Goal: Information Seeking & Learning: Learn about a topic

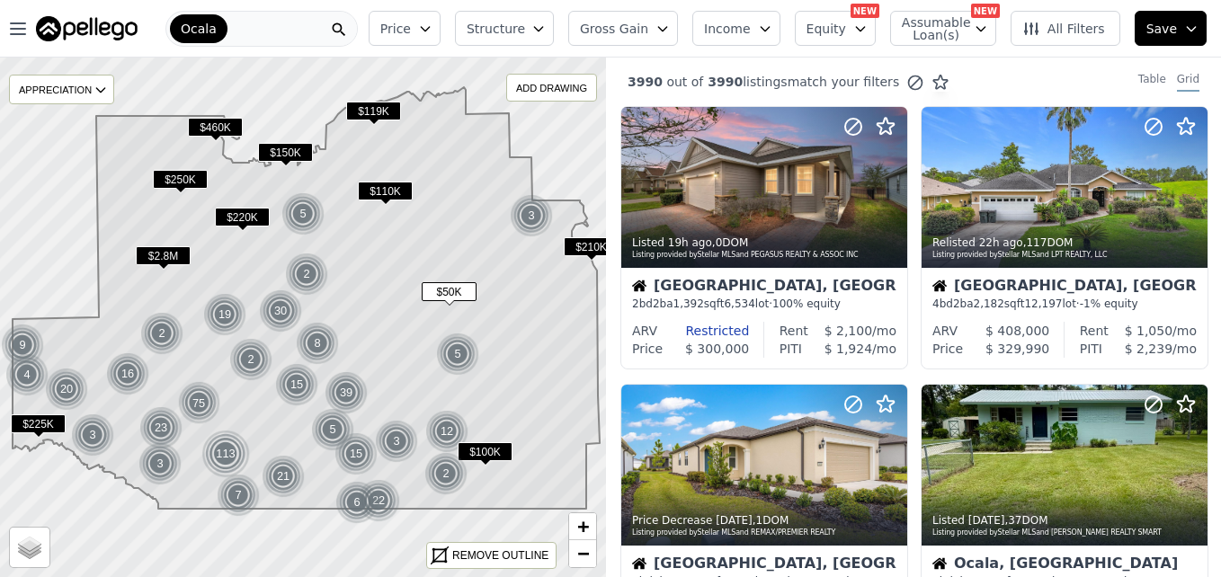
click at [373, 188] on span "$110K" at bounding box center [385, 191] width 55 height 19
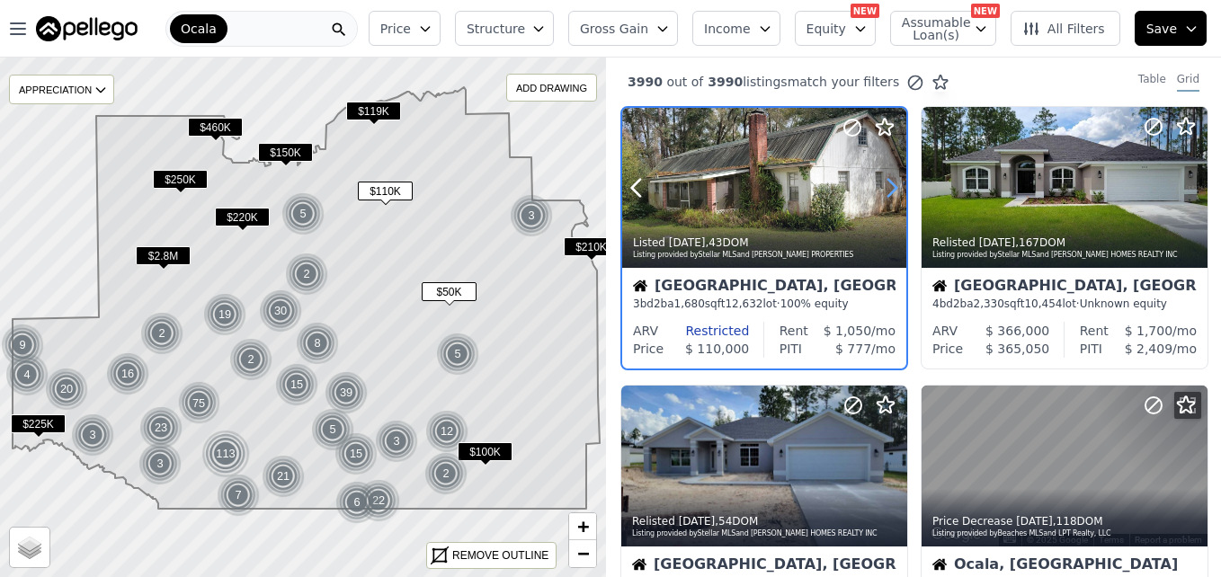
click at [885, 195] on icon at bounding box center [891, 187] width 29 height 29
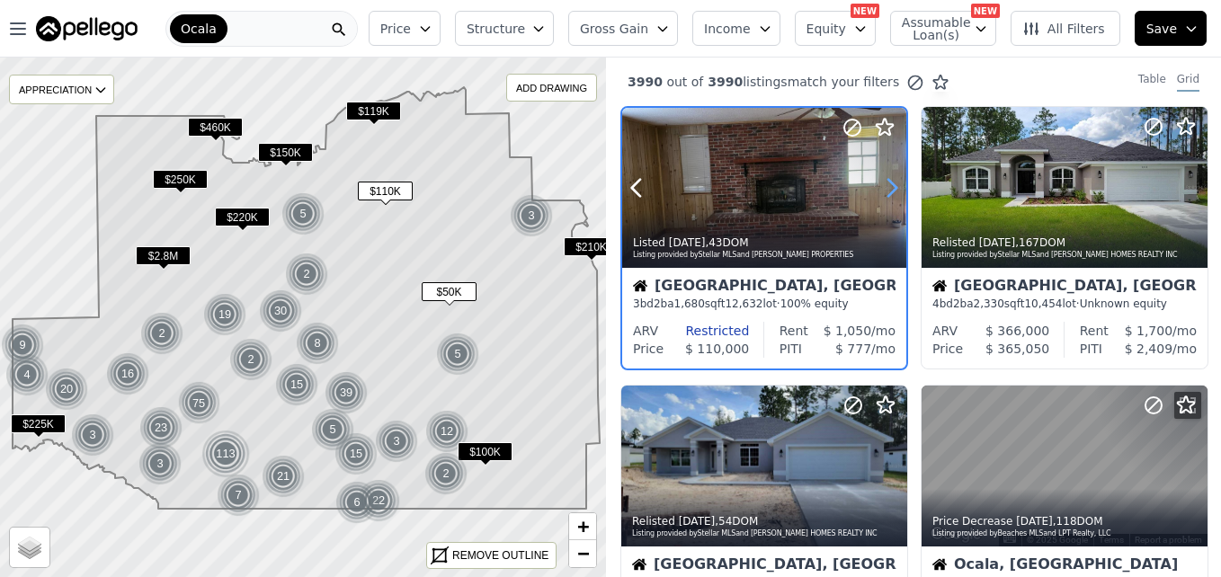
click at [885, 195] on icon at bounding box center [891, 187] width 29 height 29
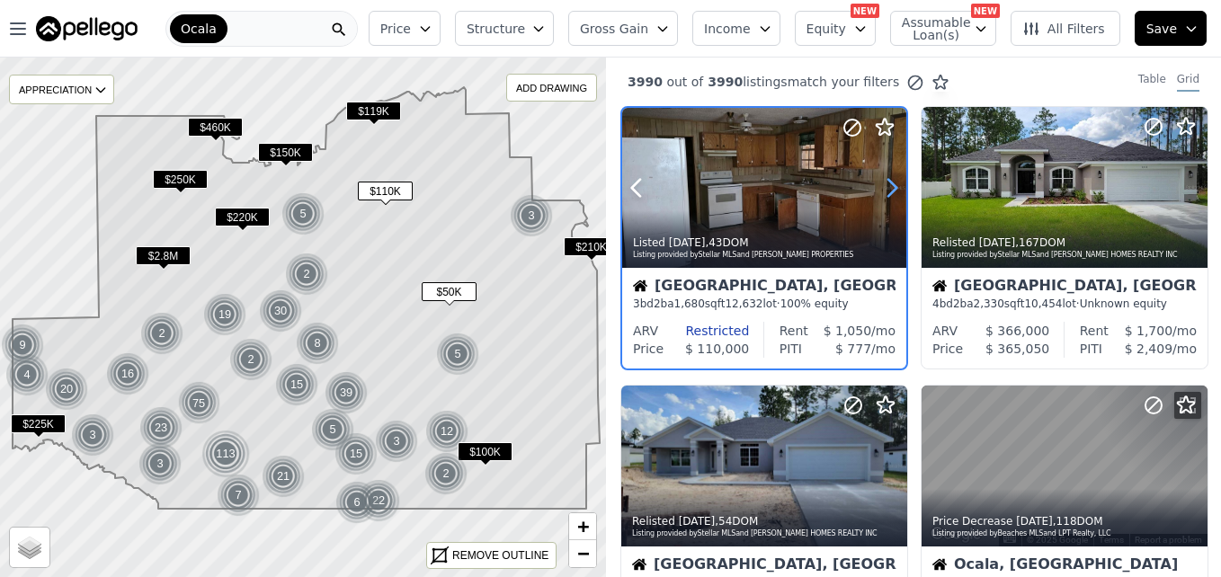
click at [885, 195] on icon at bounding box center [891, 187] width 29 height 29
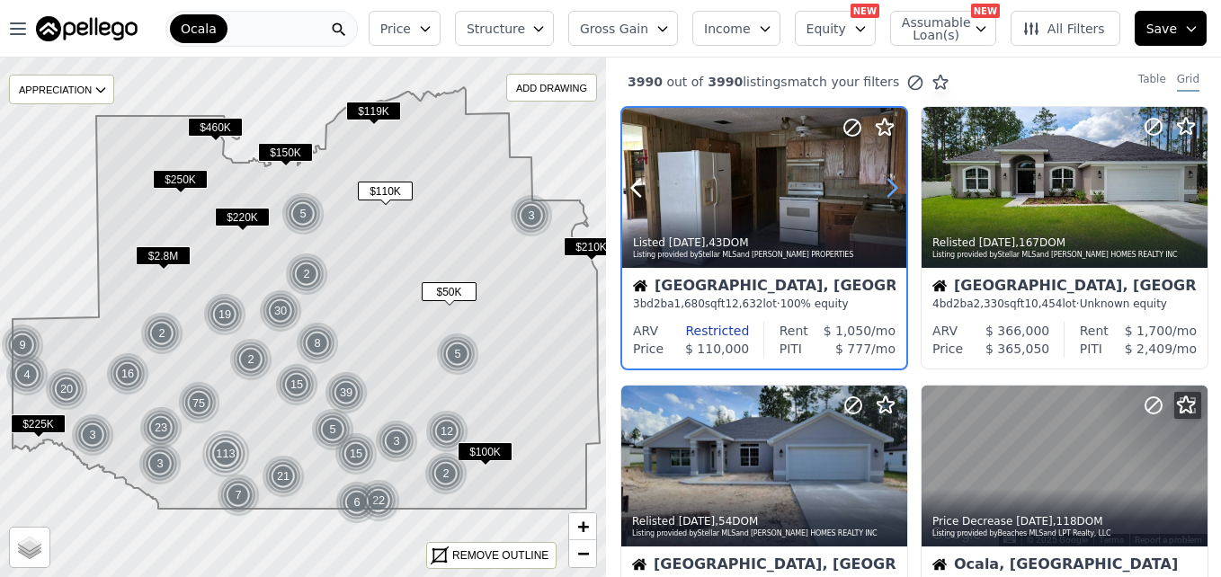
click at [885, 195] on icon at bounding box center [891, 187] width 29 height 29
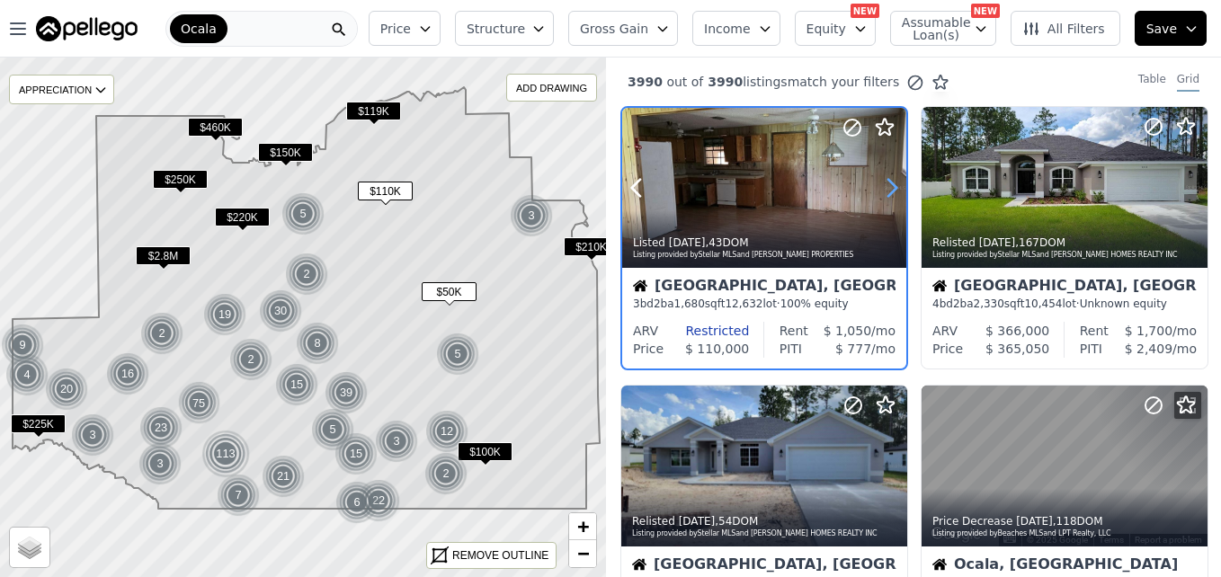
click at [885, 195] on icon at bounding box center [891, 187] width 29 height 29
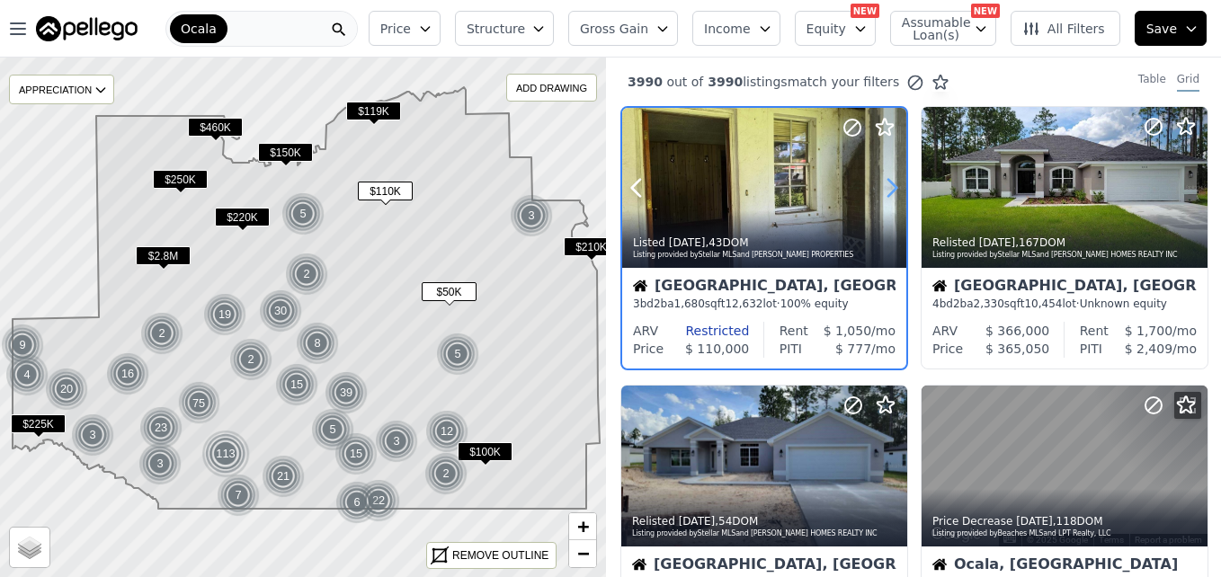
click at [885, 195] on icon at bounding box center [891, 187] width 29 height 29
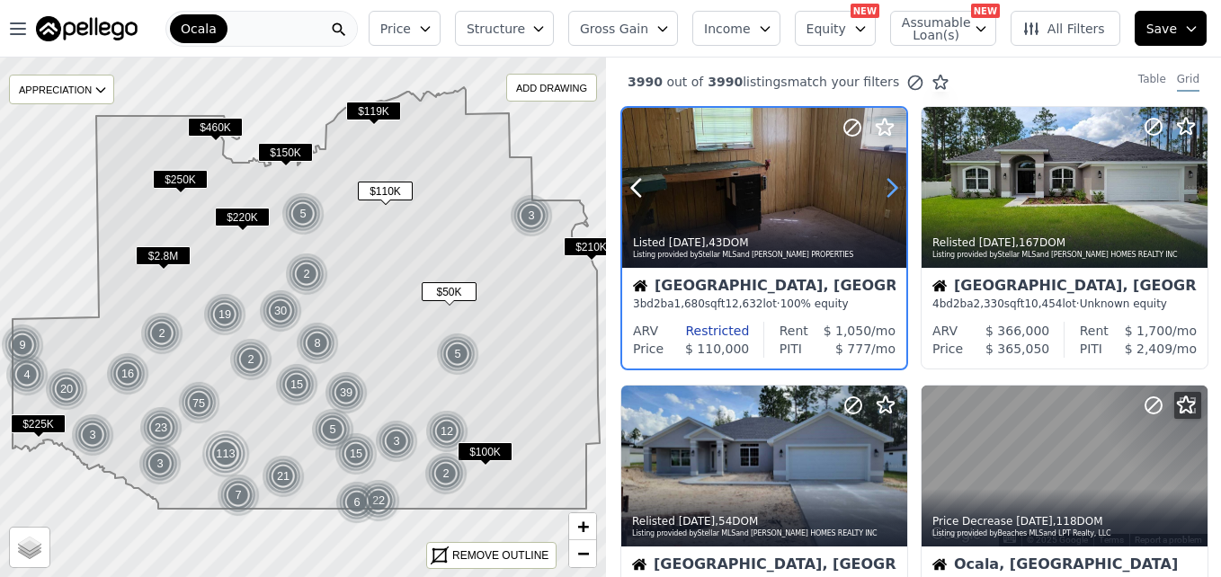
click at [885, 195] on icon at bounding box center [891, 187] width 29 height 29
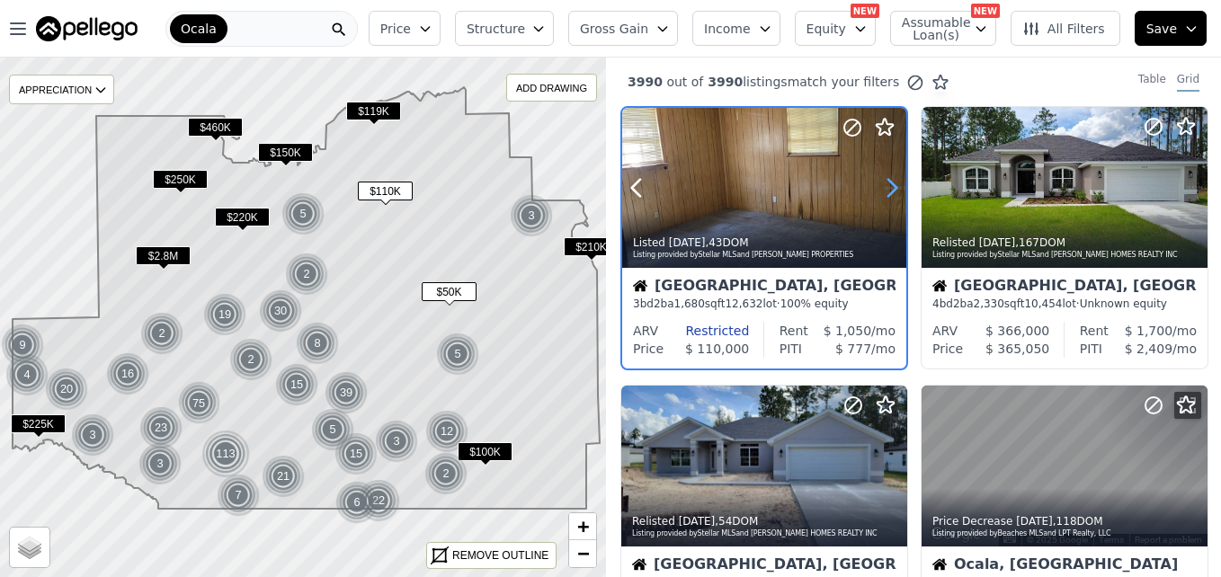
click at [885, 195] on icon at bounding box center [891, 187] width 29 height 29
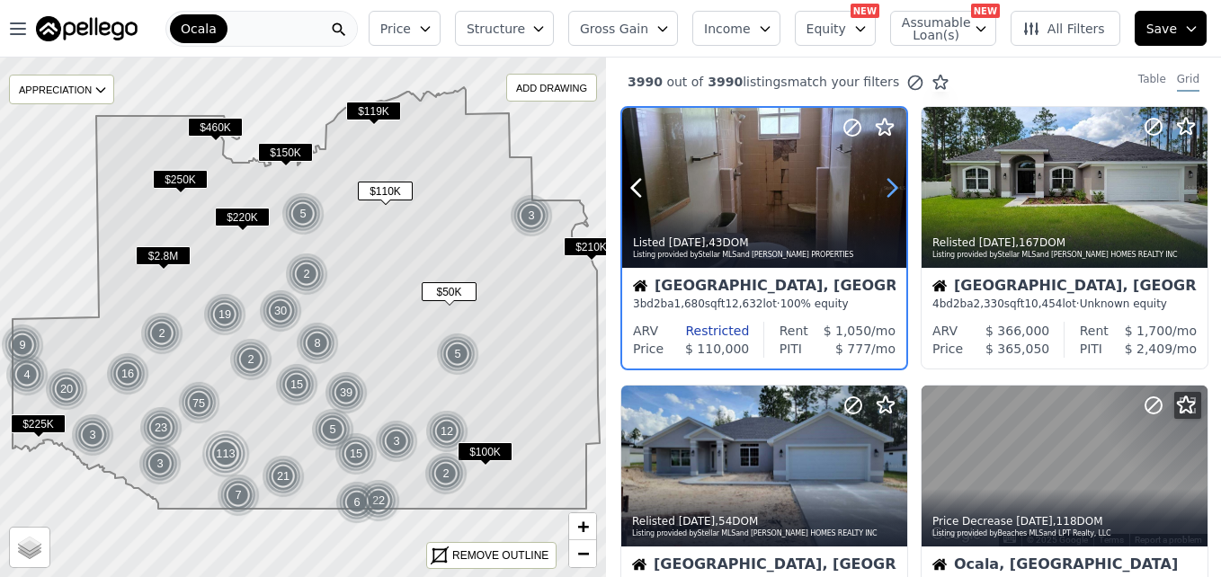
click at [885, 195] on icon at bounding box center [891, 187] width 29 height 29
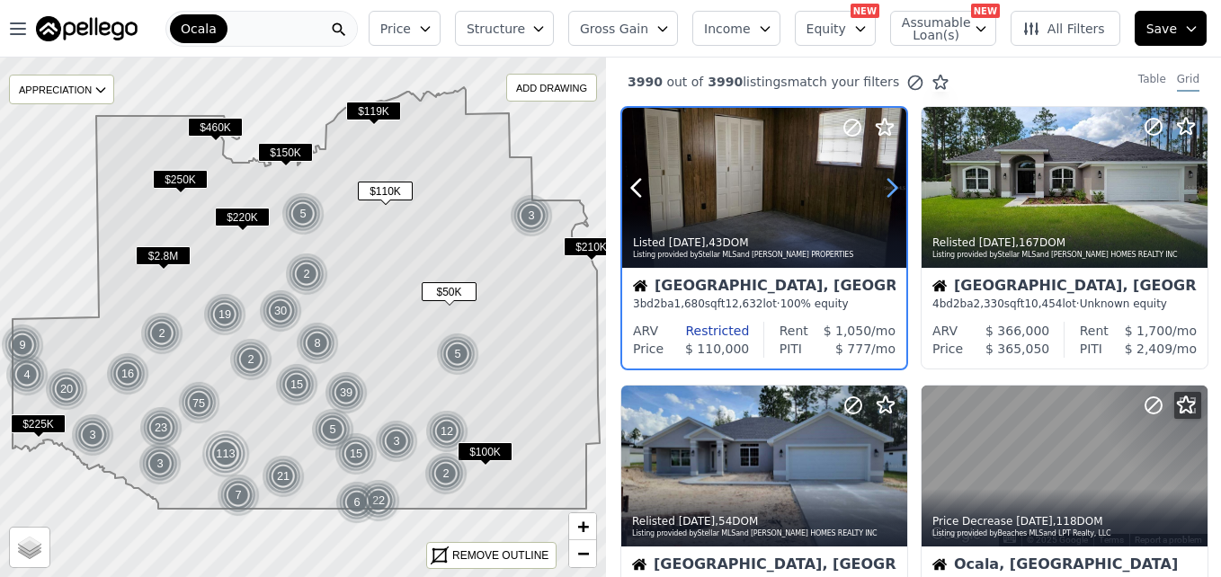
click at [885, 195] on icon at bounding box center [891, 187] width 29 height 29
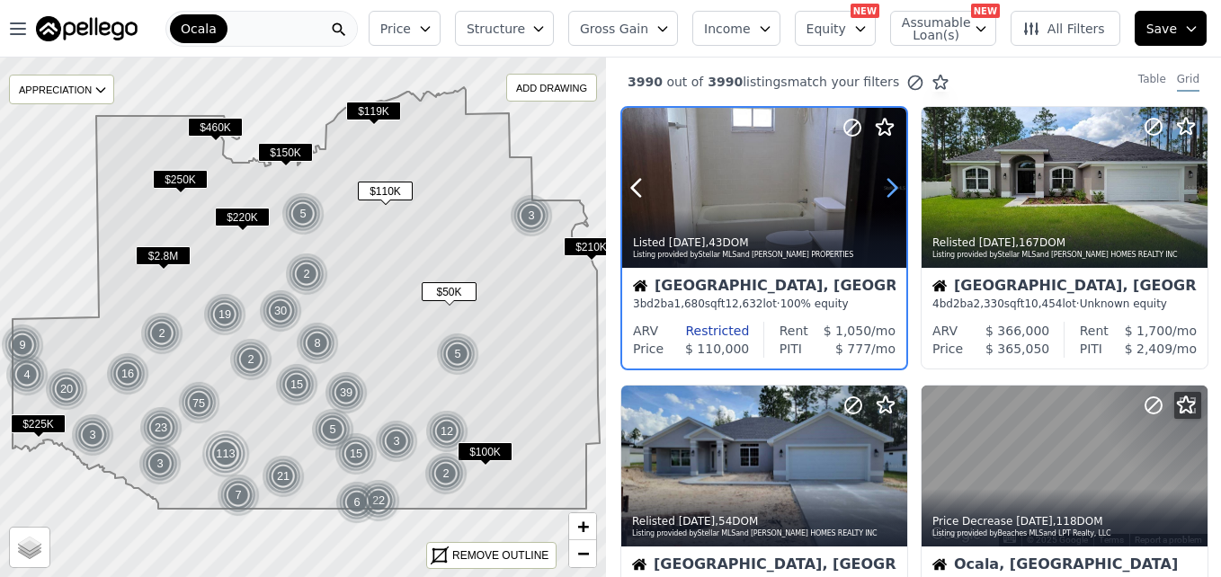
click at [885, 195] on icon at bounding box center [891, 187] width 29 height 29
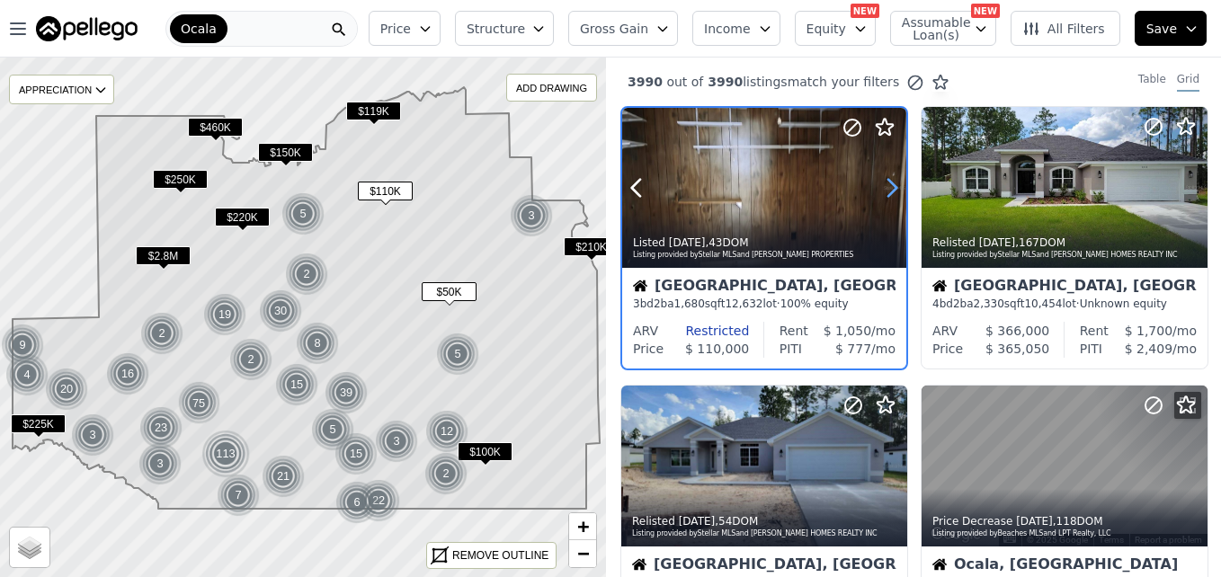
click at [885, 195] on icon at bounding box center [891, 187] width 29 height 29
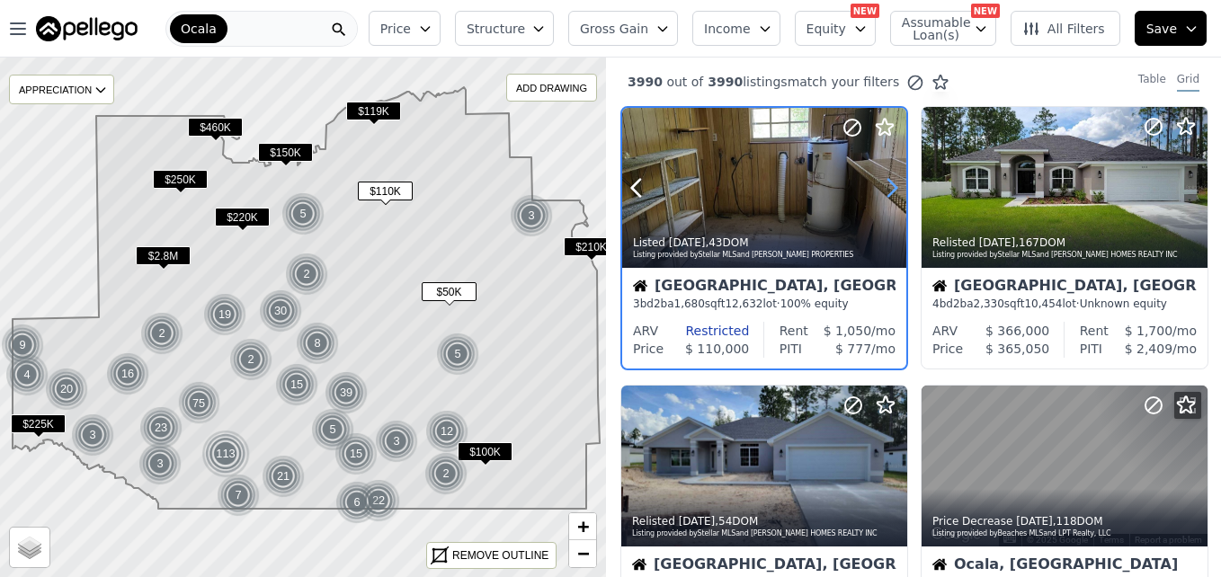
click at [885, 195] on icon at bounding box center [891, 187] width 29 height 29
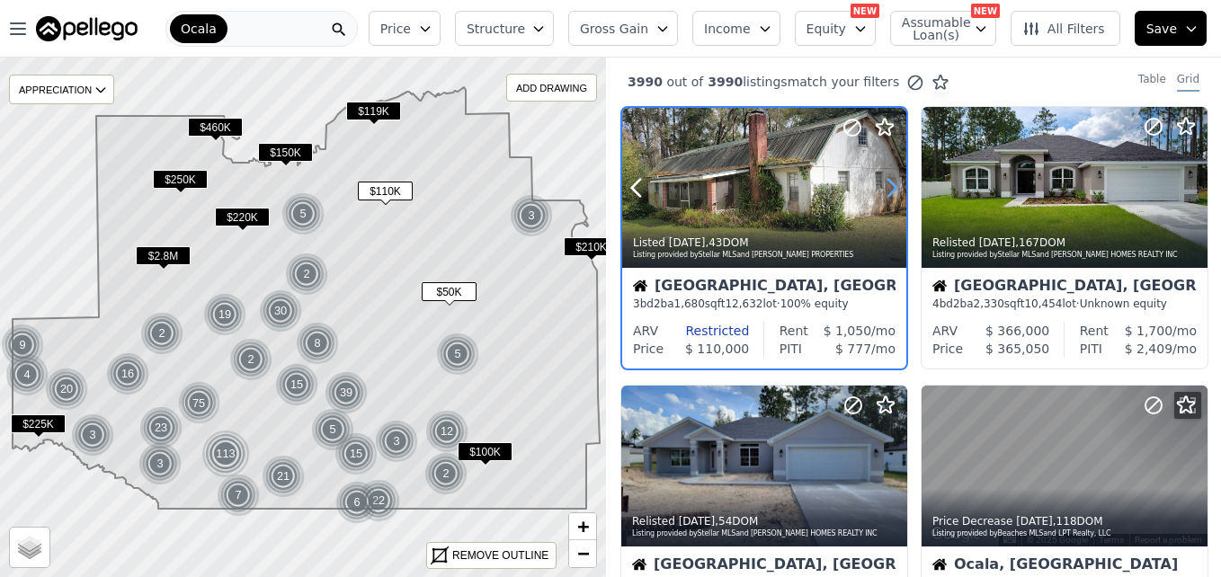
click at [885, 195] on icon at bounding box center [891, 187] width 29 height 29
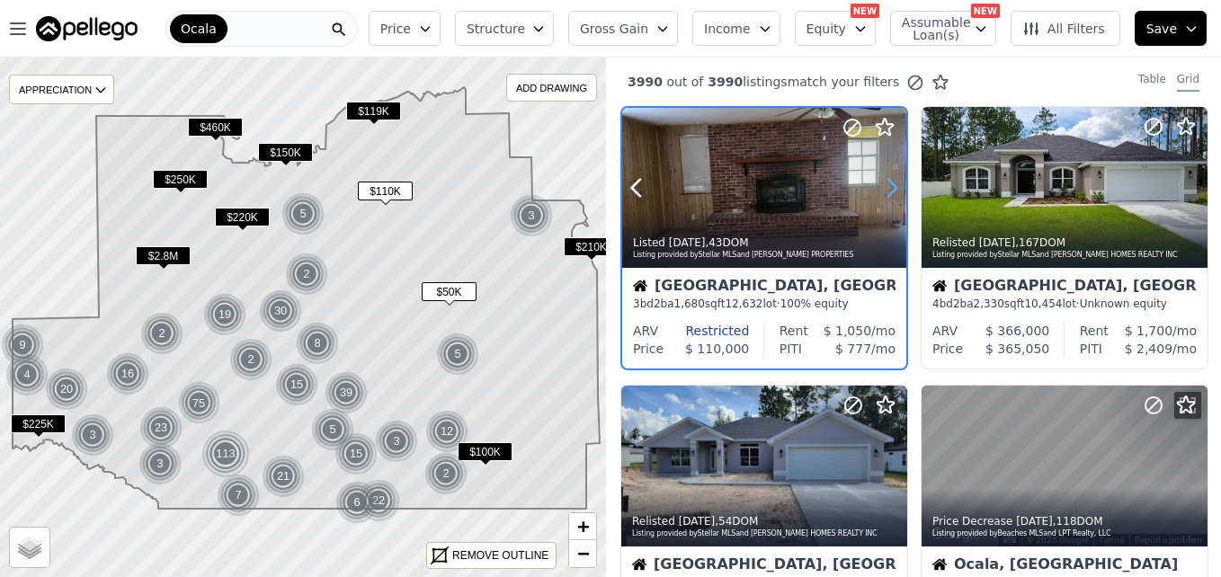
click at [885, 195] on icon at bounding box center [891, 187] width 29 height 29
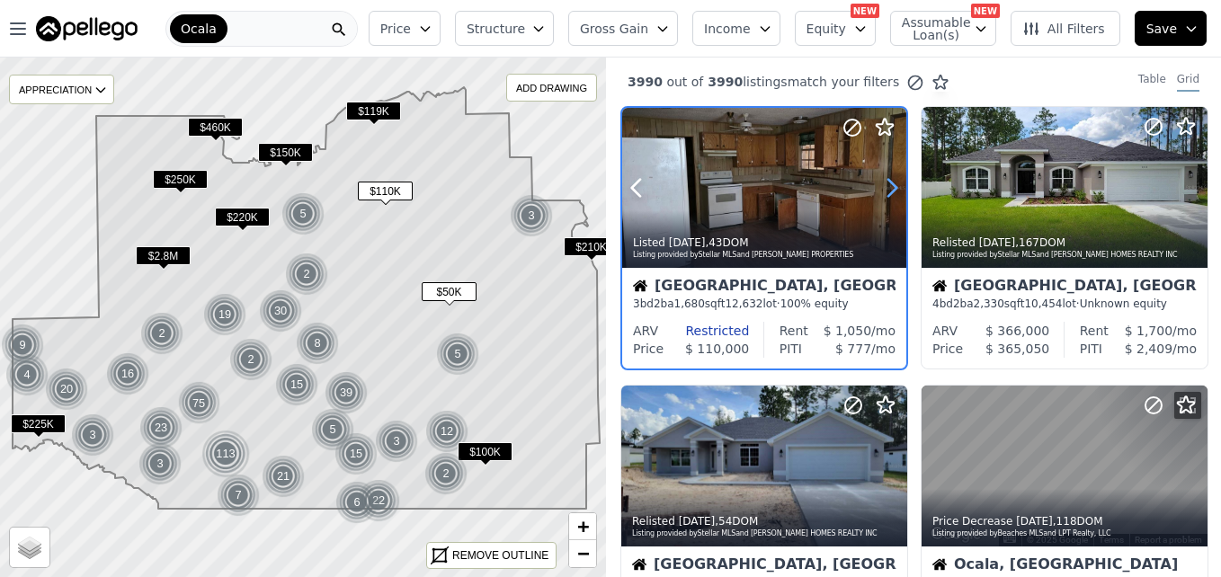
click at [885, 195] on icon at bounding box center [891, 187] width 29 height 29
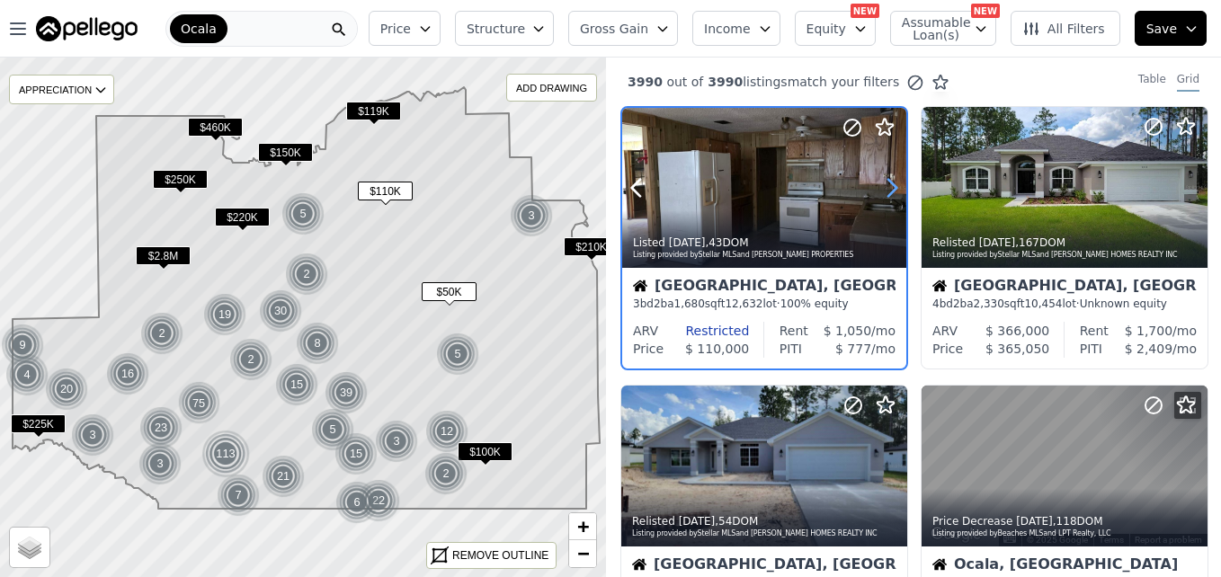
click at [885, 195] on icon at bounding box center [891, 187] width 29 height 29
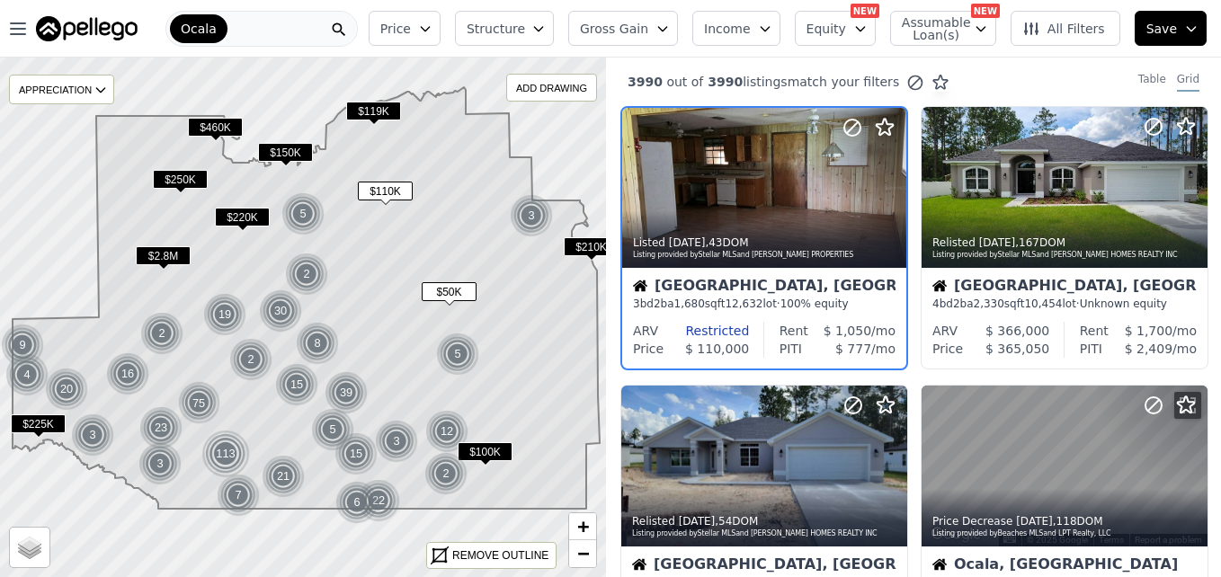
click at [384, 102] on span "$119K" at bounding box center [373, 111] width 55 height 19
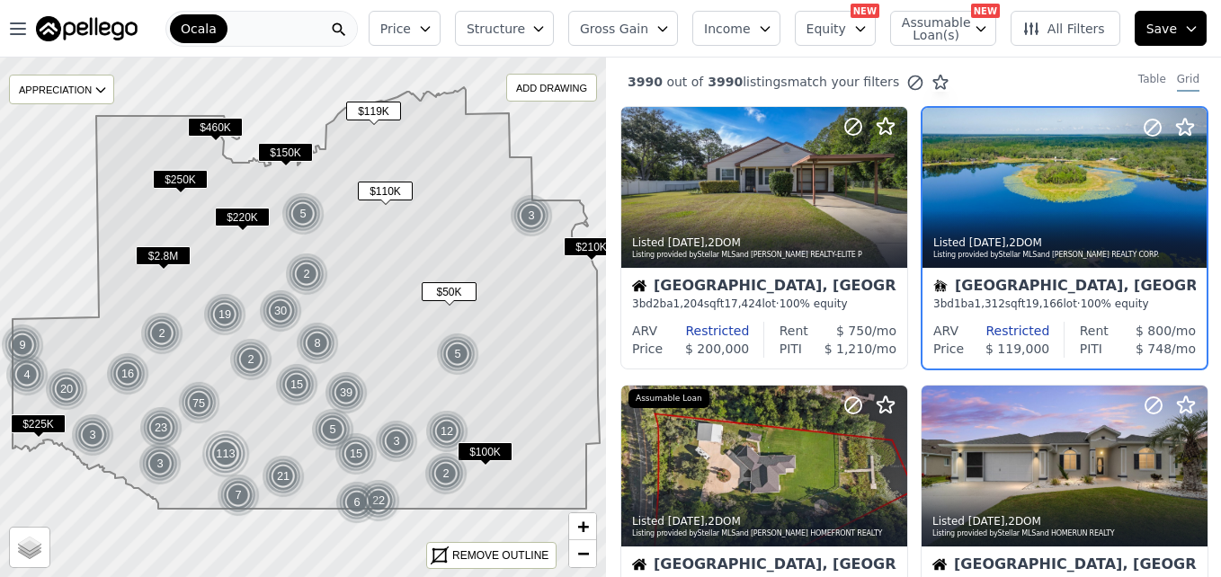
click at [378, 109] on span "$119K" at bounding box center [373, 111] width 55 height 19
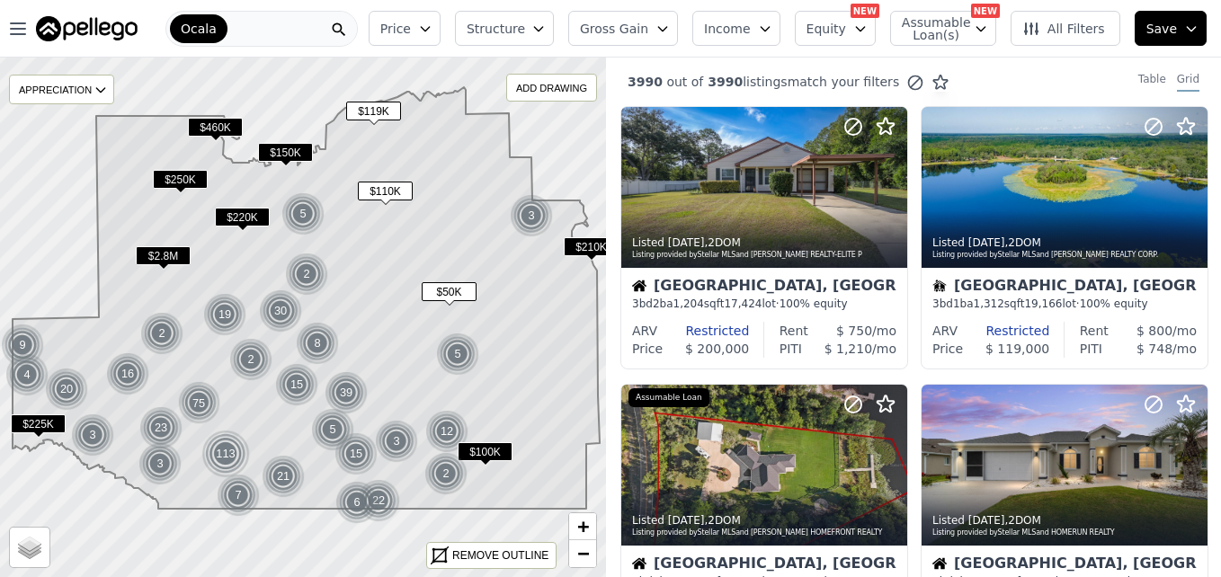
click at [378, 109] on span "$119K" at bounding box center [373, 111] width 55 height 19
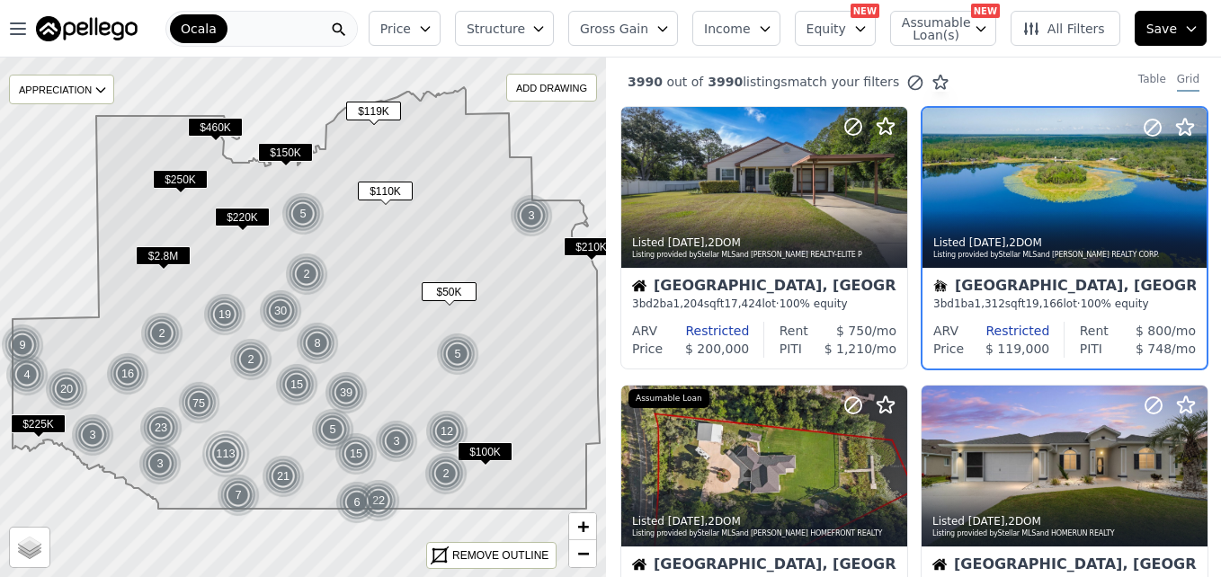
click at [377, 115] on span "$119K" at bounding box center [373, 111] width 55 height 19
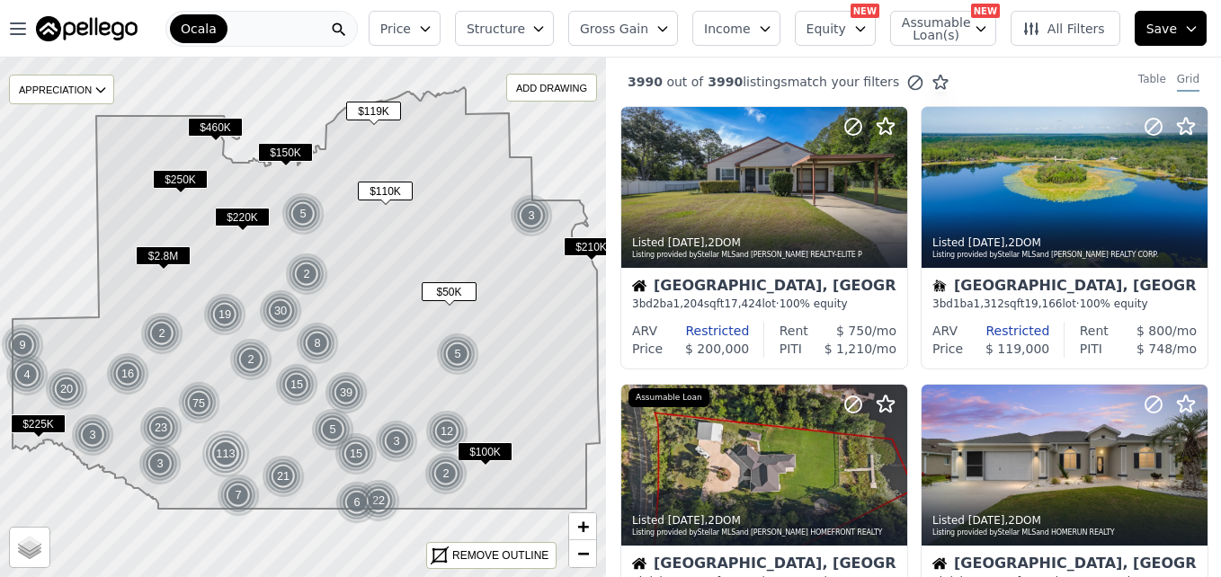
click at [289, 147] on span "$150K" at bounding box center [285, 152] width 55 height 19
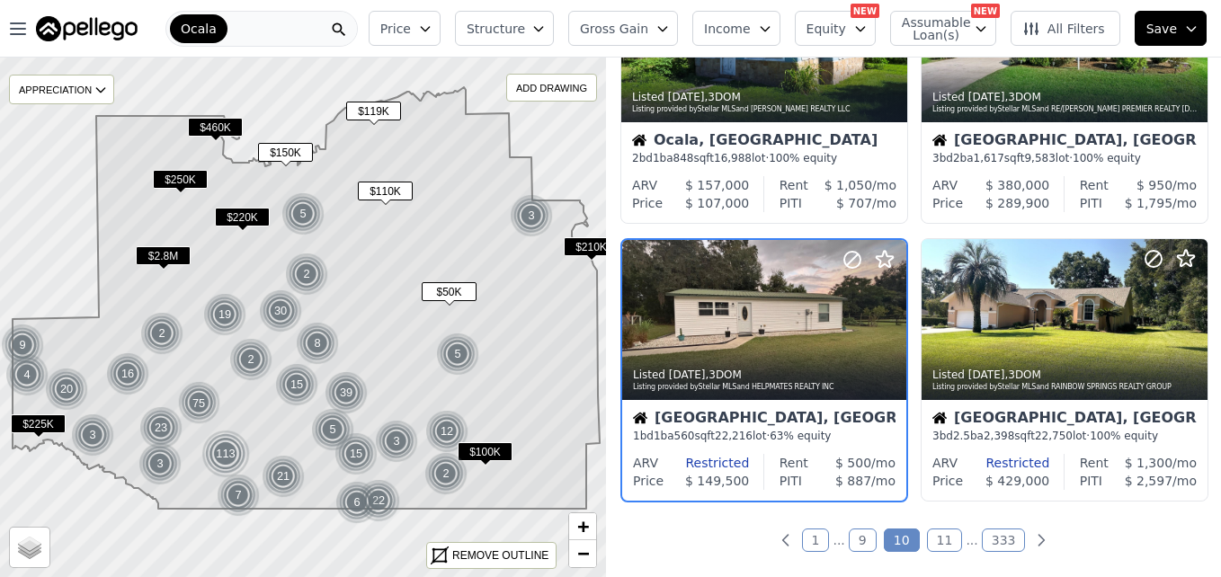
scroll to position [1280, 0]
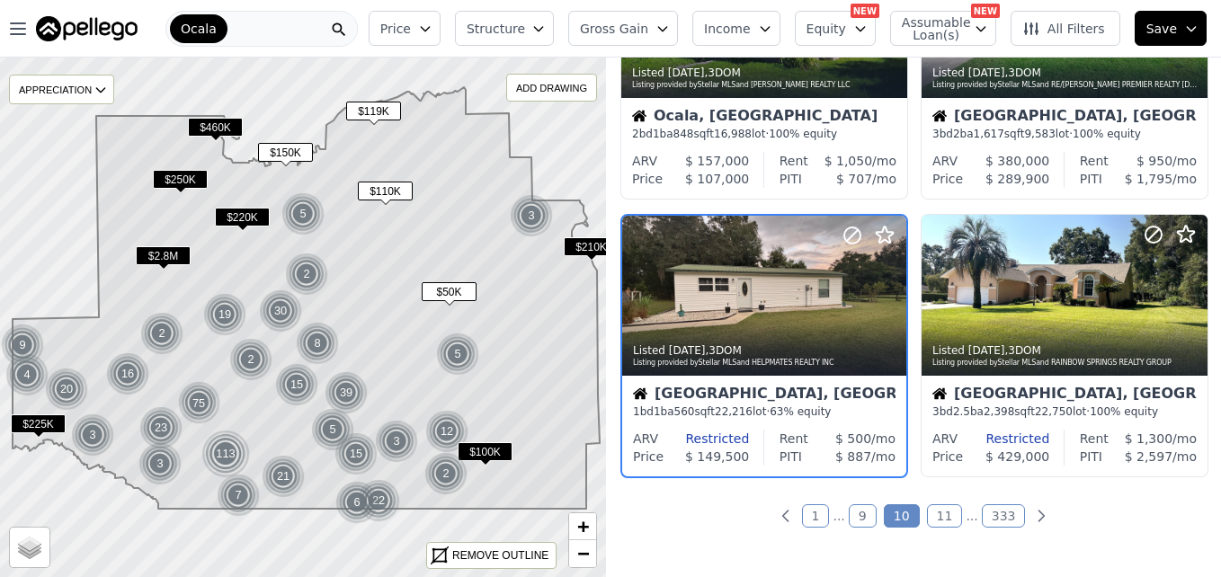
click at [384, 184] on span "$110K" at bounding box center [385, 191] width 55 height 19
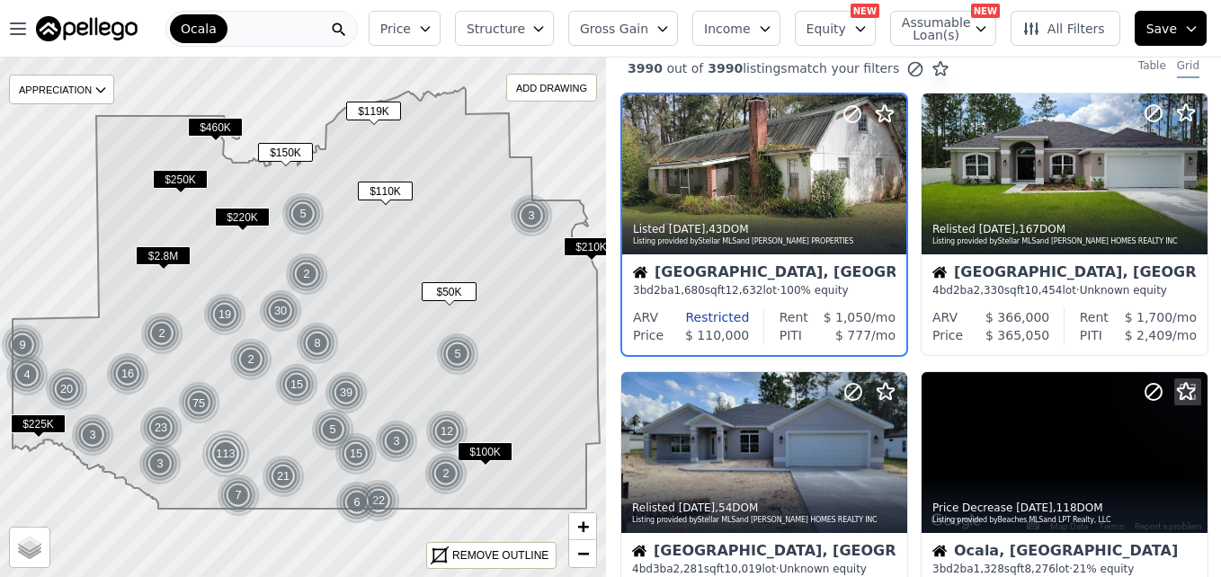
scroll to position [0, 0]
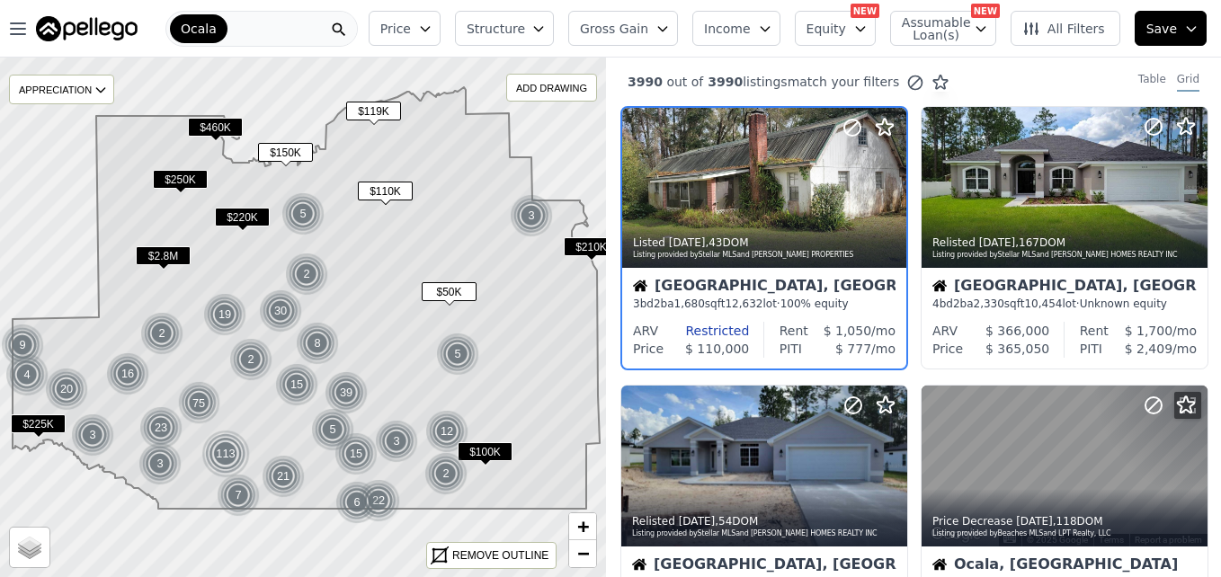
click at [458, 291] on span "$50K" at bounding box center [449, 291] width 55 height 19
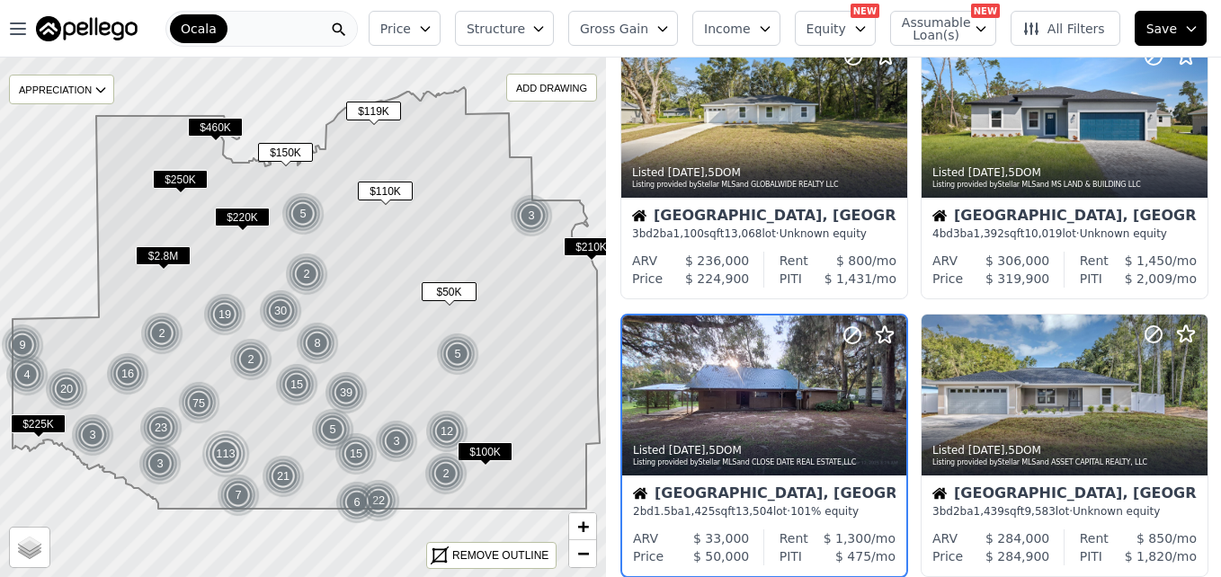
scroll to position [448, 0]
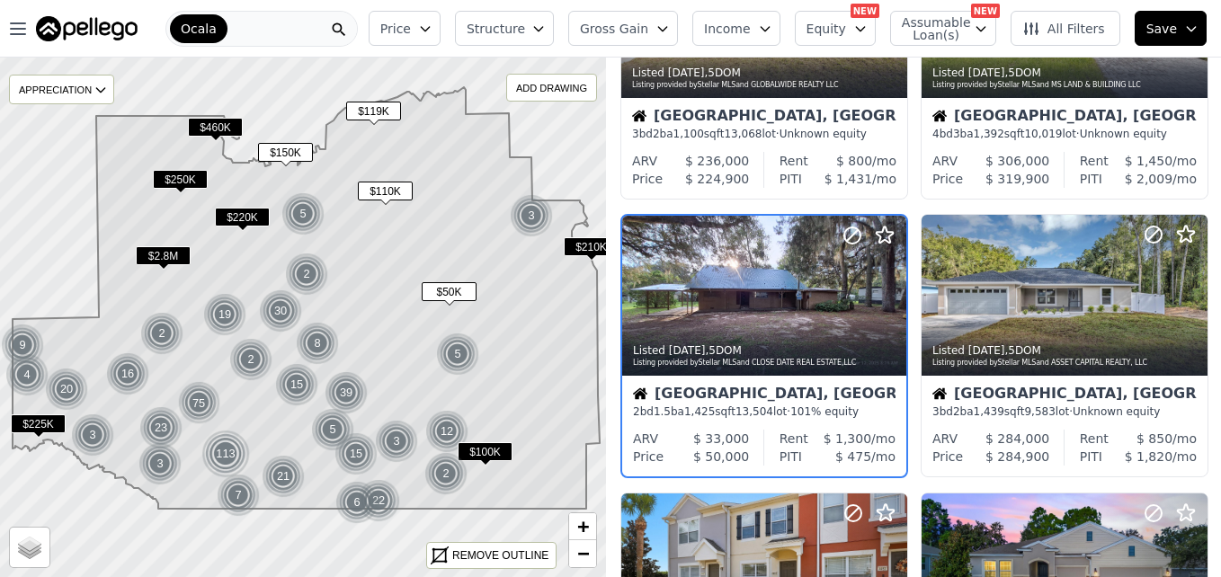
click at [486, 448] on span "$100K" at bounding box center [485, 451] width 55 height 19
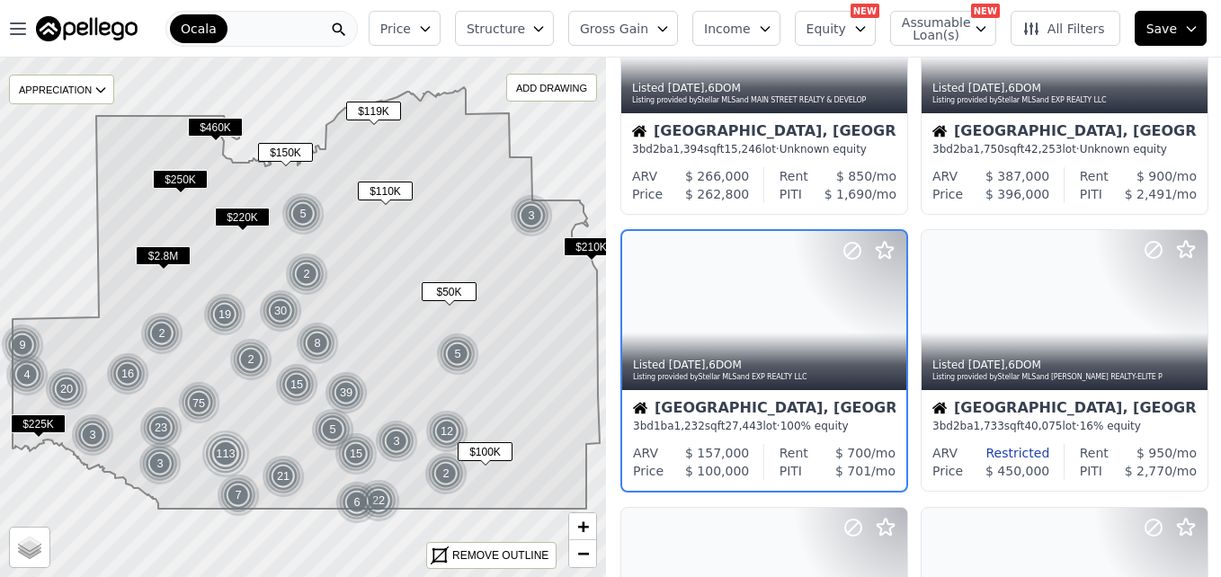
scroll to position [1002, 0]
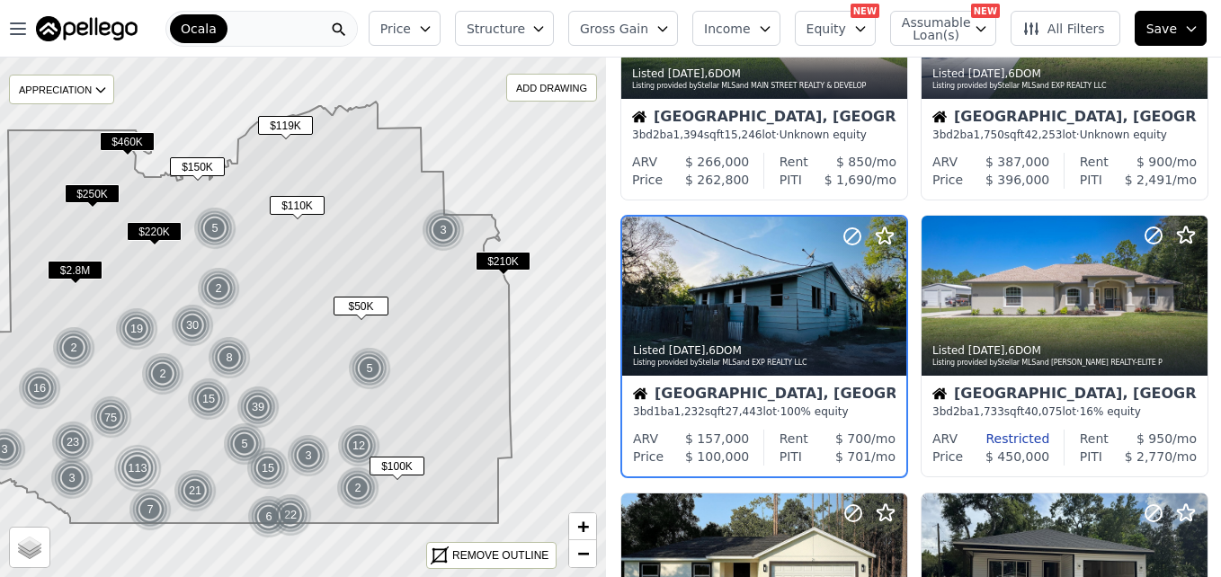
drag, startPoint x: 528, startPoint y: 318, endPoint x: 433, endPoint y: 333, distance: 95.5
click at [433, 333] on icon at bounding box center [217, 313] width 587 height 422
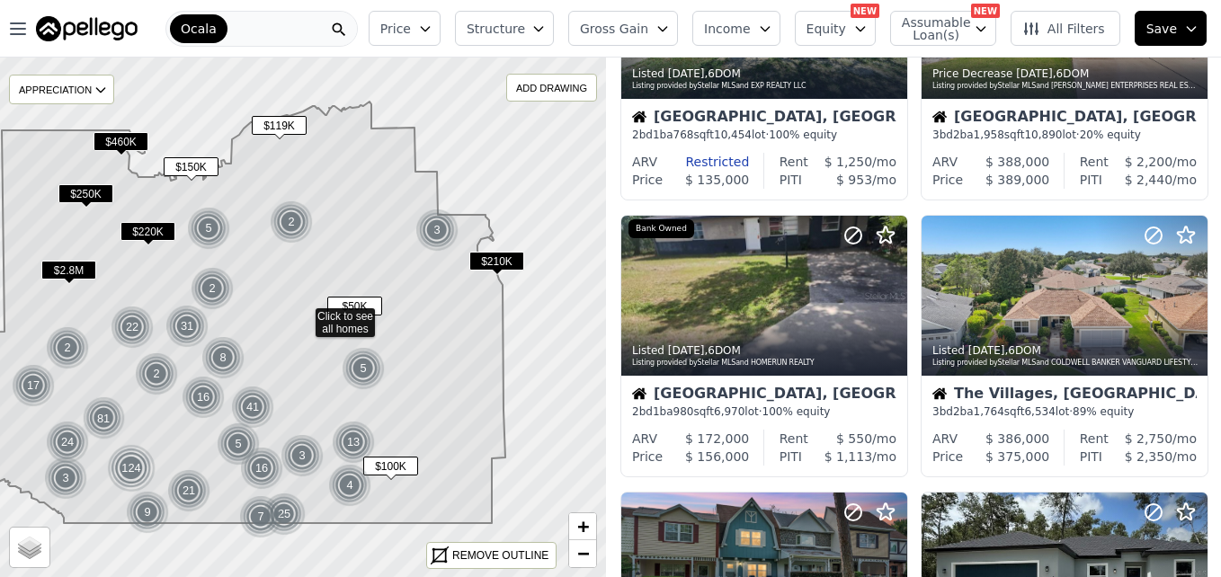
click at [289, 126] on span "$119K" at bounding box center [279, 125] width 55 height 19
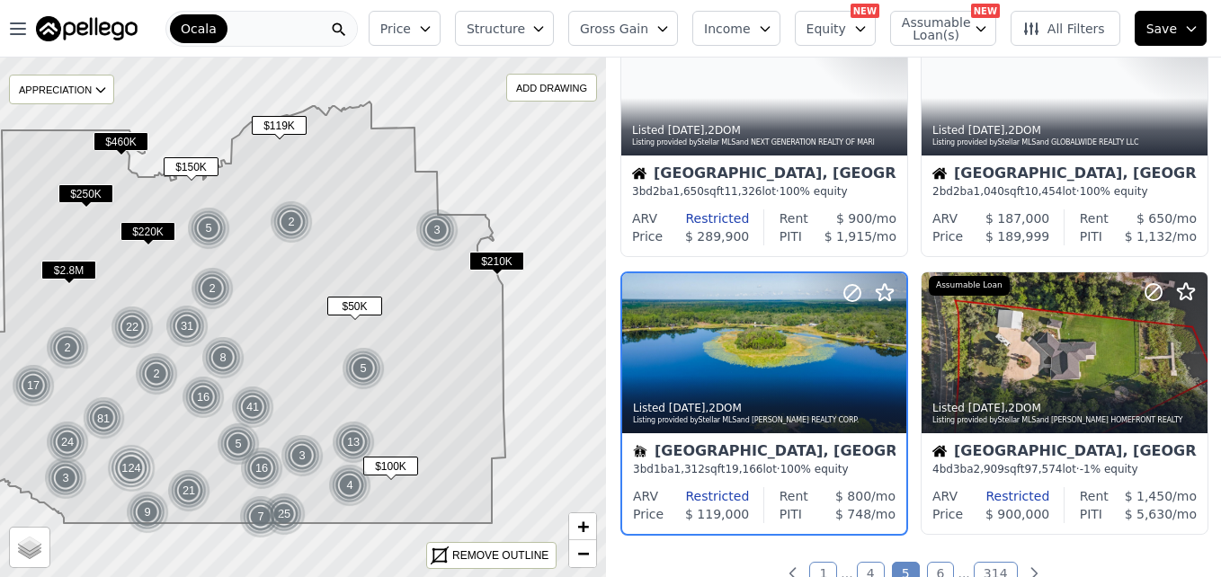
scroll to position [1280, 0]
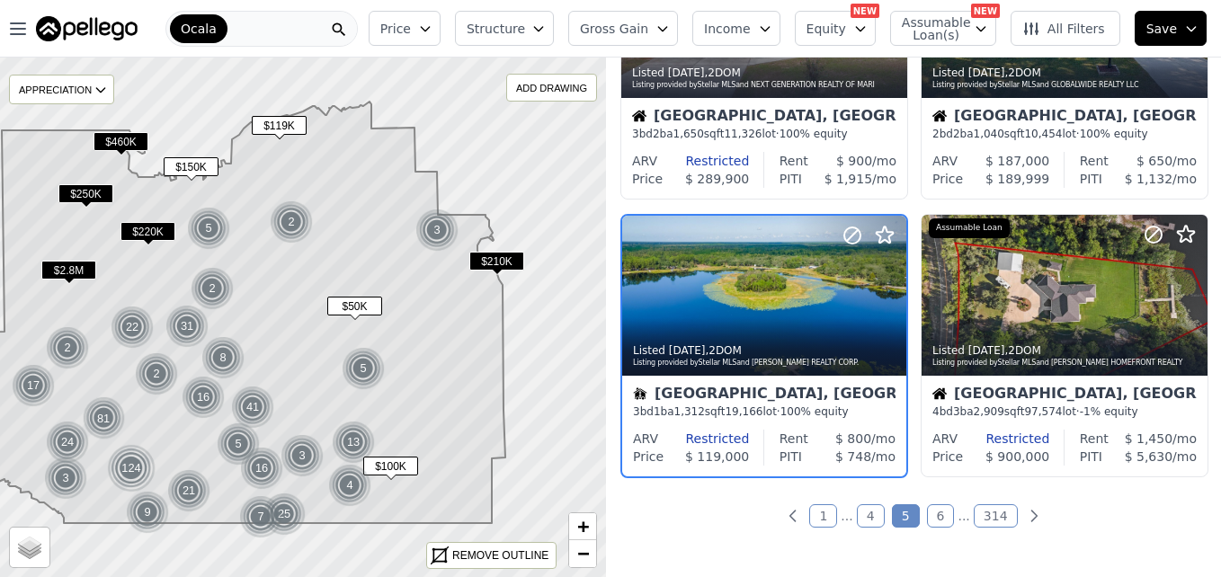
click at [192, 164] on span "$150K" at bounding box center [191, 166] width 55 height 19
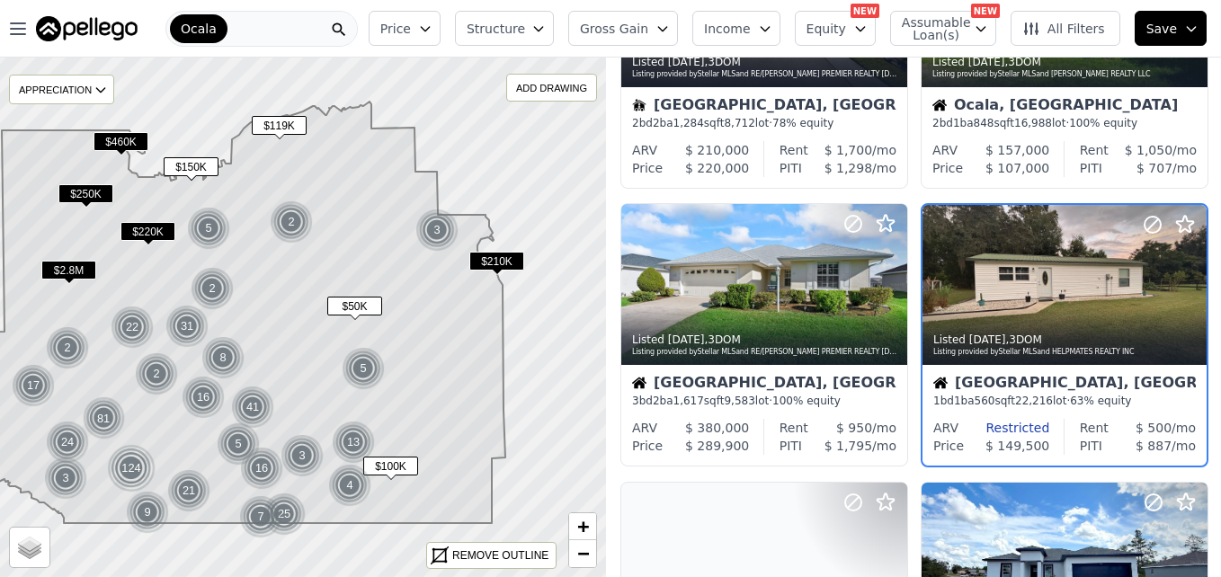
scroll to position [448, 0]
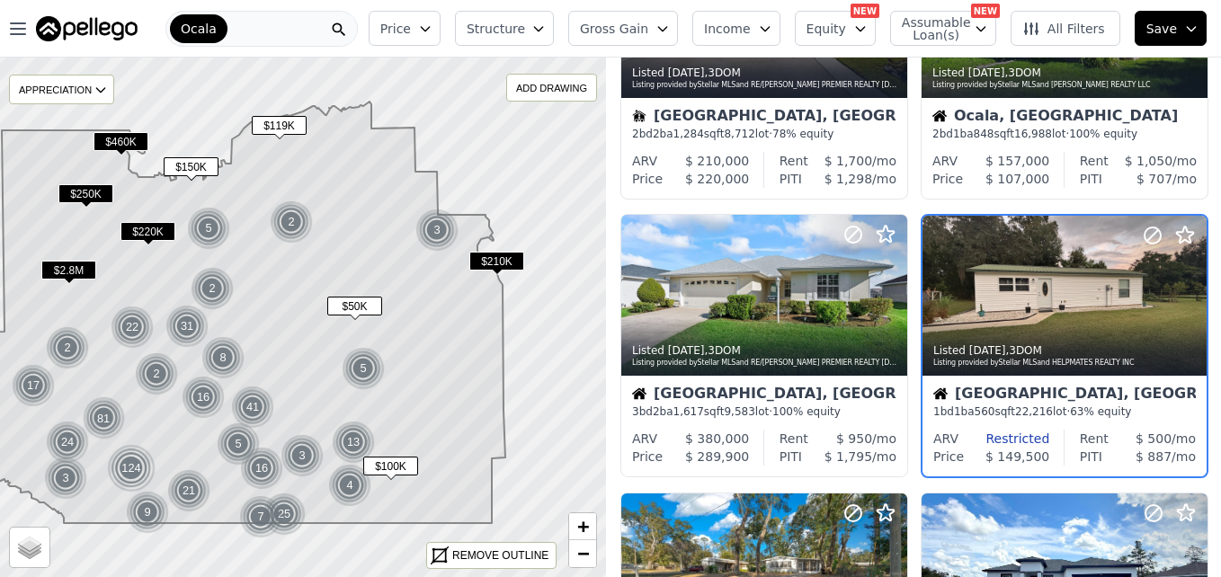
click at [494, 254] on span "$210K" at bounding box center [496, 261] width 55 height 19
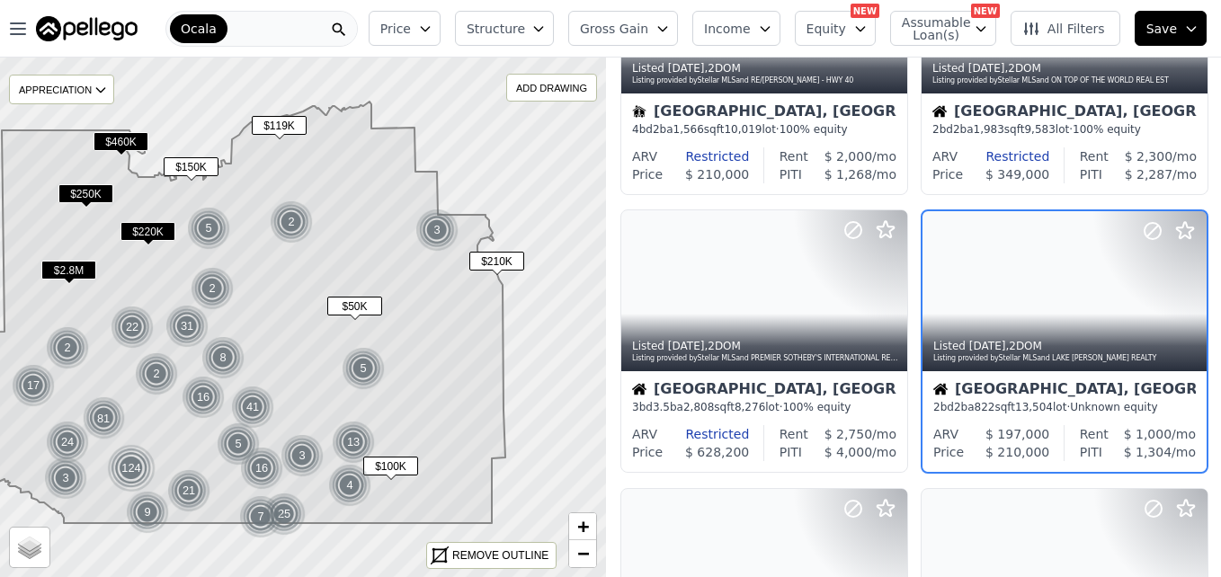
scroll to position [170, 0]
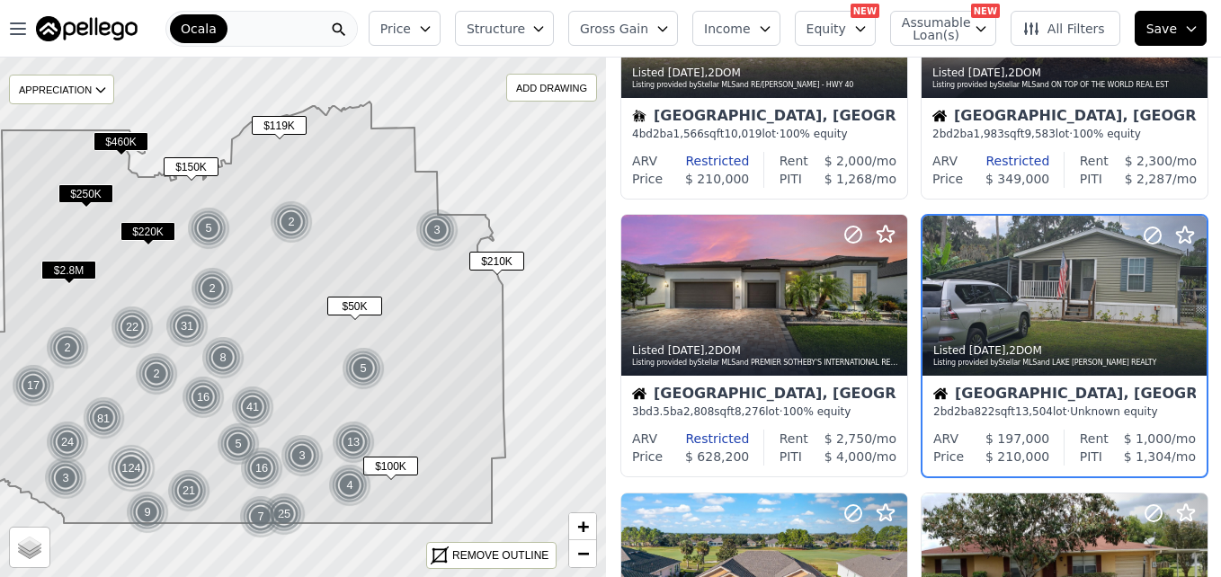
click at [318, 285] on icon at bounding box center [221, 313] width 567 height 422
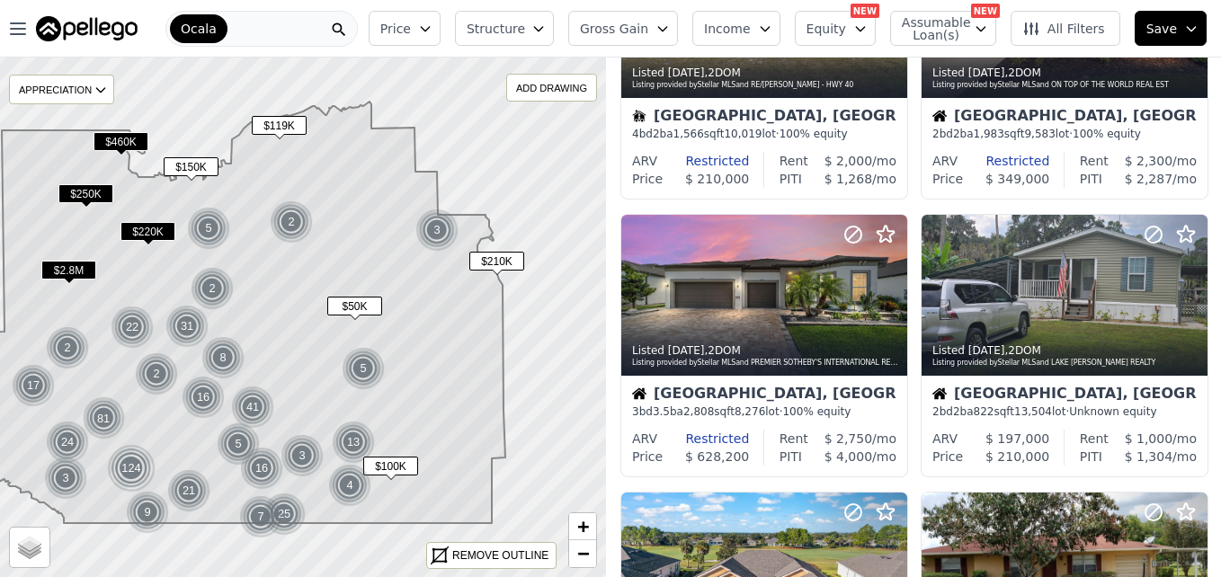
click at [318, 285] on icon at bounding box center [221, 313] width 567 height 422
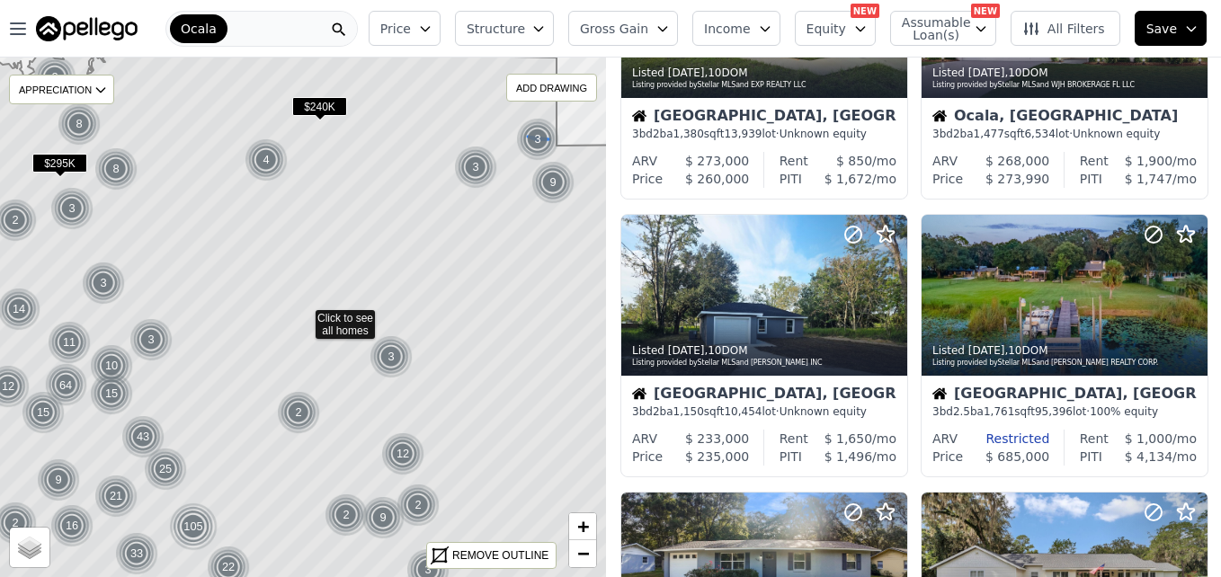
click at [535, 135] on div "3" at bounding box center [537, 139] width 43 height 43
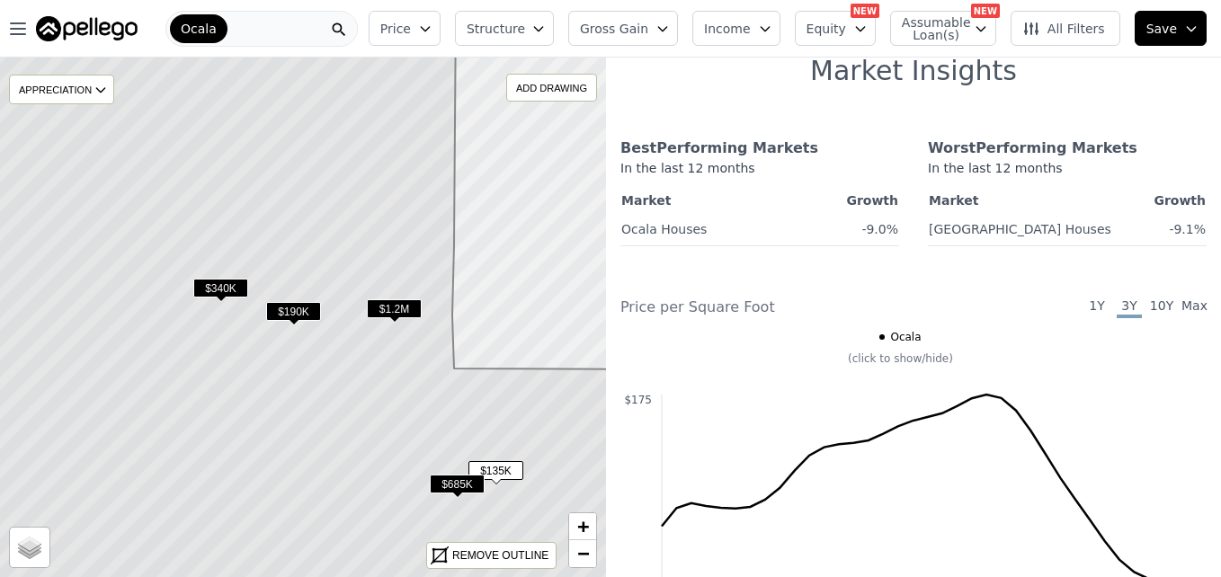
click at [500, 472] on span "$135K" at bounding box center [495, 470] width 55 height 19
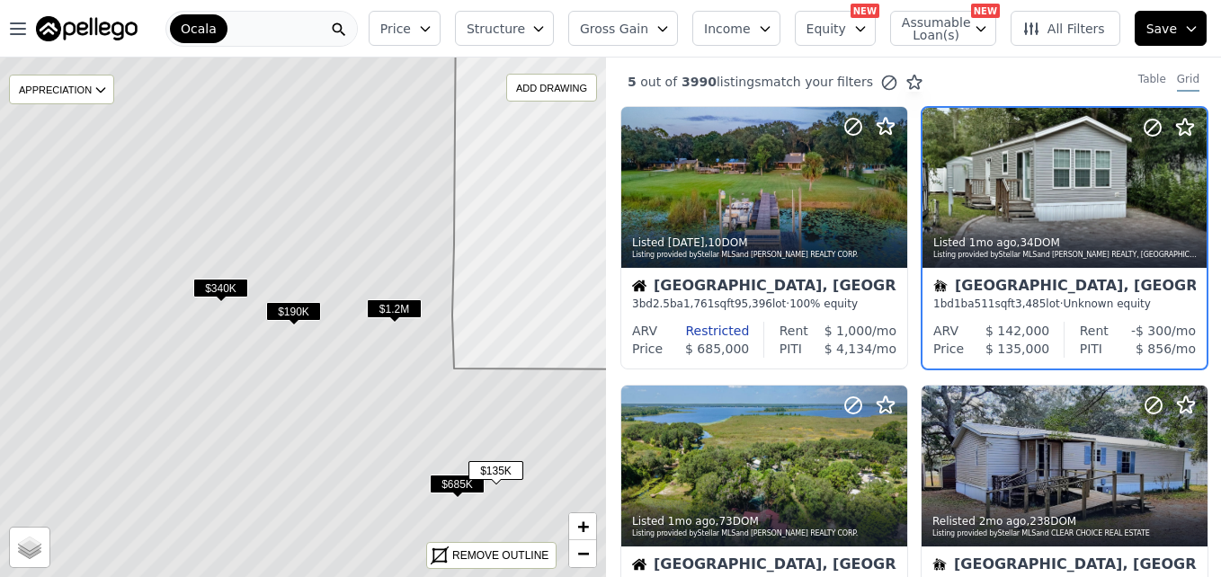
click at [347, 228] on icon at bounding box center [303, 317] width 731 height 627
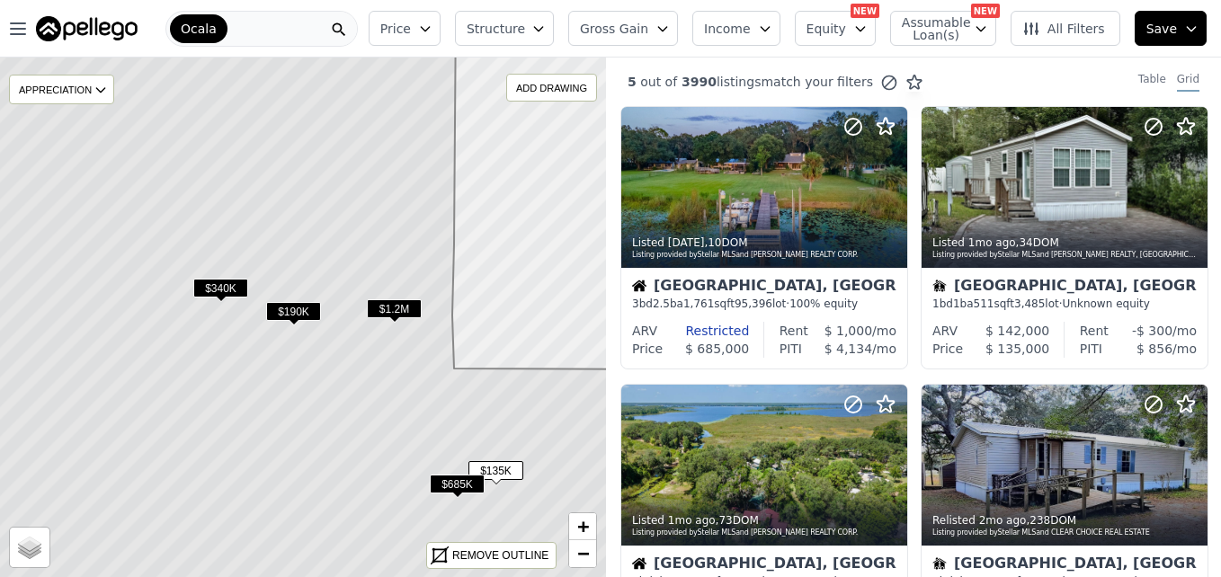
click at [347, 228] on icon at bounding box center [303, 317] width 731 height 627
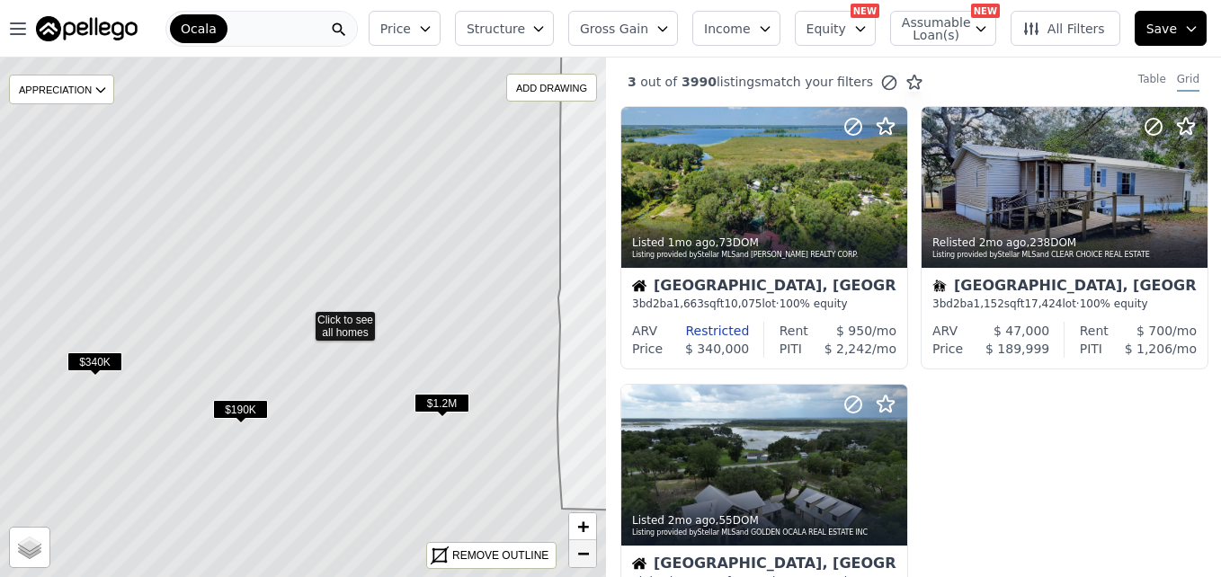
click at [571, 561] on link "−" at bounding box center [582, 553] width 27 height 27
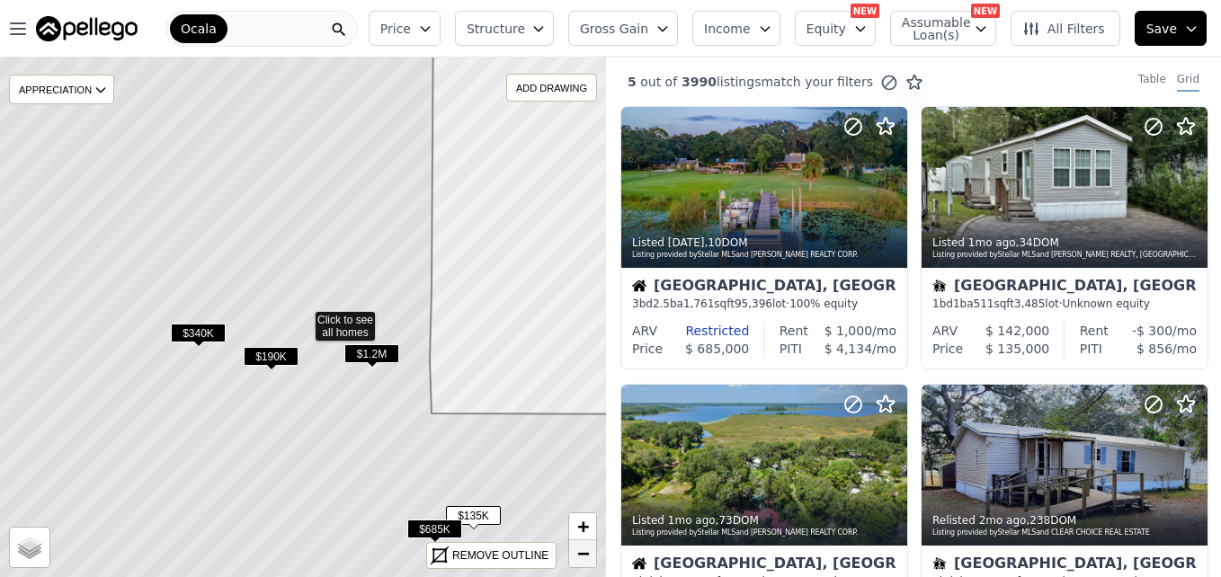
click at [571, 561] on link "−" at bounding box center [582, 553] width 27 height 27
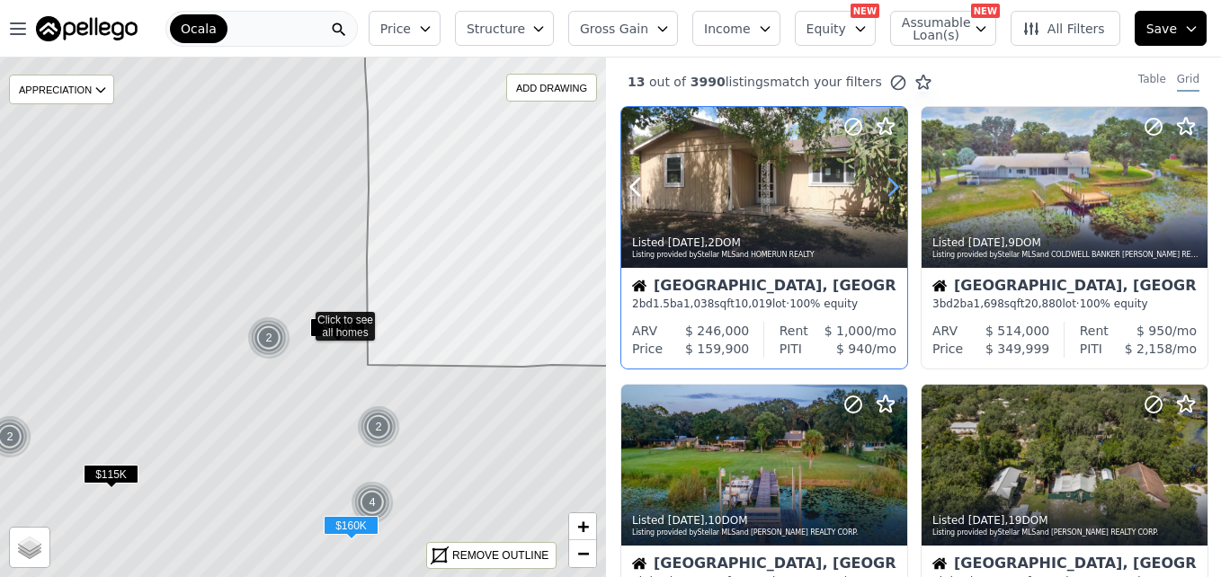
click at [884, 183] on icon at bounding box center [892, 187] width 29 height 29
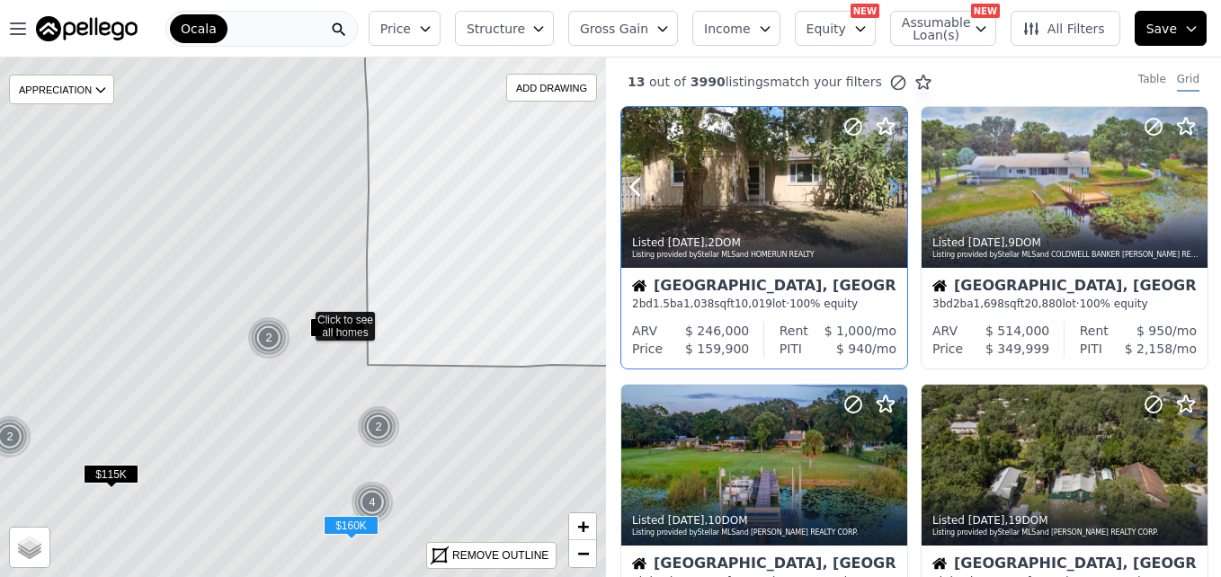
click at [884, 183] on icon at bounding box center [892, 187] width 29 height 29
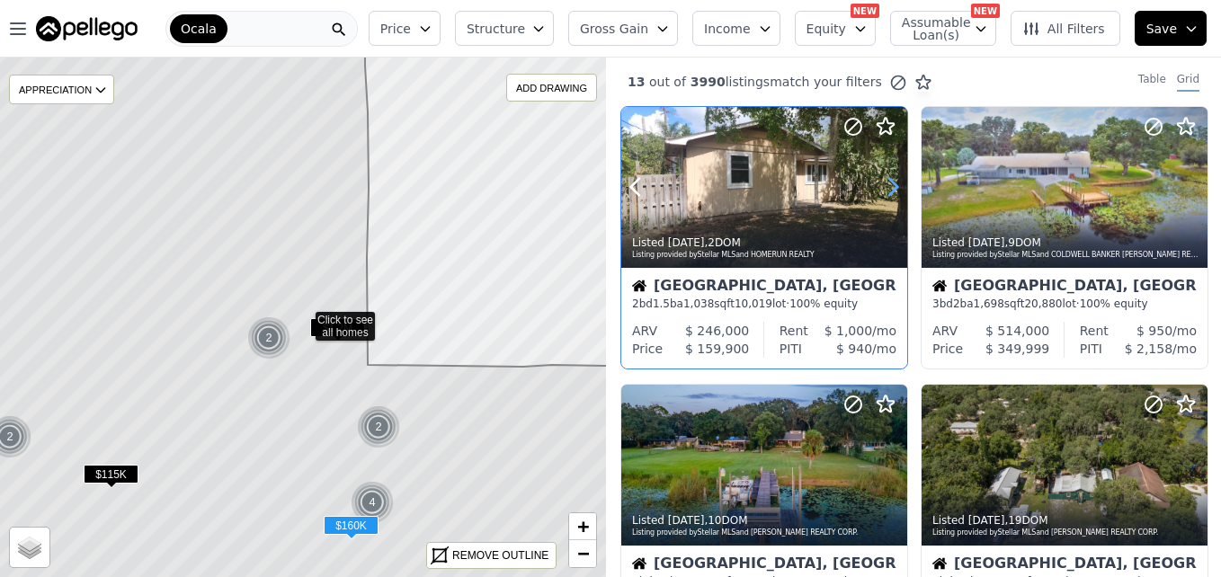
click at [884, 183] on icon at bounding box center [892, 187] width 29 height 29
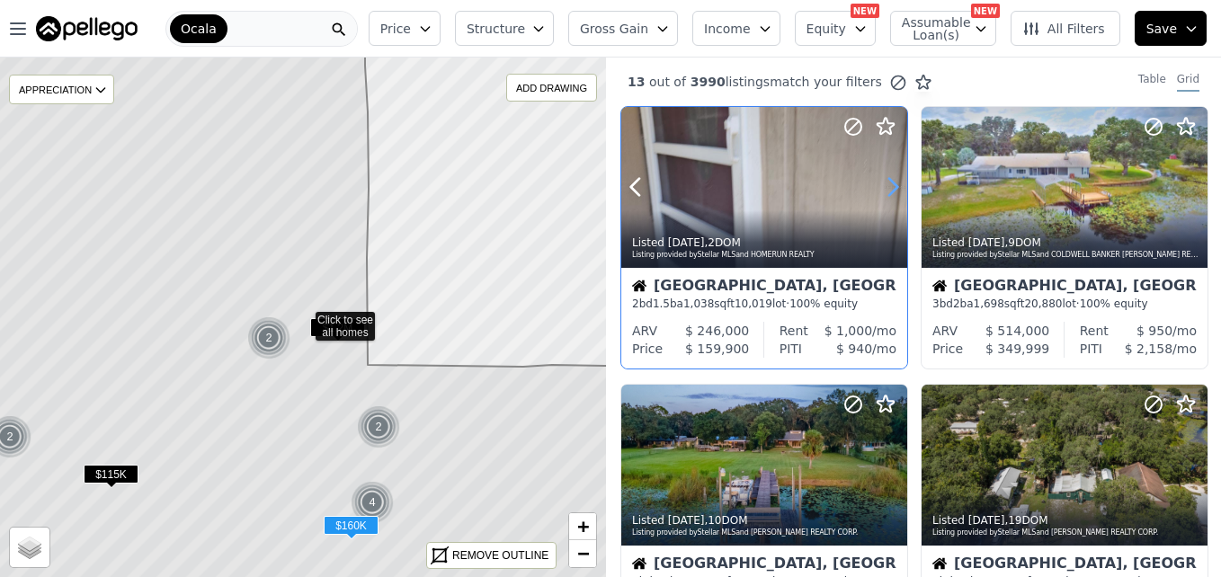
click at [884, 183] on icon at bounding box center [892, 187] width 29 height 29
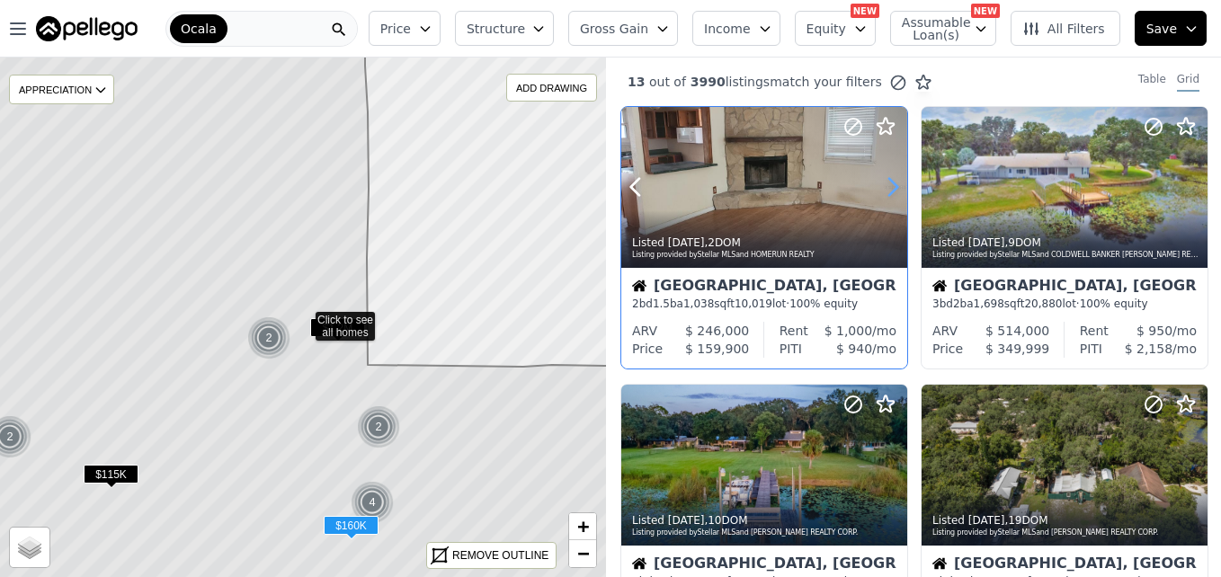
click at [884, 183] on icon at bounding box center [892, 187] width 29 height 29
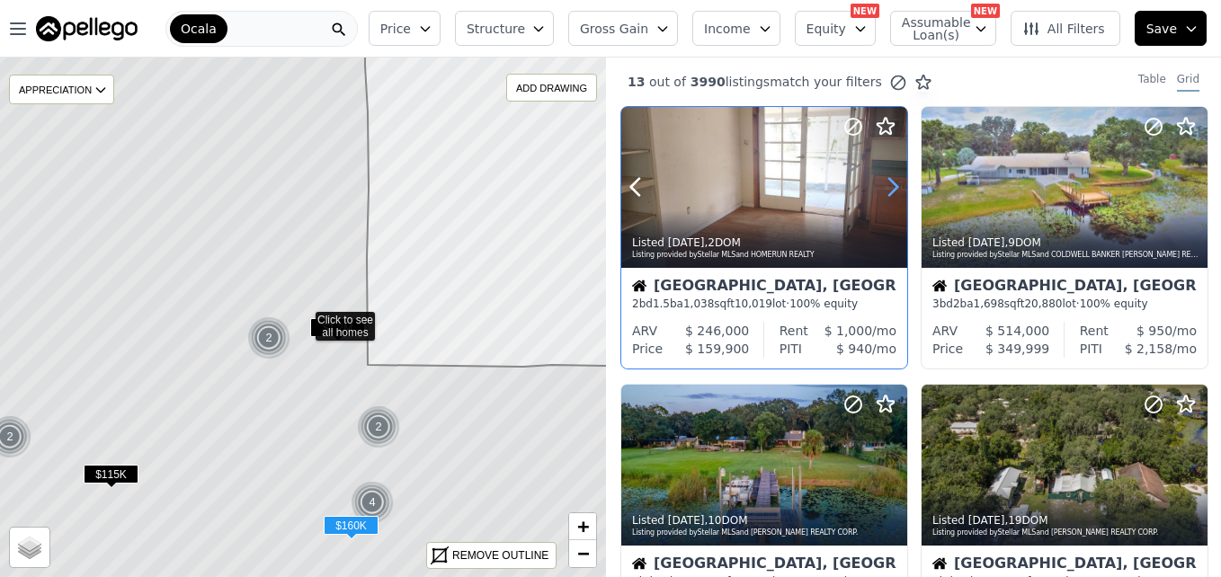
click at [884, 183] on icon at bounding box center [892, 187] width 29 height 29
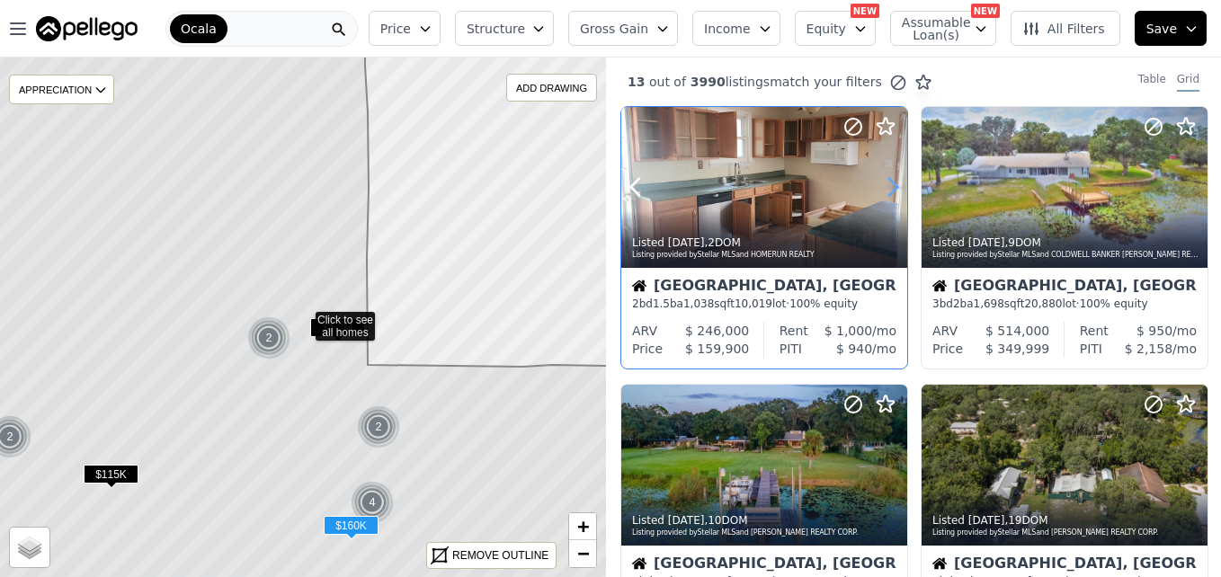
click at [884, 183] on icon at bounding box center [892, 187] width 29 height 29
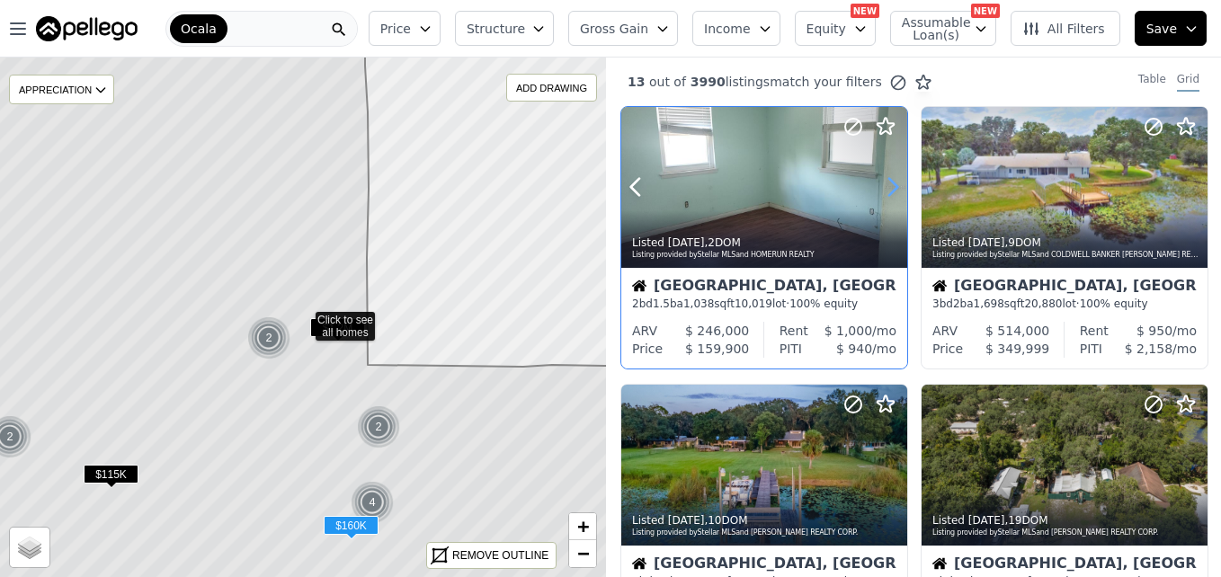
click at [884, 183] on icon at bounding box center [892, 187] width 29 height 29
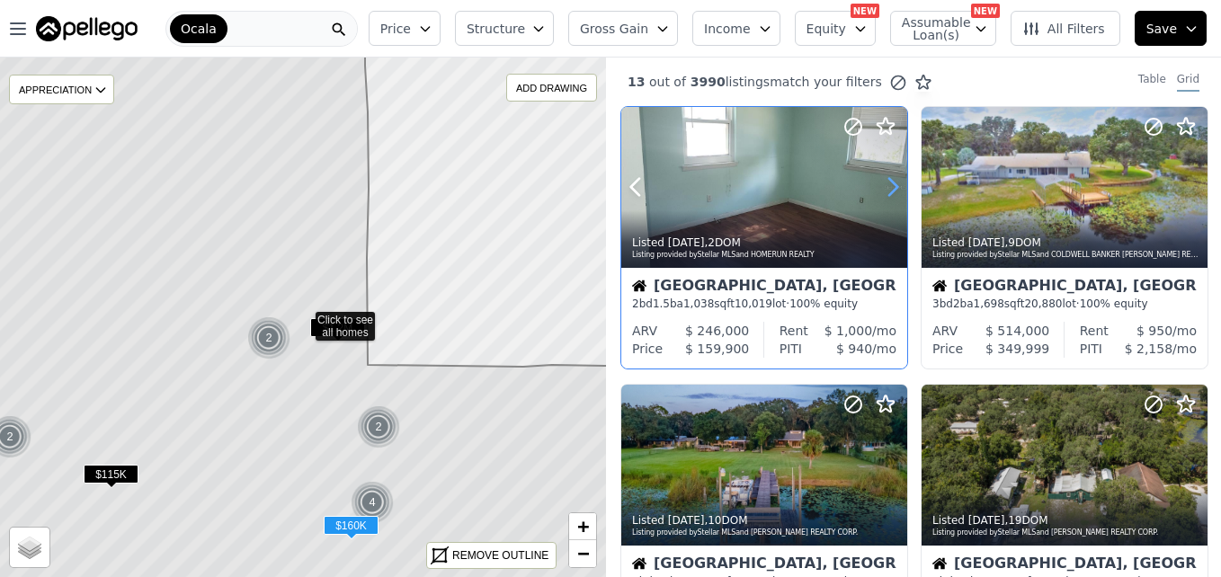
click at [884, 183] on icon at bounding box center [892, 187] width 29 height 29
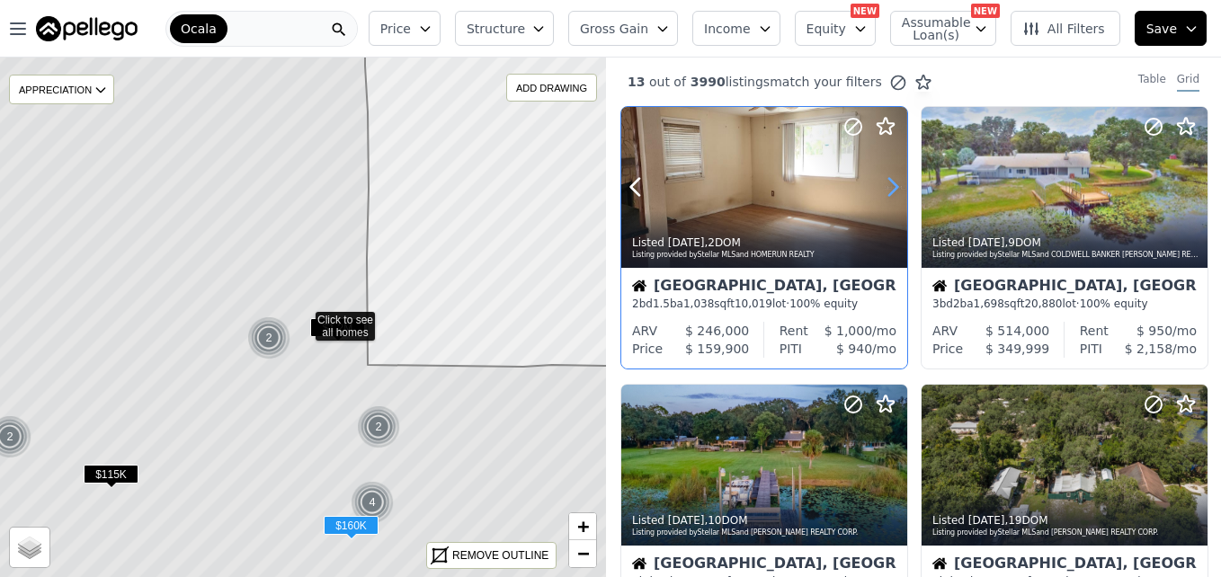
click at [884, 183] on icon at bounding box center [892, 187] width 29 height 29
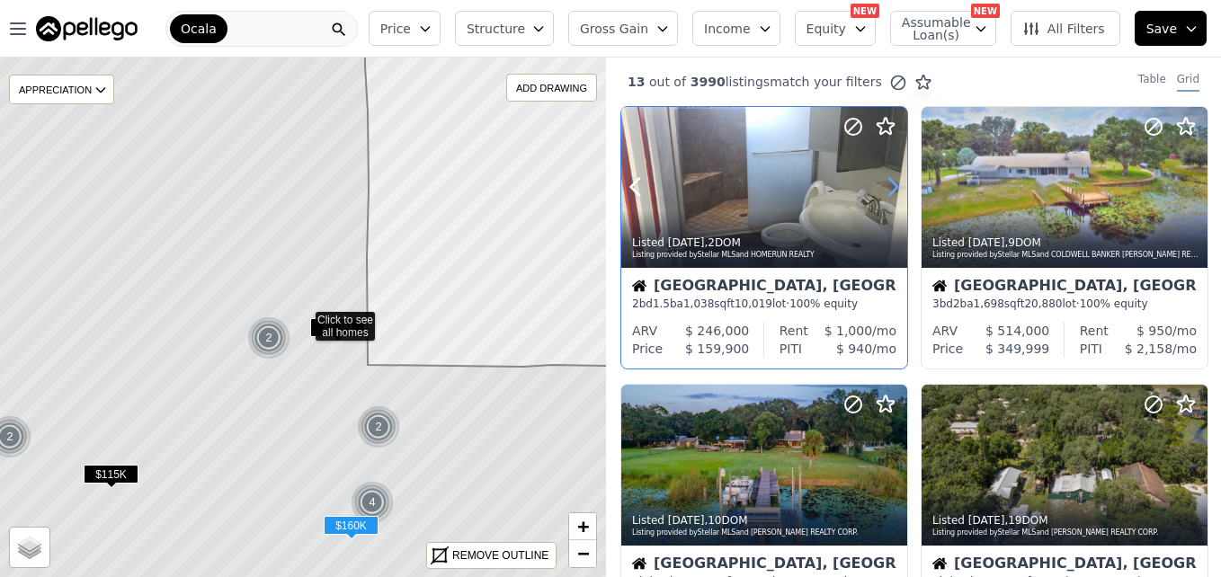
click at [884, 183] on icon at bounding box center [892, 187] width 29 height 29
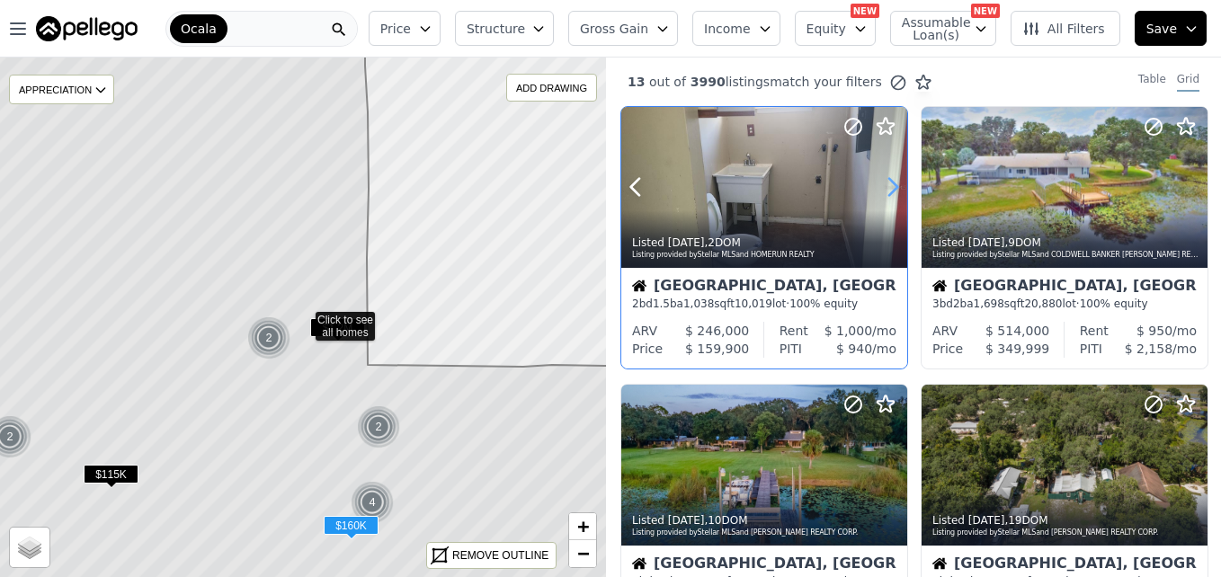
click at [884, 183] on icon at bounding box center [892, 187] width 29 height 29
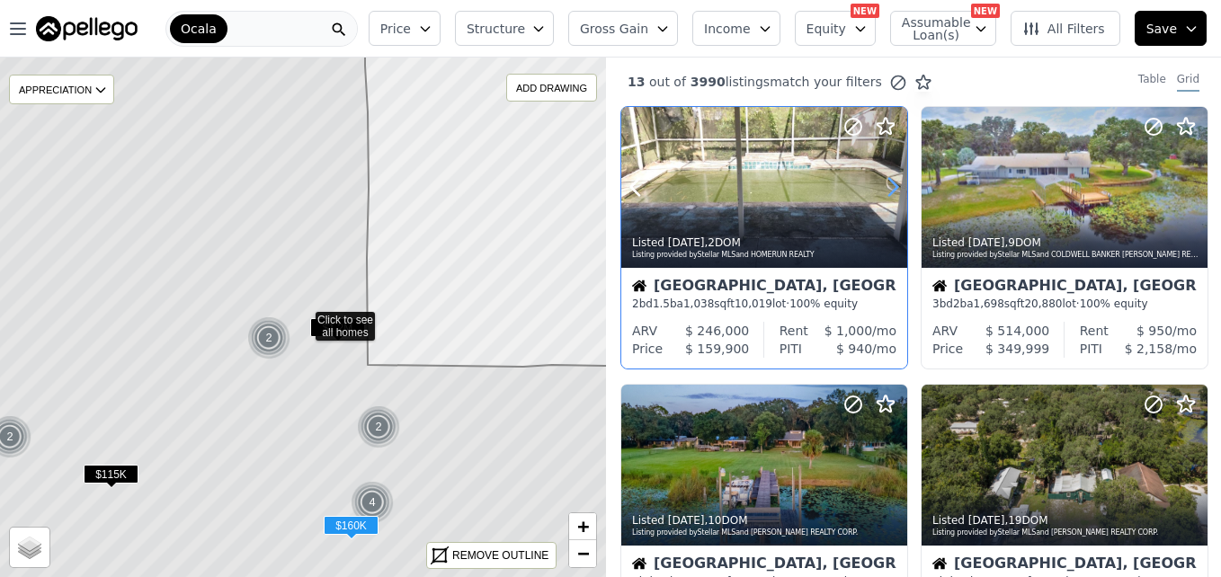
click at [884, 183] on icon at bounding box center [892, 187] width 29 height 29
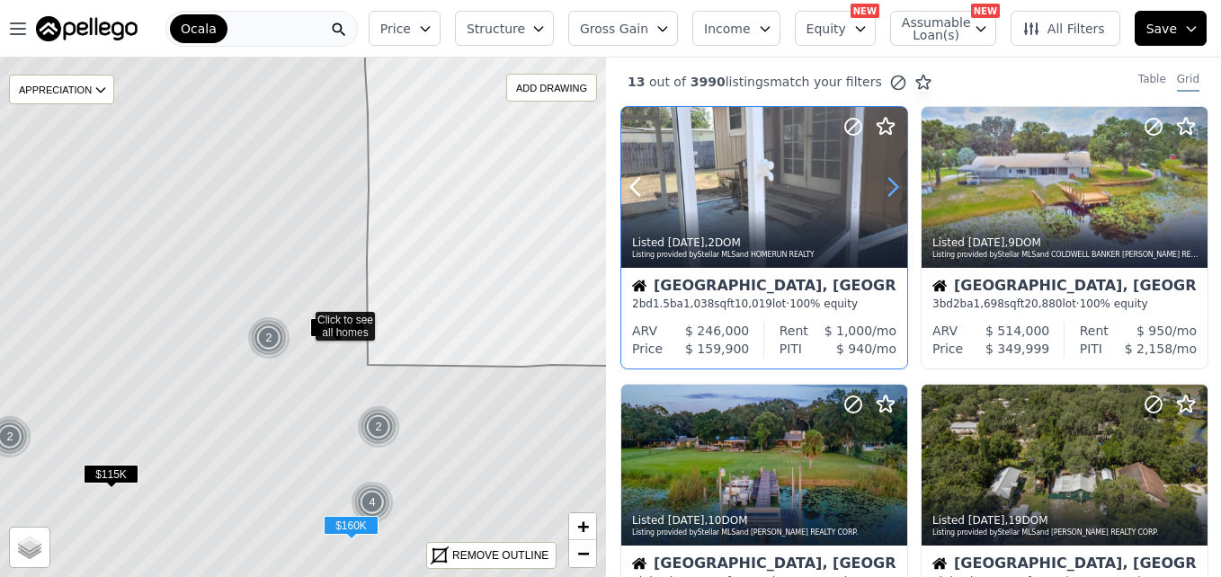
click at [884, 183] on icon at bounding box center [892, 187] width 29 height 29
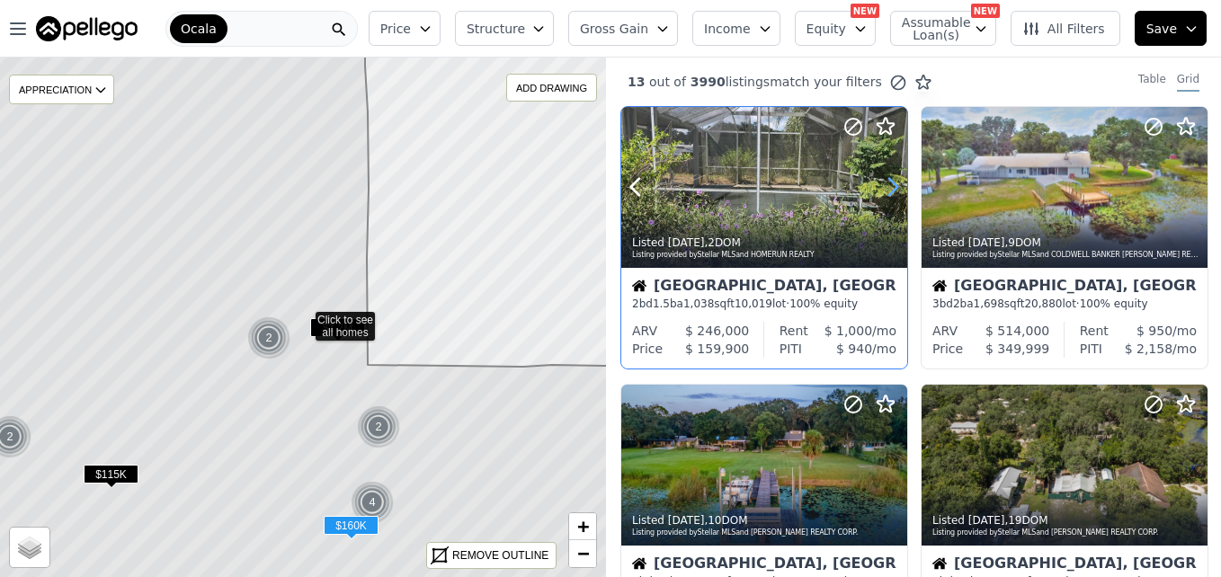
click at [884, 183] on icon at bounding box center [892, 187] width 29 height 29
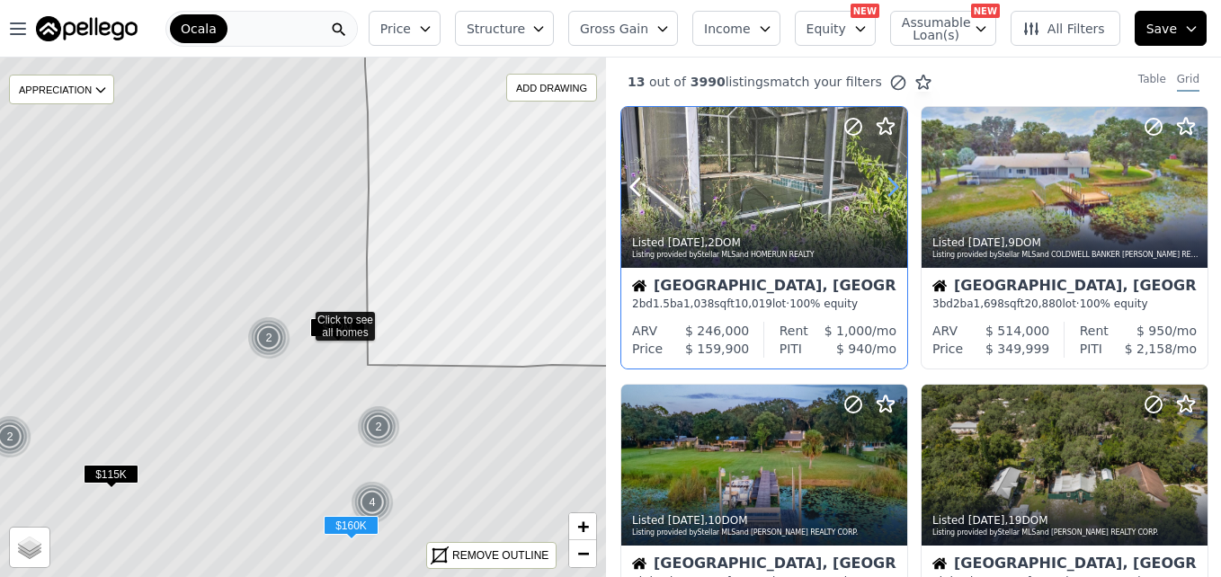
click at [884, 183] on icon at bounding box center [892, 187] width 29 height 29
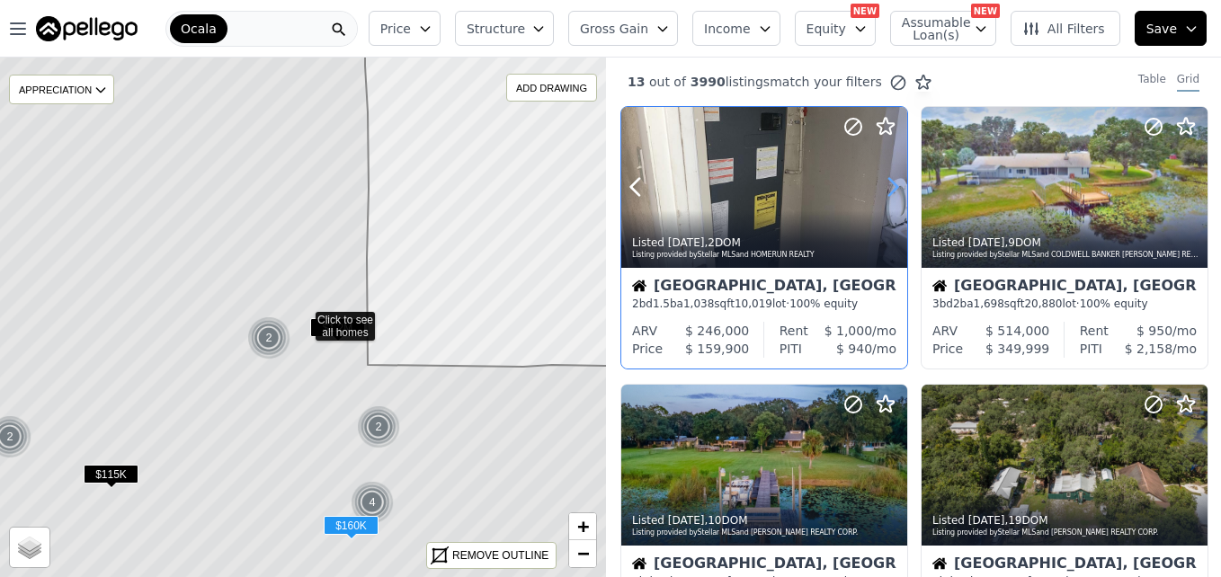
click at [884, 183] on icon at bounding box center [892, 187] width 29 height 29
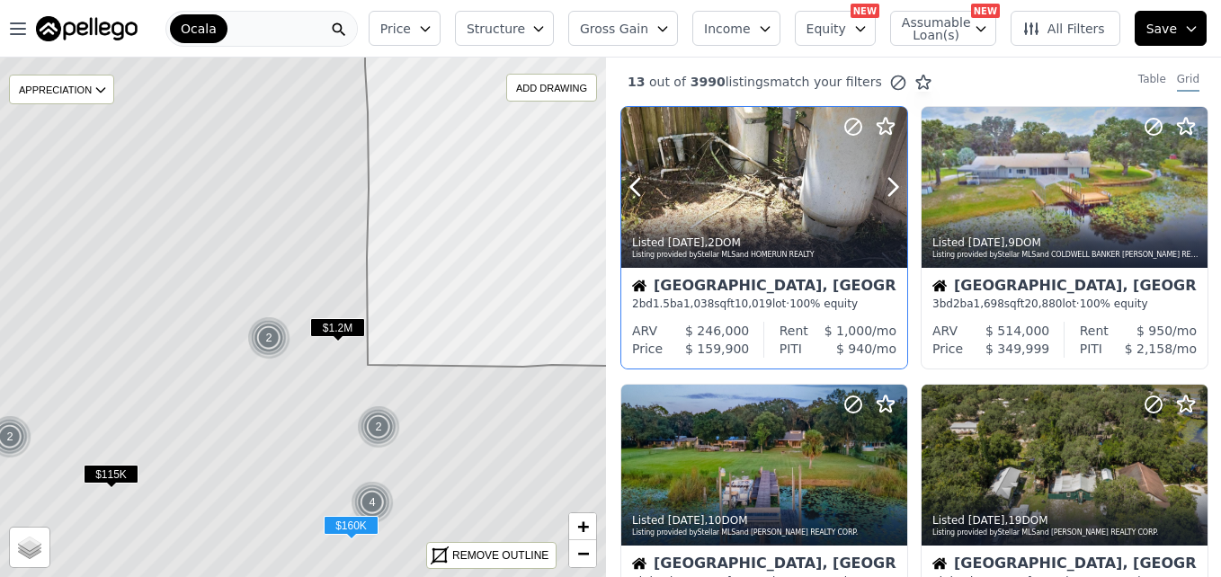
click at [769, 191] on div at bounding box center [764, 187] width 286 height 161
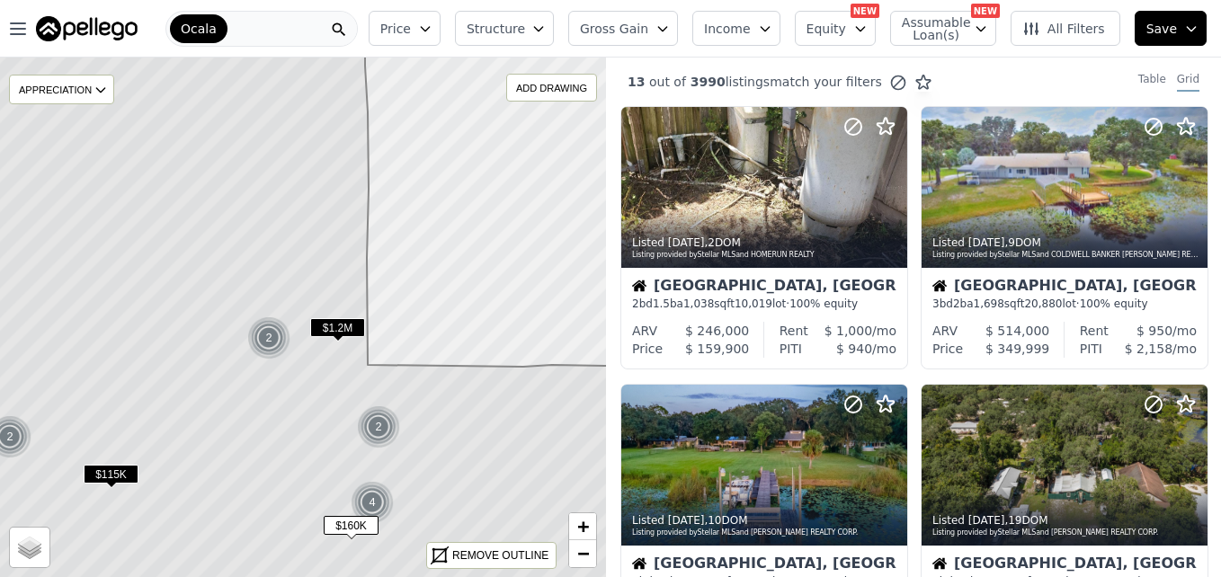
click at [446, 421] on icon at bounding box center [303, 317] width 731 height 627
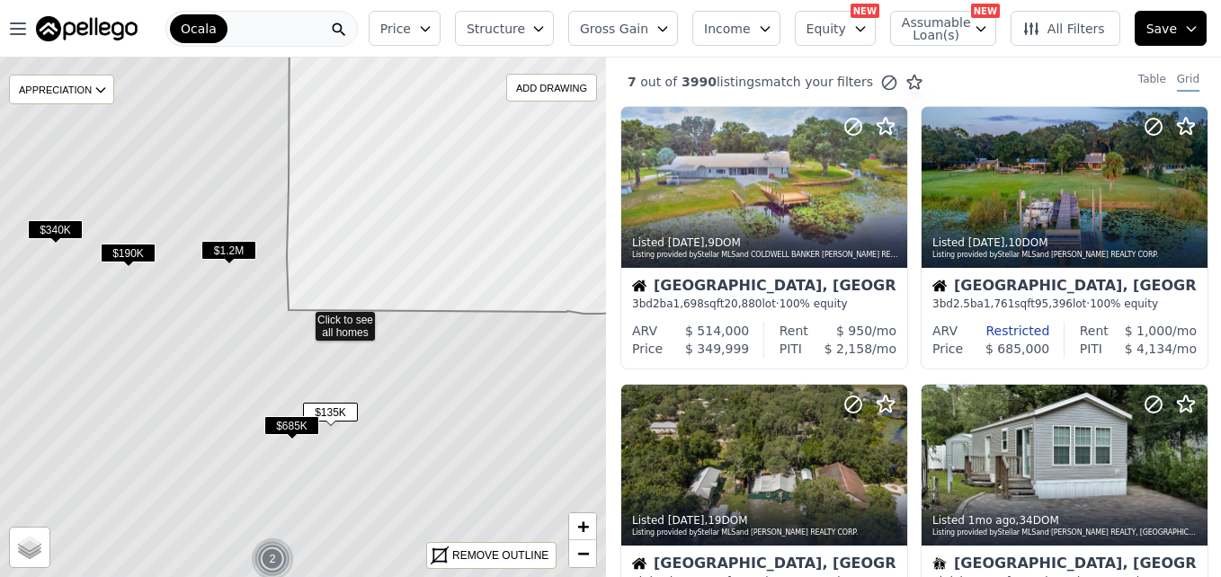
click at [397, 433] on icon at bounding box center [303, 317] width 731 height 627
click at [584, 530] on span "+" at bounding box center [583, 526] width 12 height 22
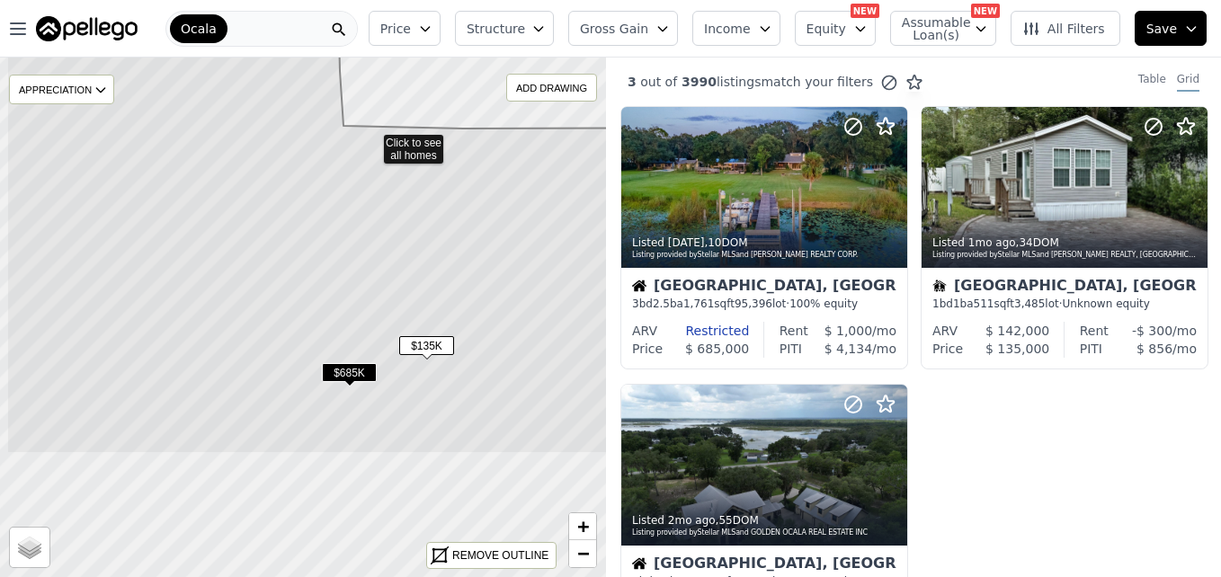
drag, startPoint x: 461, startPoint y: 449, endPoint x: 519, endPoint y: 278, distance: 180.2
click at [519, 278] on icon at bounding box center [371, 140] width 731 height 627
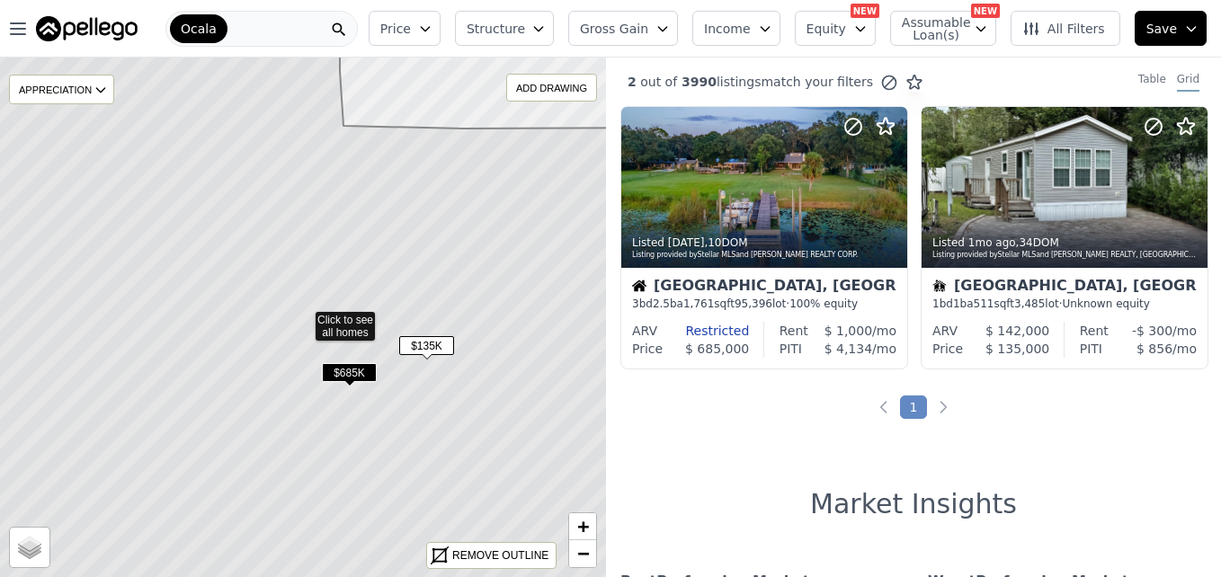
click at [351, 373] on span "$685K" at bounding box center [349, 372] width 55 height 19
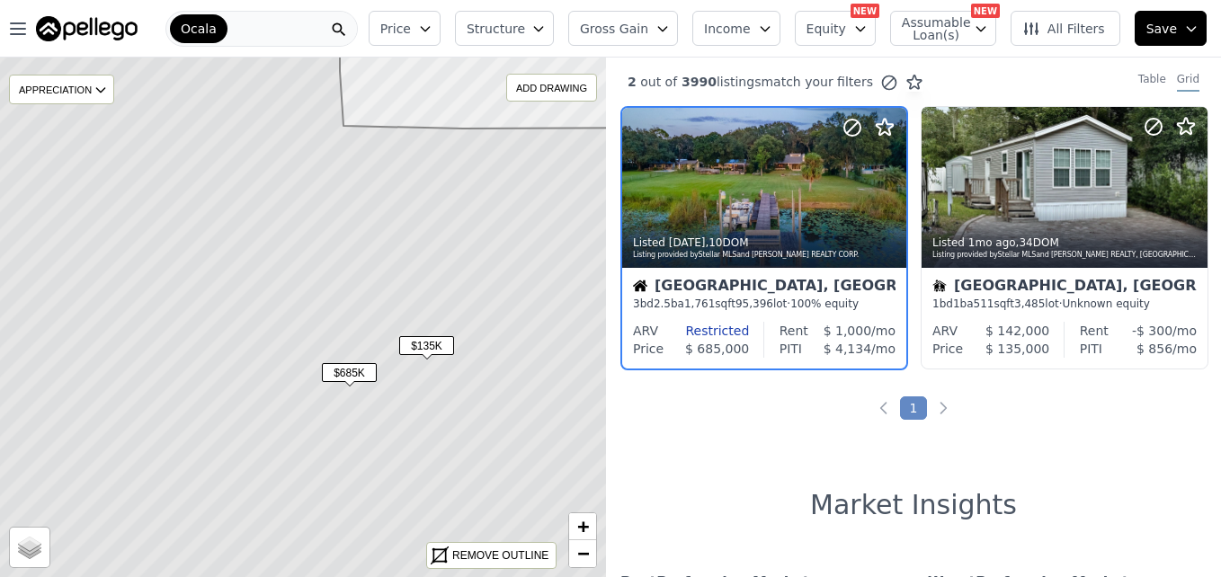
click at [345, 378] on span "$685K" at bounding box center [349, 372] width 55 height 19
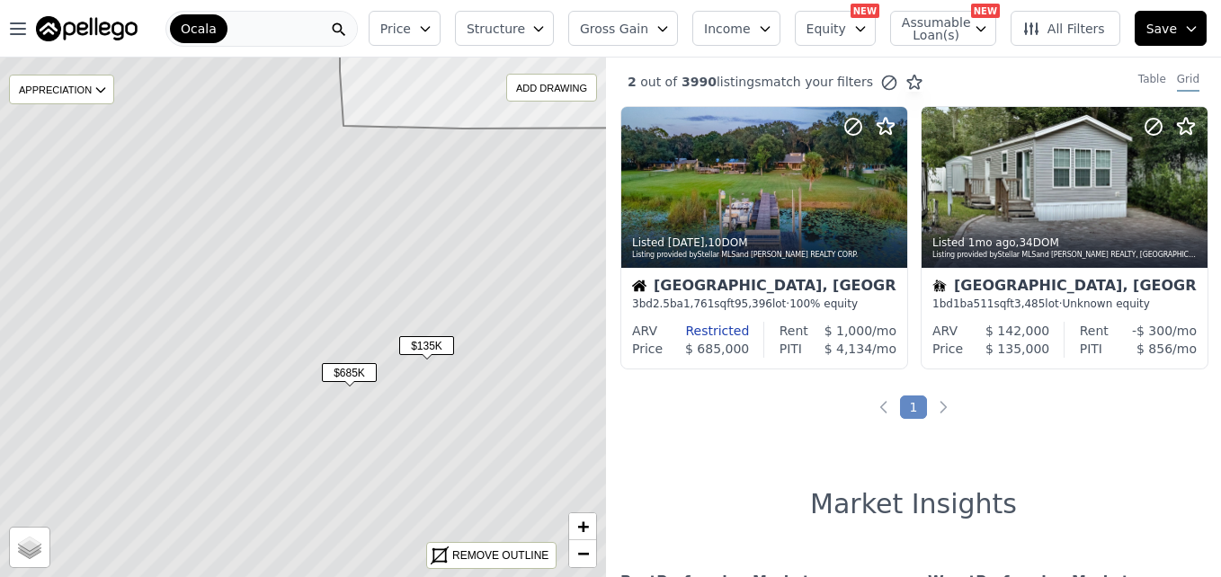
click at [428, 345] on span "$135K" at bounding box center [426, 345] width 55 height 19
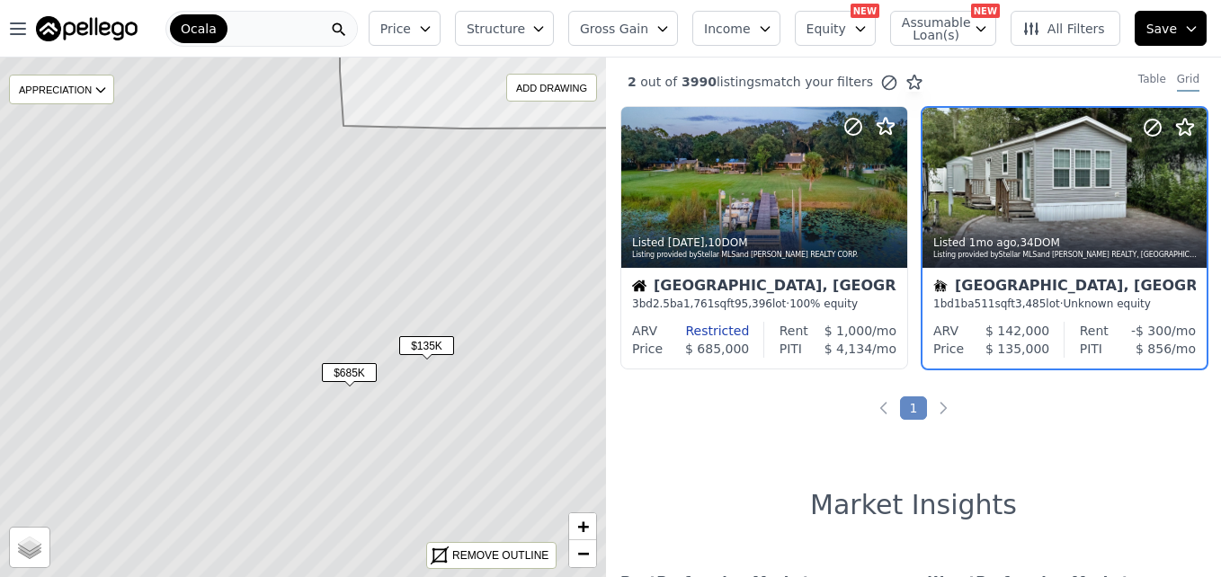
click at [352, 368] on span "$685K" at bounding box center [349, 372] width 55 height 19
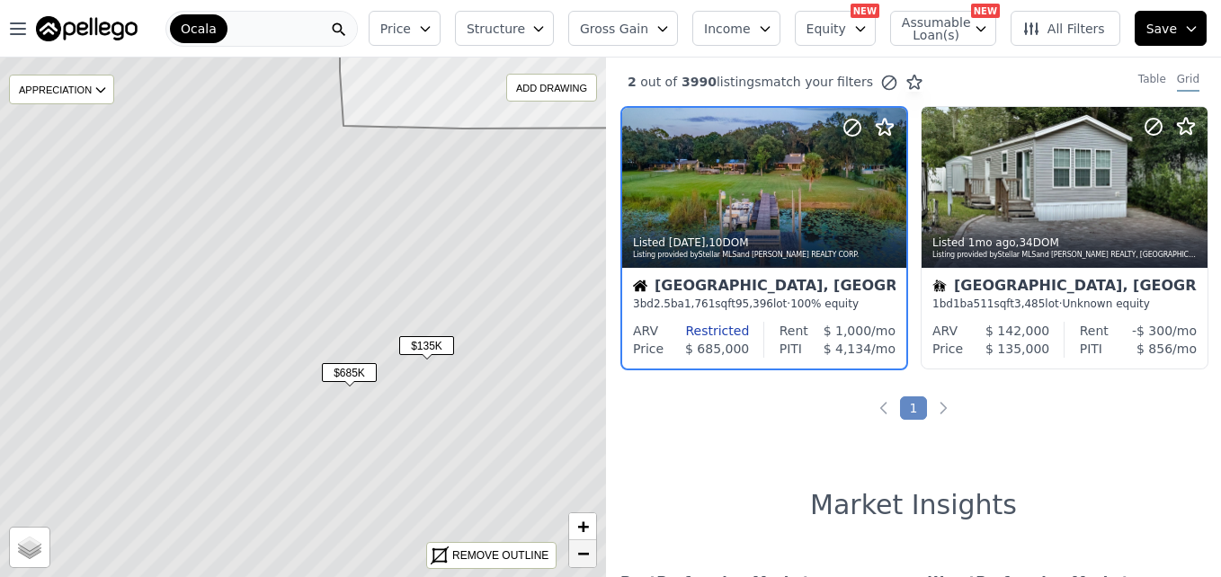
click at [577, 549] on span "−" at bounding box center [583, 553] width 12 height 22
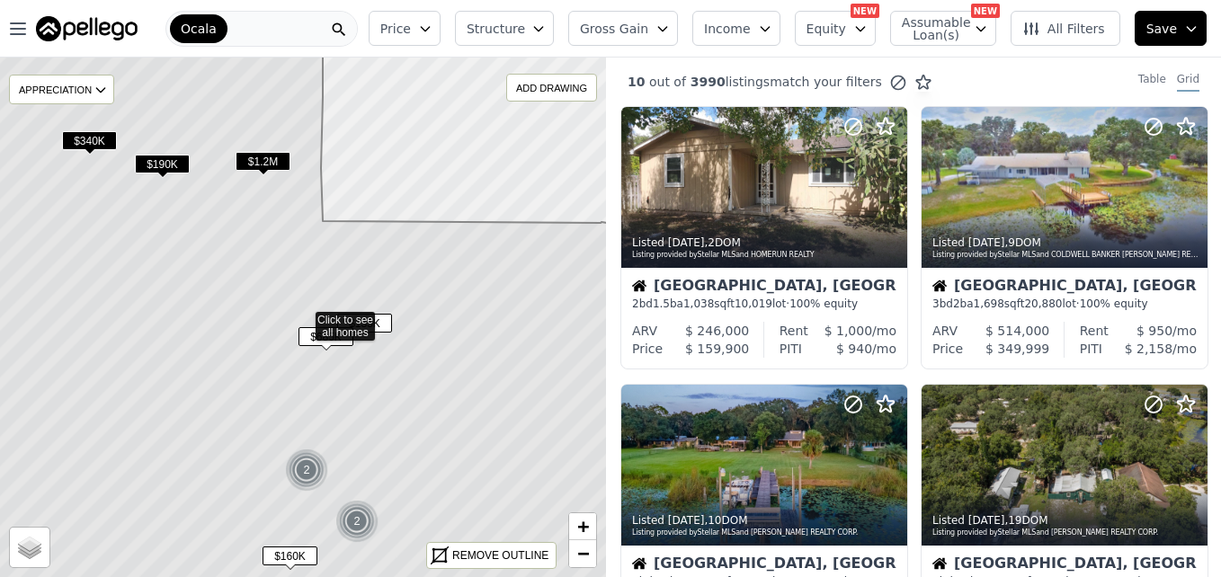
click at [159, 160] on span "$190K" at bounding box center [162, 164] width 55 height 19
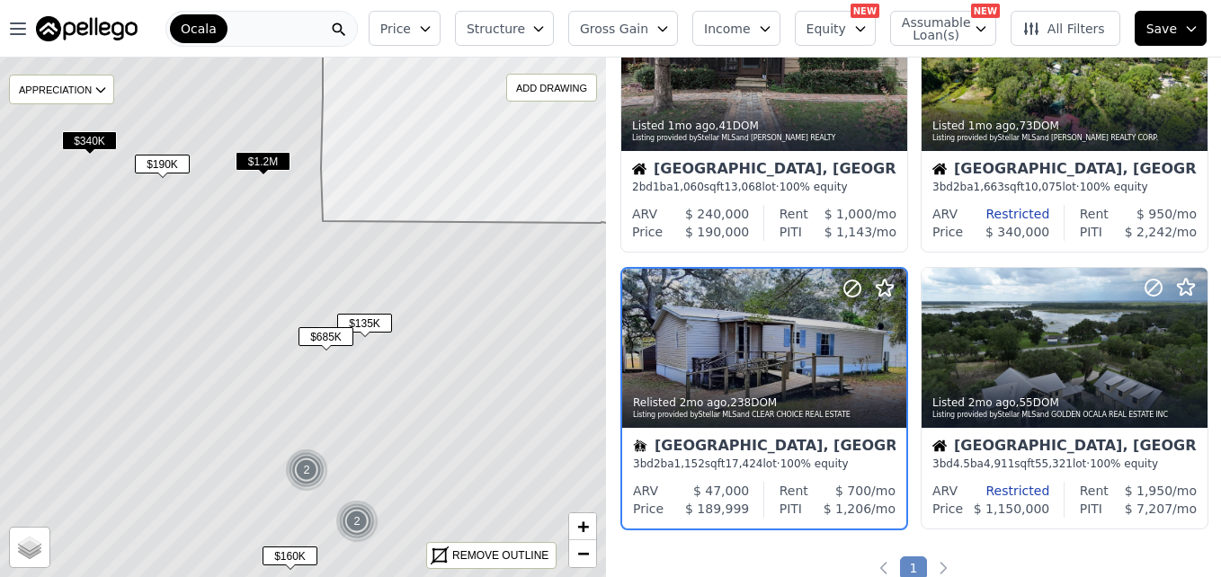
scroll to position [1002, 0]
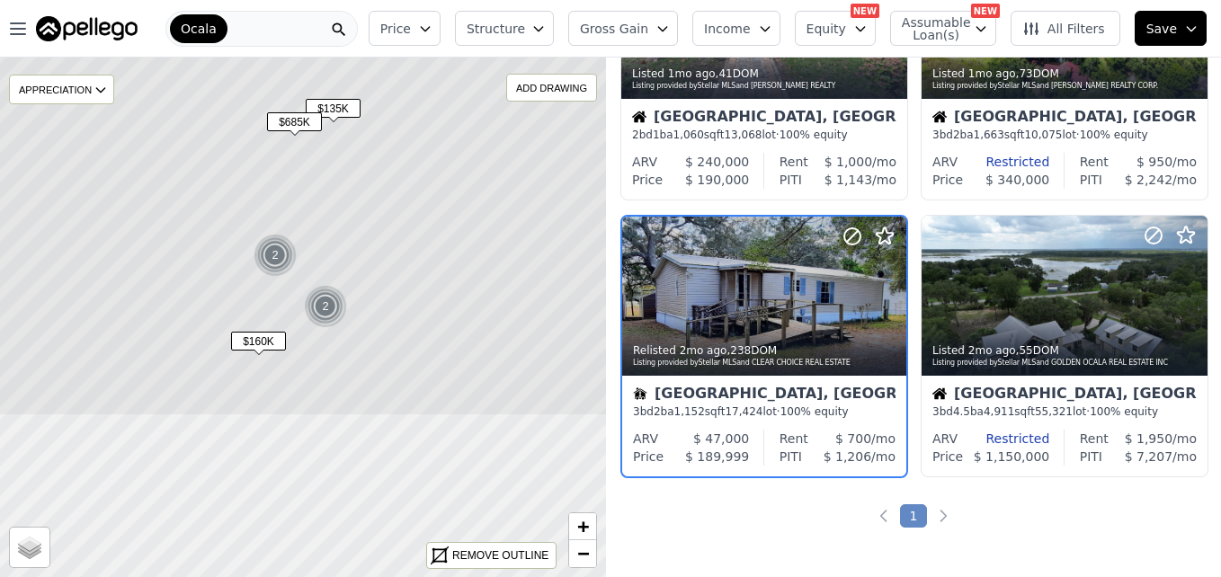
drag, startPoint x: 411, startPoint y: 413, endPoint x: 379, endPoint y: 198, distance: 217.1
click at [379, 198] on icon at bounding box center [272, 102] width 731 height 627
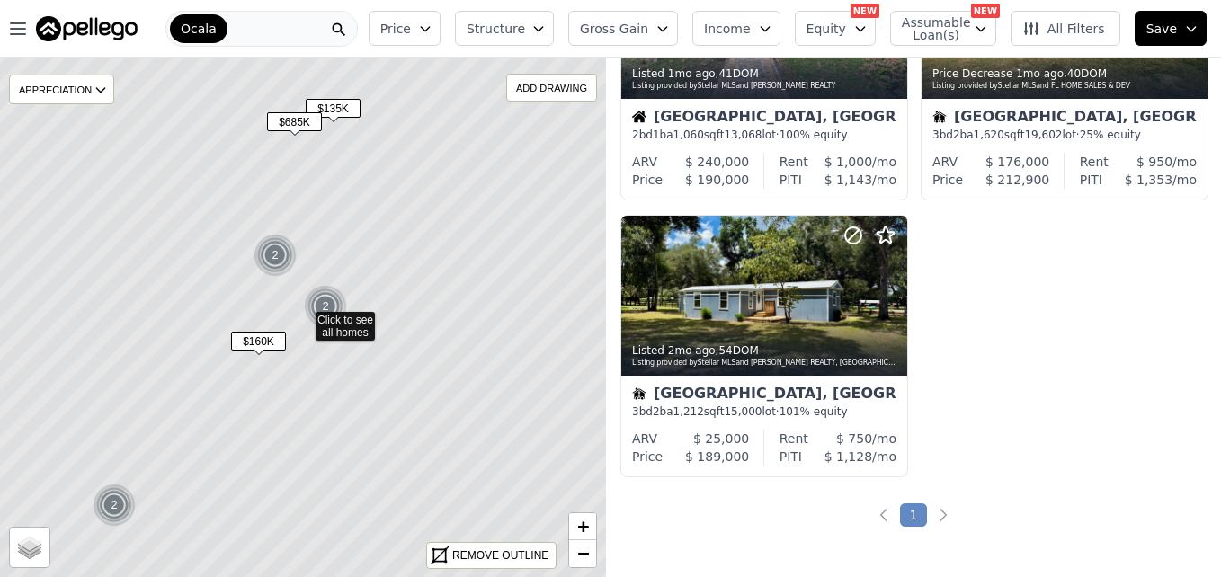
click at [256, 342] on span "$160K" at bounding box center [258, 341] width 55 height 19
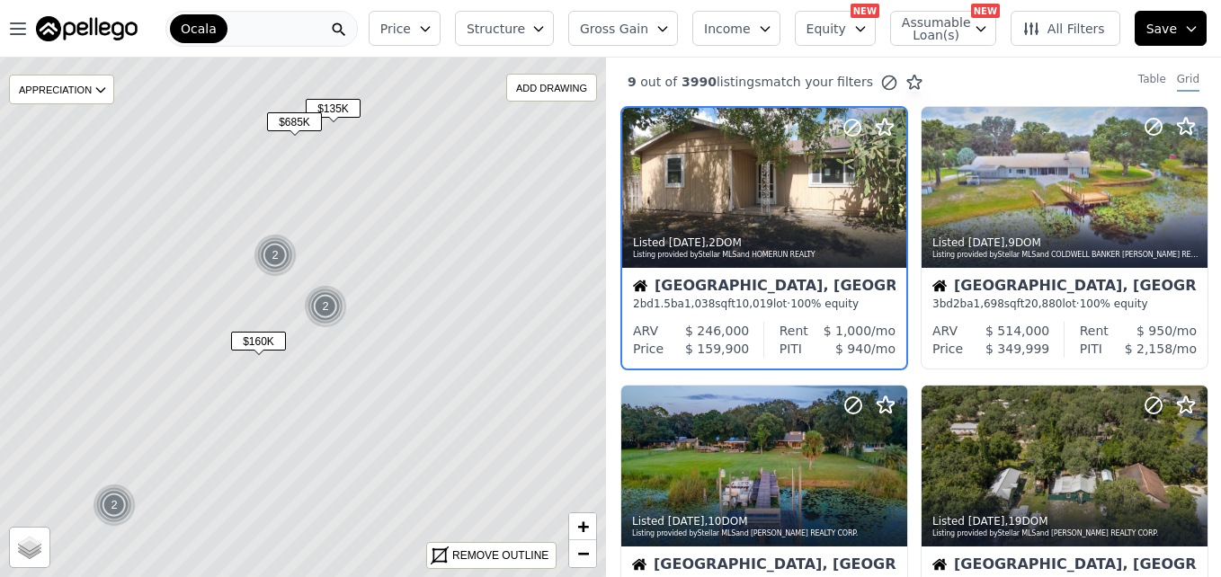
click at [271, 250] on img at bounding box center [275, 255] width 44 height 43
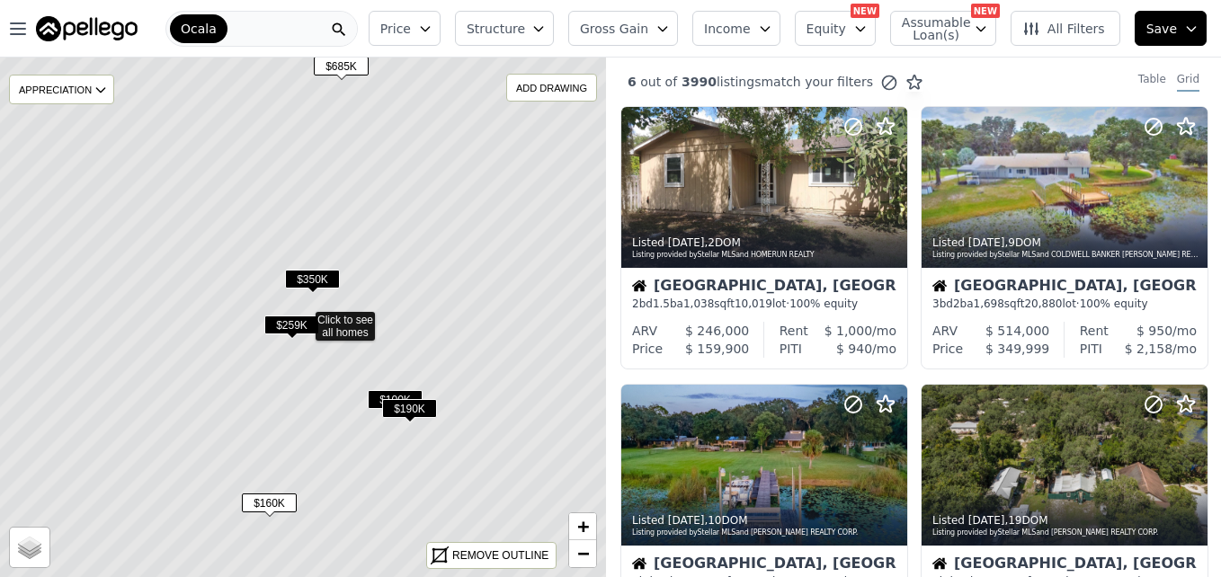
click at [338, 394] on icon at bounding box center [303, 317] width 731 height 627
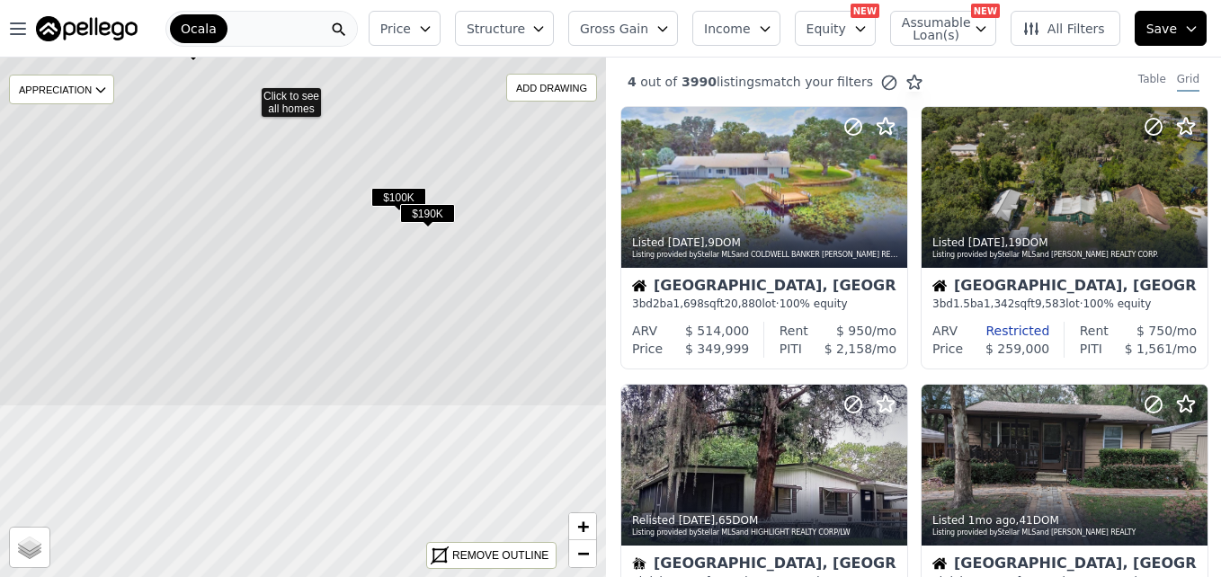
click at [319, 252] on icon at bounding box center [249, 93] width 731 height 627
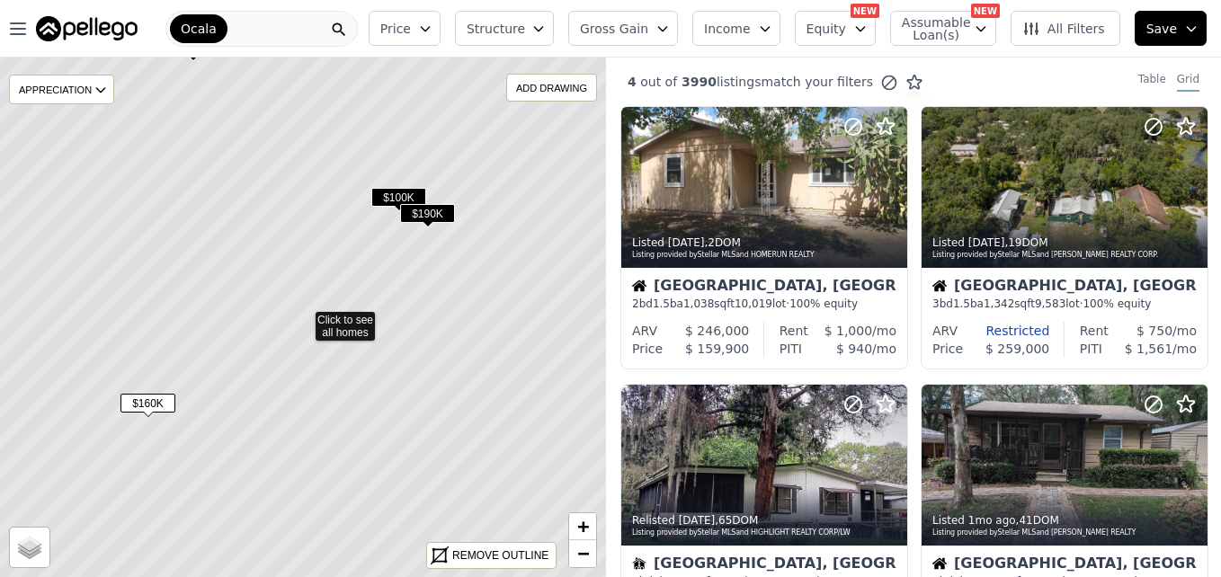
click at [385, 194] on span "$100K" at bounding box center [398, 197] width 55 height 19
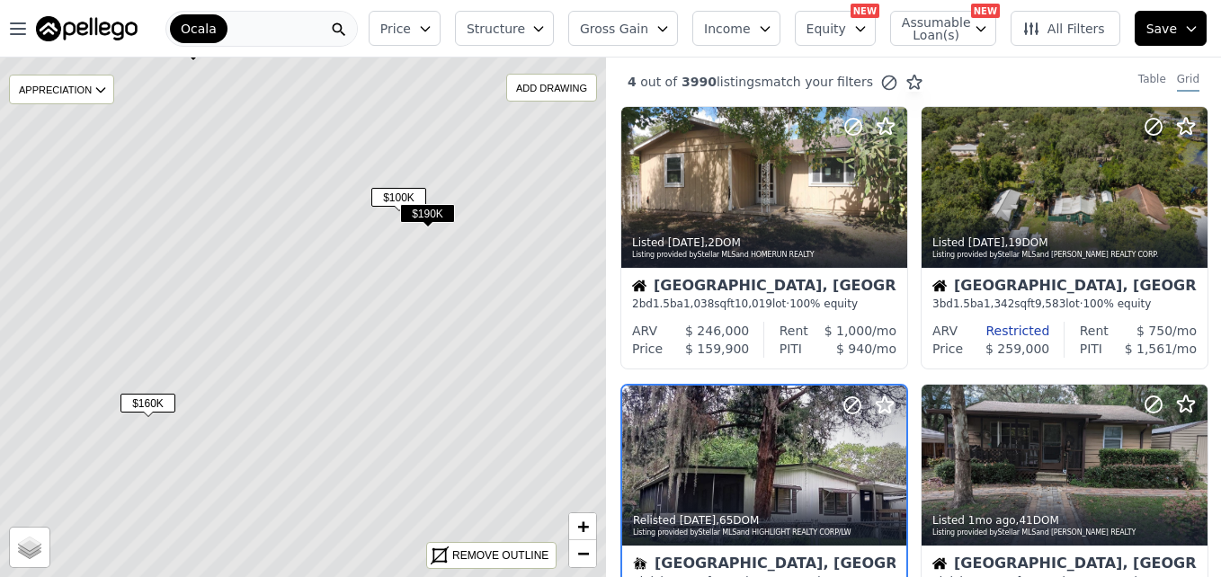
scroll to position [170, 0]
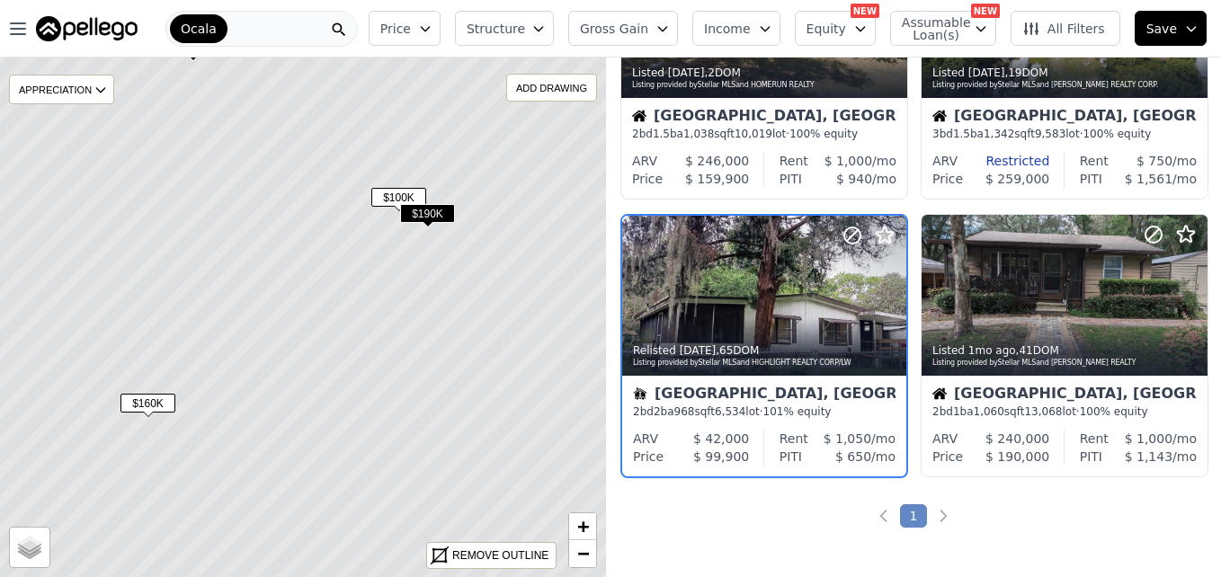
click at [435, 206] on span "$190K" at bounding box center [427, 213] width 55 height 19
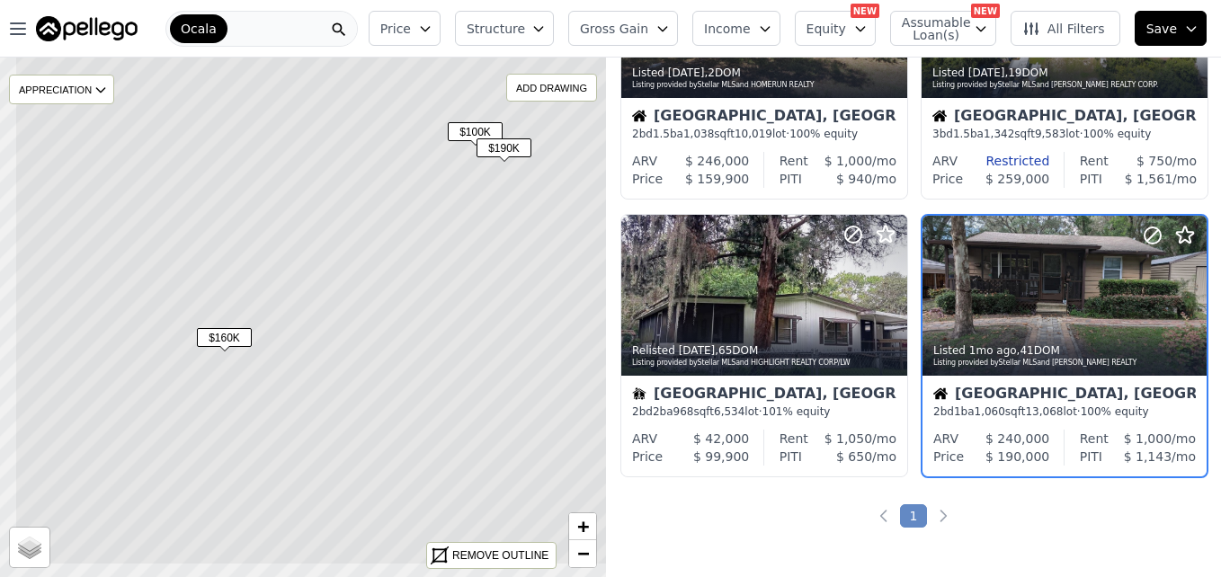
drag, startPoint x: 217, startPoint y: 360, endPoint x: 293, endPoint y: 294, distance: 100.7
click at [293, 294] on icon at bounding box center [379, 251] width 731 height 627
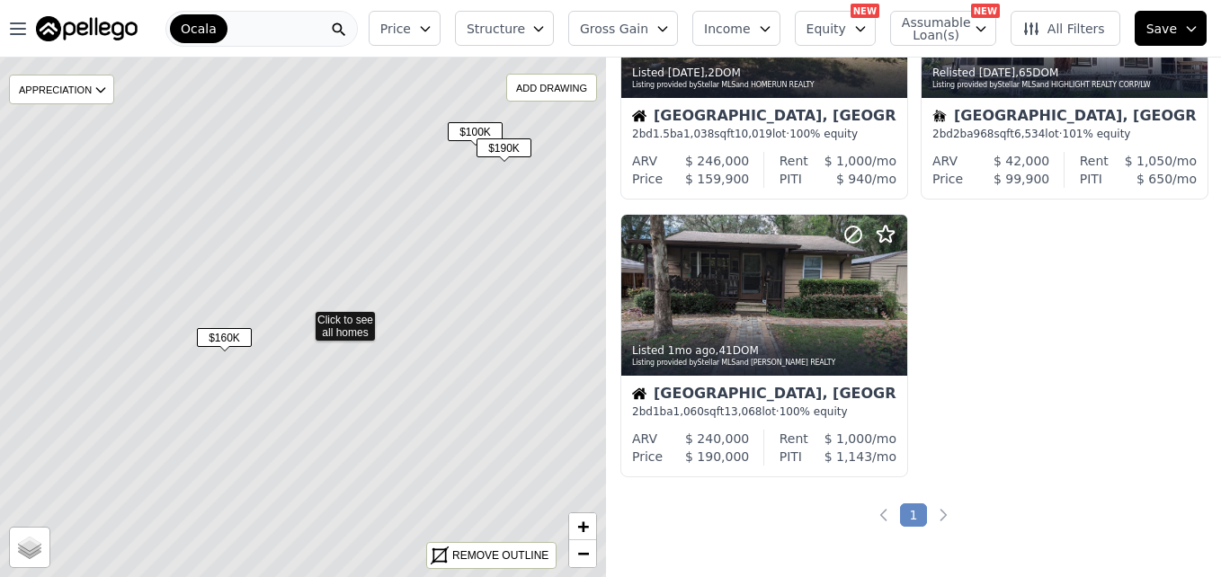
click at [223, 338] on span "$160K" at bounding box center [224, 337] width 55 height 19
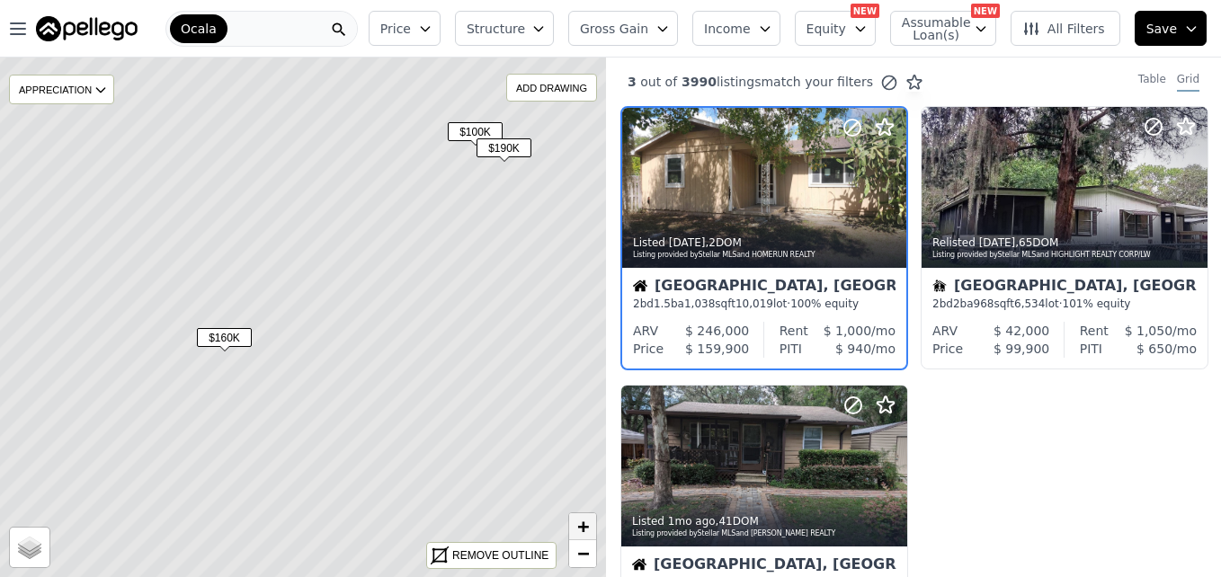
click at [575, 526] on link "+" at bounding box center [582, 526] width 27 height 27
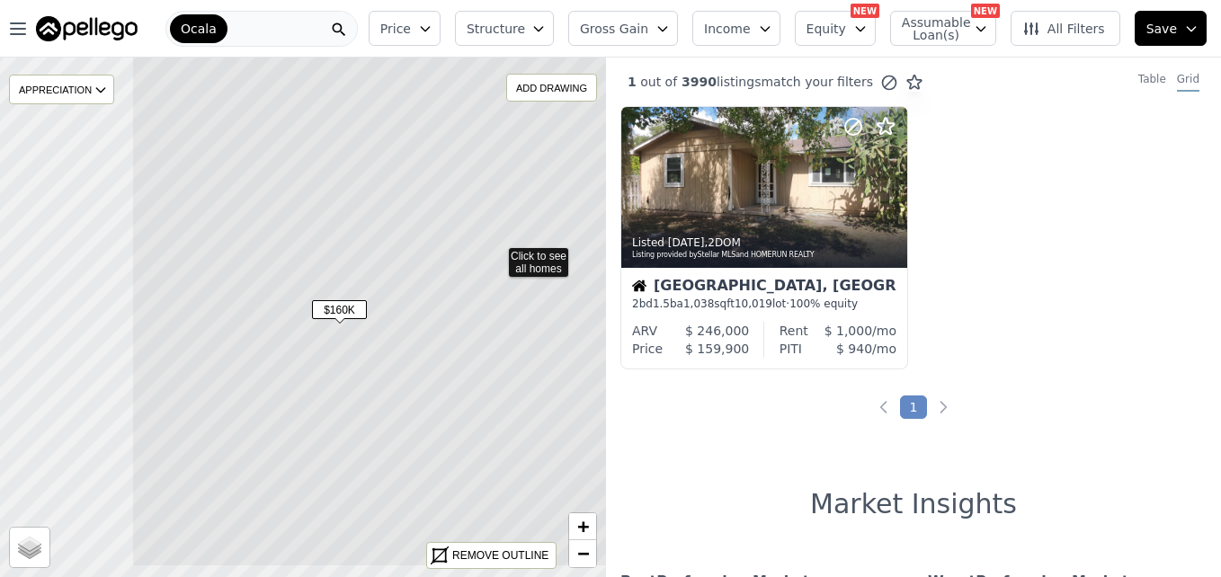
drag, startPoint x: 131, startPoint y: 457, endPoint x: 333, endPoint y: 396, distance: 211.0
click at [333, 396] on icon at bounding box center [496, 253] width 731 height 627
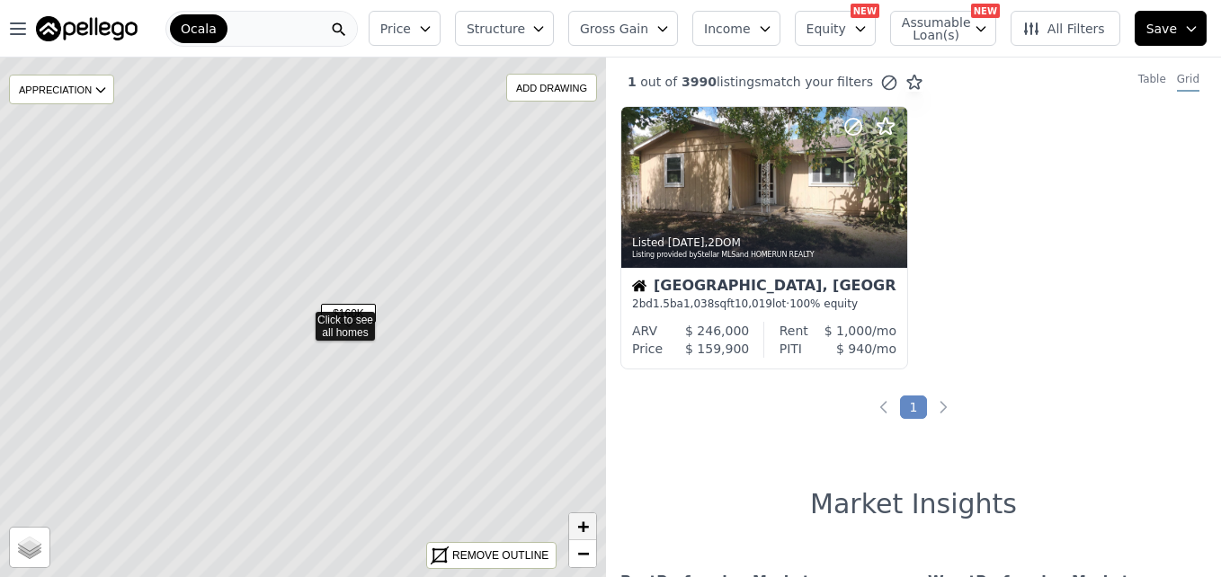
click at [584, 527] on span "+" at bounding box center [583, 526] width 12 height 22
click at [580, 559] on span "−" at bounding box center [583, 553] width 12 height 22
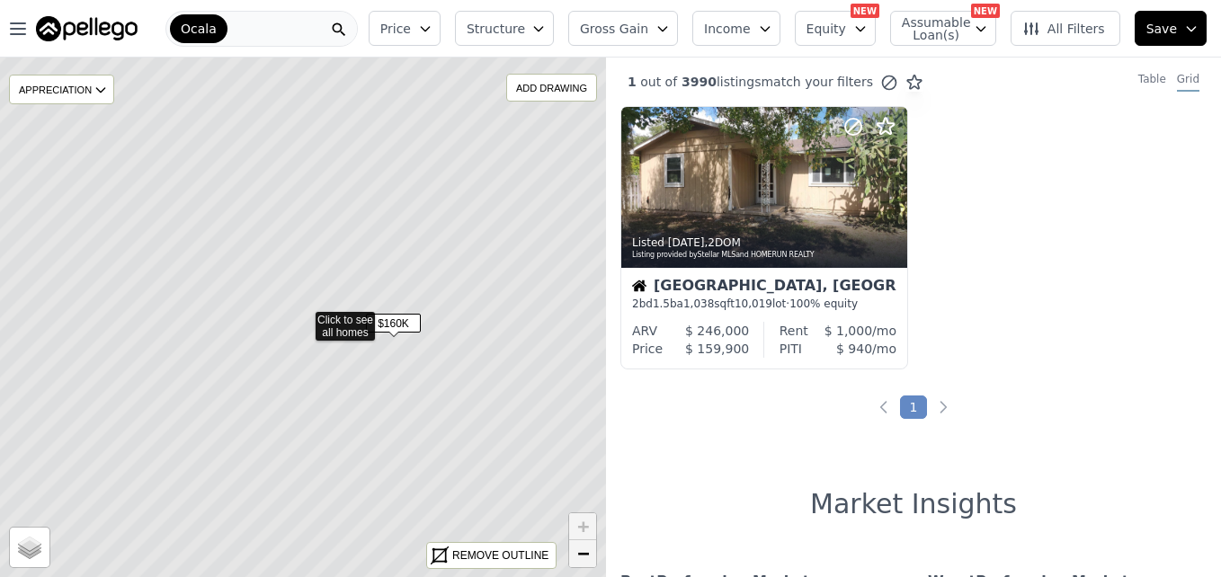
click at [580, 559] on span "−" at bounding box center [583, 553] width 12 height 22
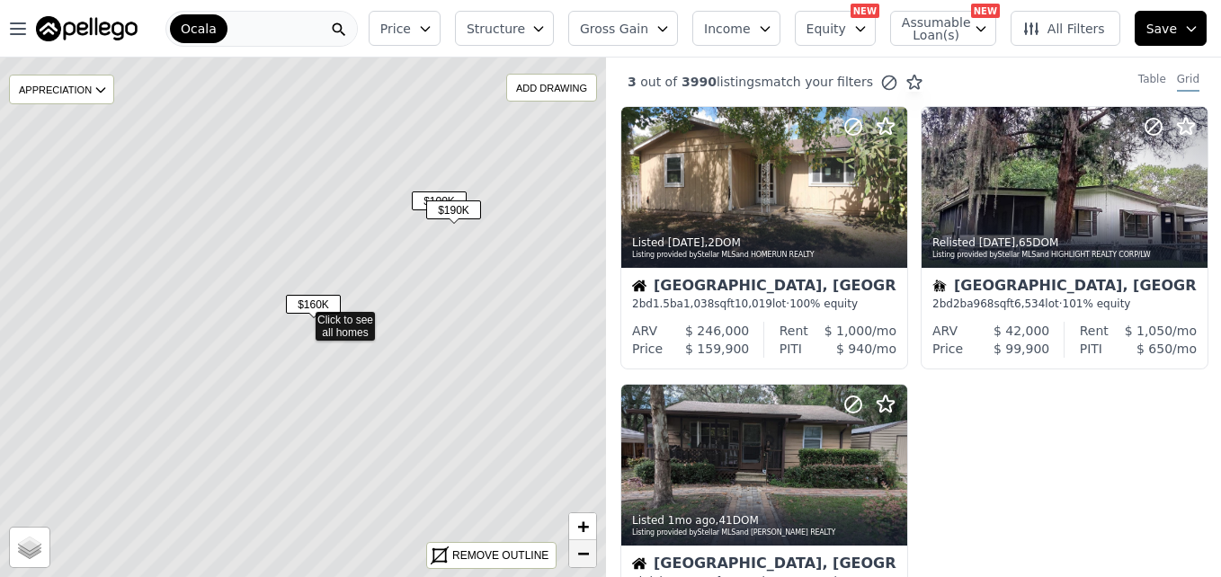
click at [580, 559] on span "−" at bounding box center [583, 553] width 12 height 22
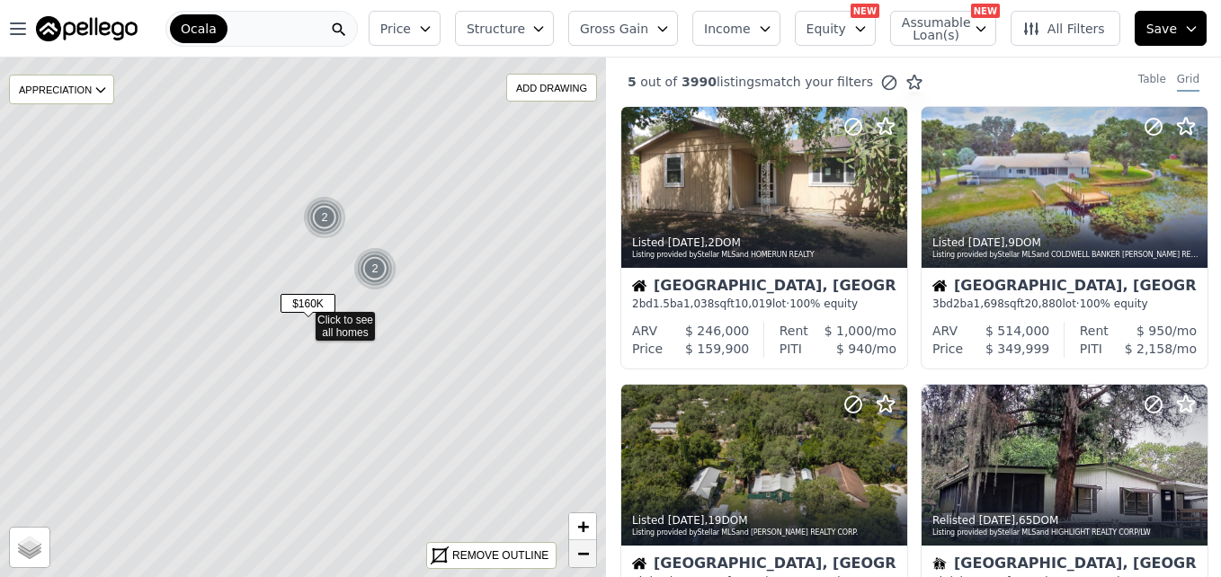
click at [580, 559] on span "−" at bounding box center [583, 553] width 12 height 22
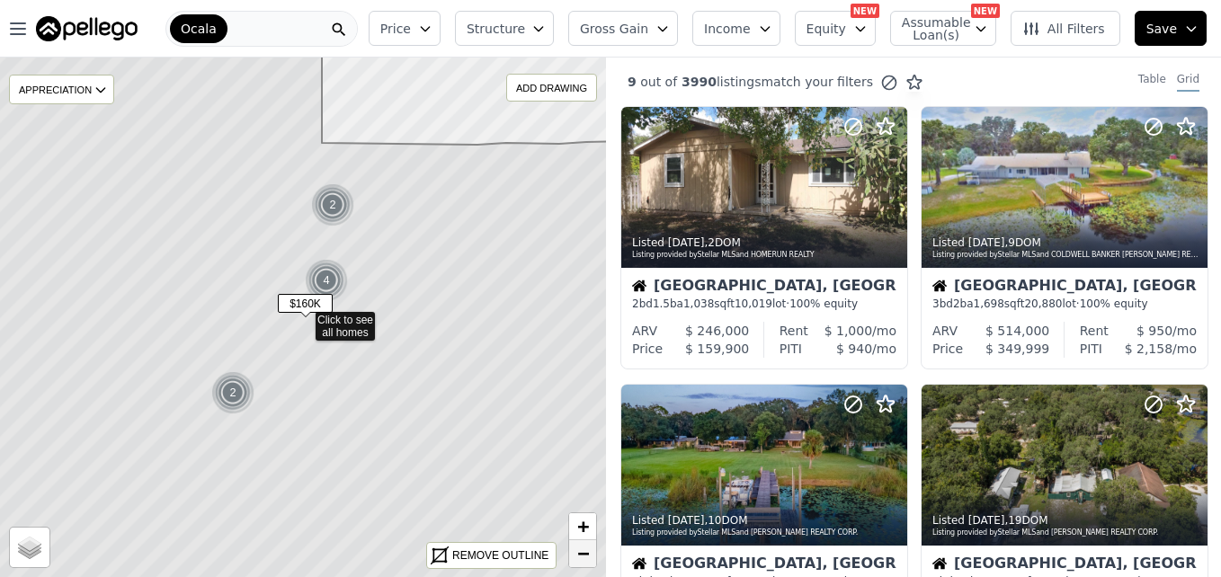
click at [580, 559] on span "−" at bounding box center [583, 553] width 12 height 22
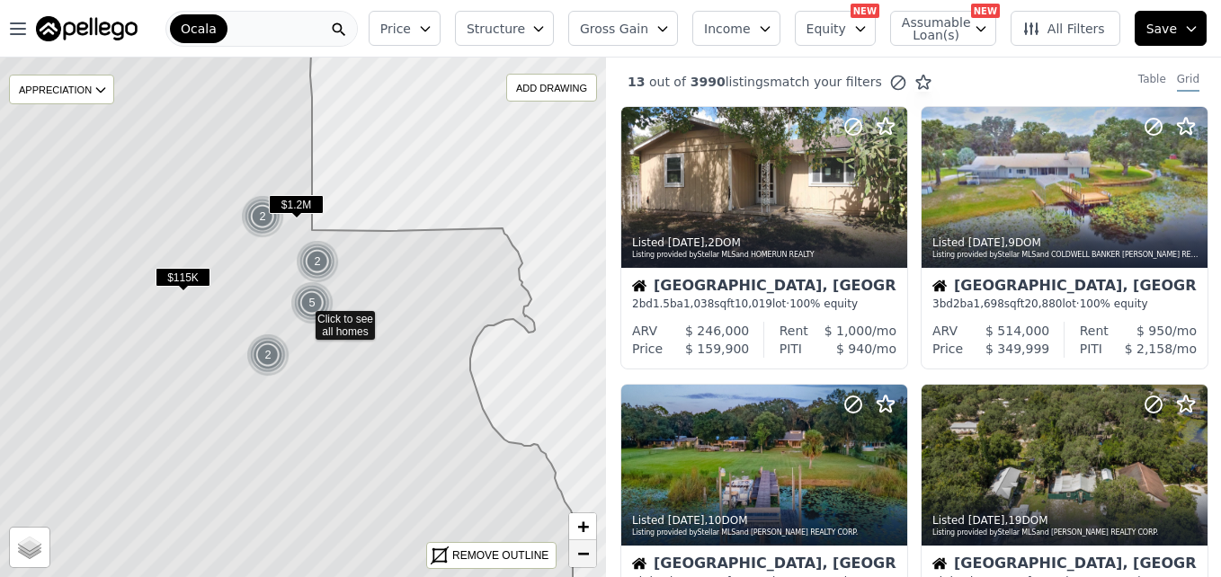
click at [580, 559] on span "−" at bounding box center [583, 553] width 12 height 22
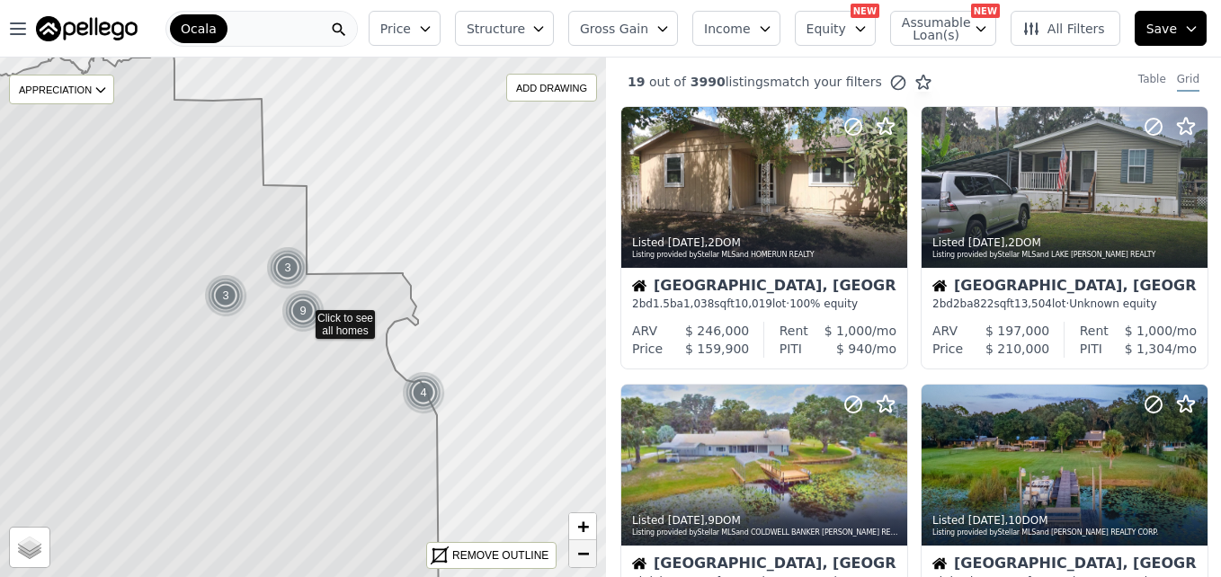
click at [580, 559] on span "−" at bounding box center [583, 553] width 12 height 22
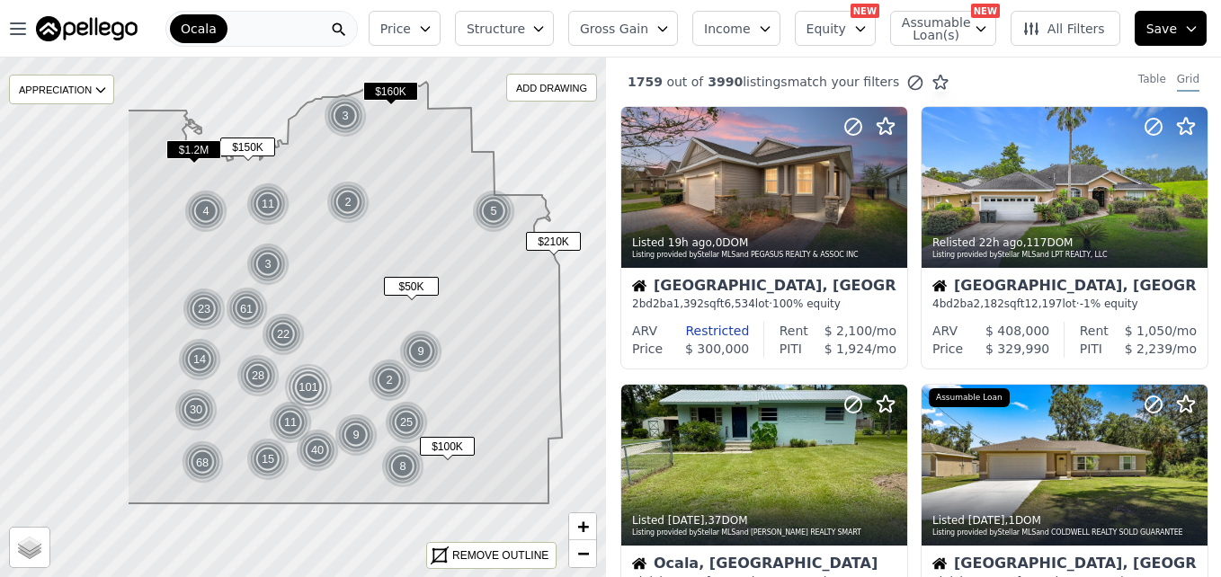
drag, startPoint x: 302, startPoint y: 491, endPoint x: 491, endPoint y: 391, distance: 213.5
click at [491, 391] on icon at bounding box center [344, 293] width 435 height 422
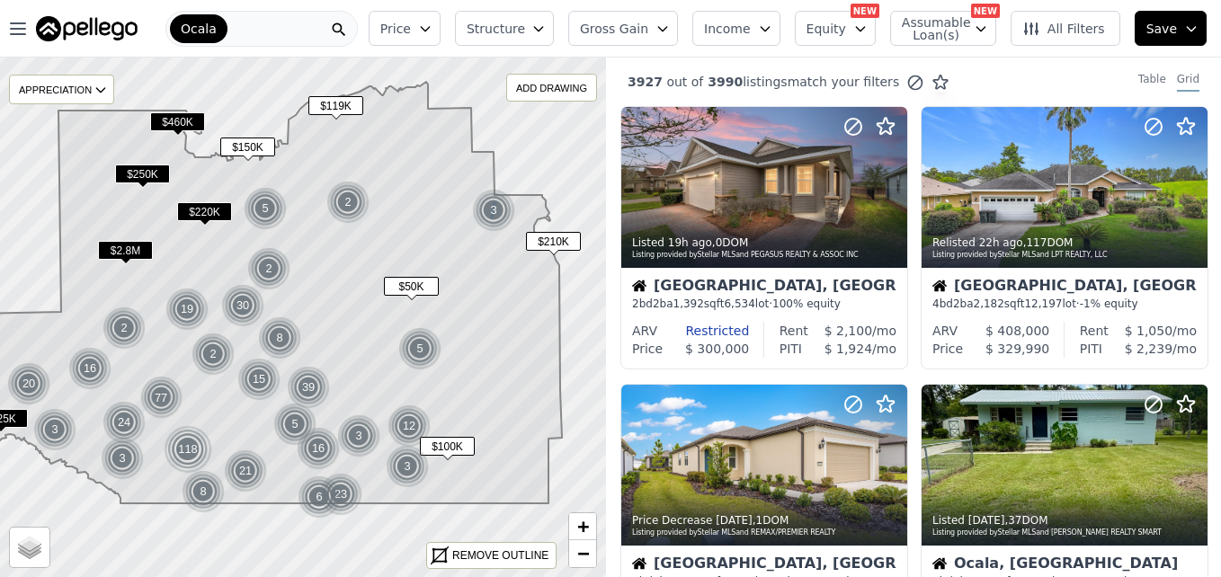
click at [501, 205] on img at bounding box center [494, 210] width 44 height 43
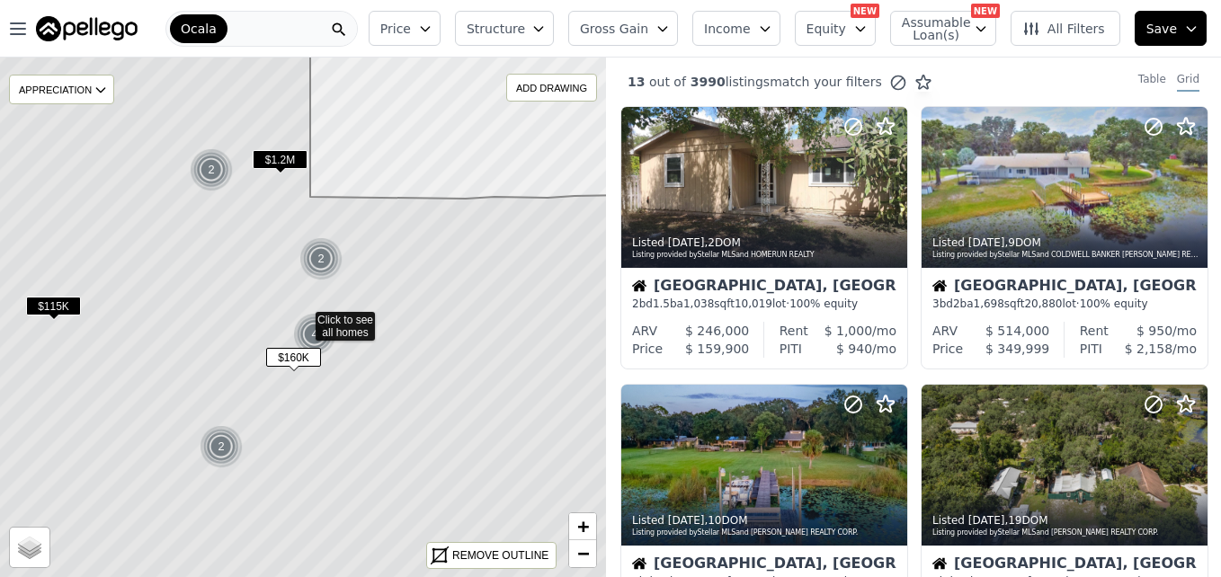
click at [294, 357] on span "$160K" at bounding box center [293, 357] width 55 height 19
click at [298, 357] on span "$160K" at bounding box center [293, 357] width 55 height 19
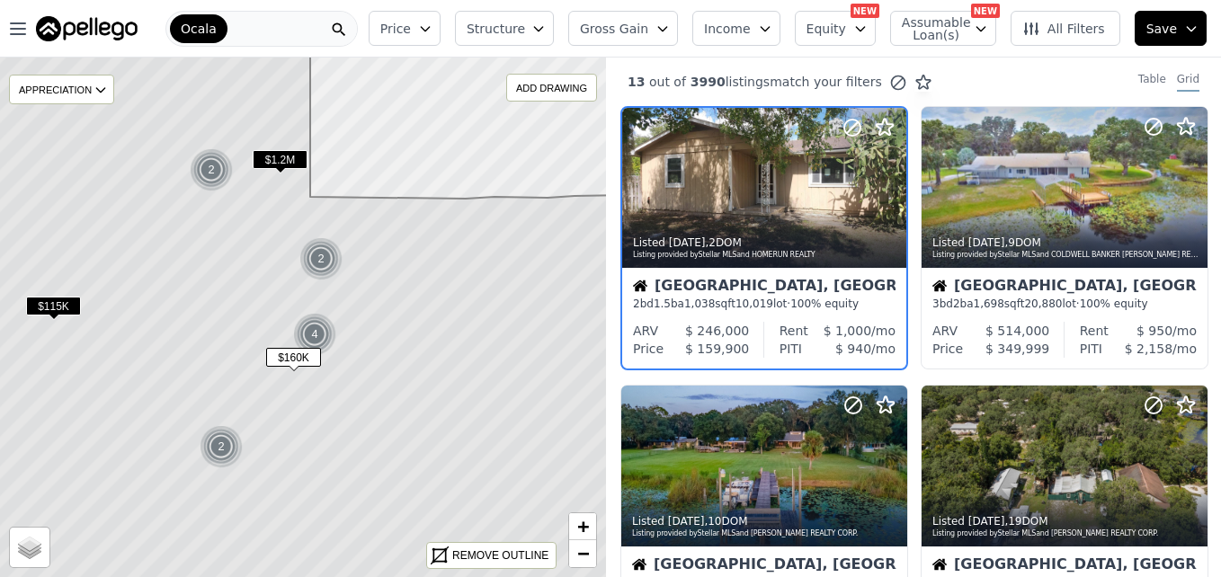
click at [298, 357] on span "$160K" at bounding box center [293, 357] width 55 height 19
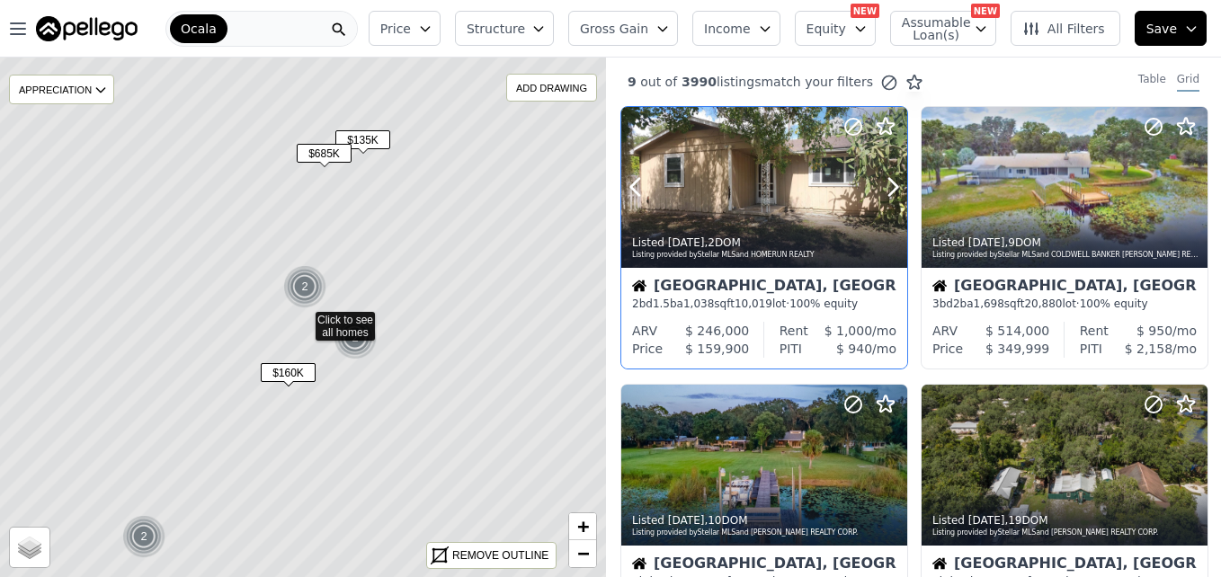
click at [747, 192] on div at bounding box center [764, 187] width 286 height 161
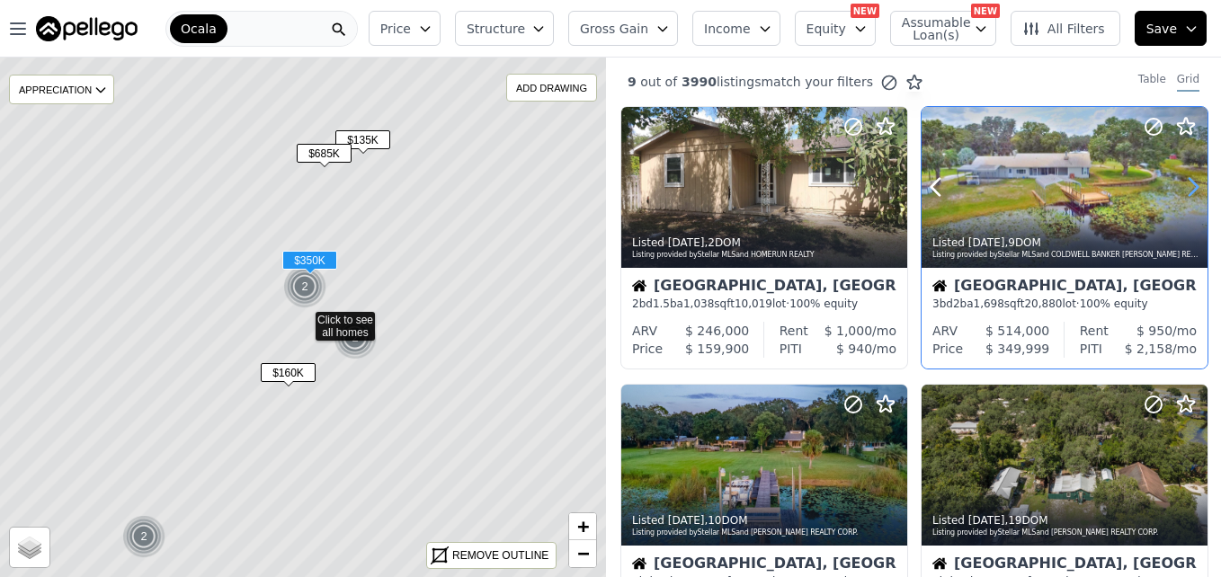
click at [1189, 194] on icon at bounding box center [1193, 187] width 8 height 17
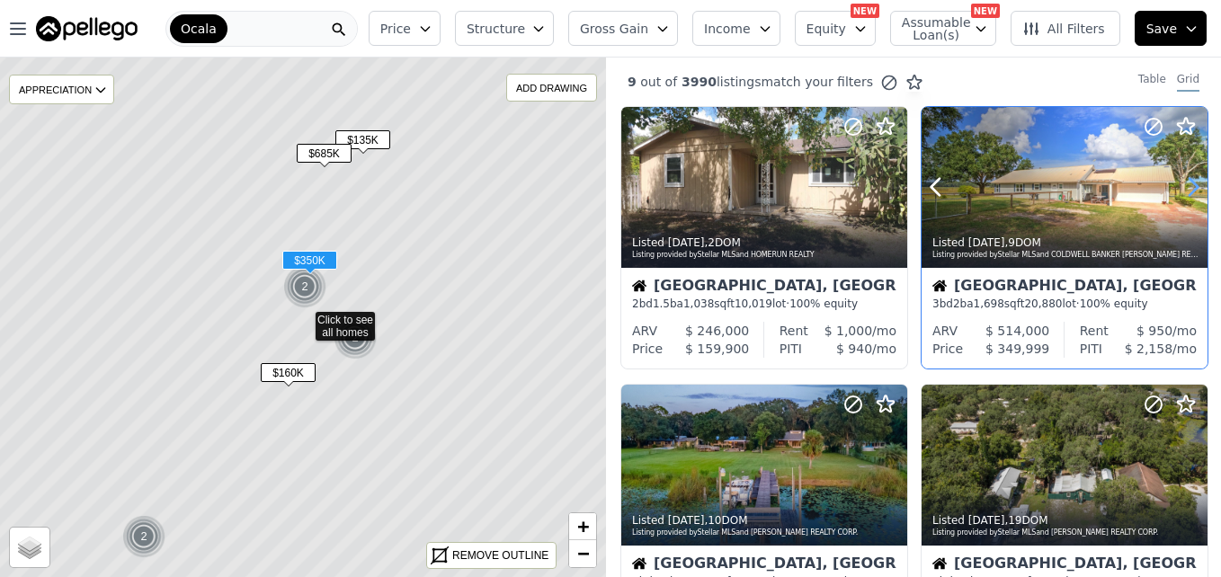
click at [1189, 194] on icon at bounding box center [1193, 187] width 8 height 17
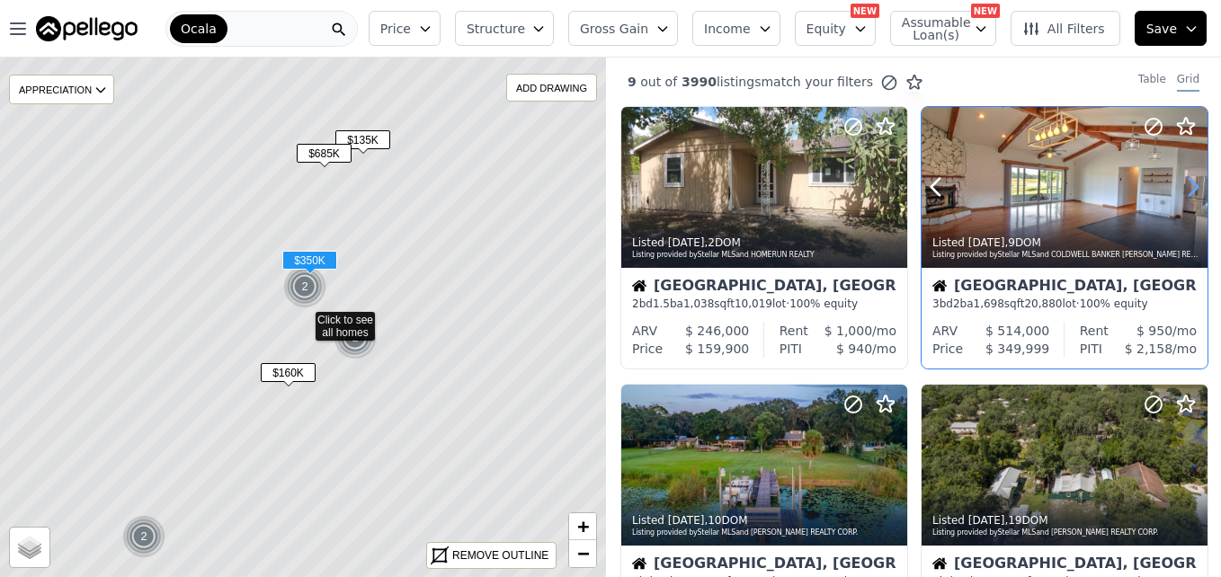
click at [1189, 194] on icon at bounding box center [1193, 187] width 8 height 17
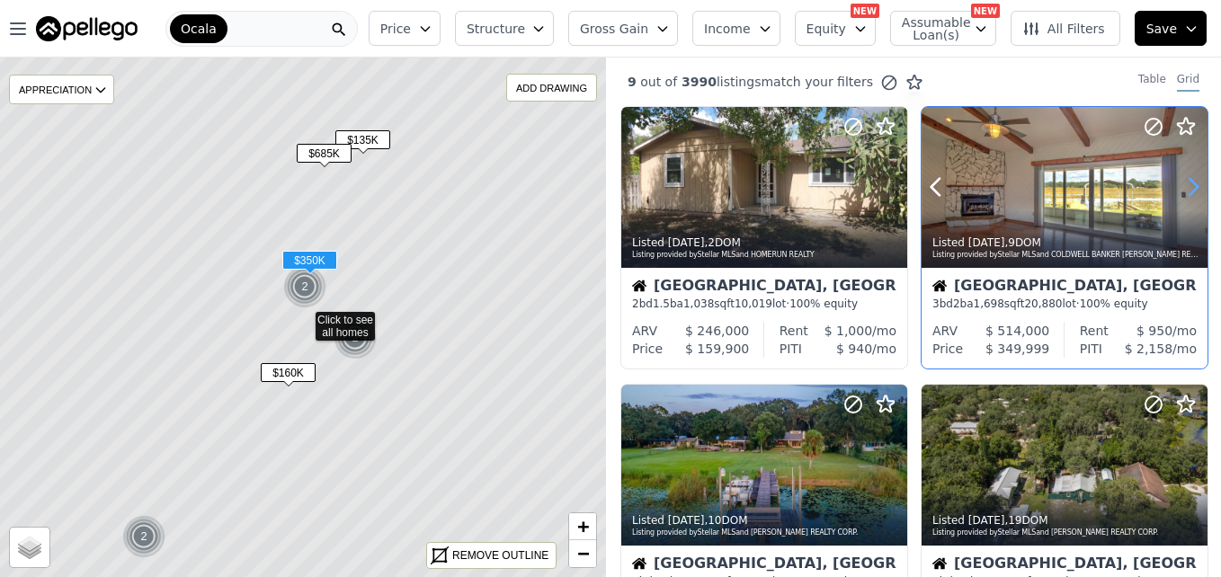
click at [1189, 194] on icon at bounding box center [1193, 187] width 8 height 17
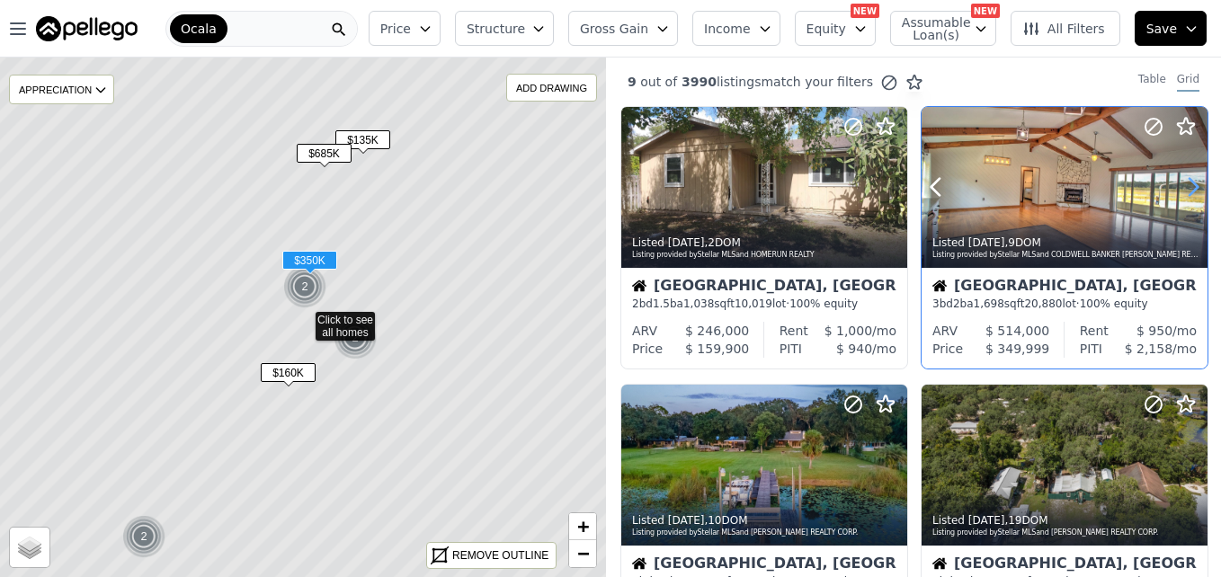
click at [1189, 194] on icon at bounding box center [1193, 187] width 8 height 17
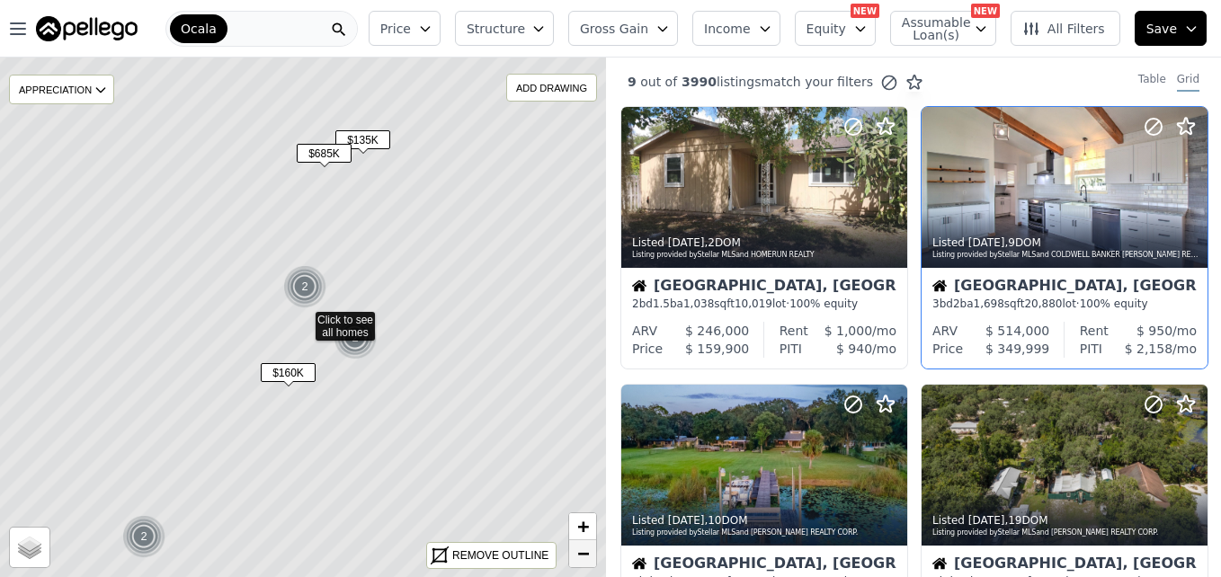
click at [581, 552] on span "−" at bounding box center [583, 553] width 12 height 22
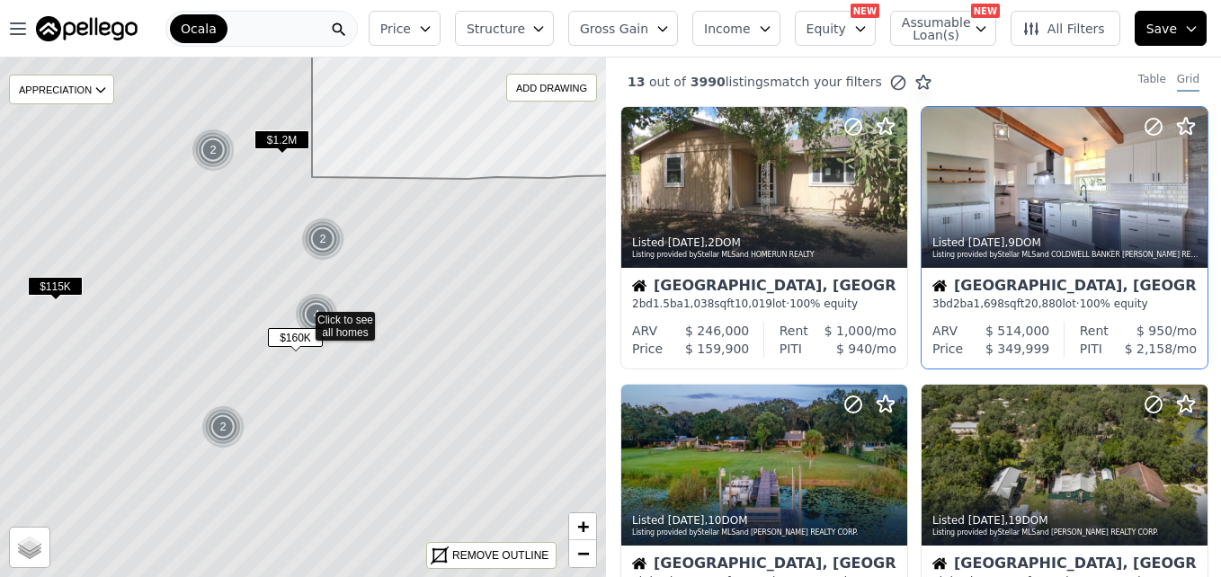
click at [434, 42] on button "Price" at bounding box center [405, 28] width 72 height 35
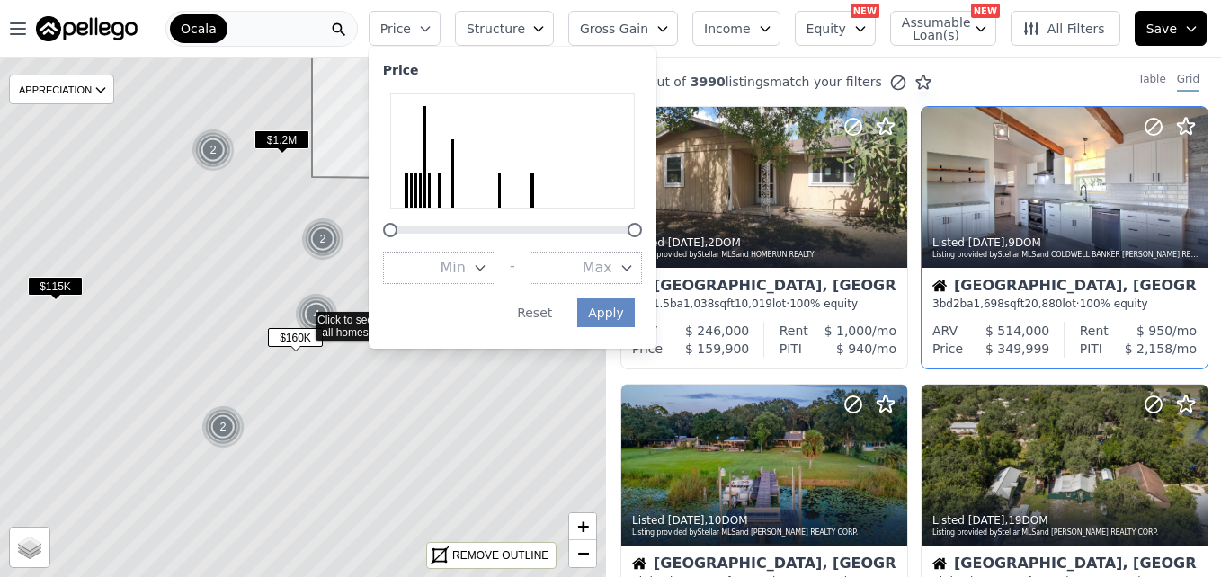
click at [610, 271] on button "Max" at bounding box center [585, 268] width 112 height 32
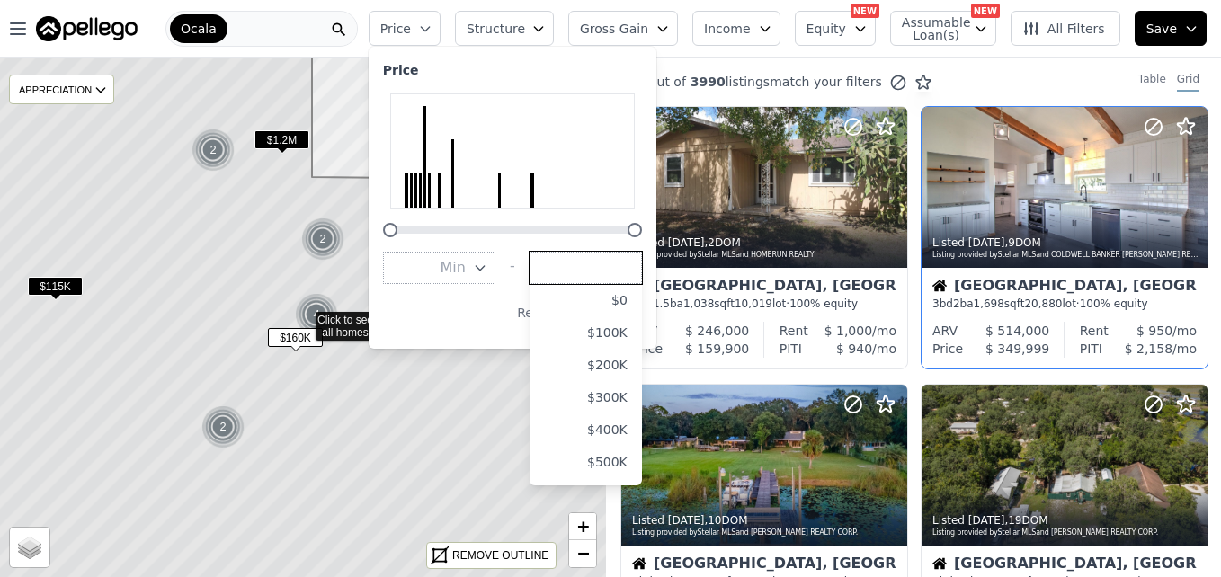
click at [610, 271] on input "number" at bounding box center [585, 268] width 112 height 32
type input "150000"
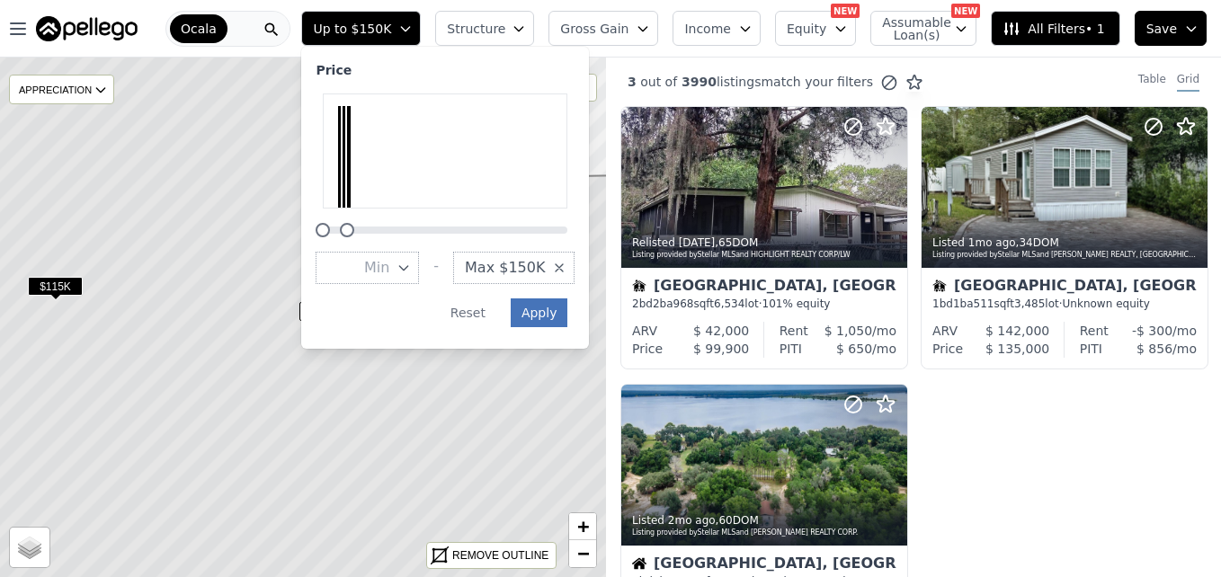
click at [568, 313] on button "Apply" at bounding box center [540, 312] width 58 height 29
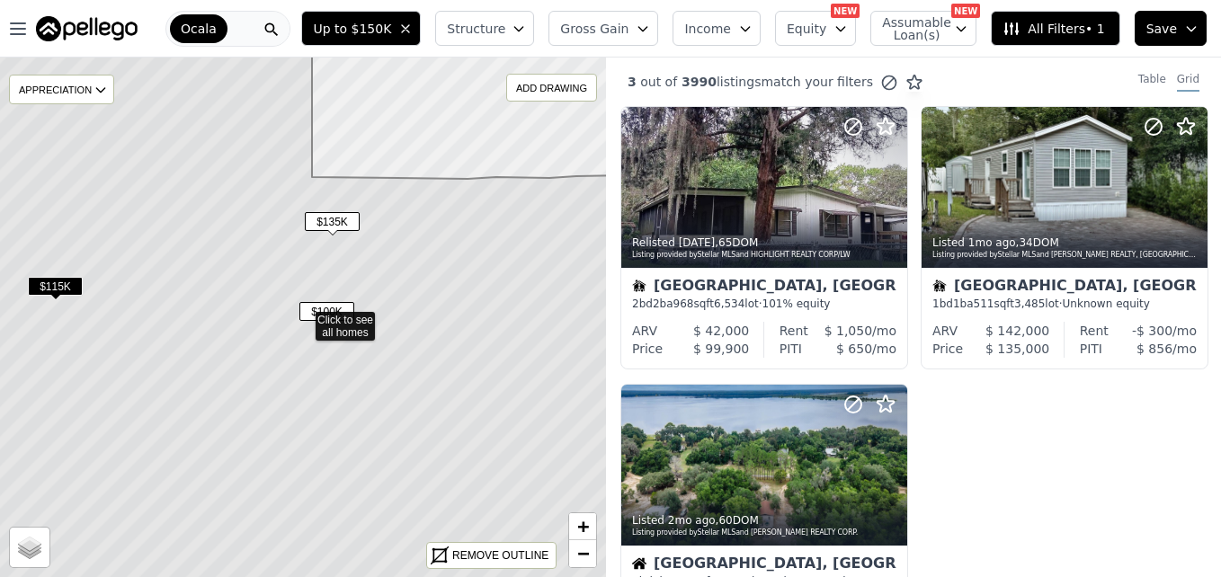
click at [654, 26] on button "Gross Gain" at bounding box center [603, 28] width 110 height 35
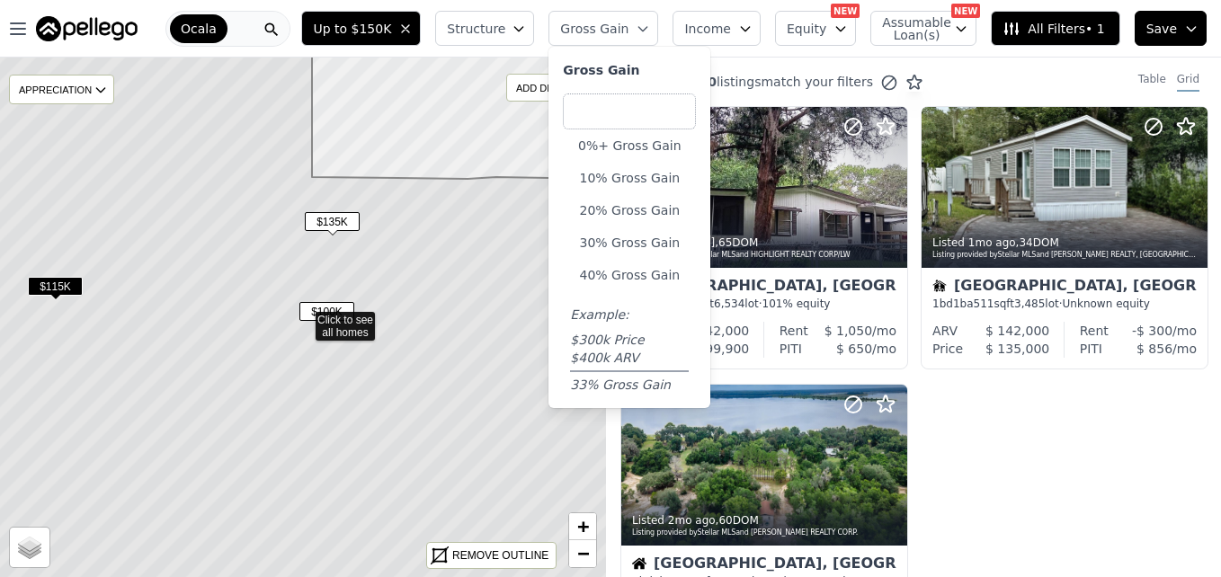
click at [654, 113] on input "number" at bounding box center [629, 111] width 133 height 36
type input "20"
click at [658, 206] on button "20% Gross Gain" at bounding box center [629, 210] width 133 height 25
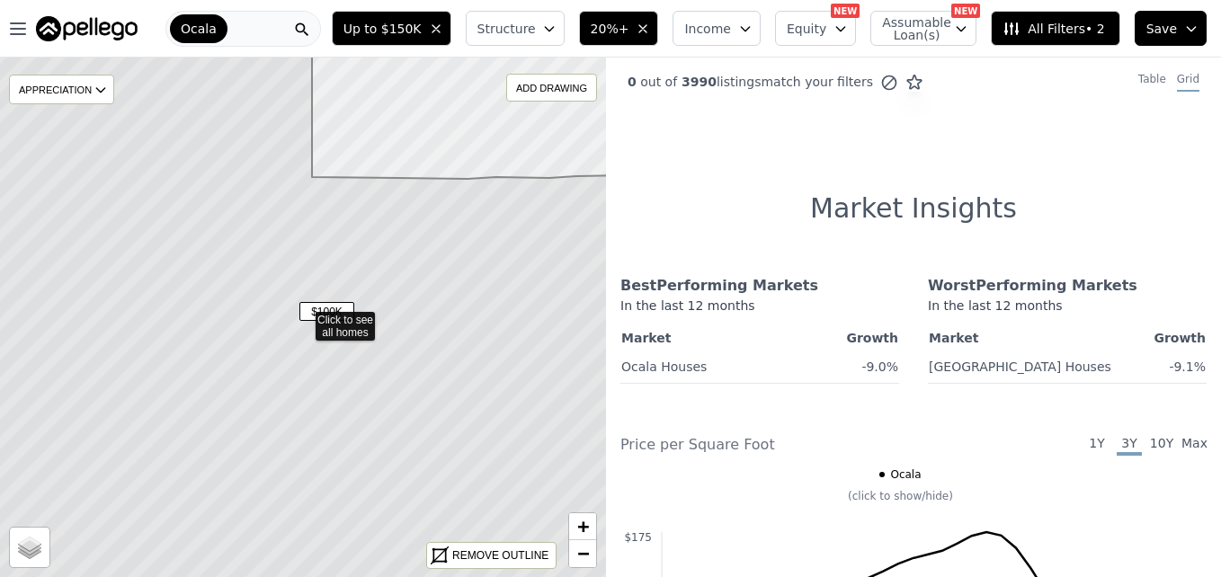
click at [646, 18] on button "20%+" at bounding box center [619, 28] width 80 height 35
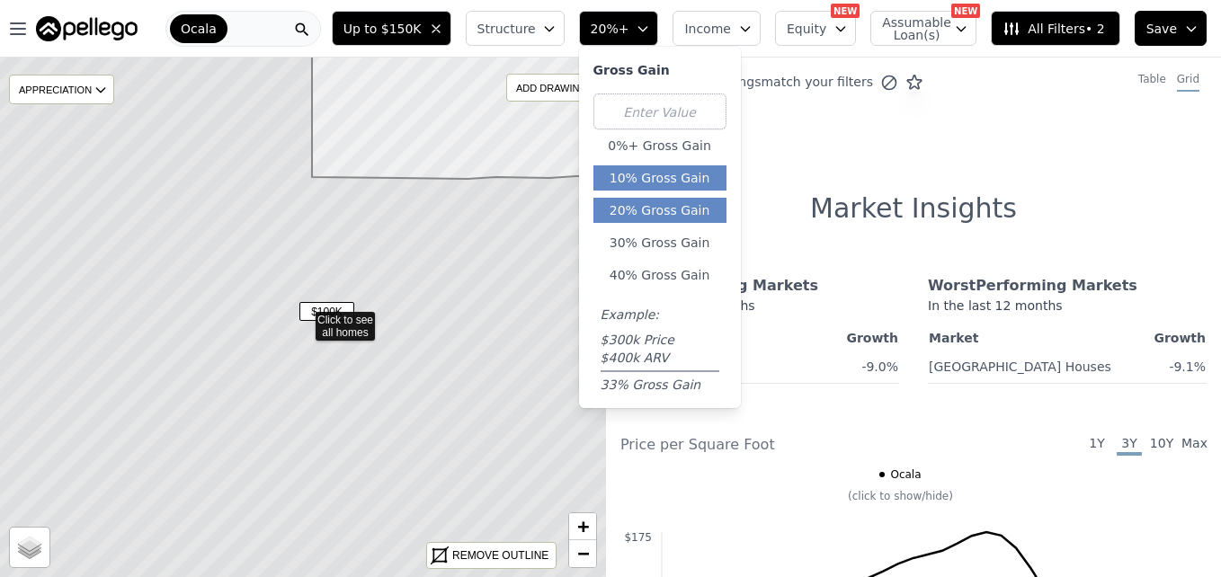
click at [678, 186] on button "10% Gross Gain" at bounding box center [659, 177] width 133 height 25
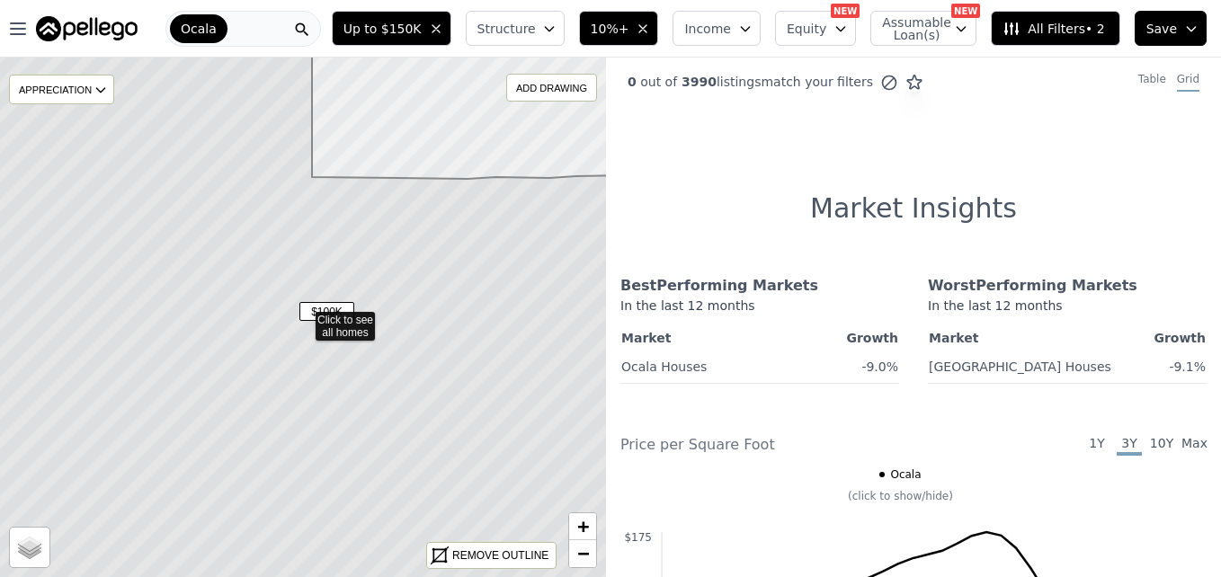
click at [659, 41] on button "10%+" at bounding box center [619, 28] width 80 height 35
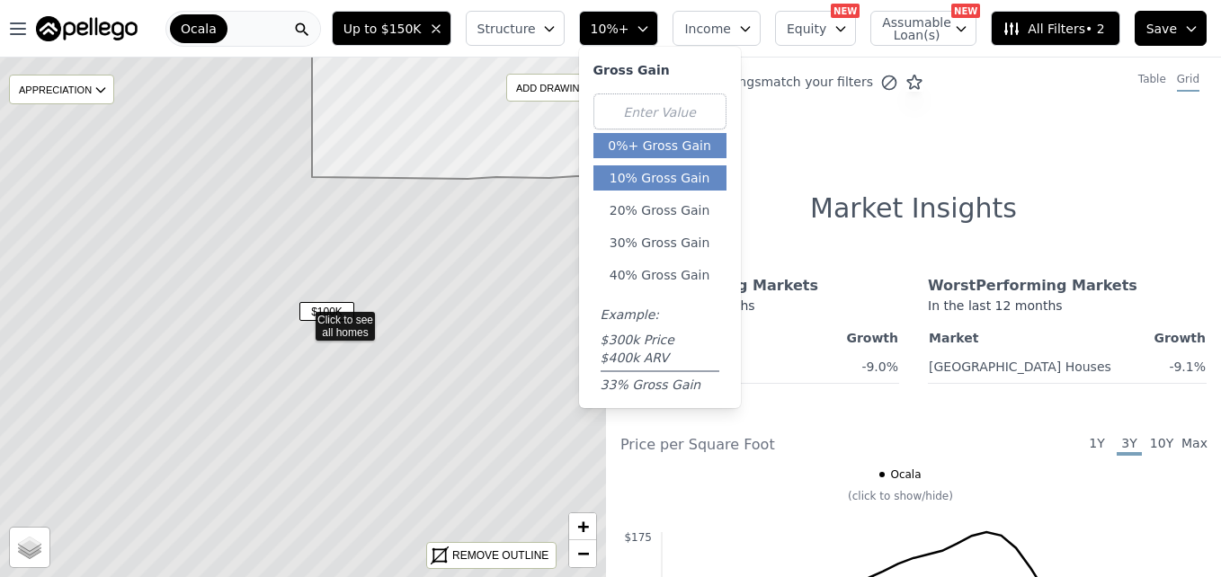
click at [654, 141] on button "0%+ Gross Gain" at bounding box center [659, 145] width 133 height 25
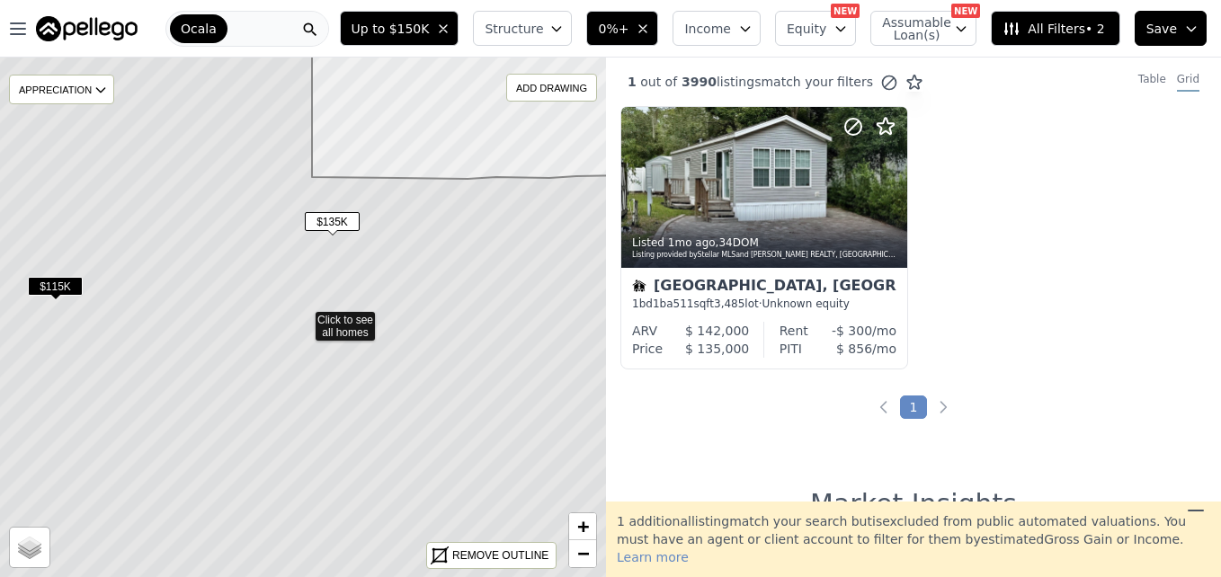
click at [58, 285] on span "$115K" at bounding box center [55, 286] width 55 height 19
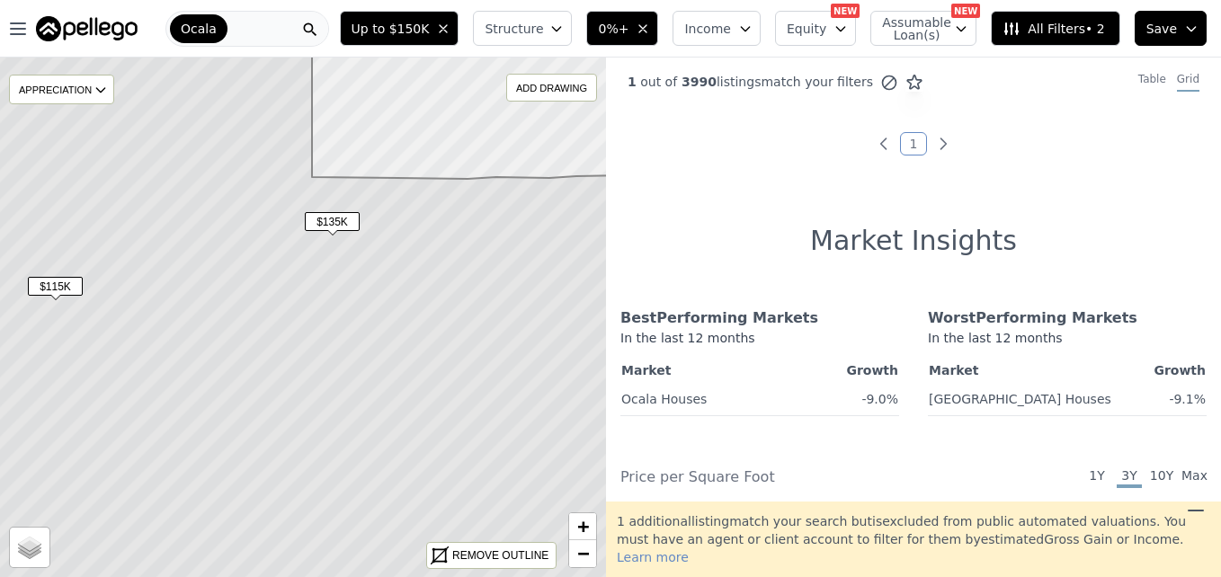
click at [58, 285] on span "$115K" at bounding box center [55, 286] width 55 height 19
click at [650, 23] on icon "button" at bounding box center [643, 29] width 14 height 14
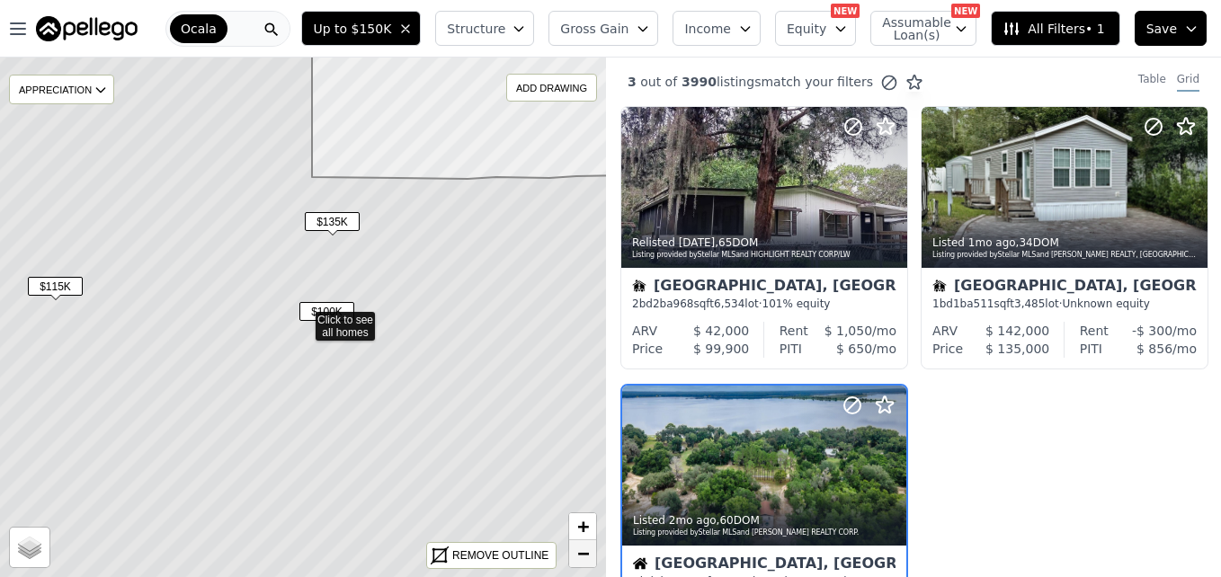
click at [577, 553] on span "−" at bounding box center [583, 553] width 12 height 22
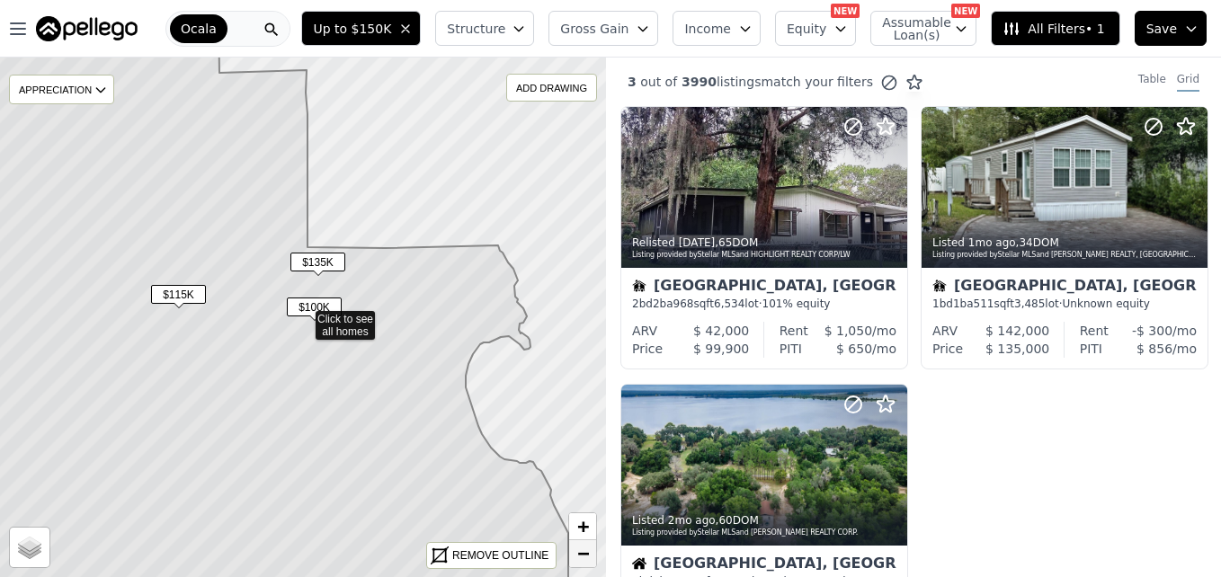
click at [577, 553] on span "−" at bounding box center [583, 553] width 12 height 22
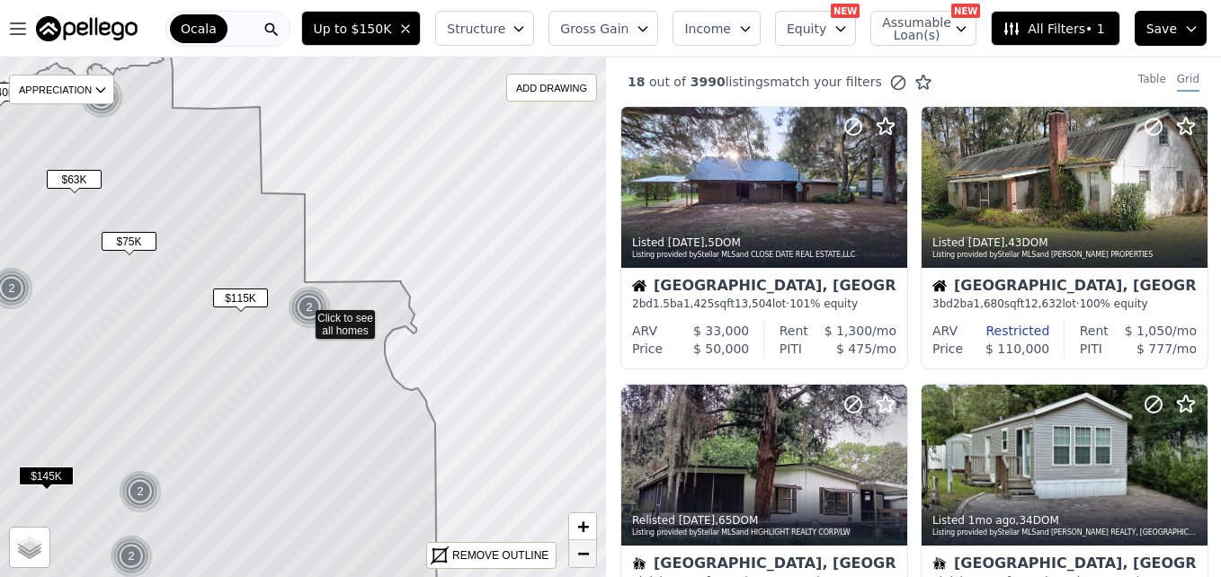
click at [577, 553] on span "−" at bounding box center [583, 553] width 12 height 22
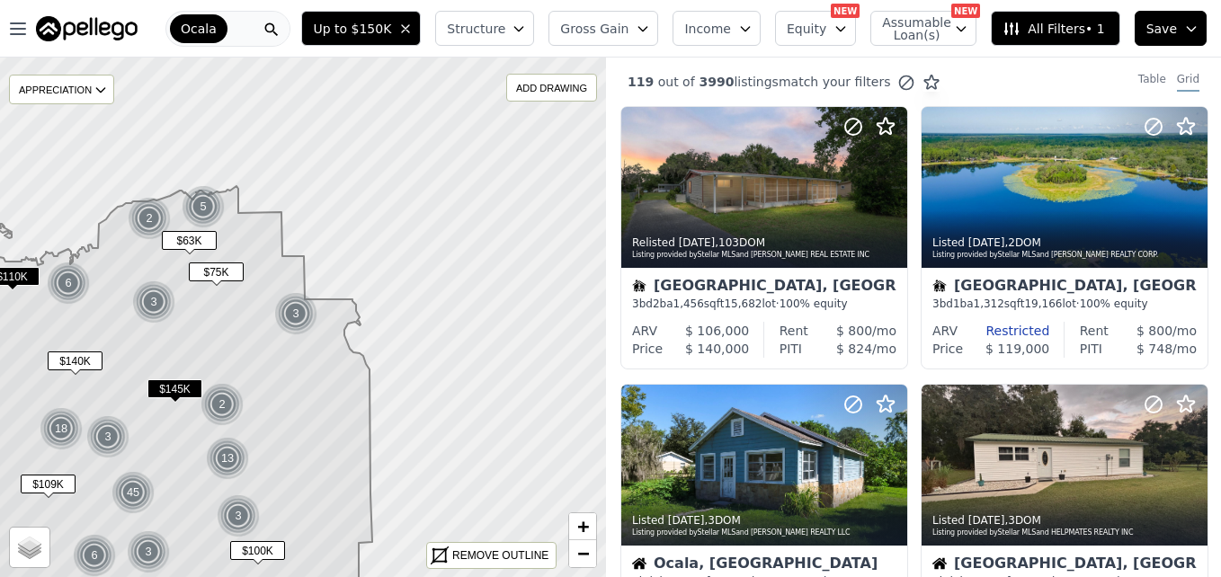
click at [175, 387] on span "$145K" at bounding box center [174, 388] width 55 height 19
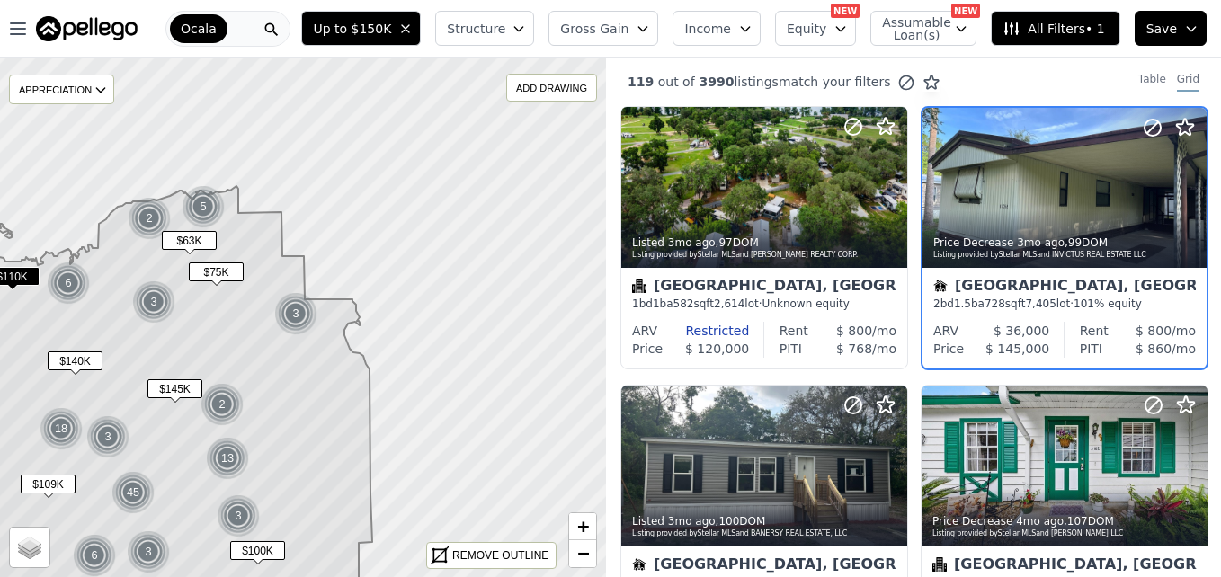
click at [82, 354] on span "$140K" at bounding box center [75, 360] width 55 height 19
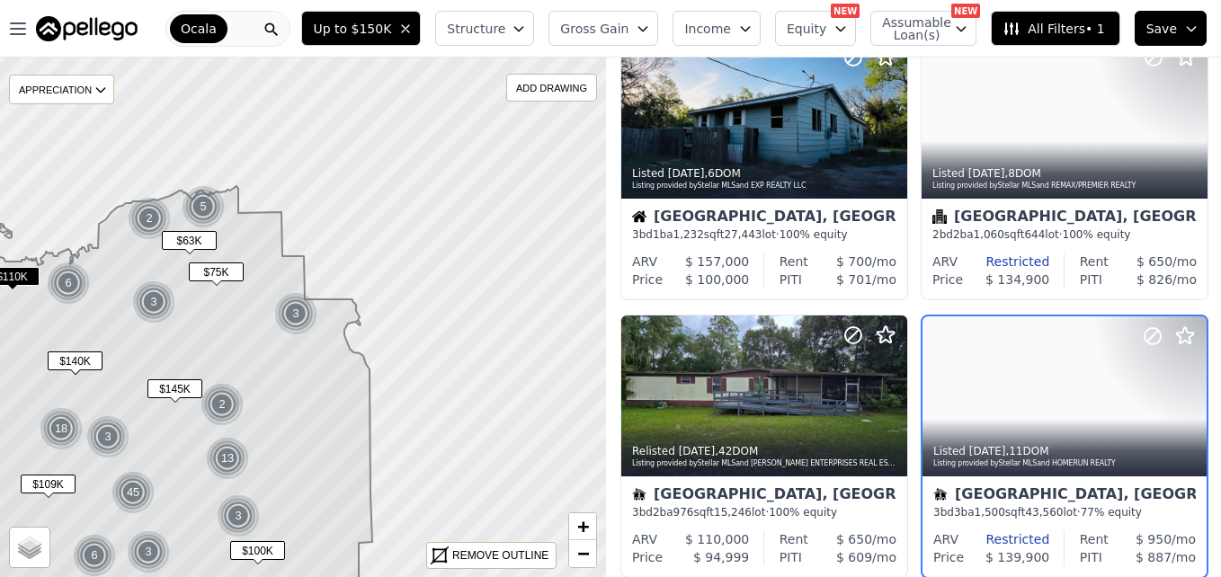
scroll to position [448, 0]
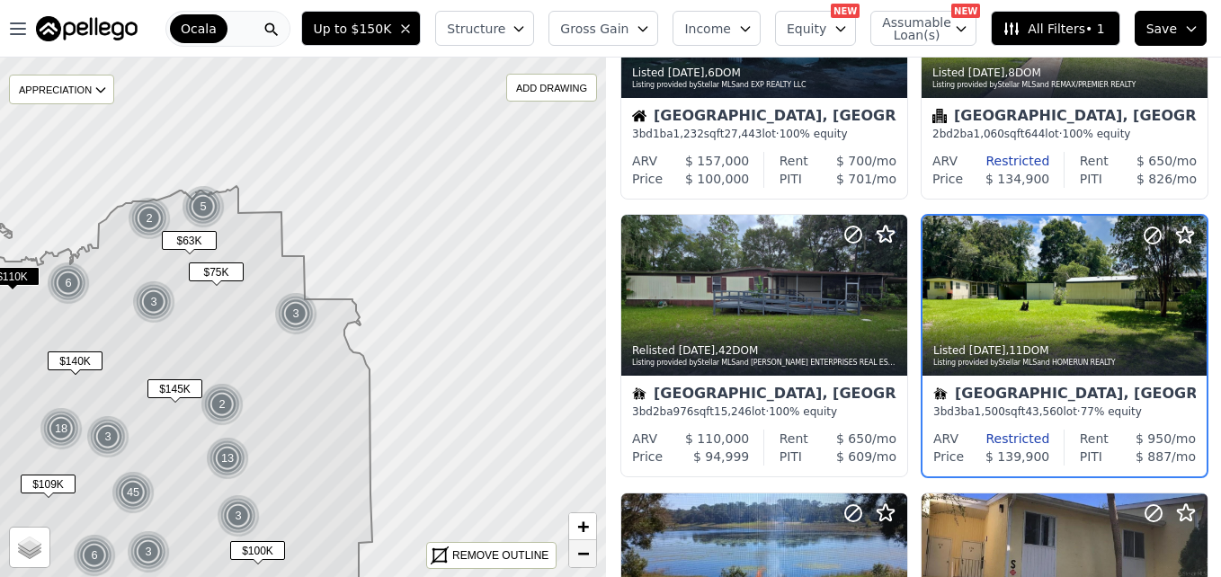
click at [575, 547] on link "−" at bounding box center [582, 553] width 27 height 27
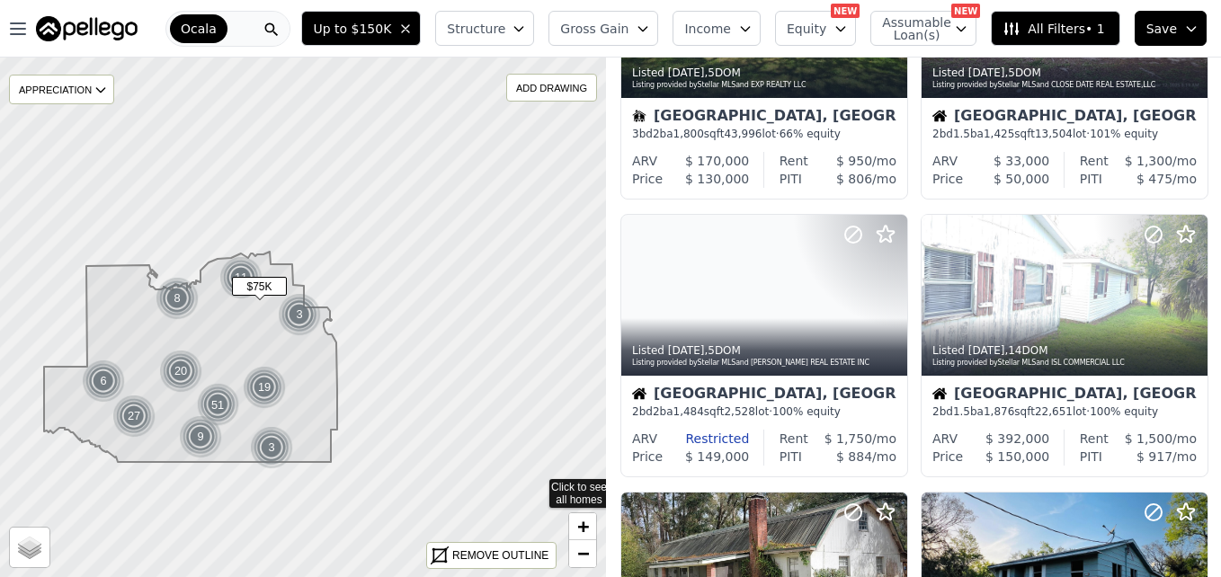
scroll to position [1003, 0]
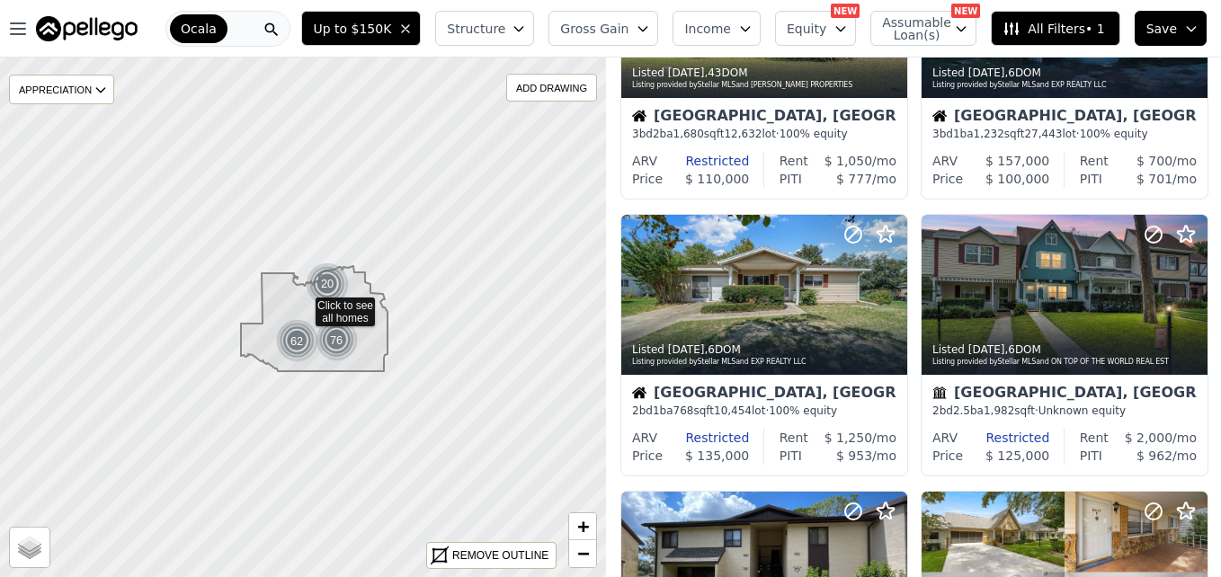
click at [424, 392] on icon at bounding box center [303, 317] width 733 height 629
click at [424, 392] on div at bounding box center [303, 317] width 727 height 624
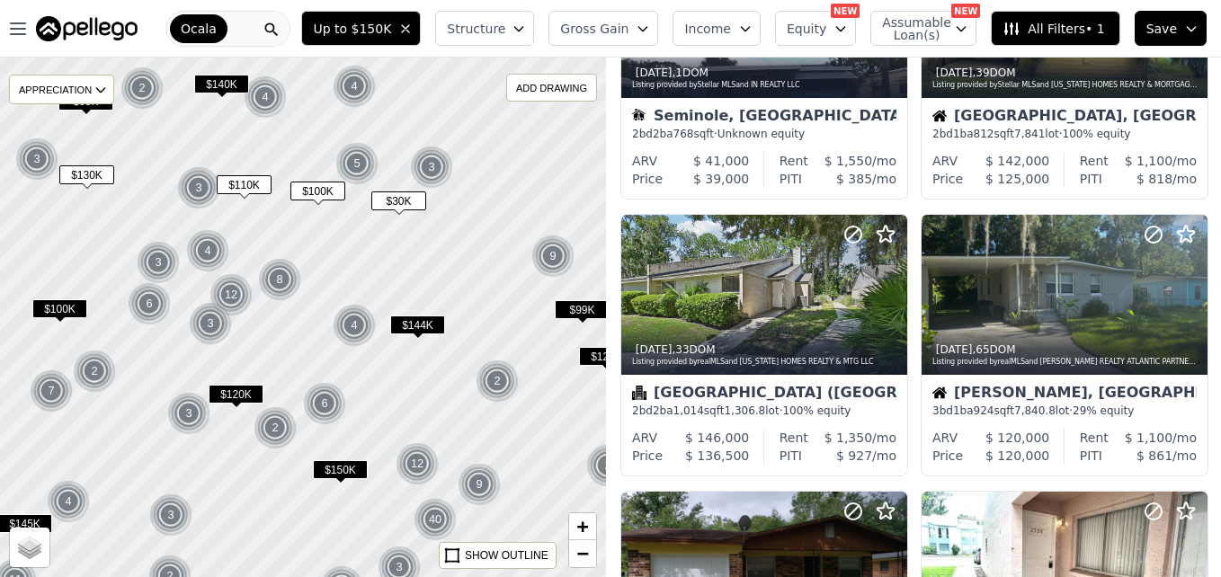
click at [71, 314] on span "$100K" at bounding box center [59, 308] width 55 height 19
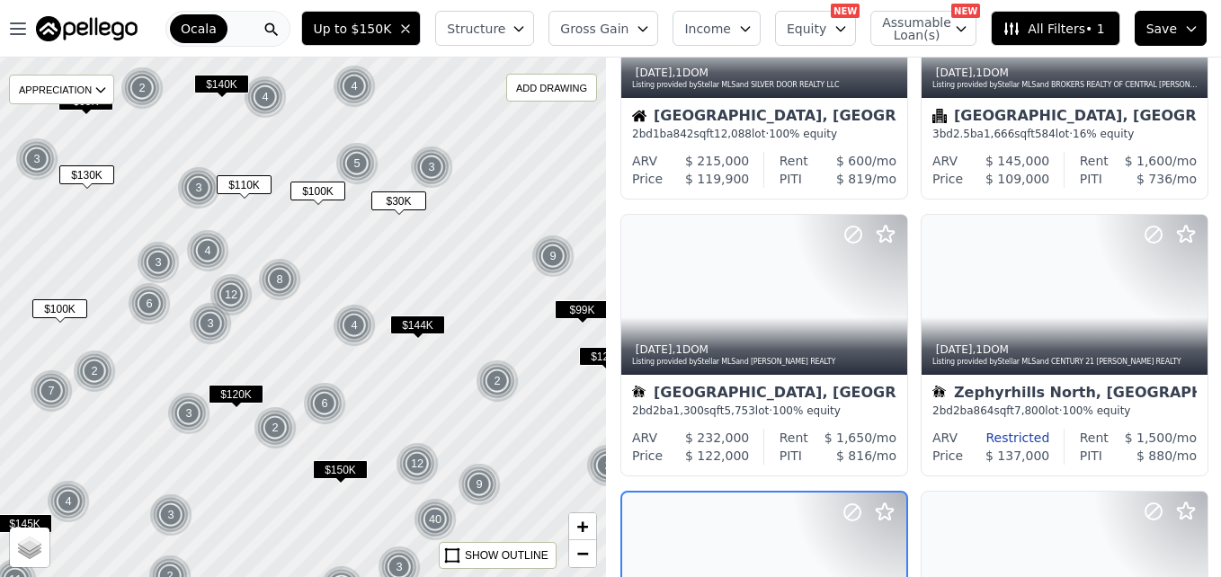
scroll to position [1280, 0]
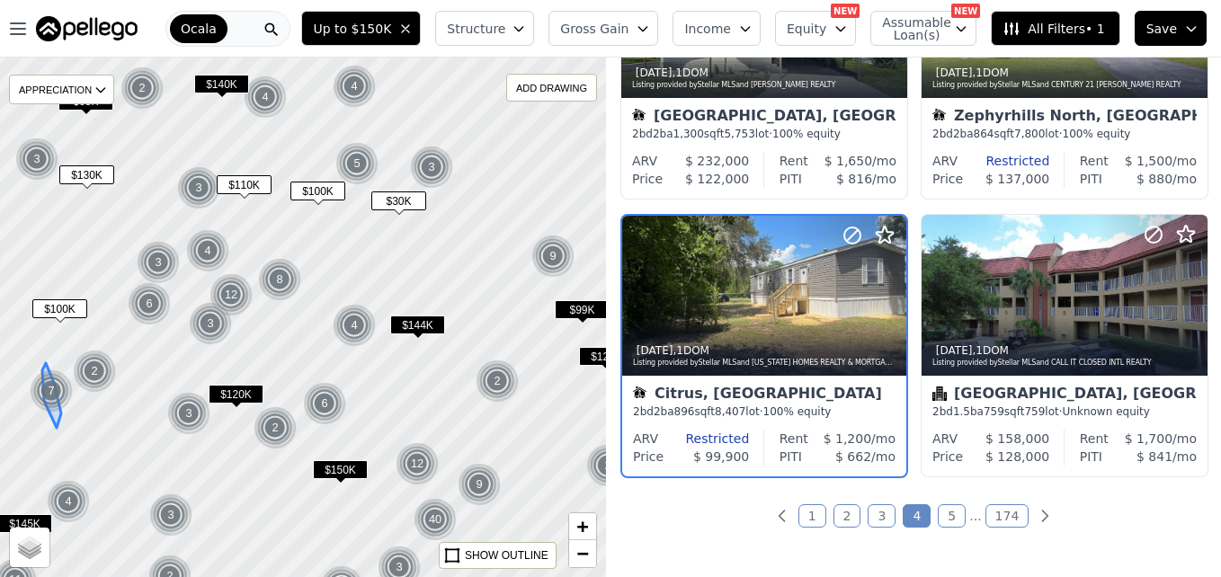
click at [52, 395] on div "7" at bounding box center [51, 390] width 43 height 43
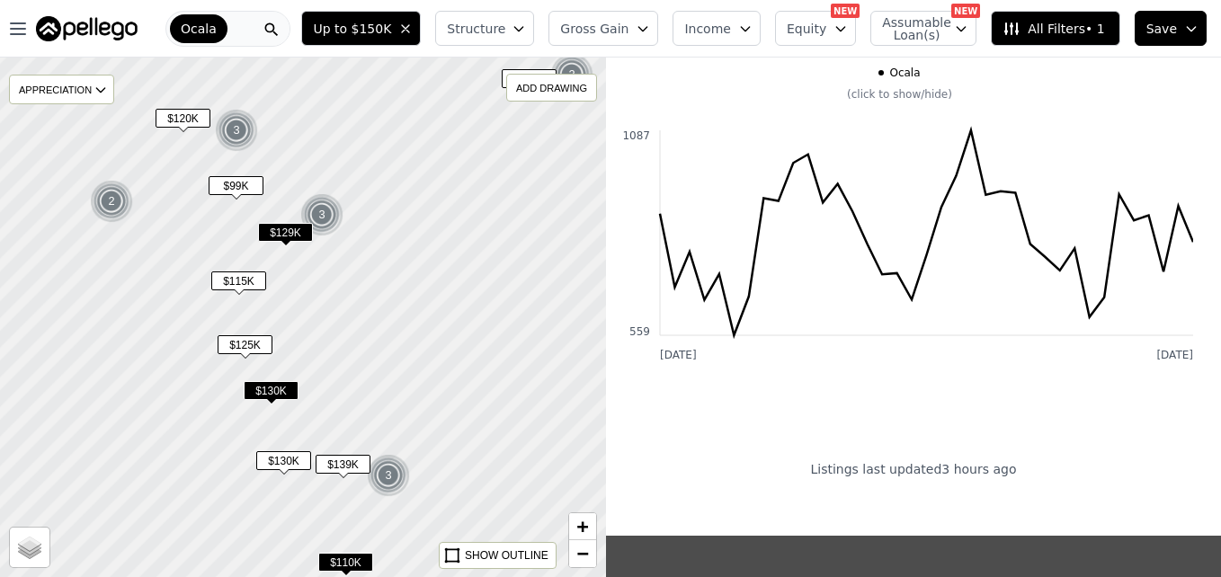
click at [502, 383] on div at bounding box center [303, 317] width 727 height 624
click at [591, 550] on link "−" at bounding box center [582, 553] width 27 height 27
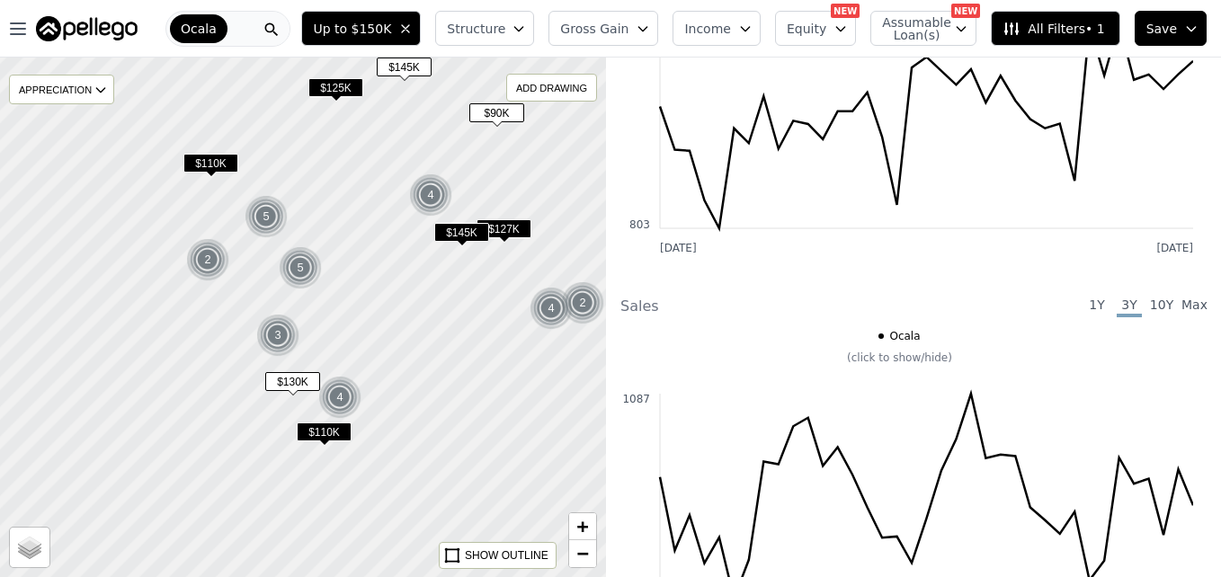
click at [224, 165] on span "$110K" at bounding box center [210, 163] width 55 height 19
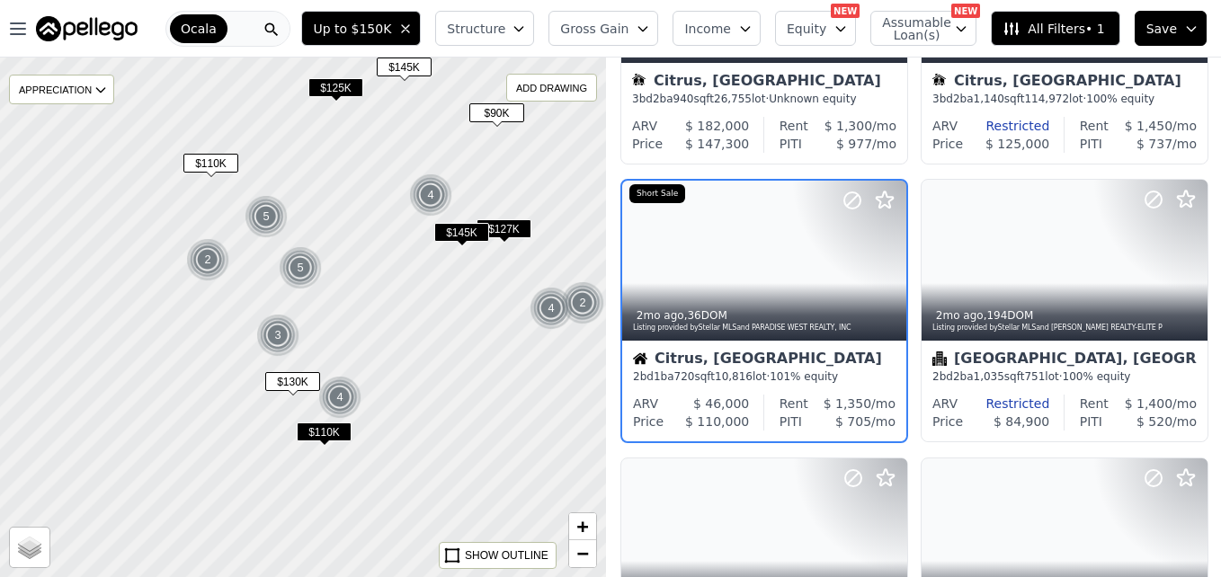
scroll to position [448, 0]
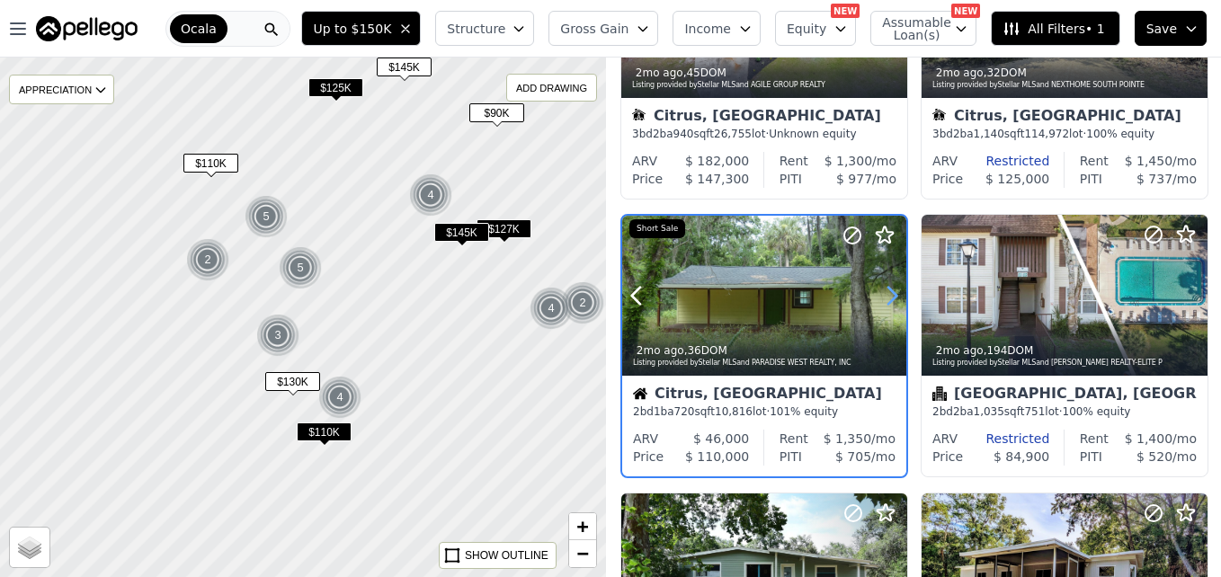
click at [890, 298] on icon at bounding box center [891, 295] width 29 height 29
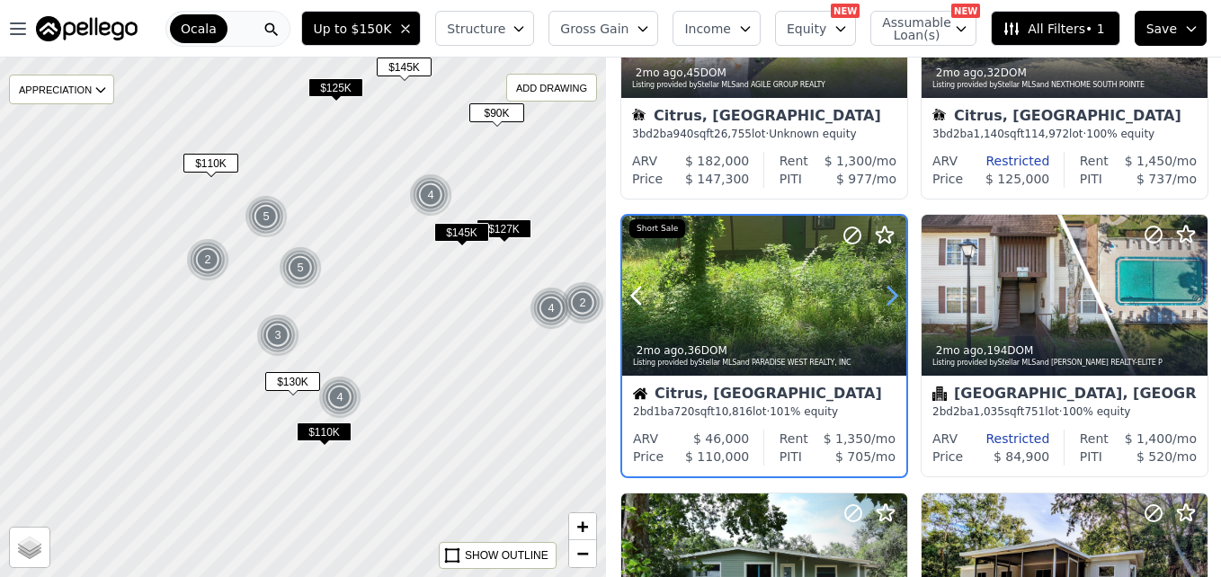
click at [890, 298] on icon at bounding box center [891, 295] width 29 height 29
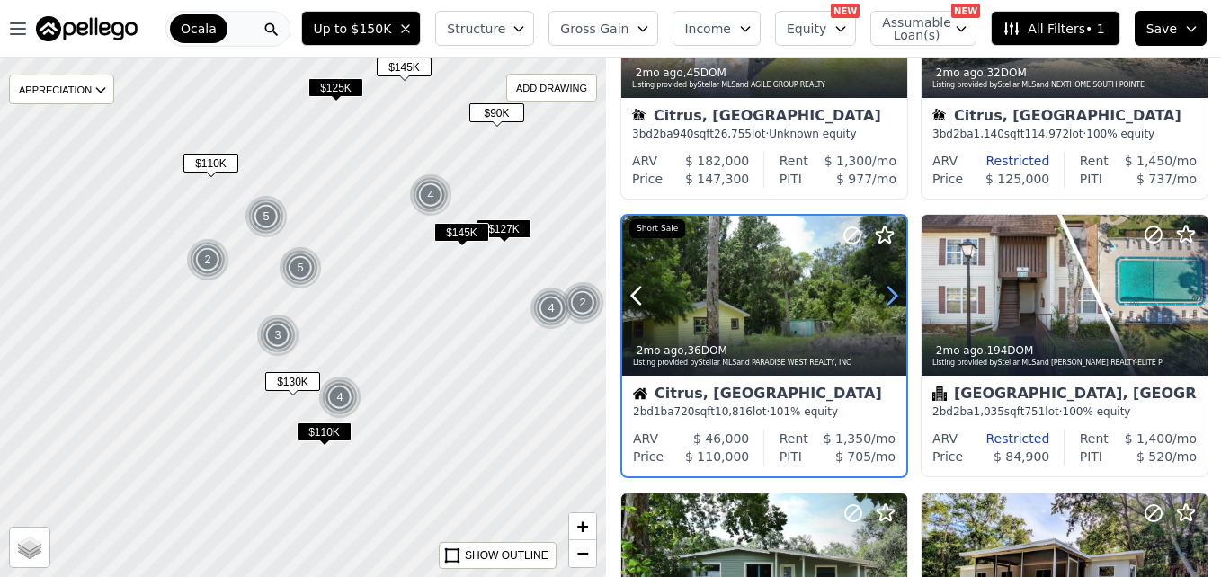
click at [890, 298] on icon at bounding box center [891, 295] width 29 height 29
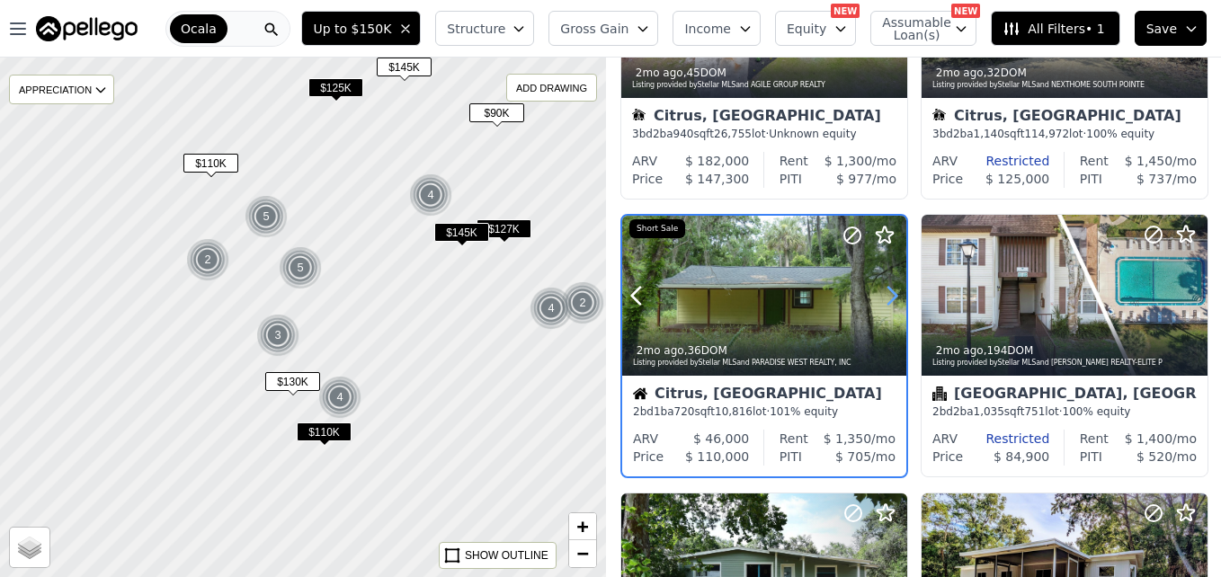
click at [890, 298] on icon at bounding box center [891, 295] width 29 height 29
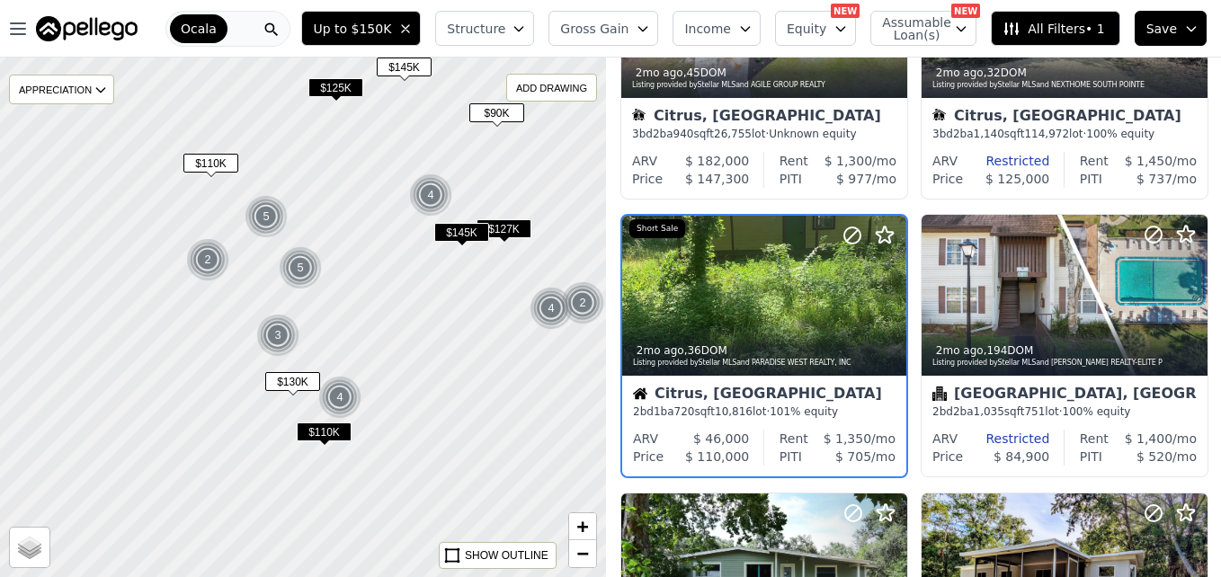
click at [350, 85] on span "$125K" at bounding box center [335, 87] width 55 height 19
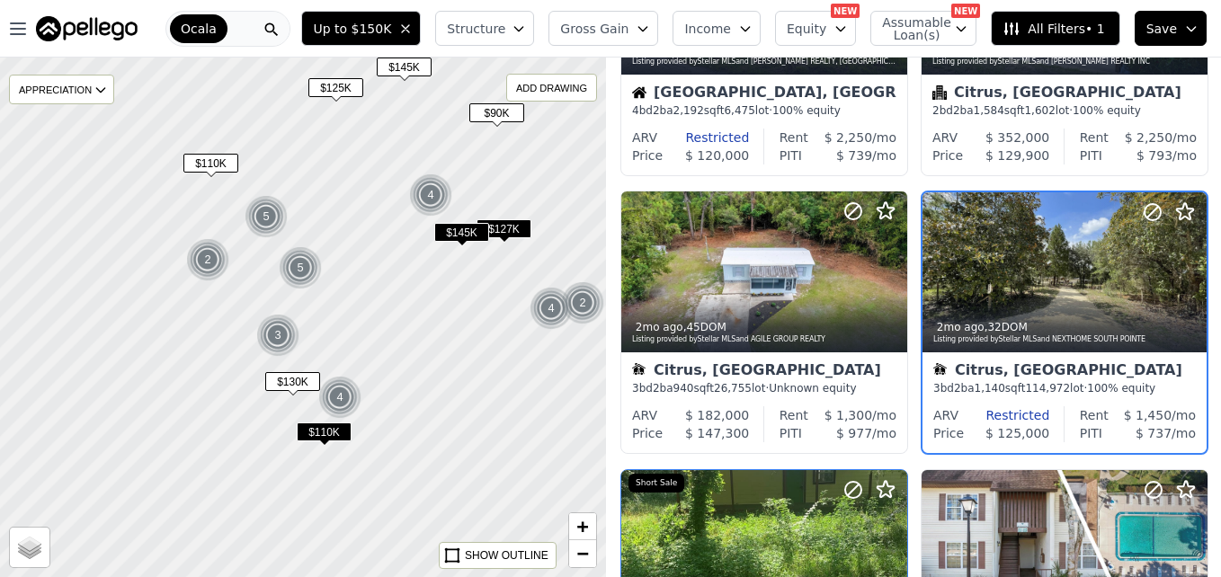
scroll to position [170, 0]
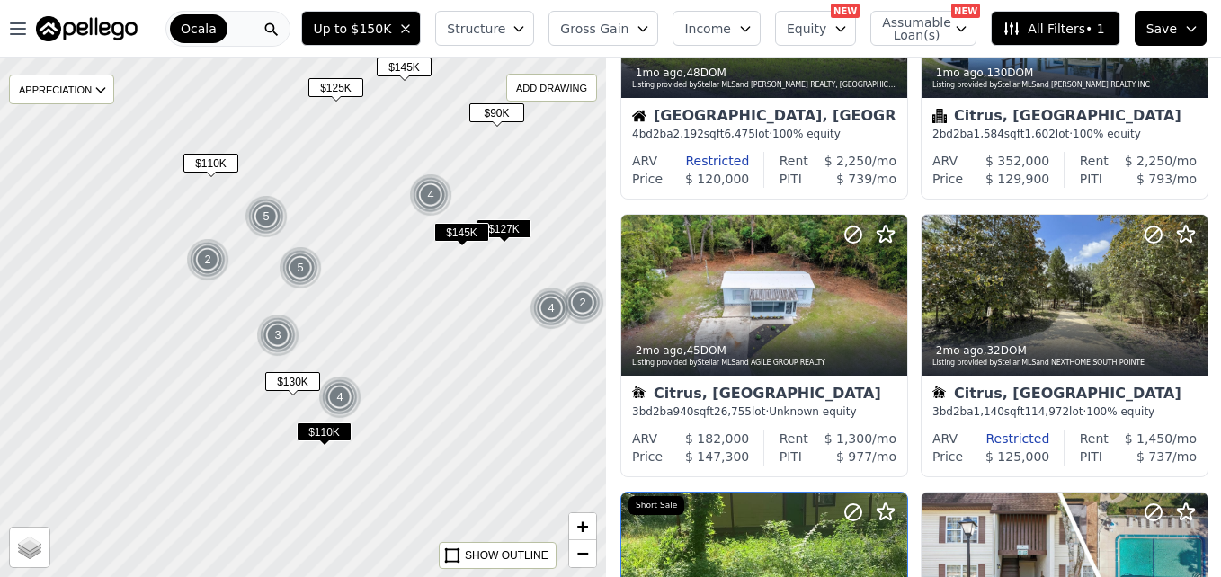
click at [405, 65] on span "$145K" at bounding box center [404, 67] width 55 height 19
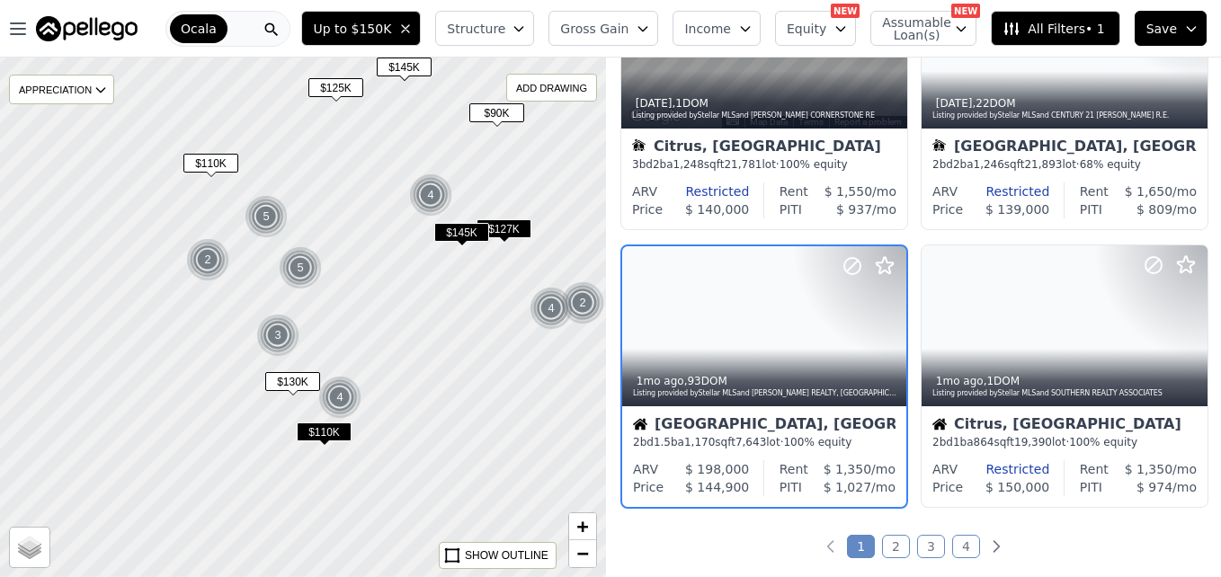
scroll to position [1280, 0]
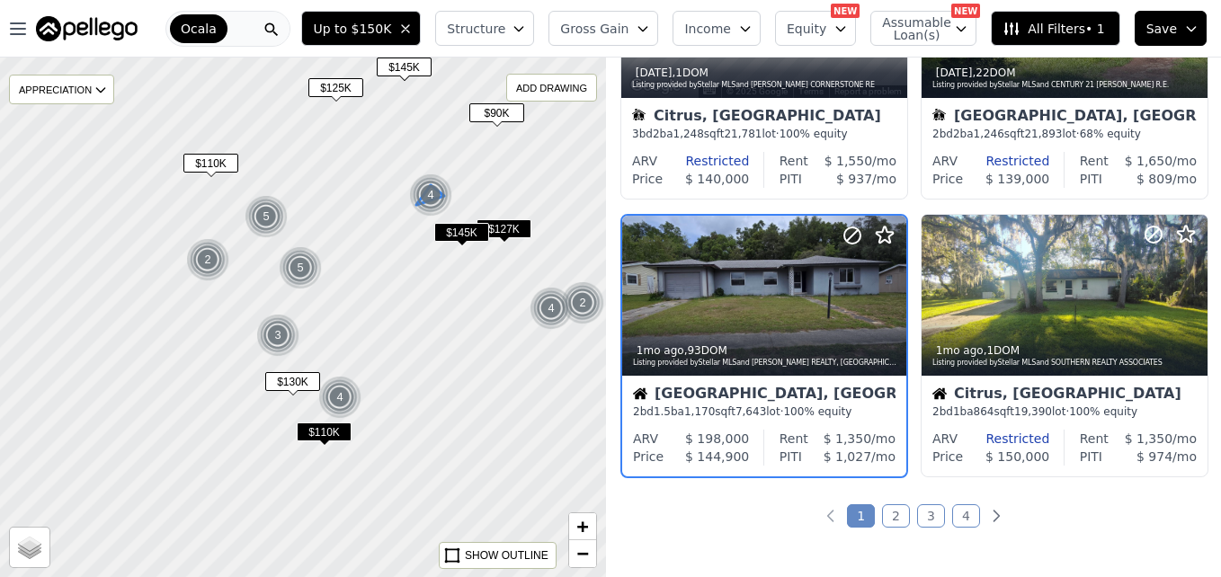
click at [430, 189] on div "4" at bounding box center [430, 194] width 43 height 43
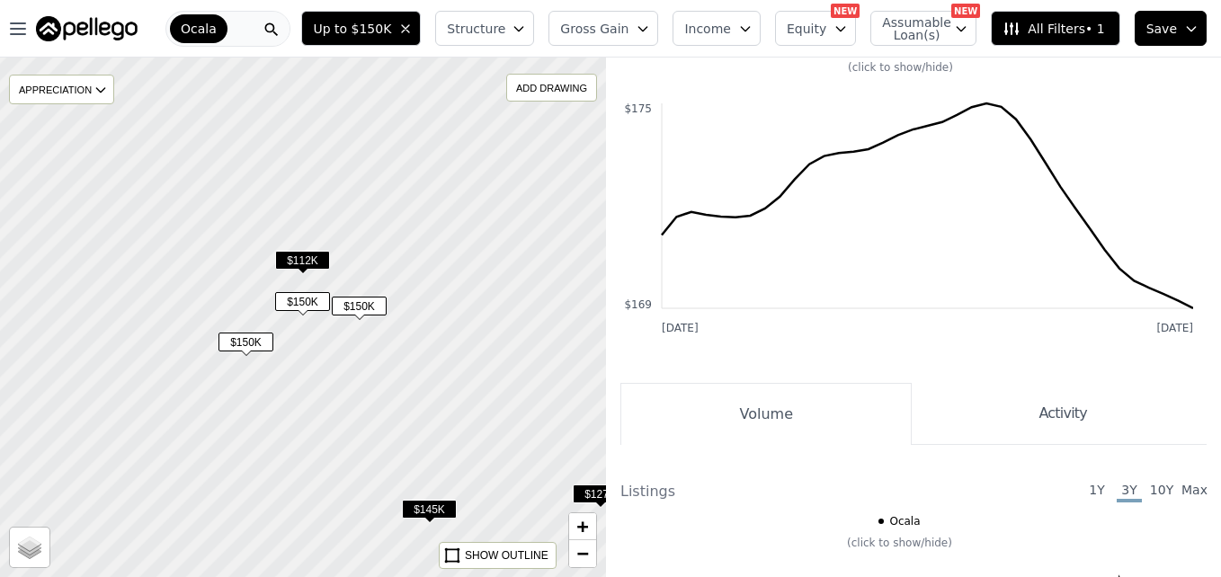
click at [371, 311] on span "$150K" at bounding box center [359, 306] width 55 height 19
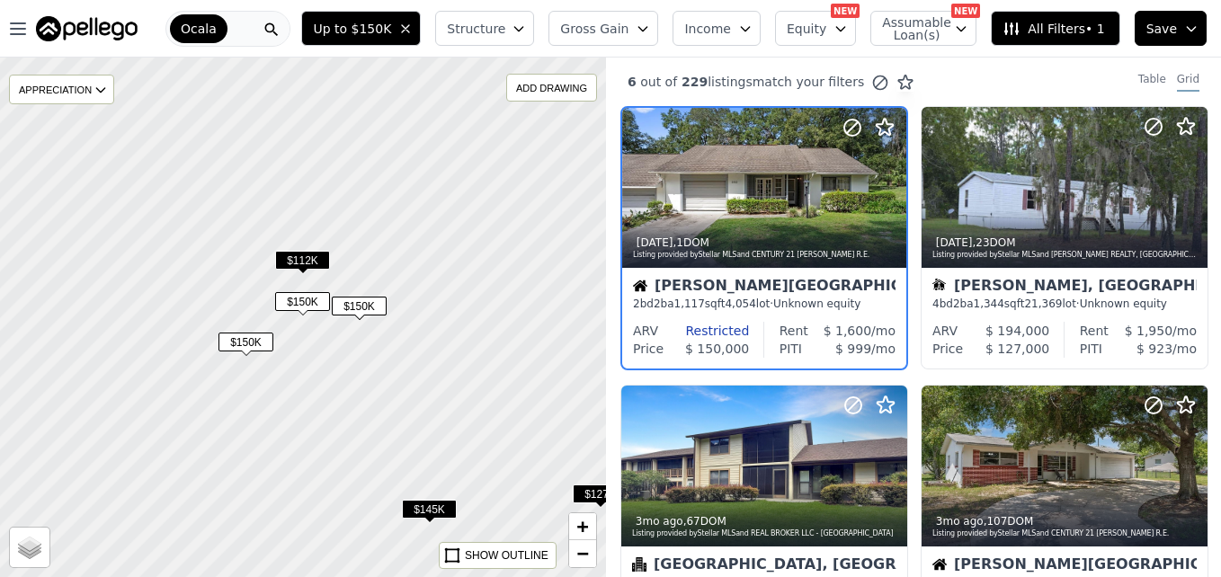
click at [310, 266] on span "$112K" at bounding box center [302, 260] width 55 height 19
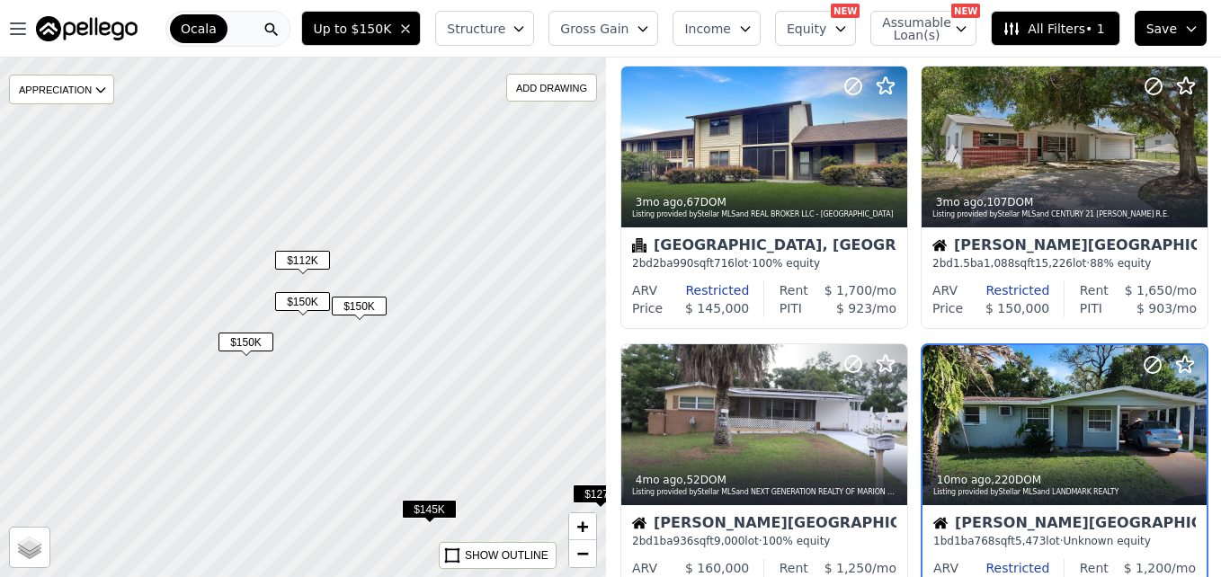
scroll to position [448, 0]
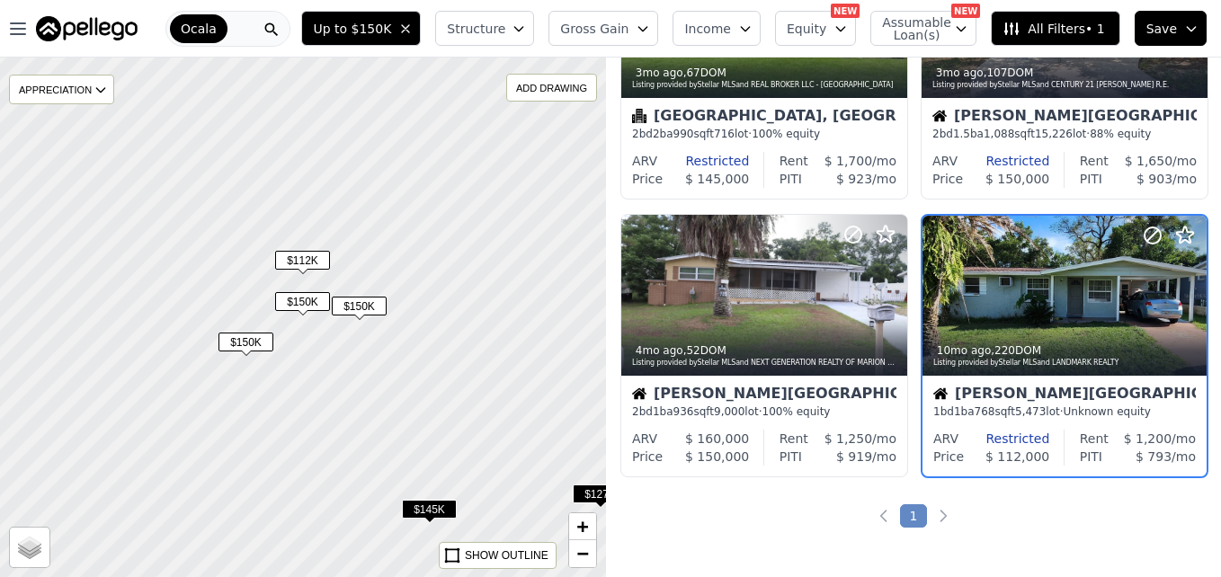
click at [297, 307] on span "$150K" at bounding box center [302, 301] width 55 height 19
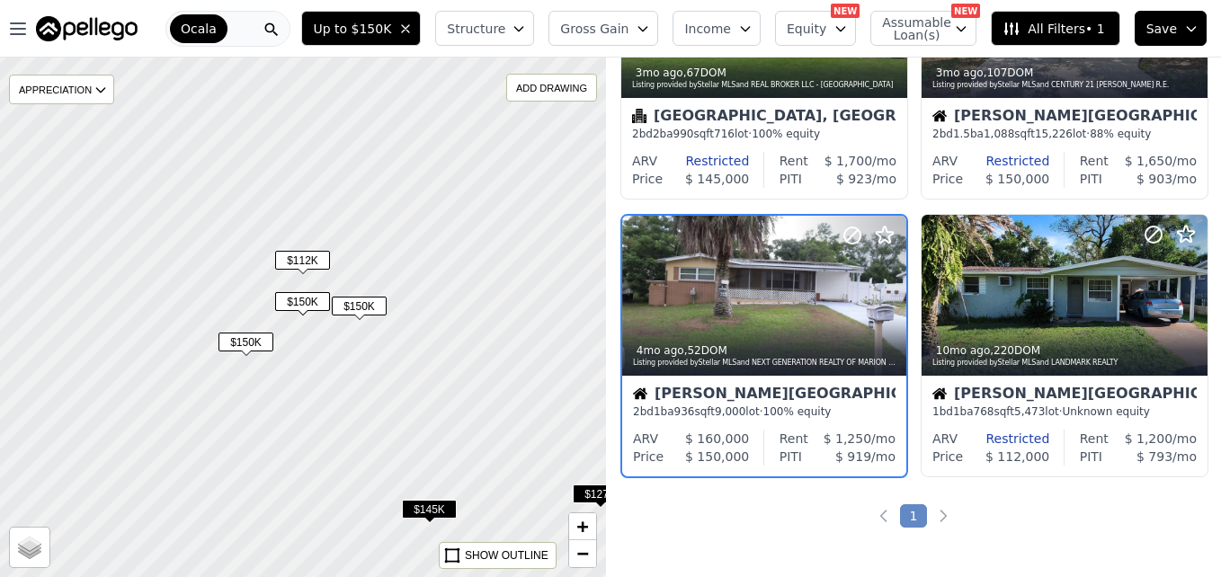
click at [247, 348] on span "$150K" at bounding box center [245, 342] width 55 height 19
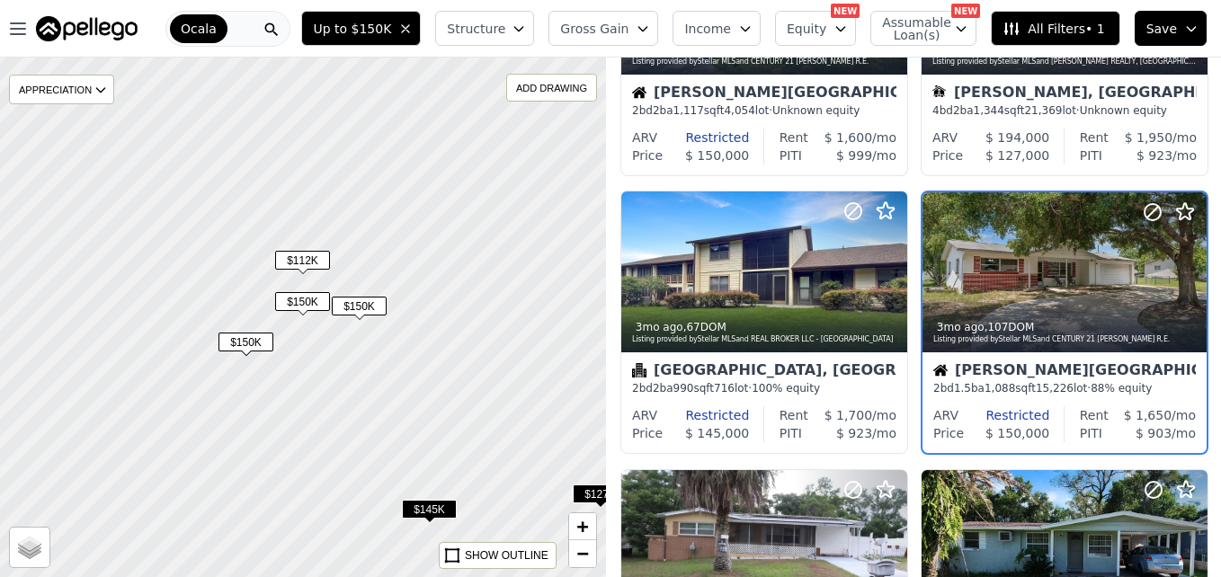
scroll to position [170, 0]
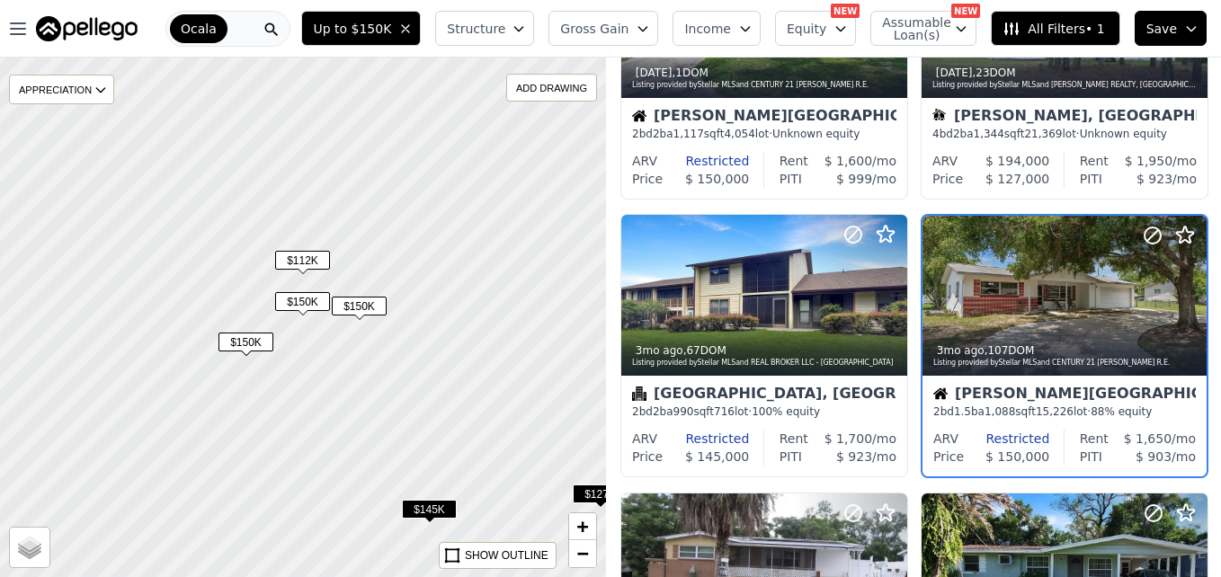
click at [318, 272] on div "$112K" at bounding box center [302, 264] width 55 height 26
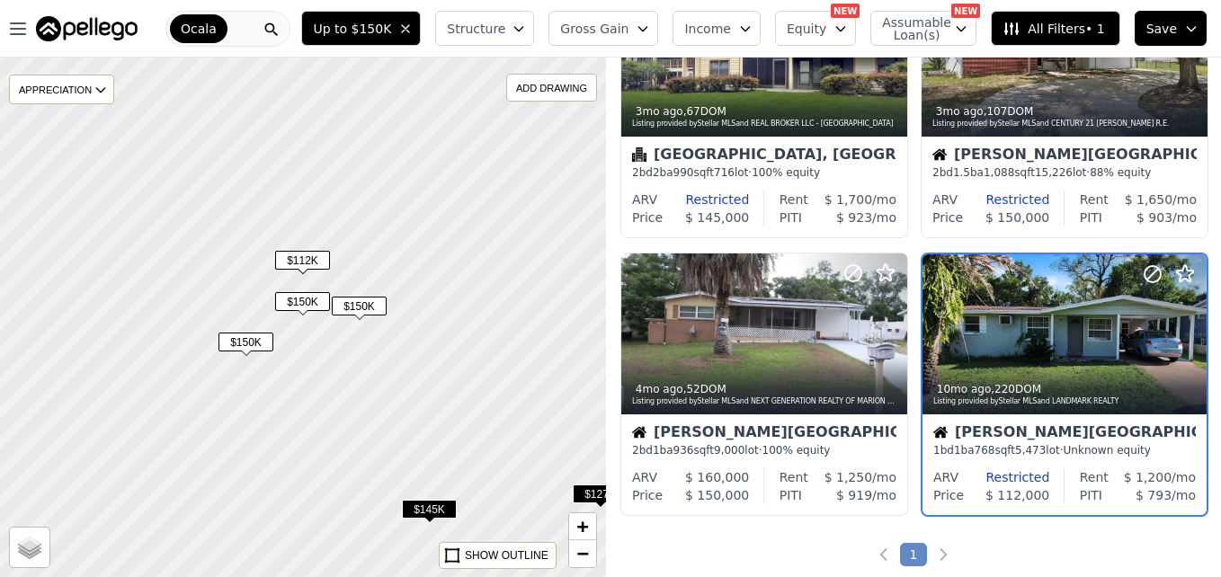
scroll to position [448, 0]
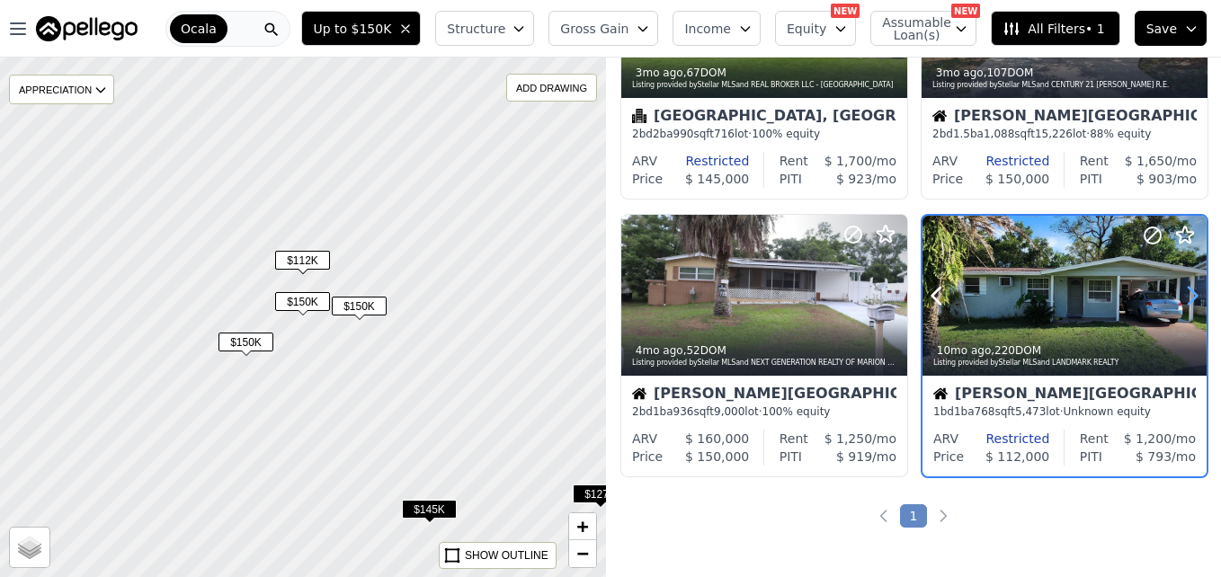
click at [1178, 294] on icon at bounding box center [1192, 295] width 29 height 29
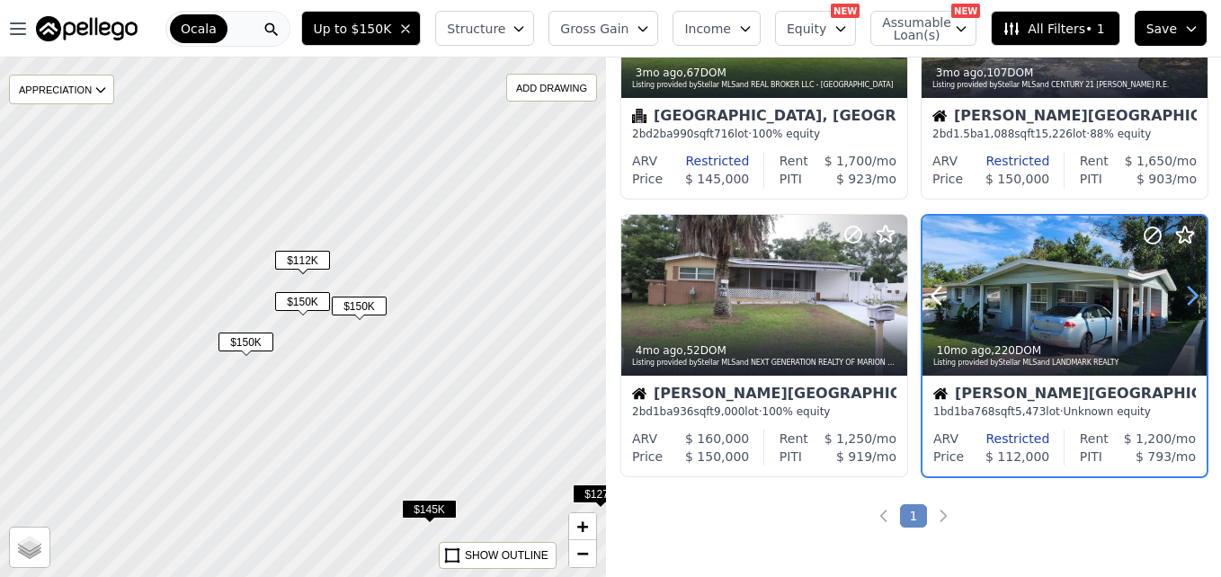
click at [1178, 294] on icon at bounding box center [1192, 295] width 29 height 29
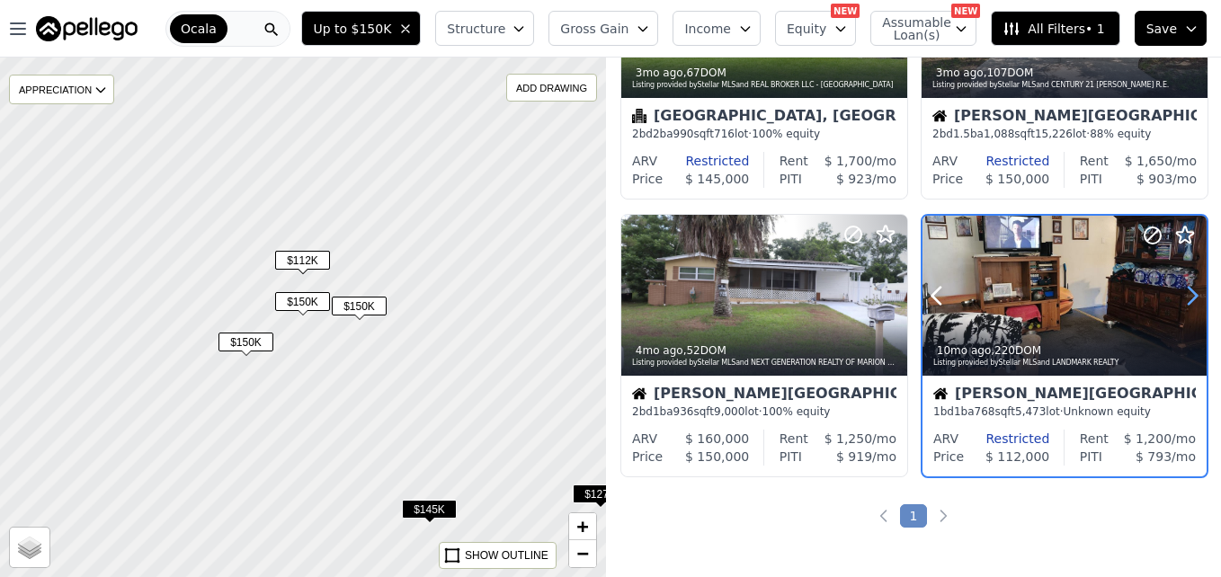
click at [1178, 294] on icon at bounding box center [1192, 295] width 29 height 29
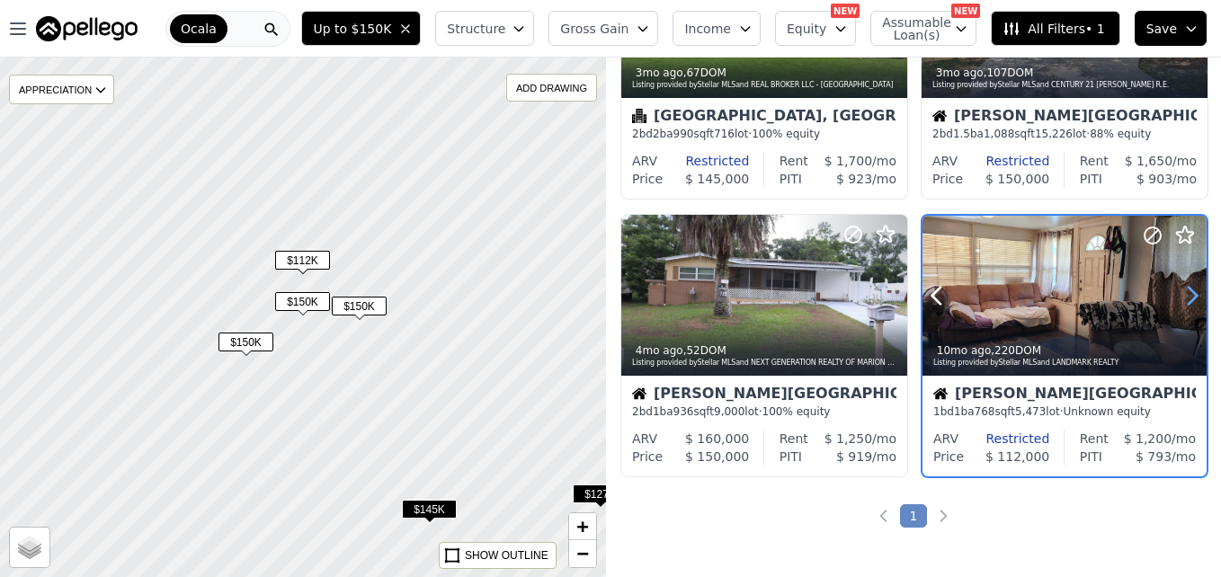
click at [1178, 294] on icon at bounding box center [1192, 295] width 29 height 29
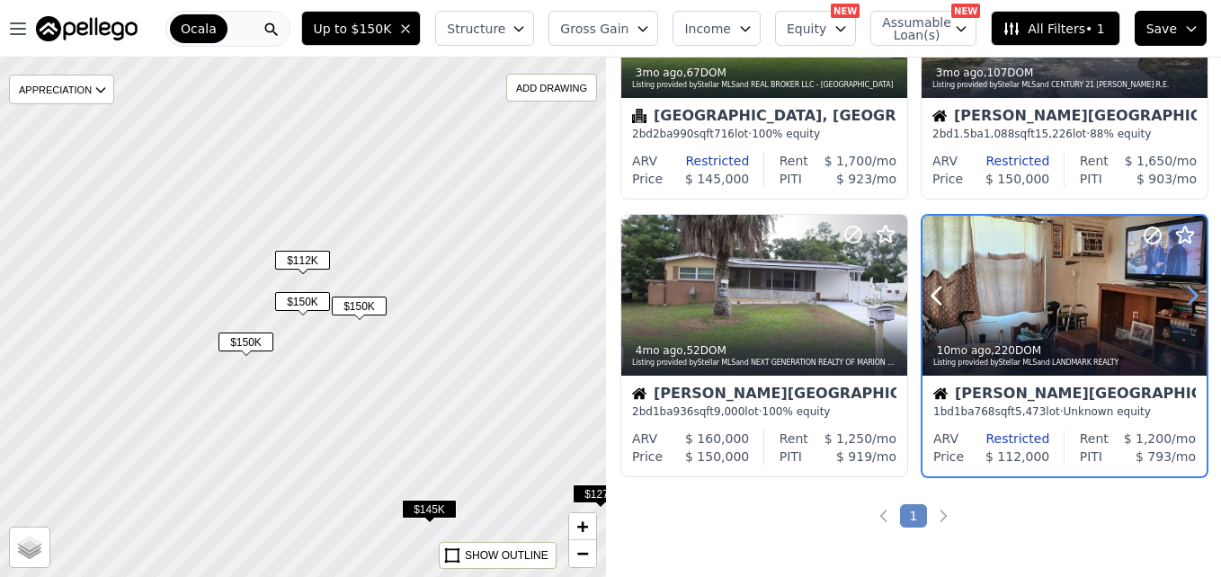
click at [1178, 294] on icon at bounding box center [1192, 295] width 29 height 29
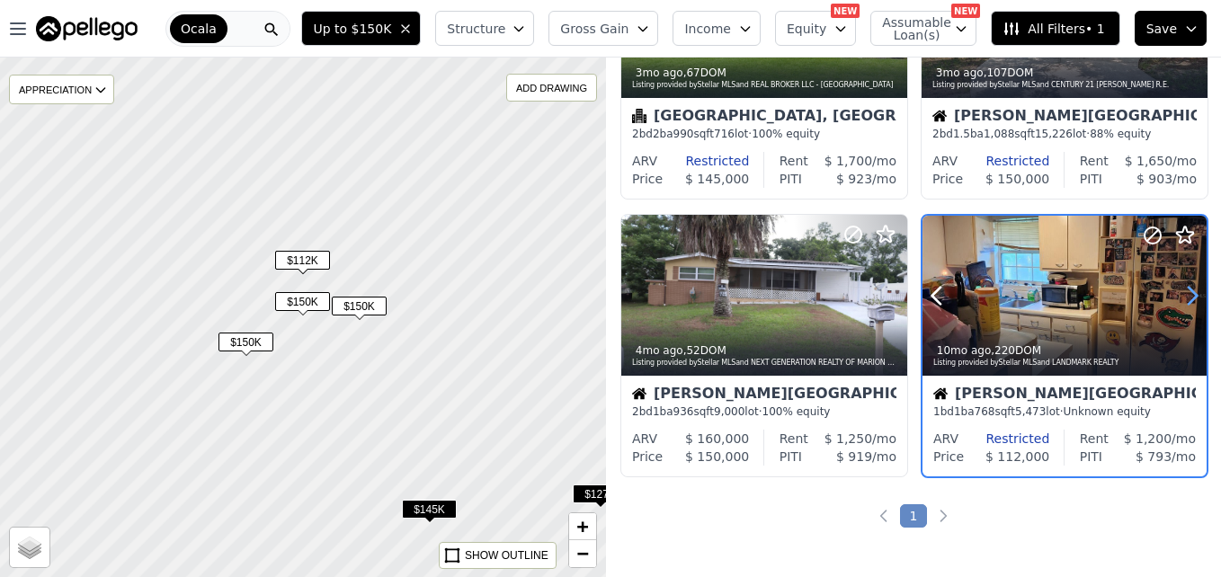
click at [1178, 294] on icon at bounding box center [1192, 295] width 29 height 29
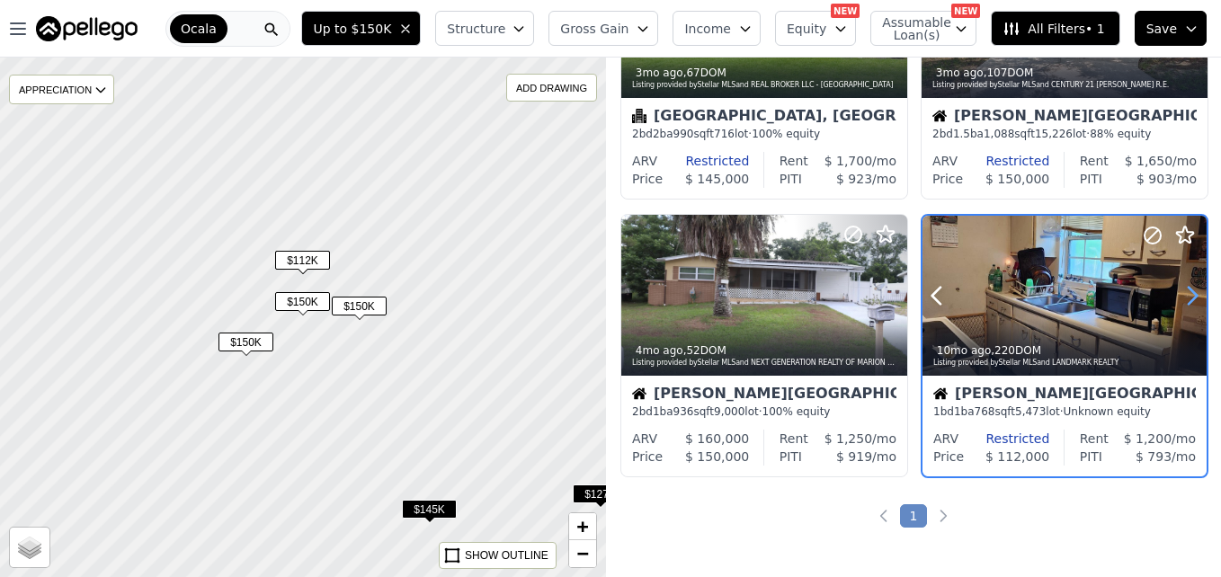
click at [1178, 294] on icon at bounding box center [1192, 295] width 29 height 29
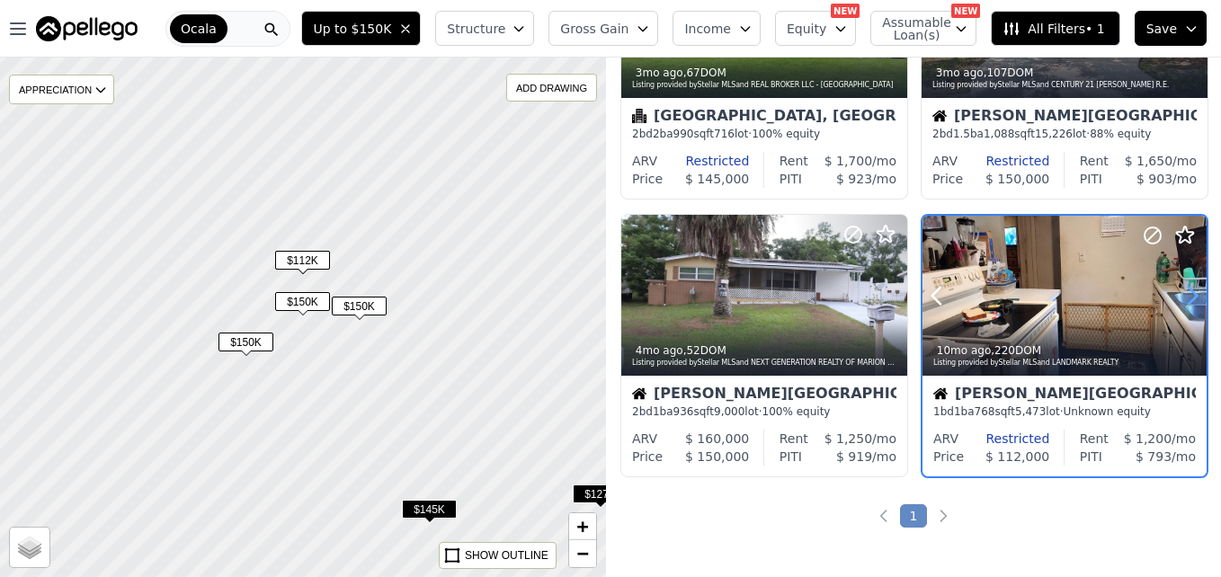
click at [1178, 294] on icon at bounding box center [1192, 295] width 29 height 29
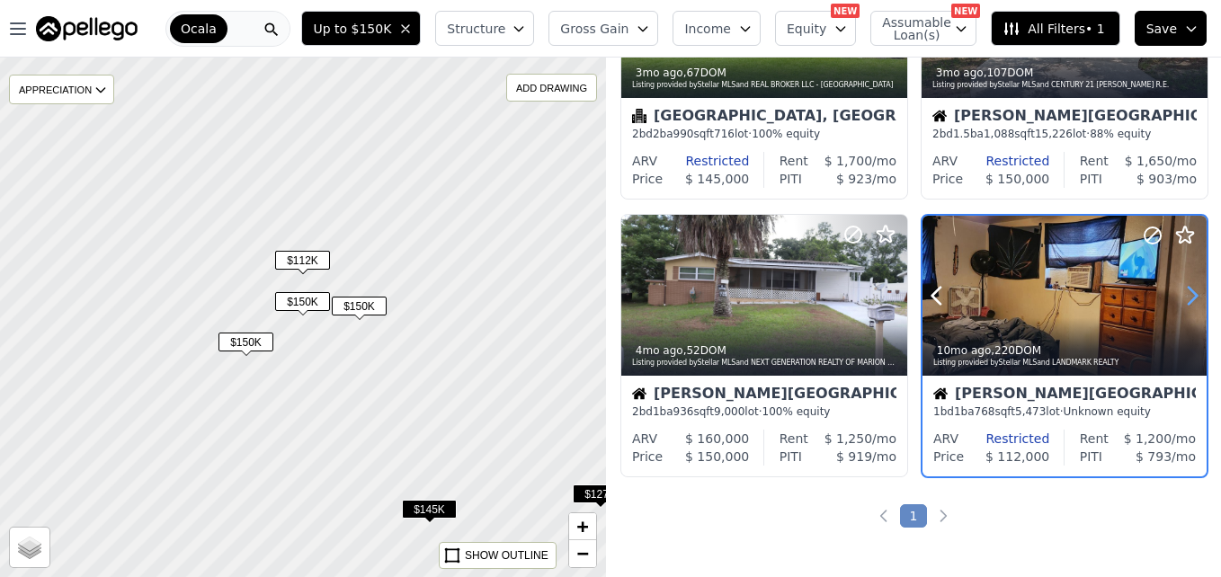
click at [1178, 294] on icon at bounding box center [1192, 295] width 29 height 29
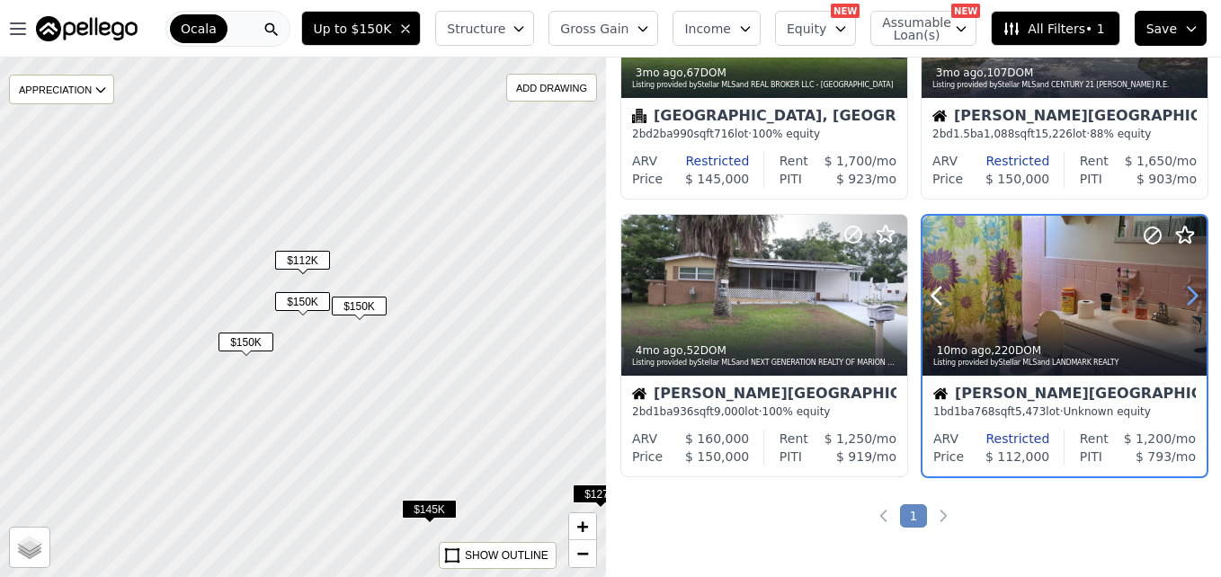
click at [1178, 294] on icon at bounding box center [1192, 295] width 29 height 29
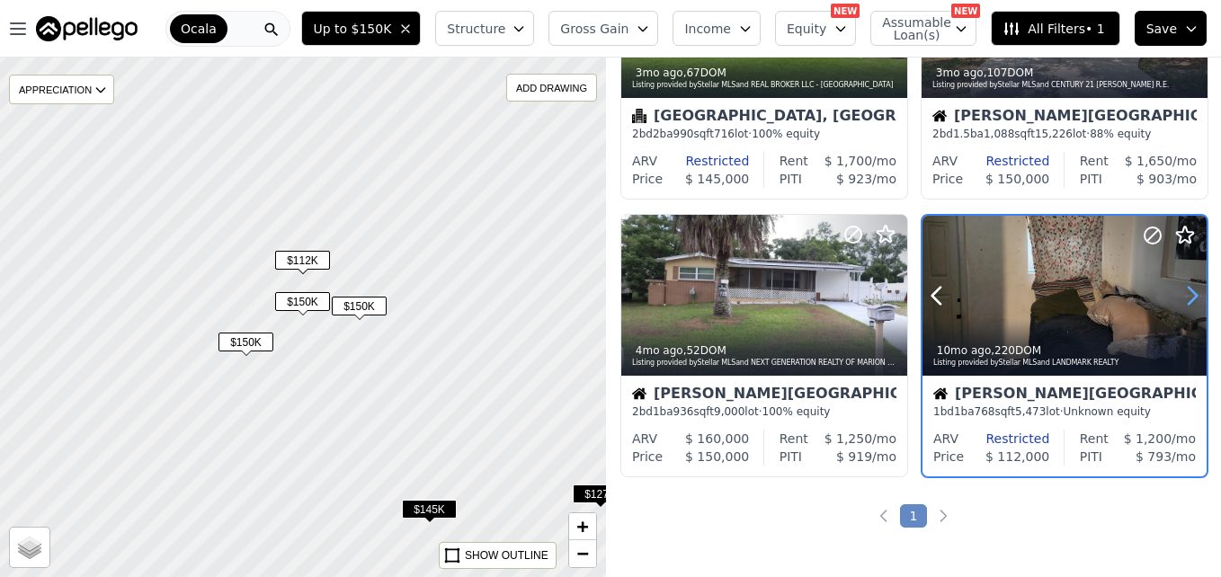
click at [1178, 294] on icon at bounding box center [1192, 295] width 29 height 29
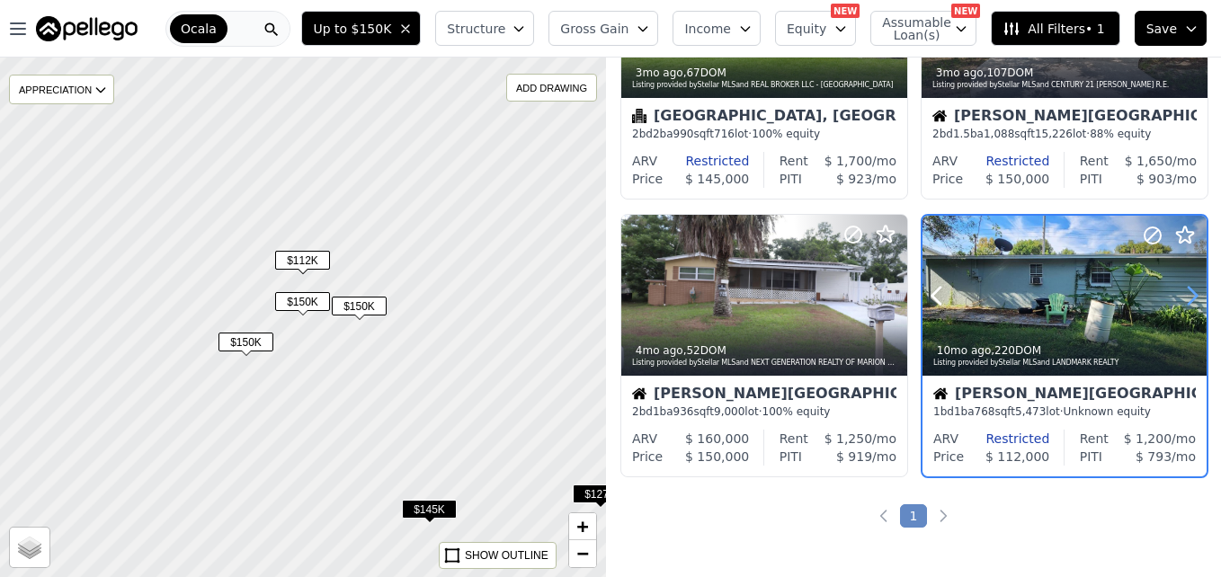
click at [1178, 294] on icon at bounding box center [1192, 295] width 29 height 29
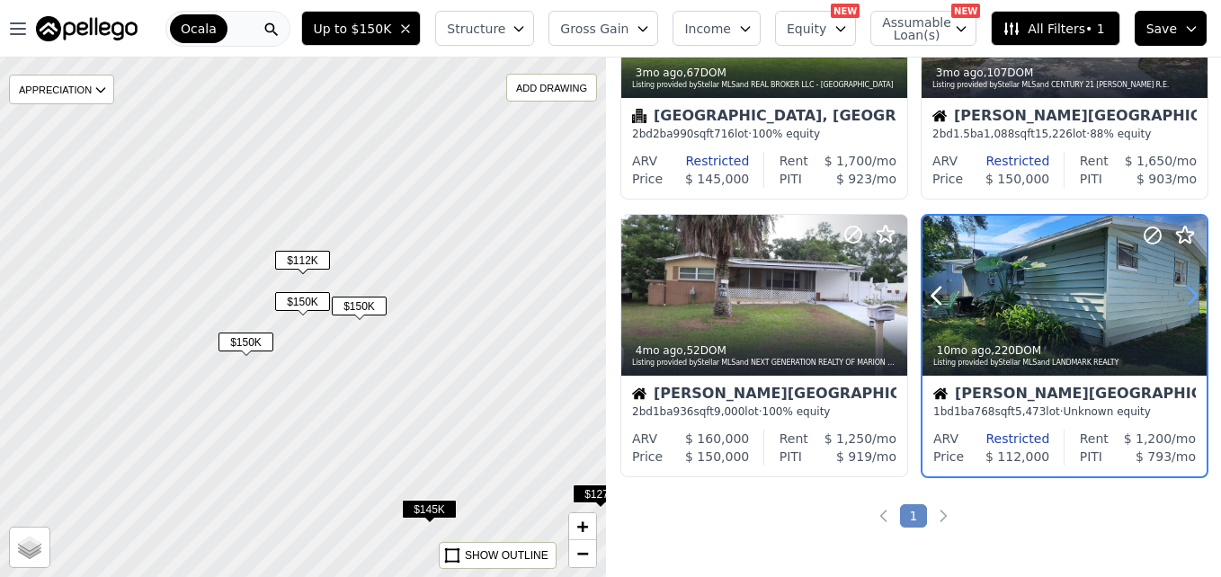
click at [1178, 294] on icon at bounding box center [1192, 295] width 29 height 29
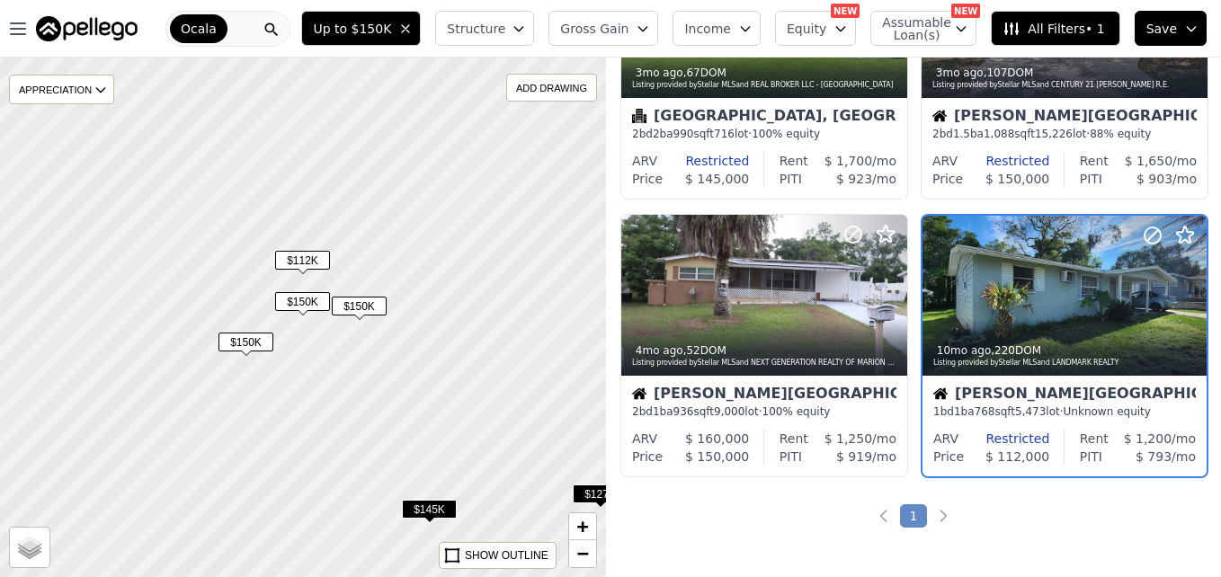
click at [432, 505] on span "$145K" at bounding box center [429, 509] width 55 height 19
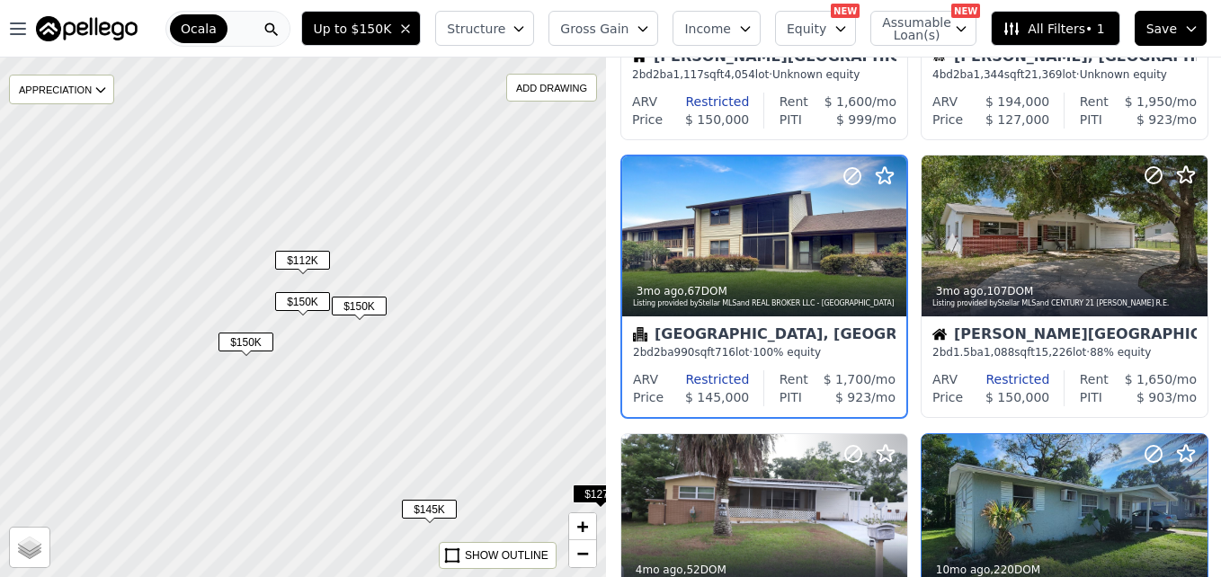
scroll to position [170, 0]
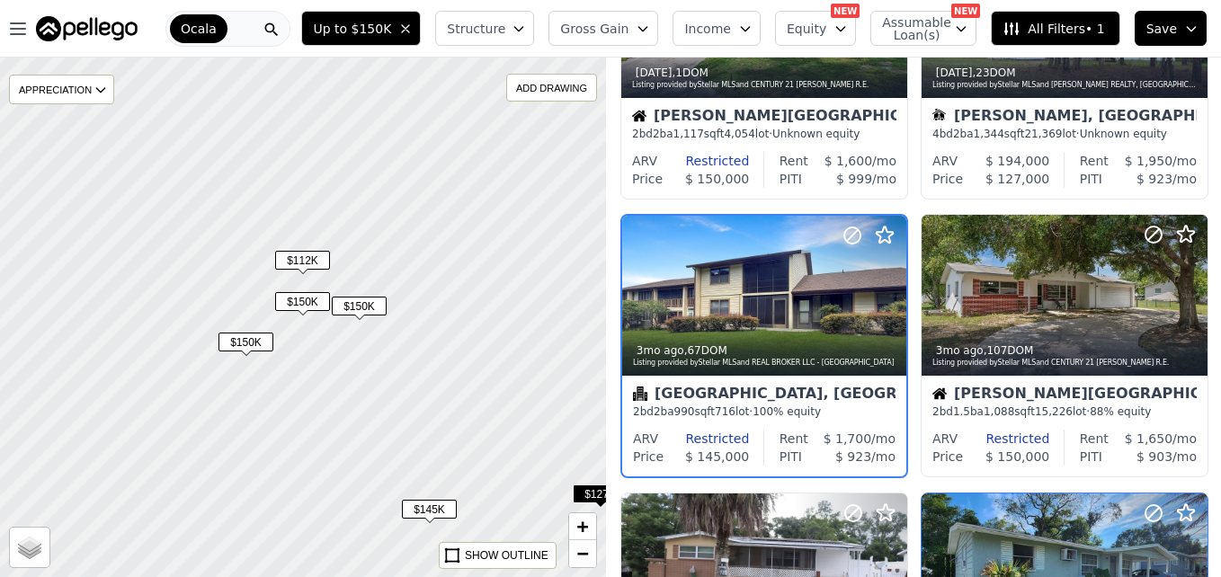
click at [312, 265] on span "$112K" at bounding box center [302, 260] width 55 height 19
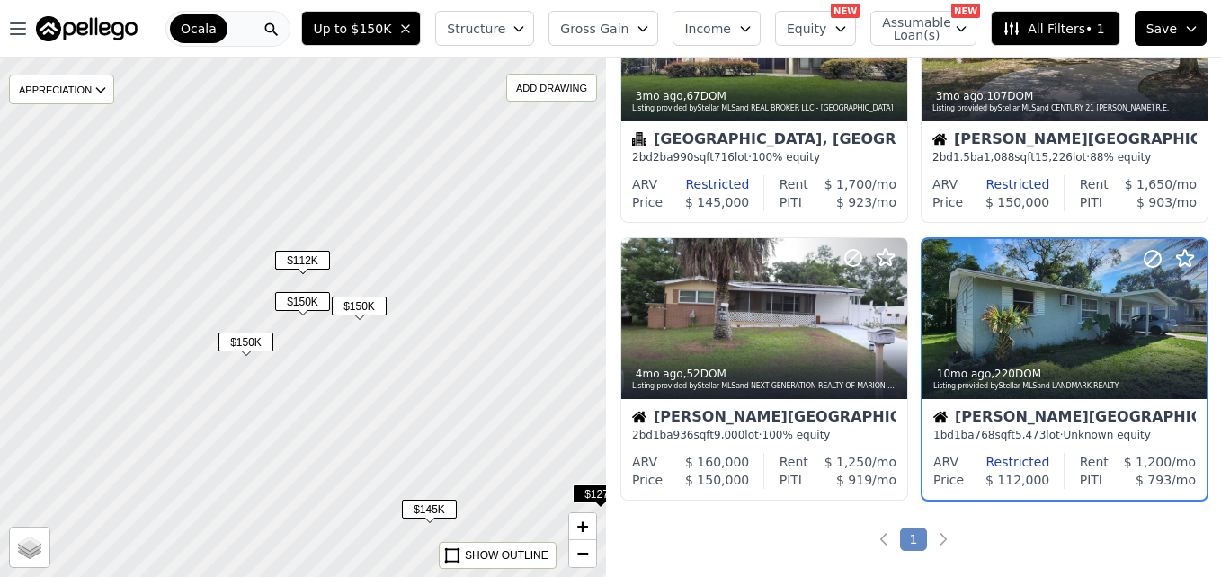
scroll to position [448, 0]
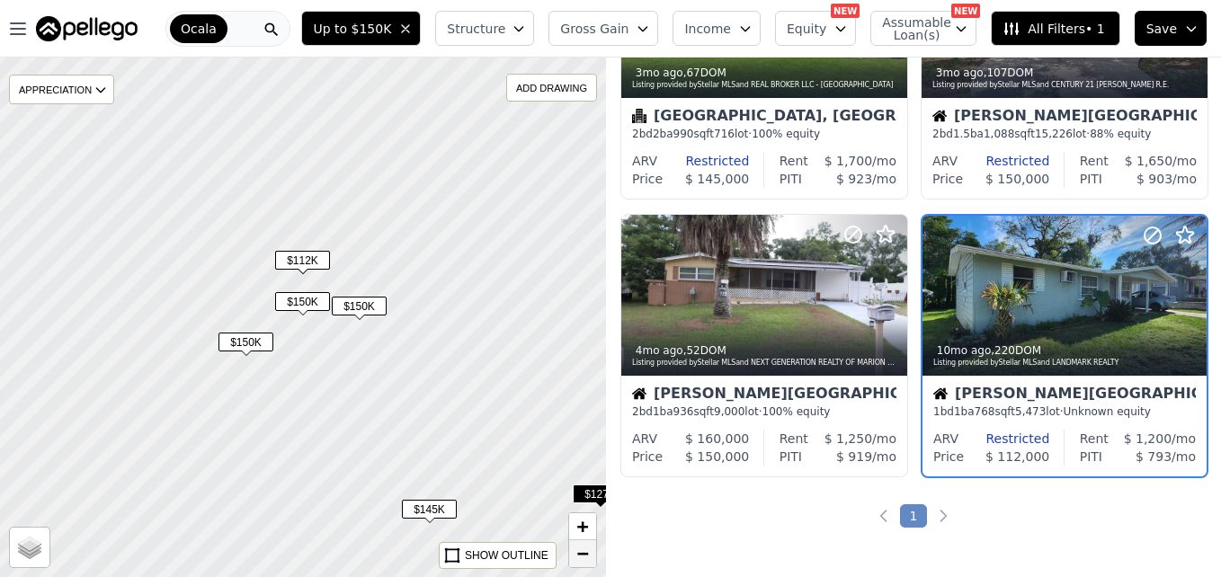
click at [585, 555] on span "−" at bounding box center [583, 553] width 12 height 22
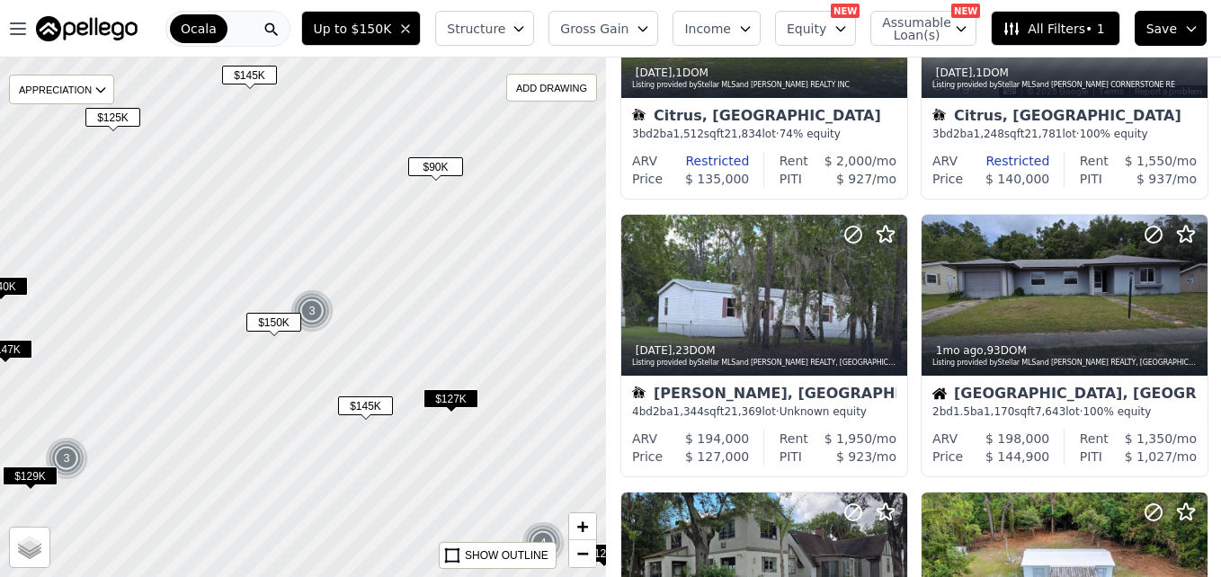
click at [453, 408] on span "$127K" at bounding box center [450, 398] width 55 height 19
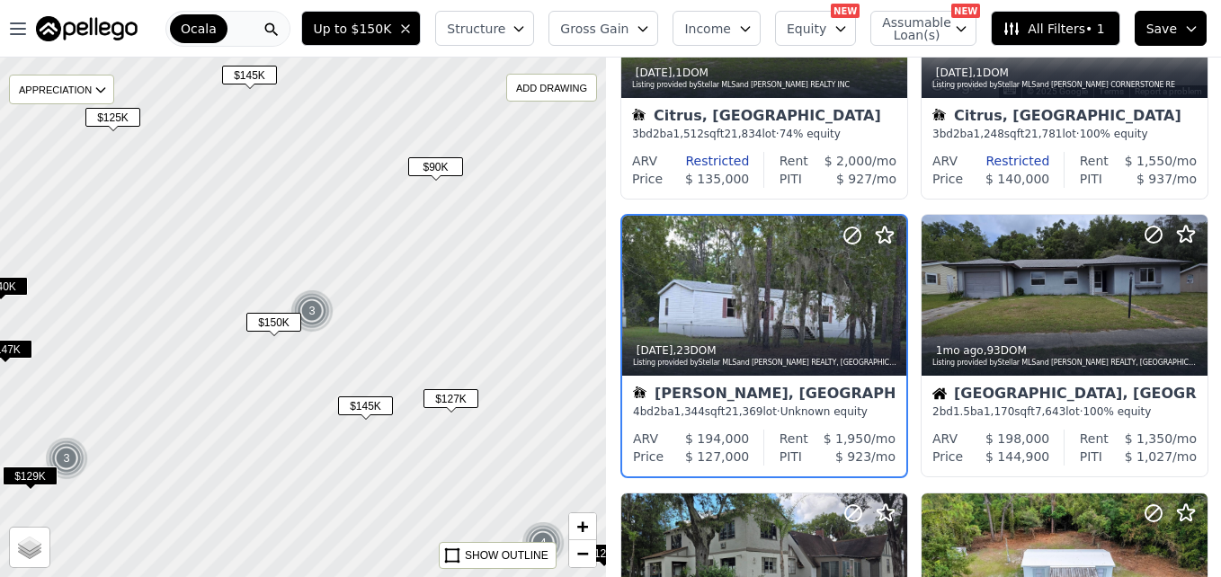
click at [454, 167] on span "$90K" at bounding box center [435, 166] width 55 height 19
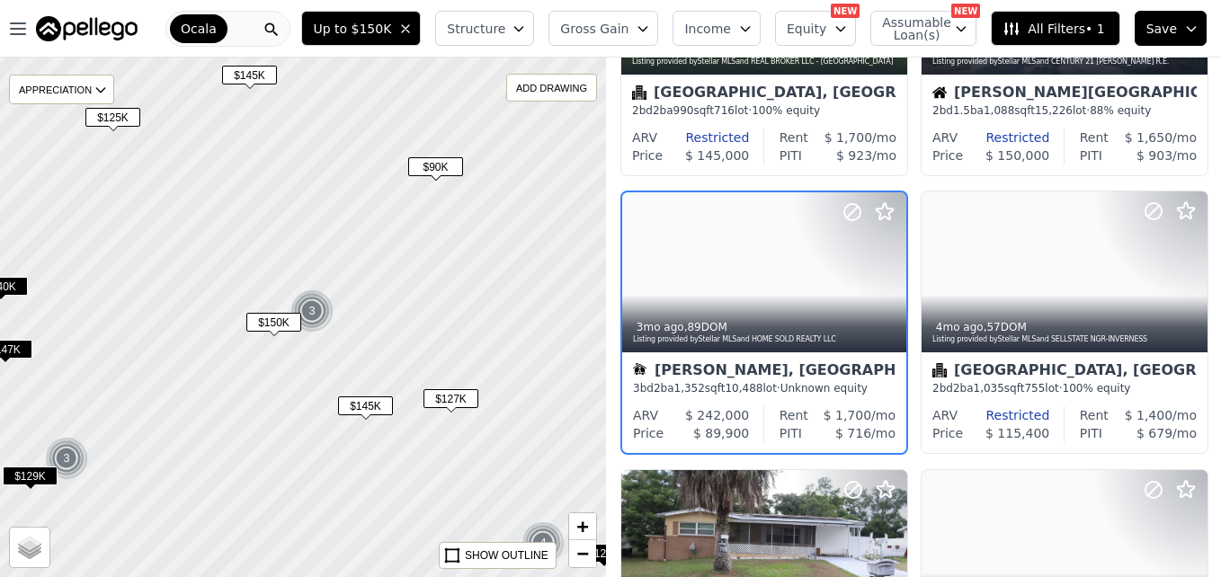
scroll to position [170, 0]
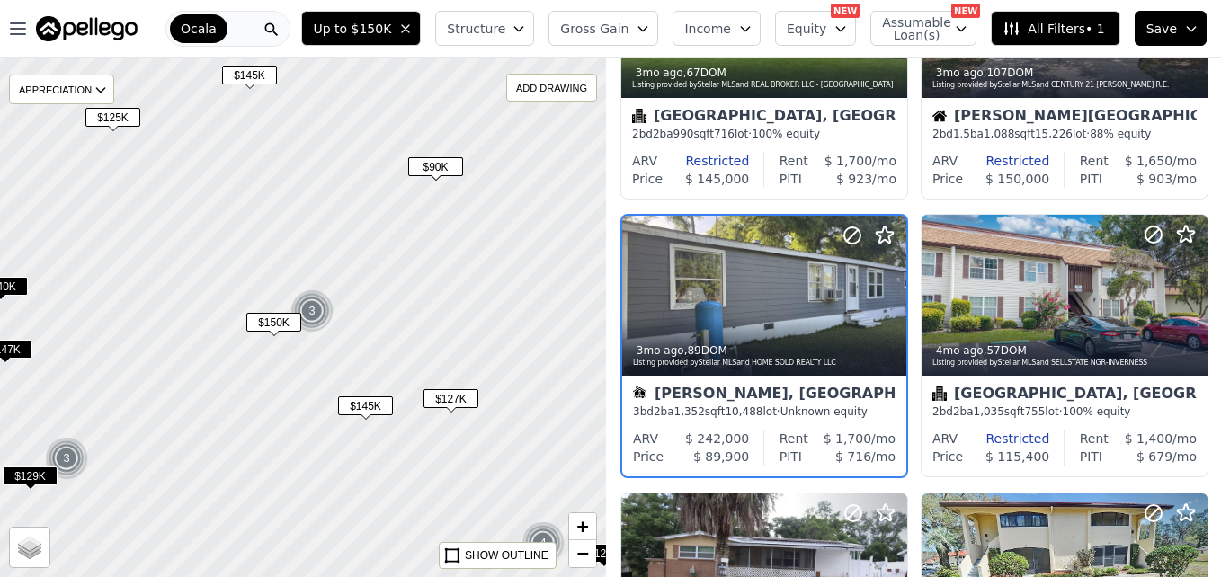
click at [260, 77] on span "$145K" at bounding box center [249, 75] width 55 height 19
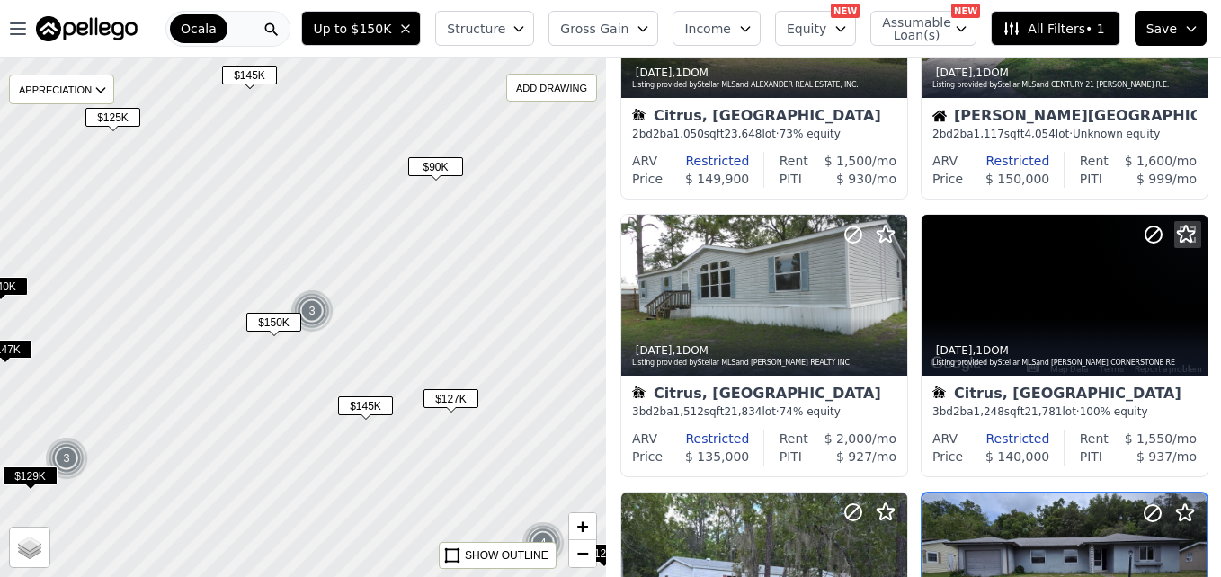
scroll to position [448, 0]
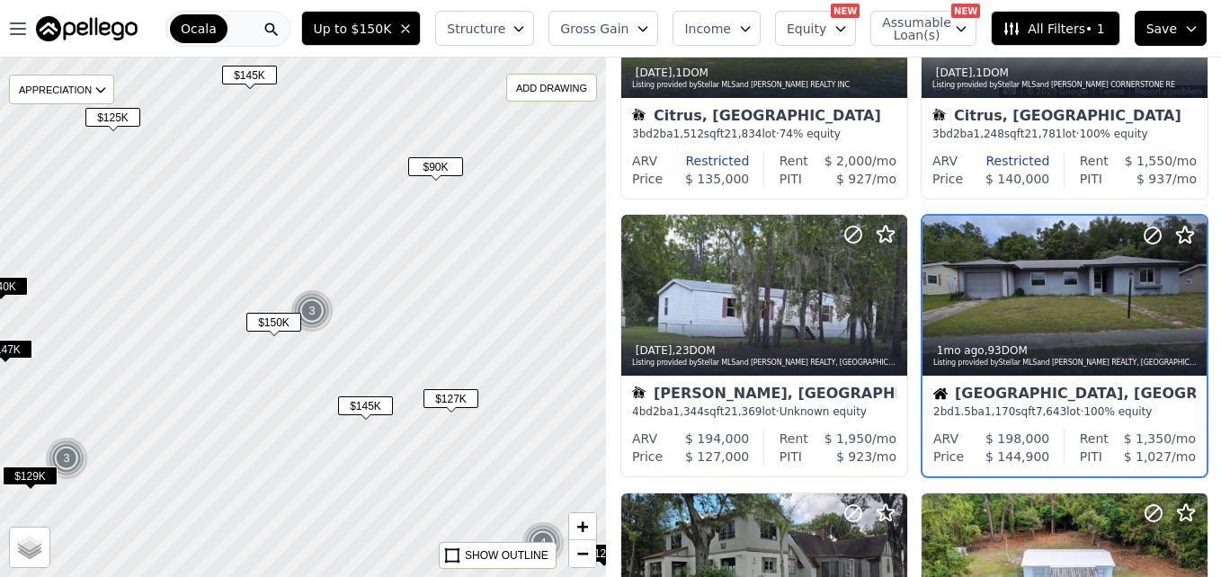
click at [112, 127] on span "$125K" at bounding box center [112, 117] width 55 height 19
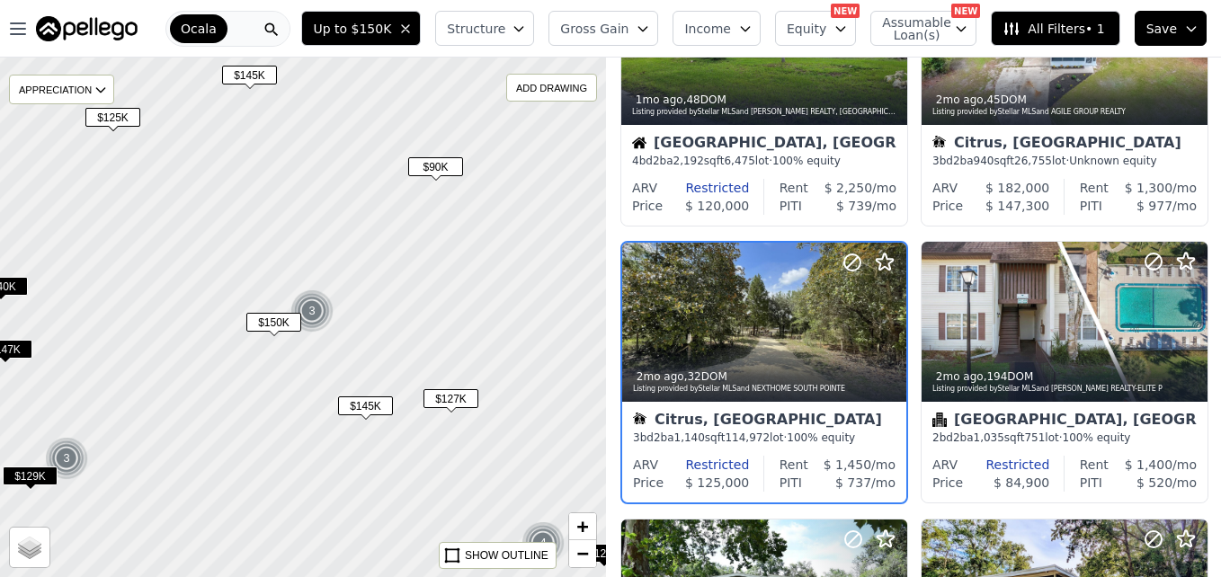
scroll to position [1002, 0]
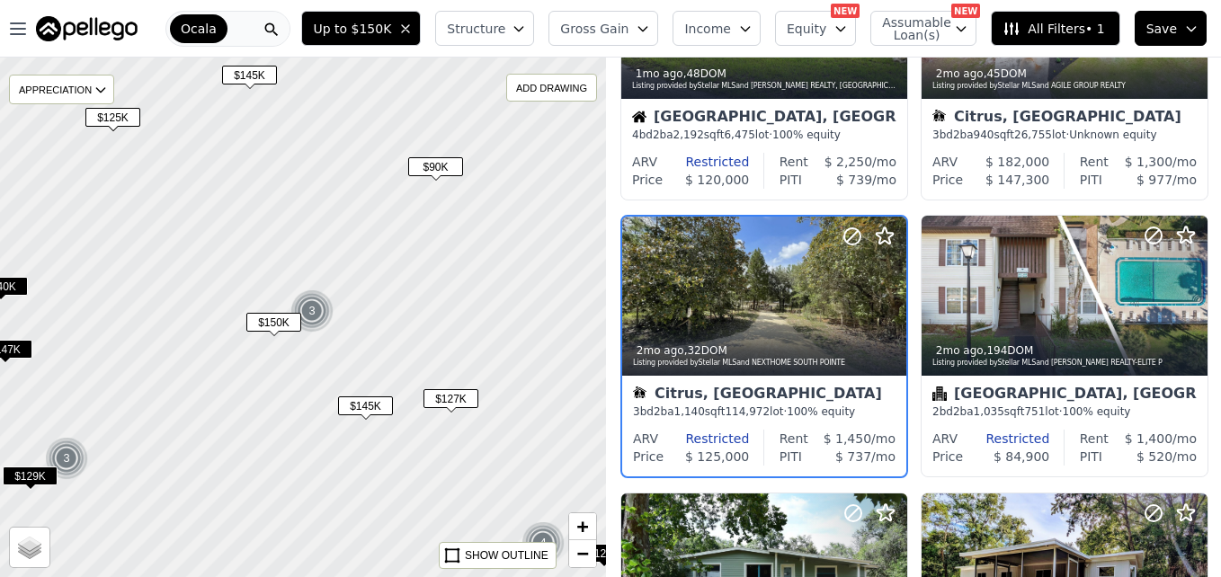
click at [112, 127] on span "$125K" at bounding box center [112, 117] width 55 height 19
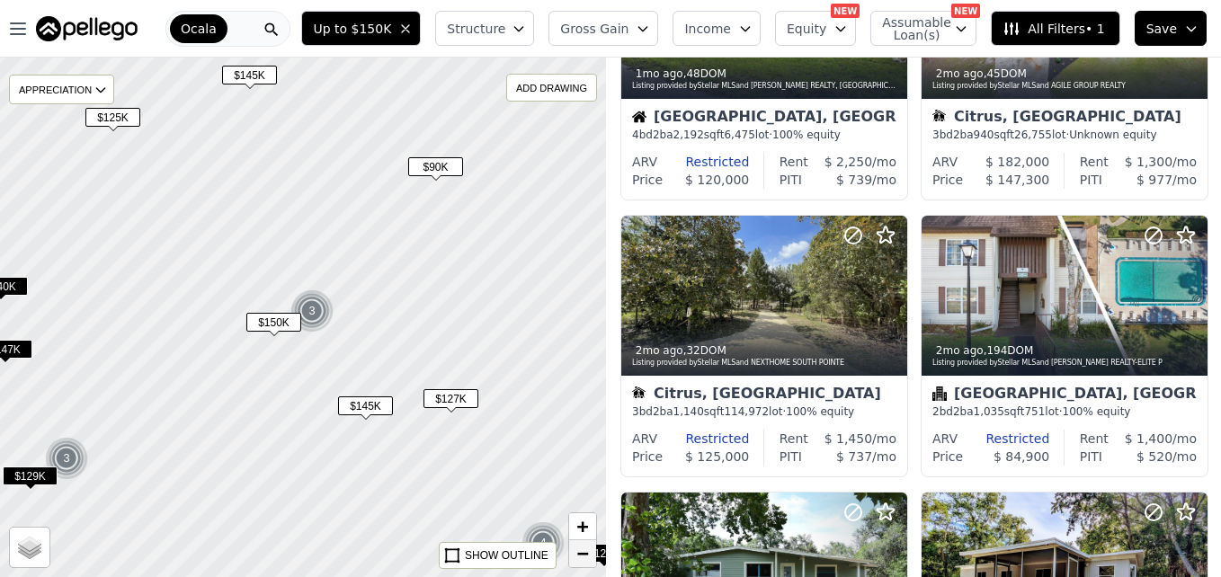
click at [587, 551] on span "−" at bounding box center [583, 553] width 12 height 22
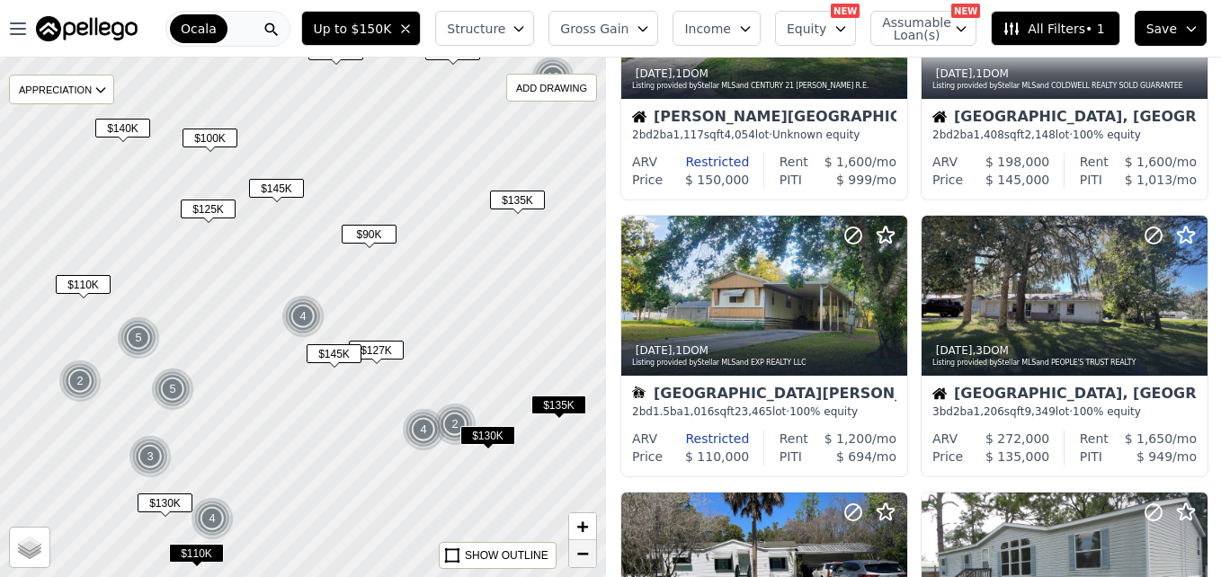
click at [587, 551] on span "−" at bounding box center [583, 553] width 12 height 22
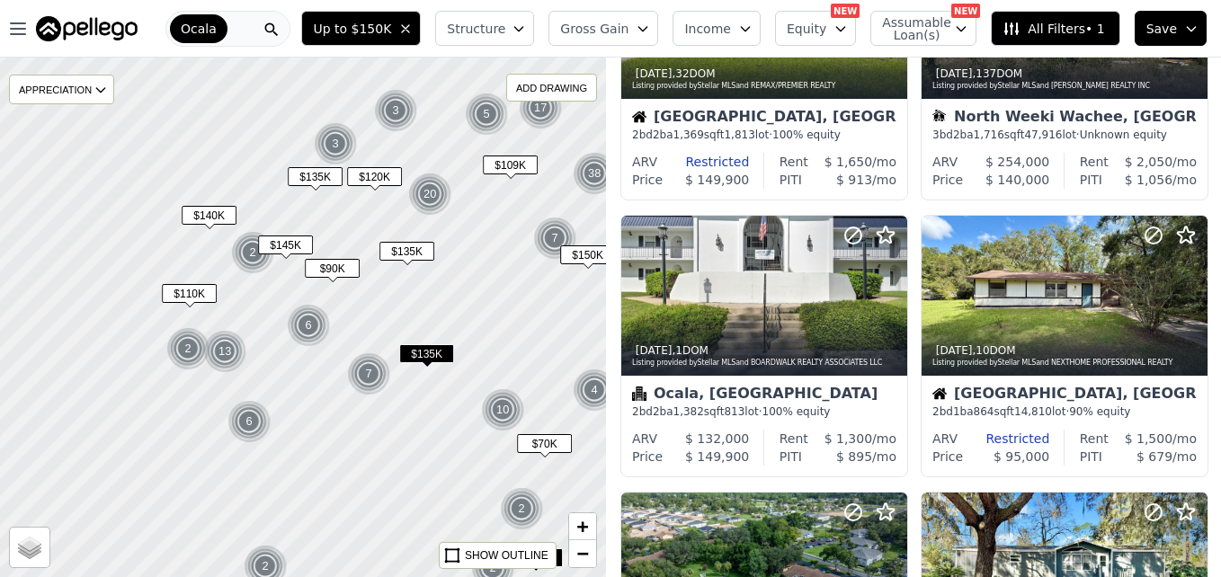
click at [568, 253] on span "$150K" at bounding box center [587, 254] width 55 height 19
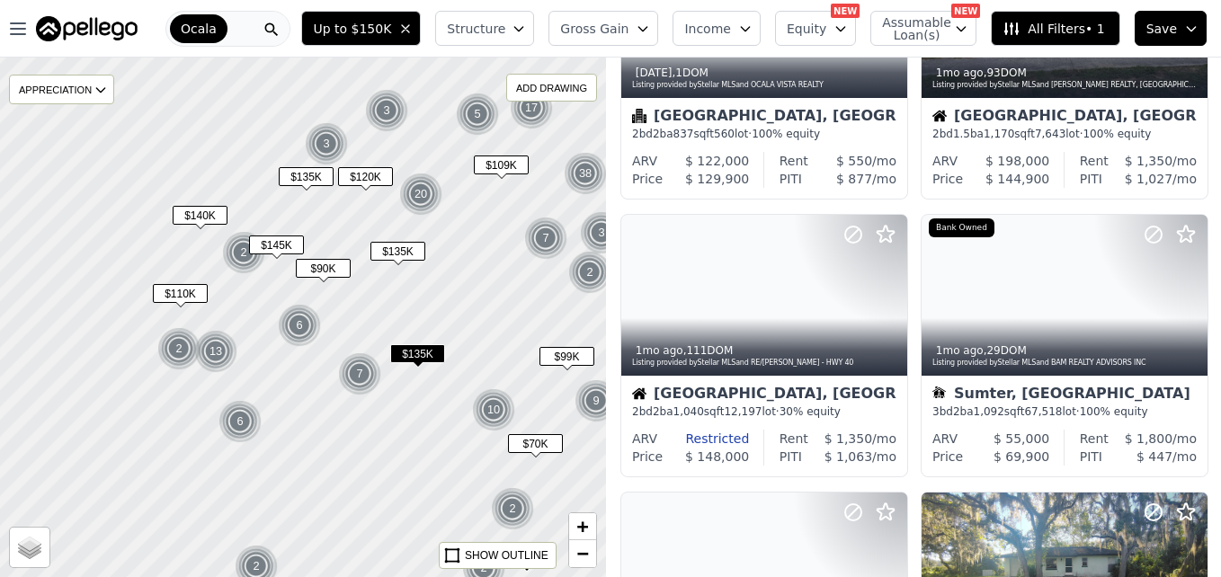
scroll to position [448, 0]
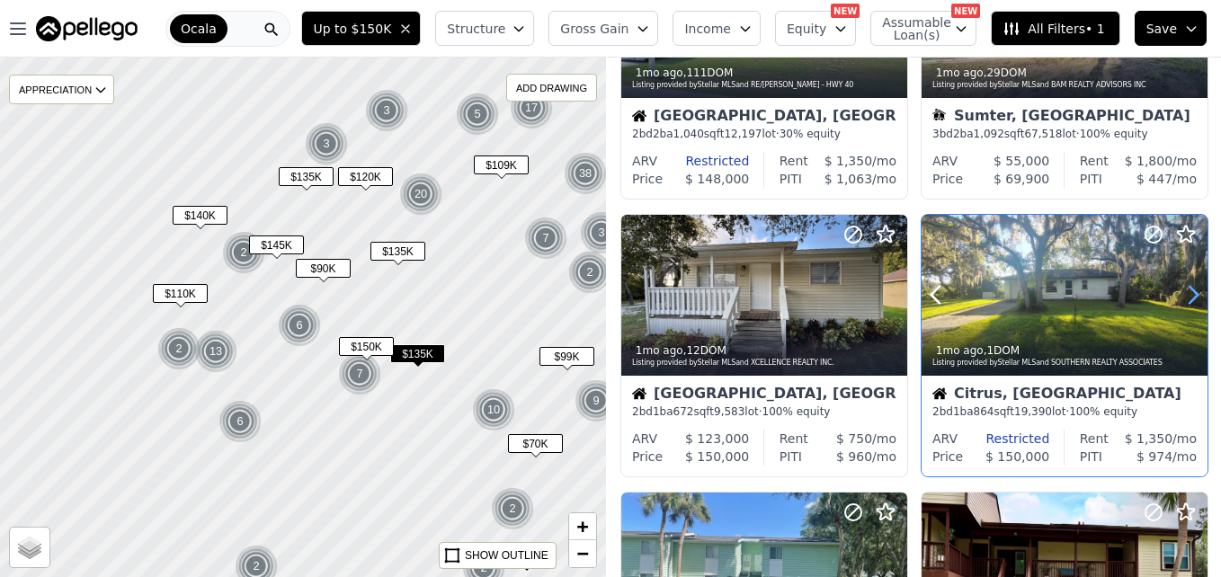
click at [1179, 299] on icon at bounding box center [1192, 294] width 29 height 29
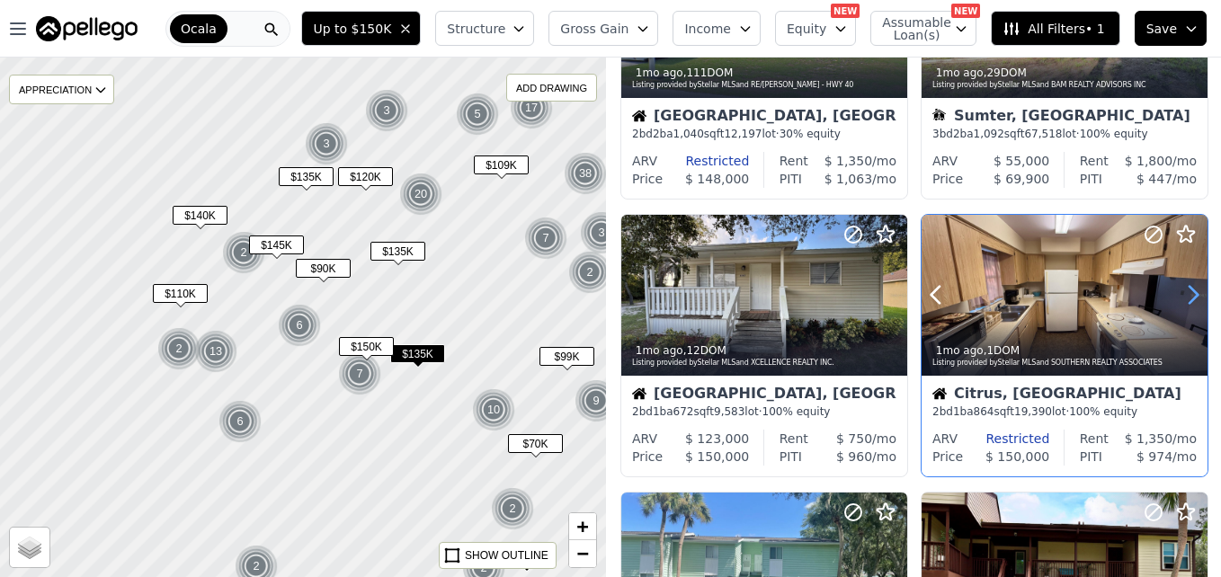
click at [1179, 299] on icon at bounding box center [1192, 294] width 29 height 29
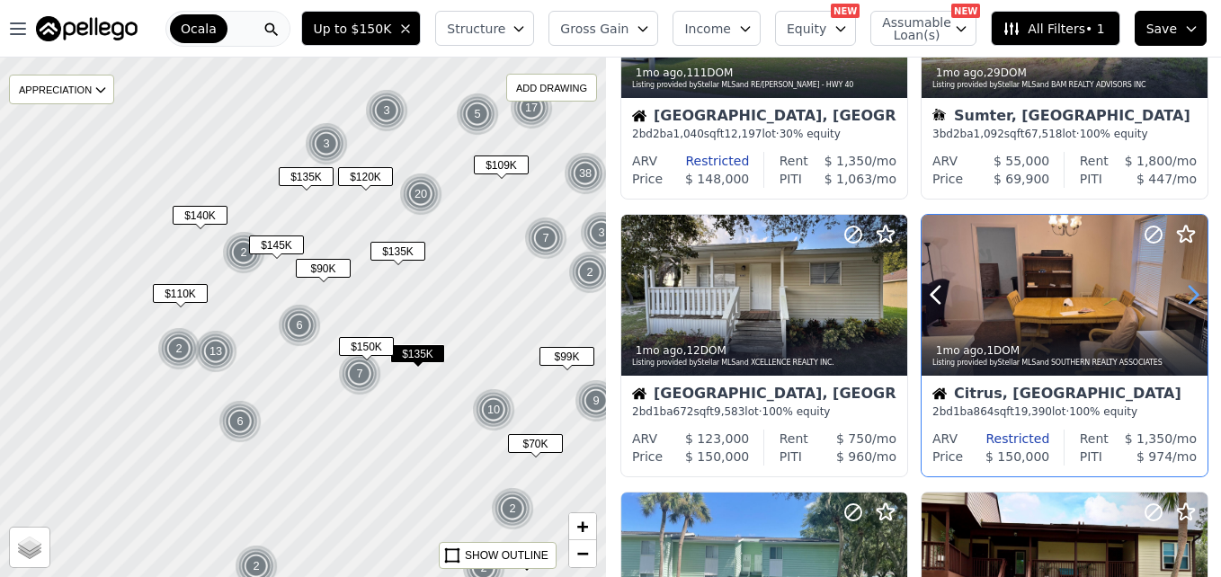
click at [1179, 299] on icon at bounding box center [1192, 294] width 29 height 29
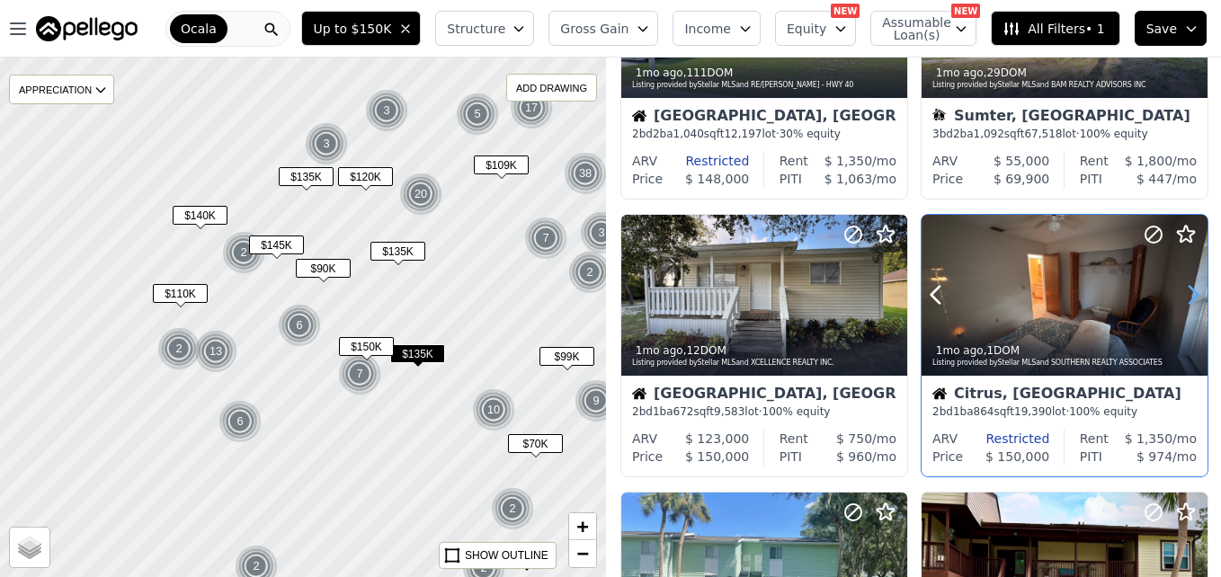
click at [1179, 299] on icon at bounding box center [1192, 294] width 29 height 29
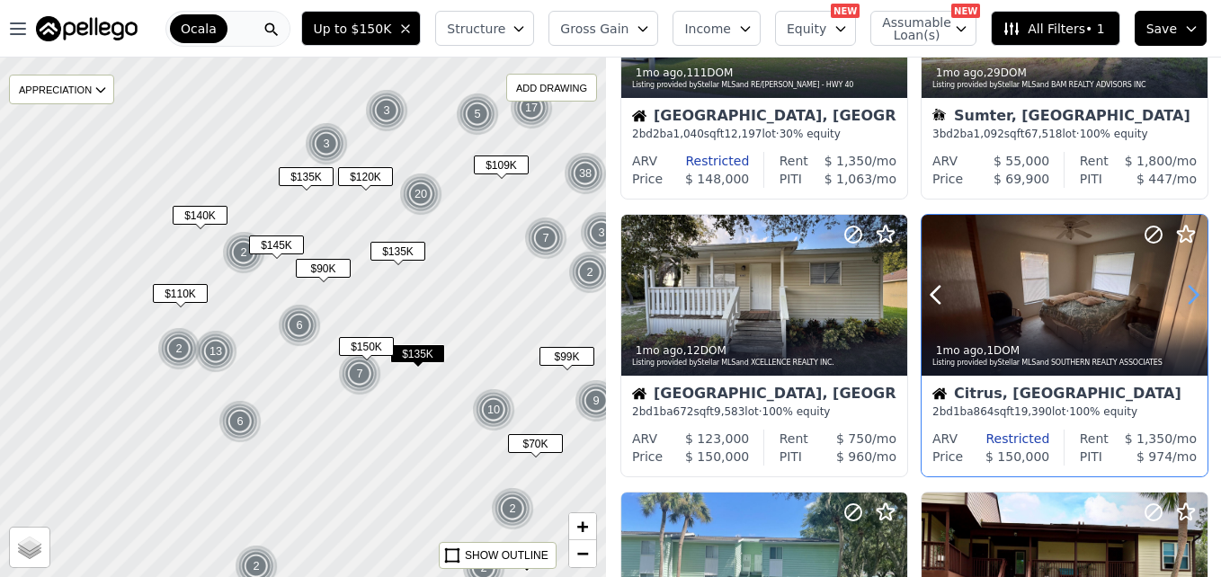
click at [1179, 299] on icon at bounding box center [1192, 294] width 29 height 29
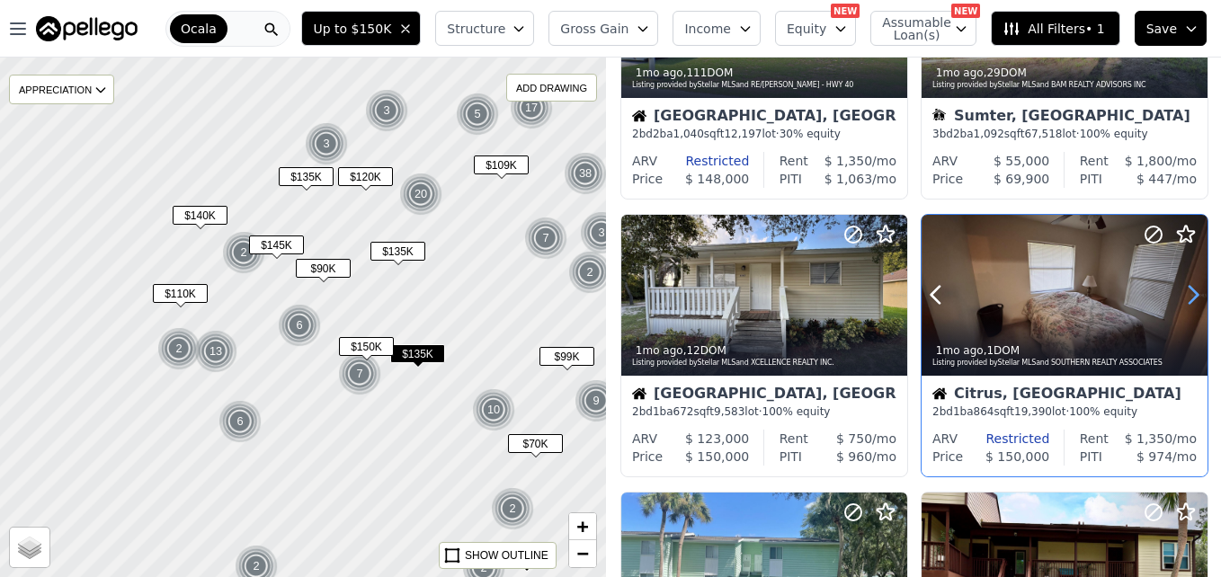
click at [1179, 299] on icon at bounding box center [1192, 294] width 29 height 29
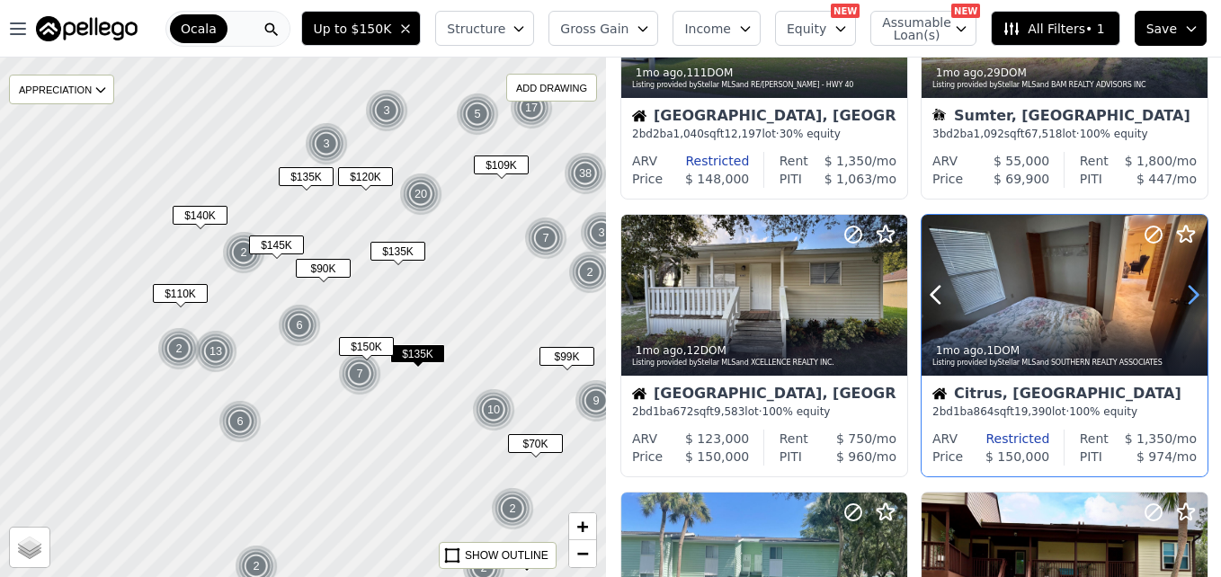
click at [1179, 299] on icon at bounding box center [1192, 294] width 29 height 29
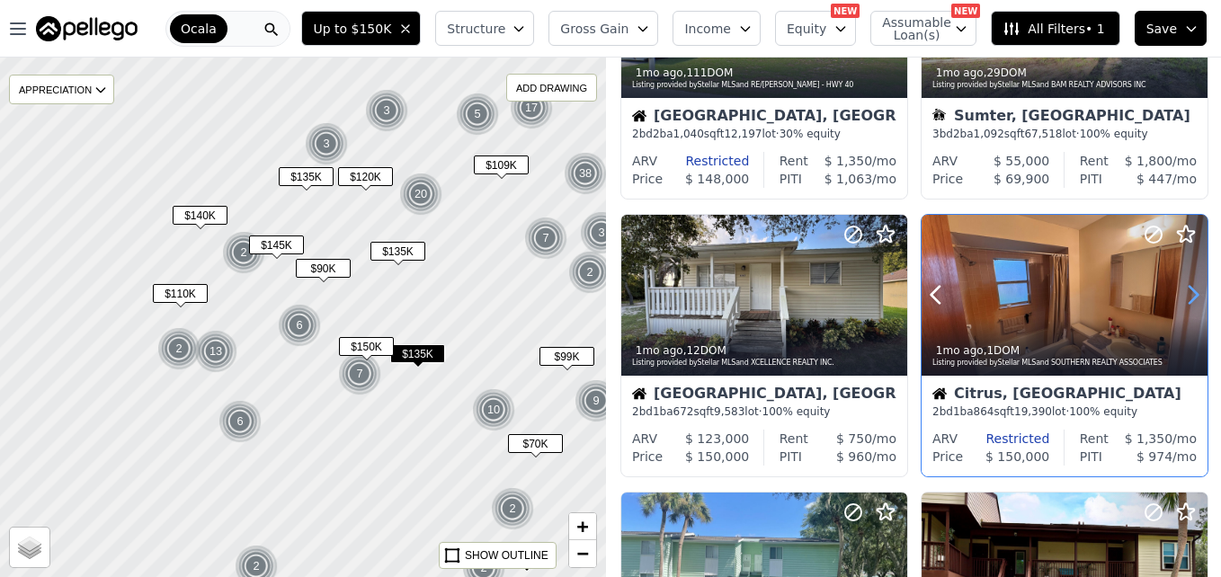
click at [1179, 299] on icon at bounding box center [1192, 294] width 29 height 29
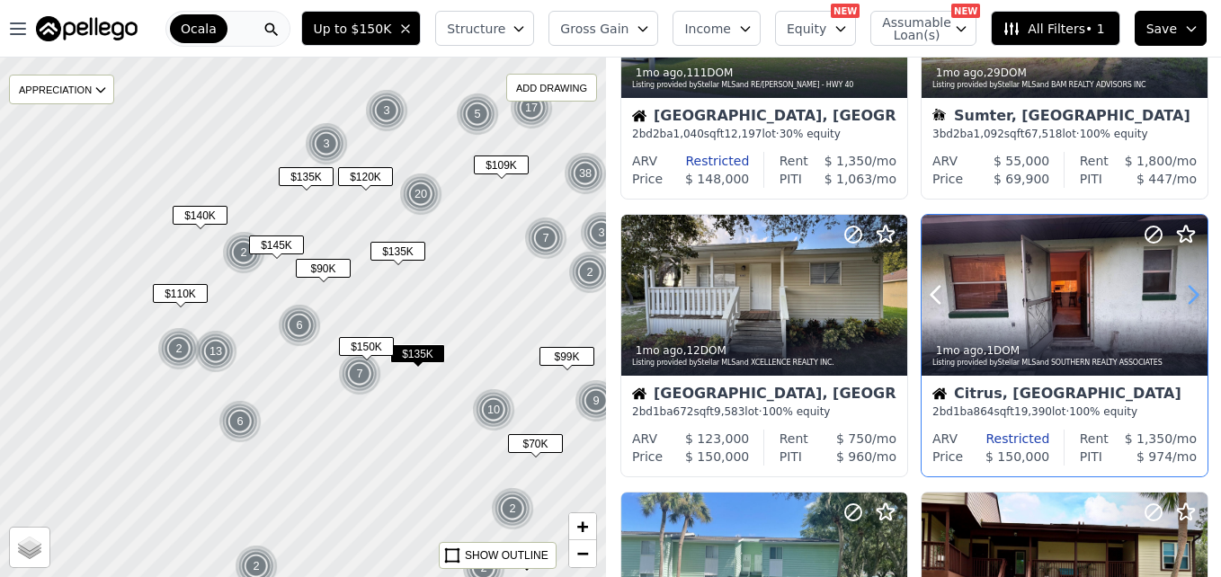
click at [1179, 299] on icon at bounding box center [1192, 294] width 29 height 29
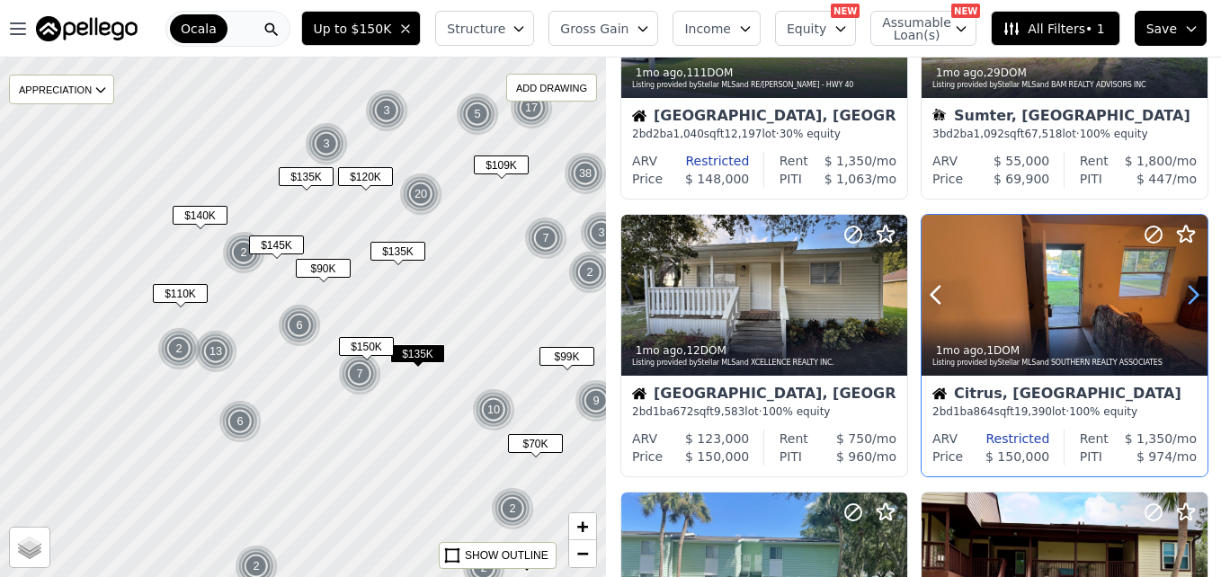
click at [1179, 299] on icon at bounding box center [1192, 294] width 29 height 29
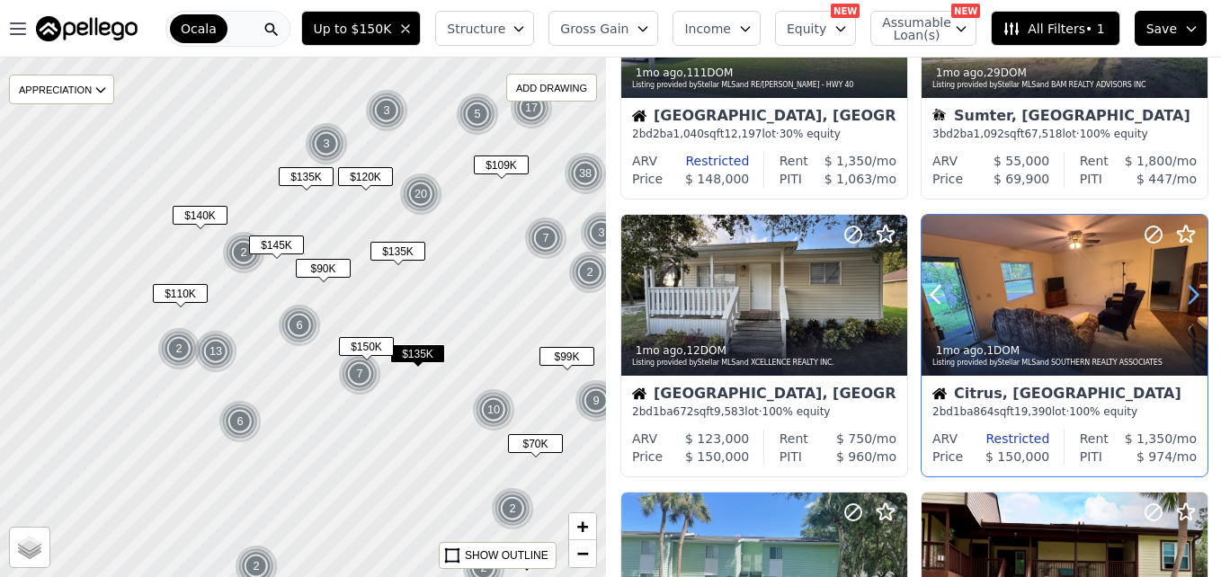
click at [1179, 299] on icon at bounding box center [1192, 294] width 29 height 29
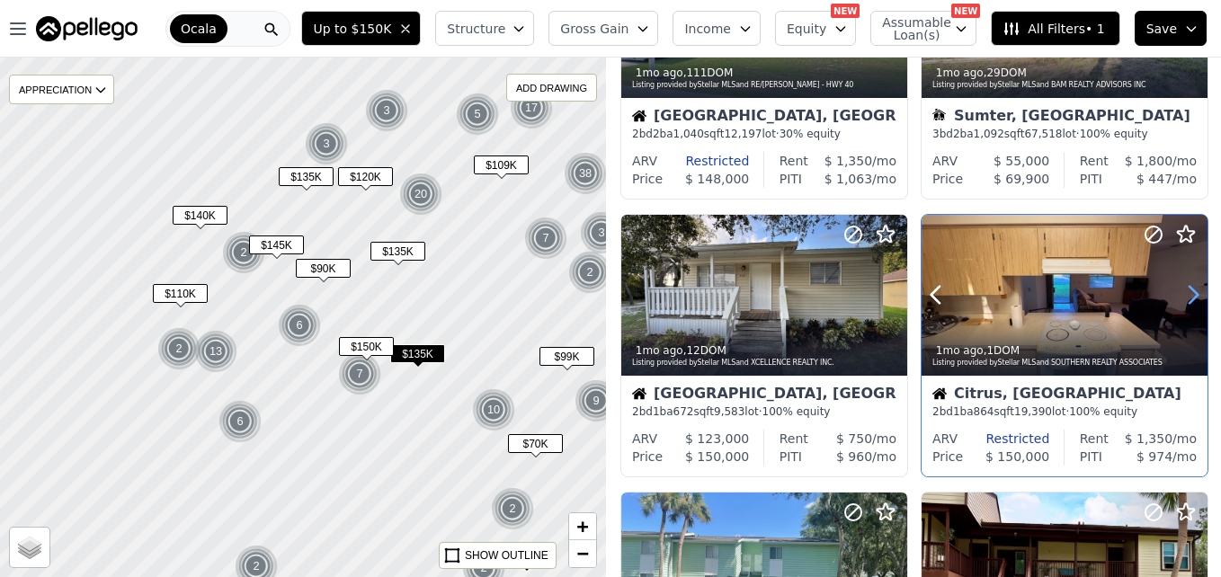
click at [1179, 299] on icon at bounding box center [1192, 294] width 29 height 29
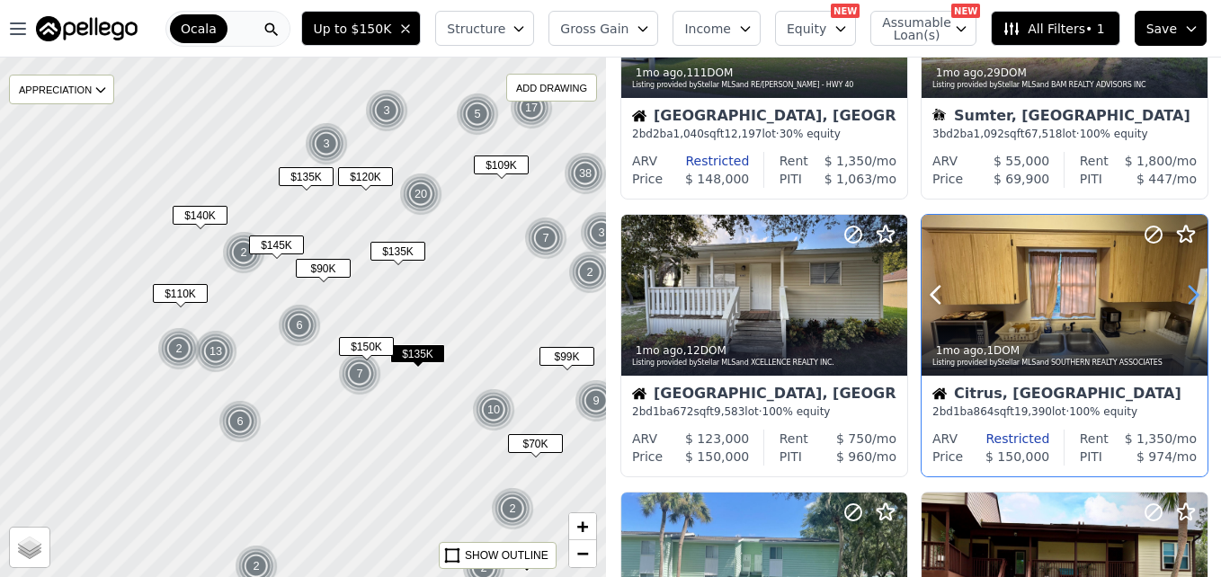
click at [1179, 299] on icon at bounding box center [1192, 294] width 29 height 29
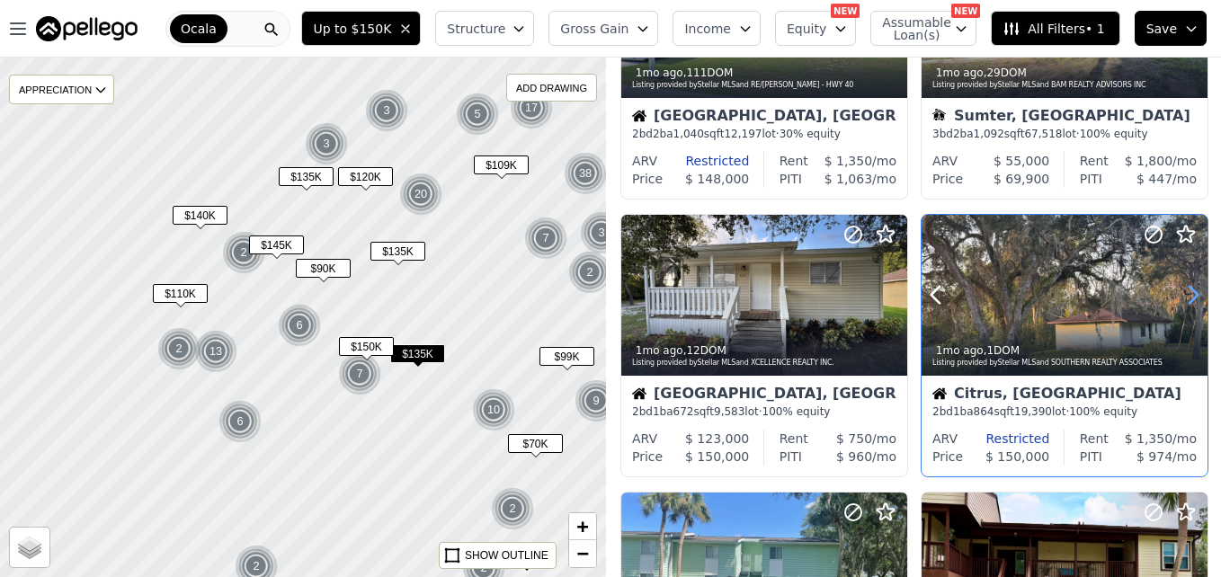
click at [1179, 299] on icon at bounding box center [1192, 294] width 29 height 29
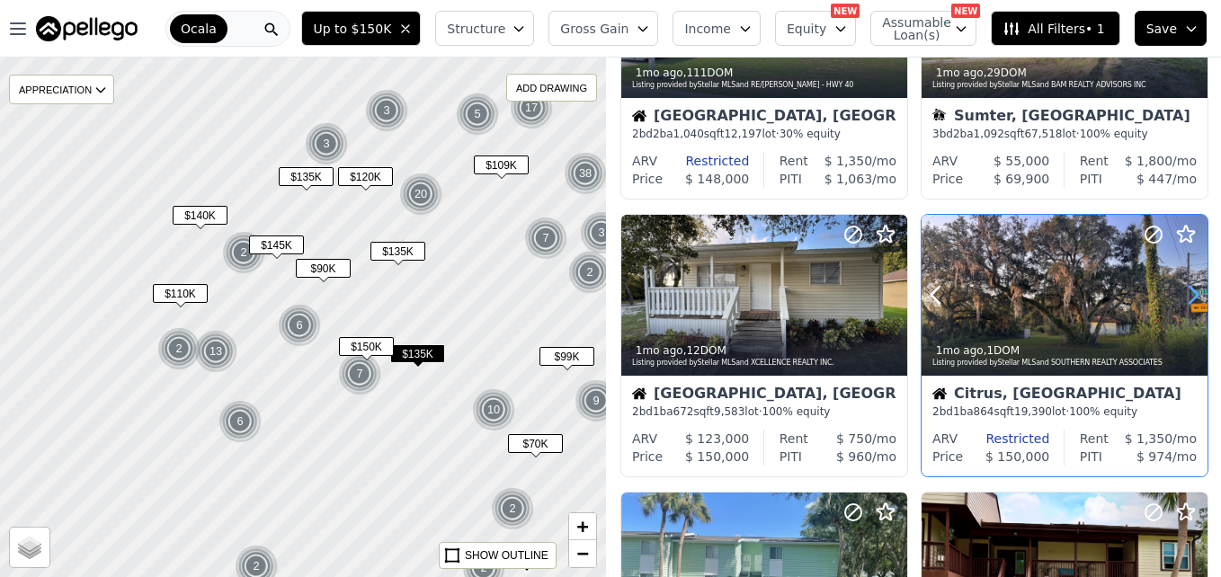
click at [1179, 299] on icon at bounding box center [1192, 294] width 29 height 29
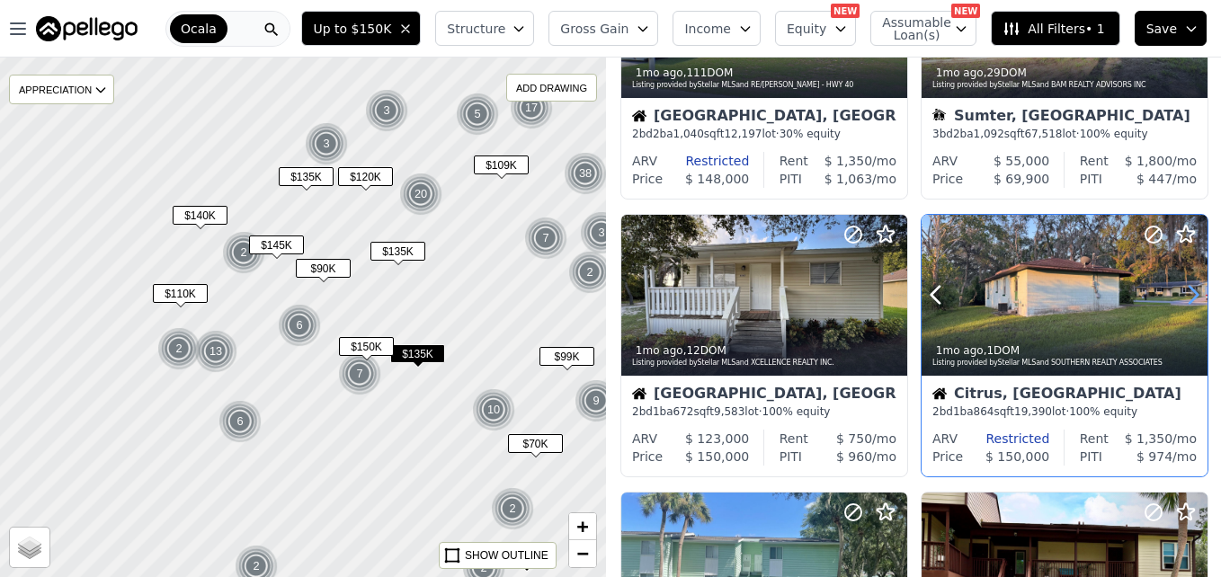
click at [1179, 299] on icon at bounding box center [1192, 294] width 29 height 29
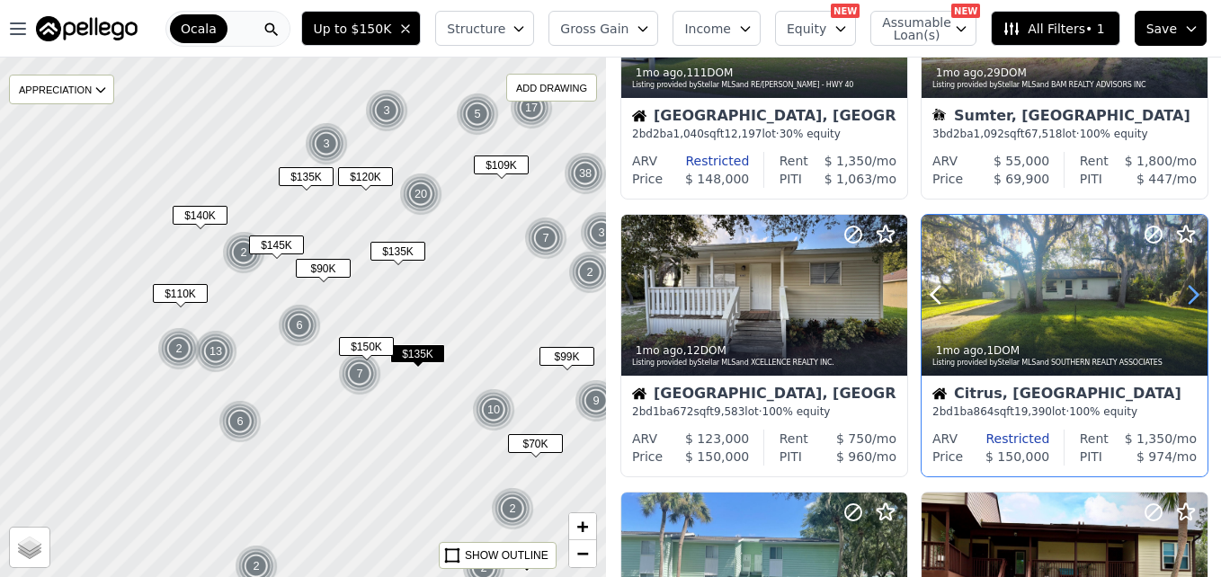
click at [1179, 299] on icon at bounding box center [1192, 294] width 29 height 29
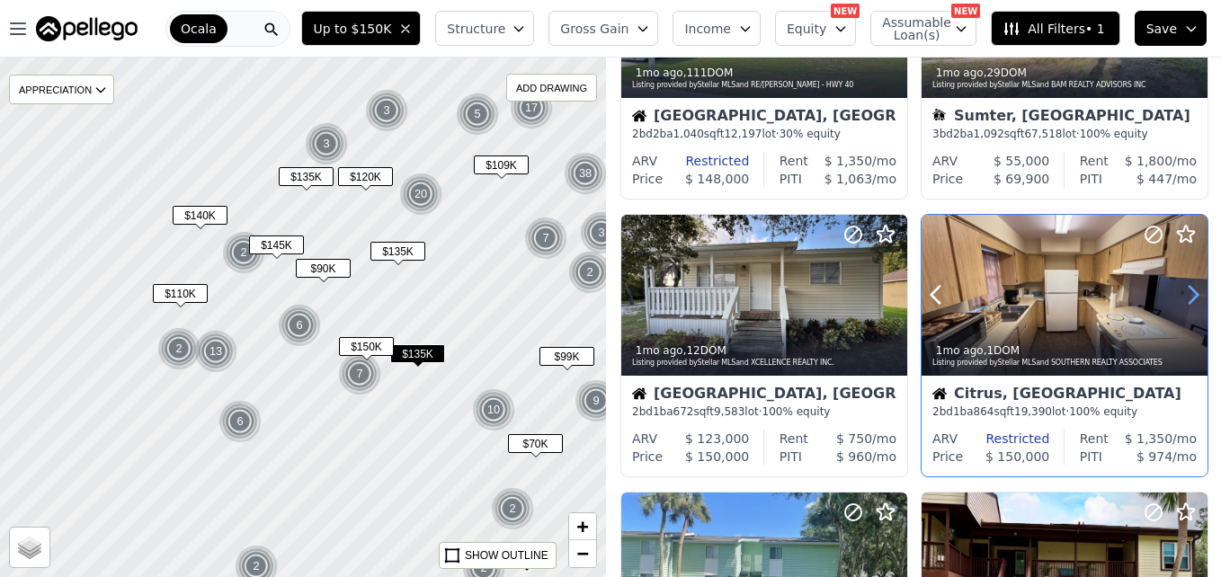
click at [1179, 299] on icon at bounding box center [1192, 294] width 29 height 29
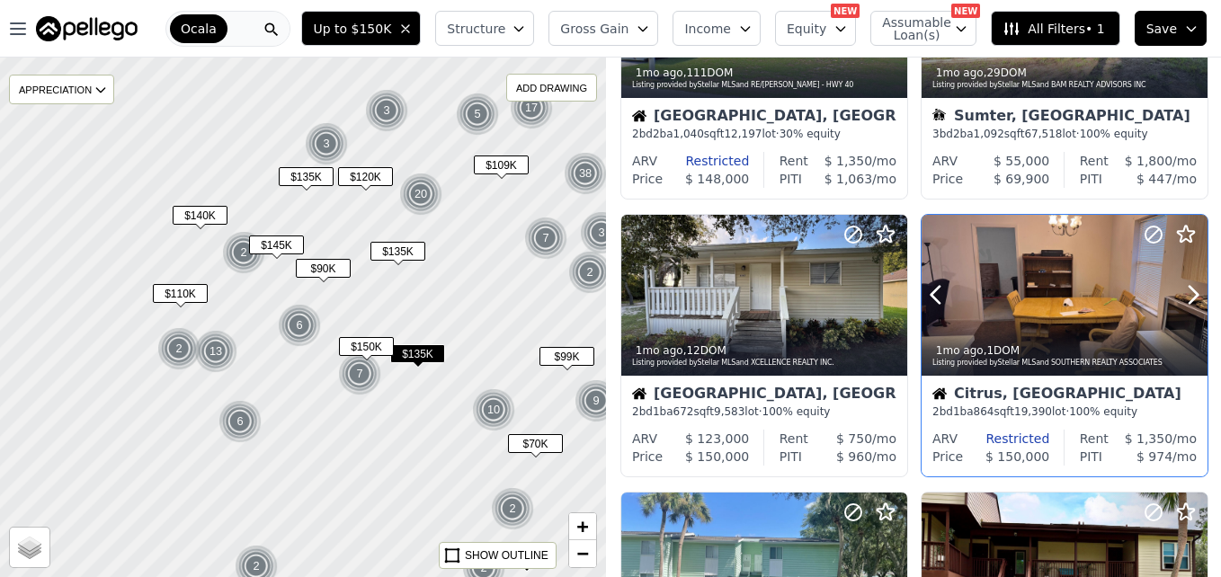
click at [1060, 302] on div at bounding box center [1064, 295] width 286 height 161
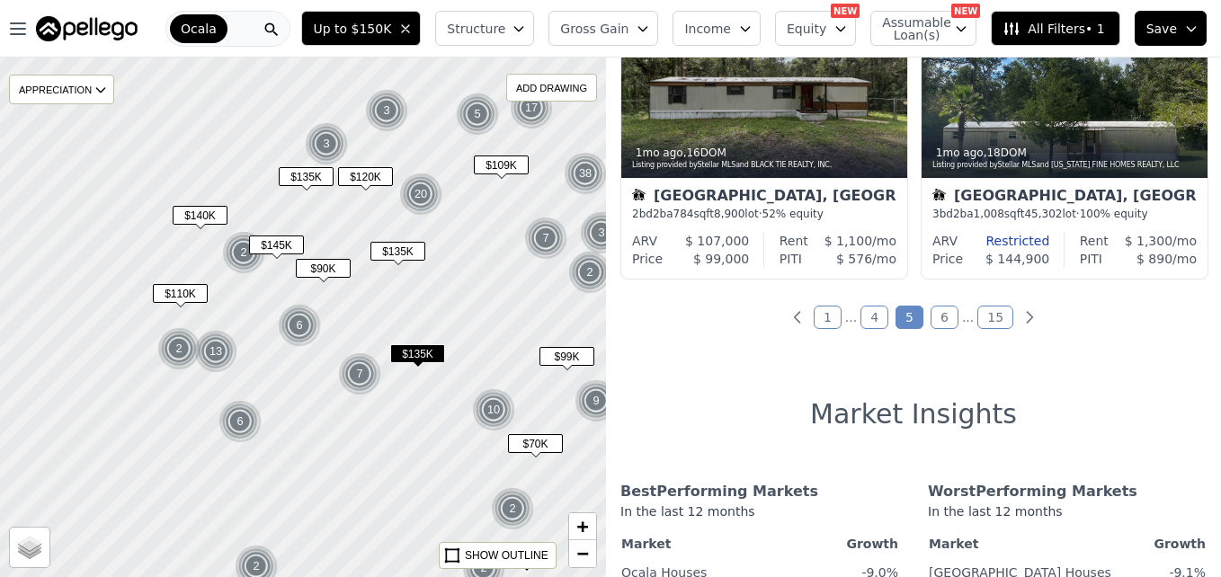
scroll to position [1509, 0]
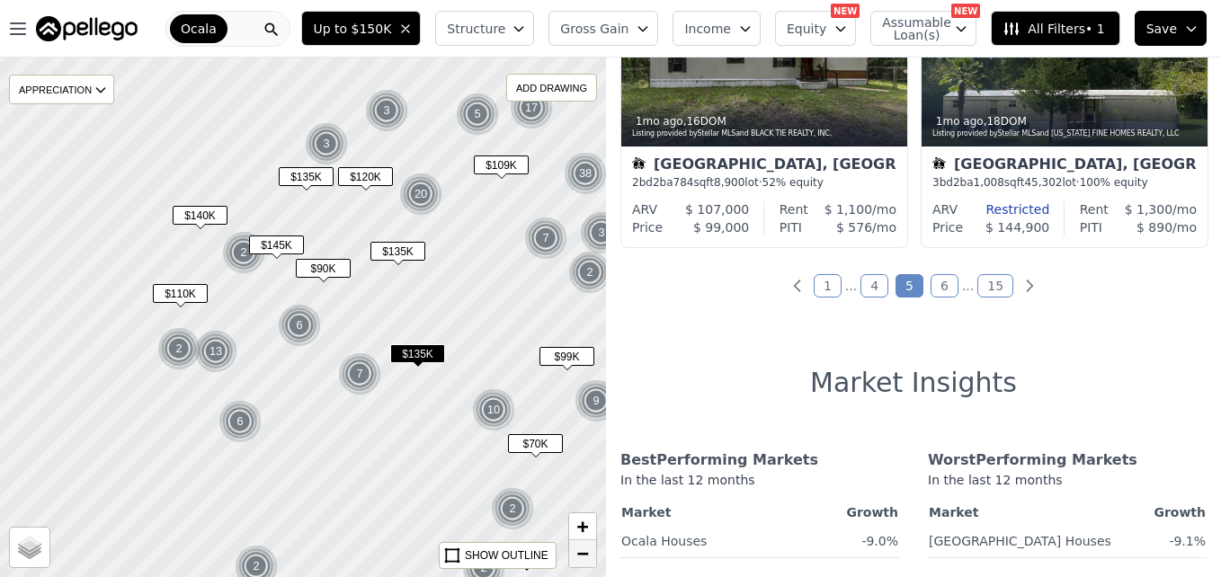
click at [574, 555] on link "−" at bounding box center [582, 553] width 27 height 27
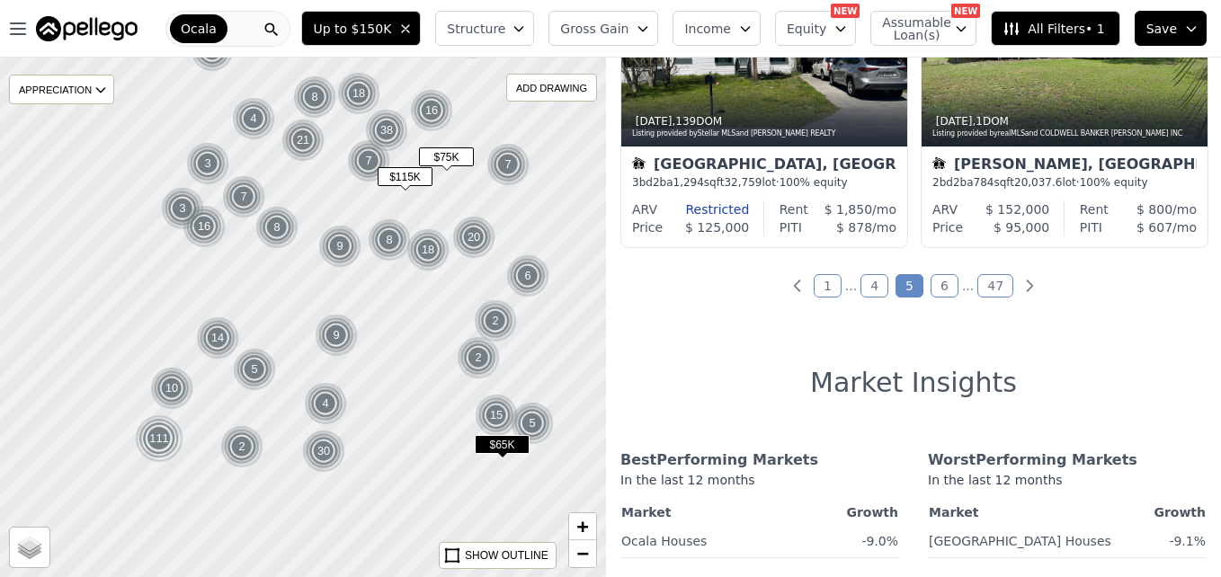
drag, startPoint x: 309, startPoint y: 442, endPoint x: 251, endPoint y: 325, distance: 131.5
click at [251, 325] on div at bounding box center [303, 317] width 727 height 624
click at [503, 322] on img at bounding box center [496, 320] width 44 height 43
click at [503, 322] on div at bounding box center [303, 317] width 727 height 624
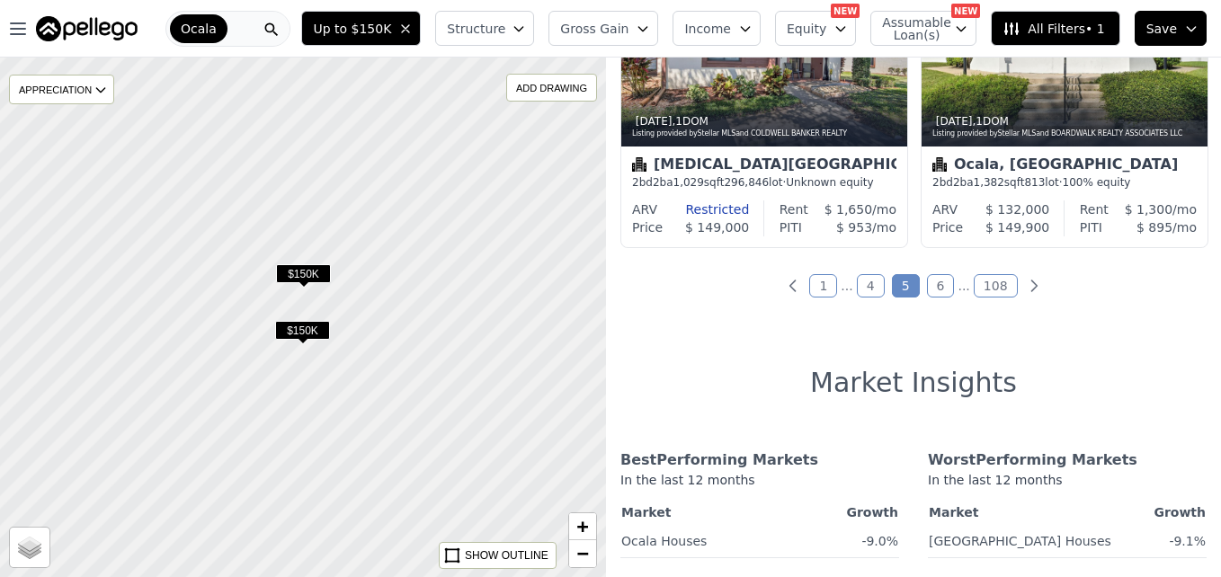
click at [301, 267] on span "$150K" at bounding box center [303, 273] width 55 height 19
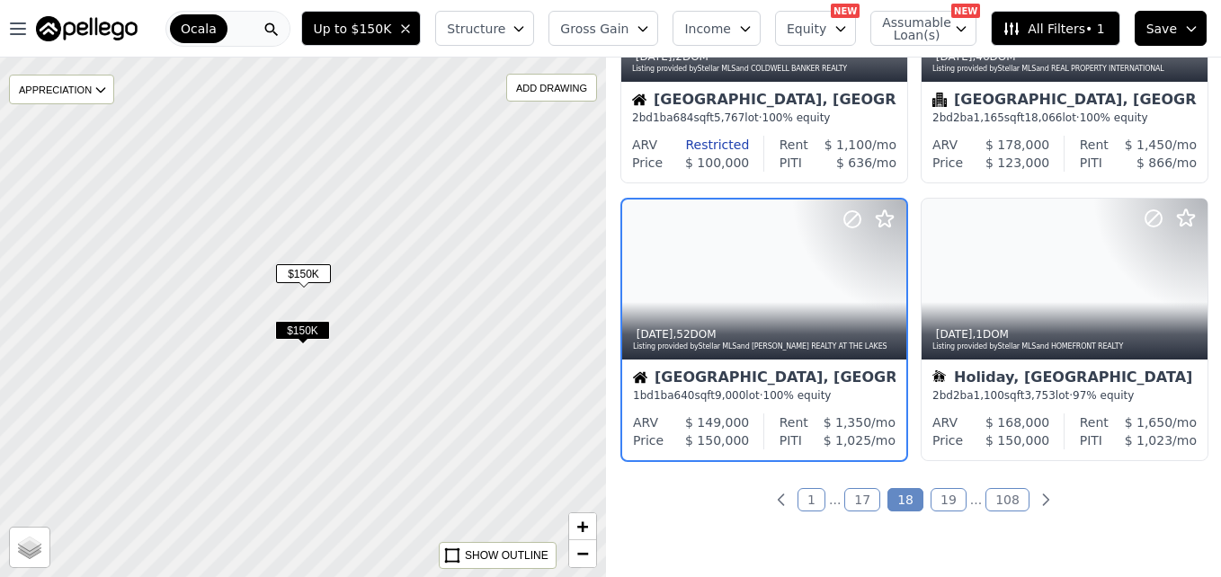
scroll to position [1280, 0]
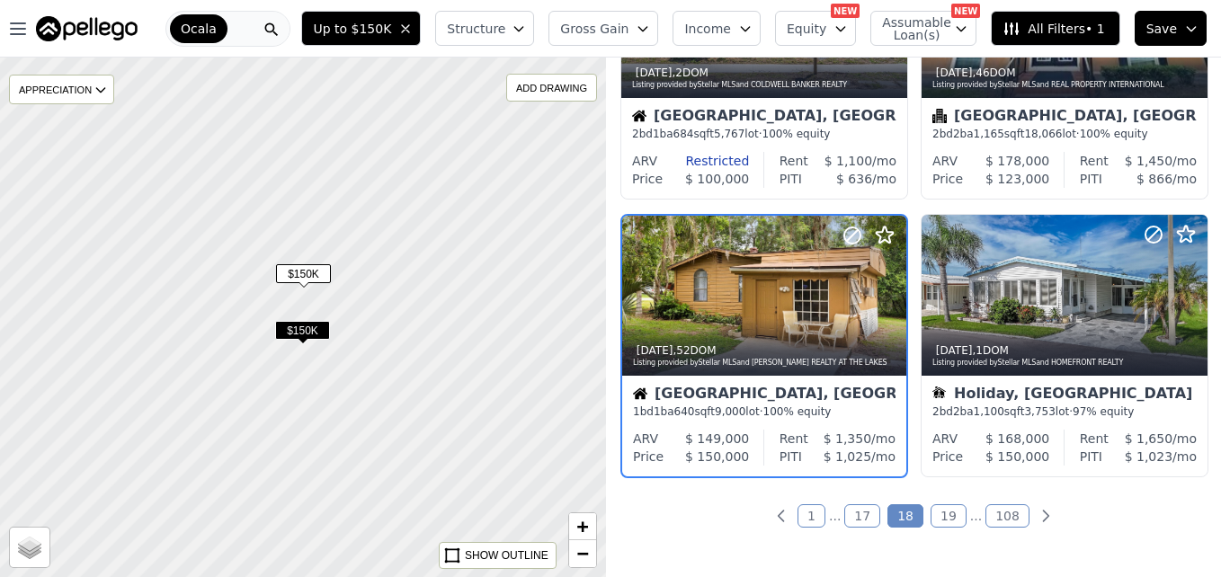
click at [302, 331] on span "$150K" at bounding box center [302, 330] width 55 height 19
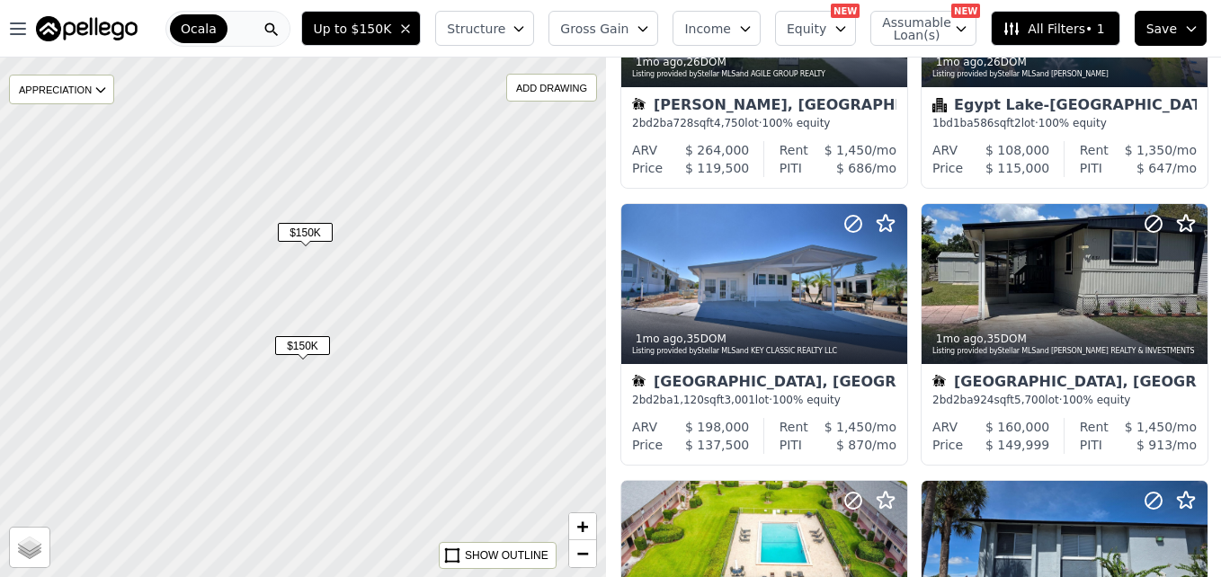
scroll to position [1002, 0]
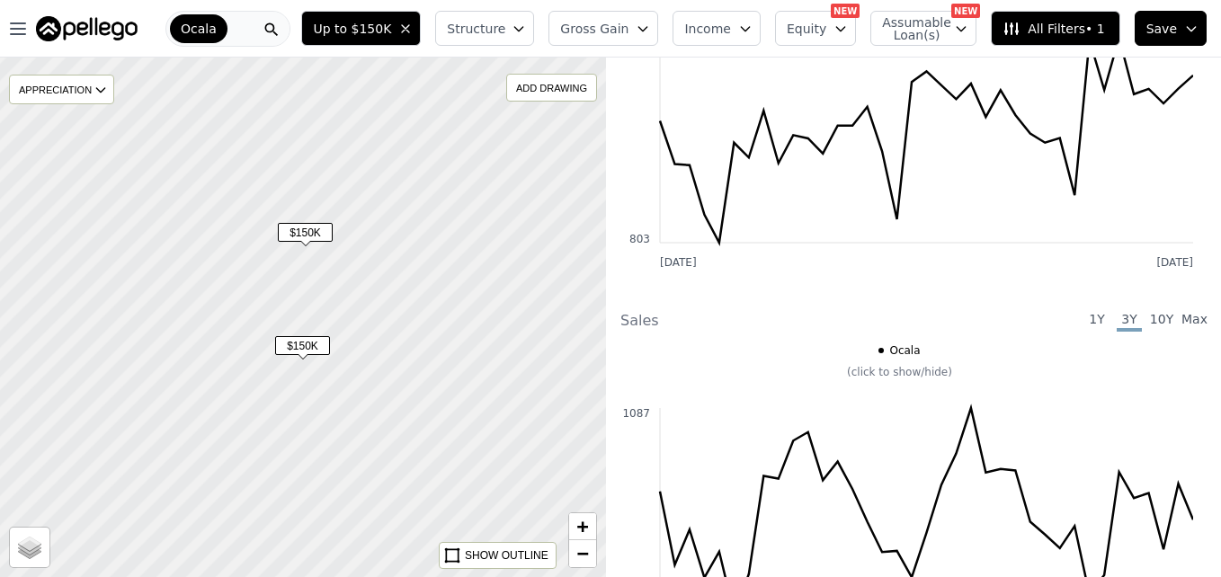
click at [307, 341] on span "$150K" at bounding box center [302, 345] width 55 height 19
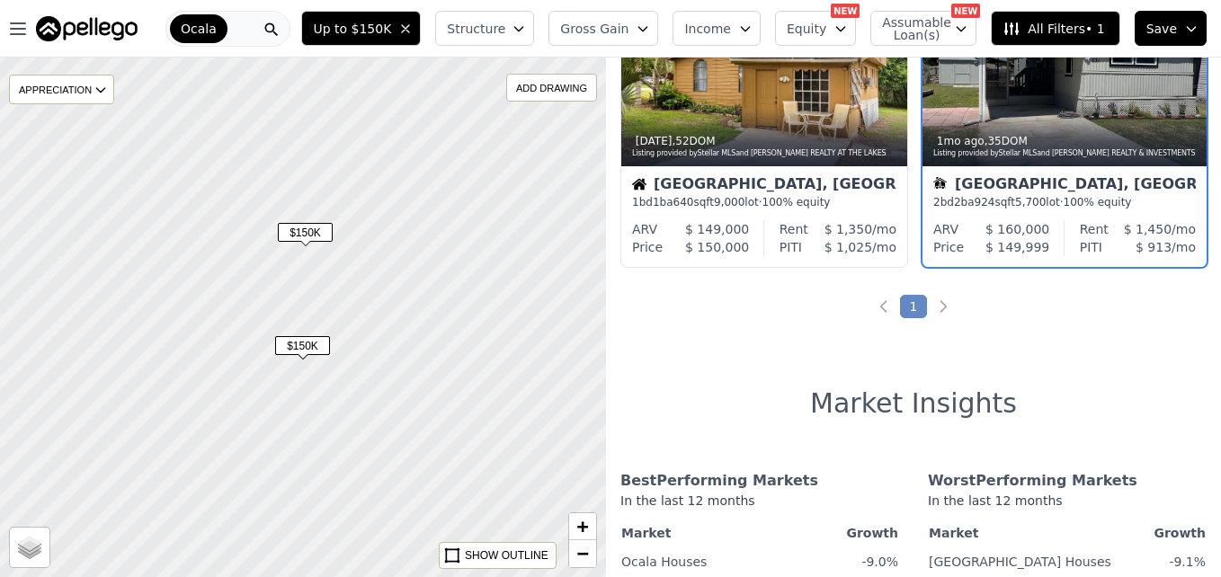
scroll to position [0, 0]
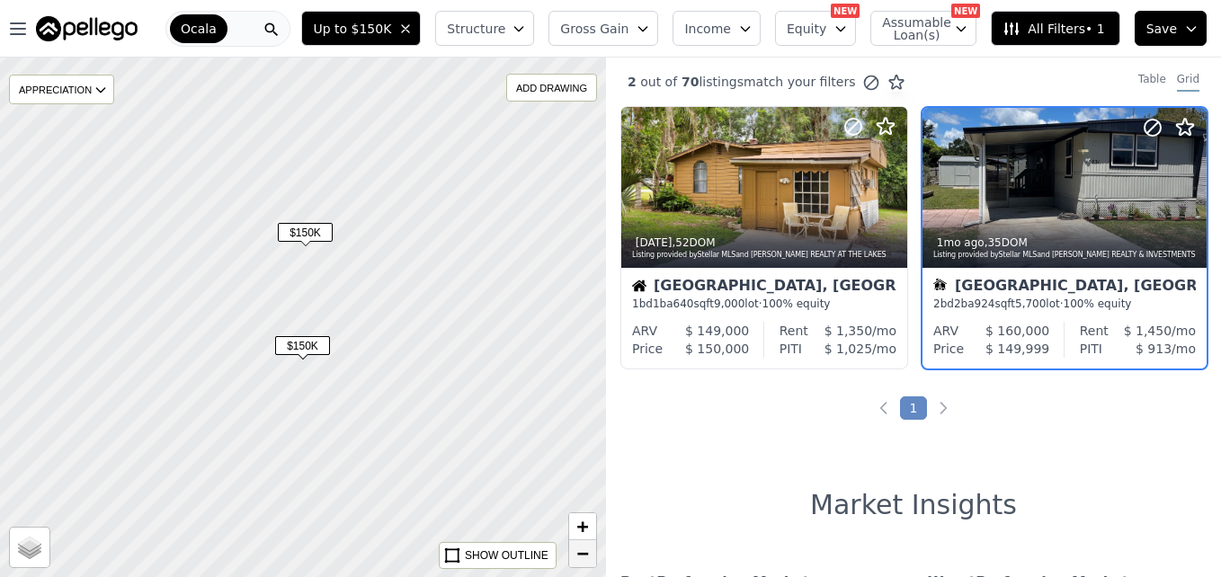
click at [586, 548] on span "−" at bounding box center [583, 553] width 12 height 22
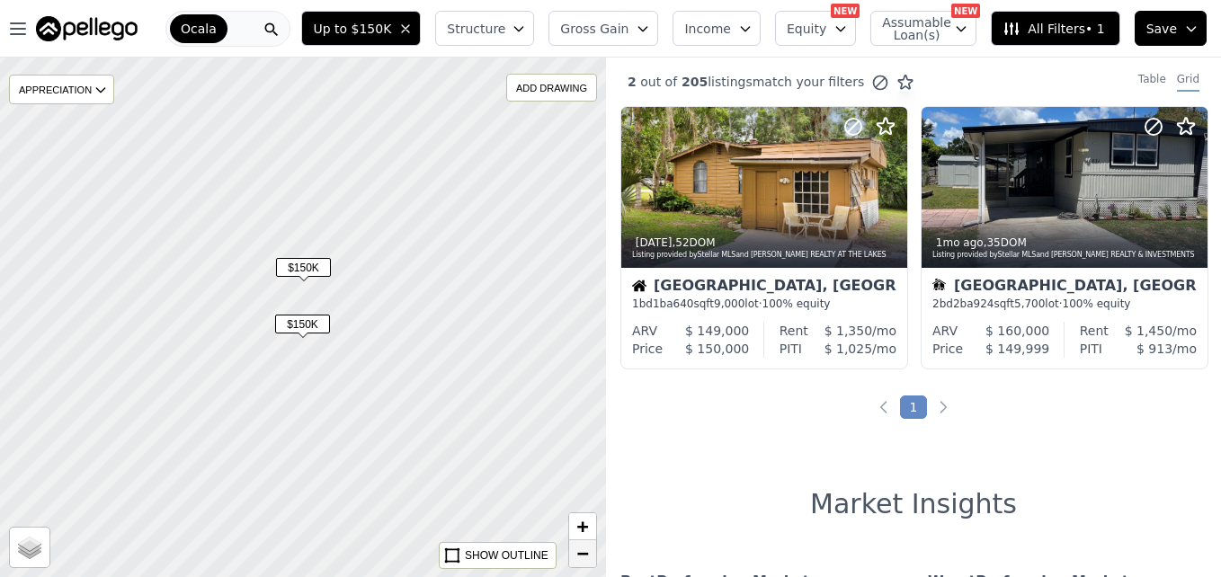
click at [586, 548] on span "−" at bounding box center [583, 553] width 12 height 22
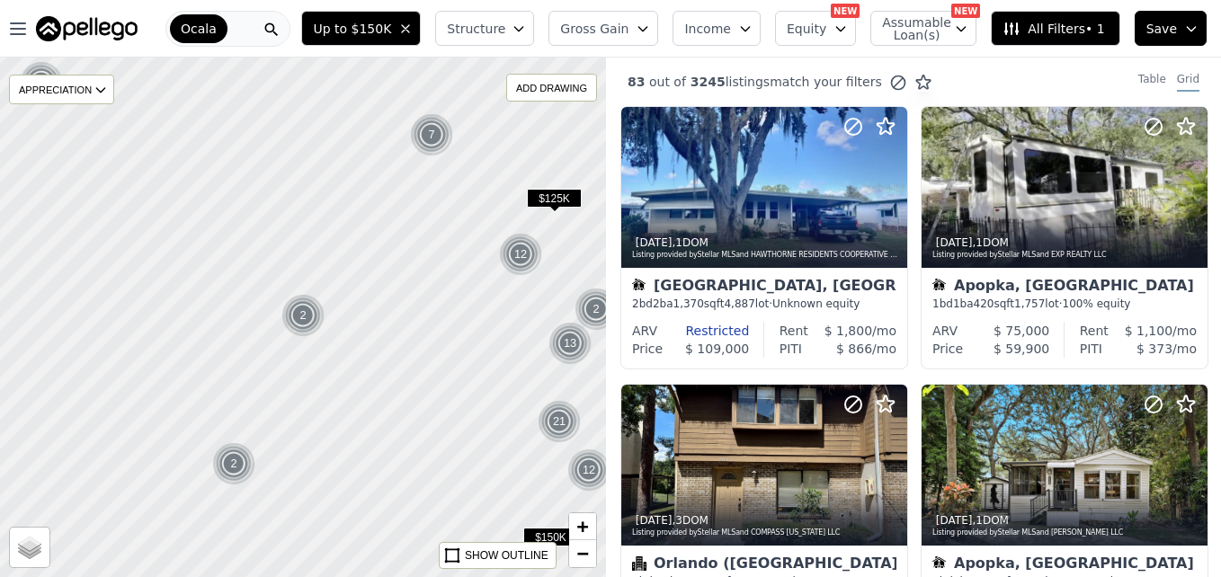
click at [555, 197] on span "$125K" at bounding box center [554, 198] width 55 height 19
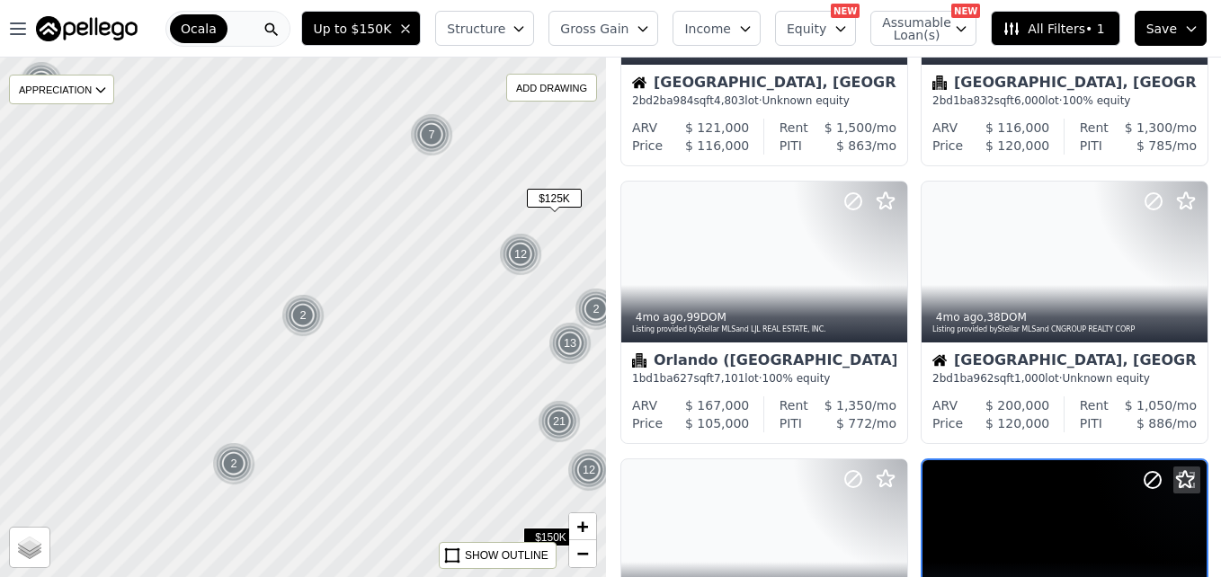
scroll to position [1002, 0]
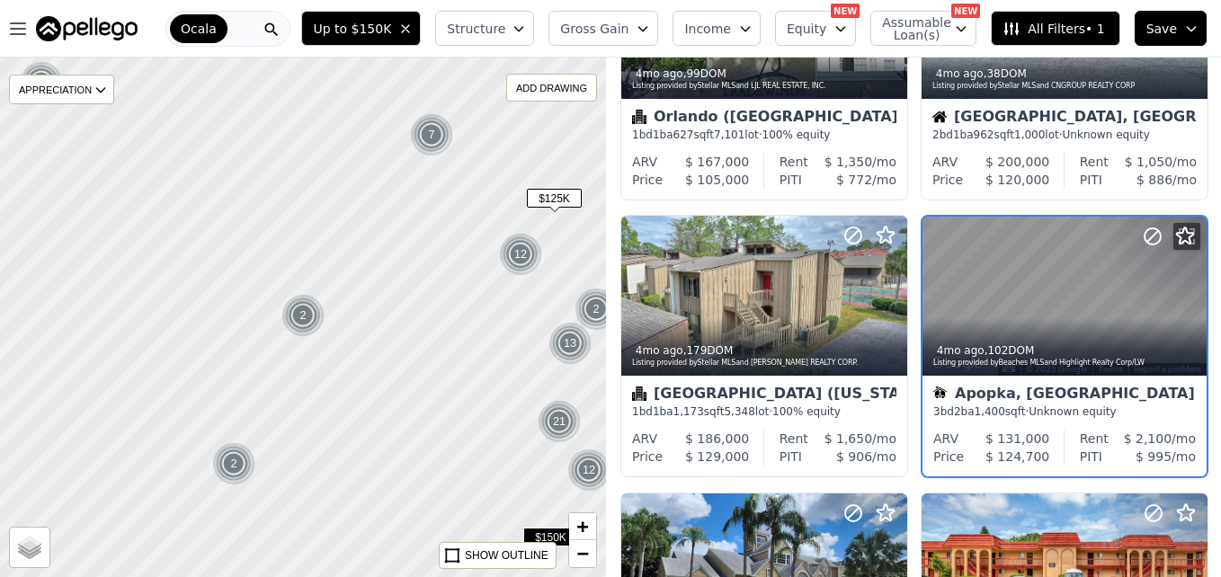
click at [233, 468] on div "2" at bounding box center [233, 463] width 43 height 43
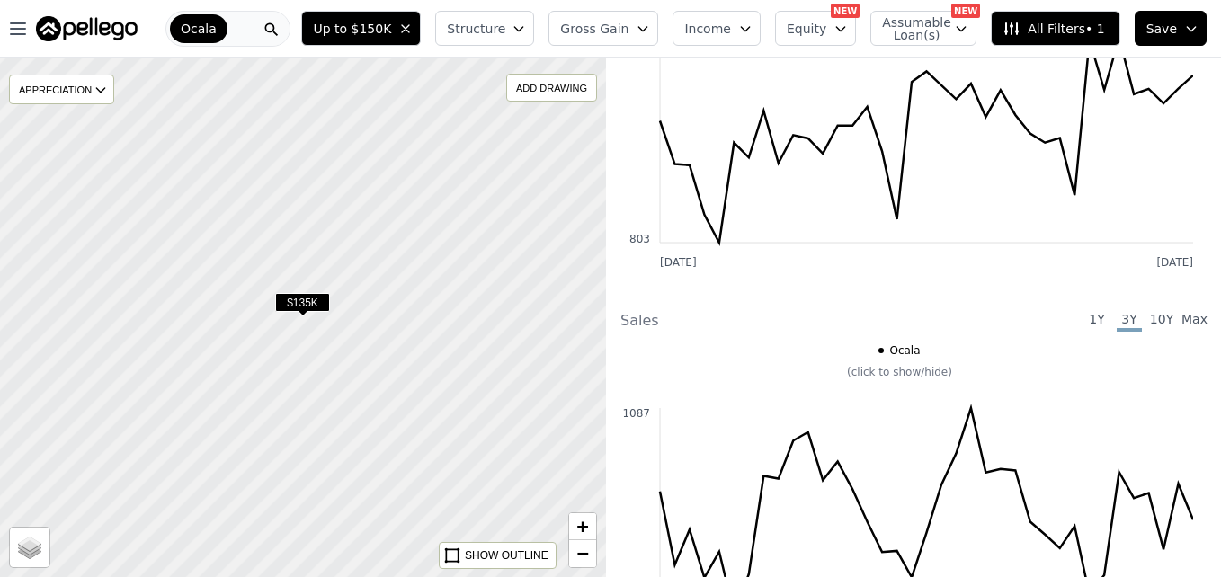
click at [304, 305] on span "$135K" at bounding box center [302, 302] width 55 height 19
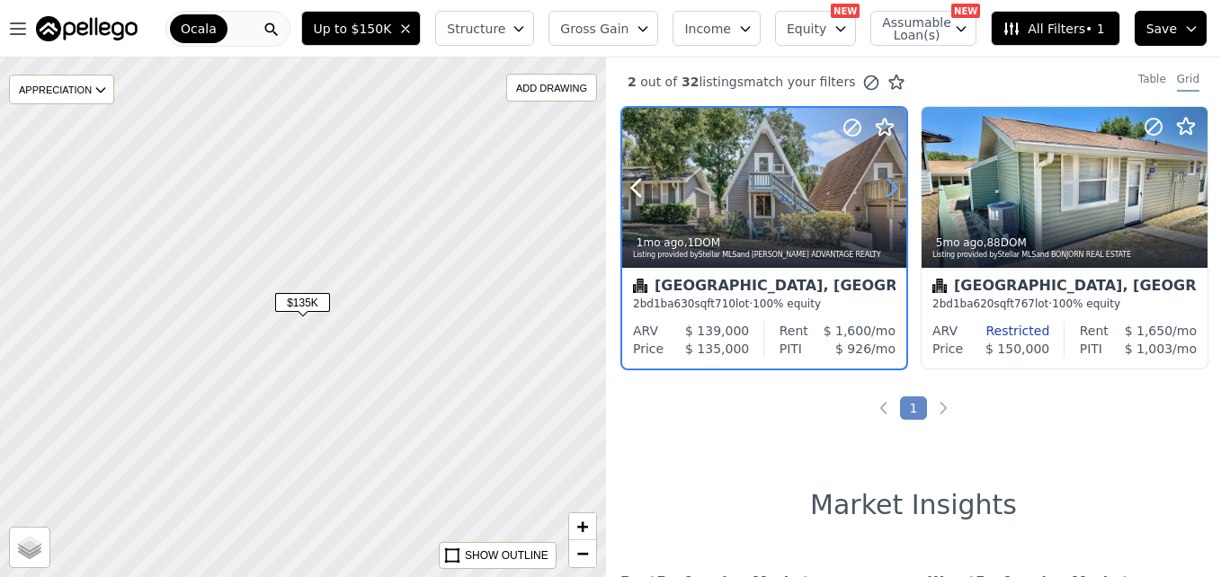
click at [883, 191] on icon at bounding box center [891, 187] width 29 height 29
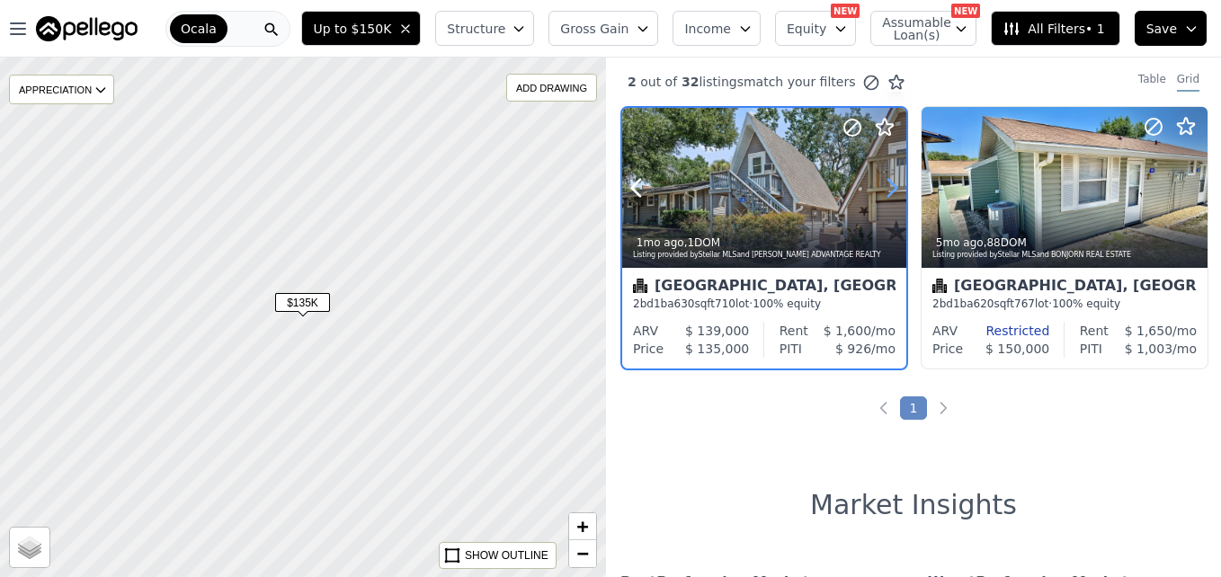
click at [883, 191] on icon at bounding box center [891, 187] width 29 height 29
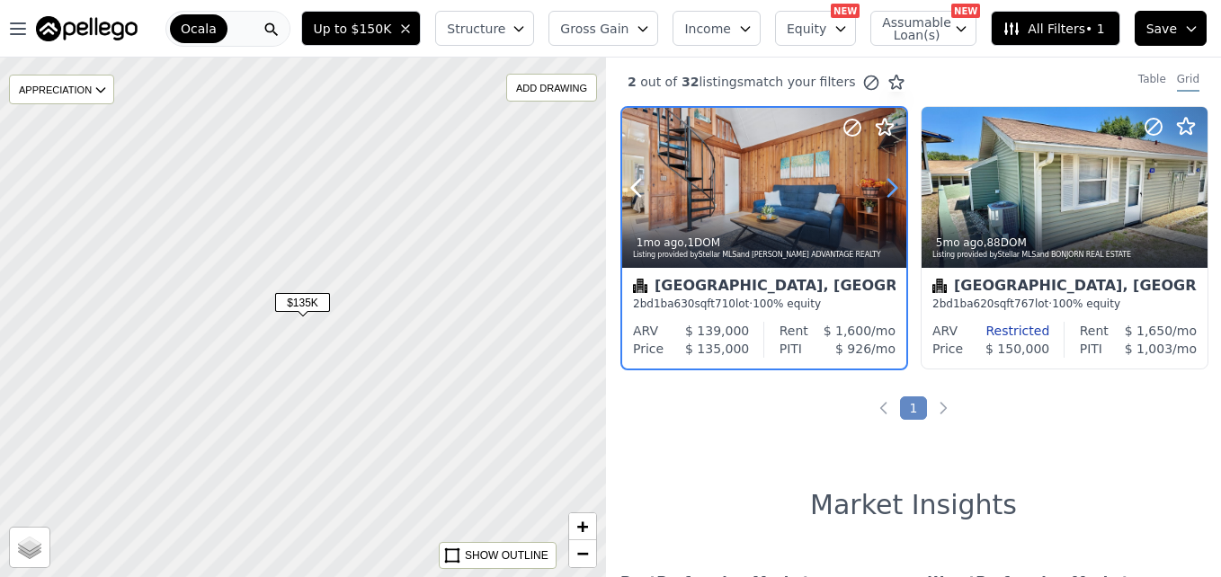
click at [883, 191] on icon at bounding box center [891, 187] width 29 height 29
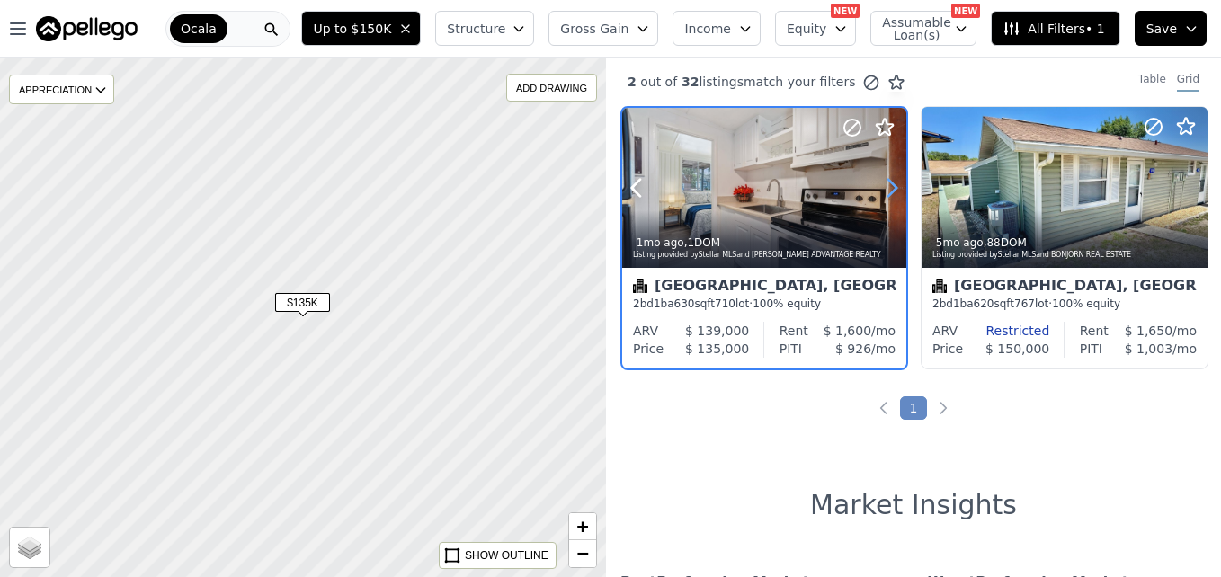
click at [883, 191] on icon at bounding box center [891, 187] width 29 height 29
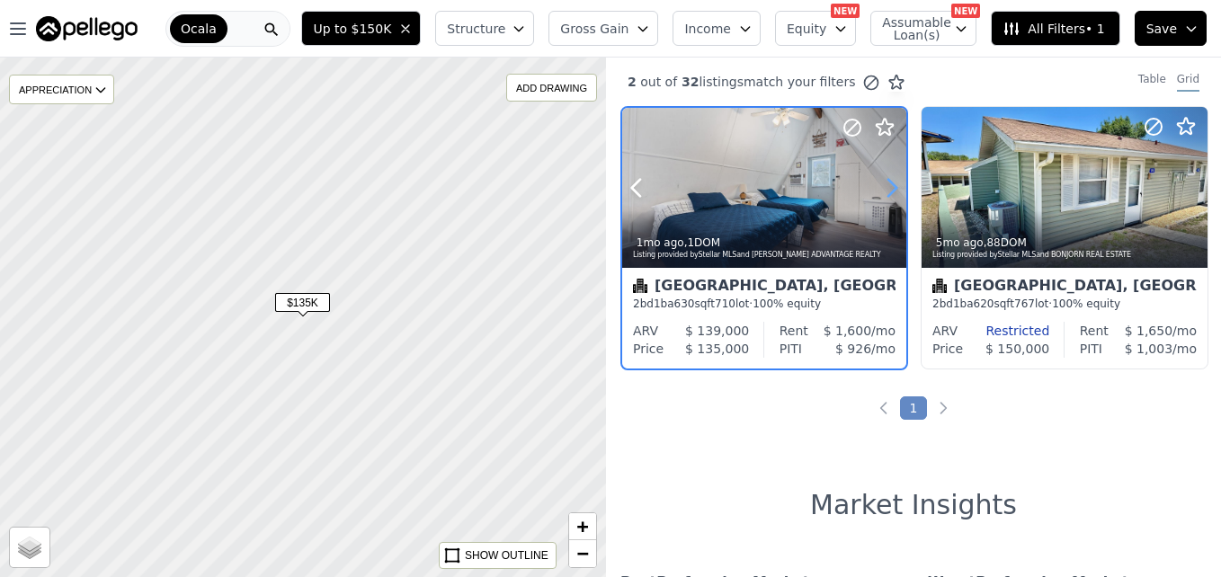
click at [883, 191] on icon at bounding box center [891, 187] width 29 height 29
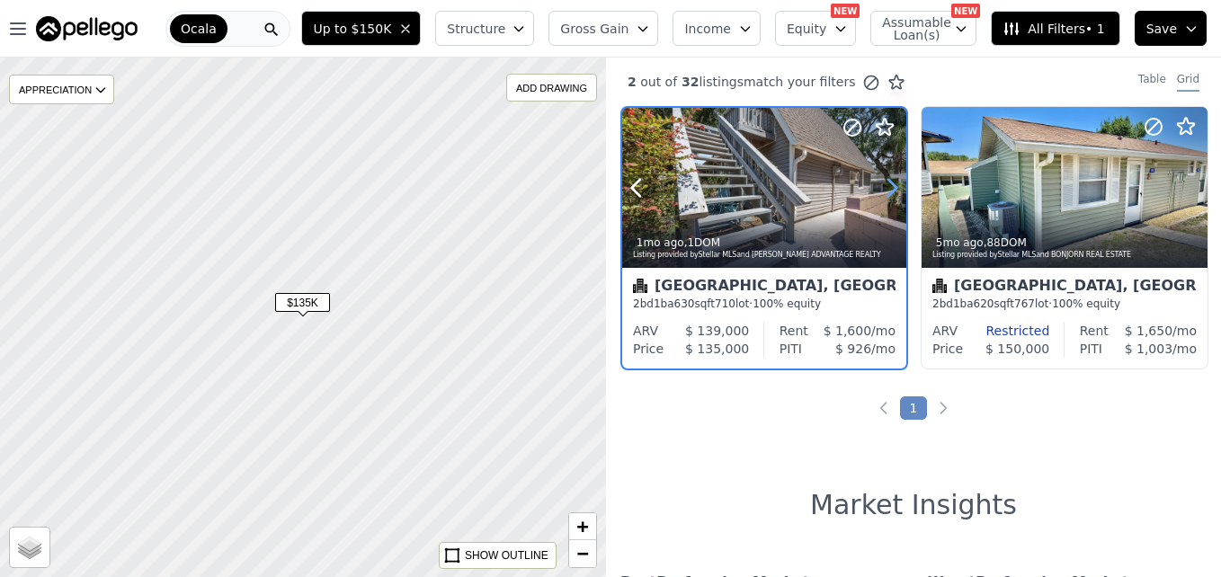
click at [883, 191] on icon at bounding box center [891, 187] width 29 height 29
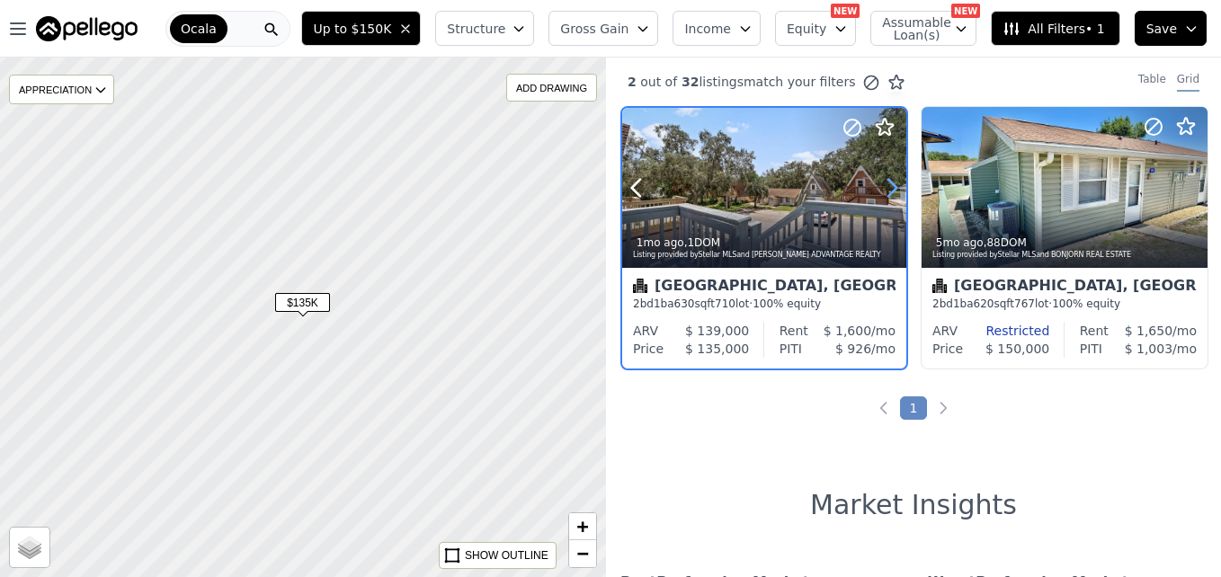
click at [883, 191] on icon at bounding box center [891, 187] width 29 height 29
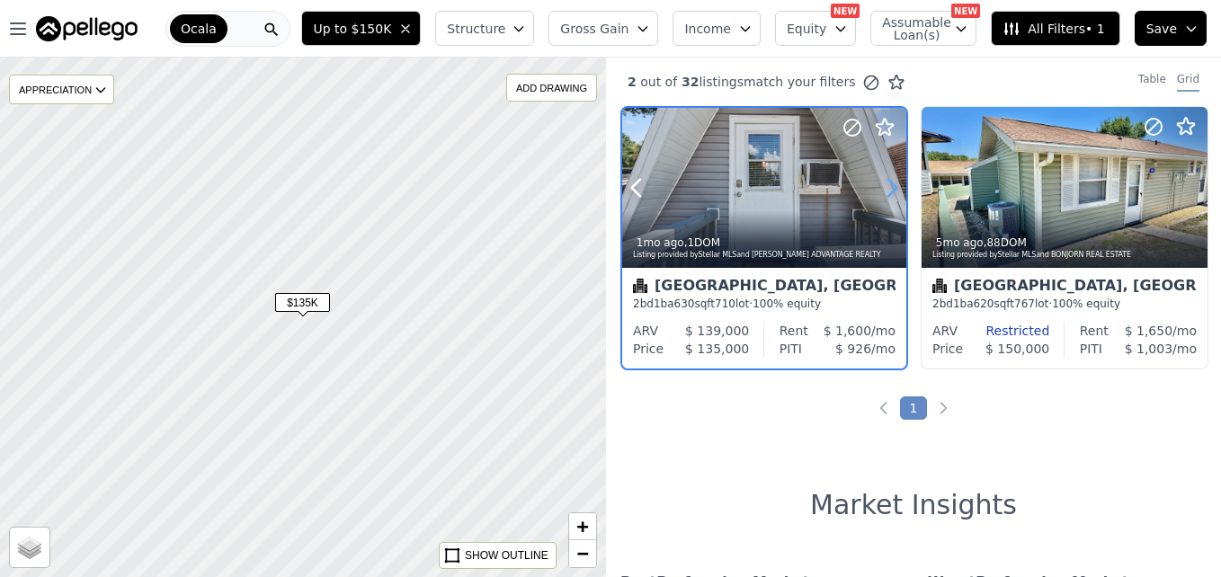
click at [883, 191] on icon at bounding box center [891, 187] width 29 height 29
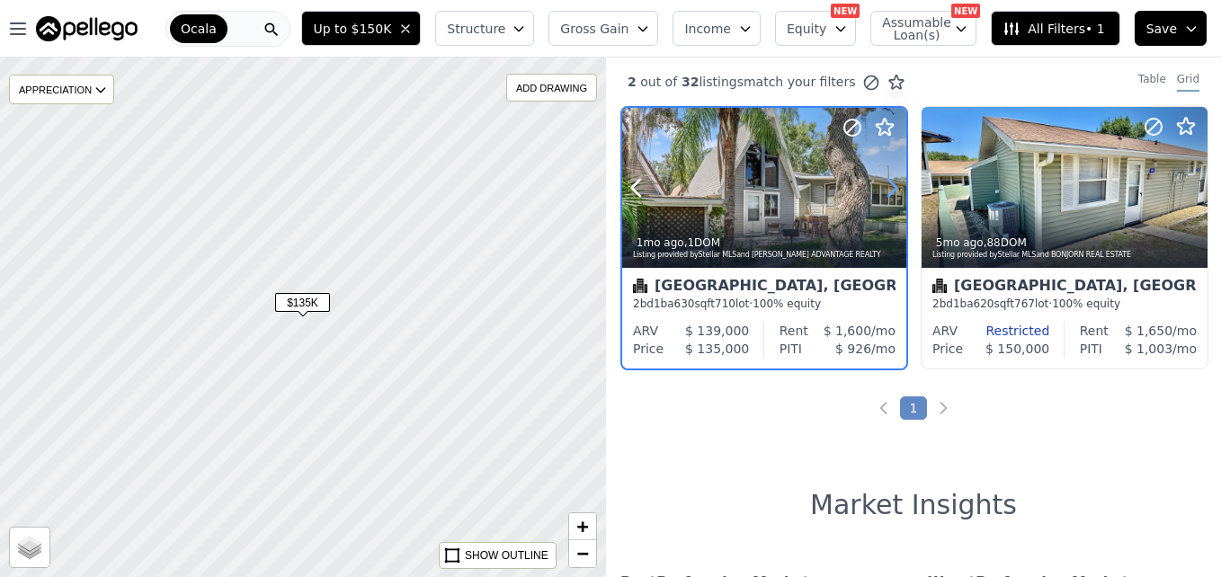
click at [883, 191] on icon at bounding box center [891, 187] width 29 height 29
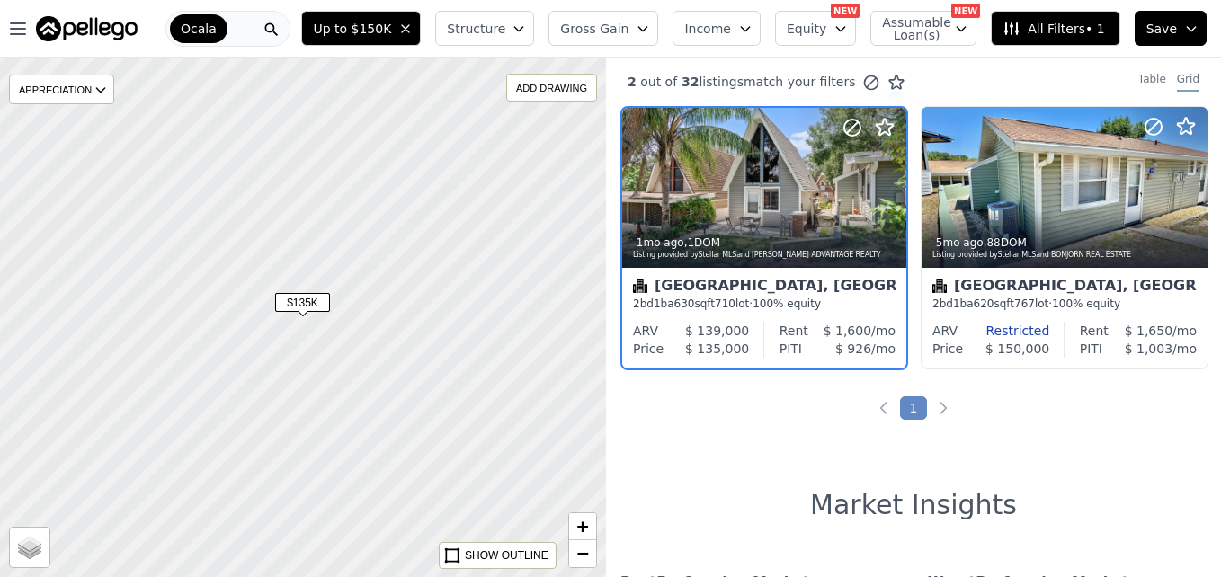
click at [259, 389] on div at bounding box center [303, 317] width 727 height 624
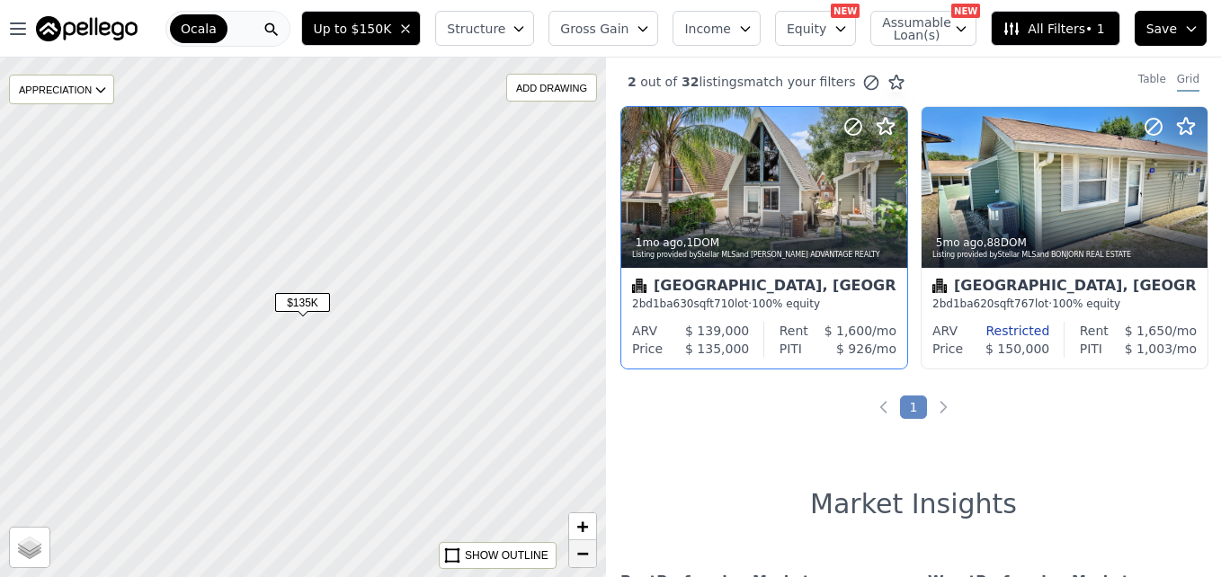
click at [585, 554] on span "−" at bounding box center [583, 553] width 12 height 22
click at [583, 558] on span "−" at bounding box center [583, 553] width 12 height 22
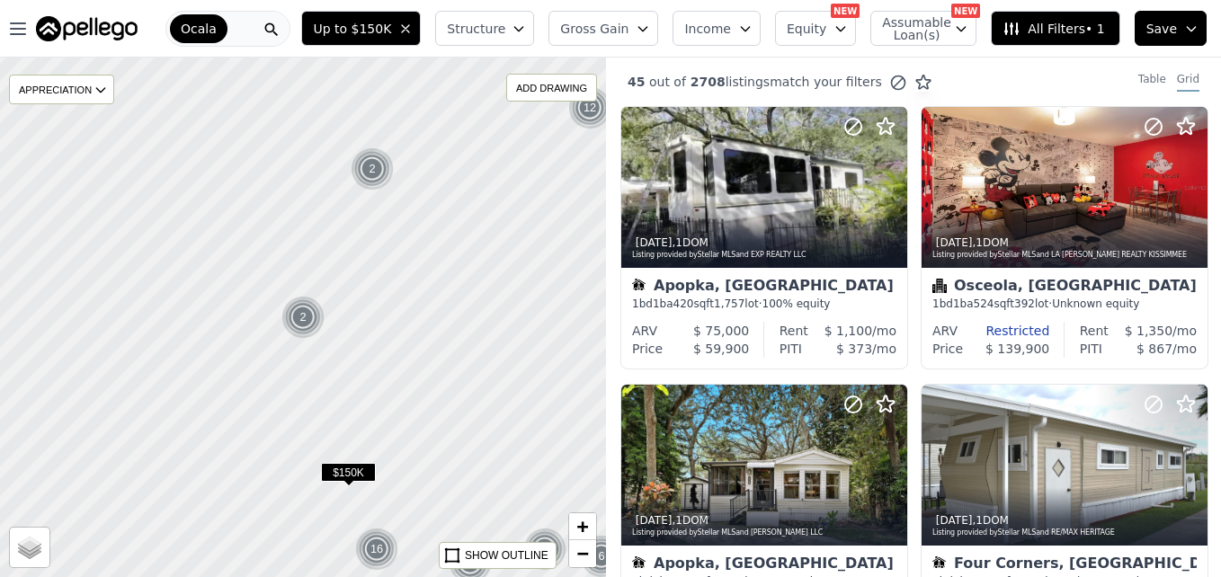
click at [373, 168] on div "2" at bounding box center [372, 168] width 43 height 43
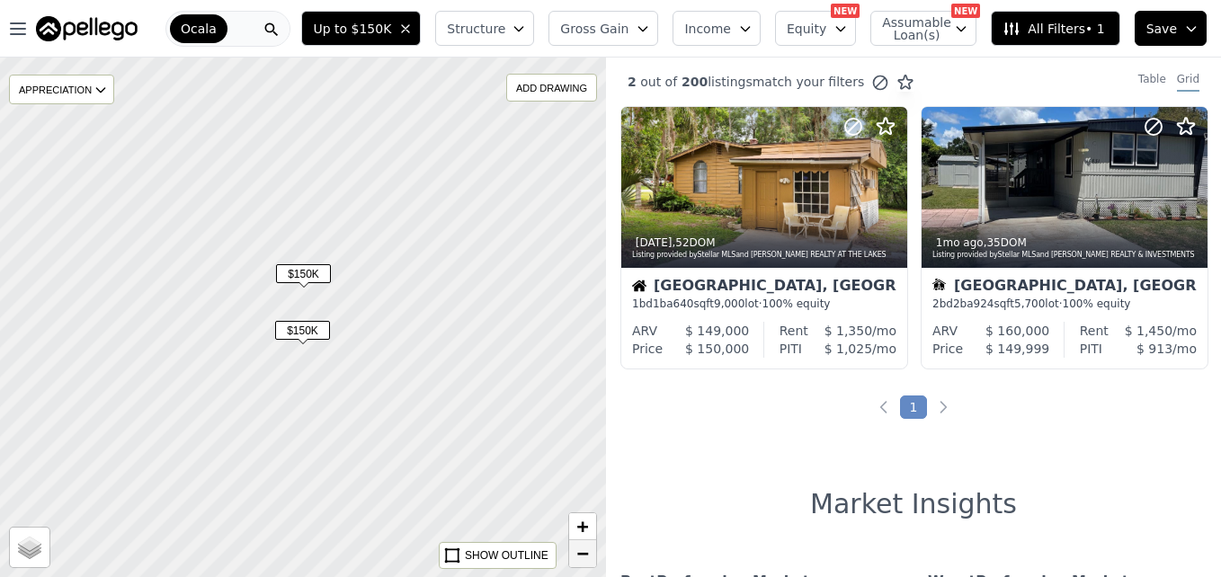
click at [581, 548] on span "−" at bounding box center [583, 553] width 12 height 22
click at [581, 550] on span "−" at bounding box center [583, 553] width 12 height 22
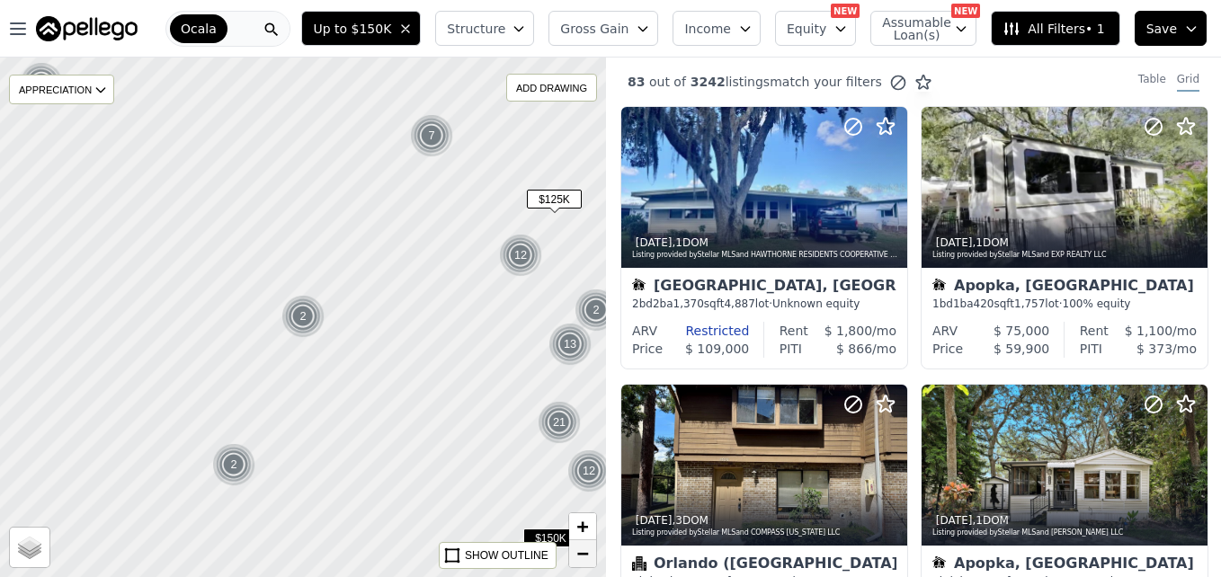
click at [581, 550] on span "−" at bounding box center [583, 553] width 12 height 22
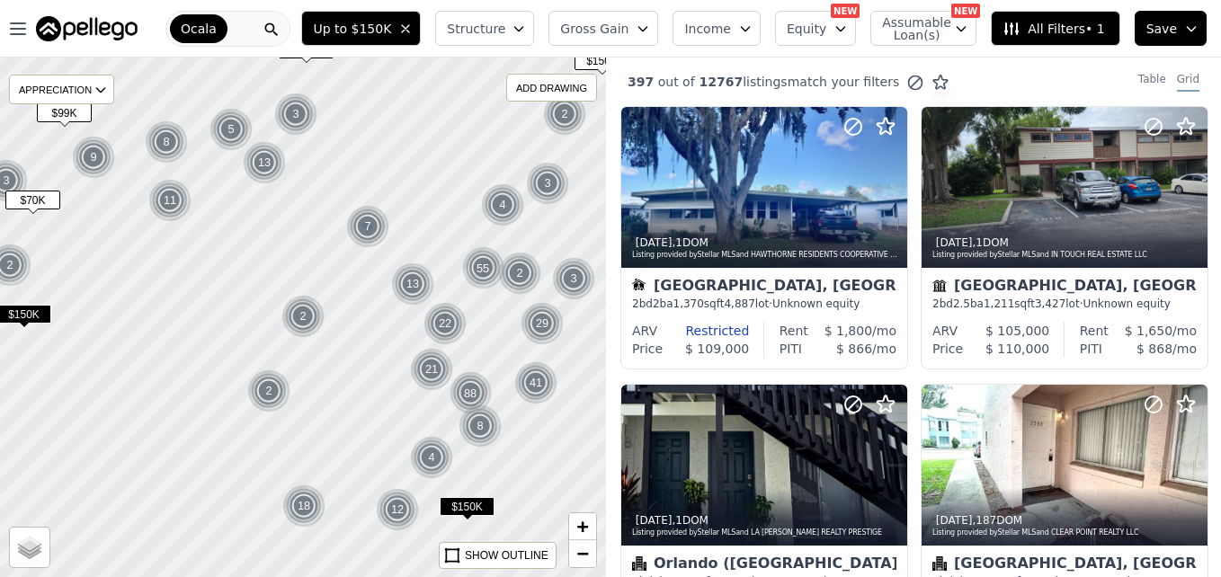
click at [361, 227] on img at bounding box center [368, 226] width 44 height 43
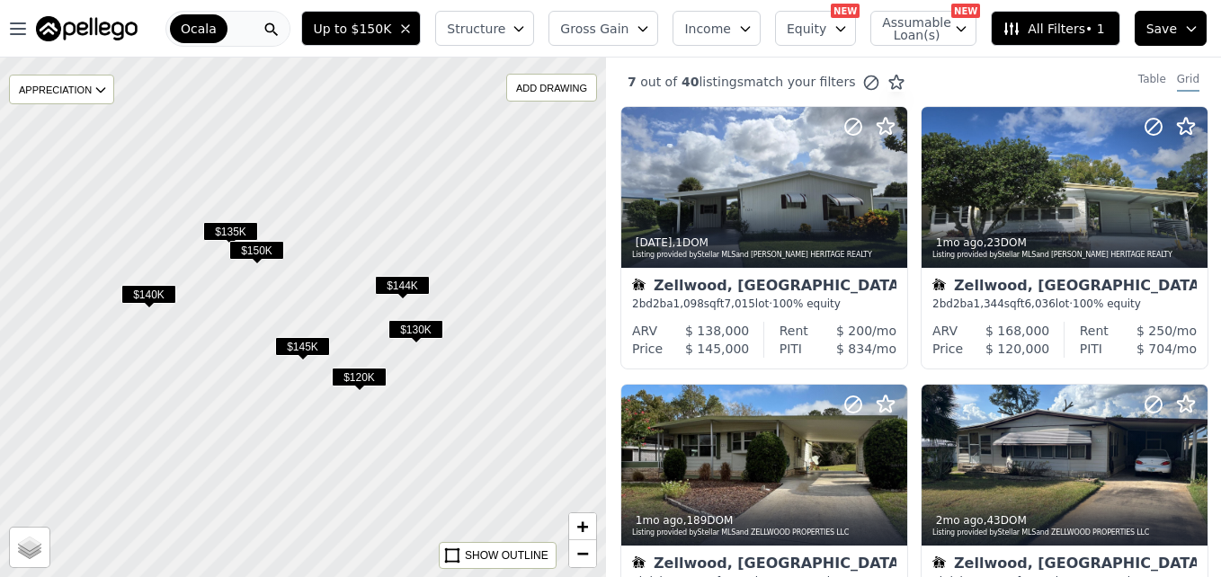
click at [247, 250] on span "$150K" at bounding box center [256, 250] width 55 height 19
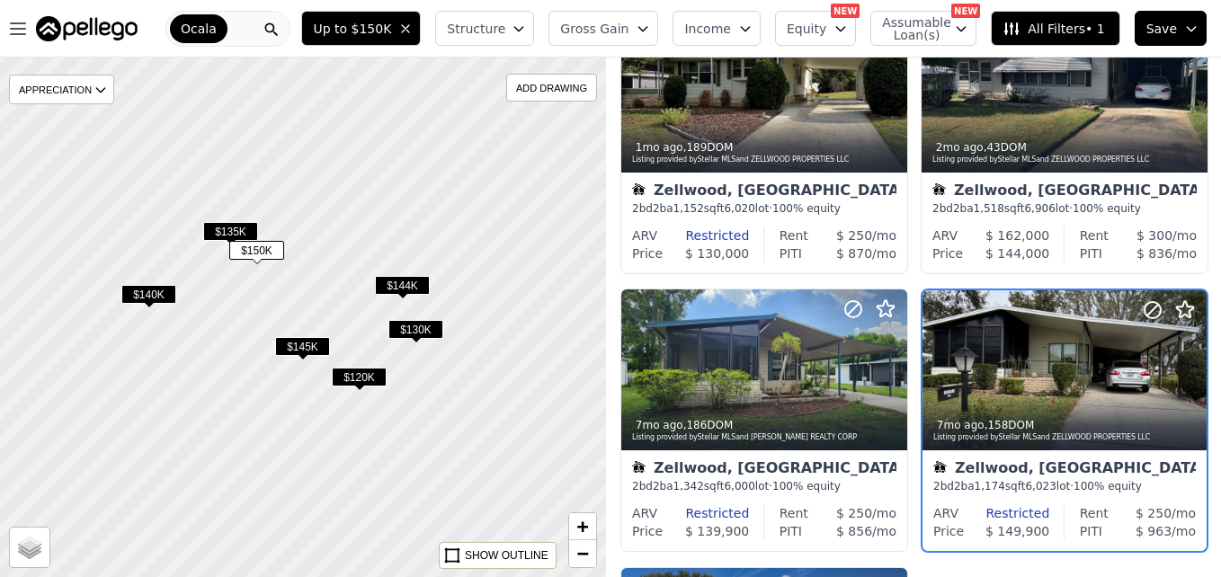
scroll to position [448, 0]
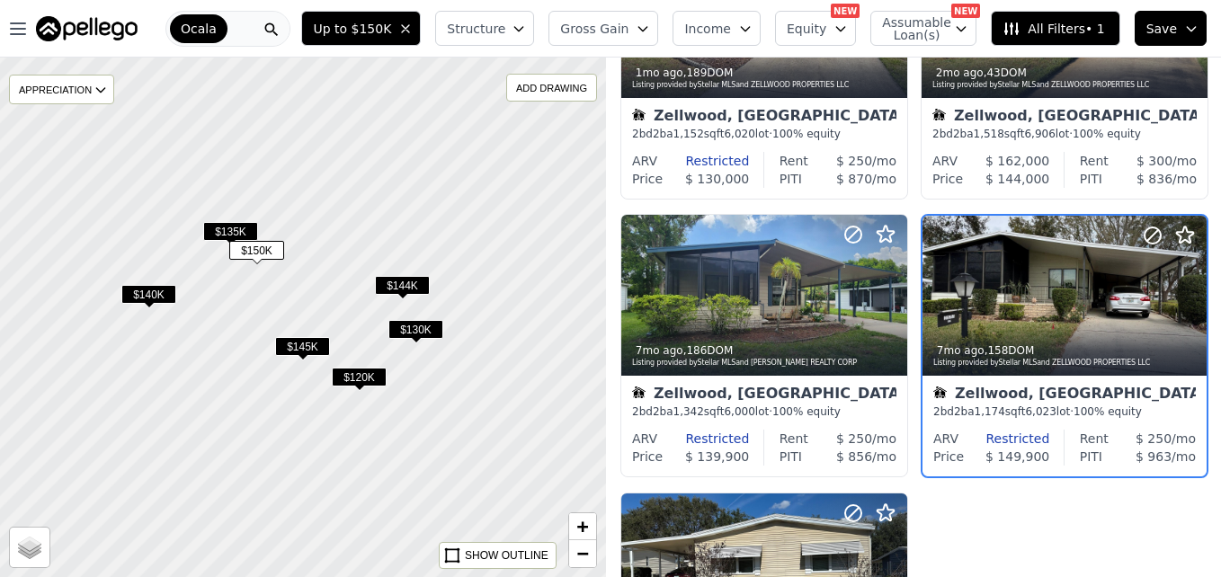
click at [231, 234] on span "$135K" at bounding box center [230, 231] width 55 height 19
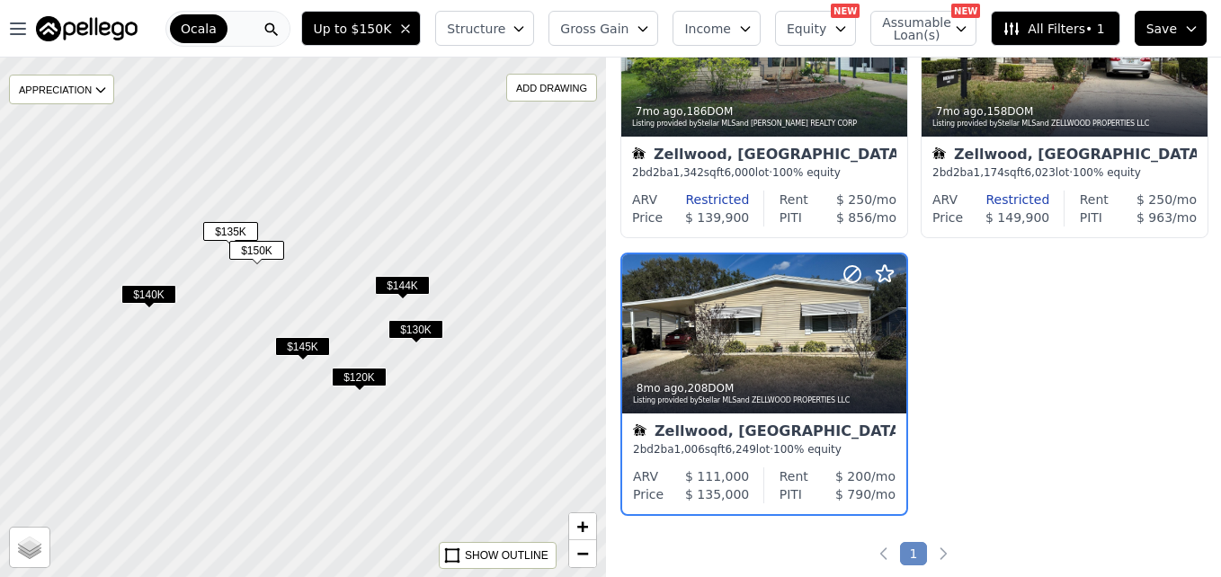
scroll to position [725, 0]
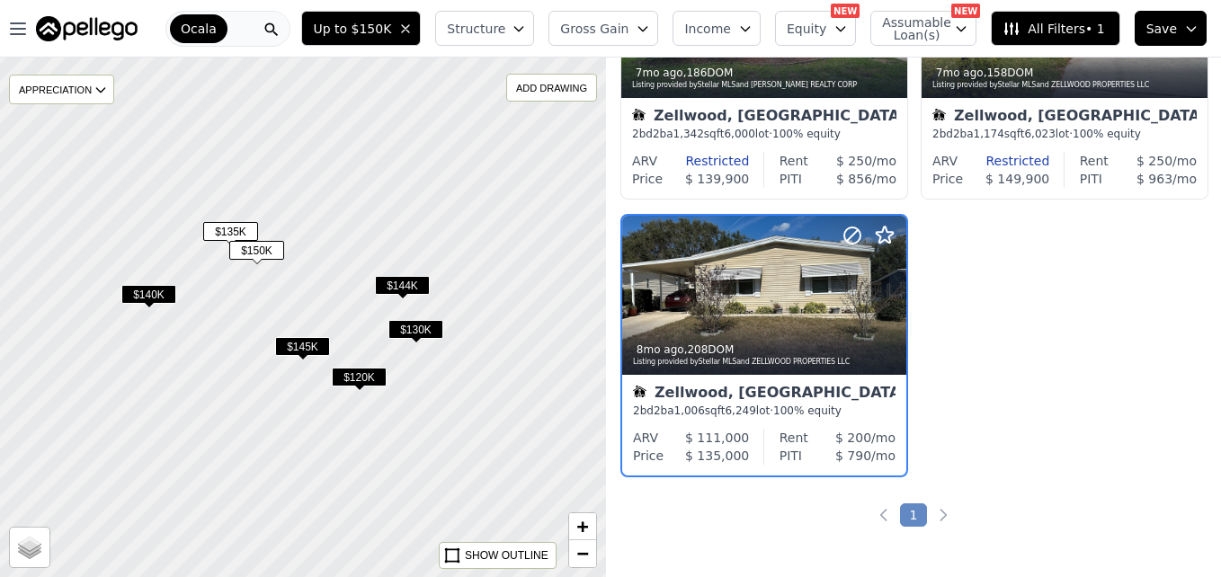
click at [149, 304] on span "$140K" at bounding box center [148, 294] width 55 height 19
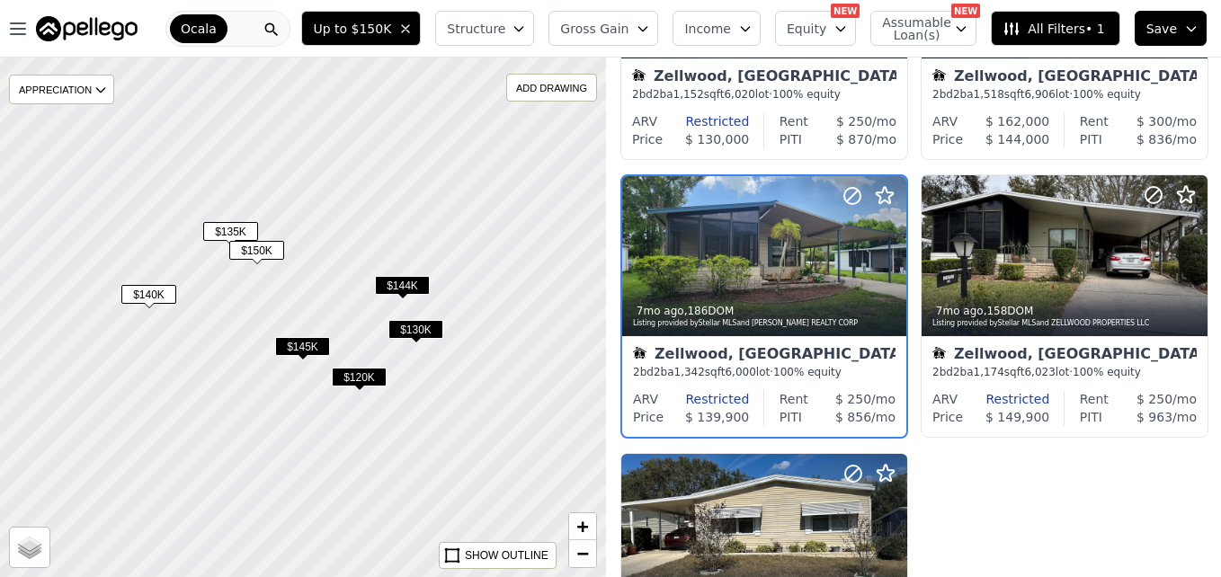
scroll to position [448, 0]
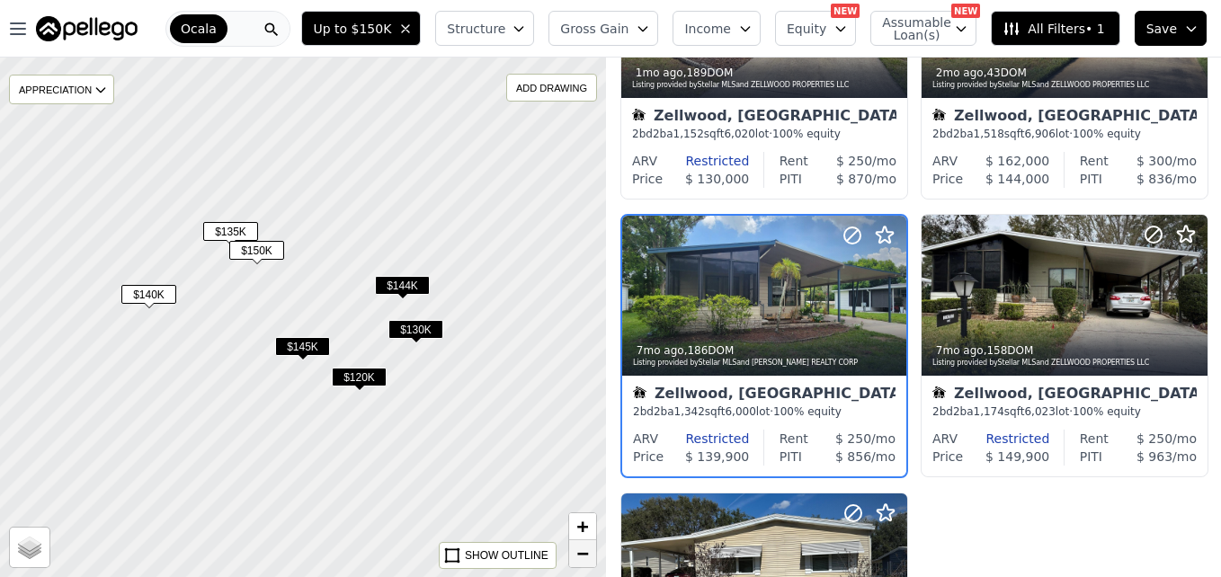
click at [580, 559] on span "−" at bounding box center [583, 553] width 12 height 22
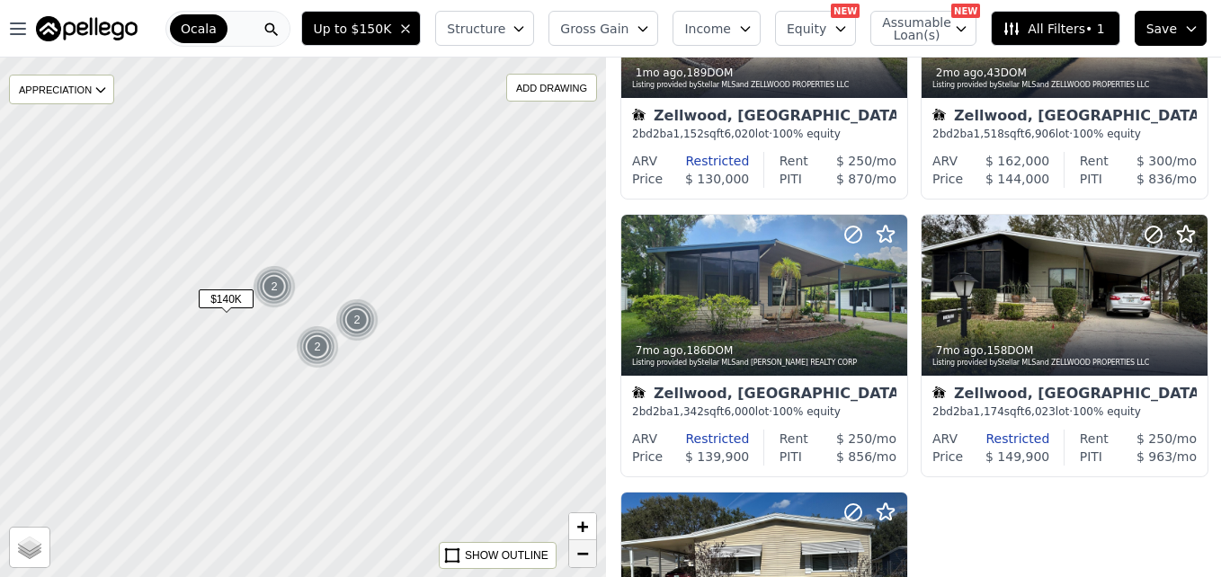
click at [580, 559] on span "−" at bounding box center [583, 553] width 12 height 22
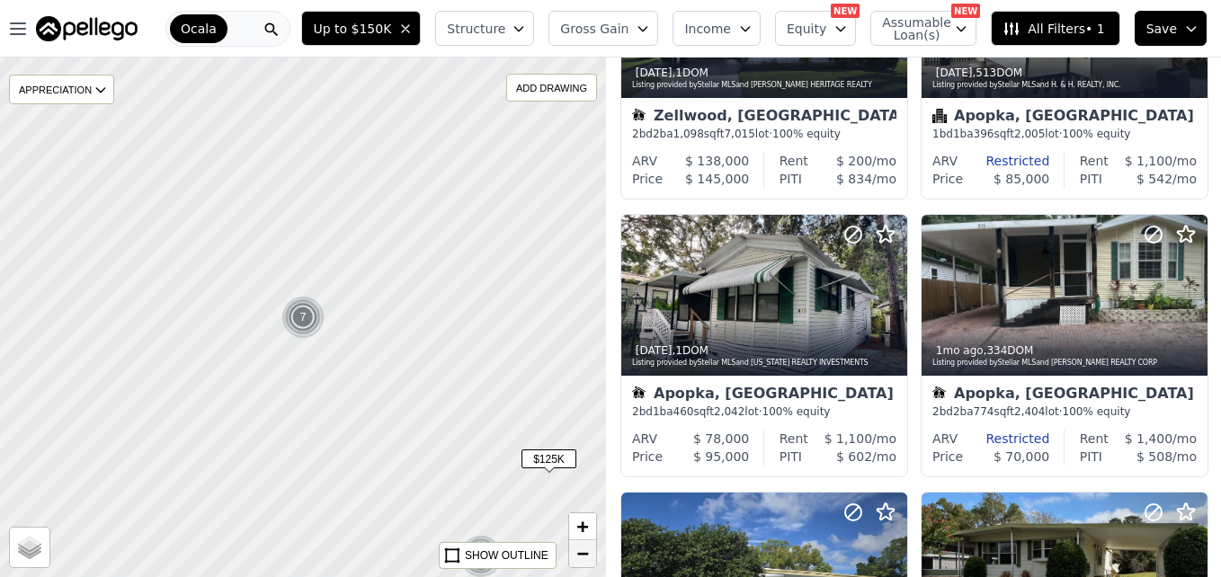
scroll to position [1003, 0]
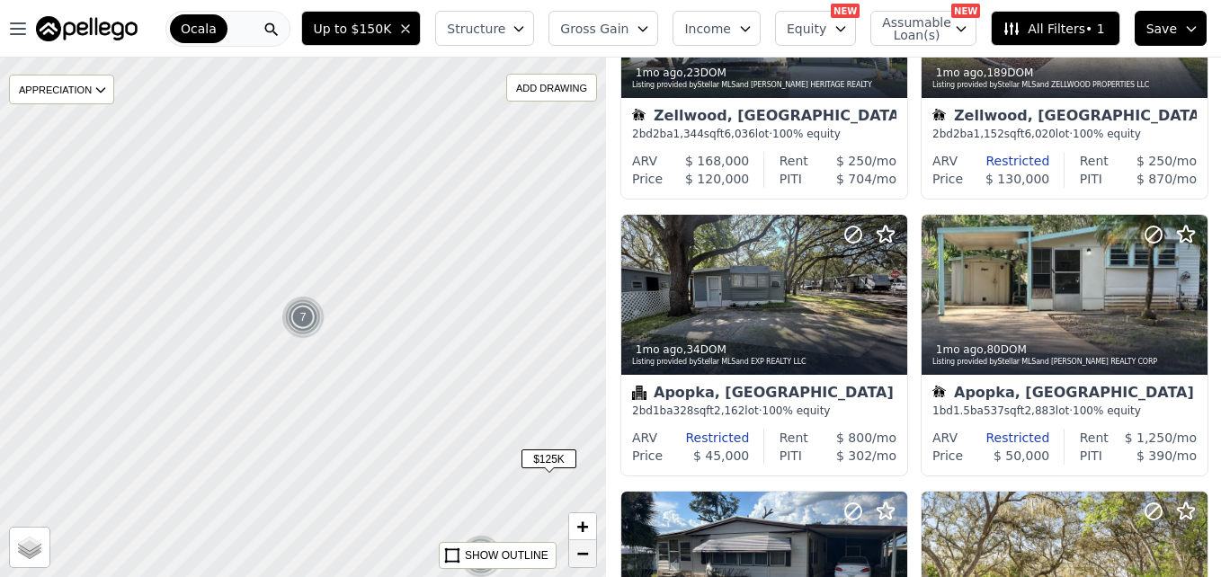
click at [580, 559] on span "−" at bounding box center [583, 553] width 12 height 22
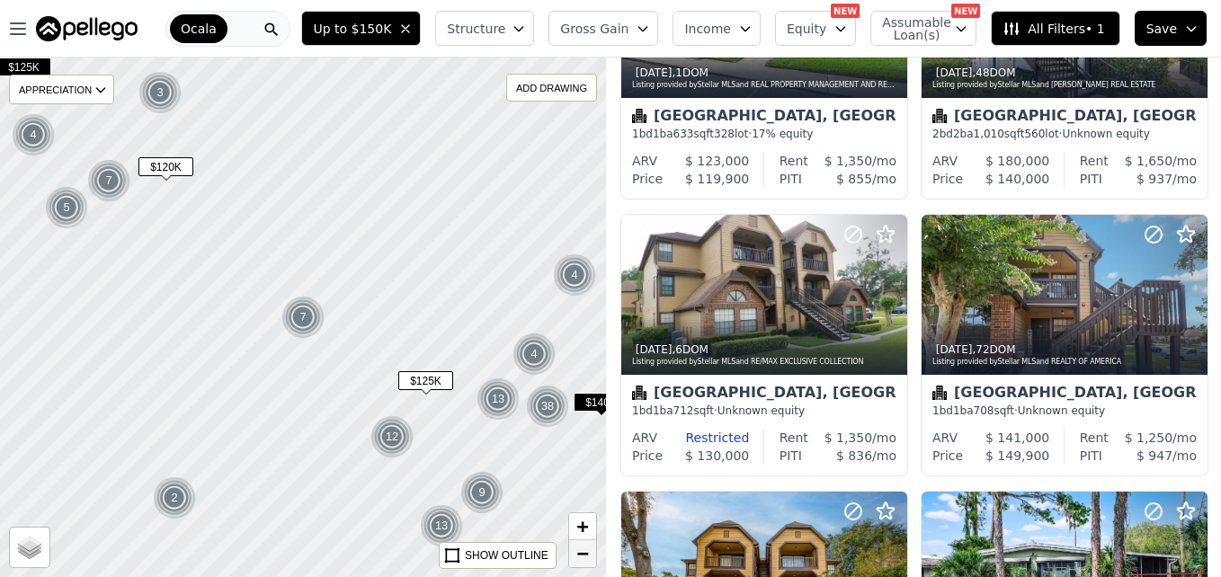
click at [580, 559] on span "−" at bounding box center [583, 553] width 12 height 22
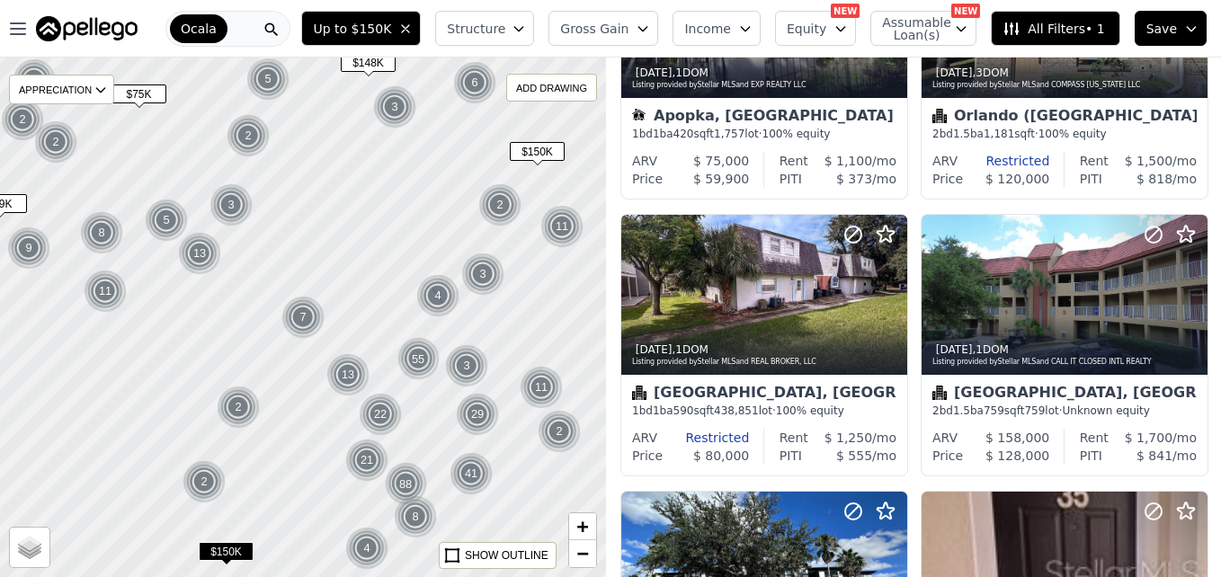
click at [444, 282] on img at bounding box center [438, 295] width 44 height 43
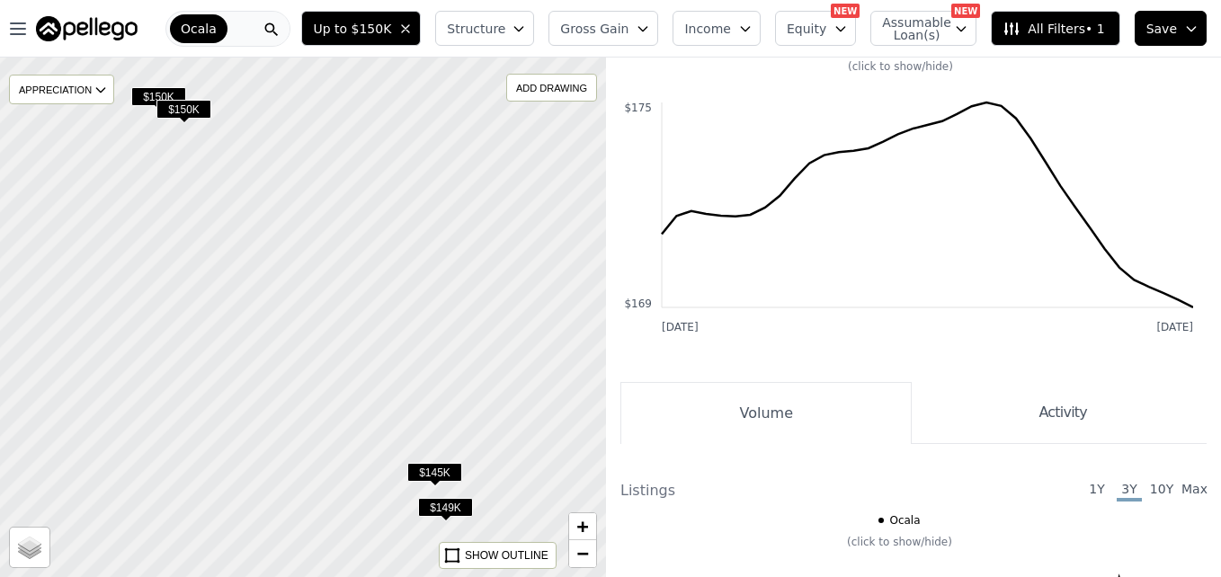
click at [440, 478] on span "$145K" at bounding box center [434, 472] width 55 height 19
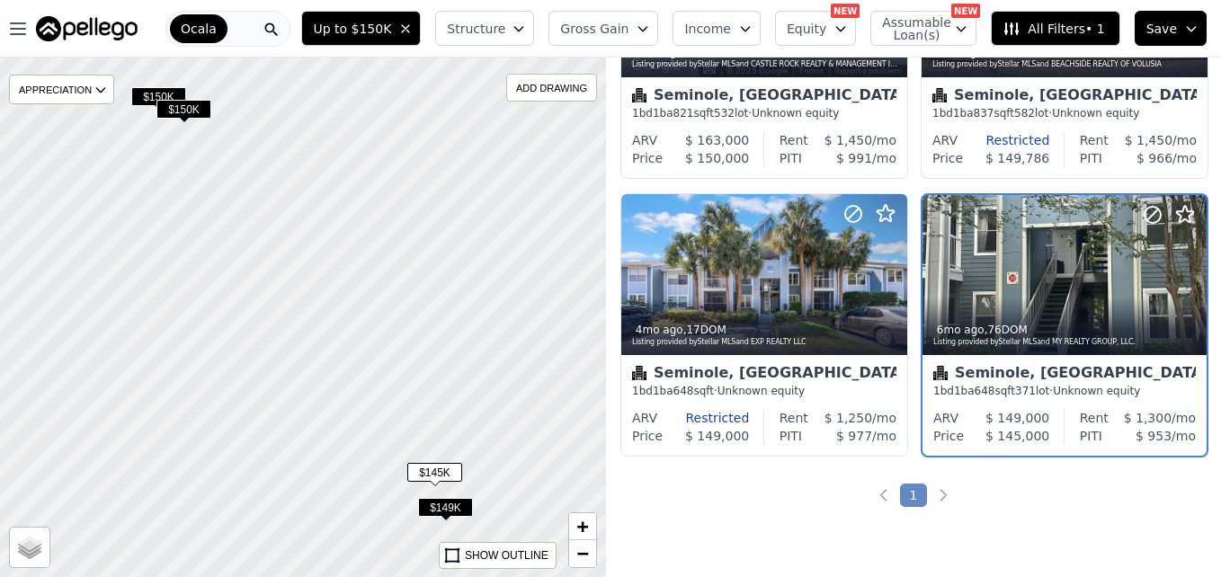
scroll to position [170, 0]
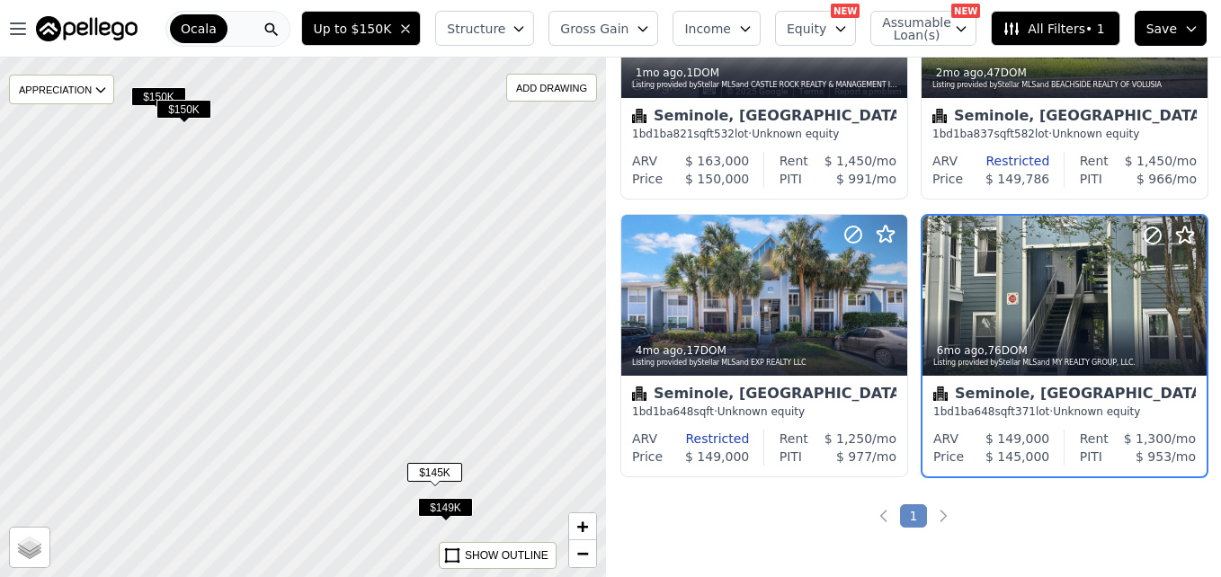
click at [445, 503] on span "$149K" at bounding box center [445, 507] width 55 height 19
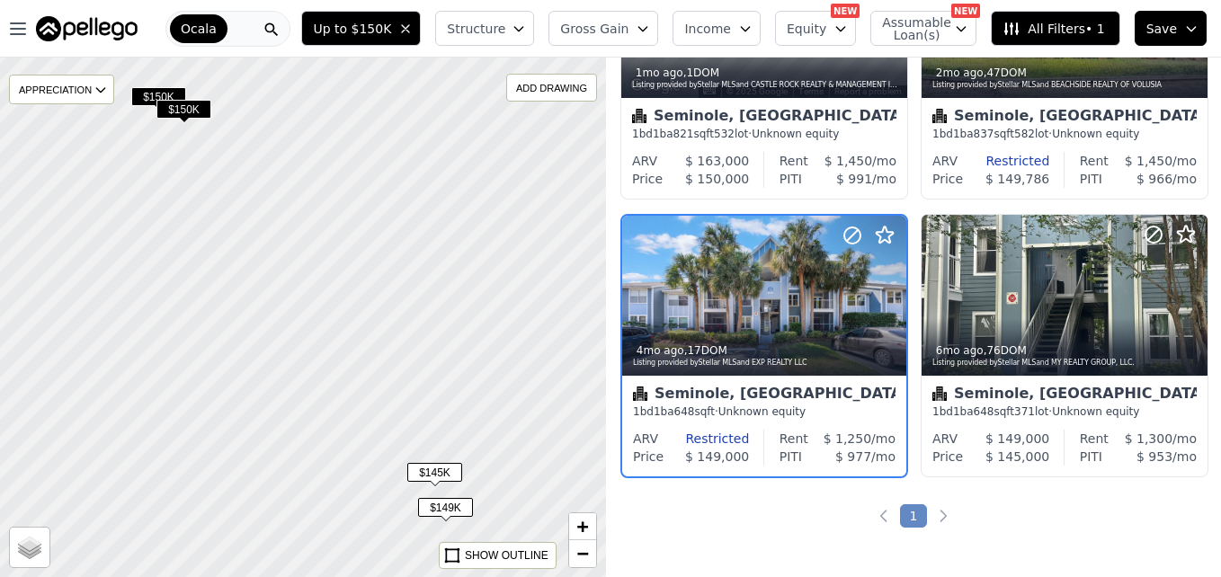
click at [197, 109] on span "$150K" at bounding box center [183, 109] width 55 height 19
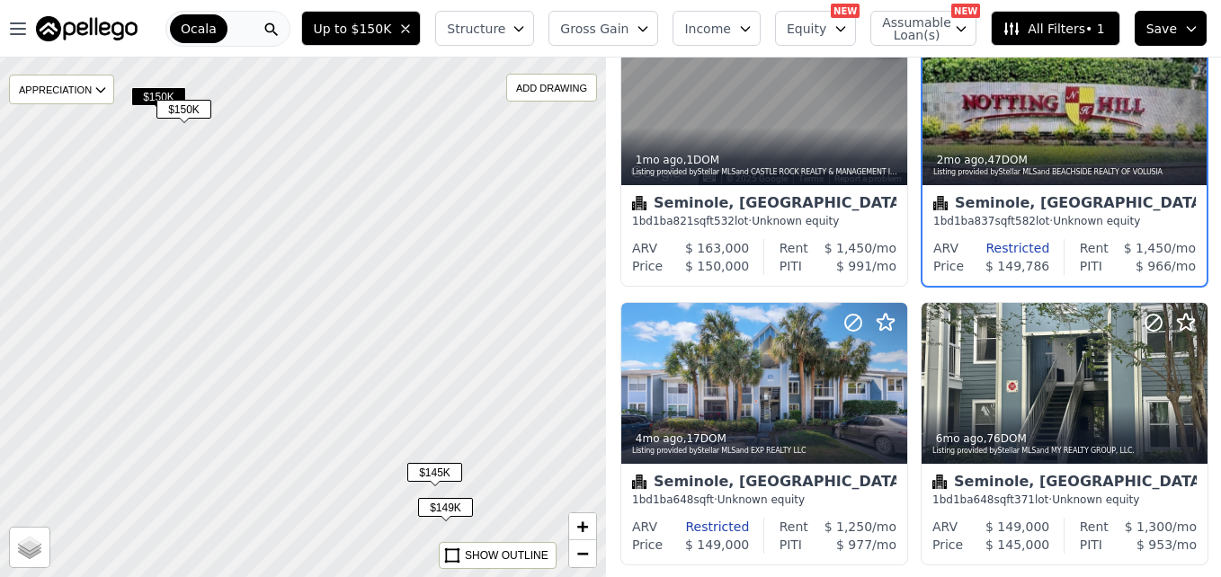
scroll to position [0, 0]
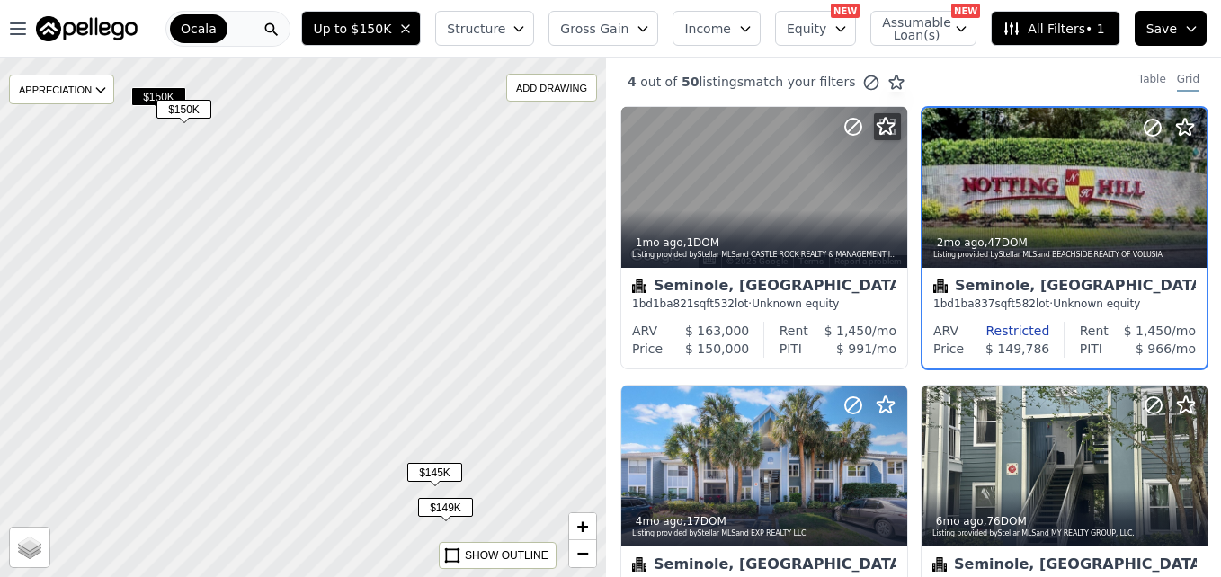
click at [156, 96] on span "$150K" at bounding box center [158, 96] width 55 height 19
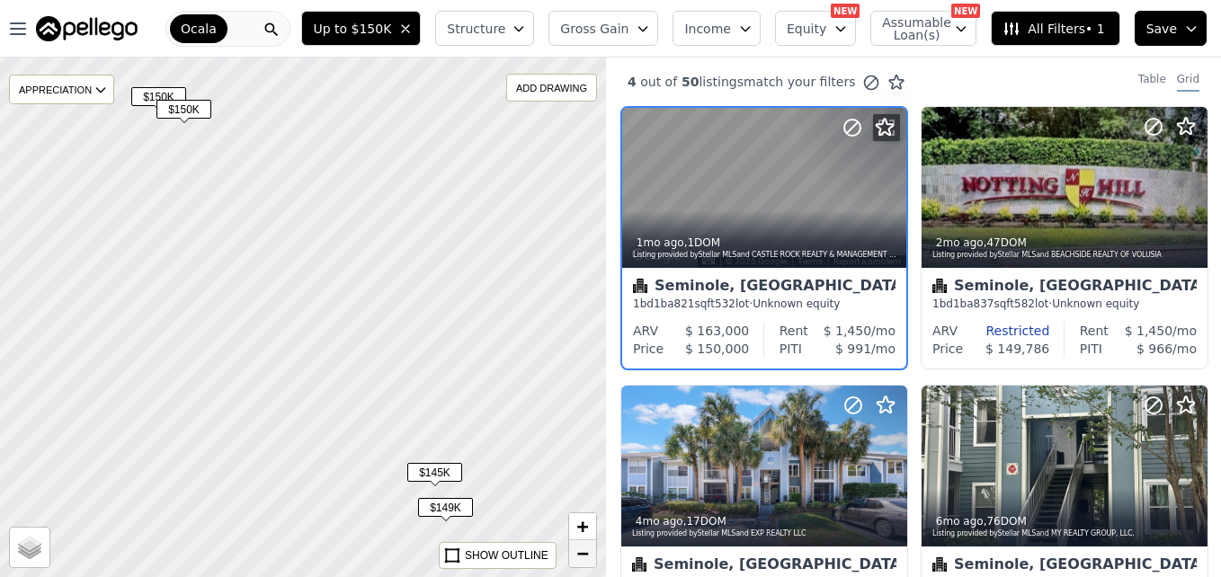
click at [577, 558] on span "−" at bounding box center [583, 553] width 12 height 22
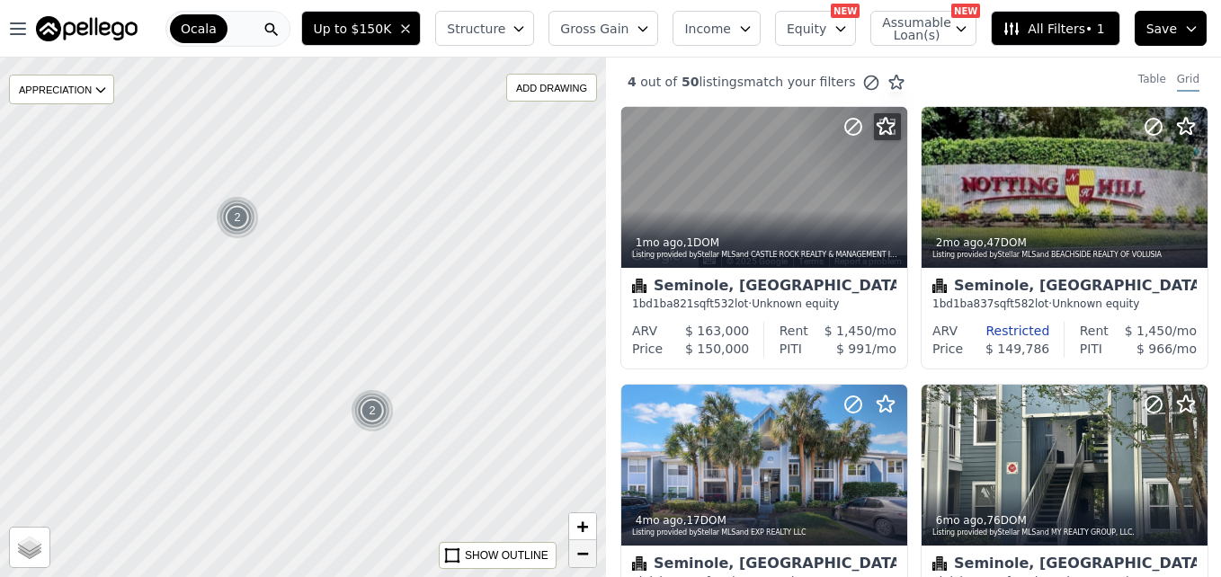
click at [577, 558] on span "−" at bounding box center [583, 553] width 12 height 22
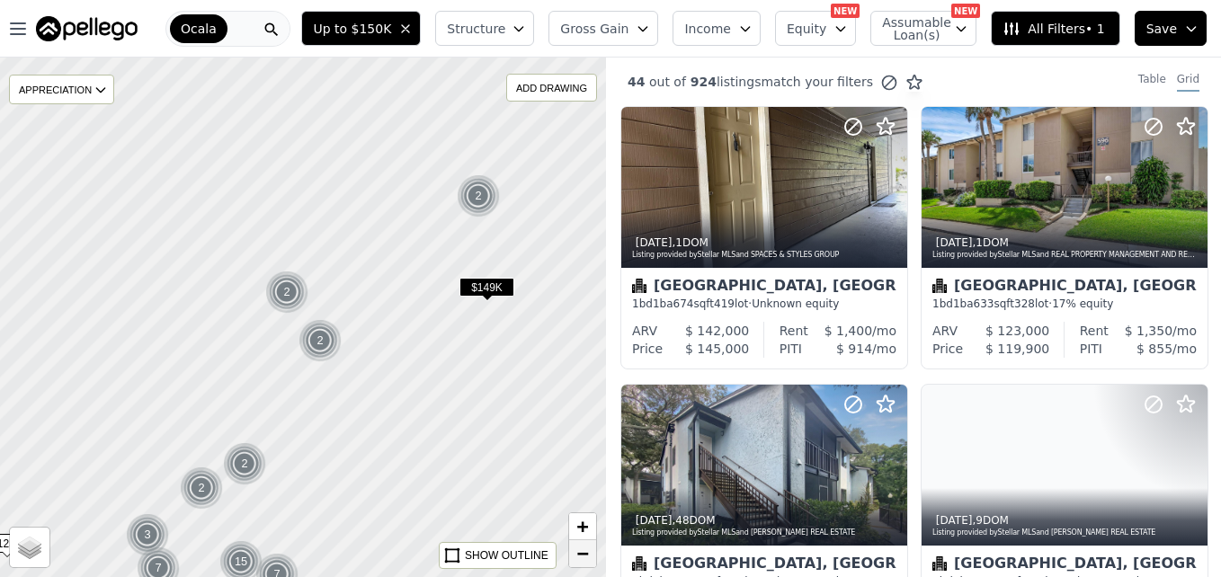
click at [577, 558] on span "−" at bounding box center [583, 553] width 12 height 22
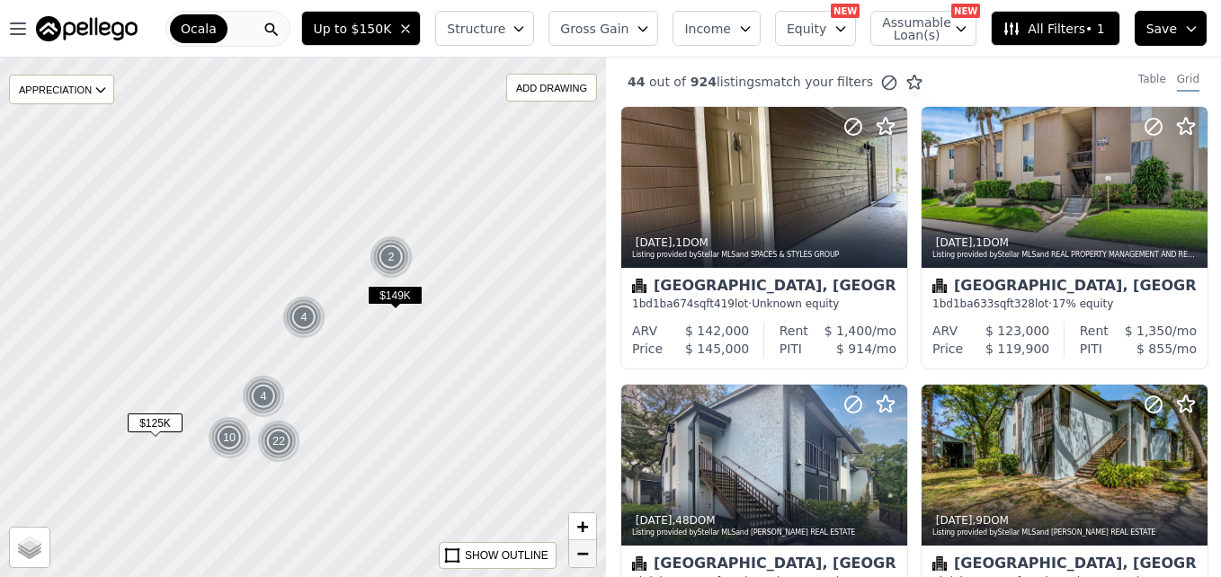
click at [577, 558] on span "−" at bounding box center [583, 553] width 12 height 22
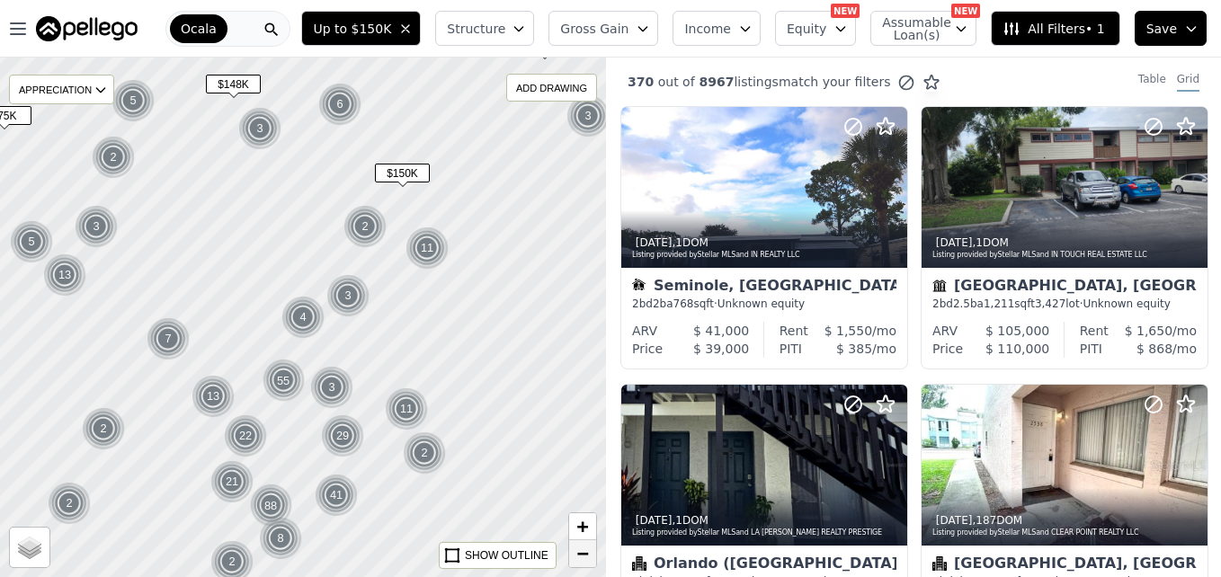
click at [577, 558] on span "−" at bounding box center [583, 553] width 12 height 22
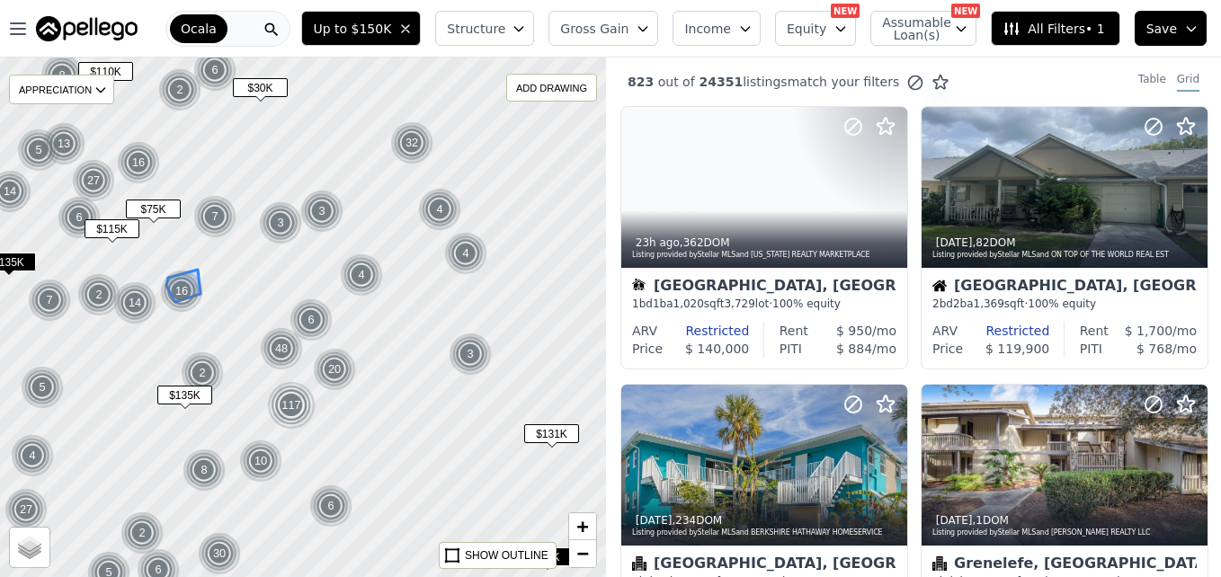
click at [182, 293] on div "16" at bounding box center [181, 291] width 43 height 43
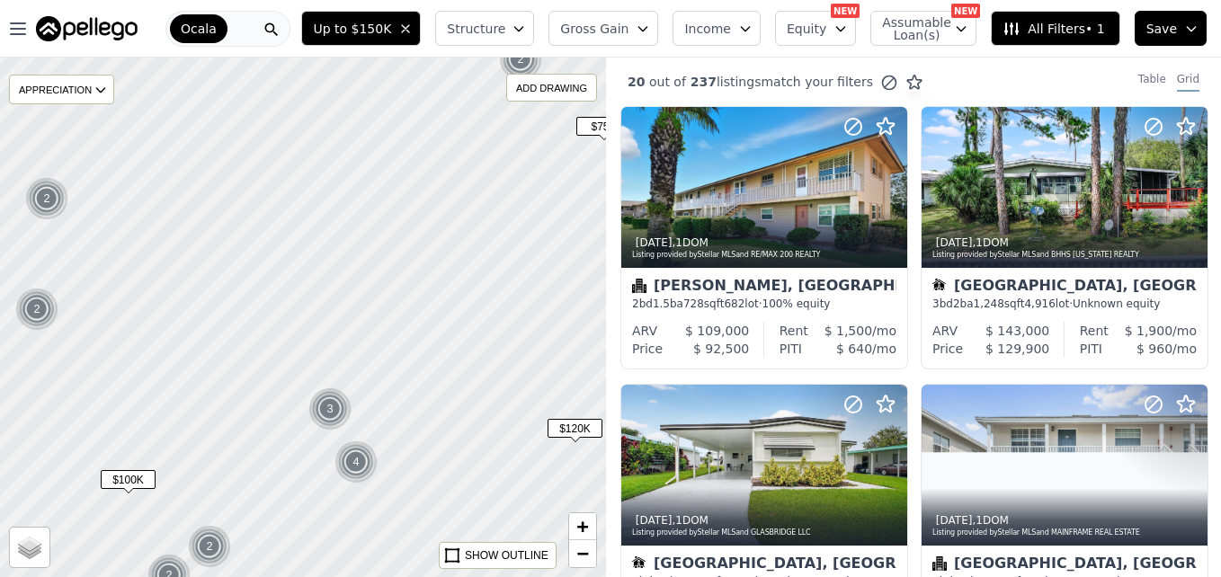
click at [52, 193] on img at bounding box center [47, 198] width 44 height 43
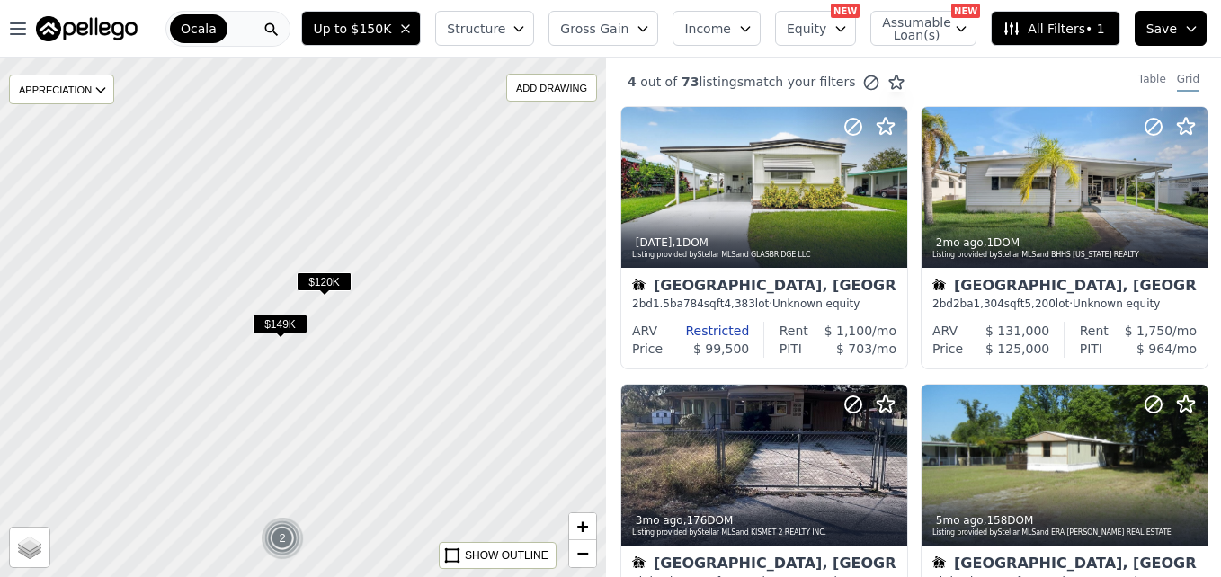
click at [272, 325] on span "$149K" at bounding box center [280, 324] width 55 height 19
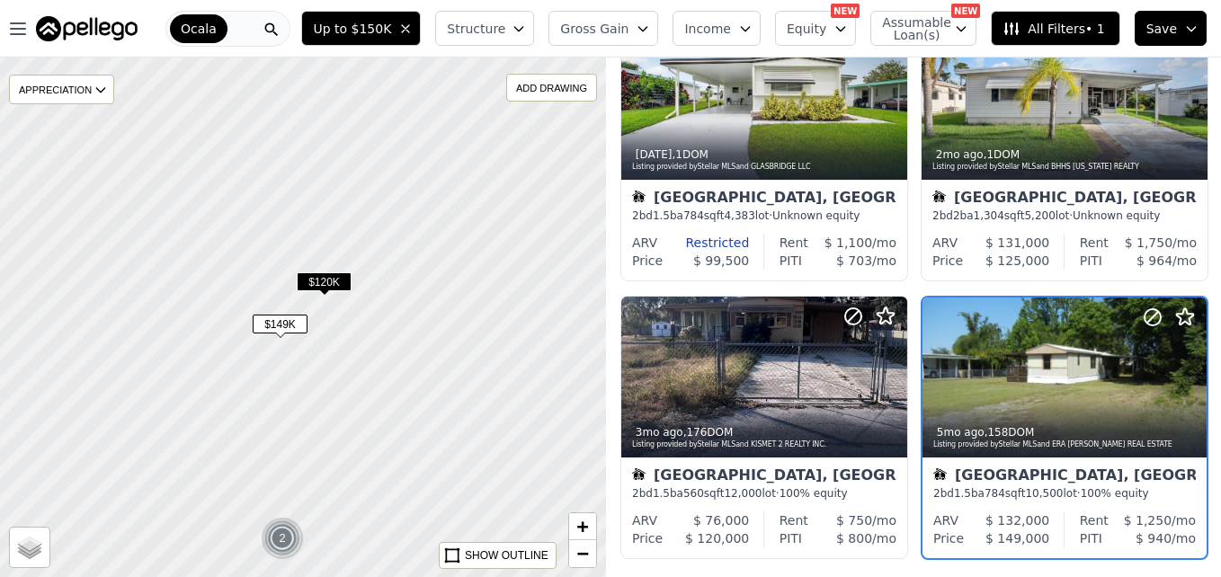
scroll to position [170, 0]
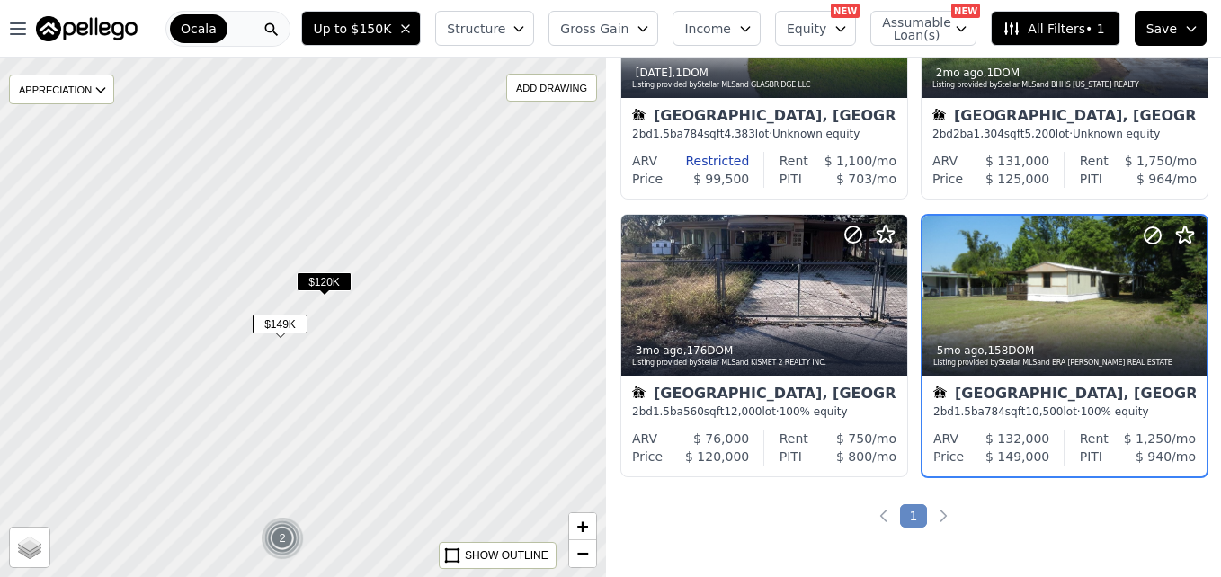
click at [275, 325] on span "$149K" at bounding box center [280, 324] width 55 height 19
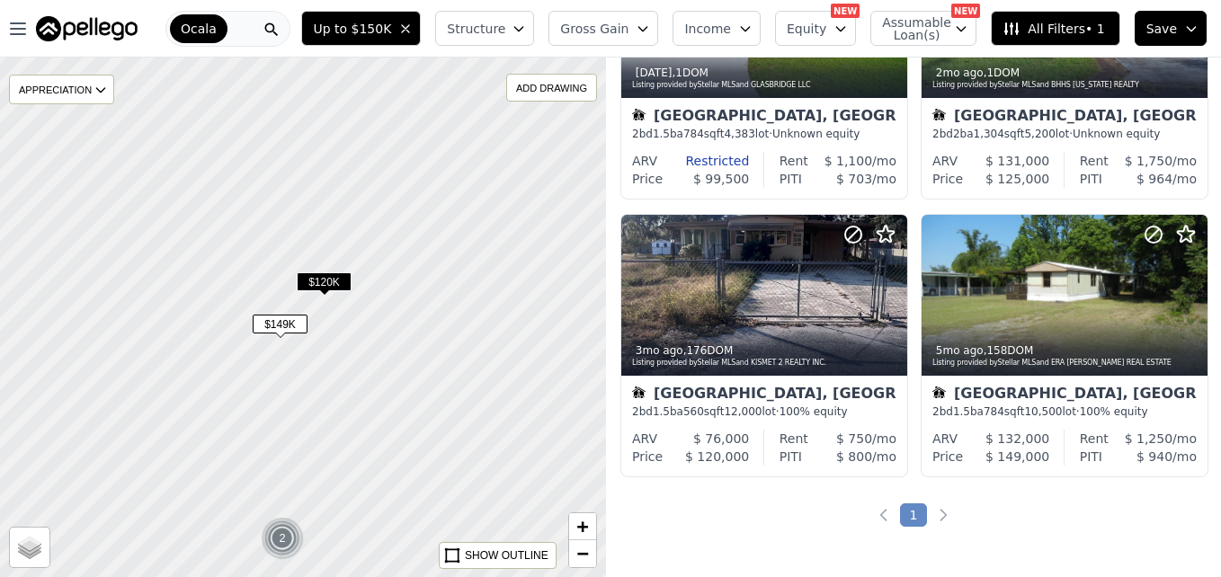
click at [275, 325] on span "$149K" at bounding box center [280, 324] width 55 height 19
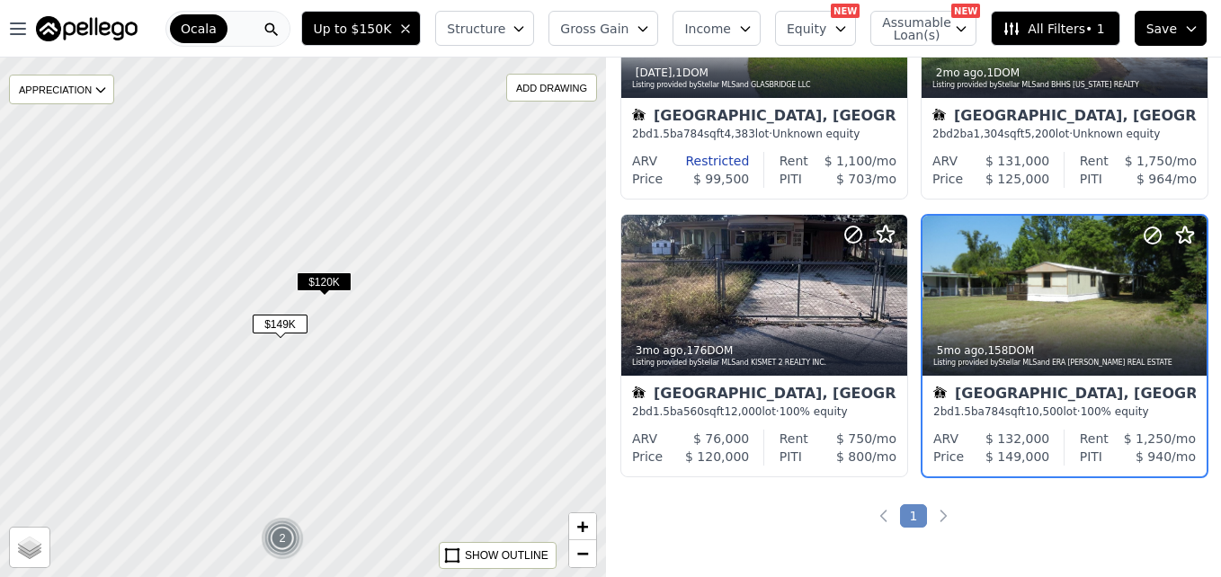
click at [596, 561] on div "+ −" at bounding box center [582, 540] width 29 height 56
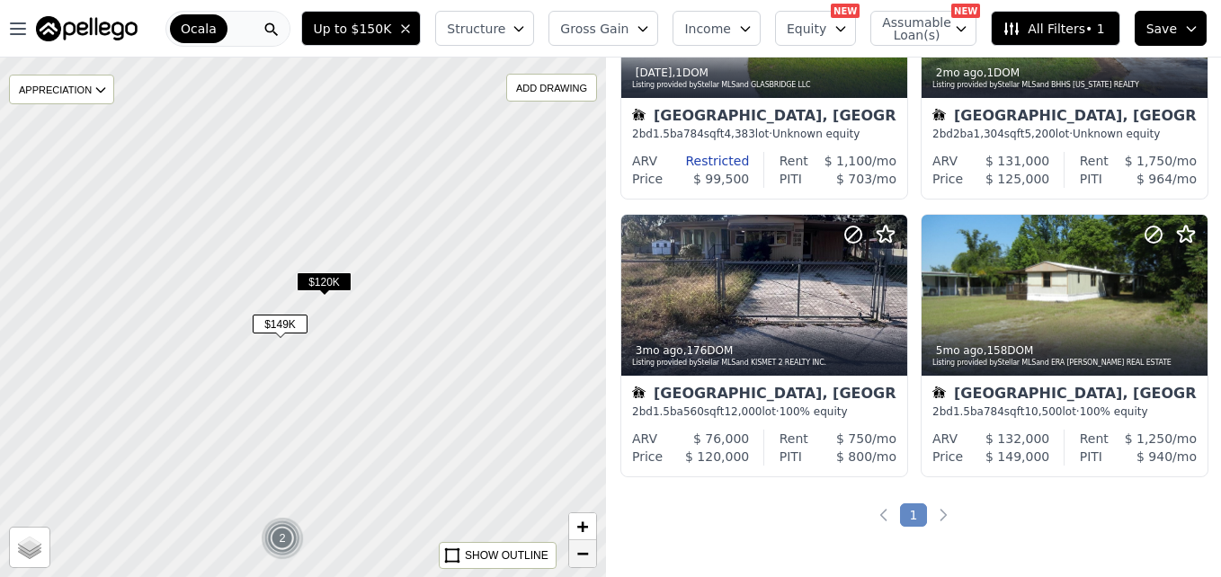
click at [585, 560] on span "−" at bounding box center [583, 553] width 12 height 22
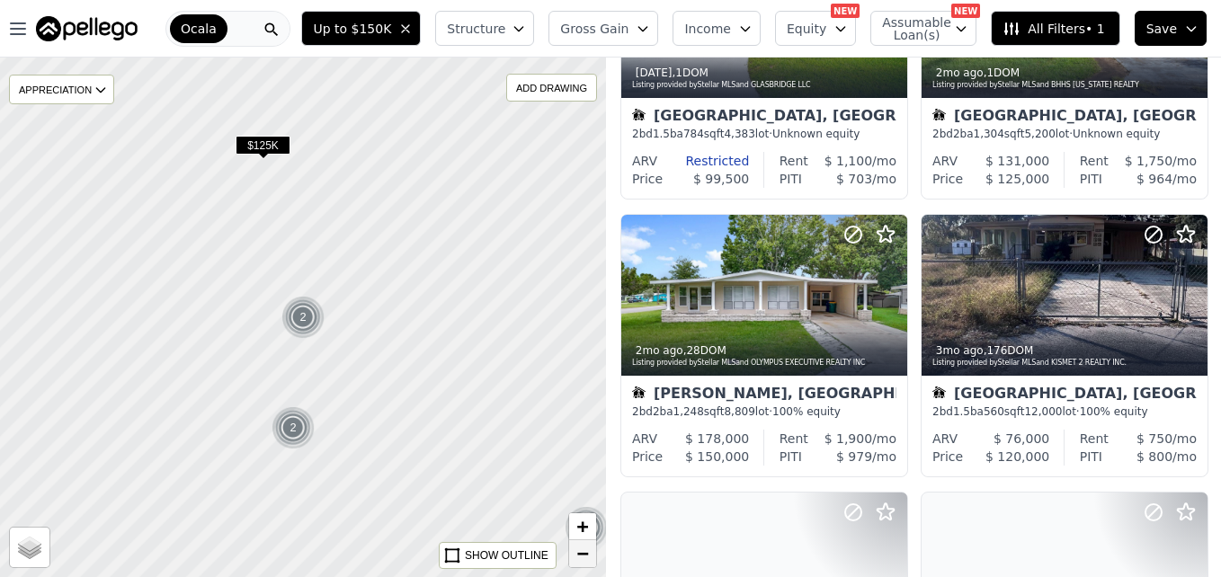
click at [585, 560] on span "−" at bounding box center [583, 553] width 12 height 22
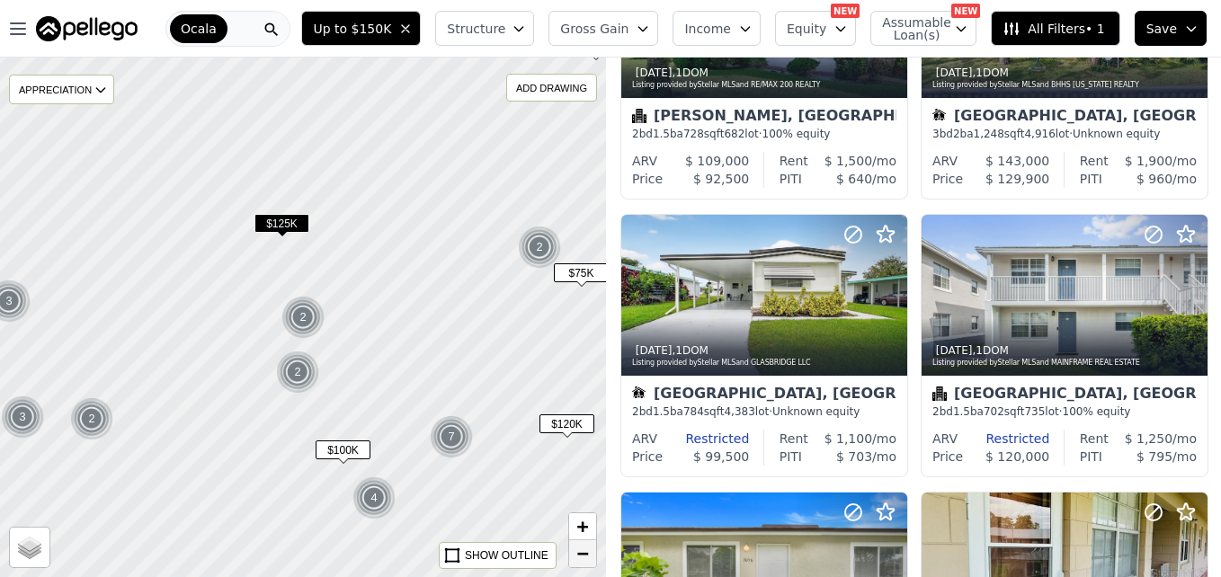
scroll to position [448, 0]
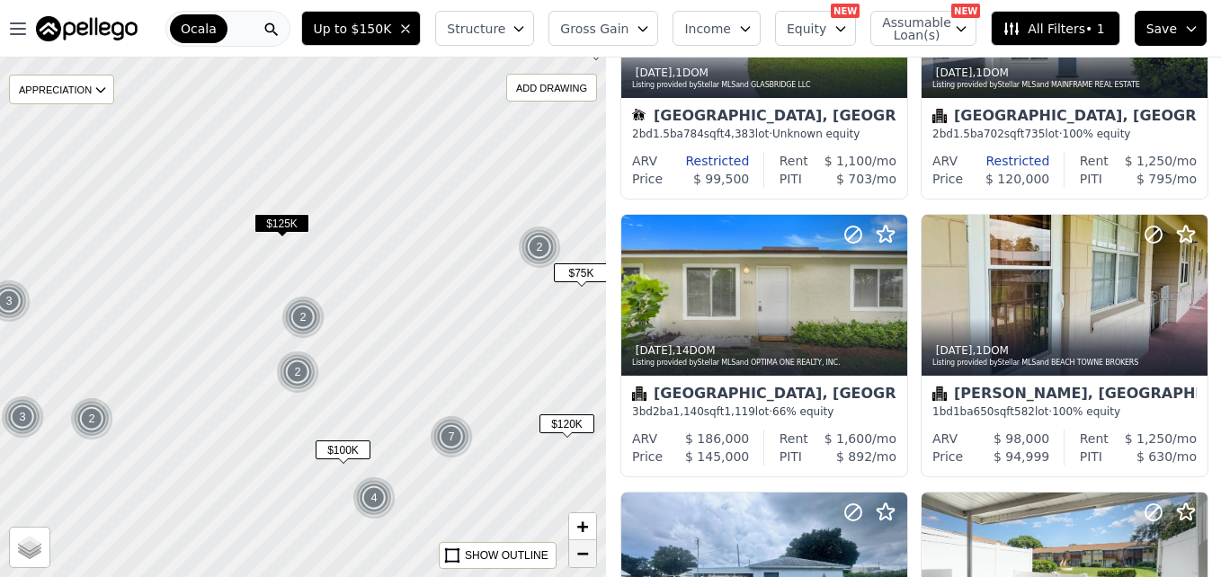
click at [585, 560] on span "−" at bounding box center [583, 553] width 12 height 22
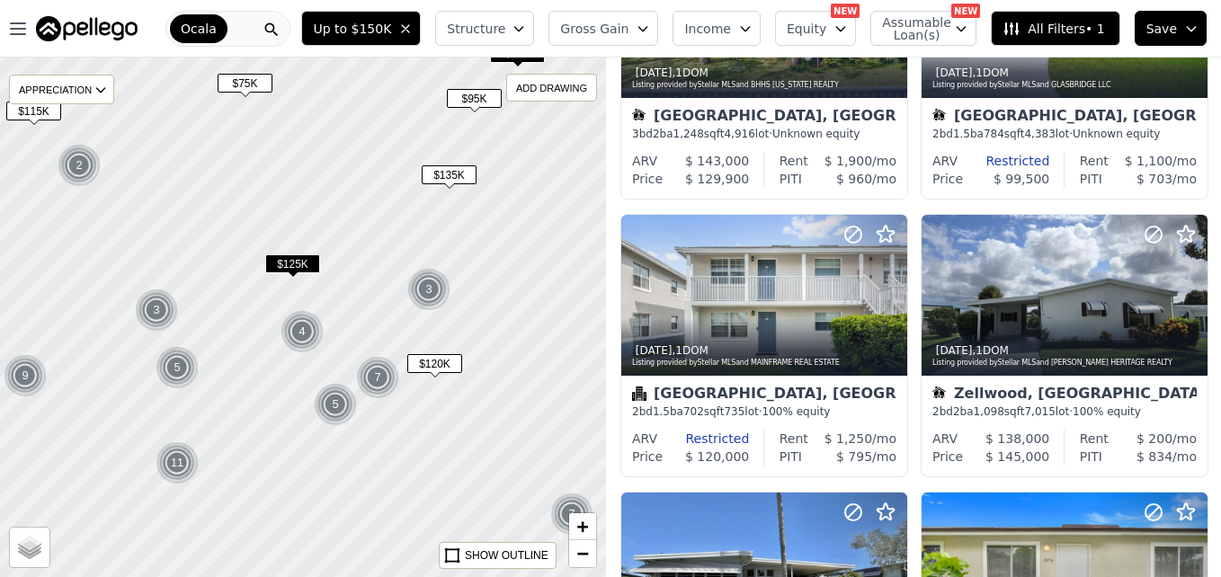
click at [450, 177] on span "$135K" at bounding box center [449, 174] width 55 height 19
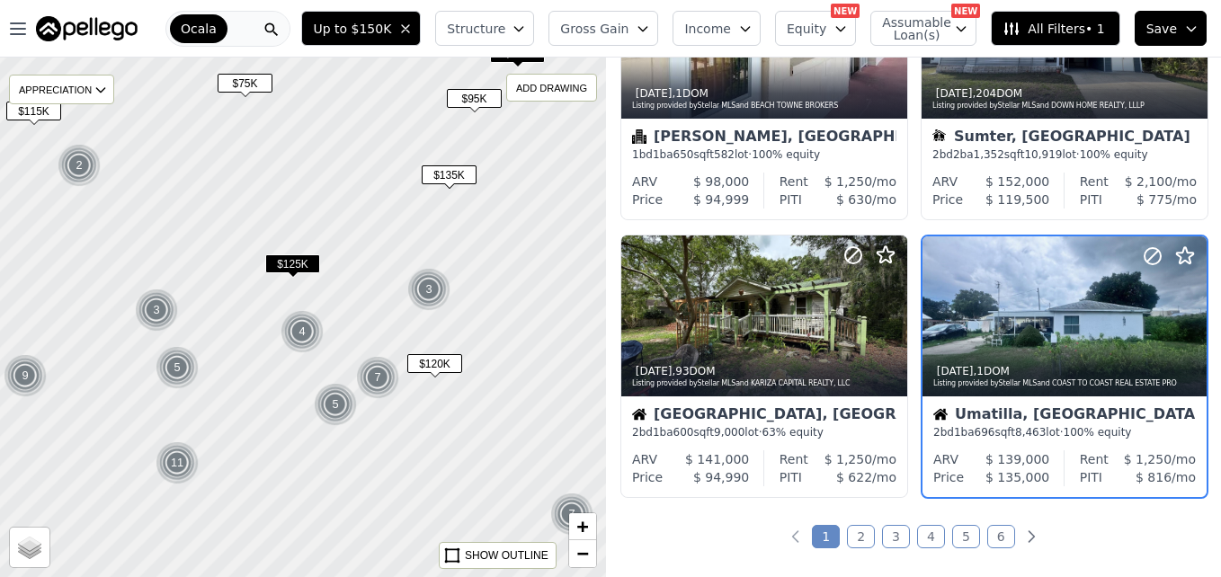
scroll to position [1280, 0]
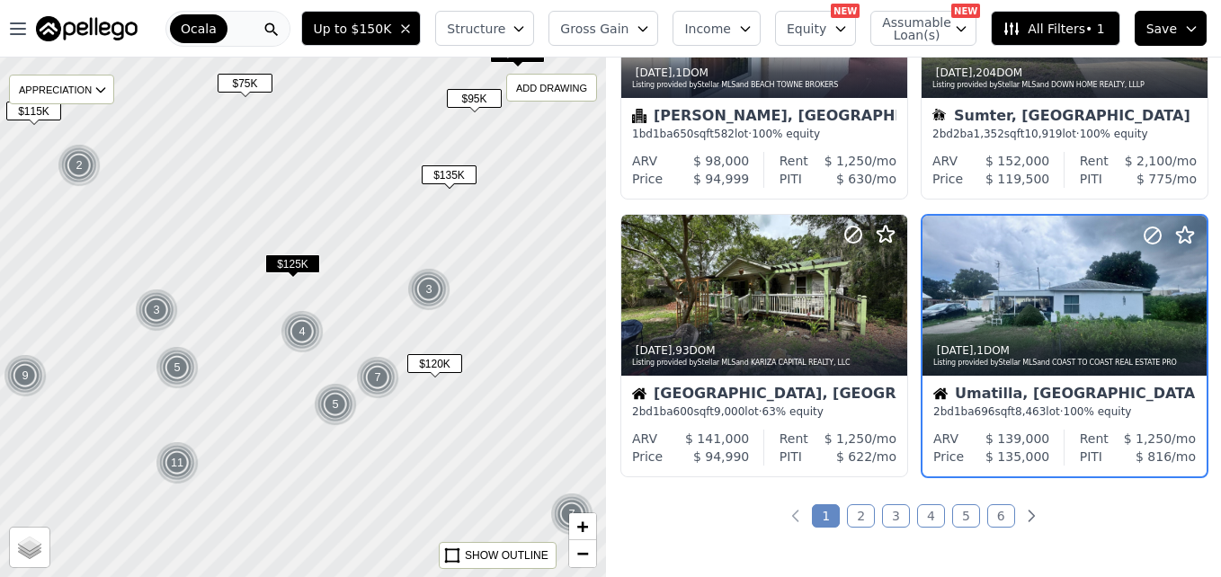
click at [490, 272] on div at bounding box center [303, 317] width 727 height 624
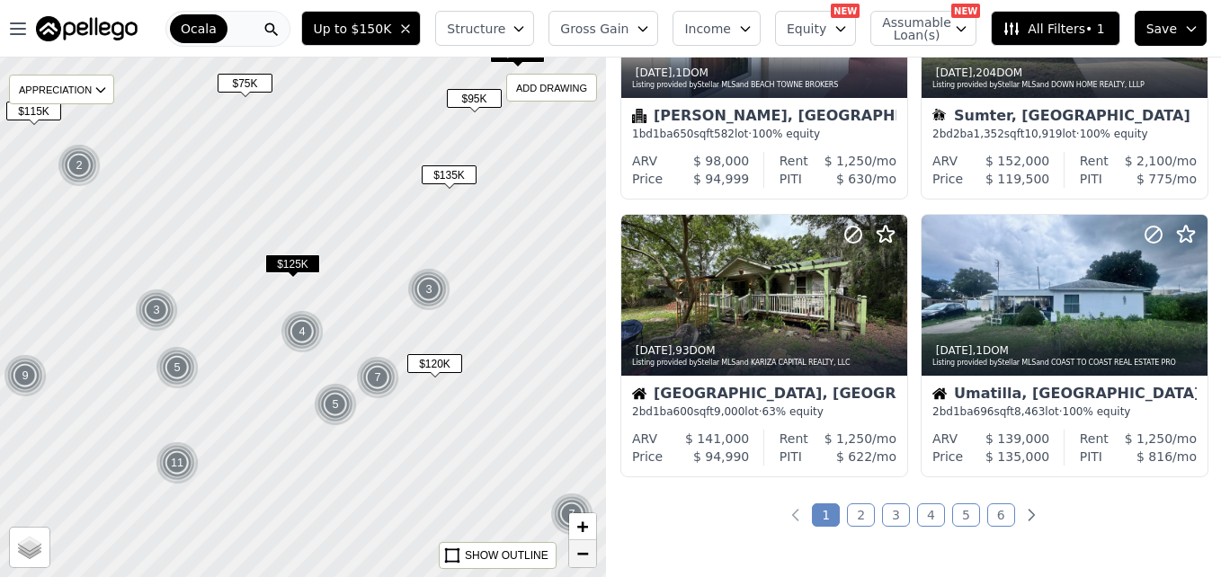
click at [587, 549] on span "−" at bounding box center [583, 553] width 12 height 22
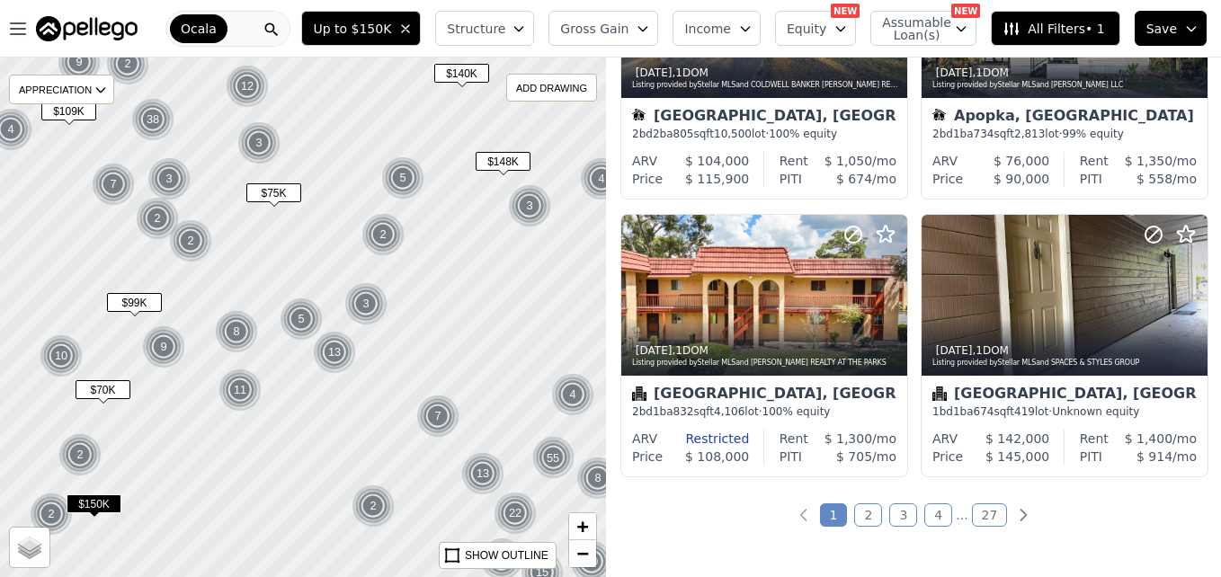
click at [156, 298] on span "$99K" at bounding box center [134, 302] width 55 height 19
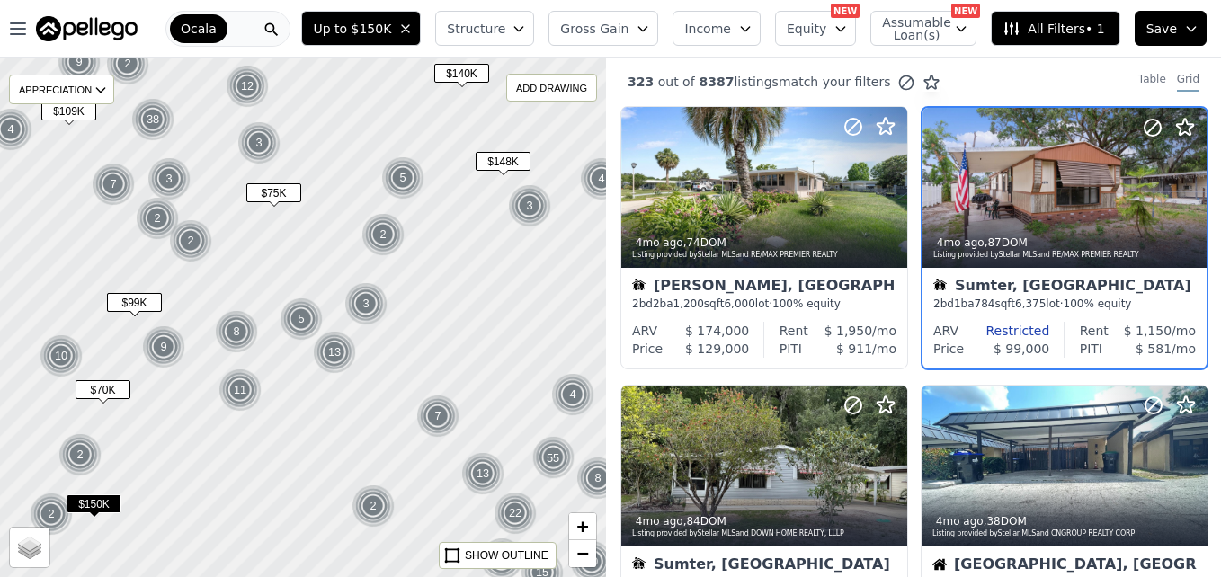
click at [104, 396] on span "$70K" at bounding box center [103, 389] width 55 height 19
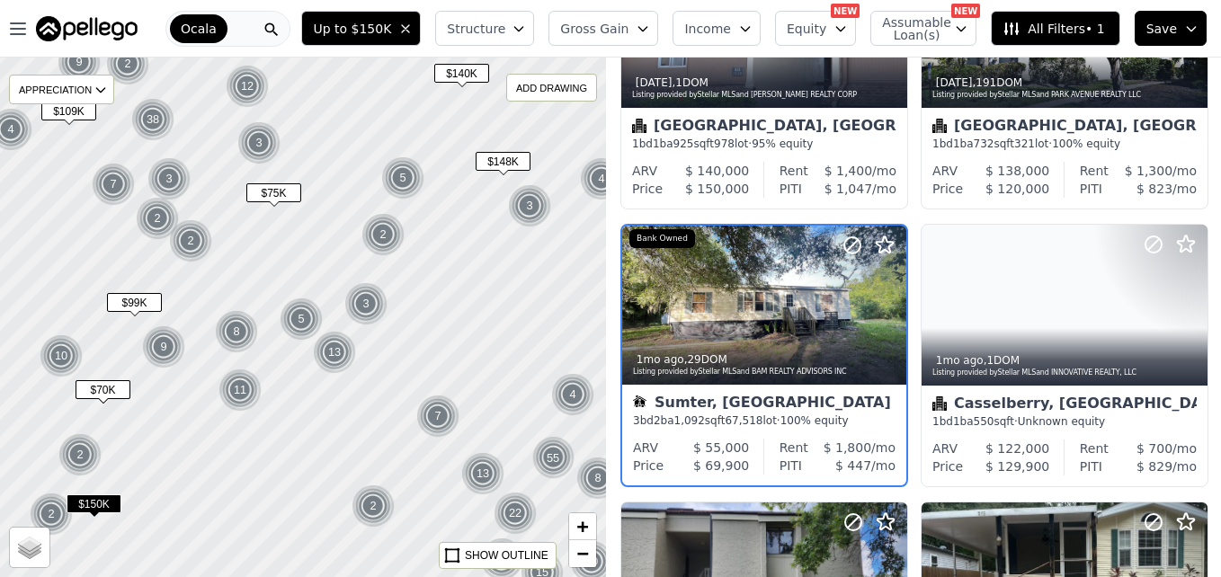
scroll to position [725, 0]
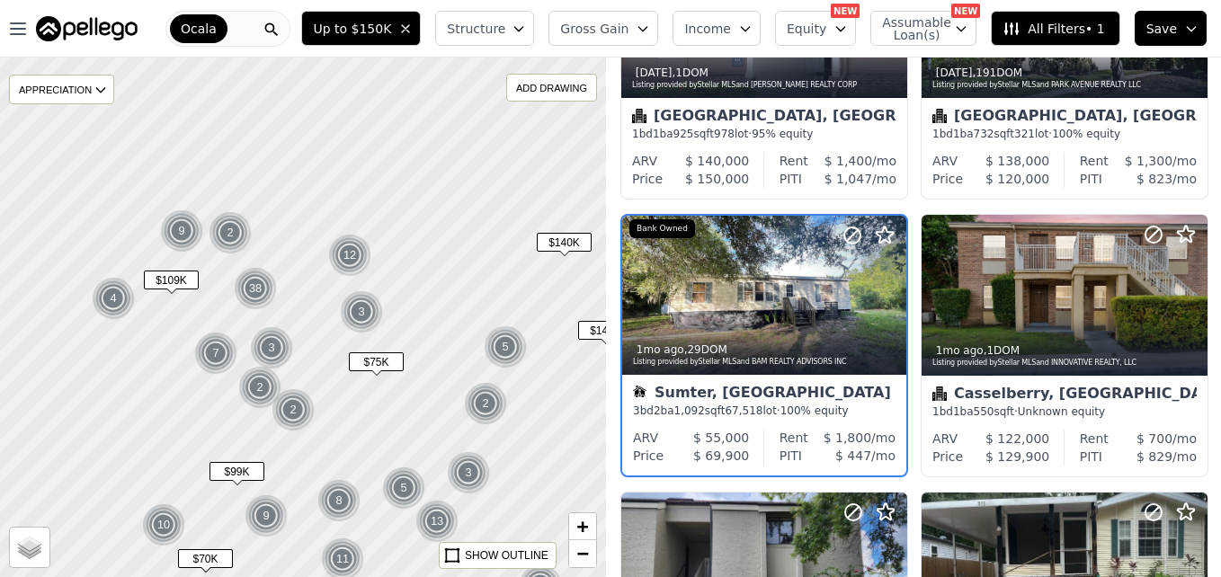
drag, startPoint x: 66, startPoint y: 235, endPoint x: 179, endPoint y: 418, distance: 215.5
click at [179, 418] on div at bounding box center [304, 320] width 727 height 624
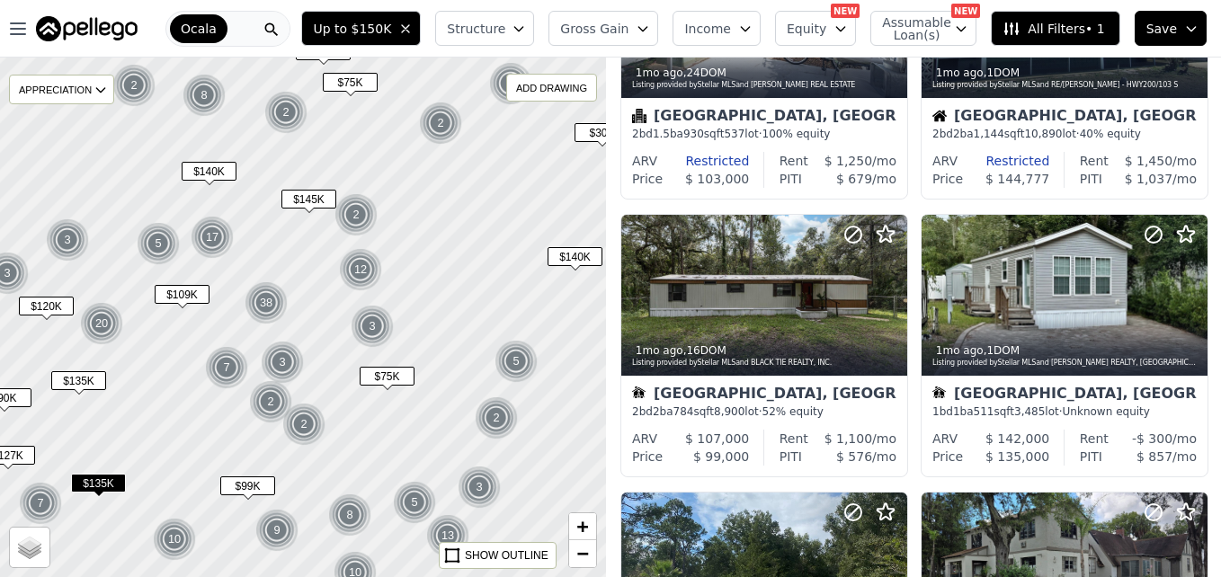
click at [180, 300] on span "$109K" at bounding box center [182, 294] width 55 height 19
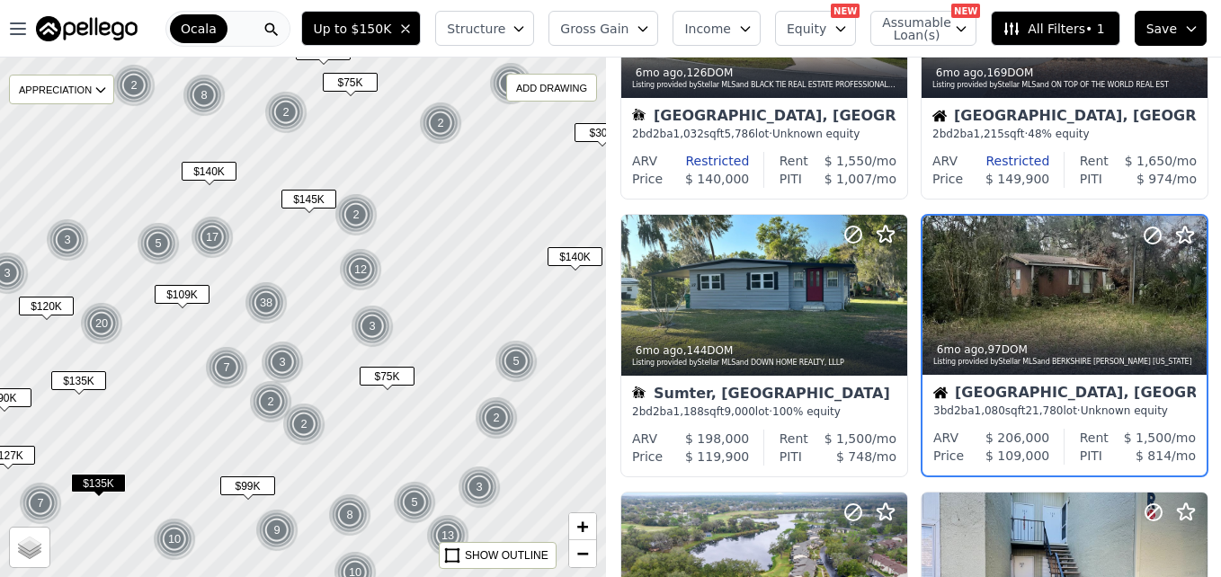
click at [64, 304] on span "$120K" at bounding box center [46, 306] width 55 height 19
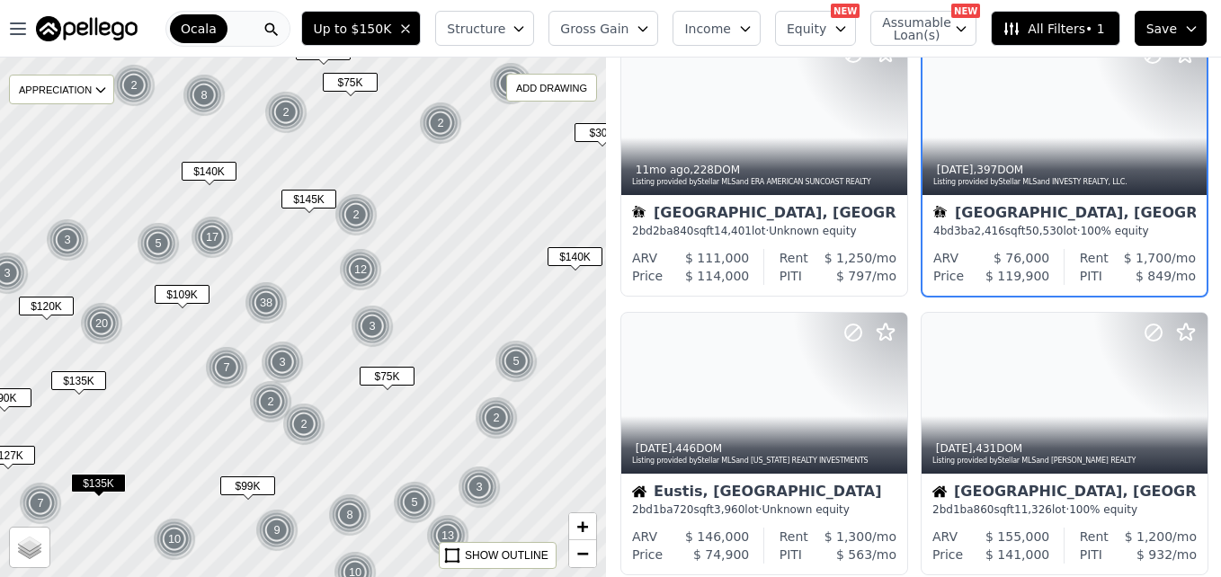
scroll to position [170, 0]
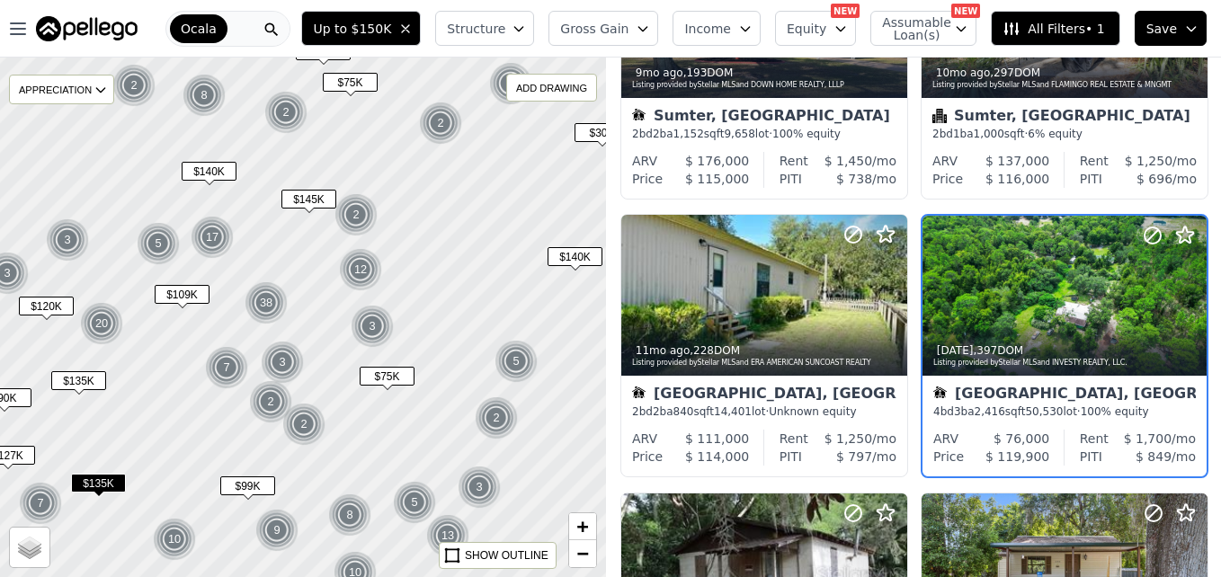
click at [67, 395] on div "$135K" at bounding box center [78, 384] width 55 height 26
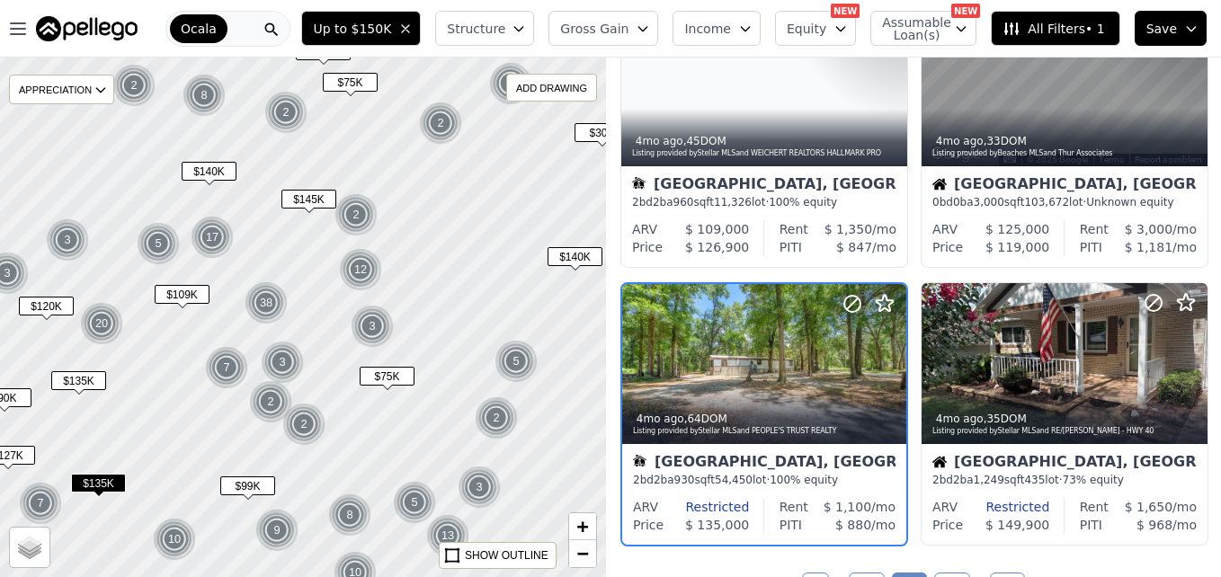
scroll to position [1280, 0]
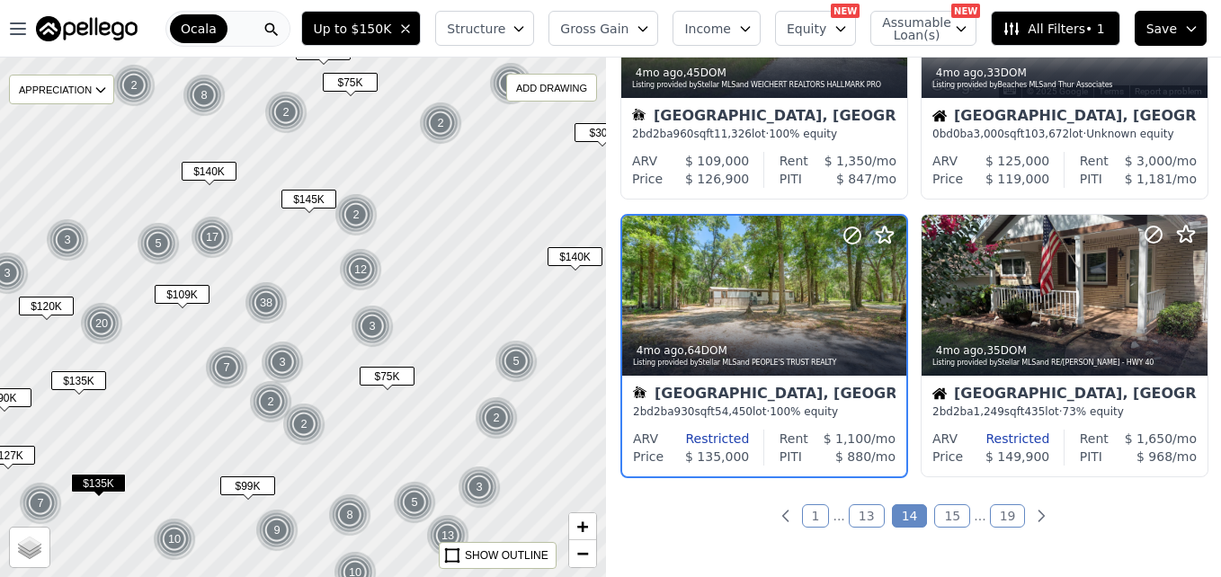
click at [107, 485] on span "$135K" at bounding box center [98, 483] width 55 height 19
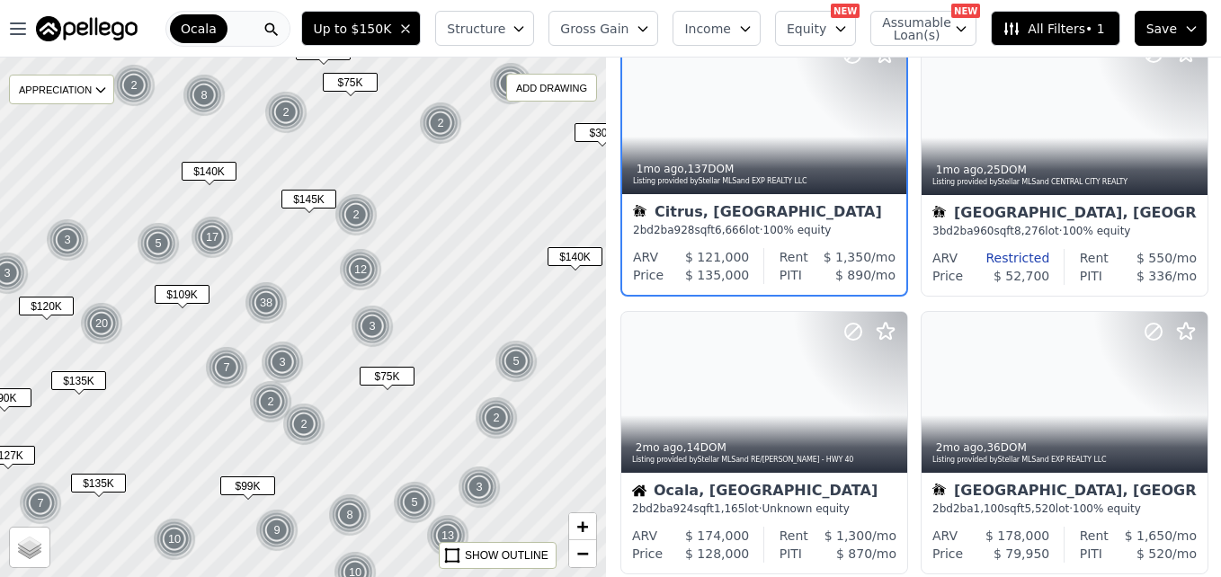
scroll to position [725, 0]
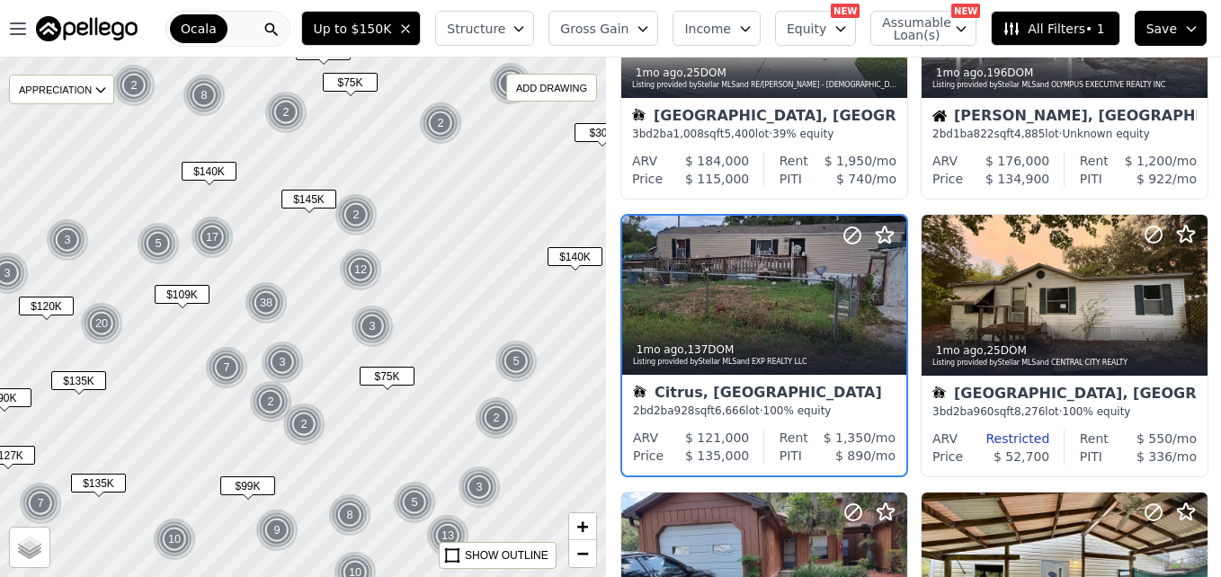
click at [327, 203] on span "$145K" at bounding box center [308, 199] width 55 height 19
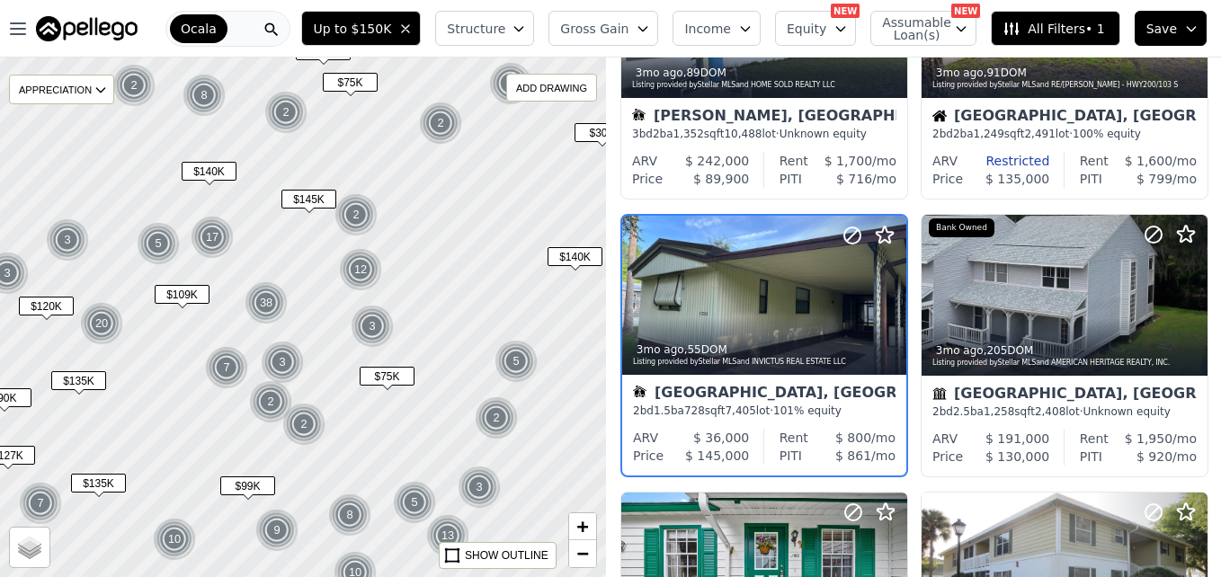
click at [322, 203] on span "$145K" at bounding box center [308, 199] width 55 height 19
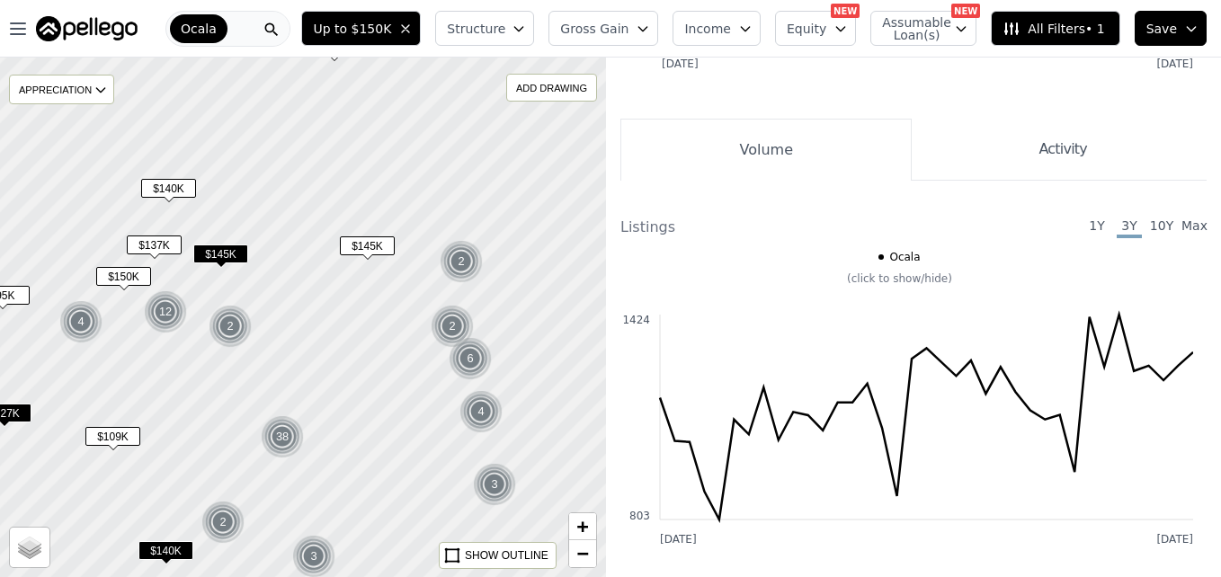
click at [168, 196] on span "$140K" at bounding box center [168, 188] width 55 height 19
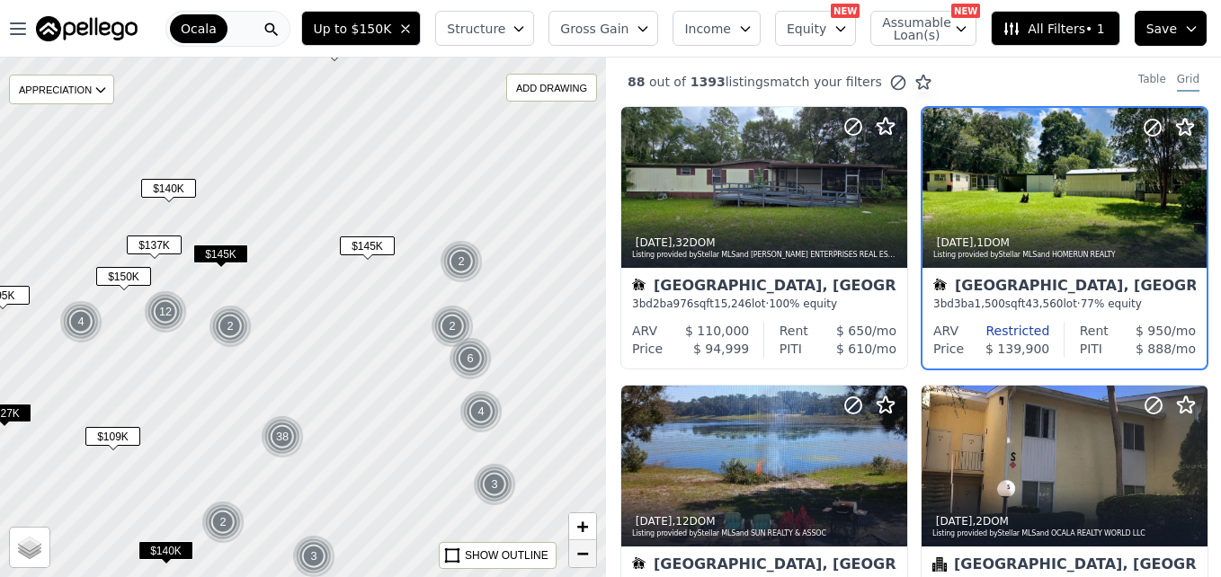
click at [588, 556] on span "−" at bounding box center [583, 553] width 12 height 22
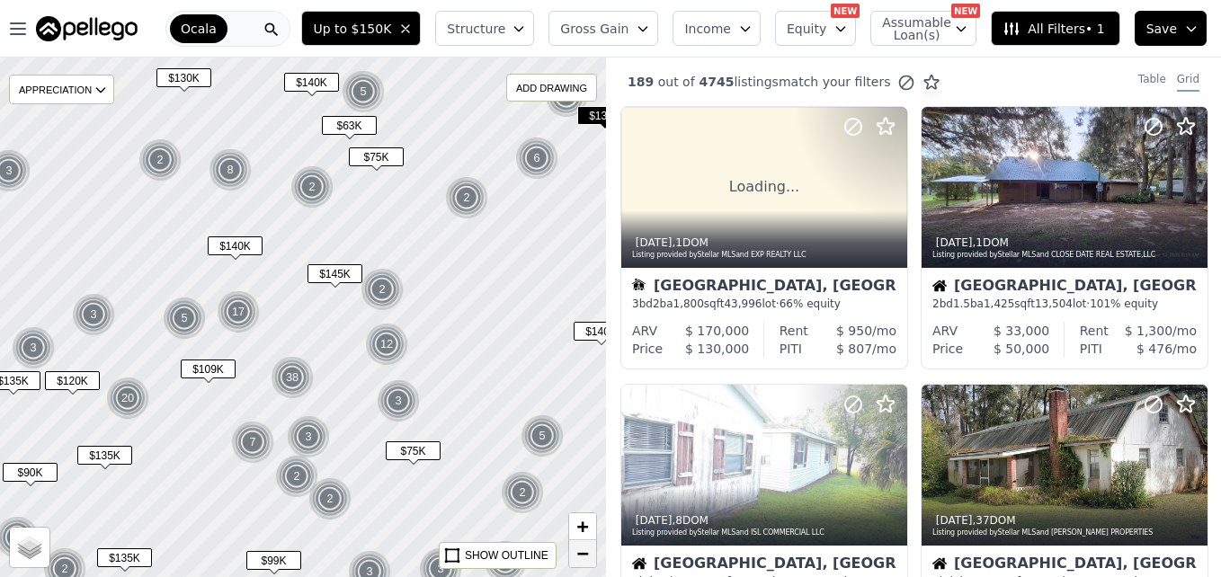
click at [588, 556] on span "−" at bounding box center [583, 553] width 12 height 22
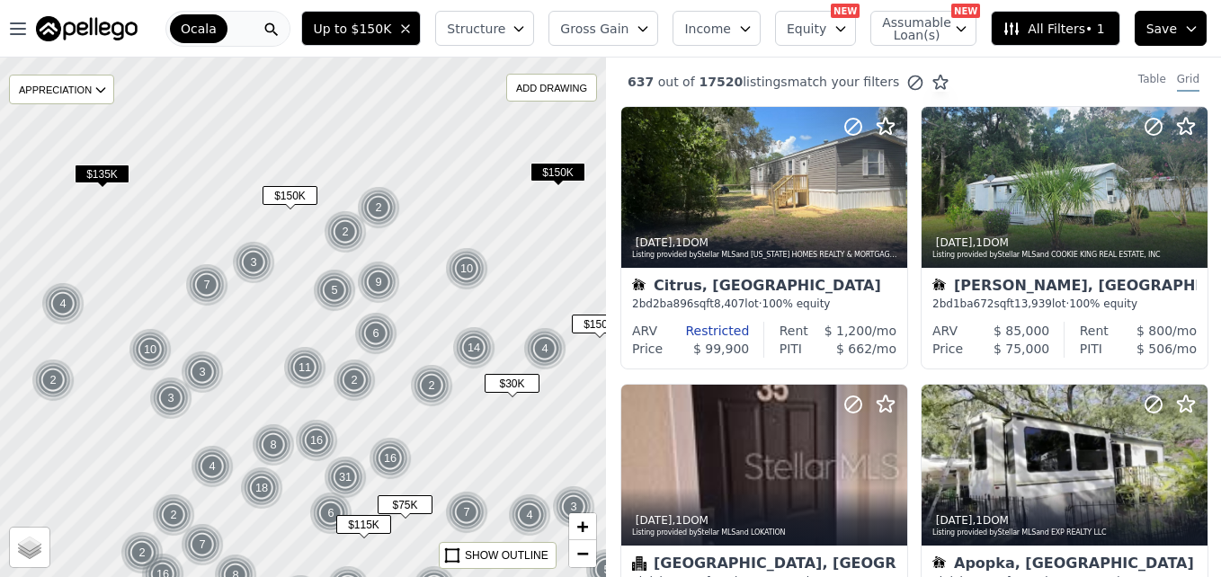
drag, startPoint x: 524, startPoint y: 323, endPoint x: 571, endPoint y: 453, distance: 138.5
click at [571, 453] on div at bounding box center [302, 319] width 727 height 624
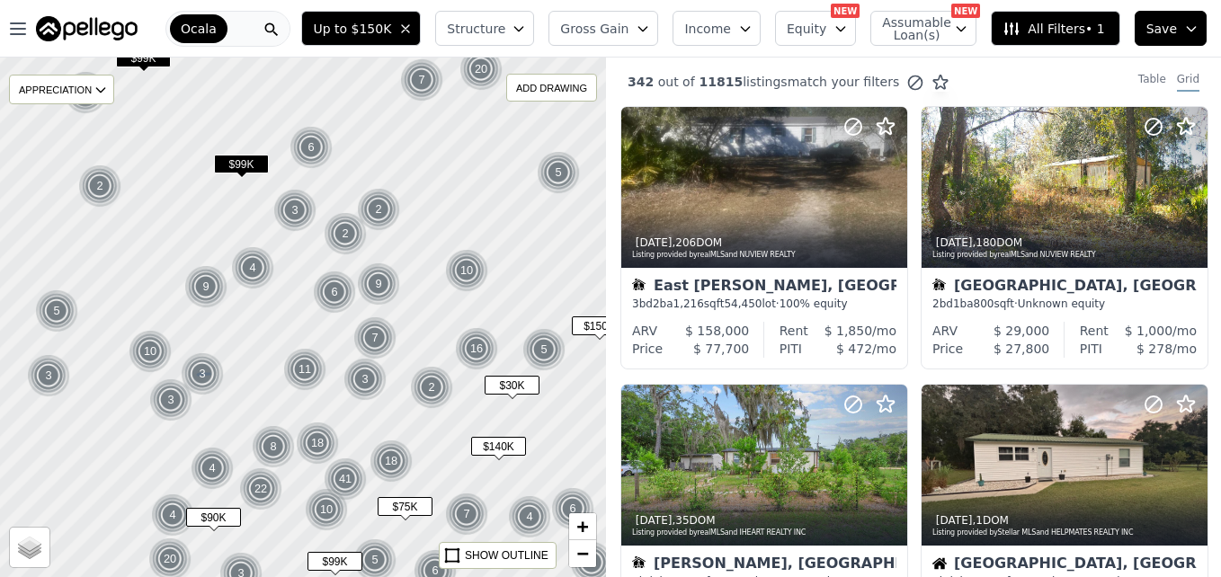
click at [200, 380] on div "3" at bounding box center [202, 373] width 43 height 43
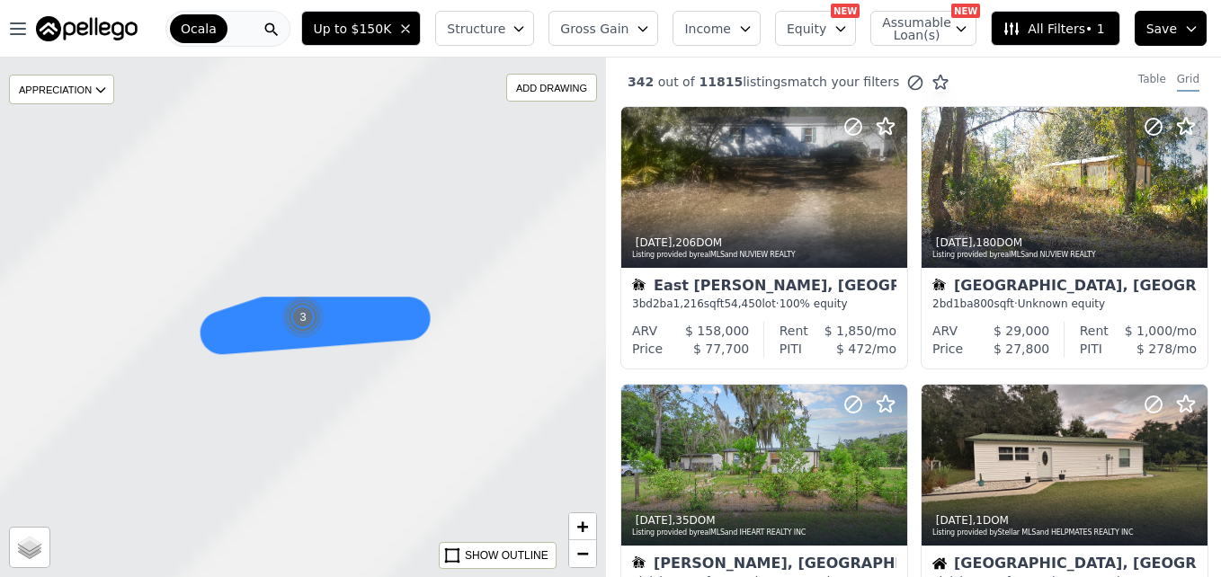
click at [160, 371] on div "$99K 2 2 3 5 $140K $99K 3 6 4 $75K 5 6 7 $99K 6 3 7 11 3 3 10 3 6 9 4 $90K 3 4 …" at bounding box center [160, 371] width 0 height 0
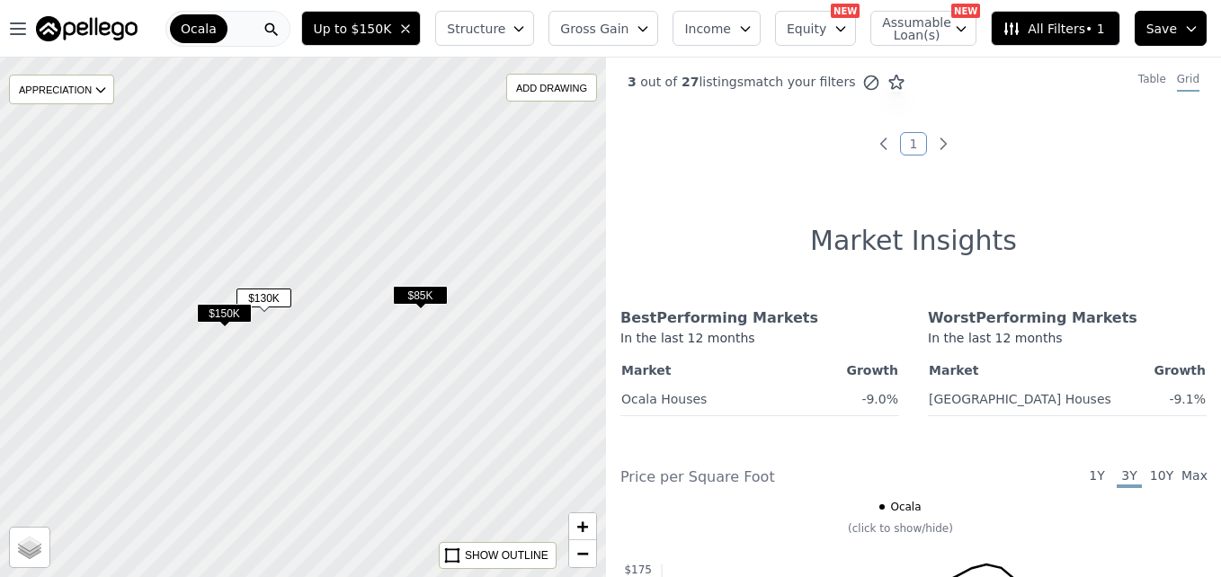
click at [237, 312] on span "$150K" at bounding box center [224, 313] width 55 height 19
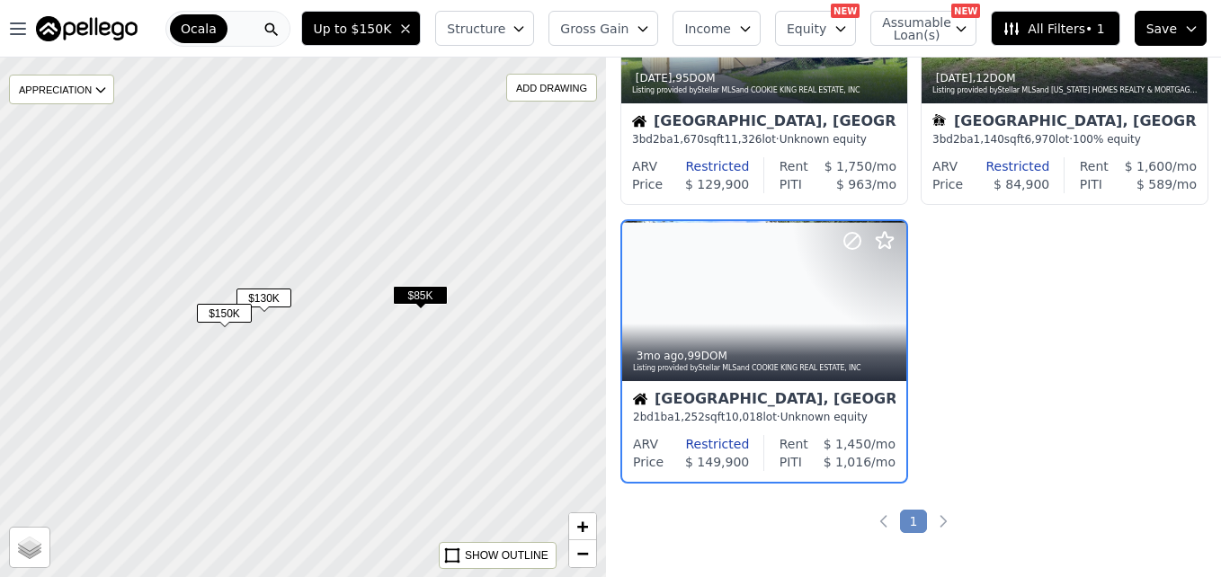
scroll to position [170, 0]
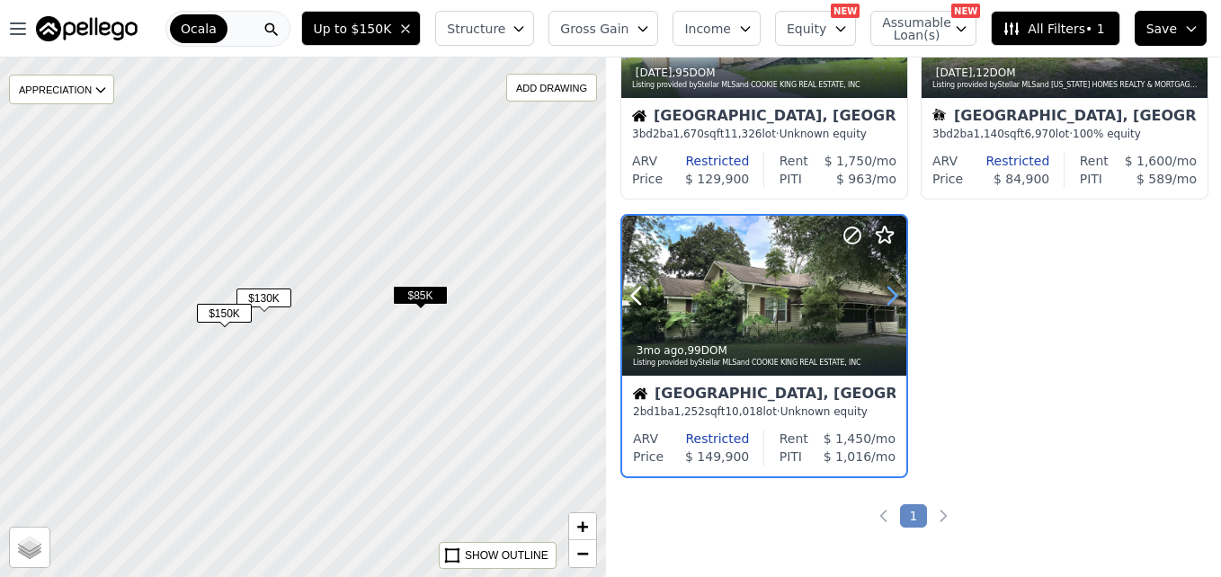
click at [880, 300] on icon at bounding box center [891, 295] width 29 height 29
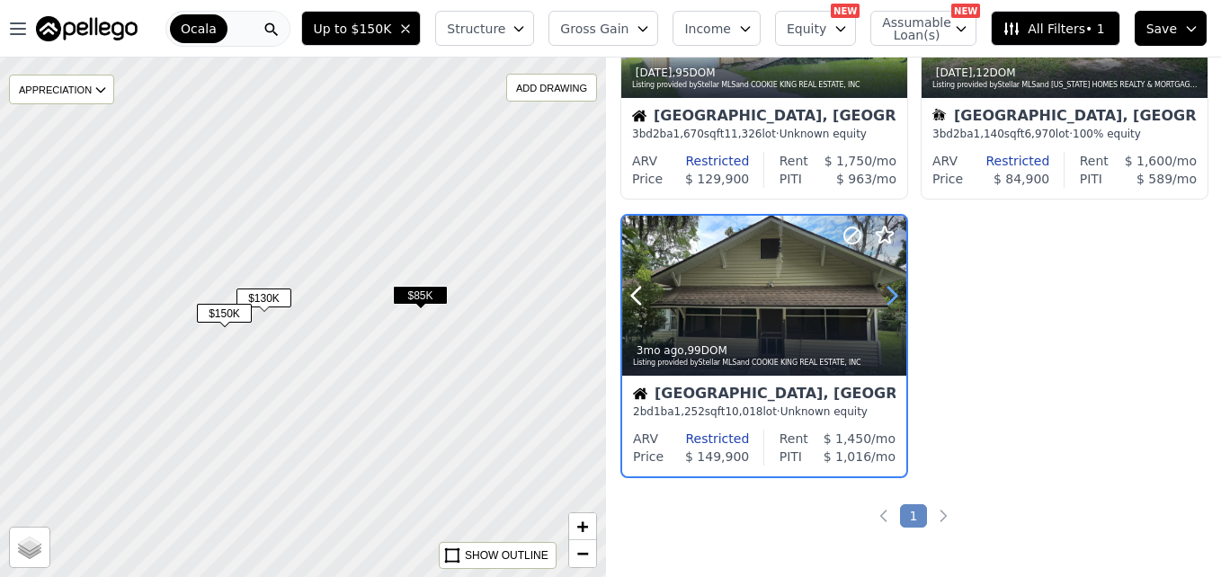
click at [880, 300] on icon at bounding box center [891, 295] width 29 height 29
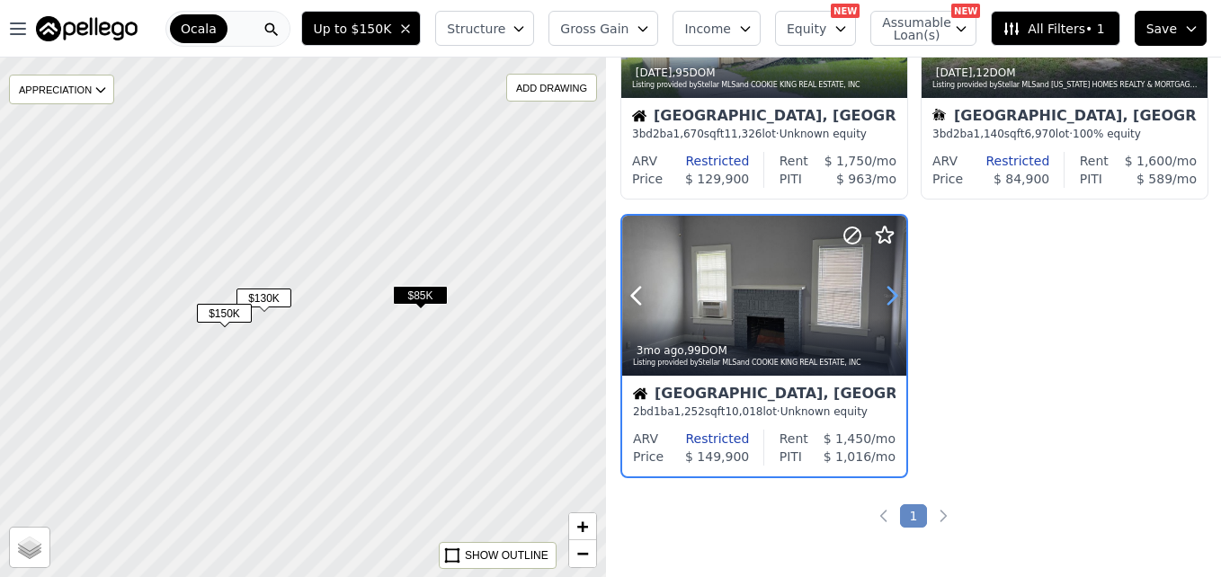
click at [880, 300] on icon at bounding box center [891, 295] width 29 height 29
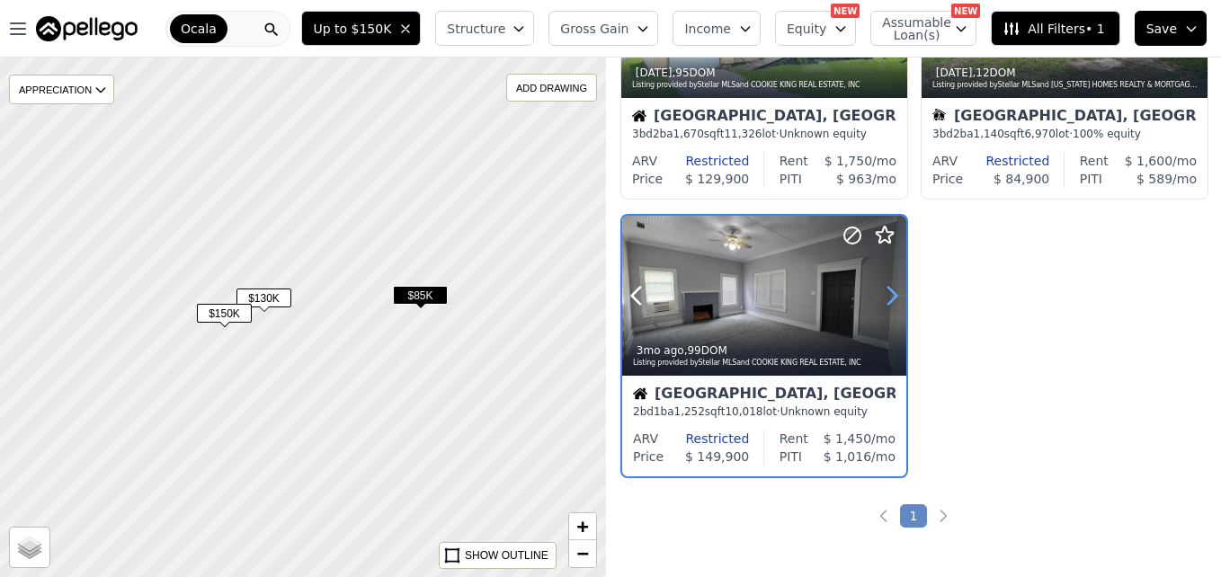
click at [880, 300] on icon at bounding box center [891, 295] width 29 height 29
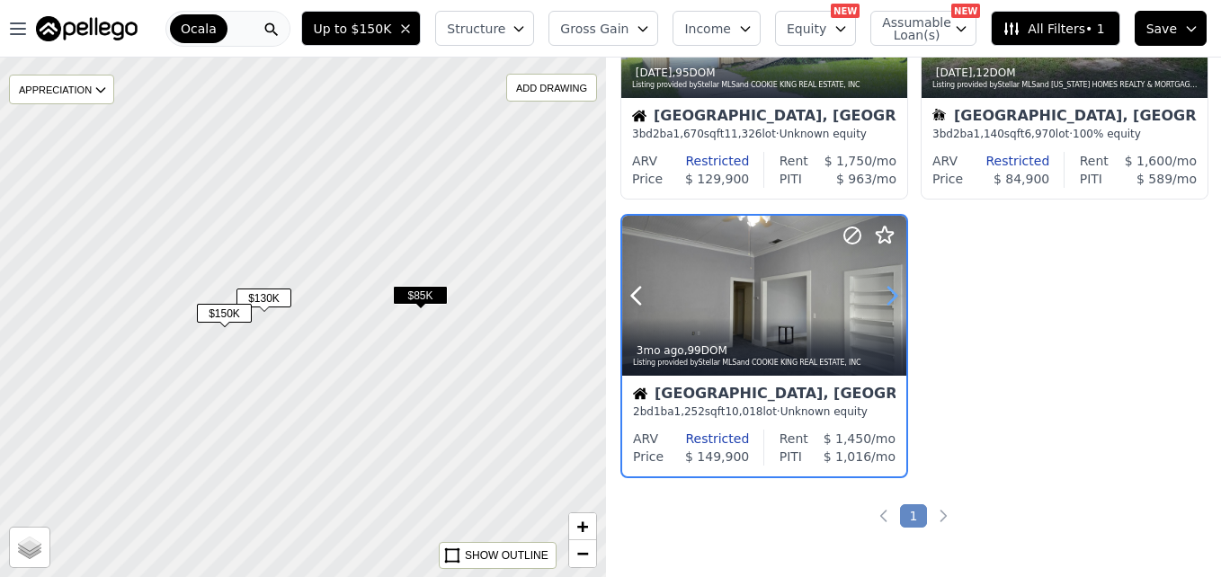
click at [880, 300] on icon at bounding box center [891, 295] width 29 height 29
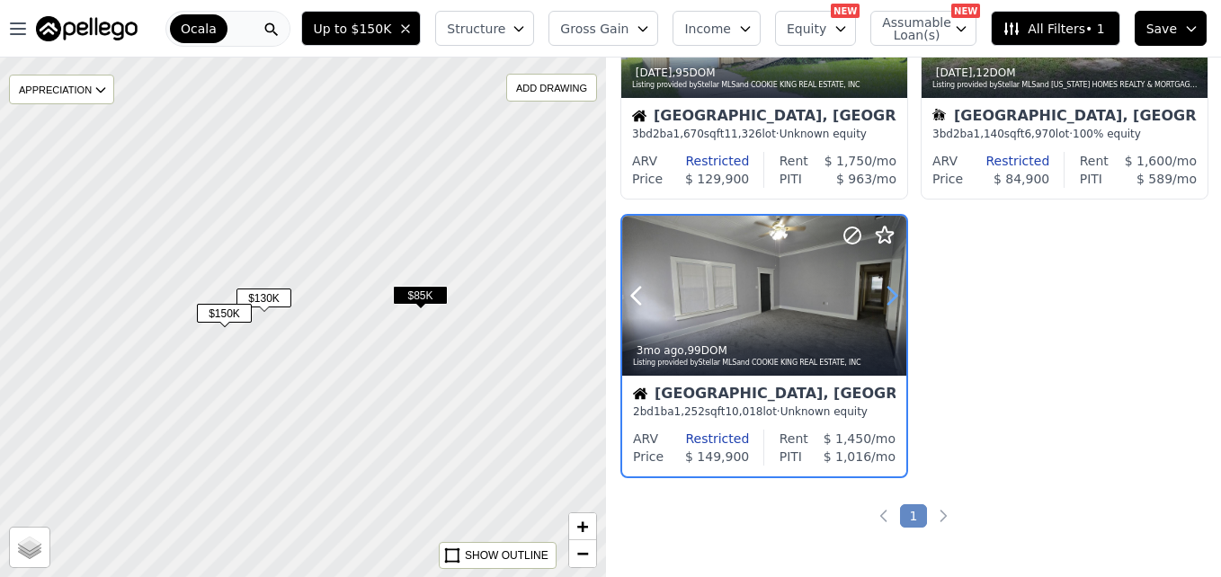
click at [880, 300] on icon at bounding box center [891, 295] width 29 height 29
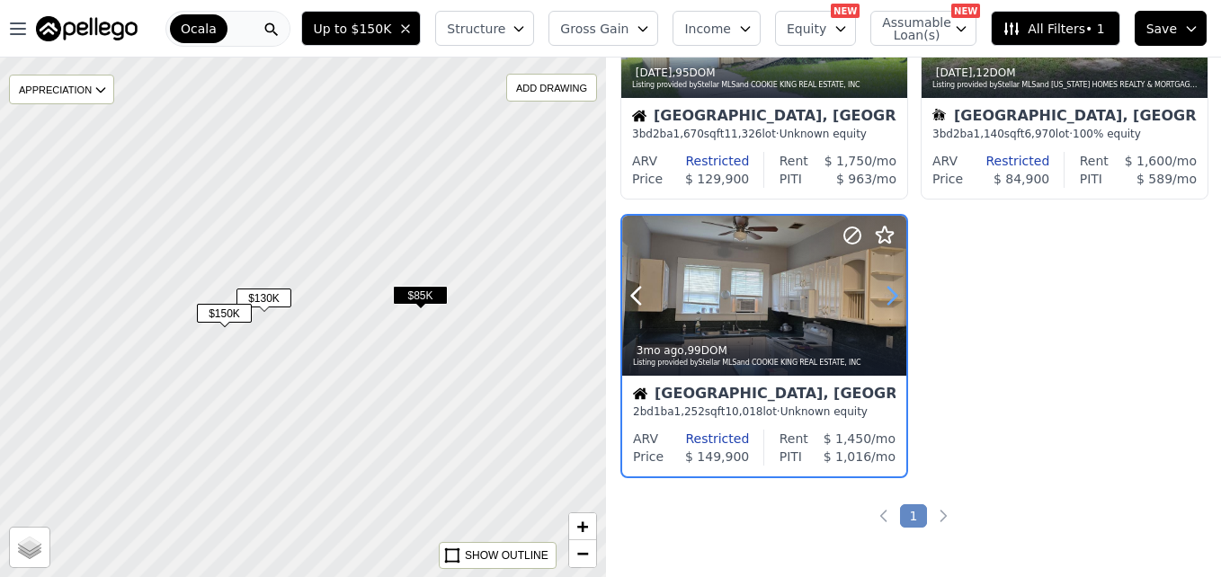
click at [880, 300] on icon at bounding box center [891, 295] width 29 height 29
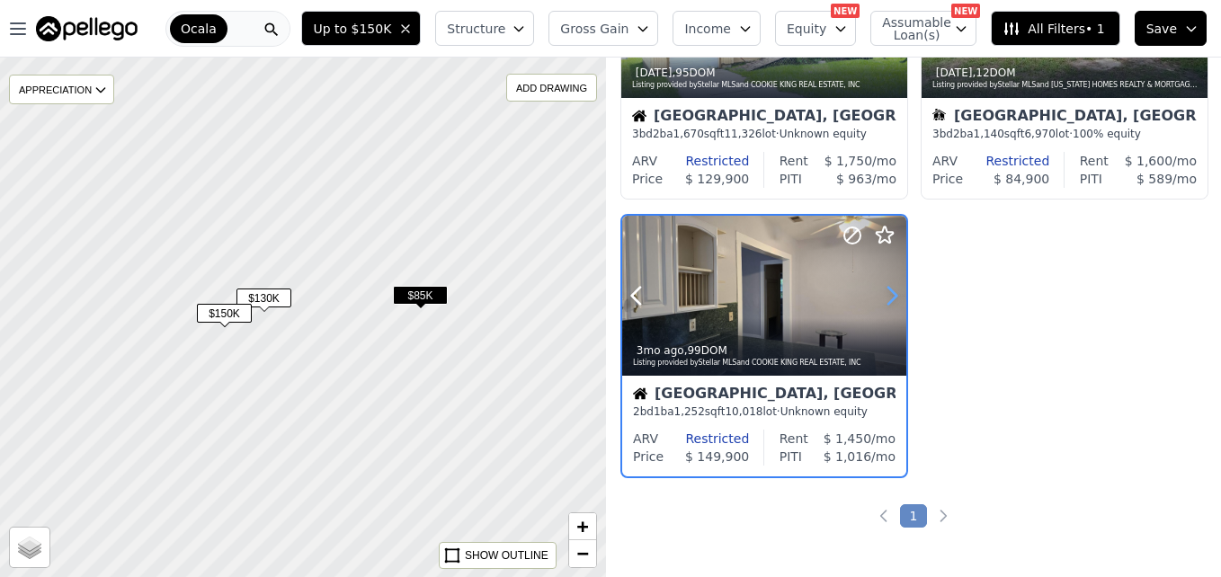
click at [880, 300] on icon at bounding box center [891, 295] width 29 height 29
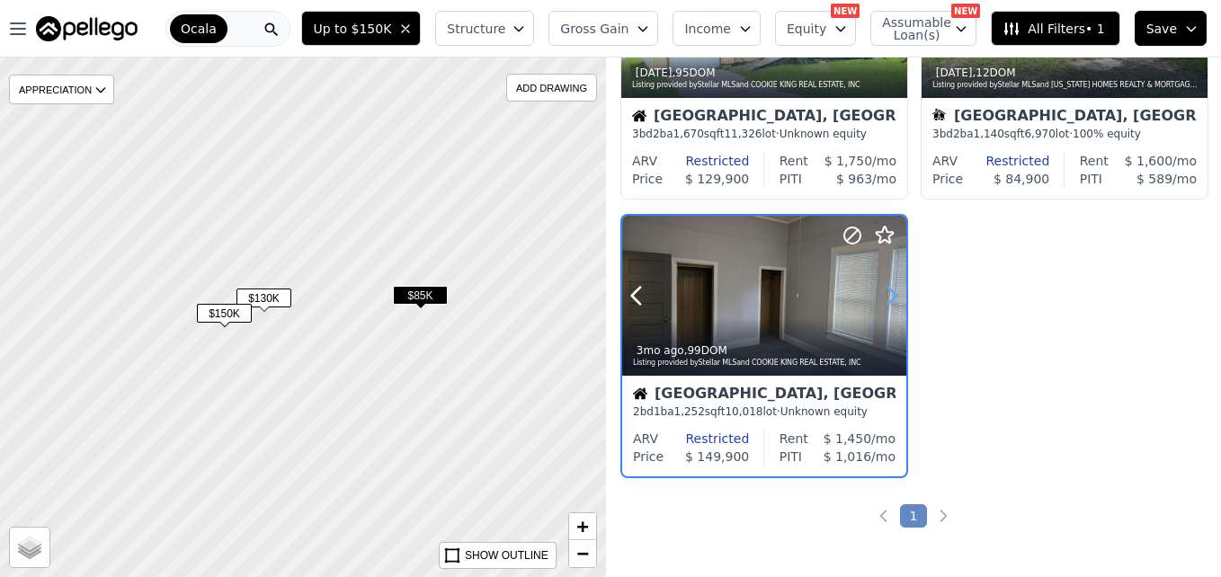
click at [880, 300] on icon at bounding box center [891, 295] width 29 height 29
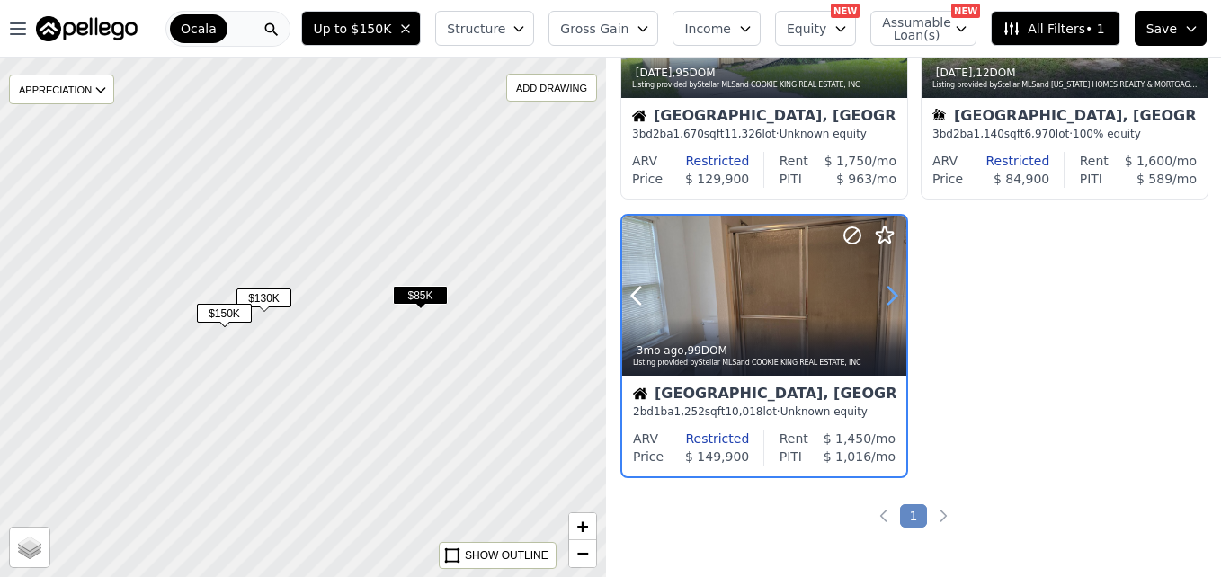
click at [880, 300] on icon at bounding box center [891, 295] width 29 height 29
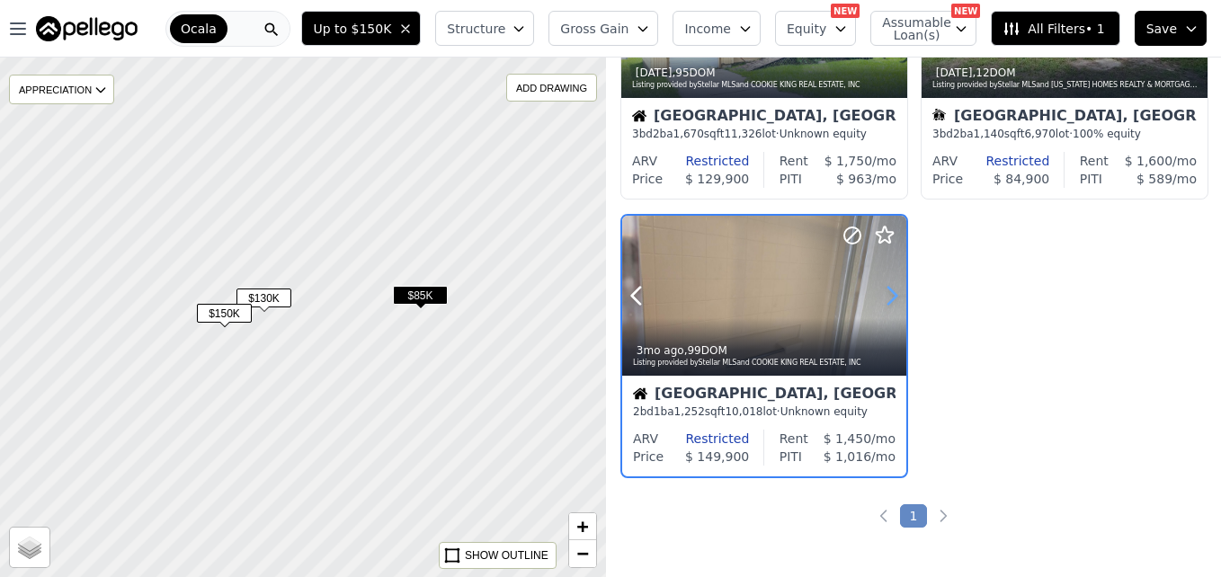
click at [880, 300] on icon at bounding box center [891, 295] width 29 height 29
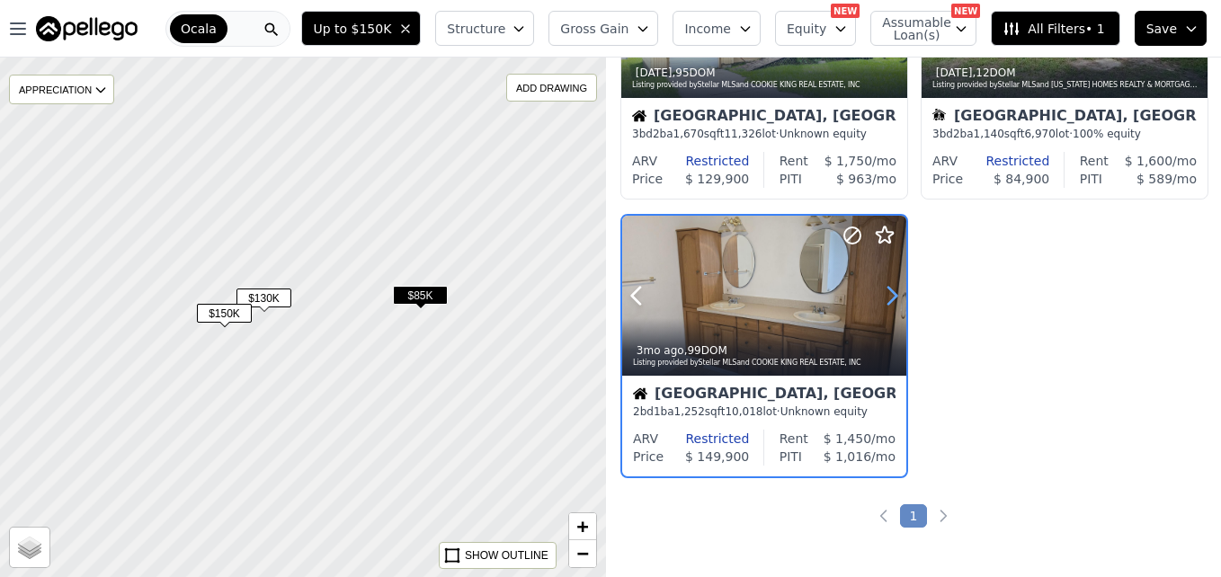
click at [880, 300] on icon at bounding box center [891, 295] width 29 height 29
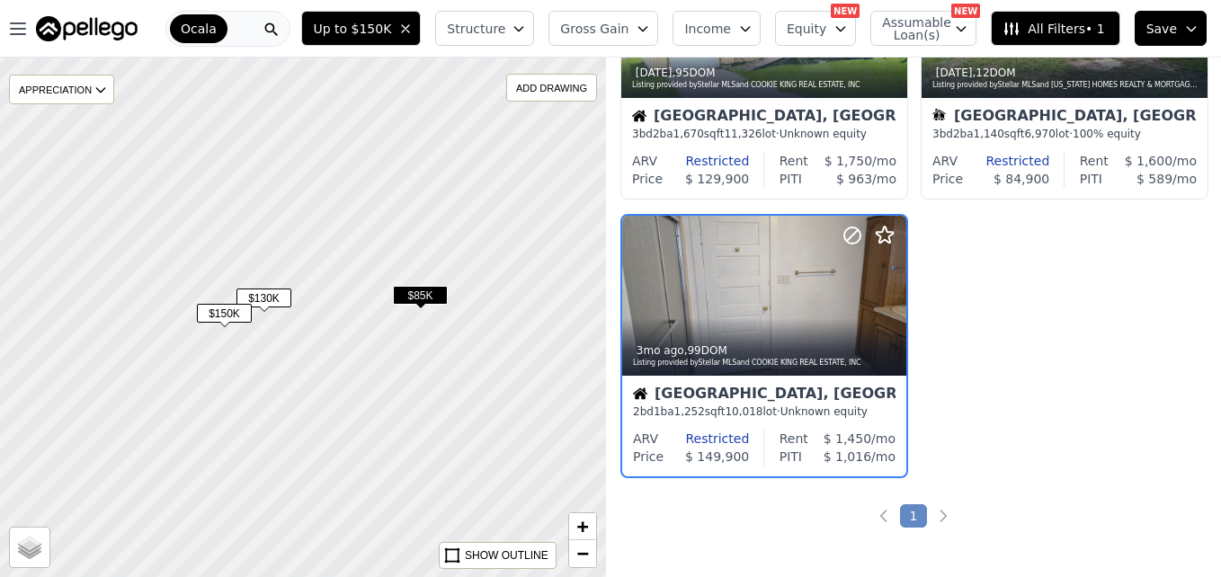
click at [361, 396] on div at bounding box center [303, 317] width 727 height 624
click at [437, 294] on span "$85K" at bounding box center [420, 295] width 55 height 19
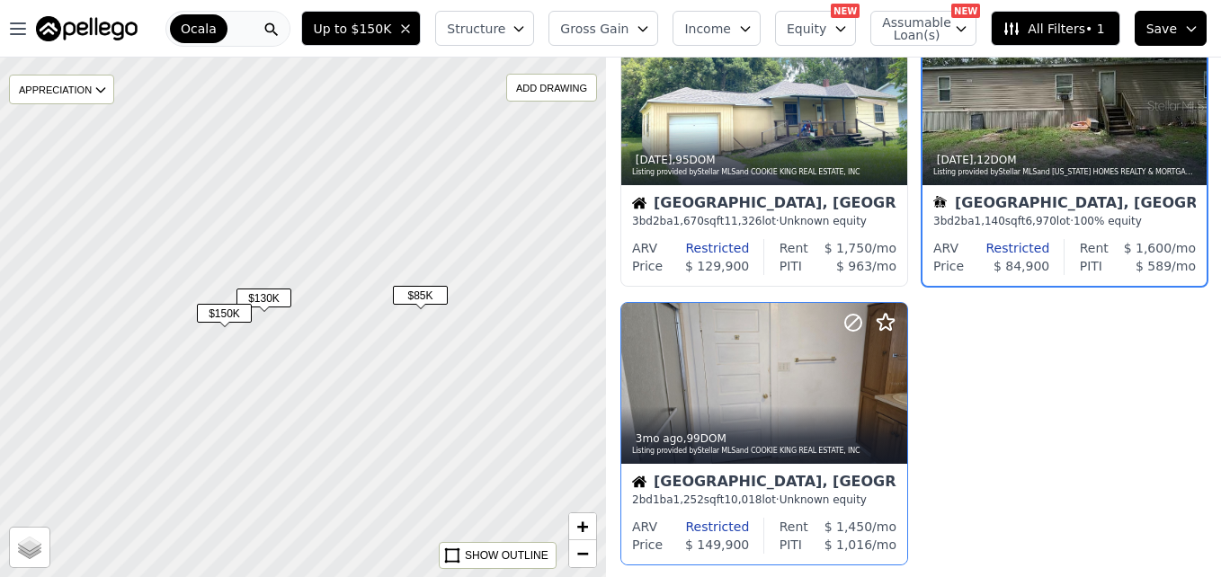
scroll to position [0, 0]
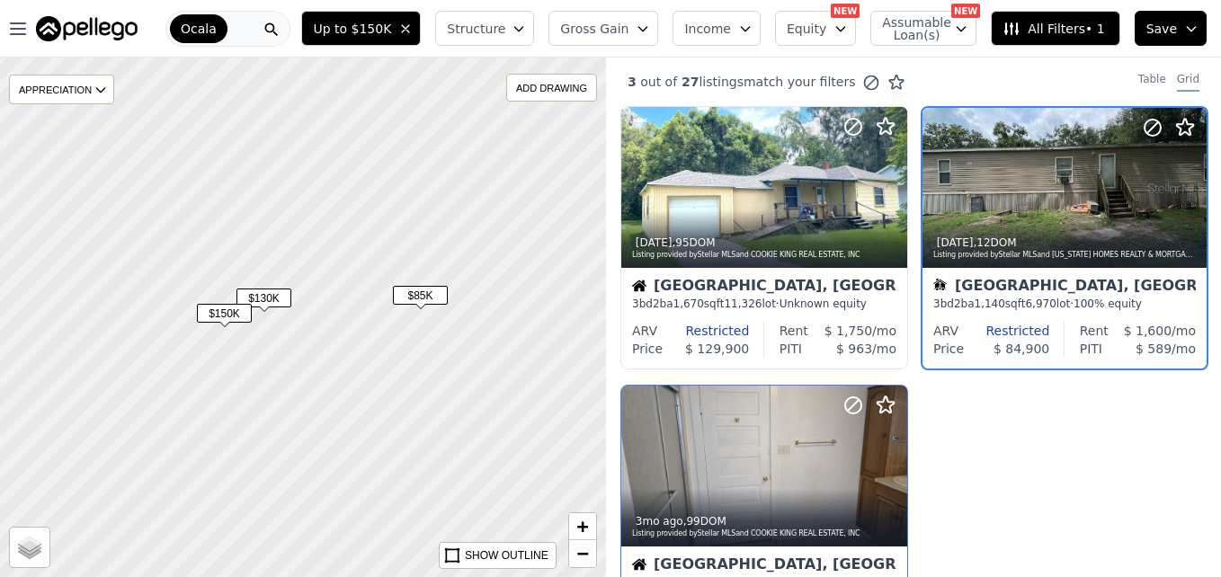
click at [411, 428] on div at bounding box center [303, 317] width 727 height 624
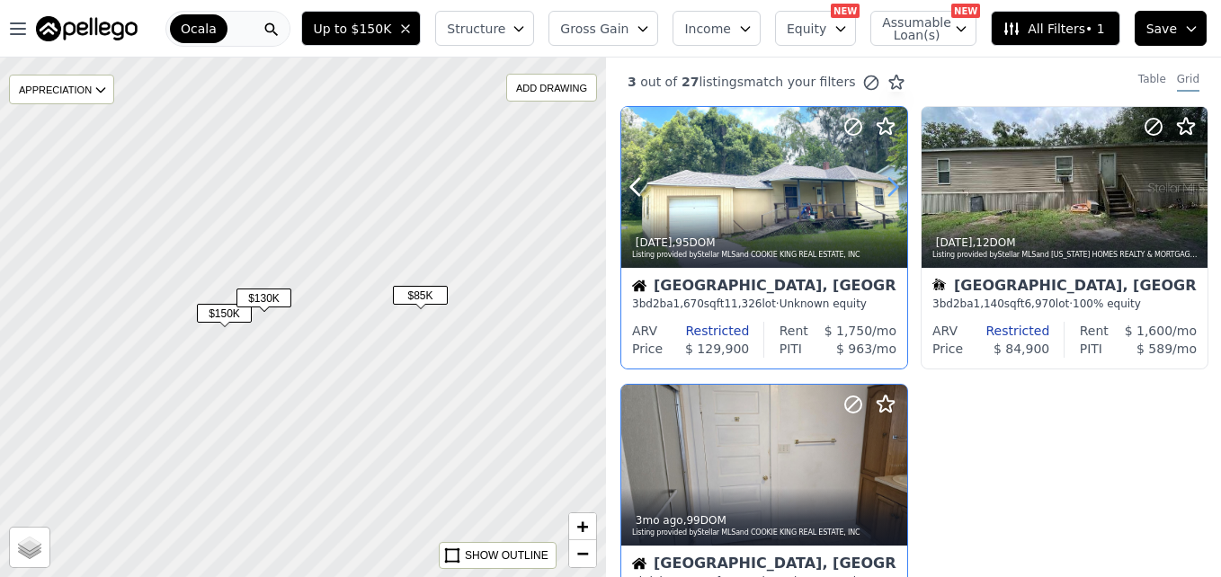
click at [886, 183] on icon at bounding box center [892, 187] width 29 height 29
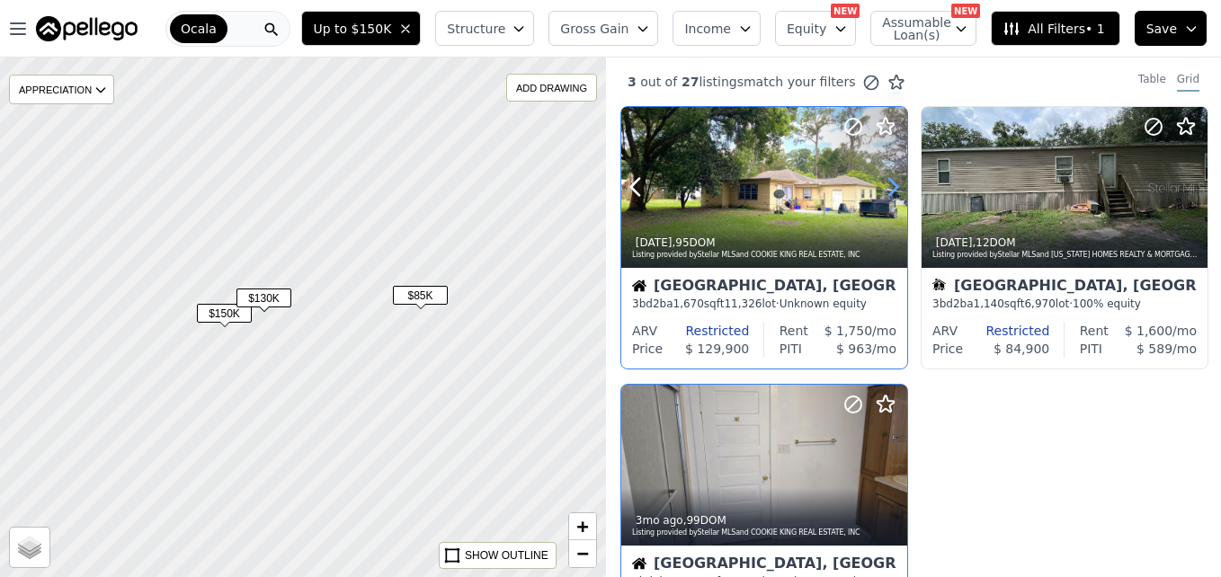
click at [886, 183] on icon at bounding box center [892, 187] width 29 height 29
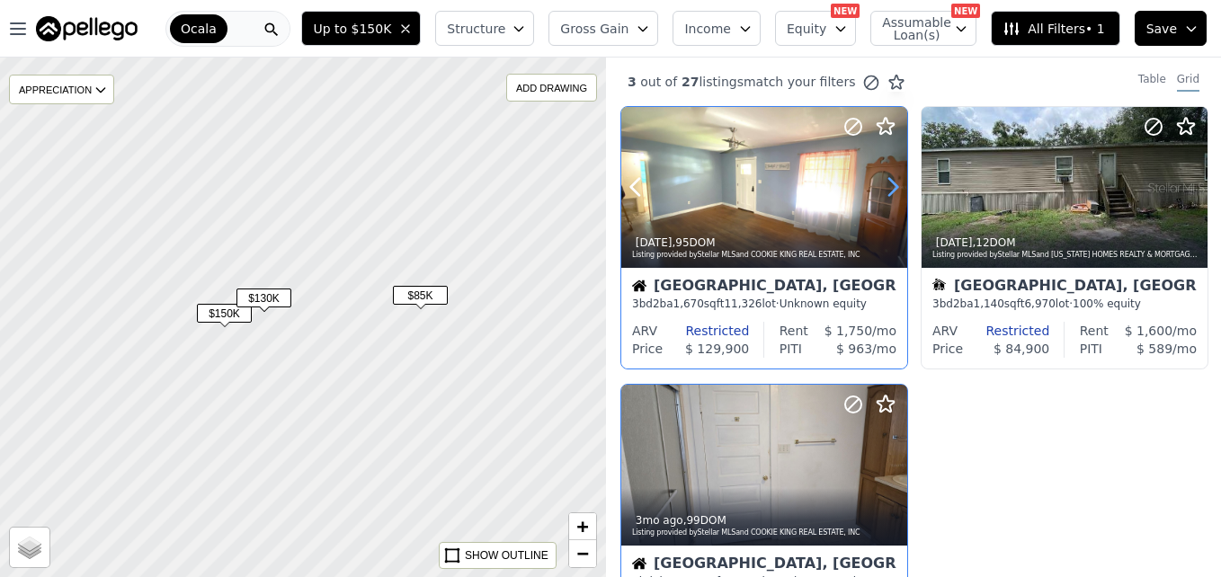
click at [886, 183] on icon at bounding box center [892, 187] width 29 height 29
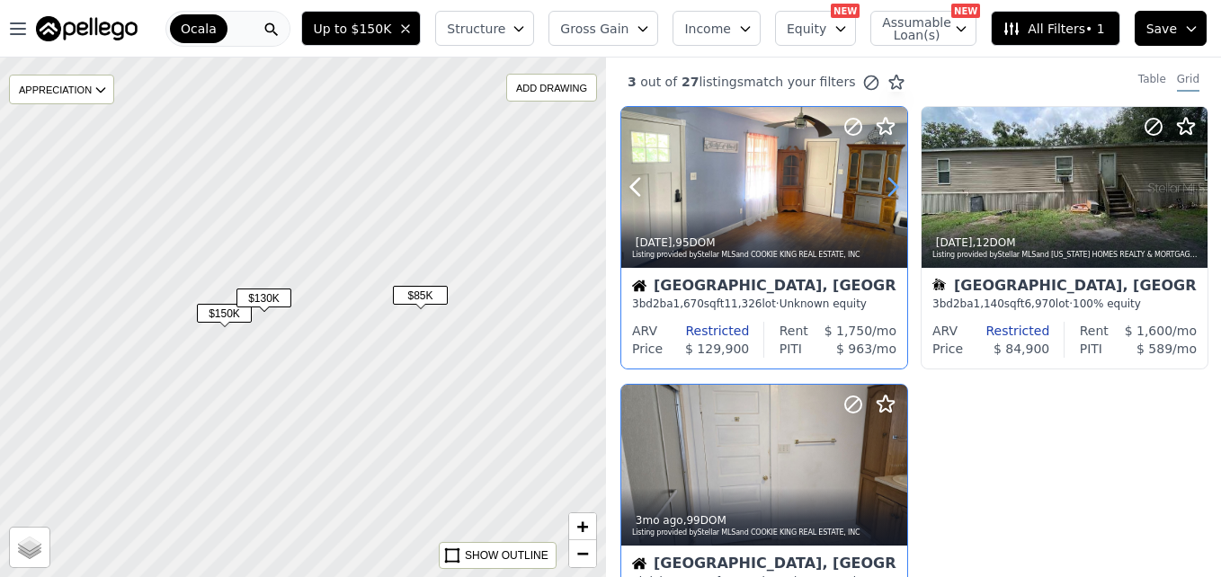
click at [886, 183] on icon at bounding box center [892, 187] width 29 height 29
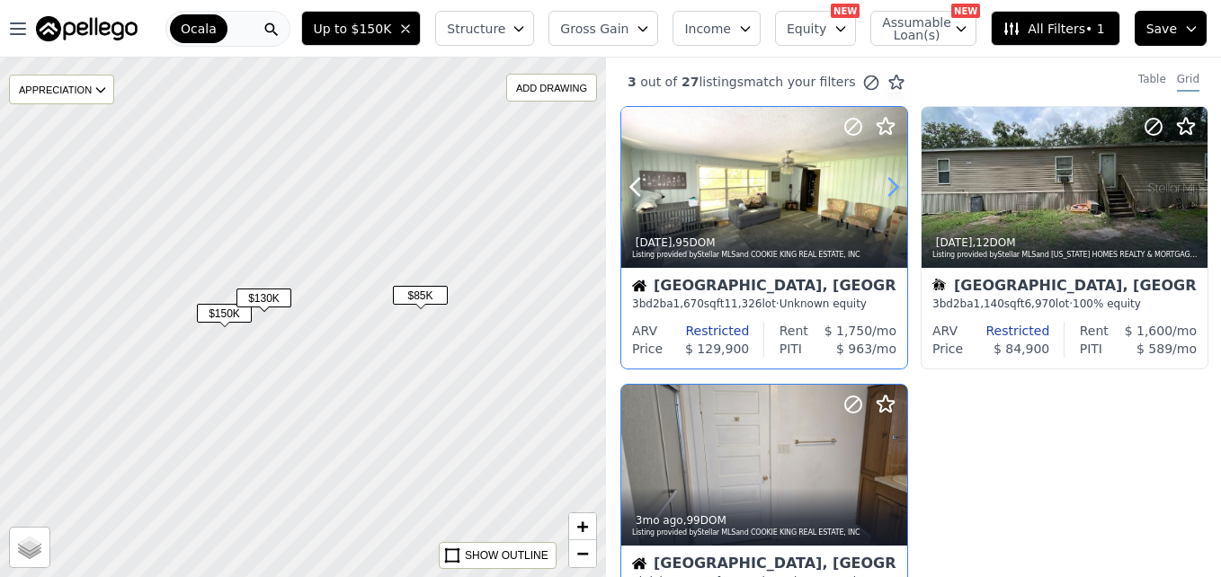
click at [886, 183] on icon at bounding box center [892, 187] width 29 height 29
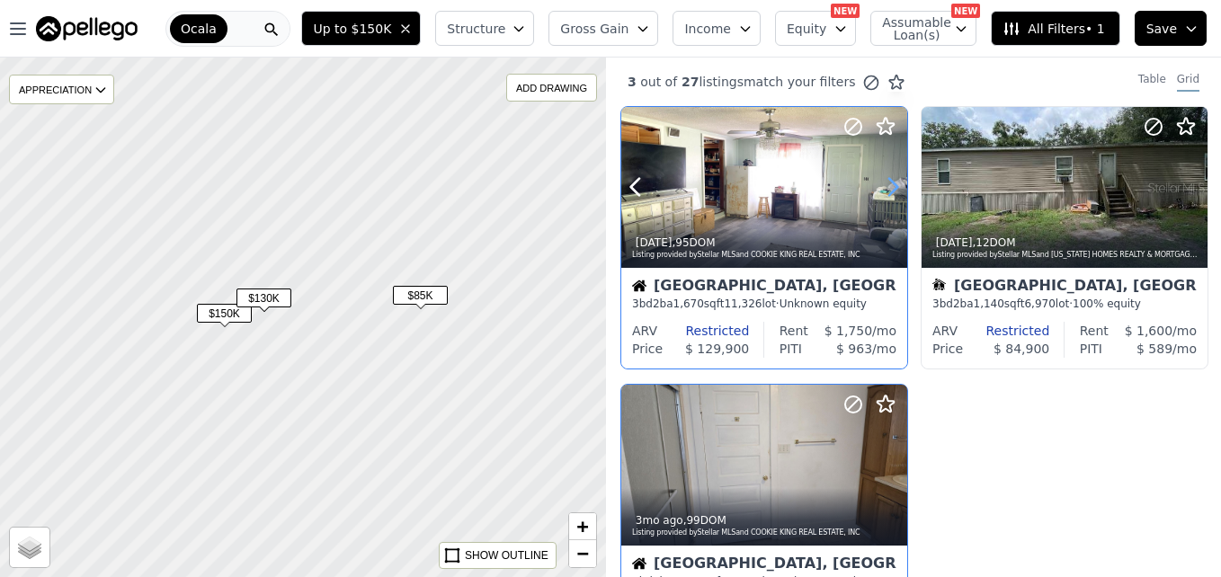
click at [886, 183] on icon at bounding box center [892, 187] width 29 height 29
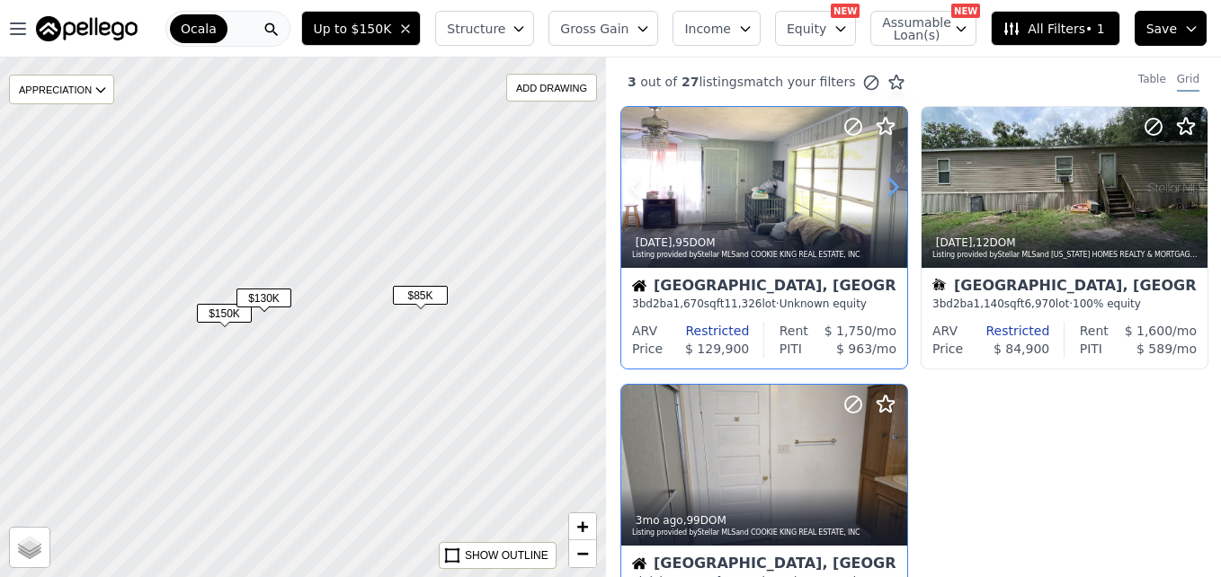
click at [886, 183] on icon at bounding box center [892, 187] width 29 height 29
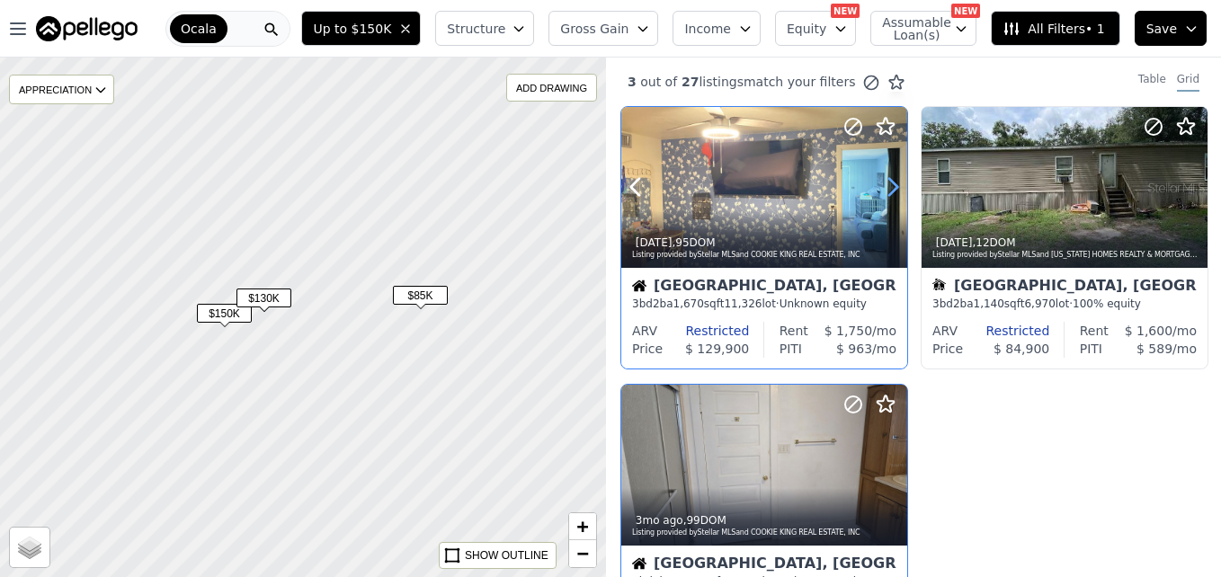
click at [886, 183] on icon at bounding box center [892, 187] width 29 height 29
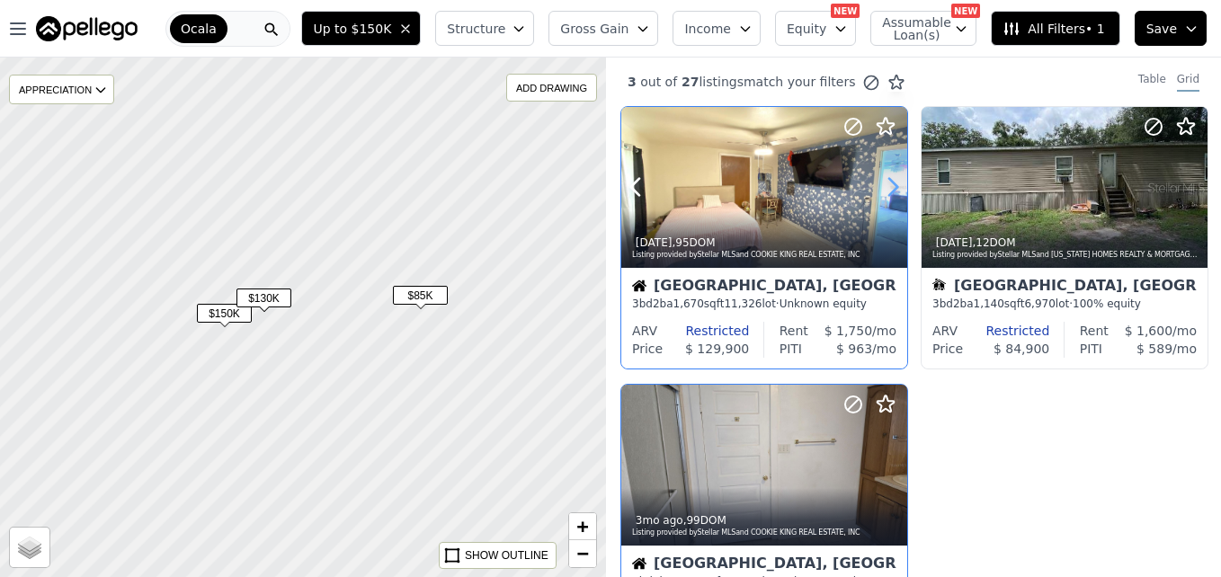
click at [886, 183] on icon at bounding box center [892, 187] width 29 height 29
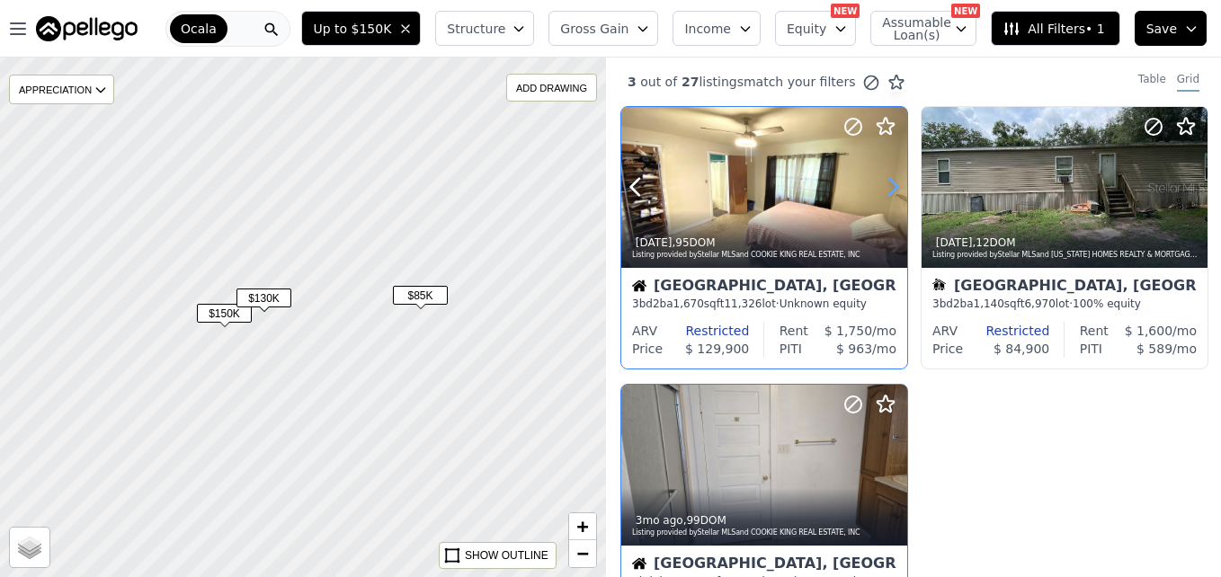
click at [886, 183] on icon at bounding box center [892, 187] width 29 height 29
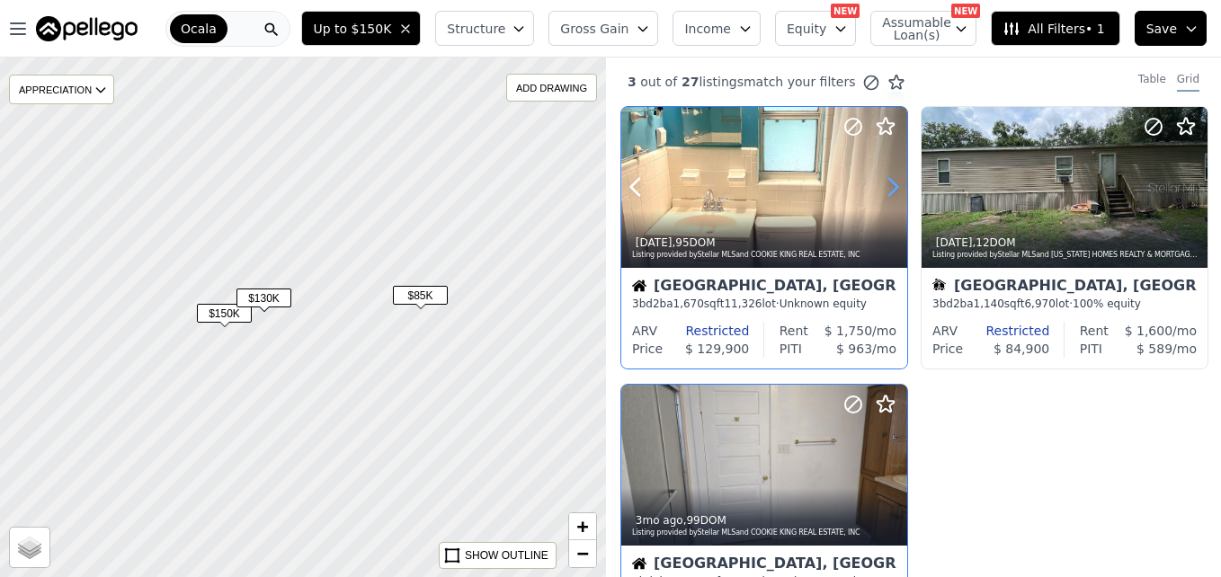
click at [886, 183] on icon at bounding box center [892, 187] width 29 height 29
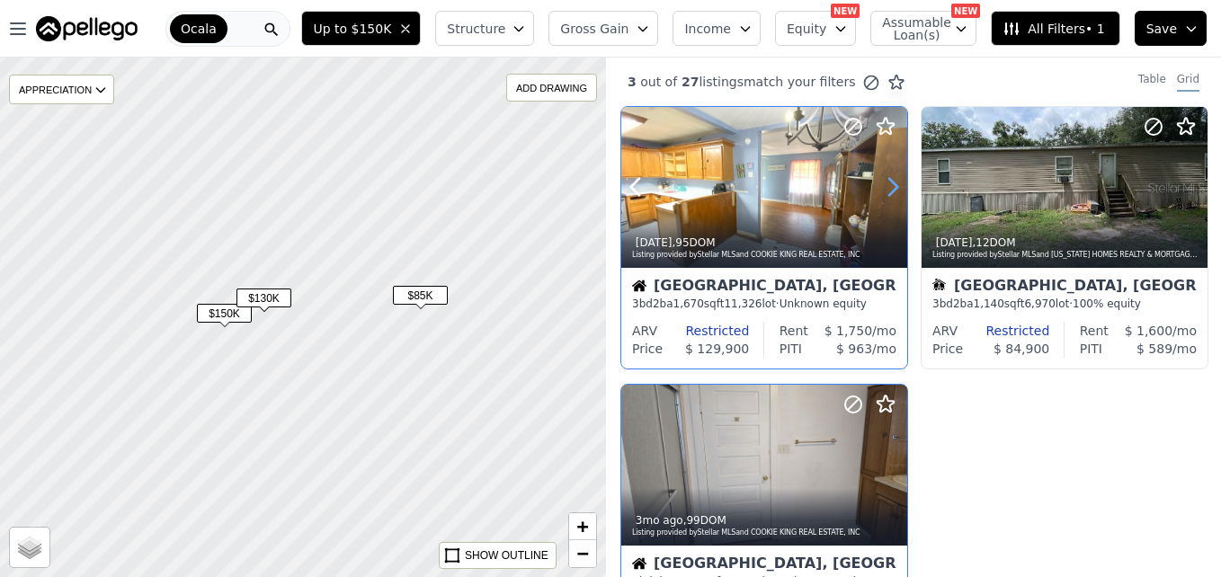
click at [886, 183] on icon at bounding box center [892, 187] width 29 height 29
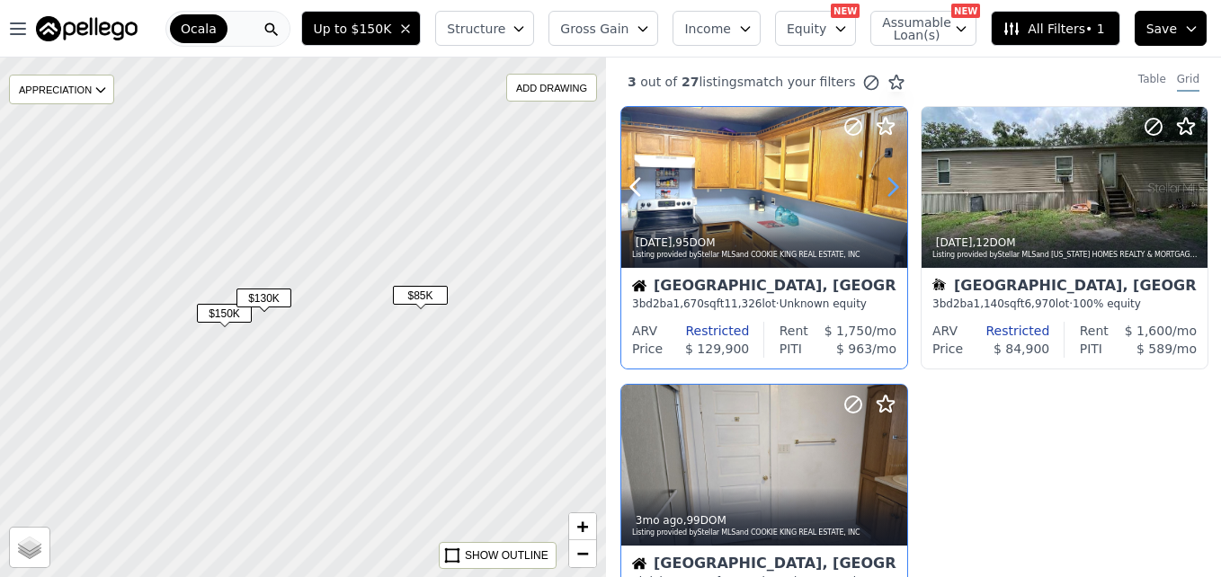
click at [886, 183] on icon at bounding box center [892, 187] width 29 height 29
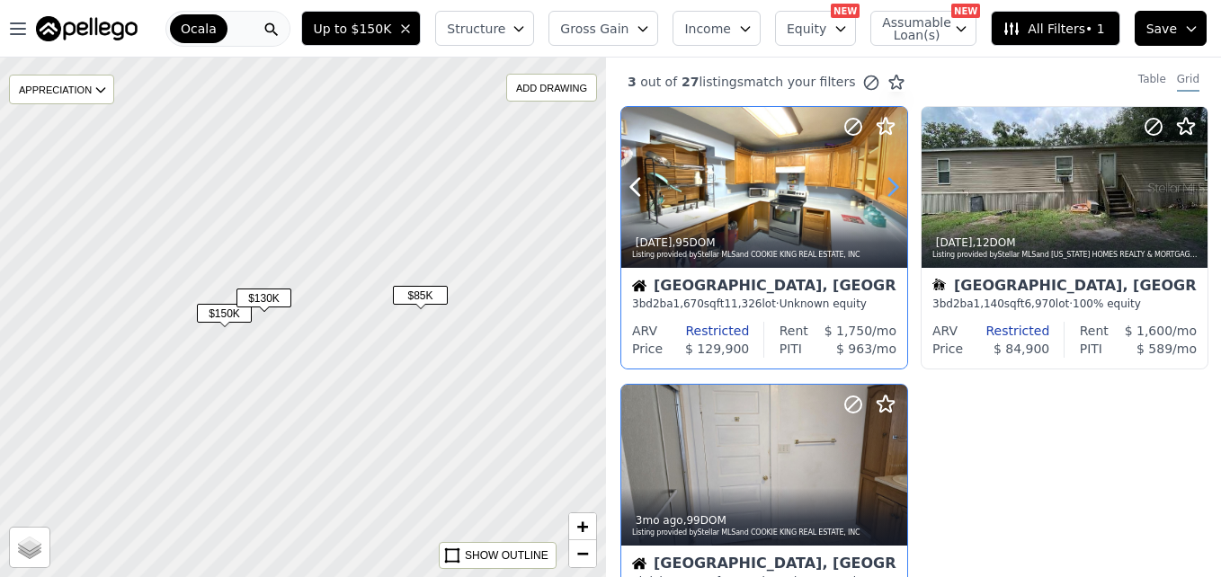
click at [886, 183] on icon at bounding box center [892, 187] width 29 height 29
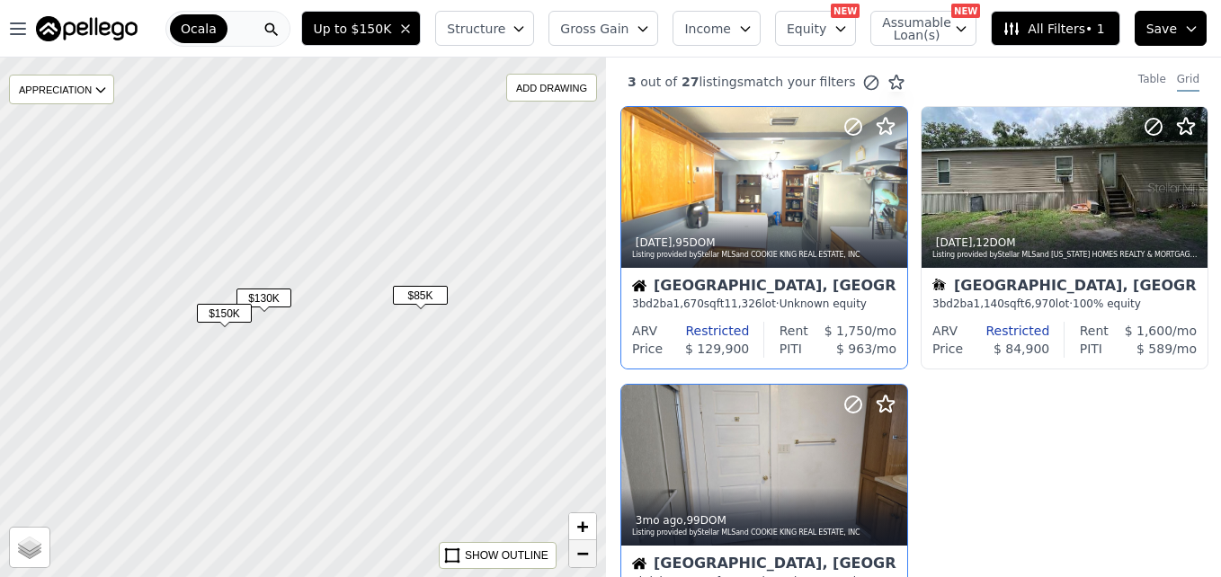
click at [581, 551] on span "−" at bounding box center [583, 553] width 12 height 22
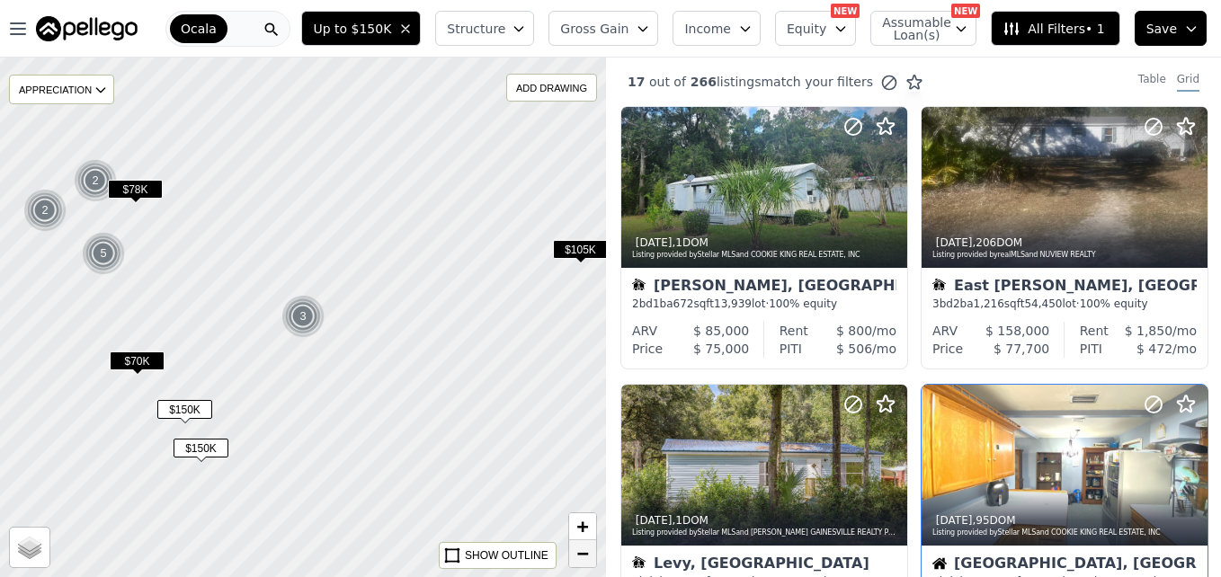
click at [581, 551] on span "−" at bounding box center [583, 553] width 12 height 22
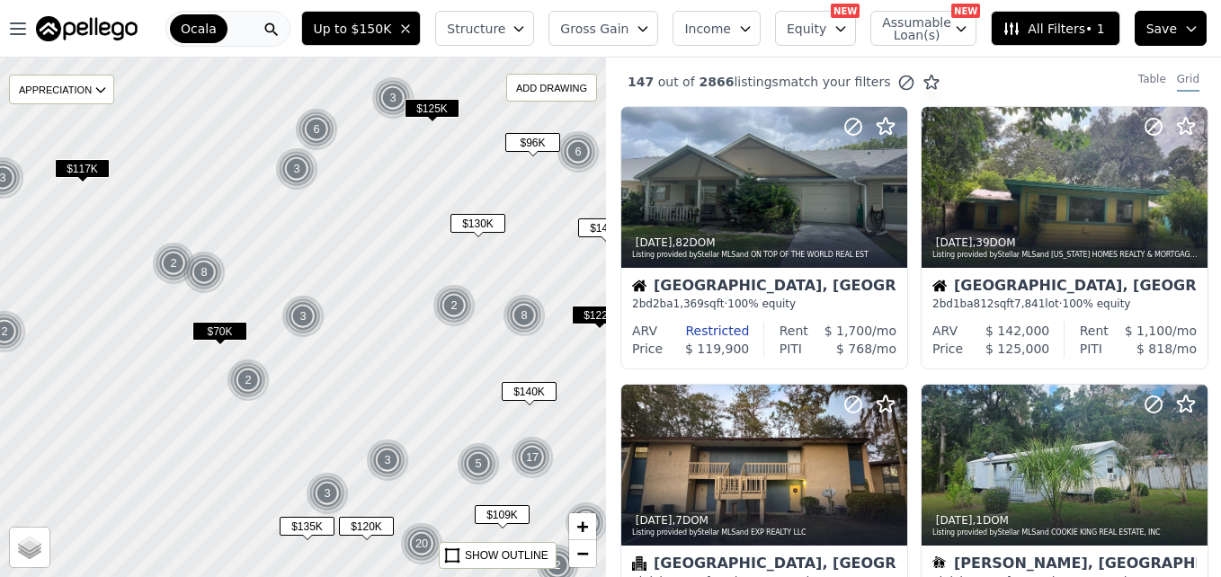
click at [449, 105] on span "$125K" at bounding box center [432, 108] width 55 height 19
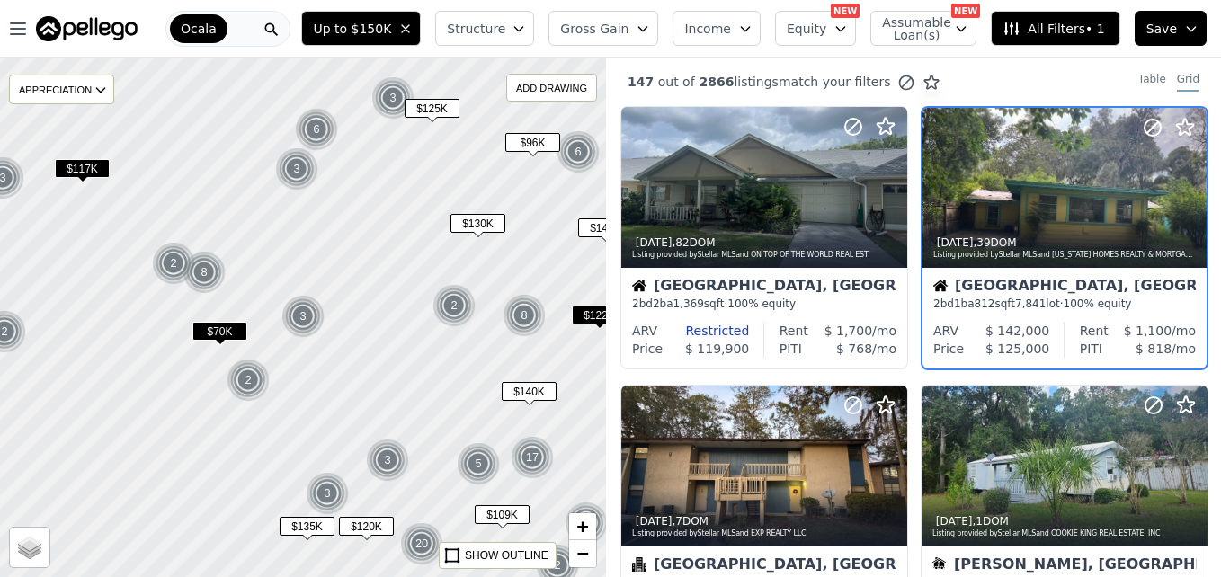
click at [449, 105] on span "$125K" at bounding box center [432, 108] width 55 height 19
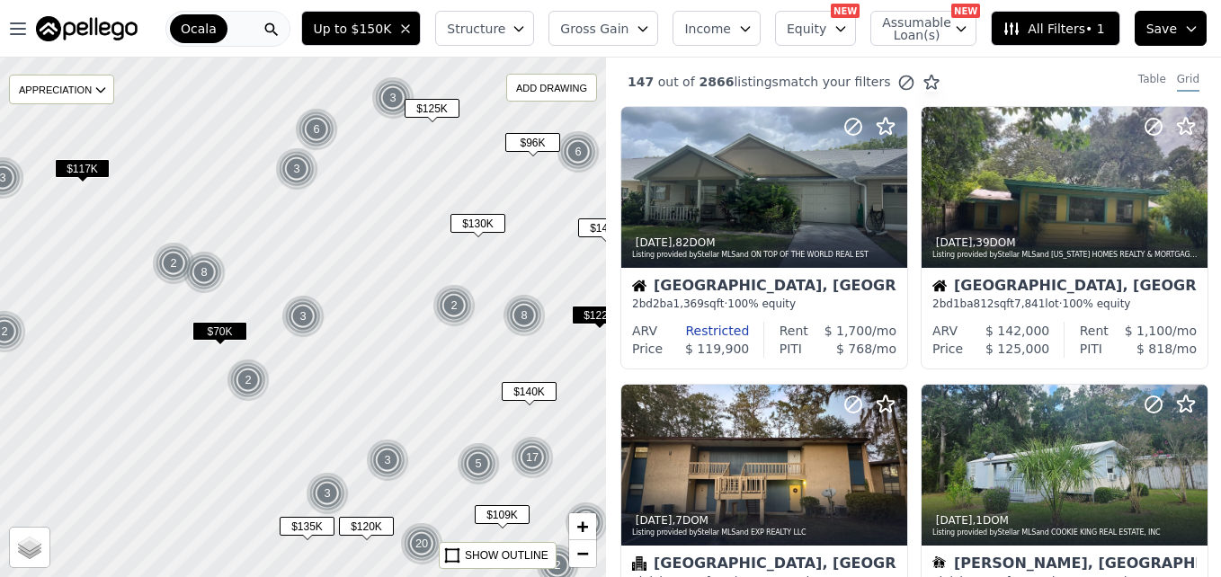
click at [449, 105] on span "$125K" at bounding box center [432, 108] width 55 height 19
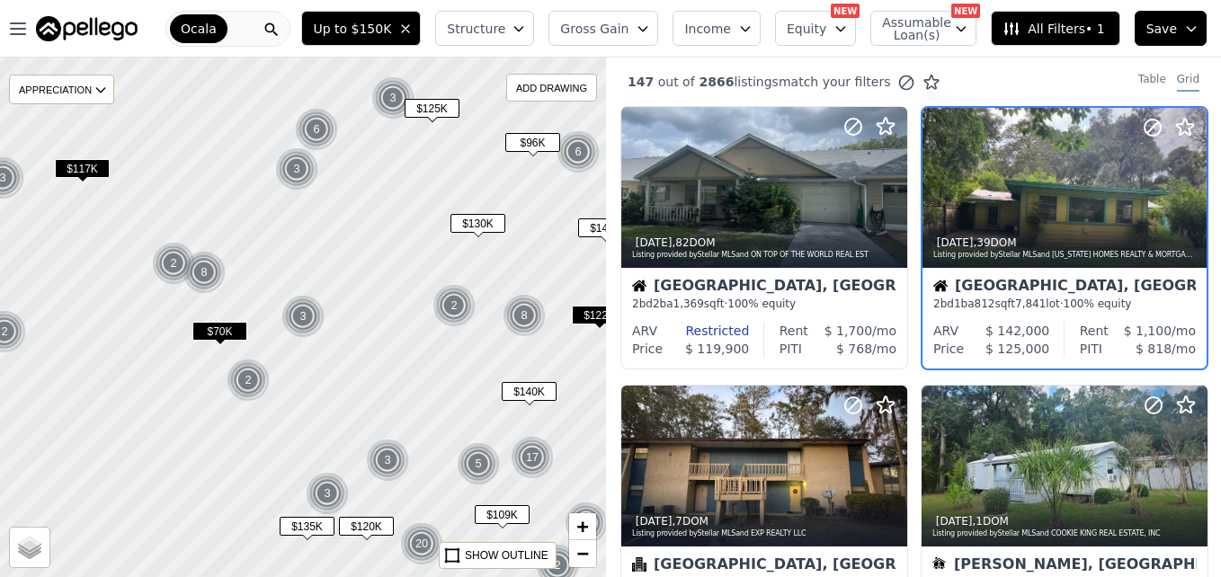
click at [288, 164] on img at bounding box center [297, 168] width 44 height 43
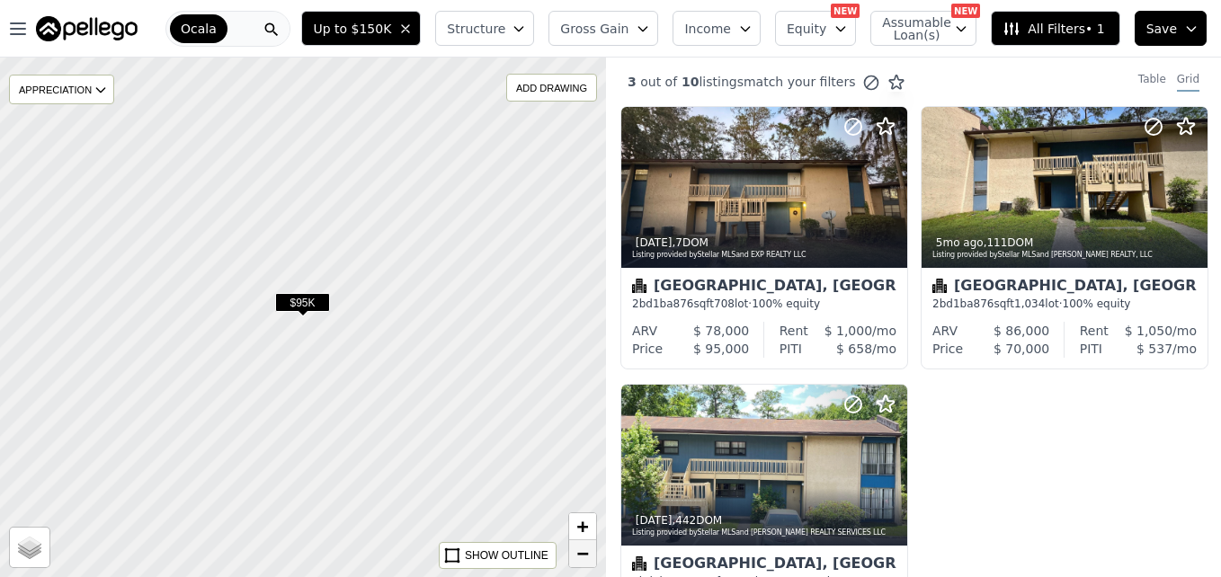
click at [581, 565] on link "−" at bounding box center [582, 553] width 27 height 27
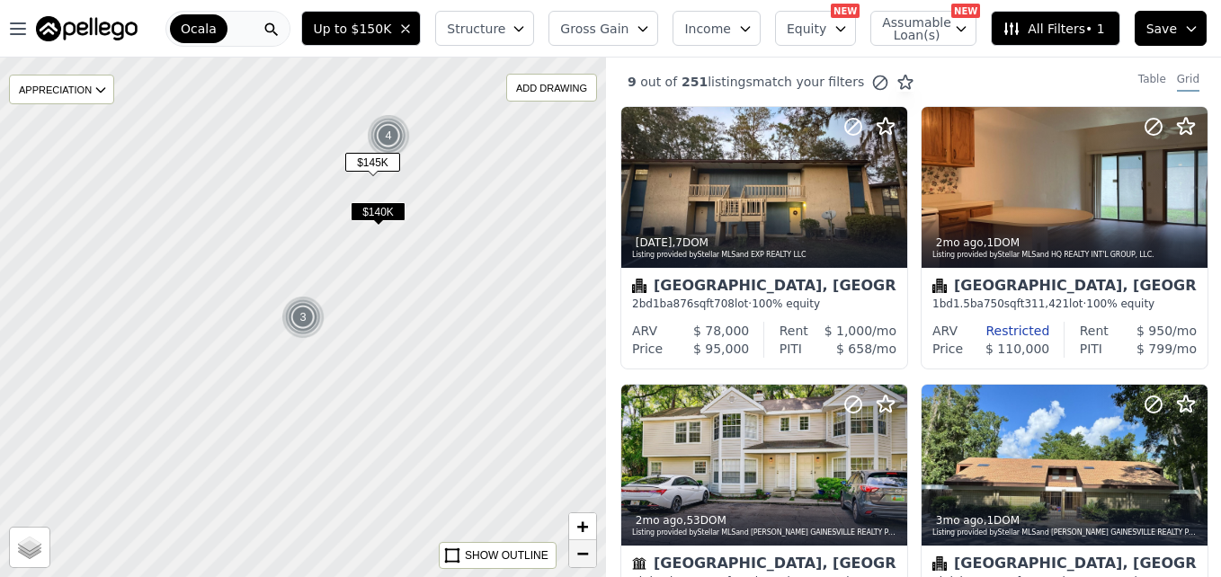
click at [581, 565] on link "−" at bounding box center [582, 553] width 27 height 27
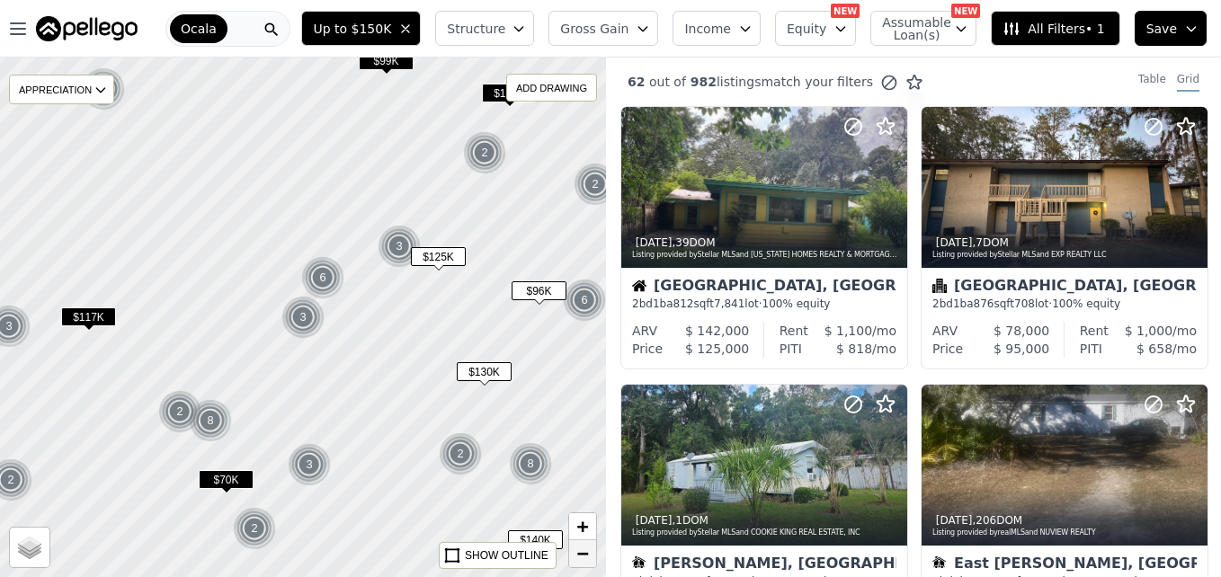
click at [581, 565] on link "−" at bounding box center [582, 553] width 27 height 27
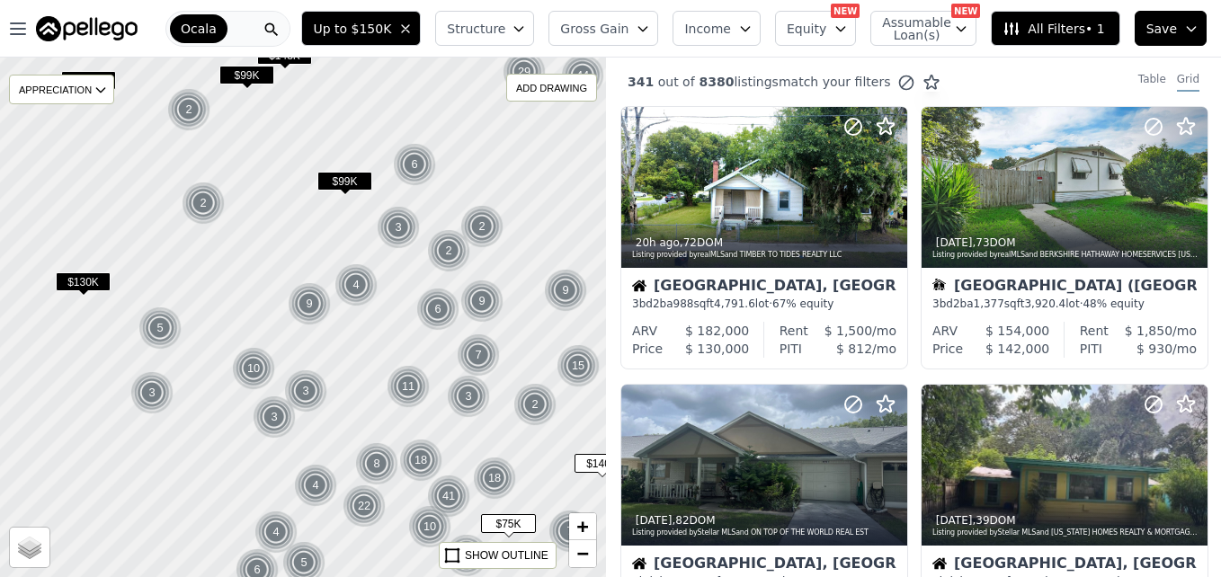
click at [96, 282] on span "$130K" at bounding box center [83, 281] width 55 height 19
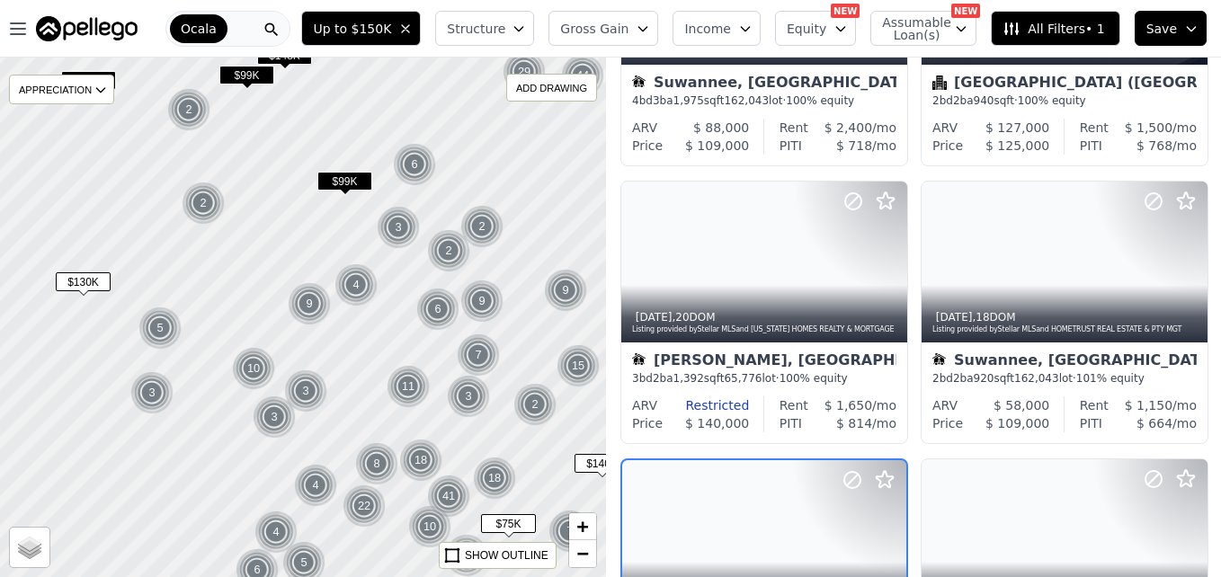
scroll to position [1002, 0]
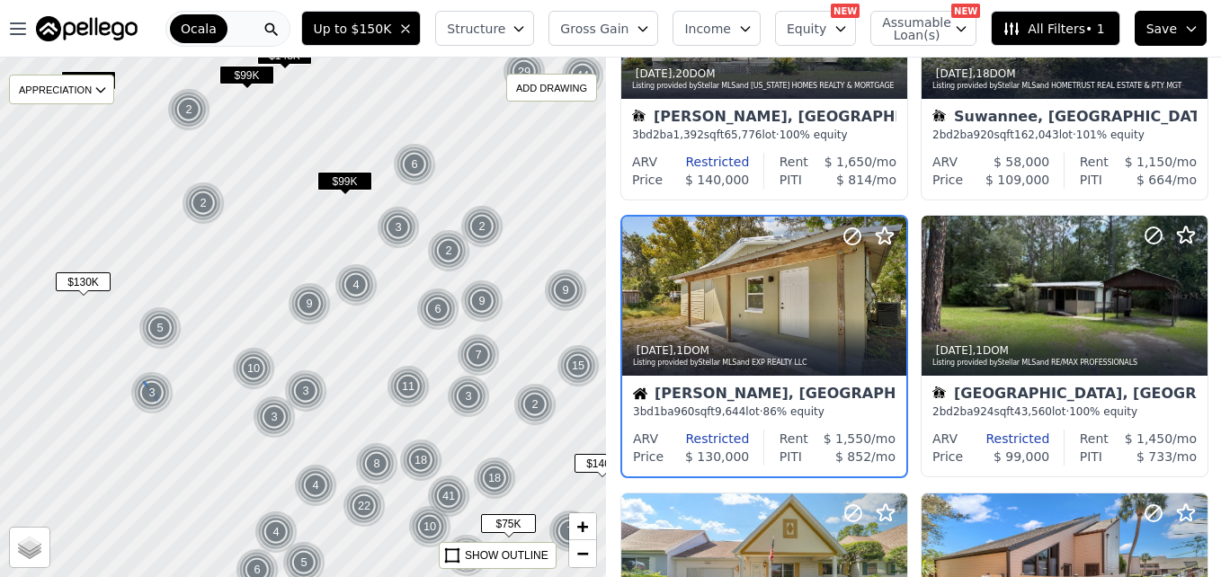
click at [173, 413] on img at bounding box center [152, 392] width 44 height 43
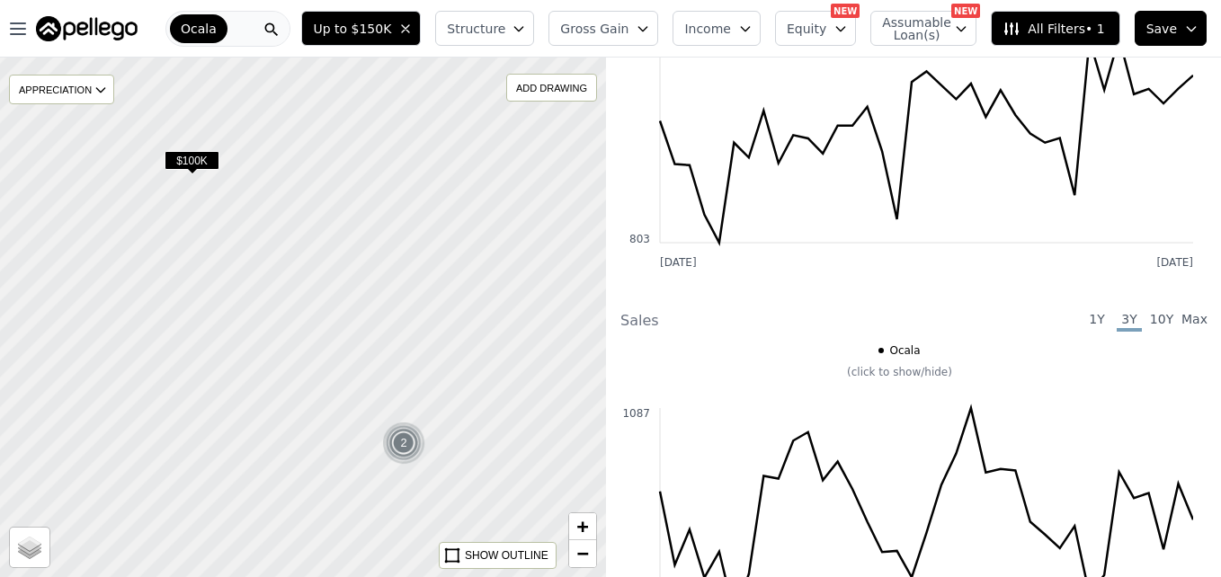
click at [398, 441] on img at bounding box center [404, 443] width 44 height 43
click at [339, 276] on span "$100K" at bounding box center [325, 271] width 55 height 19
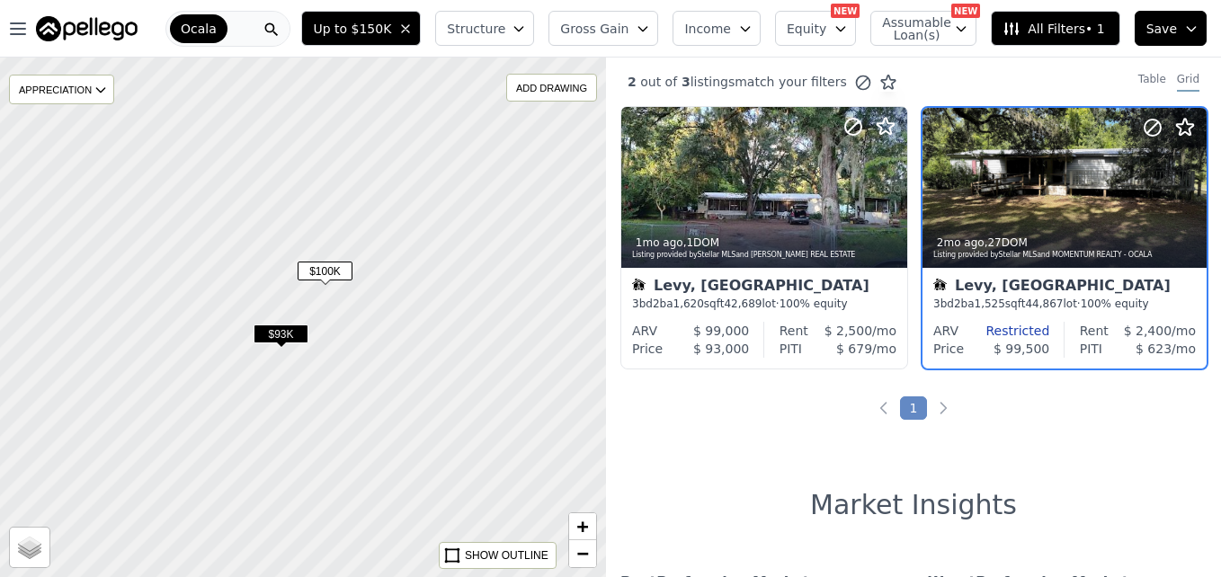
click at [285, 333] on span "$93K" at bounding box center [280, 334] width 55 height 19
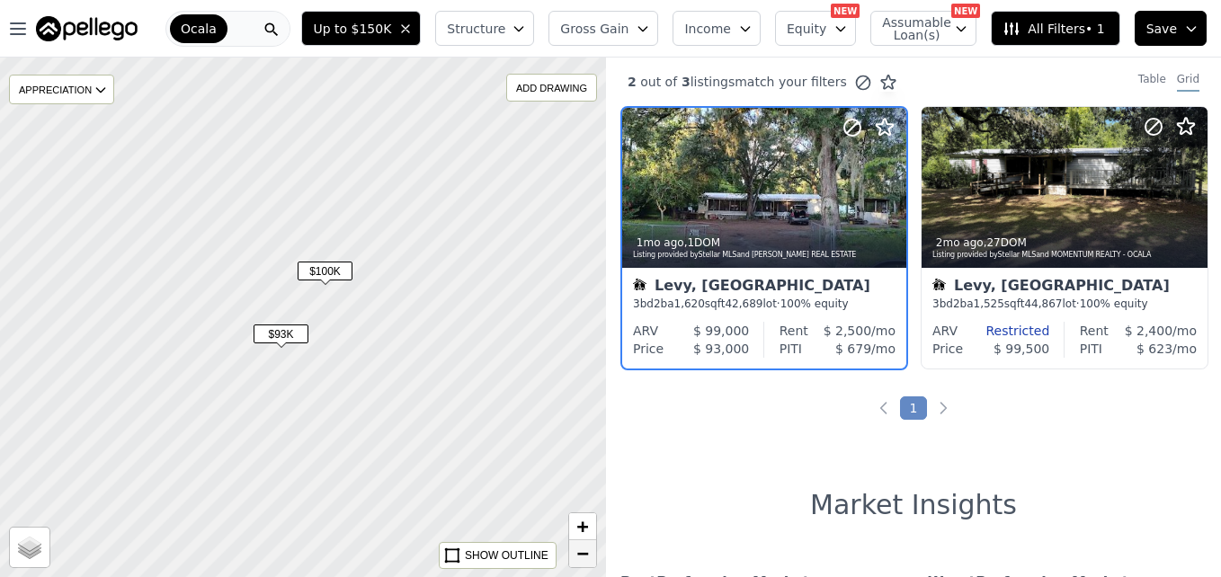
click at [578, 566] on link "−" at bounding box center [582, 553] width 27 height 27
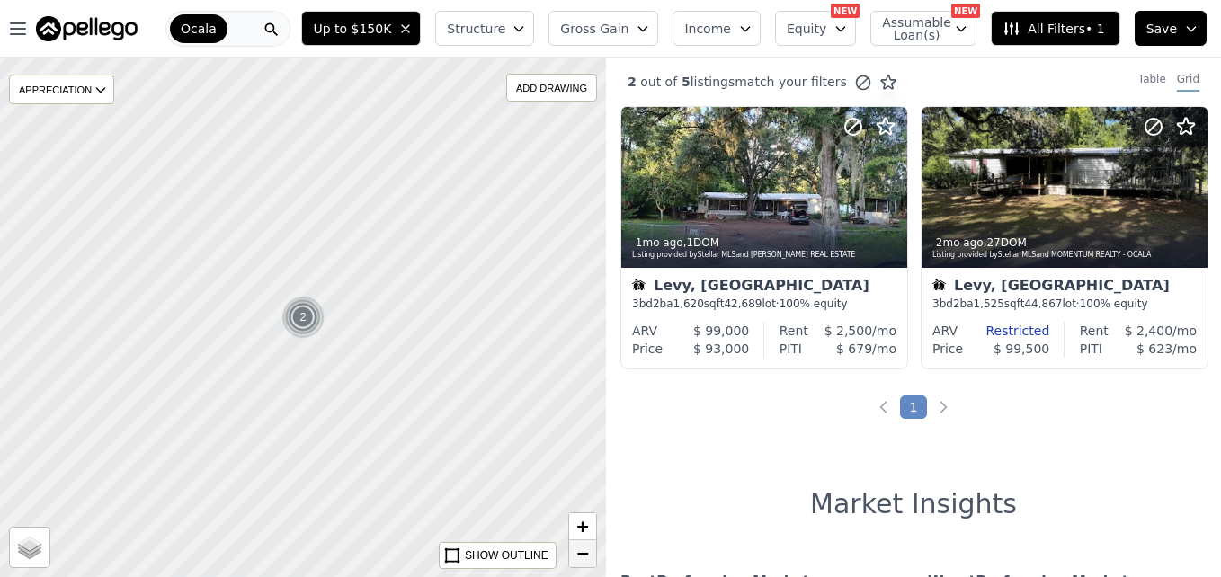
click at [590, 555] on link "−" at bounding box center [582, 553] width 27 height 27
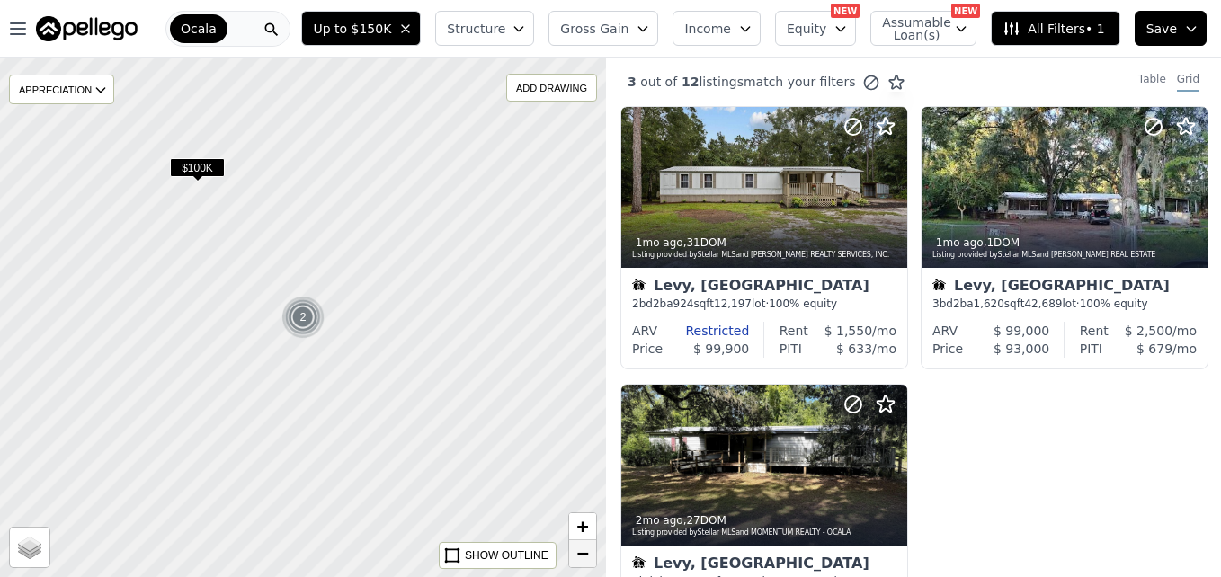
click at [590, 555] on link "−" at bounding box center [582, 553] width 27 height 27
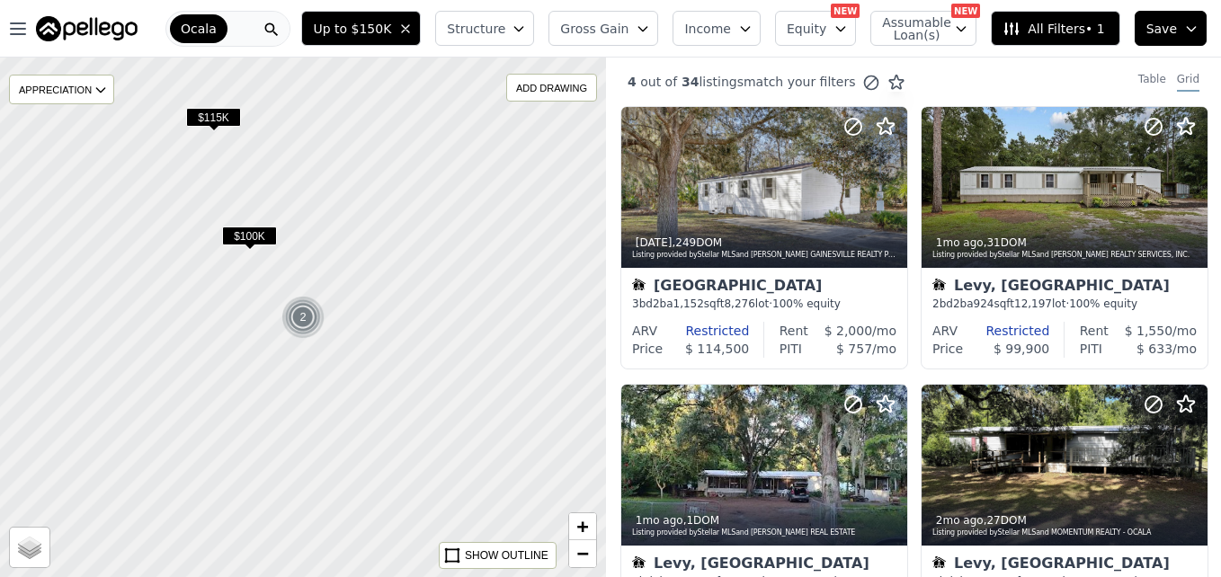
click at [219, 116] on span "$115K" at bounding box center [213, 117] width 55 height 19
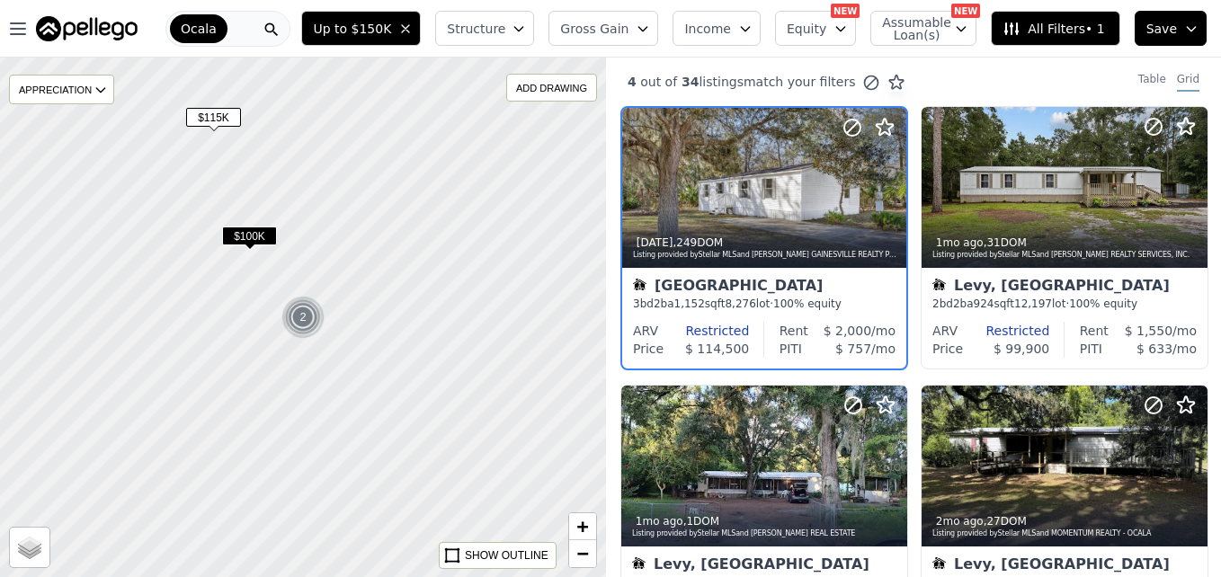
click at [219, 116] on span "$115K" at bounding box center [213, 117] width 55 height 19
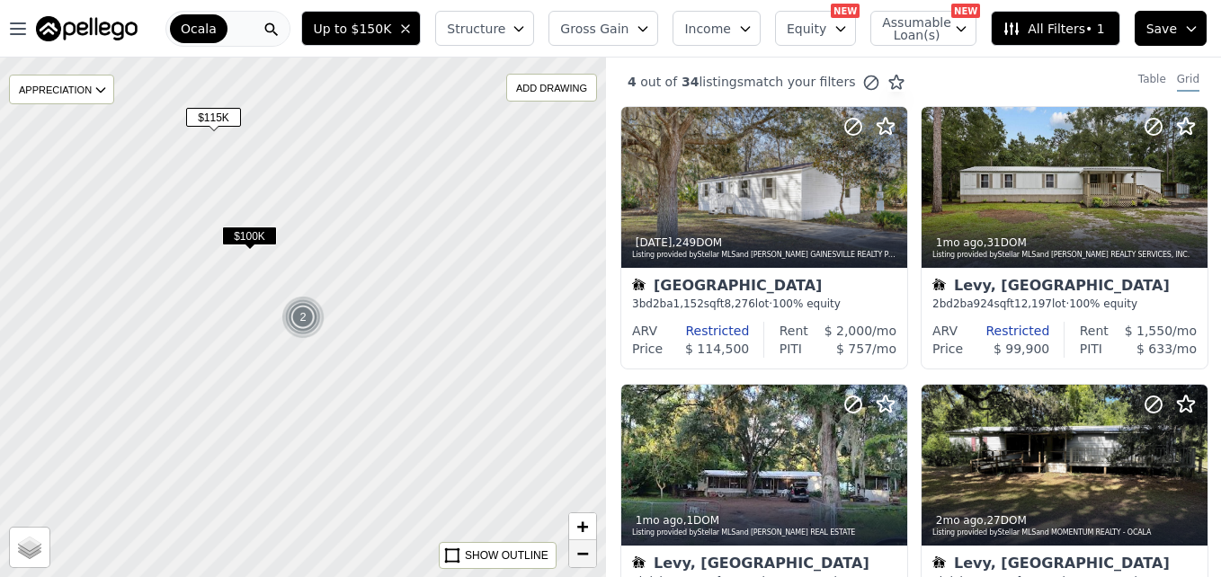
click at [573, 557] on link "−" at bounding box center [582, 553] width 27 height 27
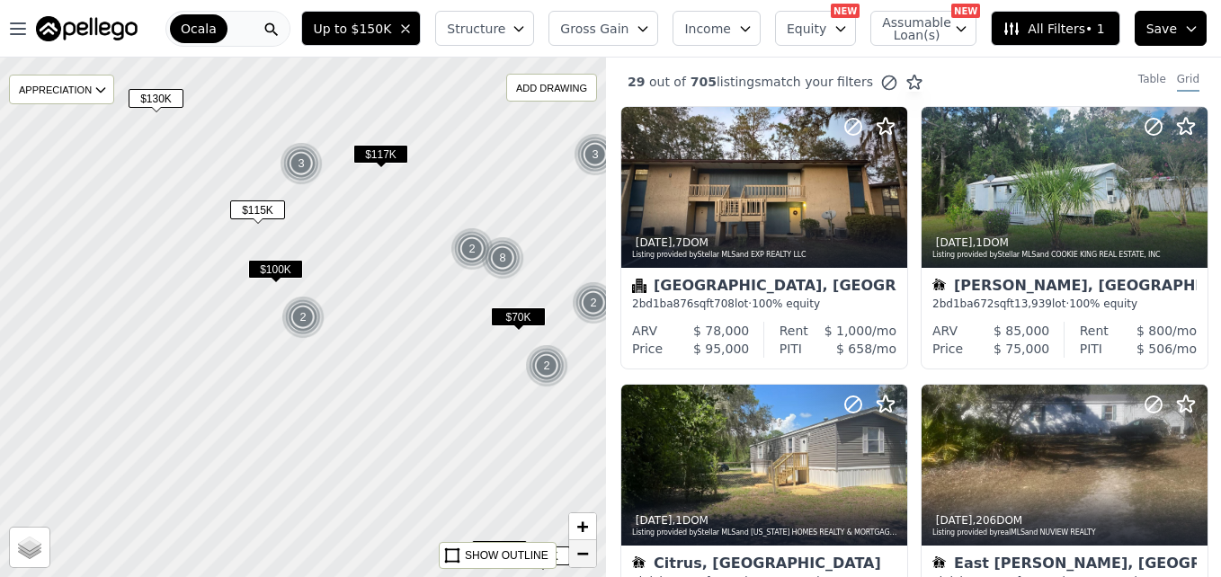
click at [573, 557] on link "−" at bounding box center [582, 553] width 27 height 27
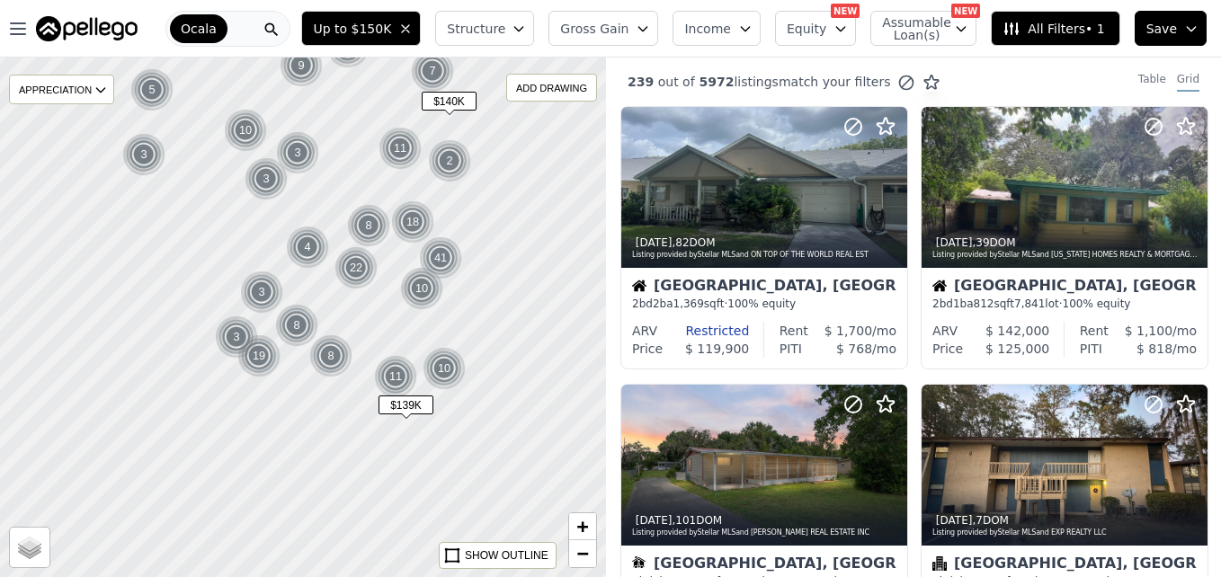
drag, startPoint x: 483, startPoint y: 381, endPoint x: 329, endPoint y: 224, distance: 219.9
click at [329, 224] on div at bounding box center [303, 317] width 727 height 624
click at [315, 434] on div at bounding box center [303, 317] width 727 height 624
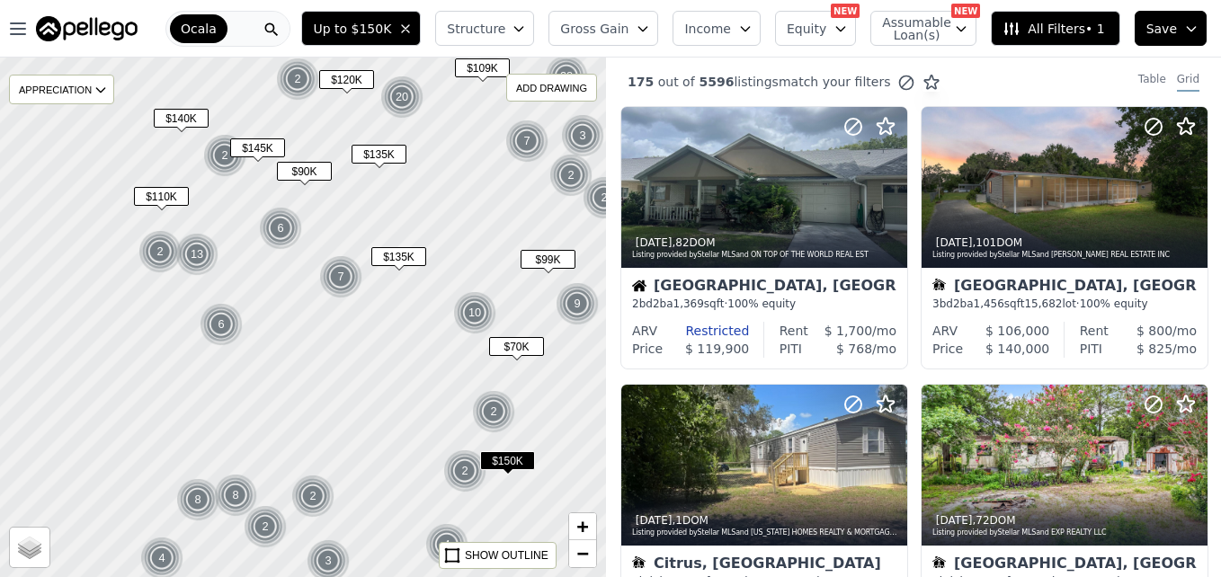
click at [416, 363] on div at bounding box center [303, 317] width 727 height 624
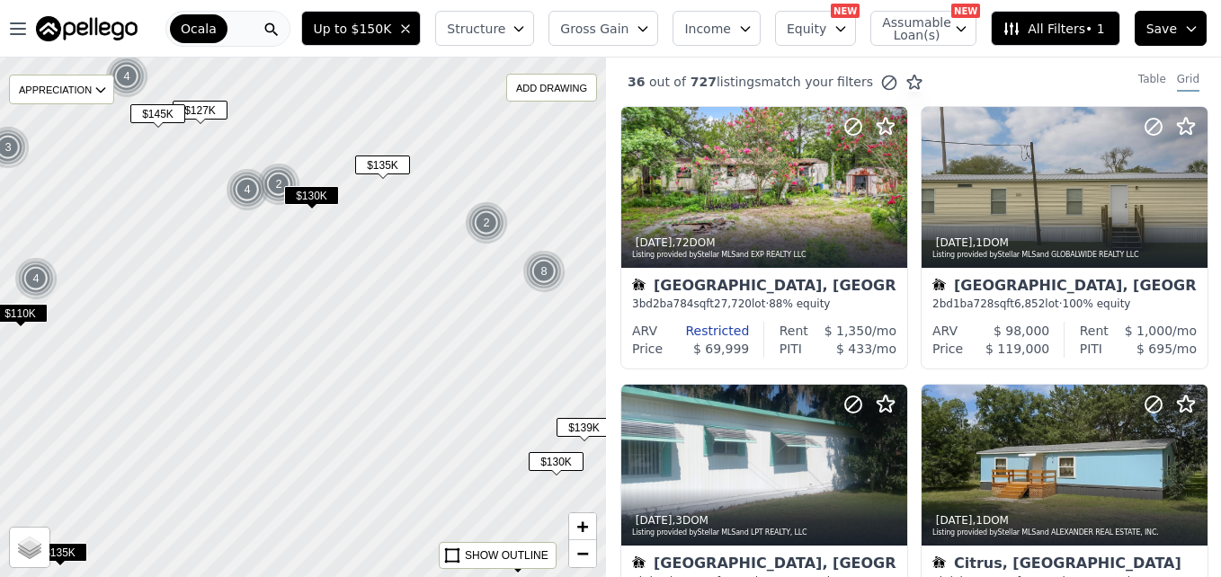
click at [277, 164] on div "2" at bounding box center [278, 184] width 43 height 43
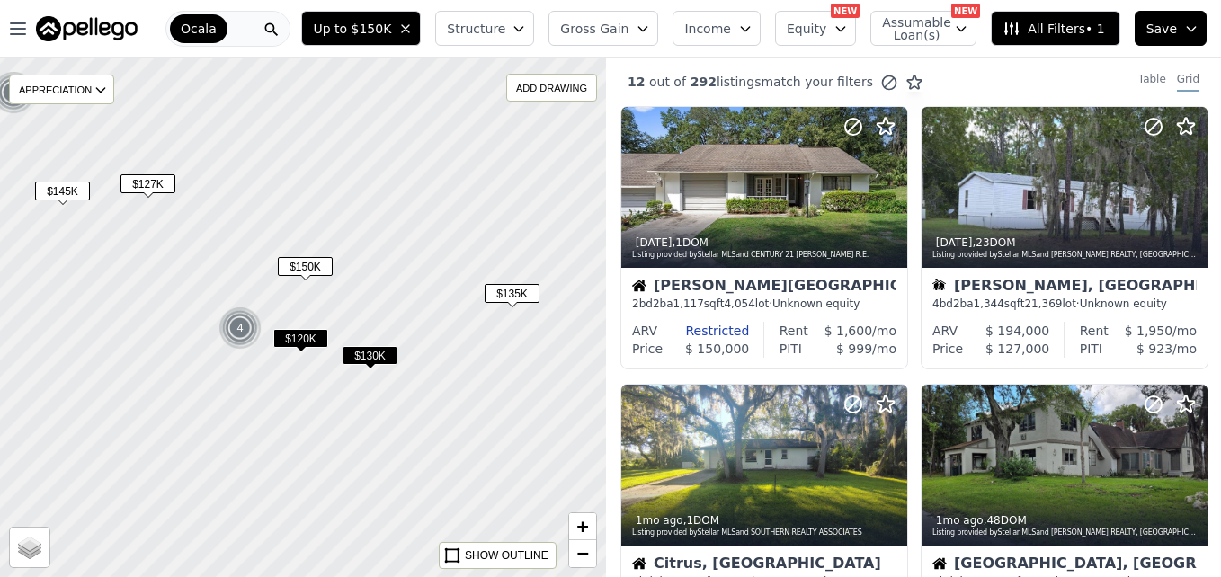
click at [147, 191] on span "$127K" at bounding box center [147, 183] width 55 height 19
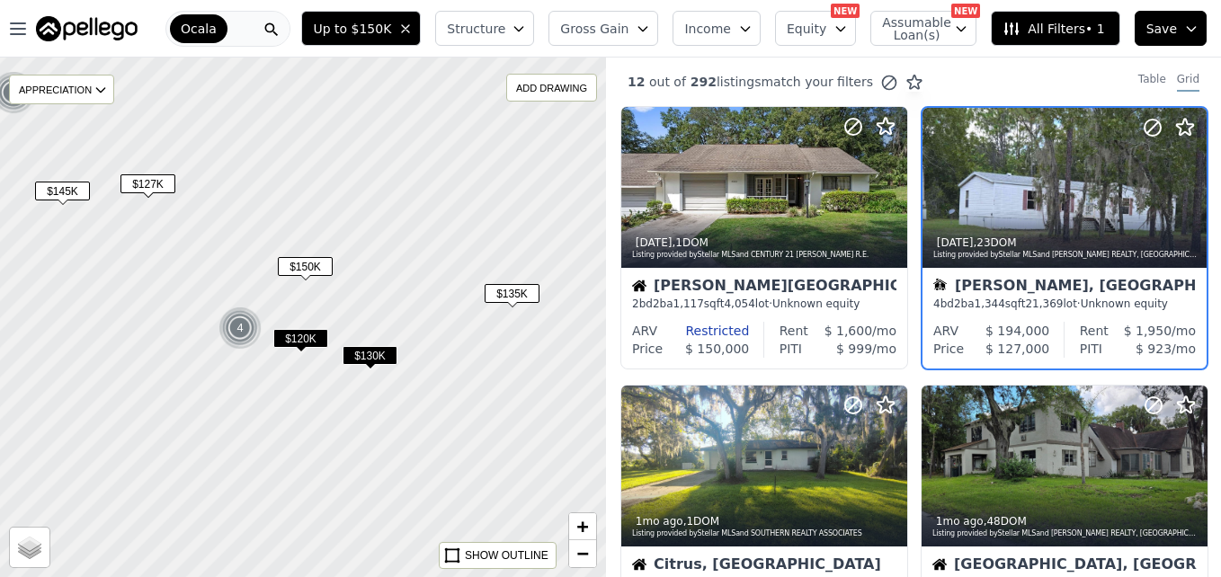
click at [148, 180] on span "$127K" at bounding box center [147, 183] width 55 height 19
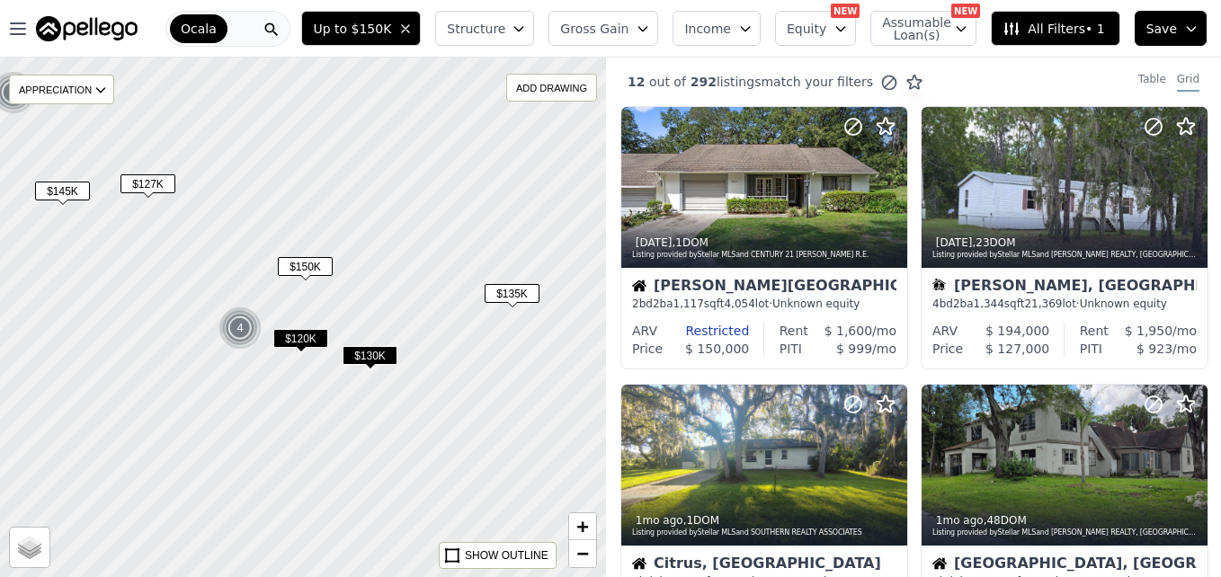
click at [148, 180] on span "$127K" at bounding box center [147, 183] width 55 height 19
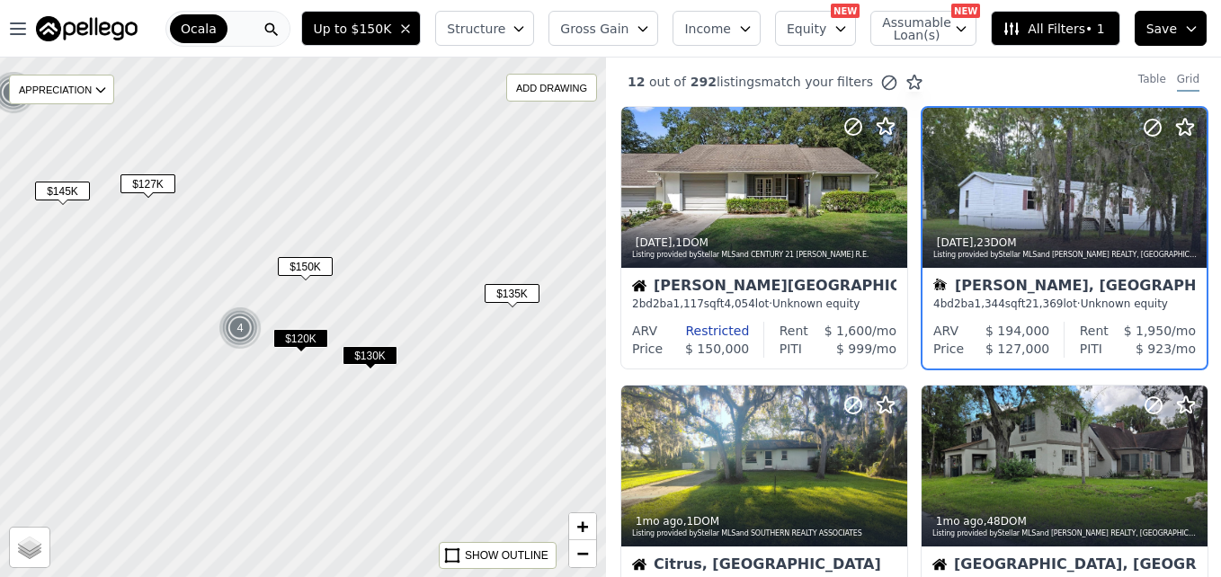
click at [148, 180] on span "$127K" at bounding box center [147, 183] width 55 height 19
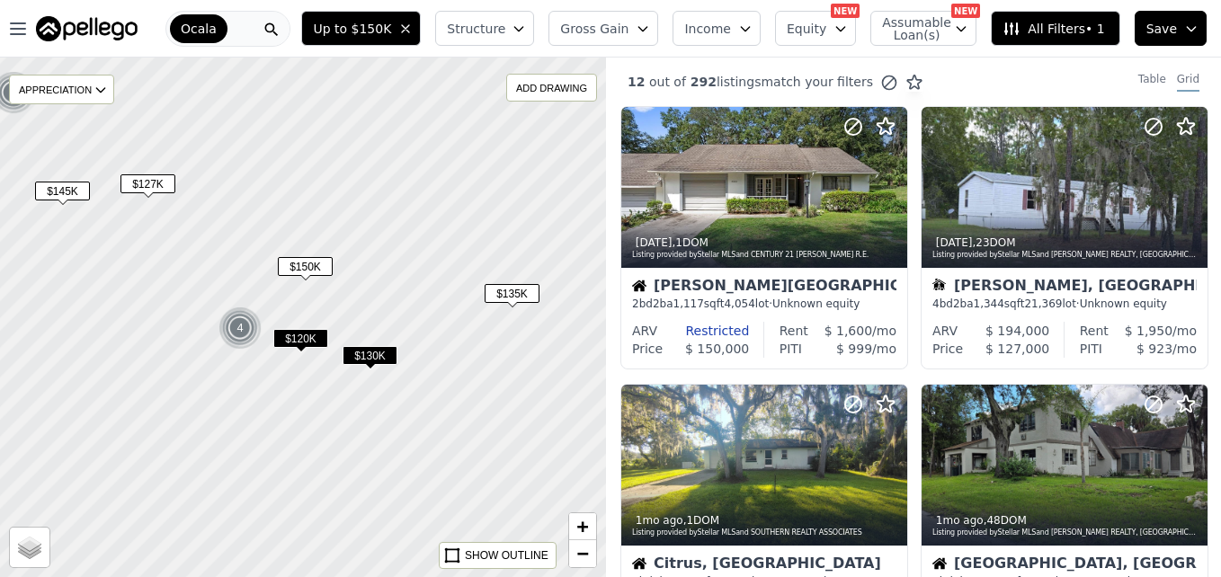
click at [161, 184] on span "$127K" at bounding box center [147, 183] width 55 height 19
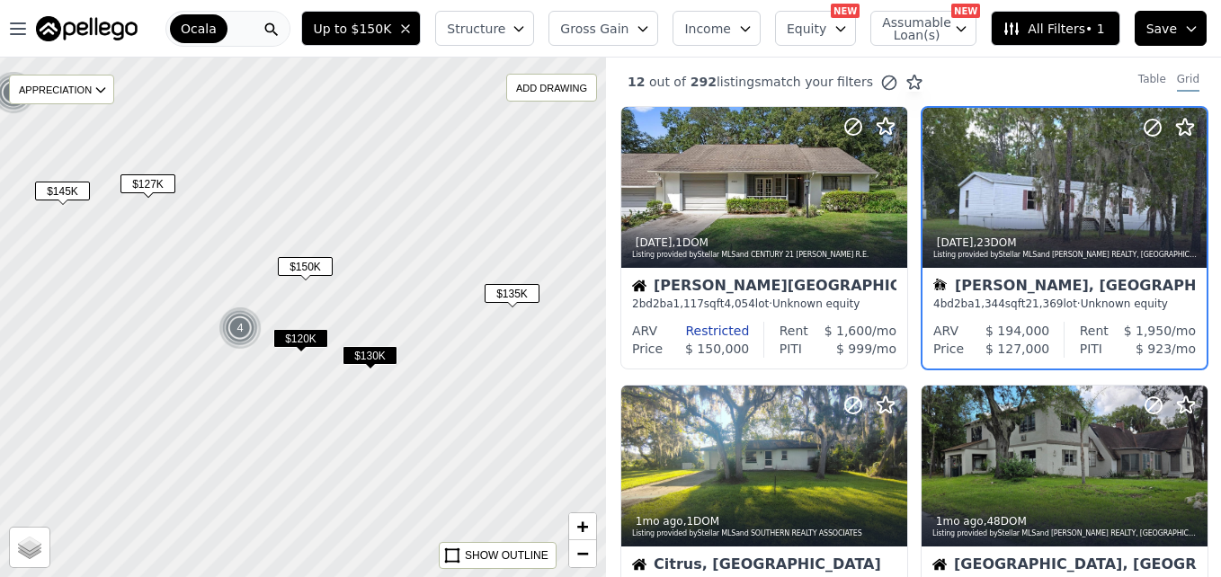
click at [316, 338] on span "$120K" at bounding box center [300, 338] width 55 height 19
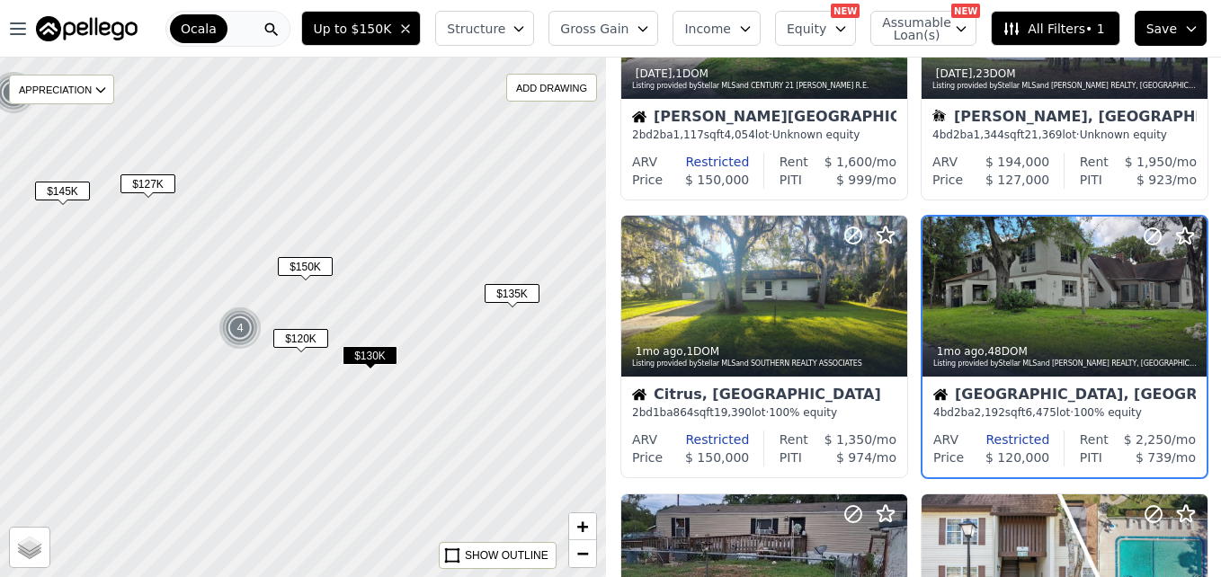
scroll to position [170, 0]
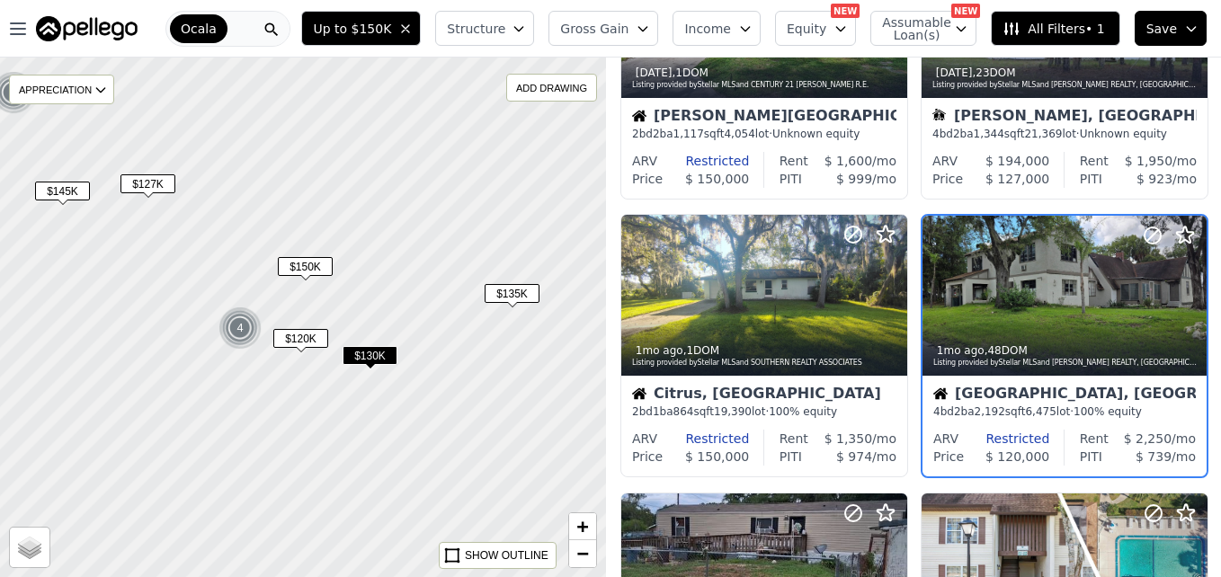
click at [387, 355] on span "$130K" at bounding box center [369, 355] width 55 height 19
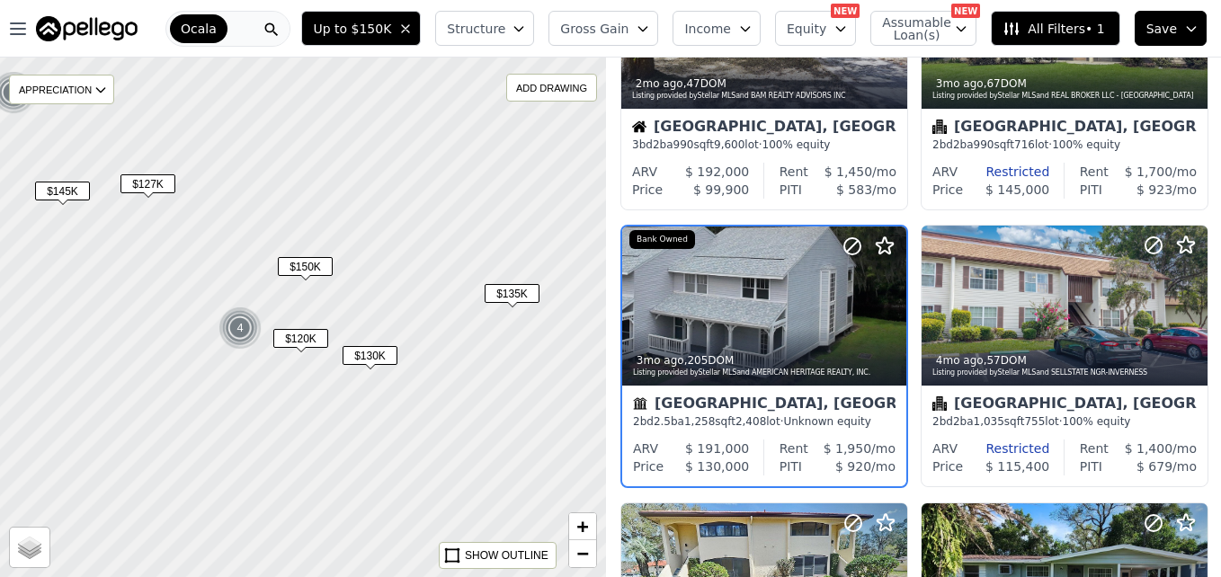
scroll to position [1002, 0]
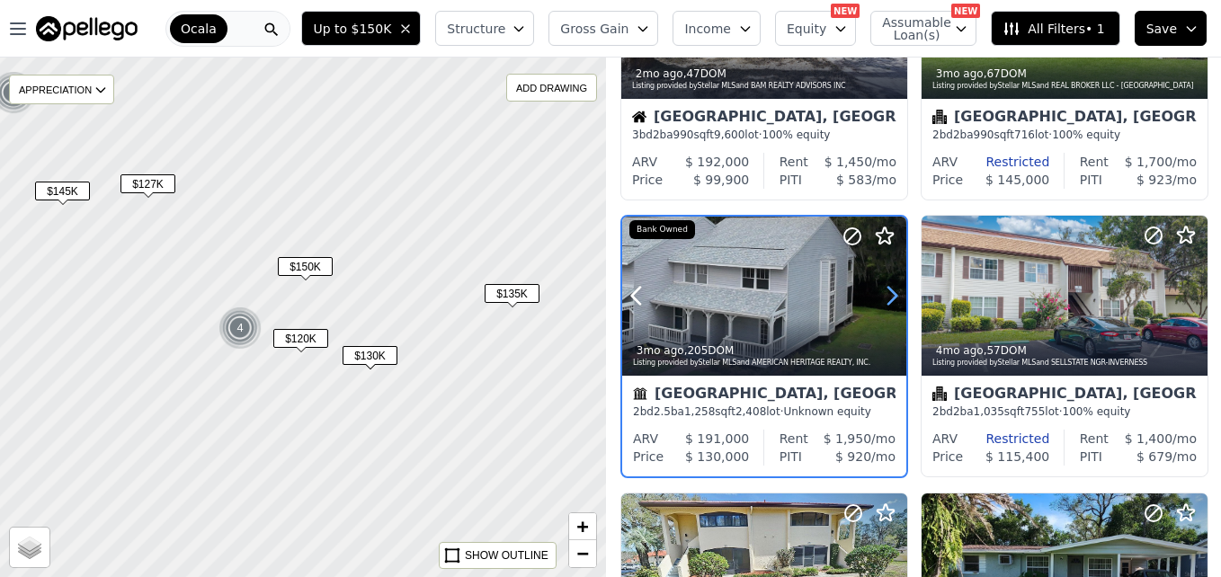
click at [886, 299] on icon at bounding box center [891, 295] width 29 height 29
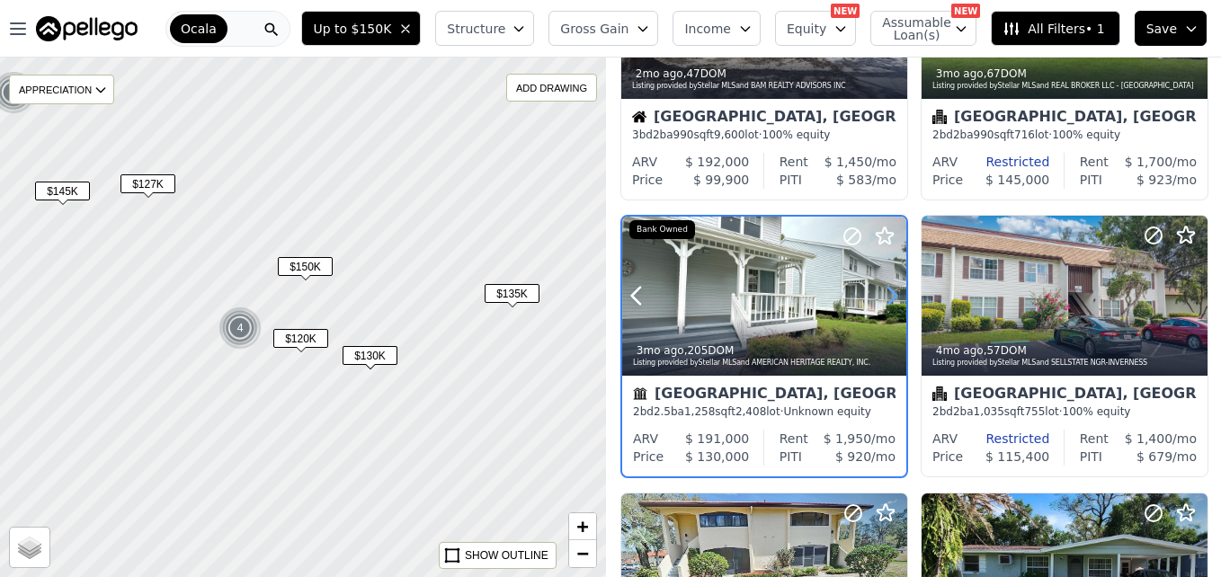
click at [886, 299] on icon at bounding box center [891, 295] width 29 height 29
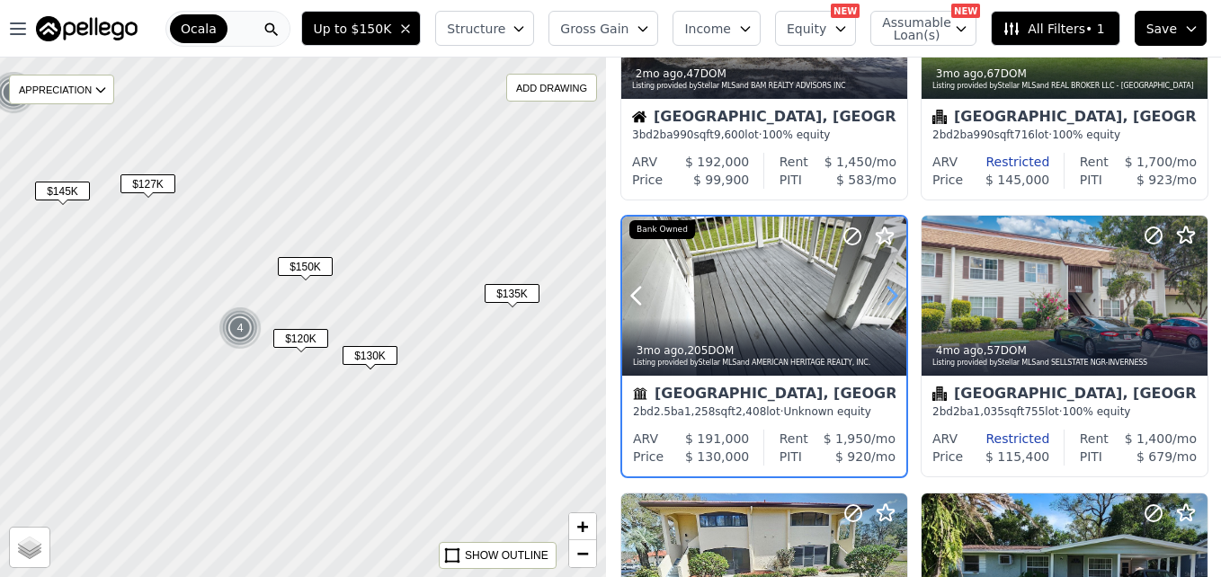
click at [886, 299] on icon at bounding box center [891, 295] width 29 height 29
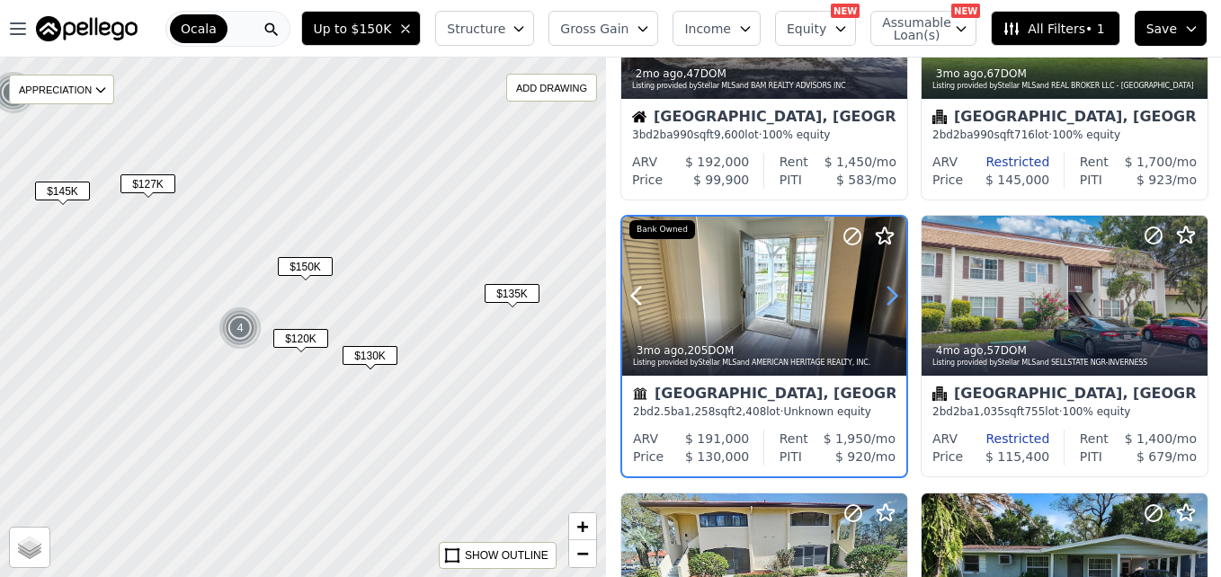
click at [886, 299] on icon at bounding box center [891, 295] width 29 height 29
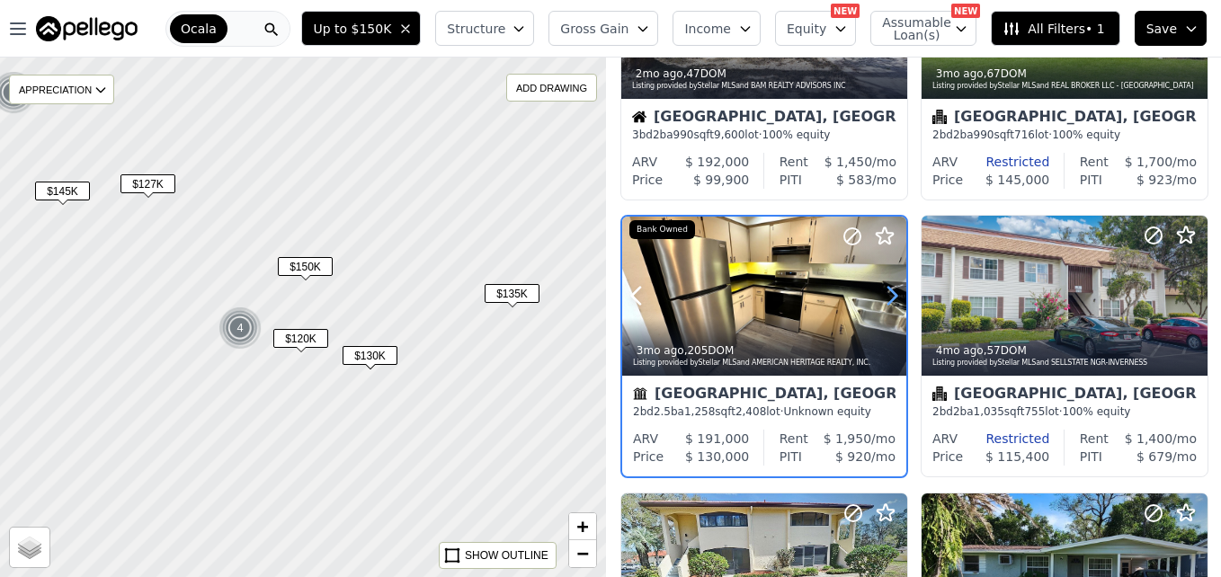
click at [886, 299] on icon at bounding box center [891, 295] width 29 height 29
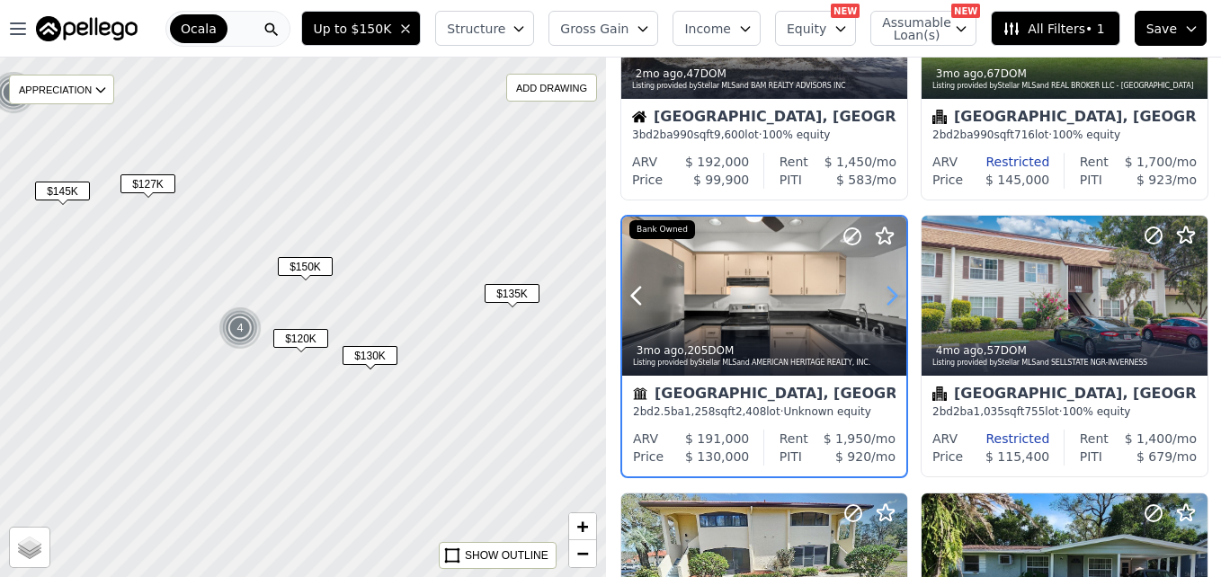
click at [886, 299] on icon at bounding box center [891, 295] width 29 height 29
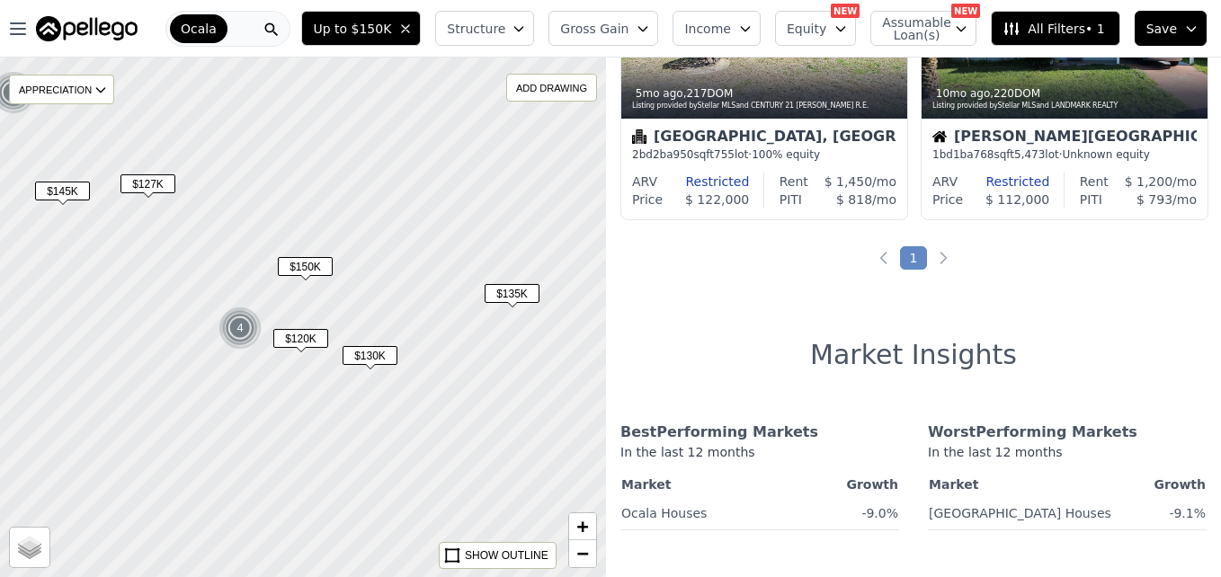
scroll to position [1559, 0]
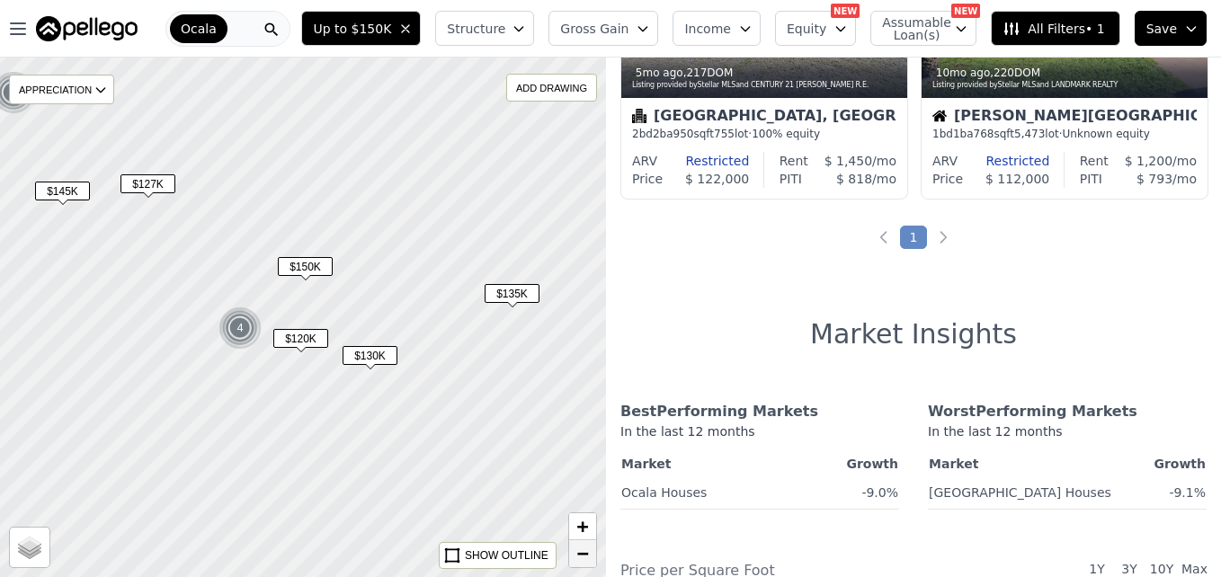
click at [577, 557] on span "−" at bounding box center [583, 553] width 12 height 22
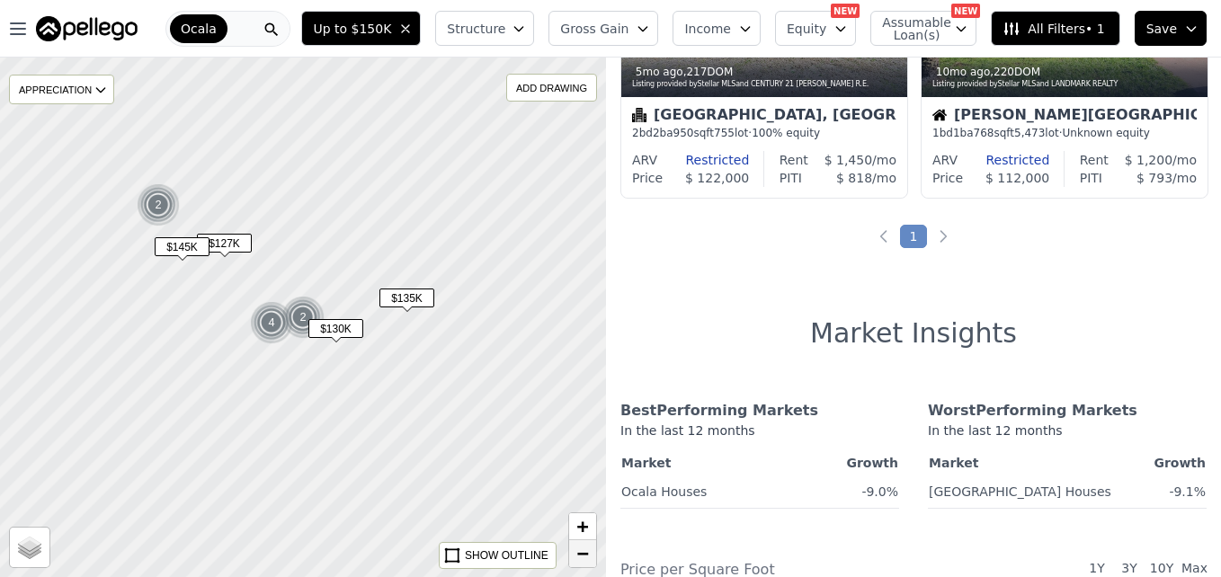
scroll to position [1558, 0]
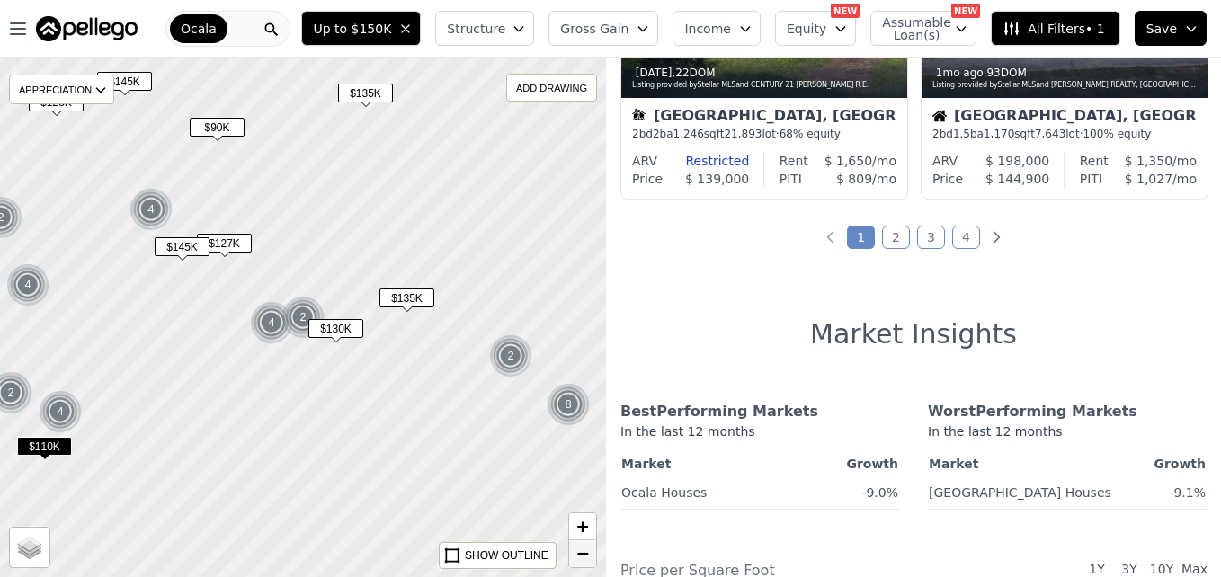
click at [577, 560] on span "−" at bounding box center [583, 553] width 12 height 22
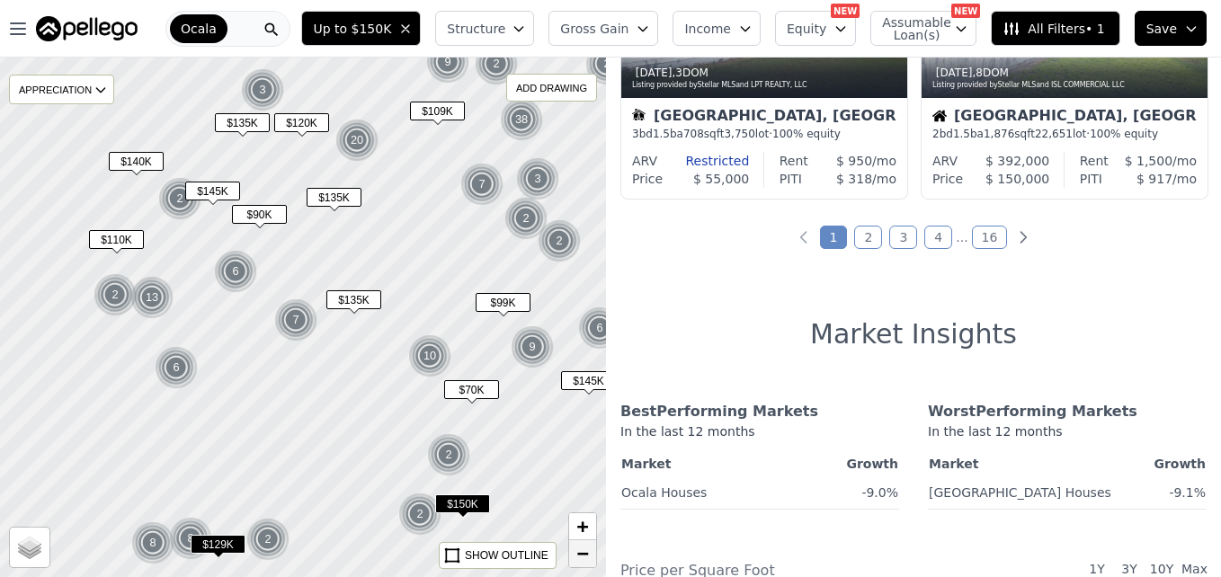
click at [577, 560] on span "−" at bounding box center [583, 553] width 12 height 22
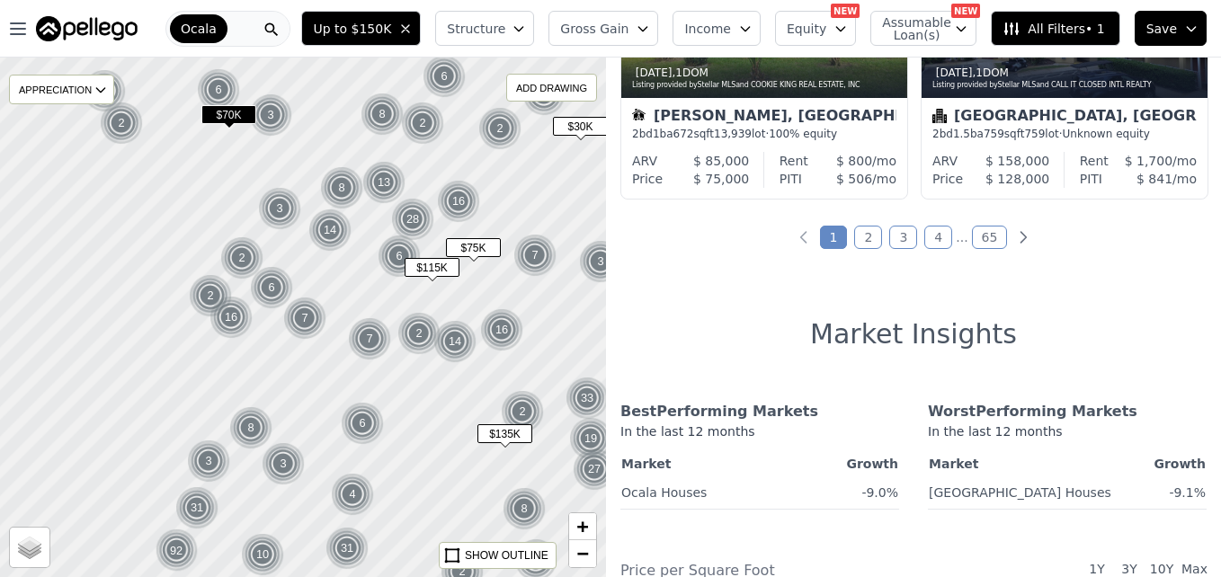
click at [505, 219] on div at bounding box center [303, 317] width 727 height 624
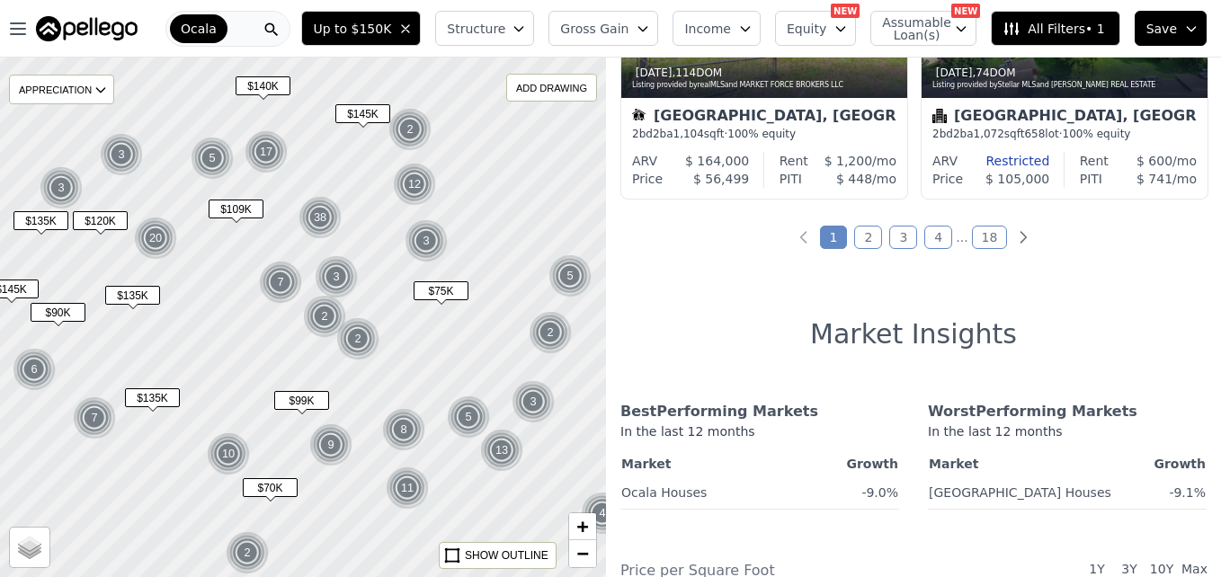
click at [363, 120] on span "$145K" at bounding box center [362, 113] width 55 height 19
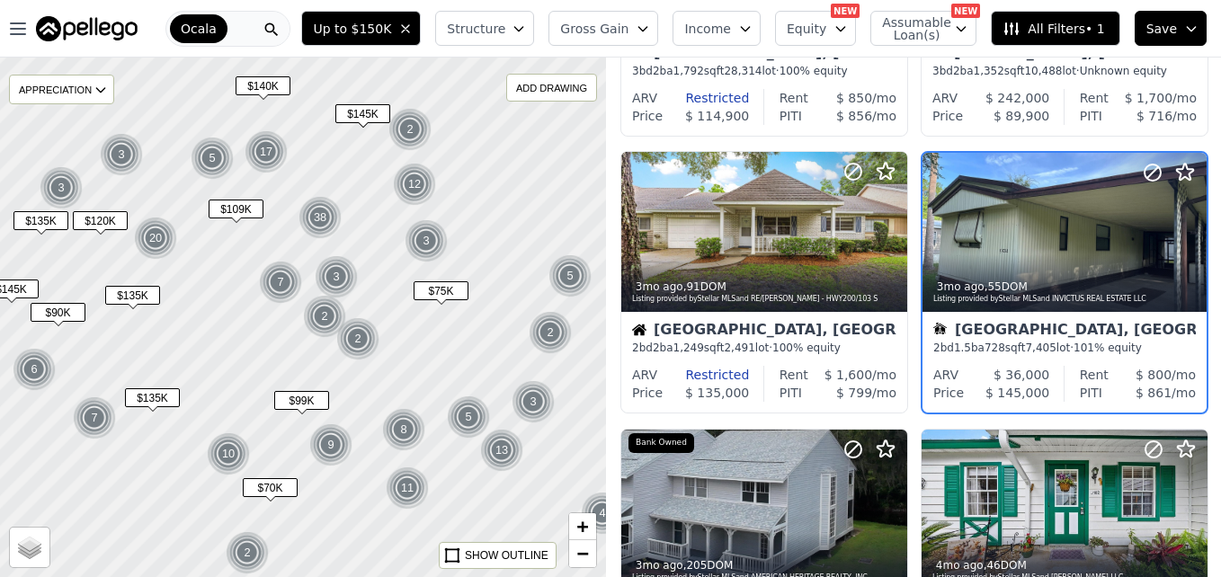
scroll to position [1002, 0]
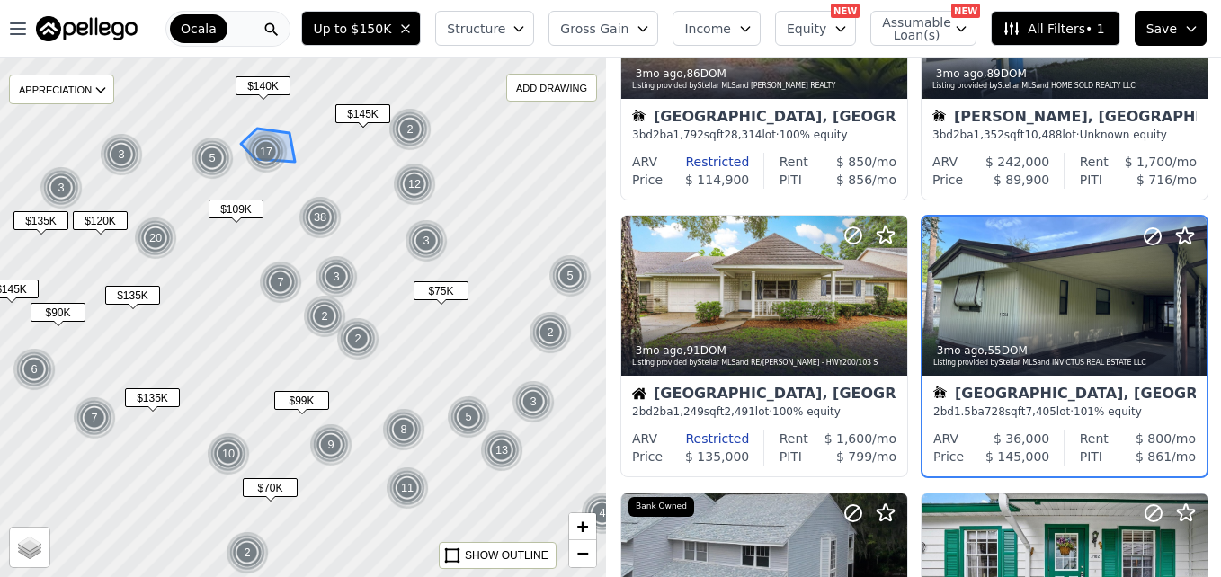
click at [281, 153] on img at bounding box center [267, 151] width 44 height 43
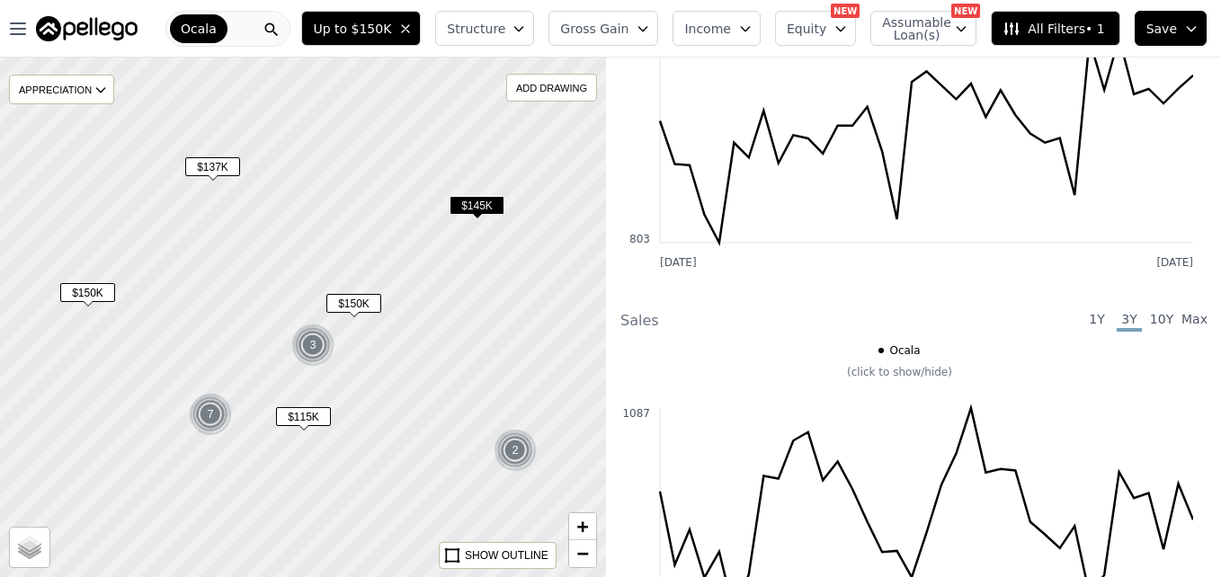
click at [362, 320] on div at bounding box center [303, 317] width 727 height 624
click at [391, 31] on span "Up to $150K" at bounding box center [352, 29] width 78 height 18
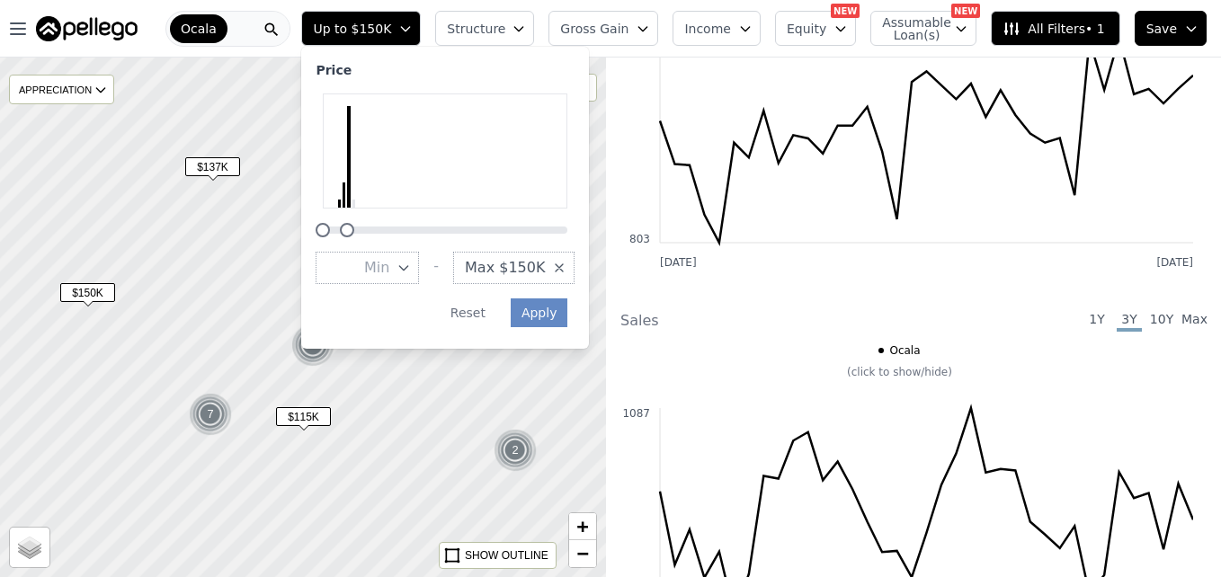
click at [389, 267] on span "Min" at bounding box center [376, 268] width 25 height 22
click at [419, 267] on input "number" at bounding box center [367, 268] width 103 height 32
type input "70000"
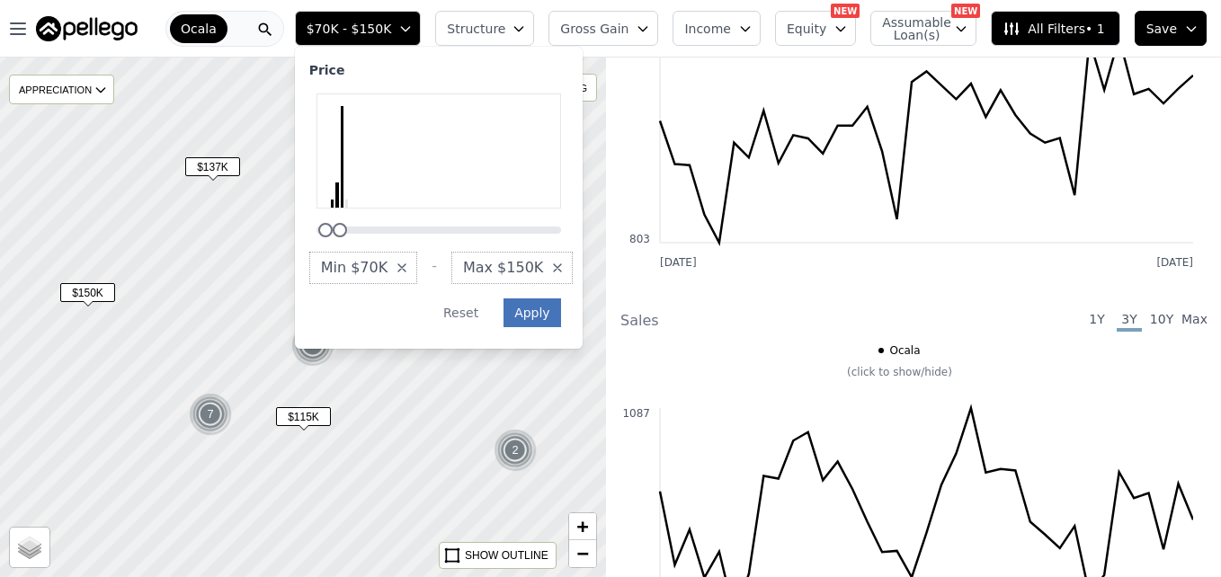
click at [561, 308] on button "Apply" at bounding box center [532, 312] width 58 height 29
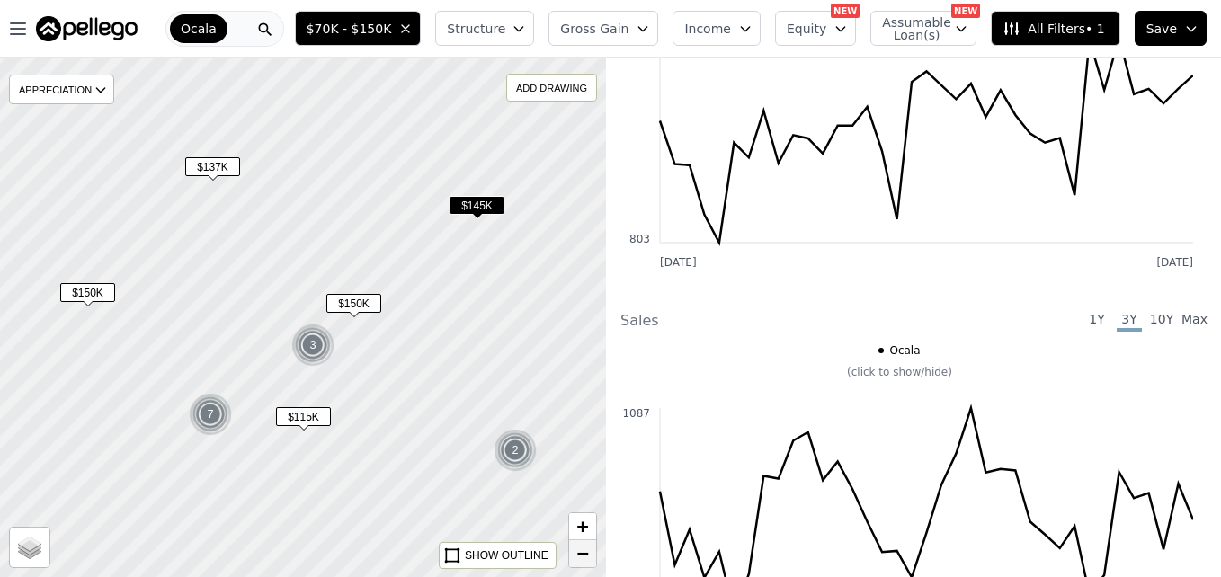
click at [575, 553] on link "−" at bounding box center [582, 553] width 27 height 27
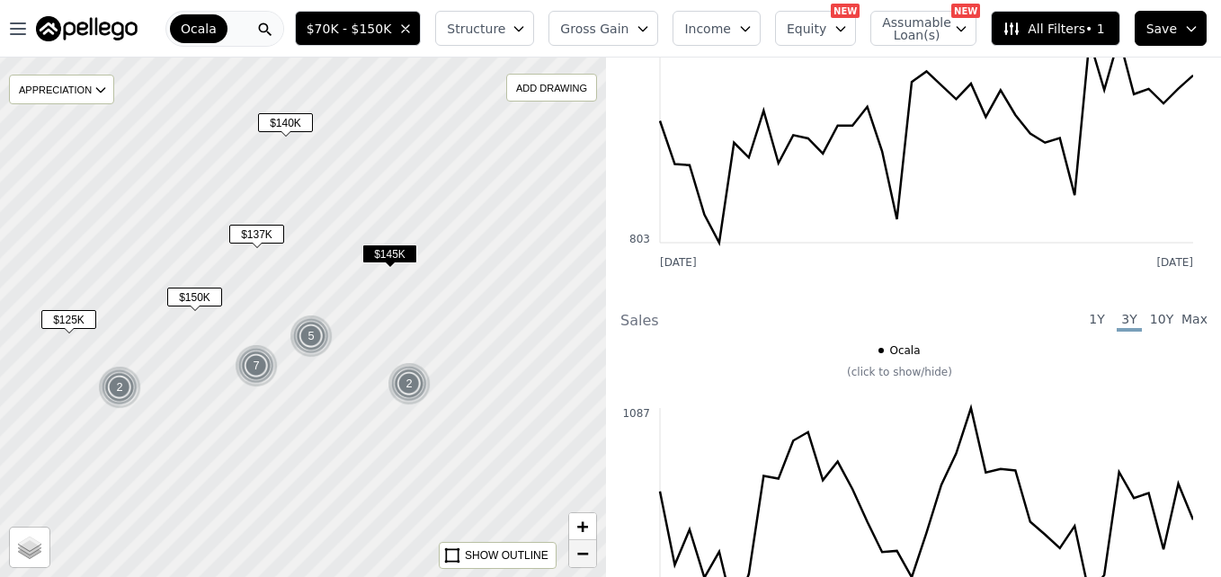
click at [575, 553] on link "−" at bounding box center [582, 553] width 27 height 27
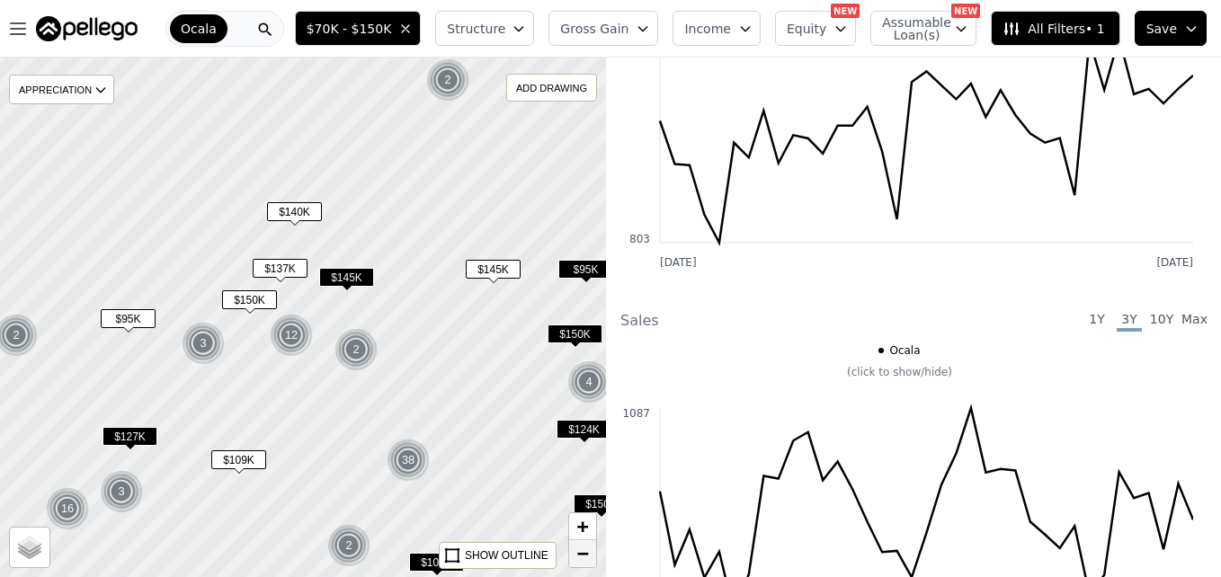
click at [575, 553] on link "−" at bounding box center [582, 553] width 27 height 27
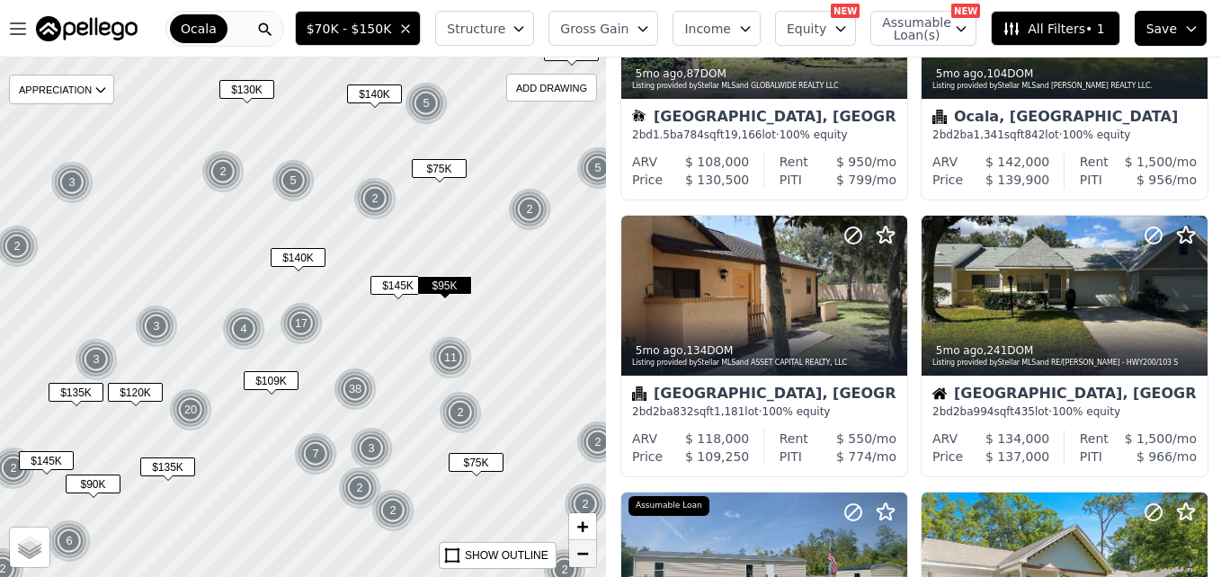
click at [575, 553] on link "−" at bounding box center [582, 553] width 27 height 27
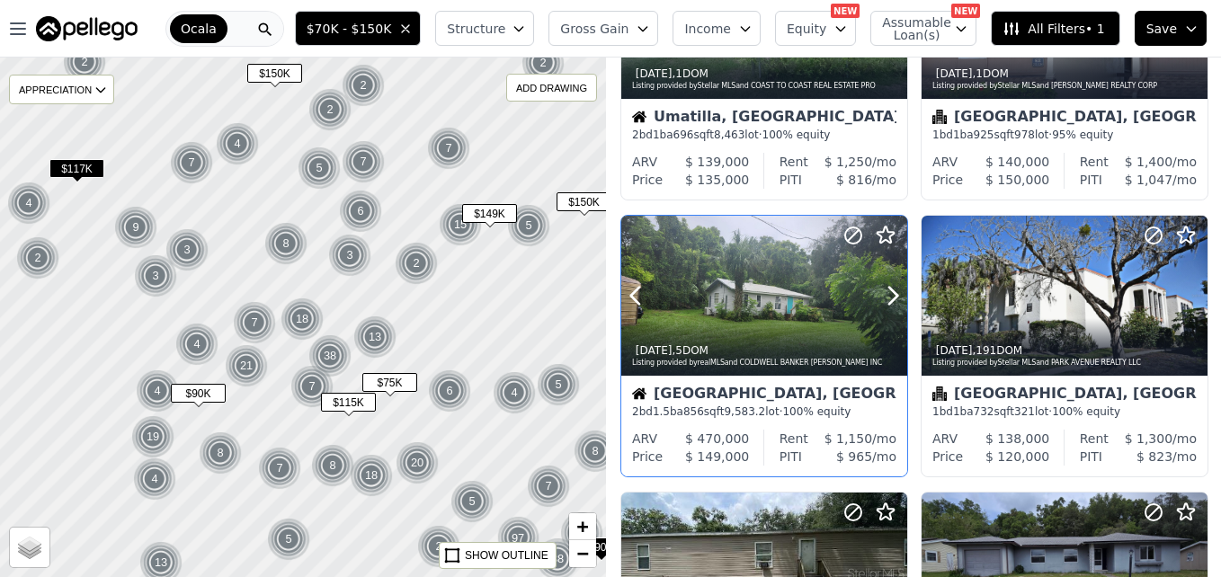
click at [742, 320] on div at bounding box center [764, 334] width 286 height 32
click at [501, 230] on div at bounding box center [303, 317] width 727 height 624
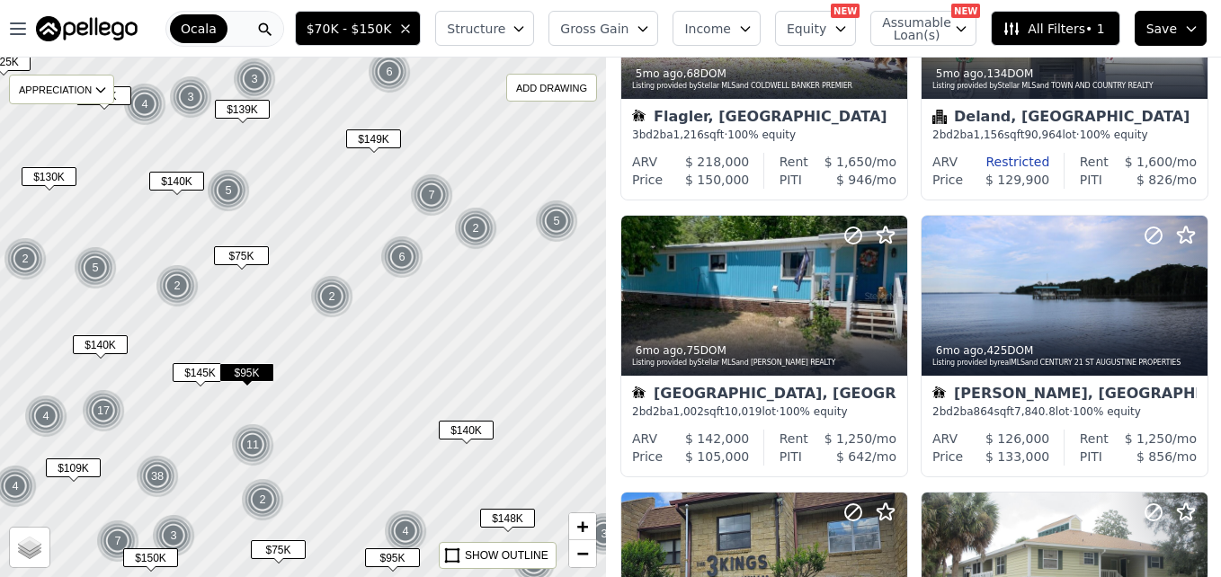
drag, startPoint x: 483, startPoint y: 213, endPoint x: 407, endPoint y: 388, distance: 190.9
drag, startPoint x: 407, startPoint y: 388, endPoint x: 549, endPoint y: 455, distance: 156.8
drag, startPoint x: 549, startPoint y: 455, endPoint x: 586, endPoint y: 556, distance: 107.2
click at [581, 554] on span "−" at bounding box center [583, 553] width 12 height 22
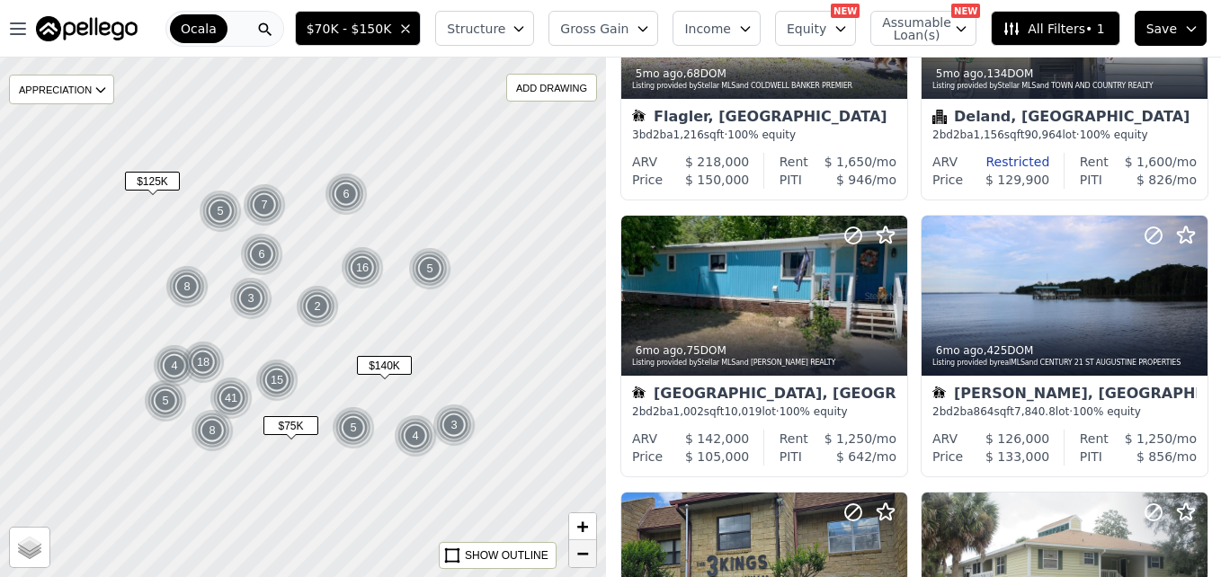
click at [581, 554] on span "−" at bounding box center [583, 553] width 12 height 22
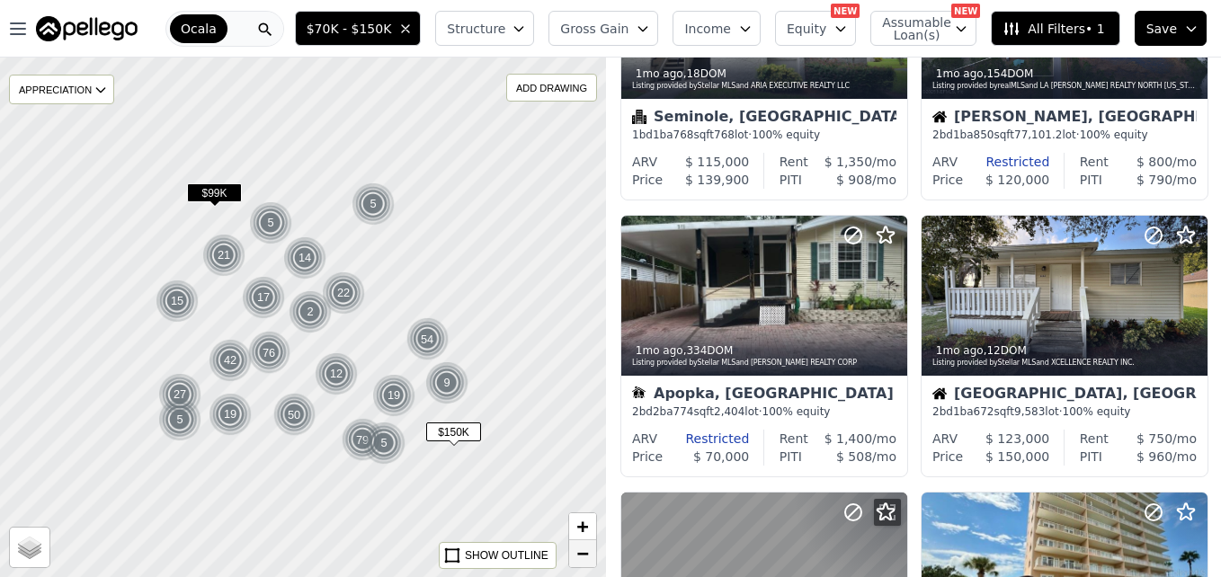
click at [581, 555] on span "−" at bounding box center [583, 553] width 12 height 22
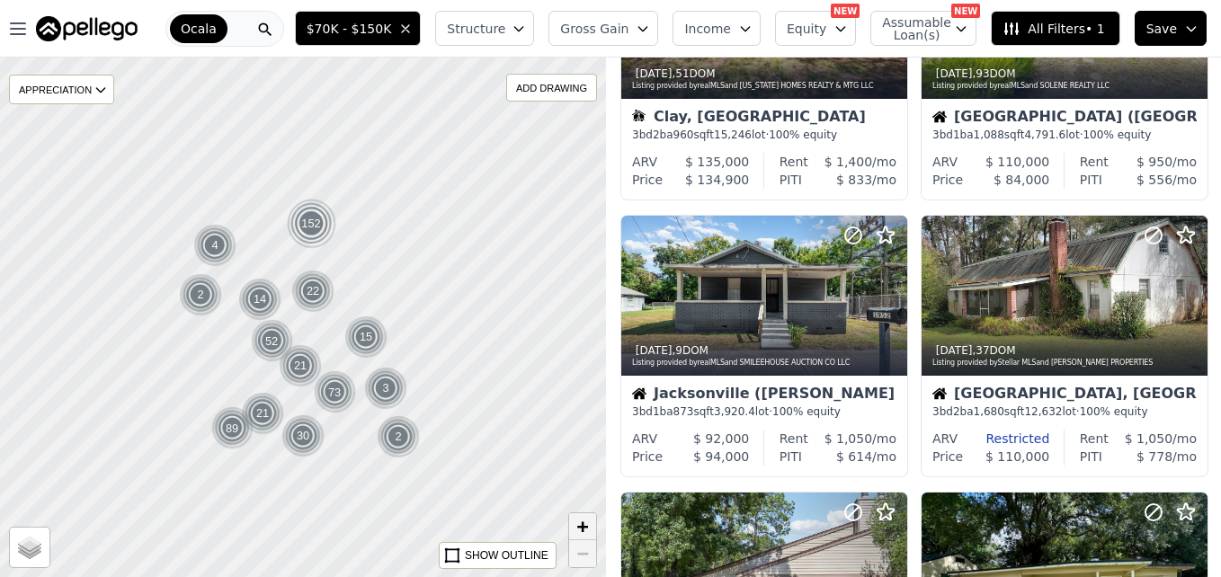
click at [582, 523] on span "+" at bounding box center [583, 526] width 12 height 22
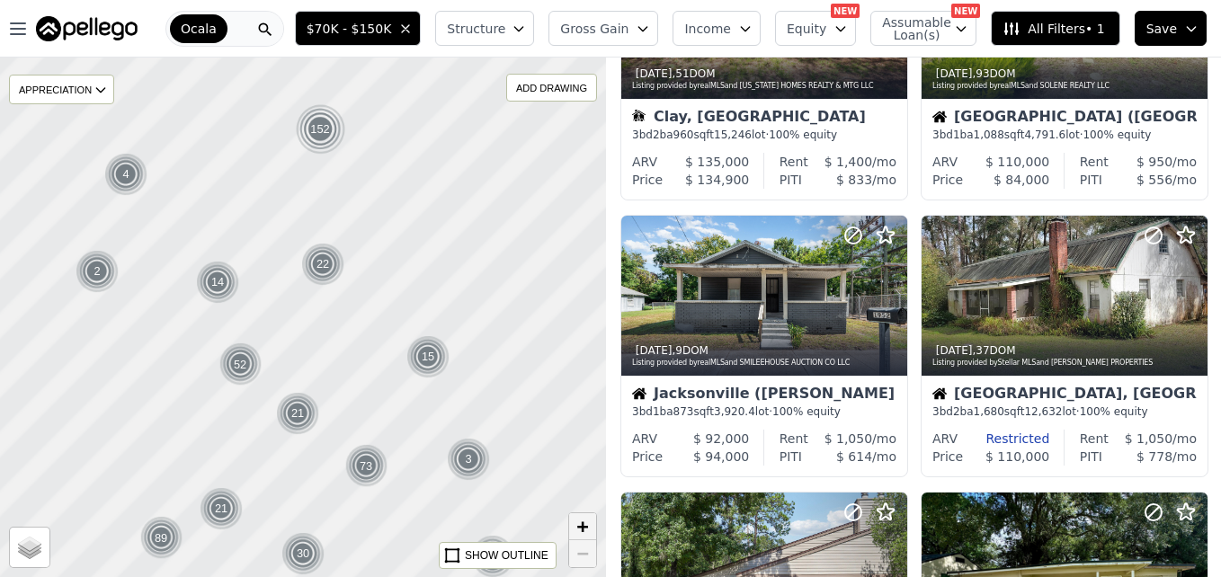
click at [582, 523] on span "+" at bounding box center [583, 526] width 12 height 22
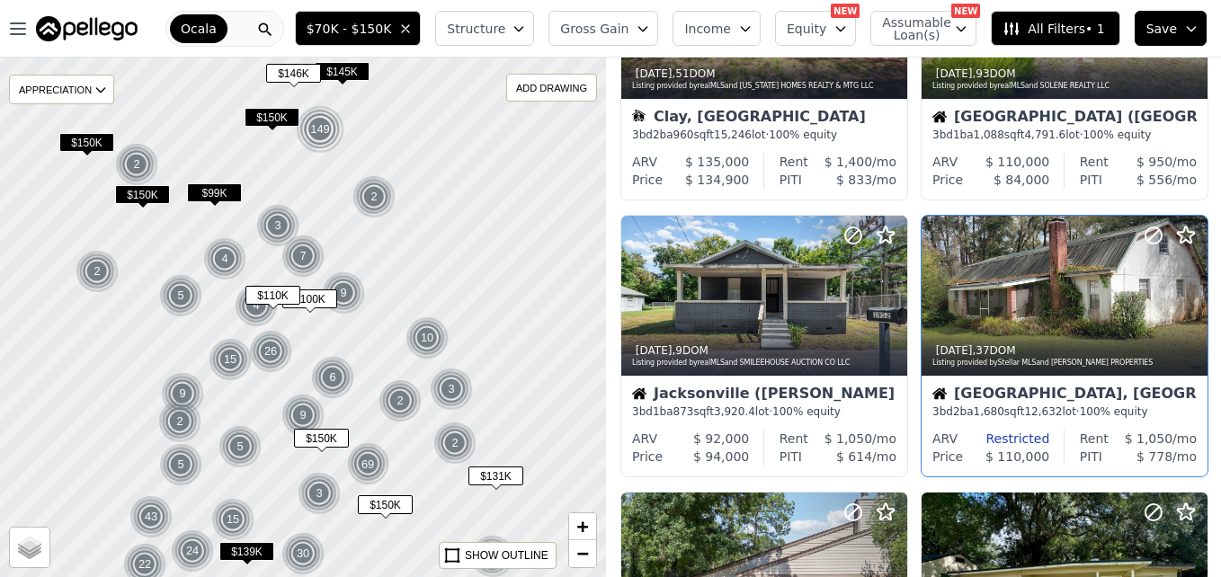
click at [1032, 280] on div at bounding box center [1064, 296] width 286 height 161
click at [1059, 285] on div at bounding box center [1064, 296] width 286 height 161
click at [965, 234] on div at bounding box center [1064, 296] width 286 height 161
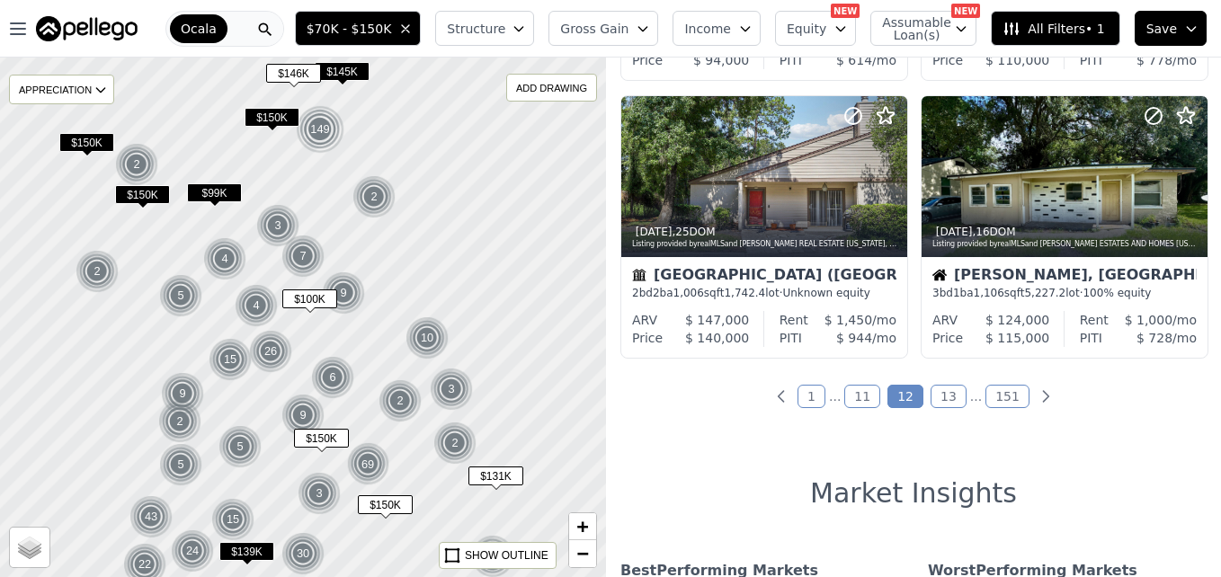
scroll to position [1402, 0]
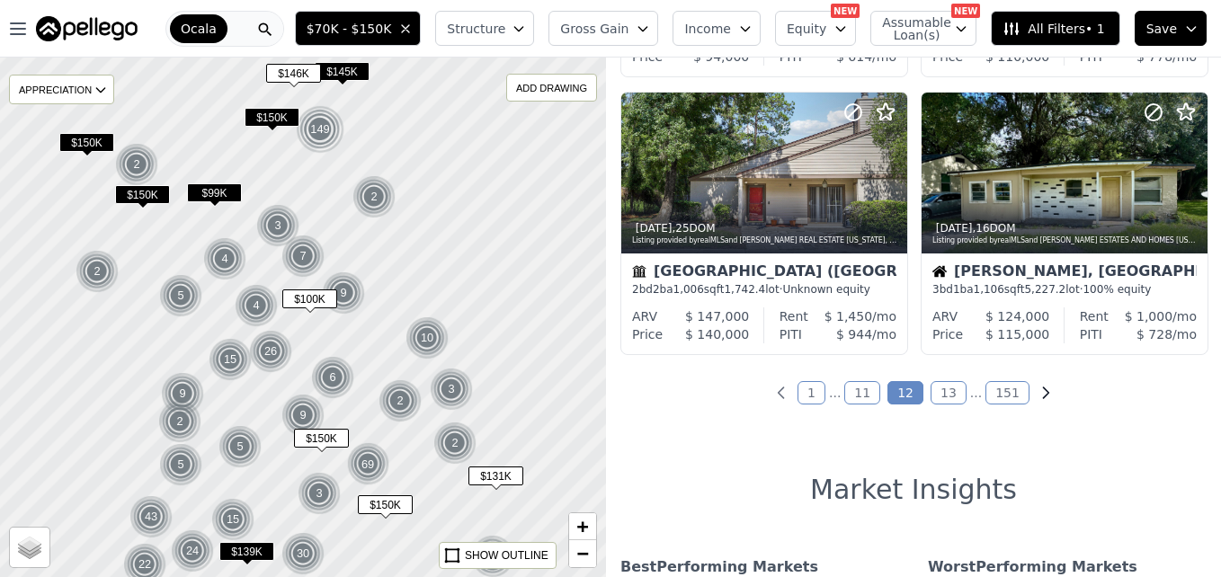
click at [1036, 394] on icon "Next page" at bounding box center [1045, 393] width 18 height 18
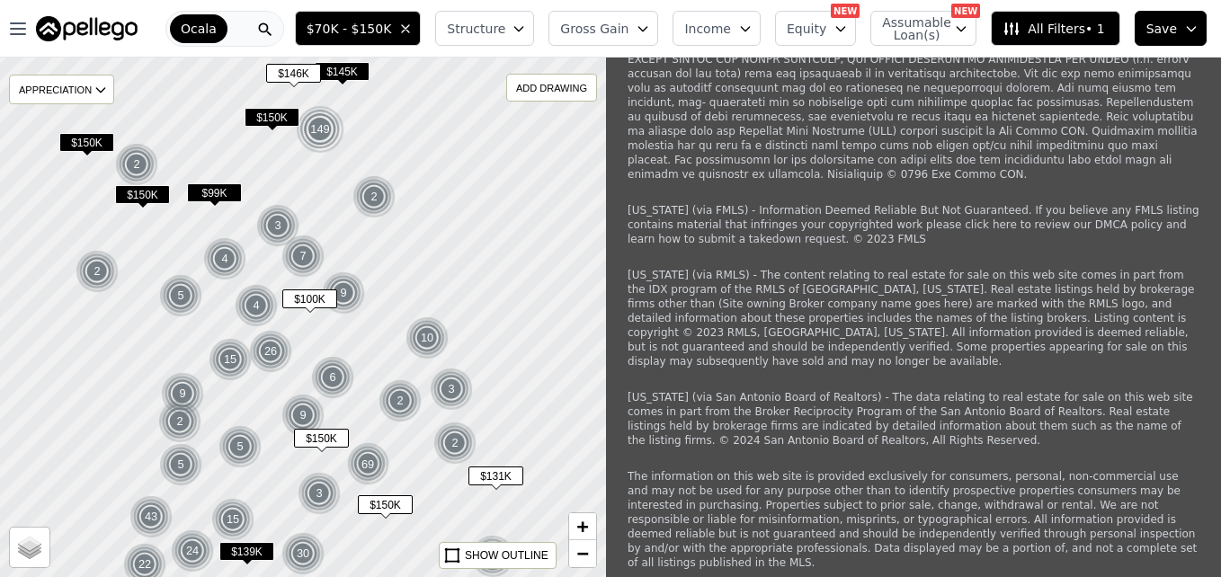
scroll to position [5685, 0]
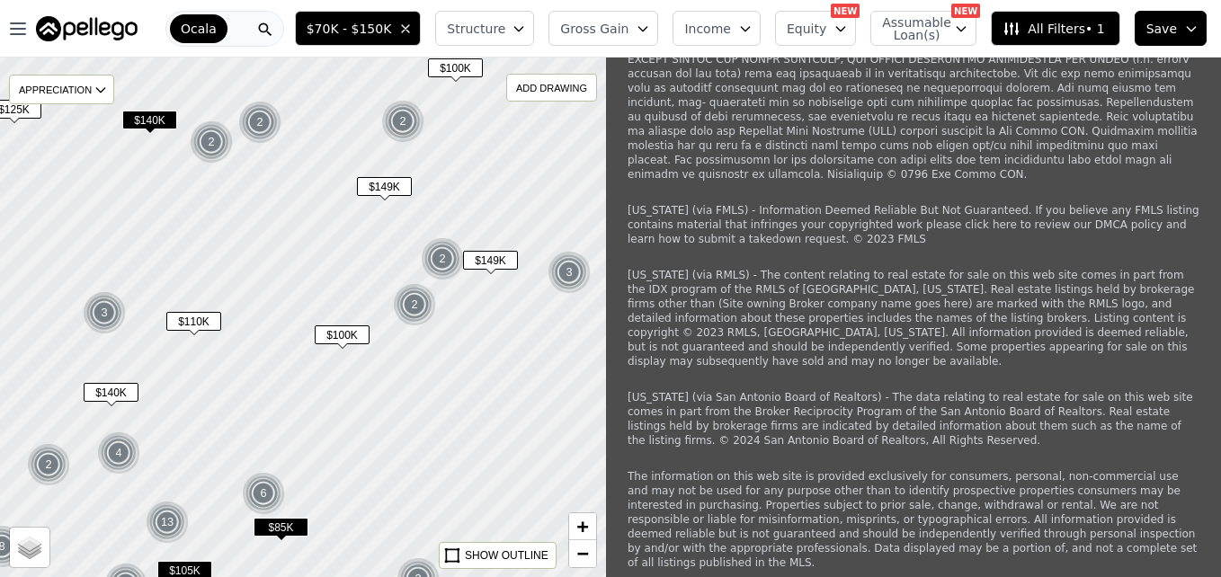
scroll to position [5685, 0]
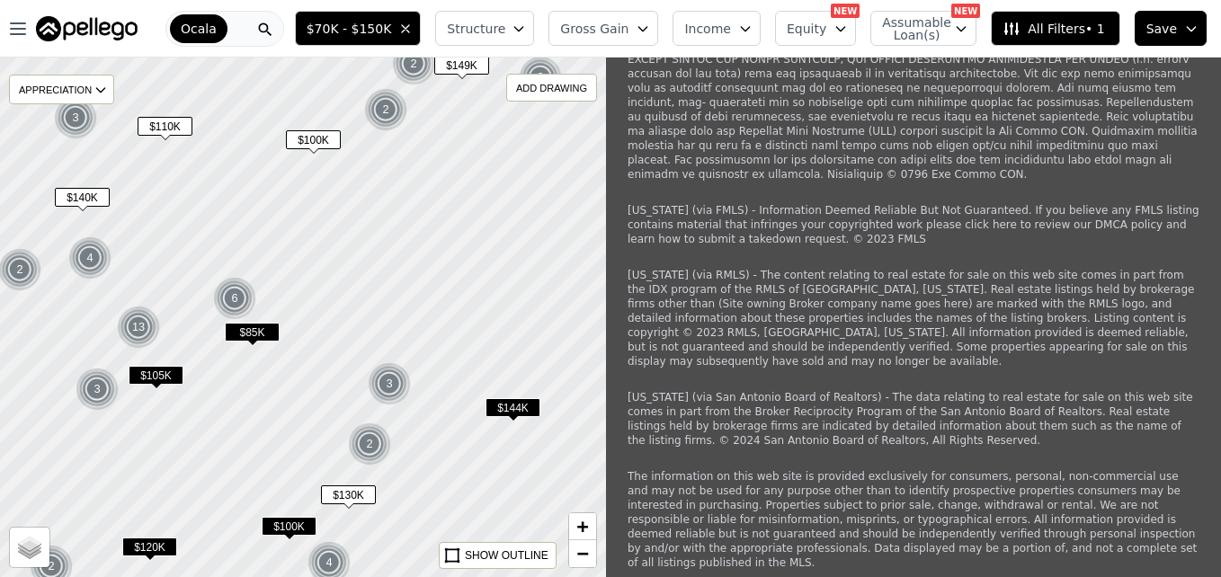
drag, startPoint x: 454, startPoint y: 379, endPoint x: 427, endPoint y: 178, distance: 203.2
click at [427, 178] on div at bounding box center [303, 311] width 727 height 624
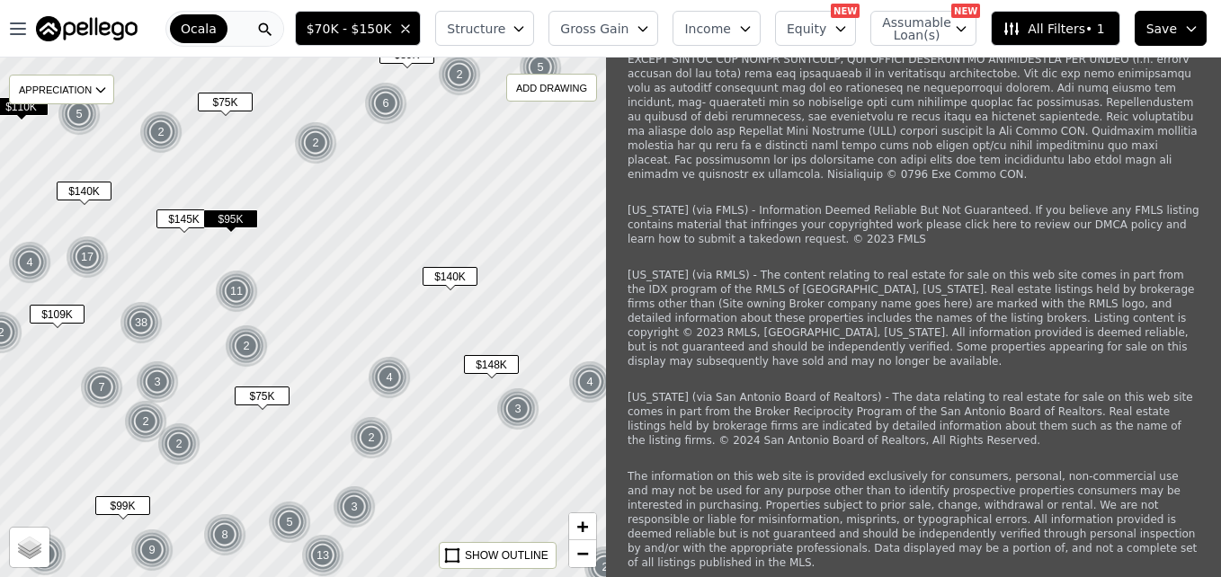
click at [261, 396] on span "$75K" at bounding box center [262, 396] width 55 height 19
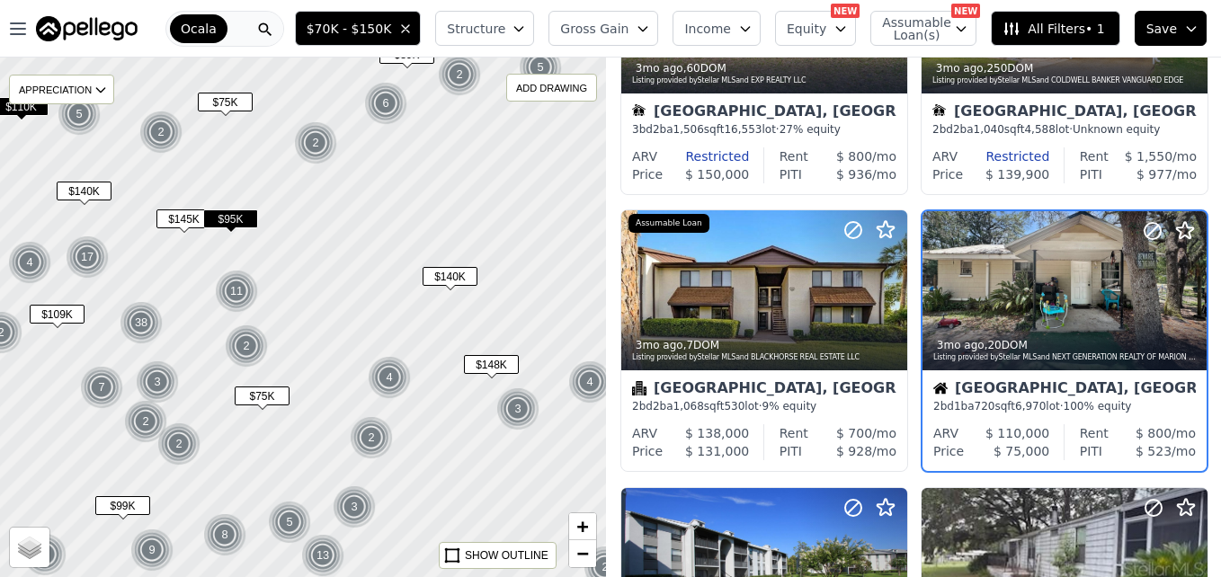
scroll to position [1002, 0]
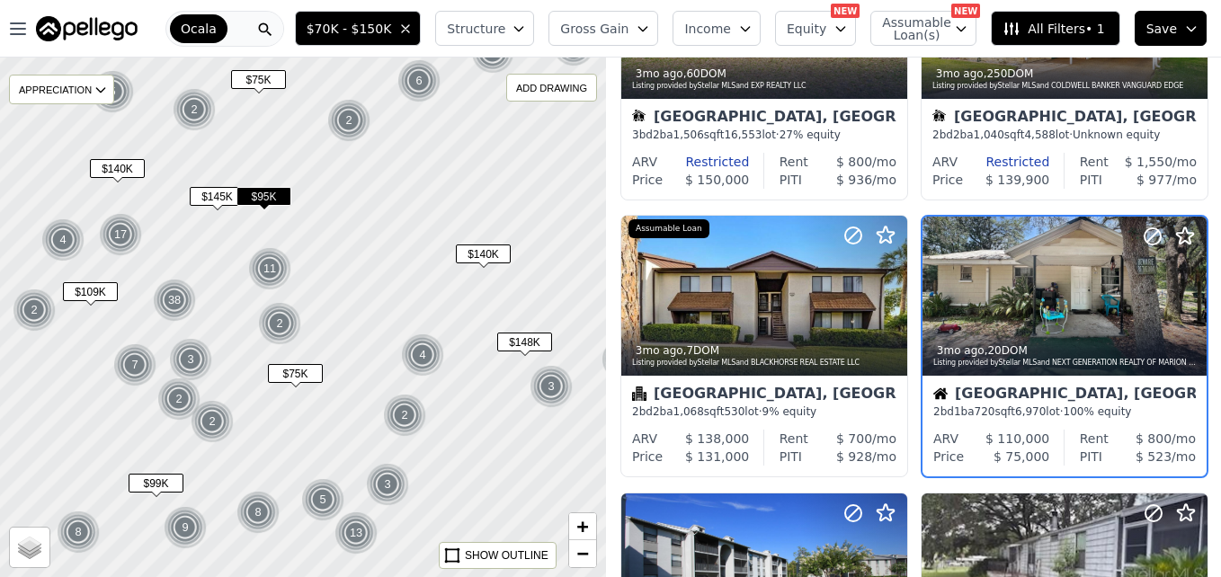
drag, startPoint x: 261, startPoint y: 396, endPoint x: 545, endPoint y: 373, distance: 284.9
click at [323, 373] on span "$75K" at bounding box center [295, 373] width 55 height 19
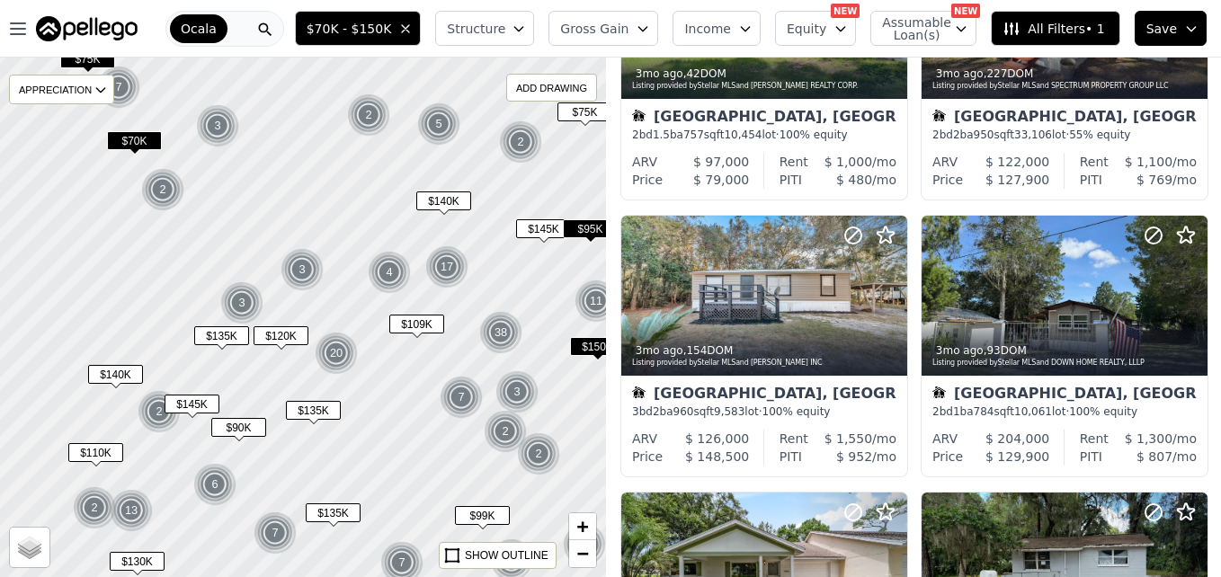
click at [109, 453] on span "$110K" at bounding box center [95, 452] width 55 height 19
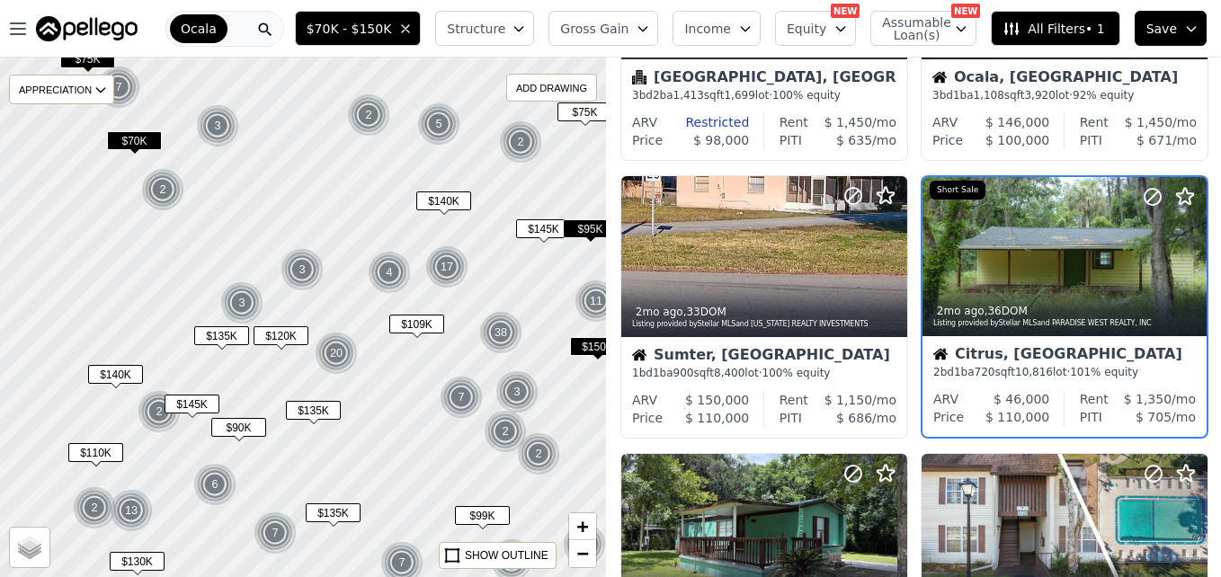
scroll to position [725, 0]
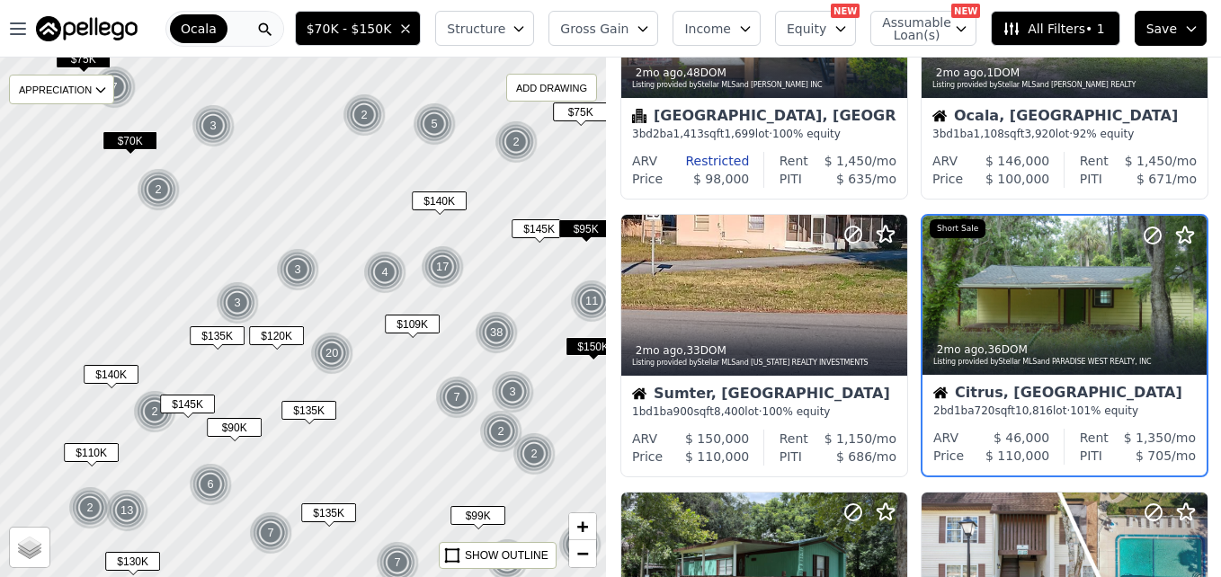
click at [584, 116] on span "$75K" at bounding box center [580, 111] width 55 height 19
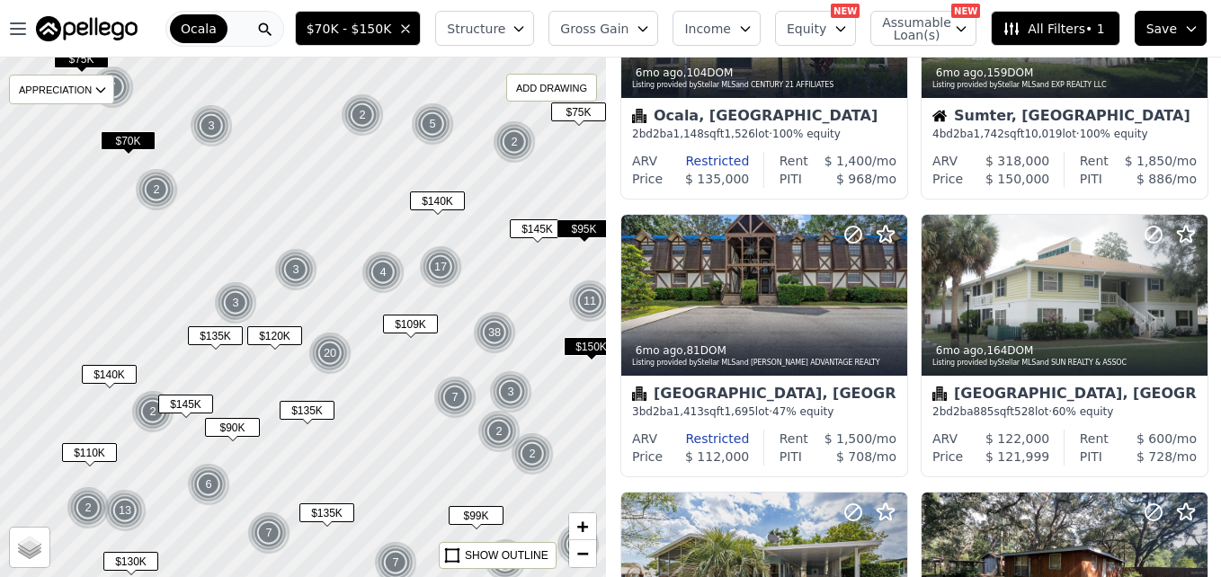
scroll to position [1002, 0]
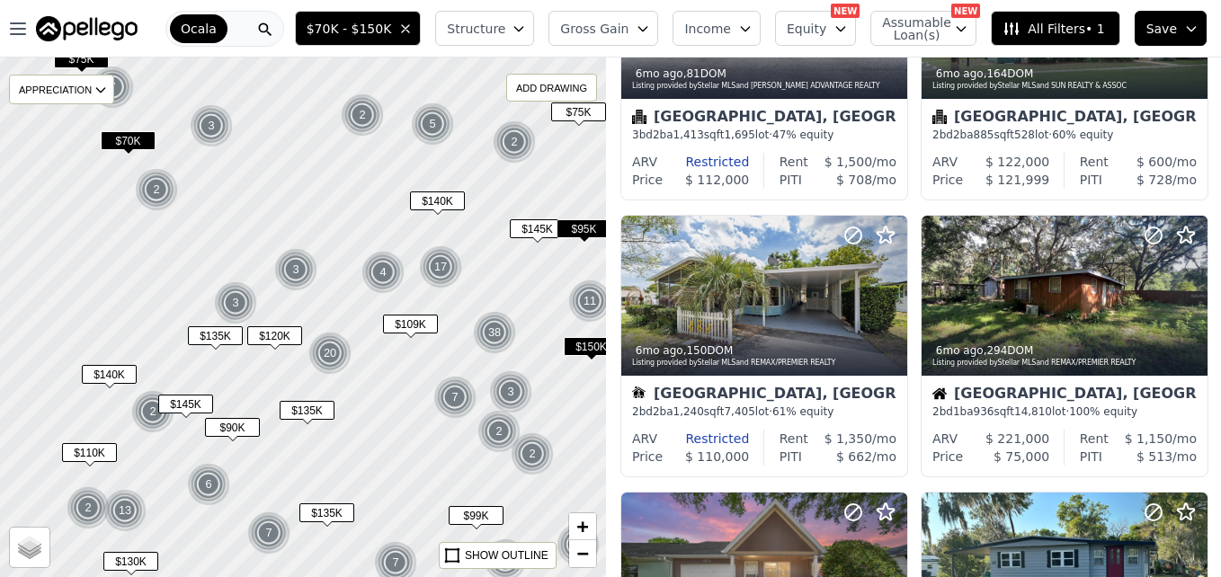
click at [584, 116] on span "$75K" at bounding box center [578, 111] width 55 height 19
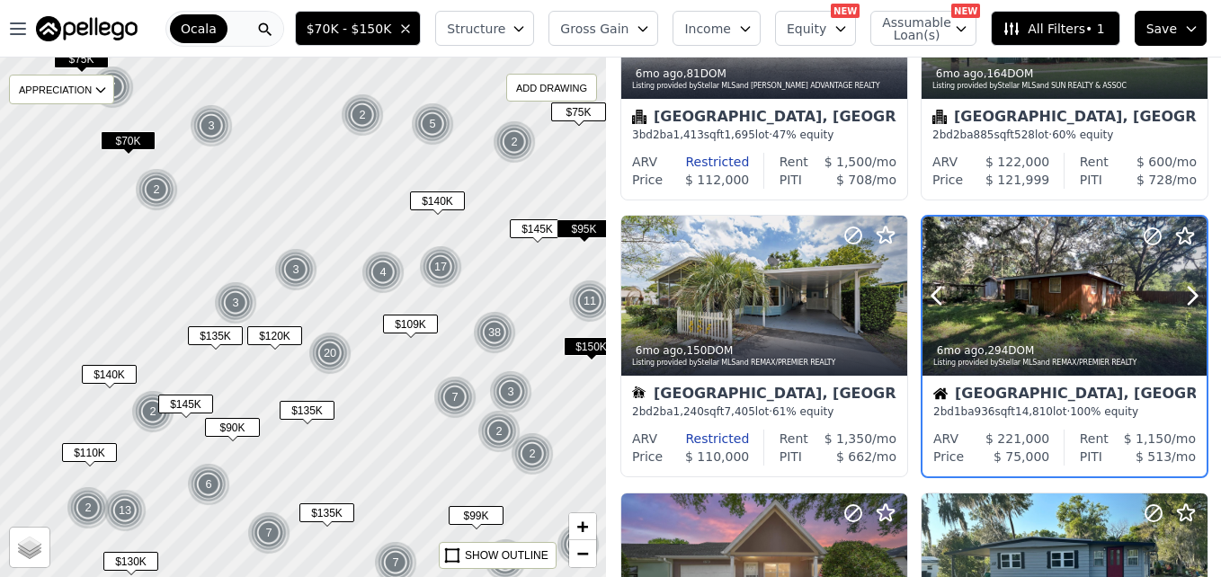
click at [1028, 278] on div at bounding box center [1064, 297] width 284 height 160
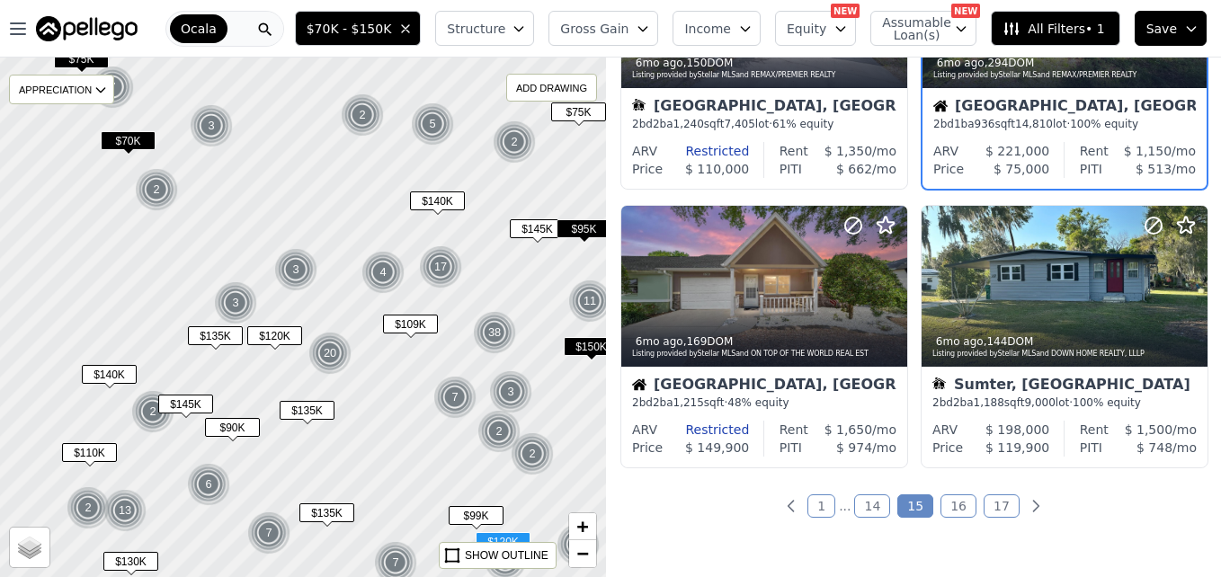
scroll to position [1326, 0]
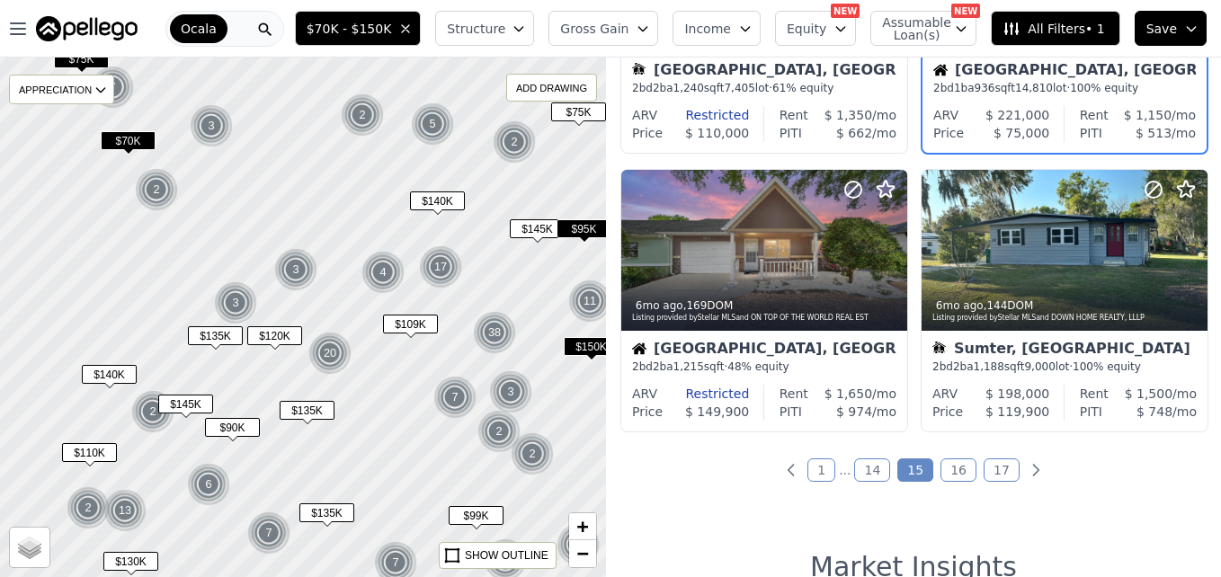
click at [988, 464] on link "17" at bounding box center [1001, 469] width 36 height 23
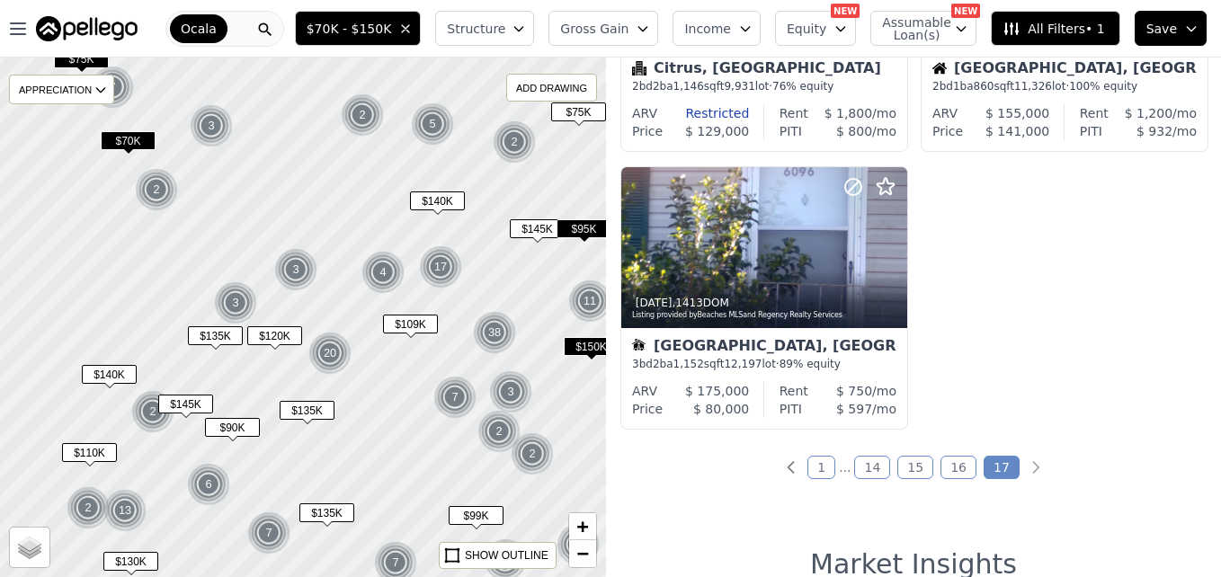
scroll to position [1330, 0]
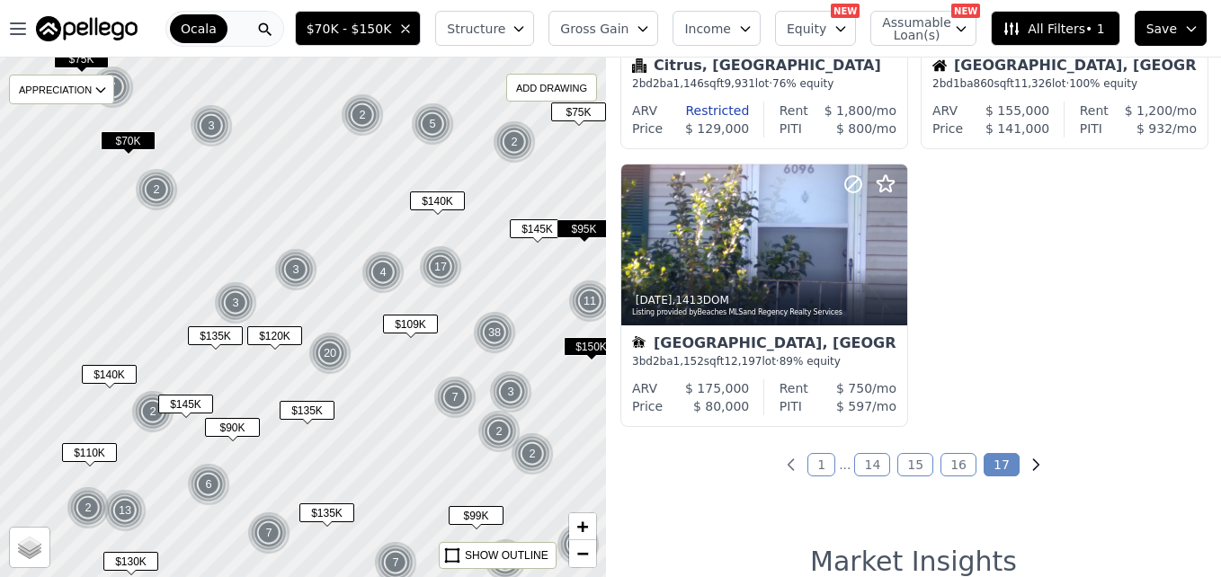
click at [1033, 463] on icon "Next page" at bounding box center [1035, 464] width 5 height 11
click at [792, 462] on icon "Previous page" at bounding box center [790, 464] width 5 height 11
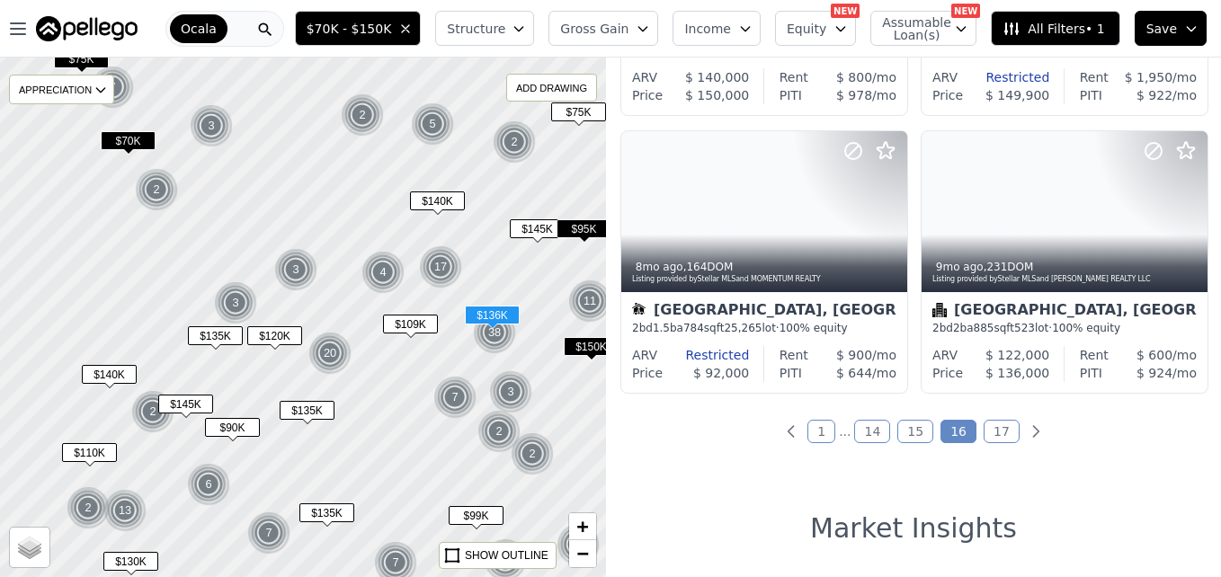
scroll to position [1366, 0]
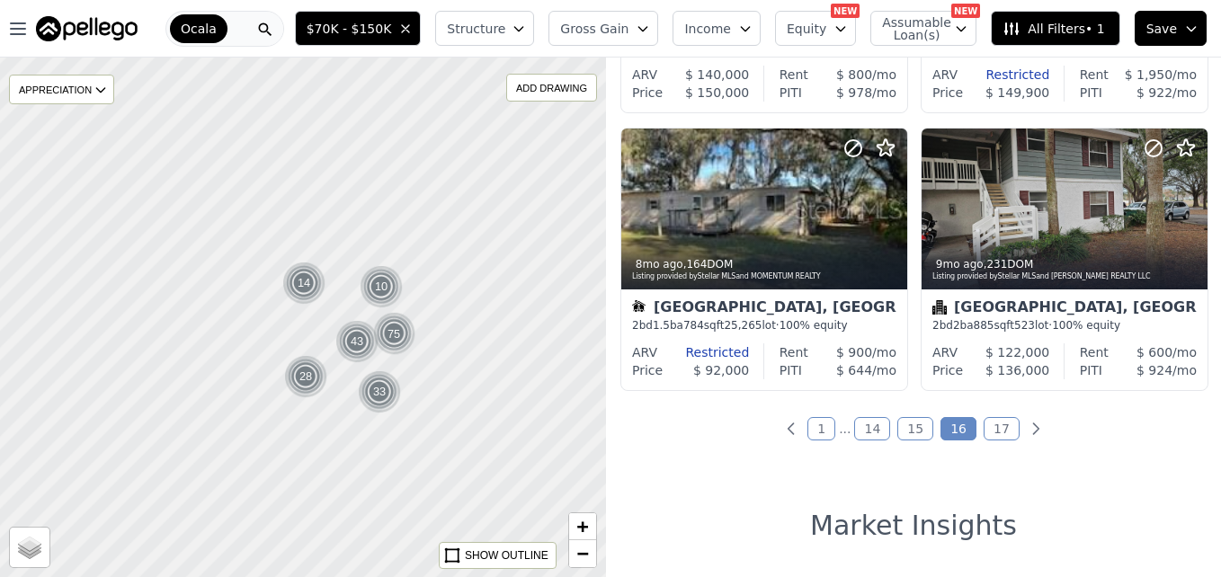
click at [359, 340] on div "43" at bounding box center [356, 341] width 43 height 43
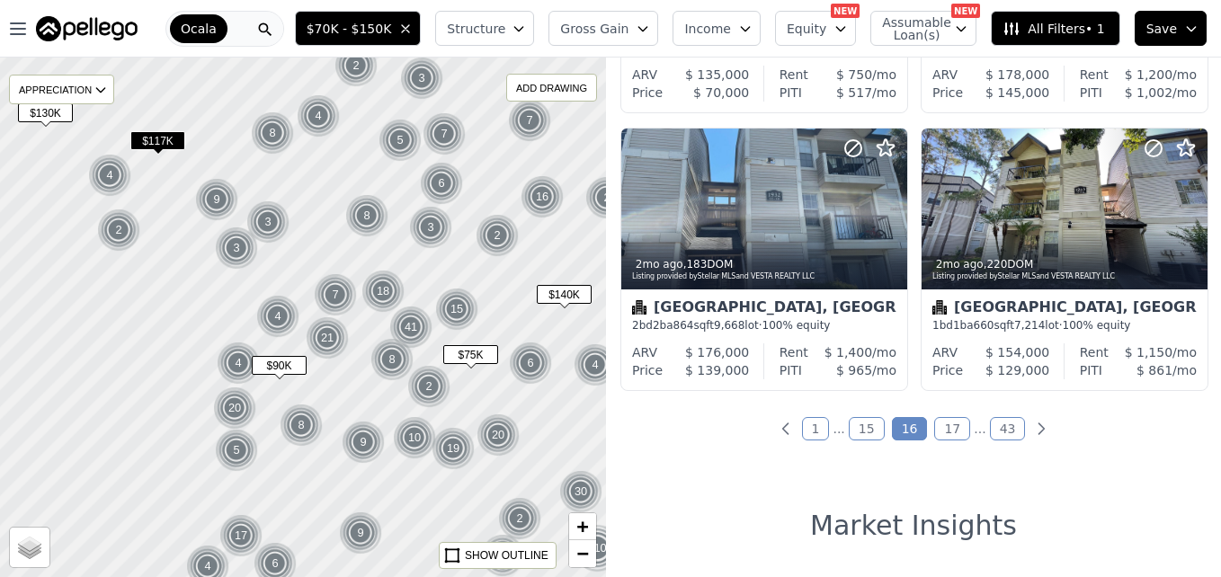
click at [467, 348] on span "$75K" at bounding box center [470, 354] width 55 height 19
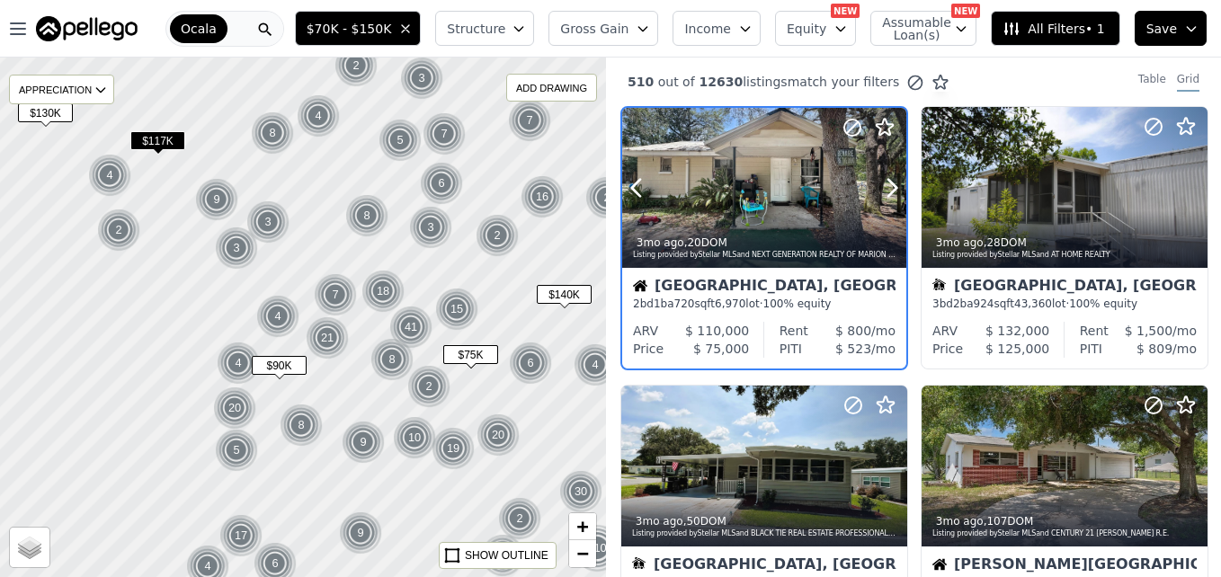
click at [711, 164] on div at bounding box center [764, 188] width 284 height 160
click at [556, 293] on span "$140K" at bounding box center [564, 294] width 55 height 19
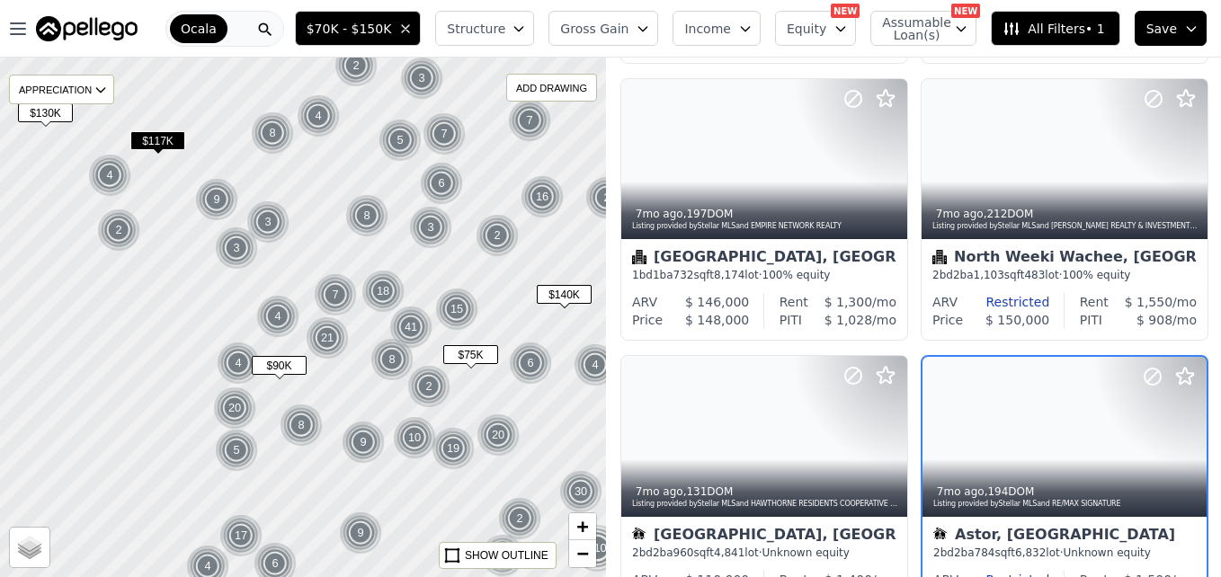
scroll to position [1280, 0]
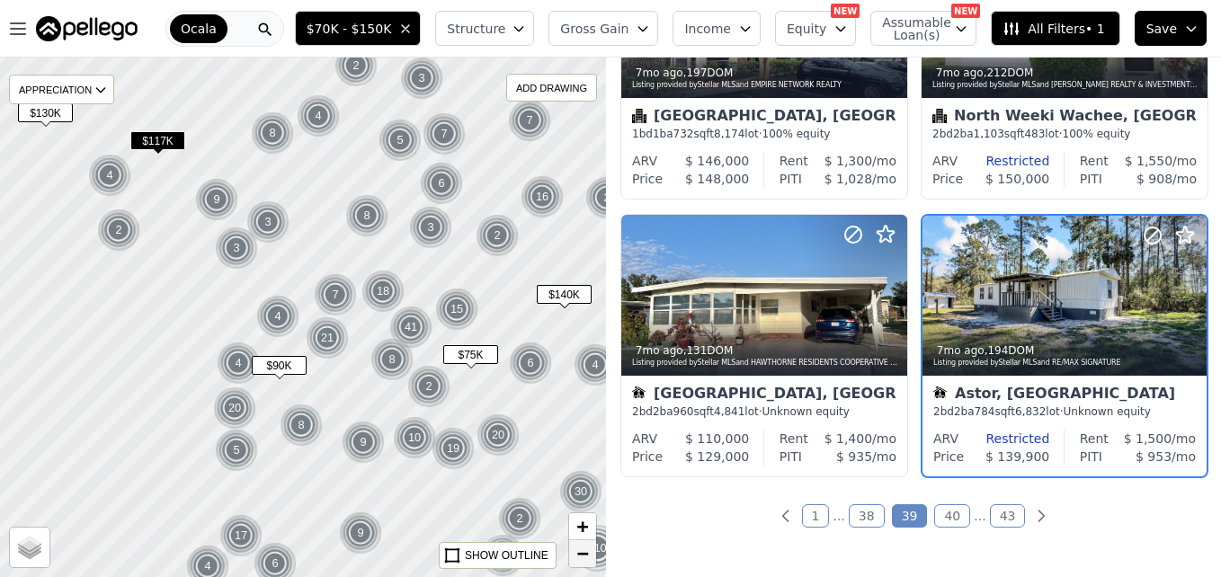
click at [579, 555] on span "−" at bounding box center [583, 553] width 12 height 22
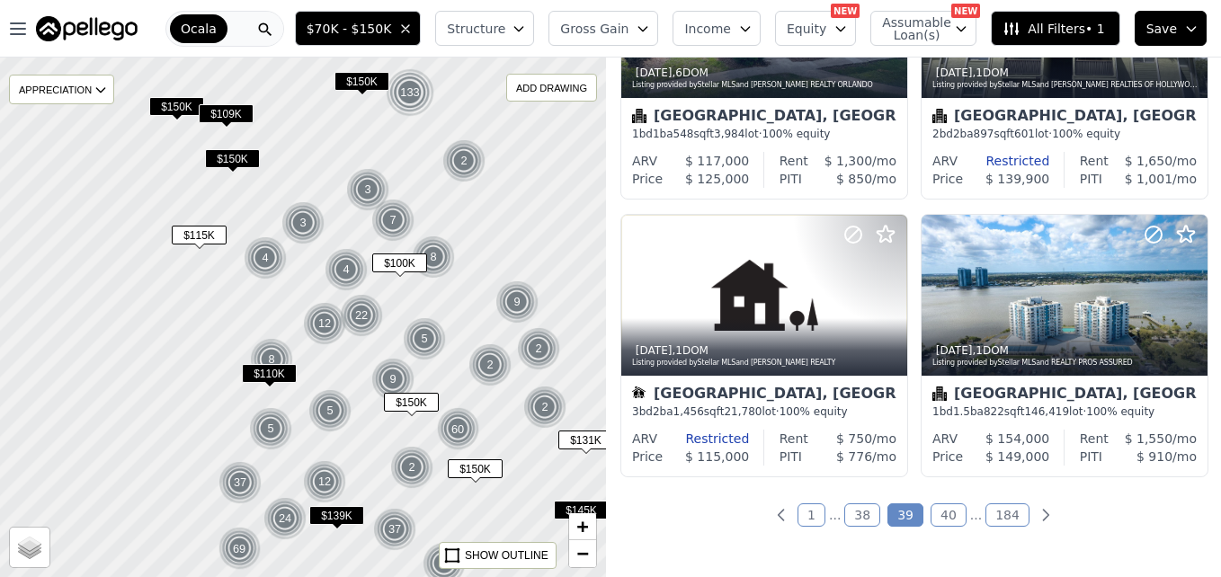
click at [580, 437] on span "$131K" at bounding box center [585, 440] width 55 height 19
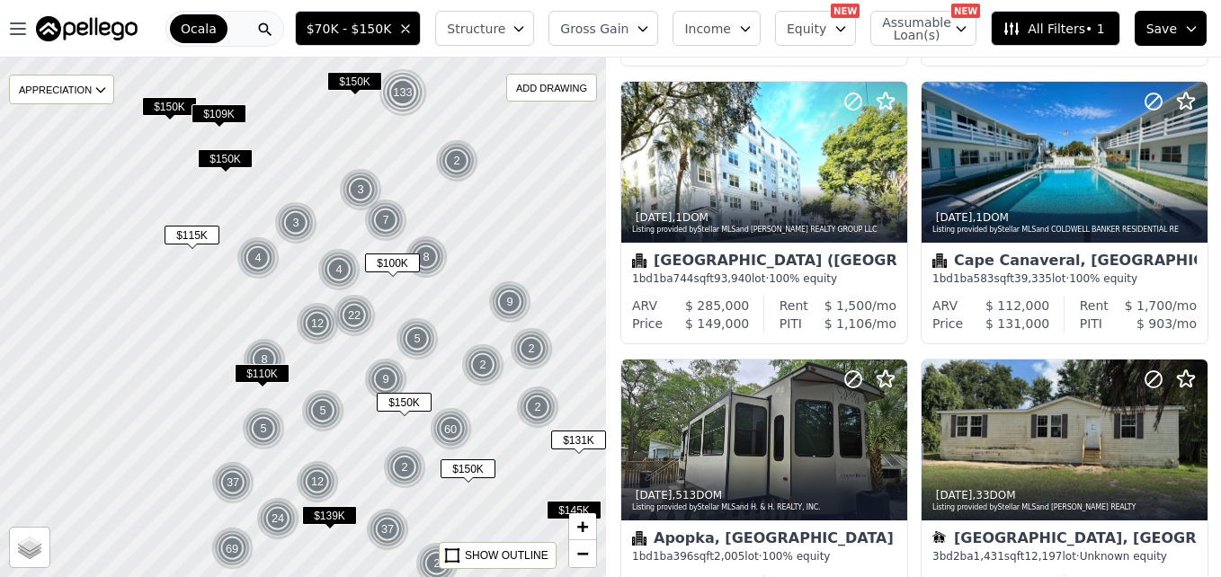
scroll to position [448, 0]
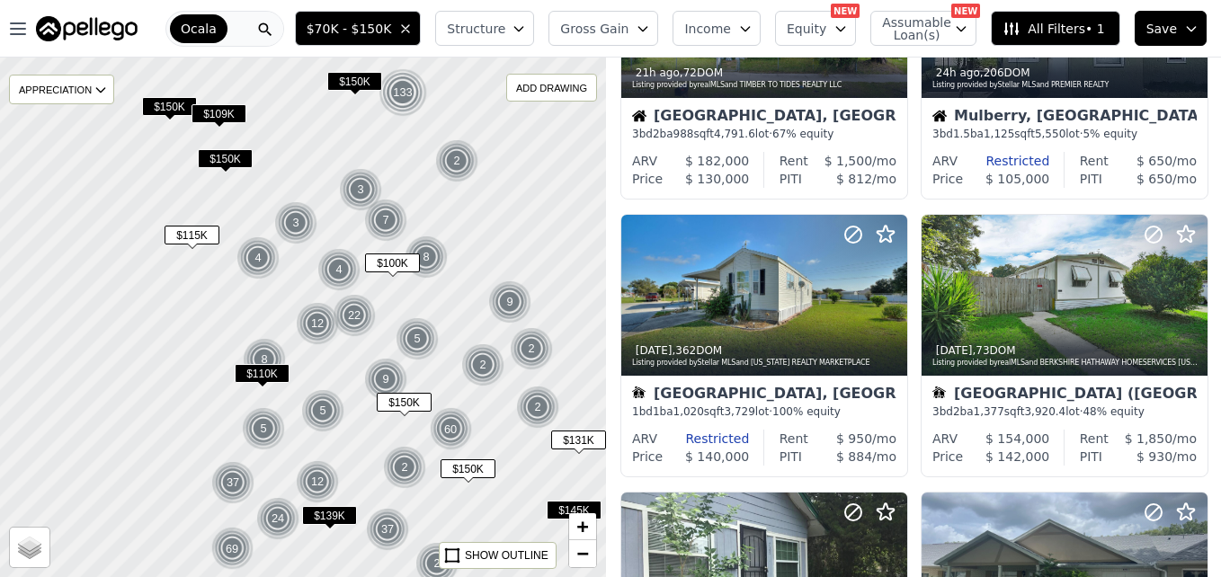
click at [245, 32] on div "Ocala" at bounding box center [224, 29] width 119 height 36
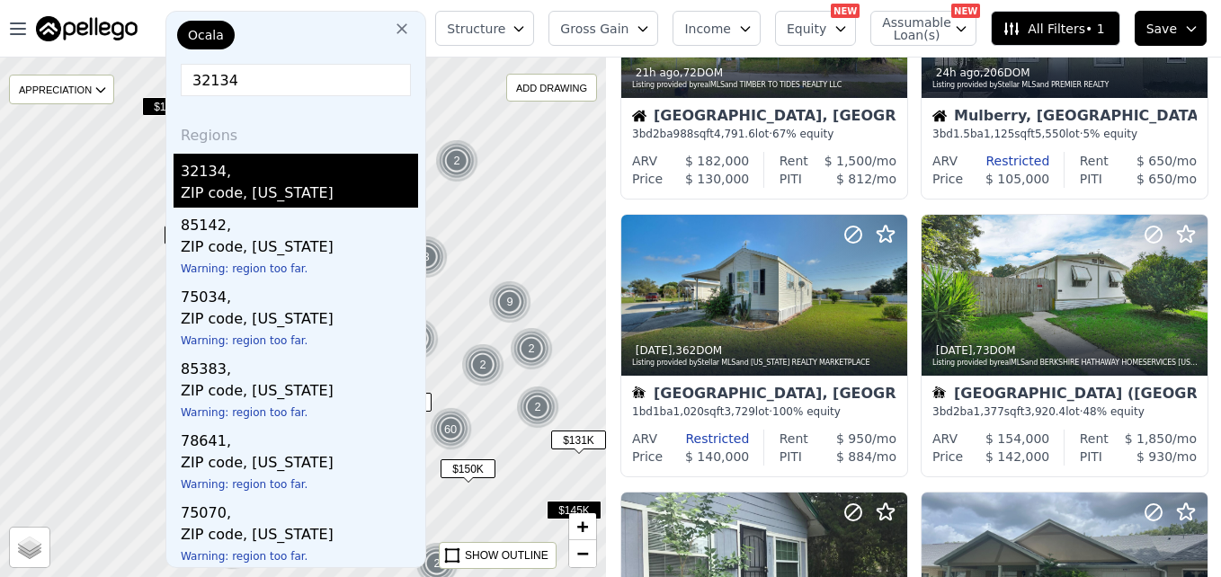
type input "32134"
click at [238, 187] on div "ZIP code, Florida" at bounding box center [299, 194] width 237 height 25
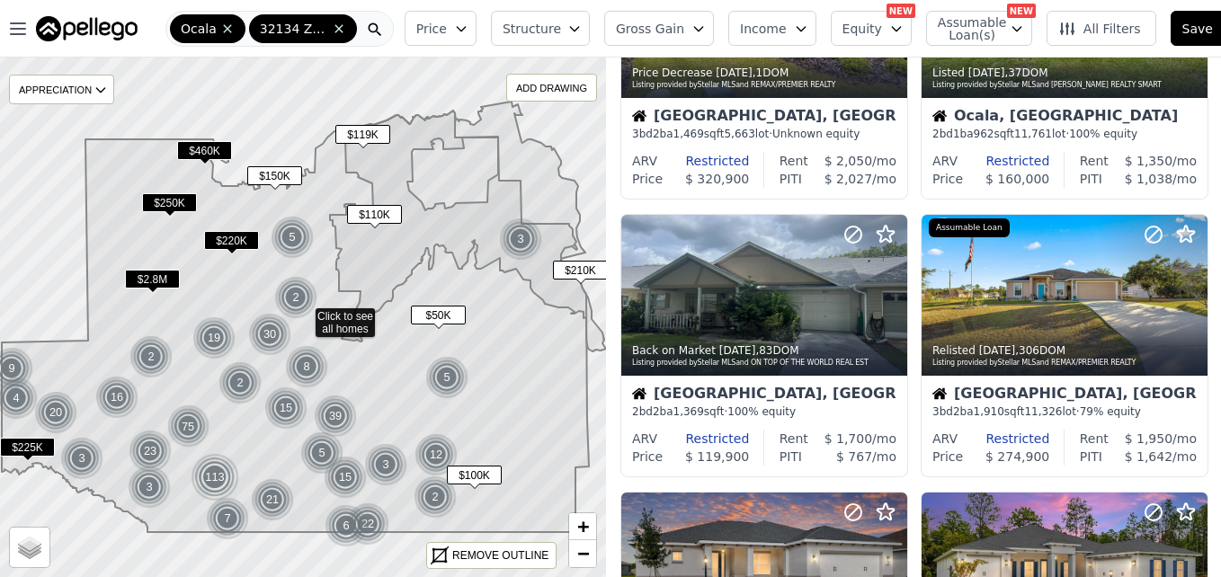
click at [1220, 31] on html "Open main menu Ocala 32134 Zip Code Price Structure Gross Gain Income Equity NE…" at bounding box center [610, 288] width 1221 height 577
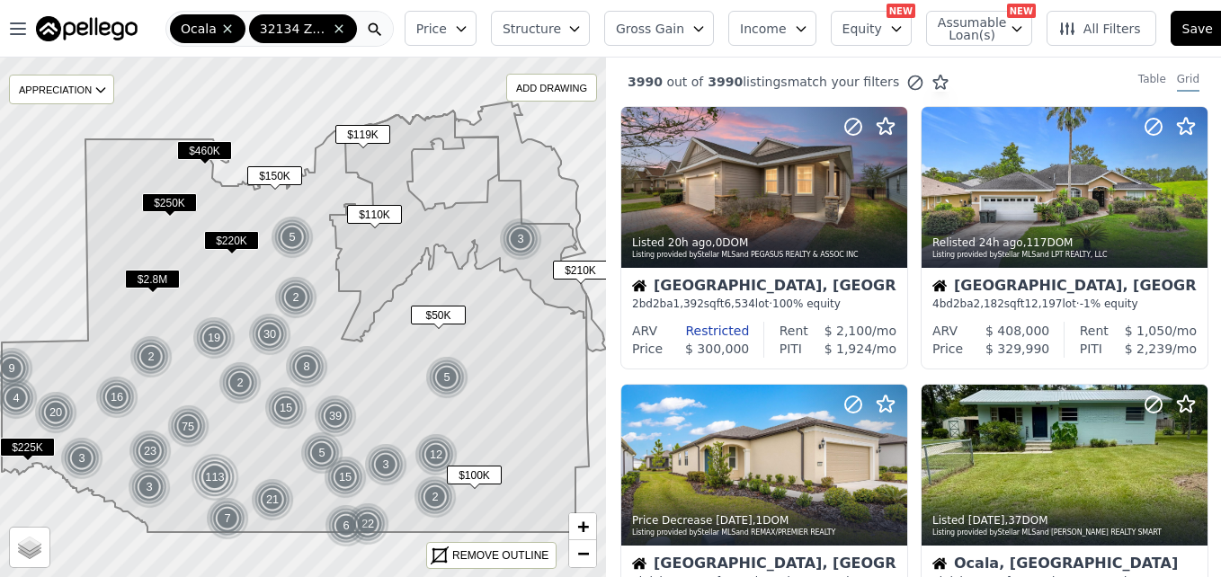
click at [440, 311] on span "$50K" at bounding box center [438, 315] width 55 height 19
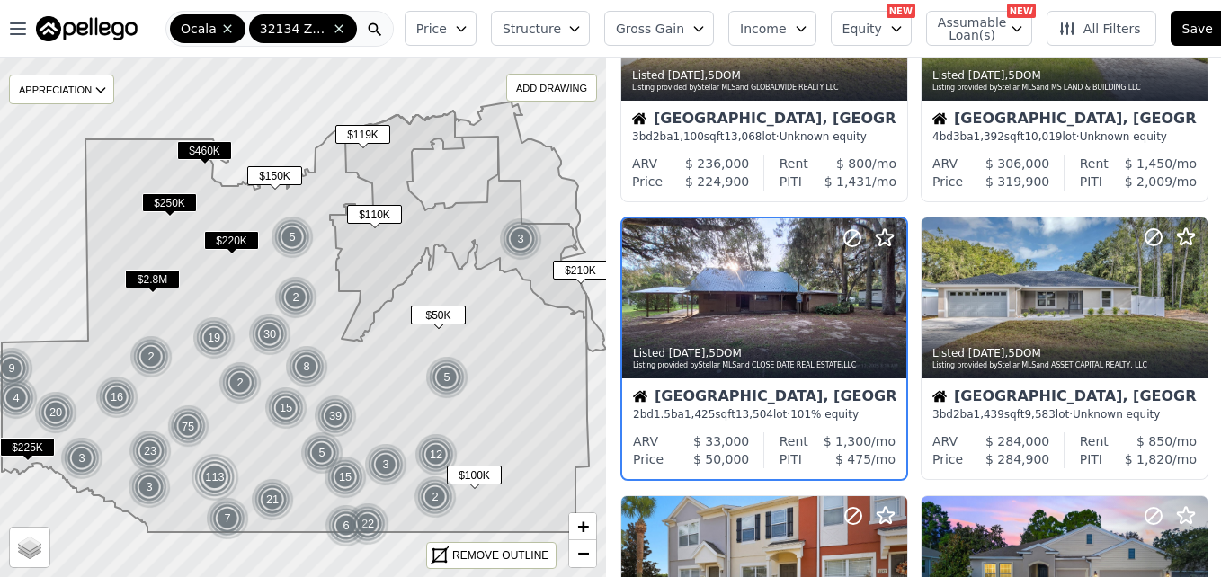
scroll to position [448, 0]
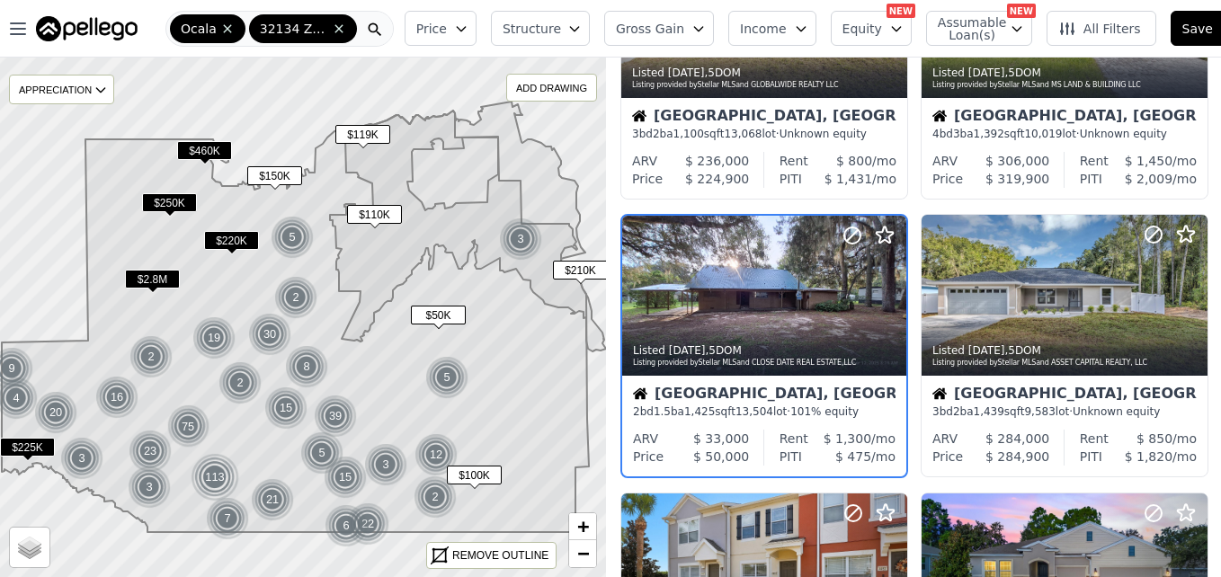
click at [381, 209] on span "$110K" at bounding box center [374, 214] width 55 height 19
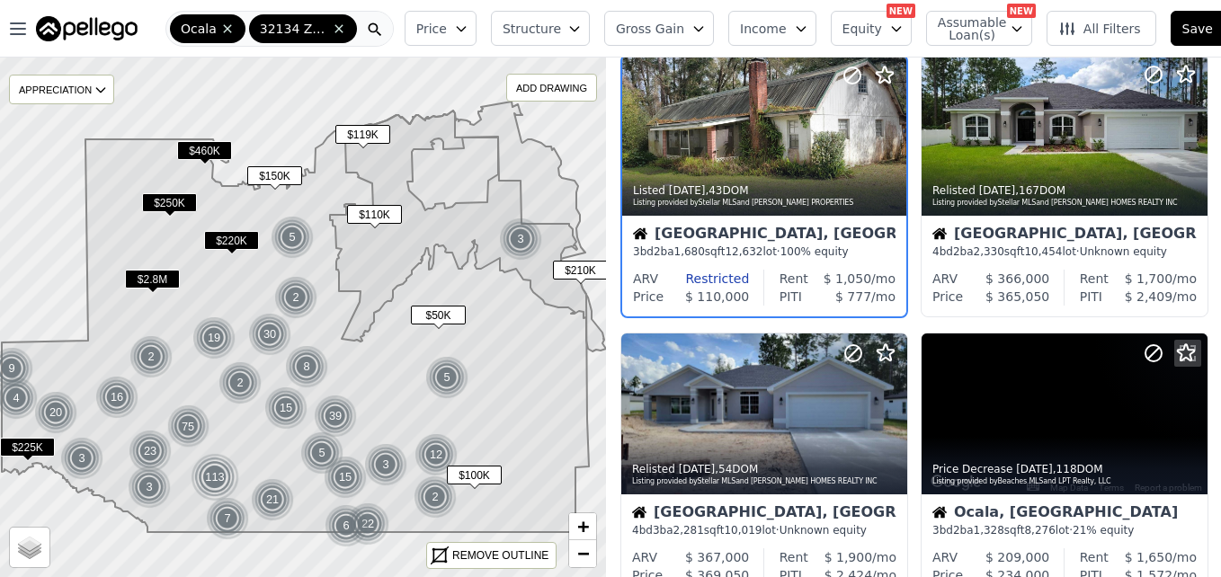
scroll to position [0, 0]
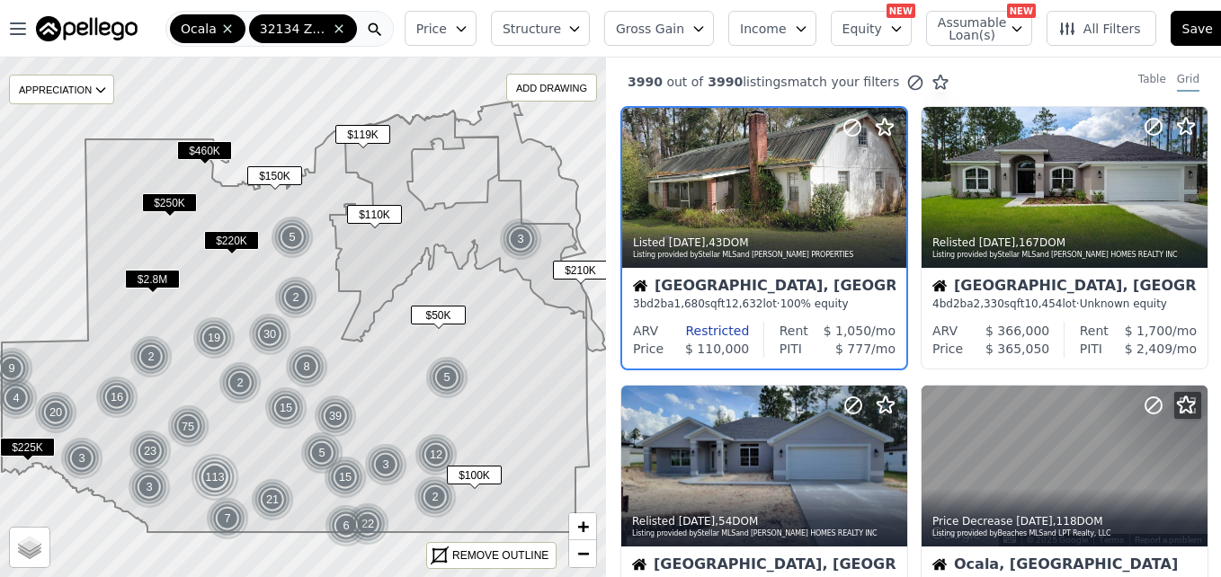
click at [437, 316] on span "$50K" at bounding box center [438, 315] width 55 height 19
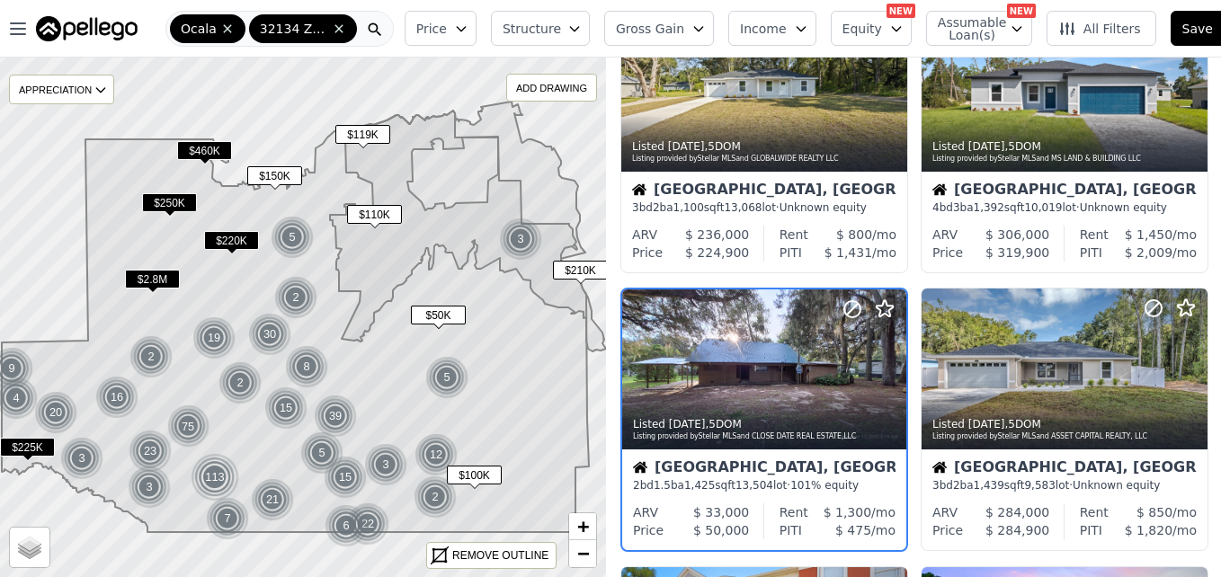
scroll to position [448, 0]
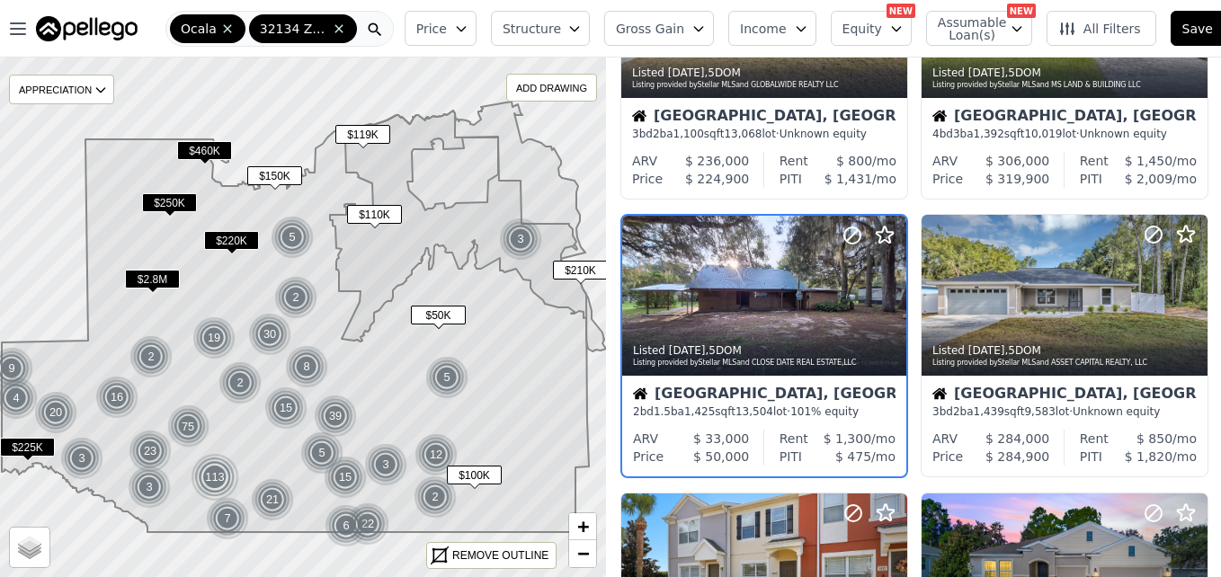
click at [387, 211] on span "$110K" at bounding box center [374, 214] width 55 height 19
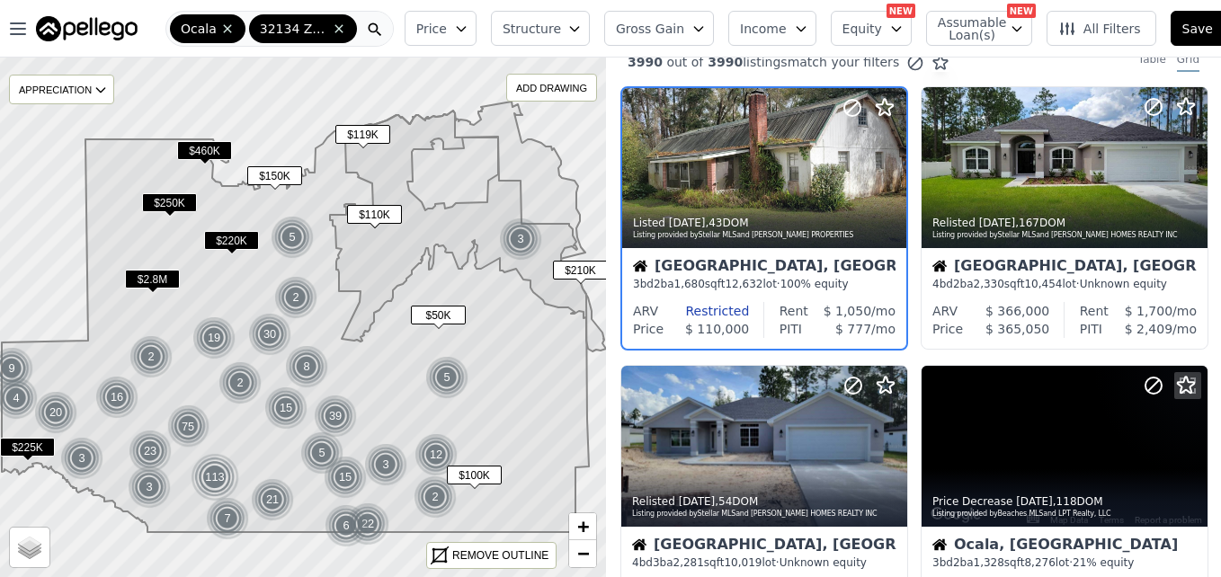
scroll to position [0, 0]
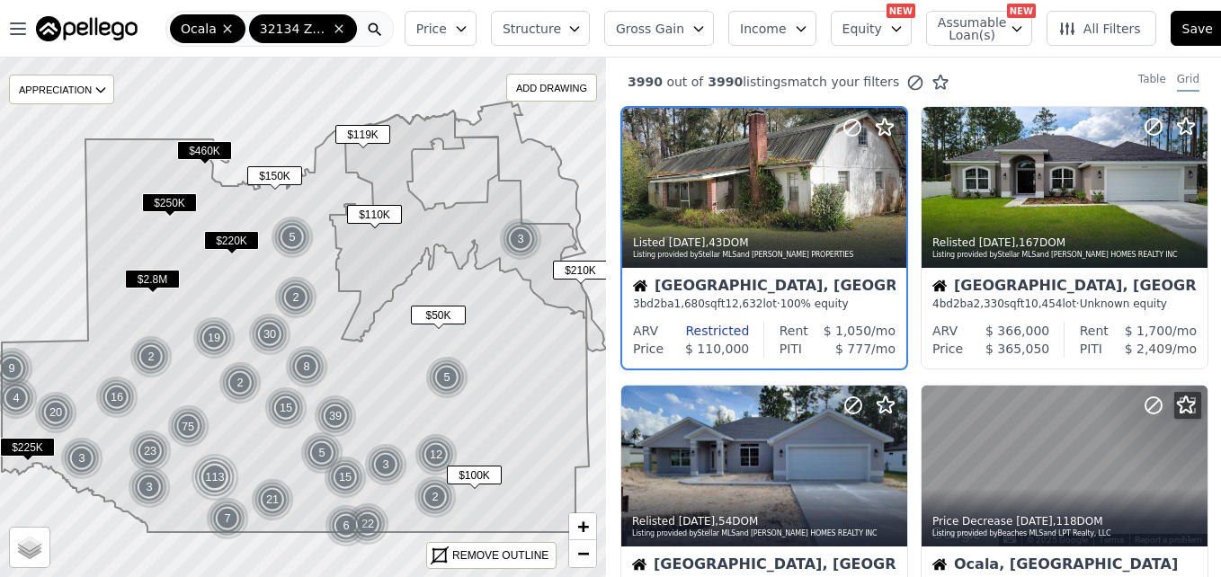
click at [296, 289] on div "2" at bounding box center [295, 297] width 43 height 43
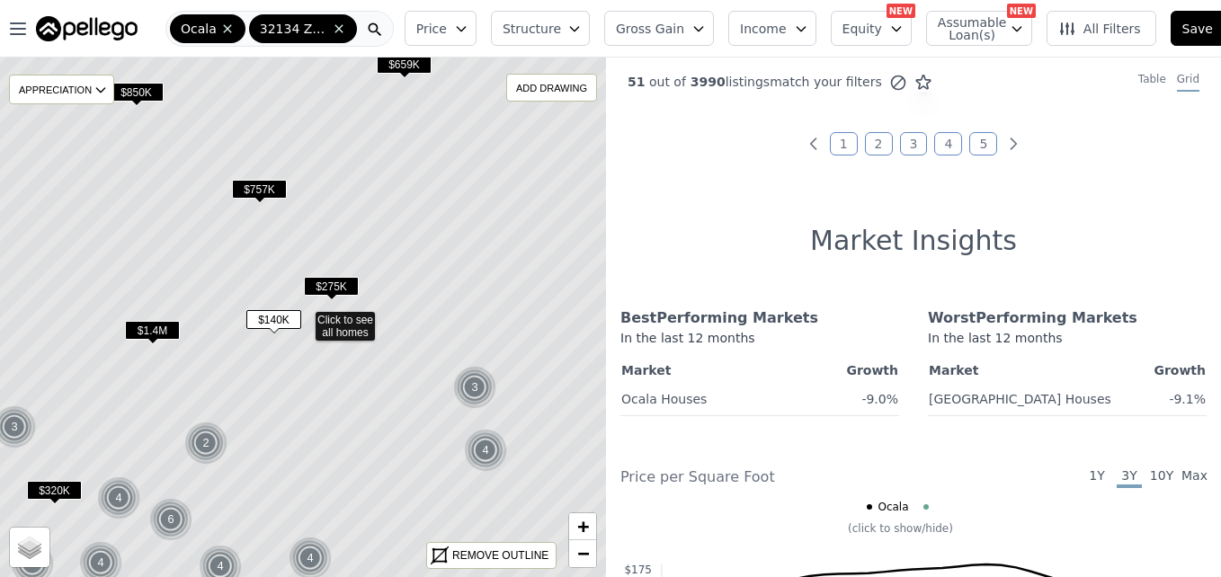
click at [279, 318] on span "$140K" at bounding box center [273, 319] width 55 height 19
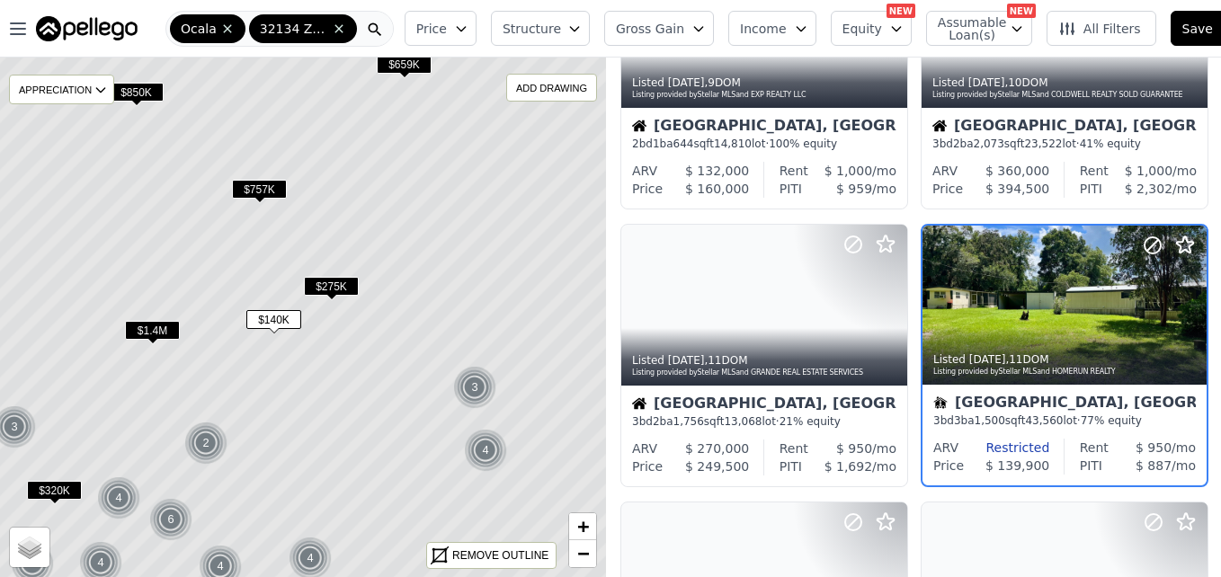
scroll to position [725, 0]
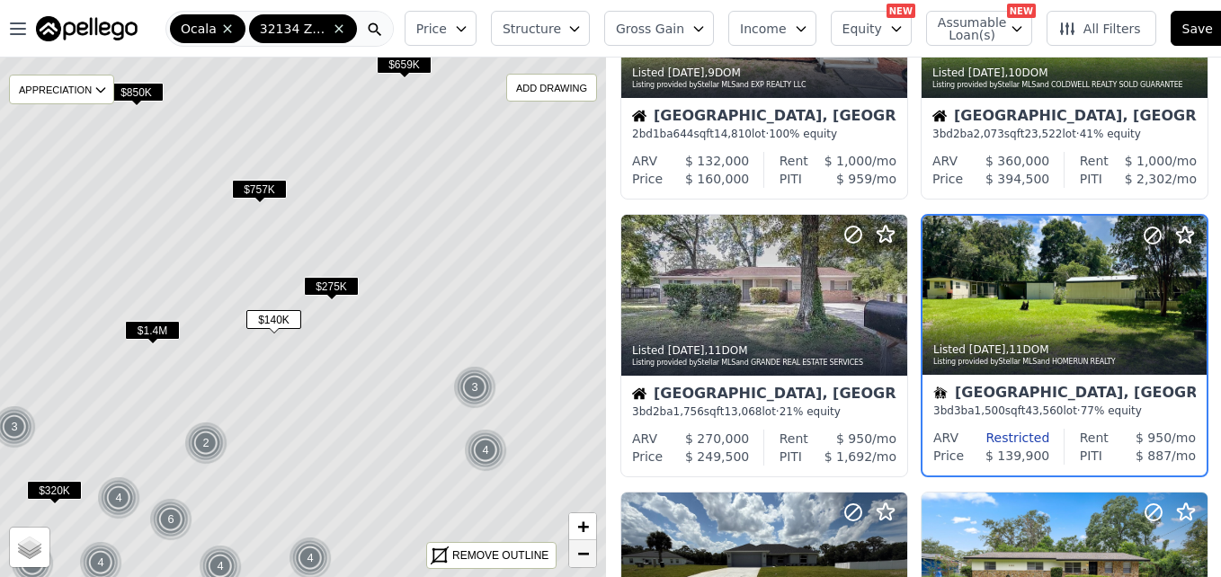
click at [577, 561] on span "−" at bounding box center [583, 553] width 12 height 22
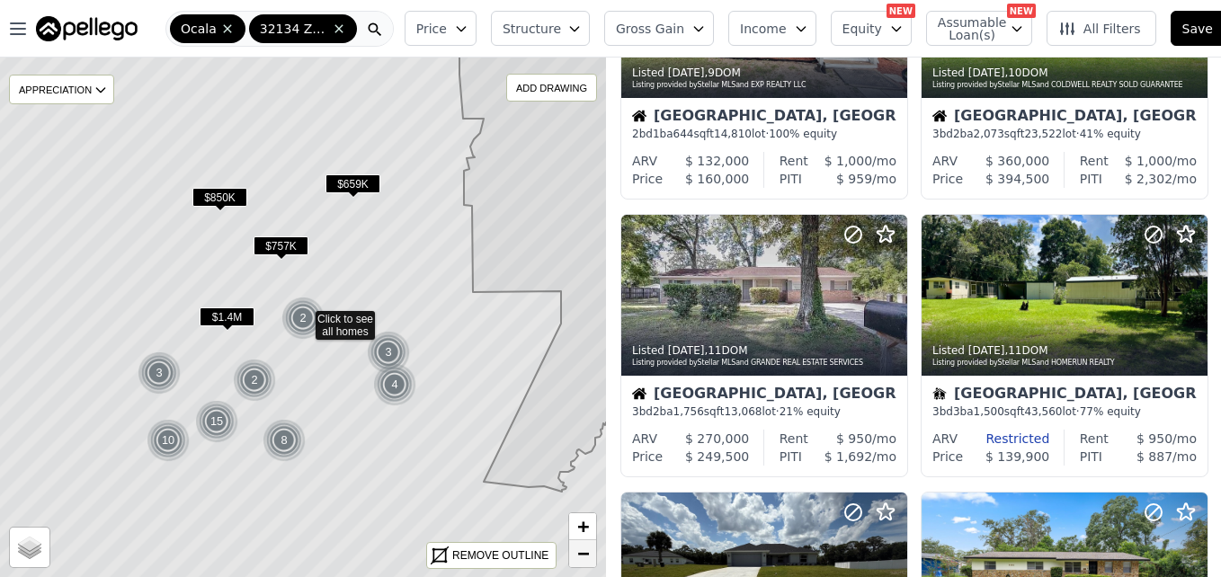
click at [577, 561] on span "−" at bounding box center [583, 553] width 12 height 22
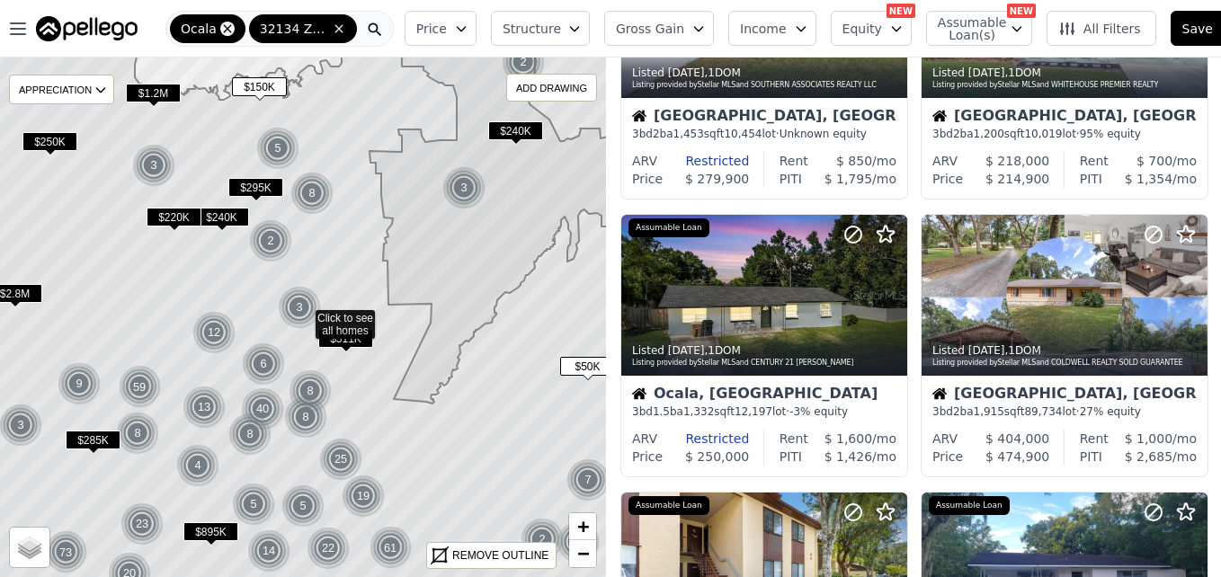
click at [226, 26] on icon at bounding box center [227, 28] width 8 height 8
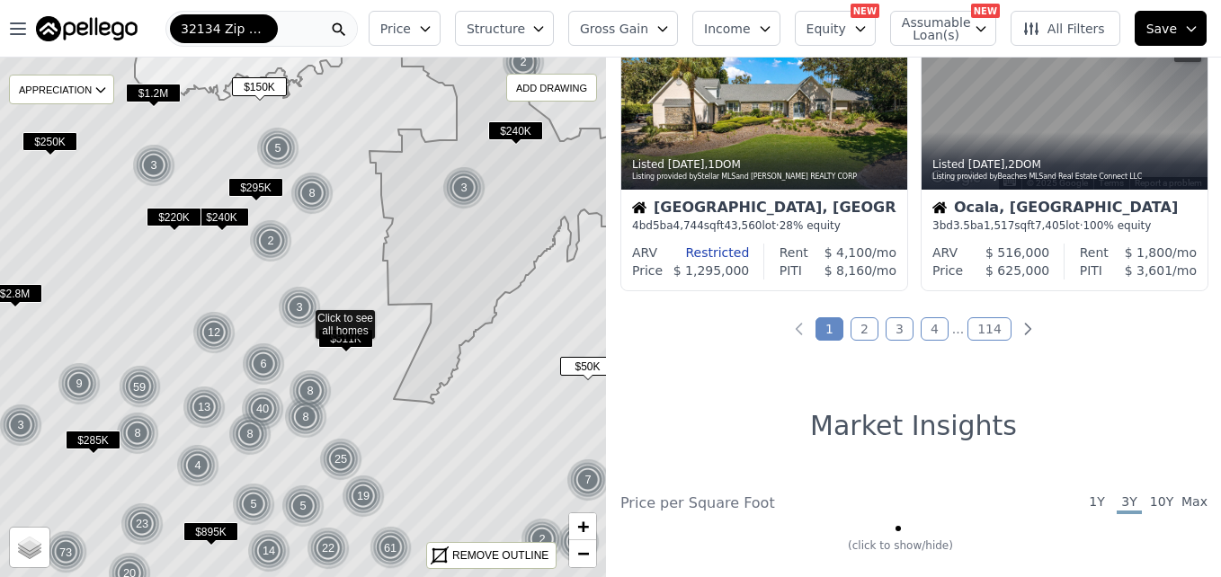
scroll to position [1477, 0]
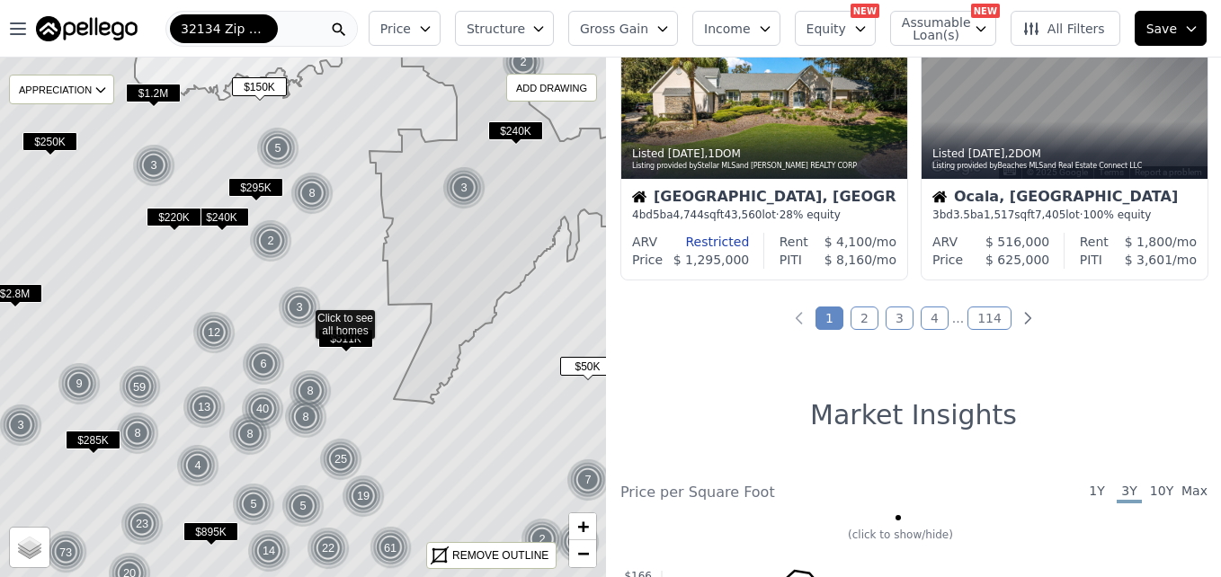
click at [851, 323] on link "2" at bounding box center [864, 318] width 28 height 23
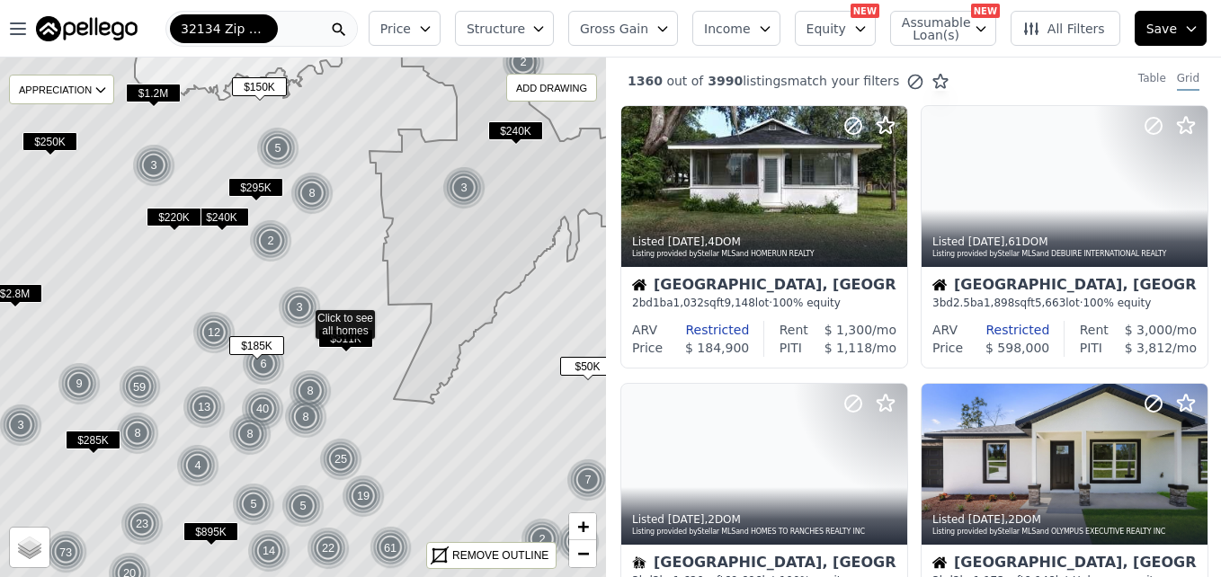
scroll to position [0, 0]
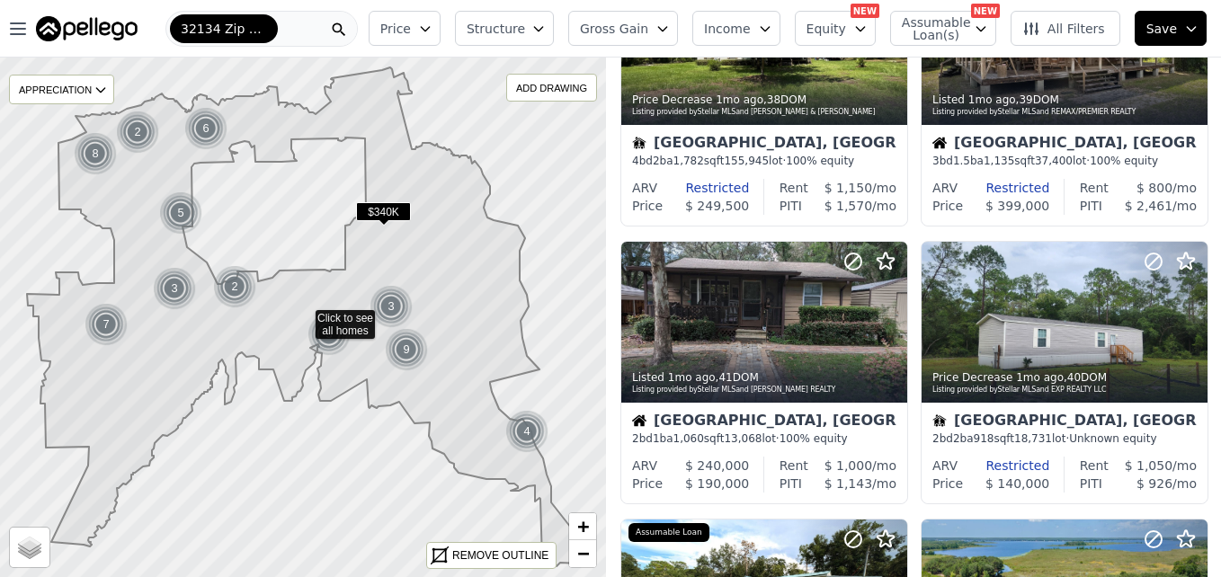
scroll to position [410, 0]
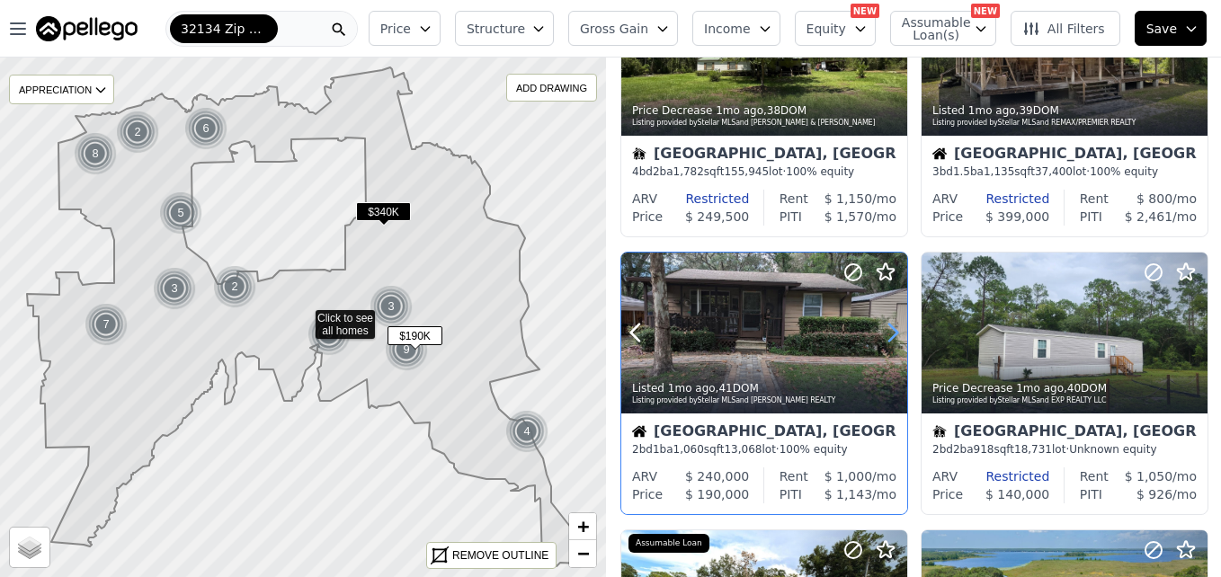
click at [882, 331] on icon at bounding box center [892, 332] width 29 height 29
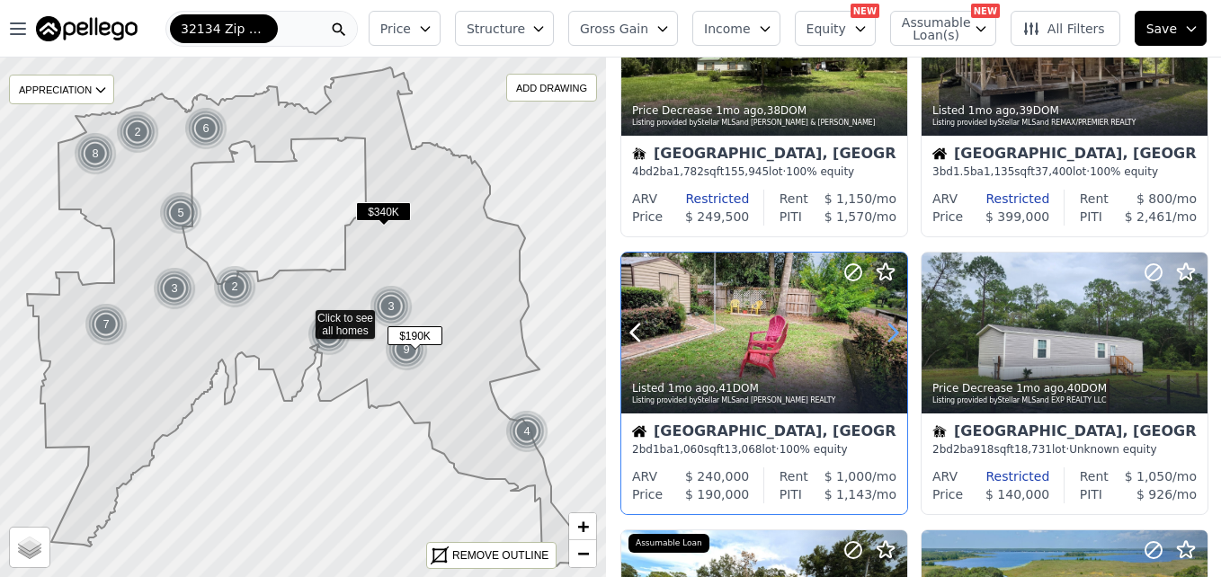
click at [882, 331] on icon at bounding box center [892, 332] width 29 height 29
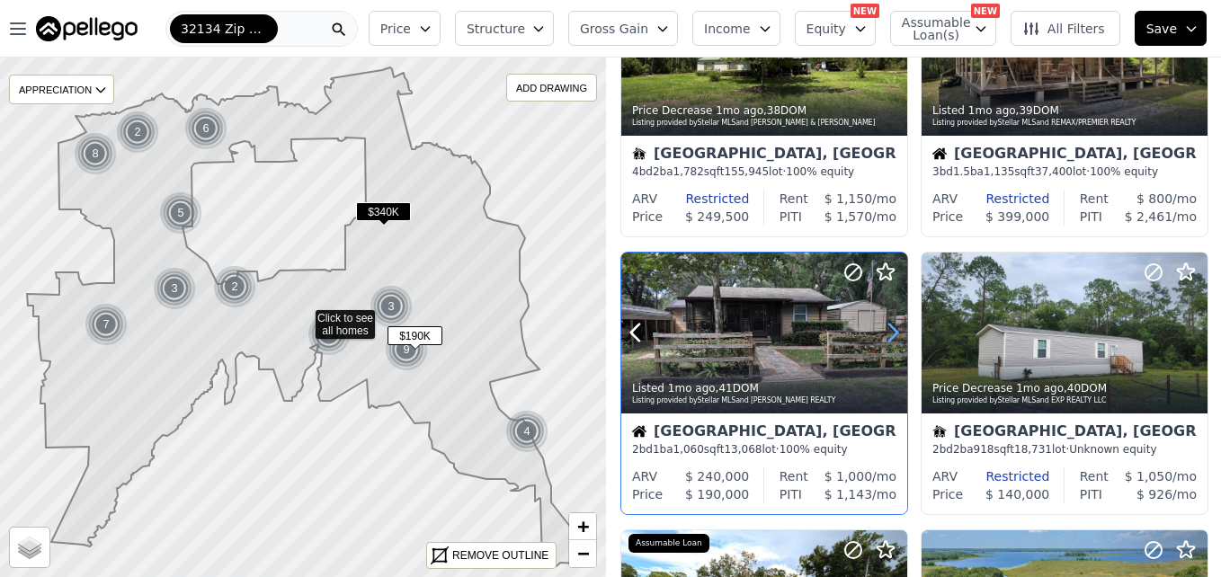
click at [882, 331] on icon at bounding box center [892, 332] width 29 height 29
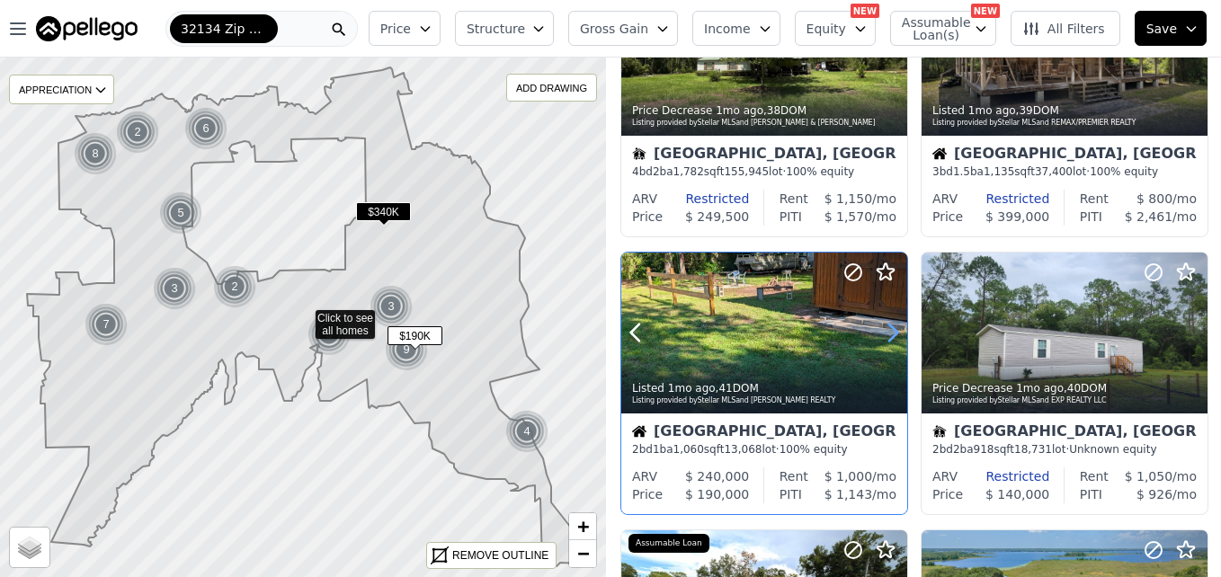
click at [882, 331] on icon at bounding box center [892, 332] width 29 height 29
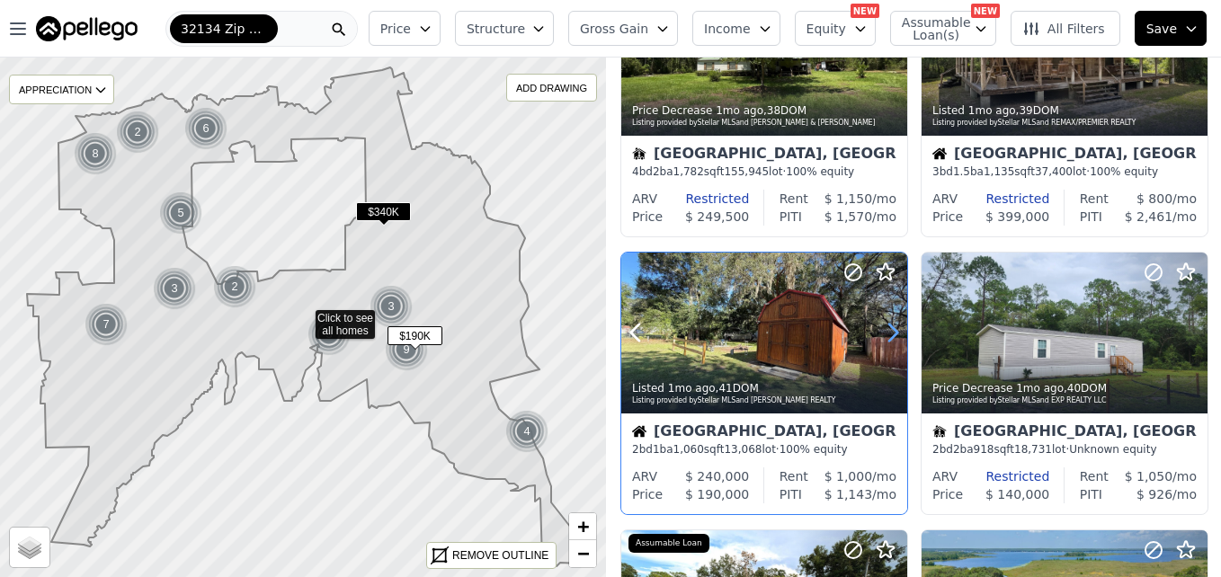
click at [882, 331] on icon at bounding box center [892, 332] width 29 height 29
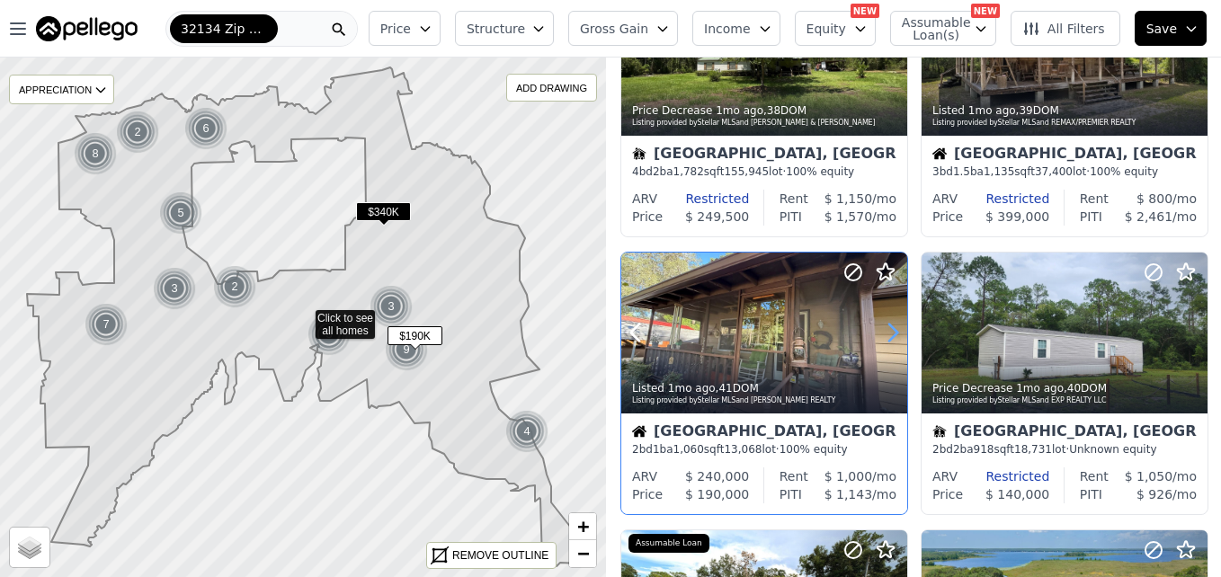
click at [882, 331] on icon at bounding box center [892, 332] width 29 height 29
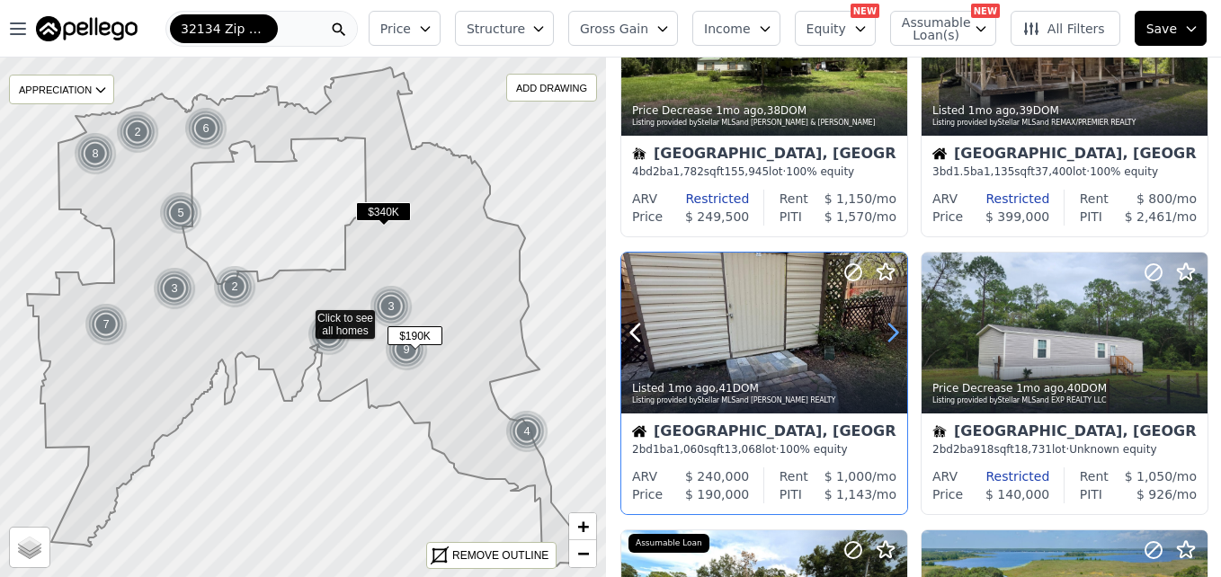
click at [882, 331] on icon at bounding box center [892, 332] width 29 height 29
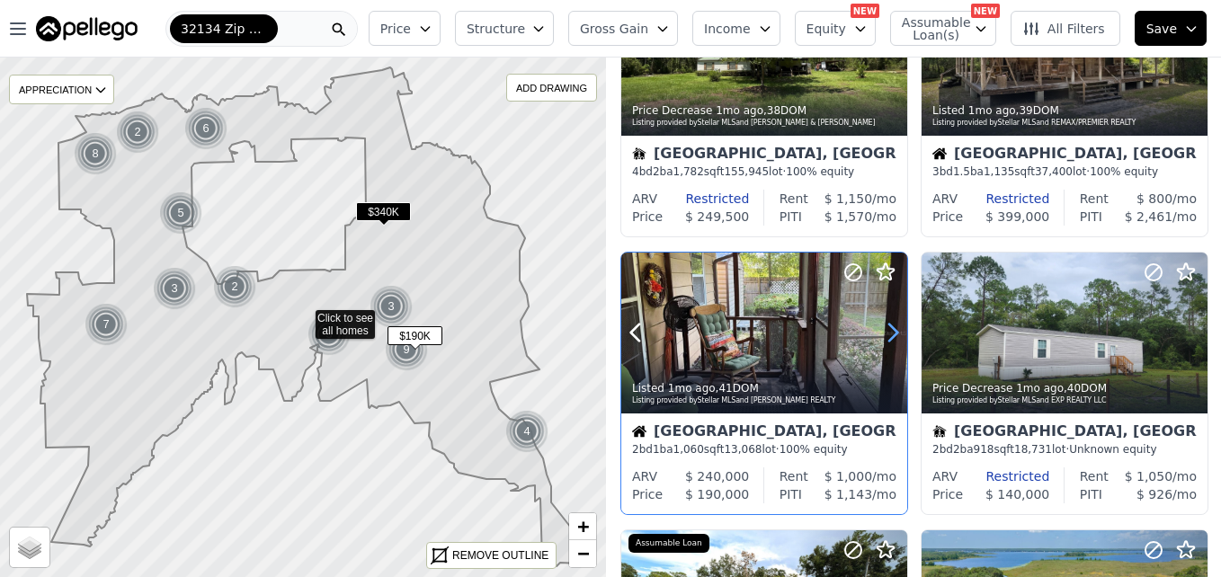
click at [882, 331] on icon at bounding box center [892, 332] width 29 height 29
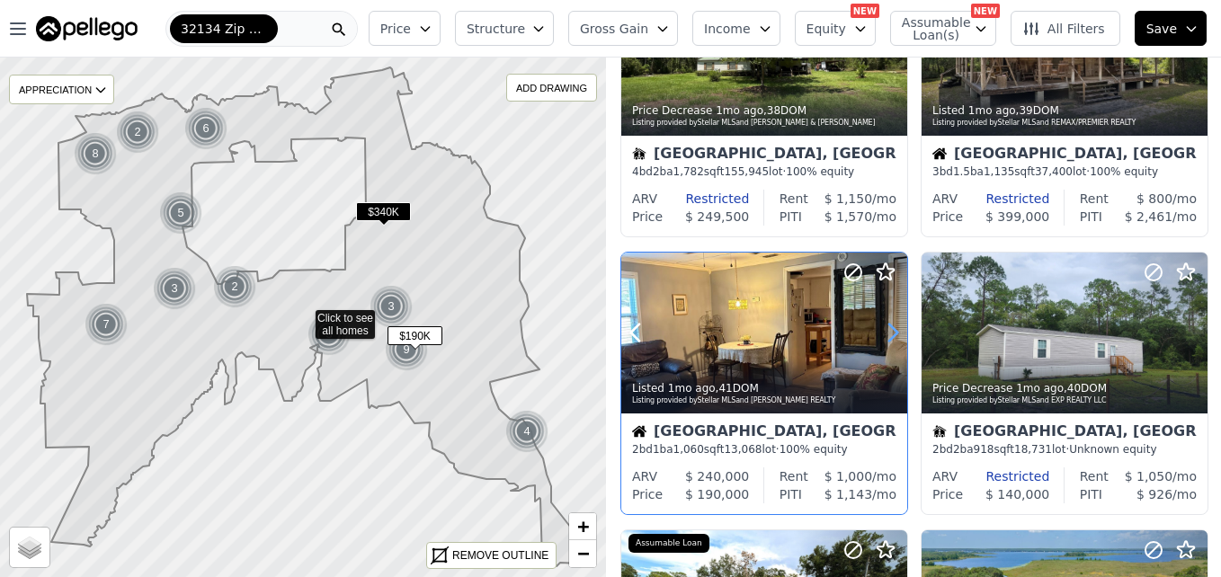
click at [882, 331] on icon at bounding box center [892, 332] width 29 height 29
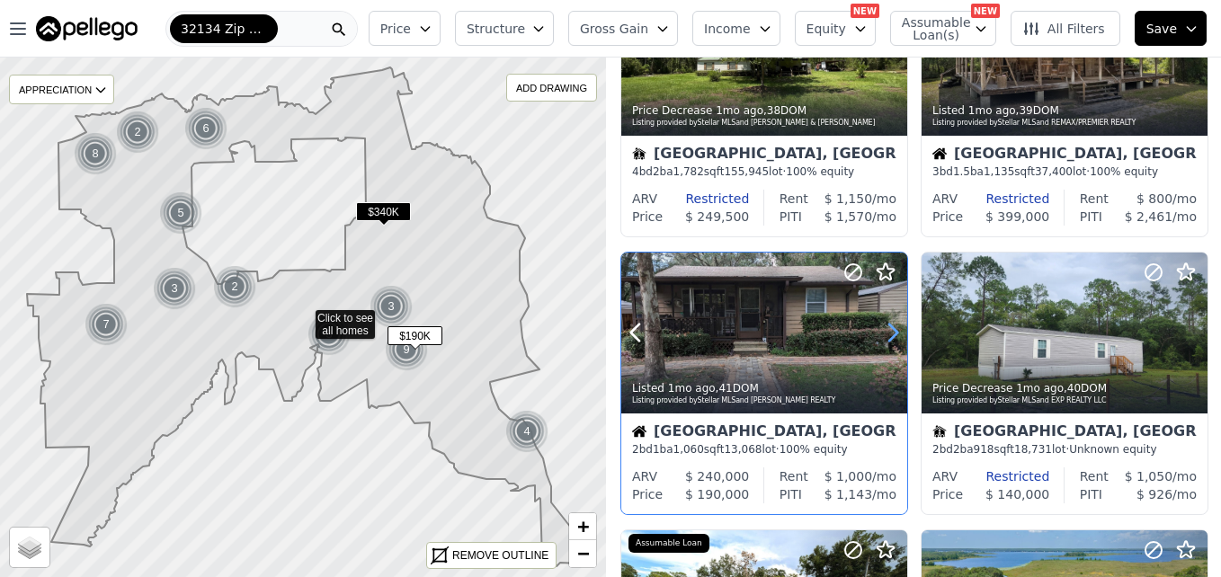
click at [882, 331] on icon at bounding box center [892, 332] width 29 height 29
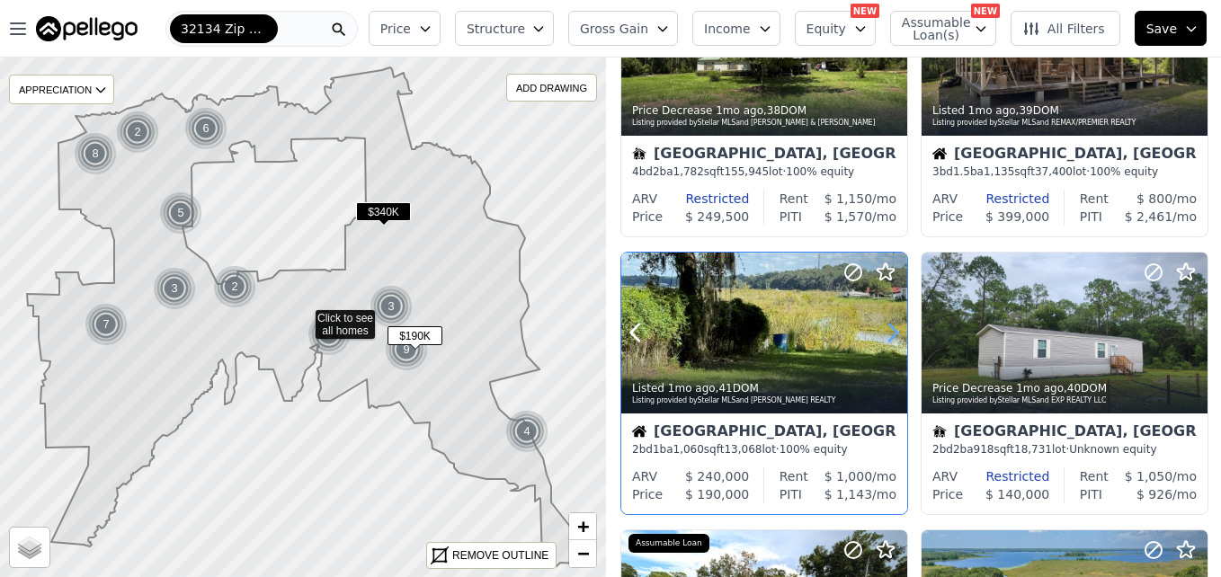
click at [882, 331] on icon at bounding box center [892, 332] width 29 height 29
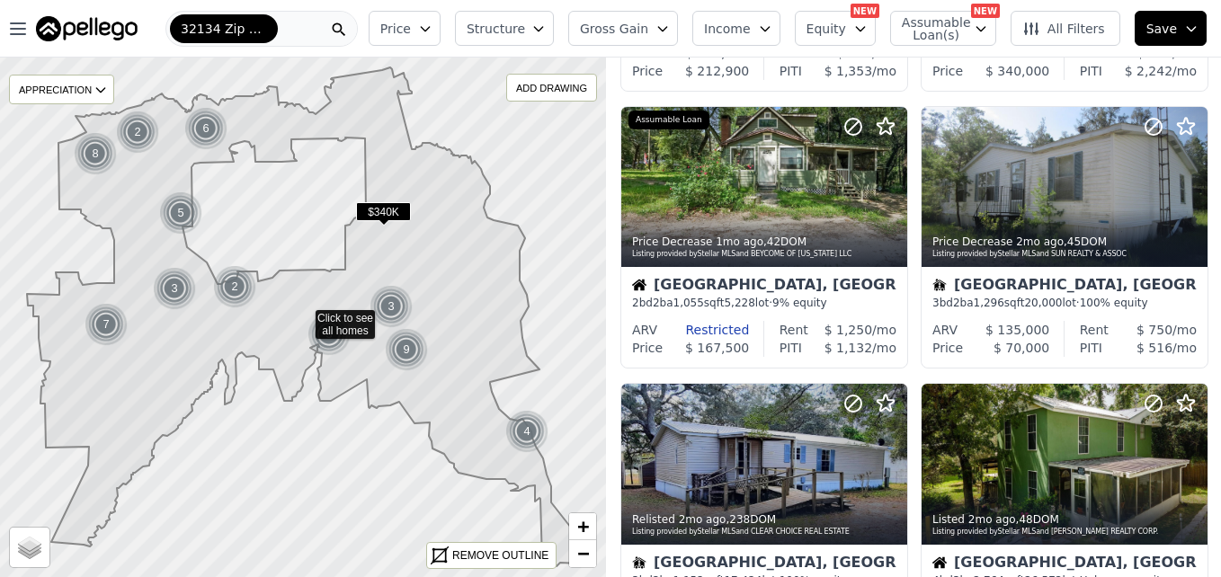
scroll to position [1091, 0]
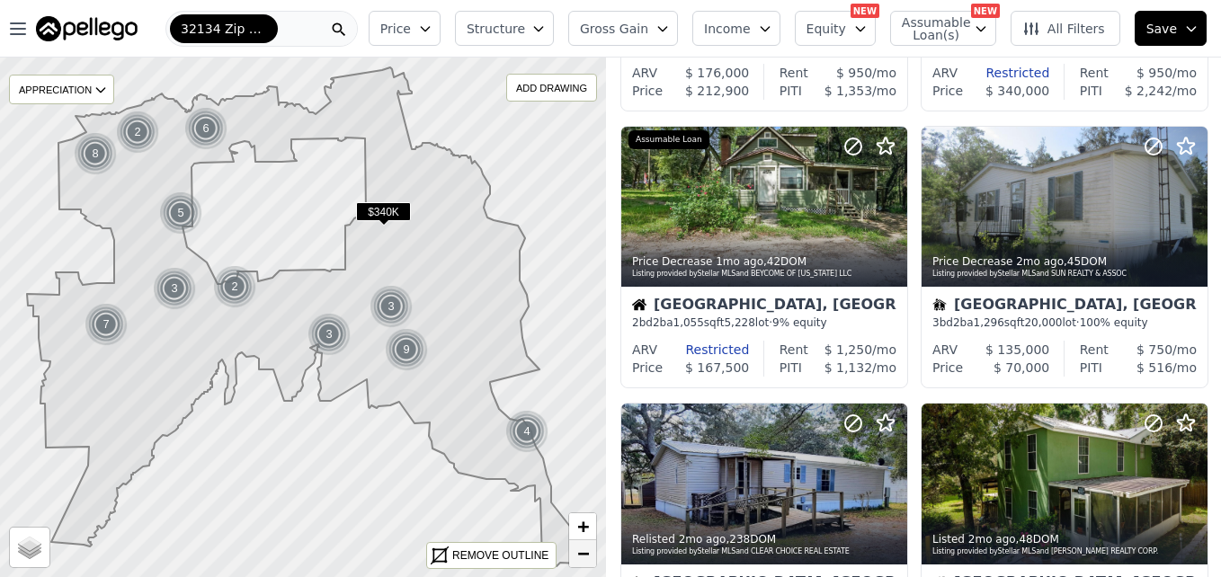
click at [579, 557] on span "−" at bounding box center [583, 553] width 12 height 22
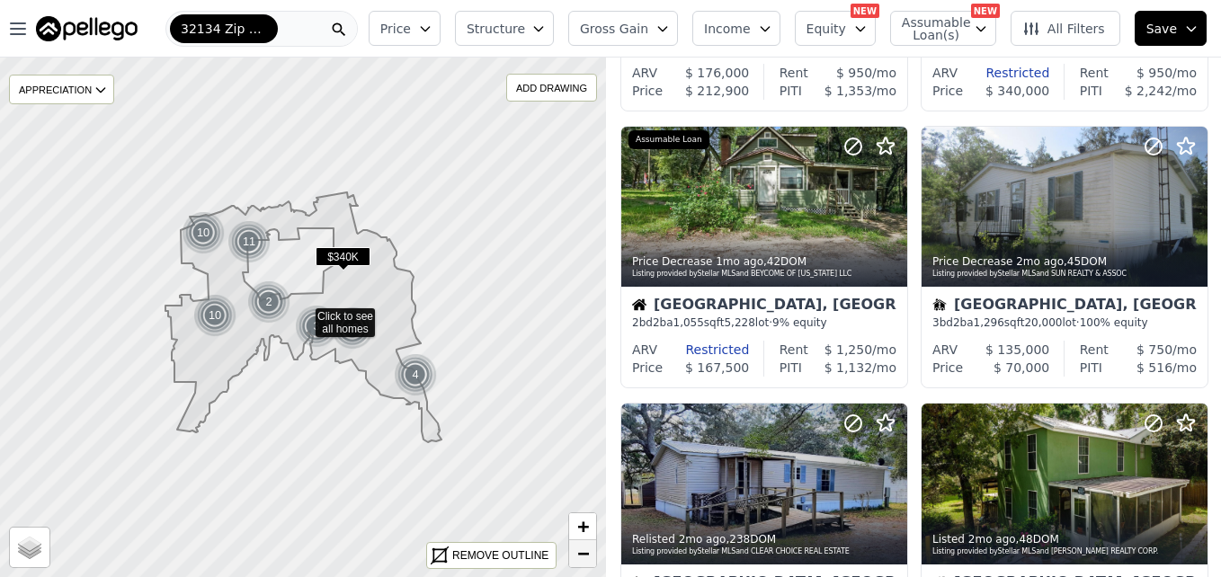
click at [579, 557] on span "−" at bounding box center [583, 553] width 12 height 22
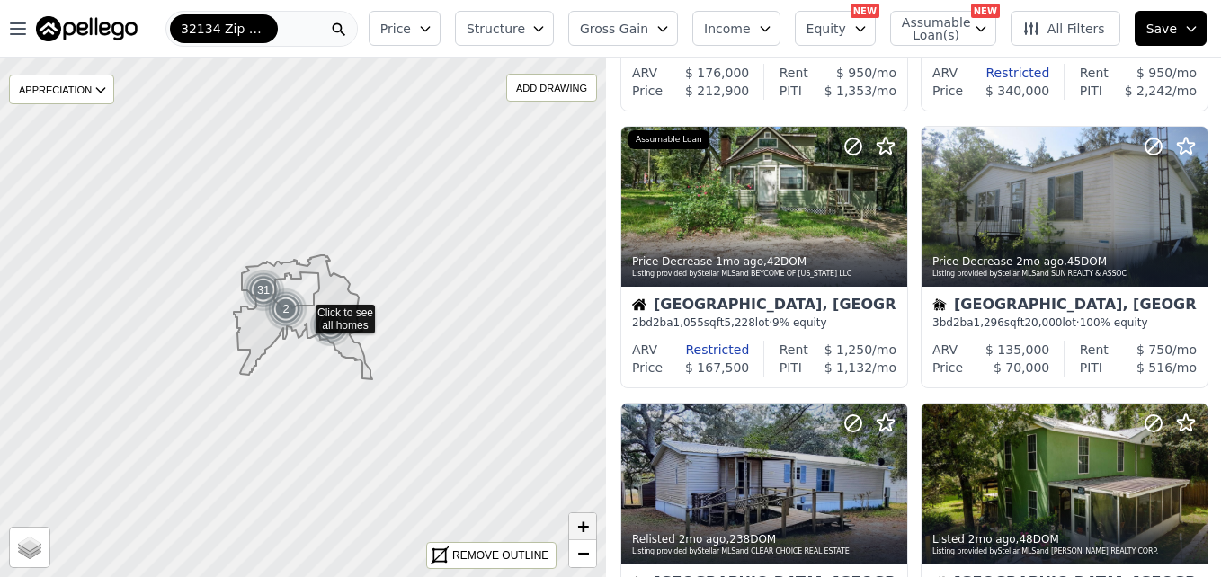
click at [583, 529] on span "+" at bounding box center [583, 526] width 12 height 22
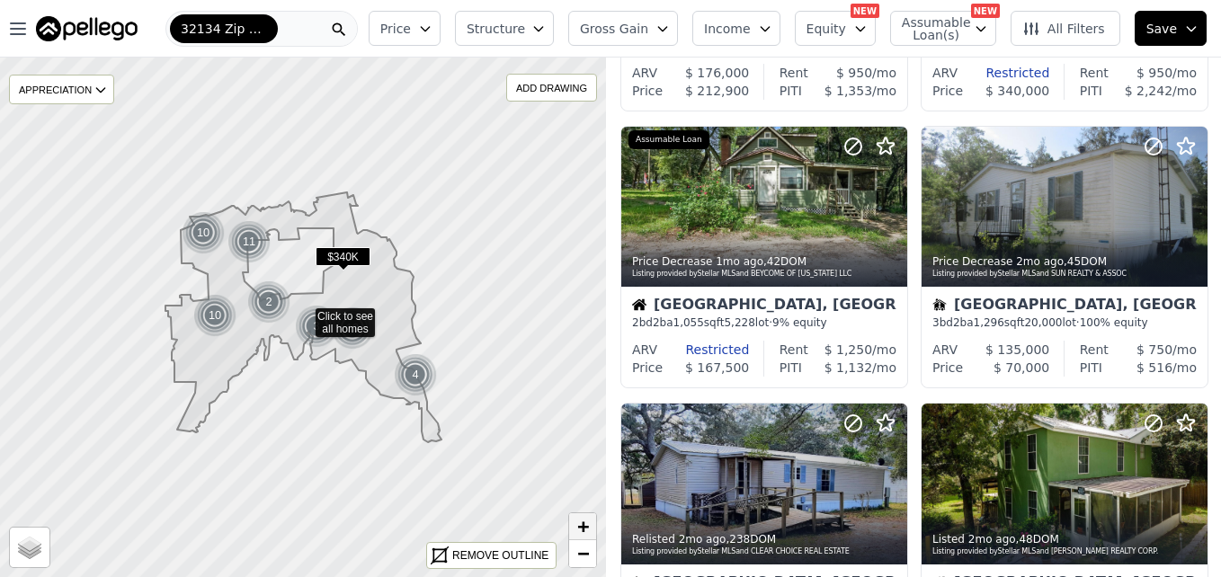
click at [583, 529] on span "+" at bounding box center [583, 526] width 12 height 22
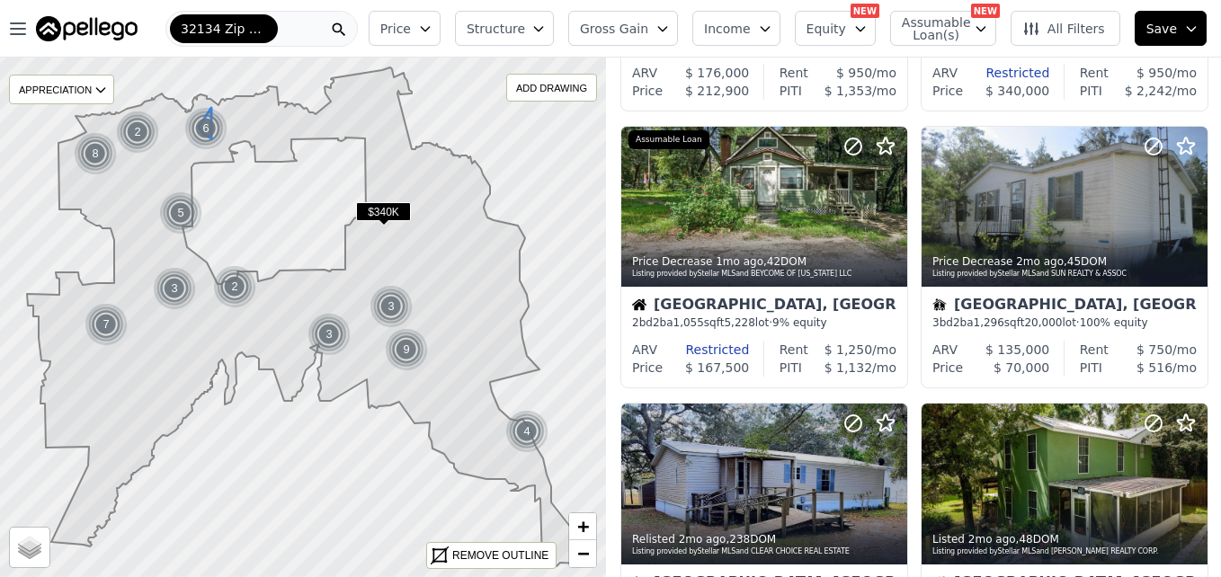
click at [186, 129] on img at bounding box center [206, 128] width 44 height 43
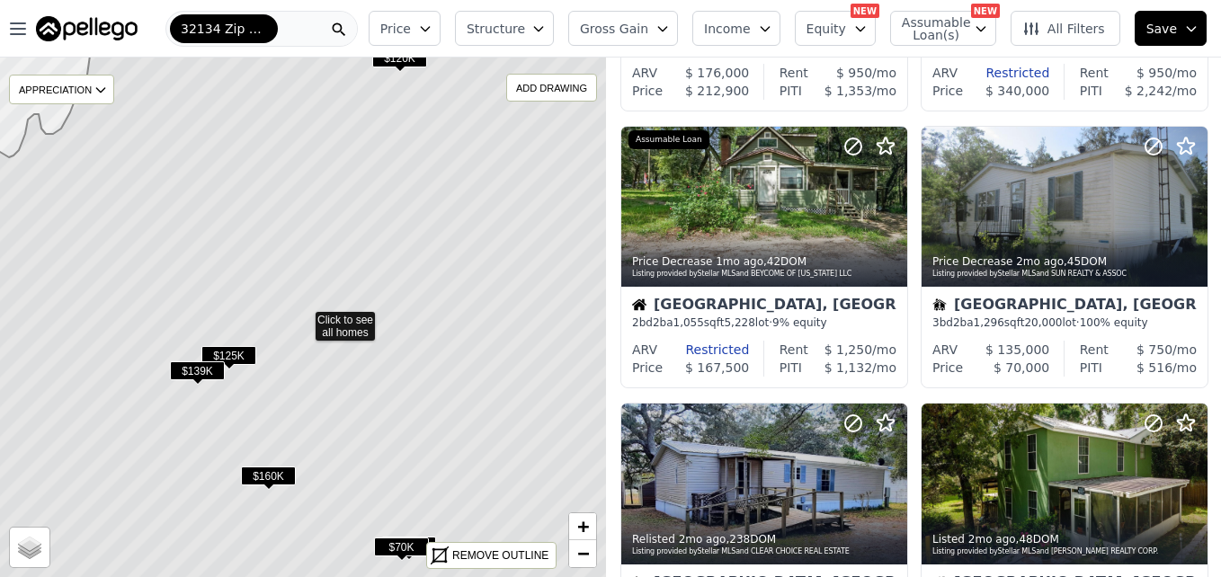
click at [236, 356] on span "$125K" at bounding box center [228, 355] width 55 height 19
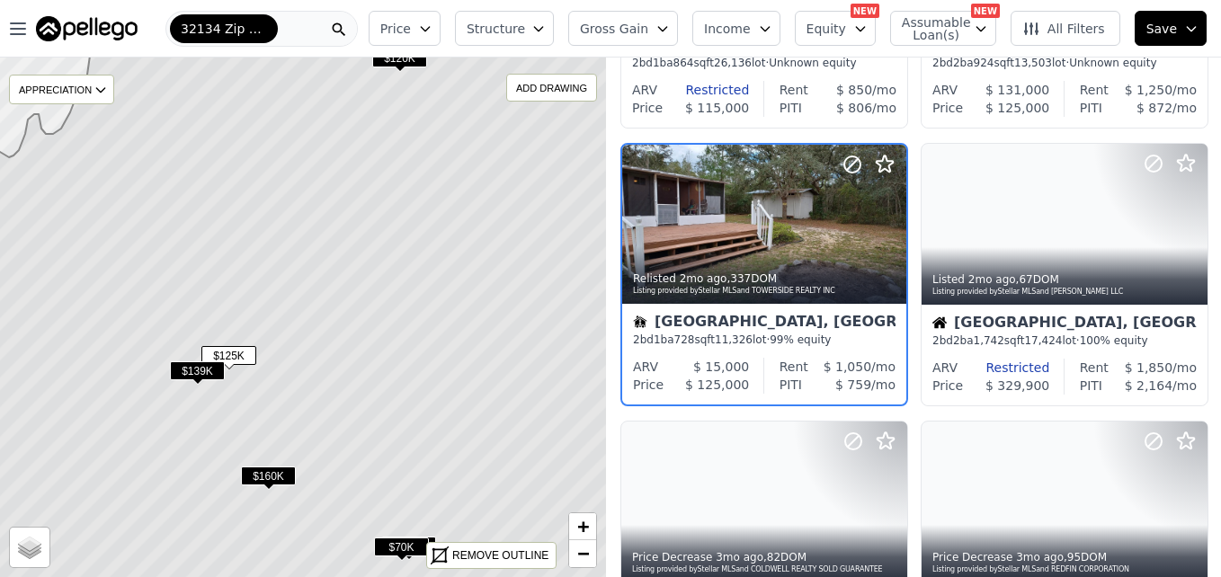
scroll to position [725, 0]
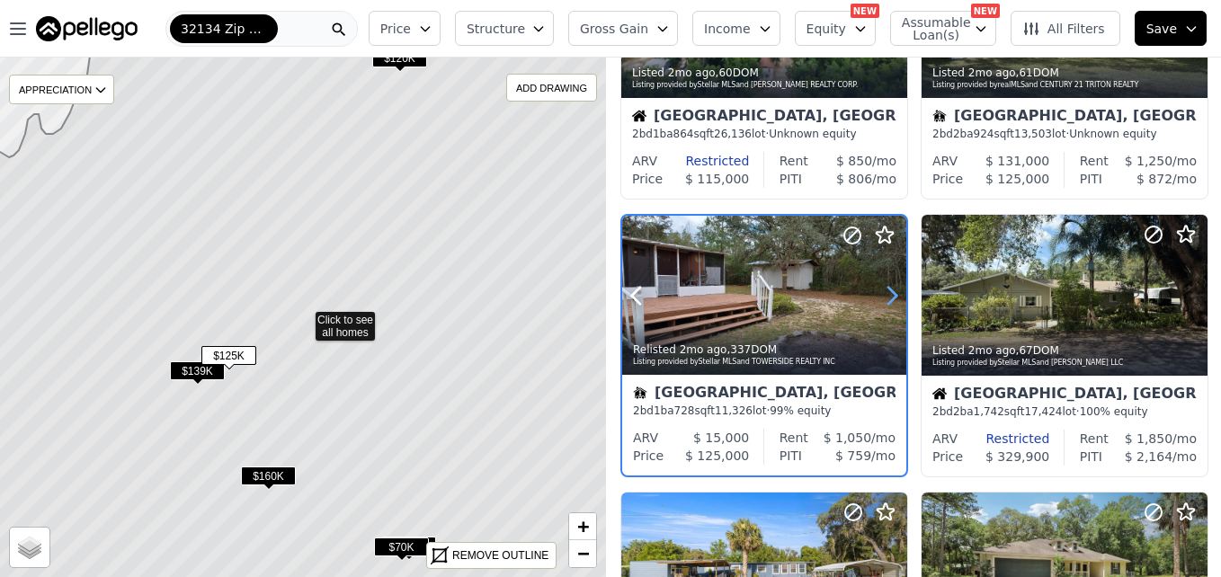
click at [886, 300] on icon at bounding box center [891, 295] width 29 height 29
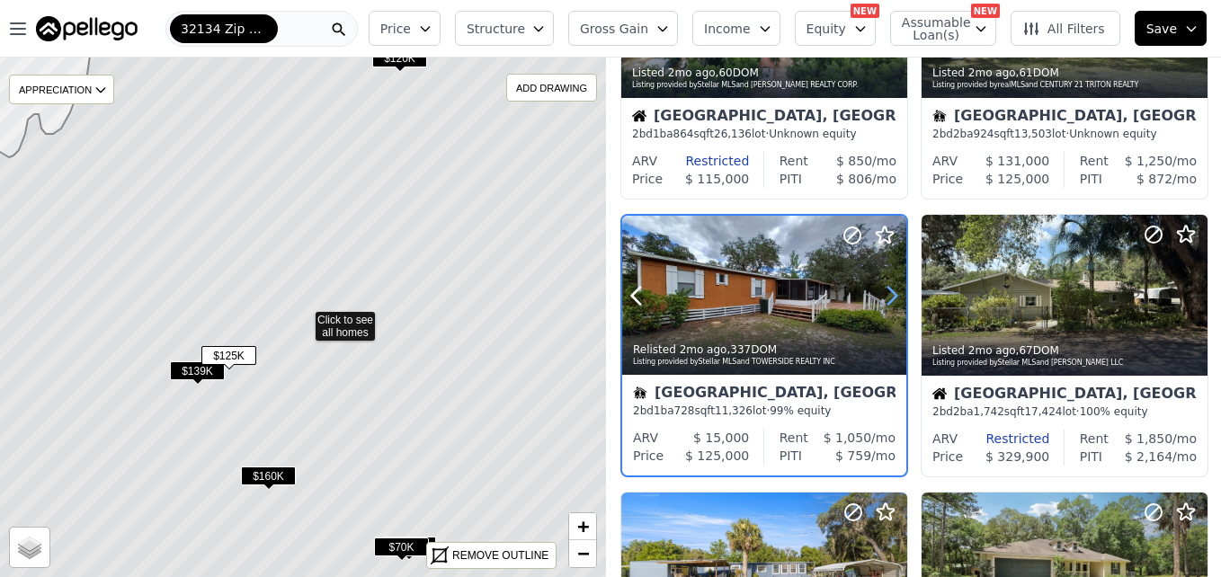
click at [886, 300] on icon at bounding box center [891, 295] width 29 height 29
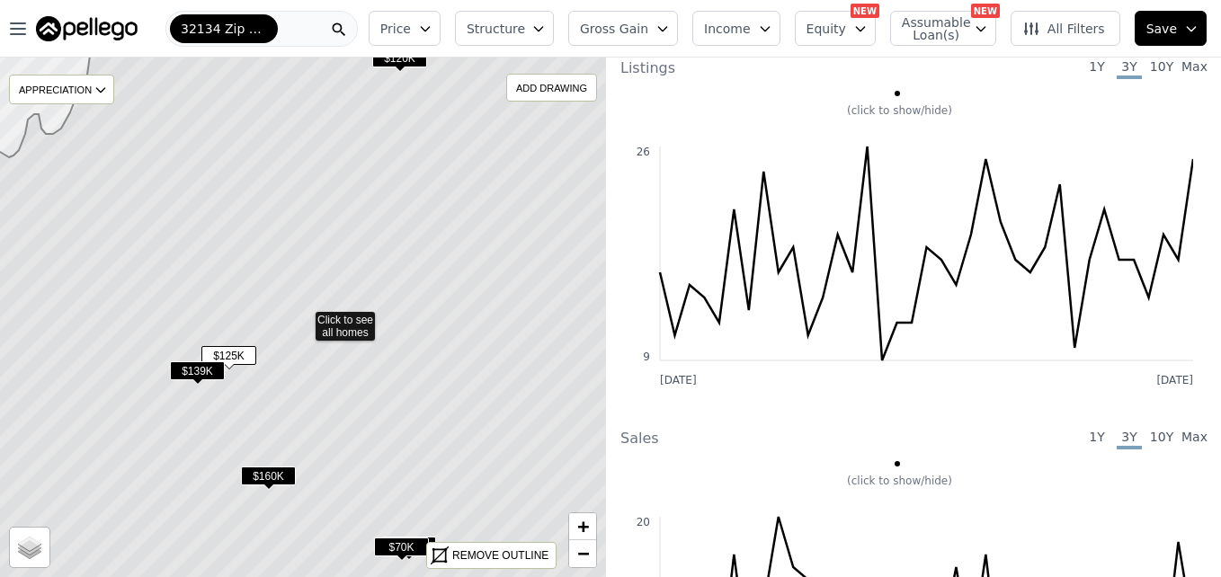
click at [198, 363] on span "$139K" at bounding box center [197, 370] width 55 height 19
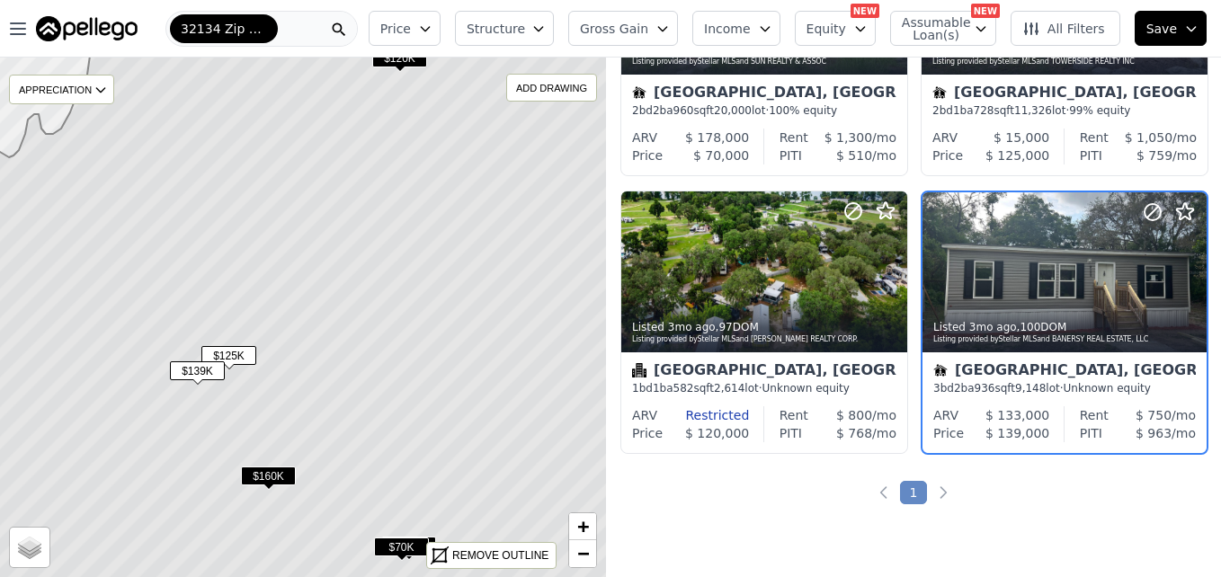
scroll to position [448, 0]
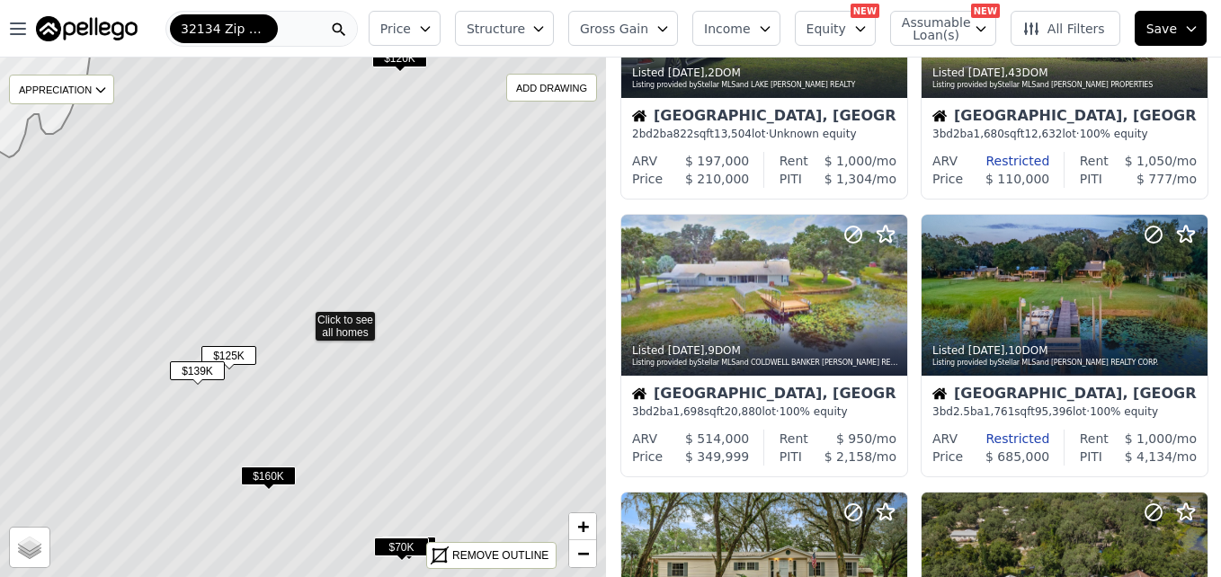
click at [280, 469] on span "$160K" at bounding box center [268, 476] width 55 height 19
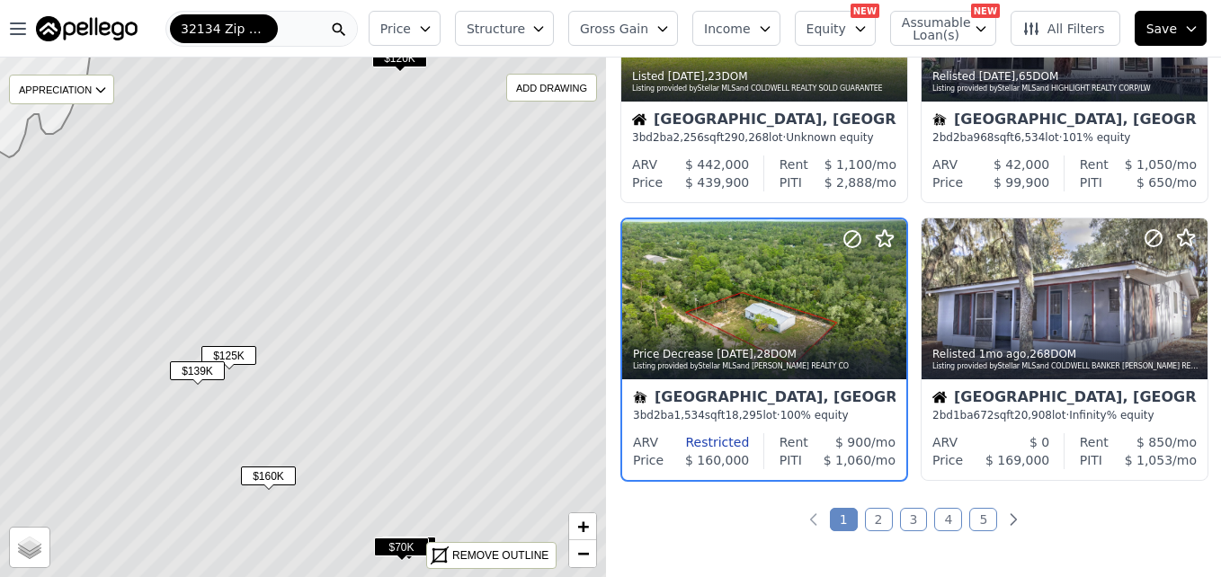
scroll to position [1280, 0]
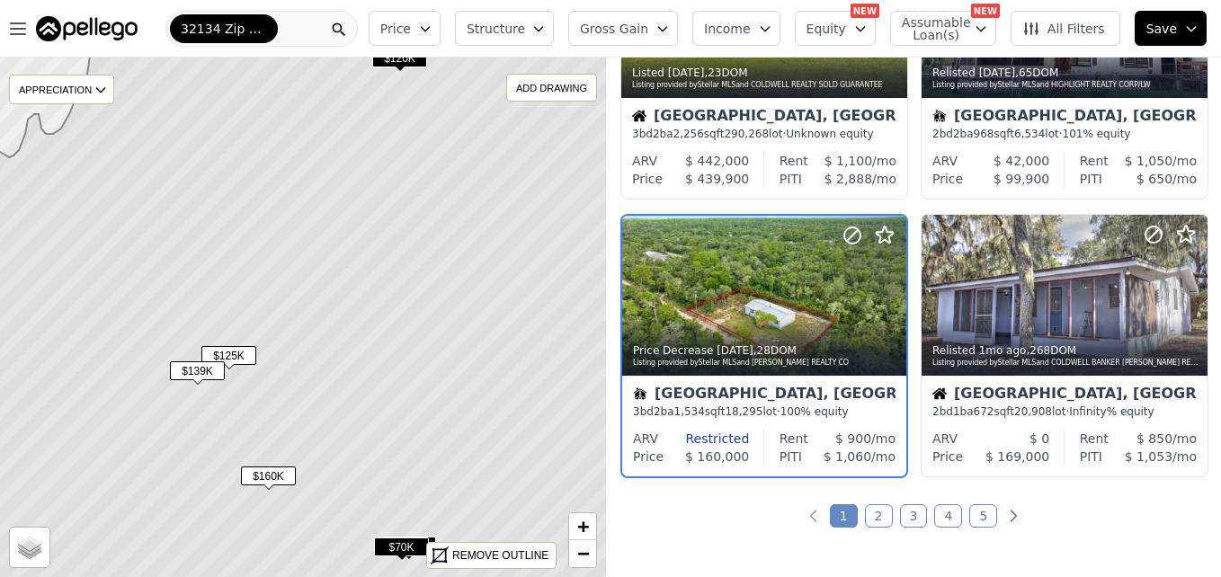
click at [280, 469] on span "$160K" at bounding box center [268, 476] width 55 height 19
click at [883, 292] on icon at bounding box center [892, 295] width 29 height 29
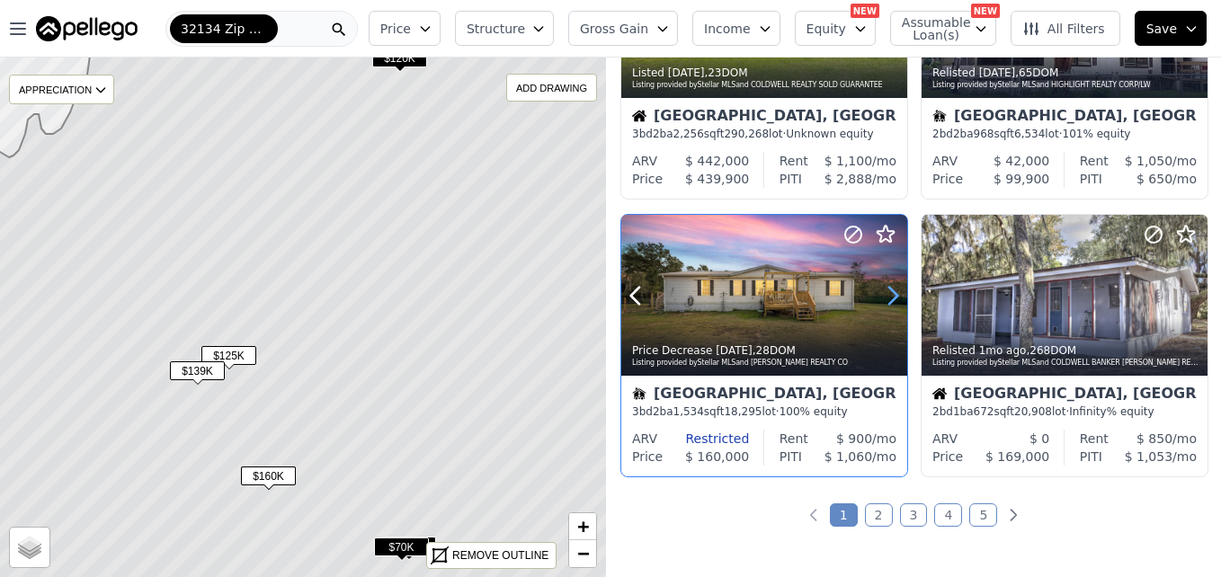
click at [883, 292] on icon at bounding box center [892, 295] width 29 height 29
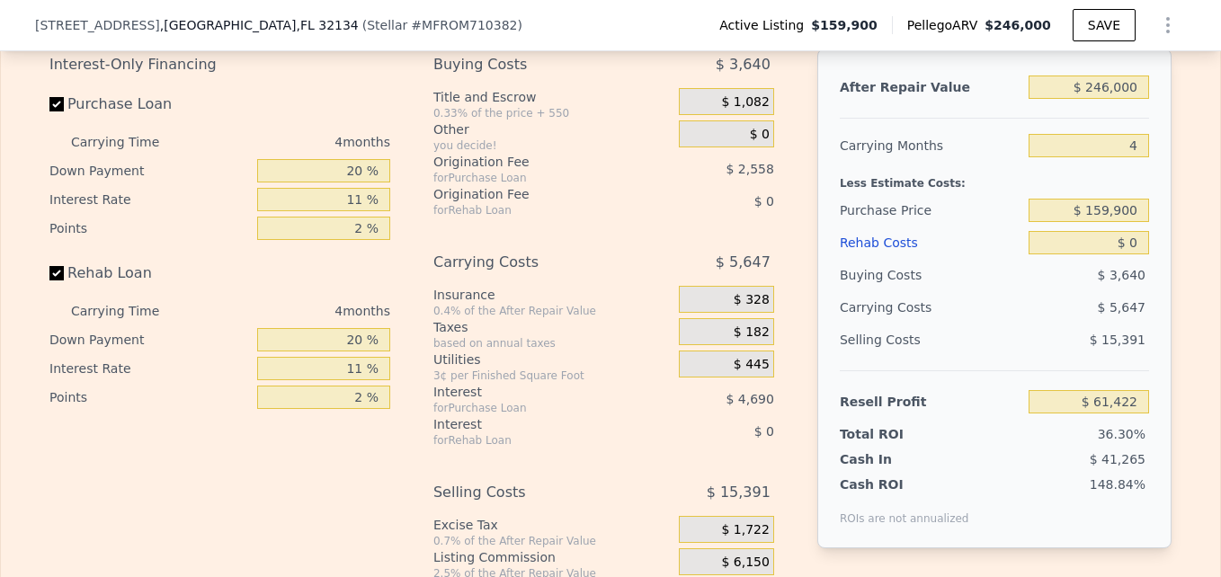
scroll to position [2745, 0]
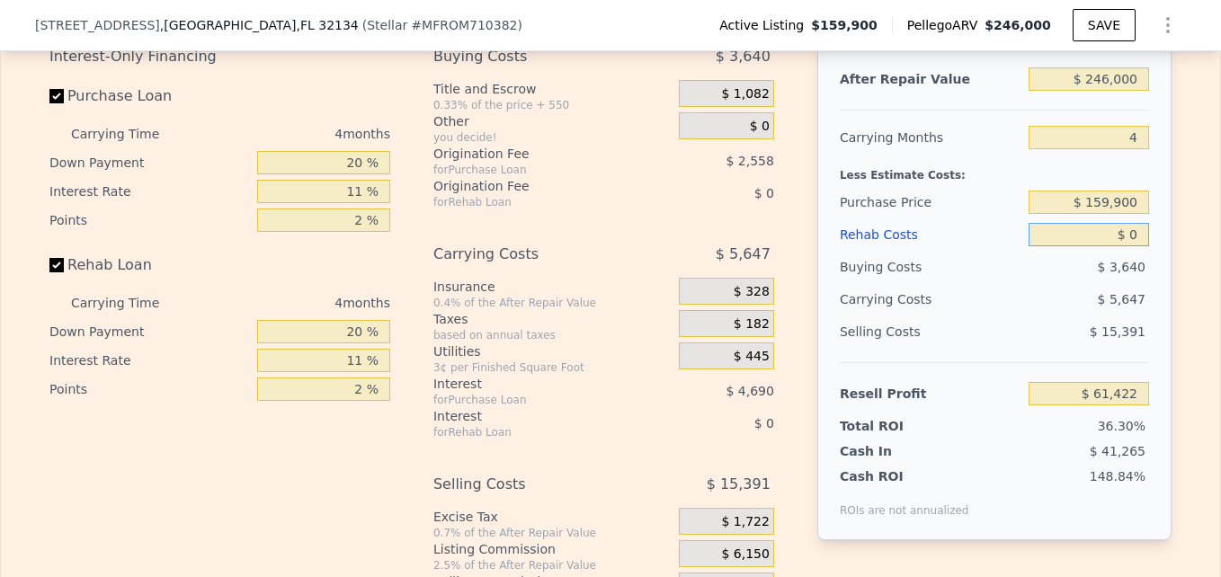
click at [1132, 246] on input "$ 0" at bounding box center [1088, 234] width 120 height 23
type input "$ 4"
type input "$ 61,418"
type input "$ 40"
type input "$ 61,381"
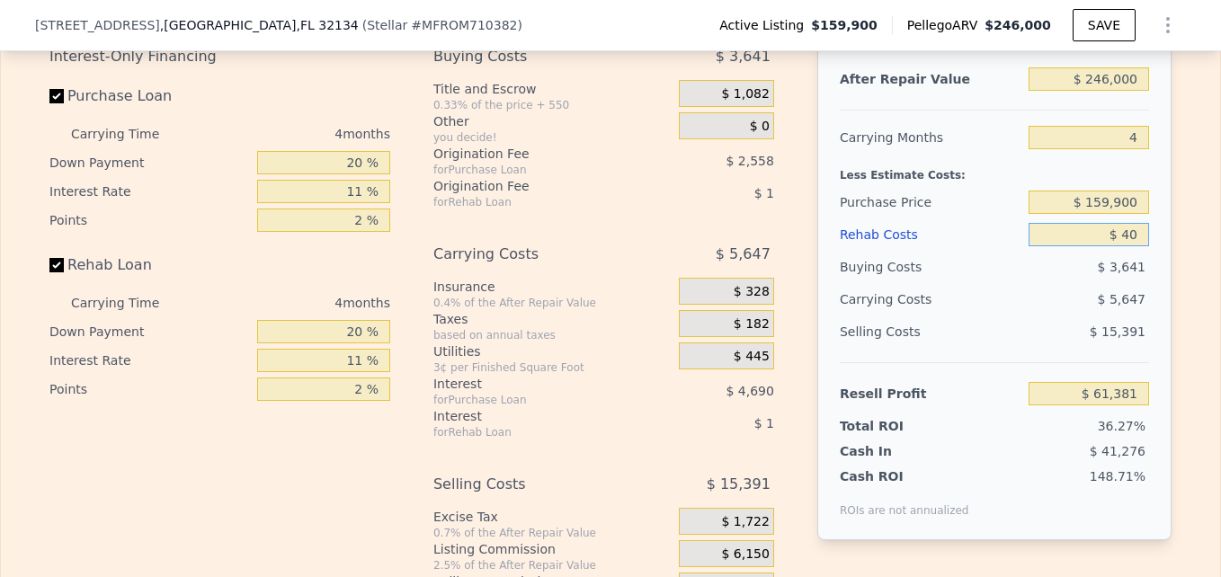
type input "$ 400"
type input "$ 61,004"
type input "$ 4,000"
type input "$ 57,242"
type input "$ 40,000"
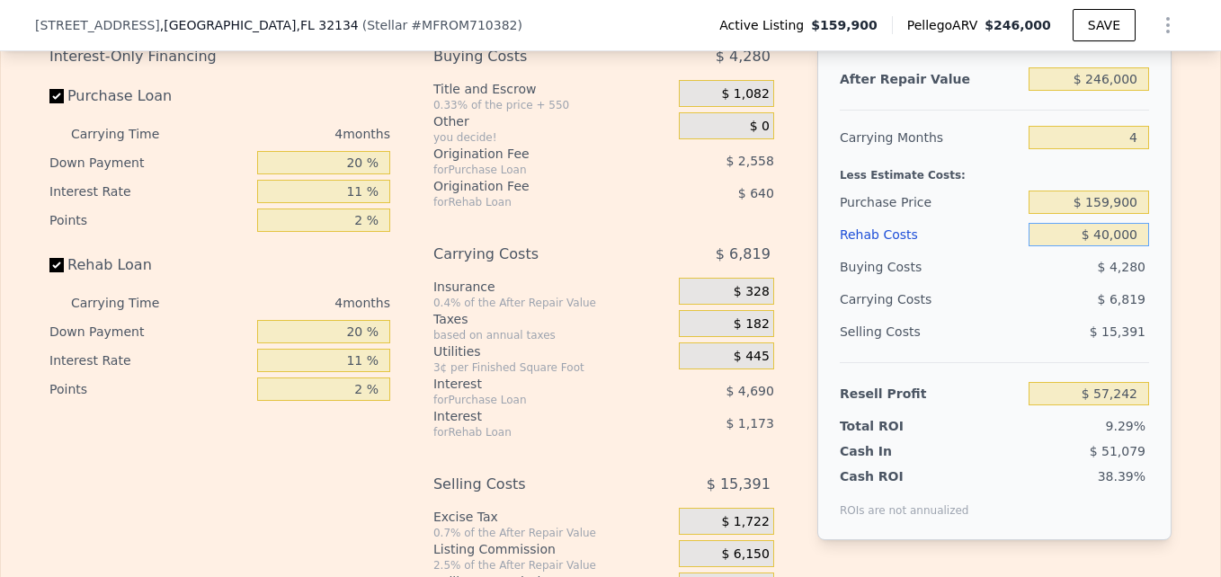
type input "$ 19,610"
type input "$ 40,000"
click at [1164, 303] on div "After Repair Value $ 246,000 Carrying Months 4 Less Estimate Costs: Purchase Pr…" at bounding box center [994, 290] width 354 height 500
click at [1105, 214] on input "$ 159,900" at bounding box center [1088, 202] width 120 height 23
type input "$ 120,900"
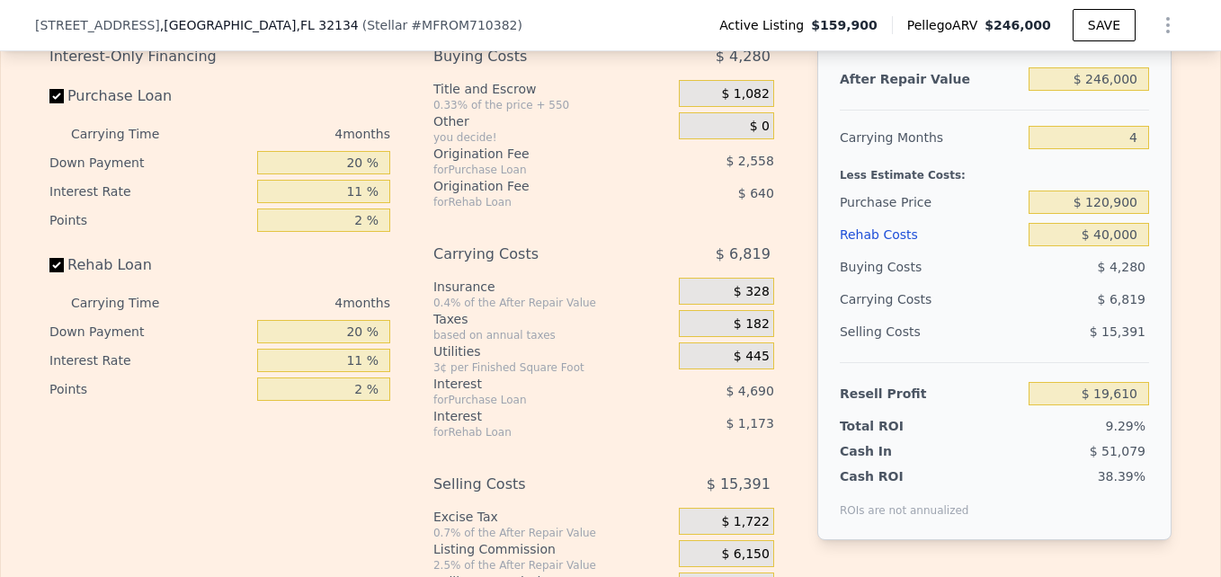
type input "$ 60,507"
click at [1149, 242] on div "After Repair Value $ 246,000 Carrying Months 4 Less Estimate Costs: Purchase Pr…" at bounding box center [994, 290] width 354 height 500
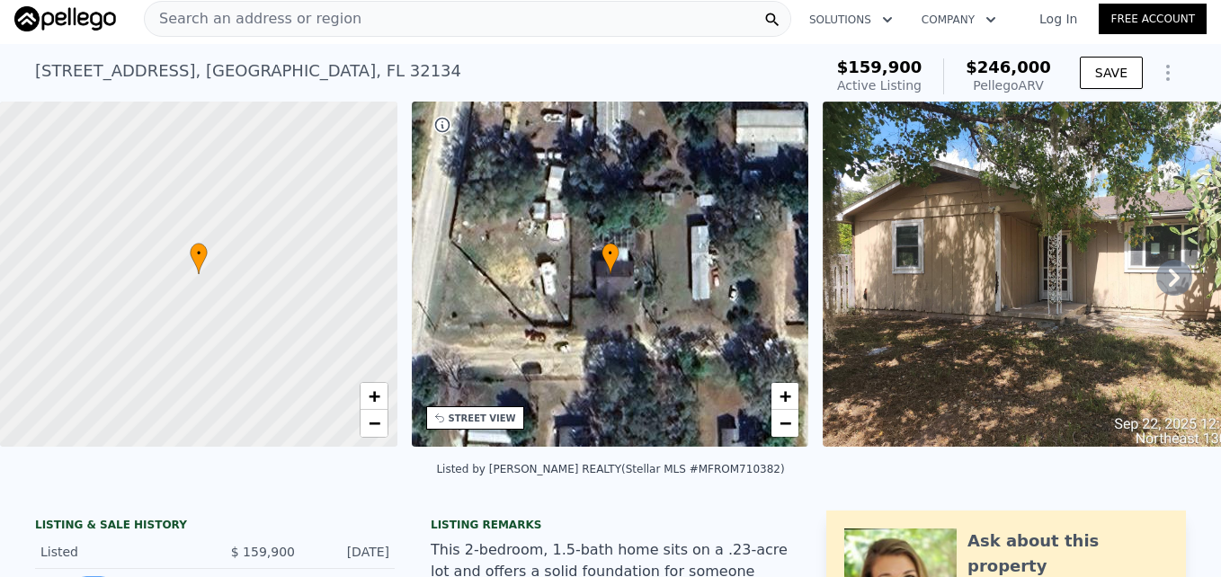
scroll to position [0, 0]
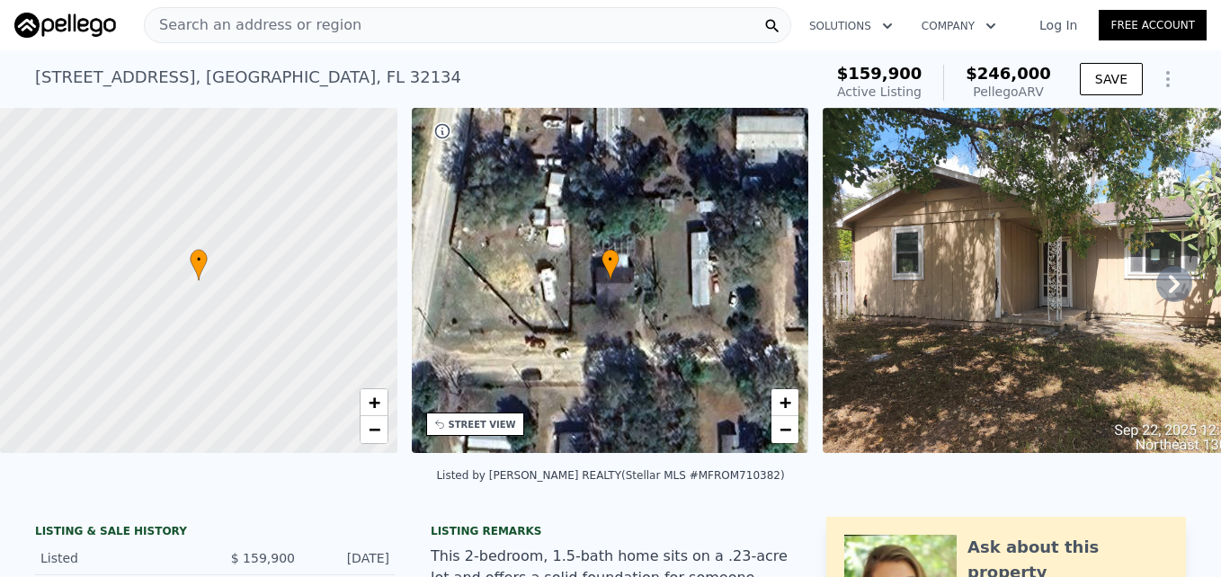
click at [1027, 221] on img at bounding box center [1052, 280] width 460 height 345
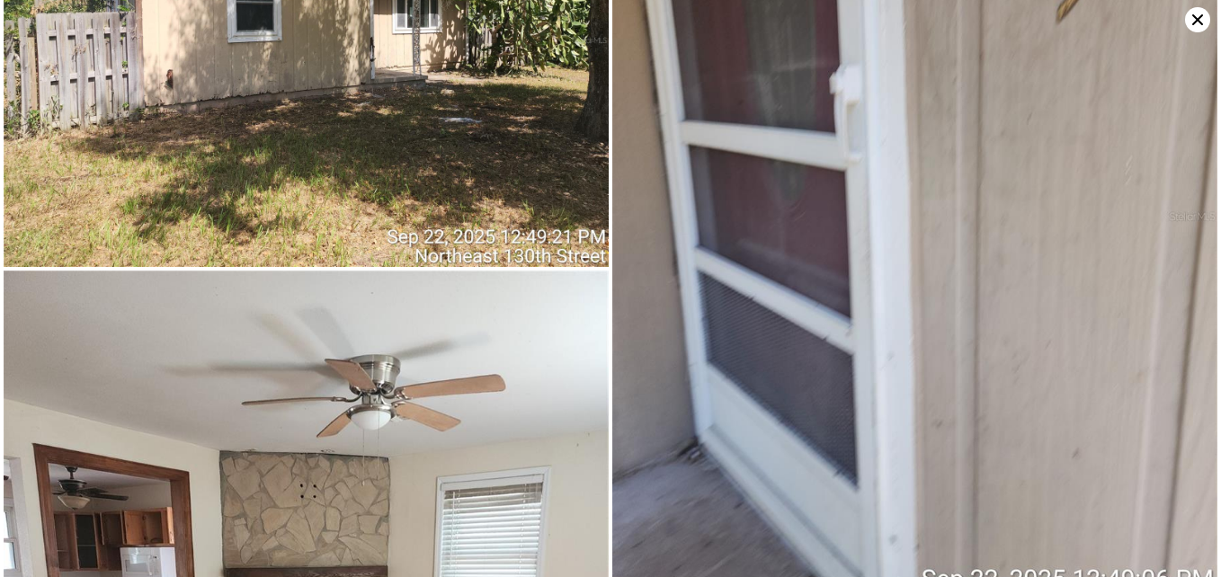
scroll to position [672, 0]
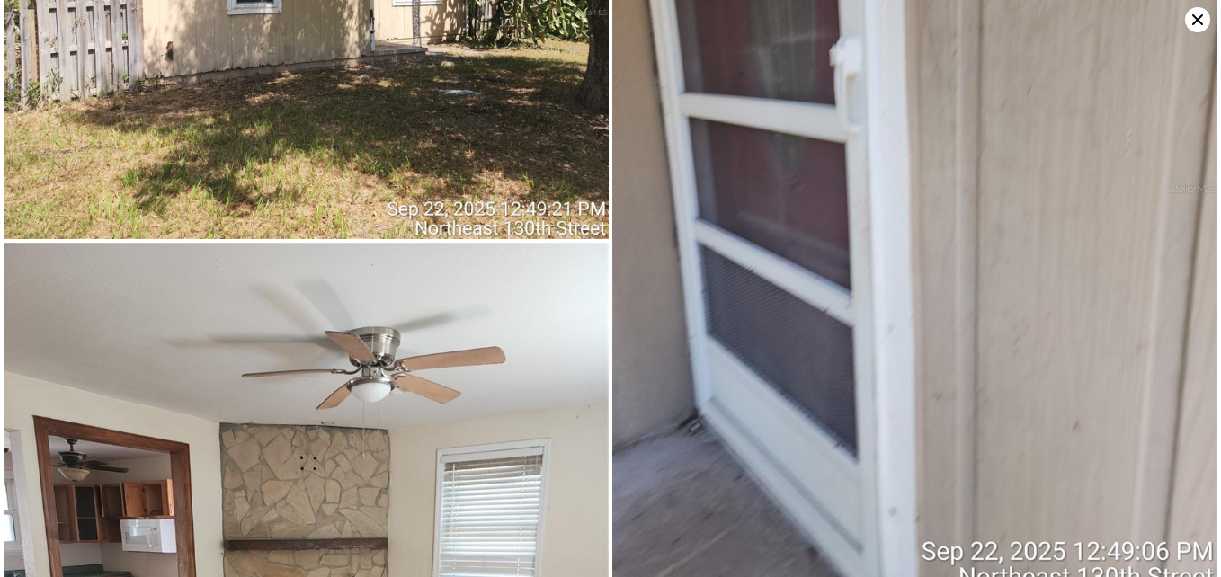
click at [1194, 21] on icon at bounding box center [1197, 19] width 25 height 25
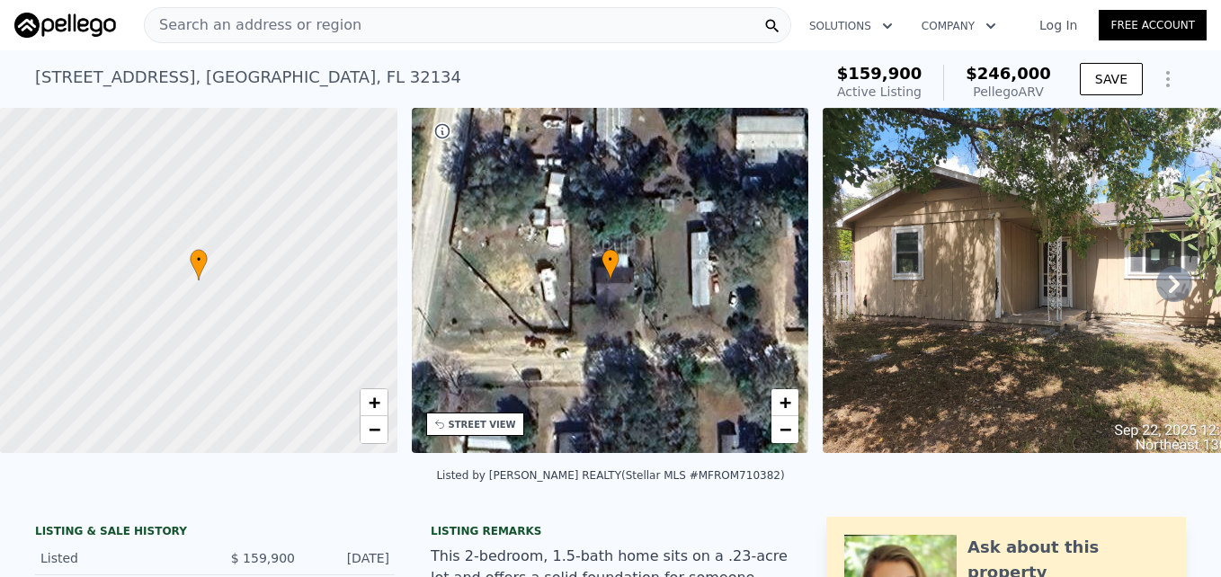
click at [215, 323] on div at bounding box center [198, 281] width 476 height 414
click at [369, 440] on link "−" at bounding box center [373, 429] width 27 height 27
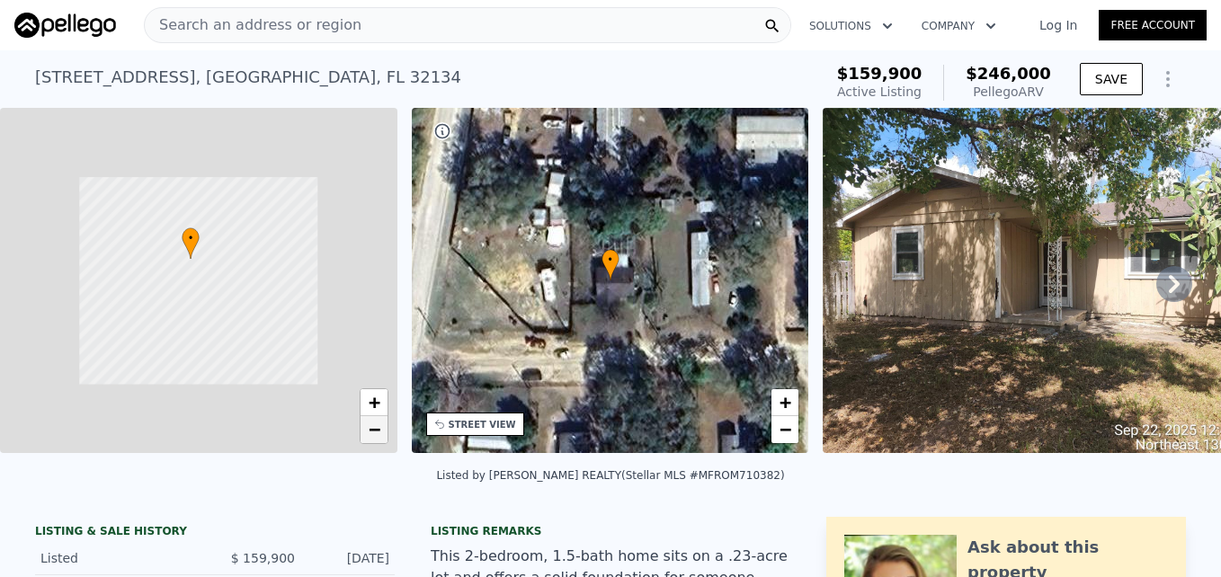
click at [369, 440] on link "−" at bounding box center [373, 429] width 27 height 27
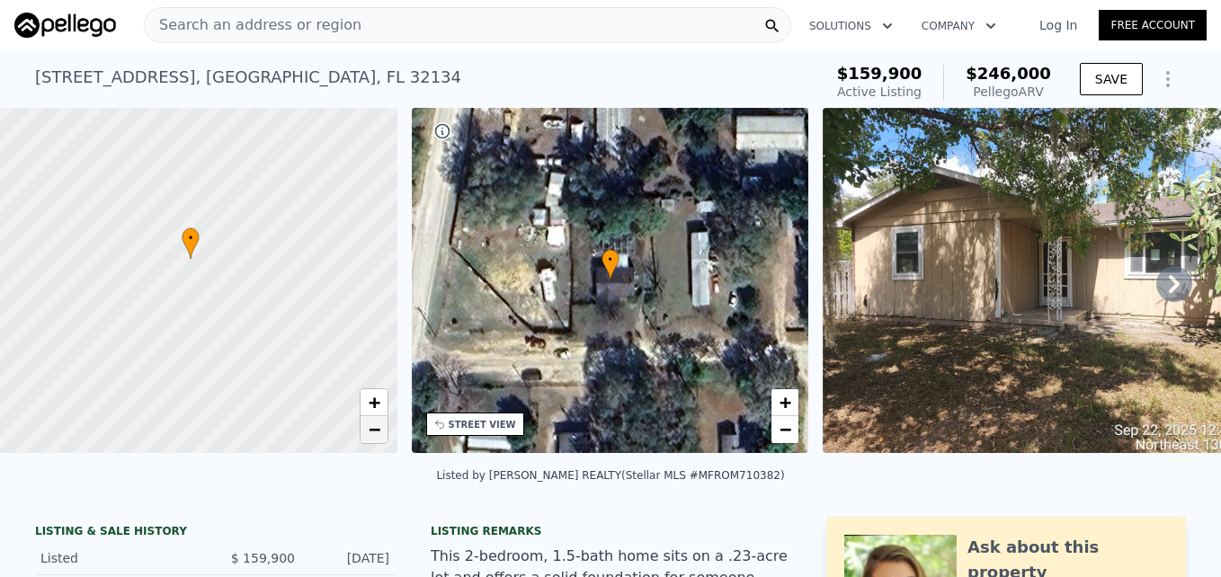
click at [369, 440] on link "−" at bounding box center [373, 429] width 27 height 27
drag, startPoint x: 184, startPoint y: 359, endPoint x: 199, endPoint y: 291, distance: 68.9
click at [199, 291] on div at bounding box center [198, 281] width 476 height 414
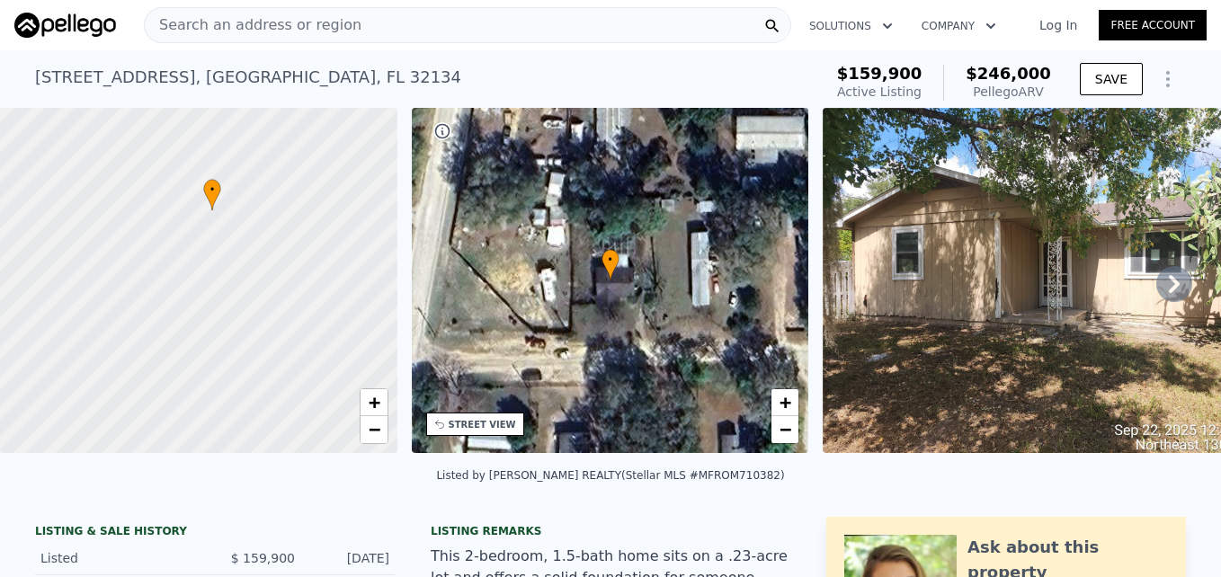
click at [199, 291] on div at bounding box center [198, 281] width 476 height 414
click at [224, 257] on div at bounding box center [198, 281] width 476 height 414
click at [215, 226] on div at bounding box center [198, 281] width 476 height 414
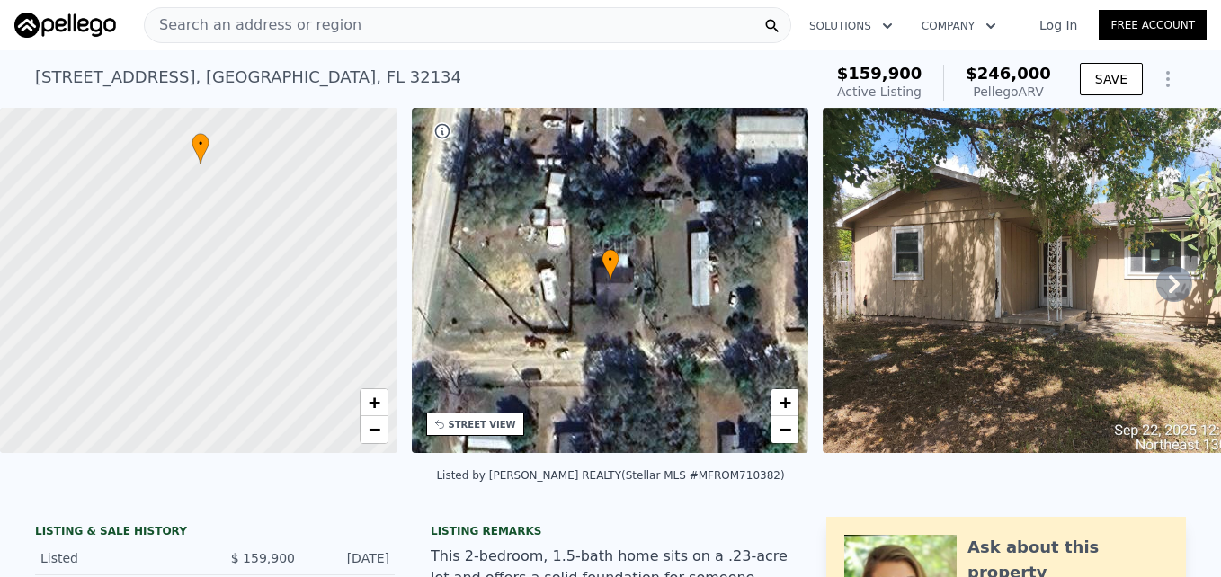
click at [215, 226] on div at bounding box center [198, 281] width 476 height 414
drag, startPoint x: 216, startPoint y: 160, endPoint x: 256, endPoint y: 366, distance: 209.8
click at [256, 366] on div at bounding box center [198, 283] width 476 height 414
click at [205, 348] on div at bounding box center [198, 281] width 476 height 414
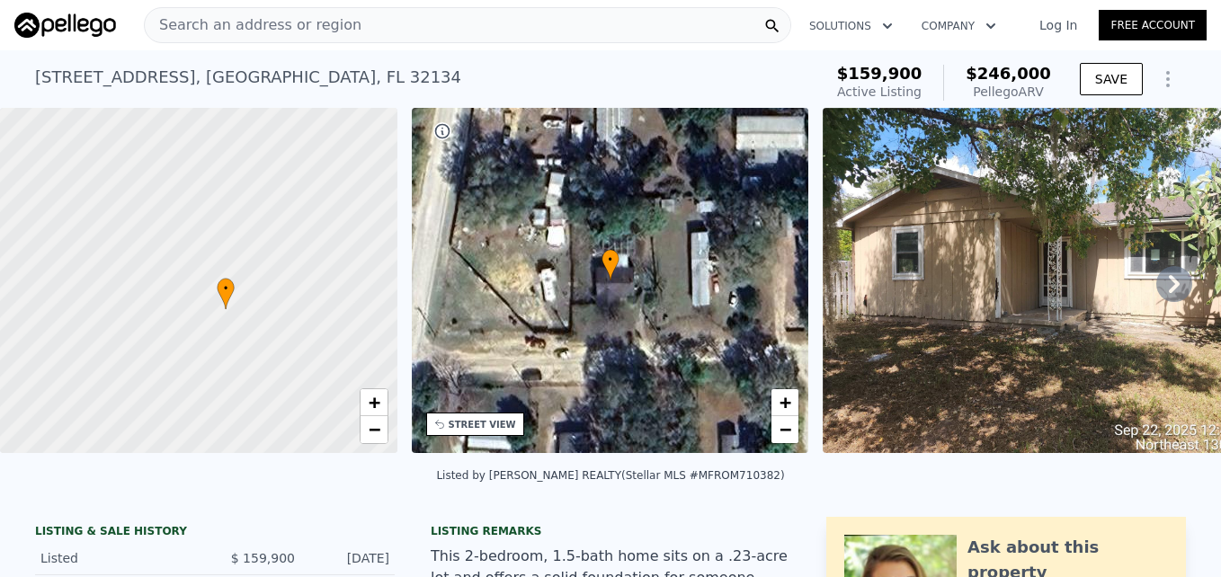
click at [205, 348] on div at bounding box center [198, 281] width 476 height 414
click at [376, 432] on span "−" at bounding box center [374, 429] width 12 height 22
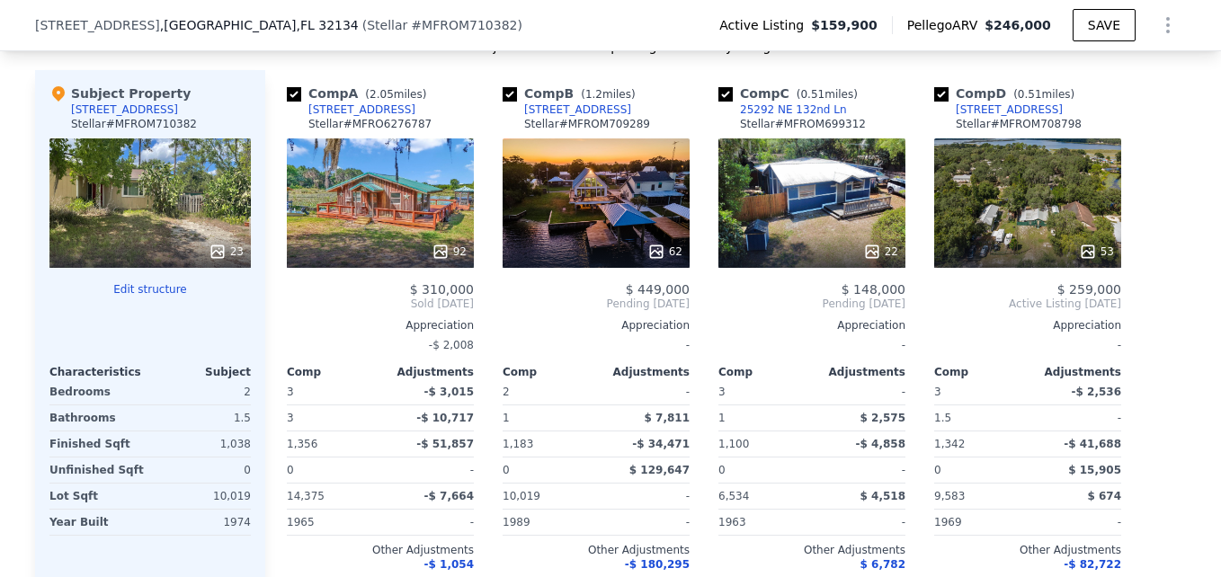
scroll to position [1872, 0]
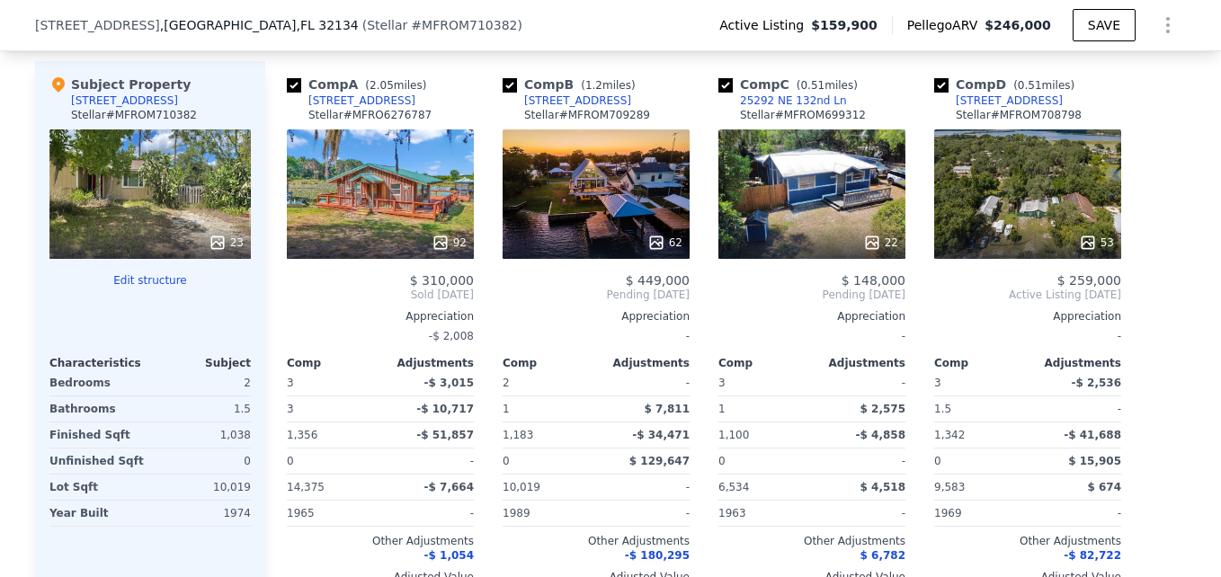
click at [1028, 207] on div "53" at bounding box center [1027, 193] width 187 height 129
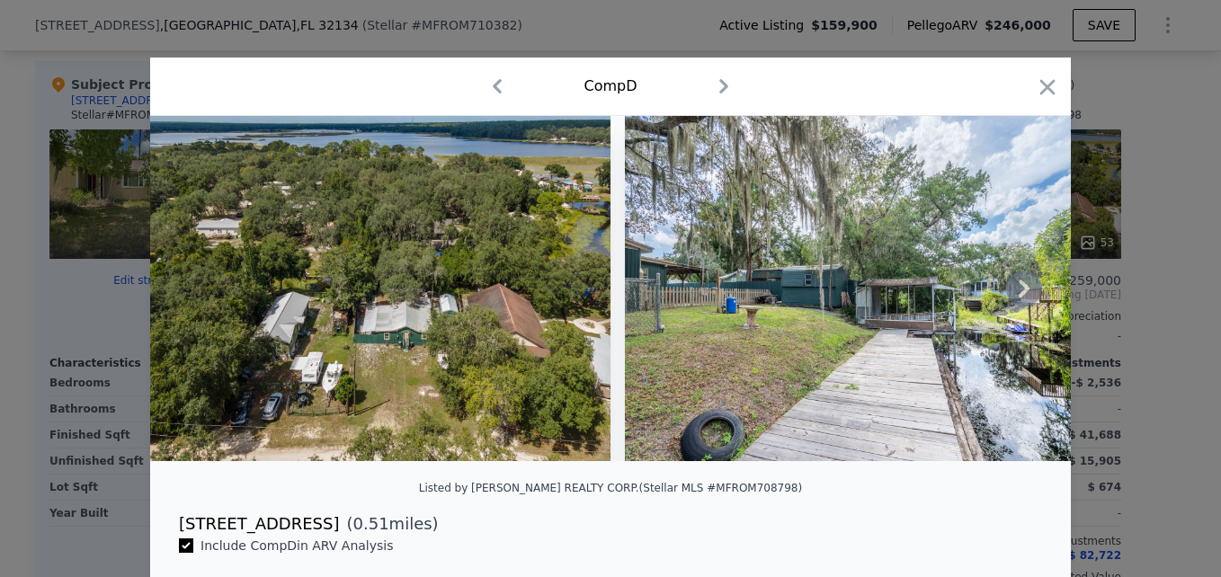
click at [1018, 295] on icon at bounding box center [1023, 289] width 11 height 18
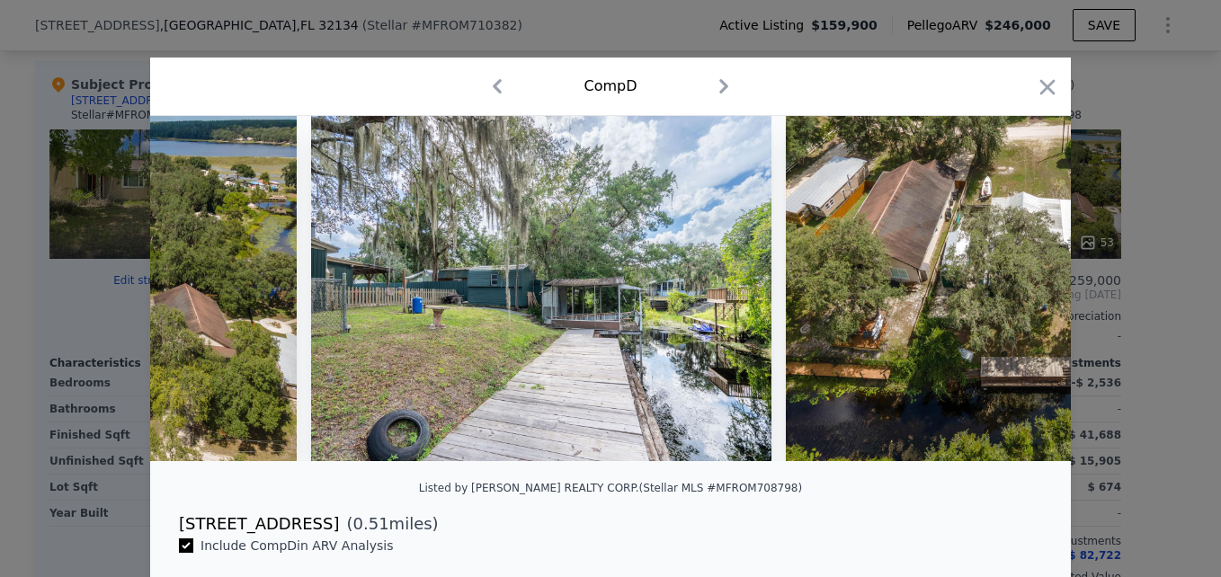
scroll to position [0, 431]
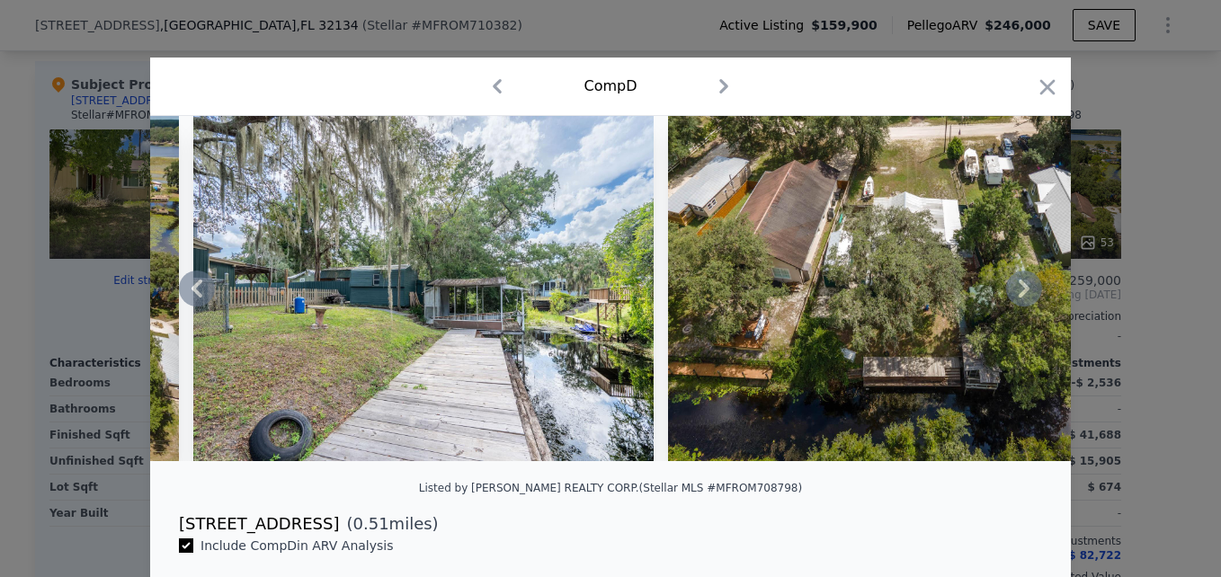
click at [1018, 295] on icon at bounding box center [1023, 289] width 11 height 18
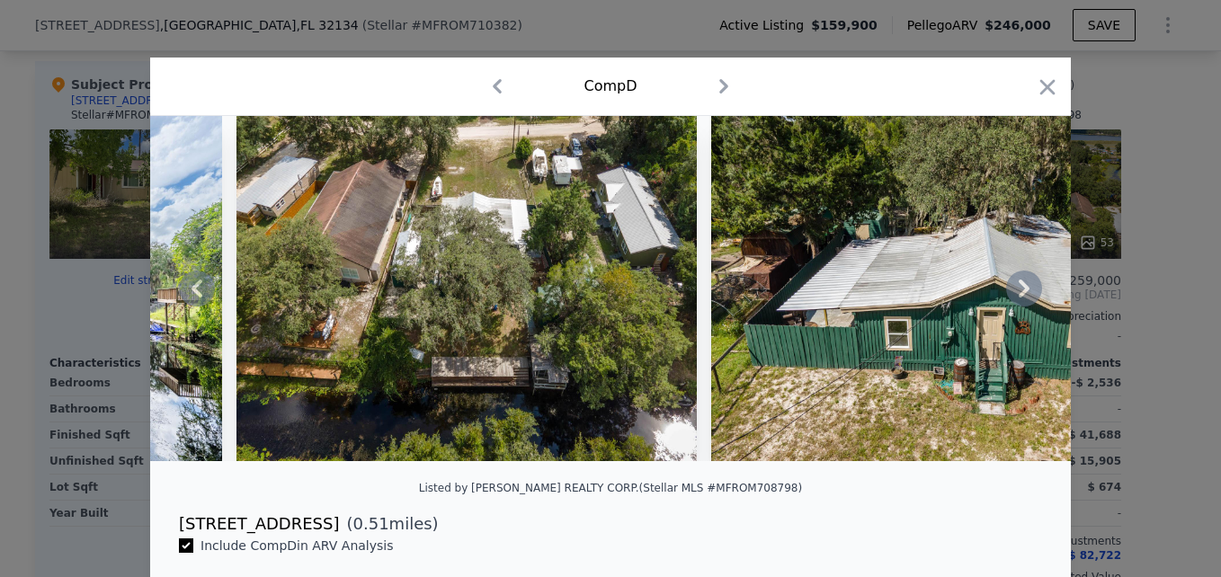
click at [1018, 295] on icon at bounding box center [1023, 289] width 11 height 18
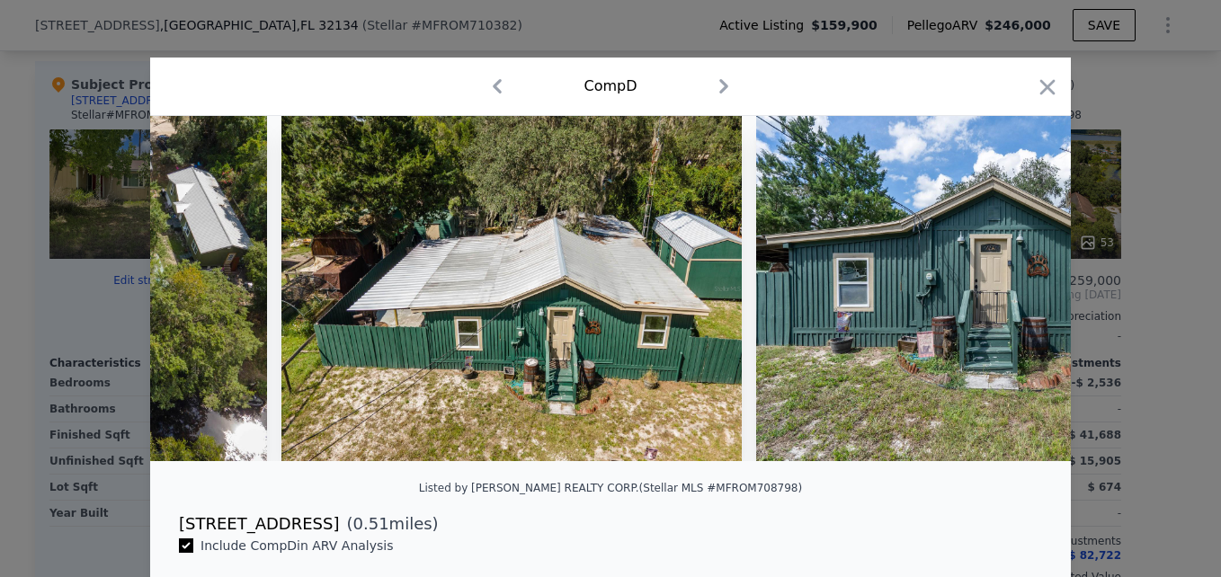
scroll to position [0, 1294]
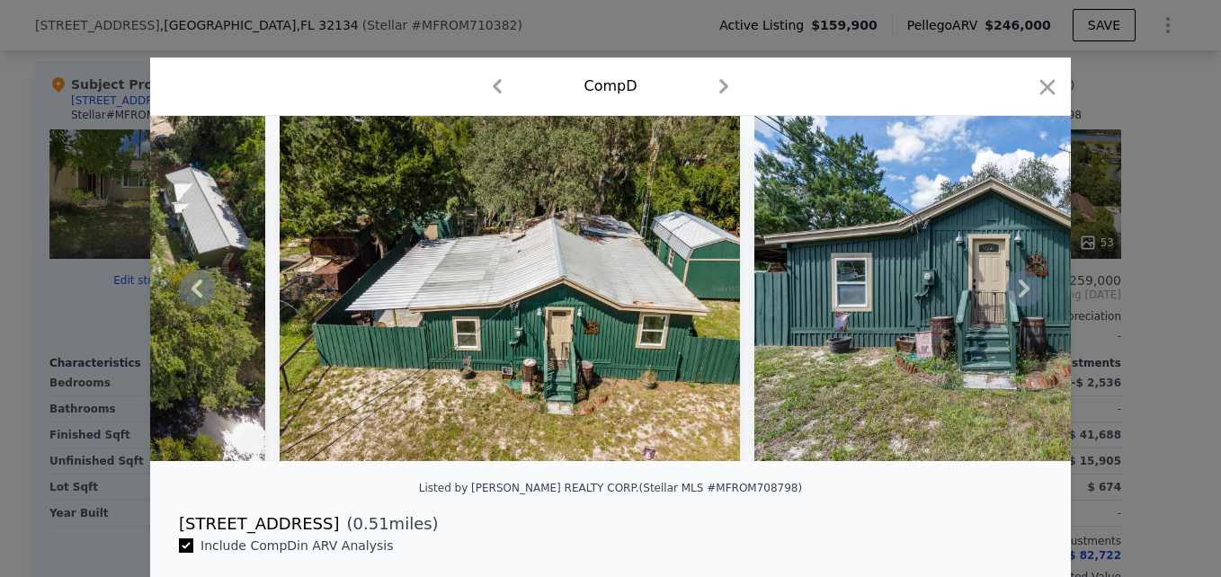
click at [1018, 295] on icon at bounding box center [1023, 289] width 11 height 18
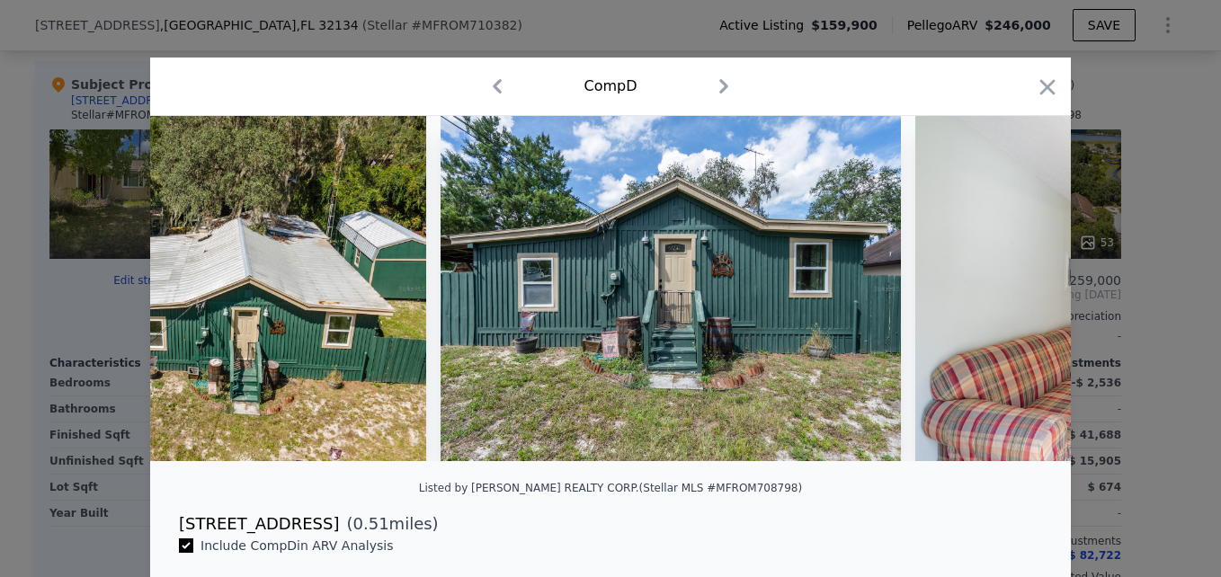
scroll to position [0, 1726]
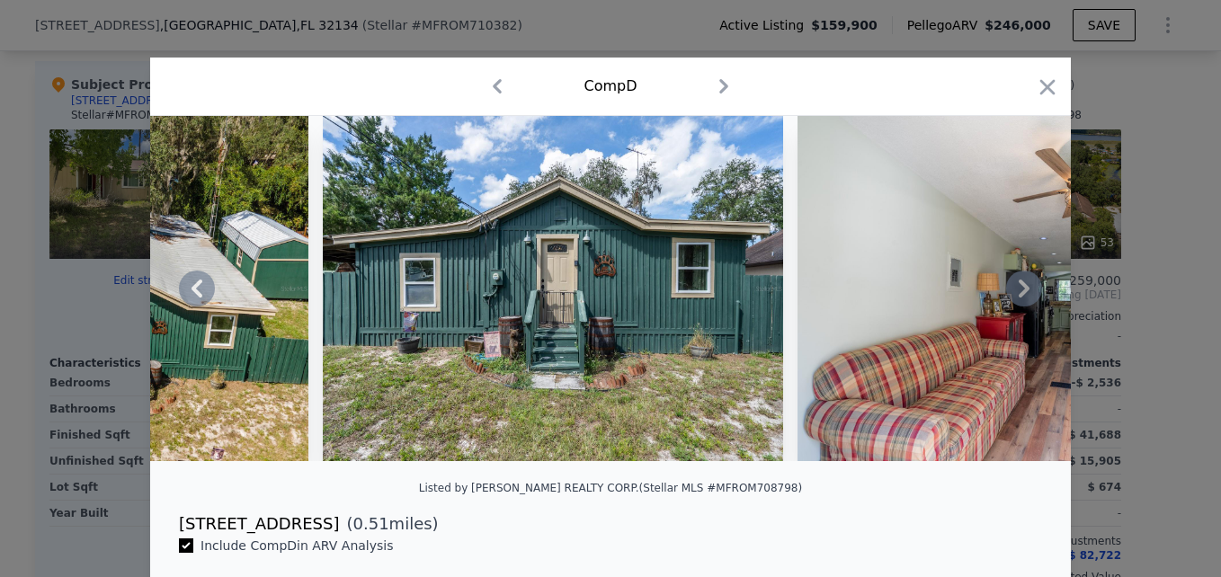
click at [1018, 295] on icon at bounding box center [1023, 289] width 11 height 18
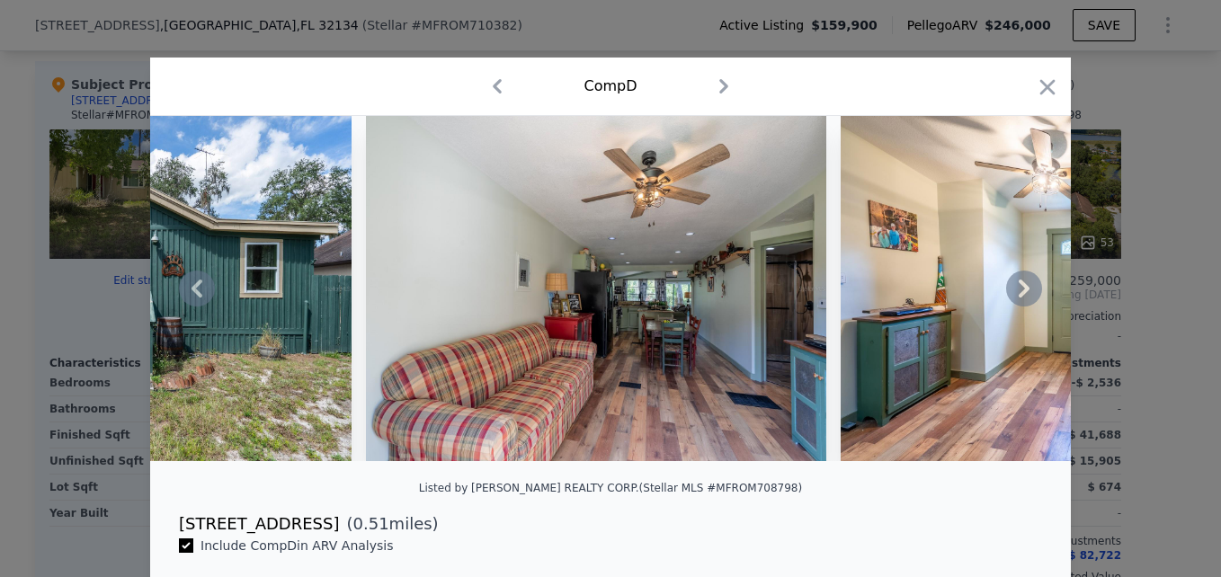
click at [1018, 295] on icon at bounding box center [1023, 289] width 11 height 18
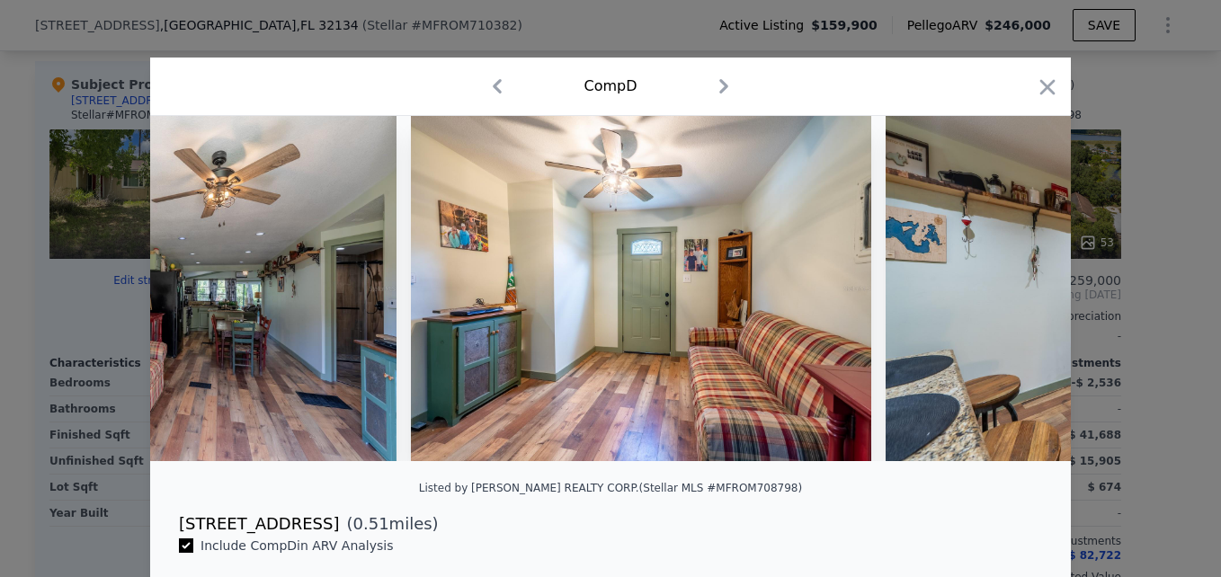
scroll to position [0, 2589]
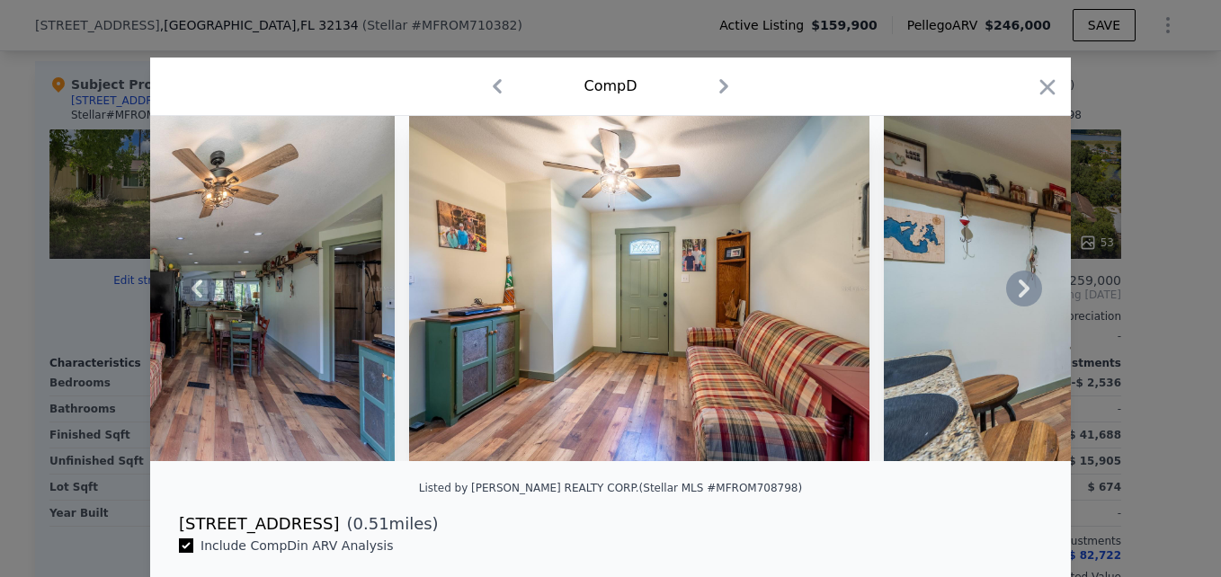
click at [1018, 295] on div at bounding box center [610, 288] width 920 height 345
click at [1018, 295] on icon at bounding box center [1023, 289] width 11 height 18
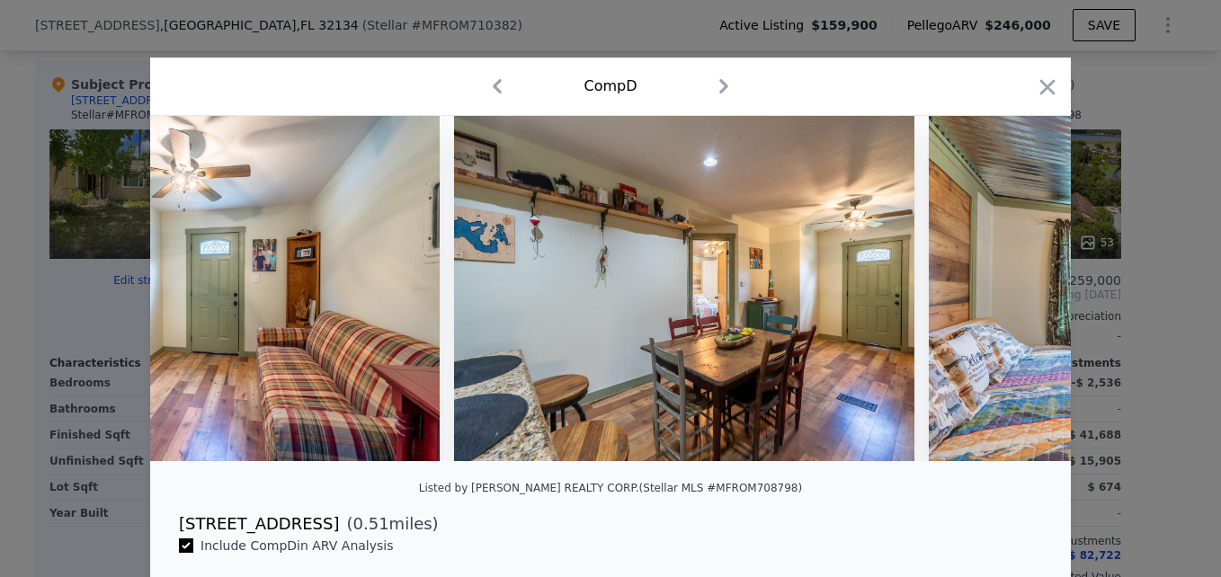
scroll to position [0, 3020]
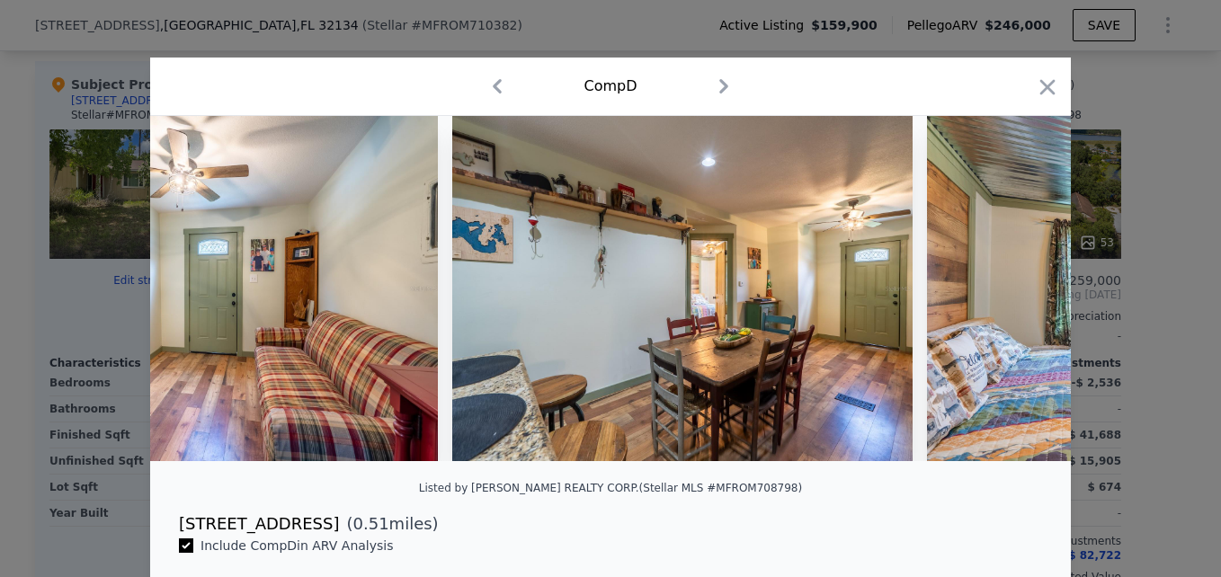
click at [1018, 295] on div at bounding box center [610, 288] width 920 height 345
click at [1018, 295] on icon at bounding box center [1023, 289] width 11 height 18
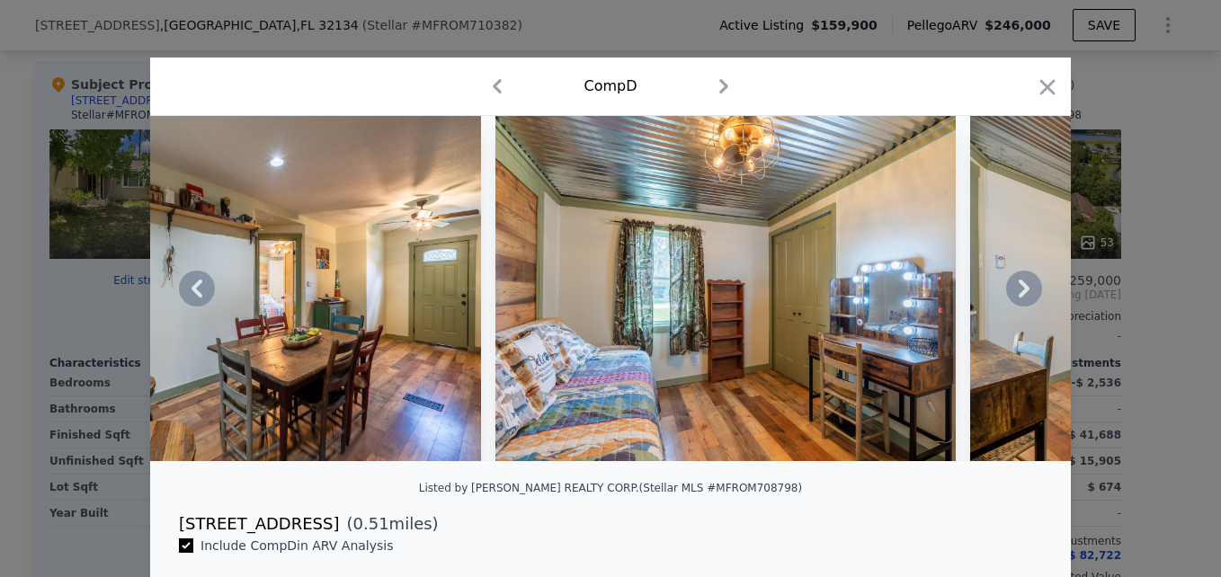
click at [1018, 295] on icon at bounding box center [1023, 289] width 11 height 18
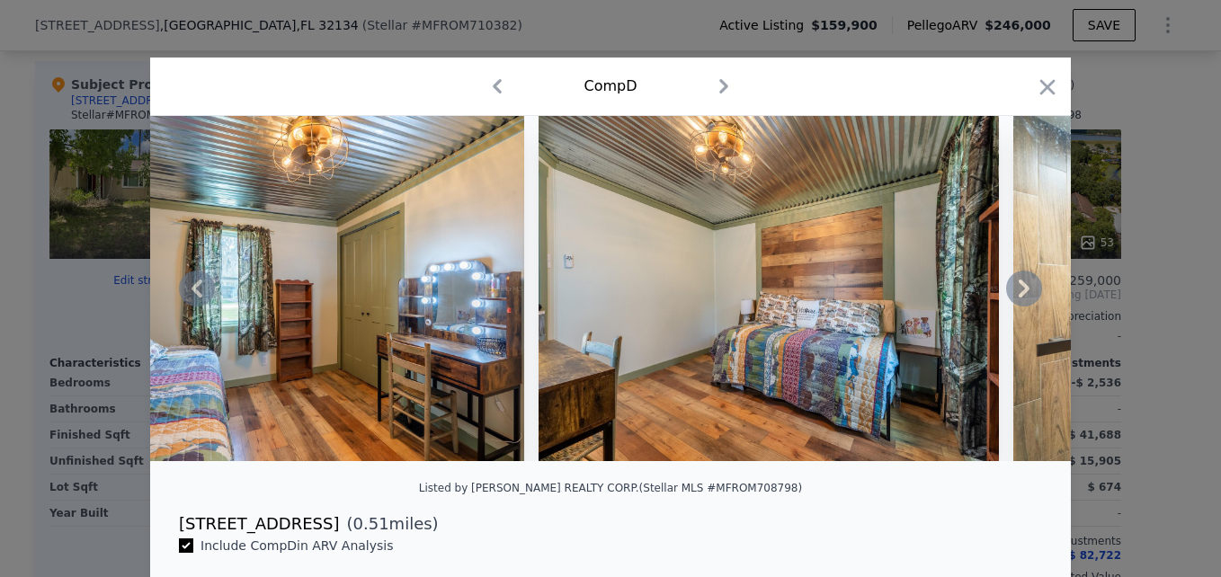
click at [1018, 295] on icon at bounding box center [1023, 289] width 11 height 18
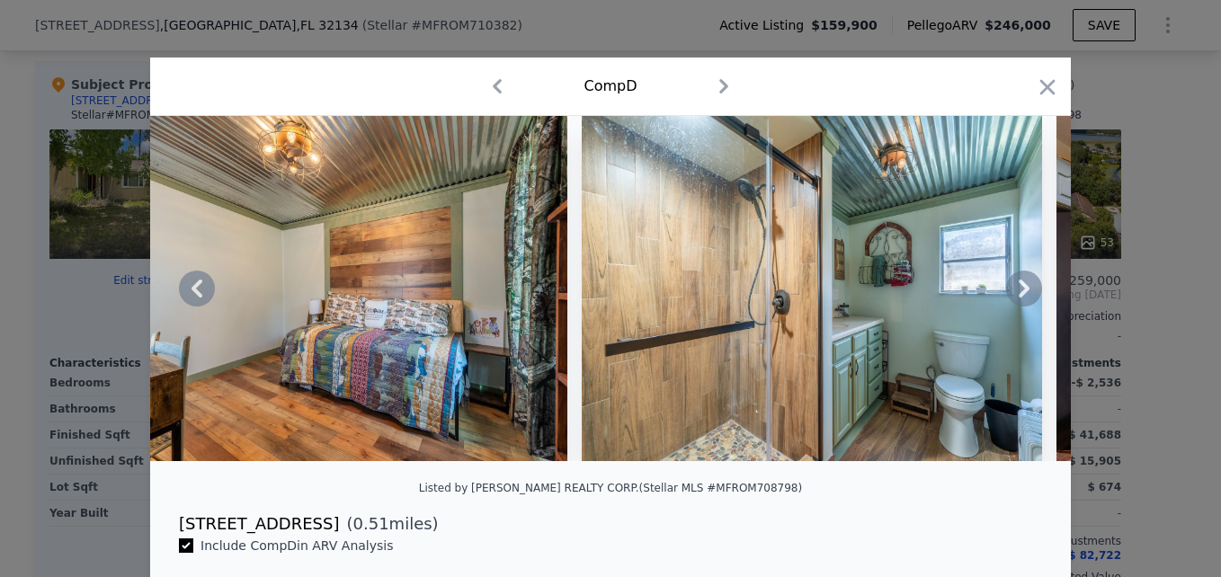
click at [1018, 295] on icon at bounding box center [1023, 289] width 11 height 18
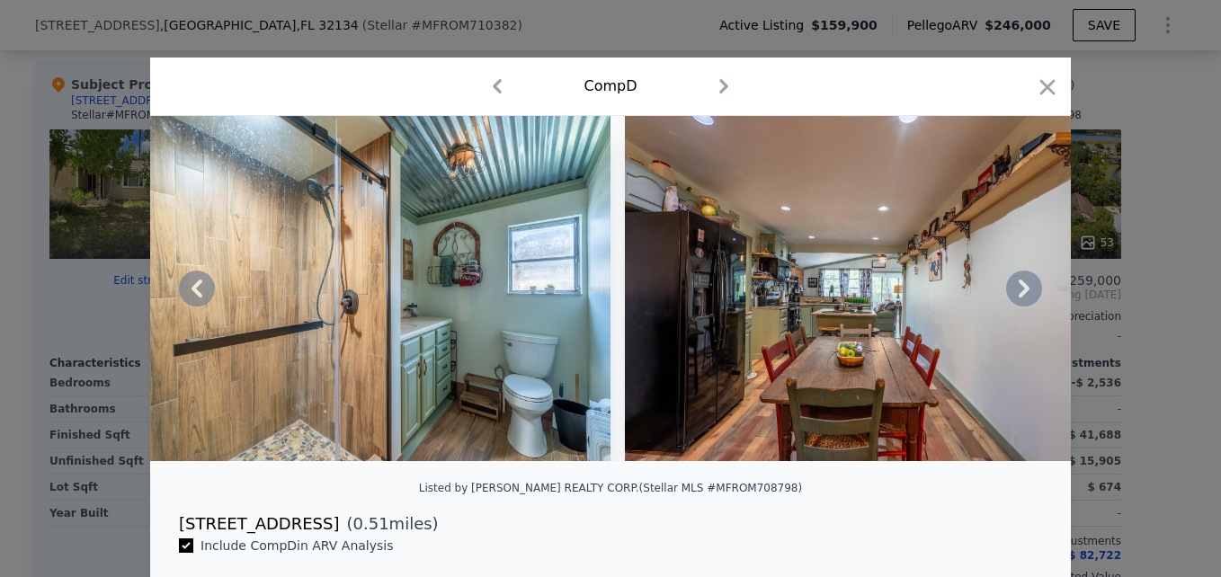
click at [1018, 295] on icon at bounding box center [1023, 289] width 11 height 18
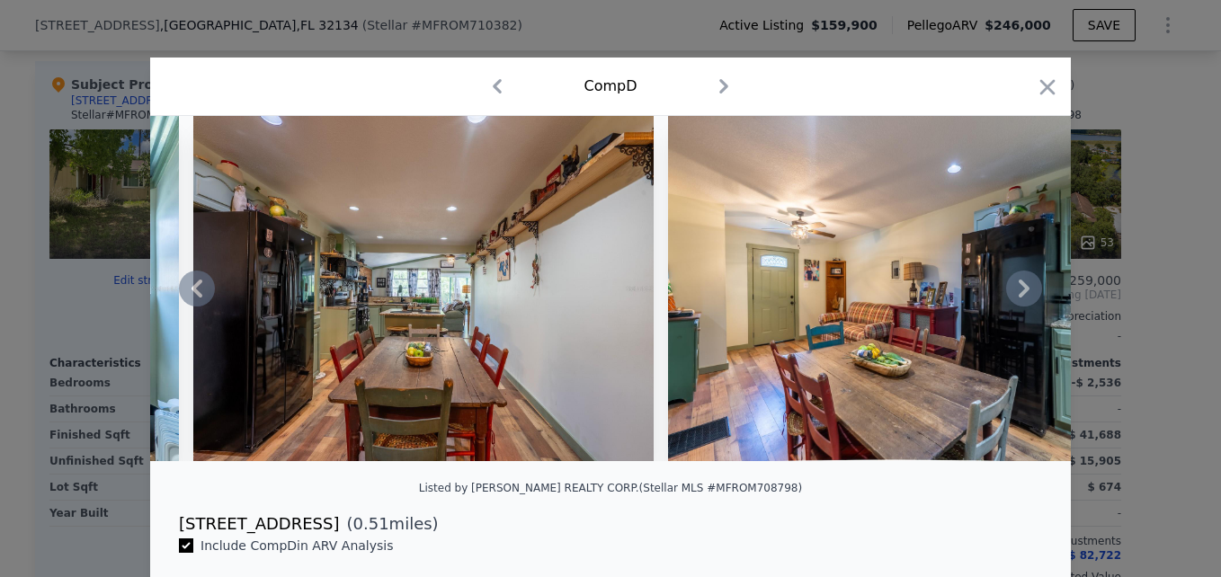
click at [1018, 295] on icon at bounding box center [1023, 289] width 11 height 18
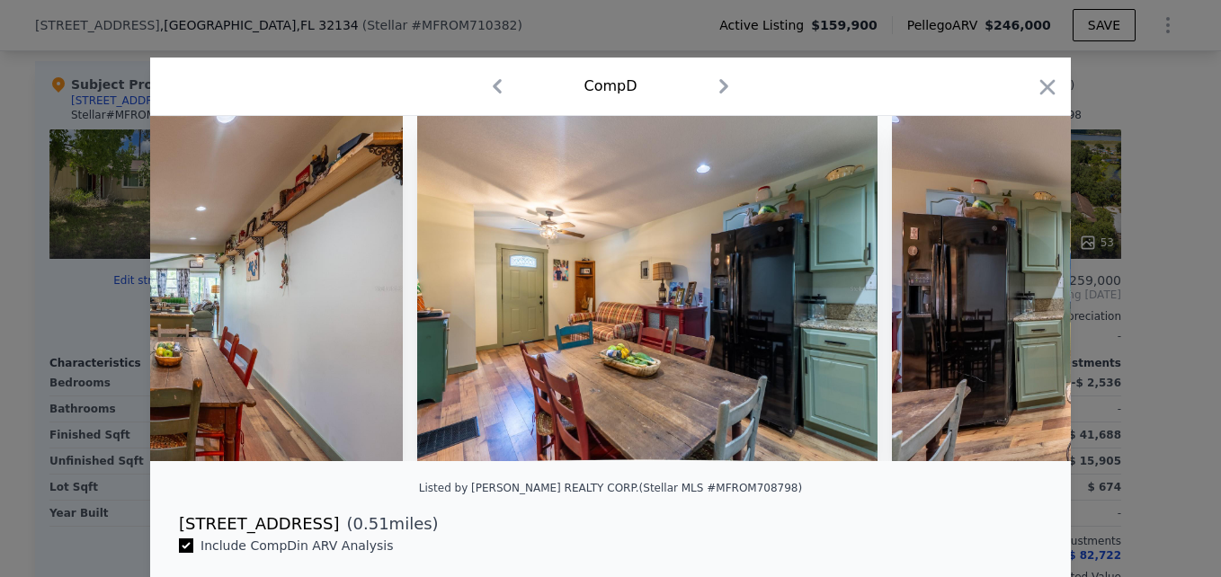
scroll to position [0, 5609]
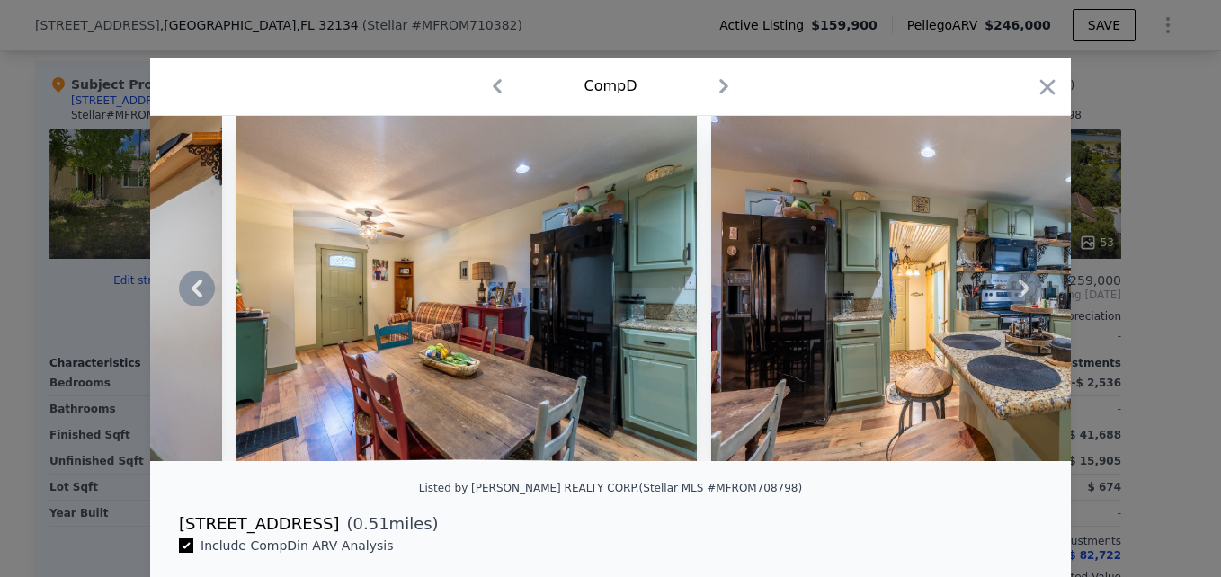
click at [1018, 295] on div at bounding box center [610, 288] width 920 height 345
click at [1041, 90] on icon "button" at bounding box center [1047, 87] width 25 height 25
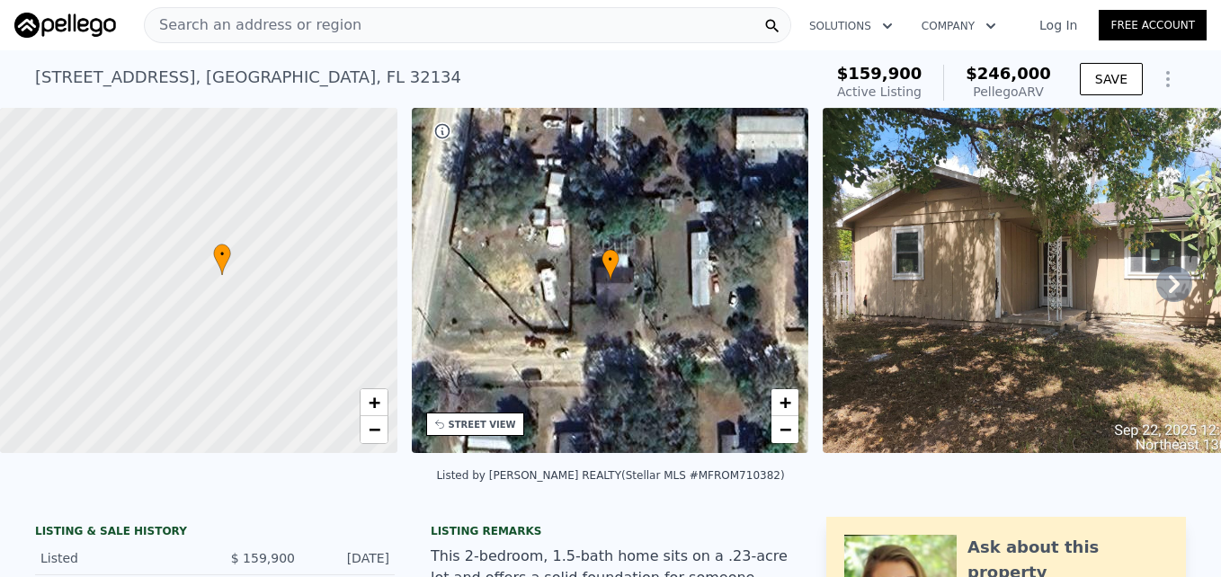
click at [1063, 270] on img at bounding box center [1052, 280] width 460 height 345
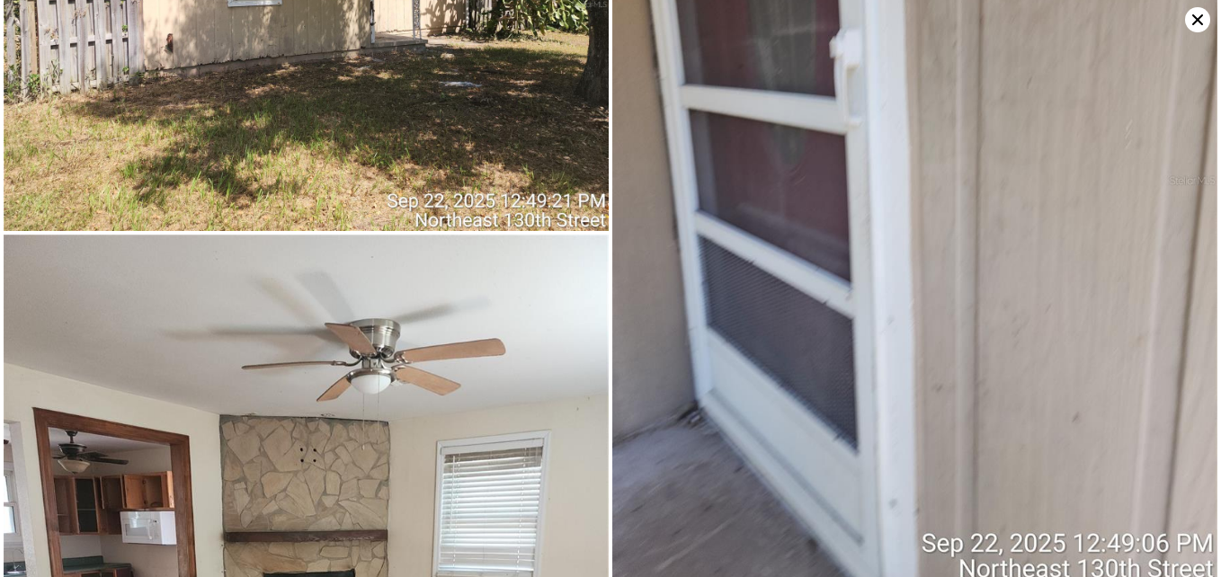
scroll to position [672, 0]
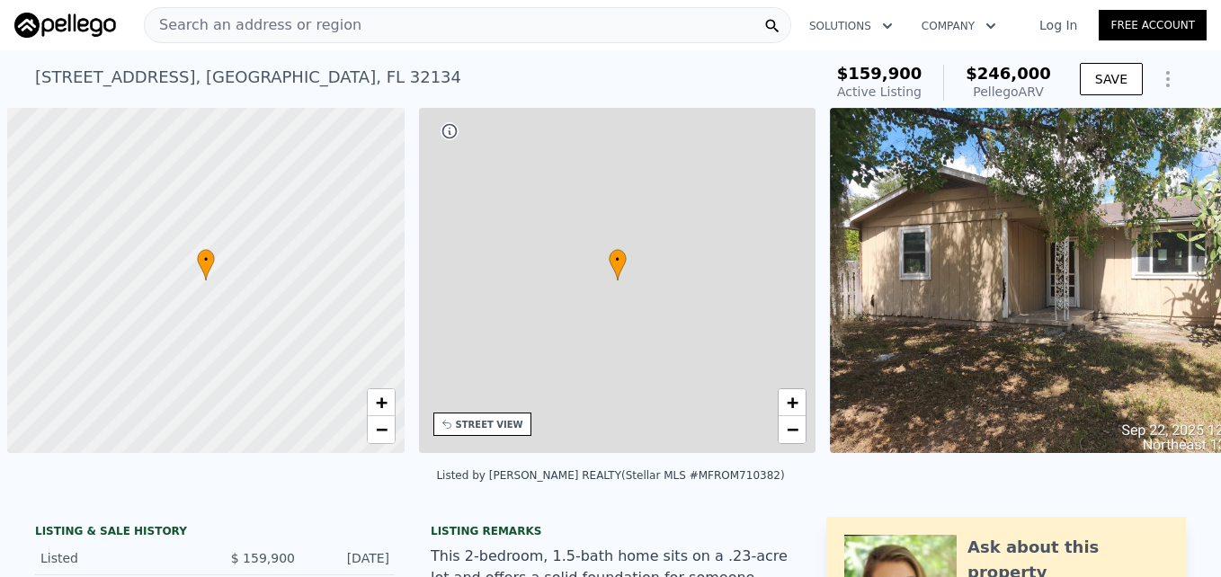
scroll to position [0, 7]
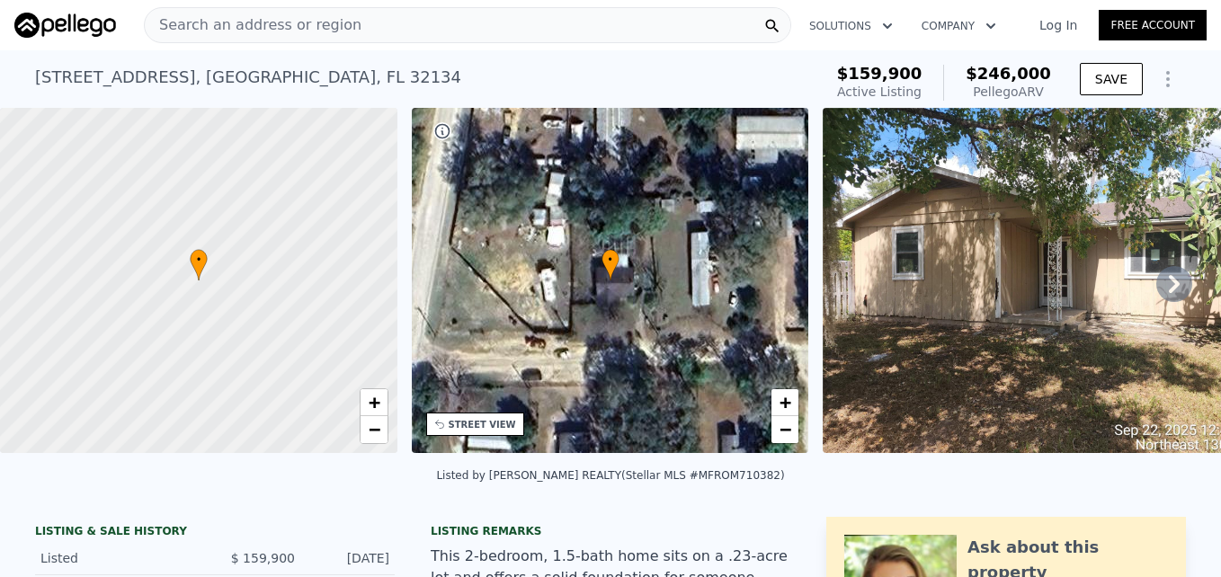
click at [1156, 280] on icon at bounding box center [1174, 284] width 36 height 36
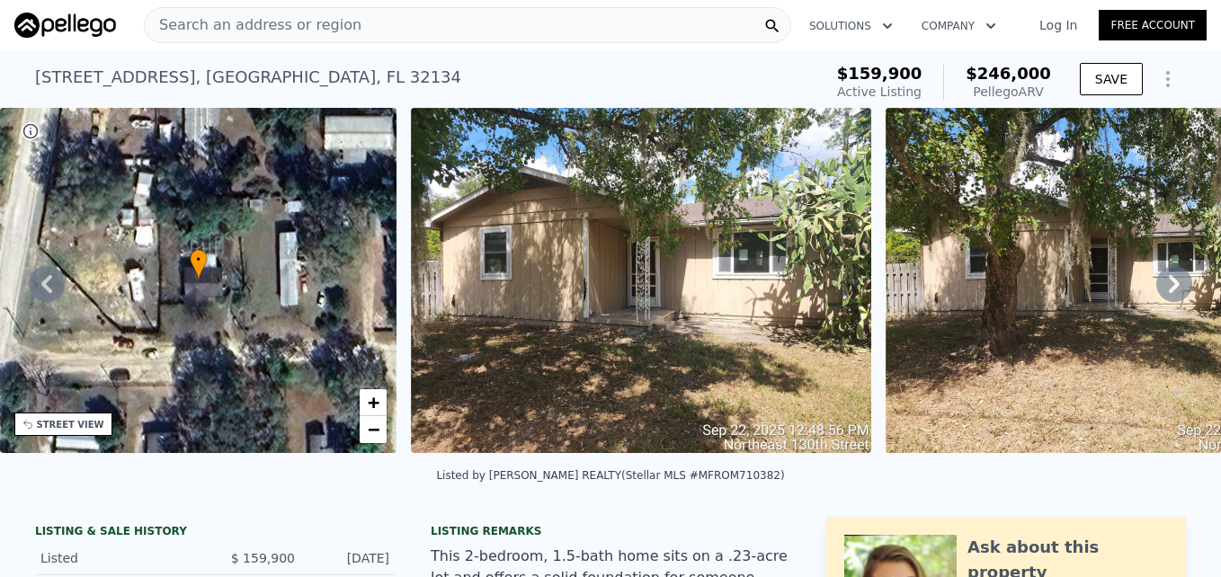
click at [1156, 278] on icon at bounding box center [1174, 284] width 36 height 36
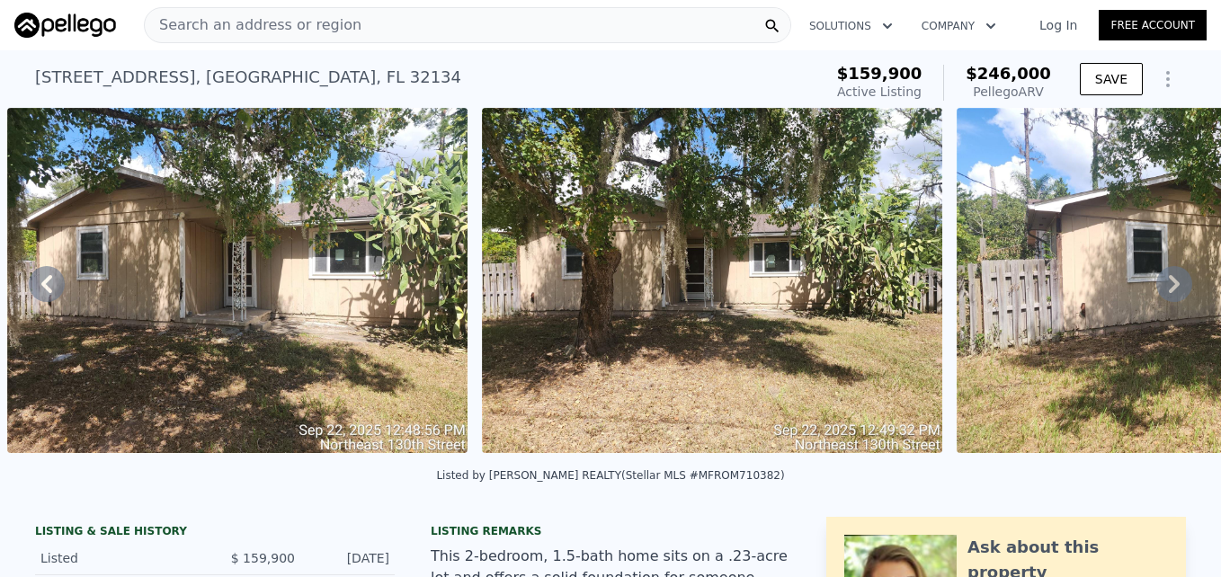
click at [1156, 278] on icon at bounding box center [1174, 284] width 36 height 36
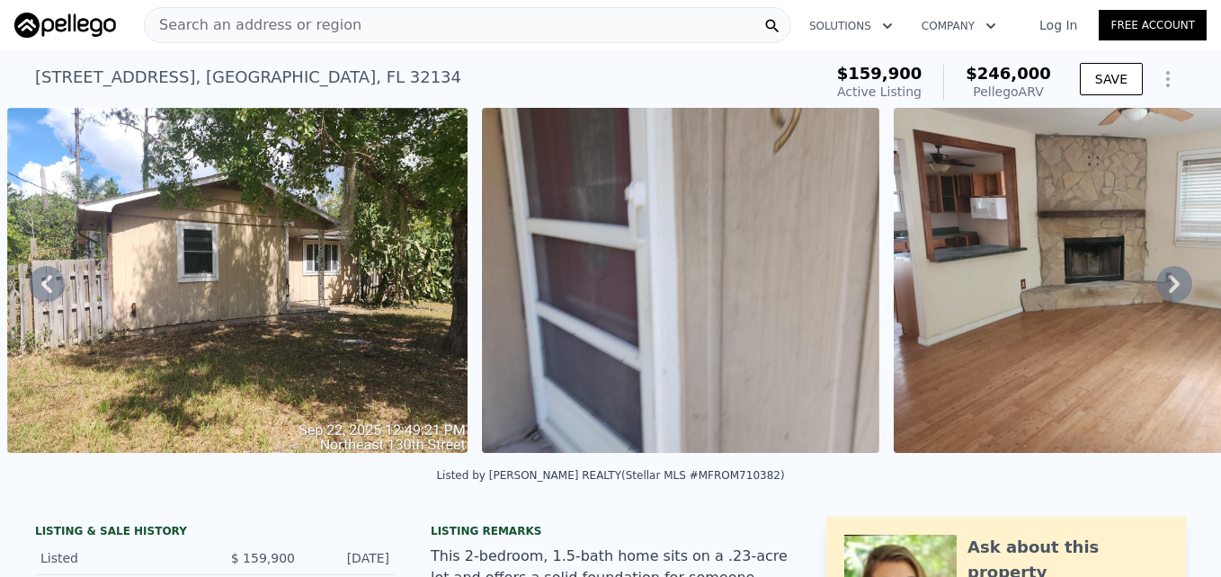
click at [1156, 278] on icon at bounding box center [1174, 284] width 36 height 36
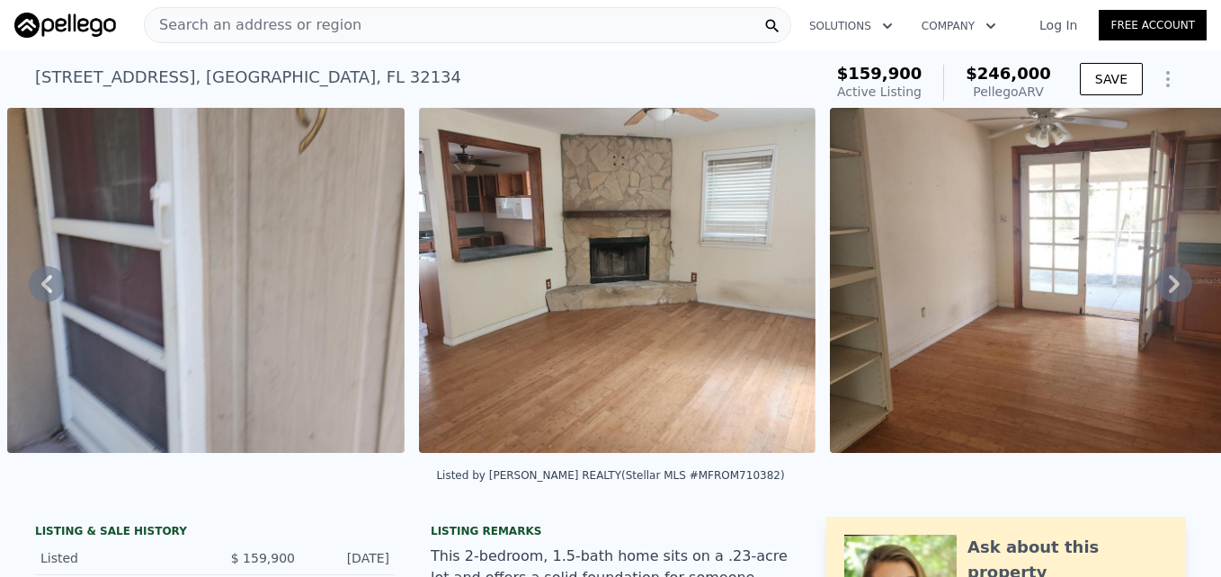
click at [1156, 278] on icon at bounding box center [1174, 284] width 36 height 36
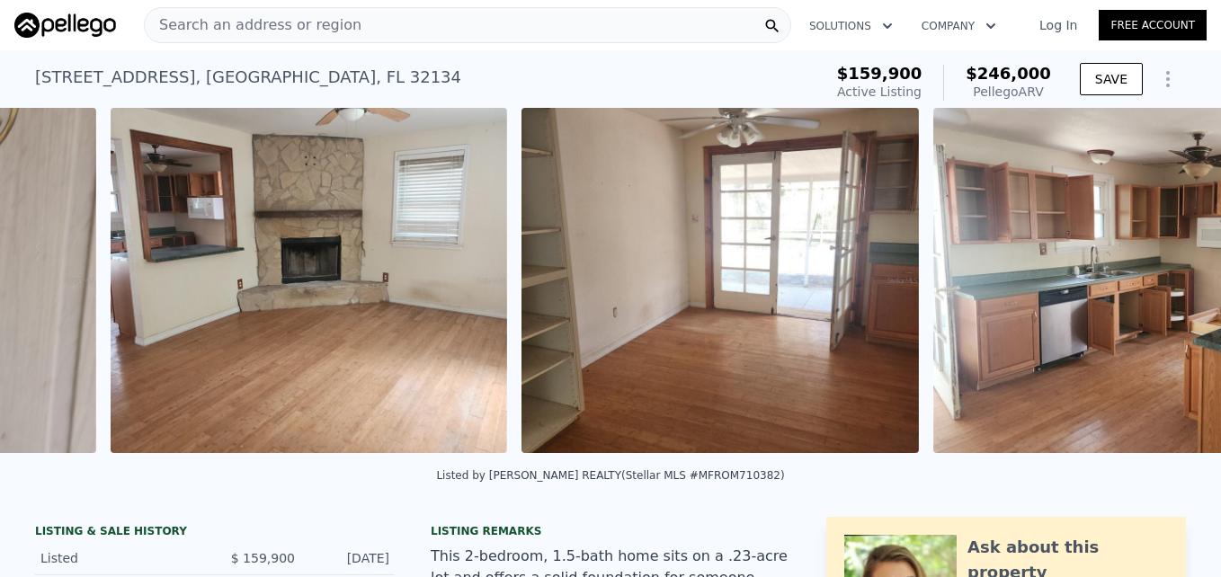
scroll to position [0, 2658]
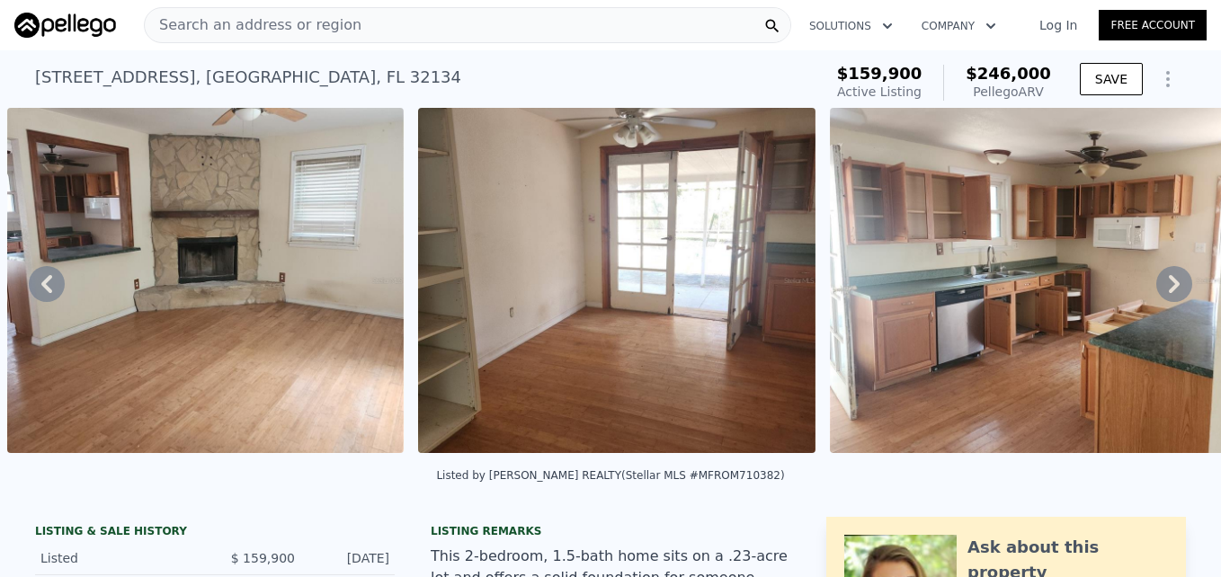
click at [1156, 278] on icon at bounding box center [1174, 284] width 36 height 36
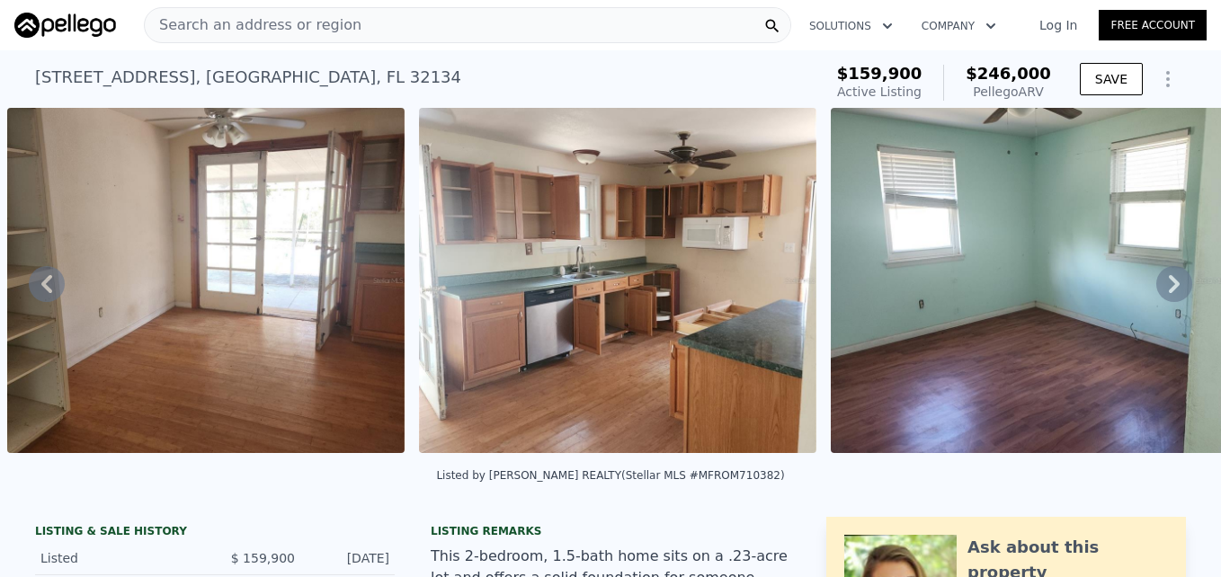
click at [1156, 278] on icon at bounding box center [1174, 284] width 36 height 36
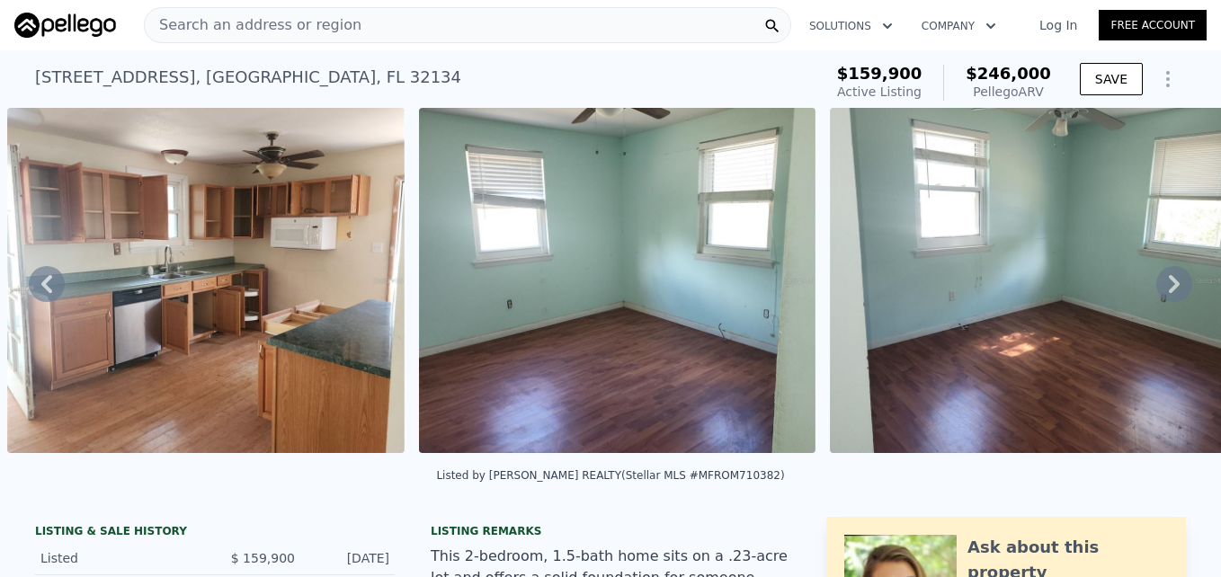
click at [1156, 278] on icon at bounding box center [1174, 284] width 36 height 36
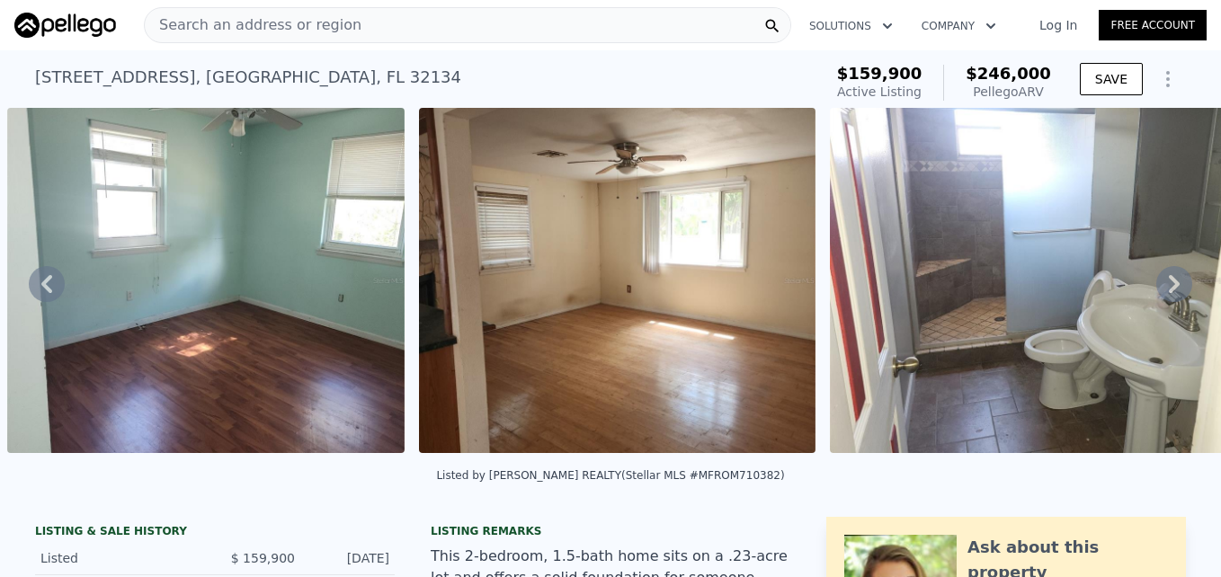
click at [1156, 278] on icon at bounding box center [1174, 284] width 36 height 36
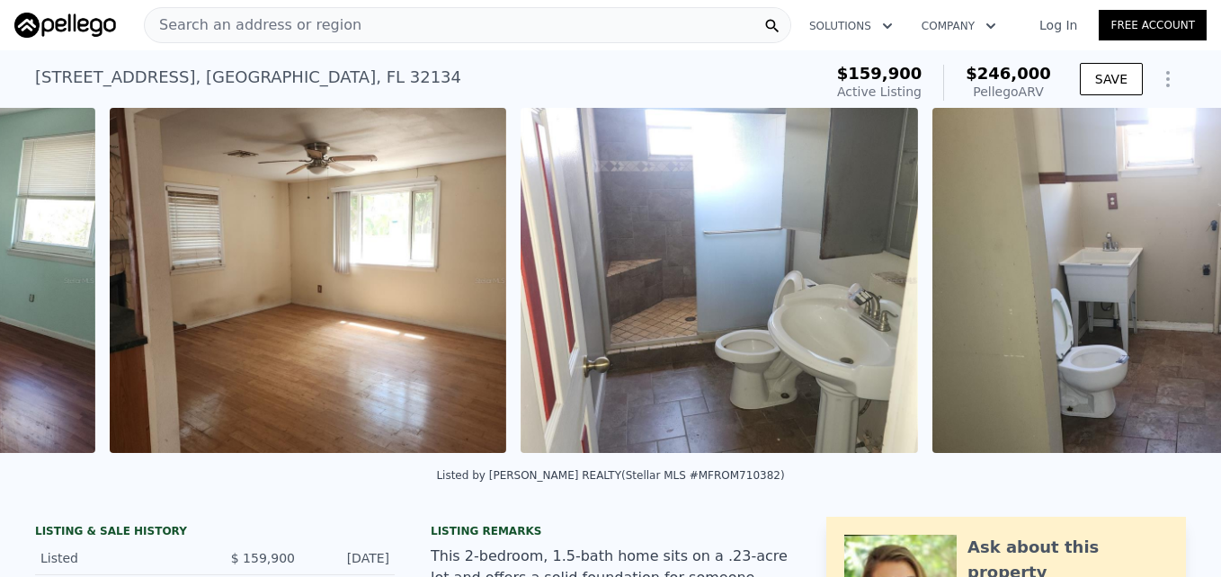
scroll to position [0, 4715]
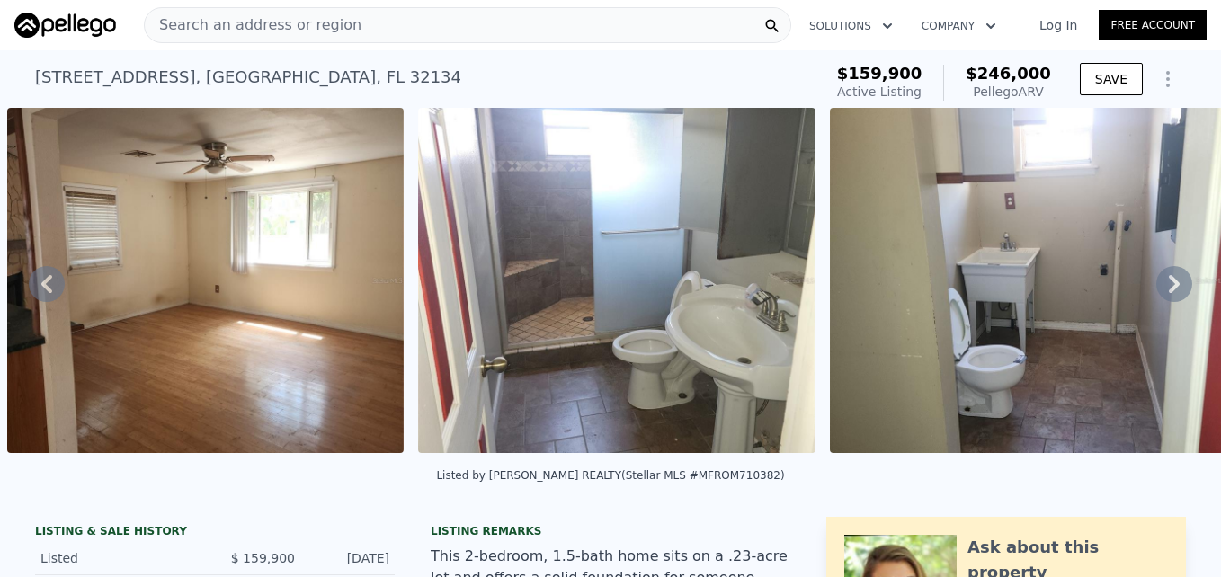
click at [1156, 275] on icon at bounding box center [1174, 284] width 36 height 36
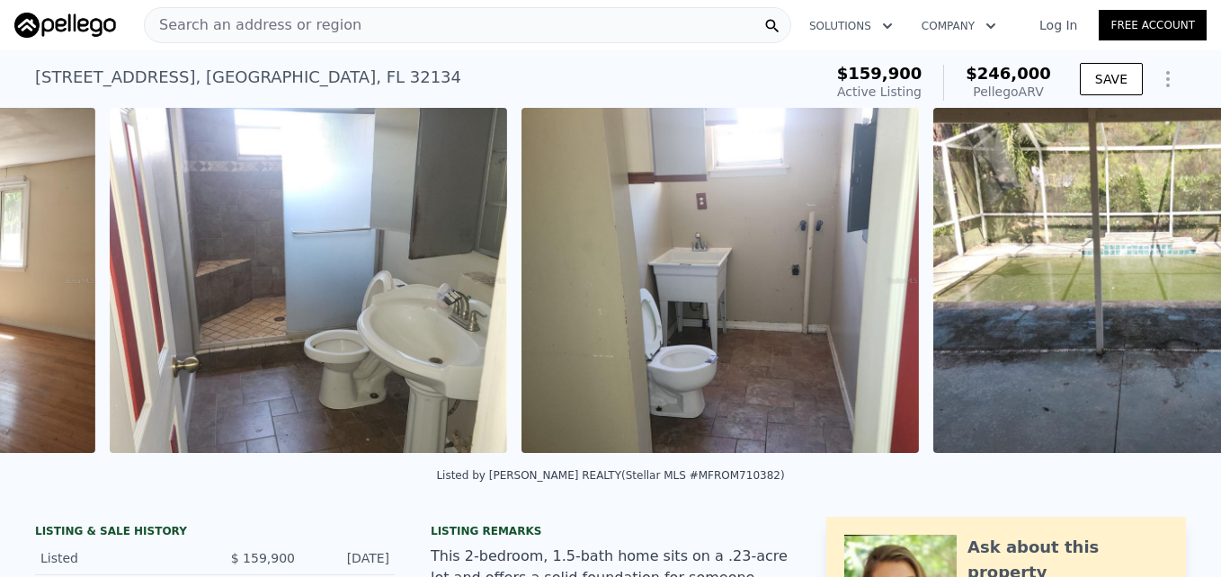
scroll to position [0, 5126]
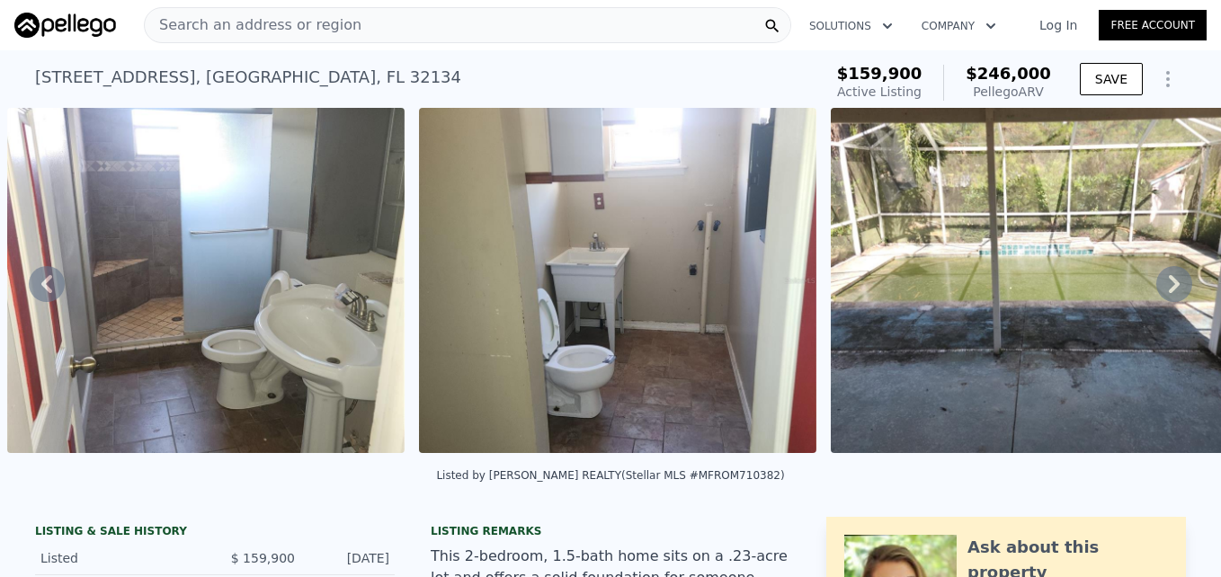
click at [1156, 275] on icon at bounding box center [1174, 284] width 36 height 36
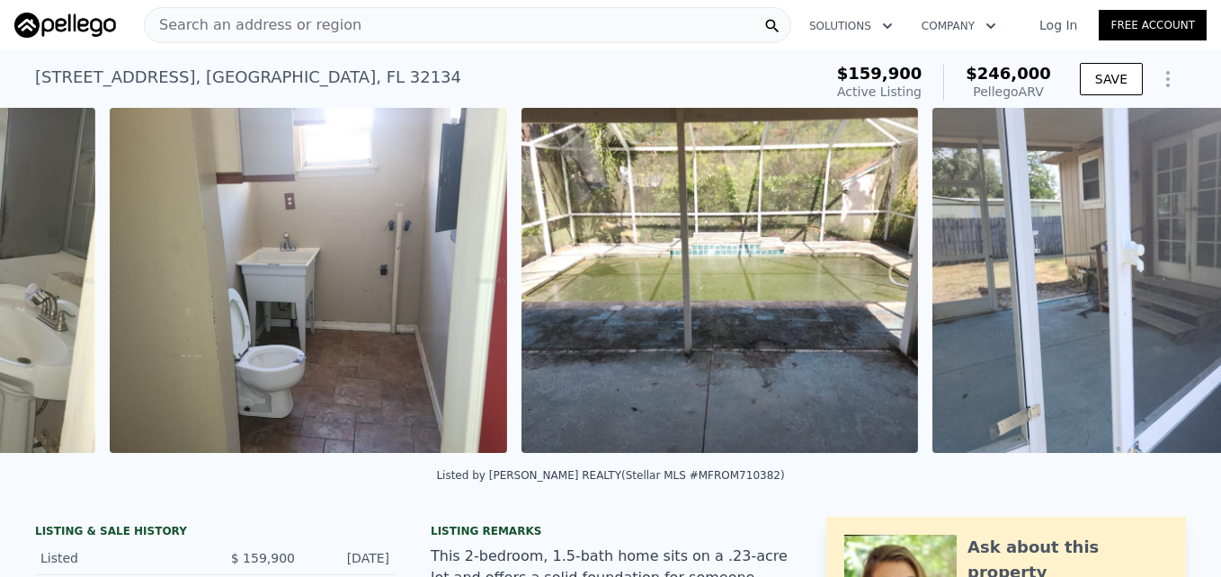
scroll to position [0, 5537]
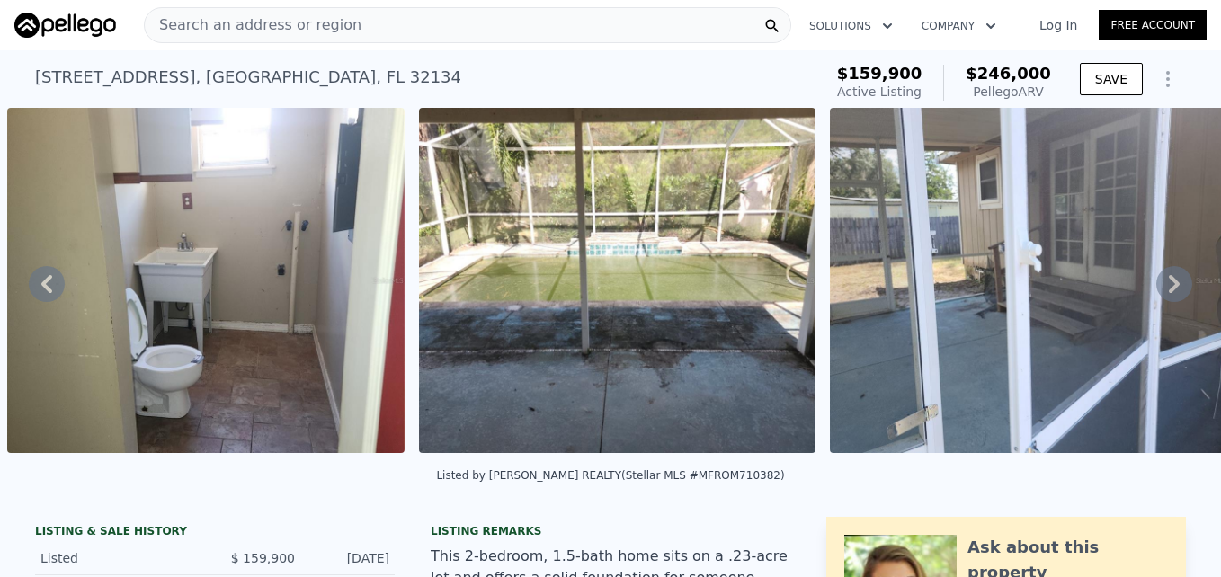
click at [1156, 275] on icon at bounding box center [1174, 284] width 36 height 36
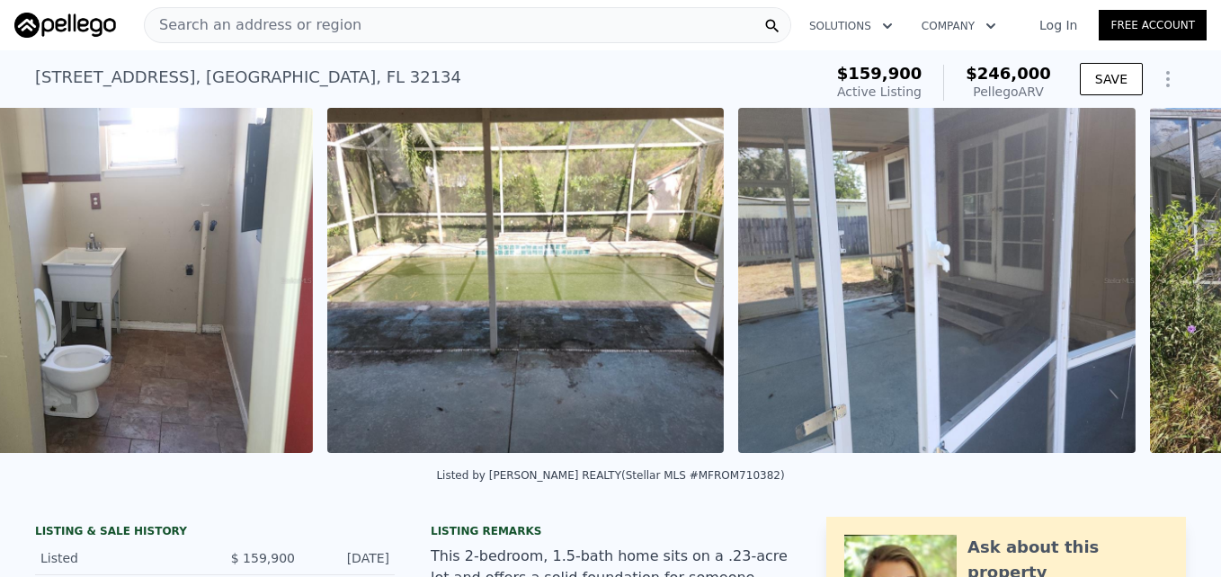
click at [1151, 275] on div "• + − • + − STREET VIEW Loading... SATELLITE VIEW" at bounding box center [610, 283] width 1221 height 351
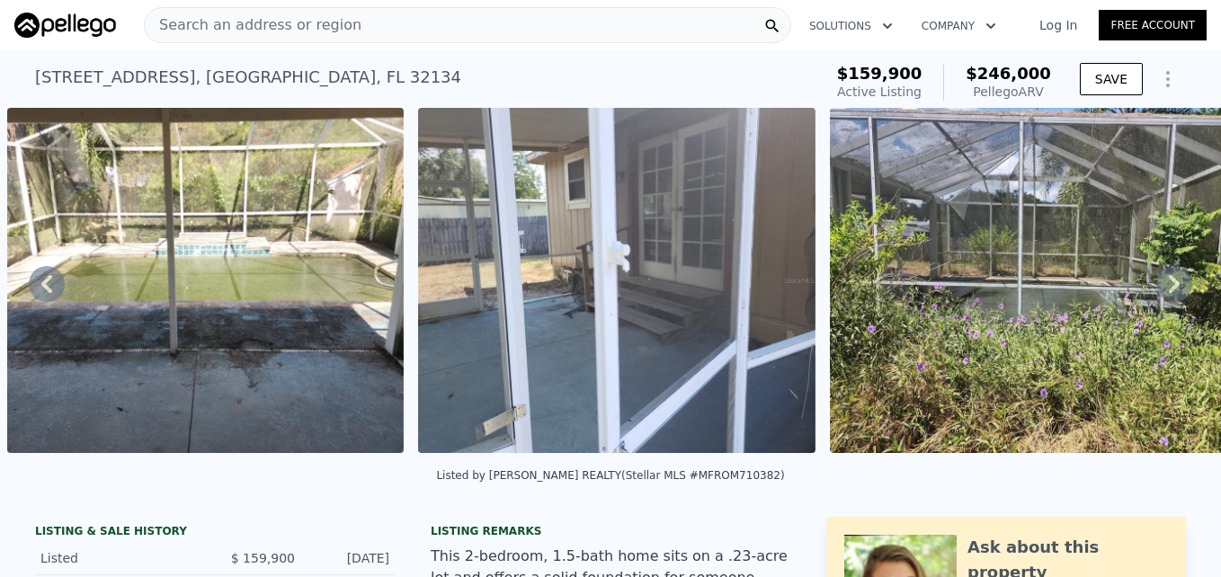
click at [1156, 275] on icon at bounding box center [1174, 284] width 36 height 36
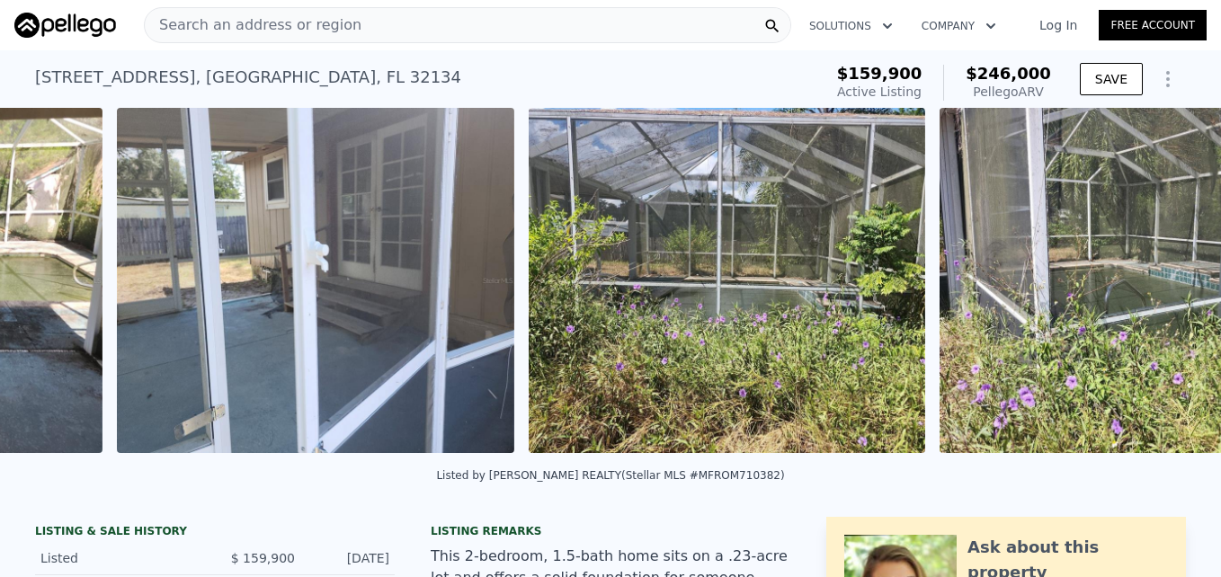
scroll to position [0, 6360]
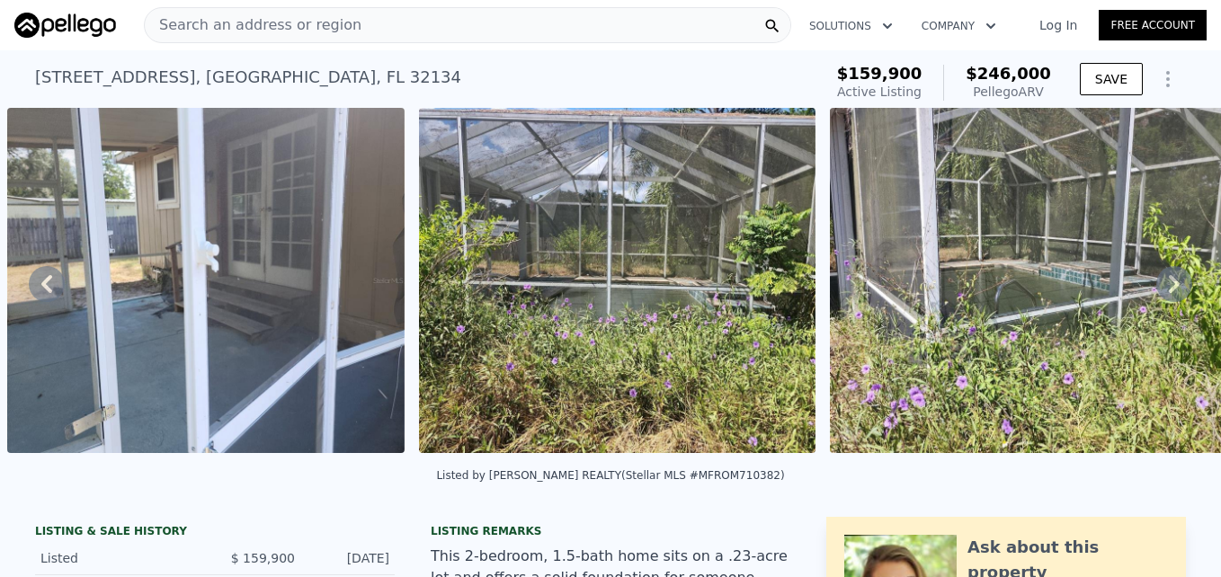
click at [1156, 275] on icon at bounding box center [1174, 284] width 36 height 36
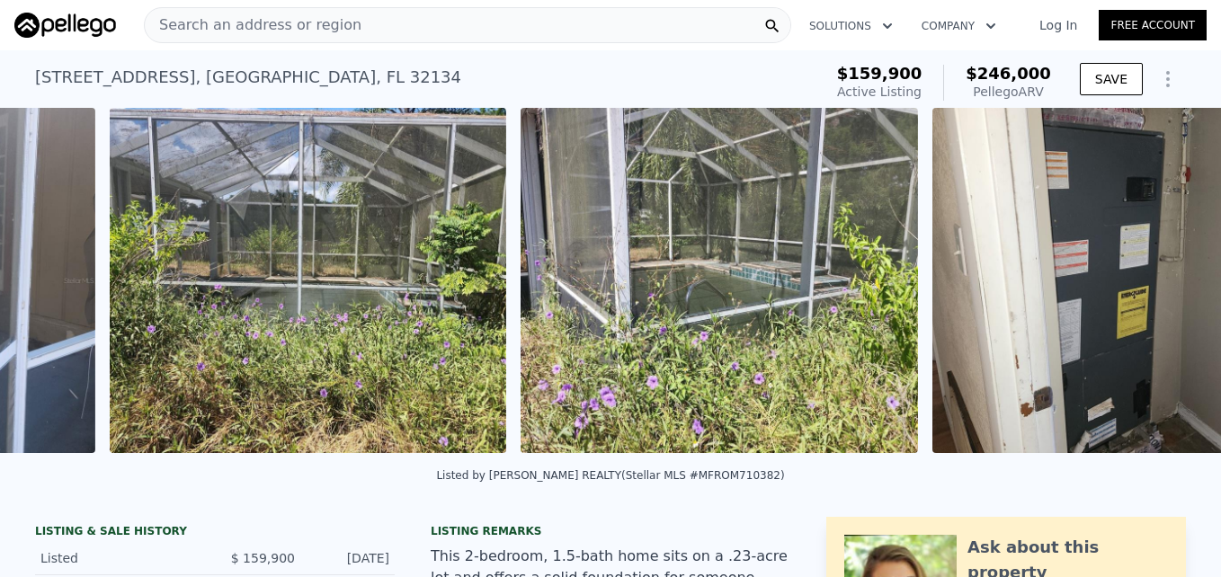
scroll to position [0, 6771]
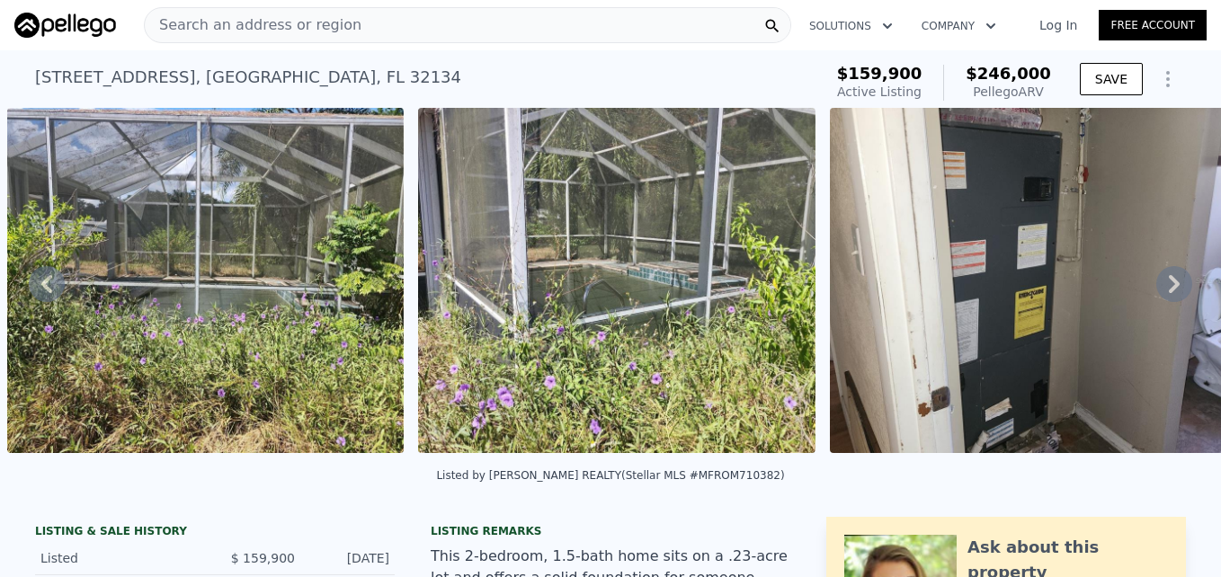
click at [1156, 294] on icon at bounding box center [1174, 284] width 36 height 36
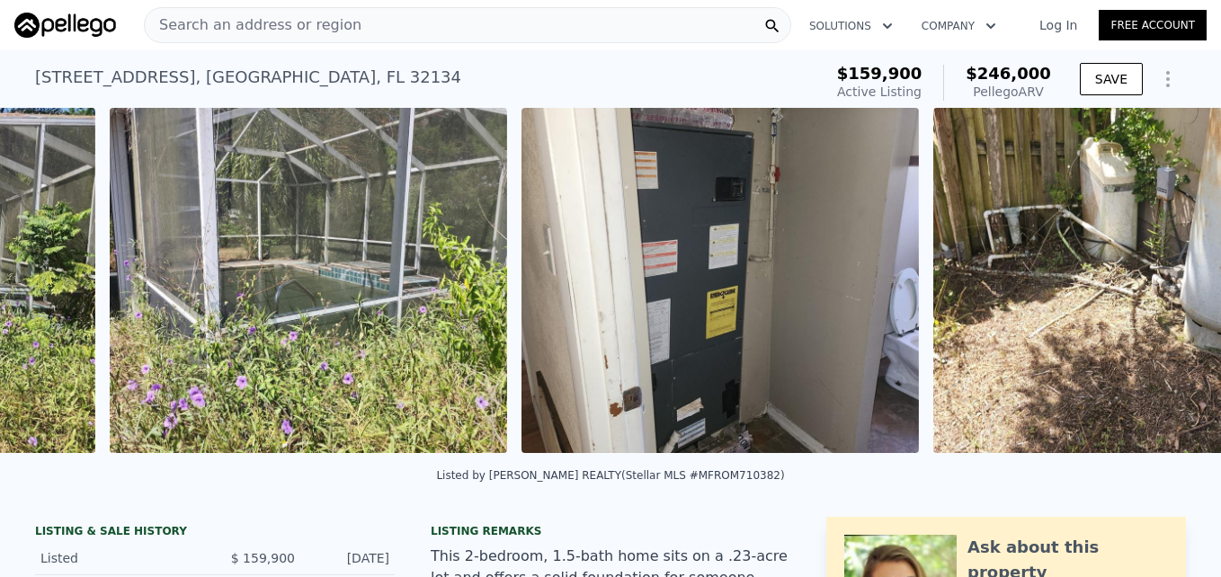
scroll to position [0, 7182]
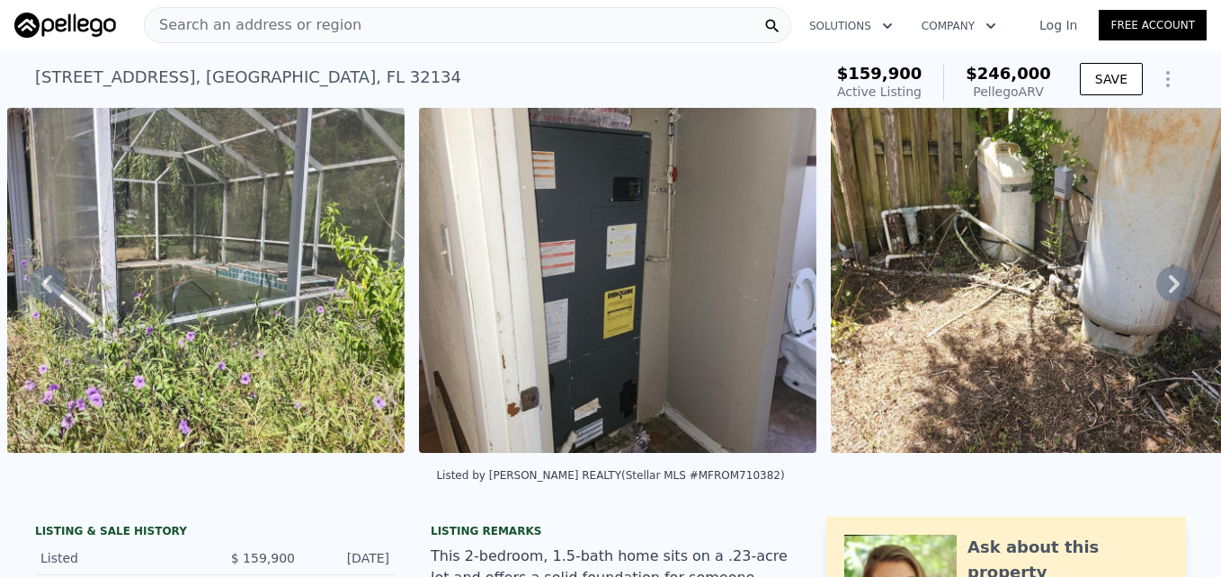
click at [1156, 294] on icon at bounding box center [1174, 284] width 36 height 36
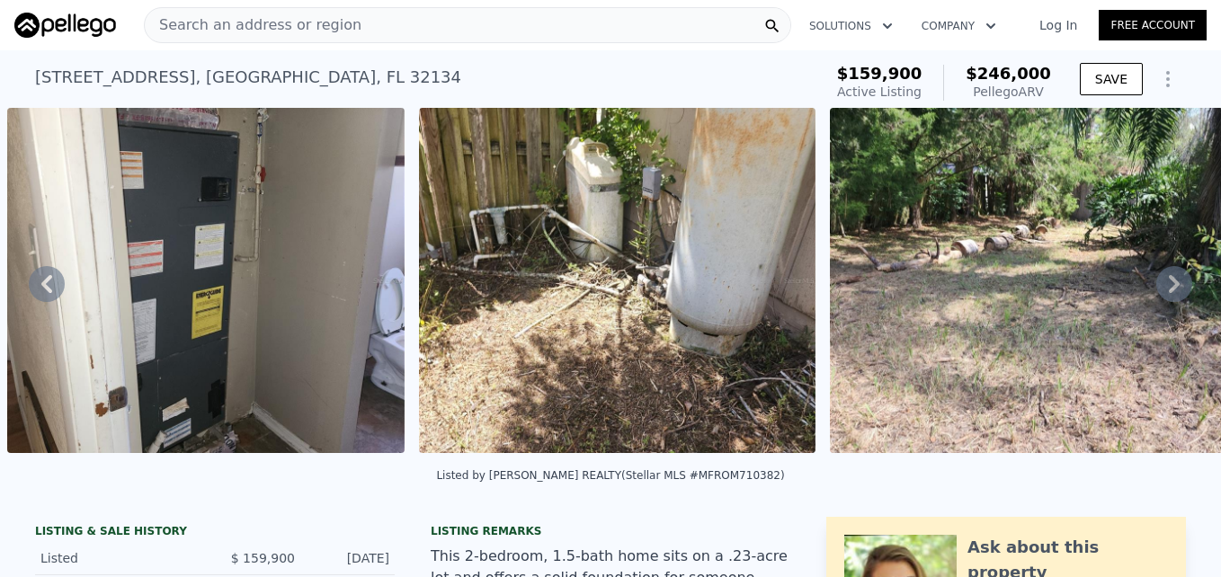
click at [1156, 294] on icon at bounding box center [1174, 284] width 36 height 36
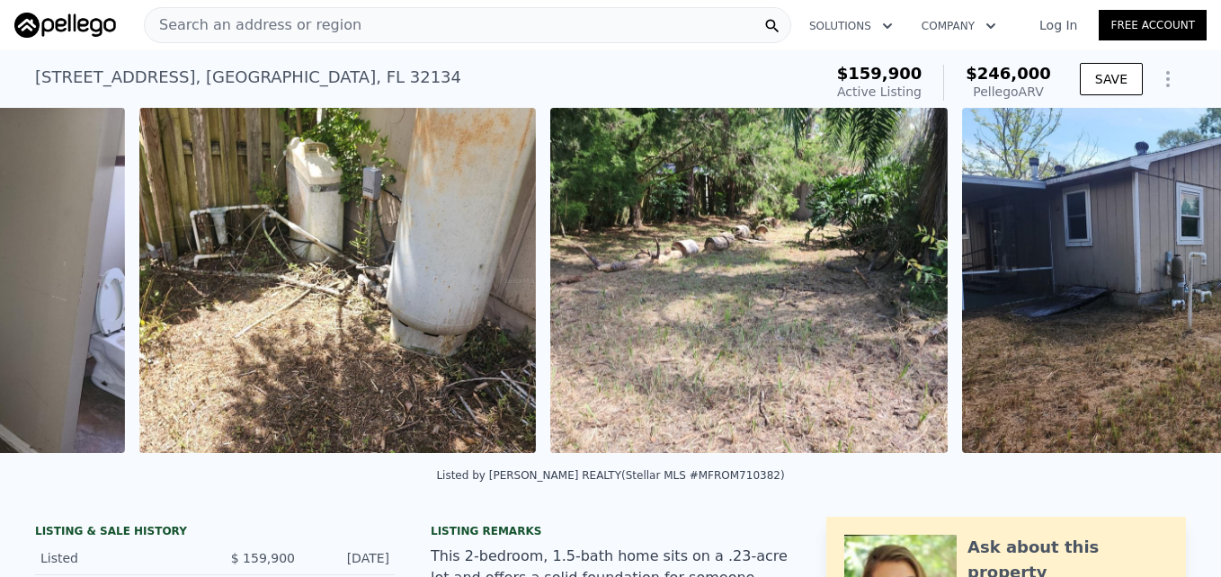
scroll to position [0, 8006]
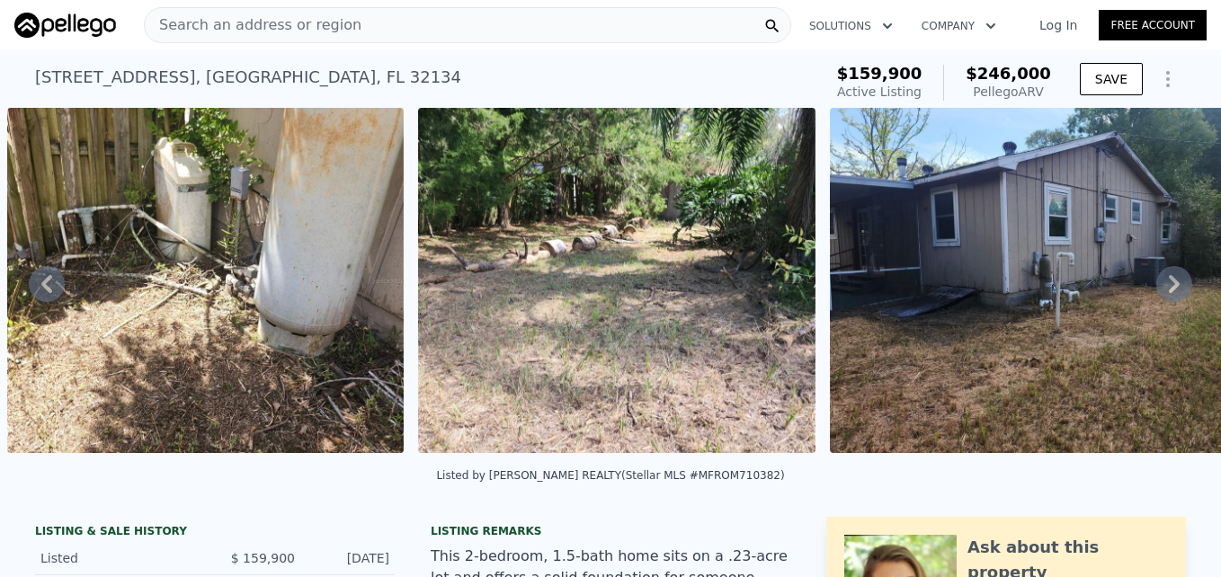
click at [1156, 294] on icon at bounding box center [1174, 284] width 36 height 36
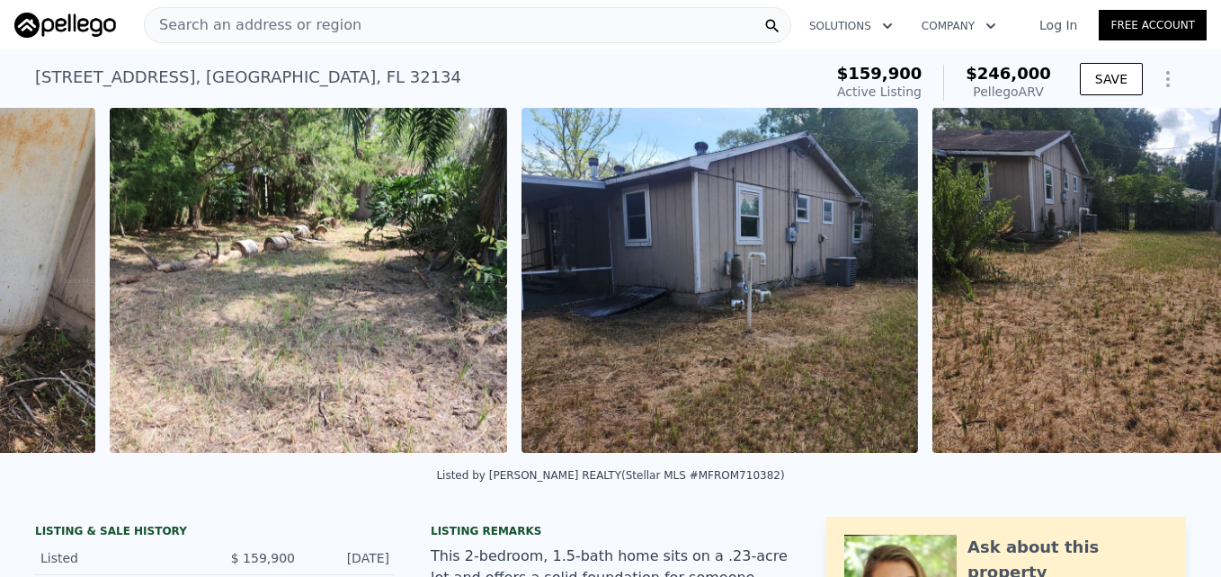
scroll to position [0, 8416]
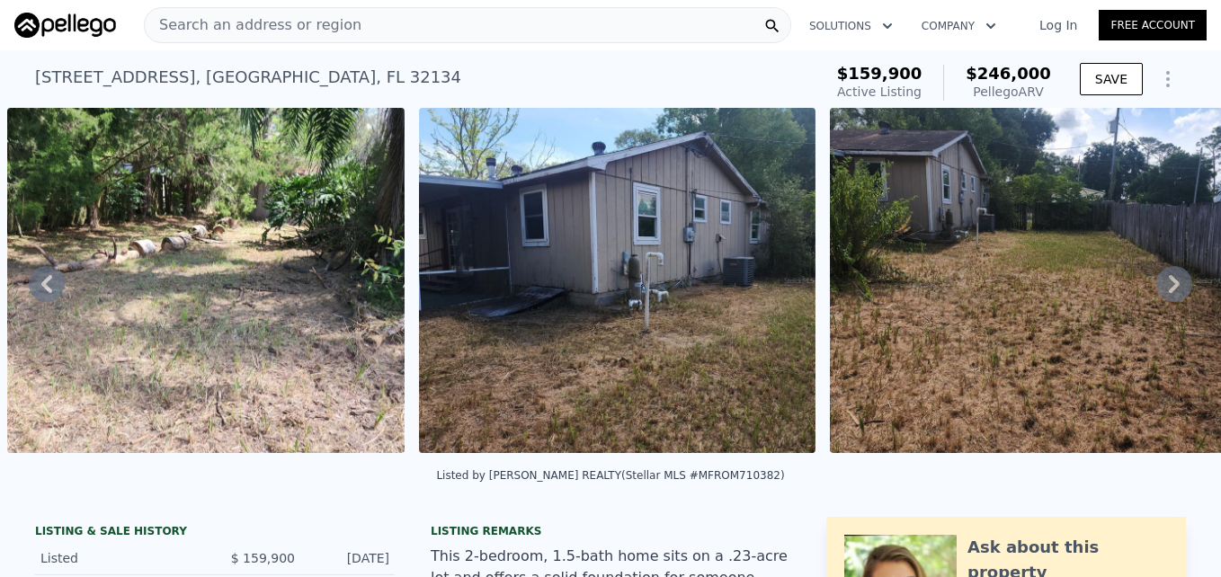
click at [1156, 294] on icon at bounding box center [1174, 284] width 36 height 36
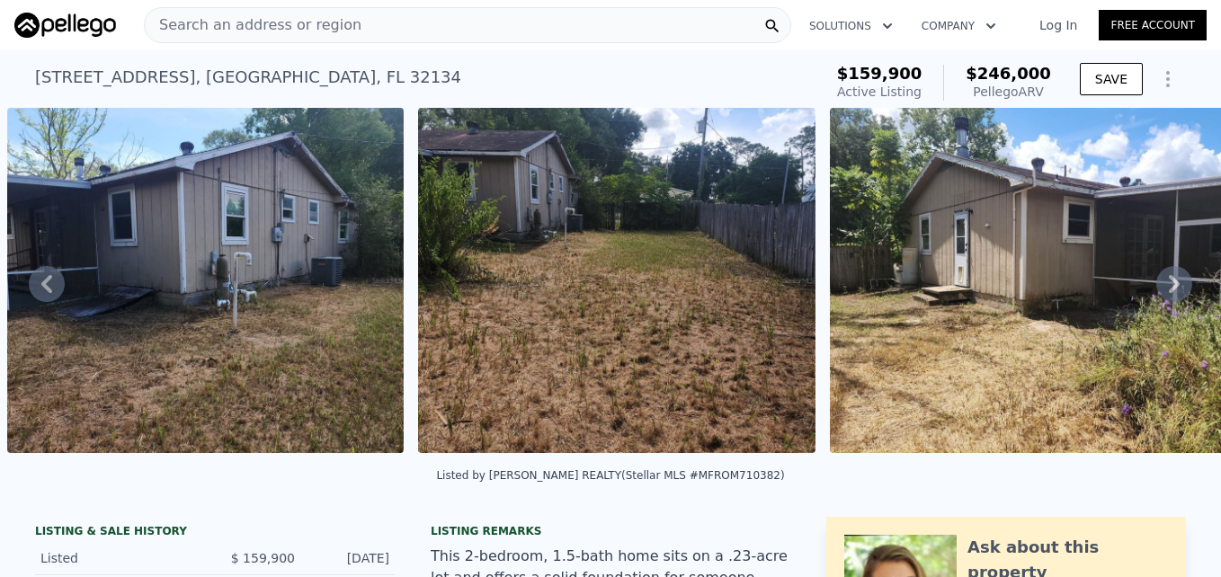
click at [1156, 294] on icon at bounding box center [1174, 284] width 36 height 36
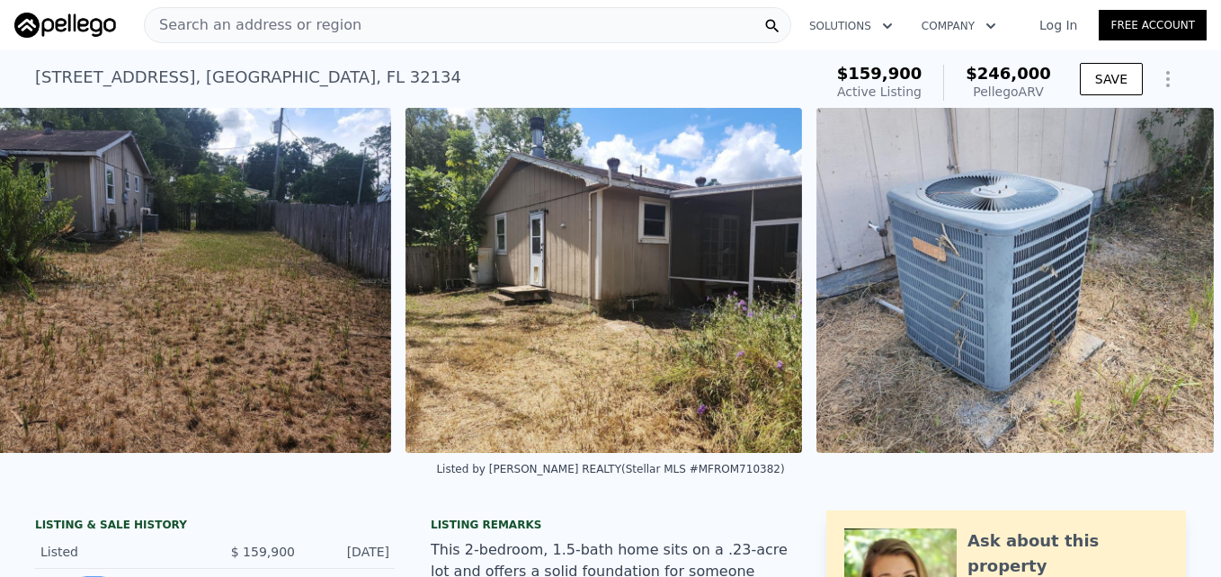
scroll to position [0, 9266]
click at [1153, 294] on img at bounding box center [1014, 280] width 397 height 345
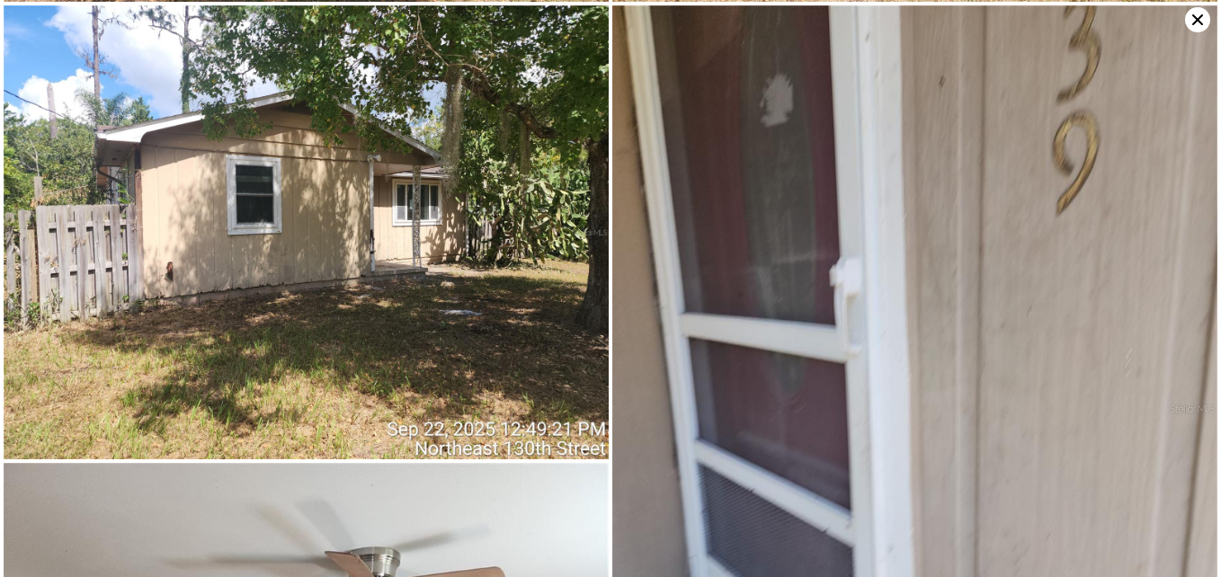
scroll to position [0, 0]
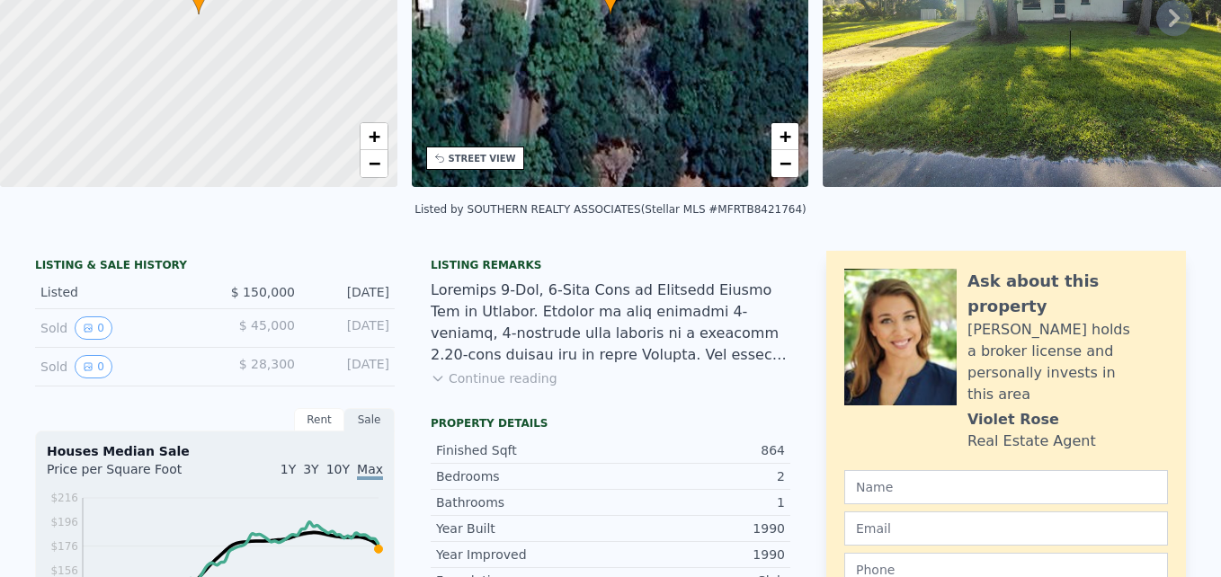
scroll to position [6, 0]
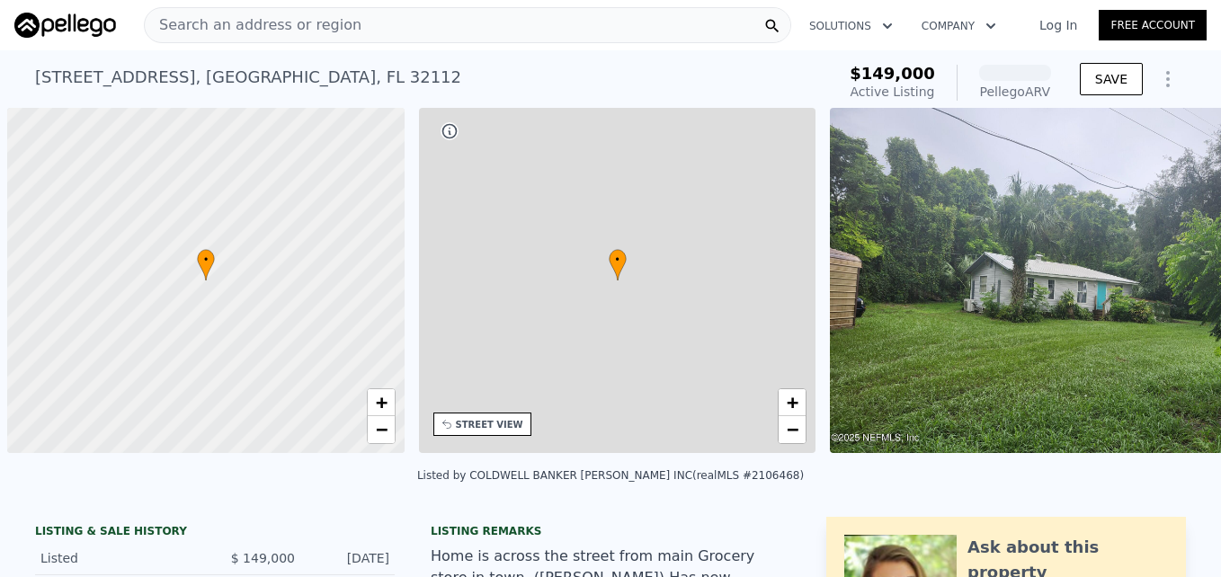
scroll to position [0, 7]
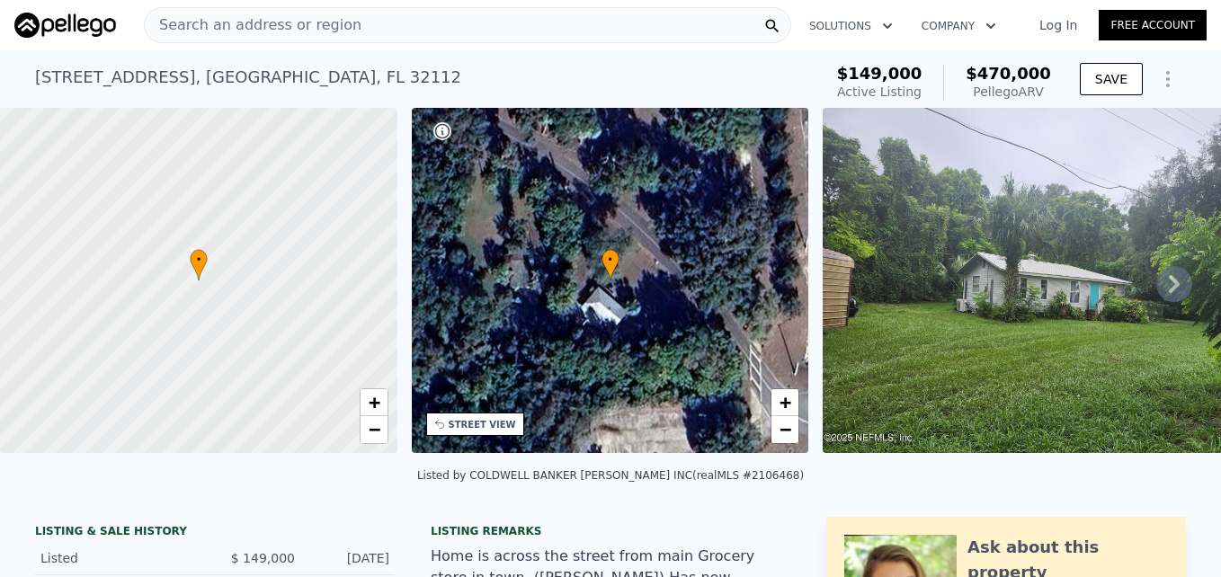
click at [1168, 289] on icon at bounding box center [1174, 284] width 36 height 36
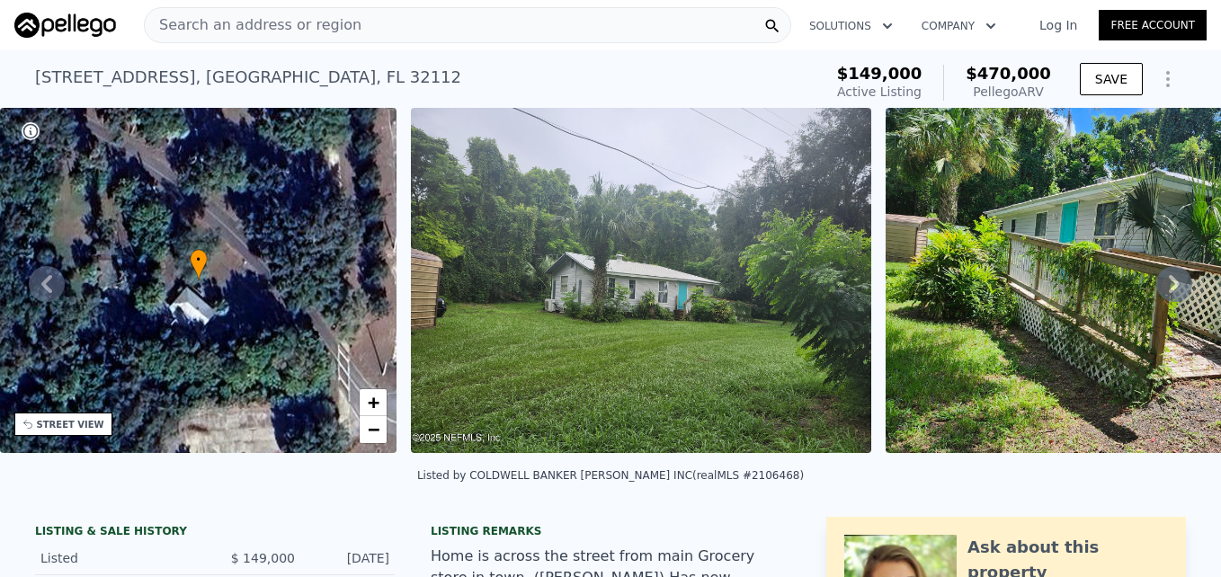
click at [1168, 289] on icon at bounding box center [1174, 284] width 36 height 36
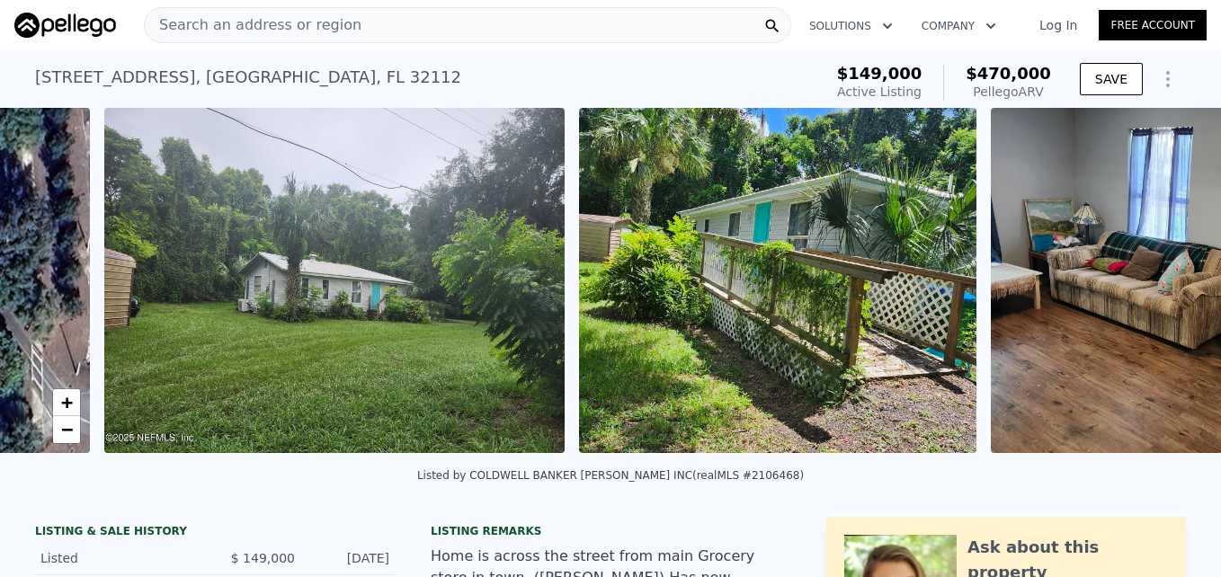
scroll to position [0, 822]
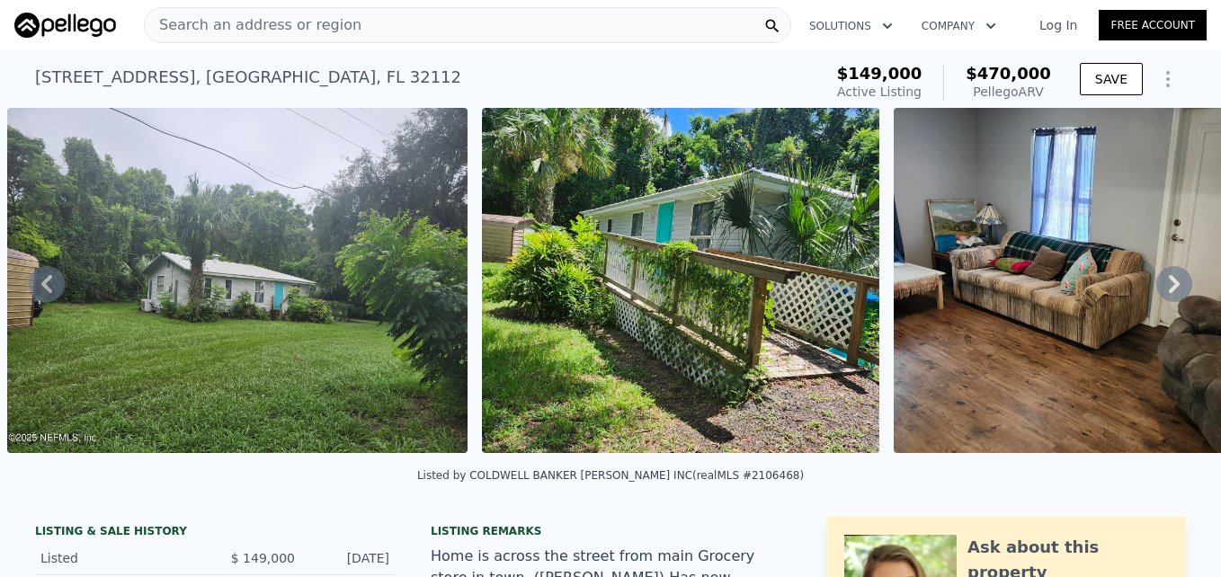
click at [1168, 289] on icon at bounding box center [1174, 284] width 36 height 36
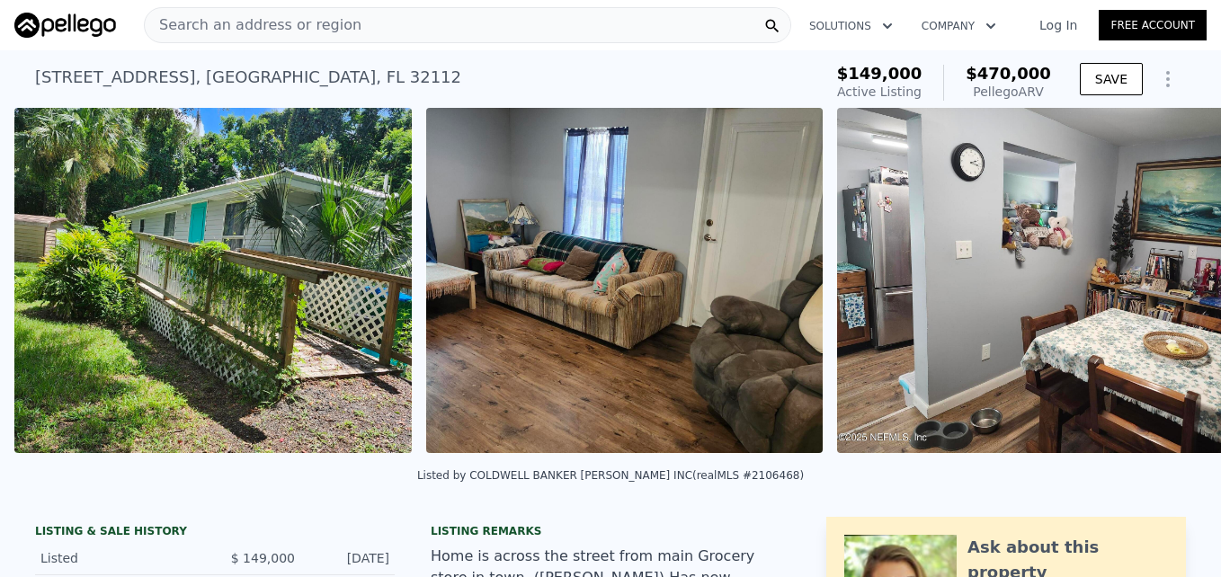
scroll to position [0, 1297]
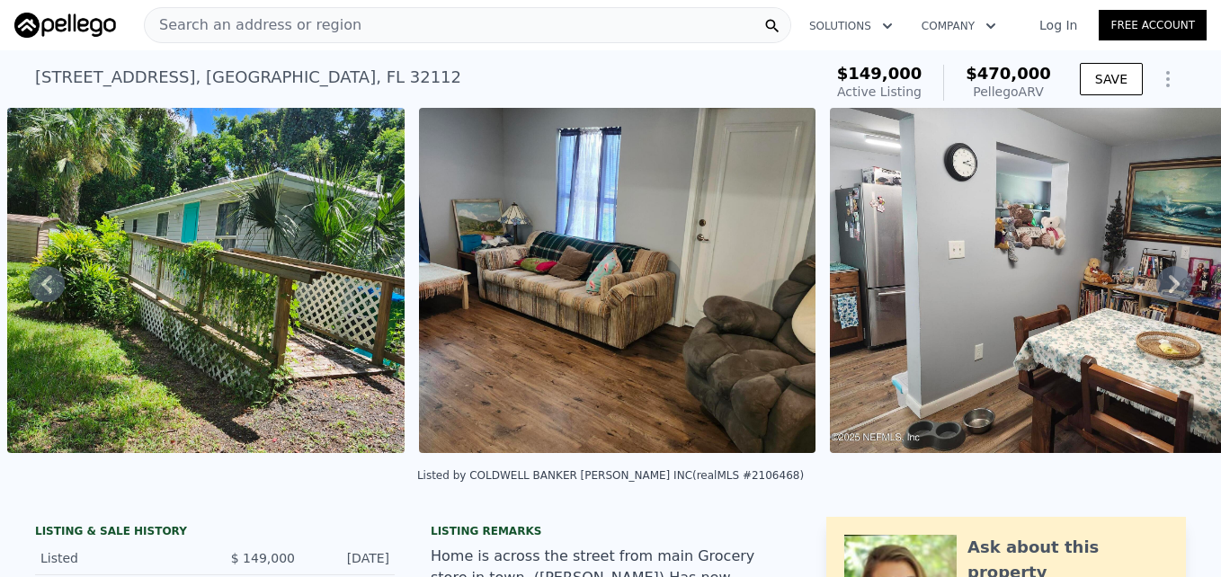
click at [1168, 289] on icon at bounding box center [1174, 284] width 36 height 36
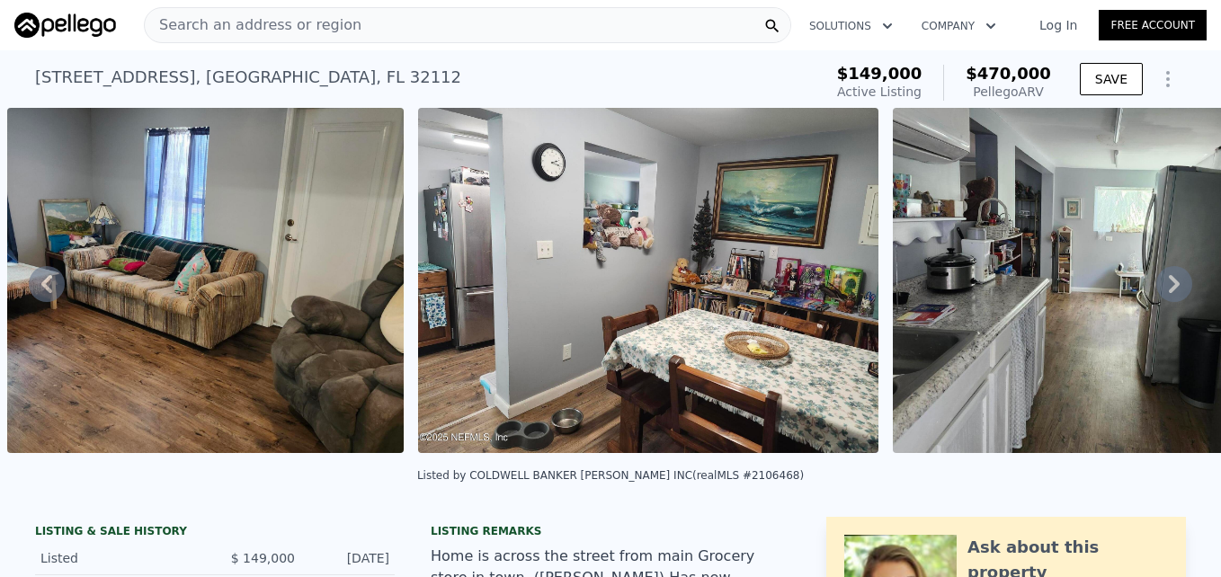
click at [1168, 289] on icon at bounding box center [1174, 284] width 36 height 36
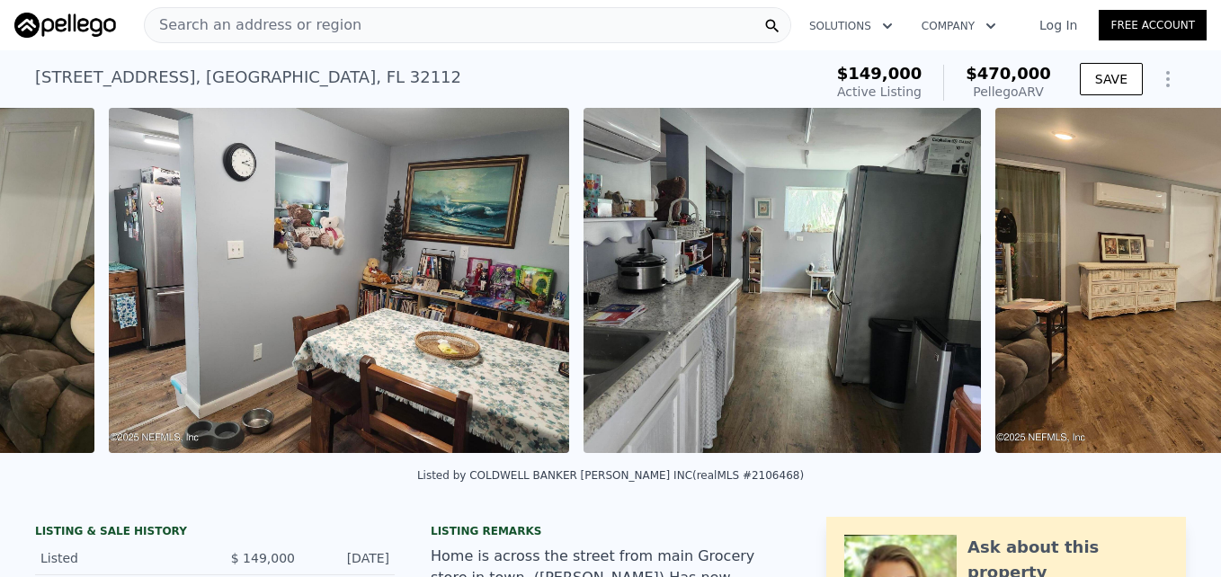
scroll to position [0, 2120]
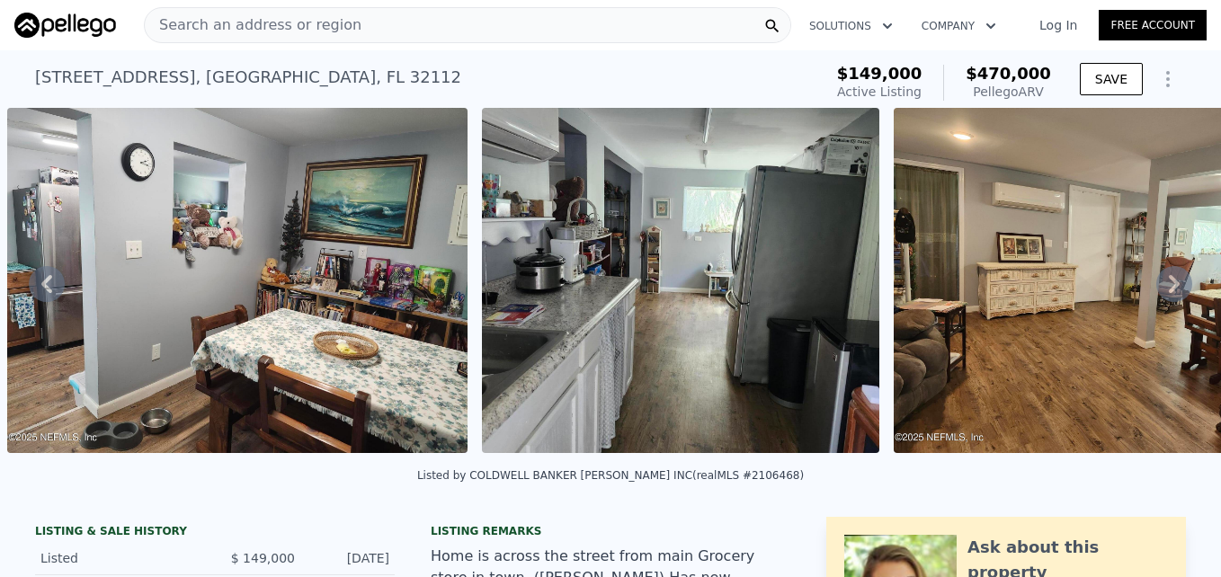
click at [1168, 289] on icon at bounding box center [1174, 284] width 36 height 36
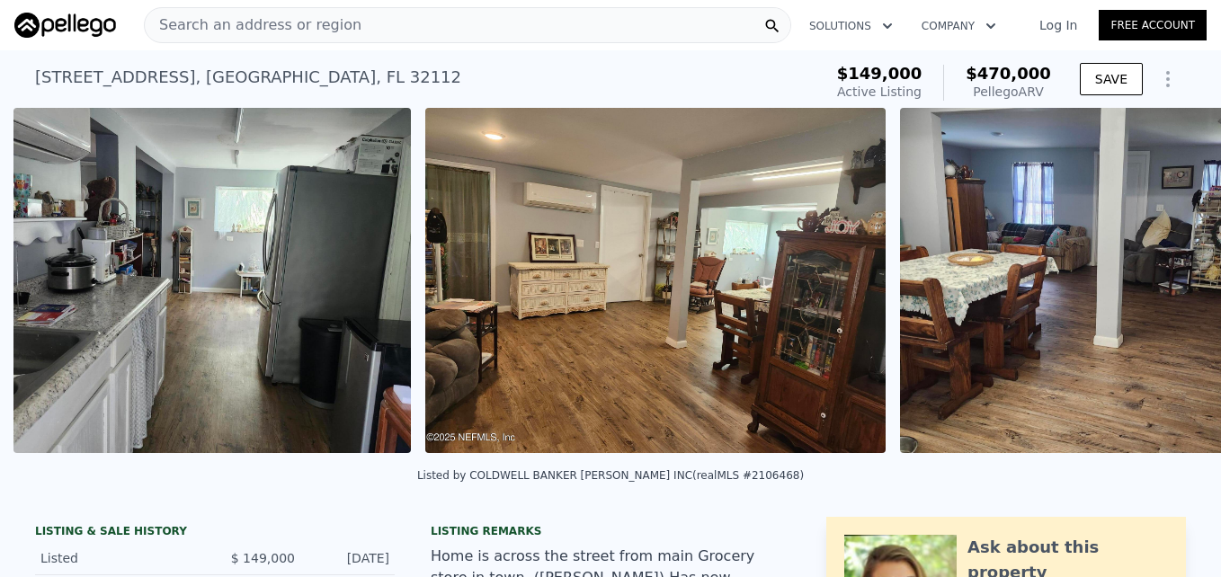
scroll to position [0, 2594]
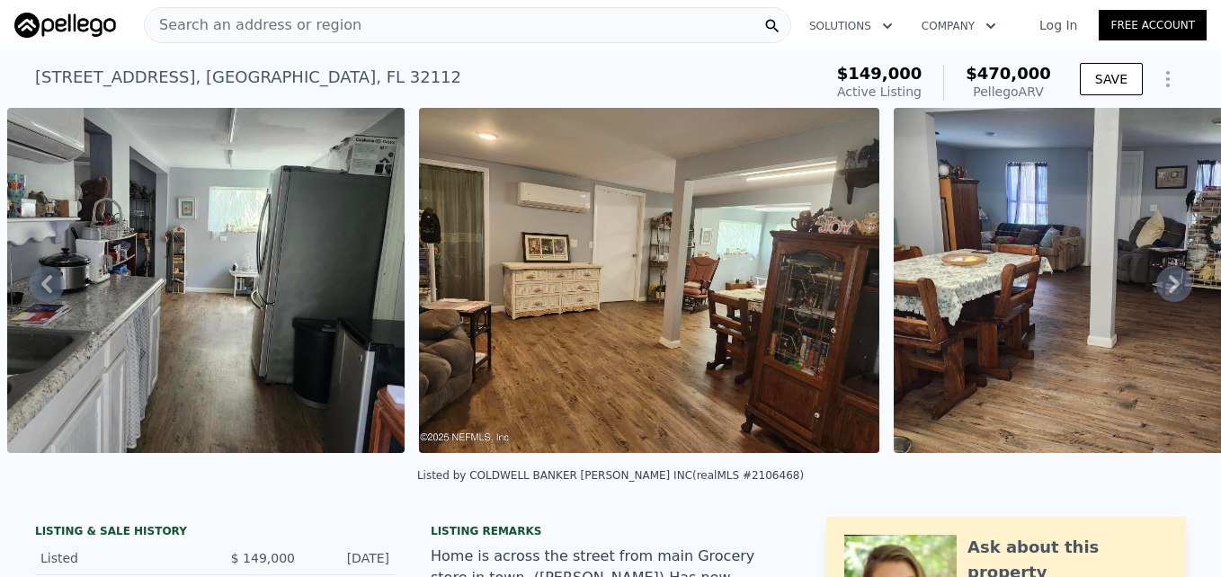
click at [1168, 289] on icon at bounding box center [1174, 284] width 36 height 36
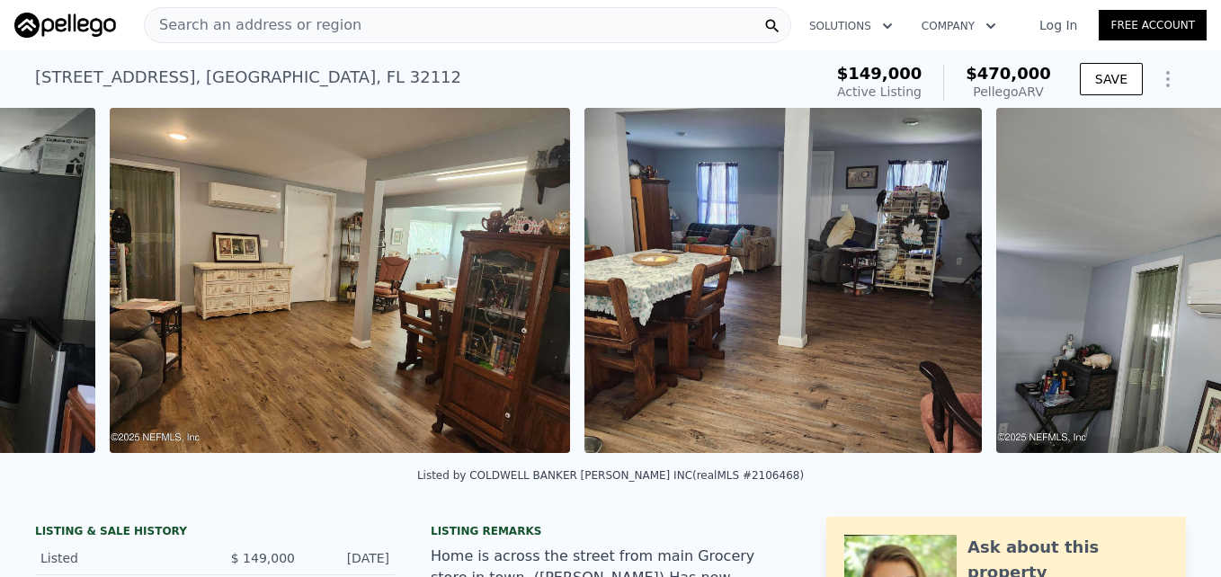
scroll to position [0, 3006]
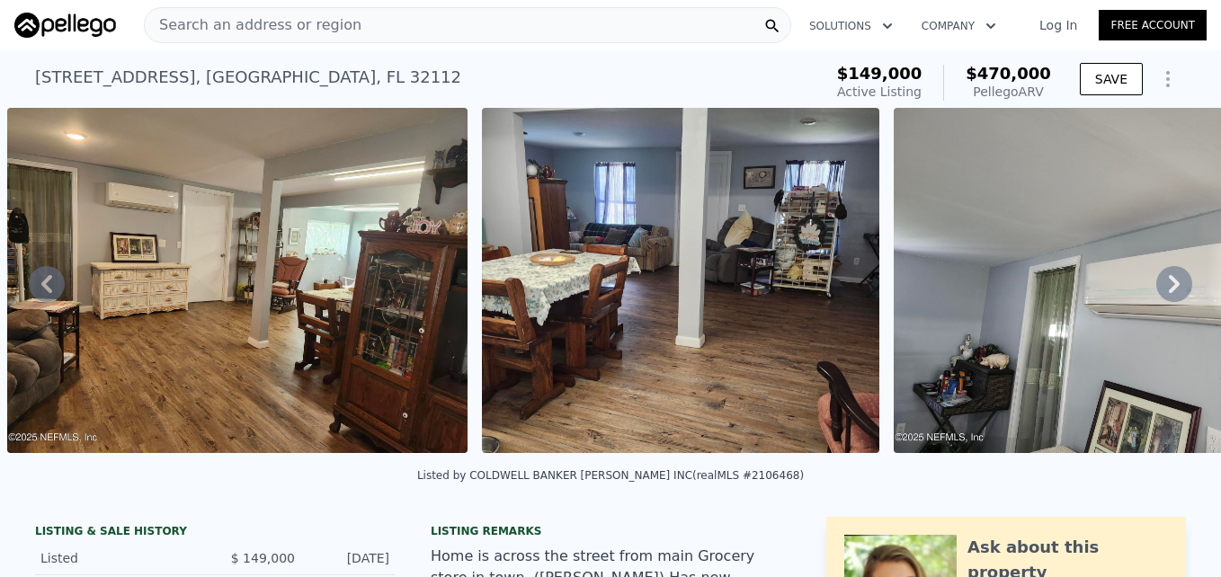
click at [1168, 289] on icon at bounding box center [1174, 284] width 36 height 36
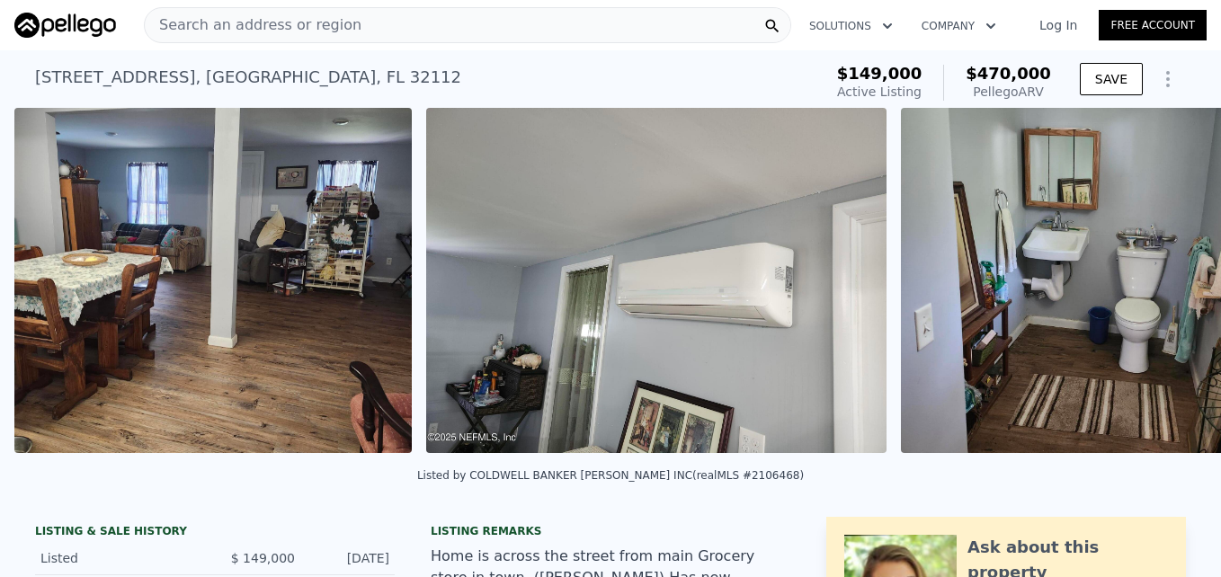
scroll to position [0, 3481]
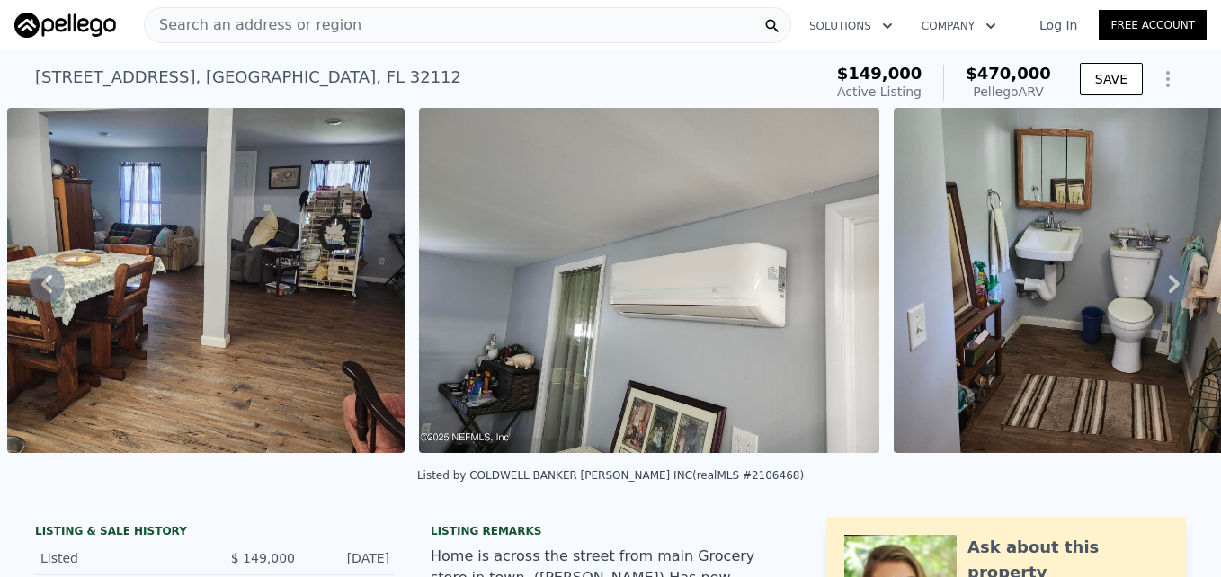
click at [1168, 289] on icon at bounding box center [1174, 284] width 36 height 36
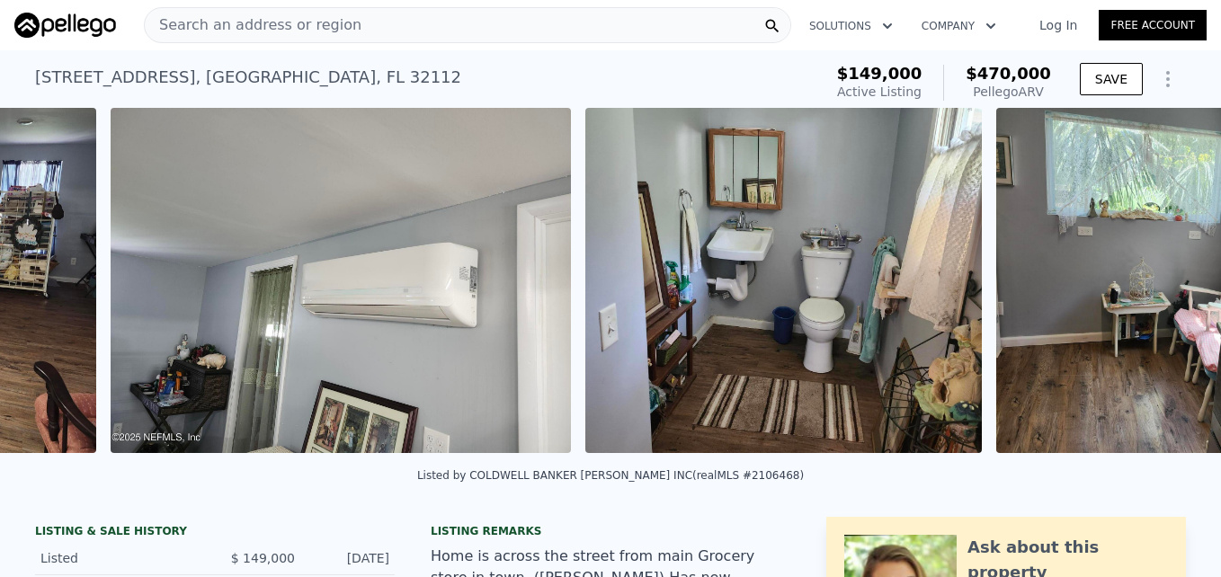
scroll to position [0, 3892]
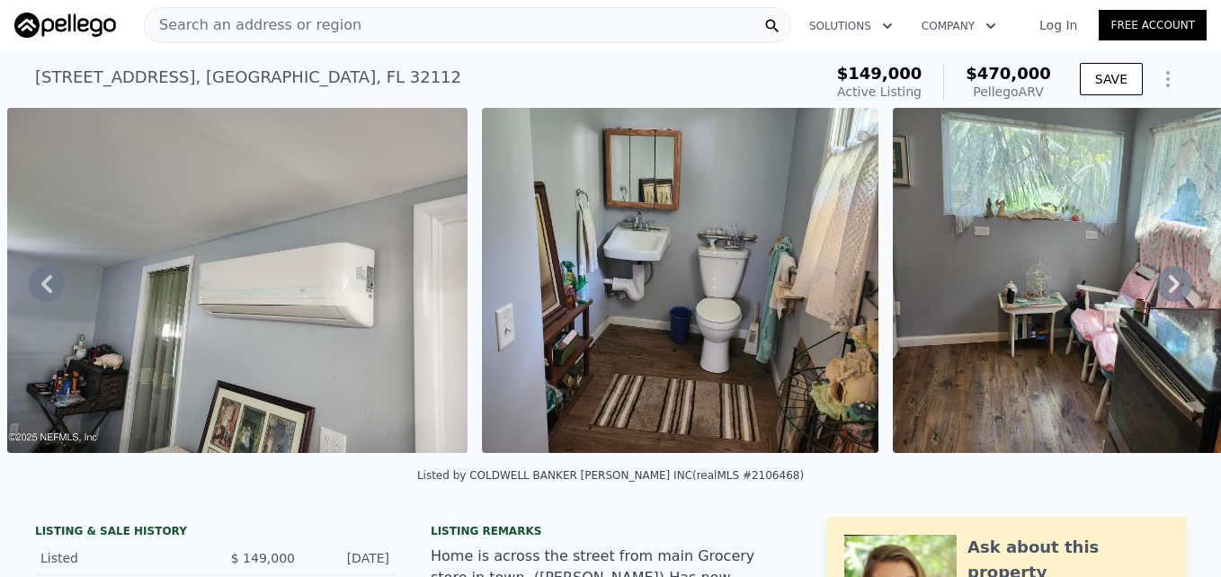
click at [1168, 289] on icon at bounding box center [1174, 284] width 36 height 36
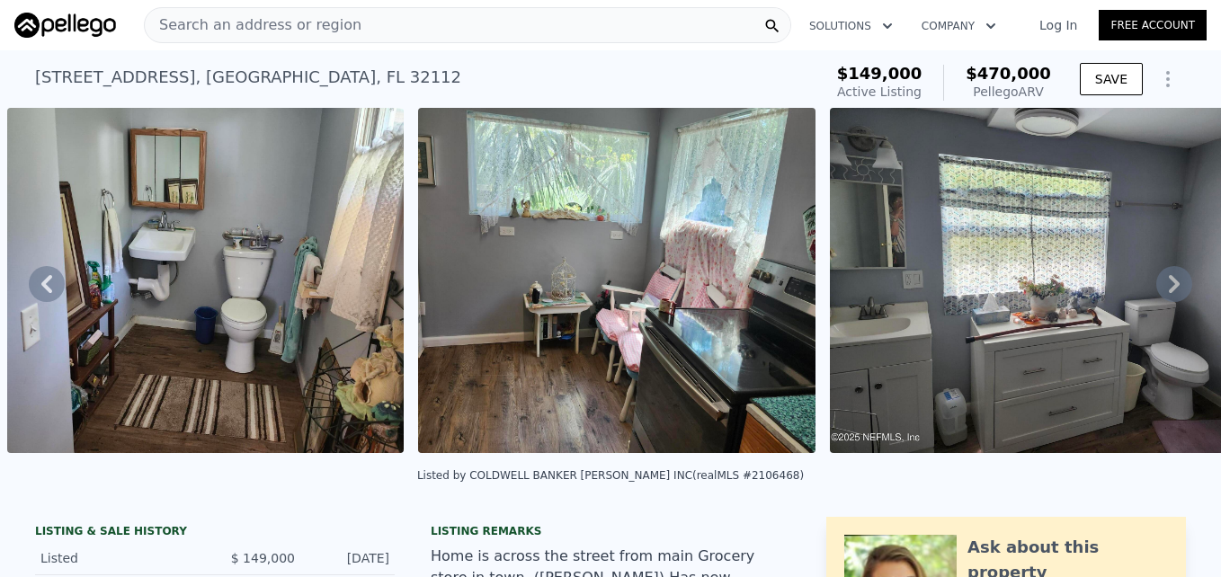
click at [1168, 289] on icon at bounding box center [1174, 284] width 36 height 36
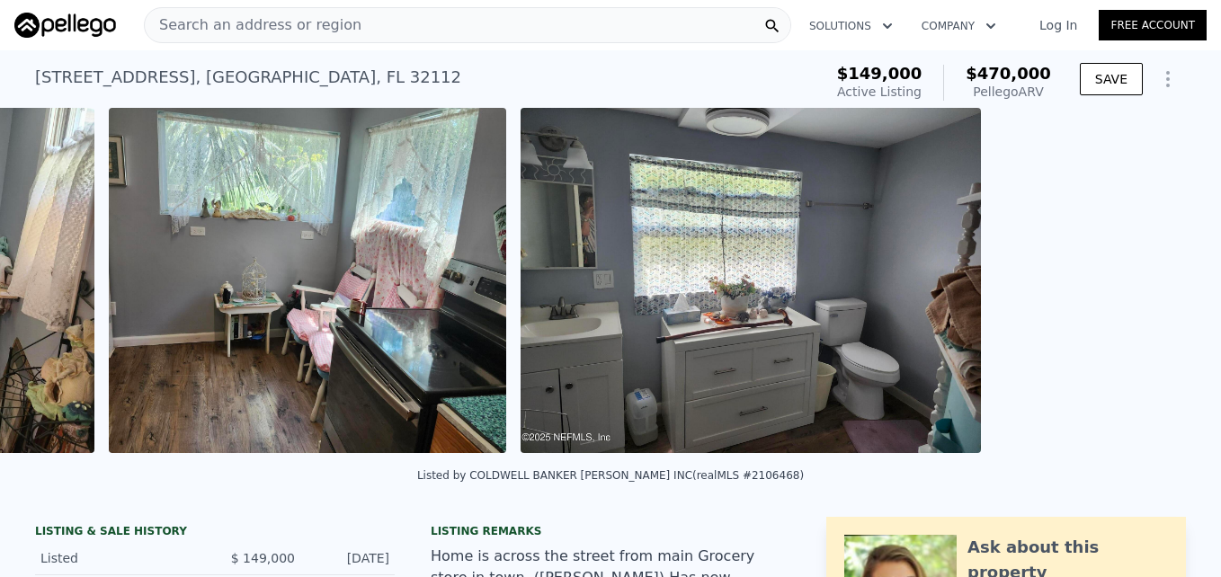
scroll to position [0, 4778]
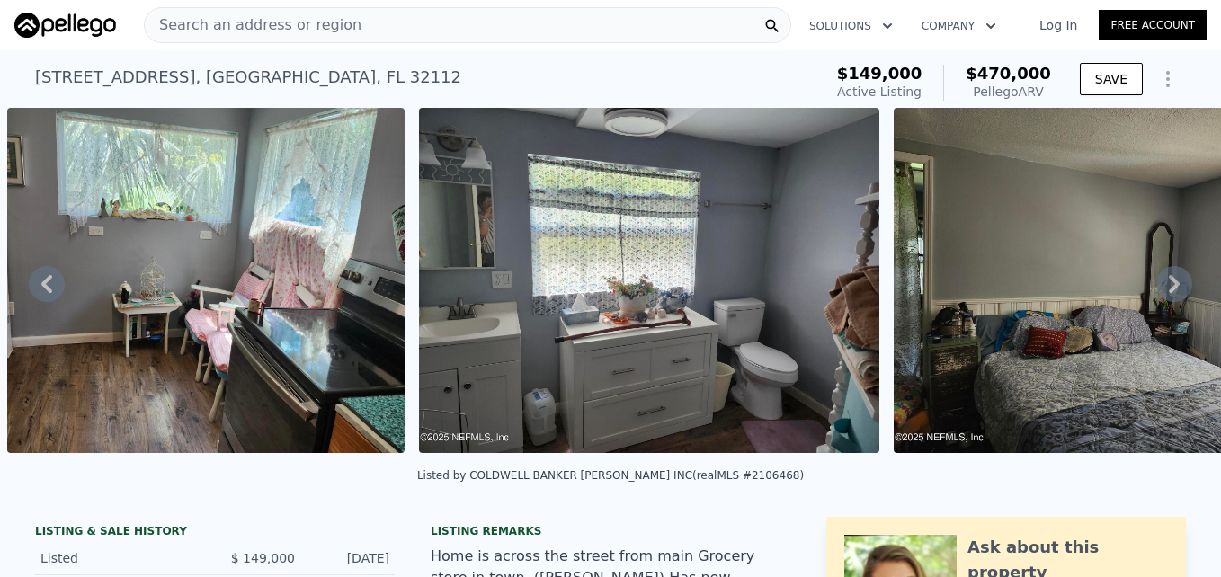
click at [1168, 289] on icon at bounding box center [1174, 284] width 36 height 36
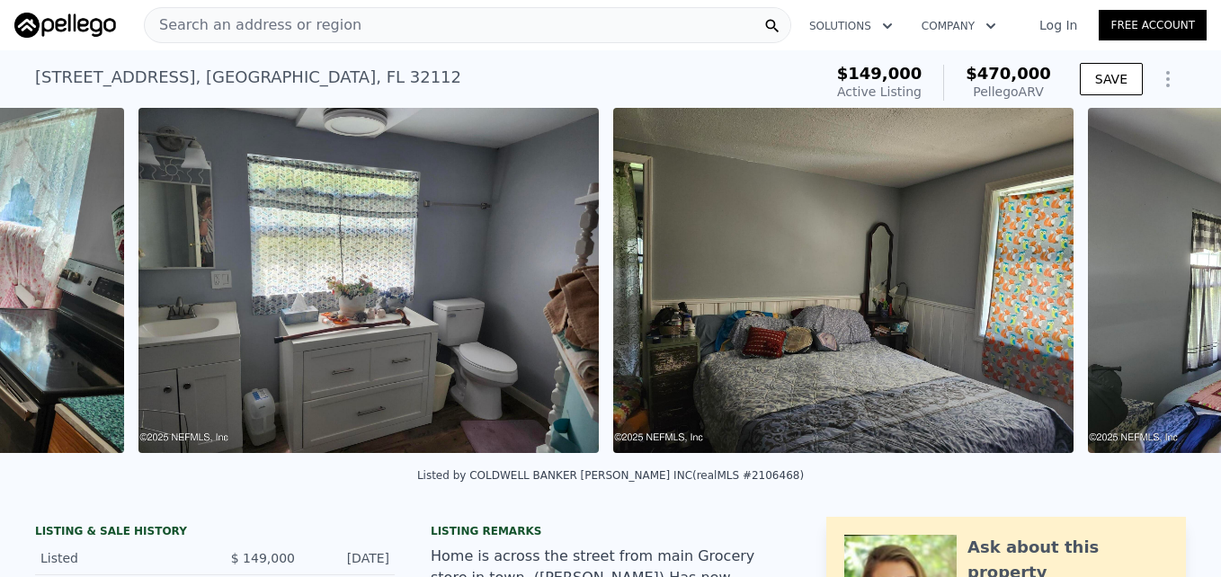
scroll to position [0, 5189]
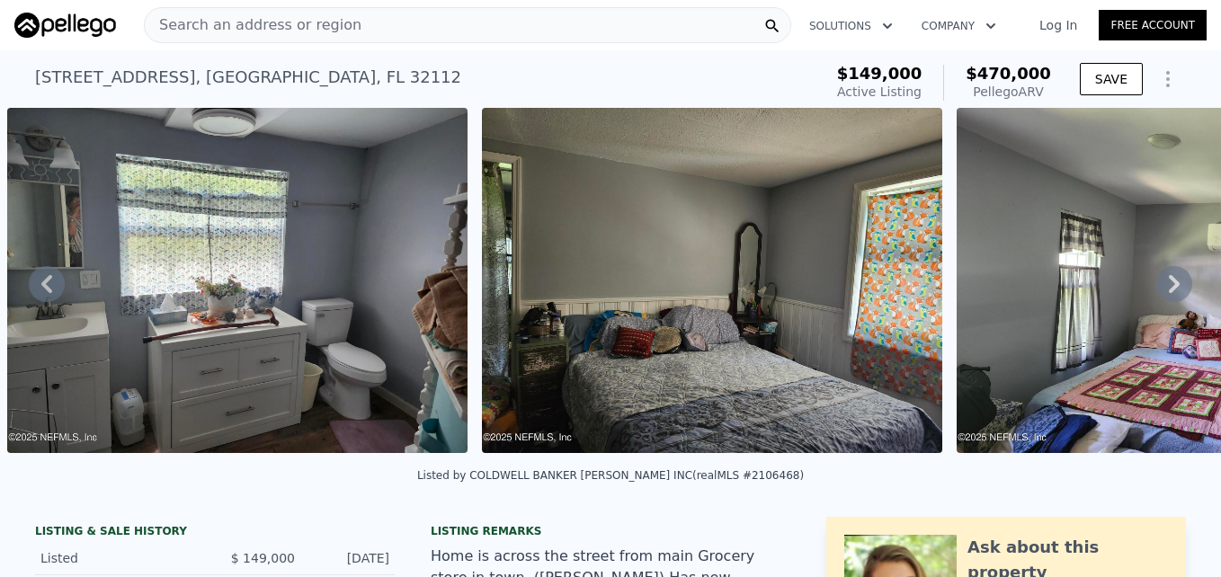
click at [1168, 289] on icon at bounding box center [1174, 284] width 36 height 36
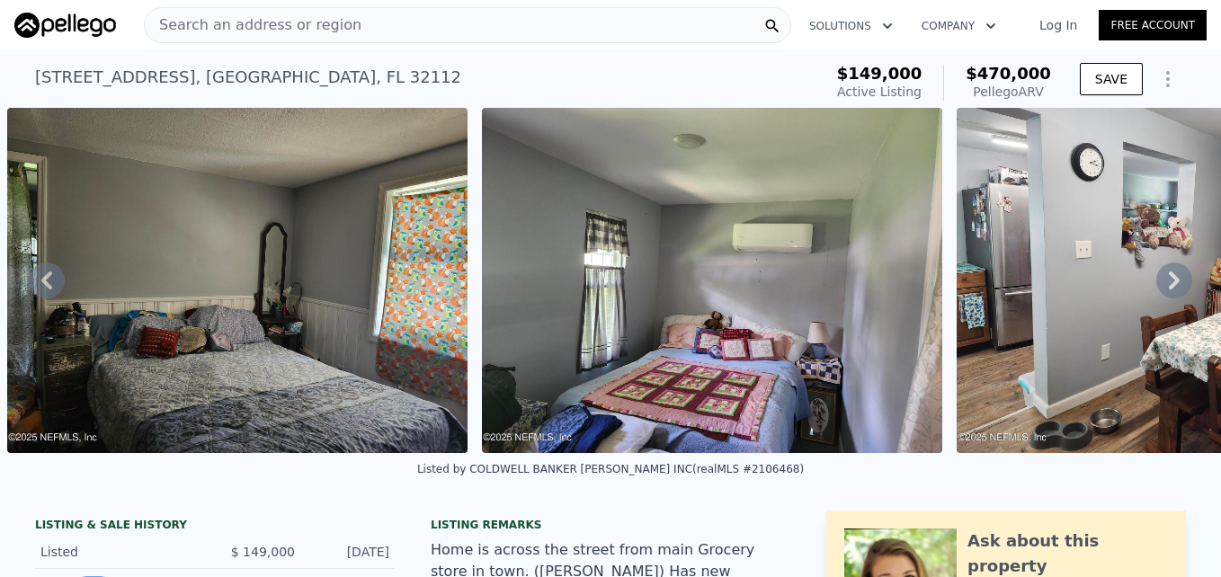
click at [1168, 289] on icon at bounding box center [1174, 280] width 36 height 36
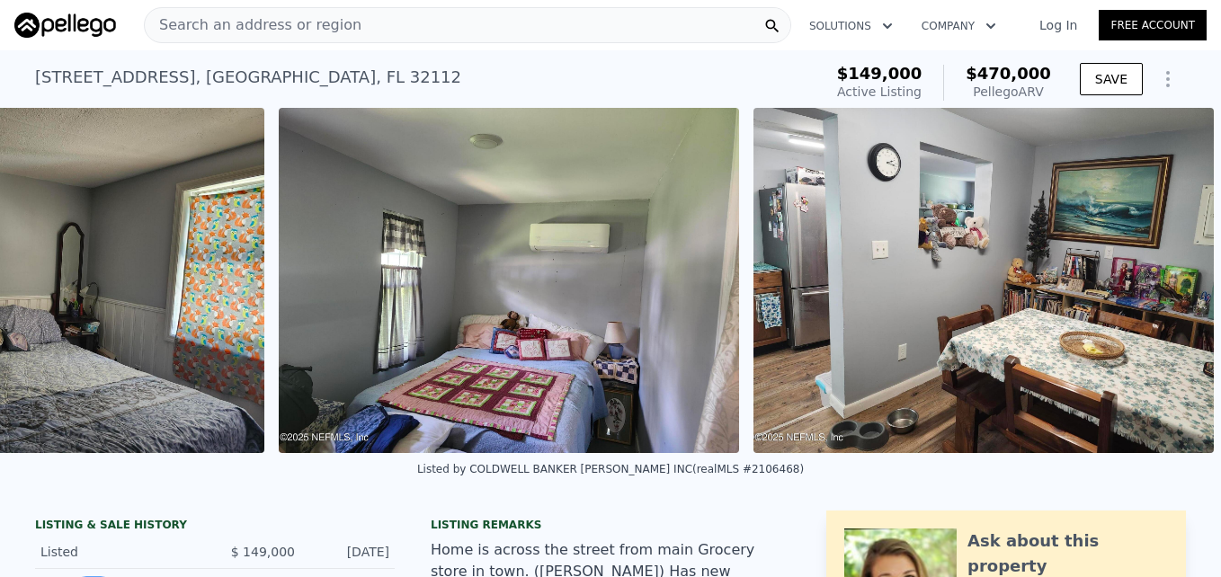
scroll to position [0, 5881]
click at [1168, 289] on img at bounding box center [983, 280] width 460 height 345
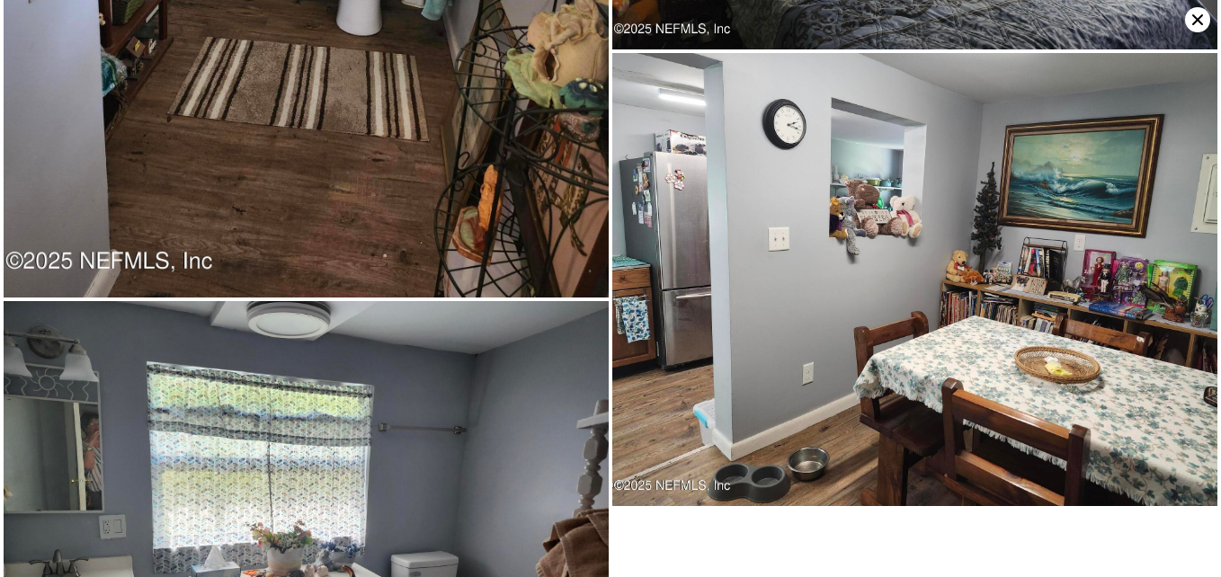
scroll to position [3411, 0]
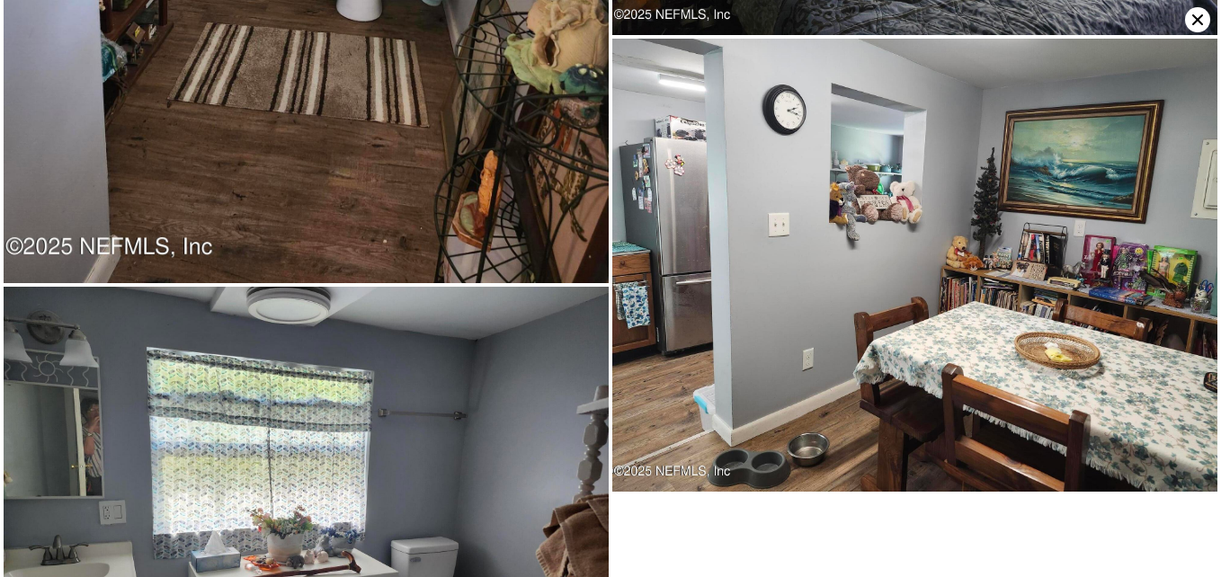
click at [1194, 14] on icon at bounding box center [1197, 19] width 25 height 25
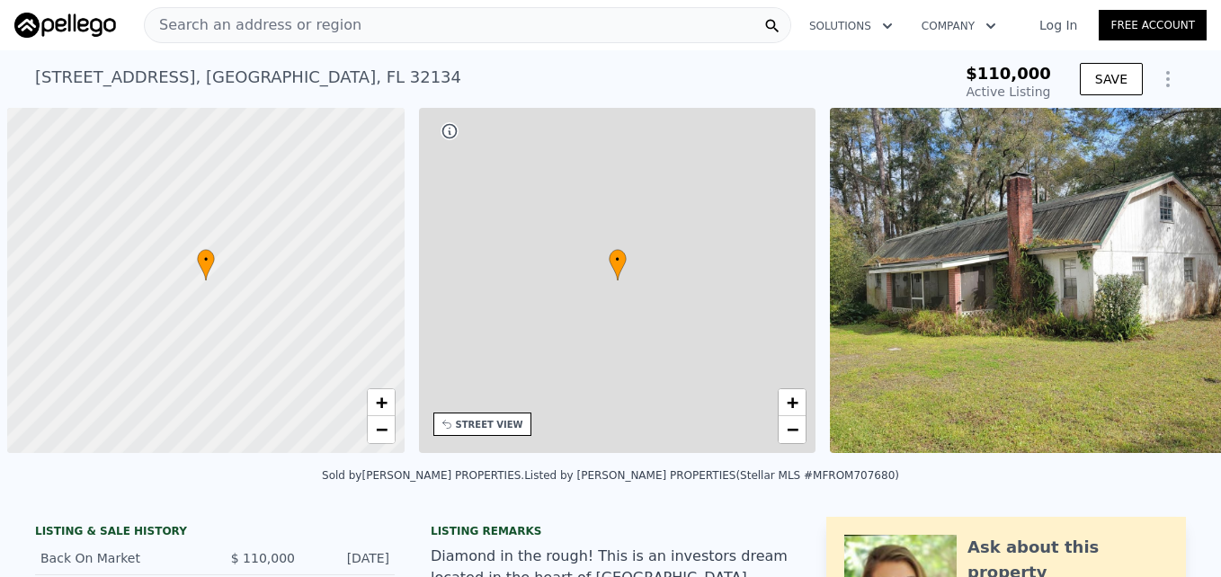
scroll to position [0, 7]
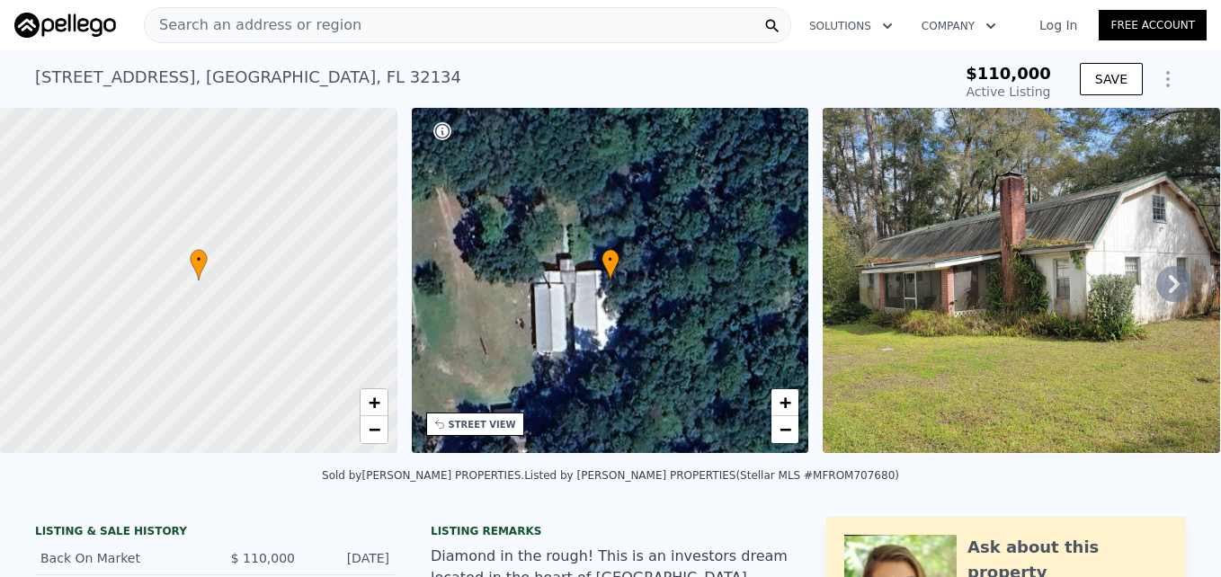
click at [1095, 280] on img at bounding box center [1020, 280] width 397 height 345
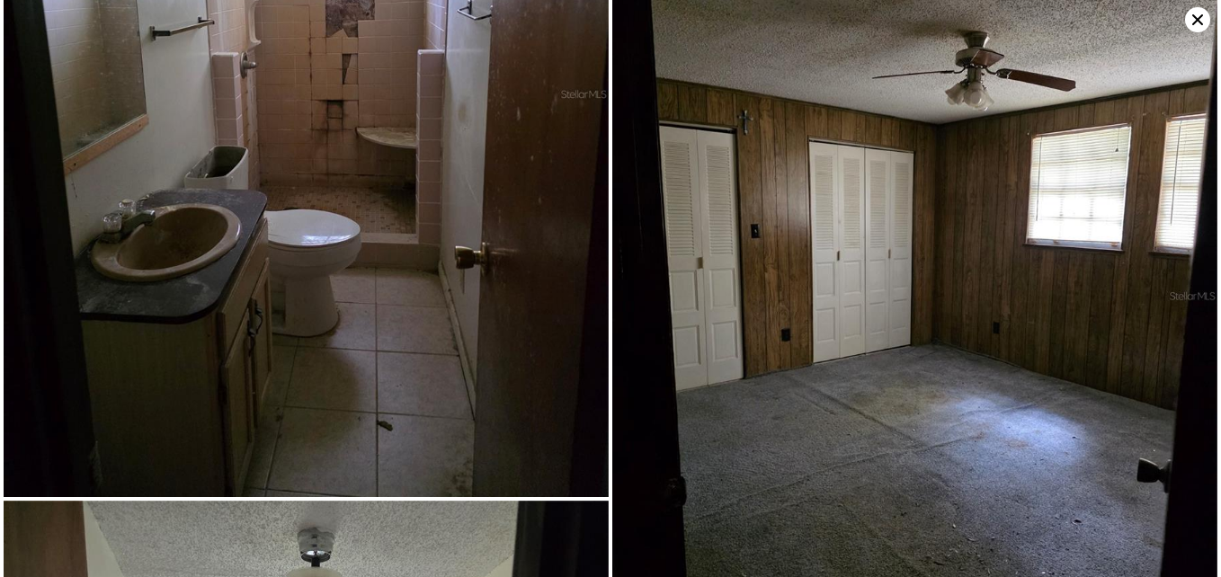
scroll to position [0, 0]
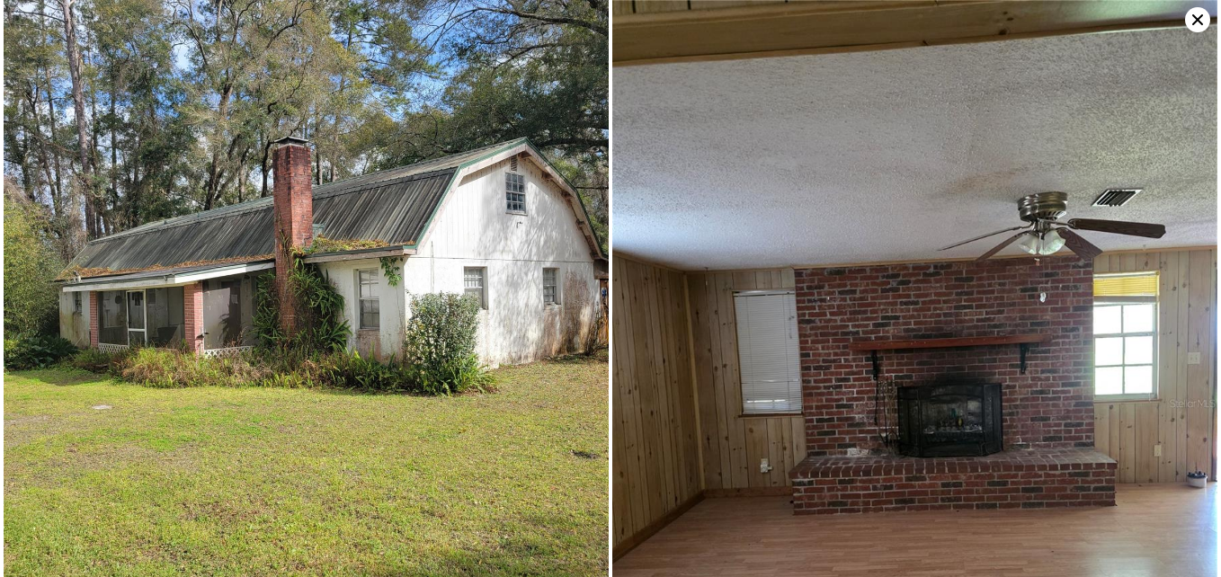
click at [948, 322] on img at bounding box center [914, 403] width 605 height 806
drag, startPoint x: 948, startPoint y: 322, endPoint x: 1065, endPoint y: 347, distance: 119.5
click at [1065, 347] on img at bounding box center [914, 403] width 605 height 806
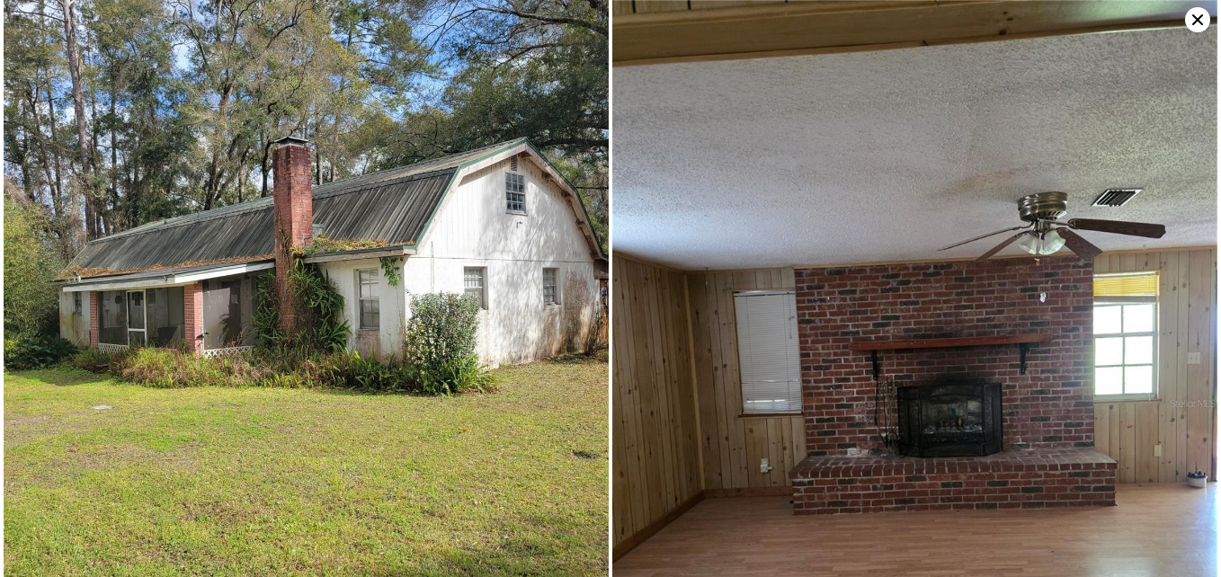
click at [1194, 15] on icon at bounding box center [1197, 19] width 11 height 11
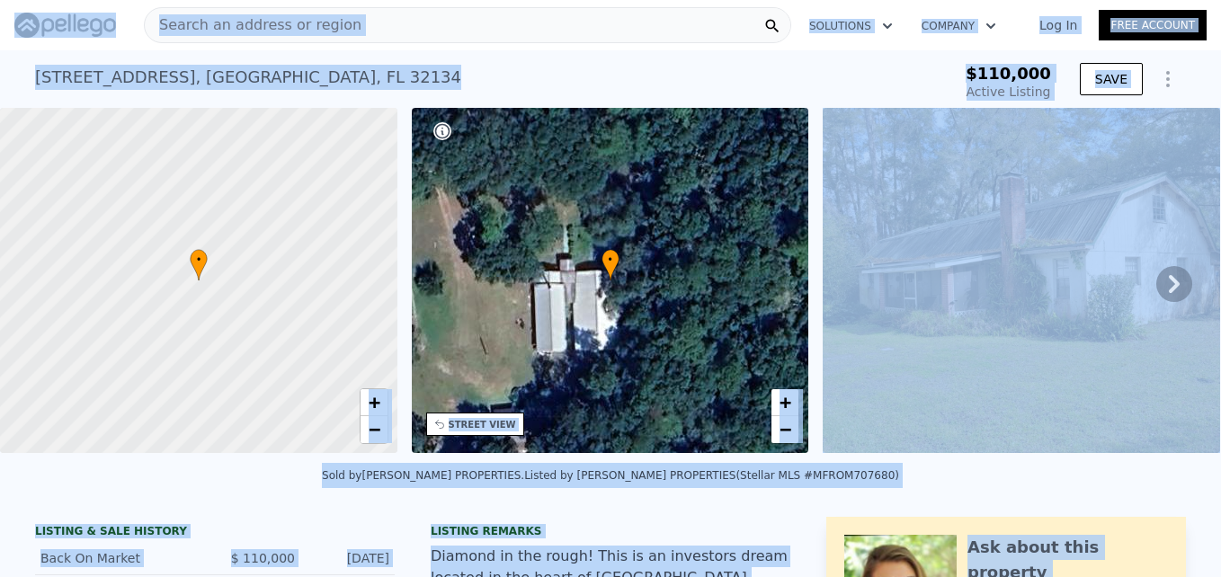
click at [1070, 256] on img at bounding box center [1020, 280] width 397 height 345
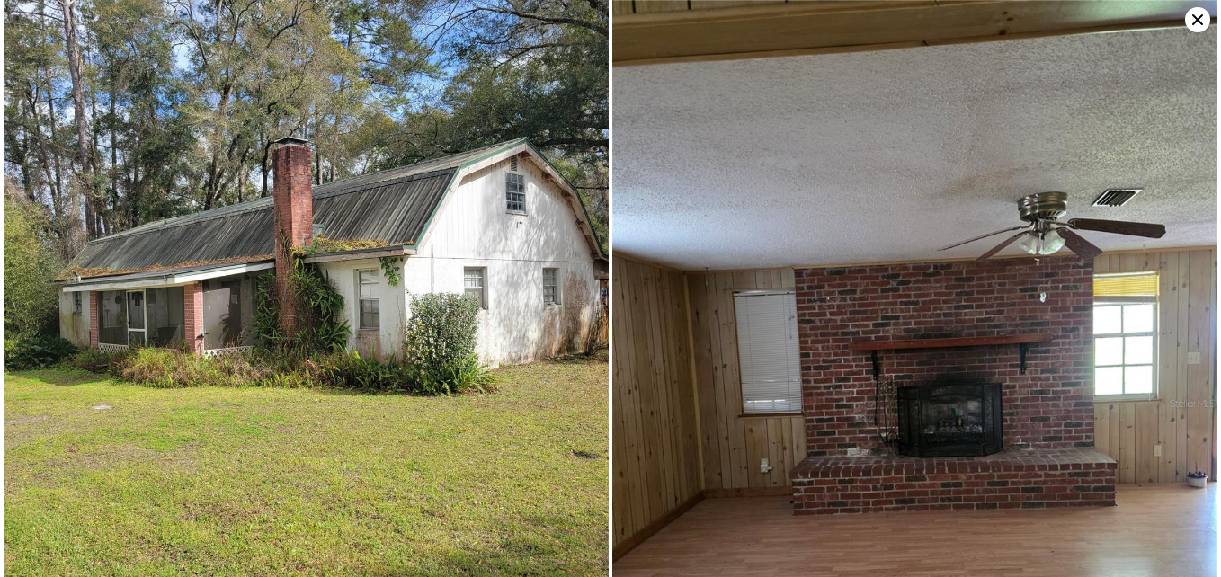
click at [1196, 25] on icon at bounding box center [1197, 19] width 25 height 25
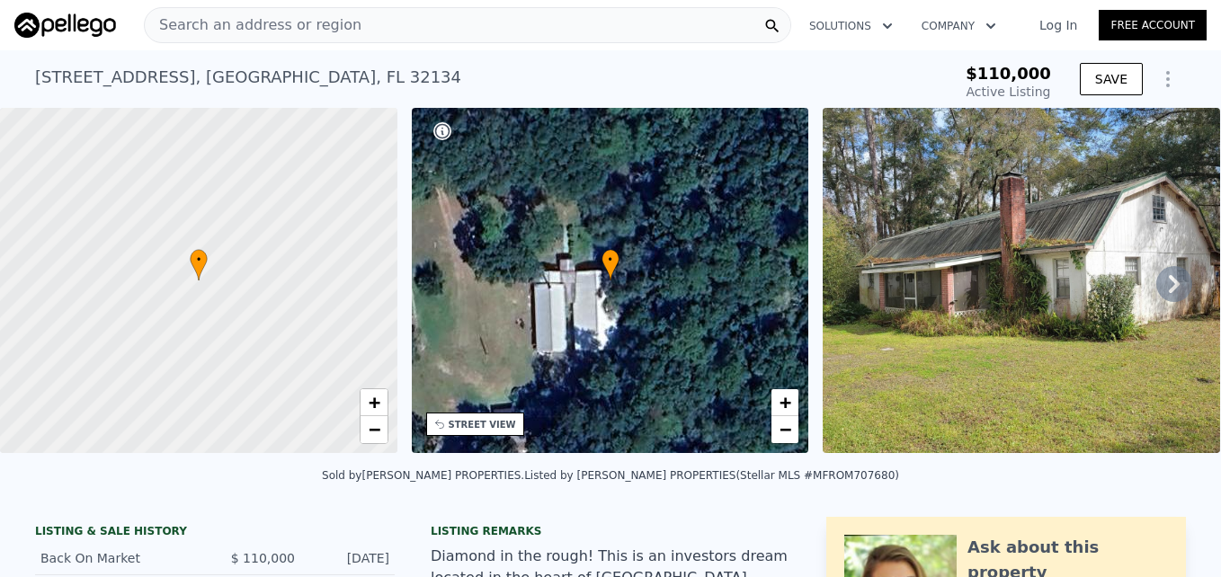
click at [1164, 297] on icon at bounding box center [1174, 284] width 36 height 36
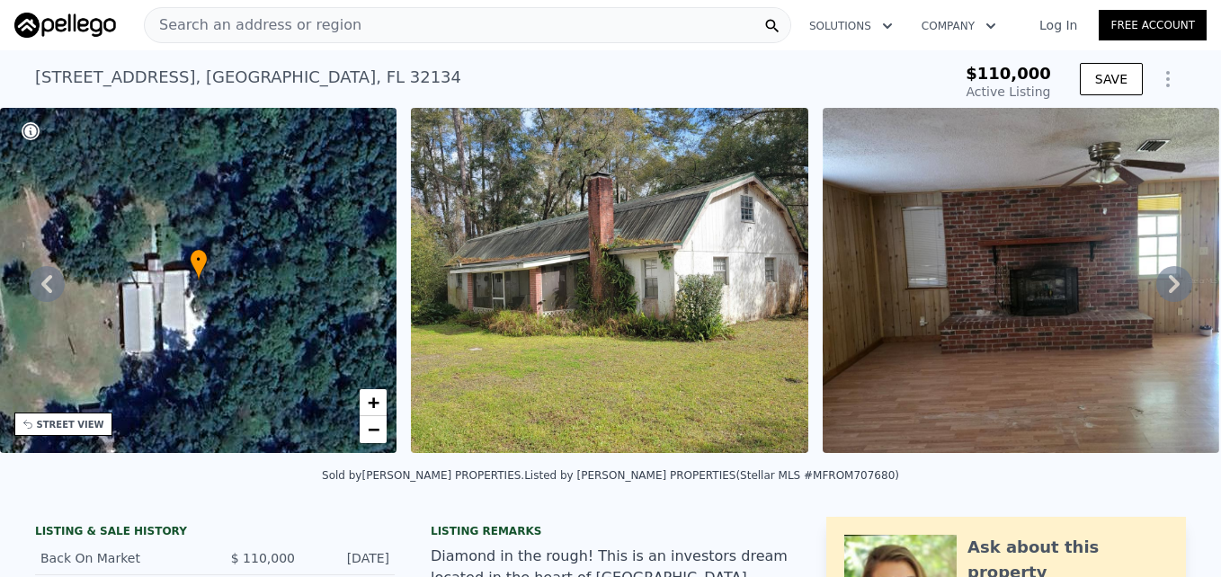
click at [1164, 297] on icon at bounding box center [1174, 284] width 36 height 36
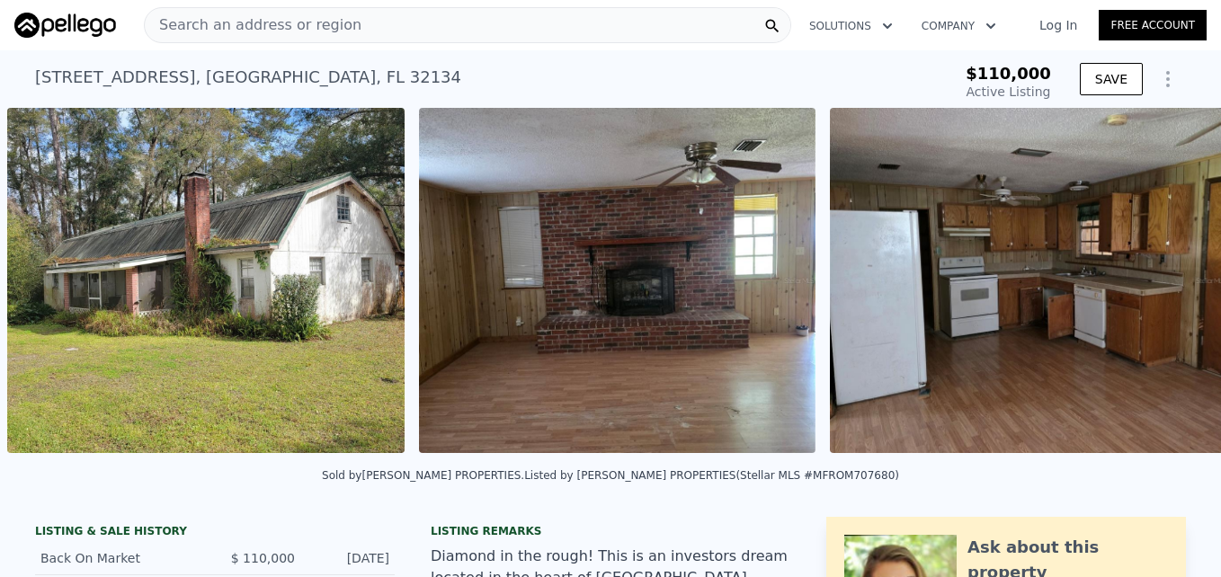
click at [1164, 297] on div "• + − • + − STREET VIEW Loading... SATELLITE VIEW" at bounding box center [610, 283] width 1221 height 351
click at [1164, 297] on icon at bounding box center [1174, 284] width 36 height 36
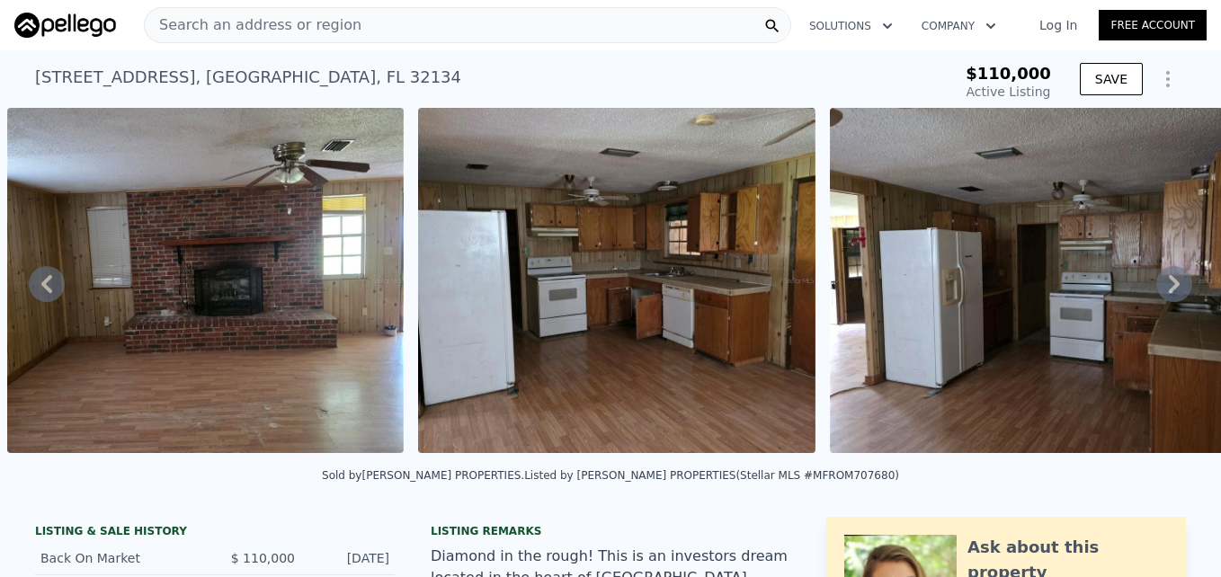
click at [1164, 297] on icon at bounding box center [1174, 284] width 36 height 36
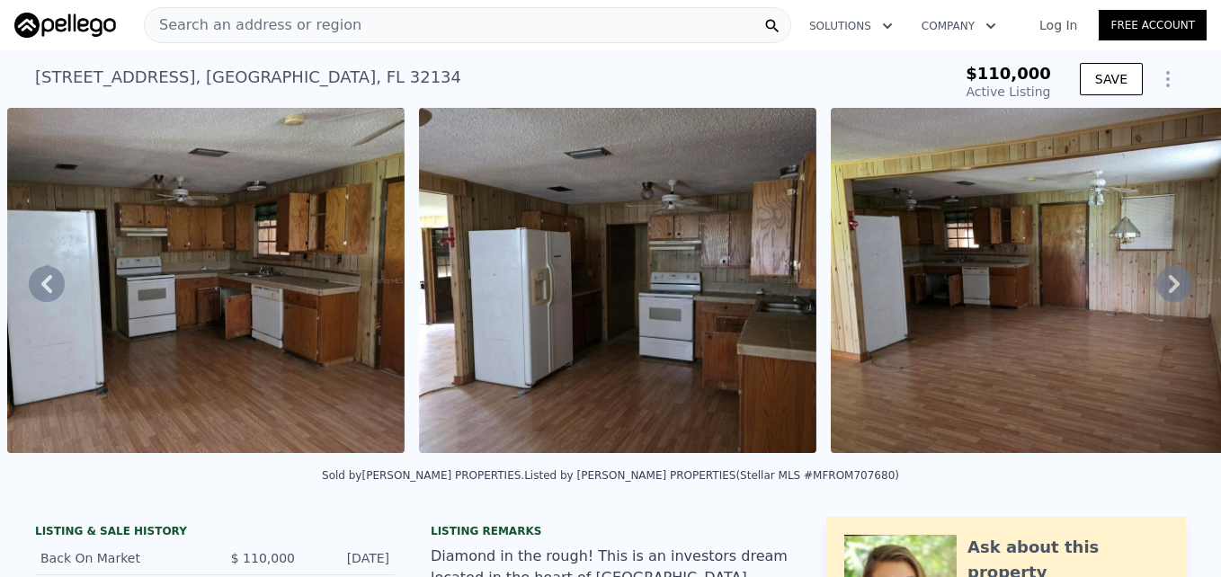
click at [1164, 297] on icon at bounding box center [1174, 284] width 36 height 36
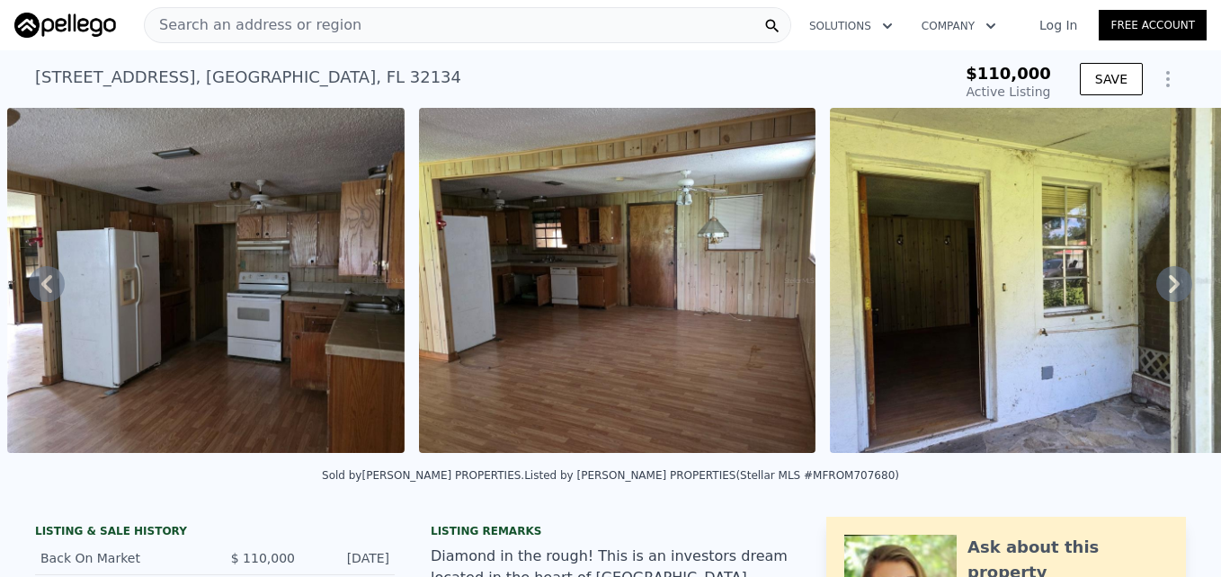
click at [1164, 297] on icon at bounding box center [1174, 284] width 36 height 36
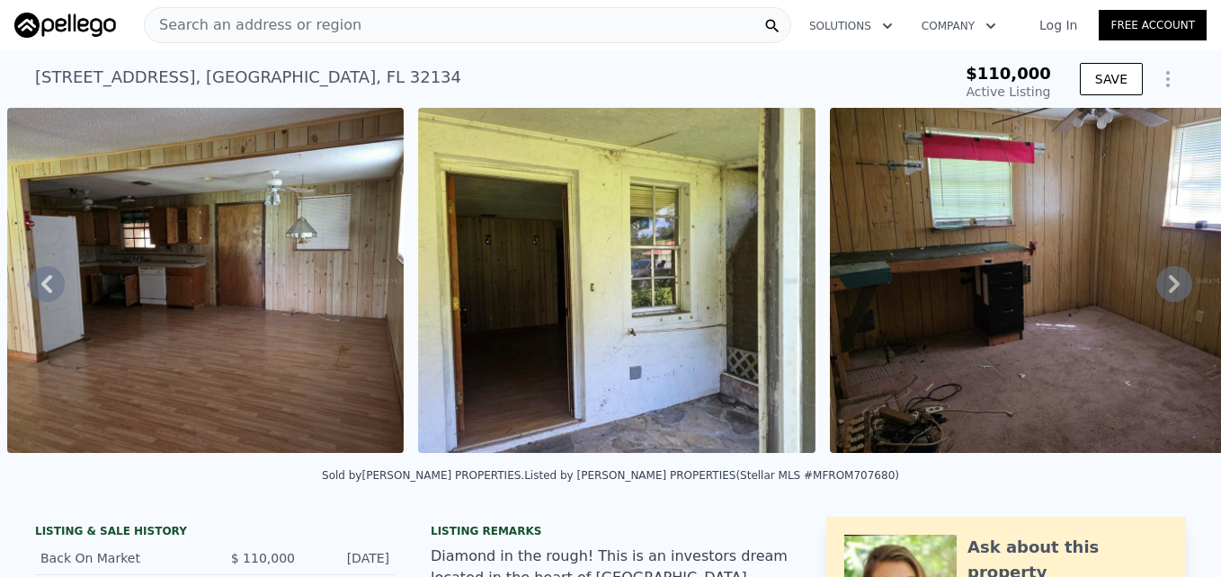
click at [1164, 297] on icon at bounding box center [1174, 284] width 36 height 36
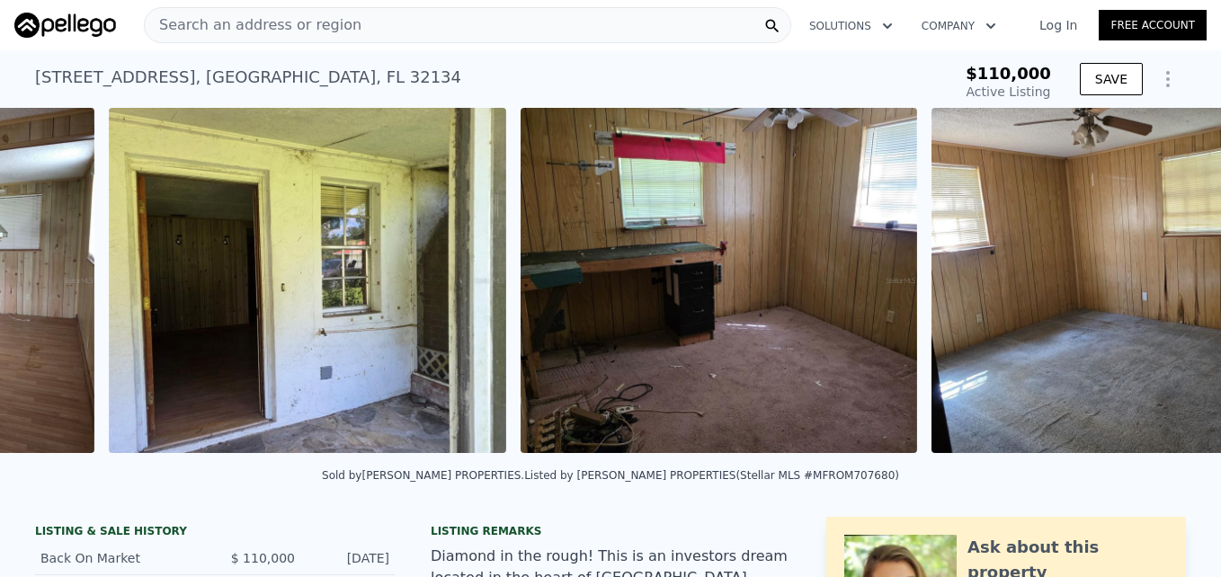
scroll to position [0, 2879]
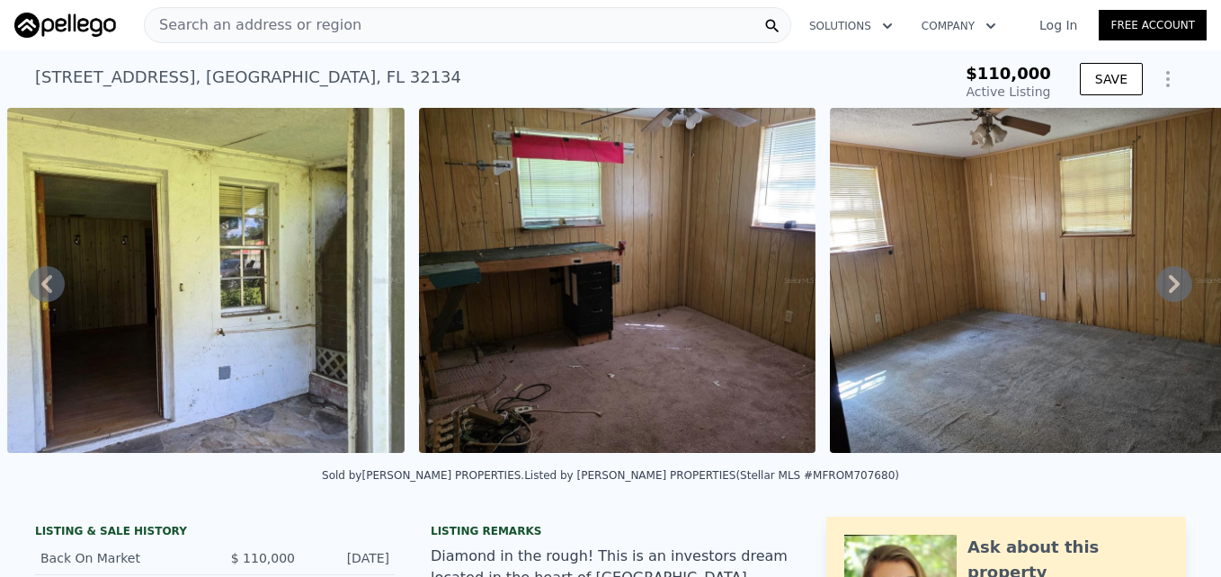
click at [1164, 297] on div "• + − • + − STREET VIEW Loading... SATELLITE VIEW" at bounding box center [610, 283] width 1221 height 351
click at [1164, 297] on icon at bounding box center [1174, 284] width 36 height 36
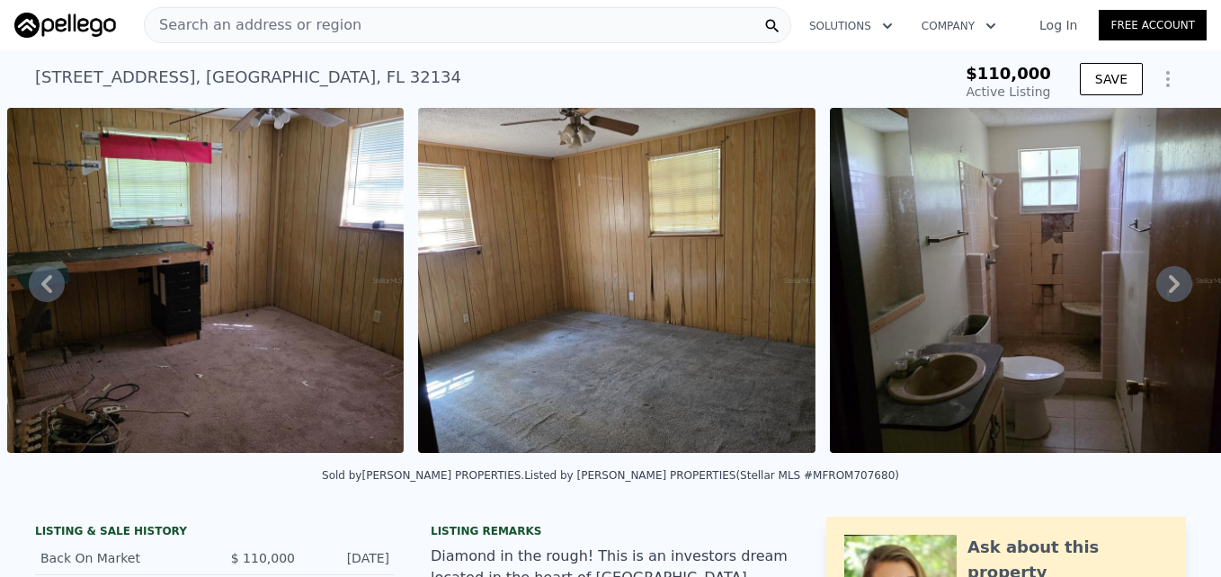
click at [1164, 297] on icon at bounding box center [1174, 284] width 36 height 36
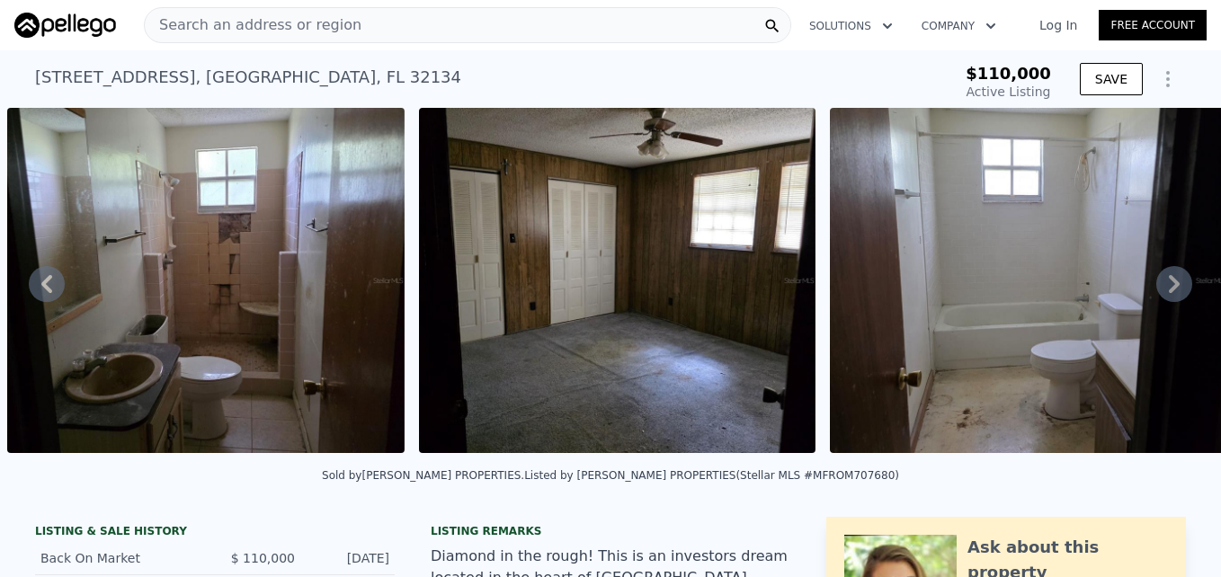
click at [1164, 297] on icon at bounding box center [1174, 284] width 36 height 36
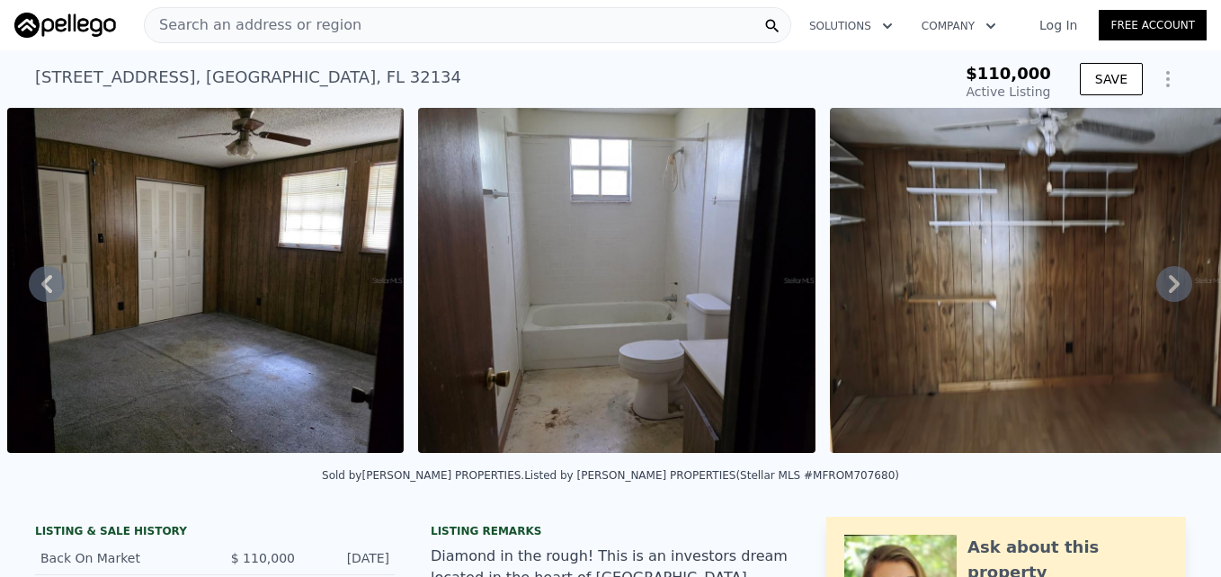
click at [1164, 297] on icon at bounding box center [1174, 284] width 36 height 36
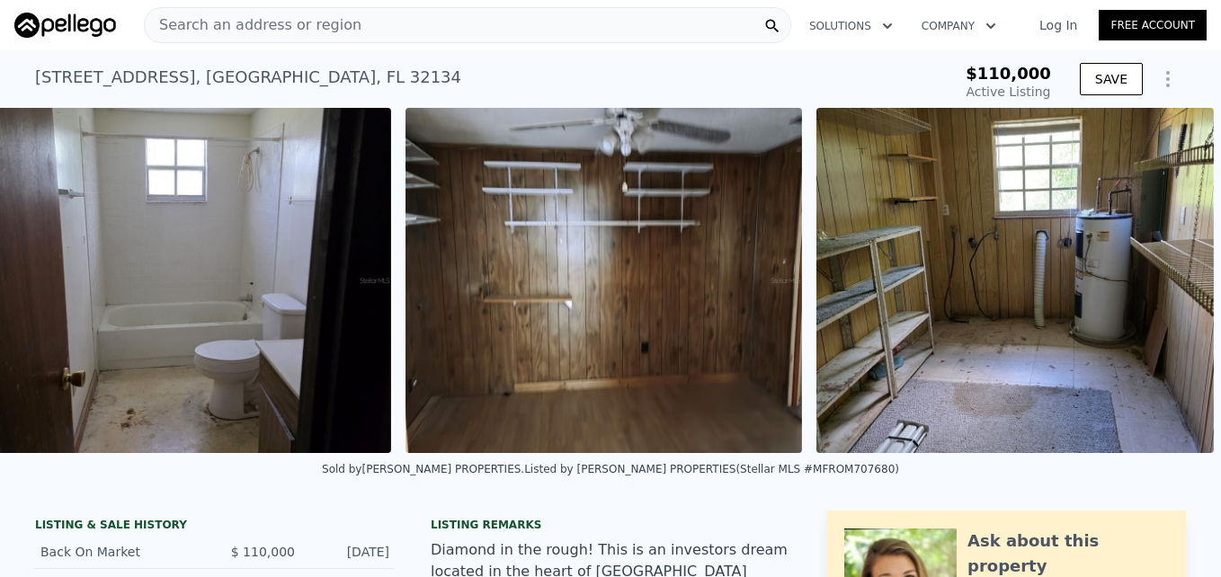
scroll to position [0, 4963]
click at [1164, 297] on img at bounding box center [1014, 280] width 397 height 345
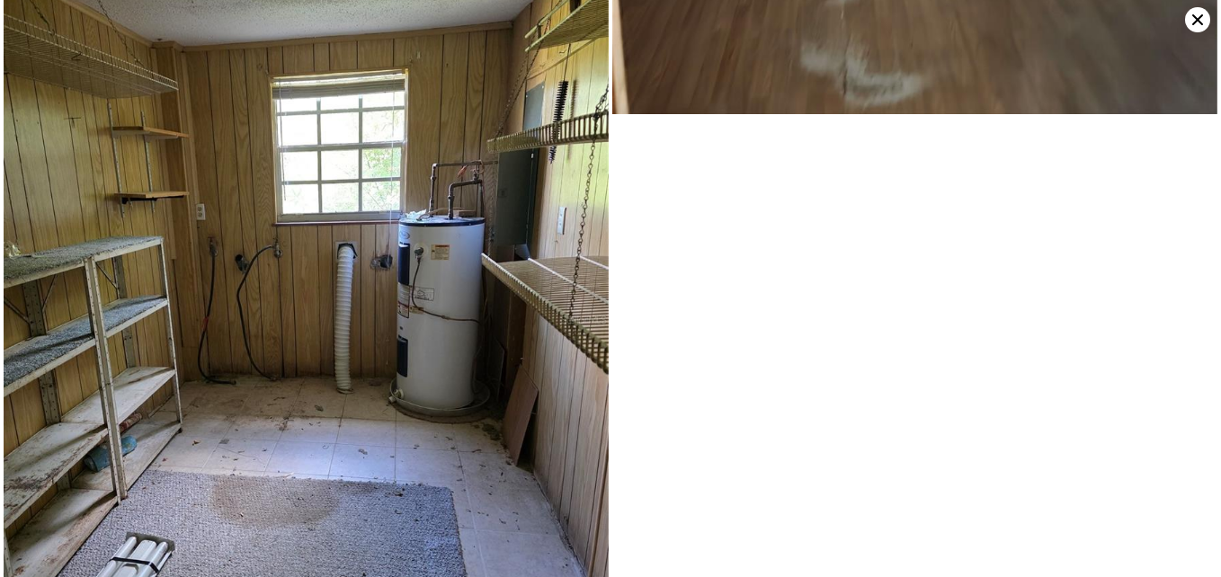
scroll to position [4804, 0]
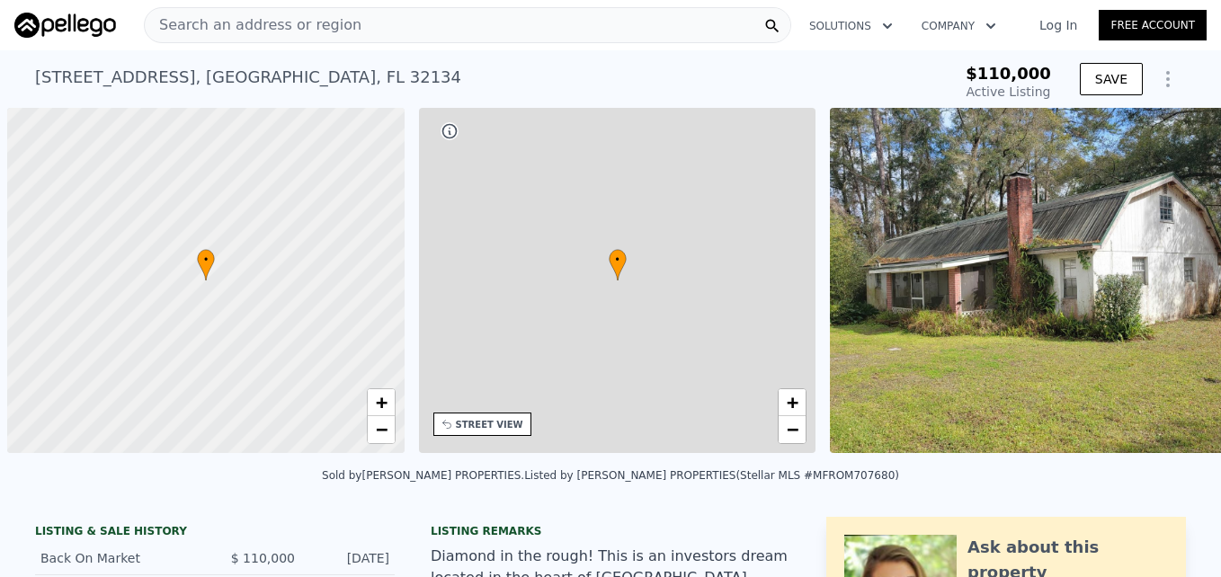
scroll to position [0, 7]
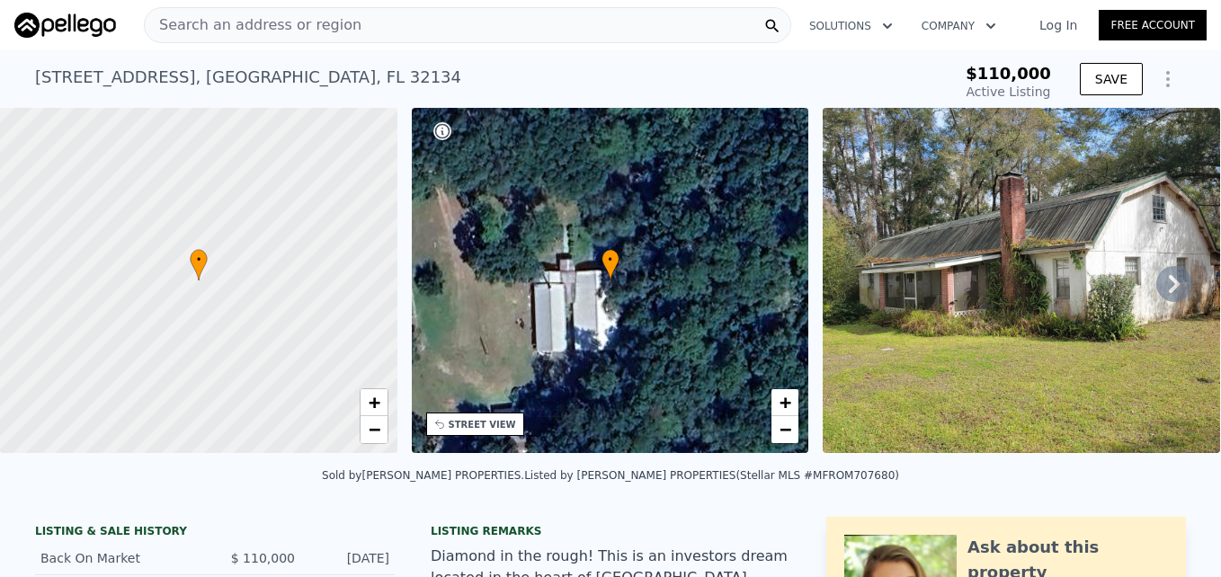
click at [1169, 283] on icon at bounding box center [1174, 284] width 11 height 18
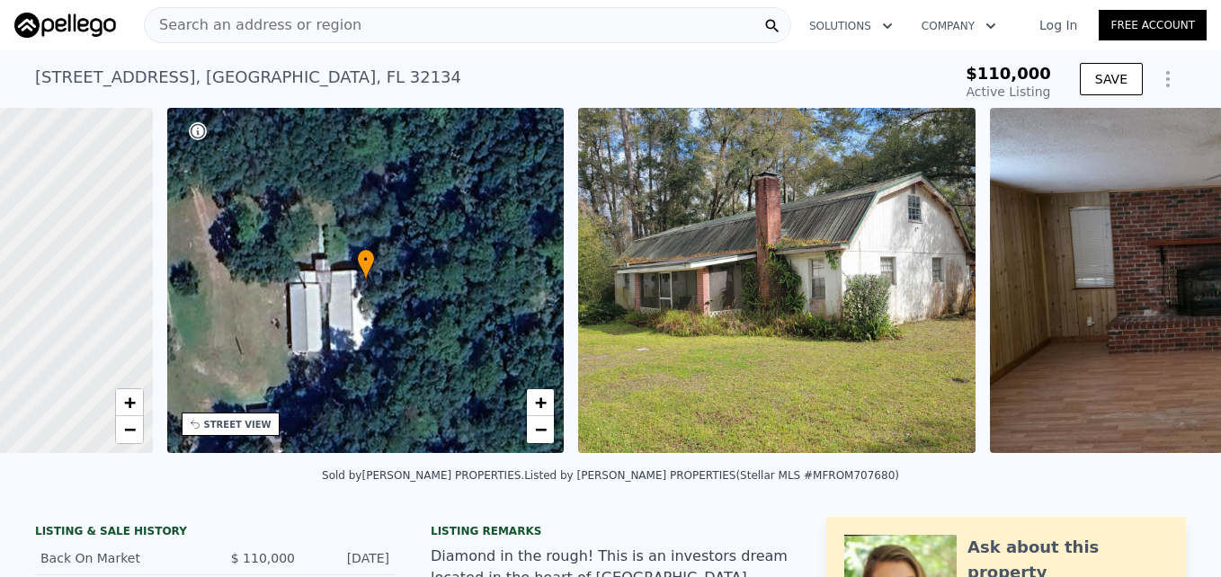
scroll to position [0, 419]
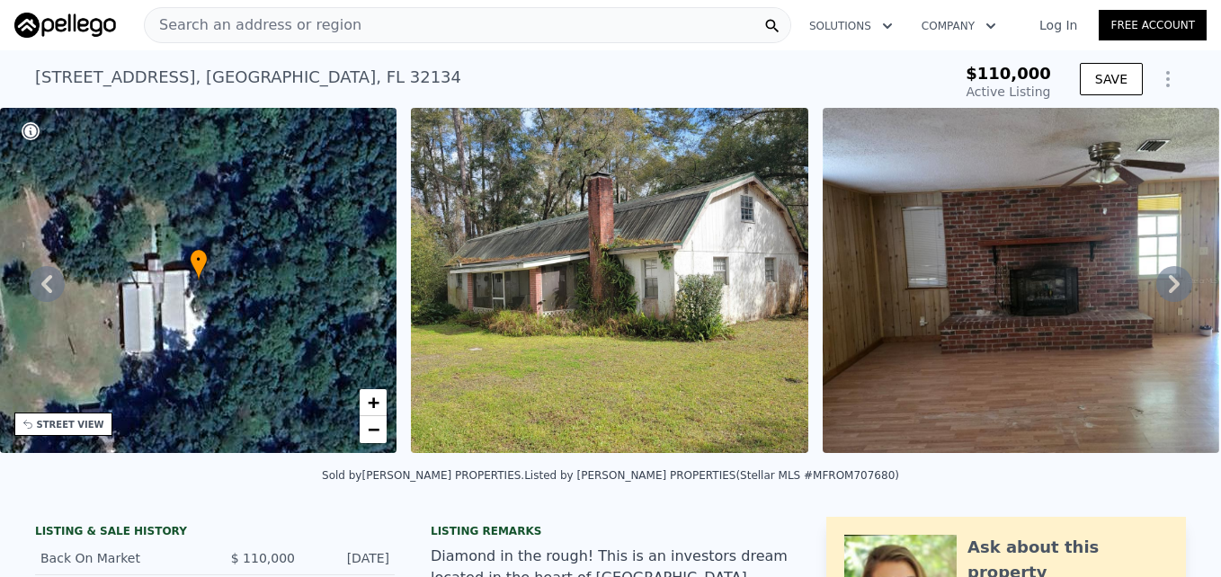
drag, startPoint x: 1159, startPoint y: 283, endPoint x: 1181, endPoint y: 209, distance: 77.1
click at [1181, 209] on img at bounding box center [1020, 280] width 397 height 345
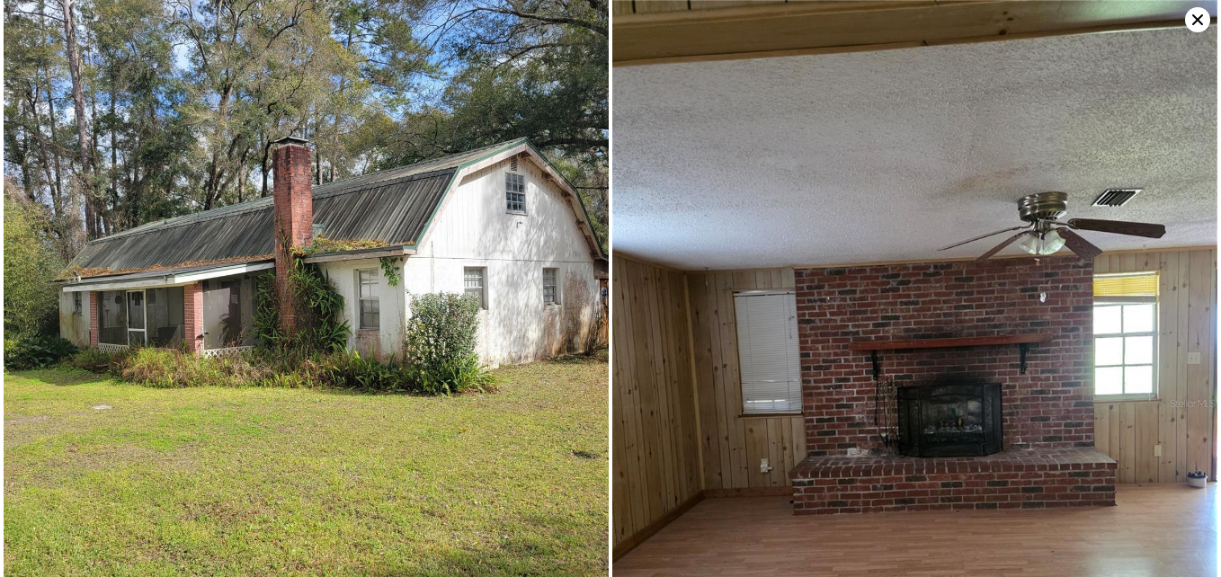
click at [413, 99] on img at bounding box center [306, 302] width 605 height 605
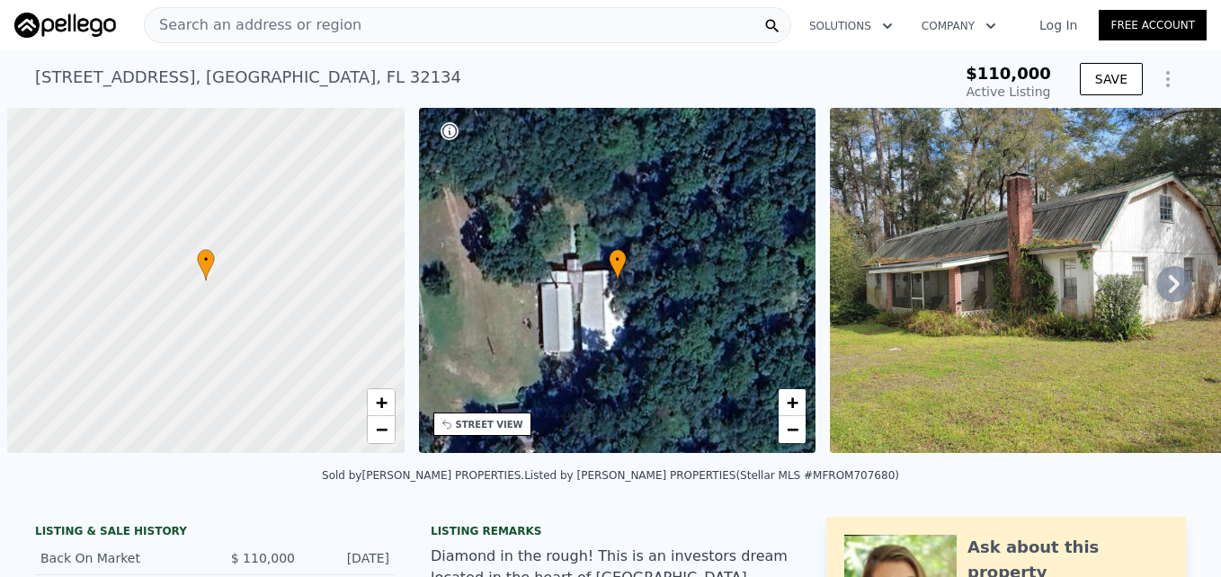
scroll to position [0, 7]
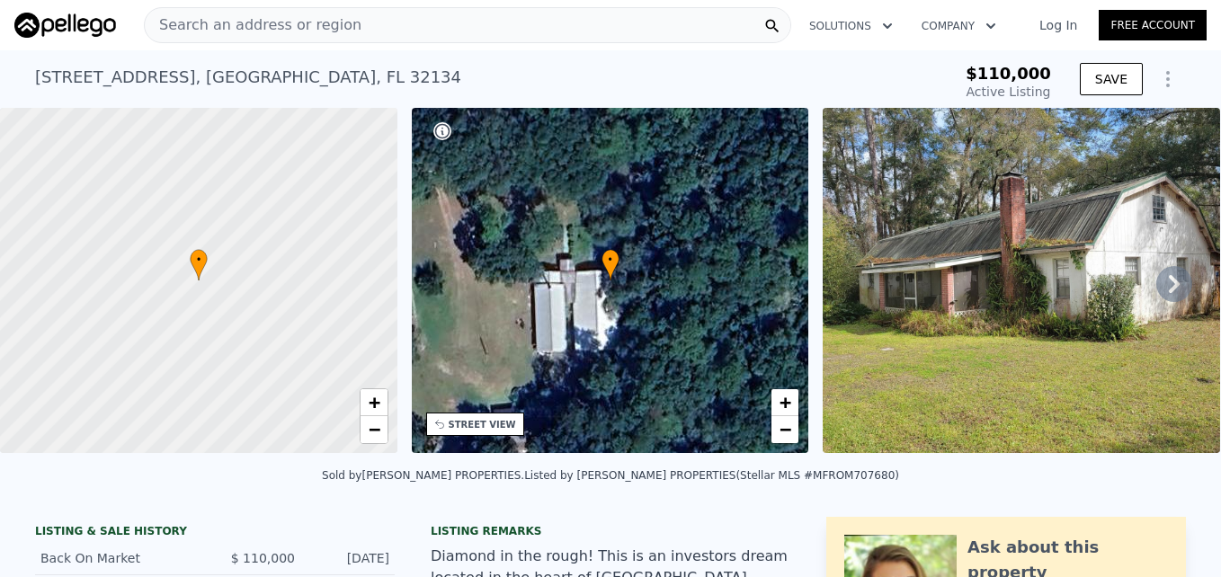
click at [1169, 291] on icon at bounding box center [1174, 284] width 36 height 36
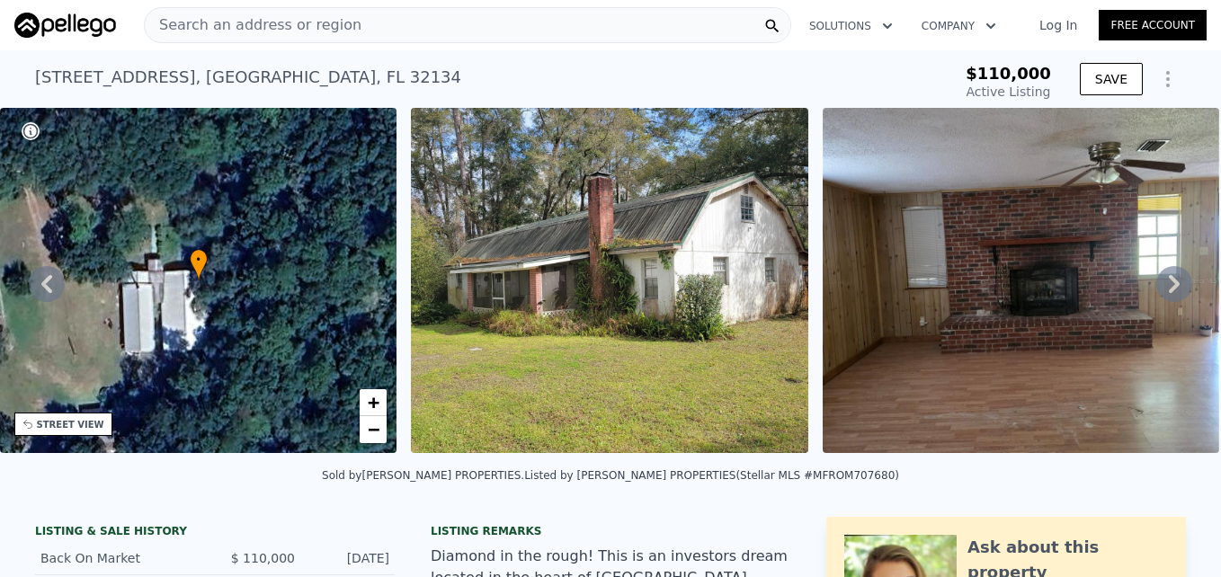
click at [1168, 295] on icon at bounding box center [1174, 284] width 36 height 36
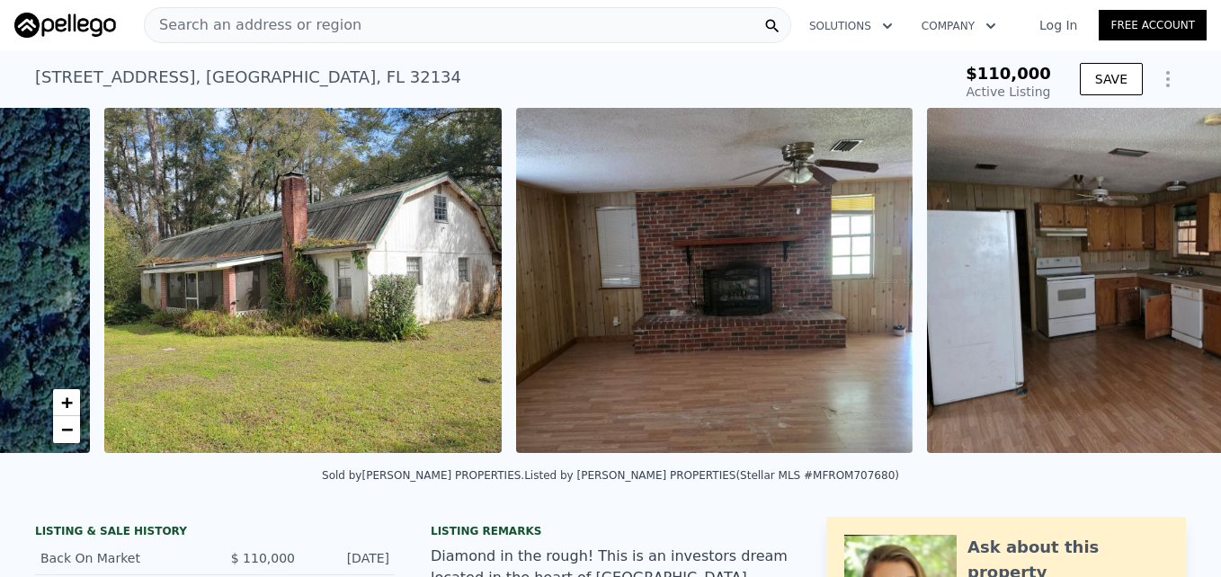
scroll to position [0, 822]
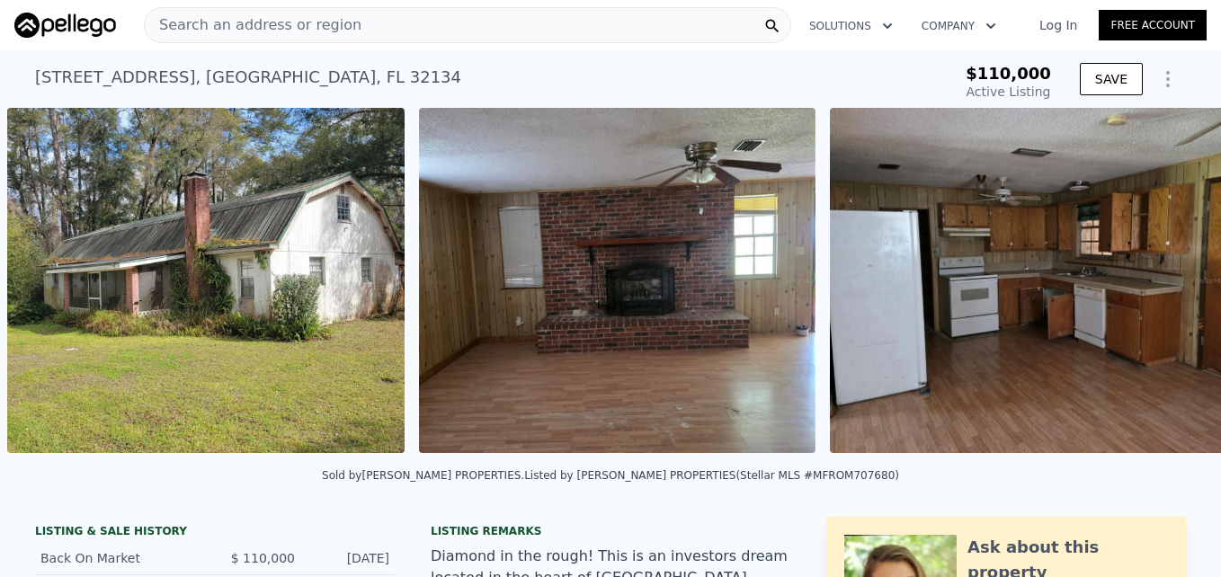
click at [1165, 297] on div "• + − • + − STREET VIEW Loading... SATELLITE VIEW" at bounding box center [610, 283] width 1221 height 351
click at [1156, 287] on icon at bounding box center [1174, 284] width 36 height 36
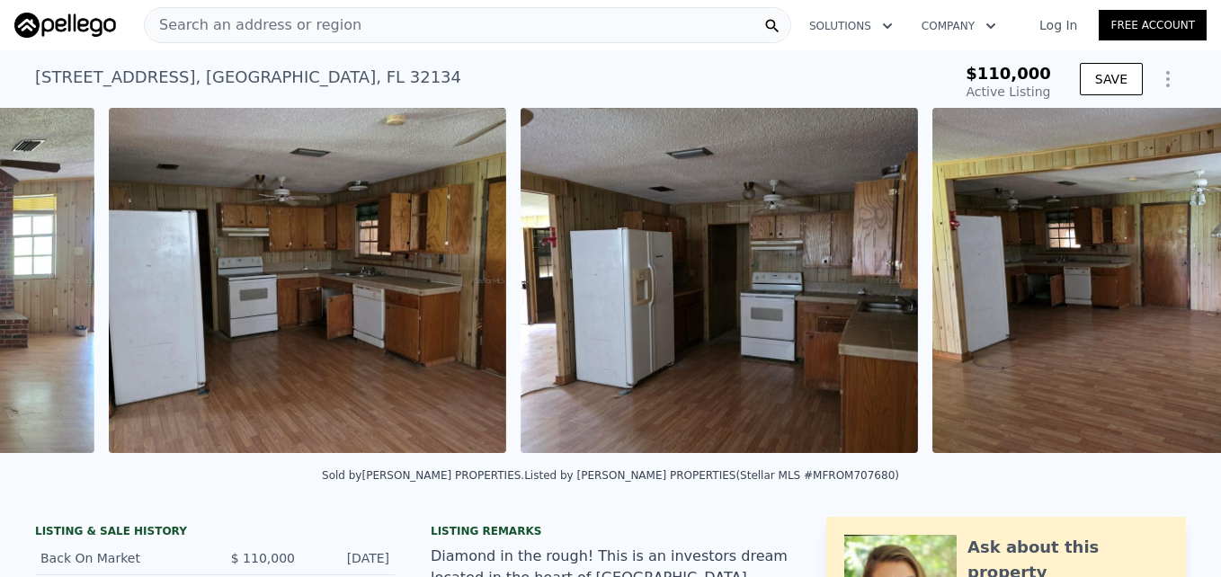
scroll to position [0, 1645]
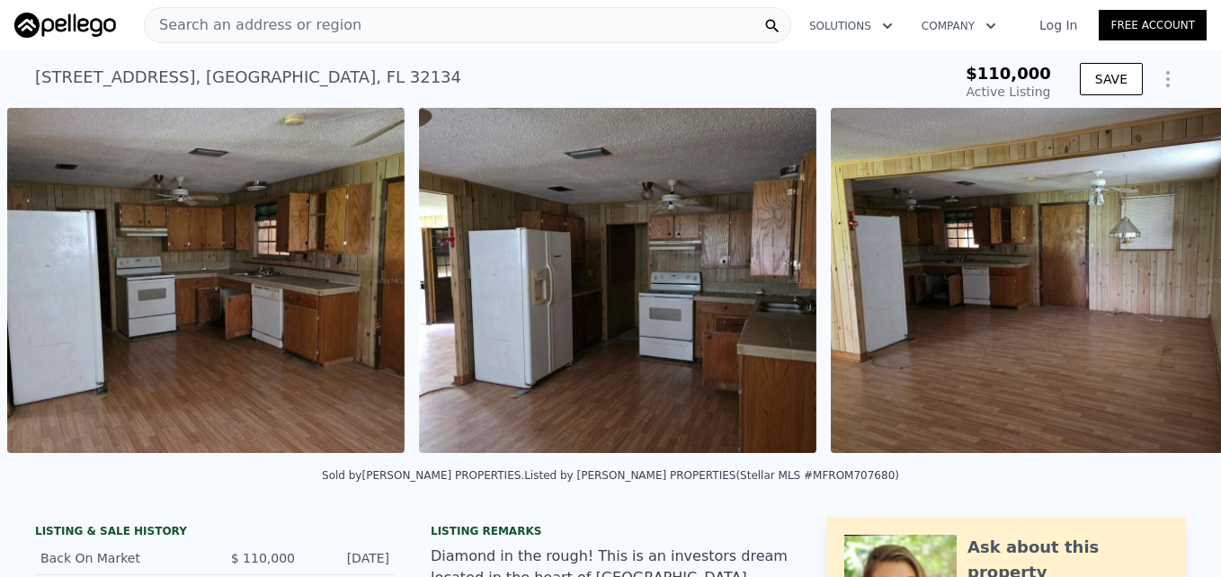
click at [1151, 287] on div "• + − • + − STREET VIEW Loading... SATELLITE VIEW" at bounding box center [610, 283] width 1221 height 351
click at [1156, 287] on icon at bounding box center [1174, 284] width 36 height 36
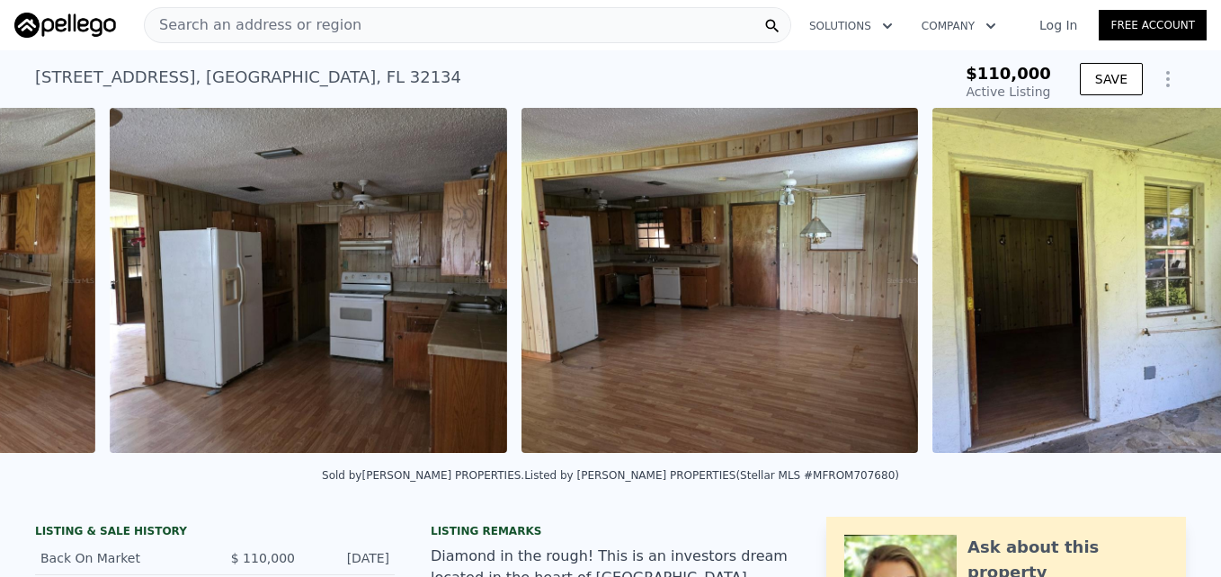
scroll to position [0, 2057]
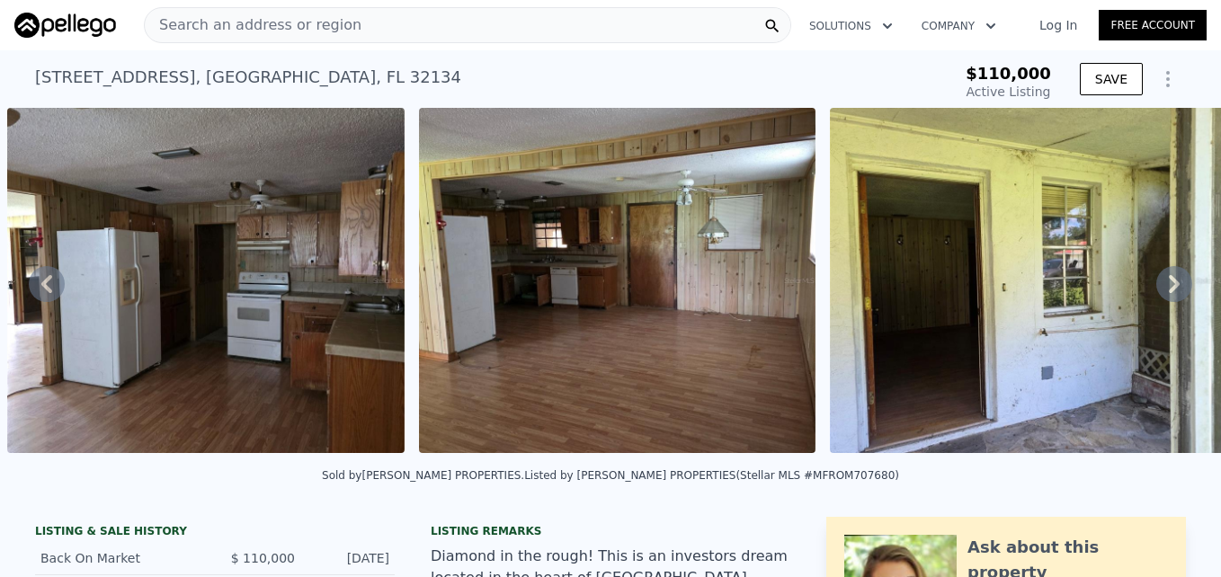
click at [1156, 287] on icon at bounding box center [1174, 284] width 36 height 36
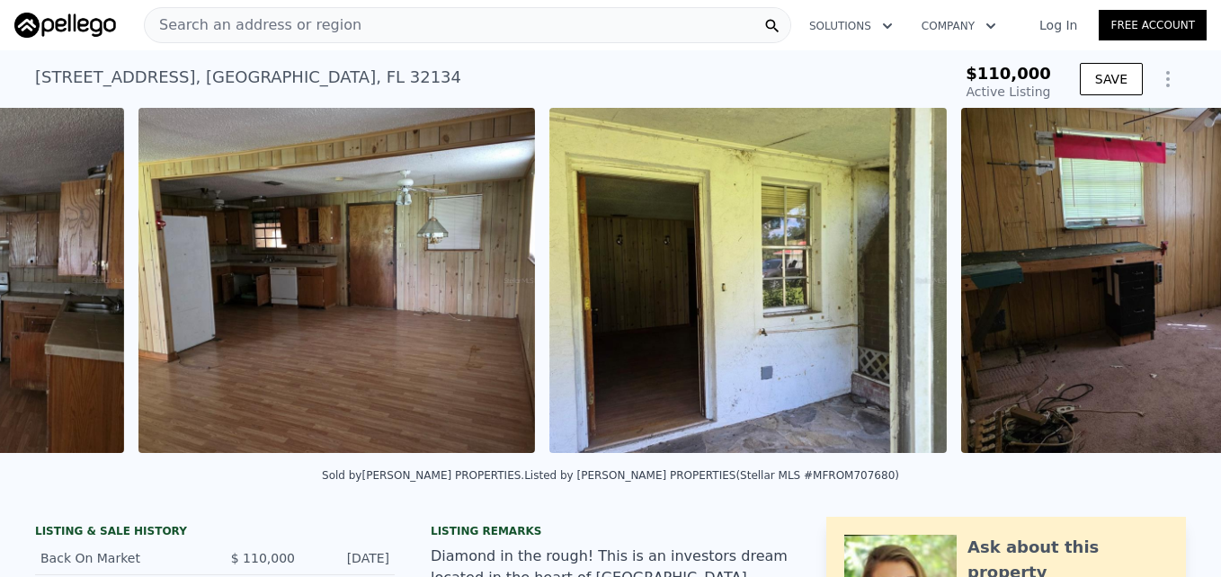
scroll to position [0, 2468]
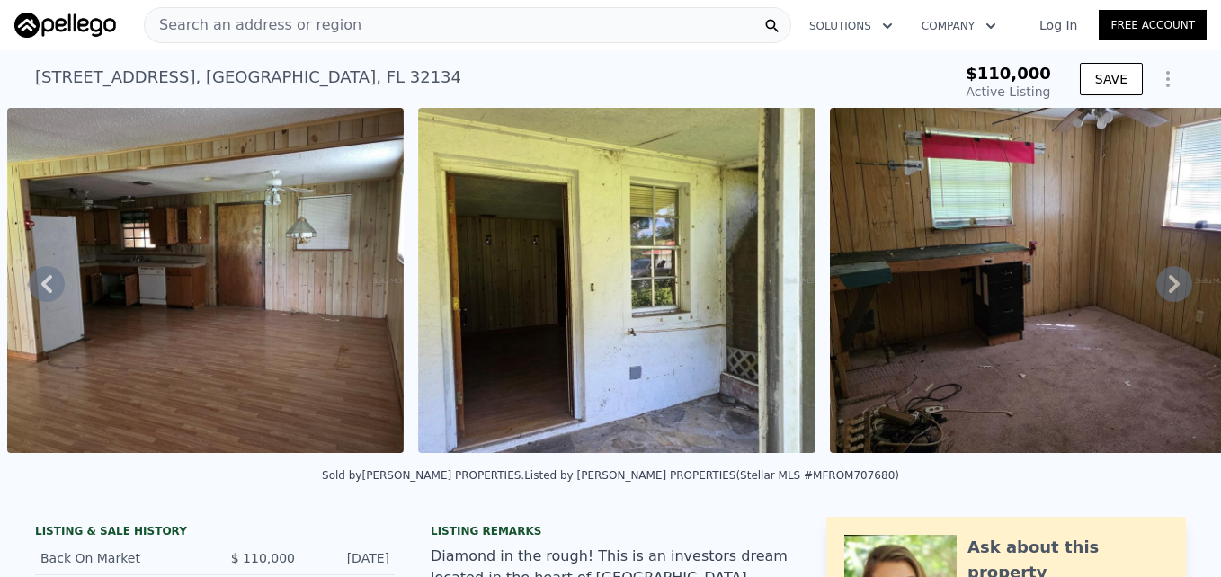
click at [1156, 287] on icon at bounding box center [1174, 284] width 36 height 36
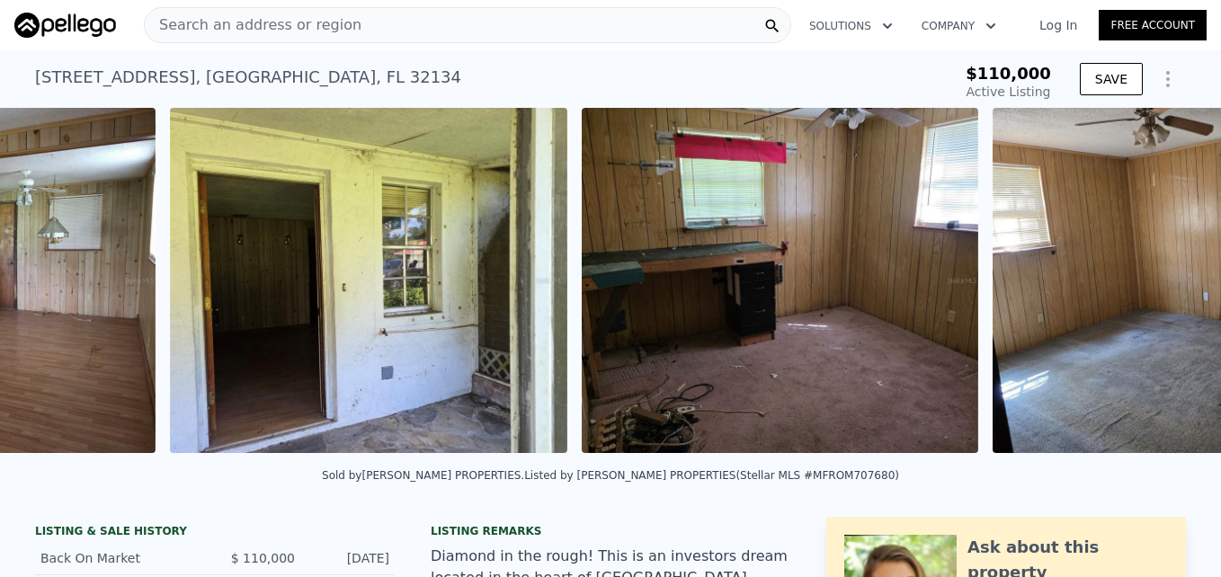
scroll to position [0, 2879]
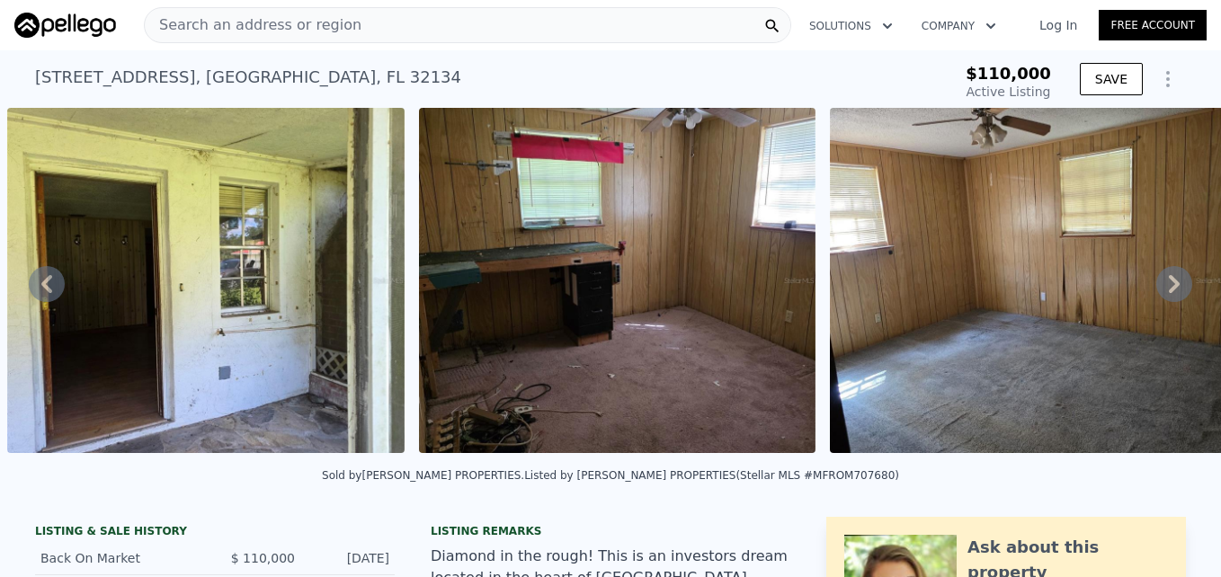
click at [1156, 287] on icon at bounding box center [1174, 284] width 36 height 36
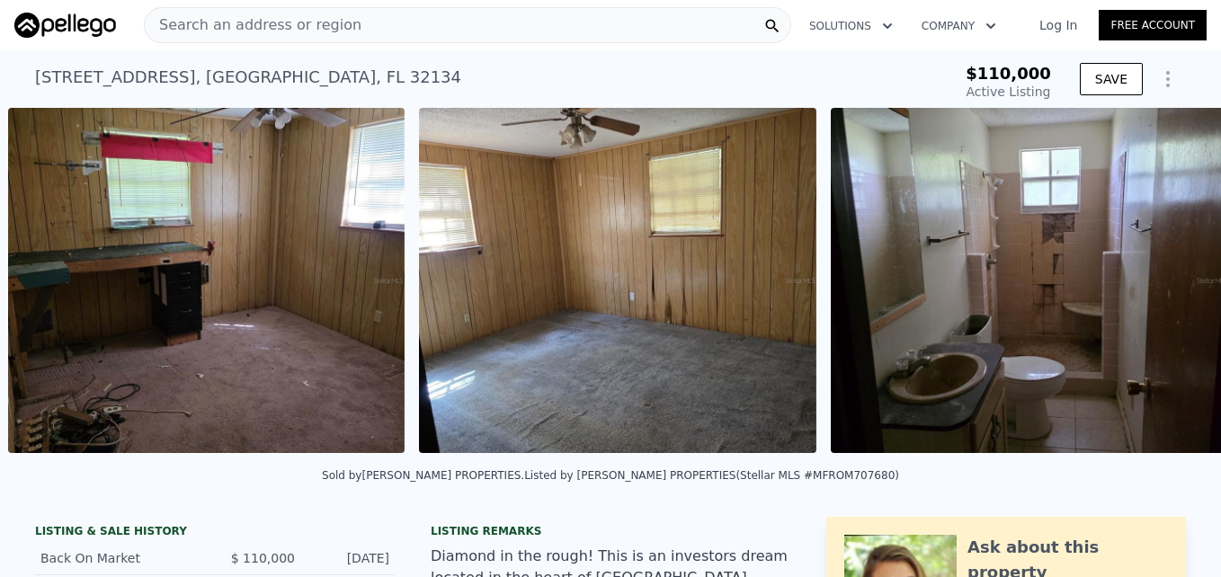
scroll to position [0, 3291]
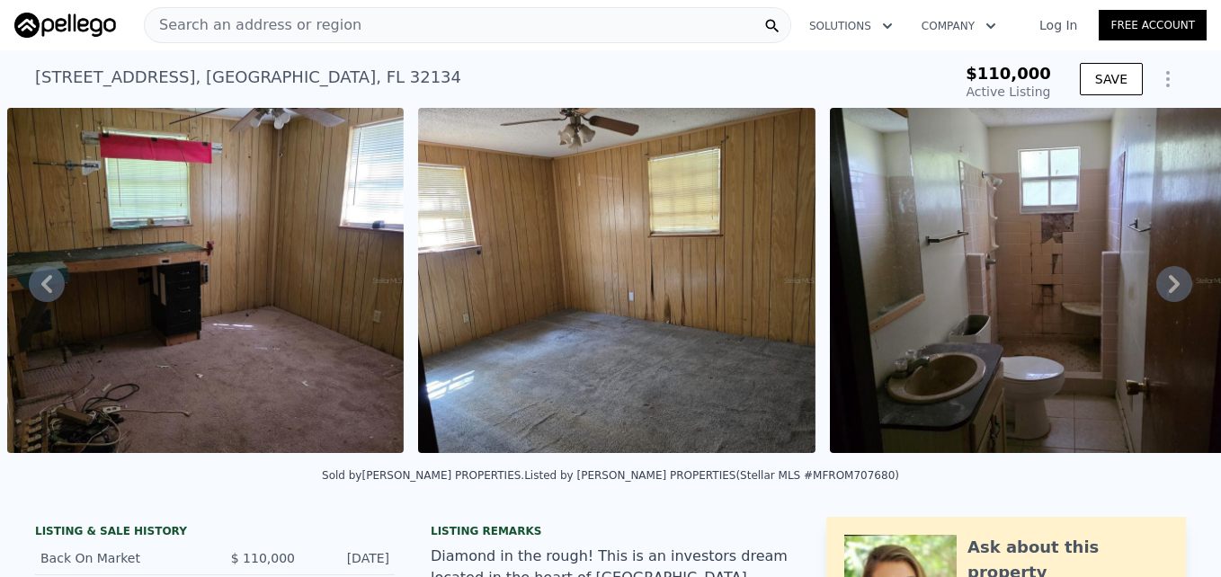
click at [1156, 287] on icon at bounding box center [1174, 284] width 36 height 36
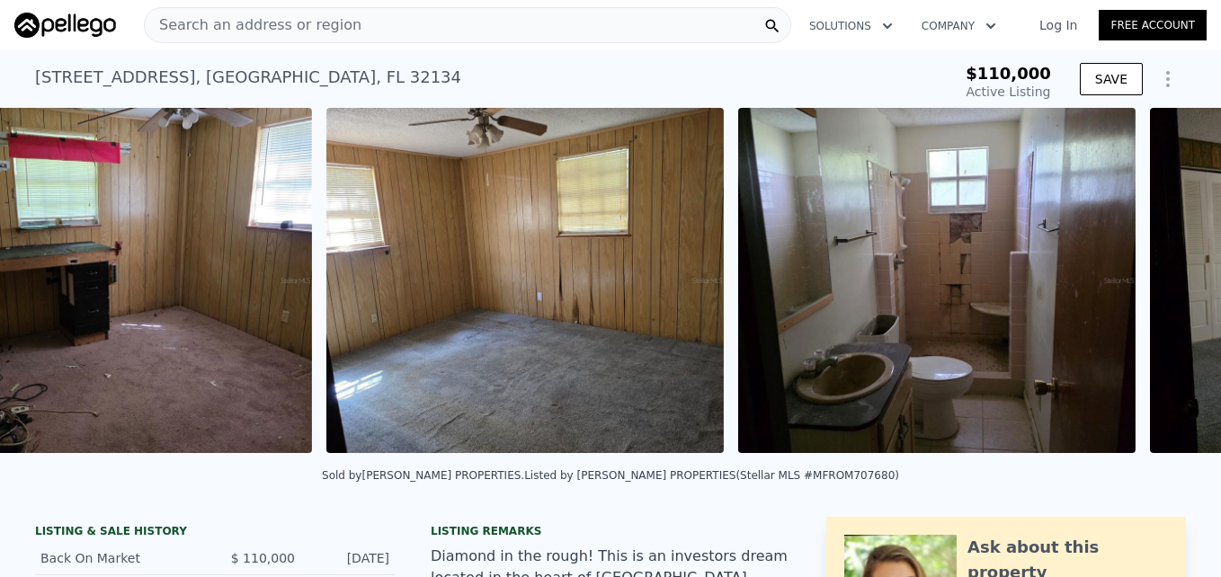
click at [1151, 287] on div "• + − • + − STREET VIEW Loading... SATELLITE VIEW" at bounding box center [610, 283] width 1221 height 351
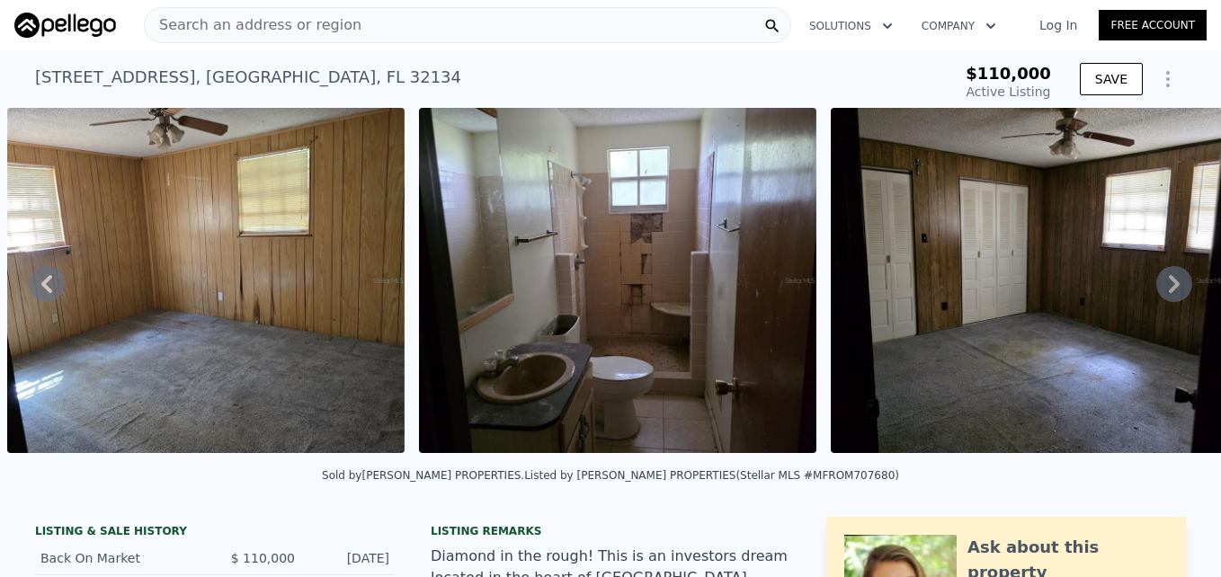
click at [1156, 287] on icon at bounding box center [1174, 284] width 36 height 36
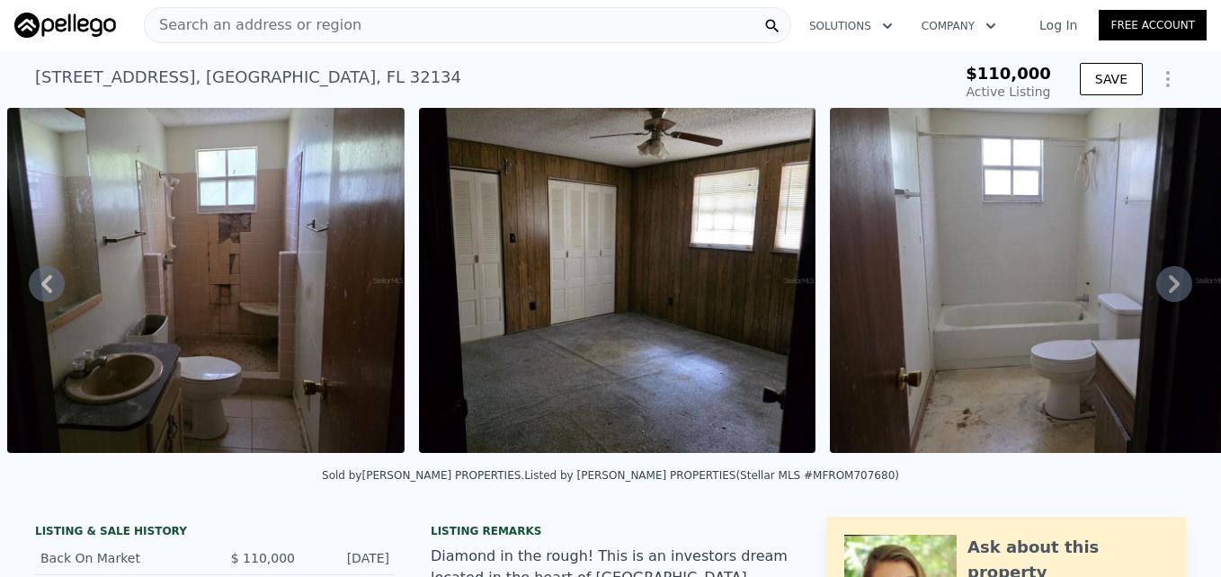
click at [1156, 287] on icon at bounding box center [1174, 284] width 36 height 36
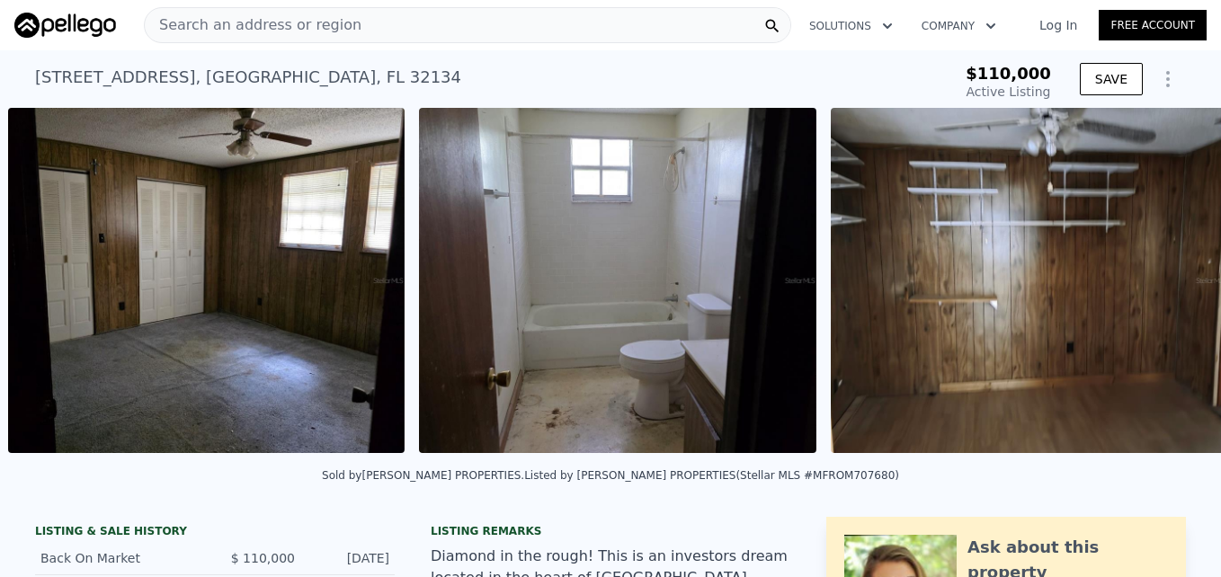
scroll to position [0, 4525]
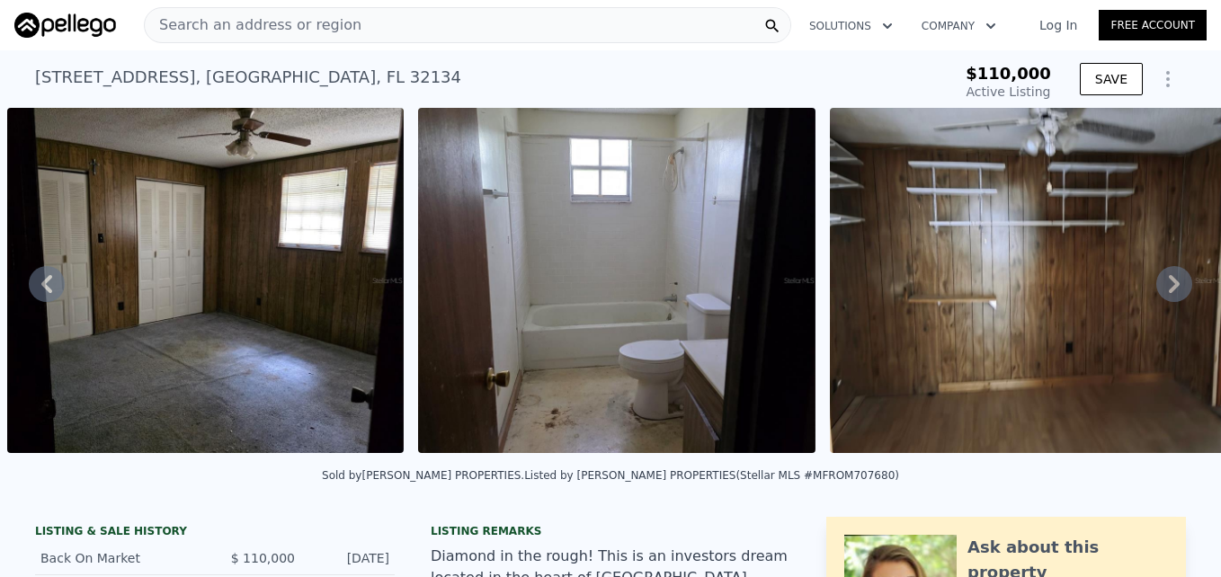
click at [1156, 287] on icon at bounding box center [1174, 284] width 36 height 36
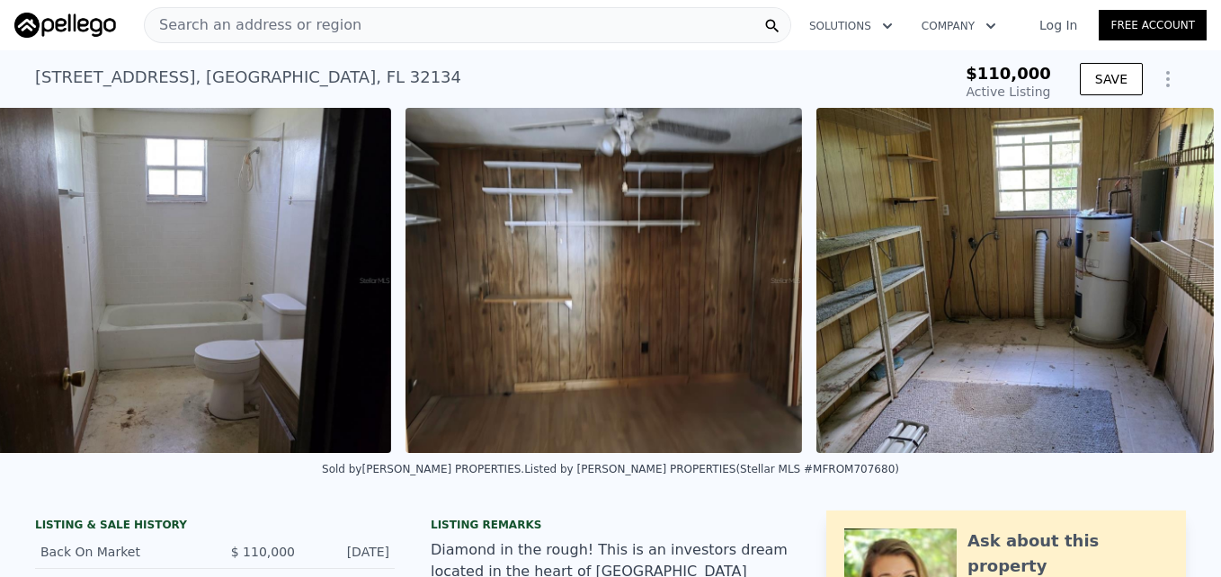
scroll to position [0, 4963]
click at [1151, 287] on img at bounding box center [1014, 280] width 397 height 345
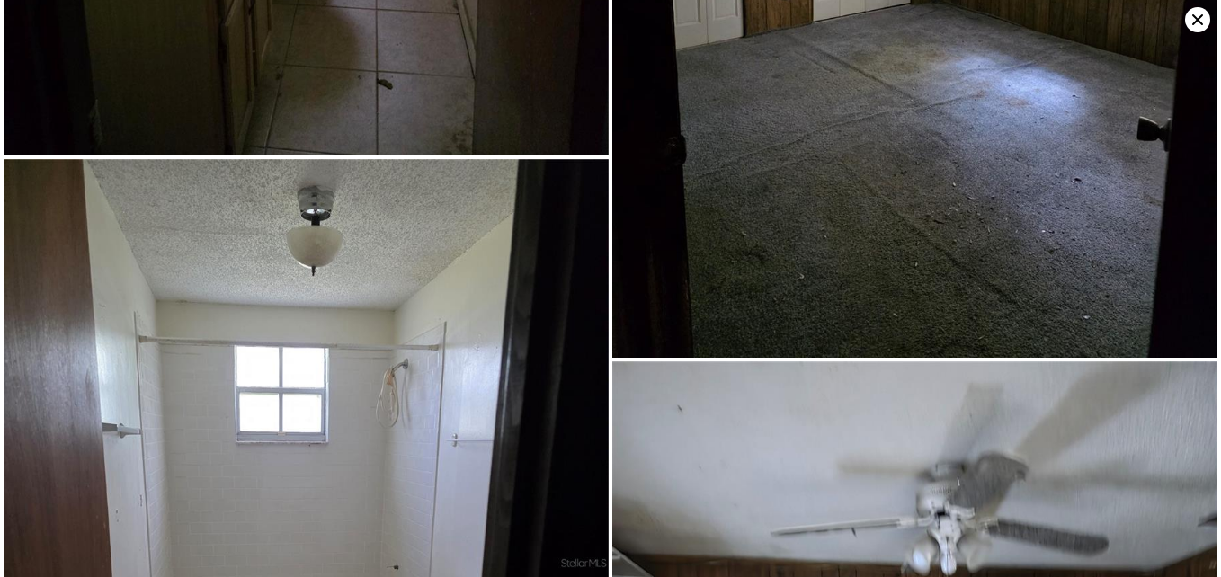
scroll to position [4608, 0]
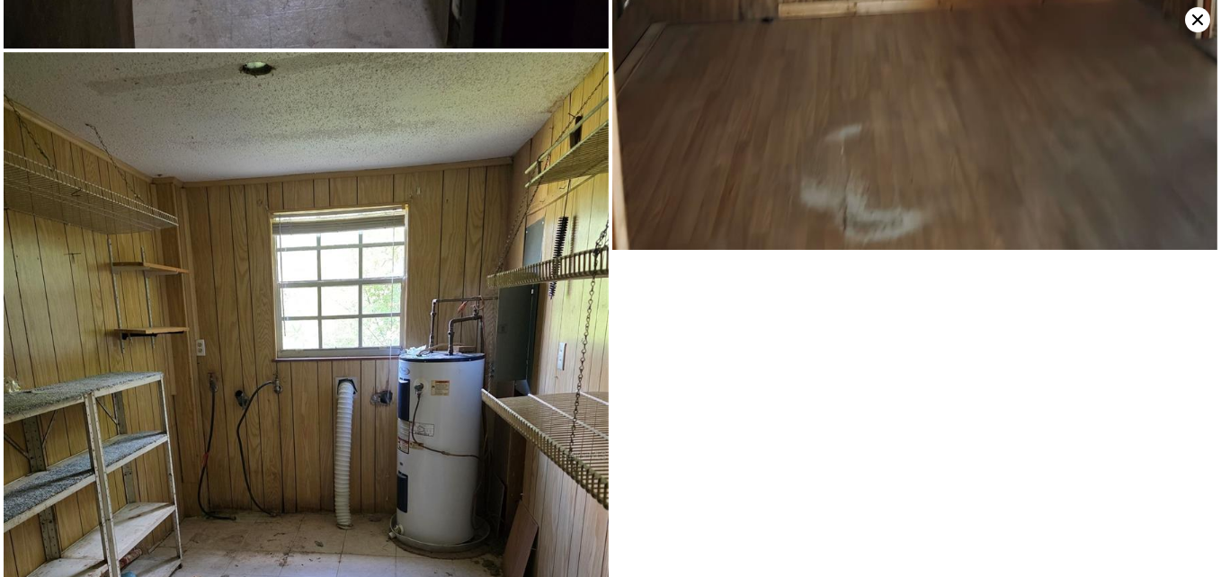
click at [461, 255] on img at bounding box center [306, 455] width 605 height 806
click at [458, 254] on img at bounding box center [306, 455] width 605 height 806
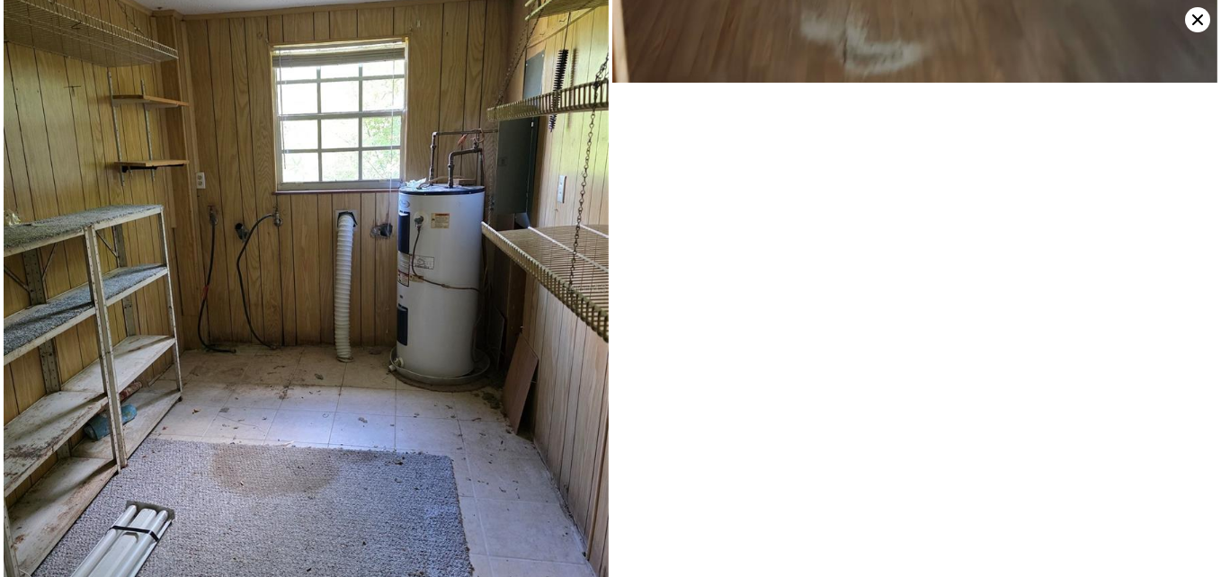
scroll to position [4804, 0]
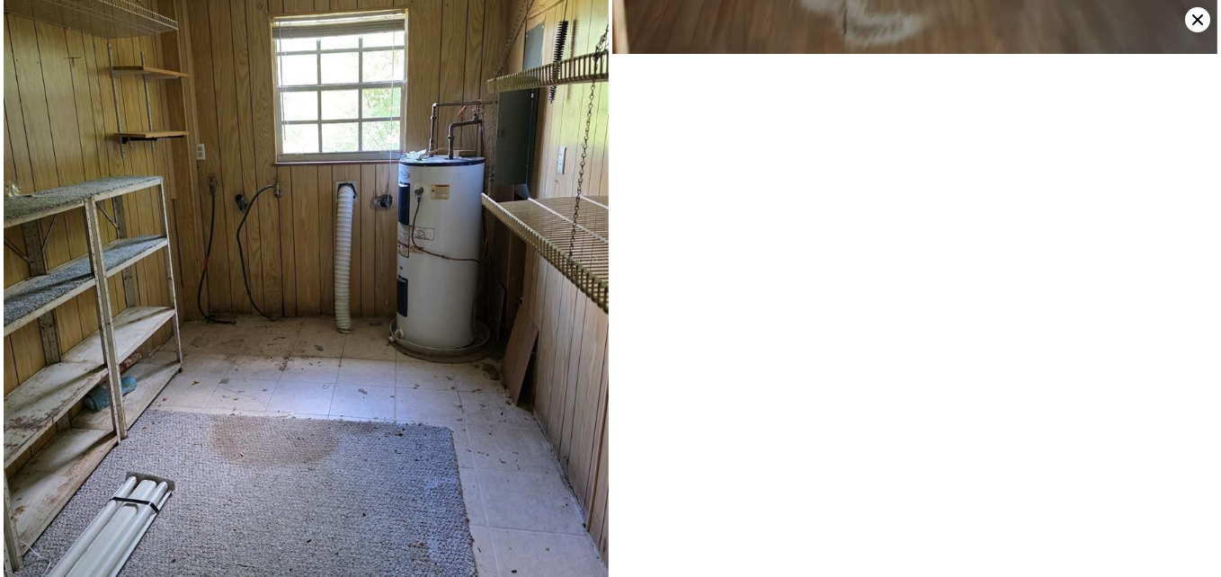
click at [1206, 539] on div at bounding box center [610, 288] width 1221 height 577
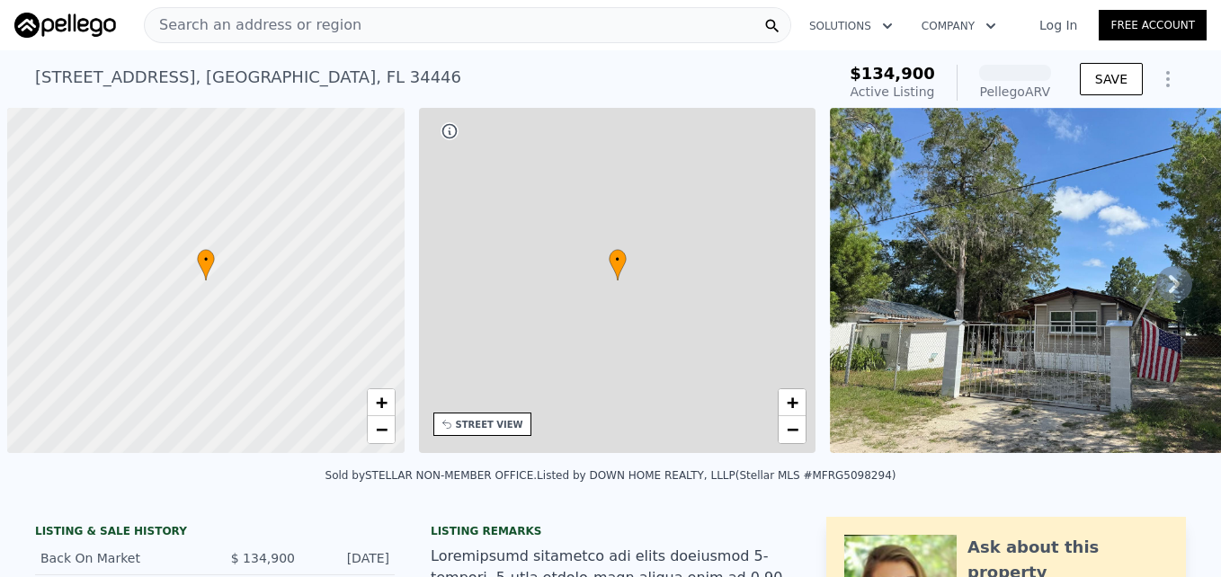
scroll to position [0, 7]
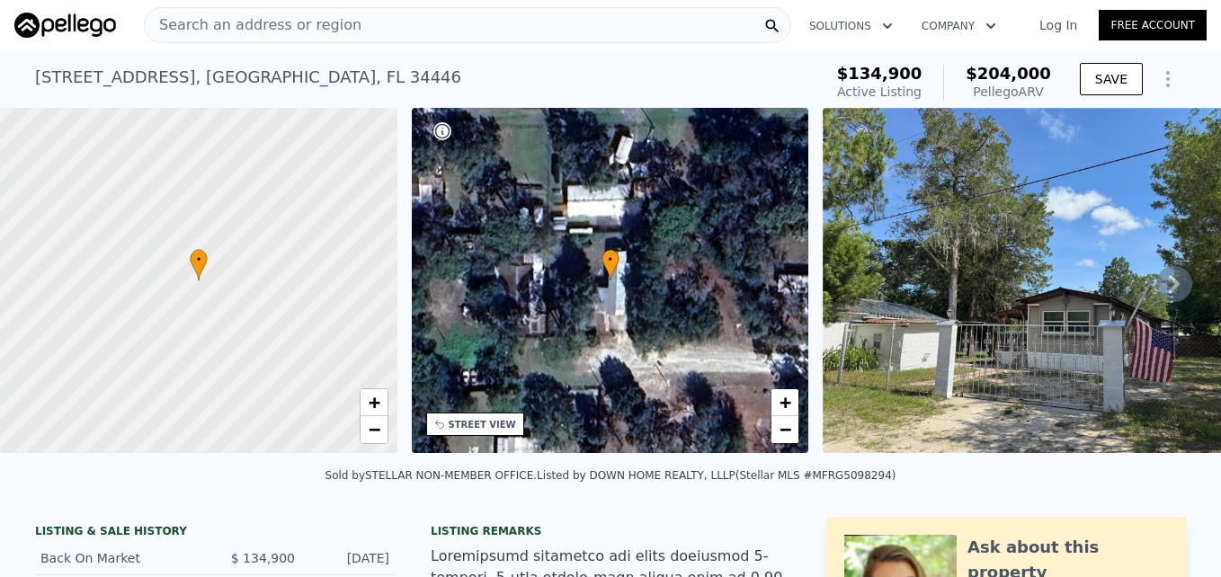
click at [1169, 289] on icon at bounding box center [1174, 284] width 11 height 18
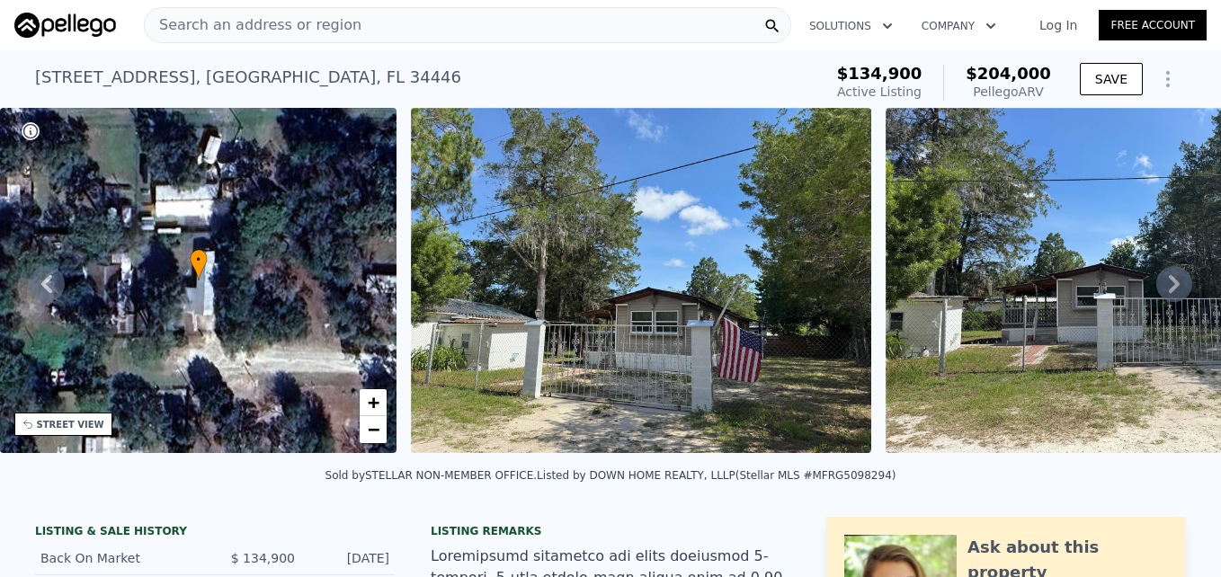
click at [1169, 289] on icon at bounding box center [1174, 284] width 11 height 18
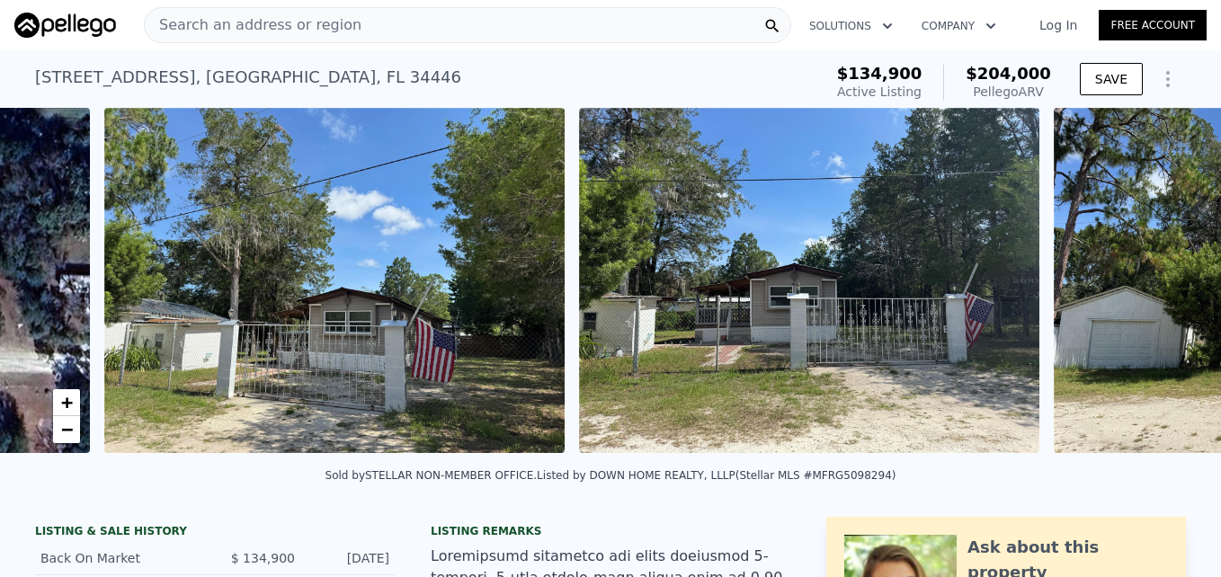
scroll to position [0, 822]
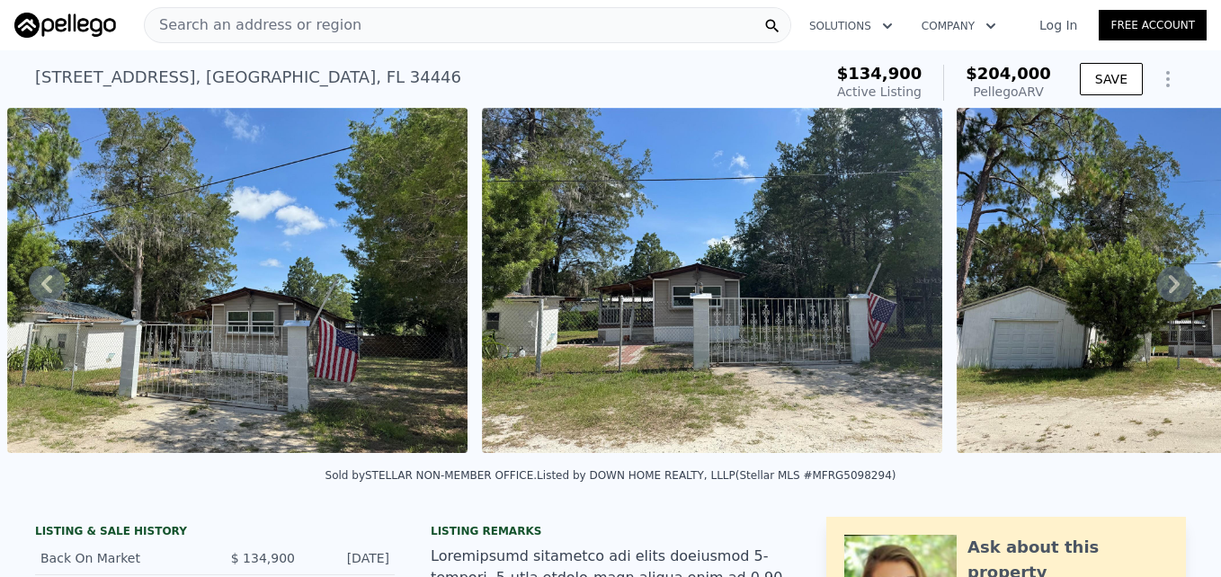
click at [1169, 289] on icon at bounding box center [1174, 284] width 11 height 18
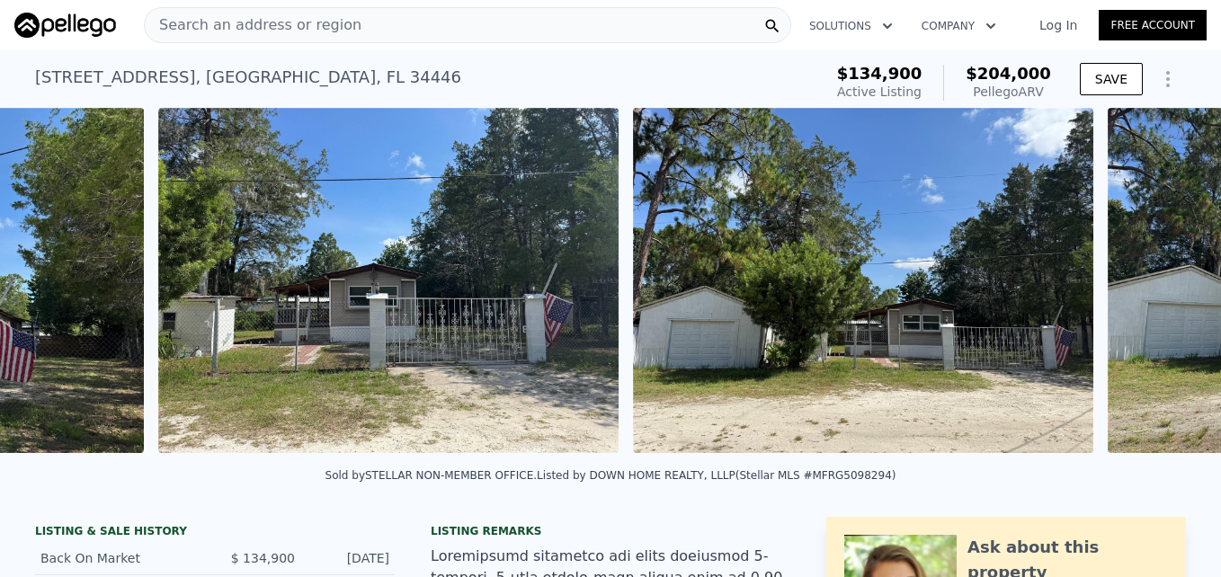
scroll to position [0, 1297]
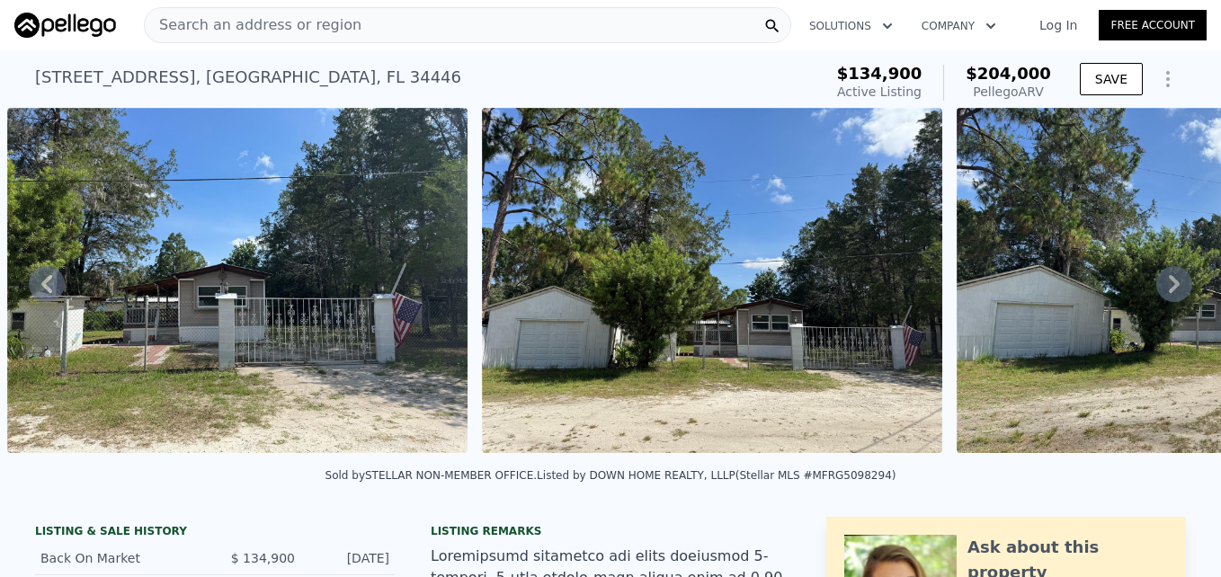
click at [1169, 289] on icon at bounding box center [1174, 284] width 11 height 18
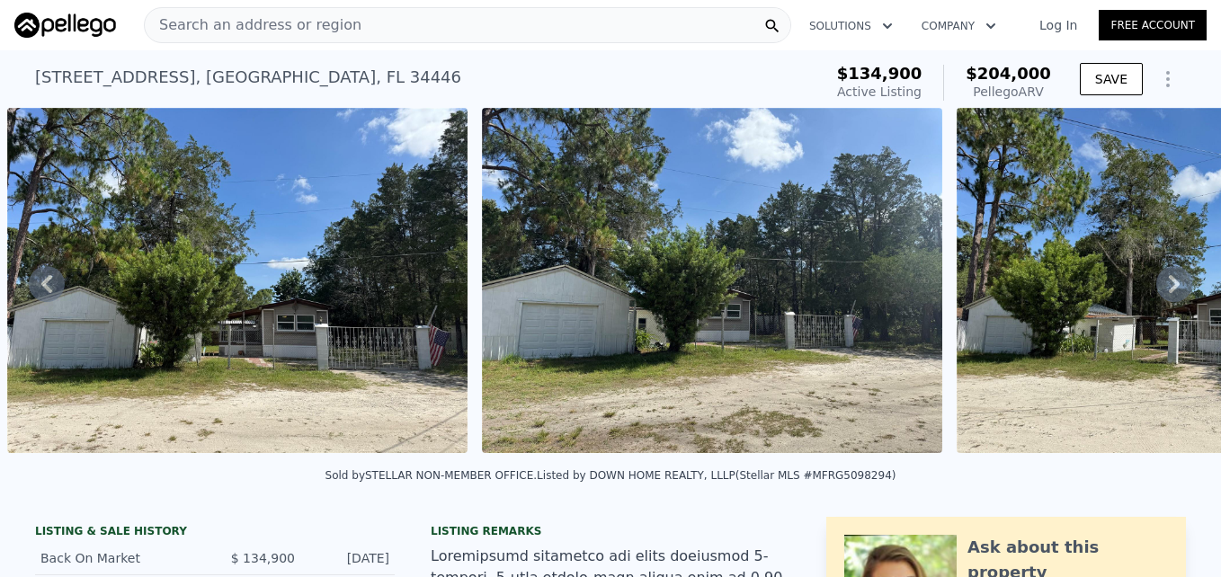
click at [1169, 289] on icon at bounding box center [1174, 284] width 11 height 18
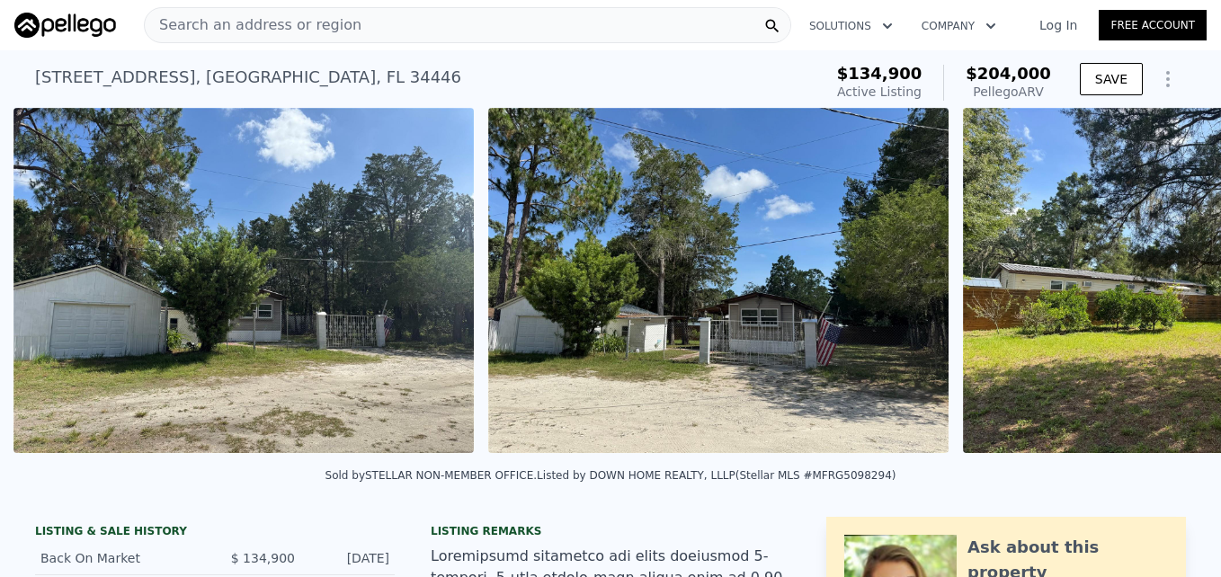
scroll to position [0, 2246]
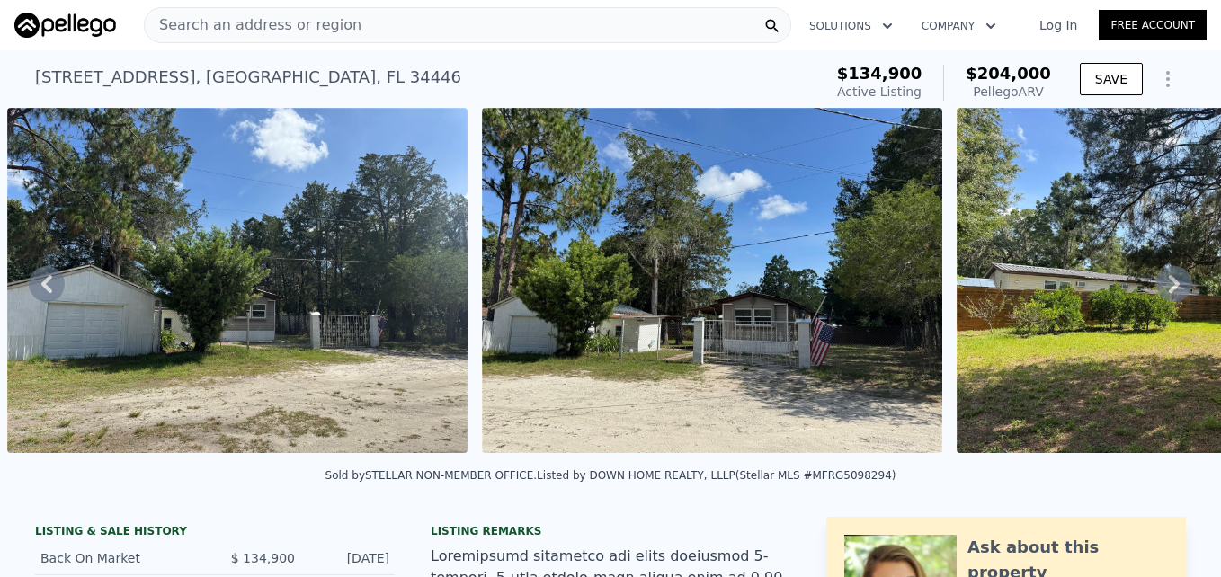
click at [1169, 289] on icon at bounding box center [1174, 284] width 11 height 18
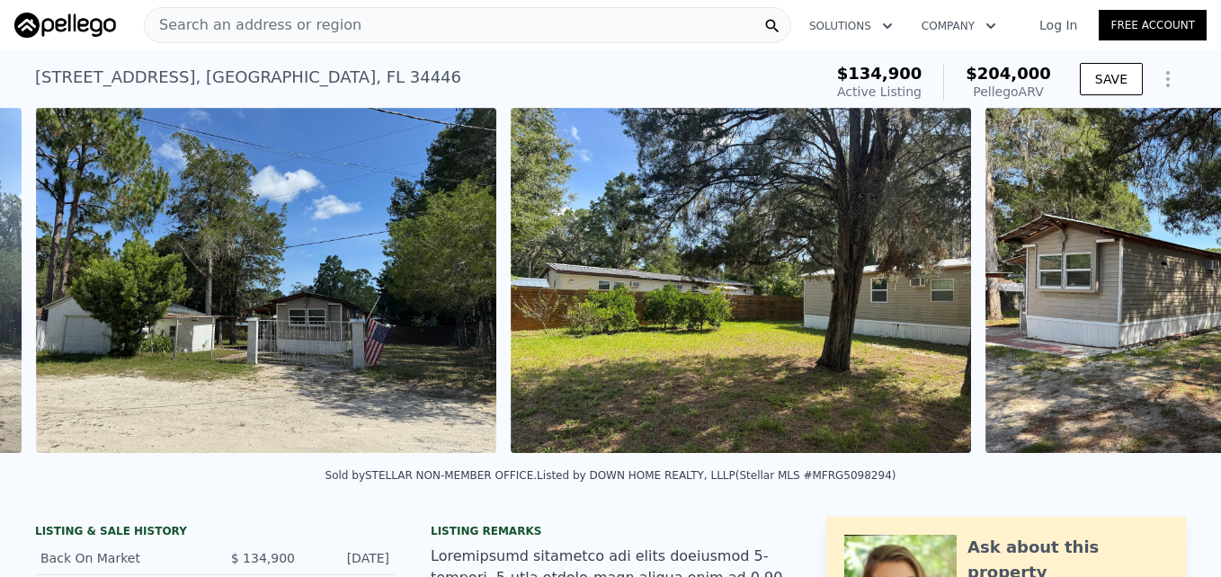
scroll to position [0, 2721]
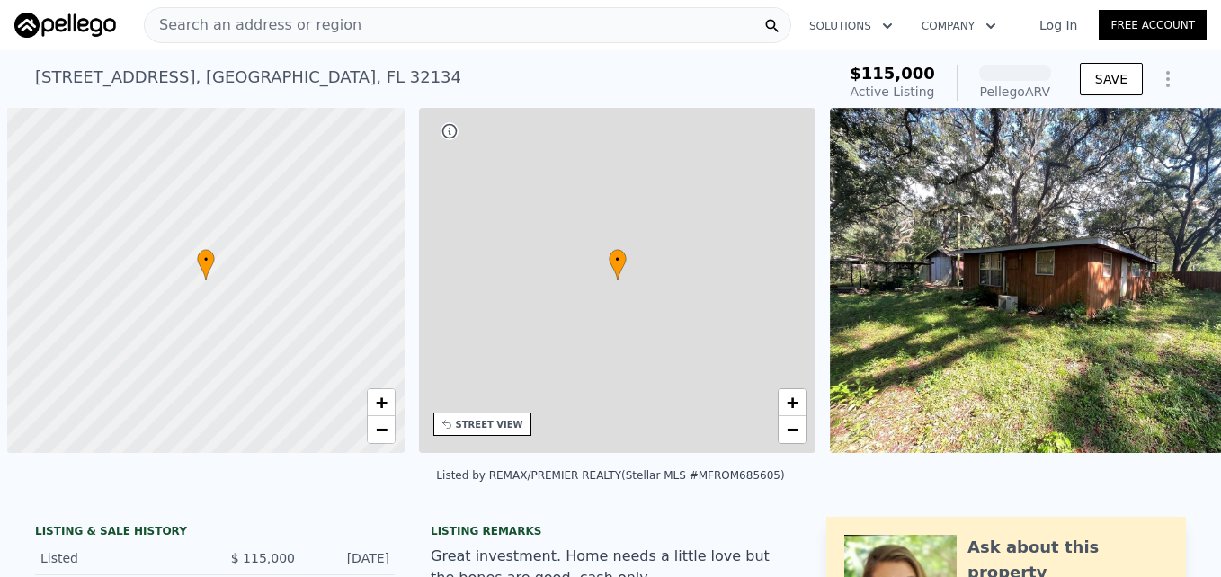
scroll to position [0, 7]
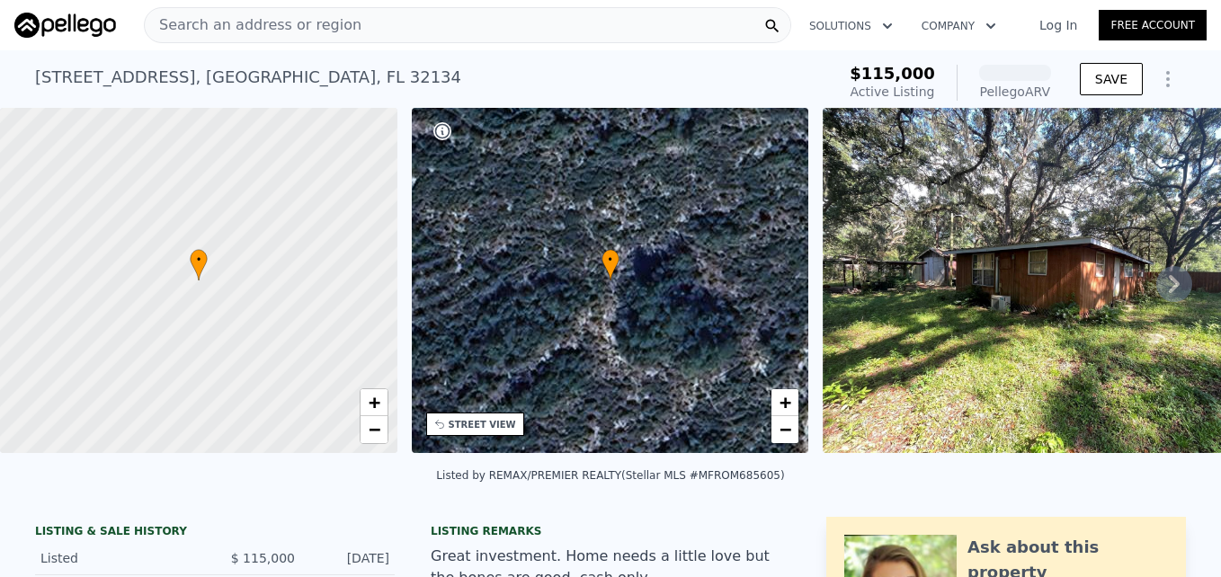
click at [1028, 278] on img at bounding box center [1052, 280] width 460 height 345
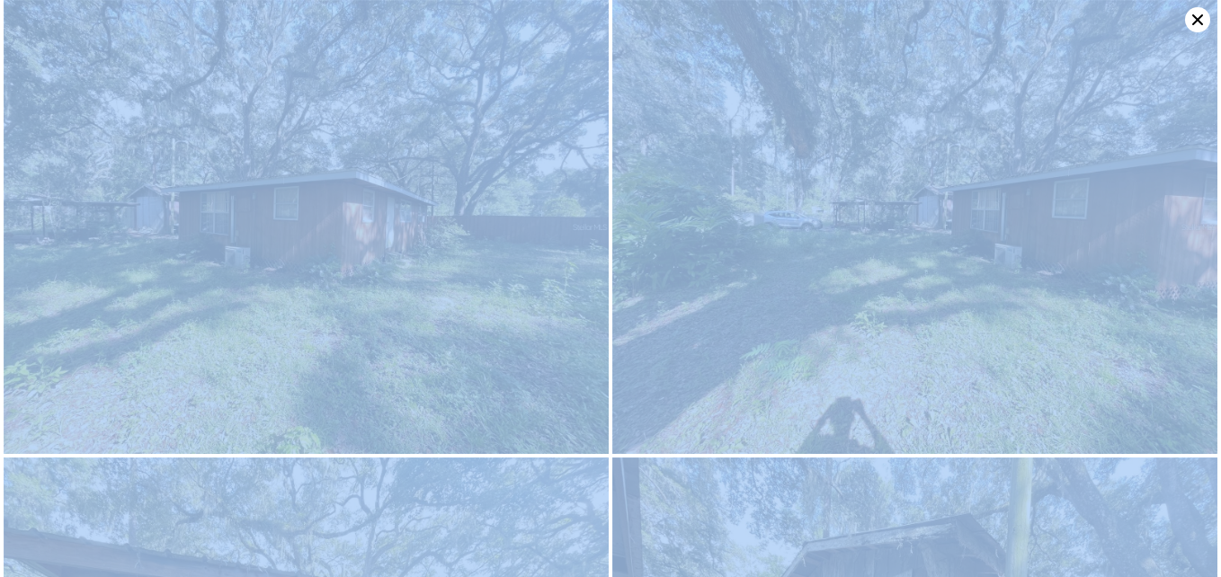
drag, startPoint x: 0, startPoint y: 0, endPoint x: 972, endPoint y: 271, distance: 1008.7
click at [972, 271] on img at bounding box center [914, 227] width 605 height 454
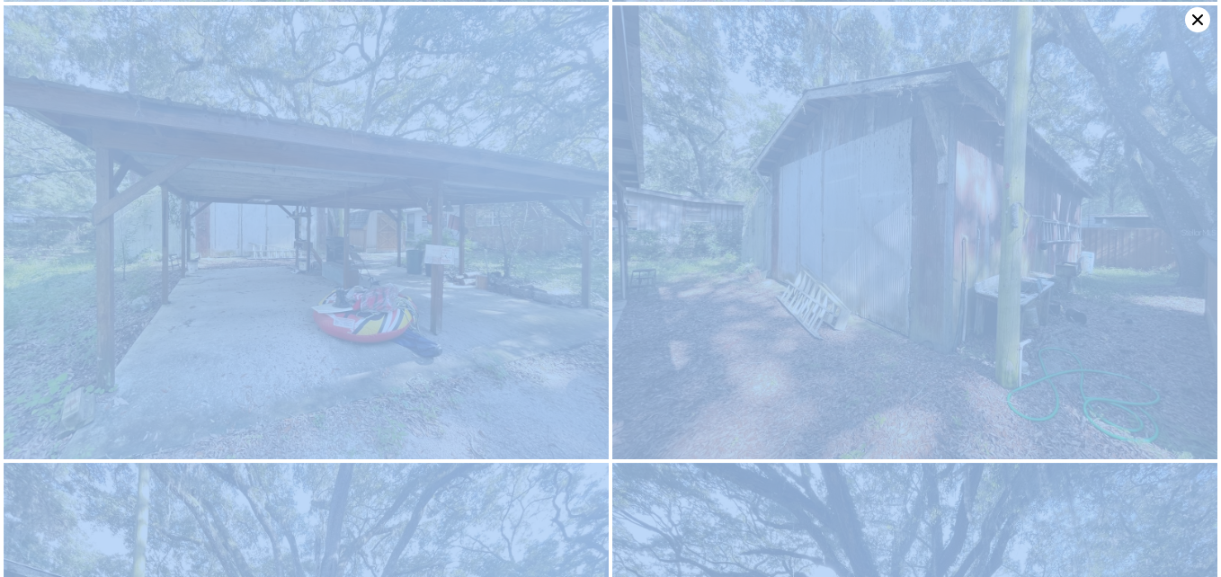
click at [424, 134] on img at bounding box center [306, 232] width 605 height 454
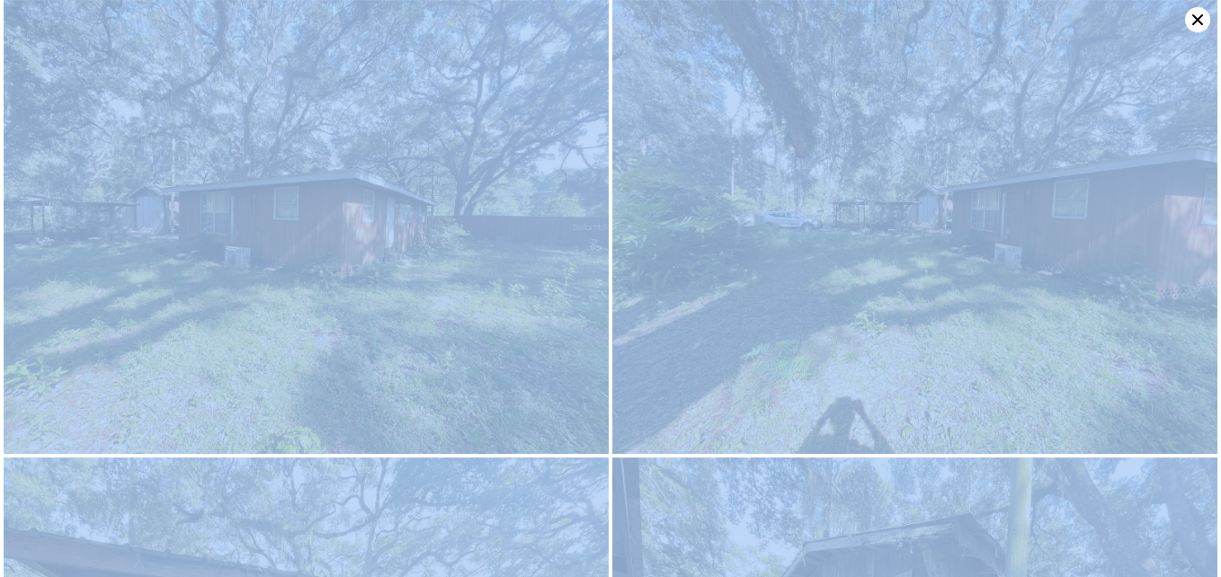
click at [1206, 573] on div at bounding box center [610, 288] width 1221 height 577
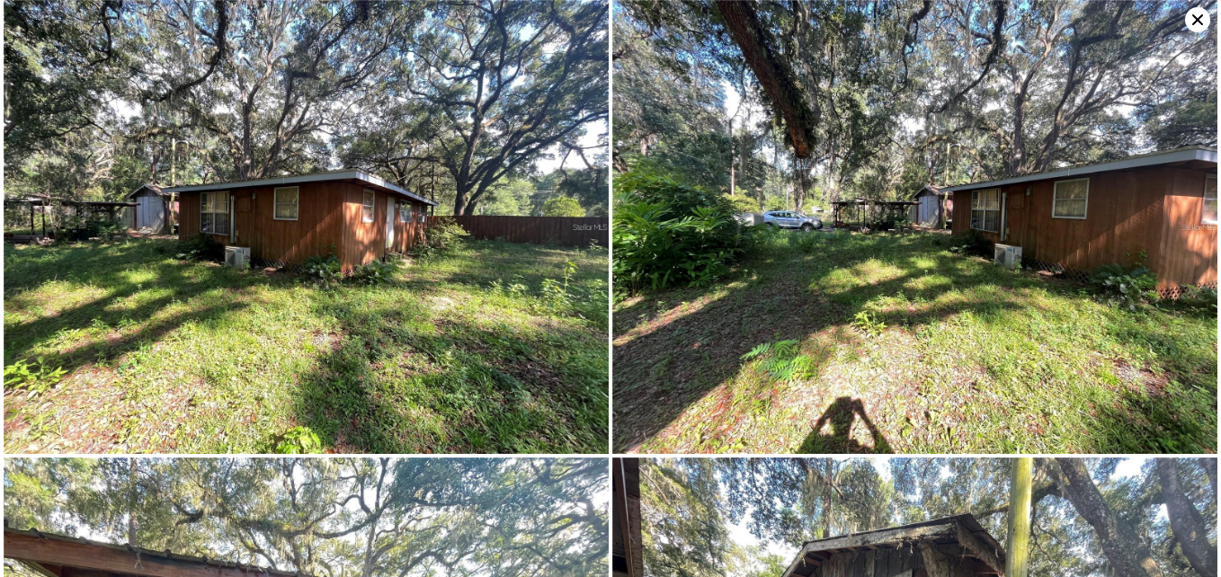
click at [415, 221] on img at bounding box center [306, 227] width 605 height 454
click at [185, 102] on img at bounding box center [306, 227] width 605 height 454
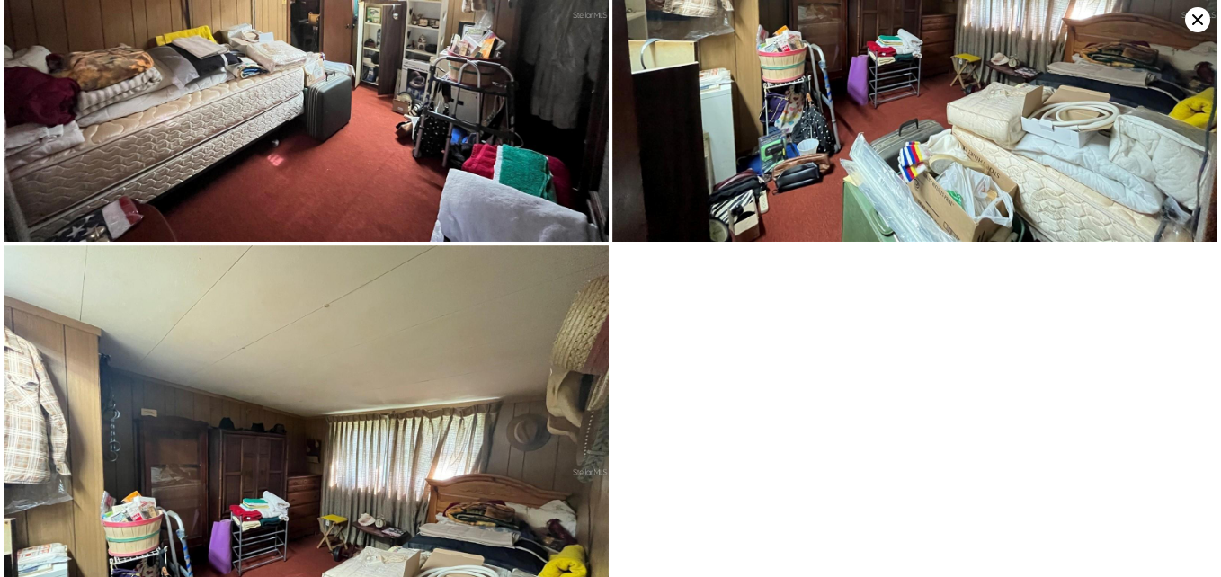
scroll to position [6203, 0]
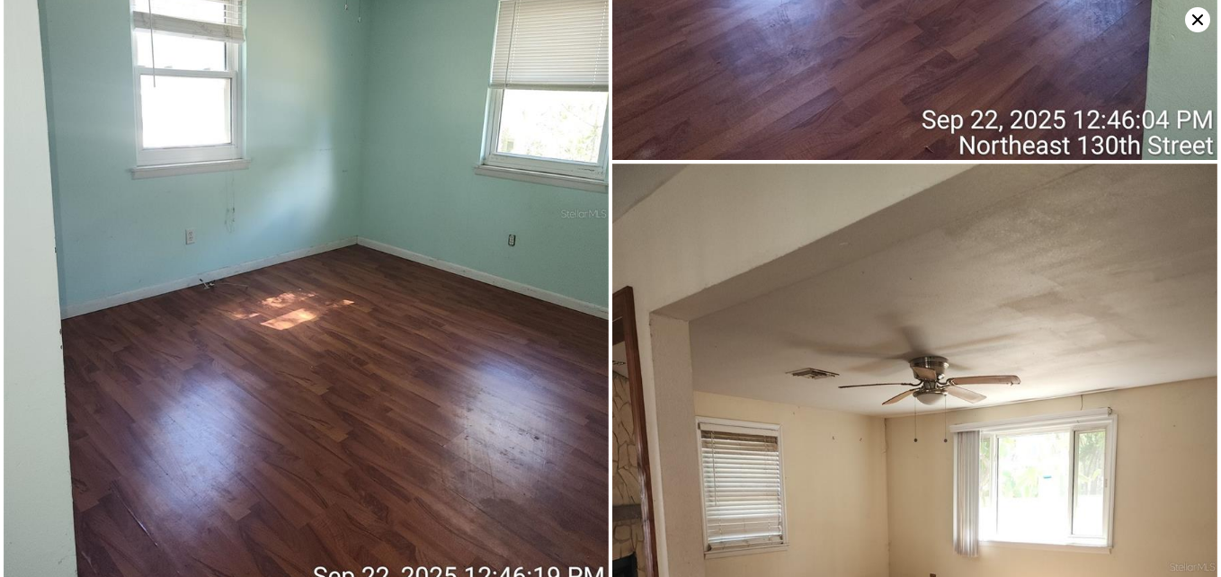
scroll to position [2727, 0]
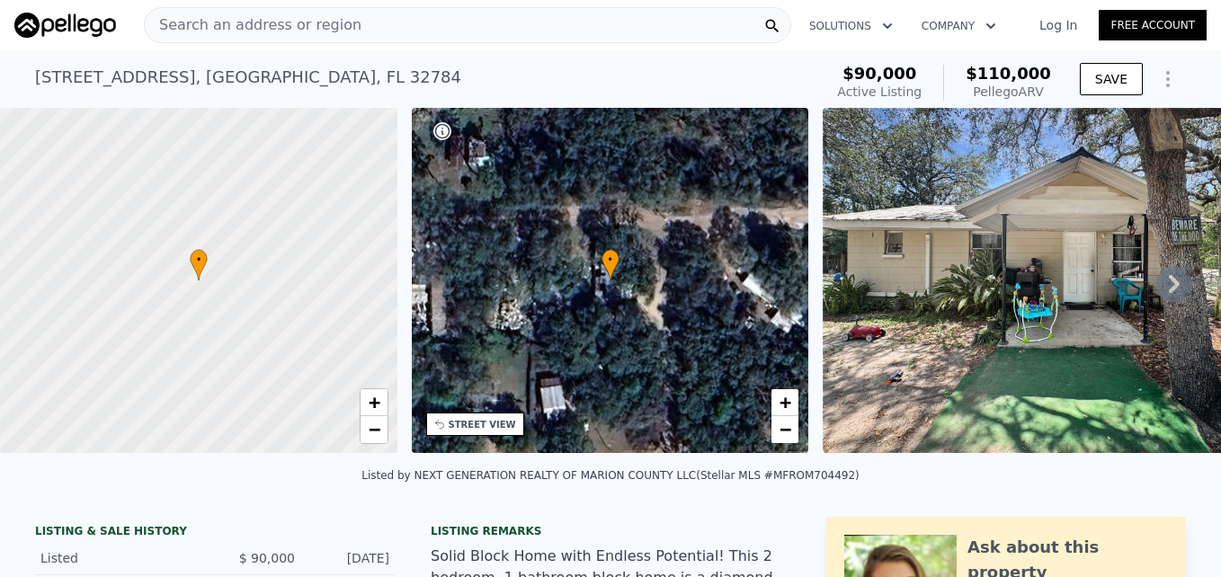
click at [1098, 247] on img at bounding box center [1052, 280] width 460 height 345
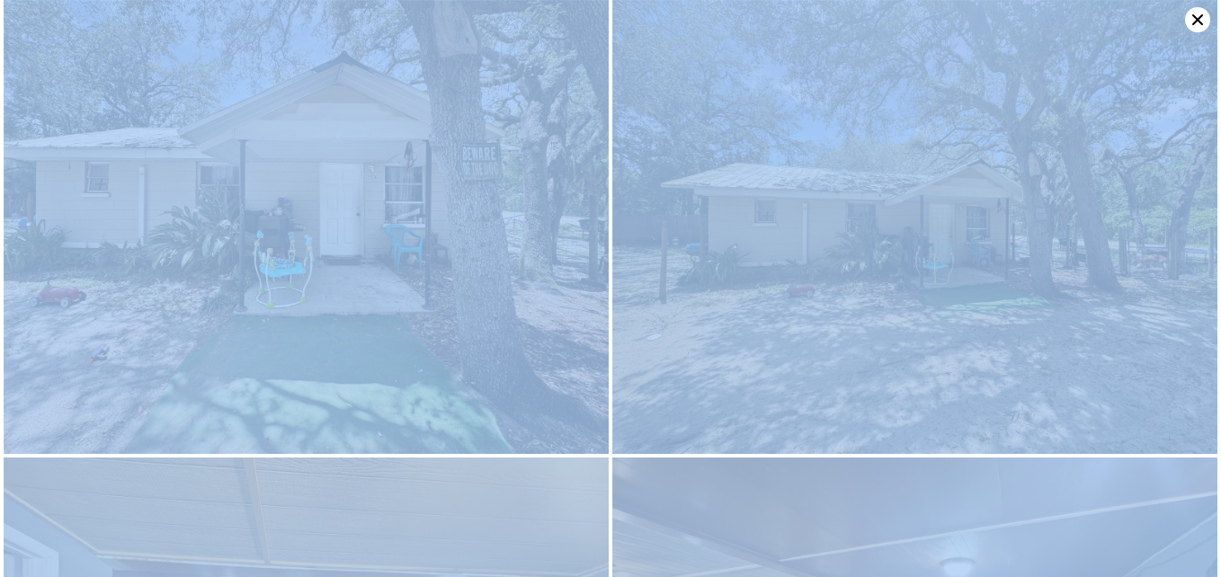
click at [164, 191] on img at bounding box center [306, 227] width 605 height 454
click at [1196, 18] on icon at bounding box center [1197, 19] width 11 height 11
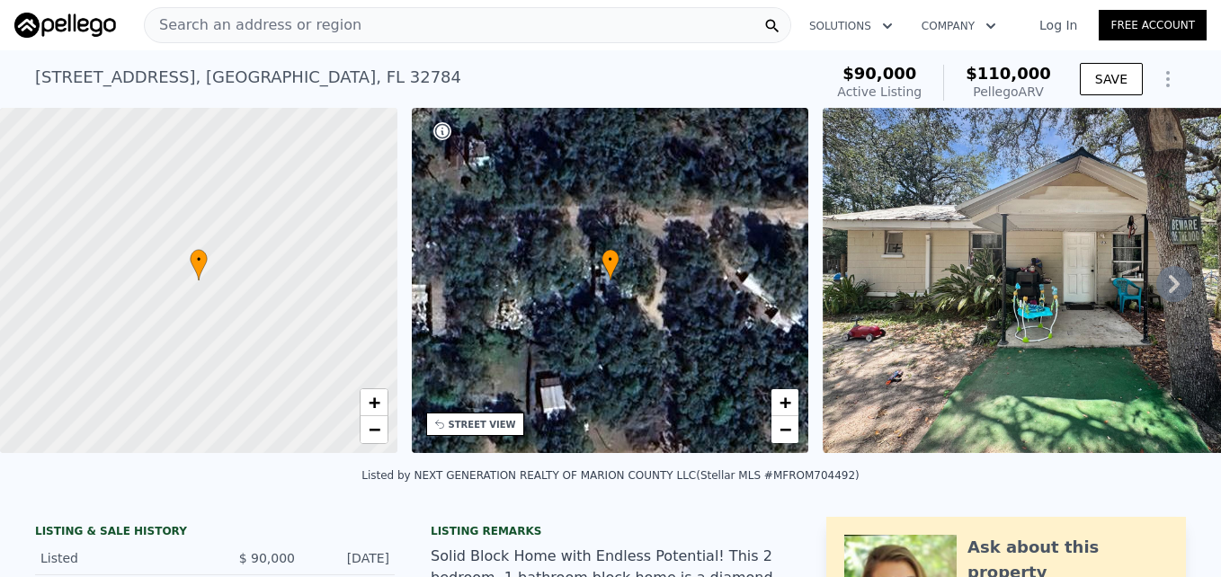
click at [238, 29] on span "Search an address or region" at bounding box center [253, 25] width 217 height 22
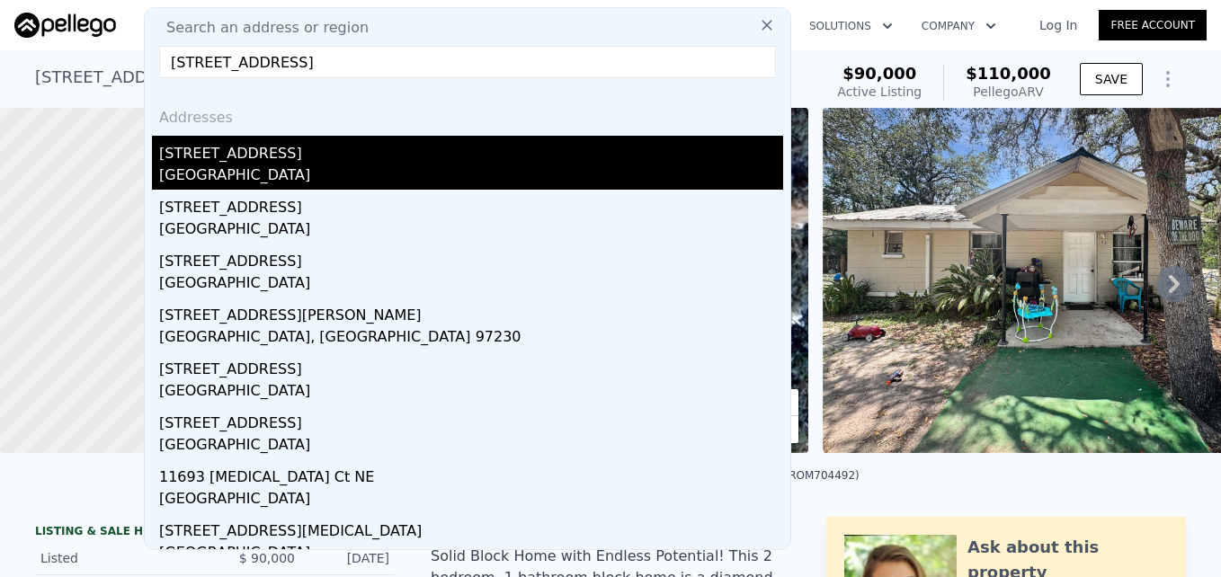
type input "[STREET_ADDRESS]"
click at [235, 162] on div "[STREET_ADDRESS]" at bounding box center [471, 150] width 624 height 29
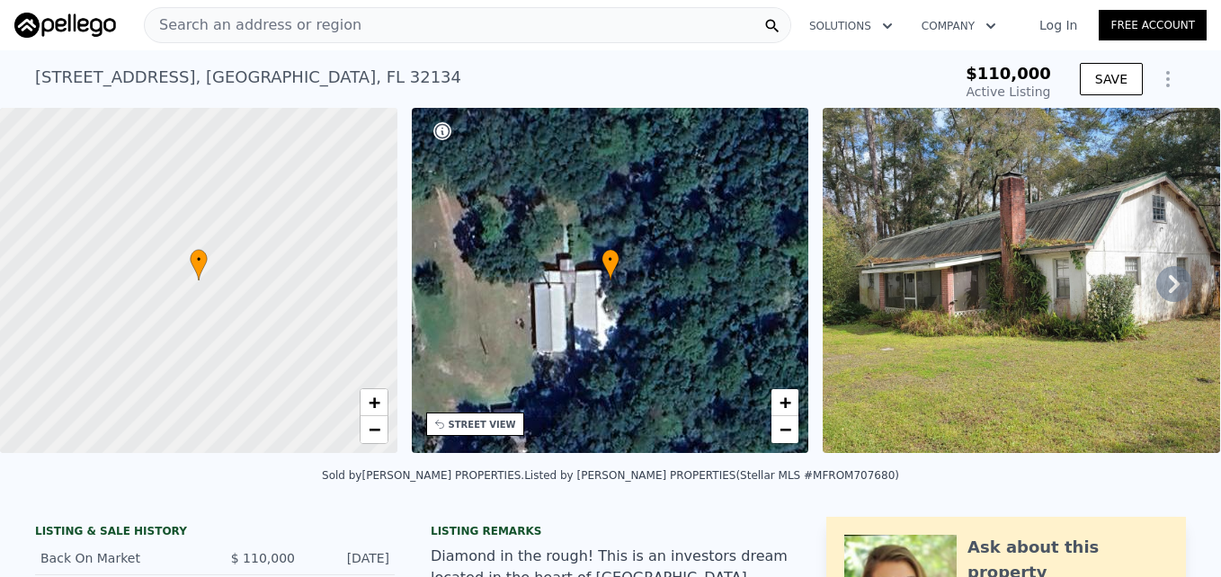
click at [601, 291] on div "• + −" at bounding box center [610, 280] width 397 height 345
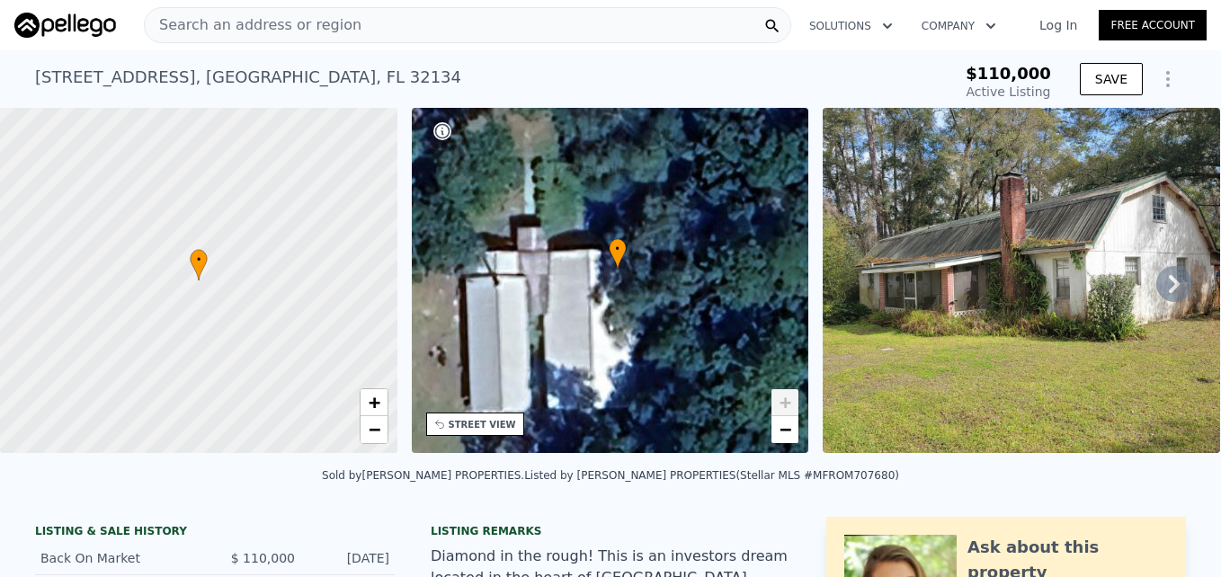
click at [494, 431] on div "STREET VIEW" at bounding box center [475, 424] width 98 height 23
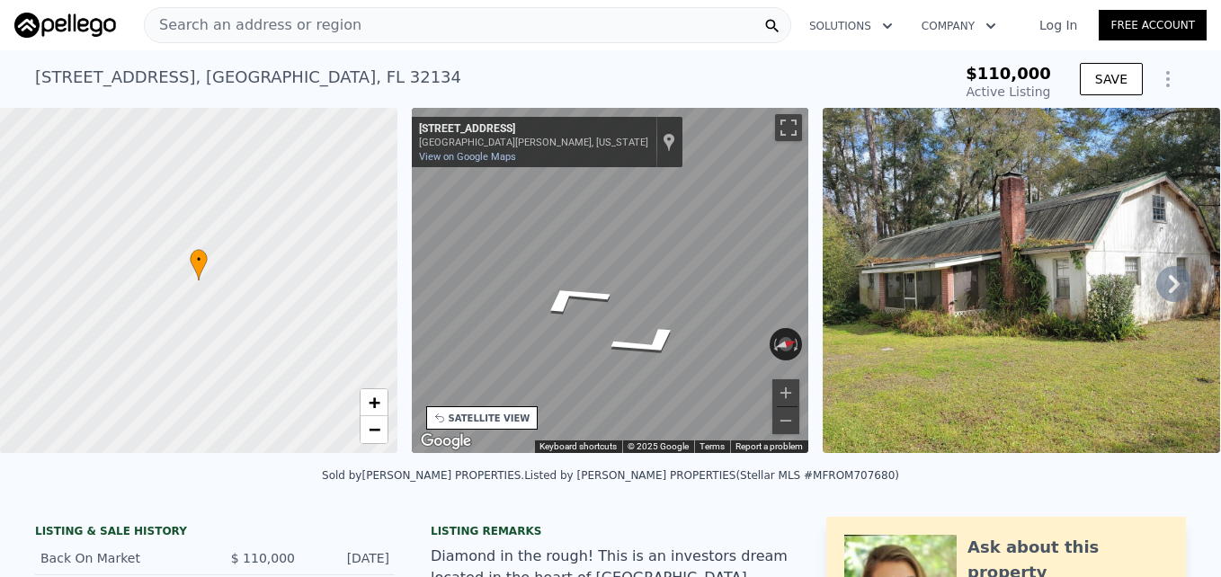
click at [1087, 250] on div "• + − • + − STREET VIEW ← Move left → Move right ↑ Move up ↓ Move down + Zoom i…" at bounding box center [610, 283] width 1221 height 351
click at [1054, 428] on div "• + − • + − STREET VIEW ← Move left → Move right ↑ Move up ↓ Move down + Zoom i…" at bounding box center [610, 283] width 1221 height 351
click at [489, 154] on div "← Move left → Move right ↑ Move up ↓ Move down + Zoom in - Zoom out [STREET_ADD…" at bounding box center [610, 280] width 397 height 345
drag, startPoint x: 751, startPoint y: 339, endPoint x: 631, endPoint y: 374, distance: 125.5
click at [929, 261] on div "• + − • + − STREET VIEW ← Move left → Move right ↑ Move up ↓ Move down + Zoom i…" at bounding box center [610, 283] width 1221 height 351
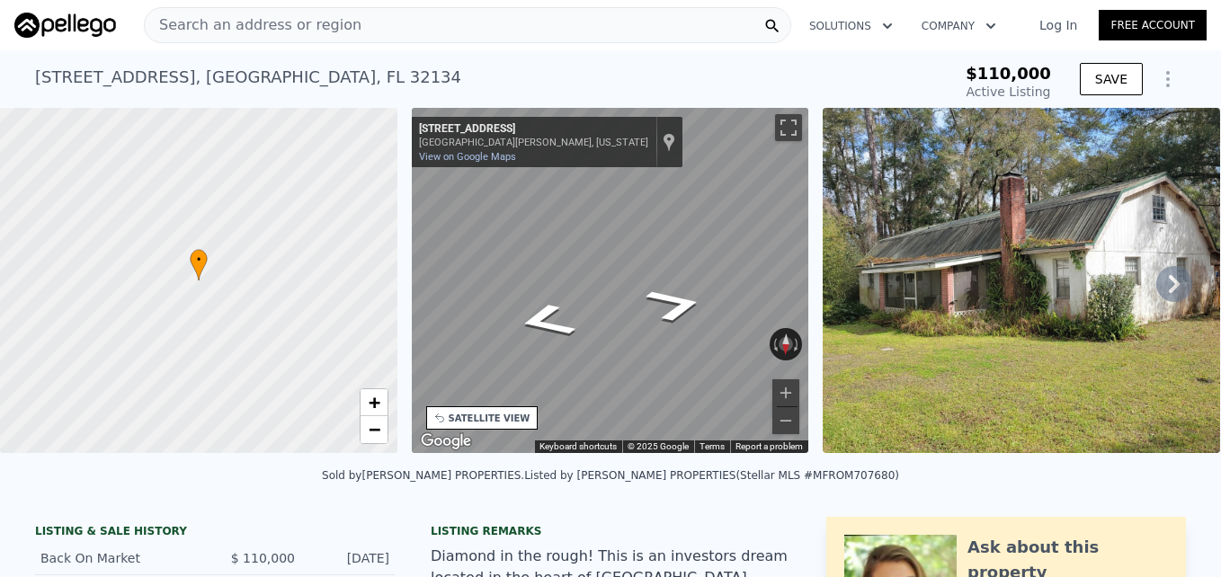
click at [1017, 298] on img at bounding box center [1020, 280] width 397 height 345
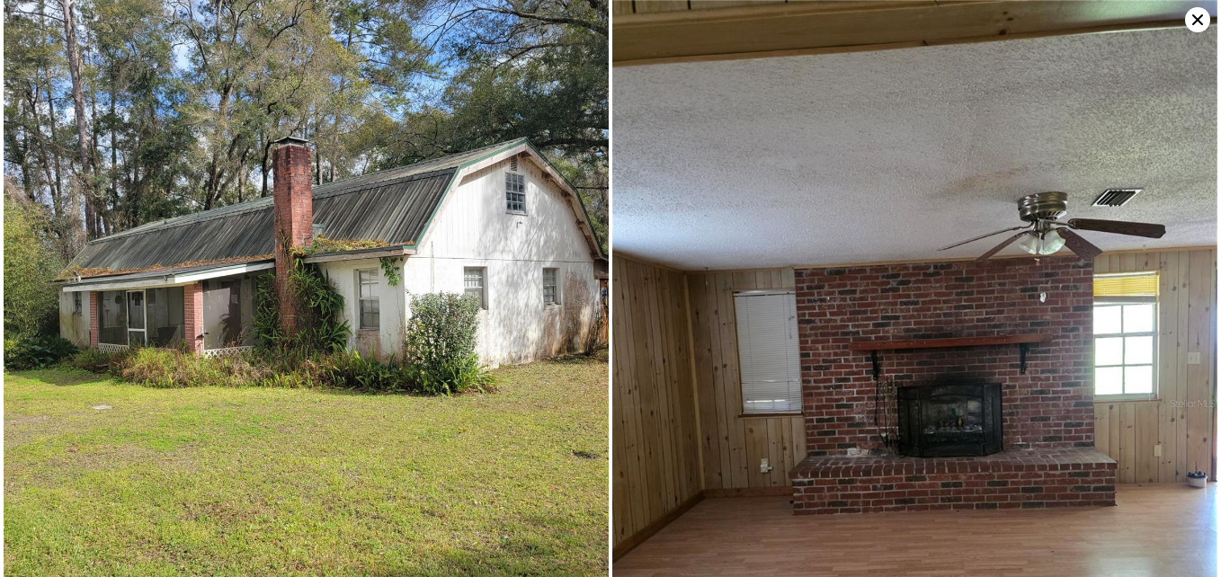
click at [1192, 21] on icon at bounding box center [1197, 19] width 25 height 25
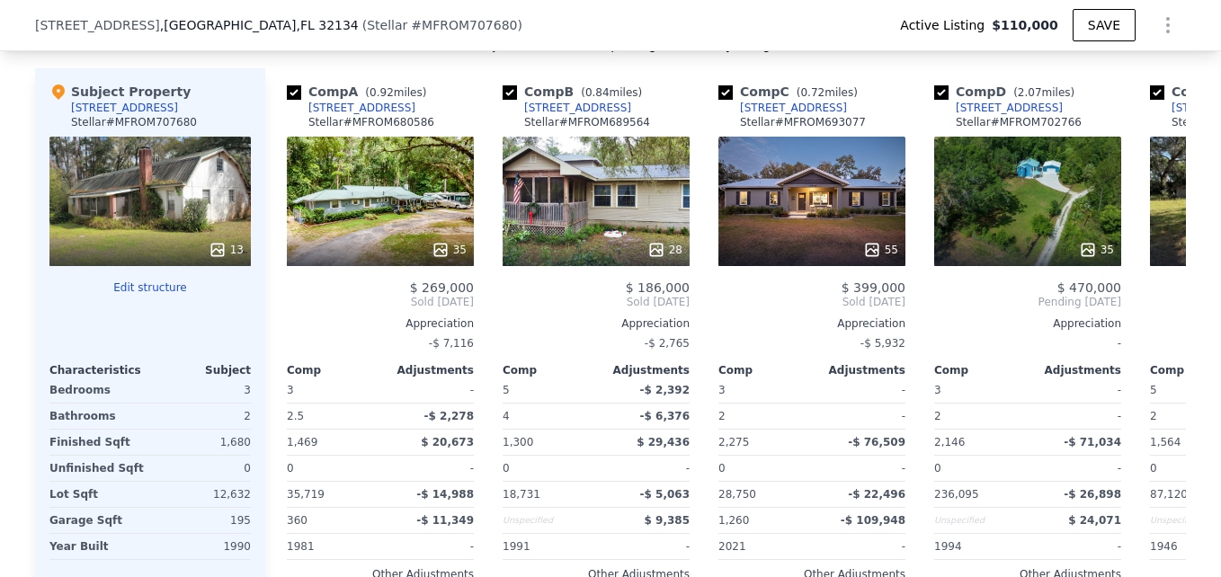
scroll to position [1875, 0]
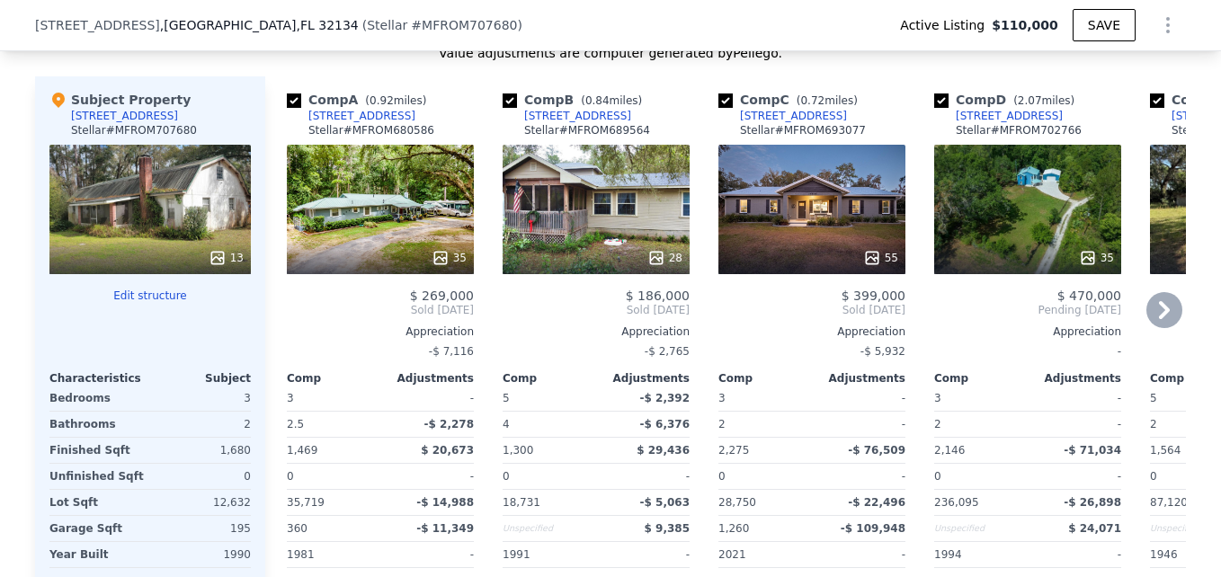
click at [360, 212] on div "35" at bounding box center [380, 209] width 187 height 129
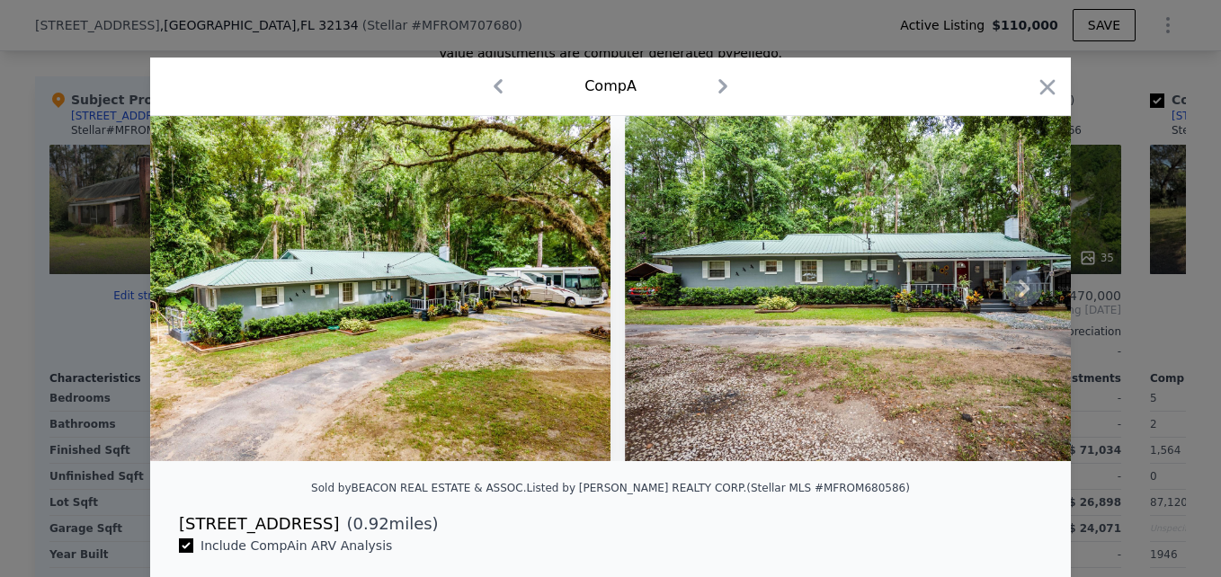
click at [1018, 298] on icon at bounding box center [1023, 289] width 11 height 18
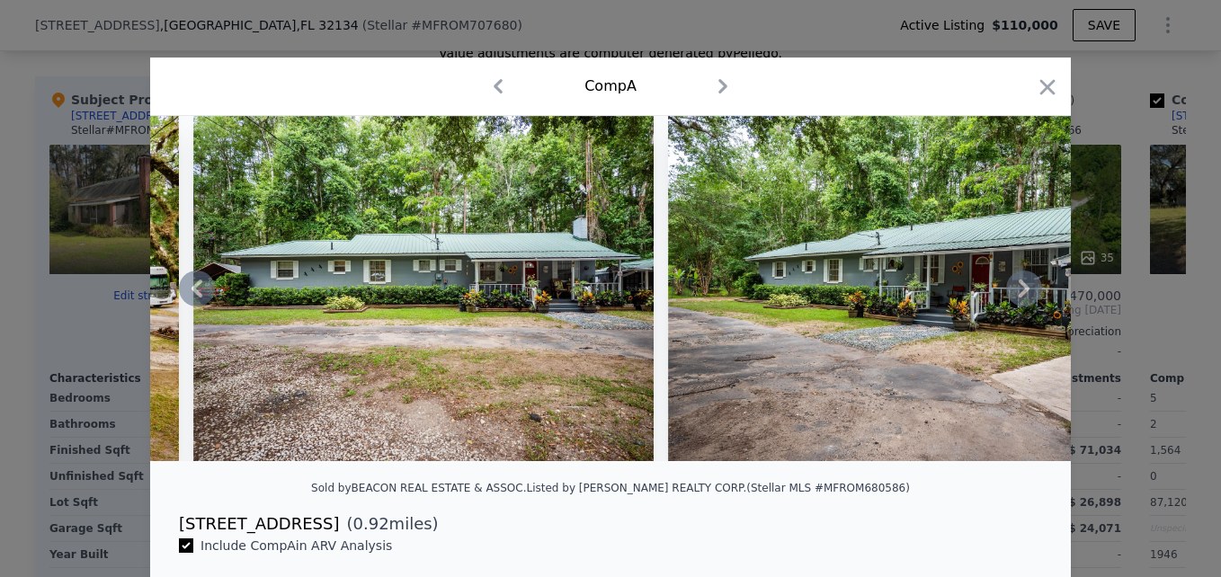
click at [1018, 298] on icon at bounding box center [1023, 289] width 11 height 18
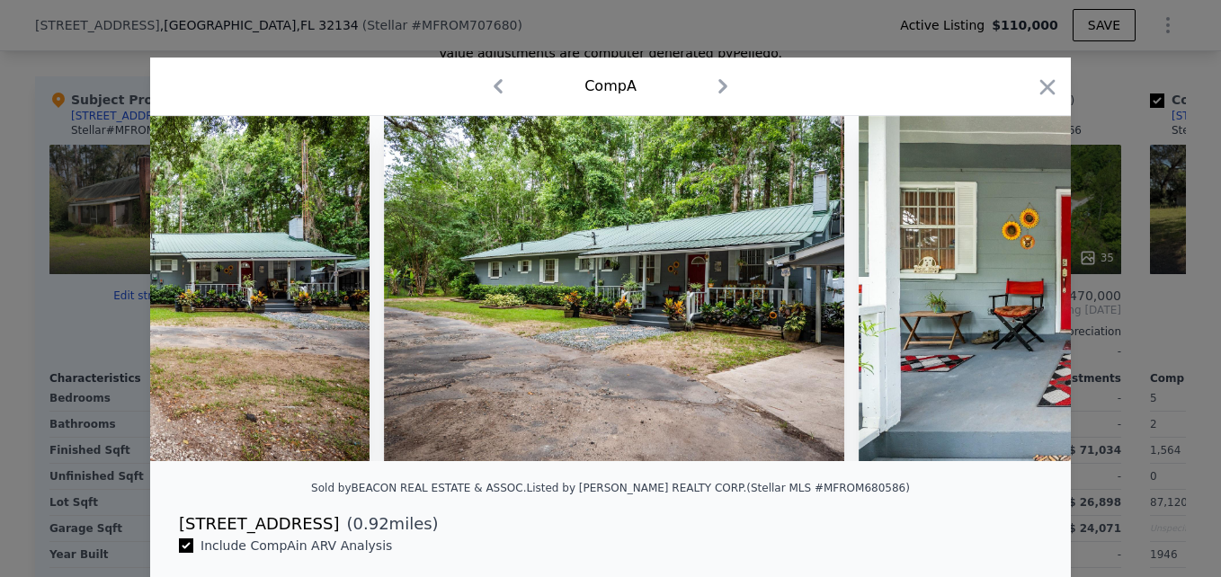
scroll to position [0, 863]
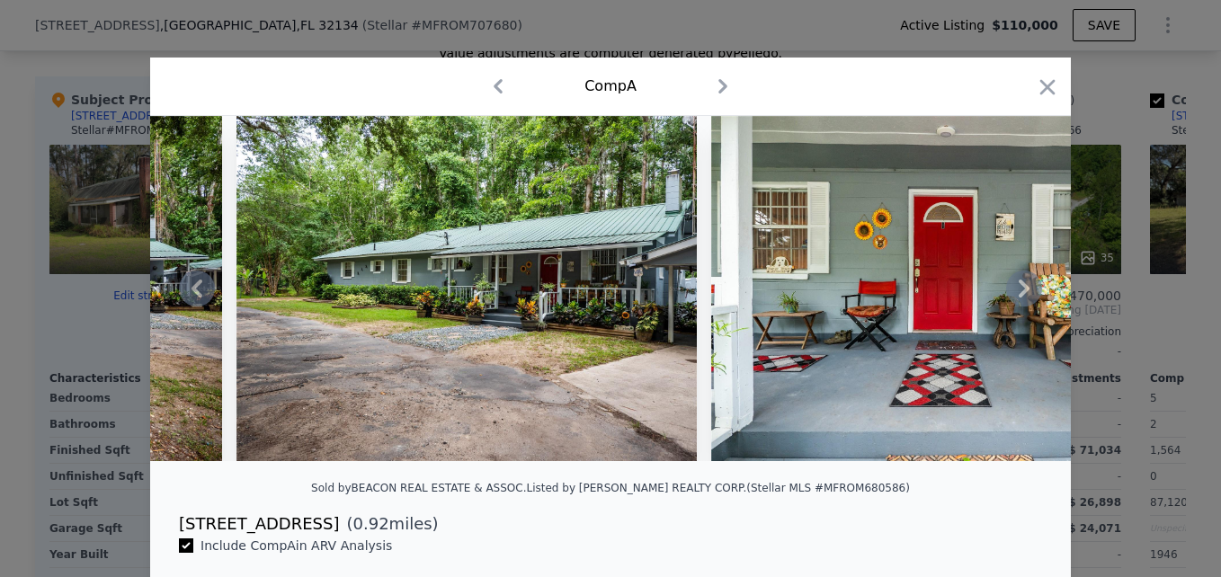
click at [1018, 298] on icon at bounding box center [1023, 289] width 11 height 18
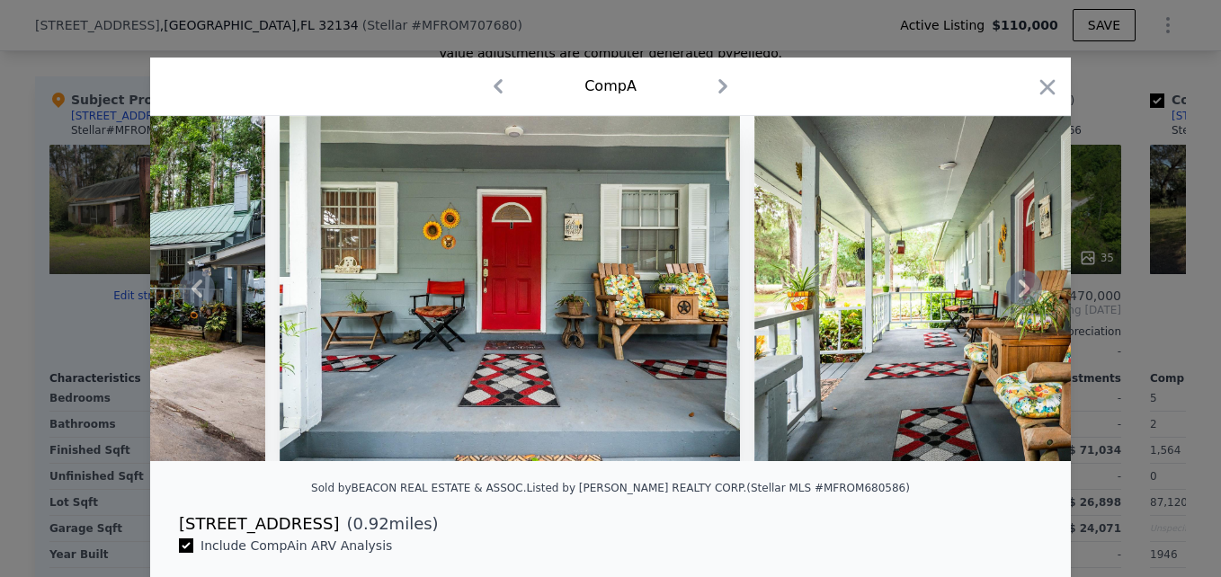
click at [1018, 298] on icon at bounding box center [1023, 289] width 11 height 18
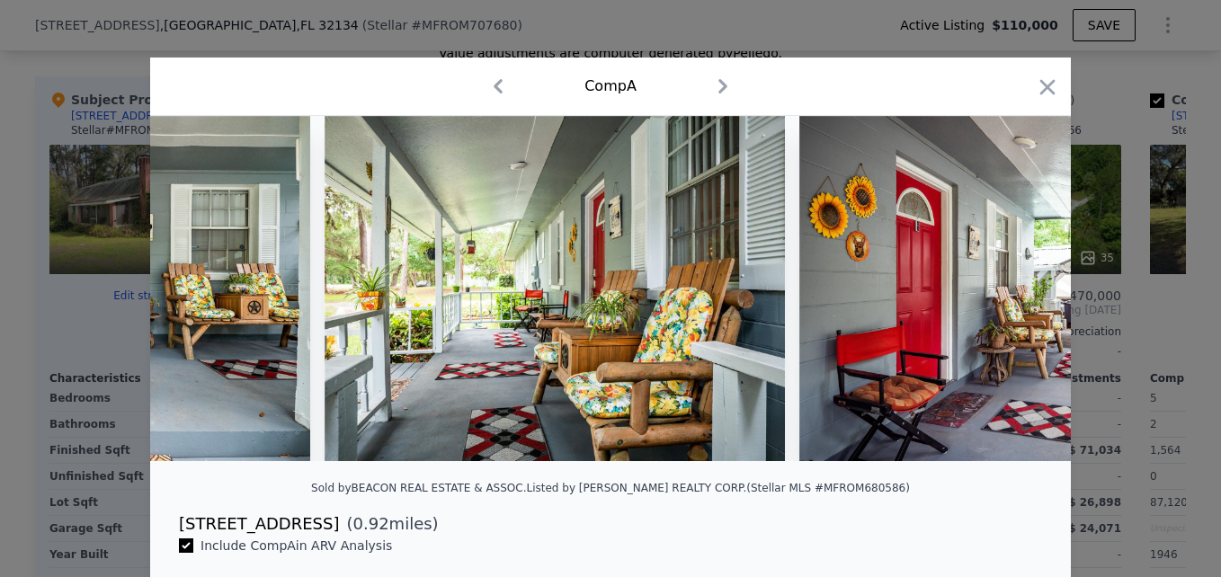
scroll to position [0, 1726]
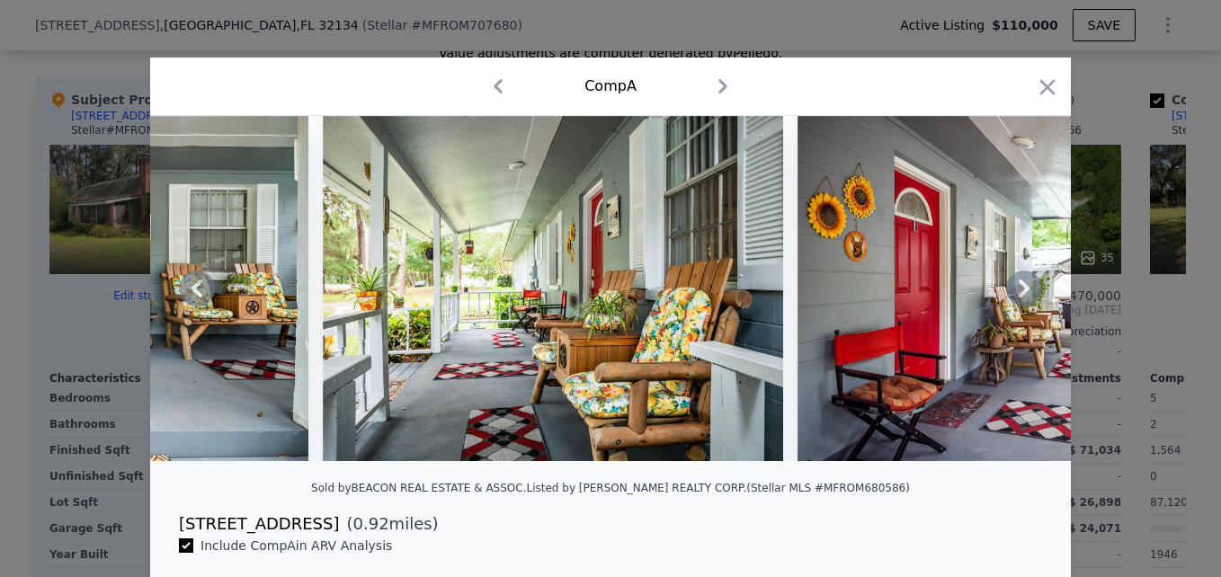
click at [1018, 298] on icon at bounding box center [1023, 289] width 11 height 18
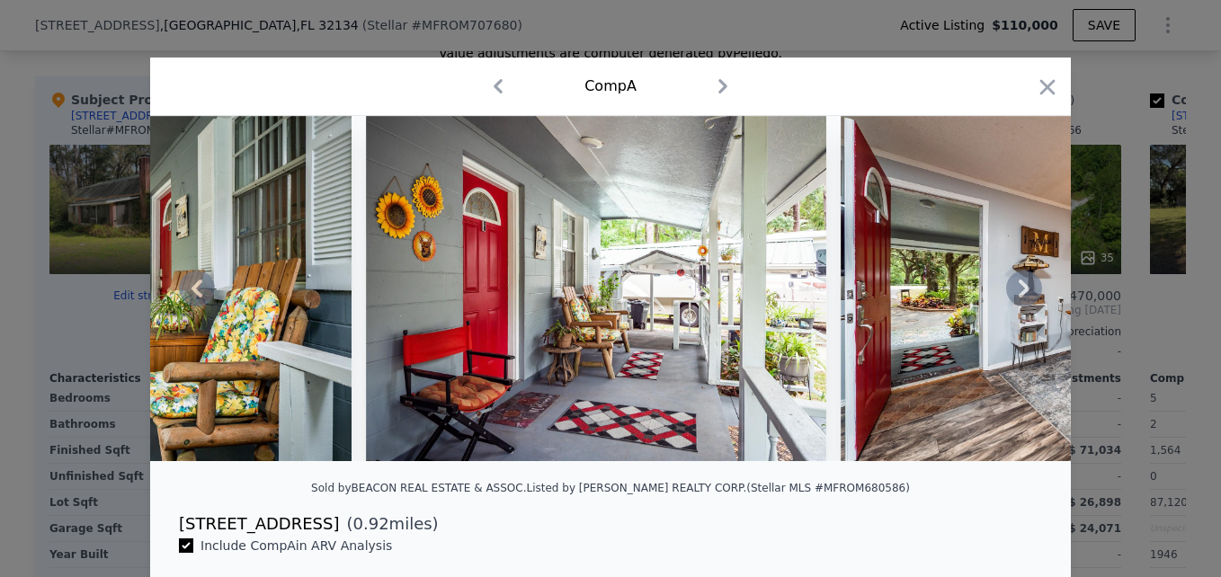
click at [1018, 298] on icon at bounding box center [1023, 289] width 11 height 18
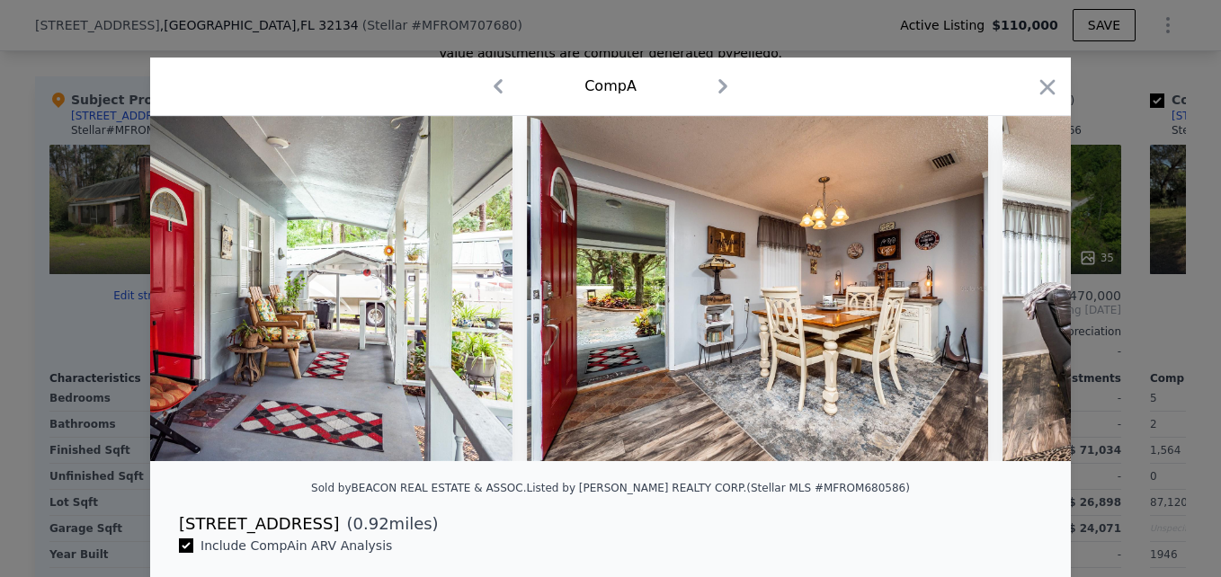
scroll to position [0, 2589]
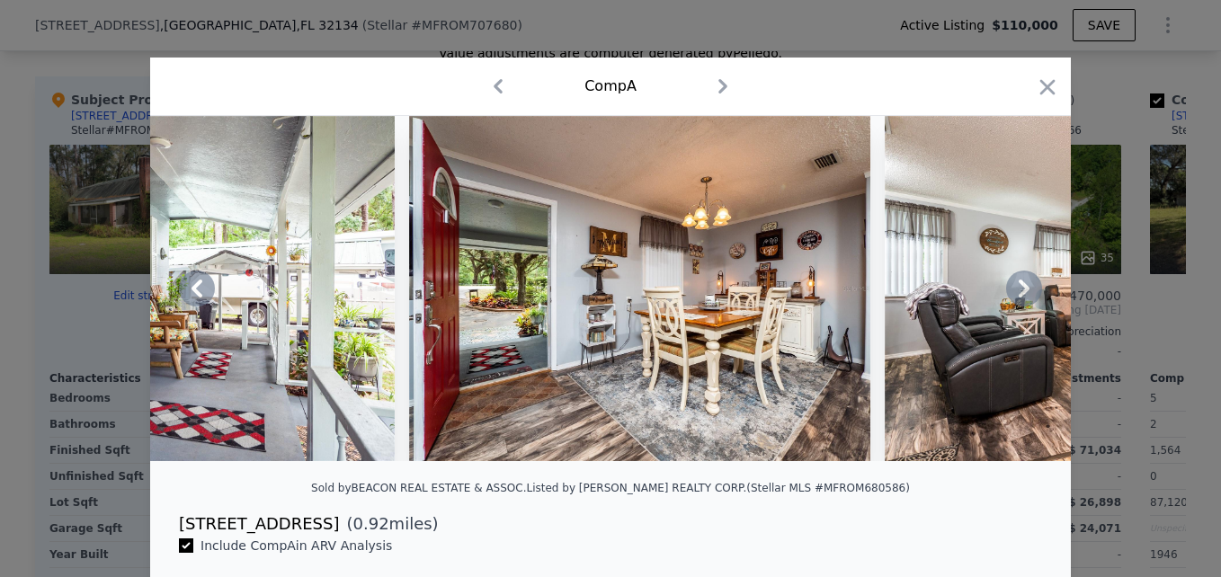
click at [1018, 298] on icon at bounding box center [1023, 289] width 11 height 18
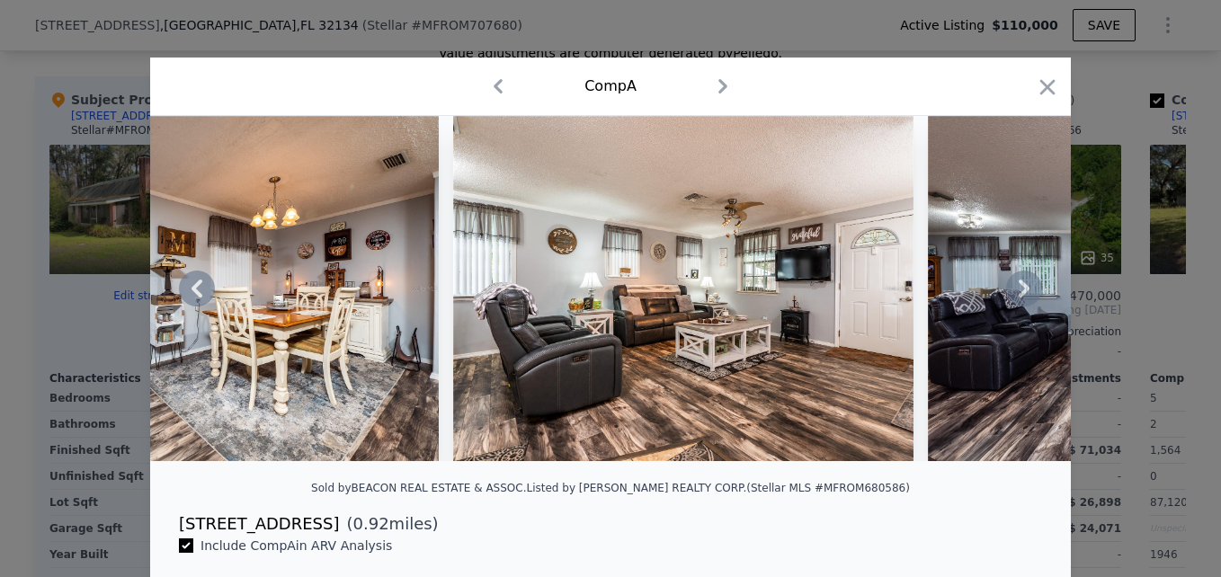
click at [1018, 298] on icon at bounding box center [1023, 289] width 11 height 18
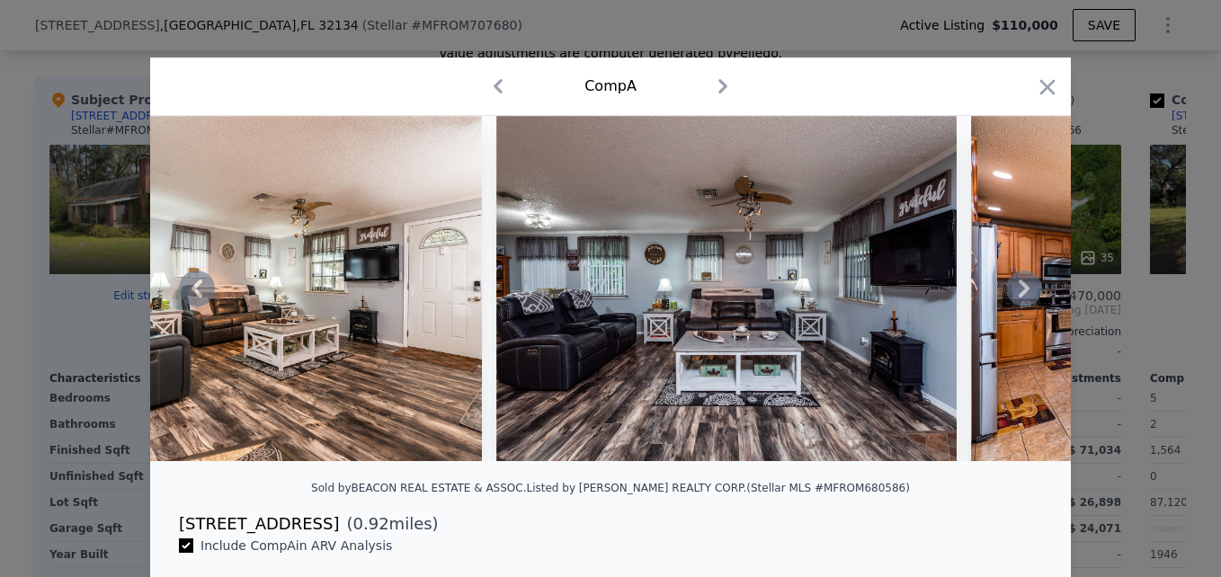
click at [1018, 298] on icon at bounding box center [1023, 289] width 11 height 18
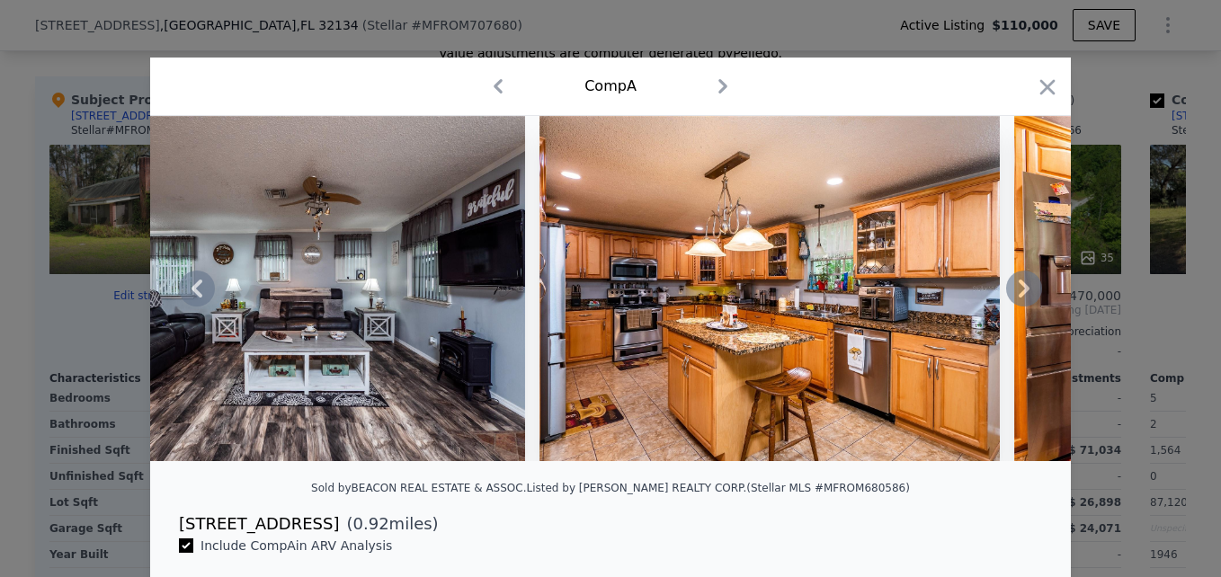
click at [1018, 298] on icon at bounding box center [1023, 289] width 11 height 18
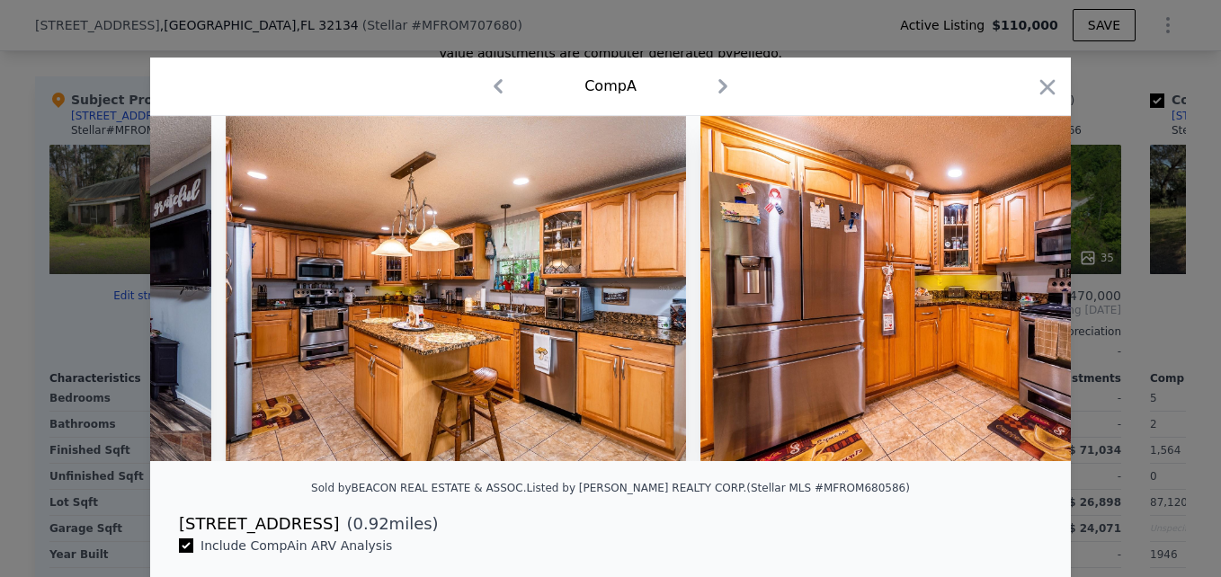
scroll to position [0, 4315]
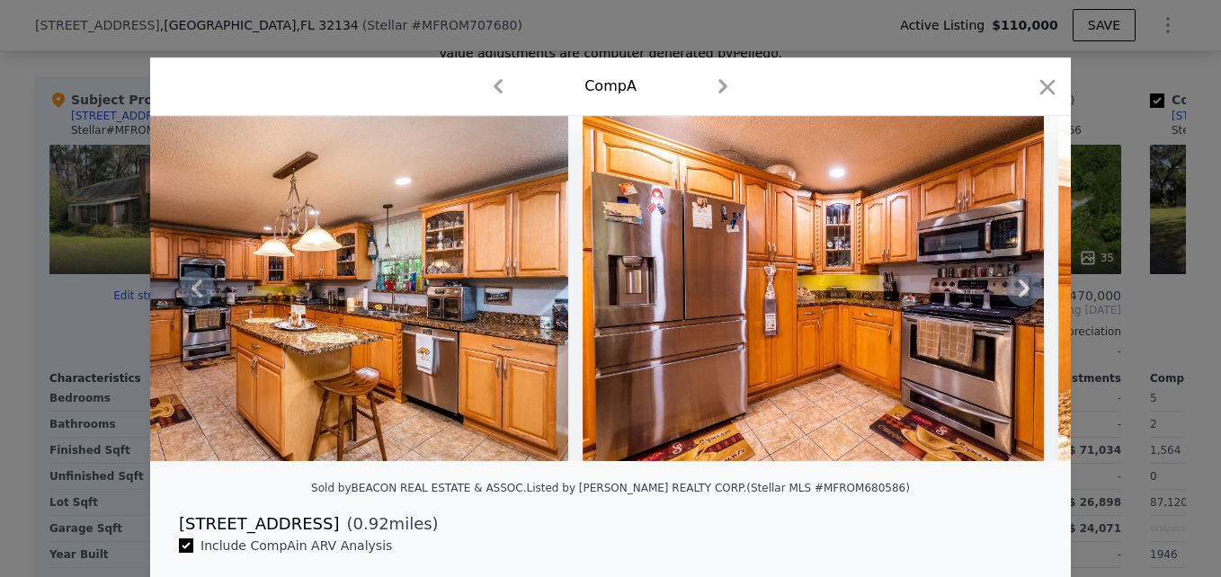
click at [1018, 298] on icon at bounding box center [1023, 289] width 11 height 18
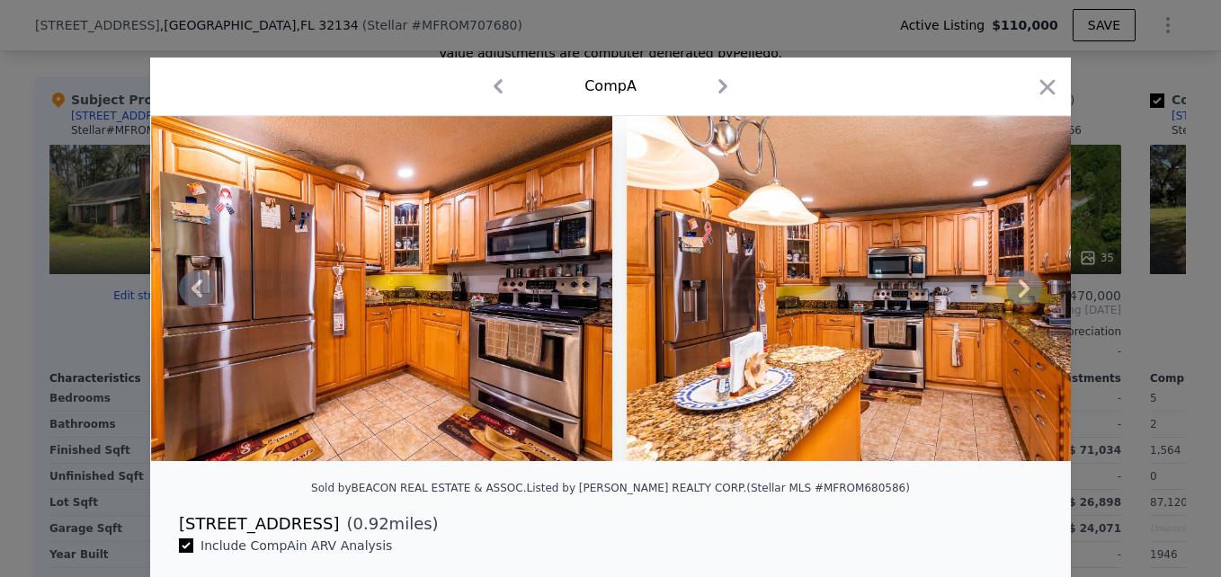
click at [1018, 298] on icon at bounding box center [1023, 289] width 11 height 18
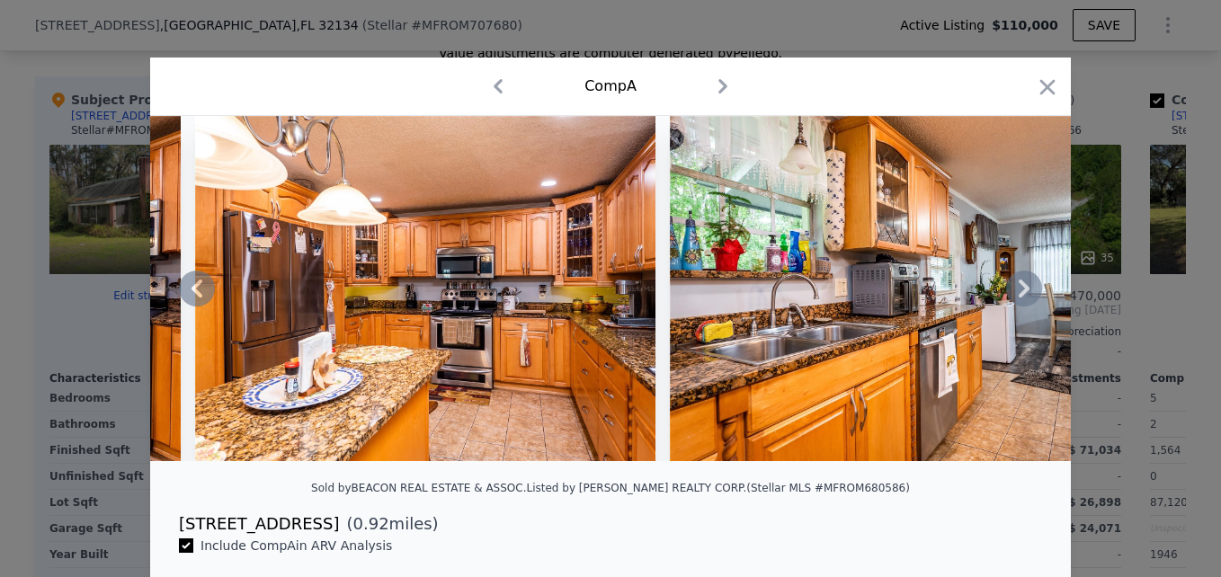
click at [1018, 298] on icon at bounding box center [1023, 289] width 11 height 18
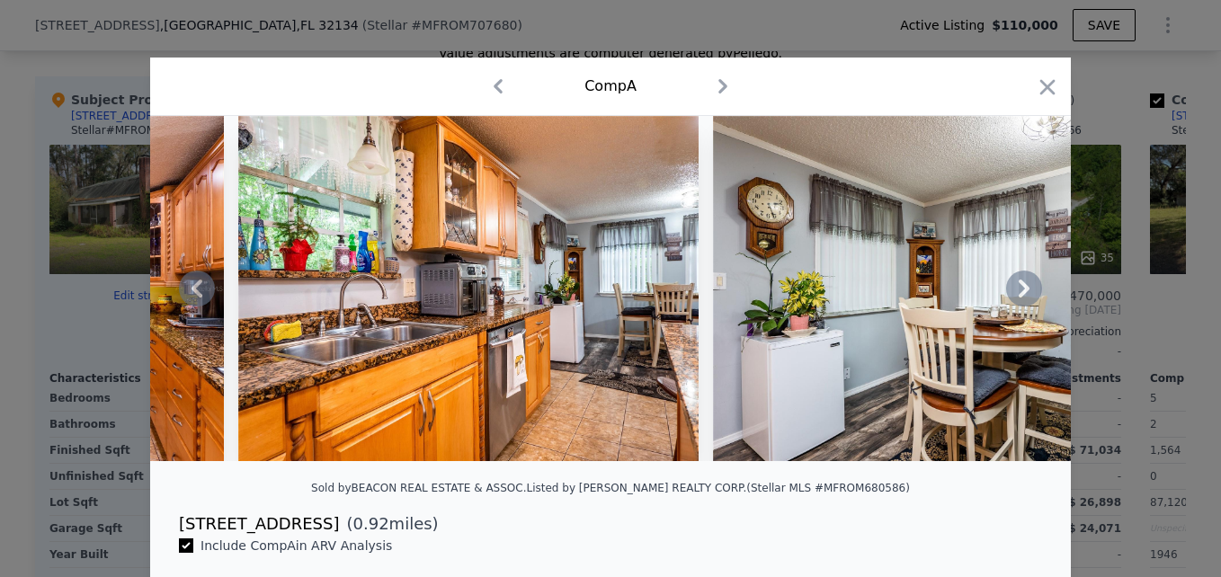
click at [1018, 298] on icon at bounding box center [1023, 289] width 11 height 18
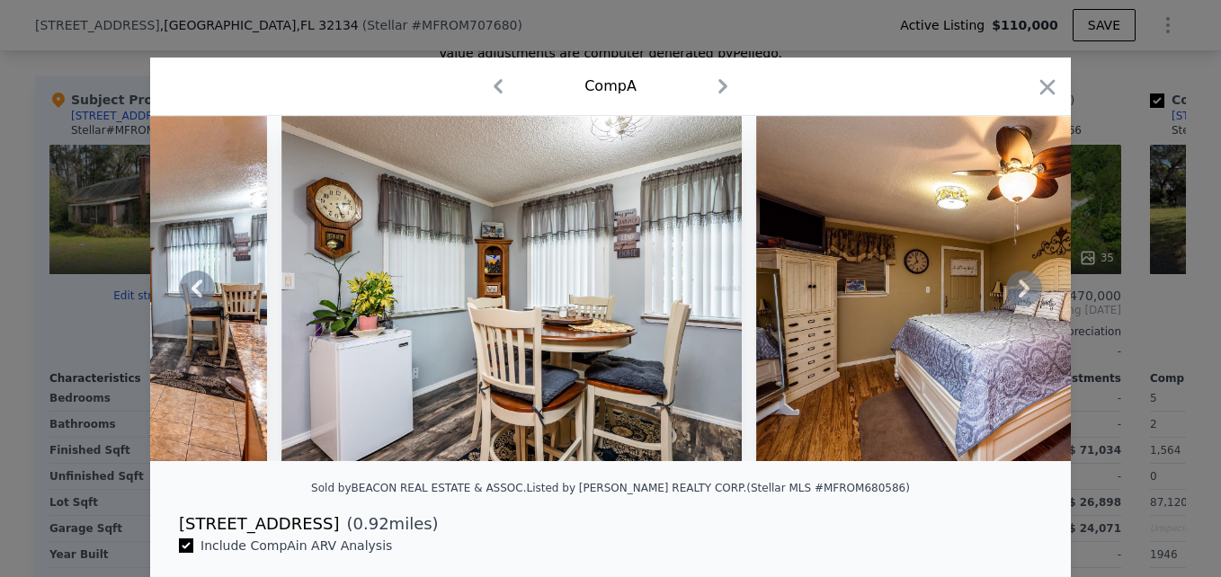
click at [1018, 298] on icon at bounding box center [1023, 289] width 11 height 18
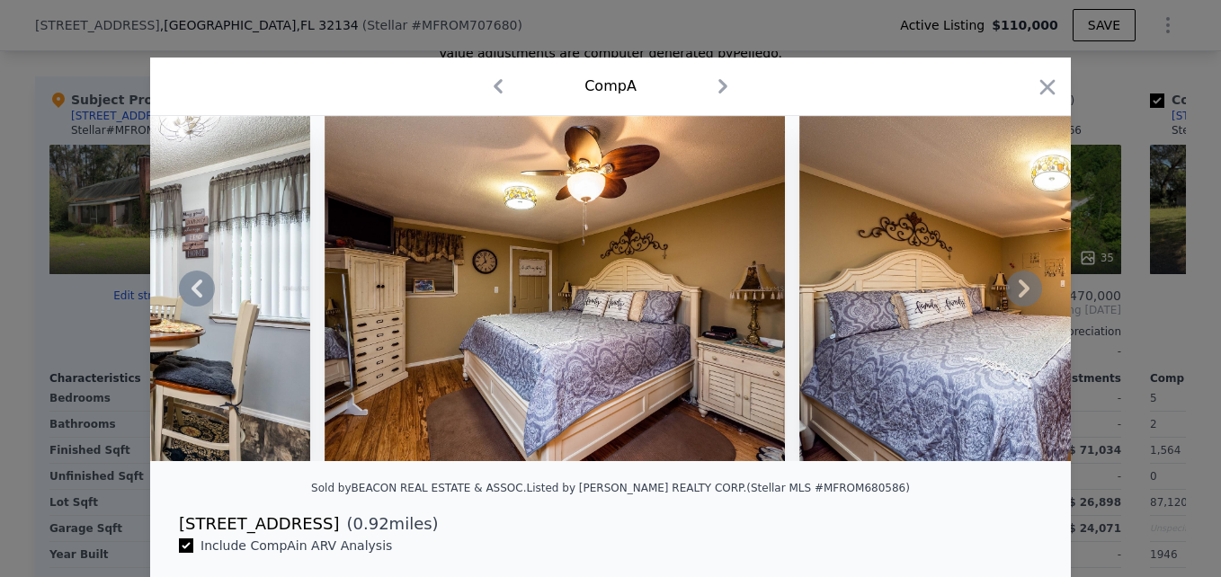
click at [1018, 298] on icon at bounding box center [1023, 289] width 11 height 18
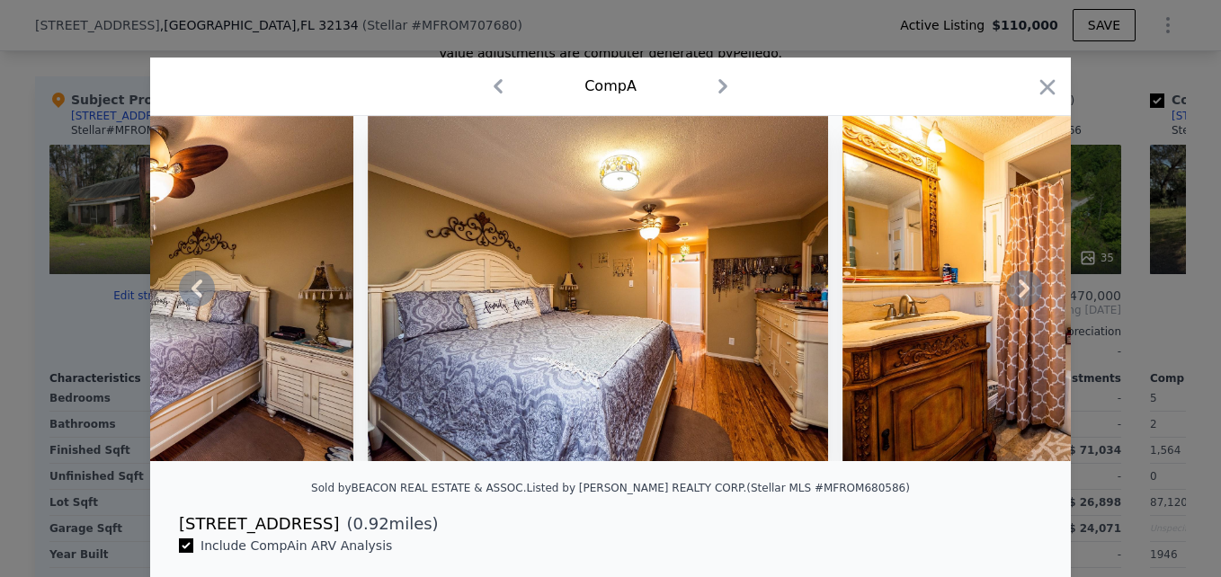
click at [1018, 298] on icon at bounding box center [1023, 289] width 11 height 18
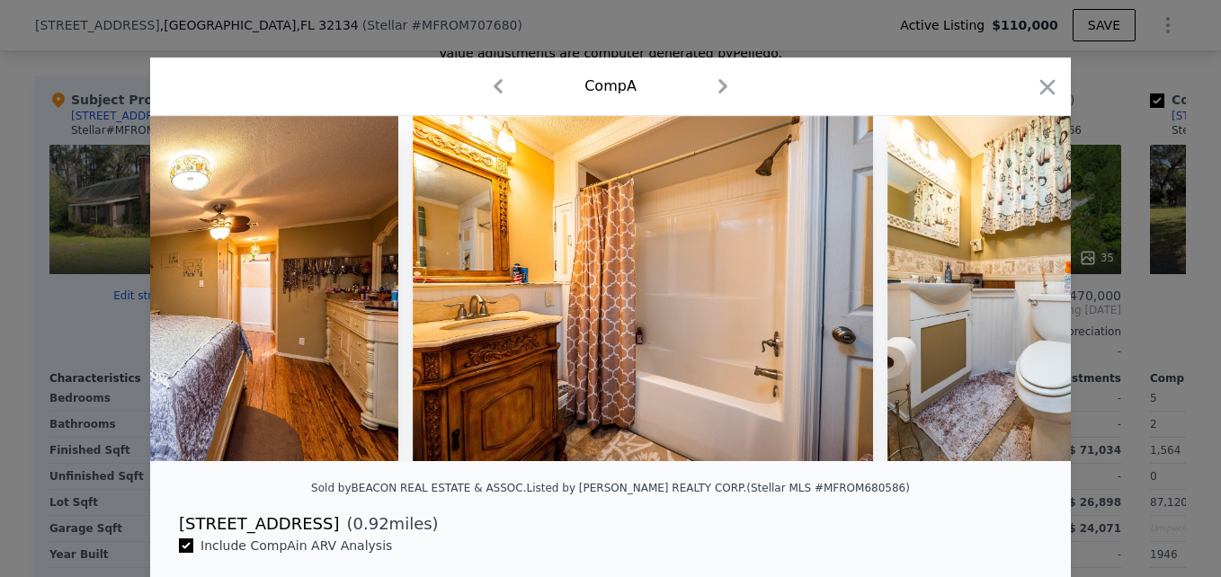
scroll to position [0, 7335]
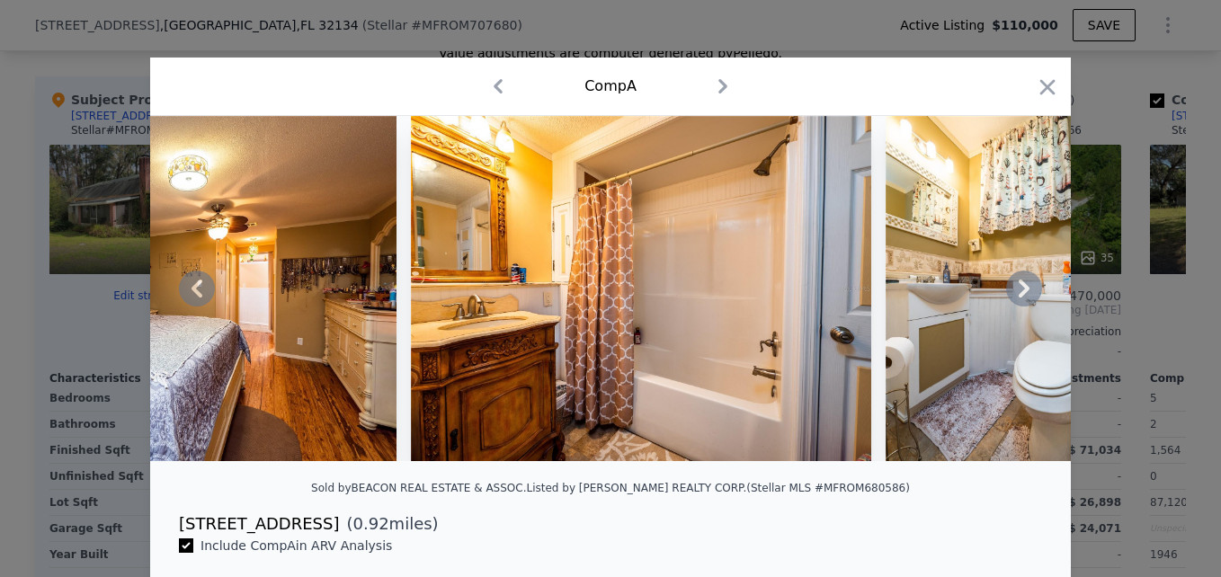
click at [1018, 298] on icon at bounding box center [1023, 289] width 11 height 18
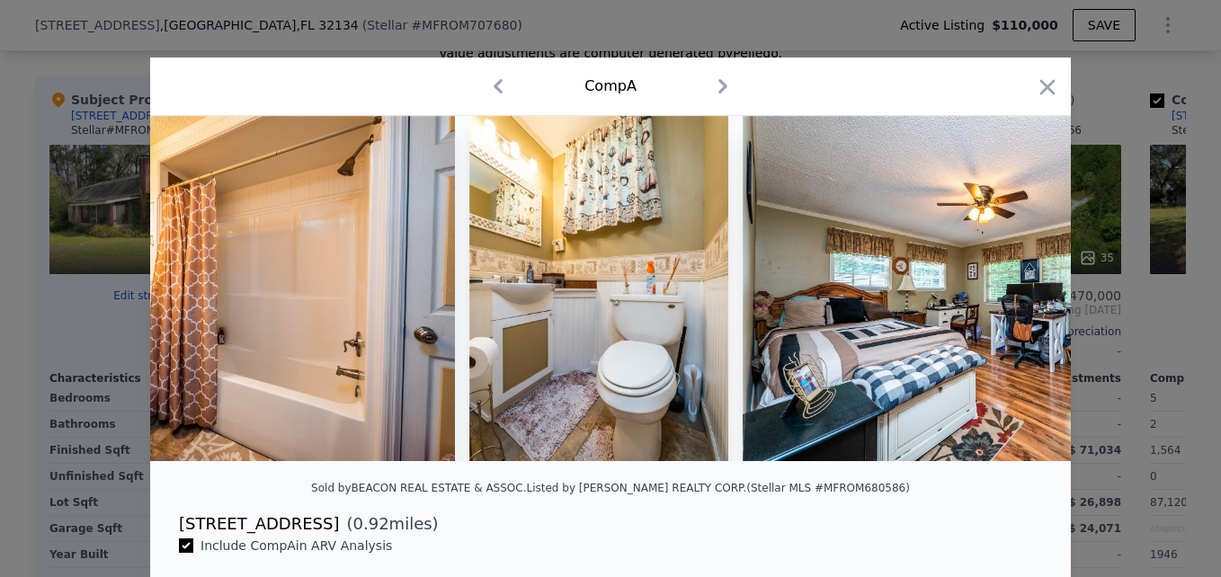
scroll to position [0, 7767]
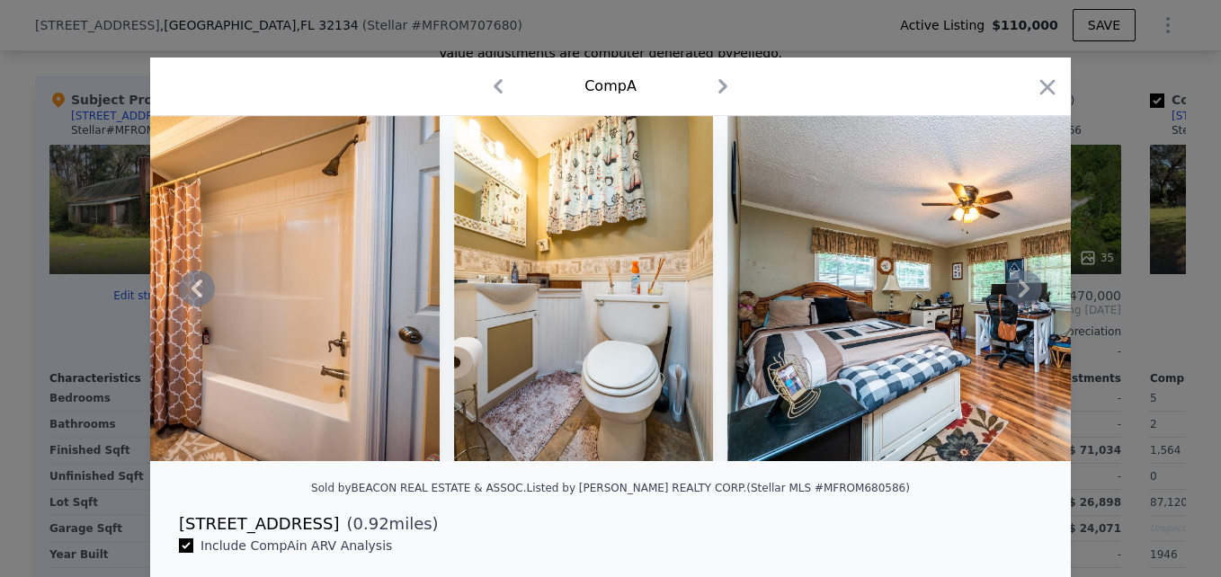
click at [1018, 298] on icon at bounding box center [1023, 289] width 11 height 18
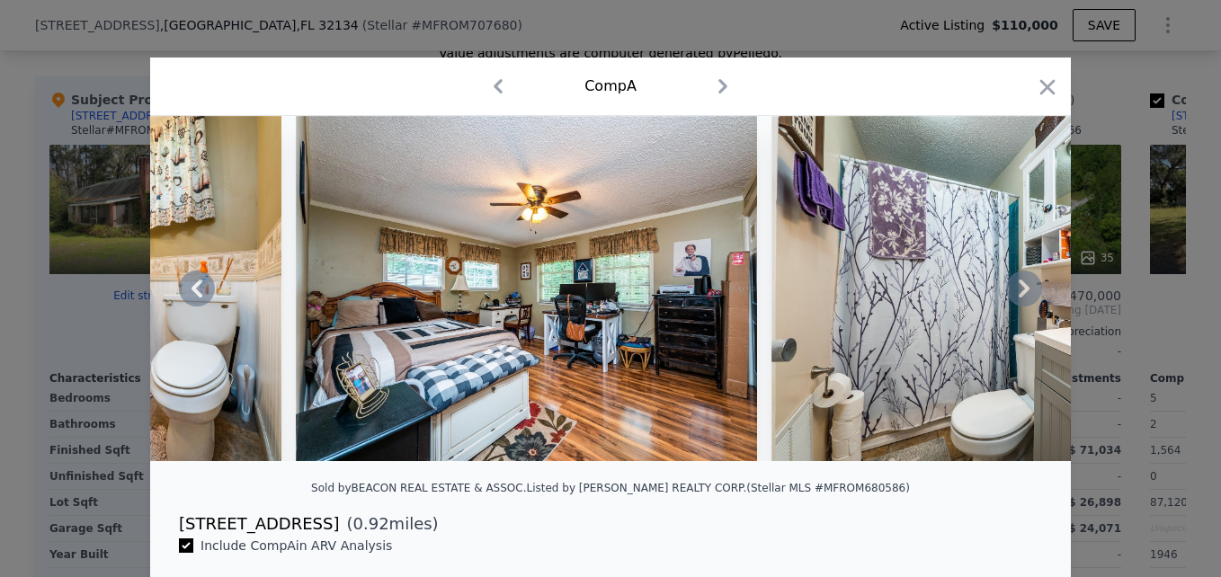
click at [1018, 298] on icon at bounding box center [1023, 289] width 11 height 18
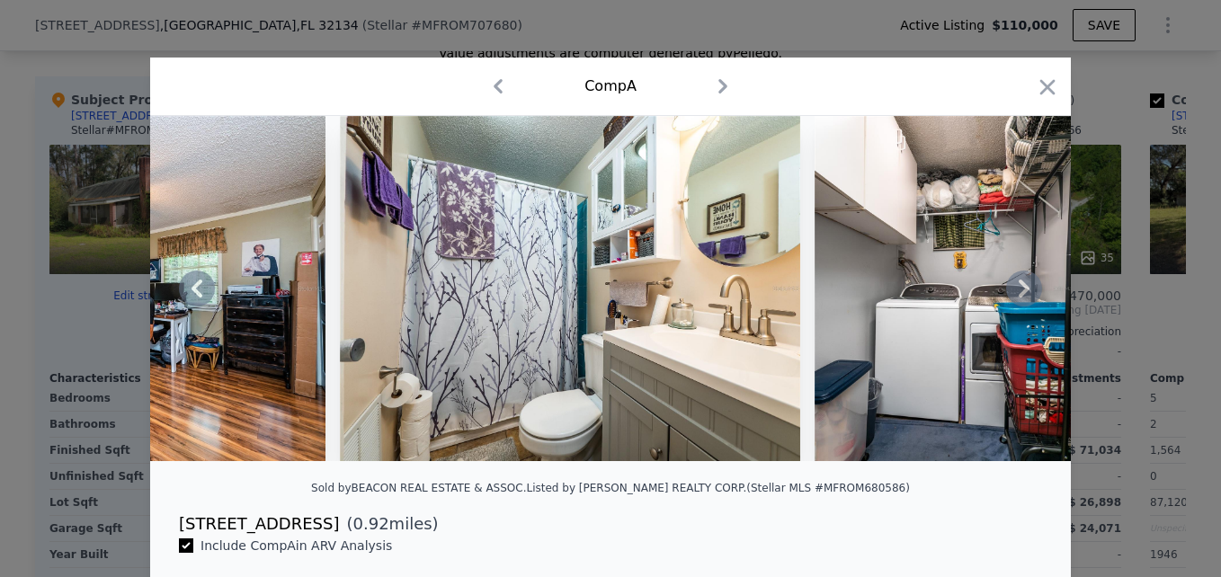
click at [1018, 298] on icon at bounding box center [1023, 289] width 11 height 18
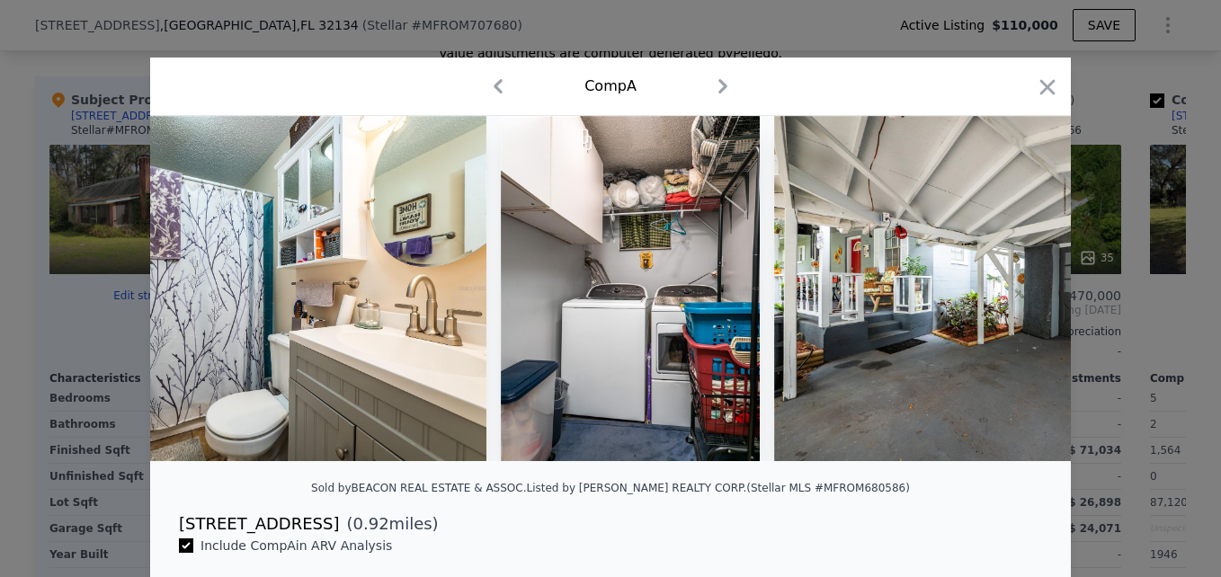
scroll to position [0, 9061]
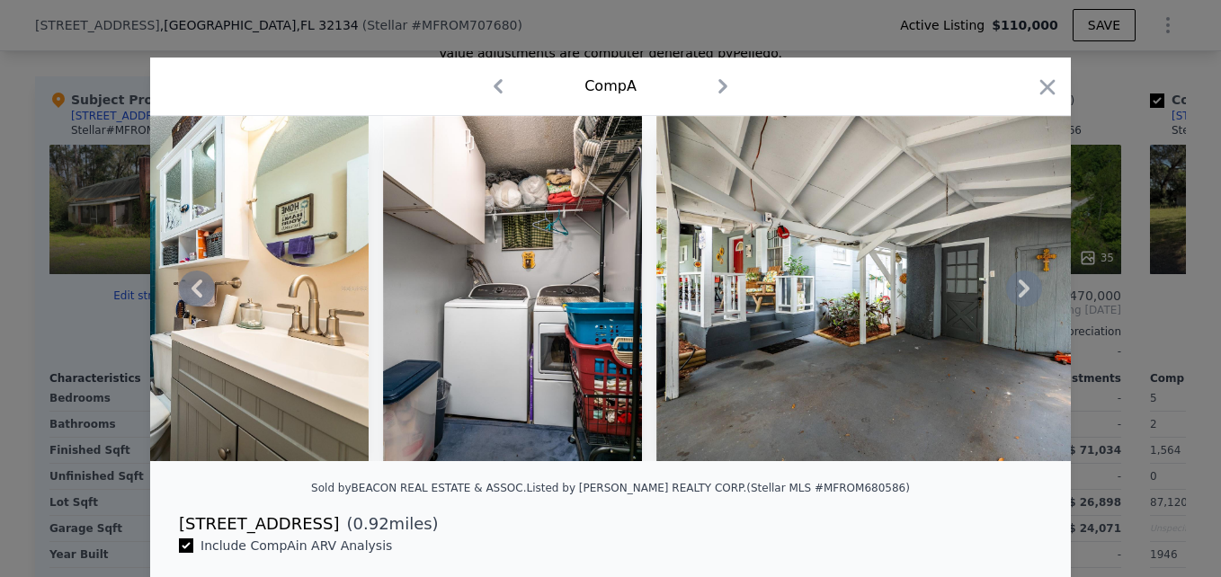
click at [1018, 298] on icon at bounding box center [1023, 289] width 11 height 18
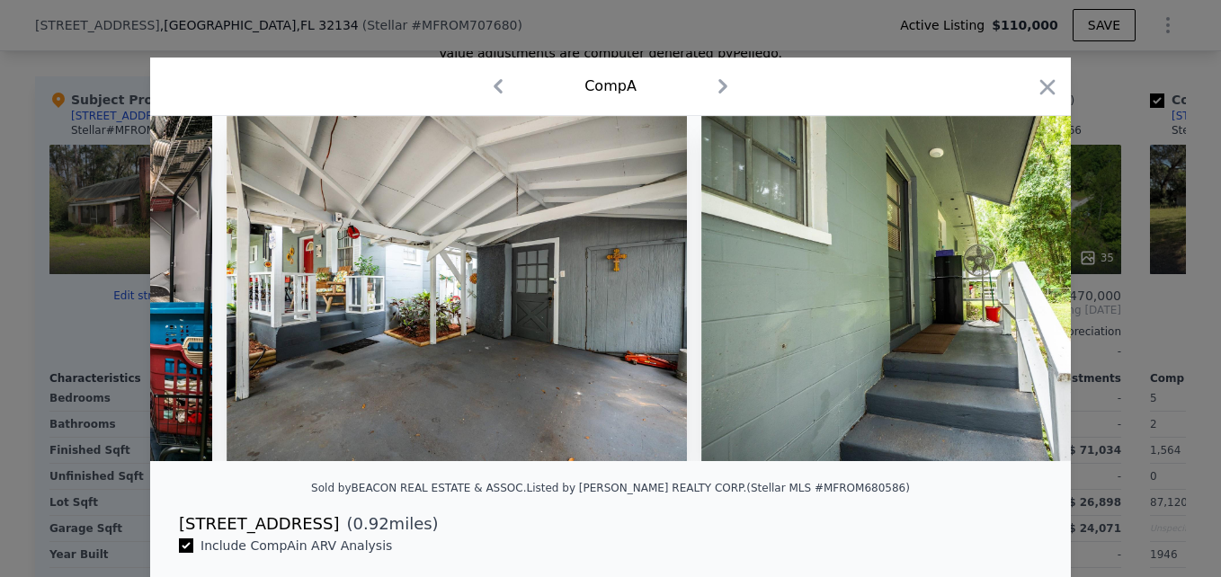
scroll to position [0, 9492]
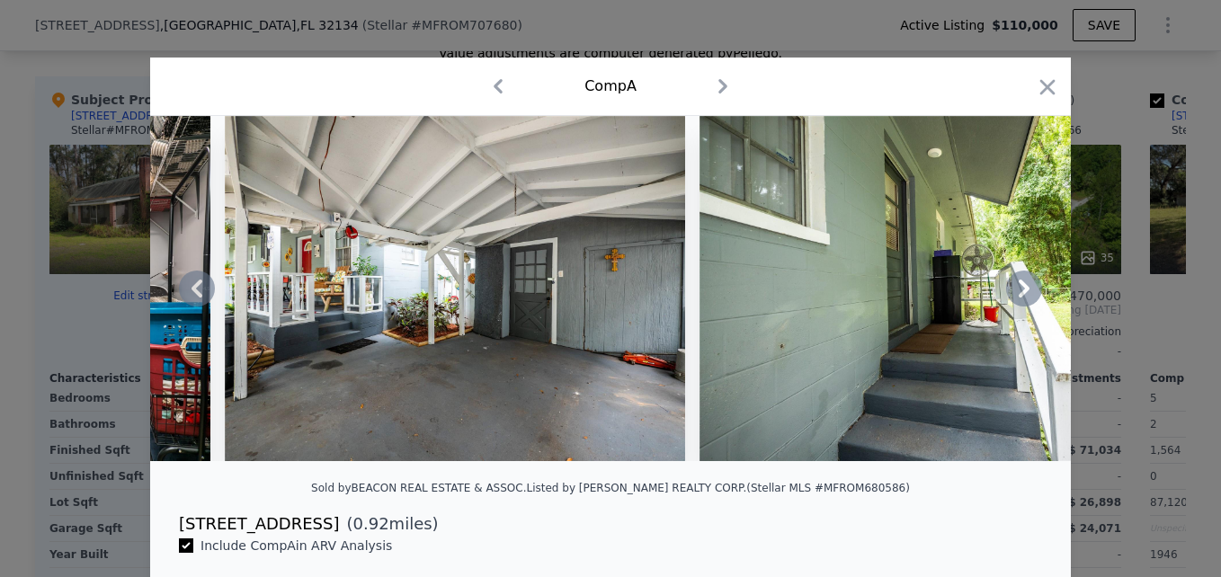
click at [1018, 298] on icon at bounding box center [1023, 289] width 11 height 18
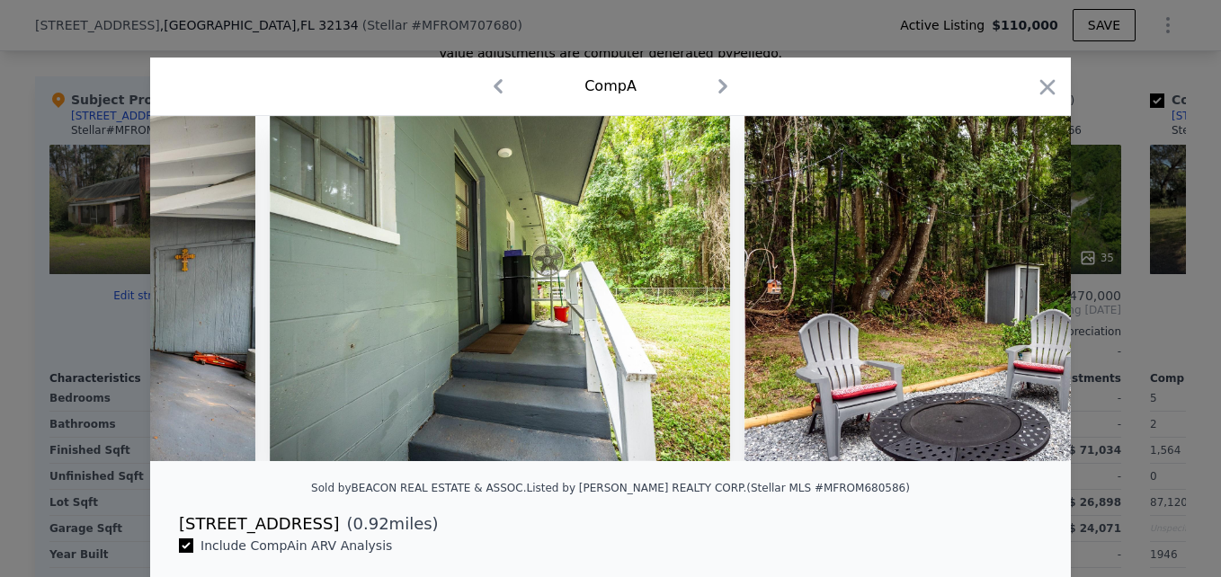
scroll to position [0, 9924]
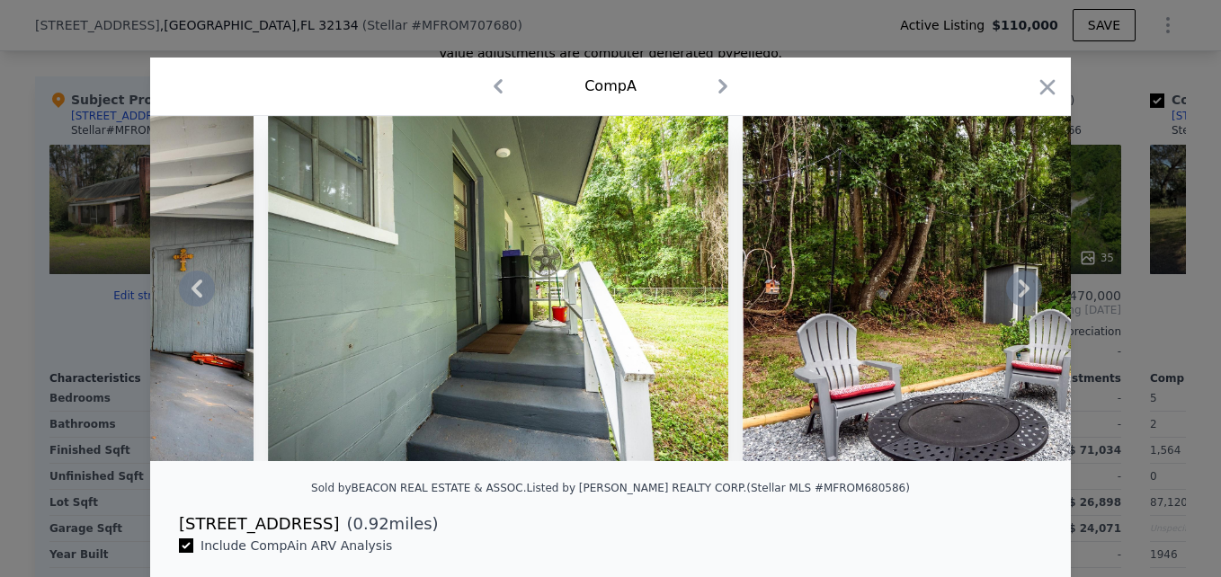
click at [1018, 298] on icon at bounding box center [1023, 289] width 11 height 18
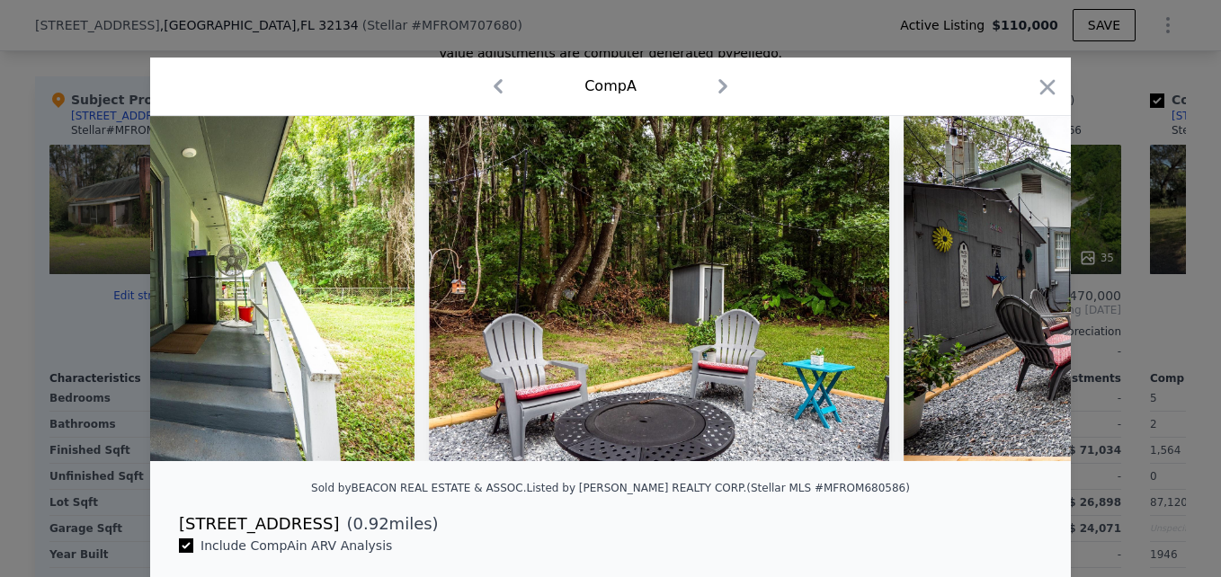
scroll to position [0, 10355]
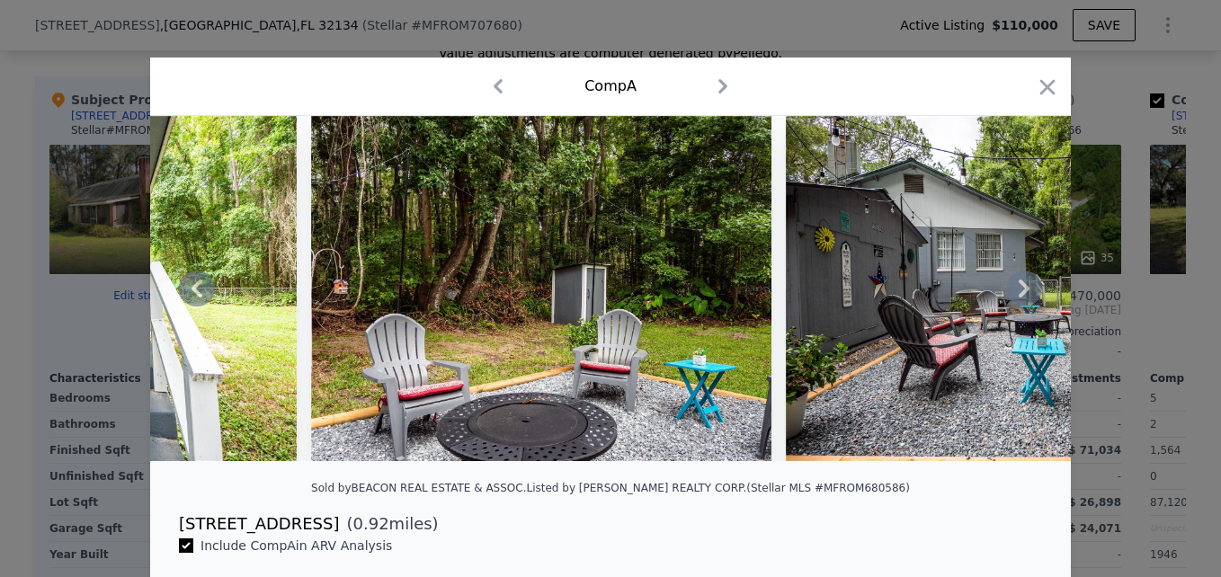
click at [1018, 298] on icon at bounding box center [1023, 289] width 11 height 18
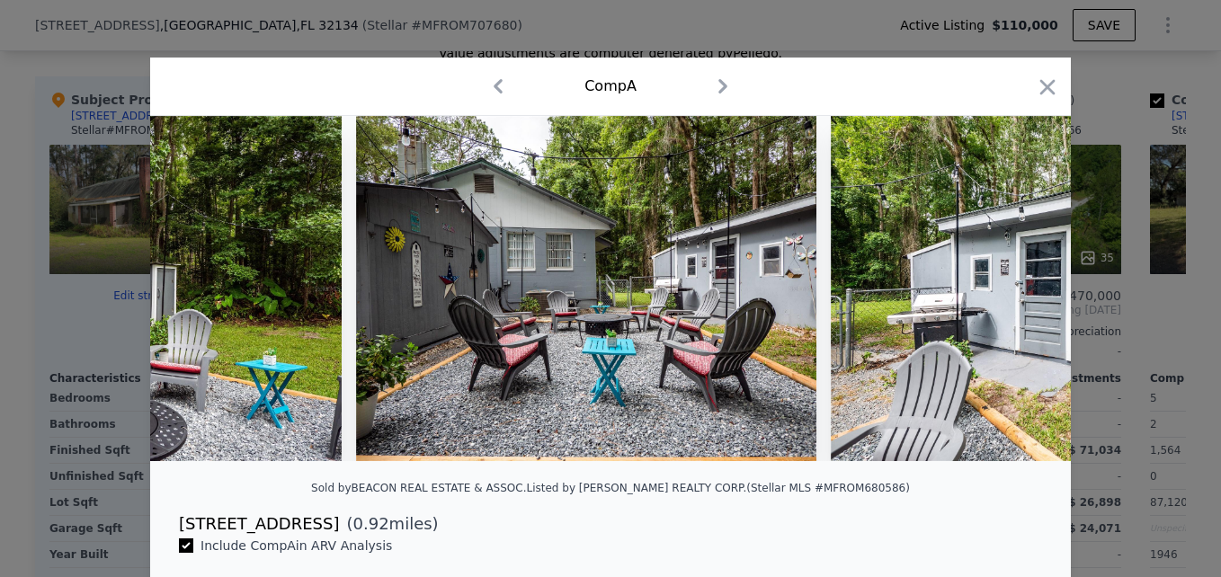
scroll to position [0, 10787]
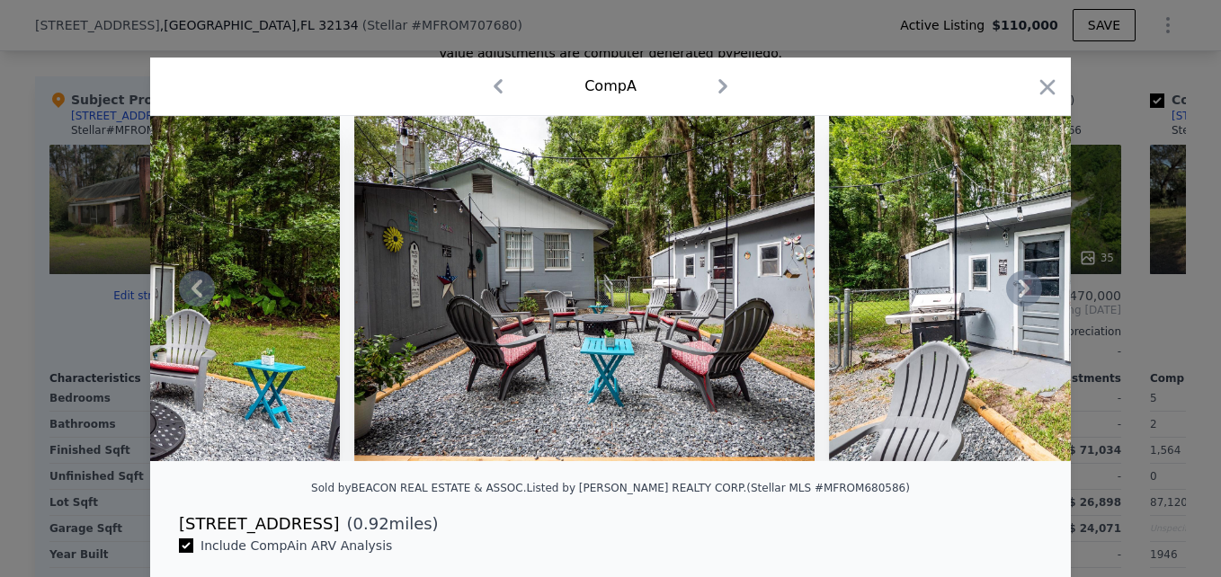
click at [1018, 298] on icon at bounding box center [1023, 289] width 11 height 18
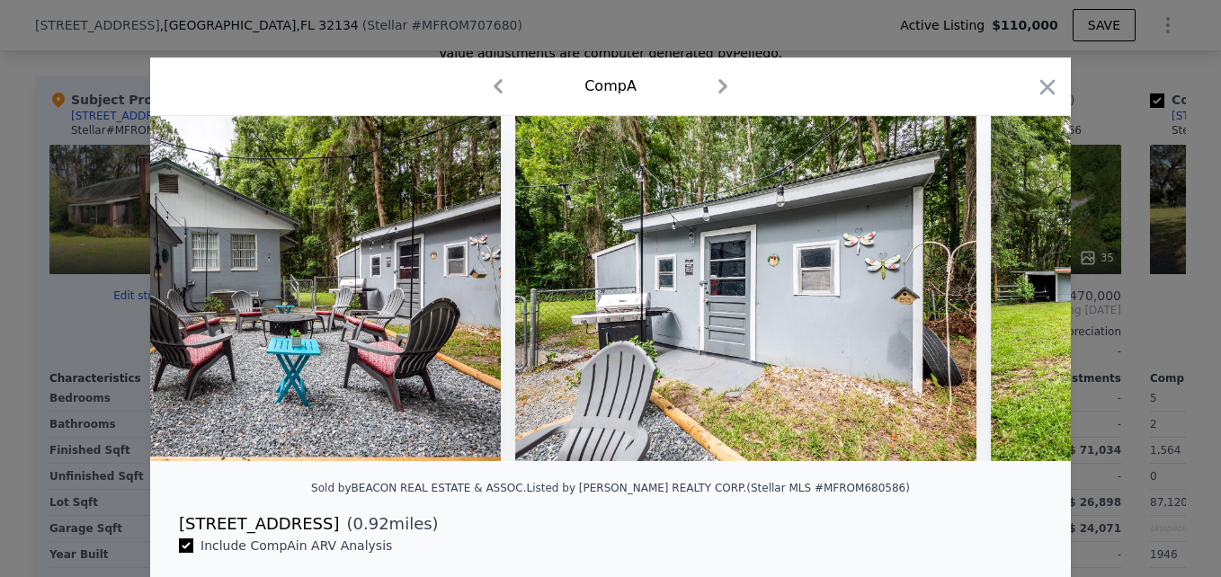
scroll to position [0, 11218]
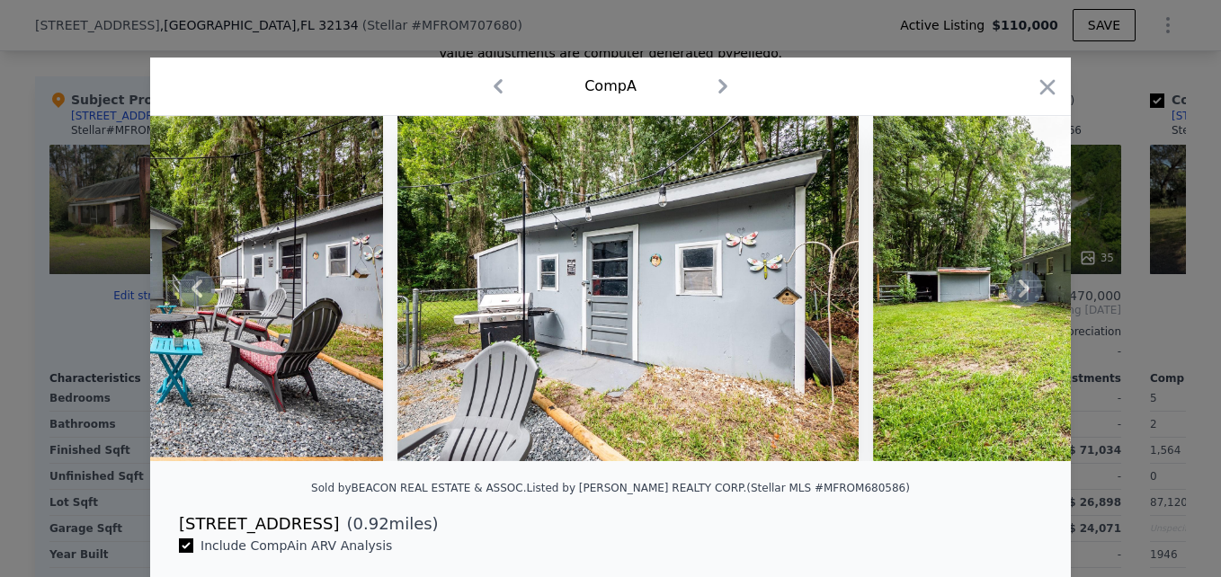
click at [1018, 298] on icon at bounding box center [1023, 289] width 11 height 18
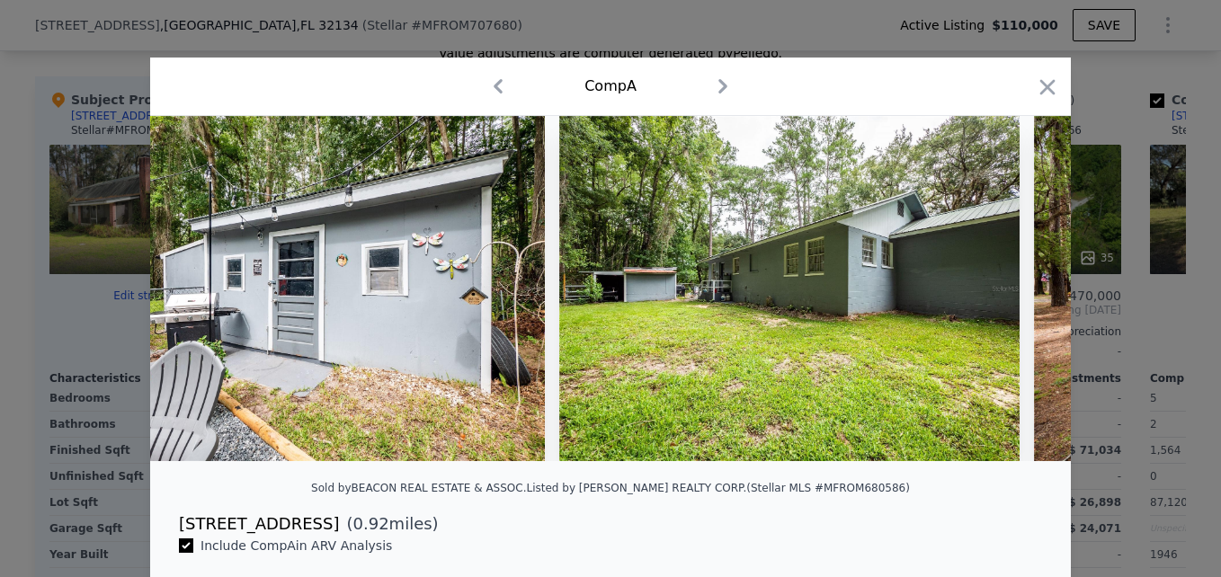
scroll to position [0, 11650]
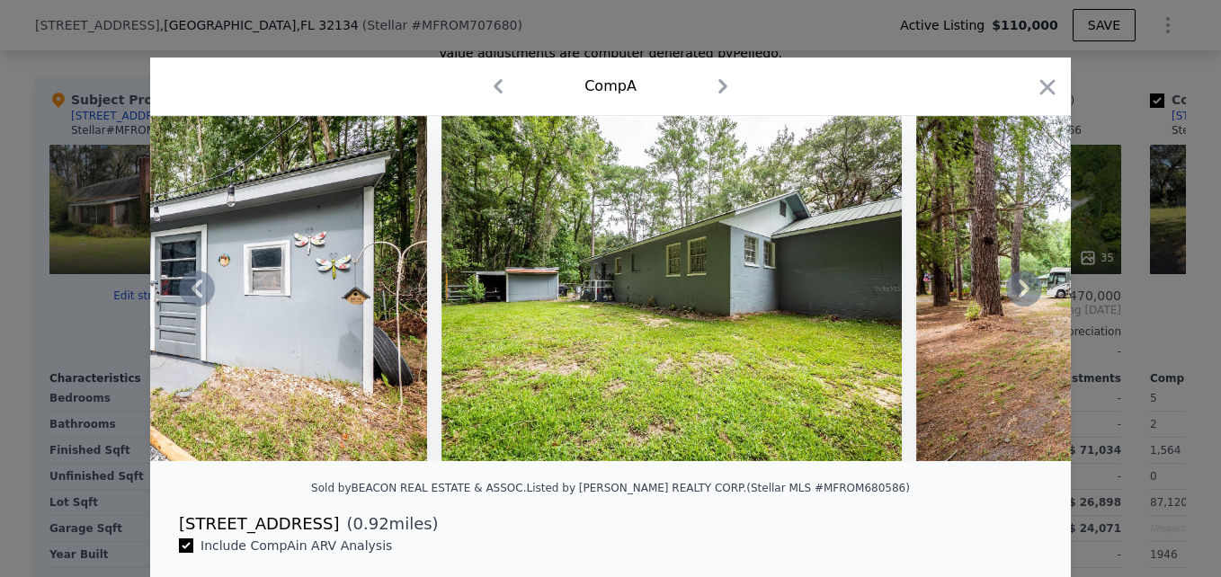
click at [1018, 298] on icon at bounding box center [1023, 289] width 11 height 18
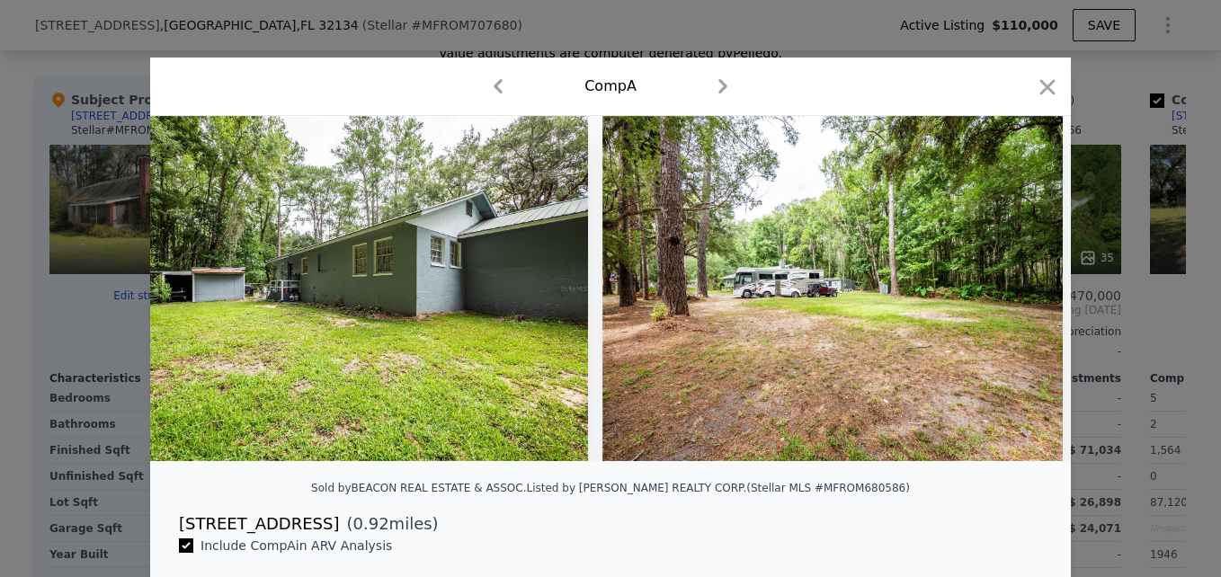
scroll to position [0, 12081]
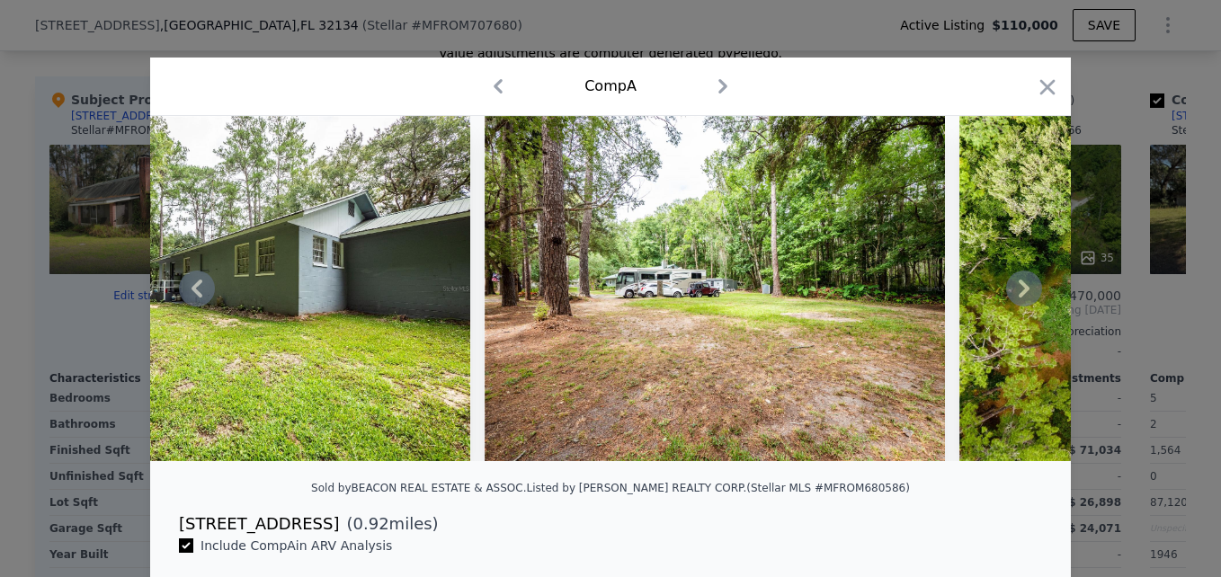
click at [1018, 298] on icon at bounding box center [1023, 289] width 11 height 18
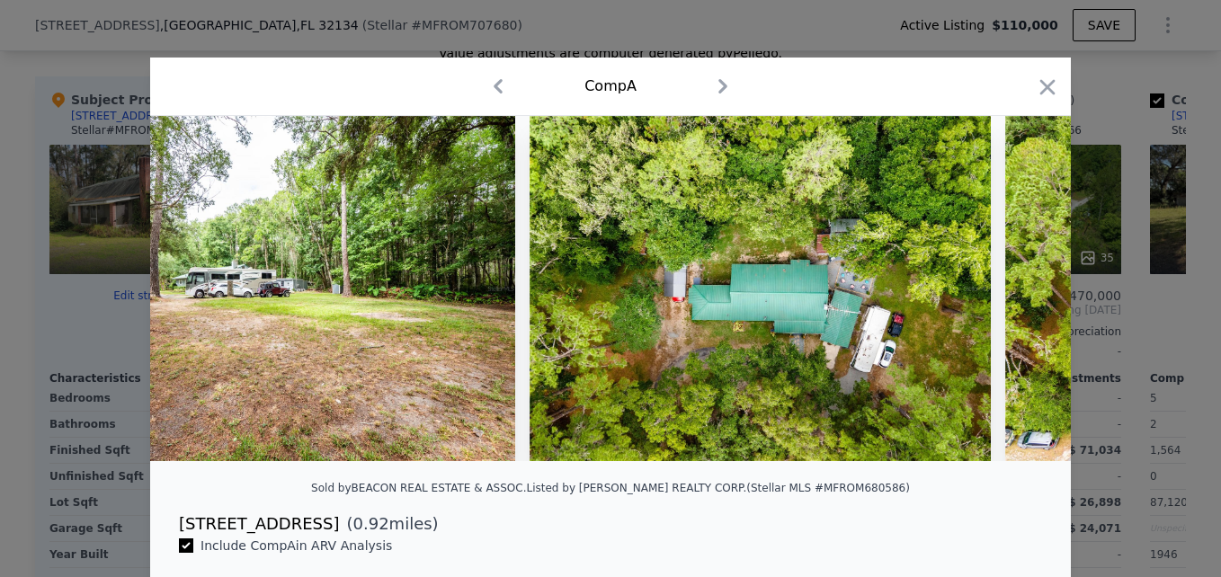
scroll to position [0, 12513]
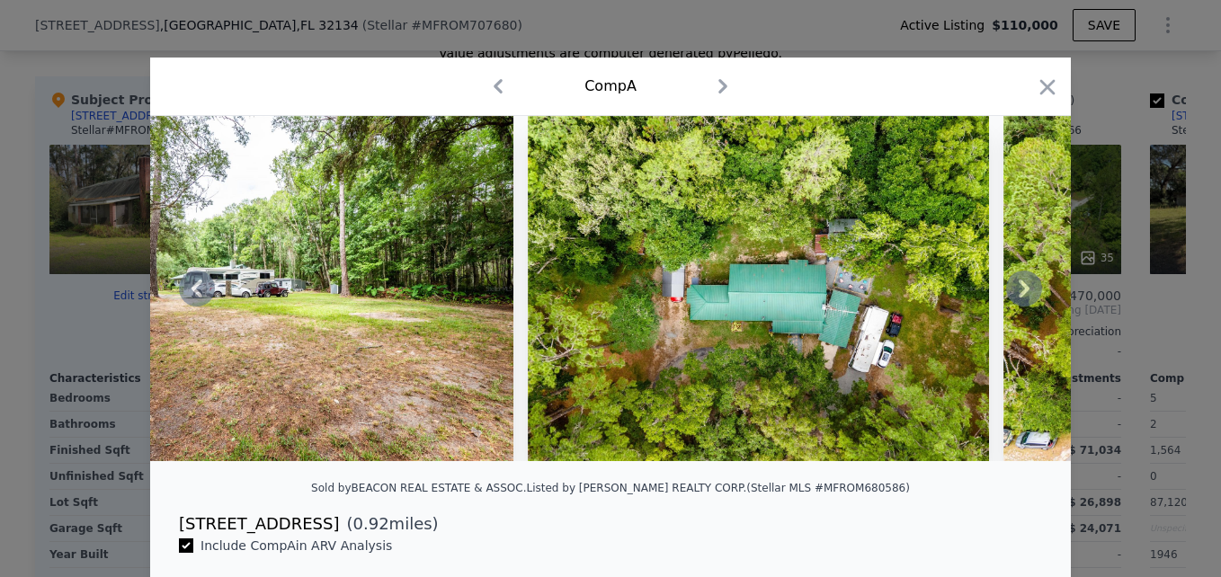
click at [1018, 298] on icon at bounding box center [1023, 289] width 11 height 18
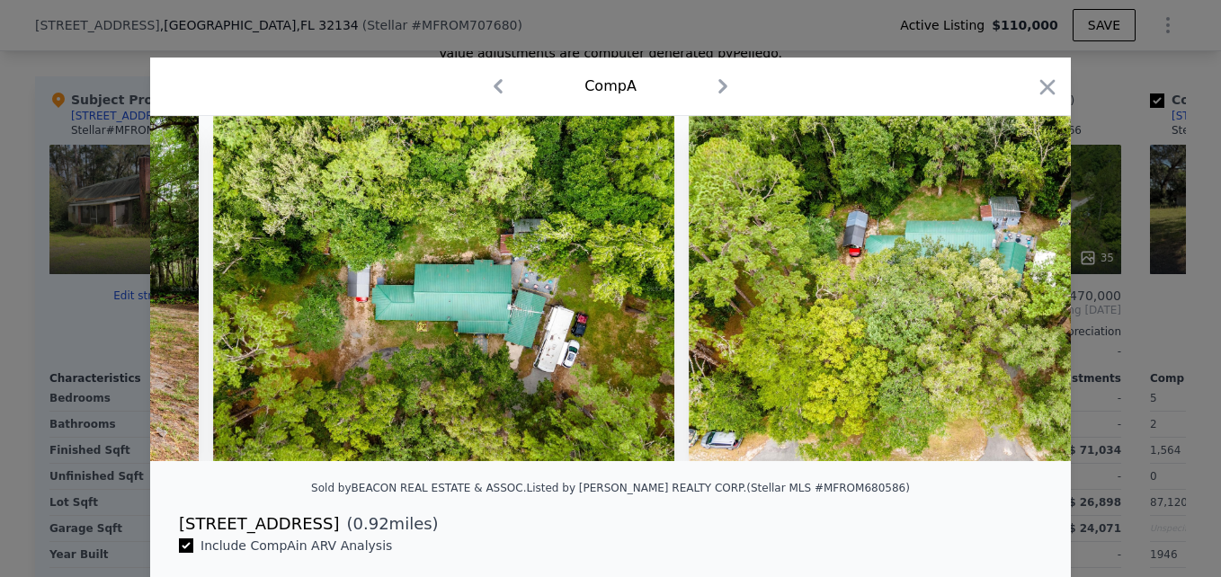
scroll to position [0, 12944]
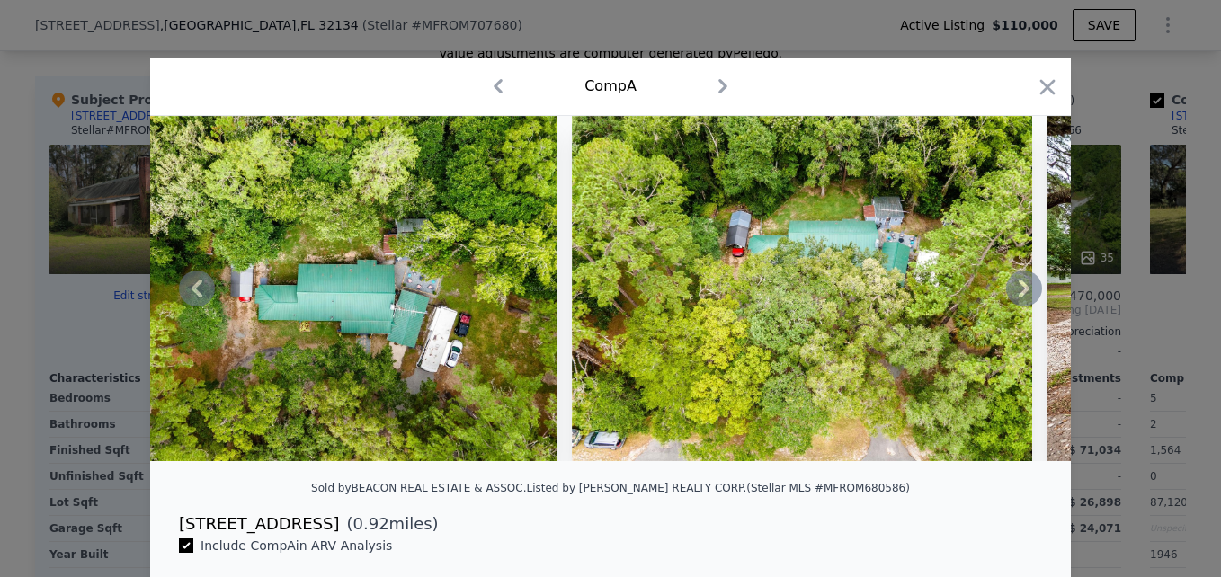
click at [1018, 298] on icon at bounding box center [1023, 289] width 11 height 18
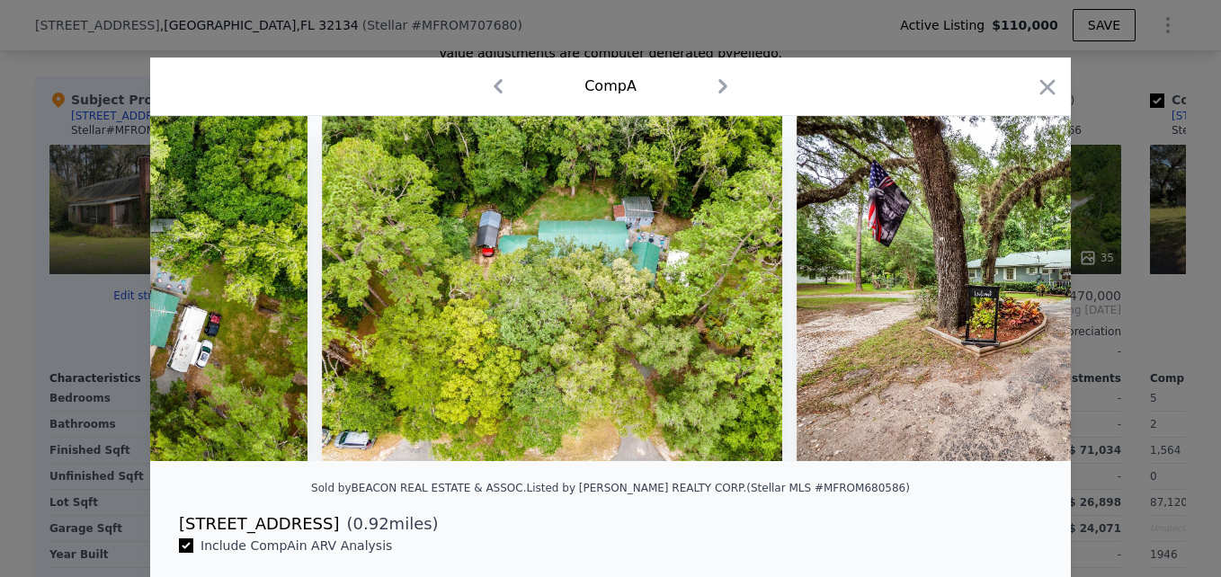
scroll to position [0, 13376]
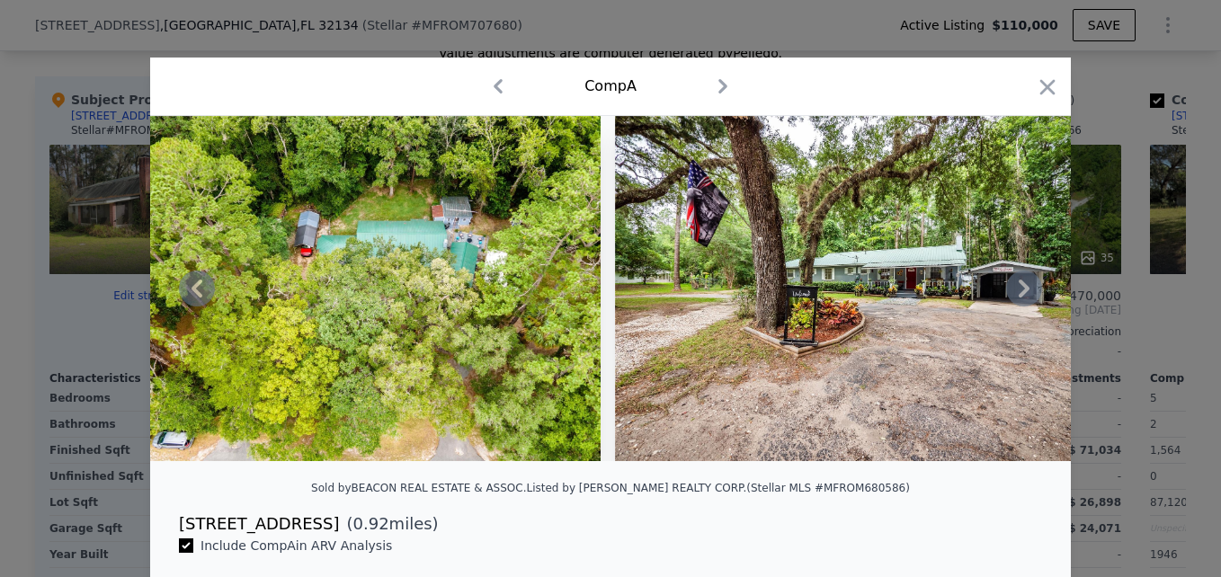
click at [1018, 298] on icon at bounding box center [1023, 289] width 11 height 18
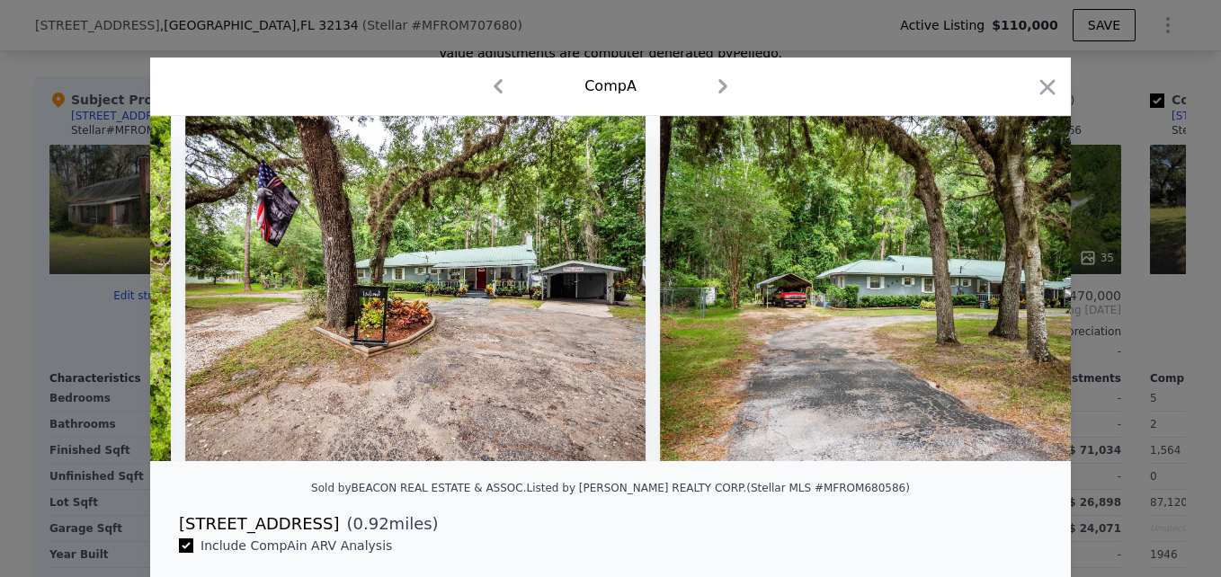
scroll to position [0, 13807]
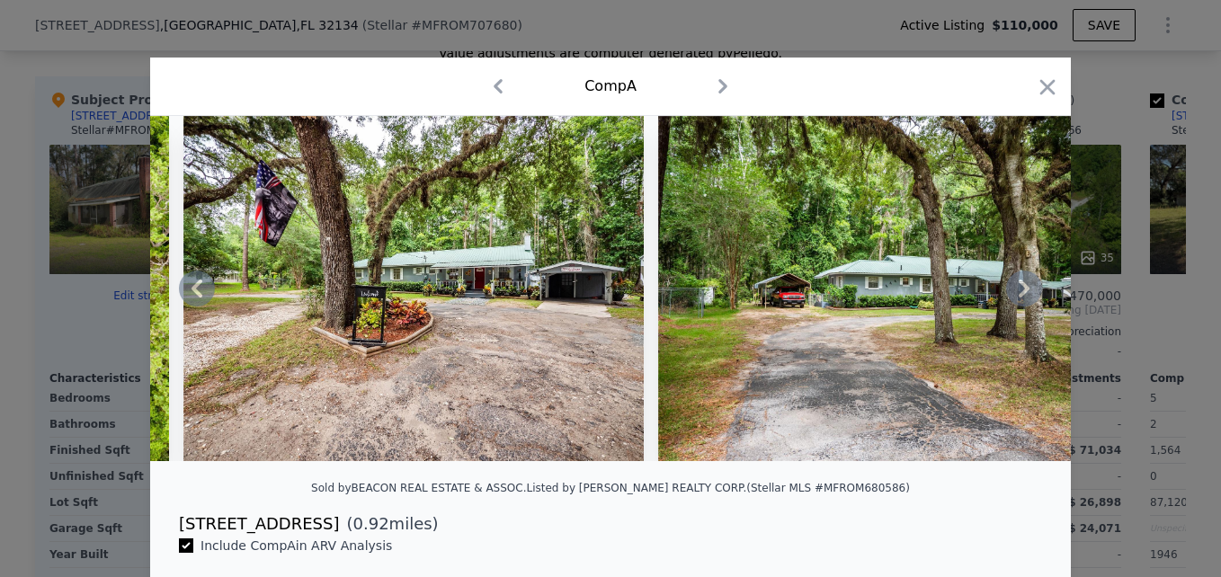
click at [1018, 298] on icon at bounding box center [1023, 289] width 11 height 18
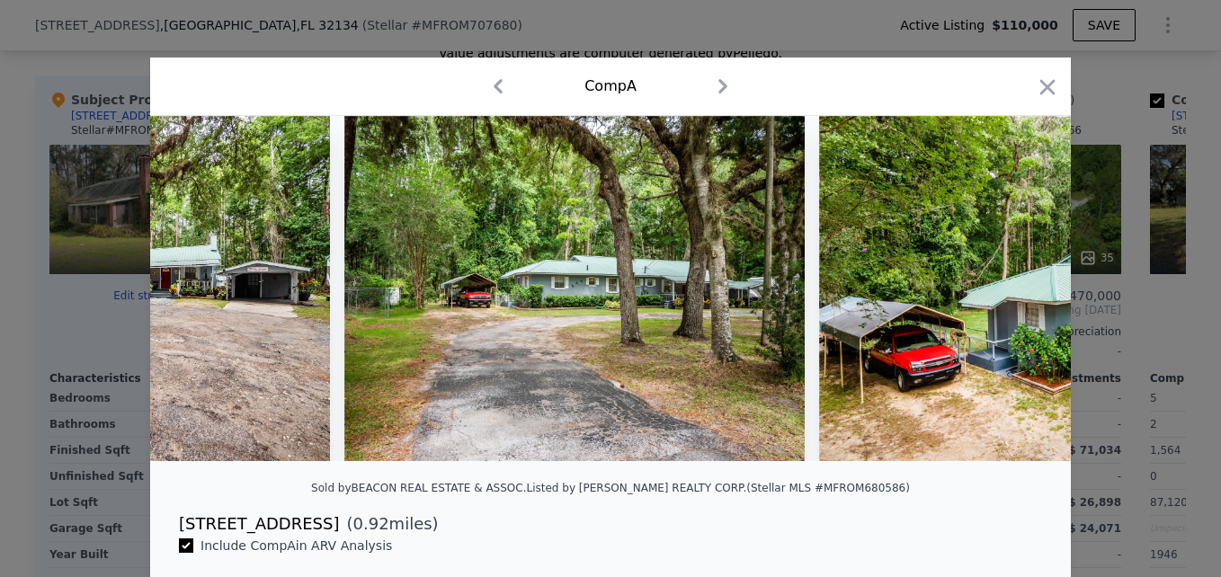
scroll to position [0, 14239]
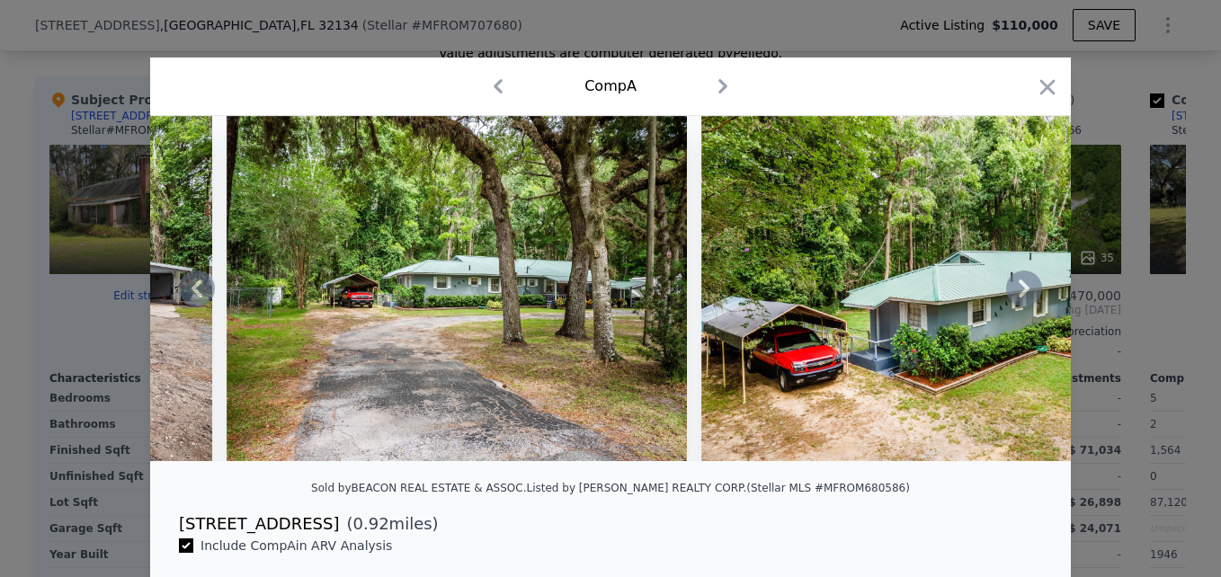
click at [1018, 298] on icon at bounding box center [1023, 289] width 11 height 18
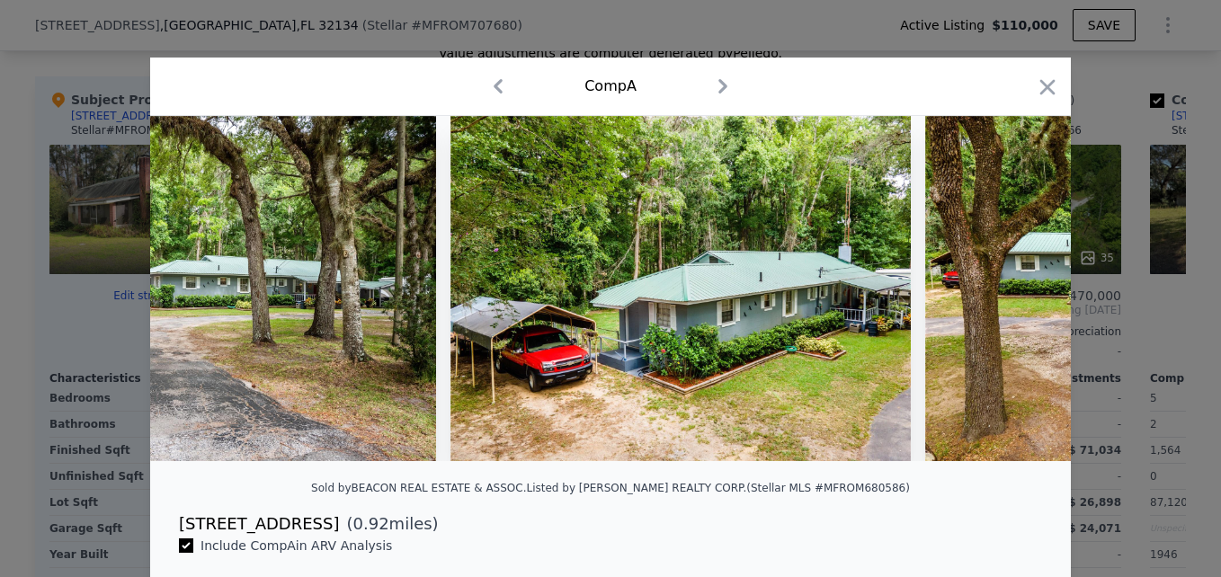
scroll to position [0, 14670]
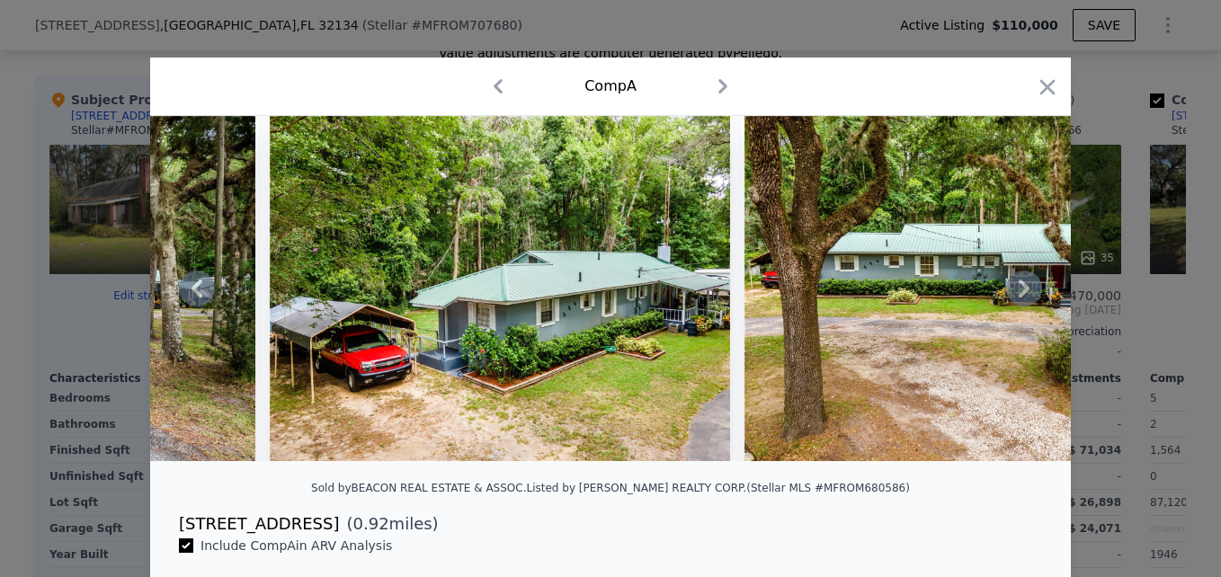
click at [1018, 298] on icon at bounding box center [1023, 289] width 11 height 18
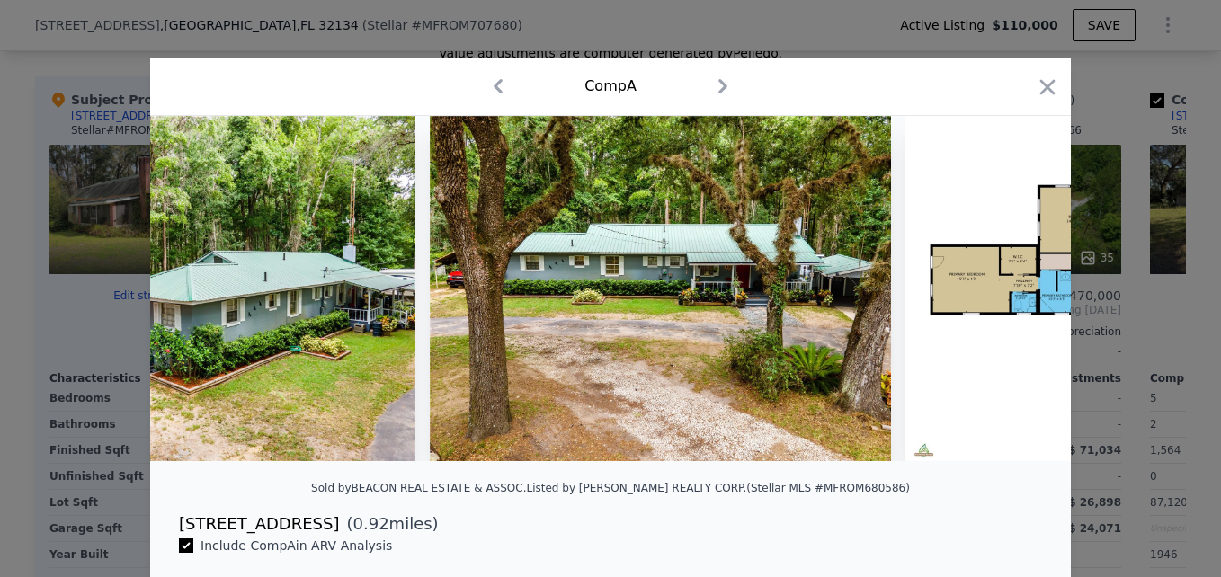
scroll to position [0, 15102]
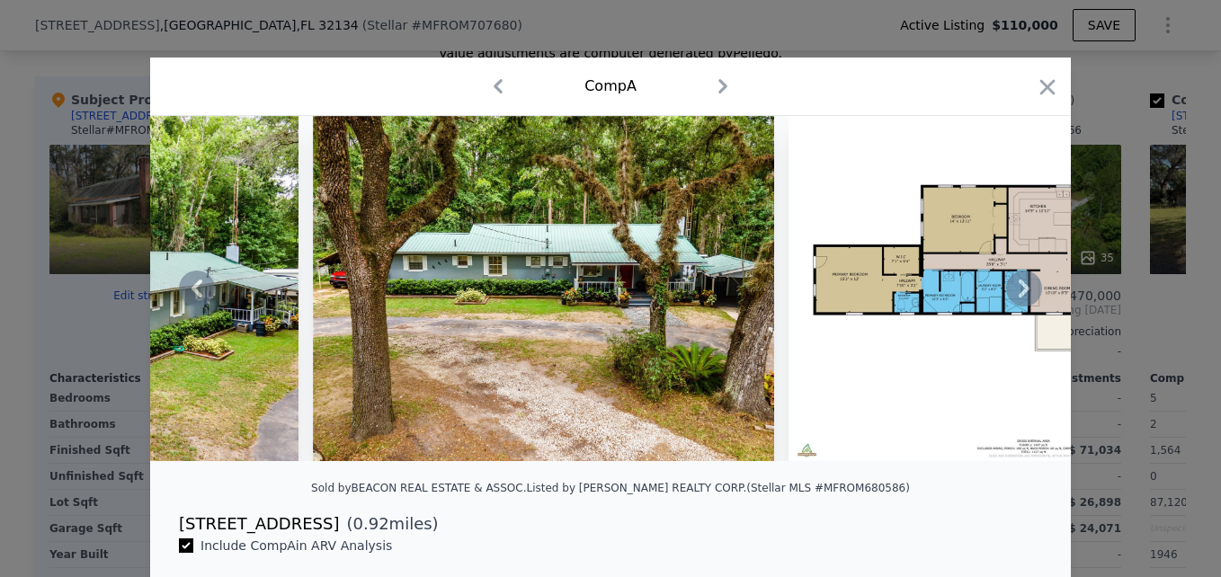
click at [1018, 298] on icon at bounding box center [1023, 289] width 11 height 18
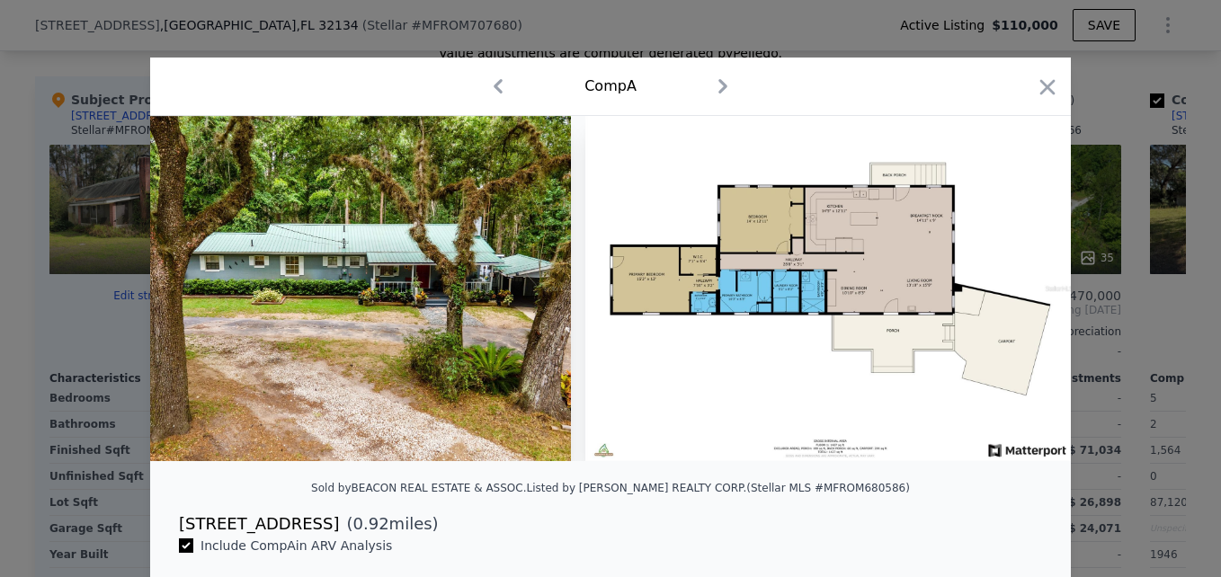
scroll to position [0, 15307]
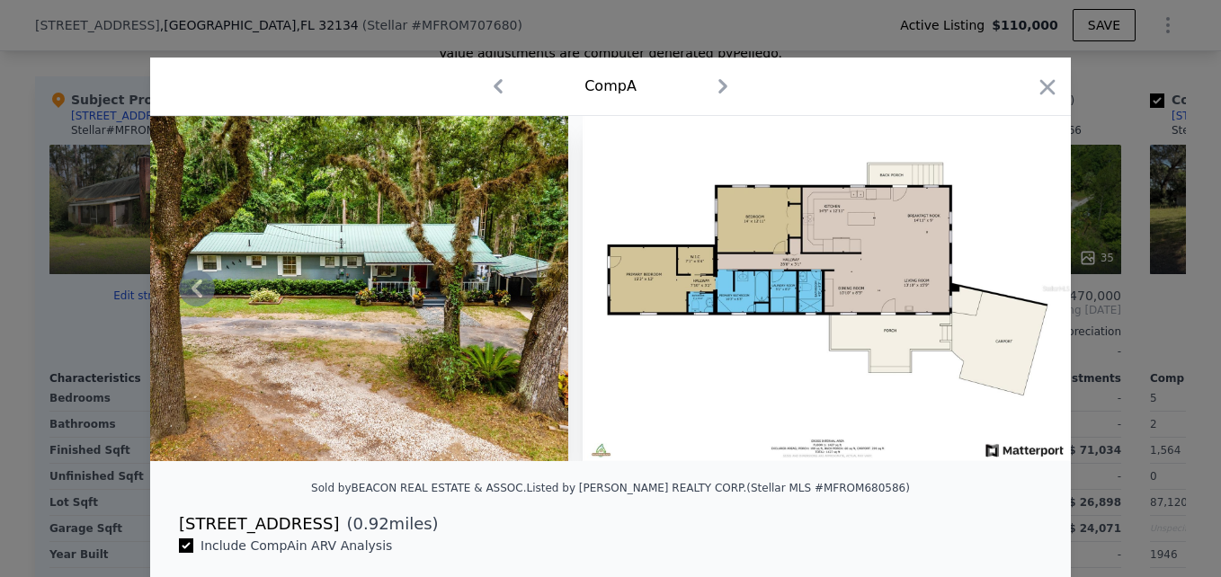
click at [1015, 301] on img at bounding box center [826, 288] width 489 height 345
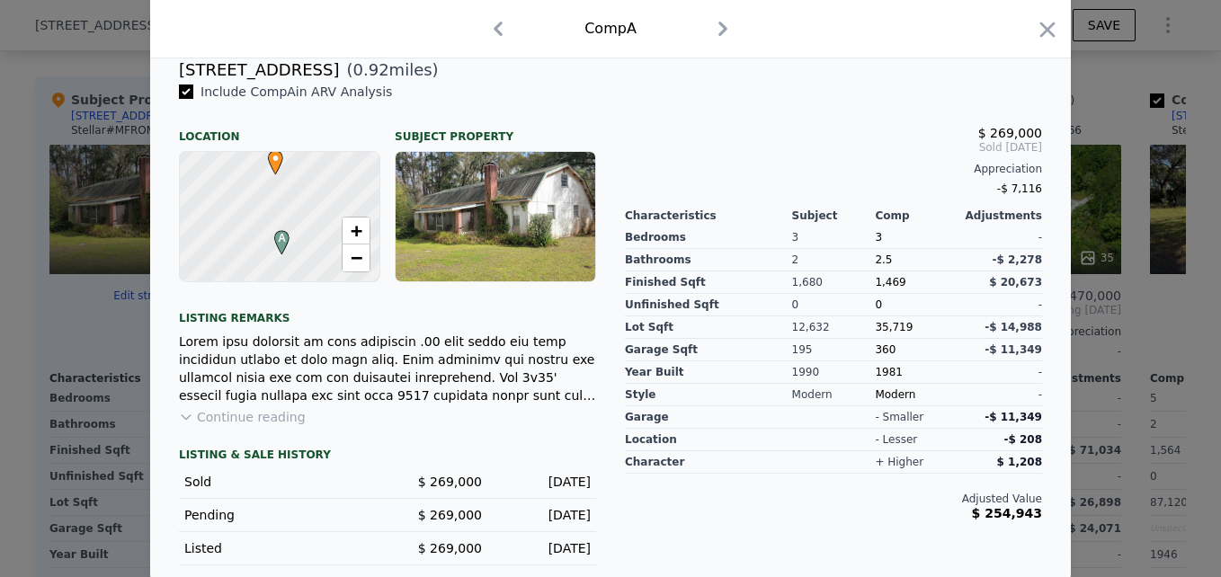
scroll to position [470, 0]
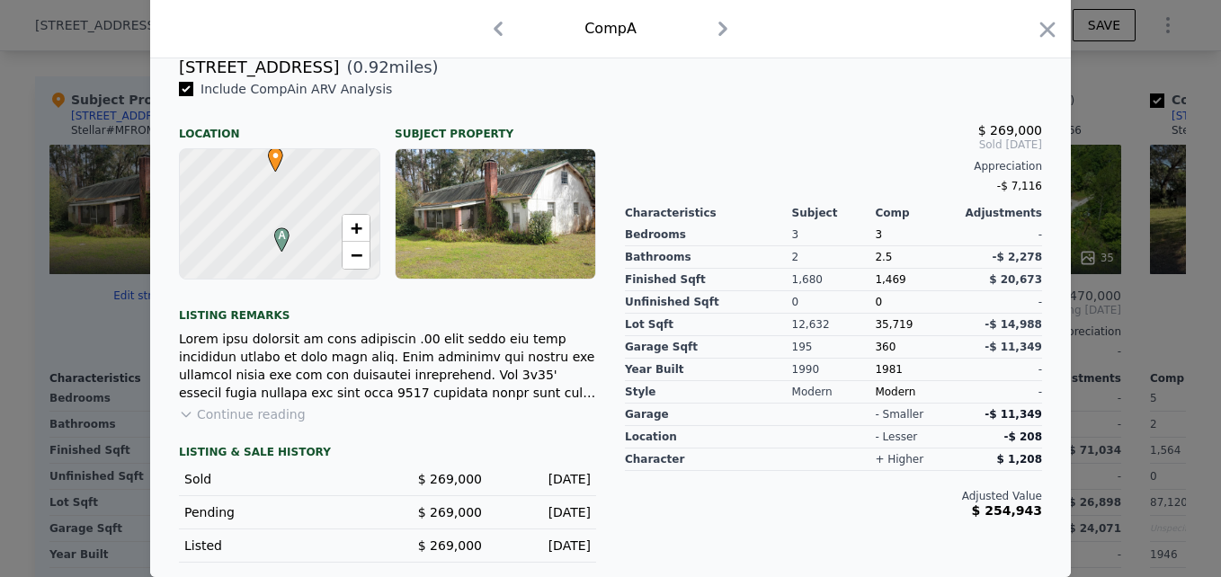
click at [1075, 88] on div at bounding box center [610, 288] width 1221 height 577
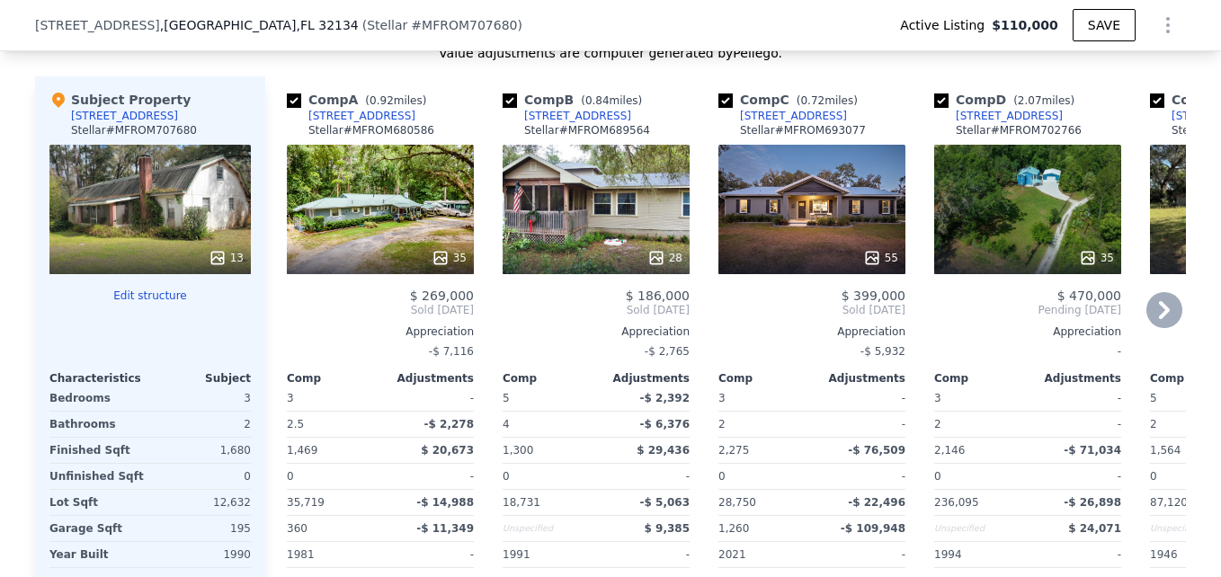
click at [809, 191] on div "55" at bounding box center [811, 209] width 187 height 129
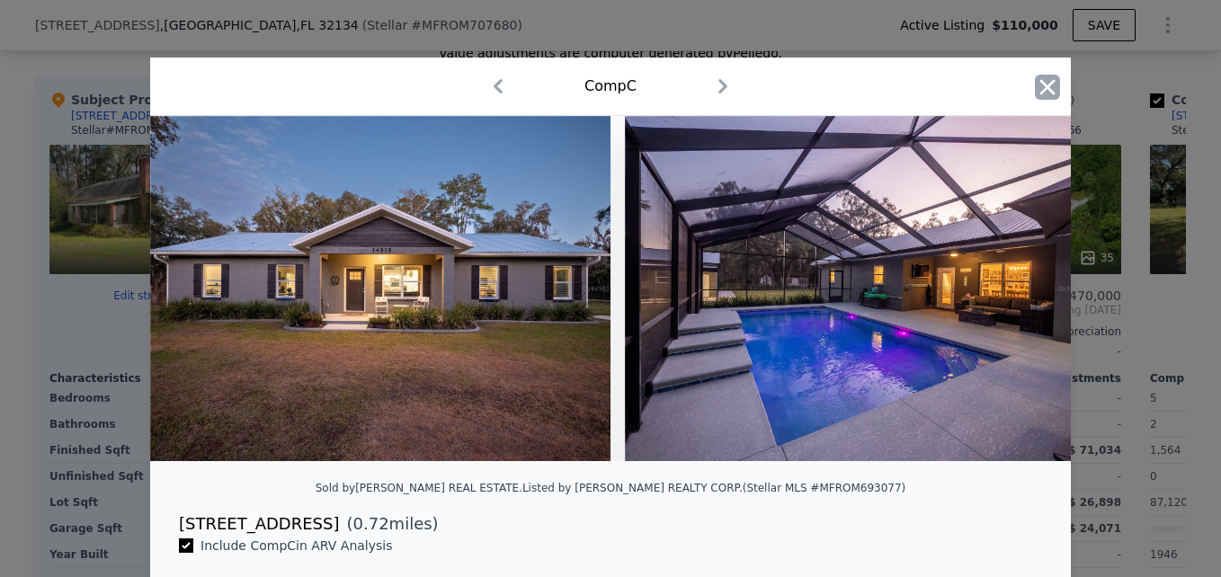
click at [1044, 79] on icon "button" at bounding box center [1047, 87] width 25 height 25
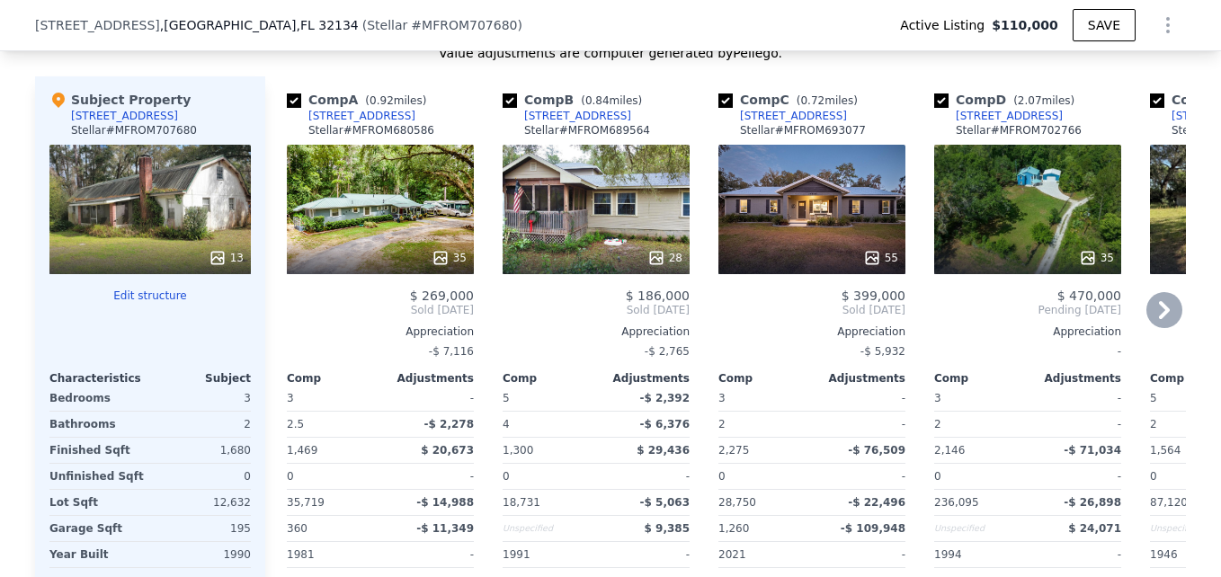
click at [778, 209] on div "55" at bounding box center [811, 209] width 187 height 129
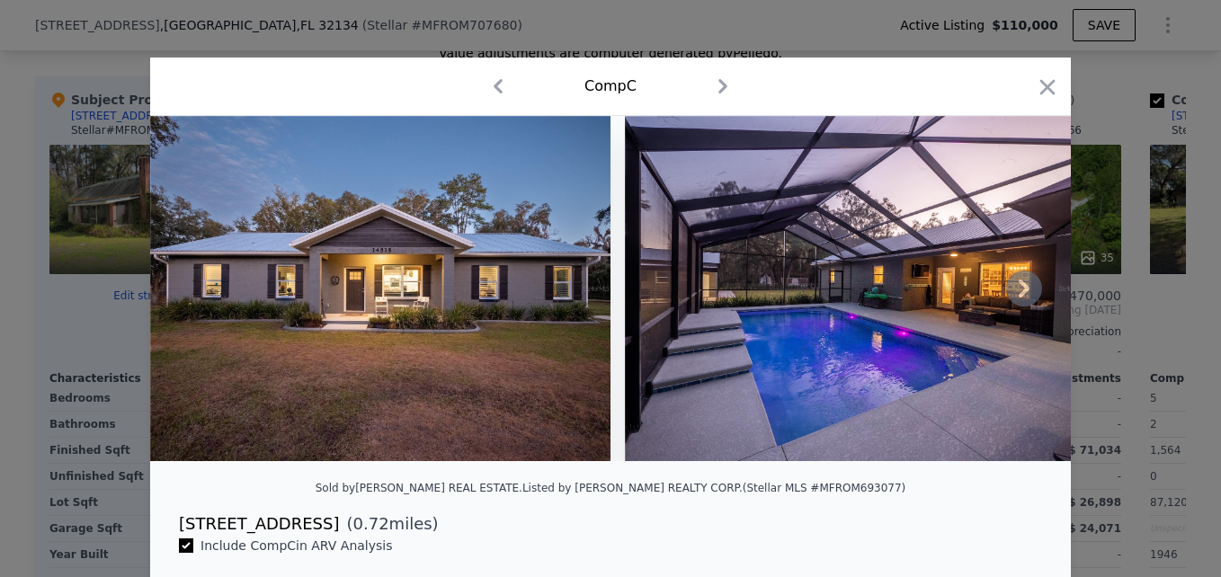
click at [1019, 307] on icon at bounding box center [1024, 289] width 36 height 36
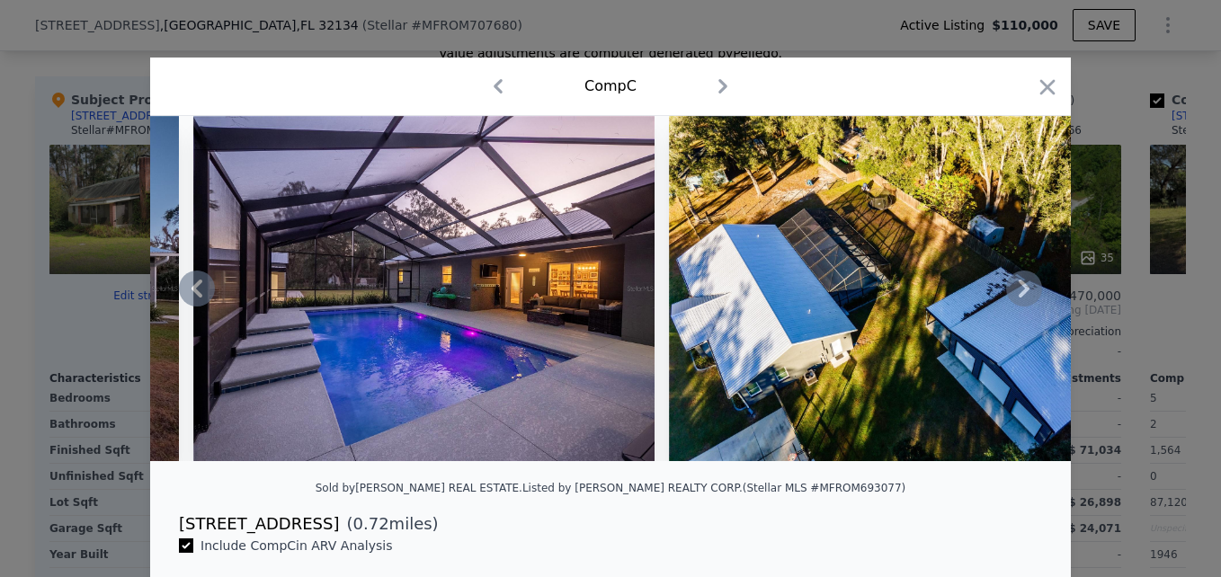
click at [1019, 307] on icon at bounding box center [1024, 289] width 36 height 36
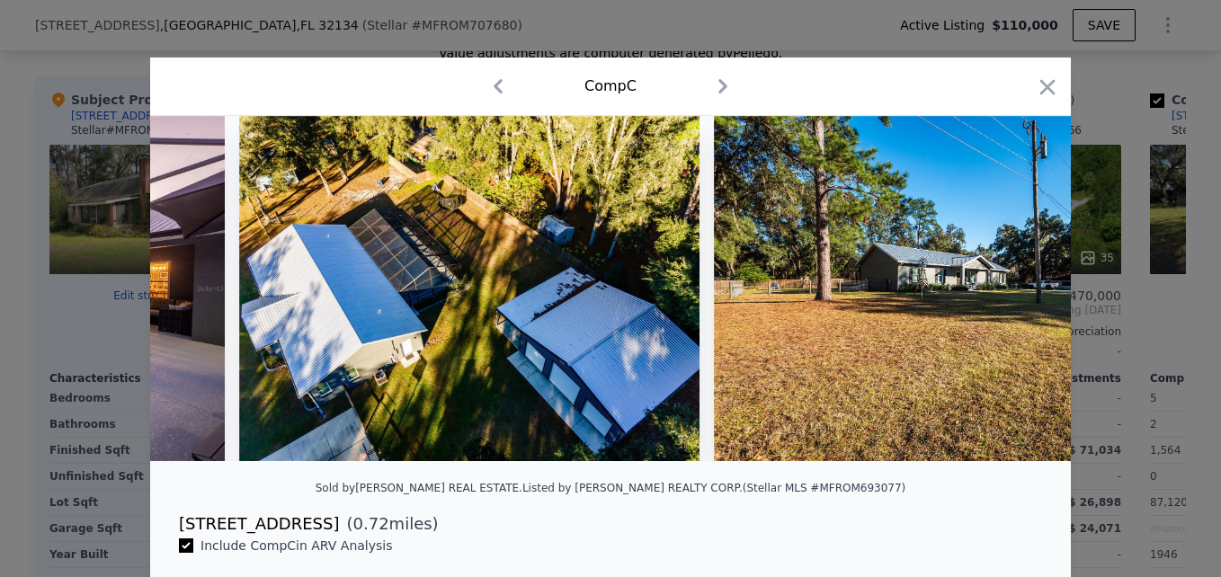
scroll to position [0, 863]
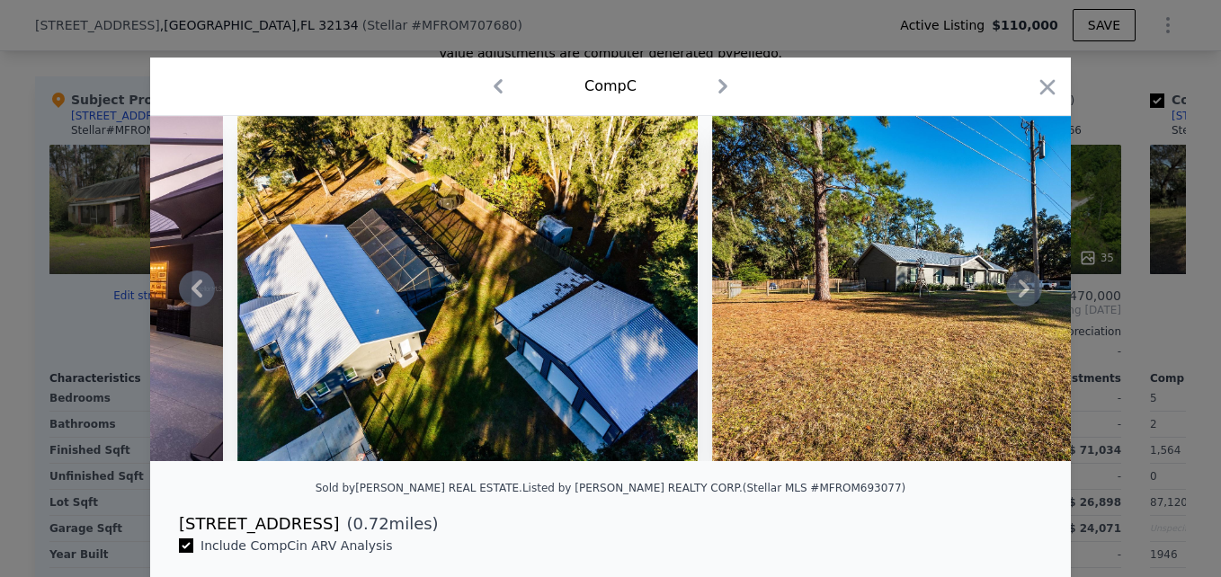
click at [1019, 307] on icon at bounding box center [1024, 289] width 36 height 36
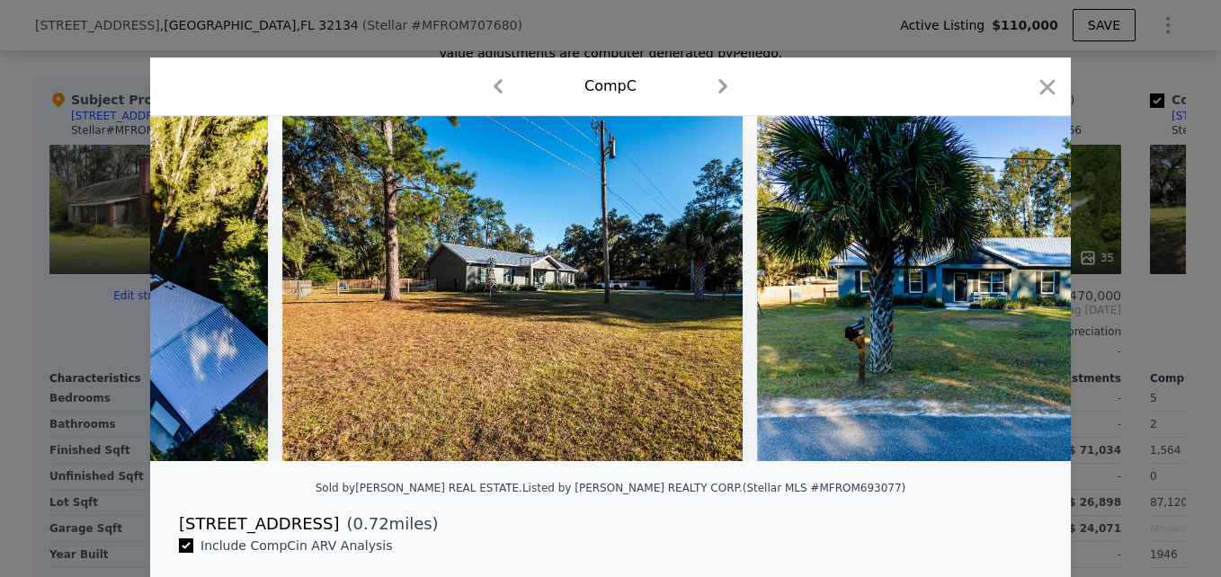
scroll to position [0, 1294]
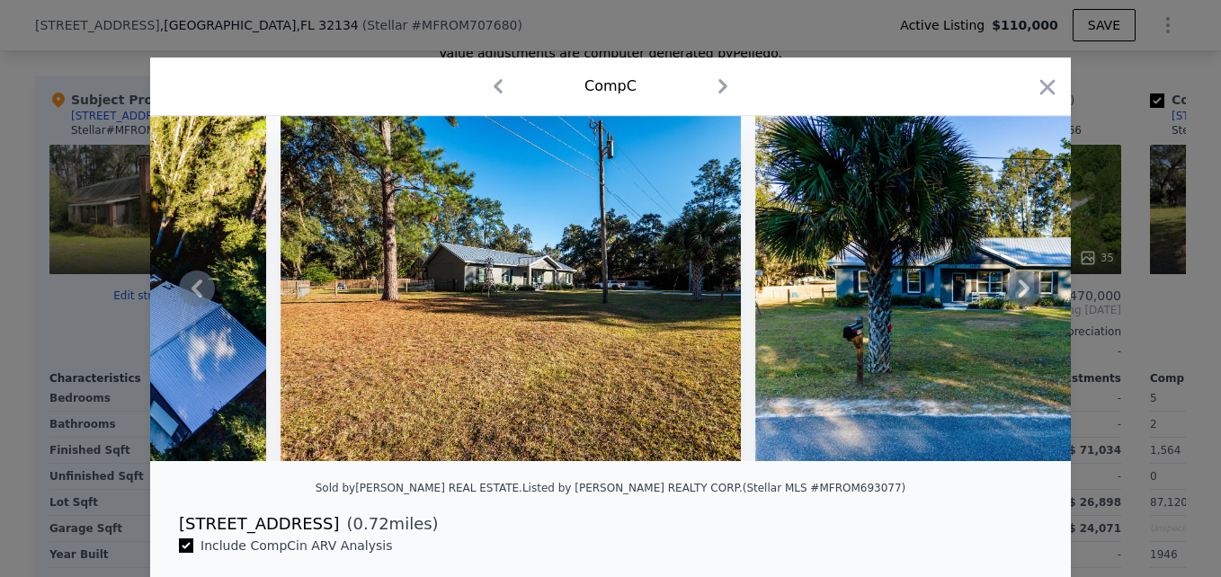
click at [1019, 307] on icon at bounding box center [1024, 289] width 36 height 36
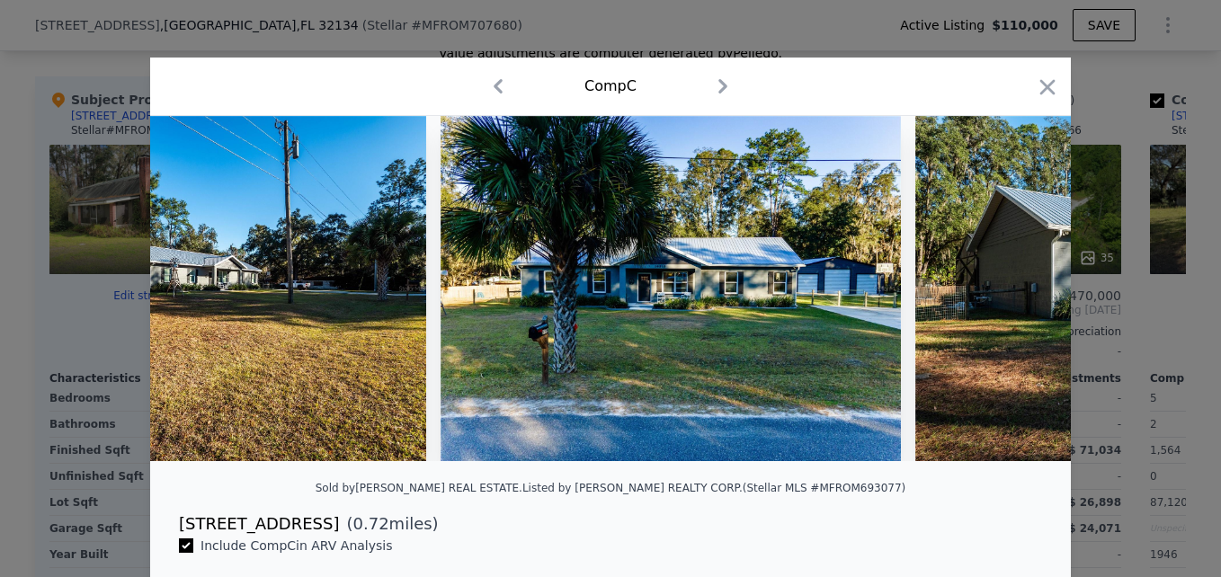
scroll to position [0, 1726]
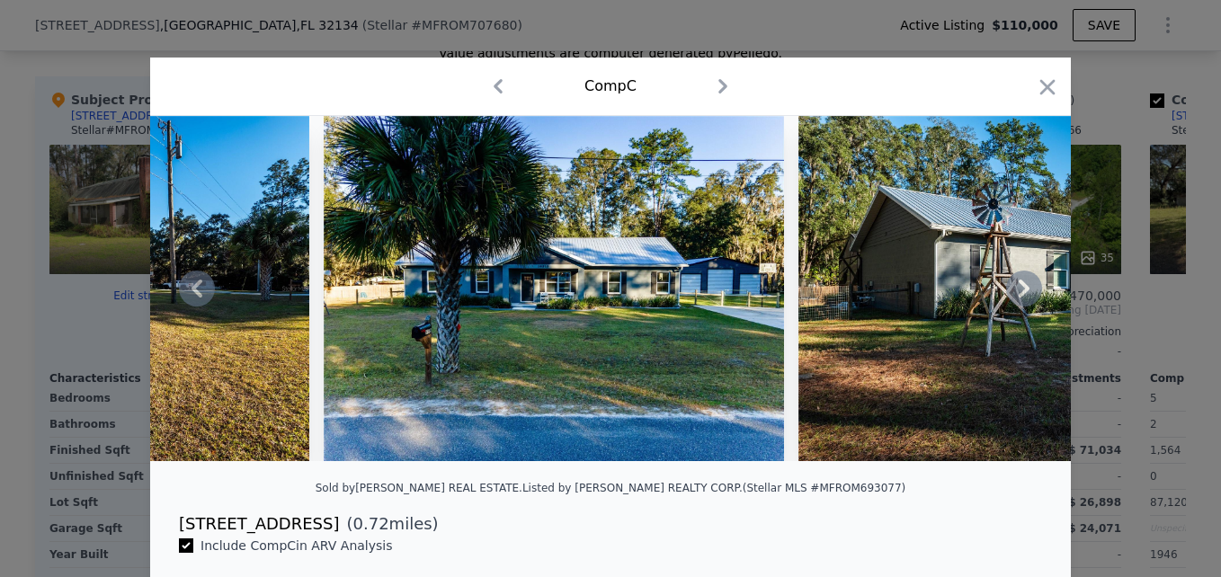
click at [1019, 307] on icon at bounding box center [1024, 289] width 36 height 36
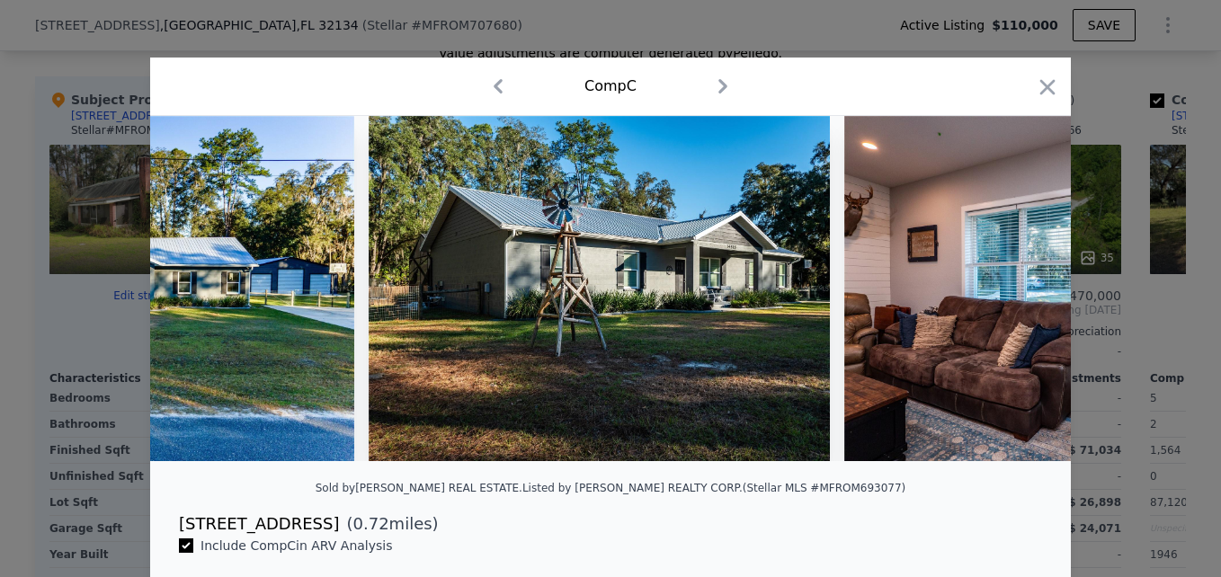
scroll to position [0, 2157]
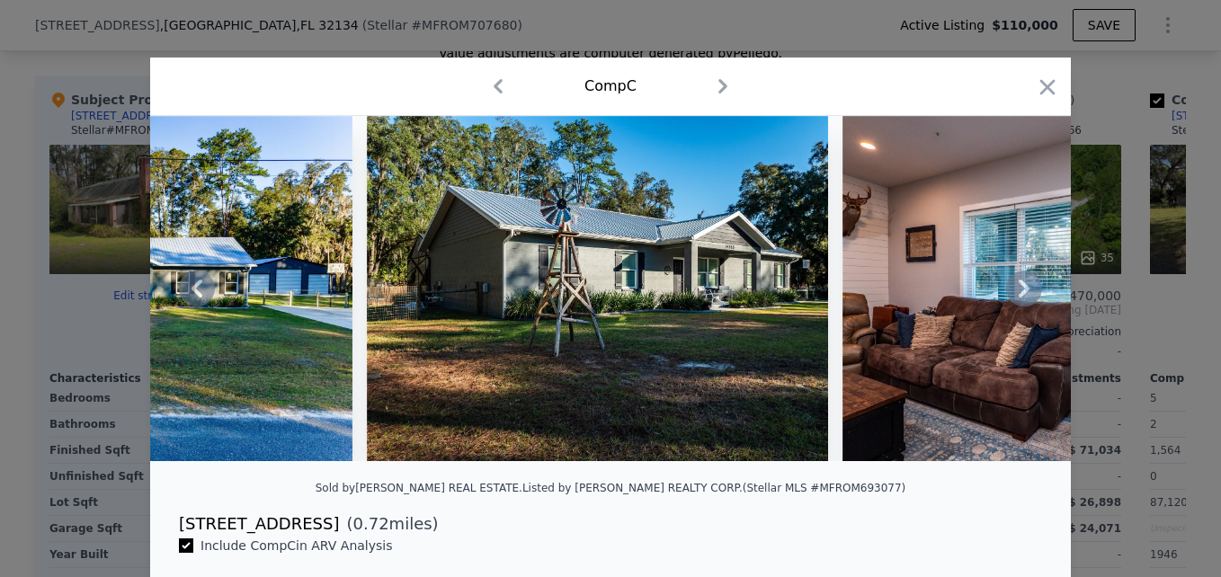
click at [1019, 307] on icon at bounding box center [1024, 289] width 36 height 36
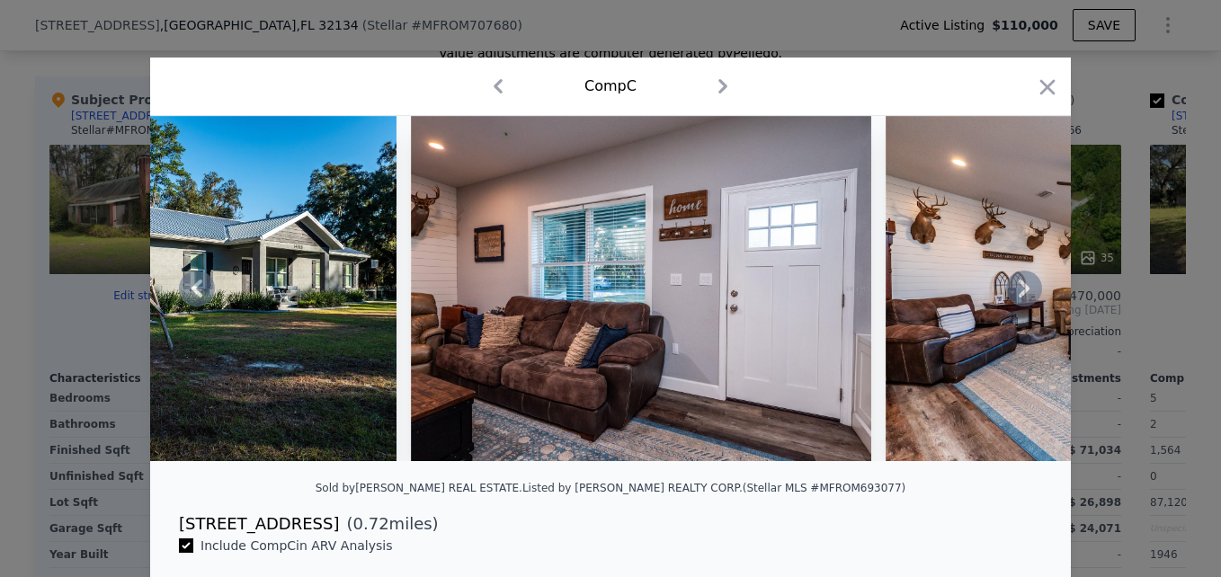
click at [1019, 307] on icon at bounding box center [1024, 289] width 36 height 36
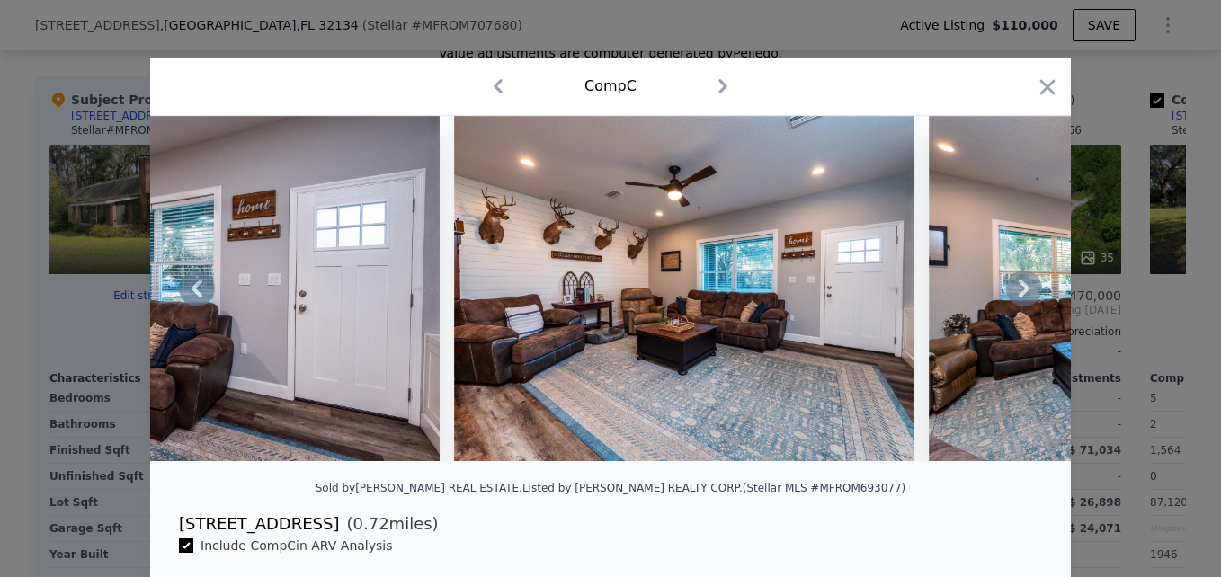
click at [1019, 307] on icon at bounding box center [1024, 289] width 36 height 36
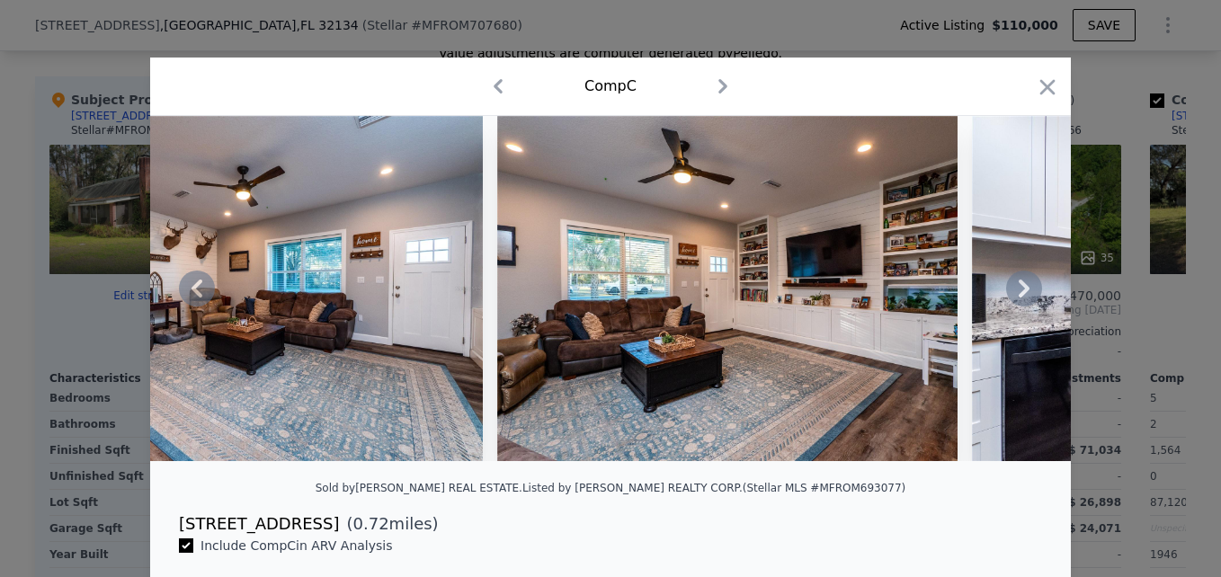
click at [1019, 307] on icon at bounding box center [1024, 289] width 36 height 36
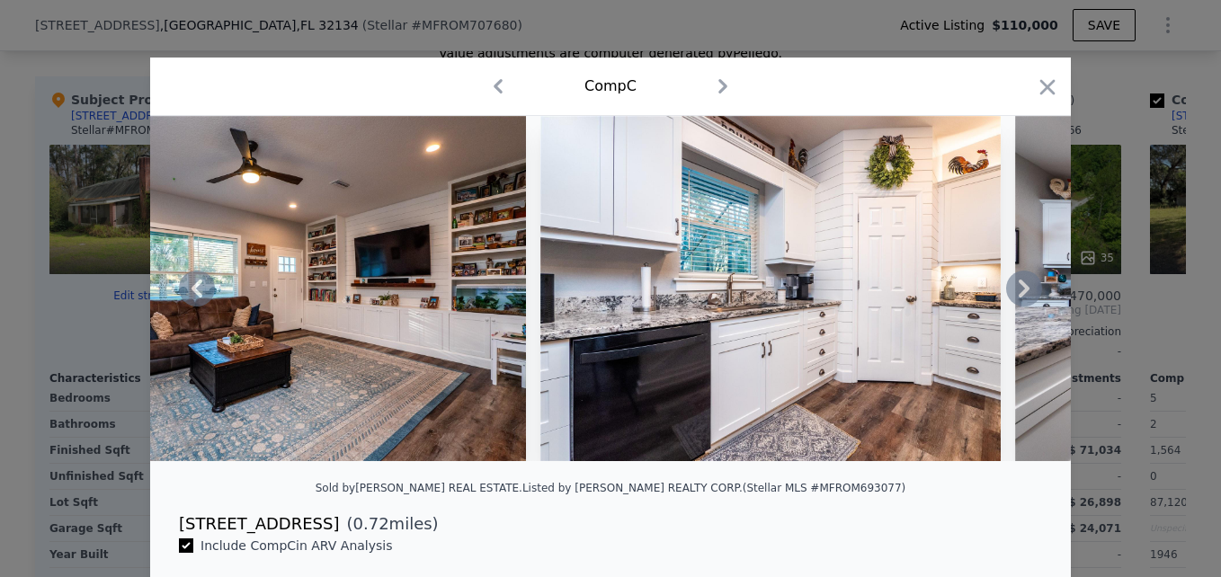
click at [1019, 307] on icon at bounding box center [1024, 289] width 36 height 36
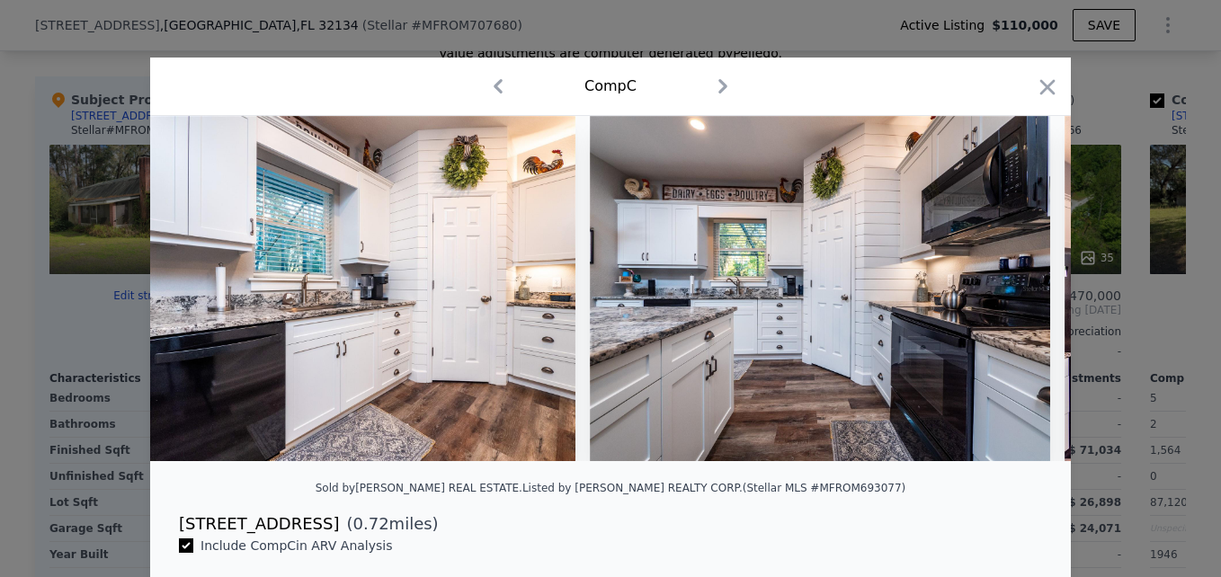
scroll to position [0, 4315]
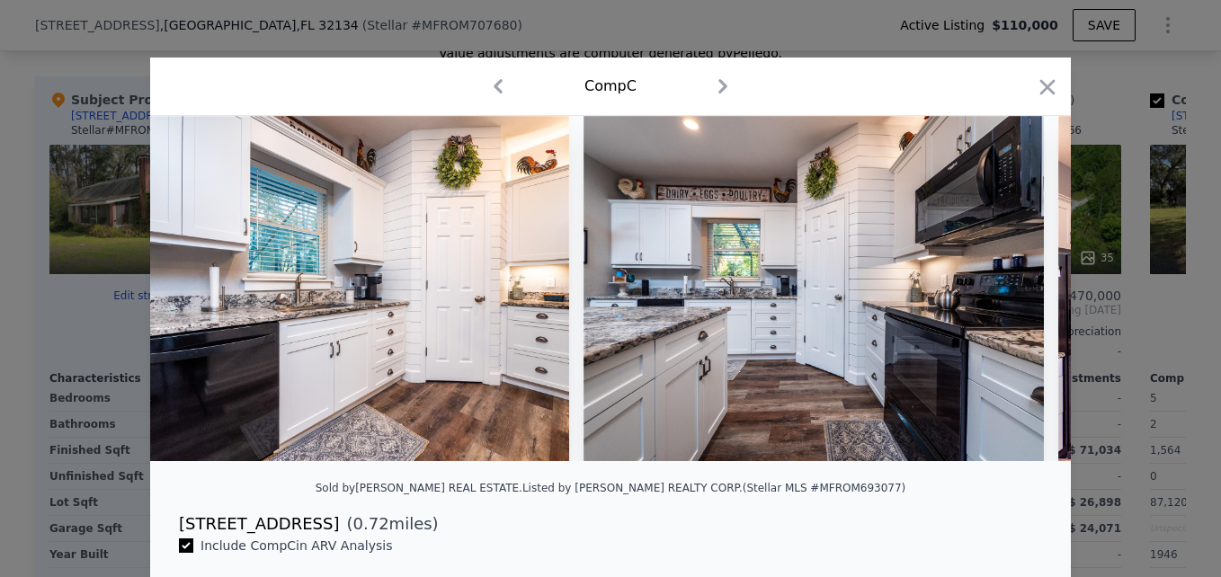
click at [1019, 307] on div at bounding box center [610, 288] width 920 height 345
click at [1019, 307] on icon at bounding box center [1024, 289] width 36 height 36
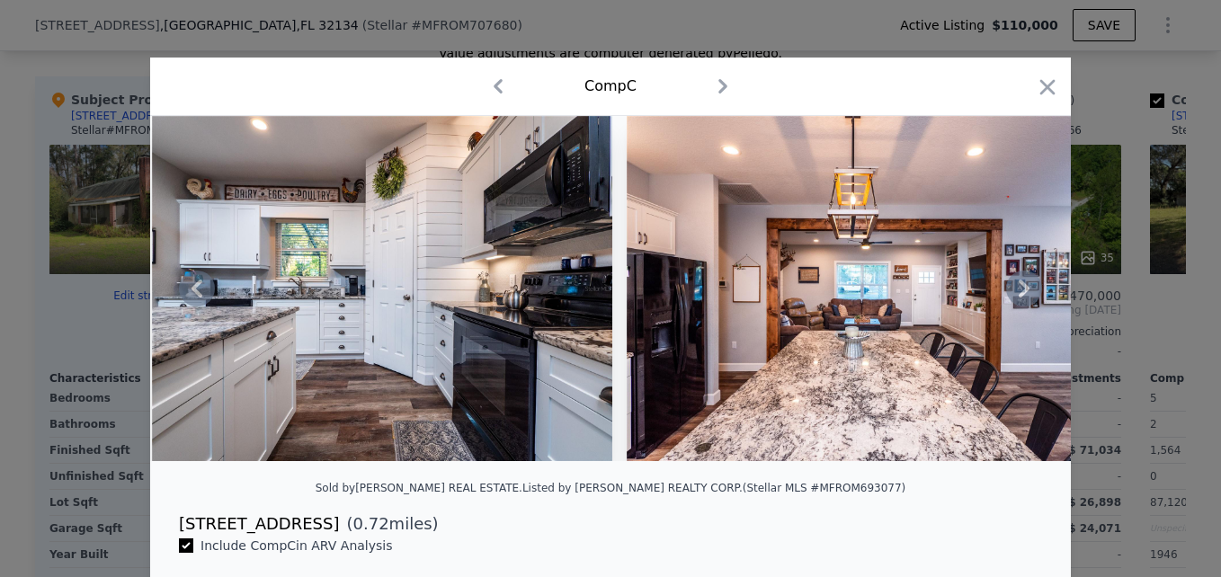
click at [1019, 307] on icon at bounding box center [1024, 289] width 36 height 36
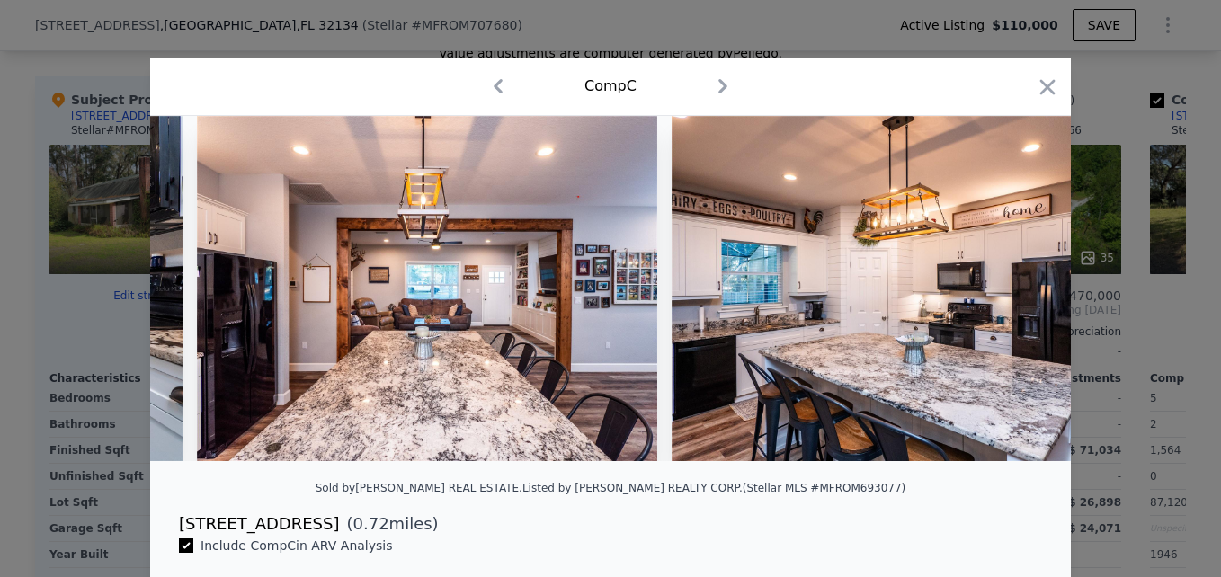
scroll to position [0, 5178]
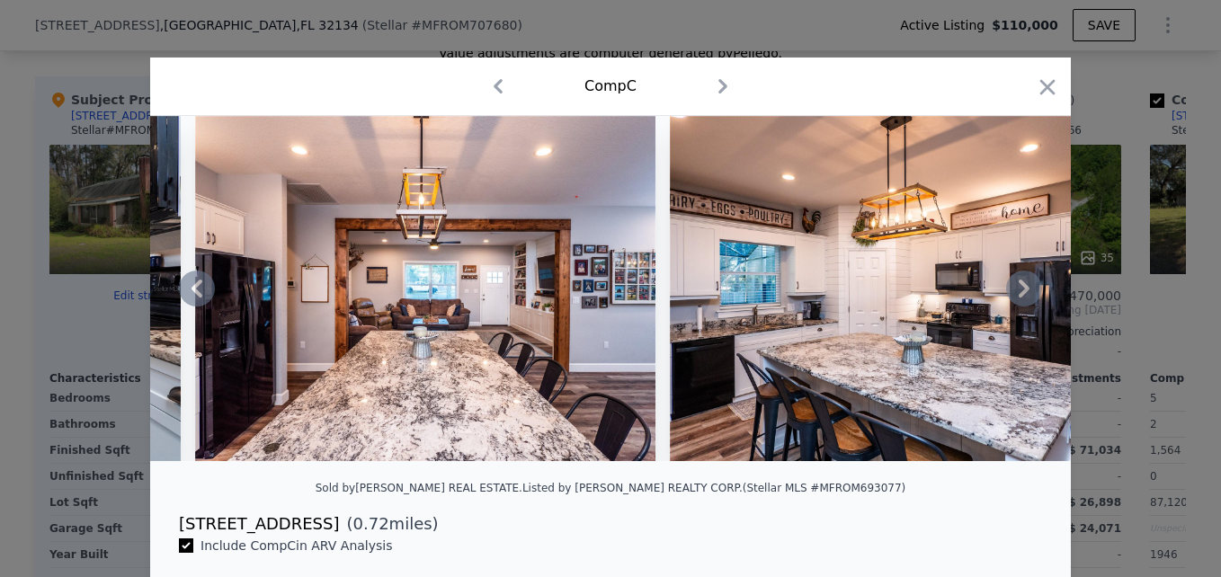
click at [1019, 307] on icon at bounding box center [1024, 289] width 36 height 36
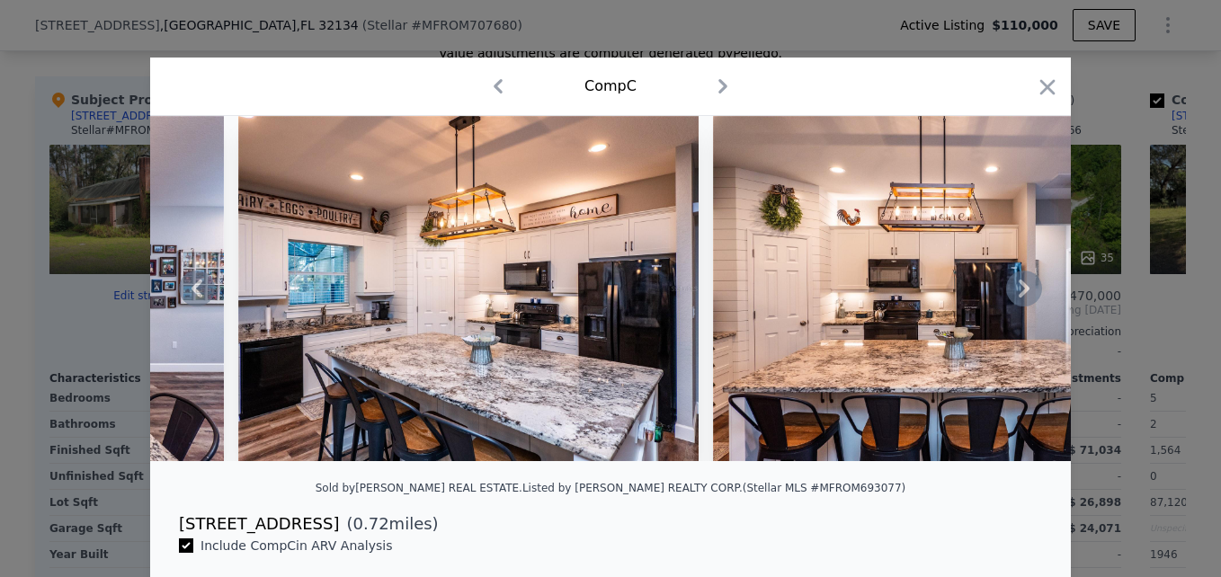
click at [1019, 307] on icon at bounding box center [1024, 289] width 36 height 36
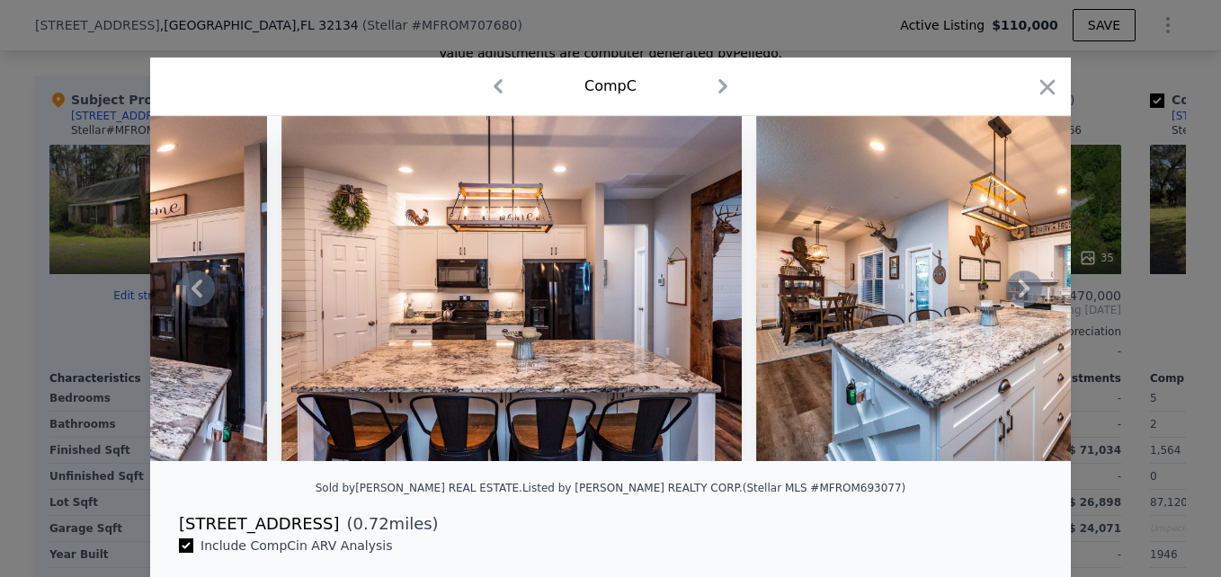
click at [1019, 307] on icon at bounding box center [1024, 289] width 36 height 36
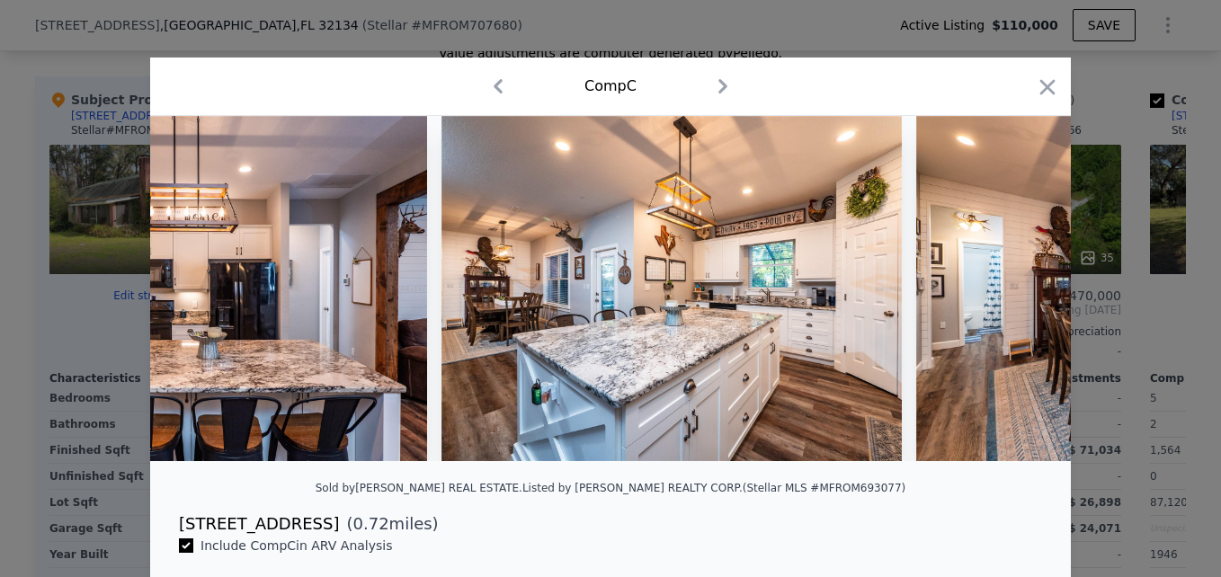
scroll to position [0, 6472]
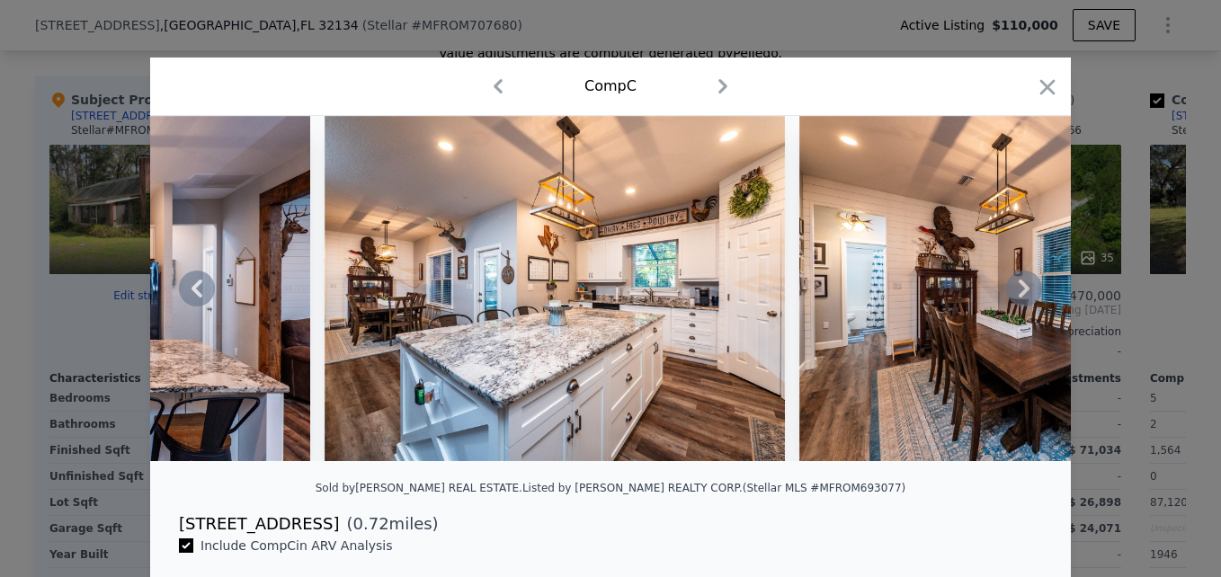
click at [1019, 307] on icon at bounding box center [1024, 289] width 36 height 36
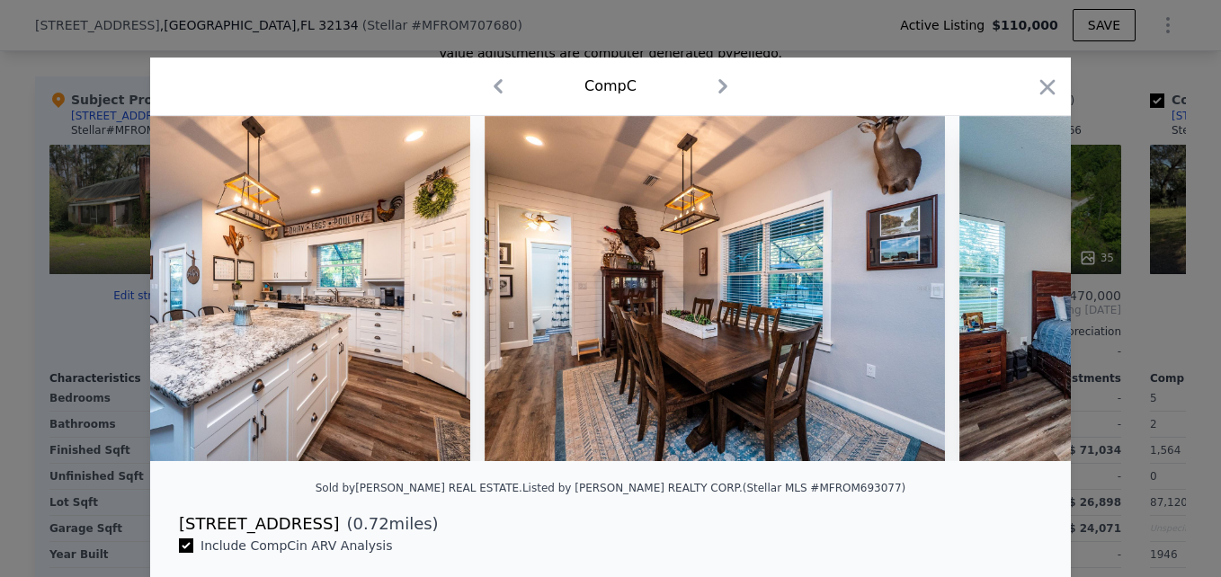
scroll to position [0, 6904]
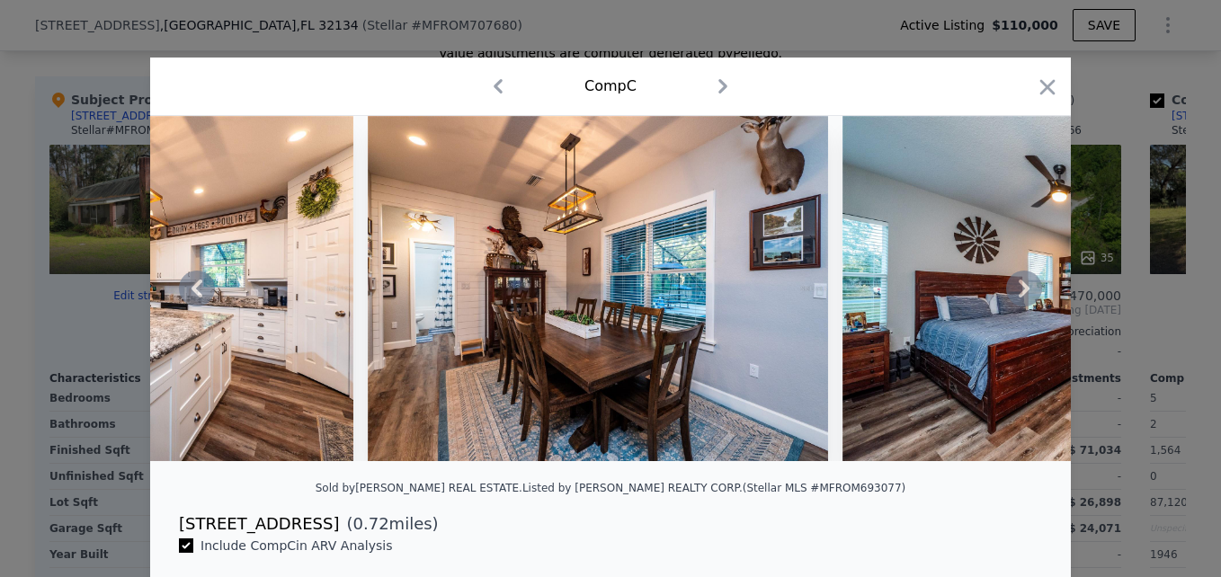
click at [1019, 307] on icon at bounding box center [1024, 289] width 36 height 36
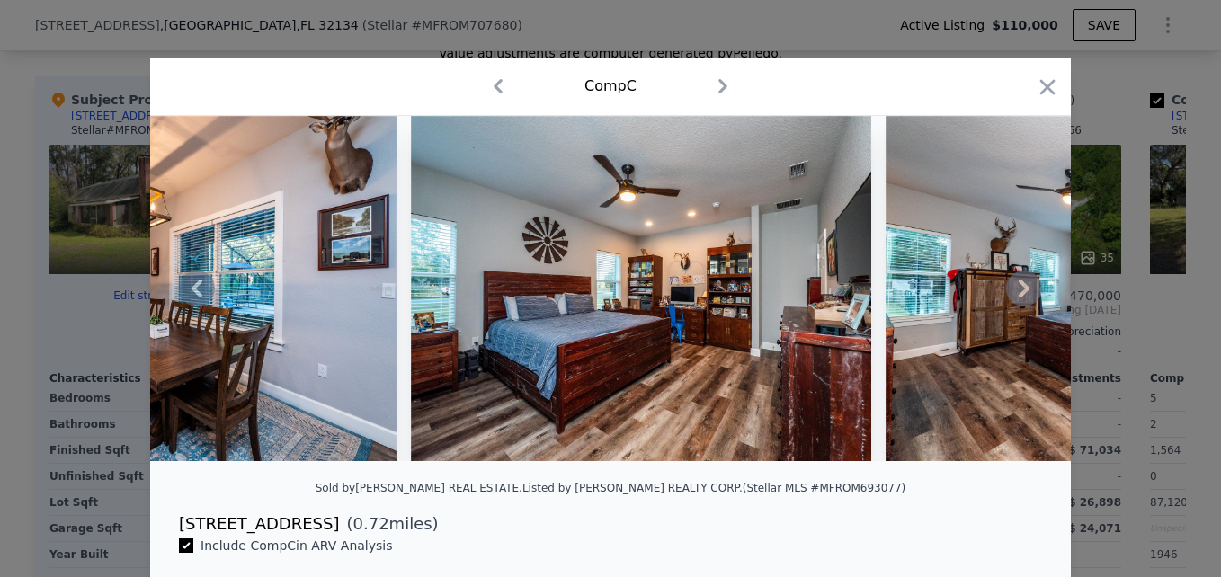
click at [1019, 307] on icon at bounding box center [1024, 289] width 36 height 36
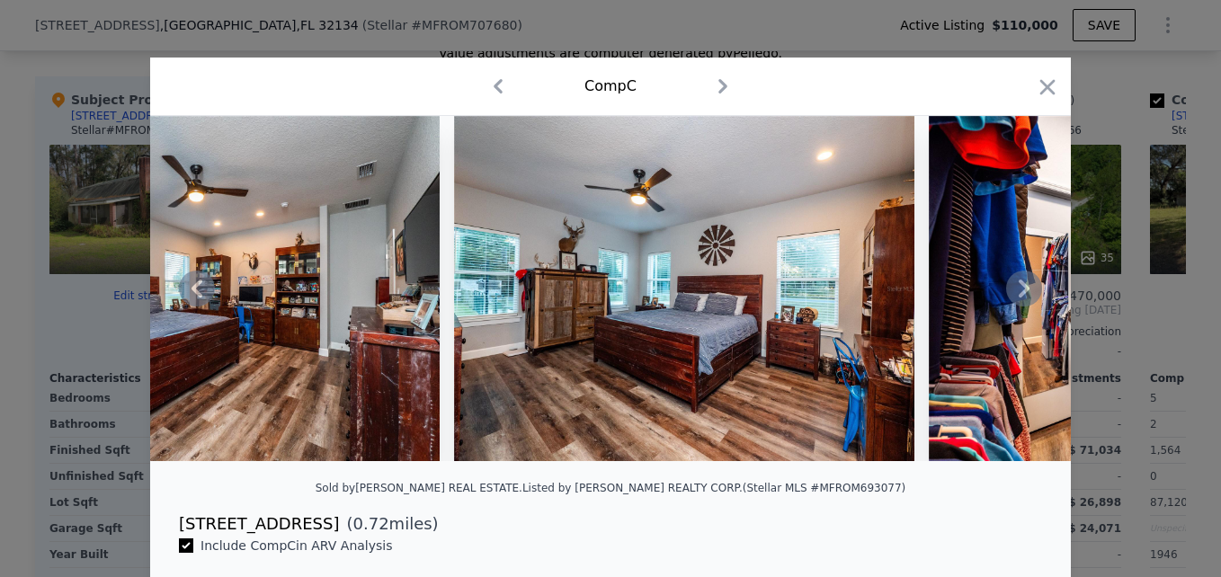
click at [1019, 307] on icon at bounding box center [1024, 289] width 36 height 36
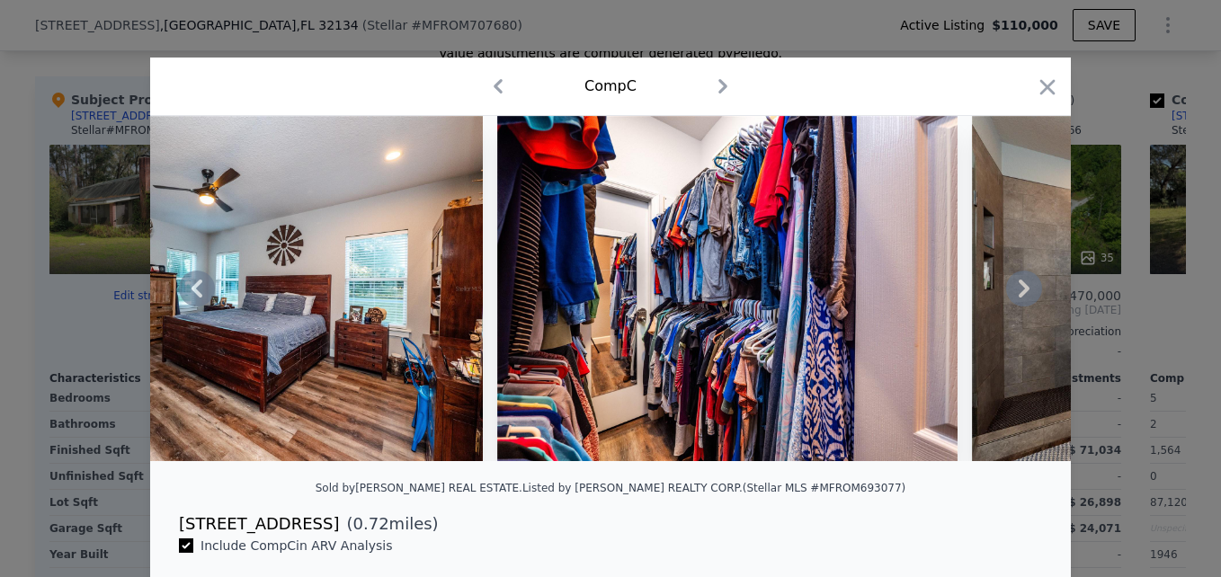
click at [1019, 307] on icon at bounding box center [1024, 289] width 36 height 36
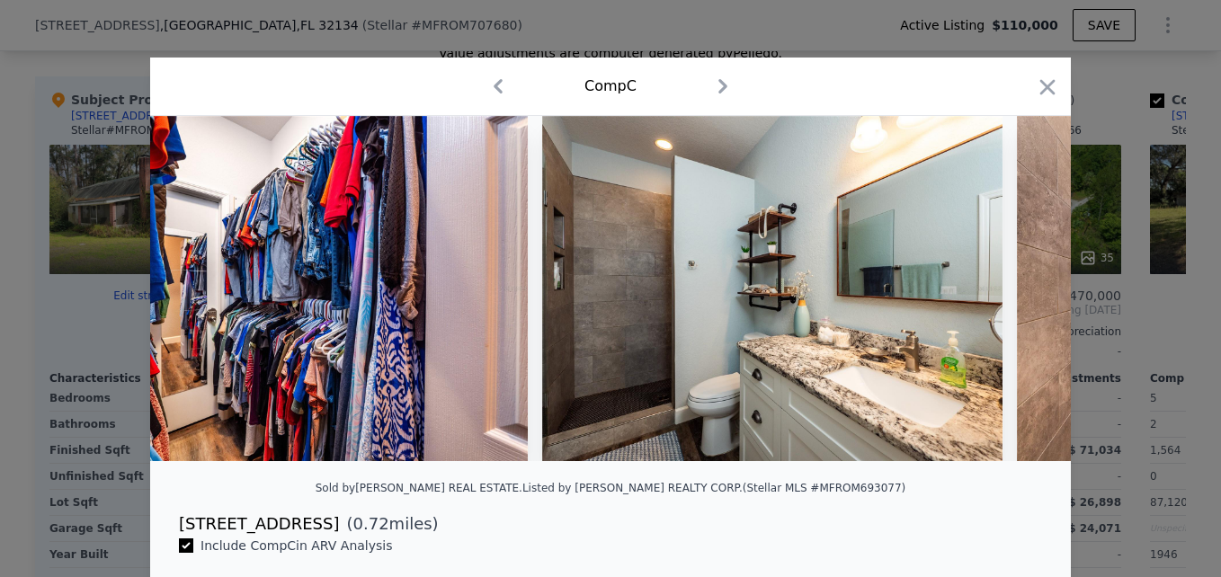
scroll to position [0, 8629]
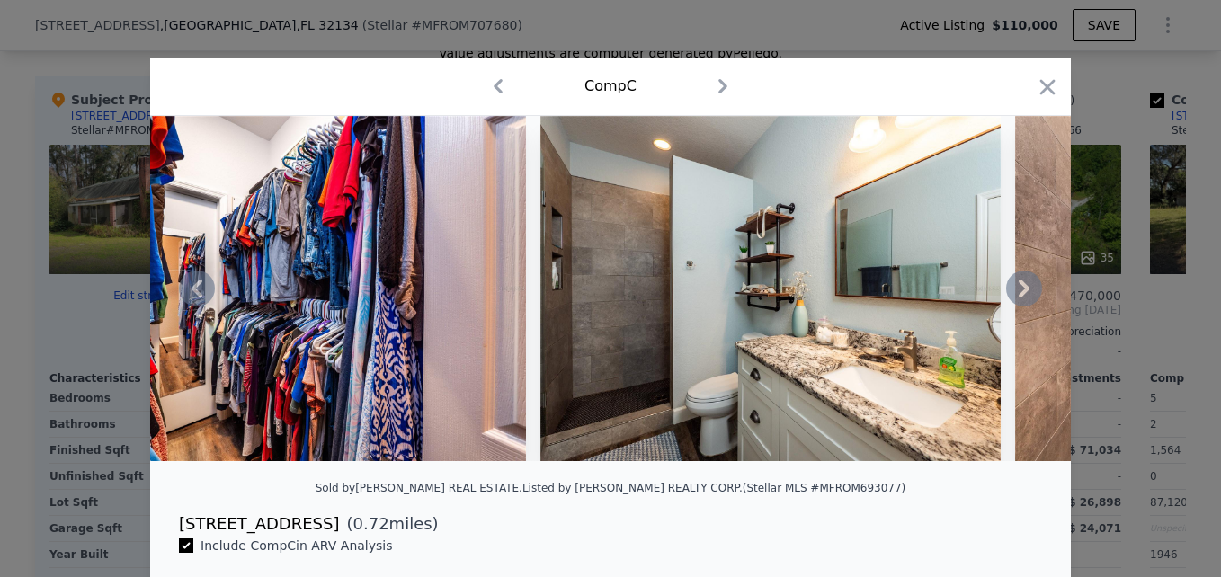
click at [1019, 307] on icon at bounding box center [1024, 289] width 36 height 36
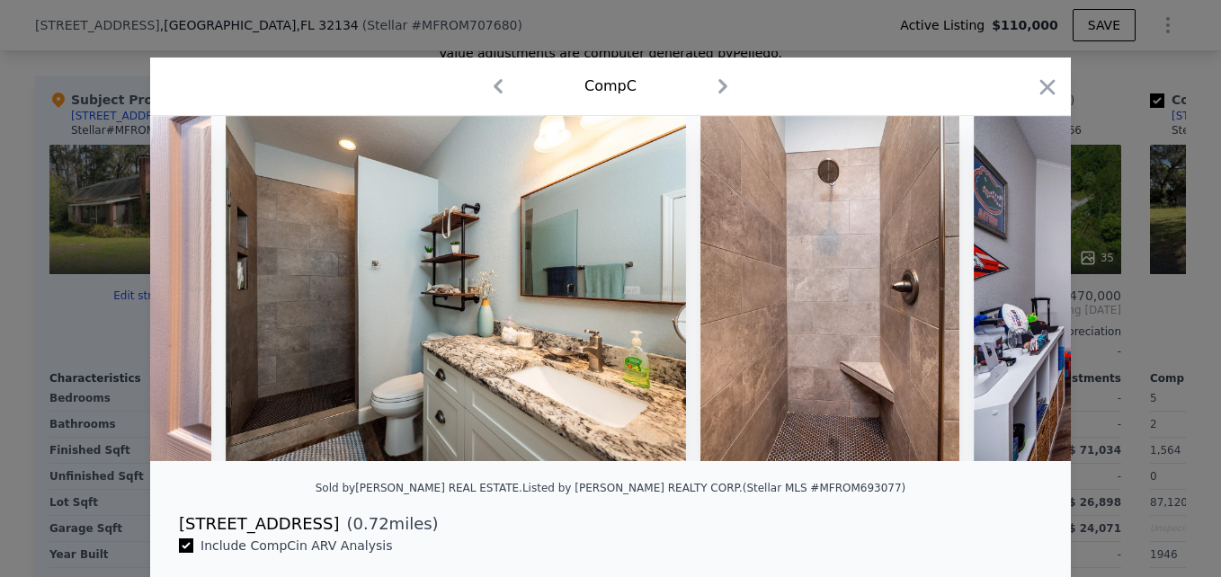
scroll to position [0, 9061]
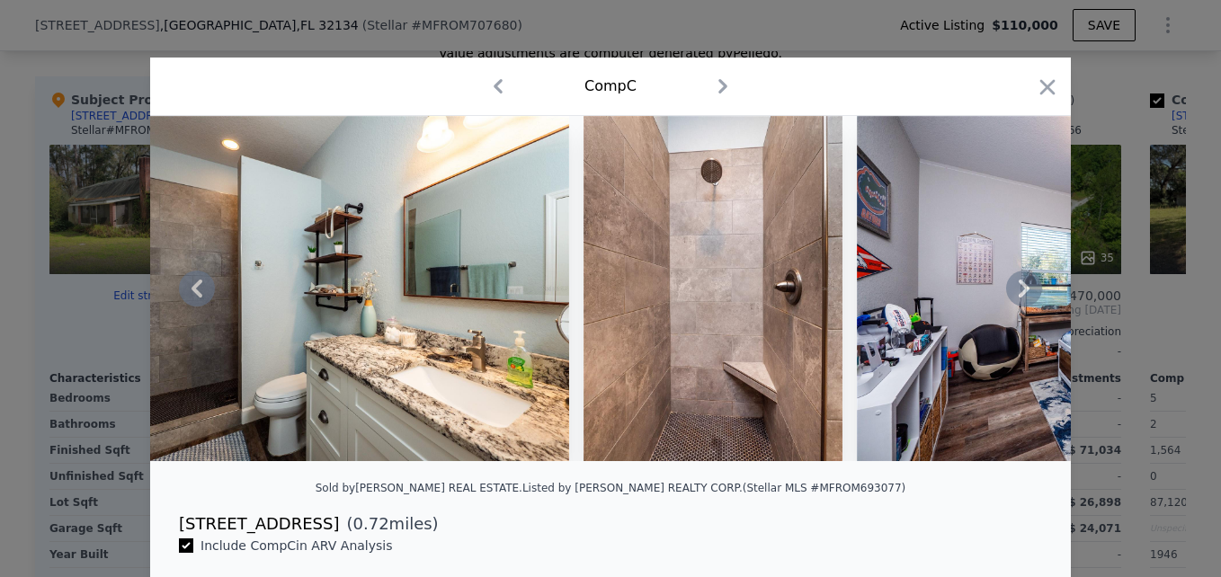
click at [1019, 307] on icon at bounding box center [1024, 289] width 36 height 36
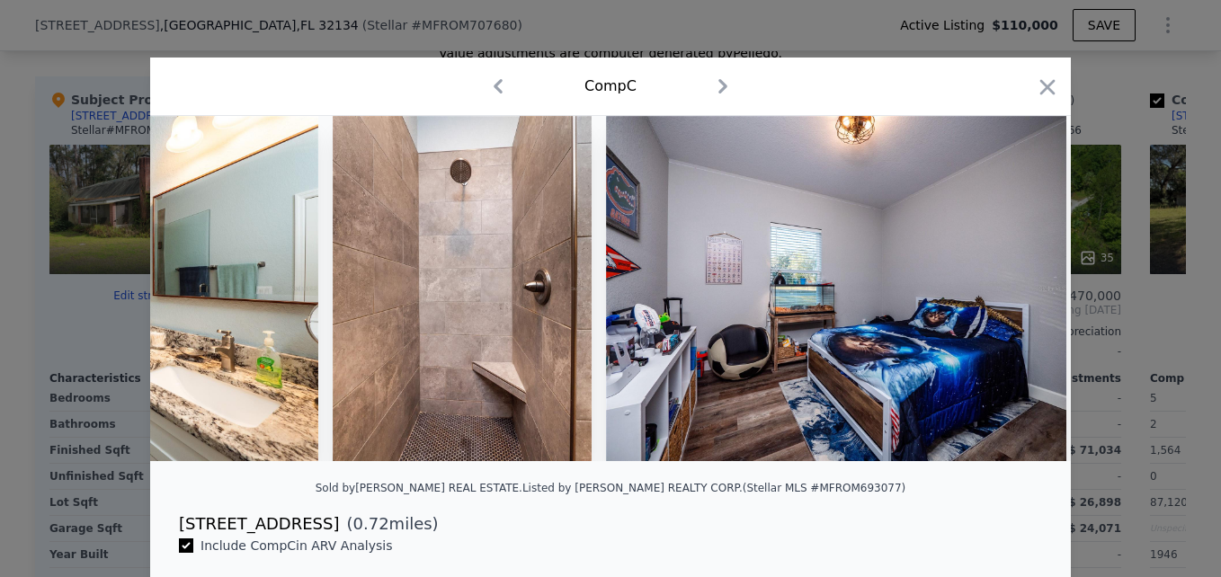
scroll to position [0, 9492]
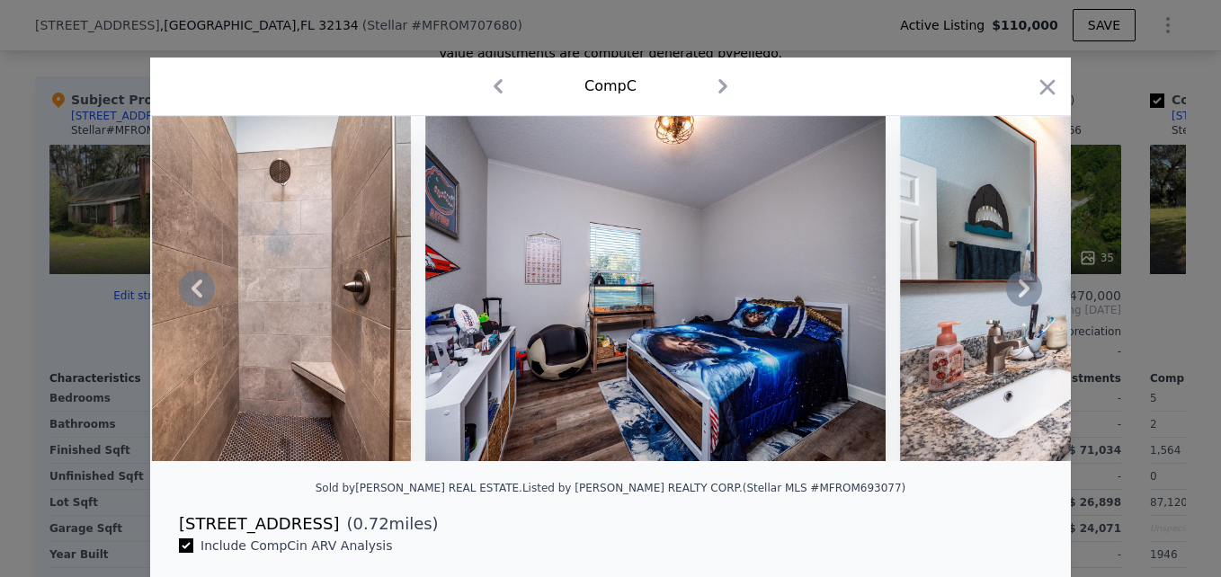
click at [1019, 307] on icon at bounding box center [1024, 289] width 36 height 36
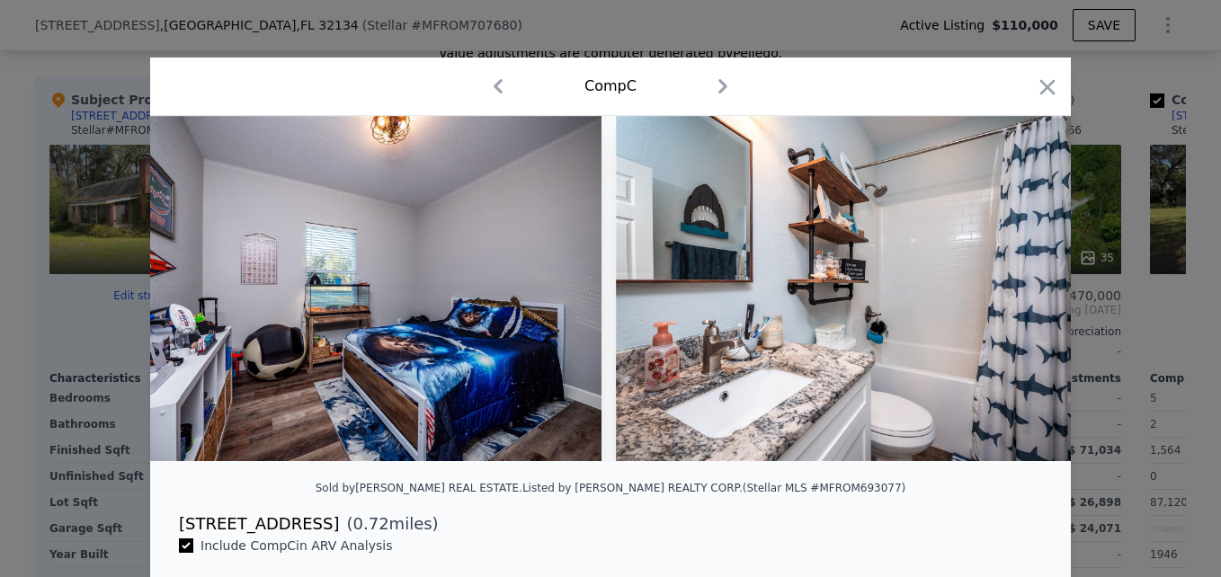
scroll to position [0, 9924]
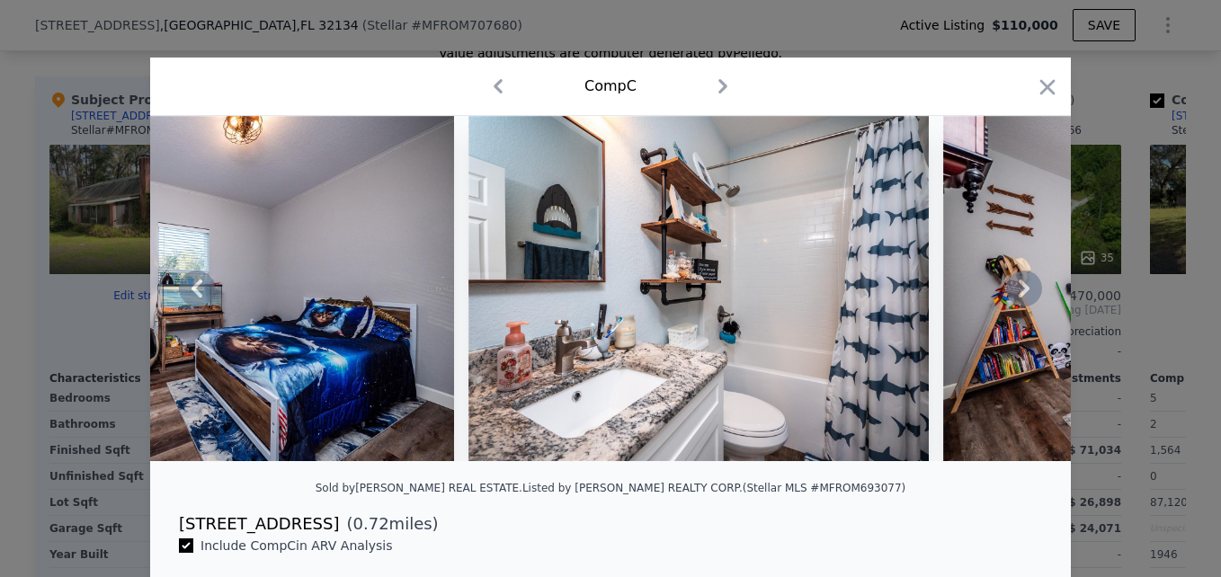
click at [1019, 307] on icon at bounding box center [1024, 289] width 36 height 36
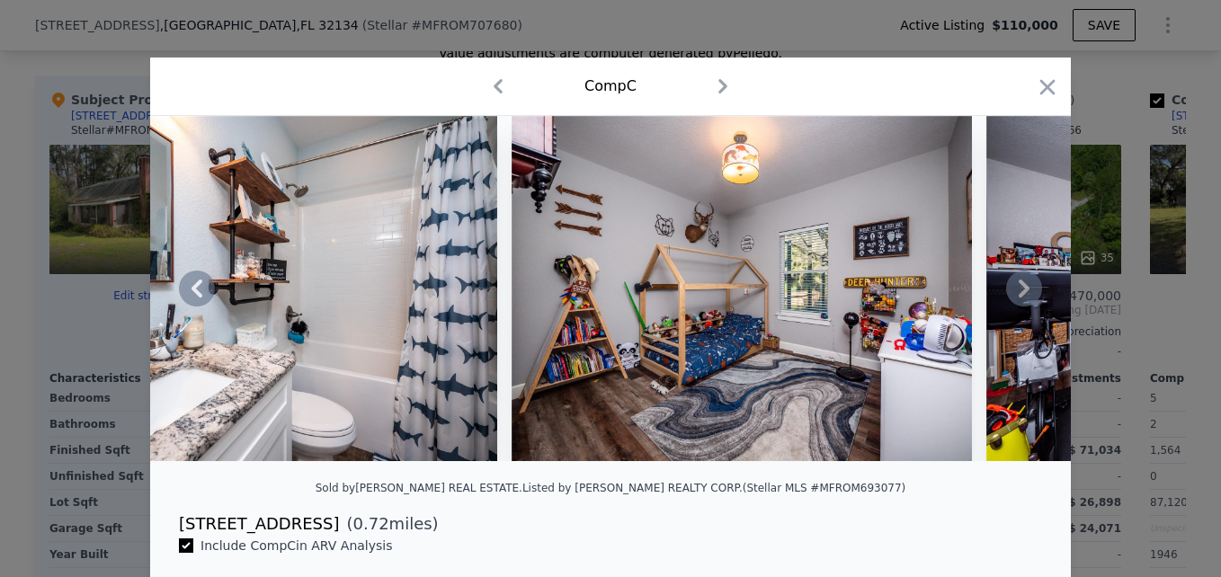
click at [1019, 307] on icon at bounding box center [1024, 289] width 36 height 36
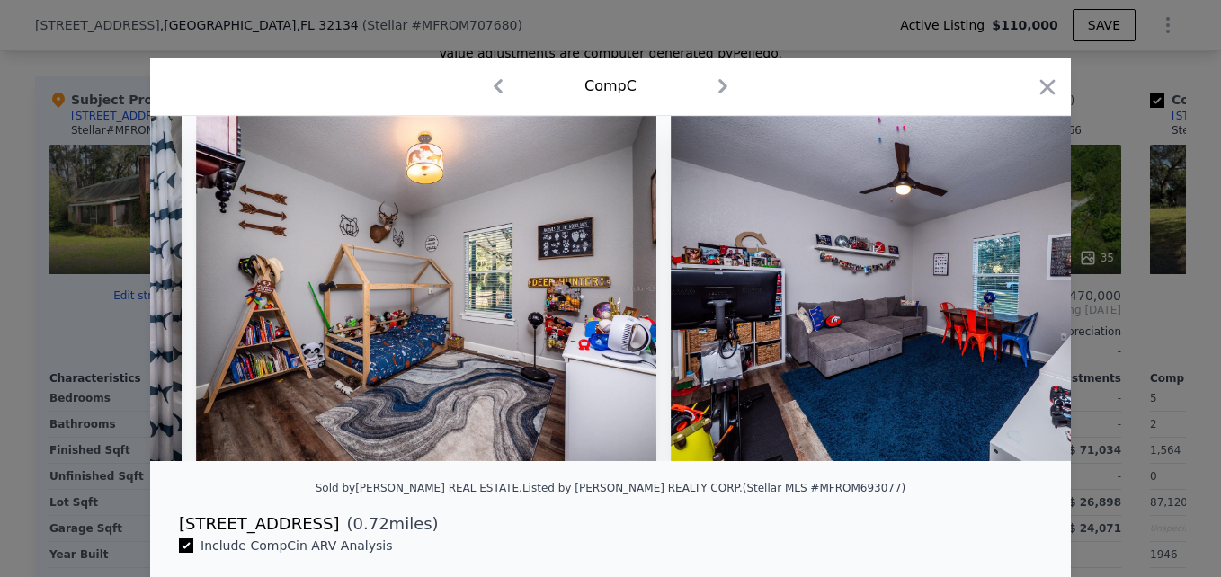
scroll to position [0, 10787]
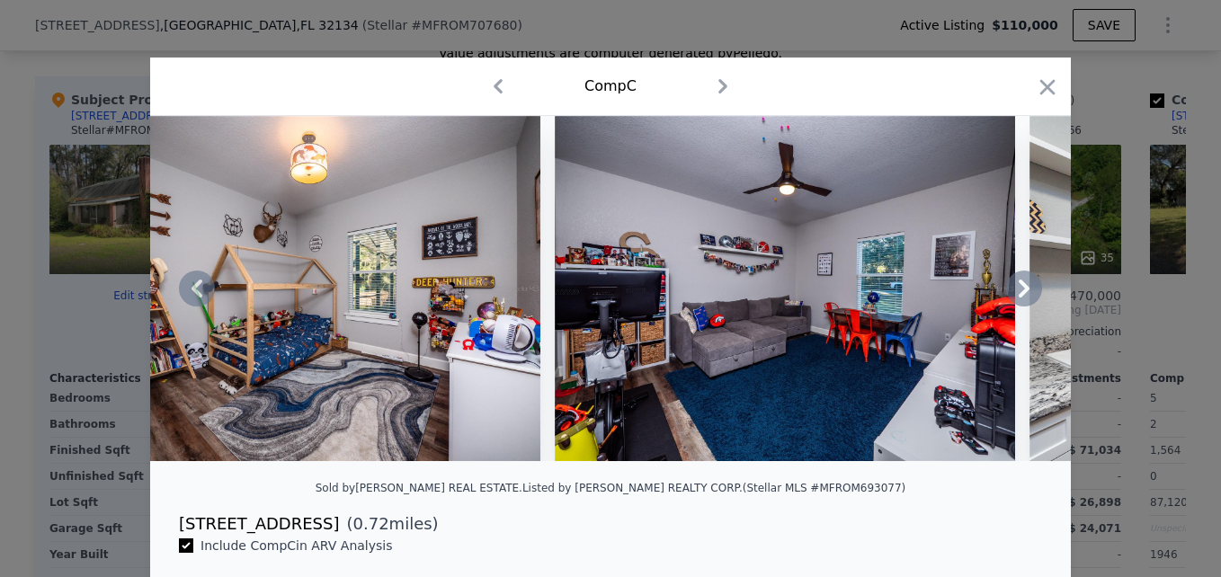
click at [1019, 307] on icon at bounding box center [1024, 289] width 36 height 36
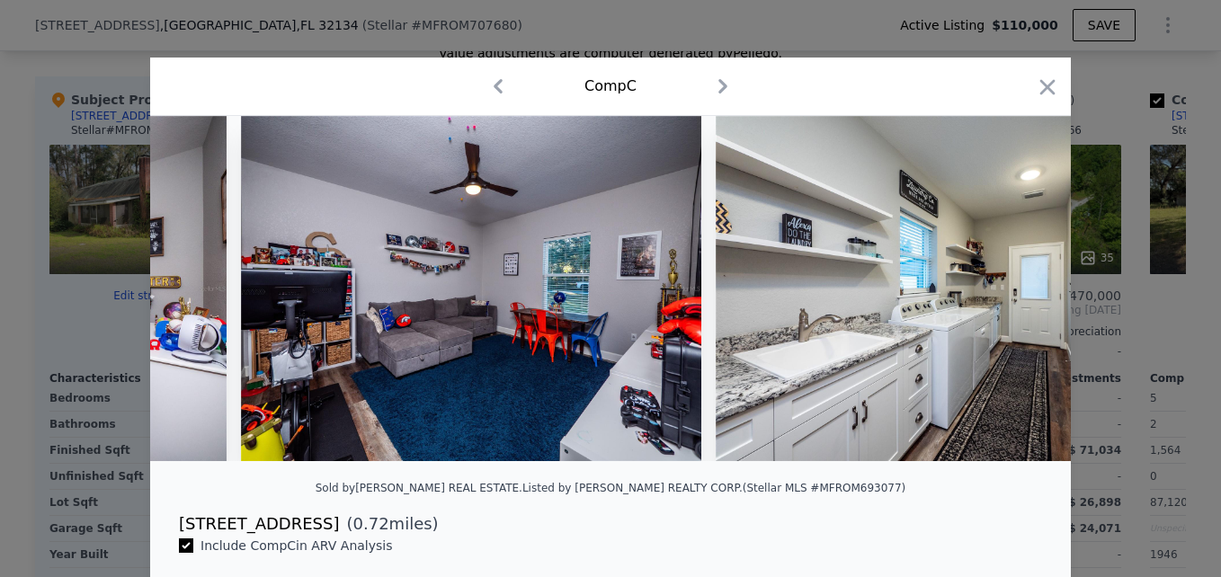
scroll to position [0, 11218]
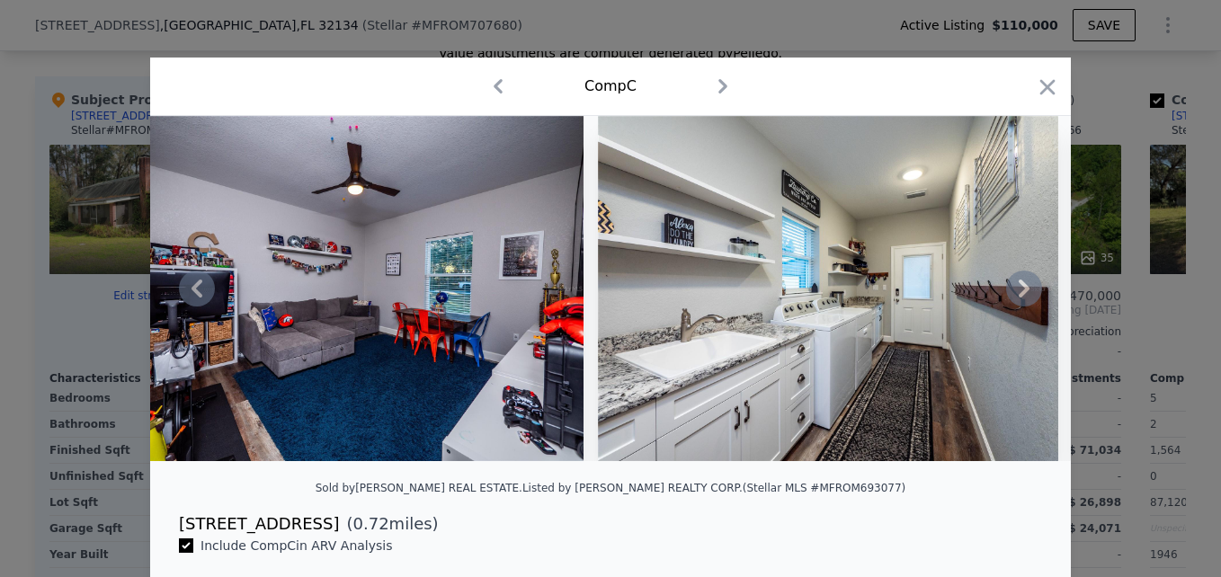
click at [1019, 307] on icon at bounding box center [1024, 289] width 36 height 36
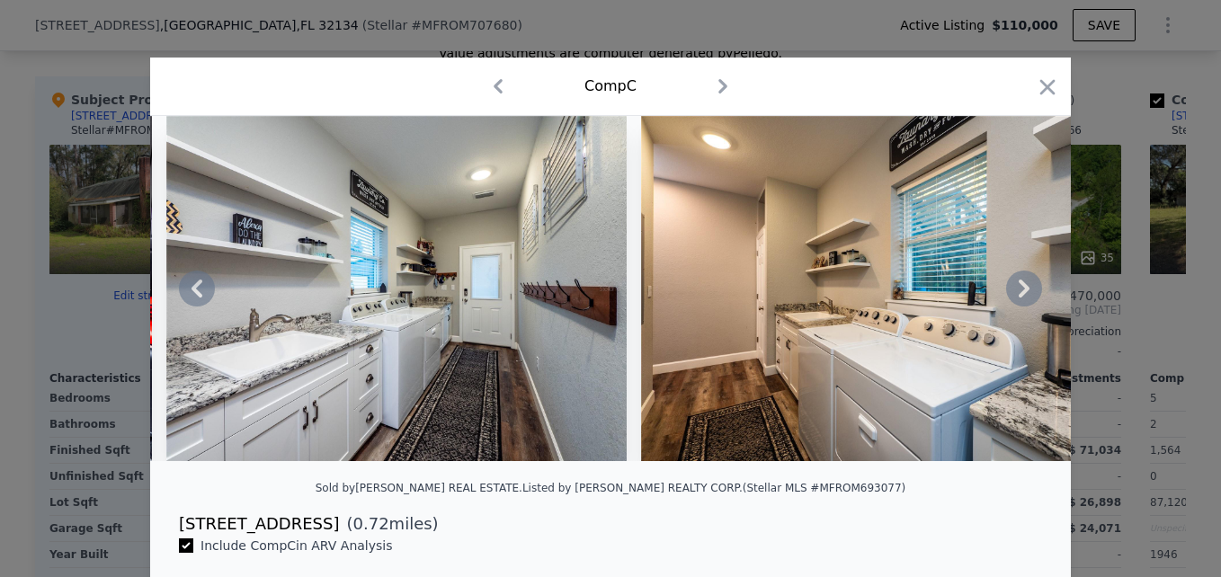
click at [1019, 307] on icon at bounding box center [1024, 289] width 36 height 36
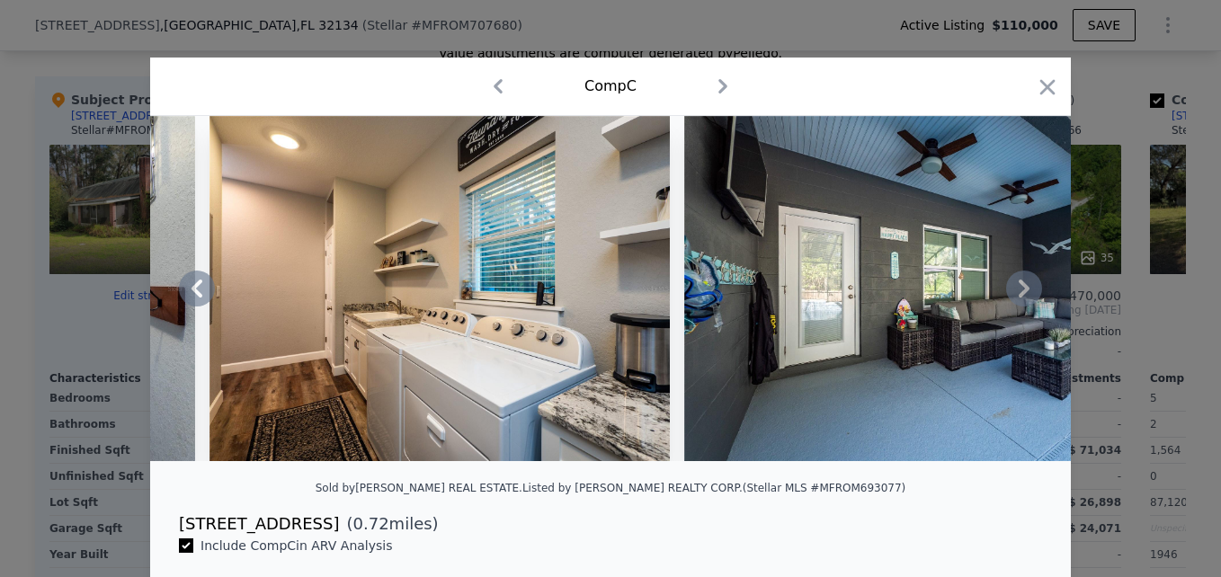
click at [1019, 307] on icon at bounding box center [1024, 289] width 36 height 36
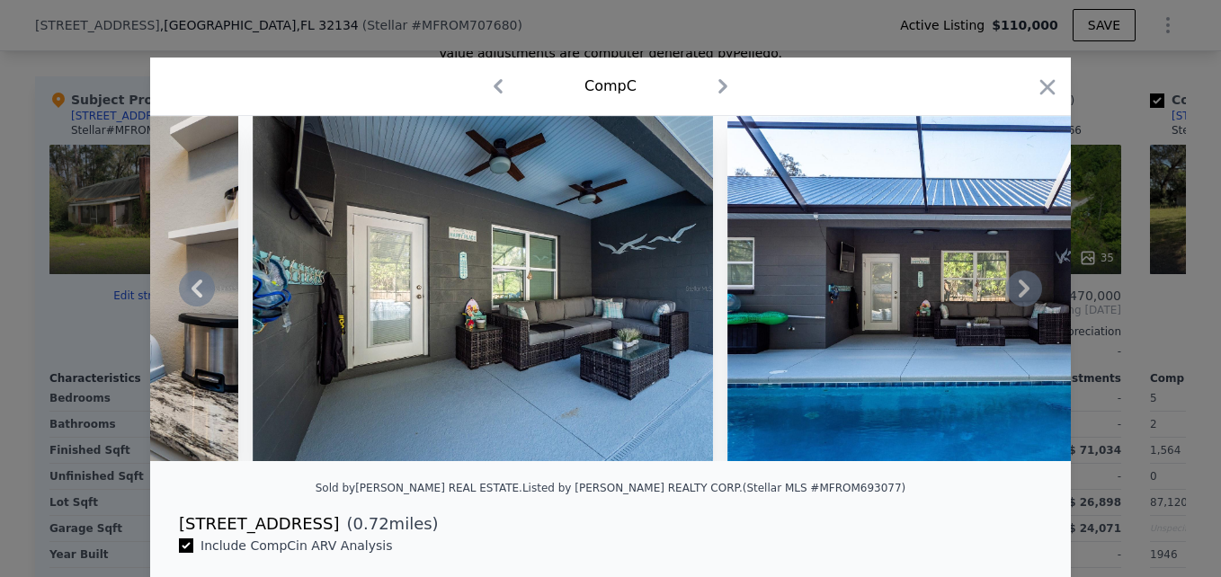
click at [1019, 307] on icon at bounding box center [1024, 289] width 36 height 36
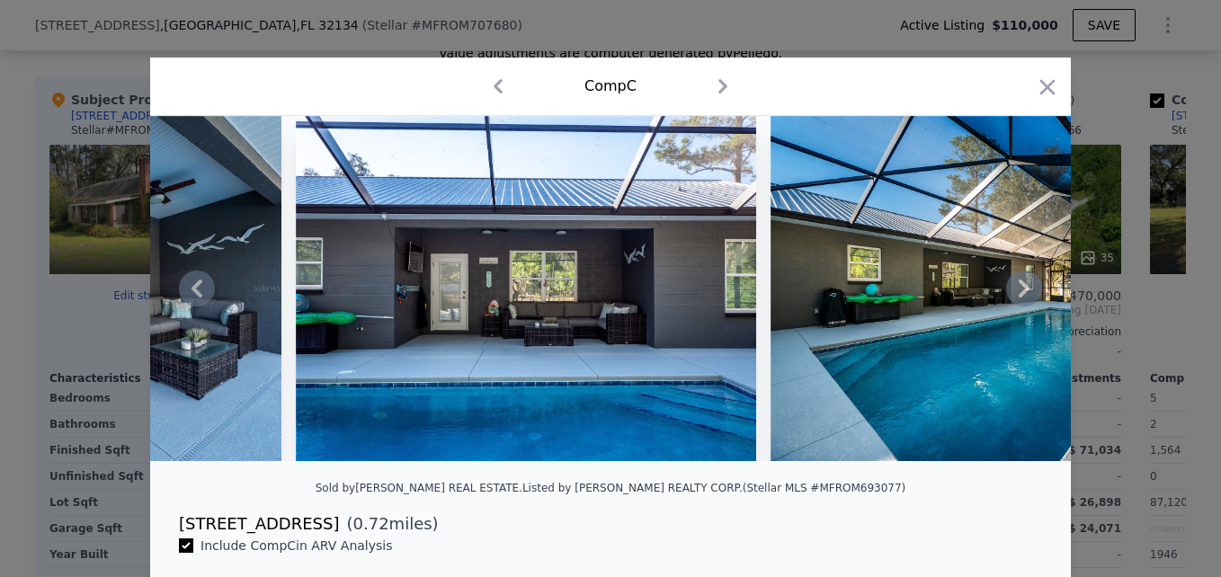
click at [1019, 307] on icon at bounding box center [1024, 289] width 36 height 36
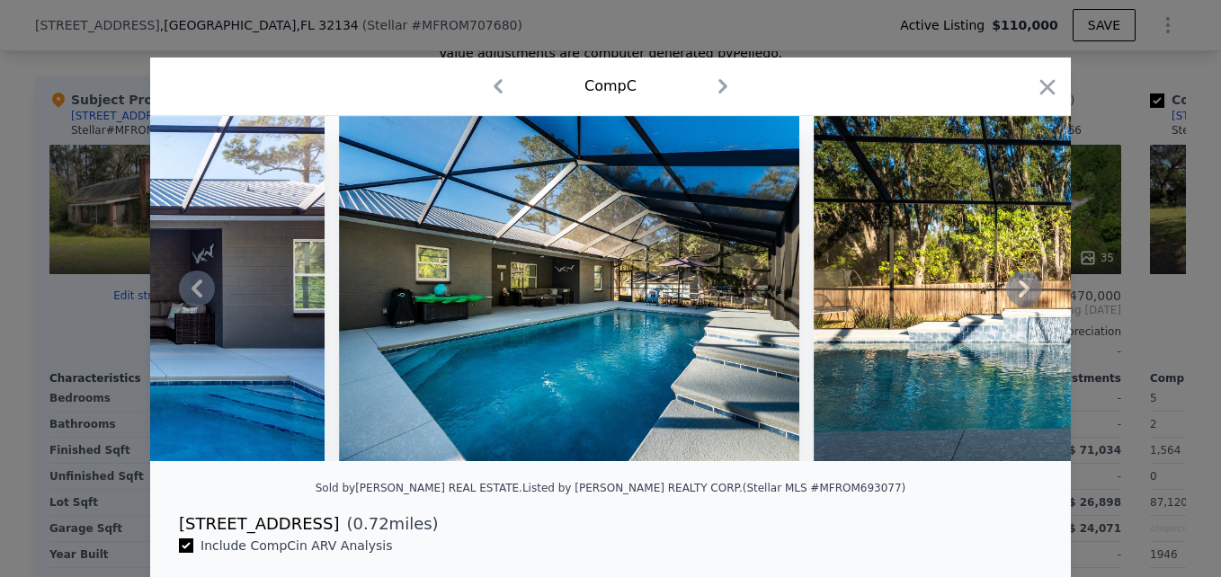
click at [1019, 307] on icon at bounding box center [1024, 289] width 36 height 36
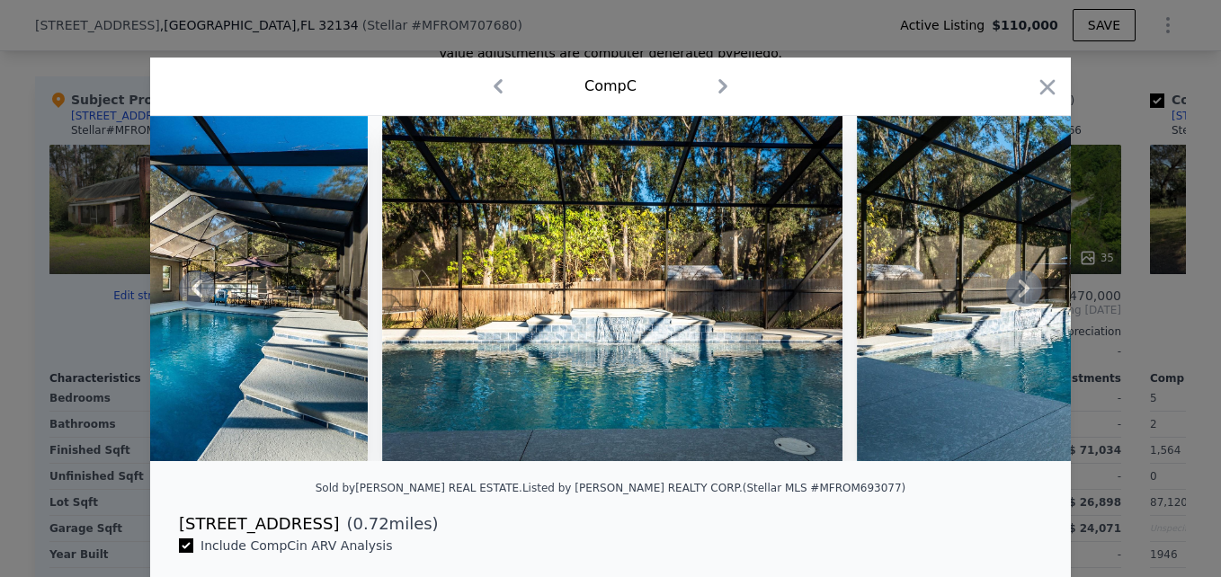
click at [1019, 307] on icon at bounding box center [1024, 289] width 36 height 36
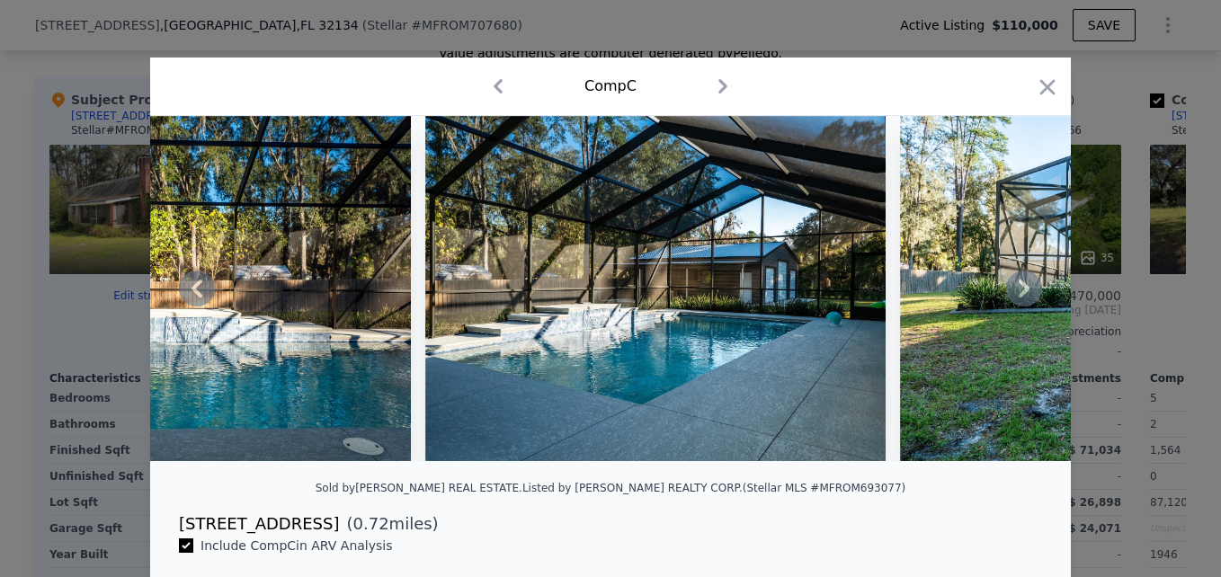
click at [1019, 307] on icon at bounding box center [1024, 289] width 36 height 36
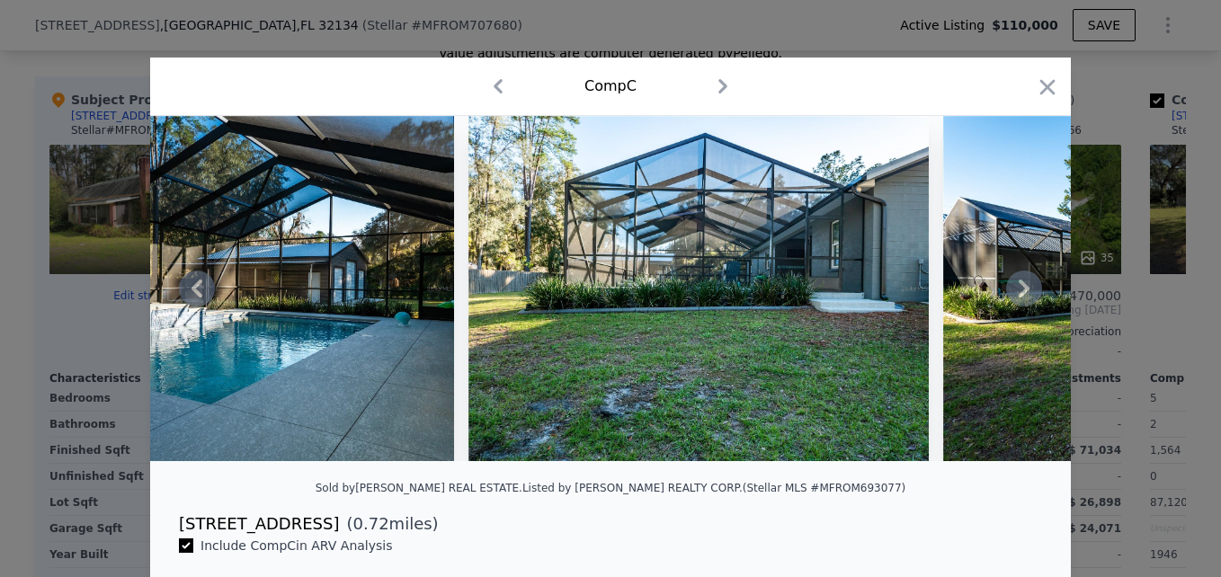
click at [1019, 307] on icon at bounding box center [1024, 289] width 36 height 36
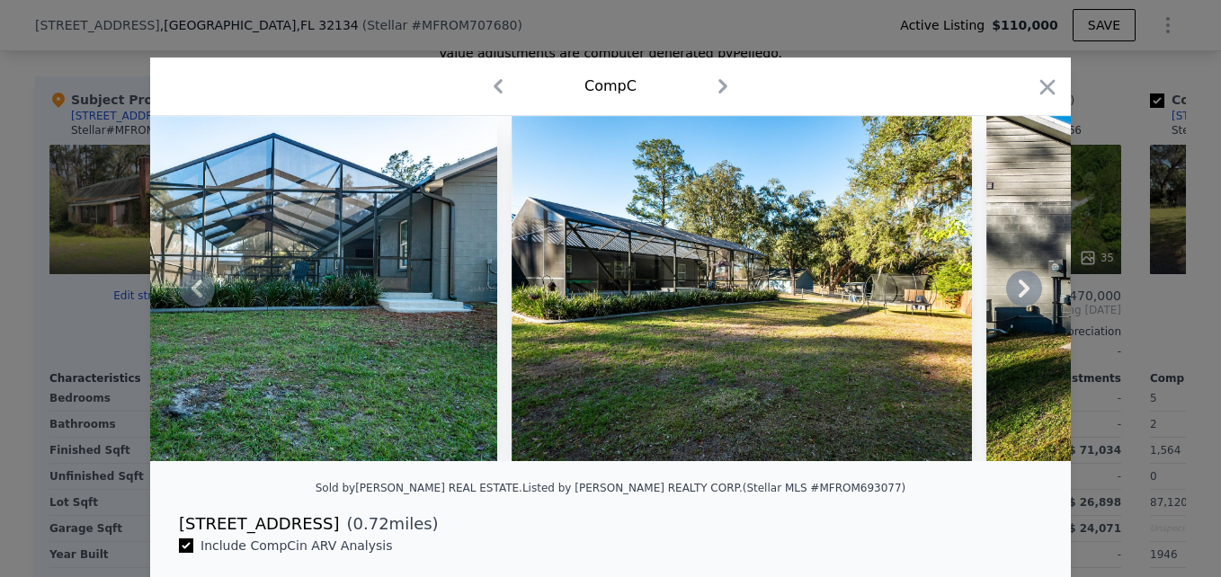
click at [1019, 307] on icon at bounding box center [1024, 289] width 36 height 36
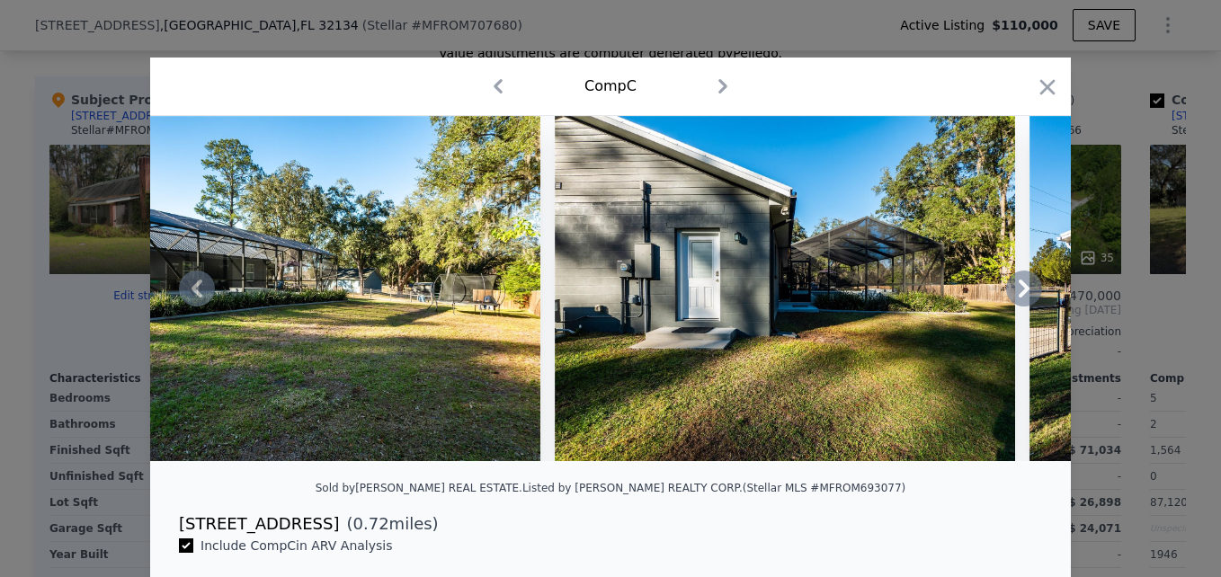
click at [1019, 307] on icon at bounding box center [1024, 289] width 36 height 36
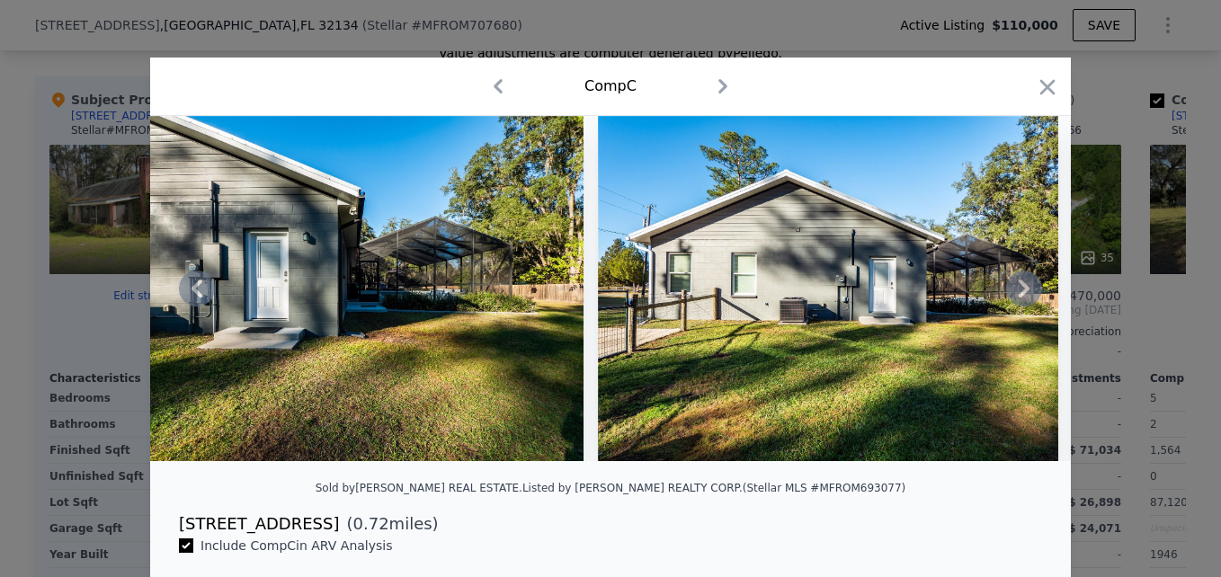
click at [1019, 307] on icon at bounding box center [1024, 289] width 36 height 36
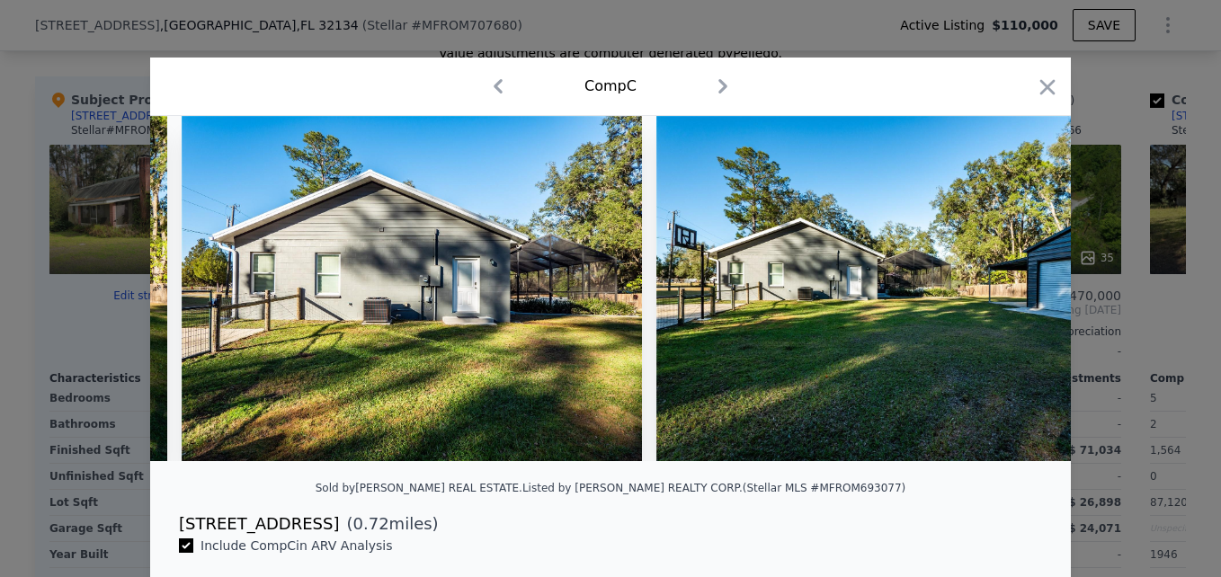
scroll to position [0, 16396]
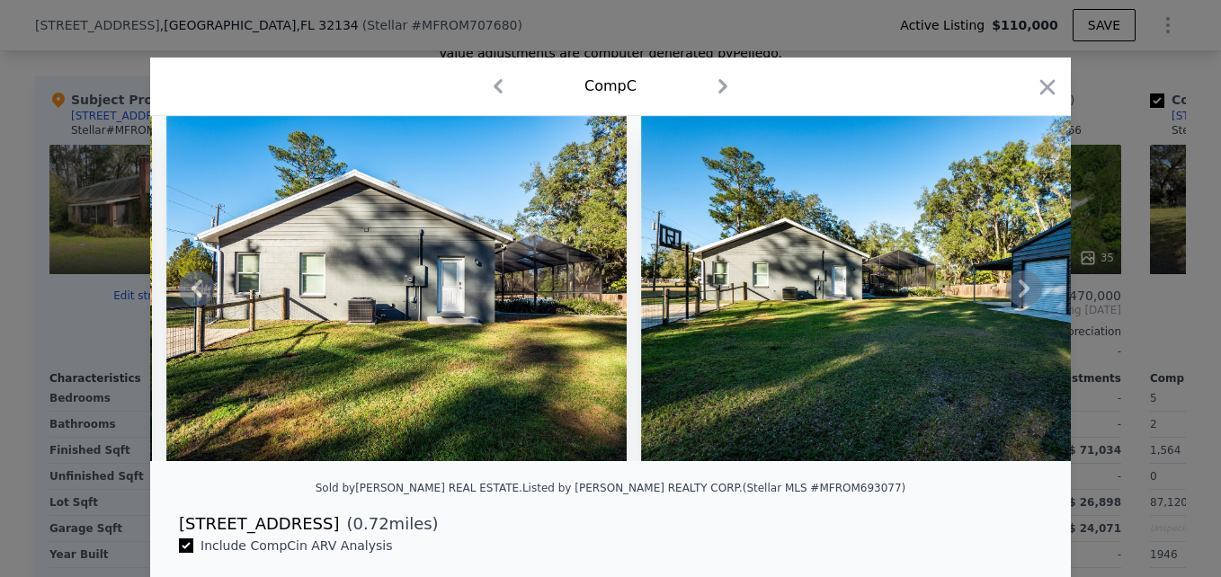
click at [1019, 307] on icon at bounding box center [1024, 289] width 36 height 36
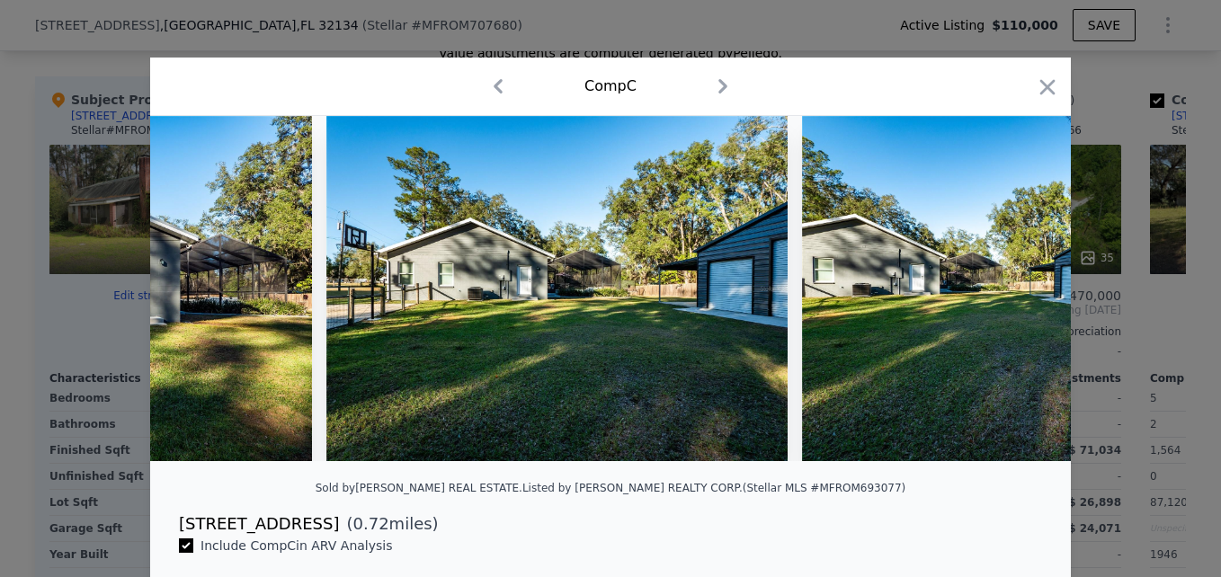
scroll to position [0, 16827]
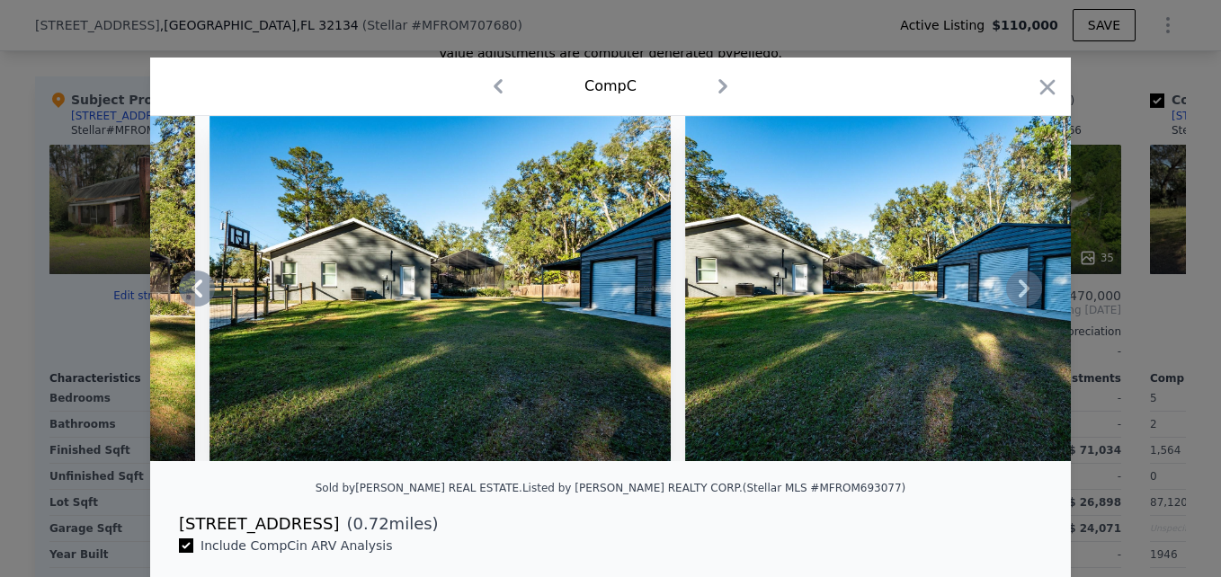
click at [1019, 307] on icon at bounding box center [1024, 289] width 36 height 36
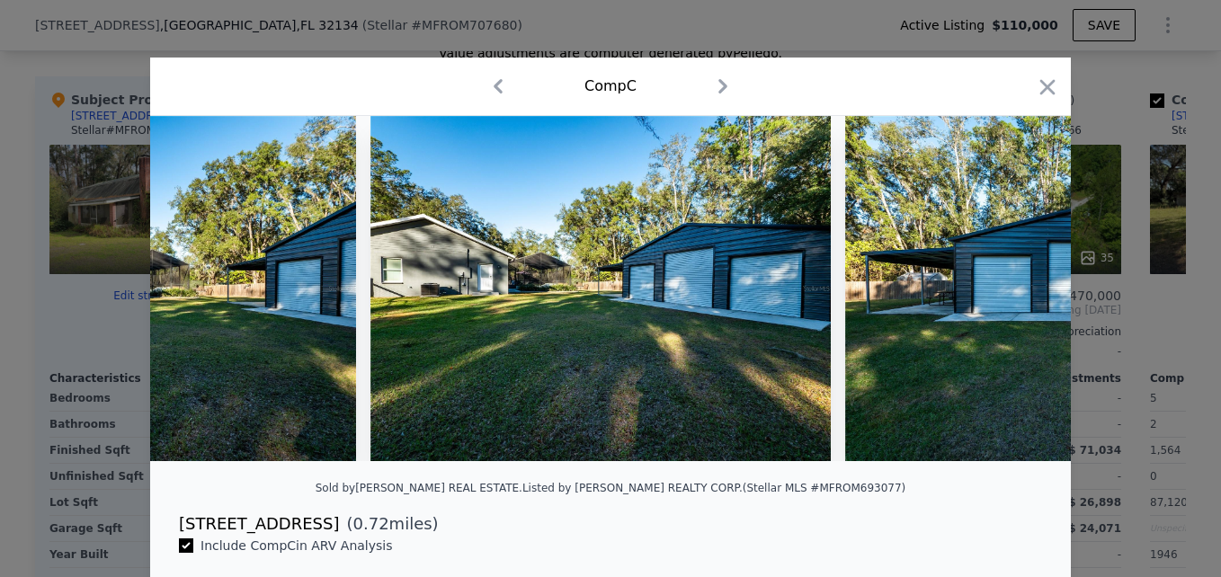
scroll to position [0, 17259]
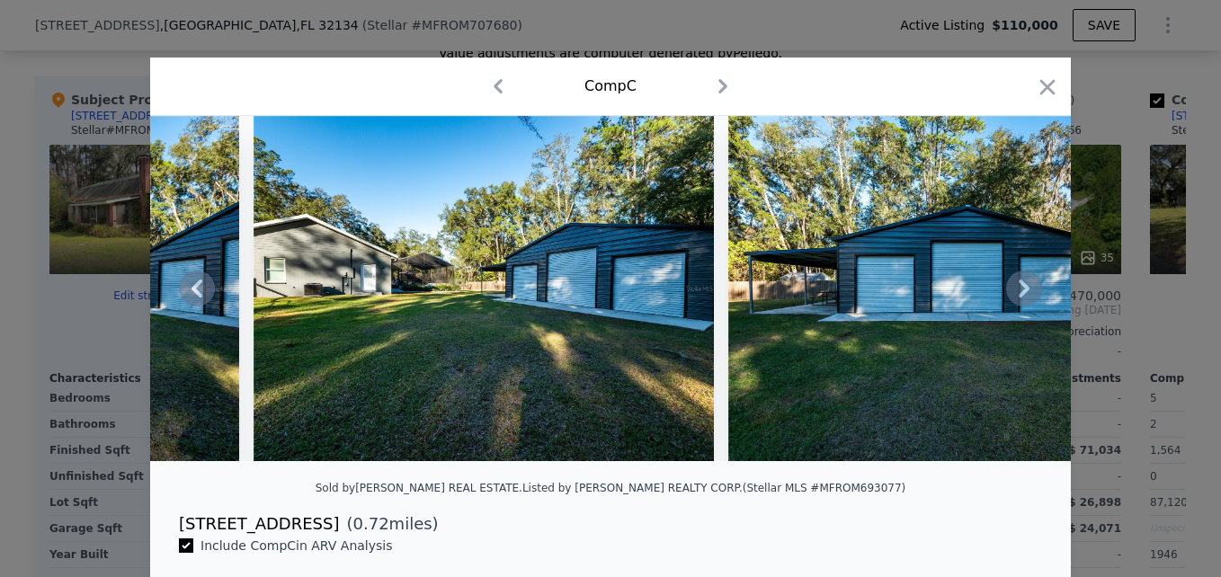
click at [1019, 307] on div at bounding box center [610, 288] width 920 height 345
click at [1019, 307] on icon at bounding box center [1024, 289] width 36 height 36
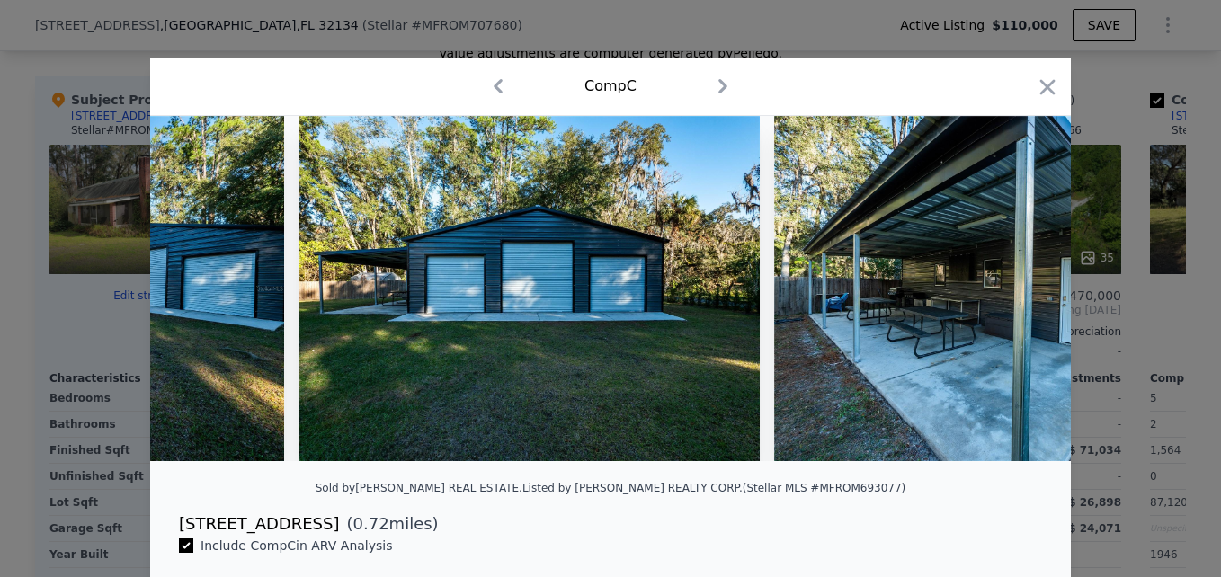
scroll to position [0, 17690]
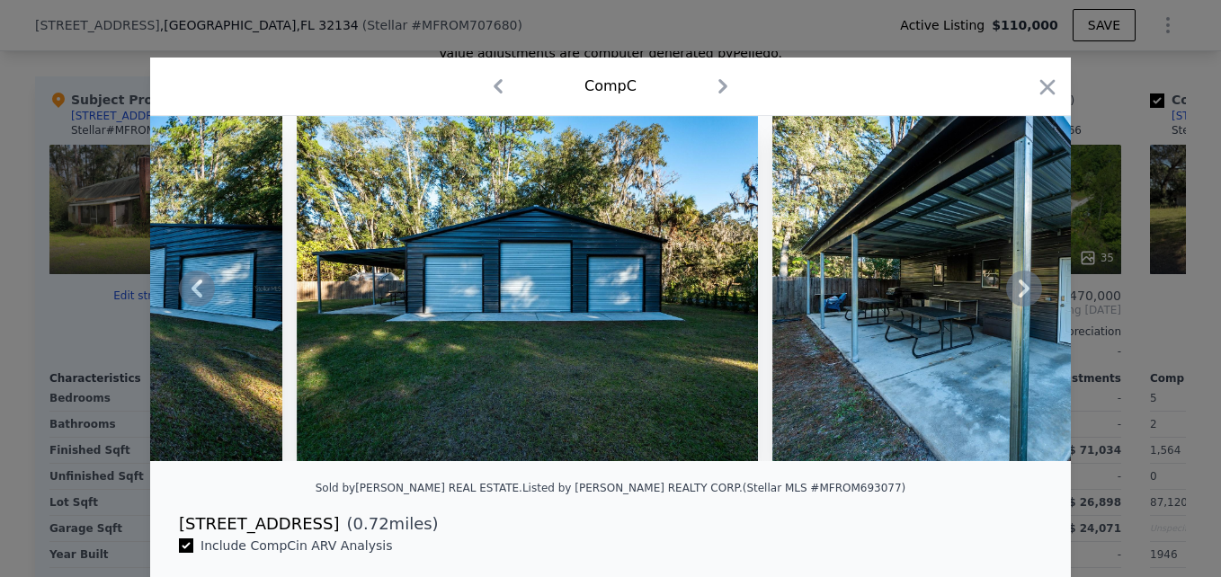
click at [1019, 304] on icon at bounding box center [1024, 289] width 36 height 36
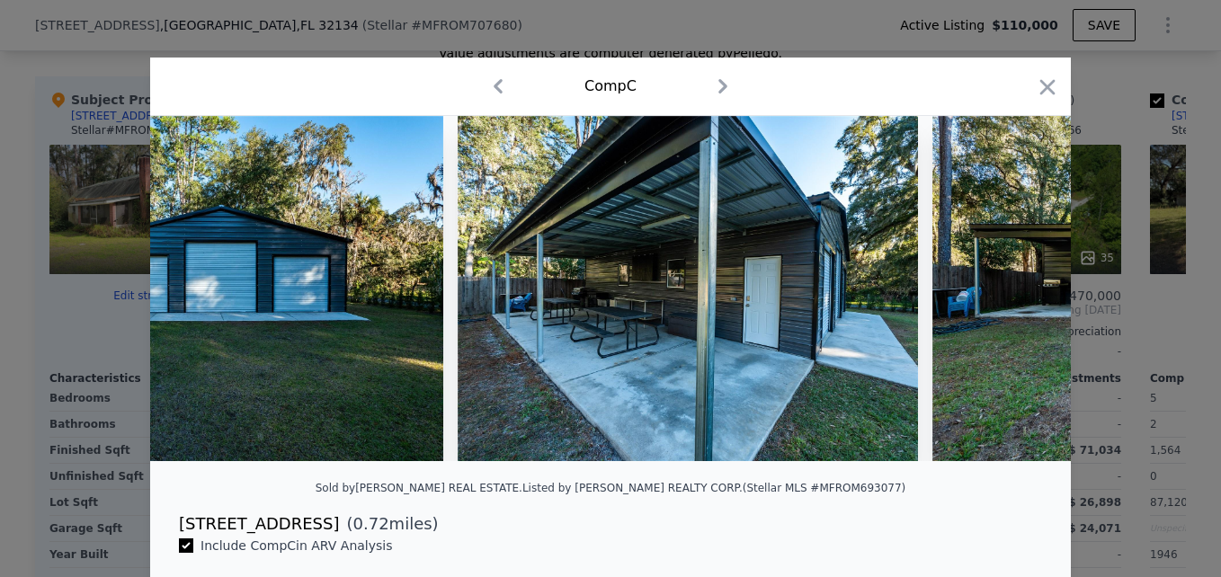
scroll to position [0, 18122]
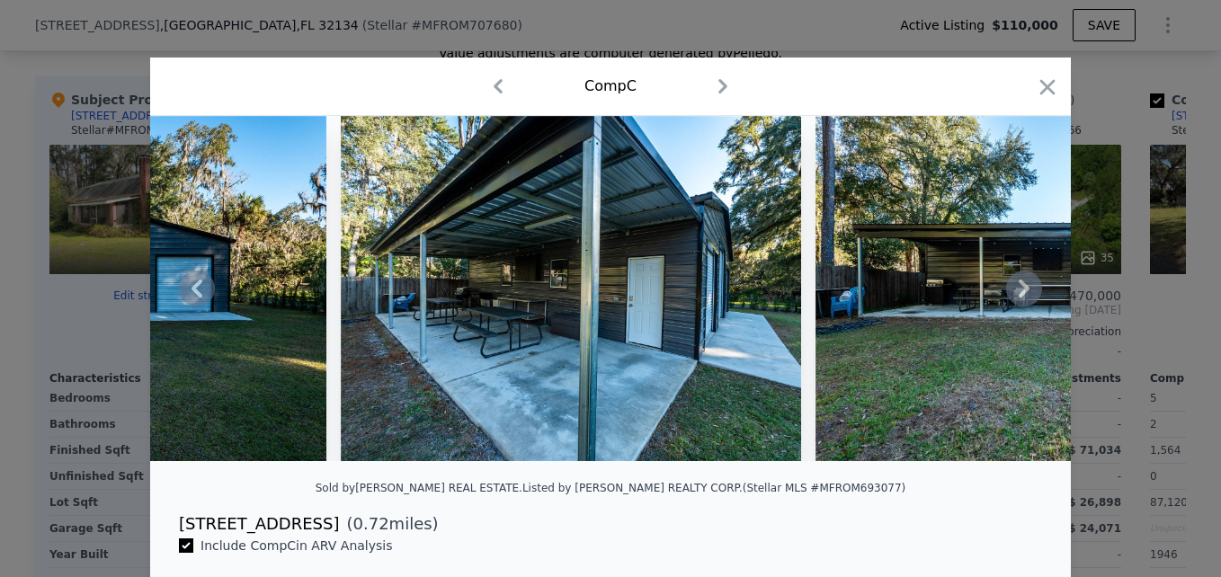
click at [1023, 307] on icon at bounding box center [1024, 289] width 36 height 36
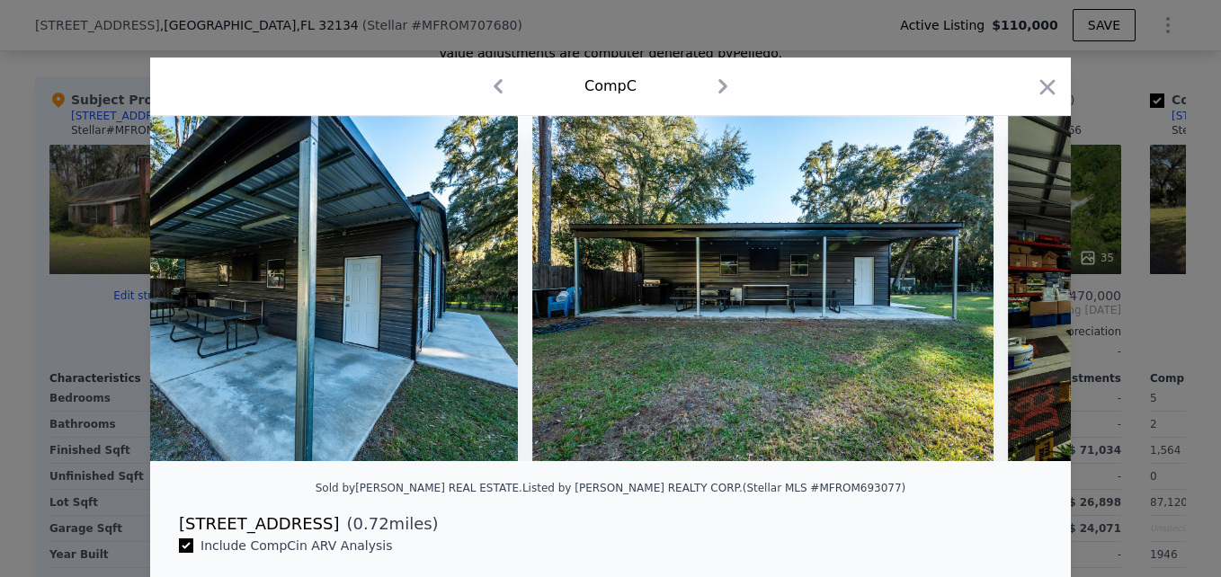
scroll to position [0, 18553]
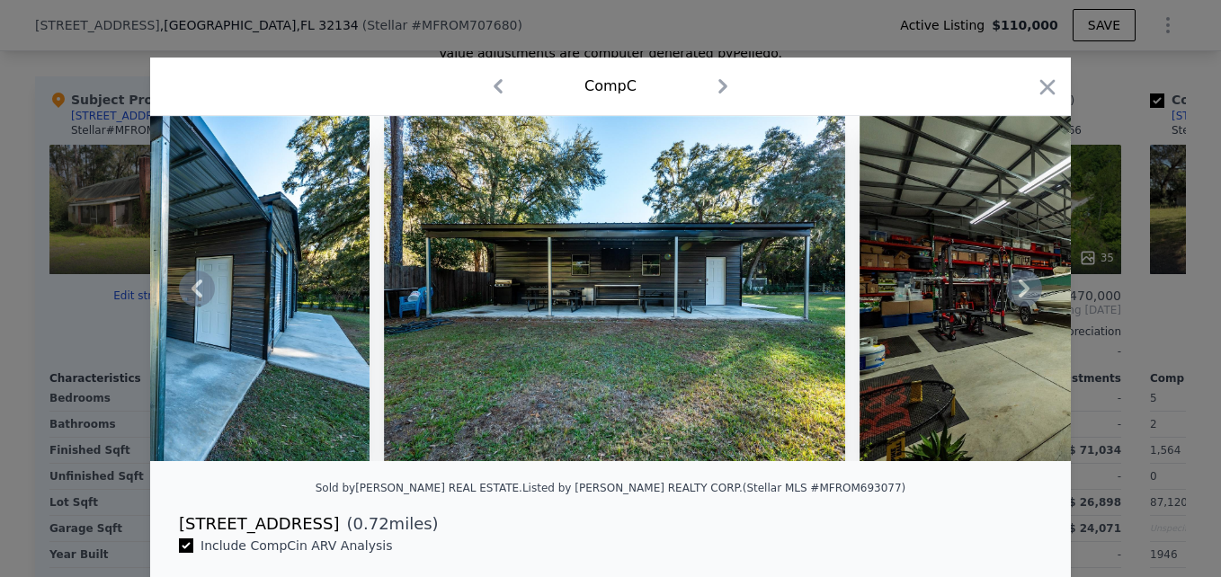
click at [1023, 307] on icon at bounding box center [1024, 289] width 36 height 36
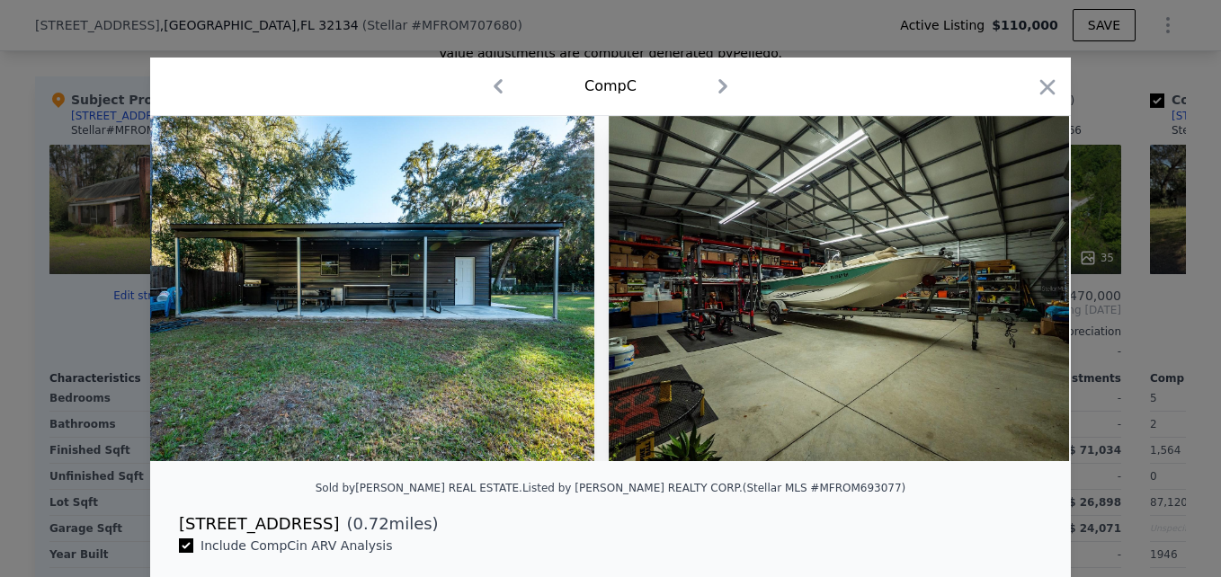
scroll to position [0, 18985]
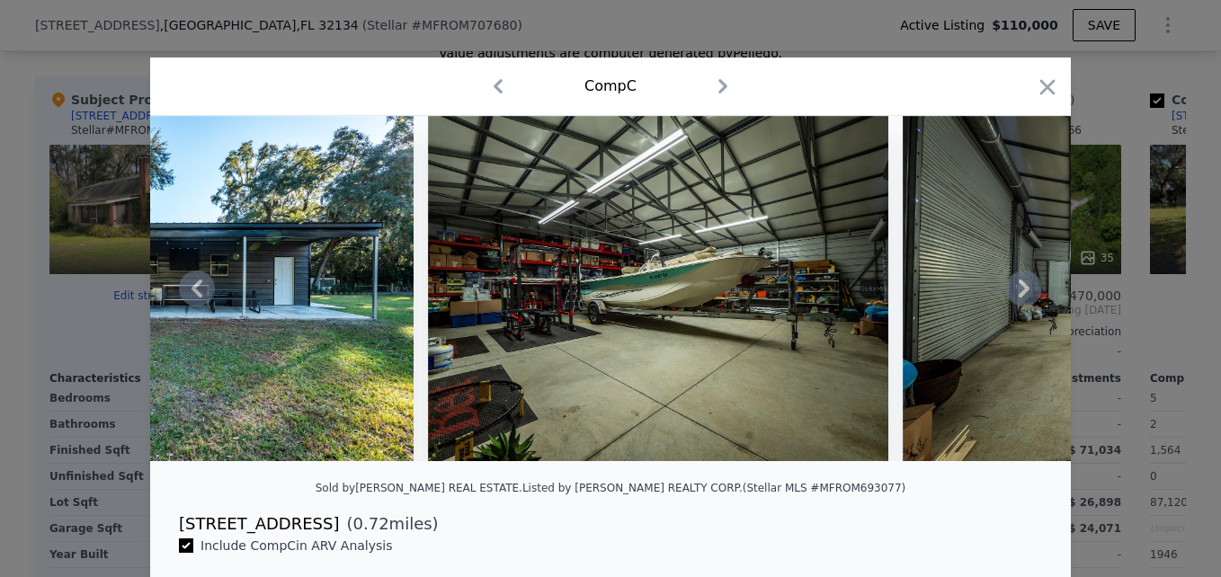
click at [1023, 307] on icon at bounding box center [1024, 289] width 36 height 36
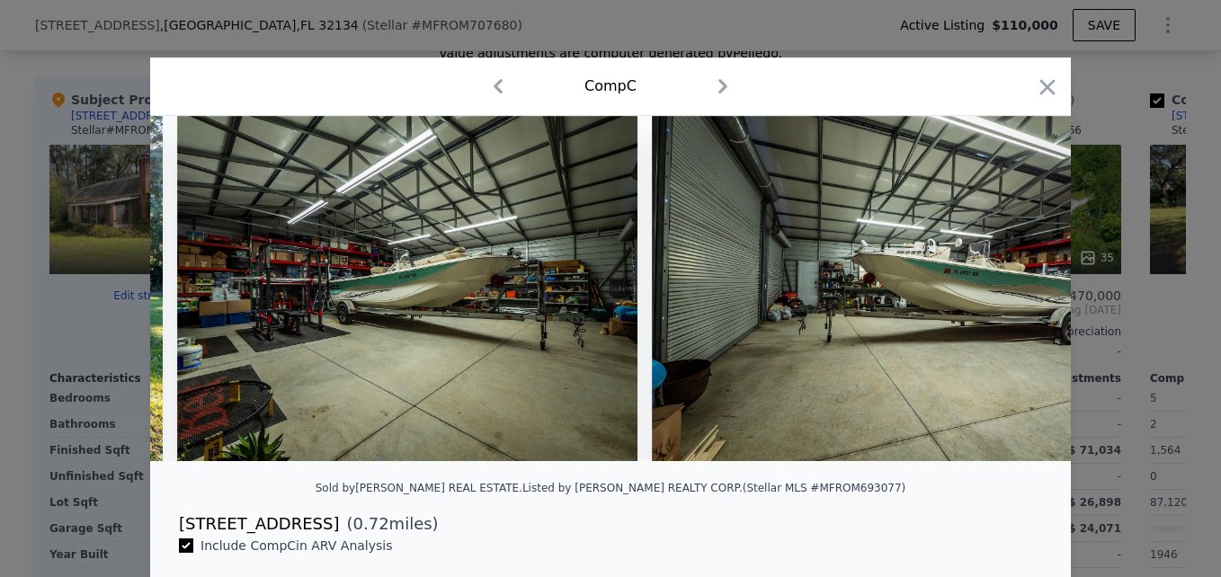
scroll to position [0, 19416]
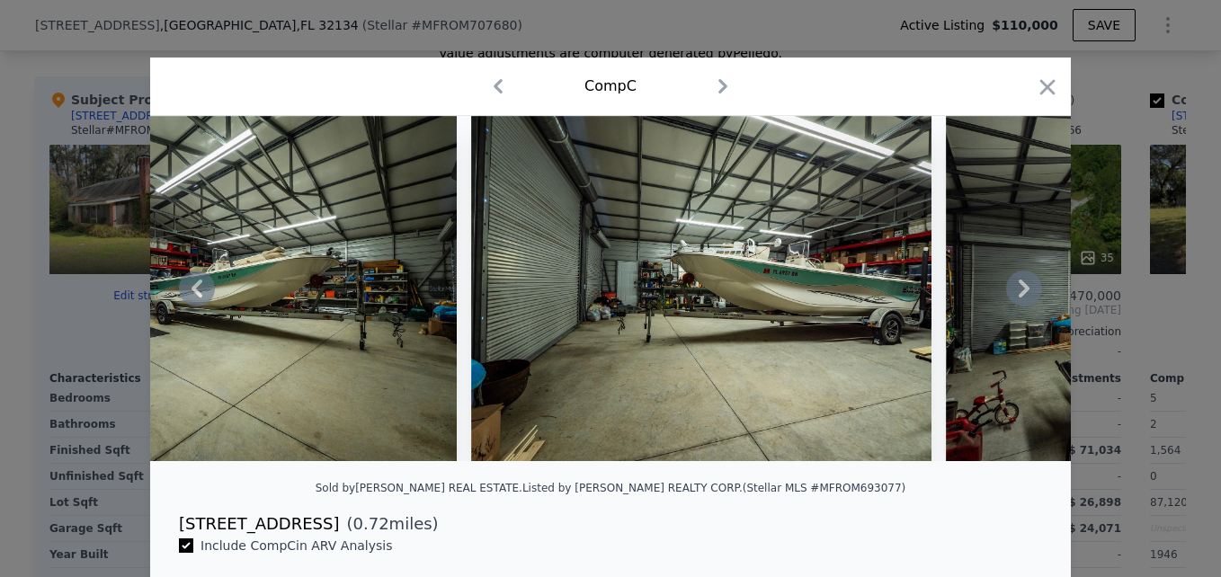
click at [1023, 307] on icon at bounding box center [1024, 289] width 36 height 36
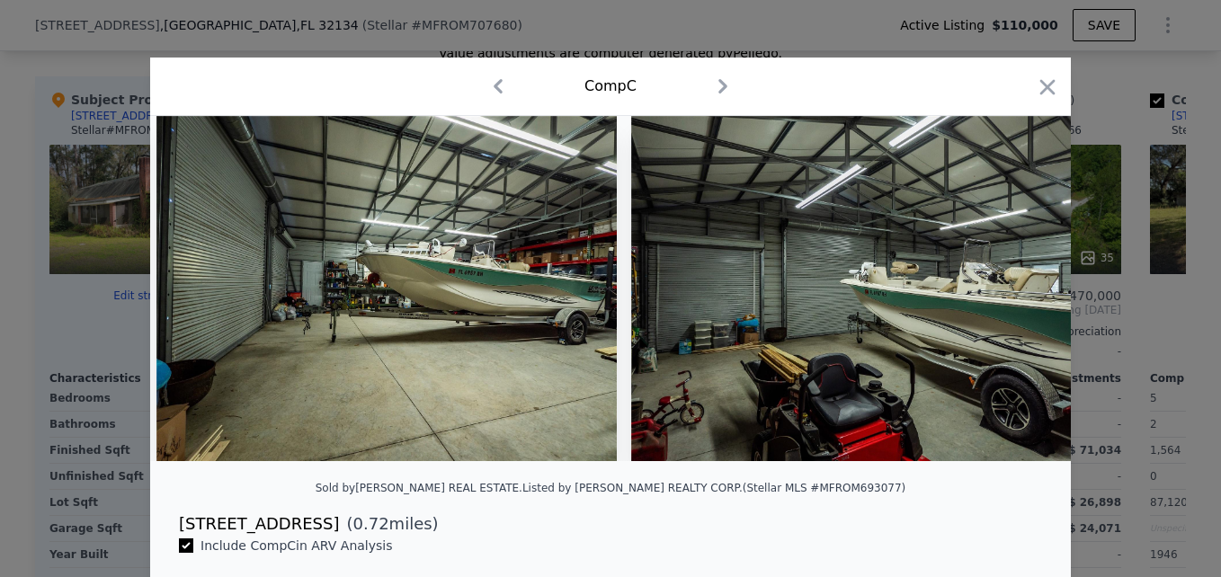
scroll to position [0, 19848]
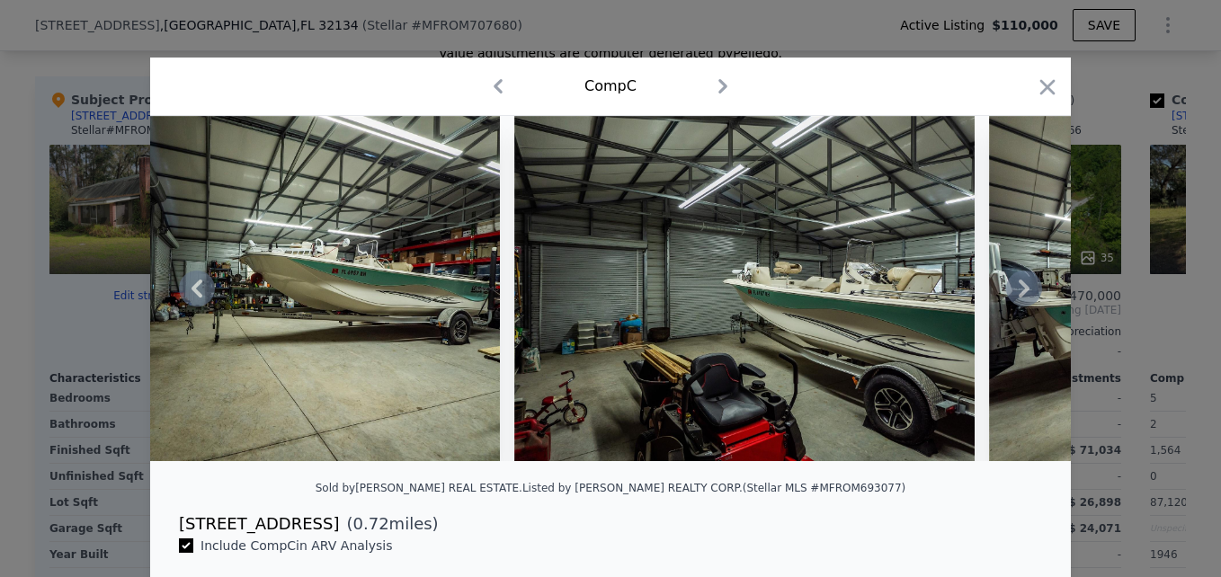
click at [1023, 307] on icon at bounding box center [1024, 289] width 36 height 36
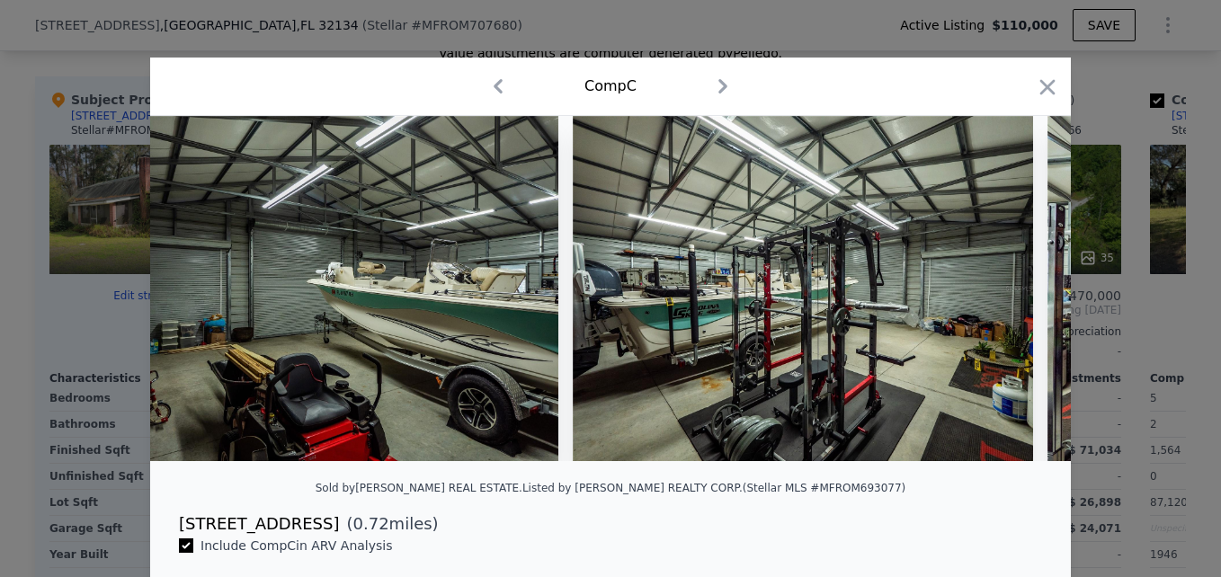
scroll to position [0, 20279]
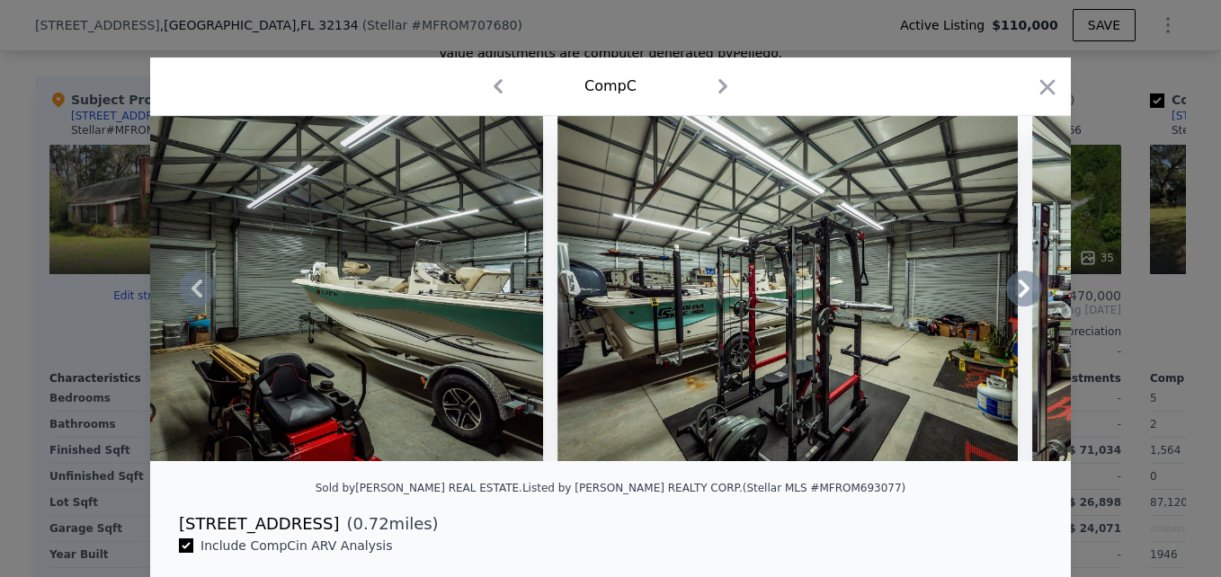
click at [1023, 307] on icon at bounding box center [1024, 289] width 36 height 36
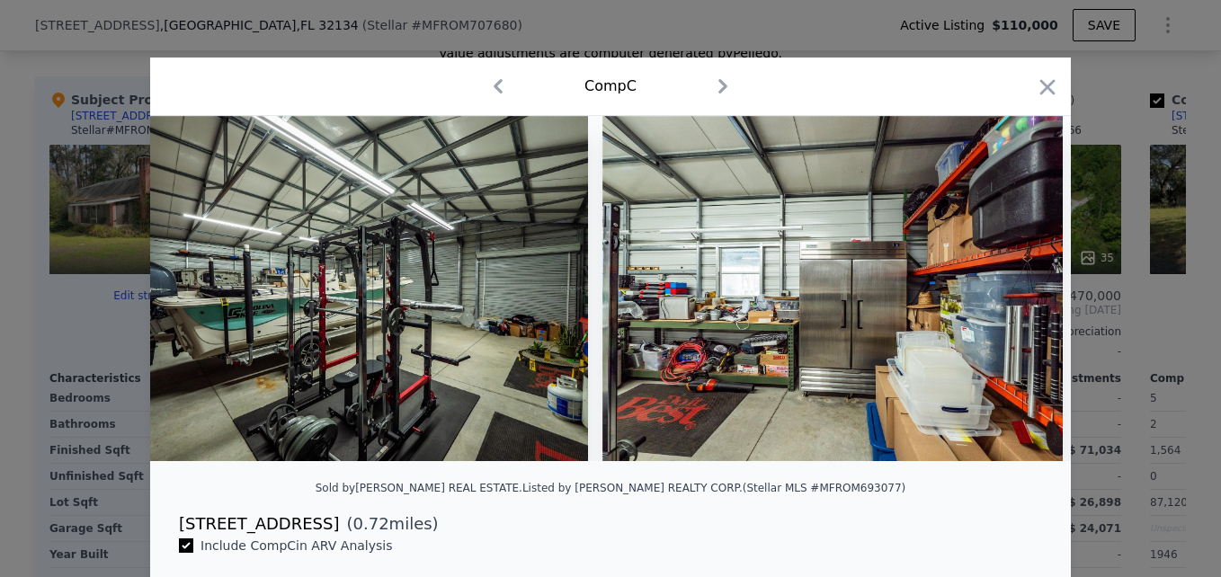
scroll to position [0, 20711]
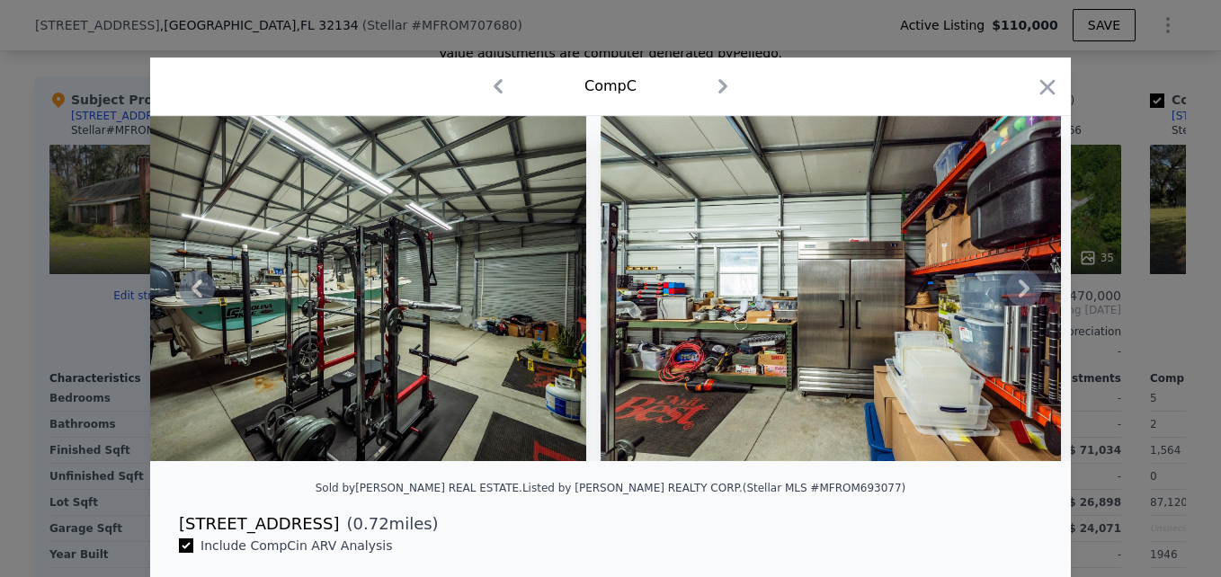
click at [1023, 307] on icon at bounding box center [1024, 289] width 36 height 36
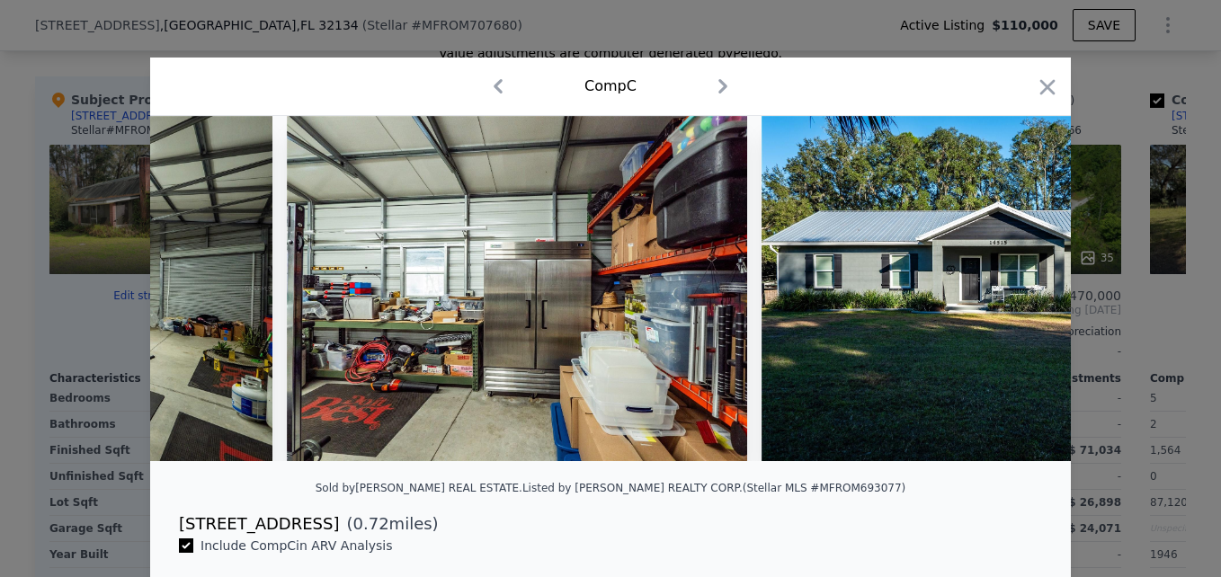
scroll to position [0, 21142]
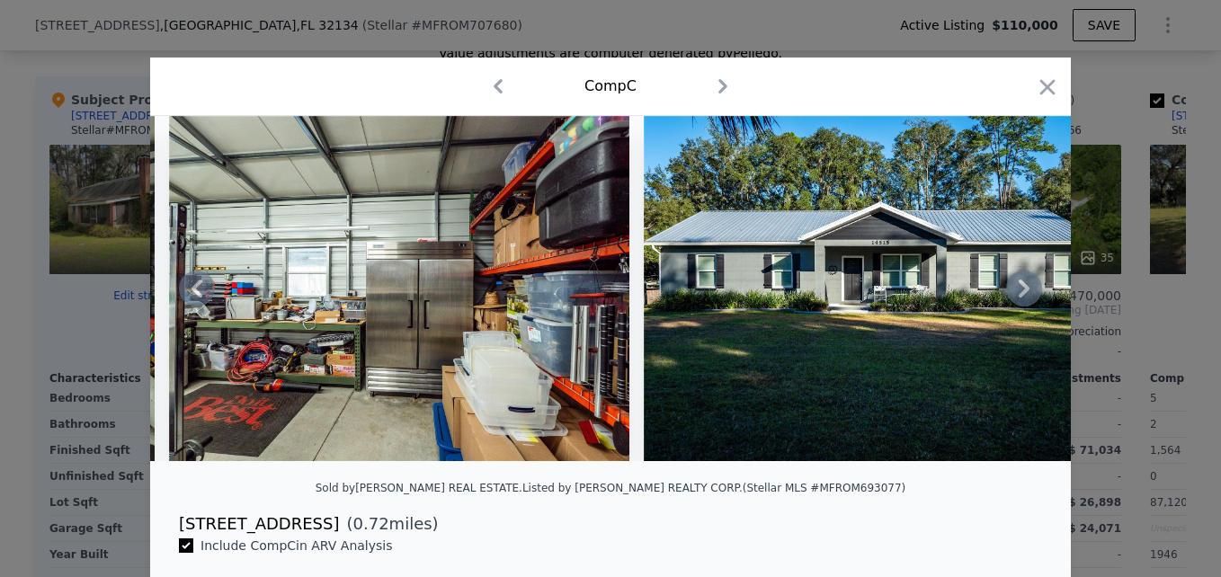
click at [1023, 307] on icon at bounding box center [1024, 289] width 36 height 36
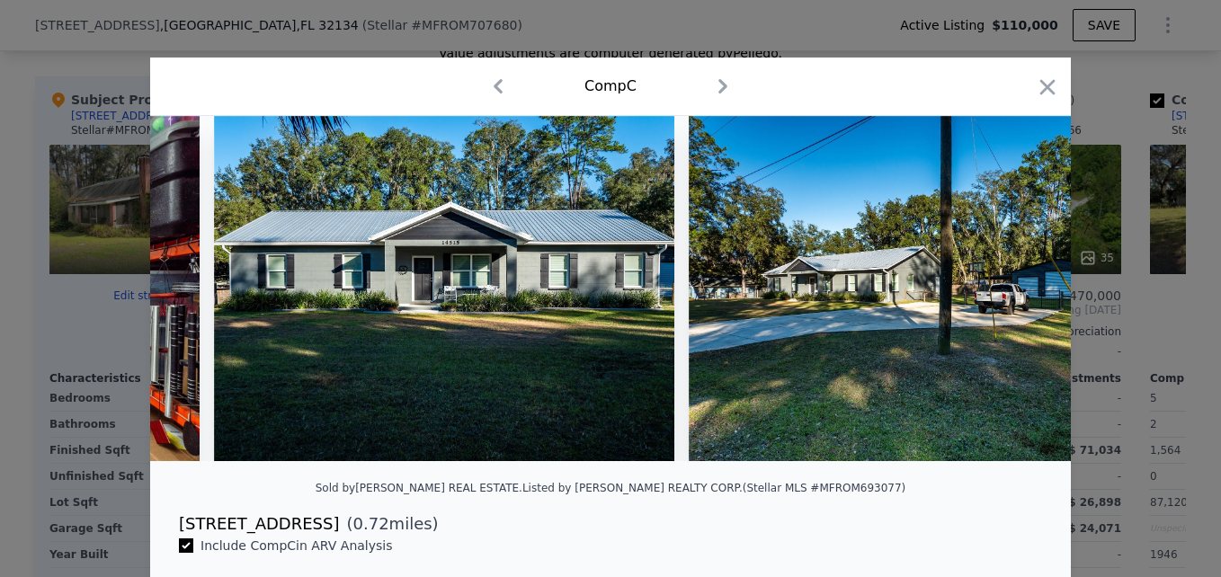
scroll to position [0, 21574]
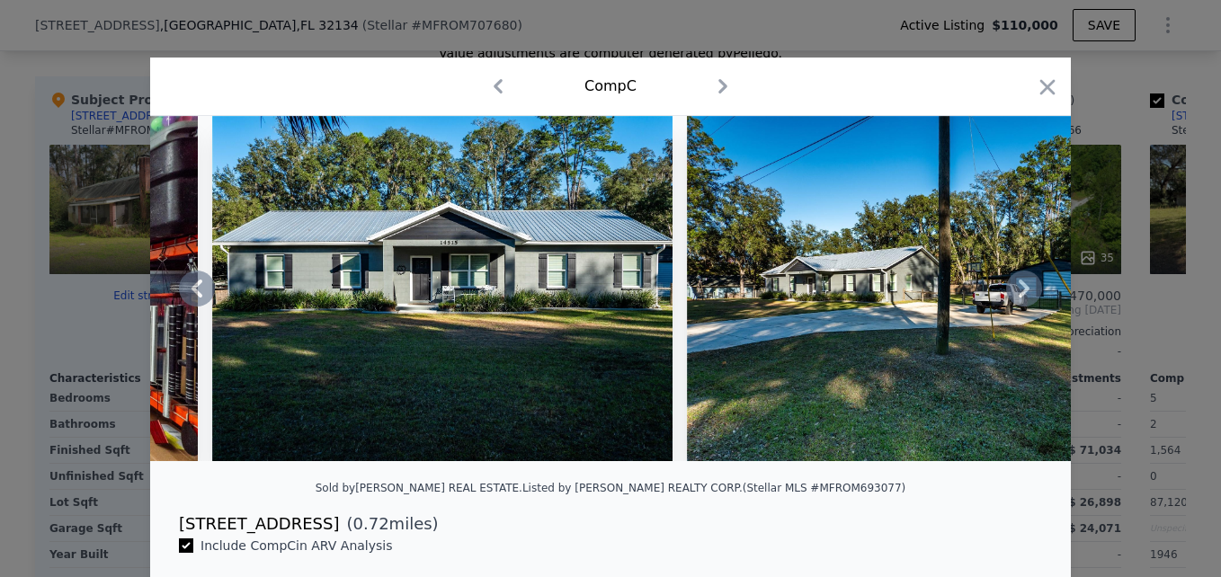
click at [1023, 307] on icon at bounding box center [1024, 289] width 36 height 36
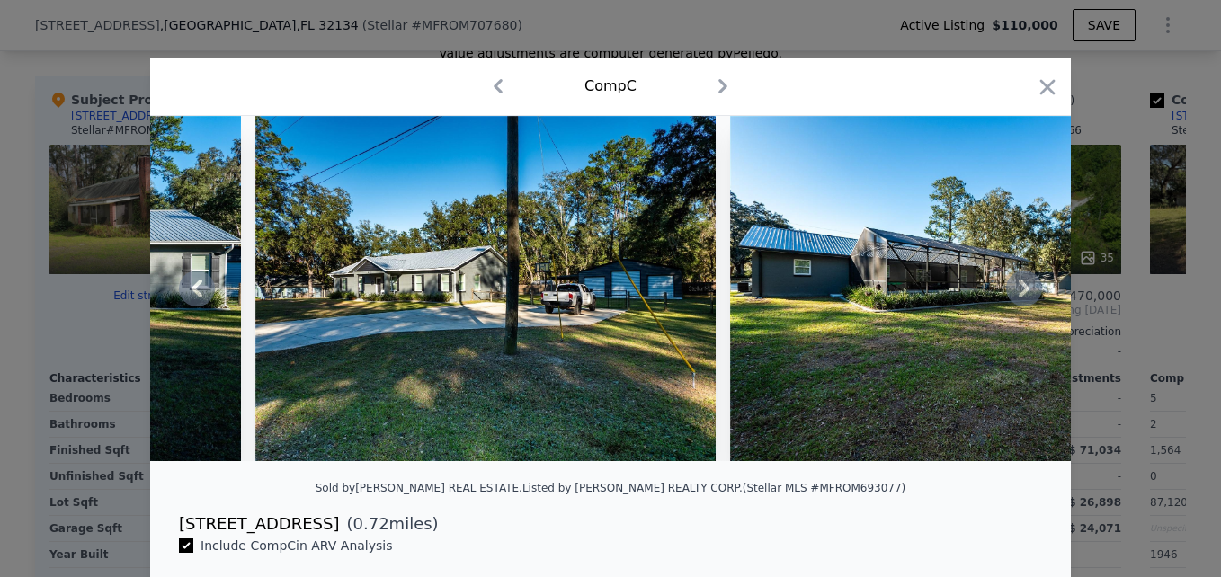
click at [1023, 307] on icon at bounding box center [1024, 289] width 36 height 36
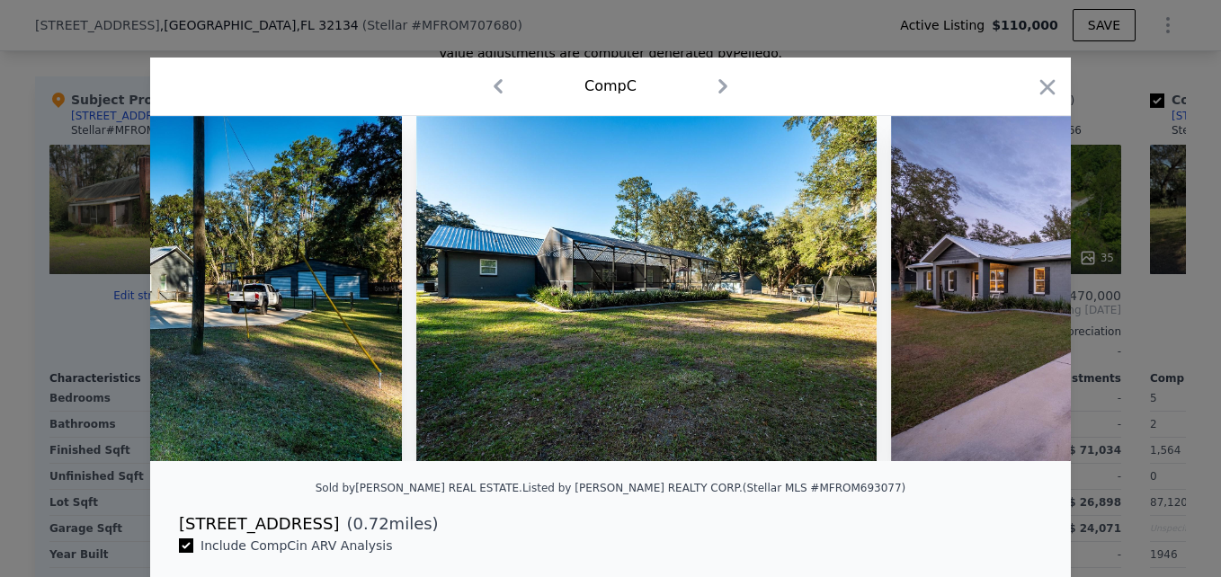
scroll to position [0, 22437]
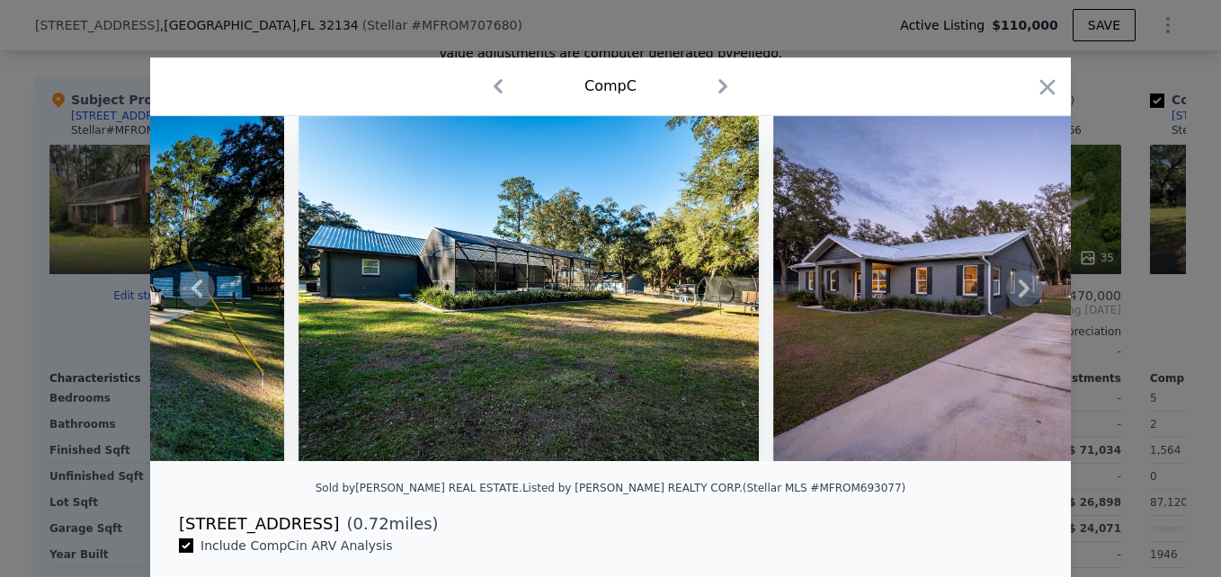
click at [1023, 307] on div at bounding box center [610, 288] width 920 height 345
click at [1023, 307] on icon at bounding box center [1024, 289] width 36 height 36
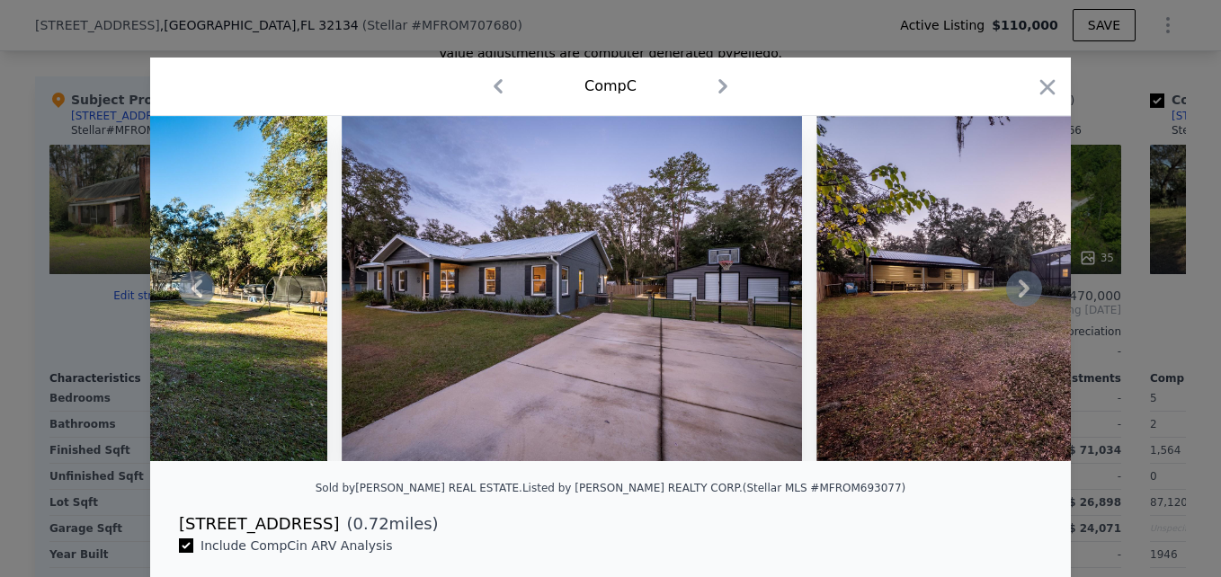
click at [1023, 307] on icon at bounding box center [1024, 289] width 36 height 36
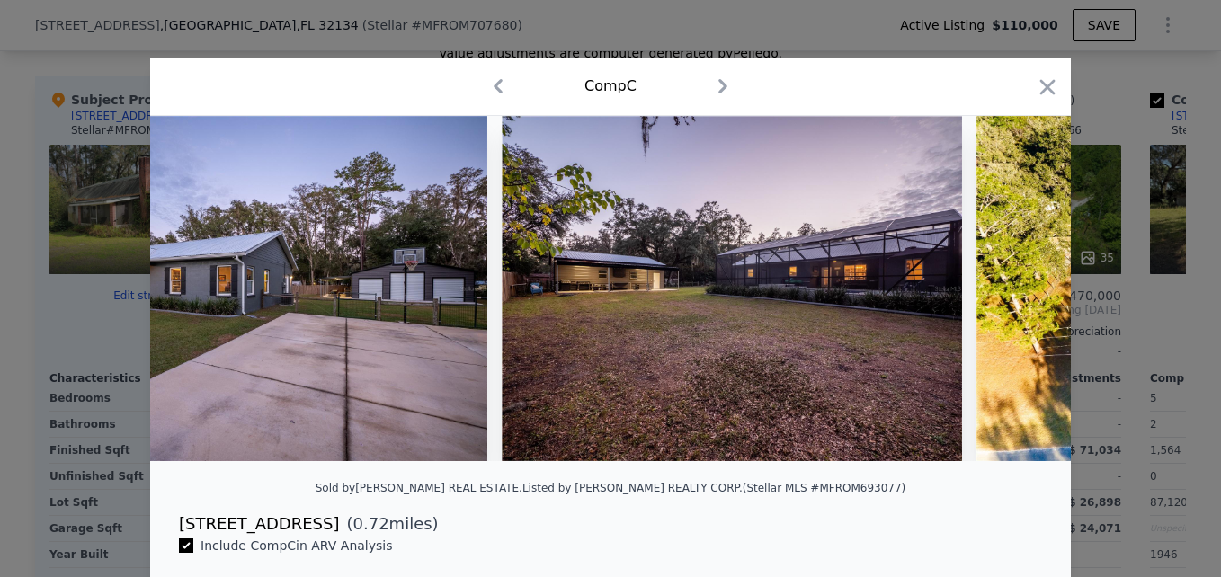
scroll to position [0, 23300]
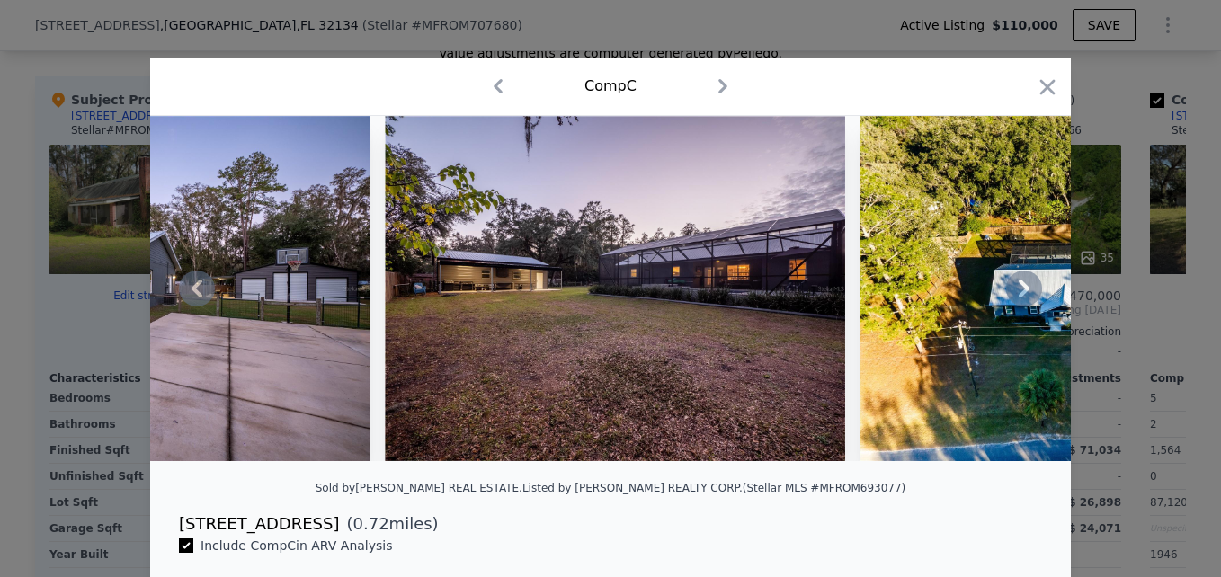
click at [1023, 307] on icon at bounding box center [1024, 289] width 36 height 36
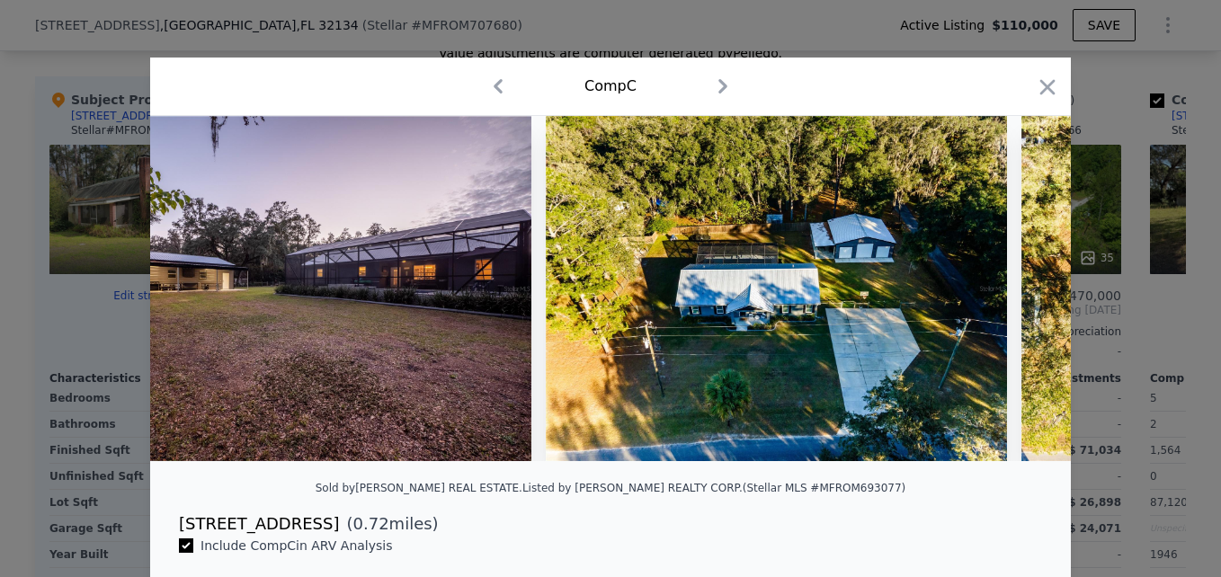
scroll to position [0, 23731]
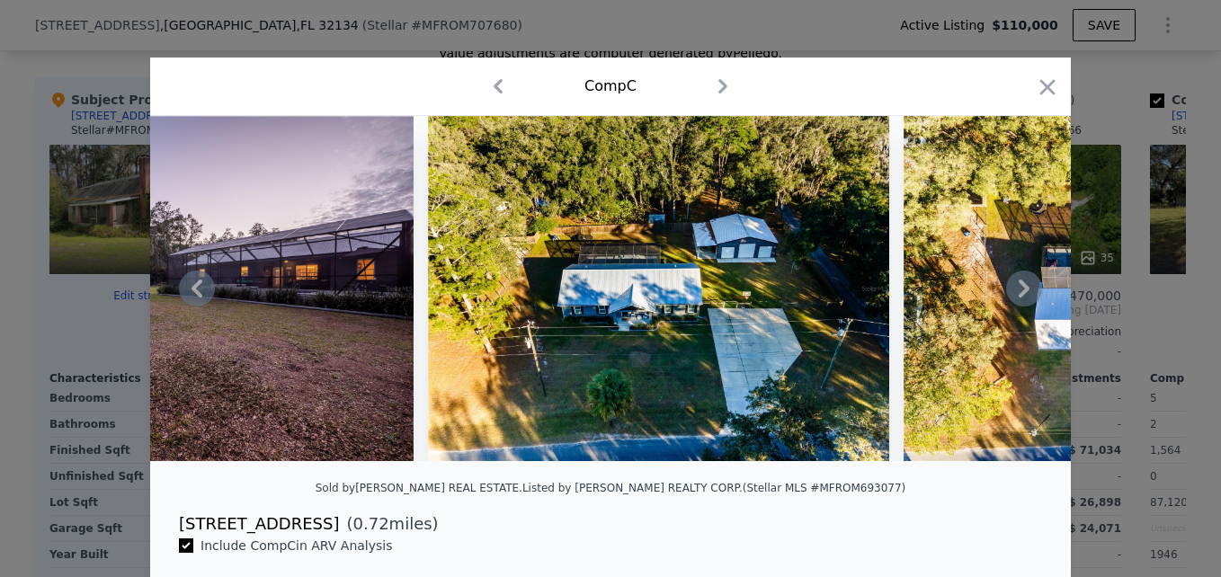
click at [1023, 307] on icon at bounding box center [1024, 289] width 36 height 36
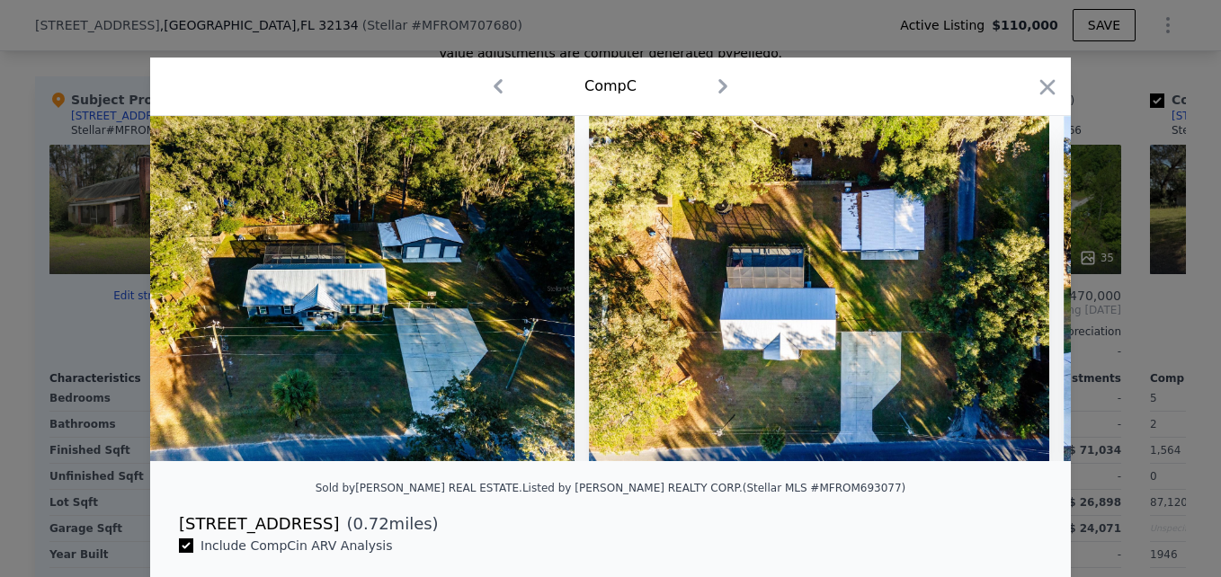
scroll to position [0, 24163]
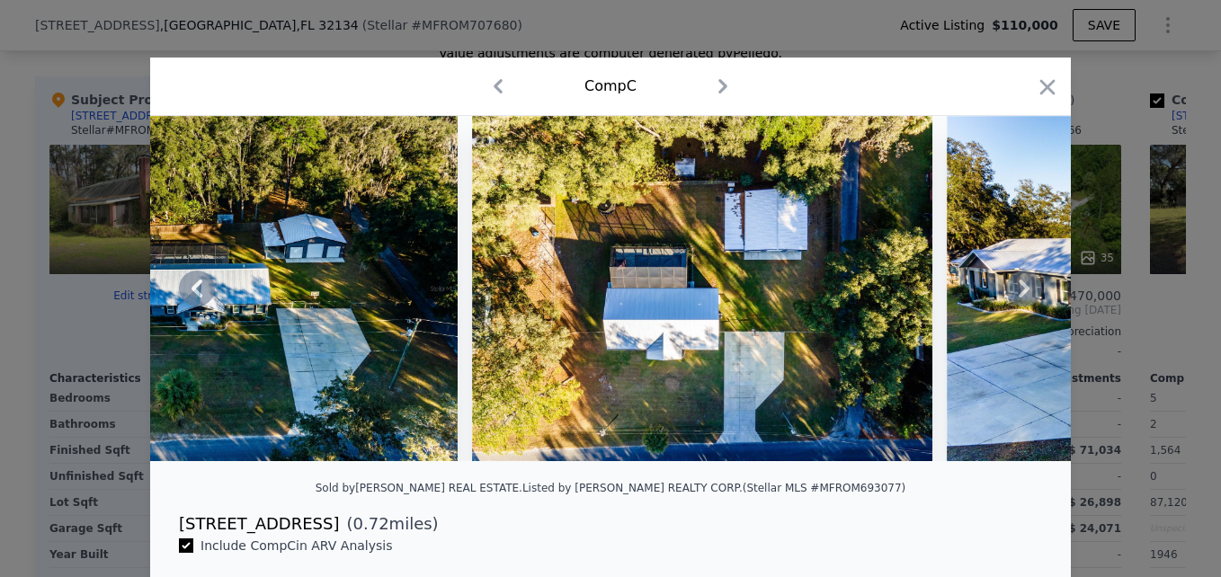
click at [1023, 307] on icon at bounding box center [1024, 289] width 36 height 36
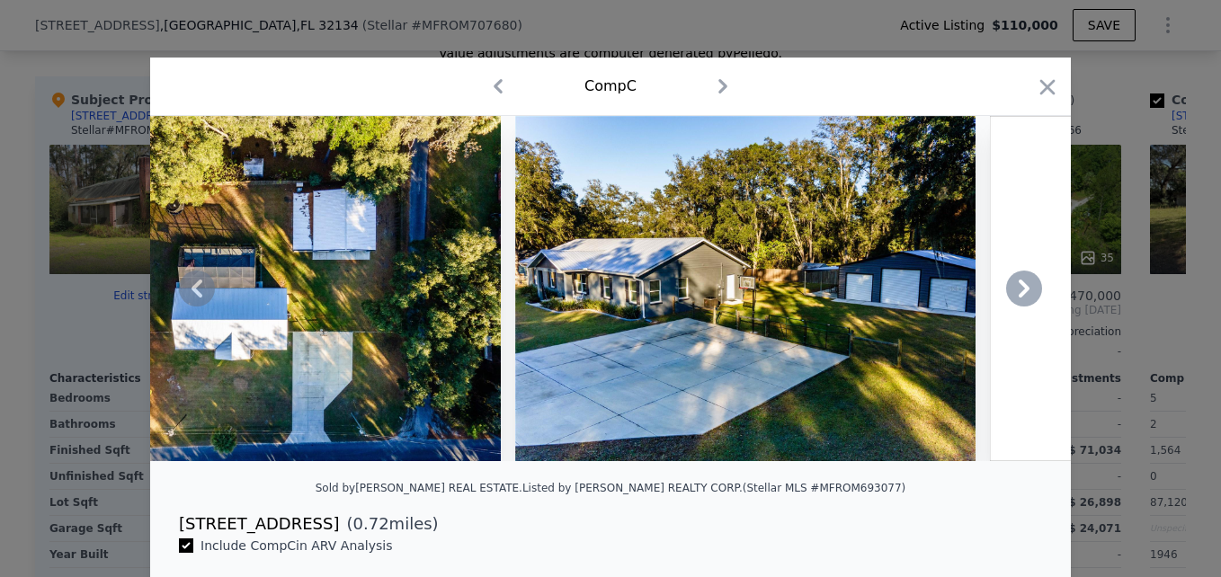
click at [1023, 307] on icon at bounding box center [1024, 289] width 36 height 36
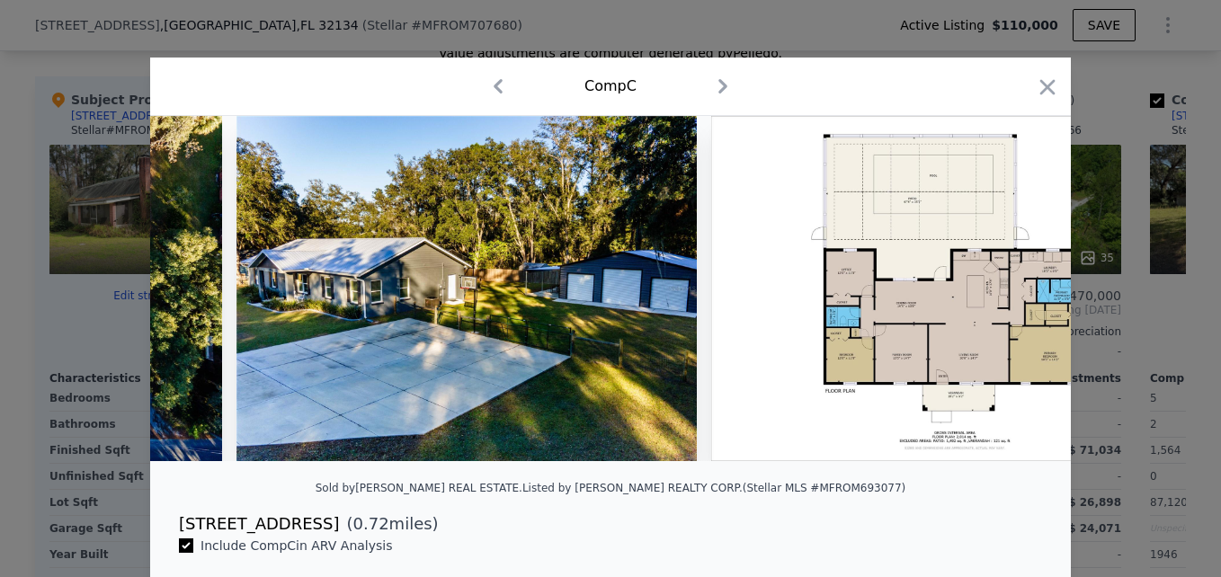
scroll to position [0, 25001]
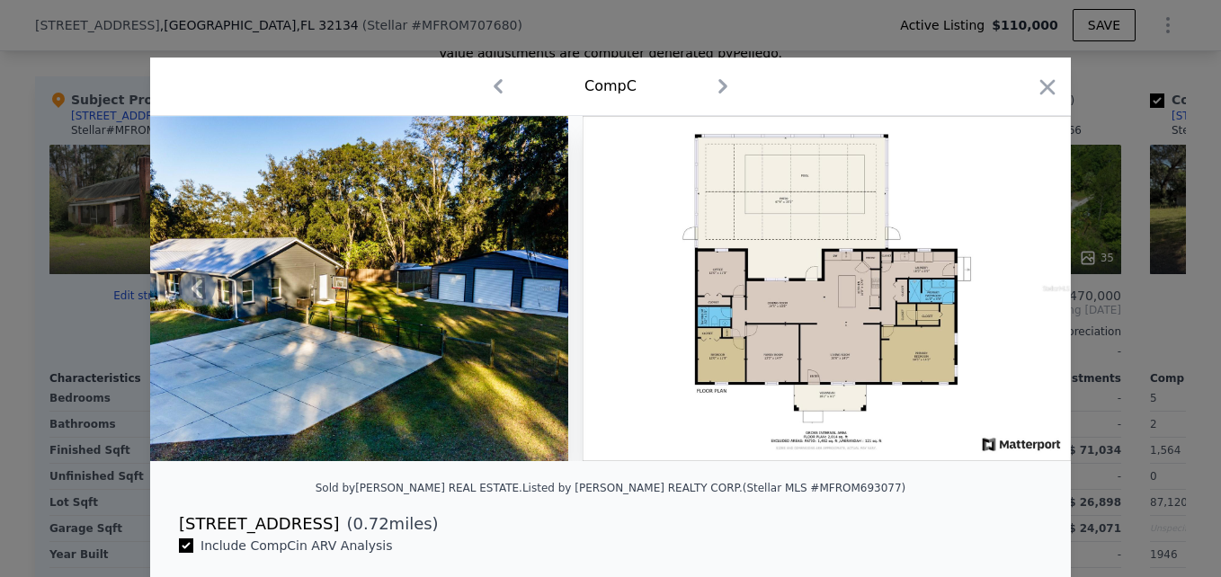
click at [1096, 98] on div at bounding box center [610, 288] width 1221 height 577
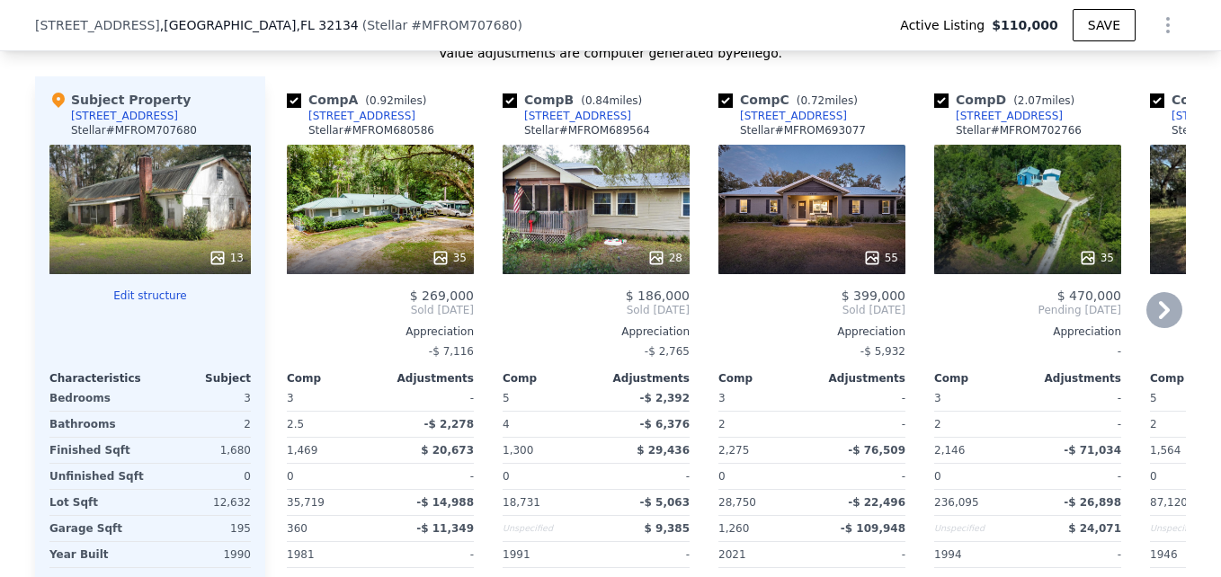
click at [1028, 224] on div "35" at bounding box center [1027, 209] width 187 height 129
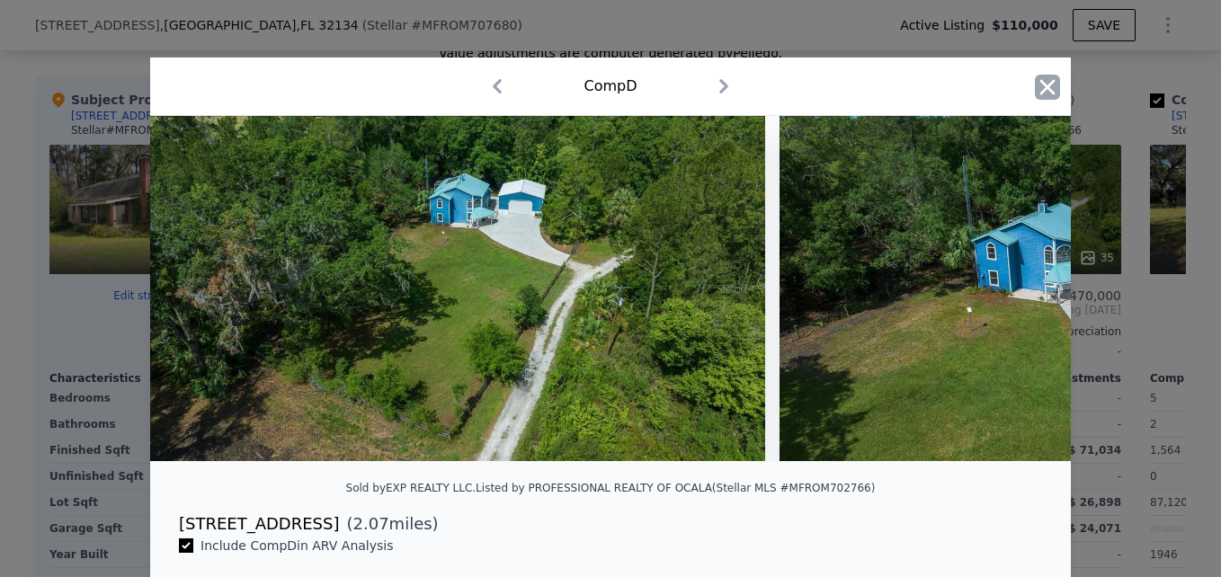
click at [1036, 90] on icon "button" at bounding box center [1047, 87] width 25 height 25
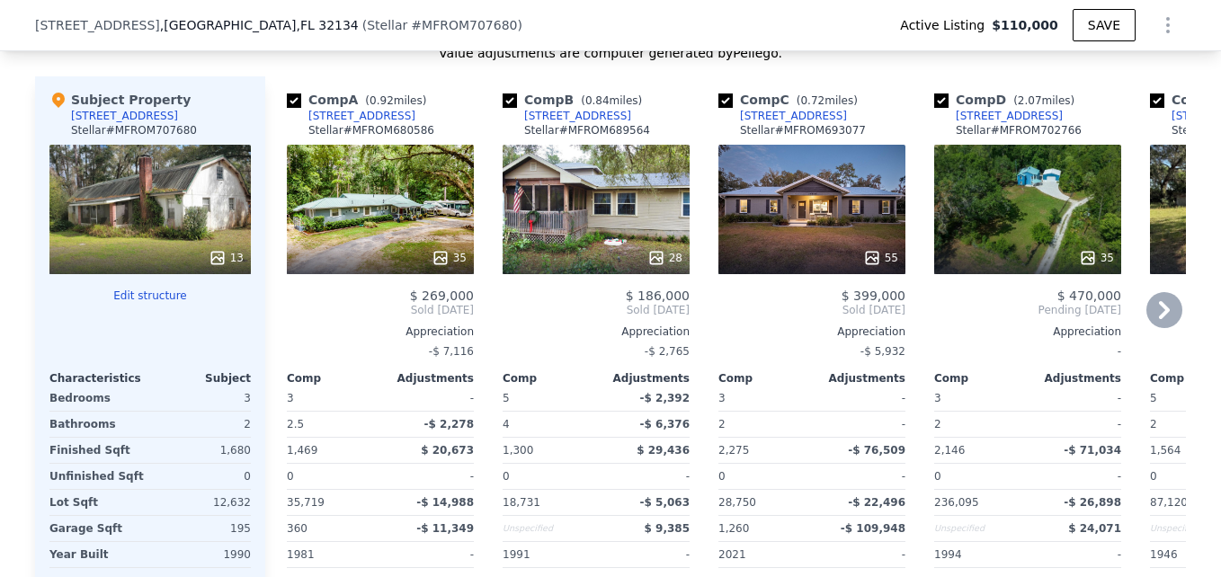
click at [1024, 245] on div "35" at bounding box center [1027, 209] width 187 height 129
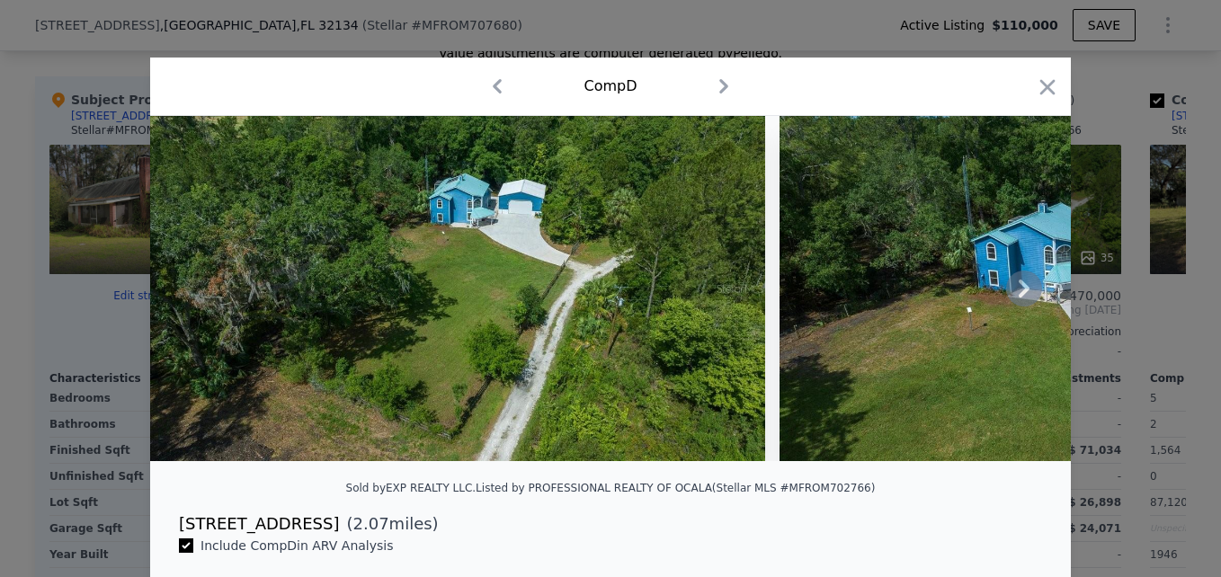
click at [1018, 292] on icon at bounding box center [1023, 289] width 11 height 18
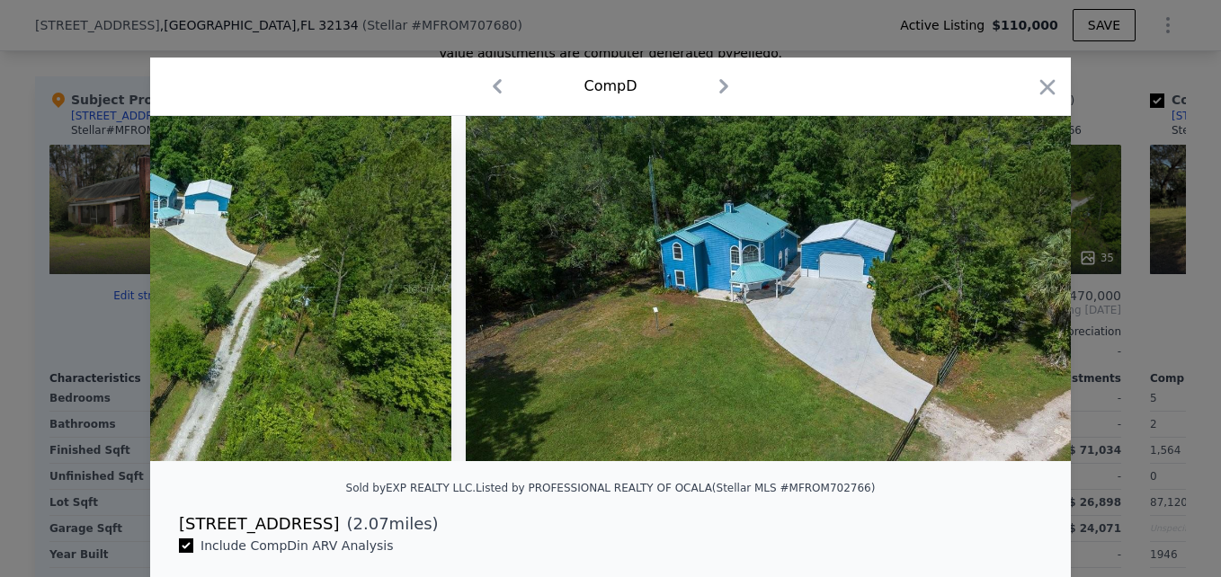
scroll to position [0, 431]
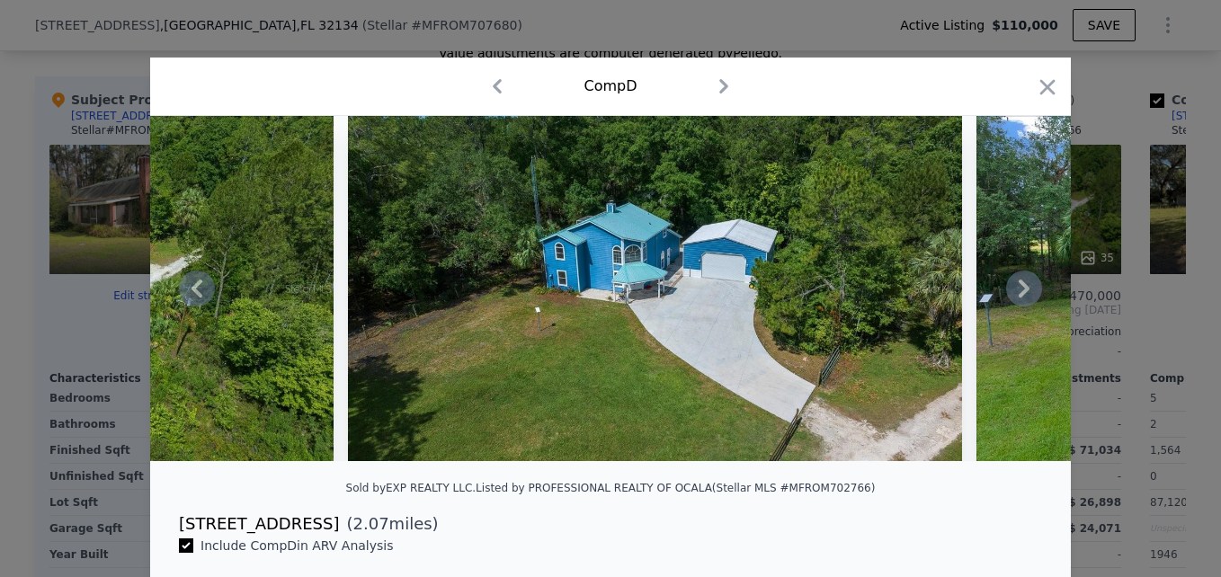
click at [1018, 292] on icon at bounding box center [1023, 289] width 11 height 18
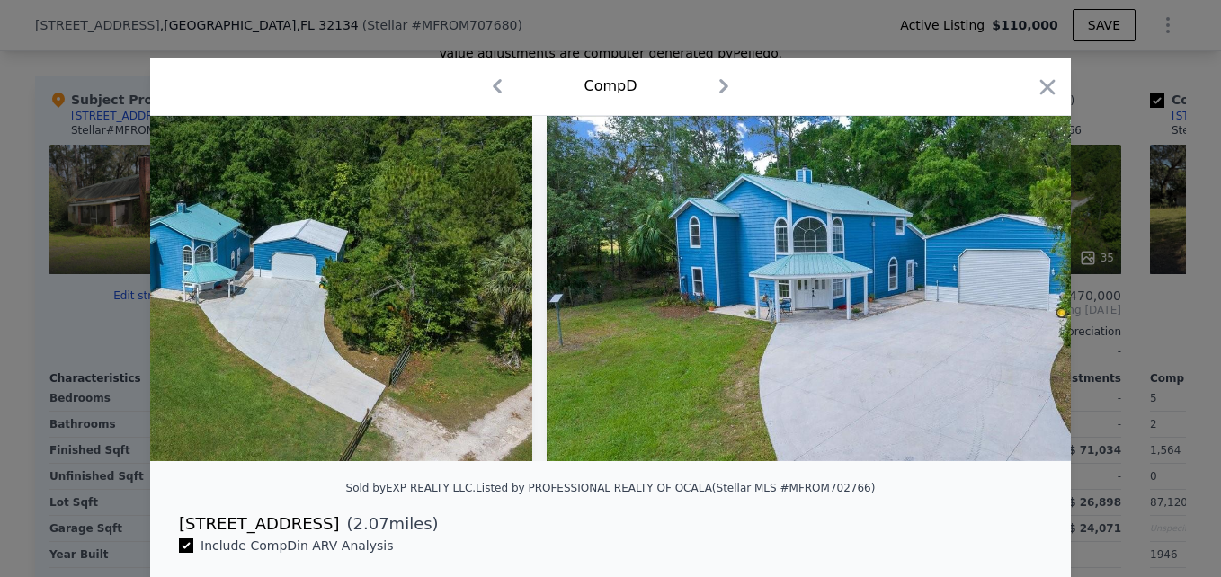
scroll to position [0, 863]
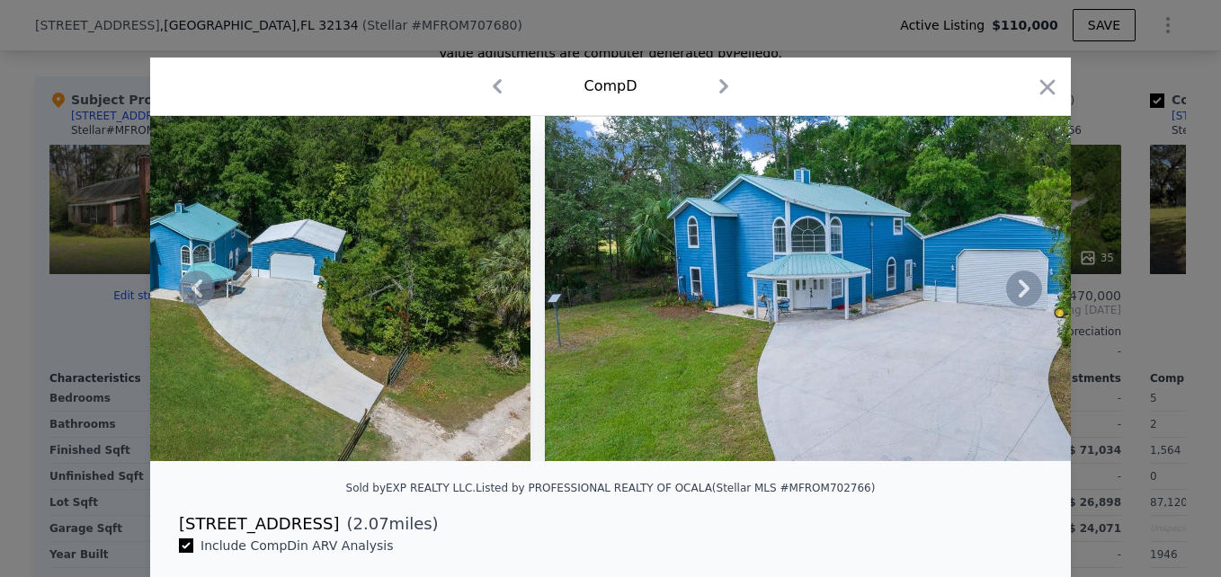
click at [1018, 292] on icon at bounding box center [1023, 289] width 11 height 18
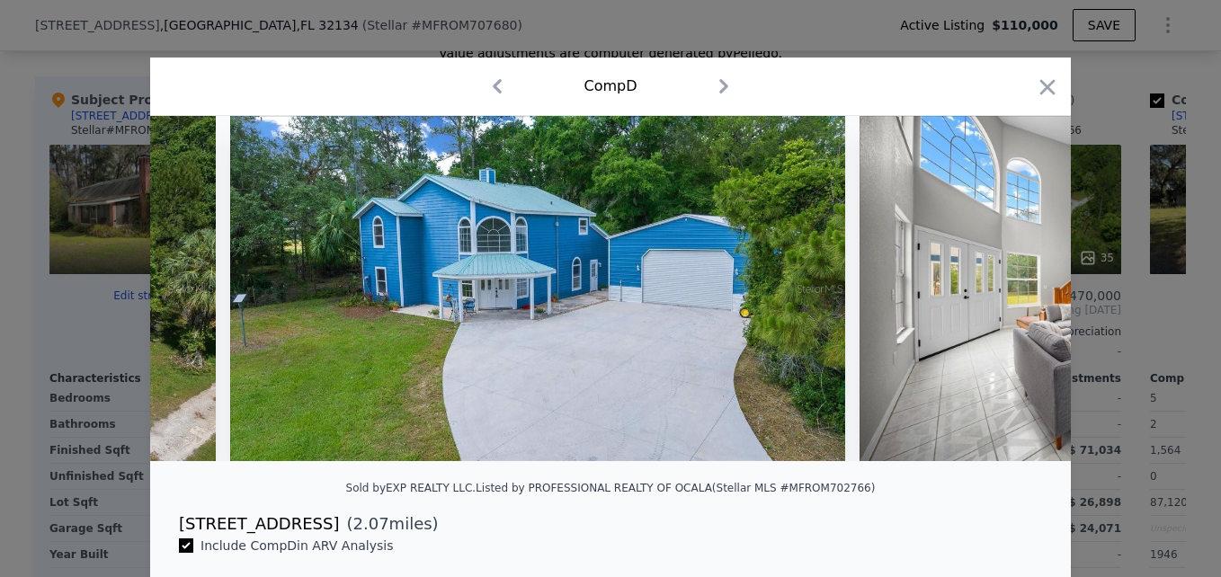
scroll to position [0, 1294]
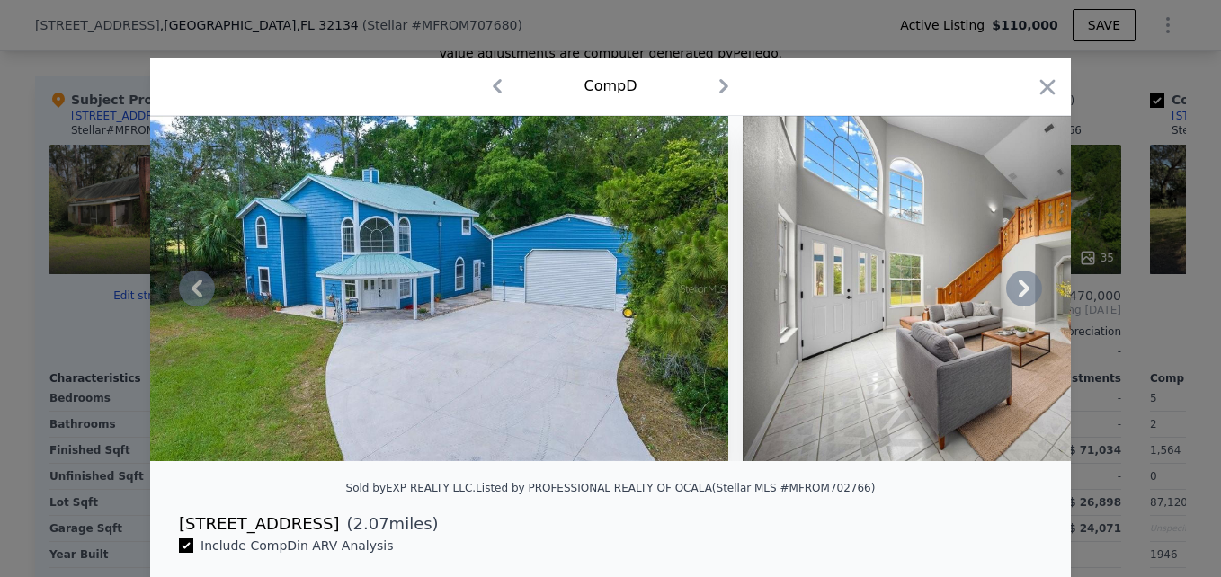
click at [1018, 292] on icon at bounding box center [1023, 289] width 11 height 18
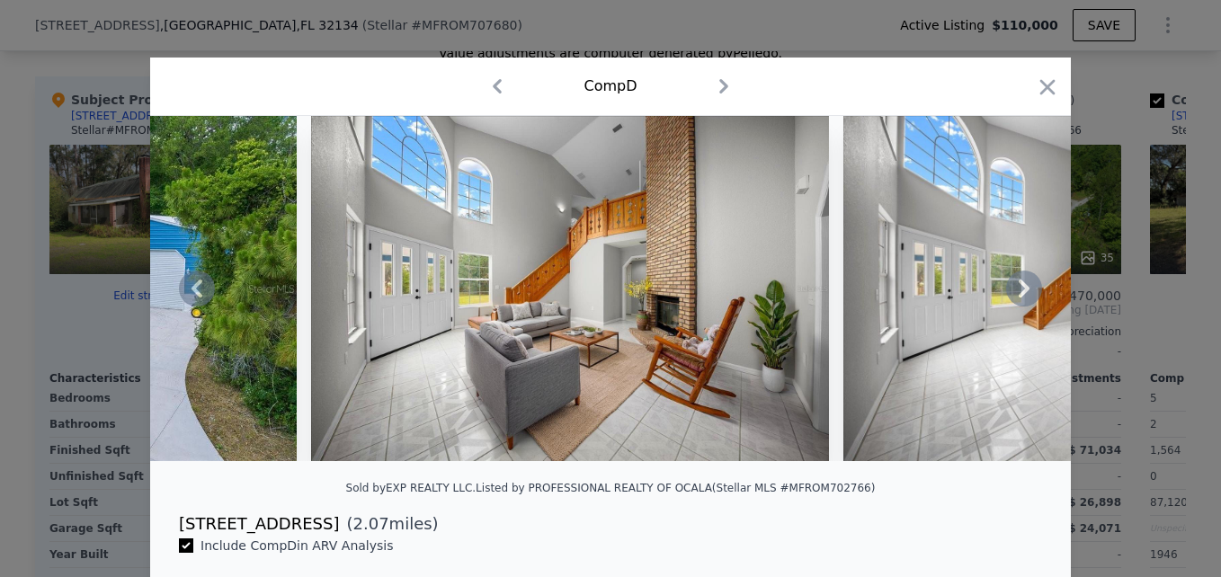
click at [1018, 292] on icon at bounding box center [1023, 289] width 11 height 18
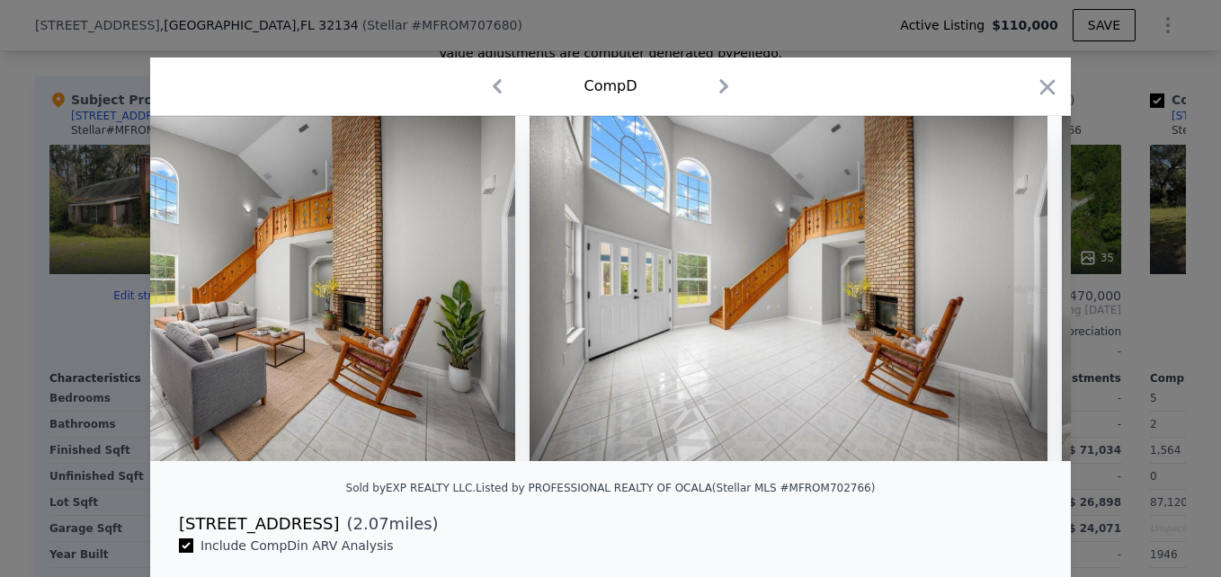
scroll to position [0, 2157]
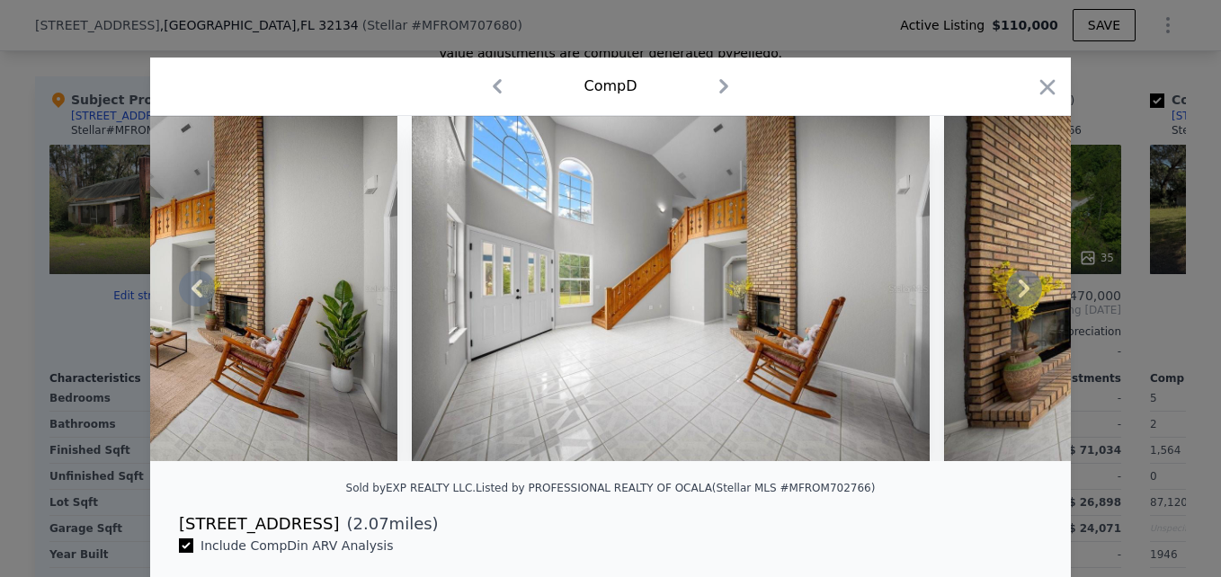
click at [1018, 292] on icon at bounding box center [1023, 289] width 11 height 18
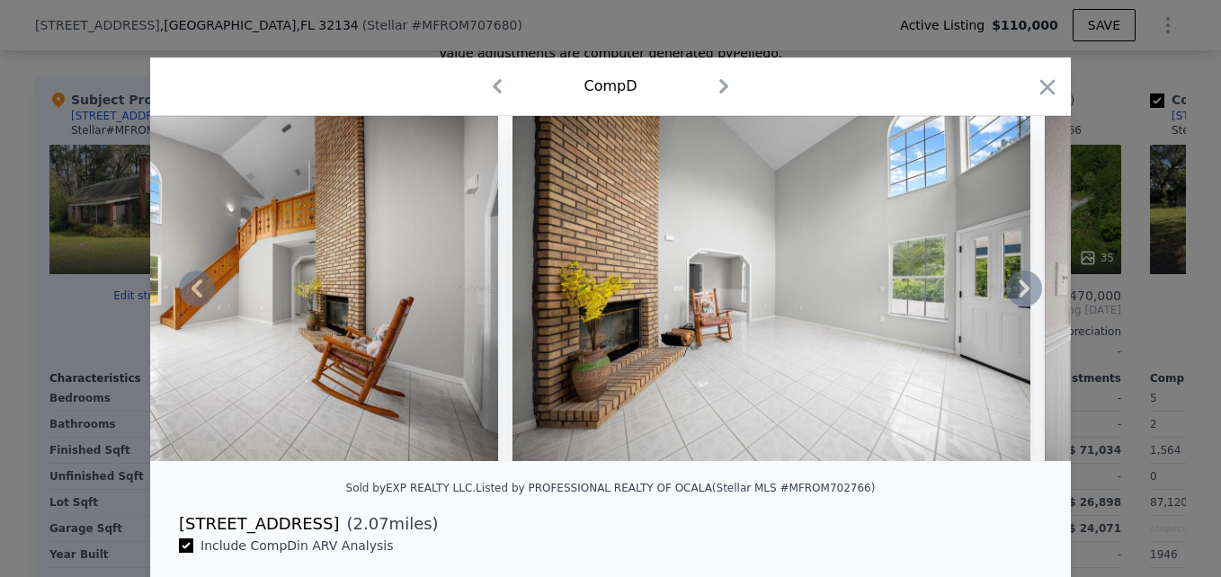
click at [1018, 292] on icon at bounding box center [1023, 289] width 11 height 18
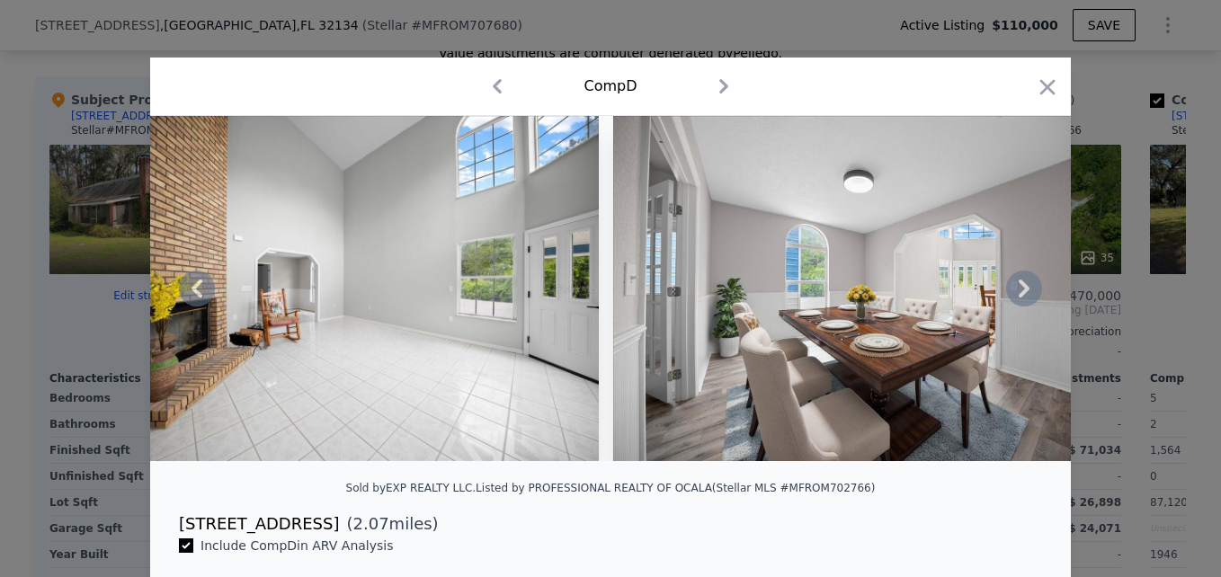
click at [1018, 292] on icon at bounding box center [1023, 289] width 11 height 18
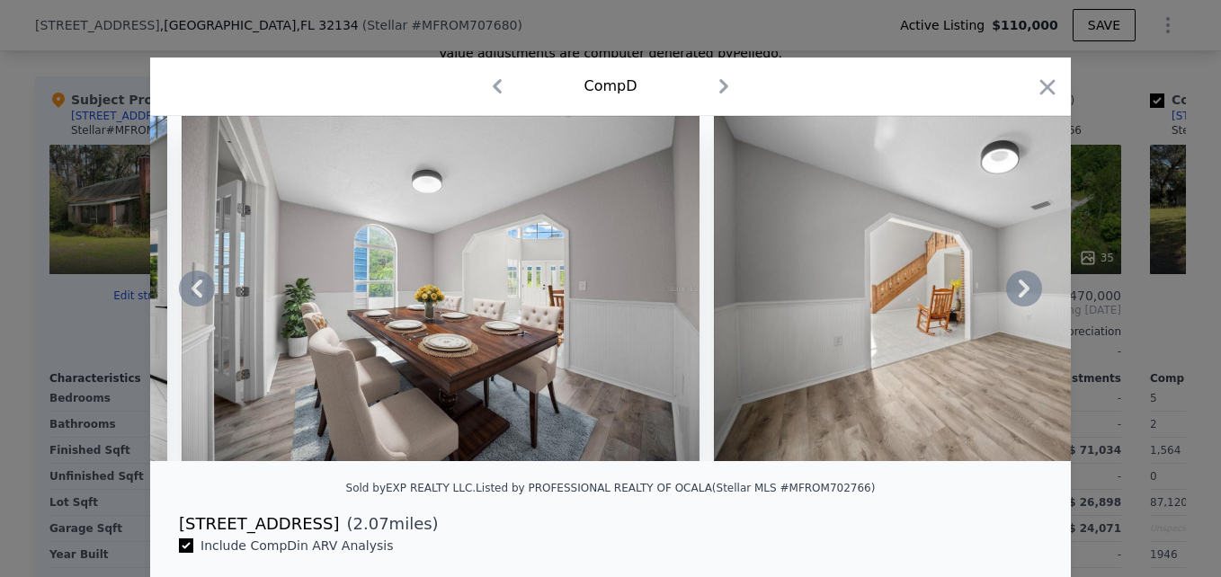
click at [1018, 292] on icon at bounding box center [1023, 289] width 11 height 18
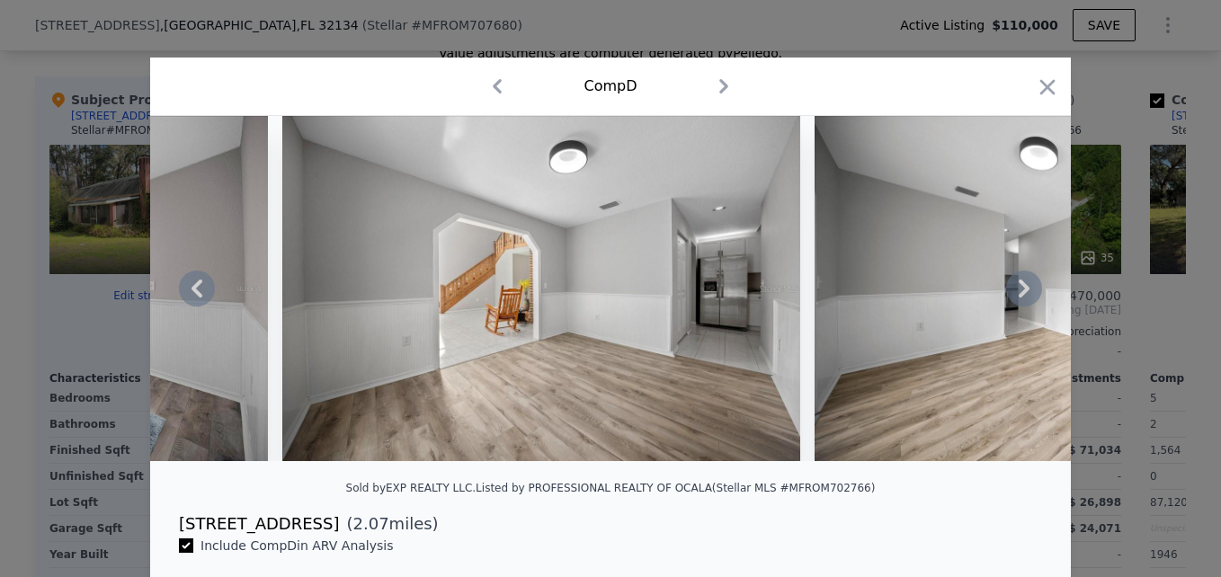
click at [1018, 292] on icon at bounding box center [1023, 289] width 11 height 18
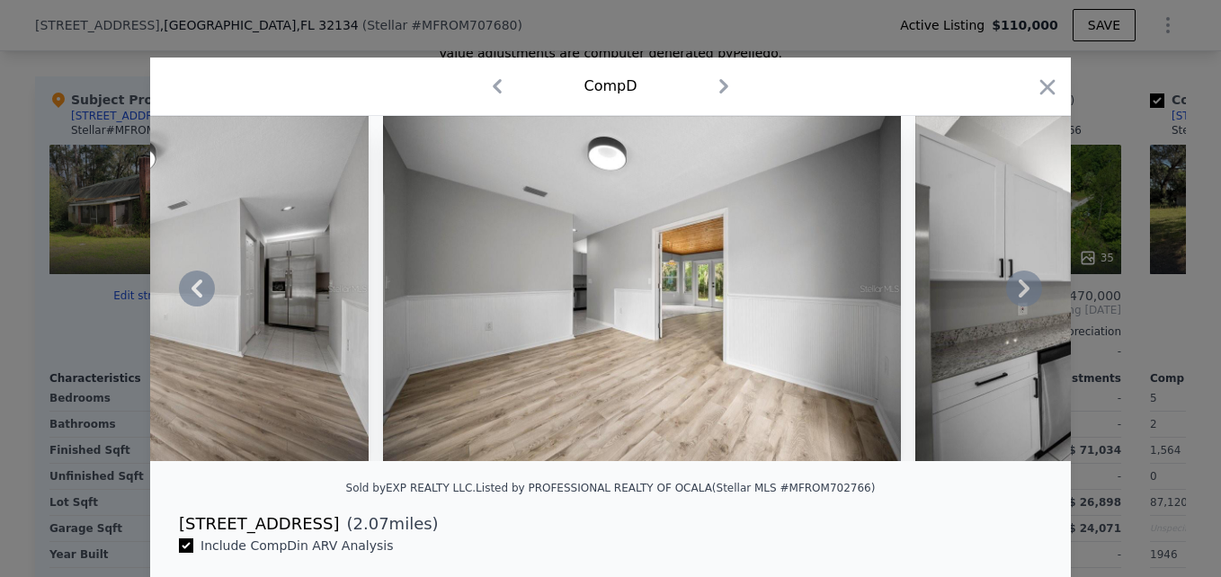
click at [1018, 292] on icon at bounding box center [1023, 289] width 11 height 18
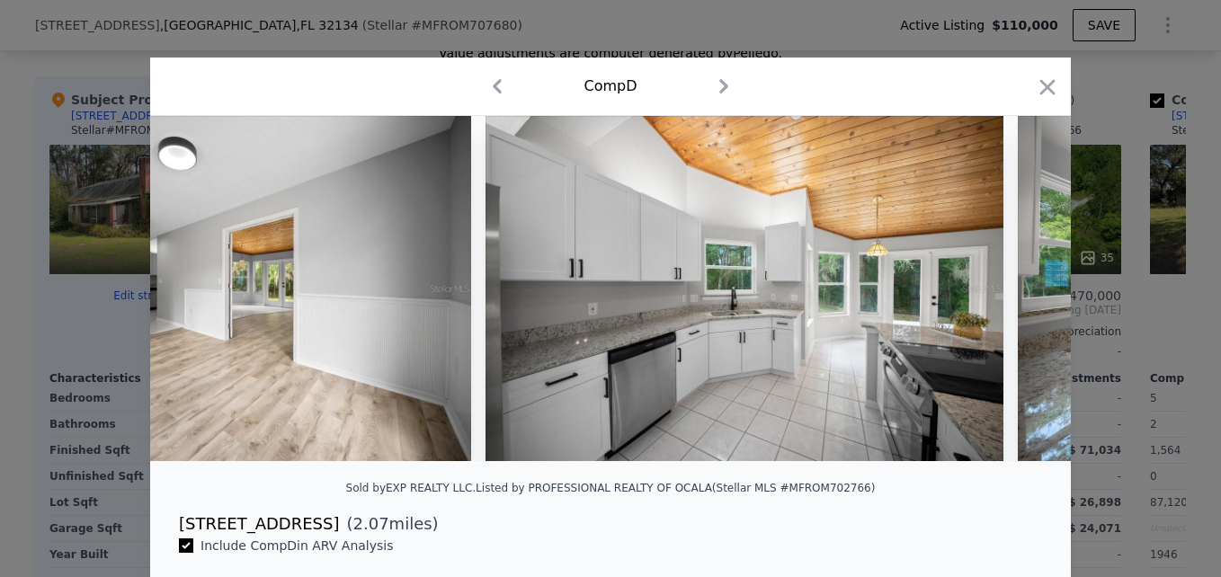
scroll to position [0, 4746]
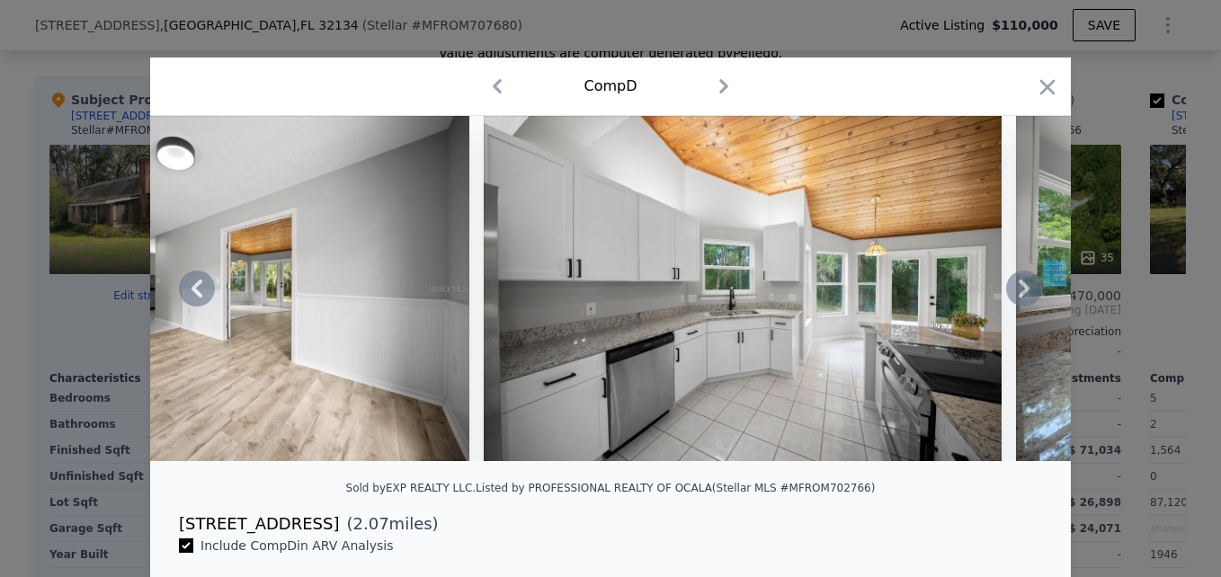
click at [1018, 292] on div at bounding box center [610, 288] width 920 height 345
click at [1018, 292] on icon at bounding box center [1023, 289] width 11 height 18
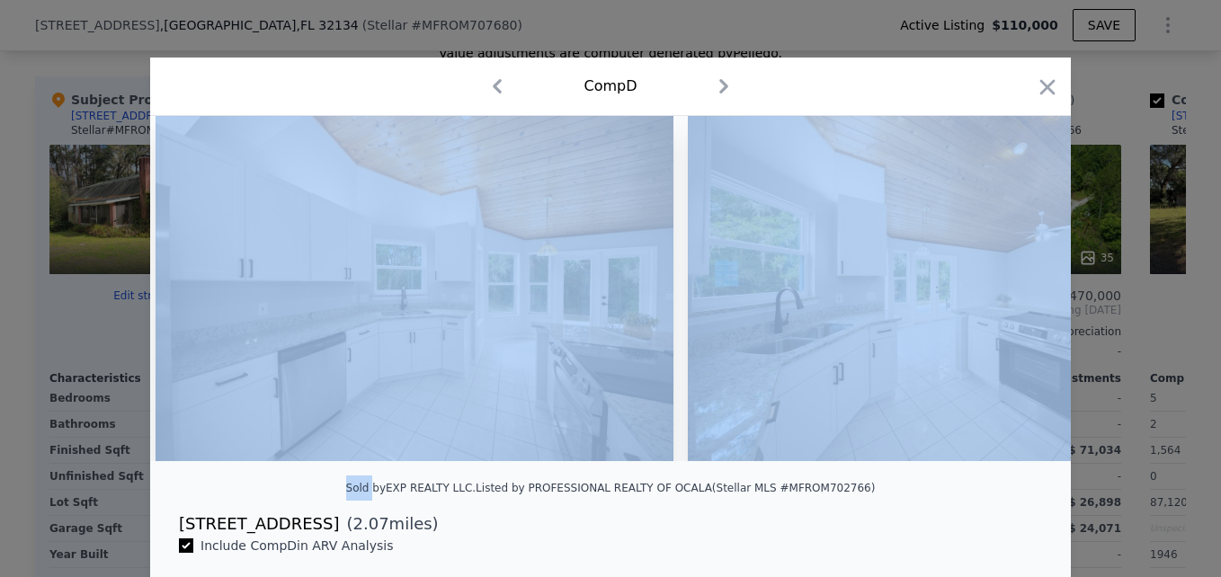
scroll to position [0, 5178]
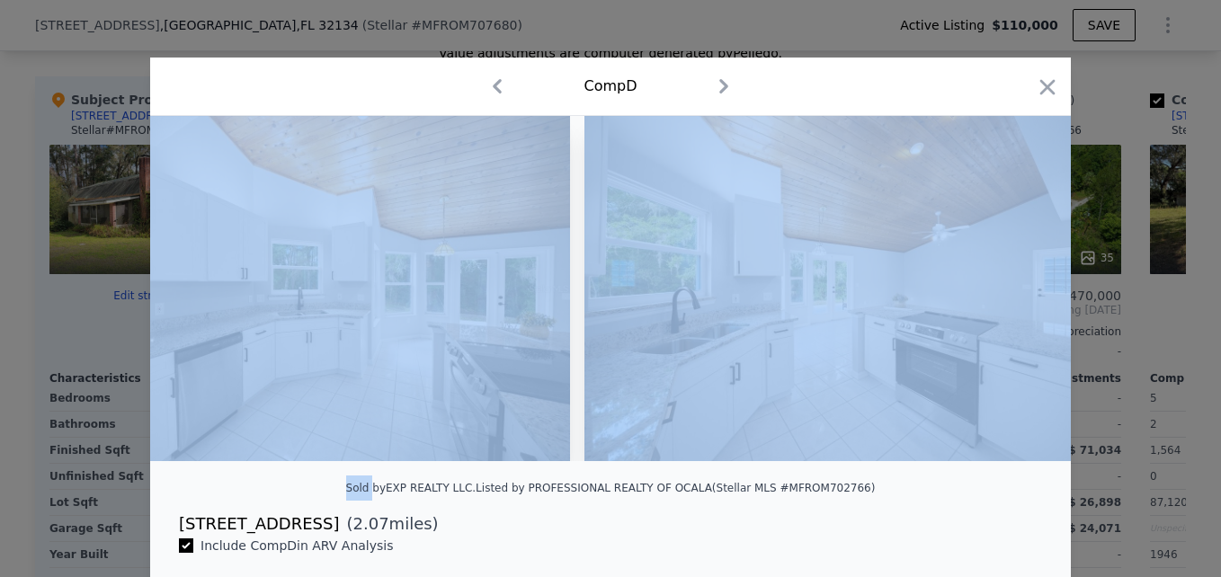
click at [1018, 292] on img at bounding box center [843, 288] width 518 height 345
click at [1039, 93] on icon "button" at bounding box center [1047, 87] width 25 height 25
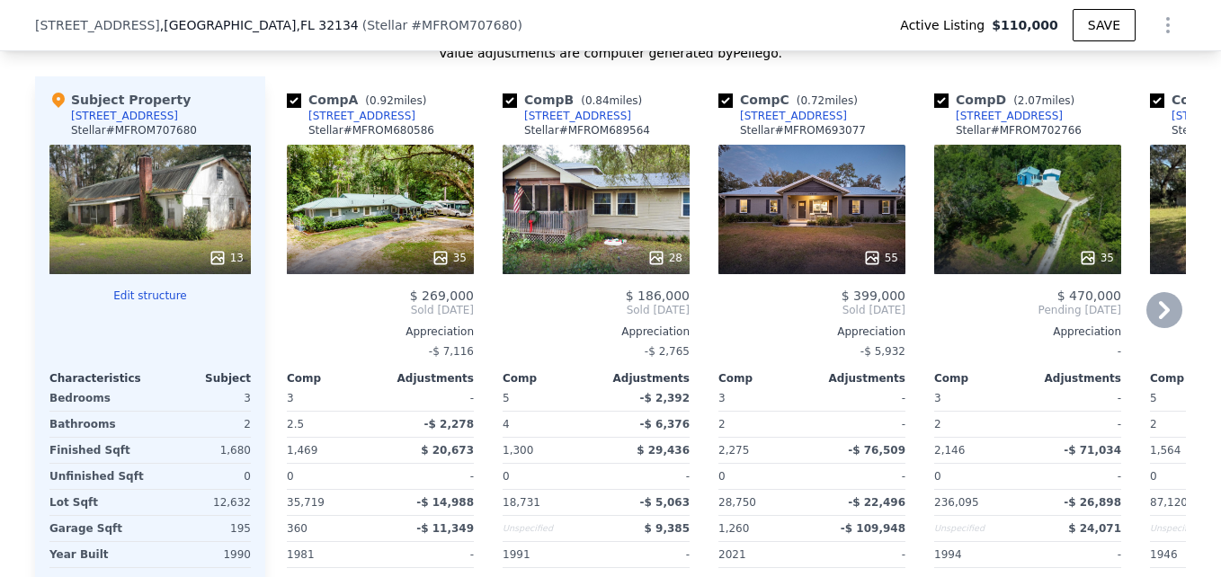
click at [605, 230] on div "28" at bounding box center [595, 209] width 187 height 129
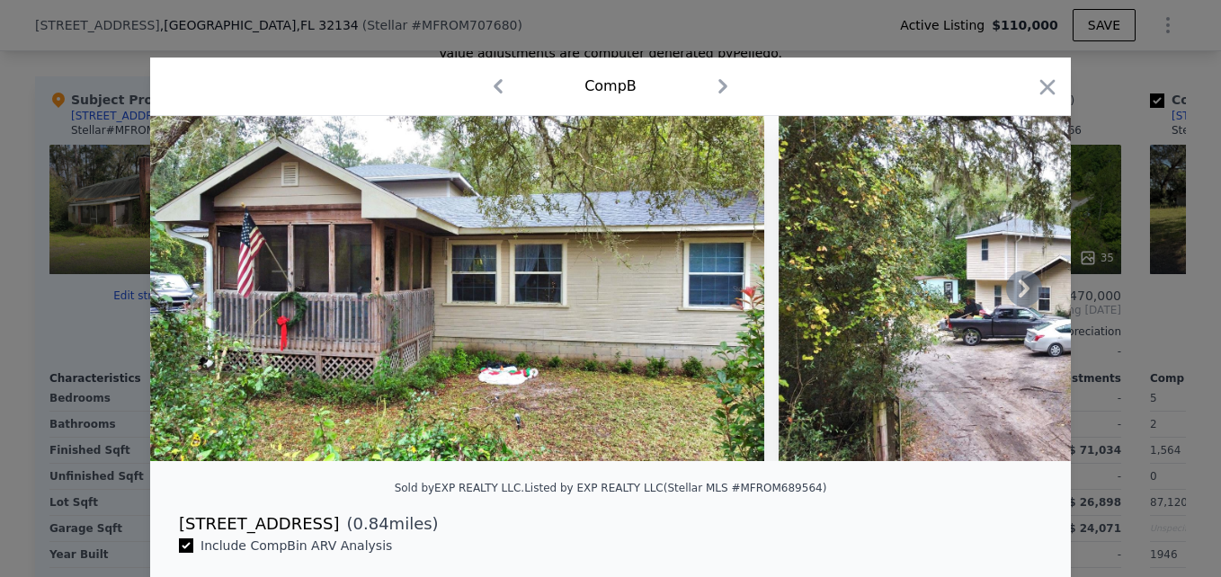
click at [1012, 292] on icon at bounding box center [1024, 289] width 36 height 36
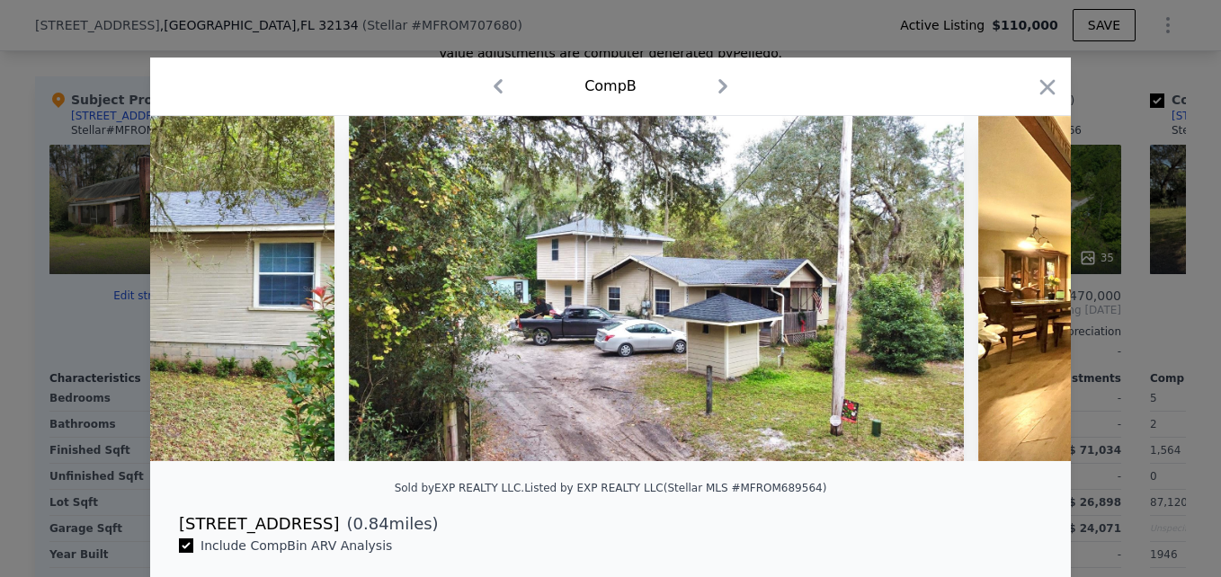
scroll to position [0, 431]
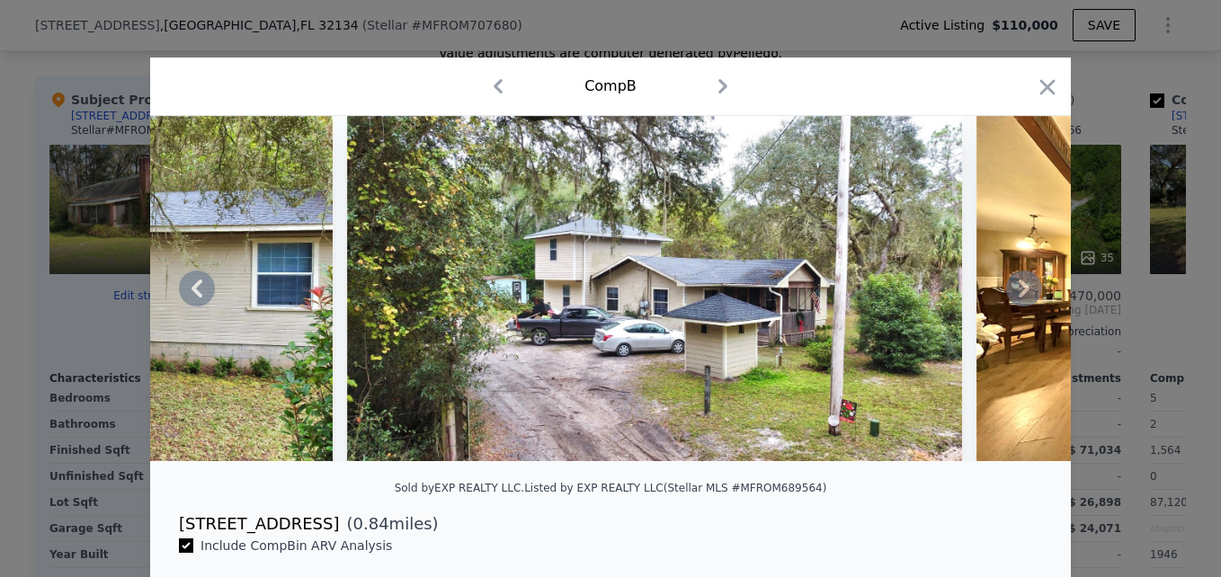
click at [1012, 292] on icon at bounding box center [1024, 289] width 36 height 36
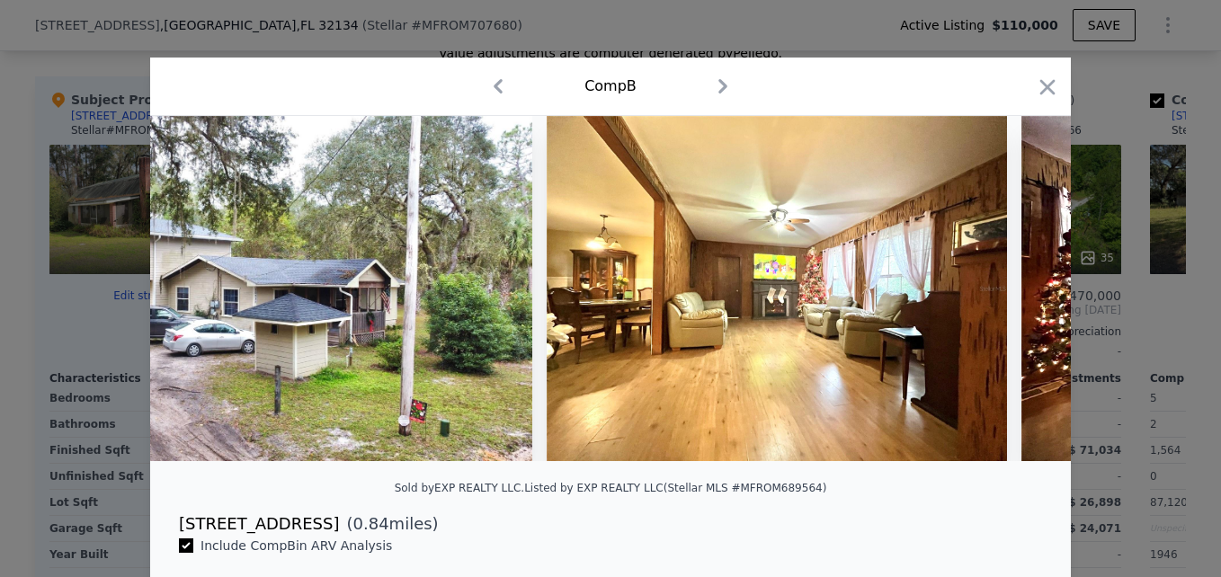
scroll to position [0, 863]
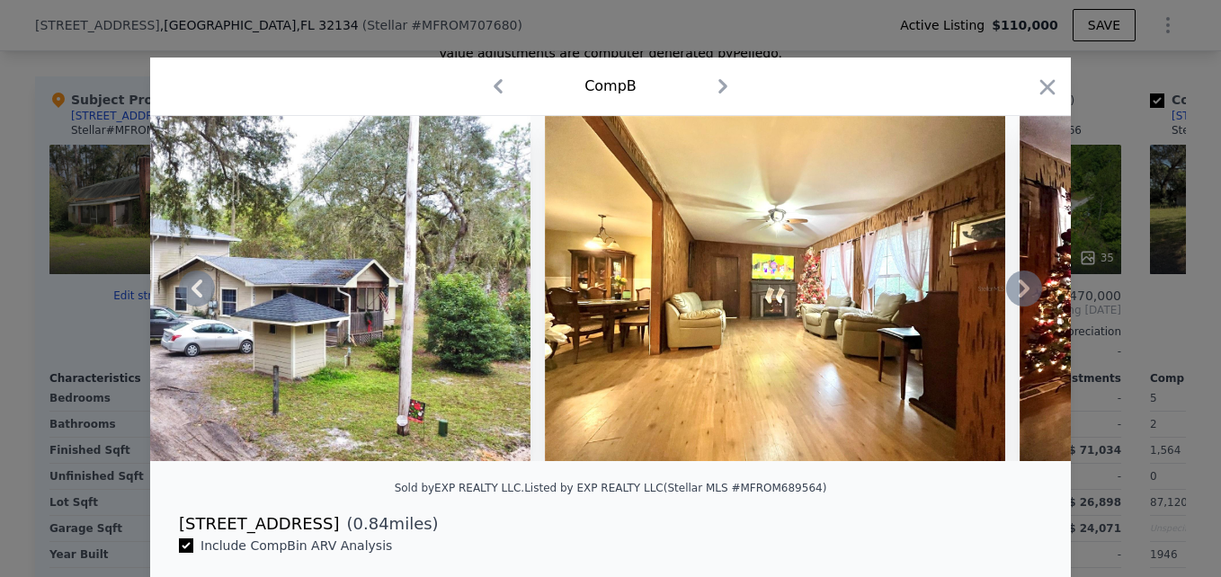
click at [1012, 292] on icon at bounding box center [1024, 289] width 36 height 36
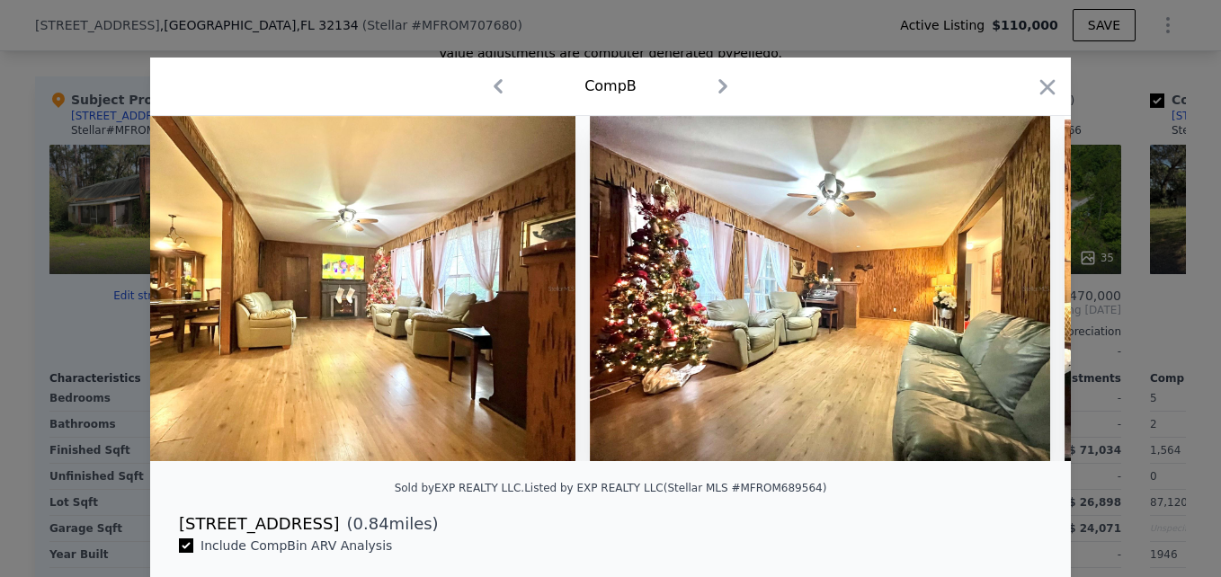
scroll to position [0, 1294]
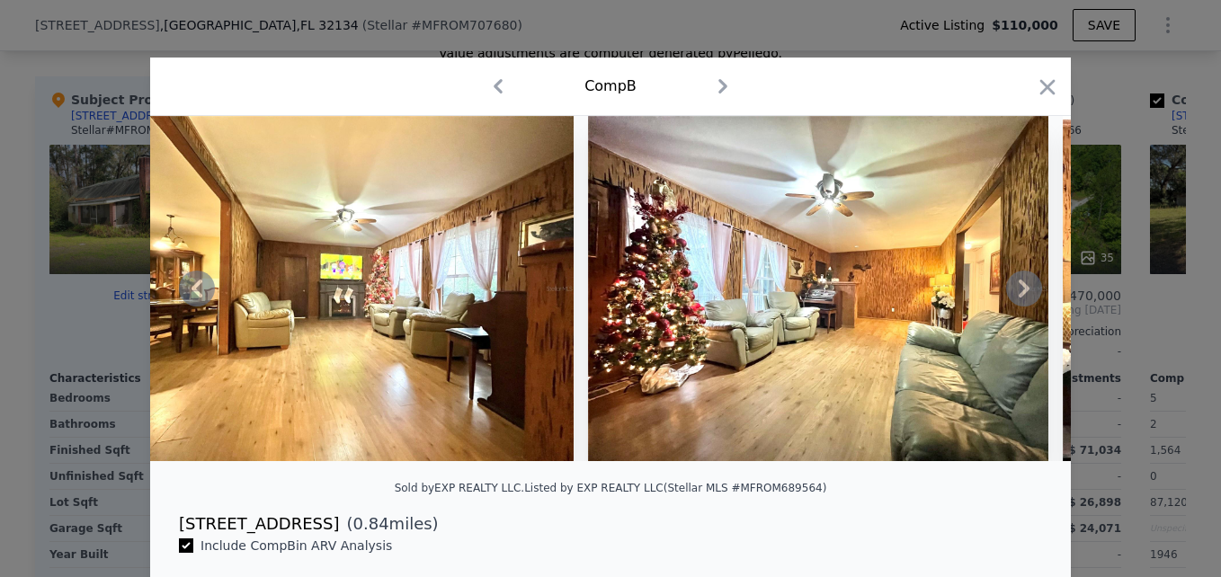
click at [1012, 292] on icon at bounding box center [1024, 289] width 36 height 36
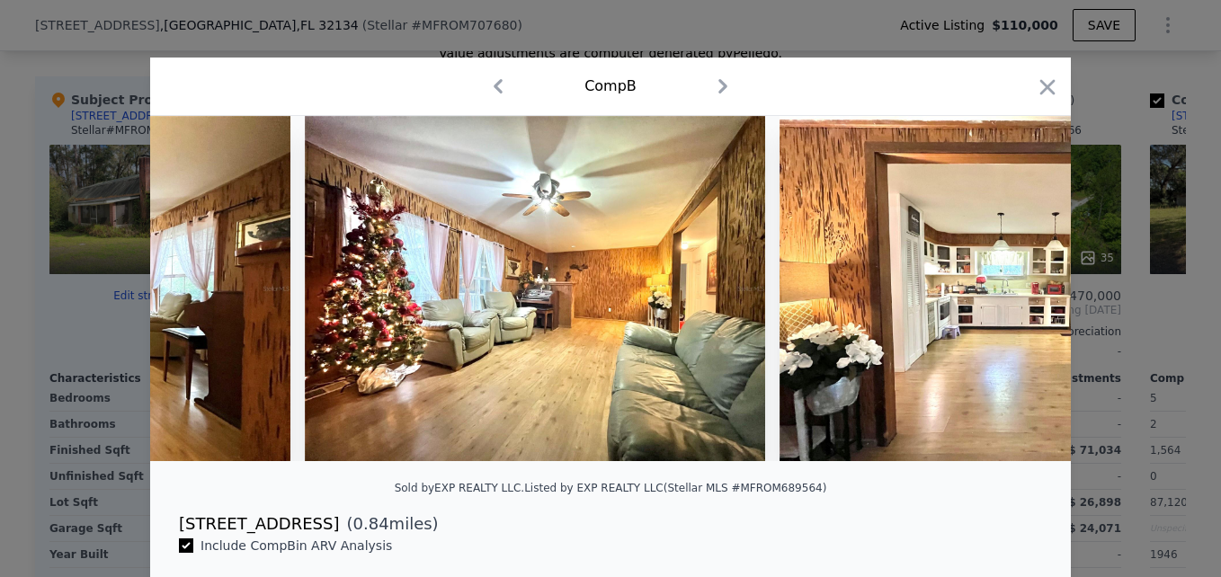
scroll to position [0, 1726]
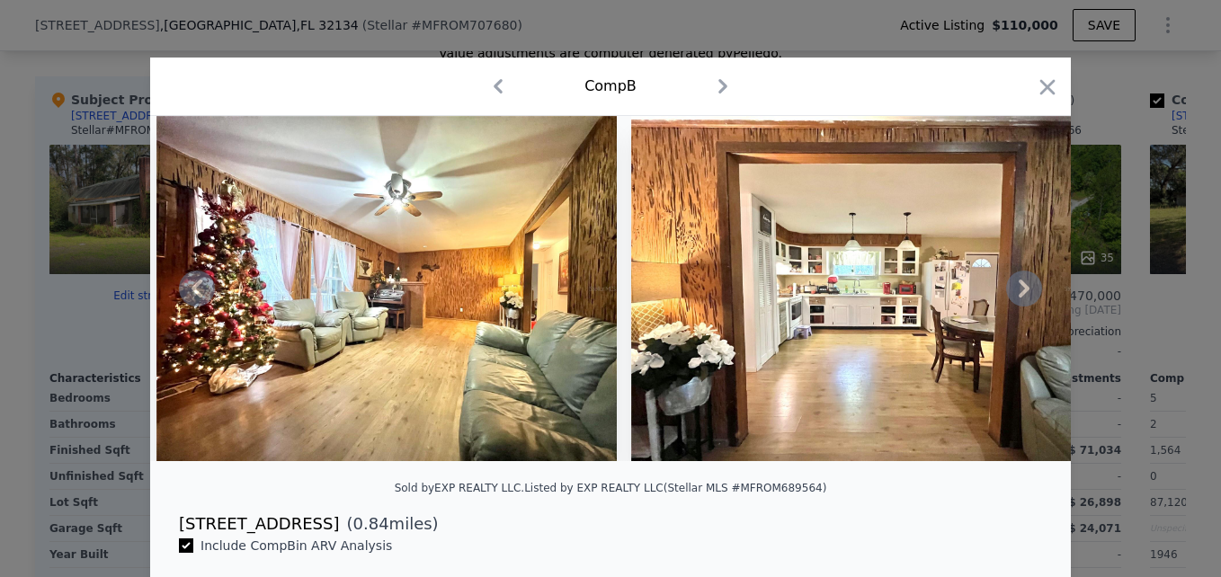
click at [1012, 292] on icon at bounding box center [1024, 289] width 36 height 36
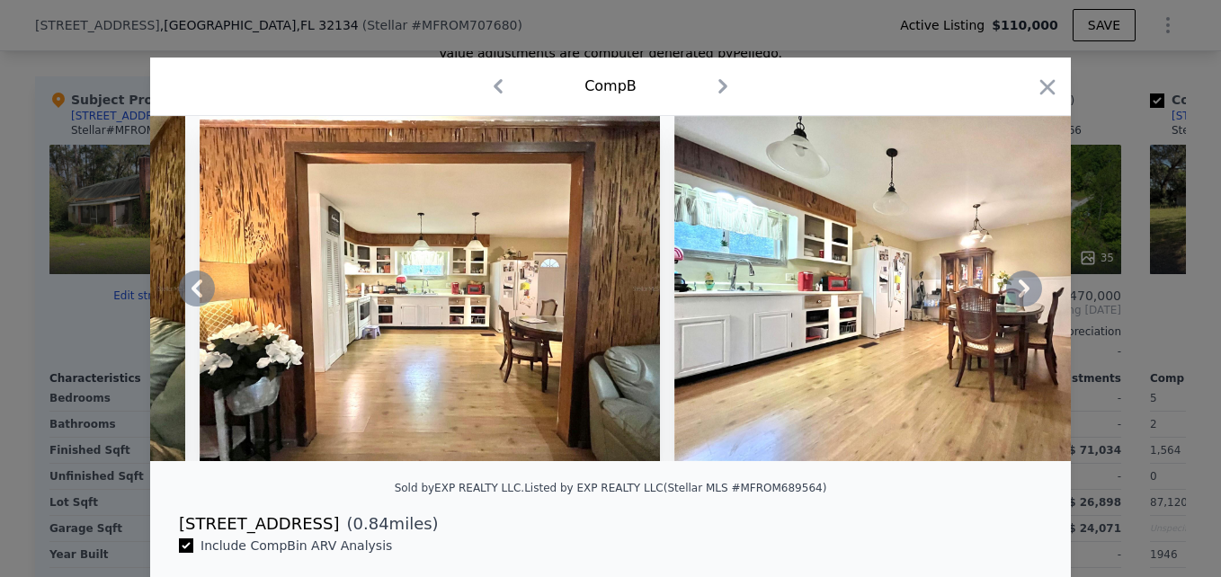
click at [1012, 292] on icon at bounding box center [1024, 289] width 36 height 36
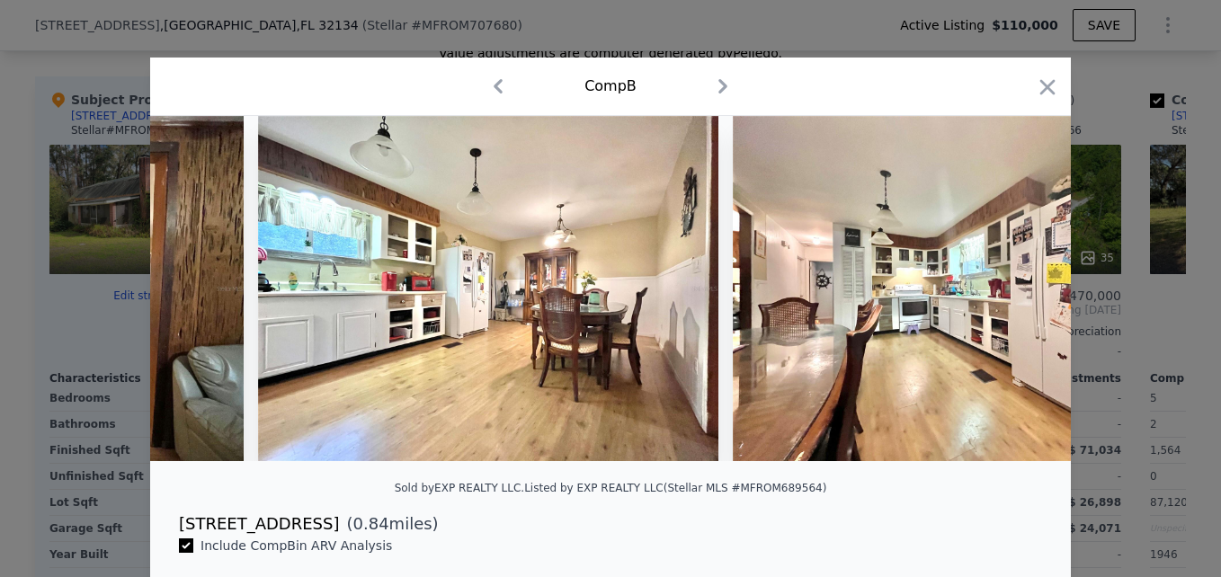
scroll to position [0, 2589]
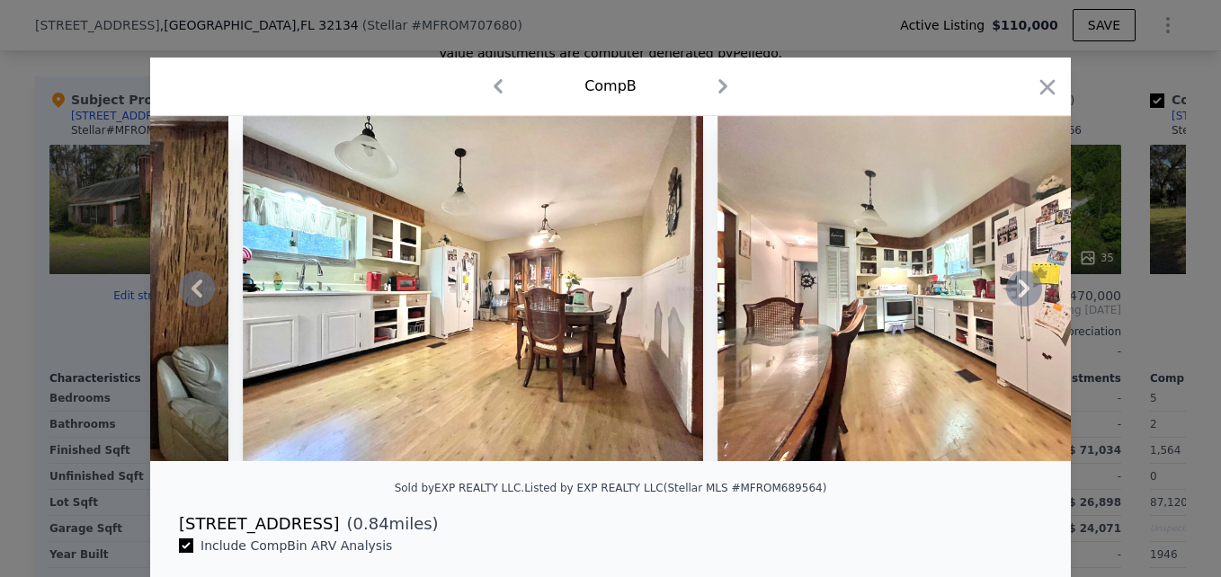
click at [1012, 292] on icon at bounding box center [1024, 289] width 36 height 36
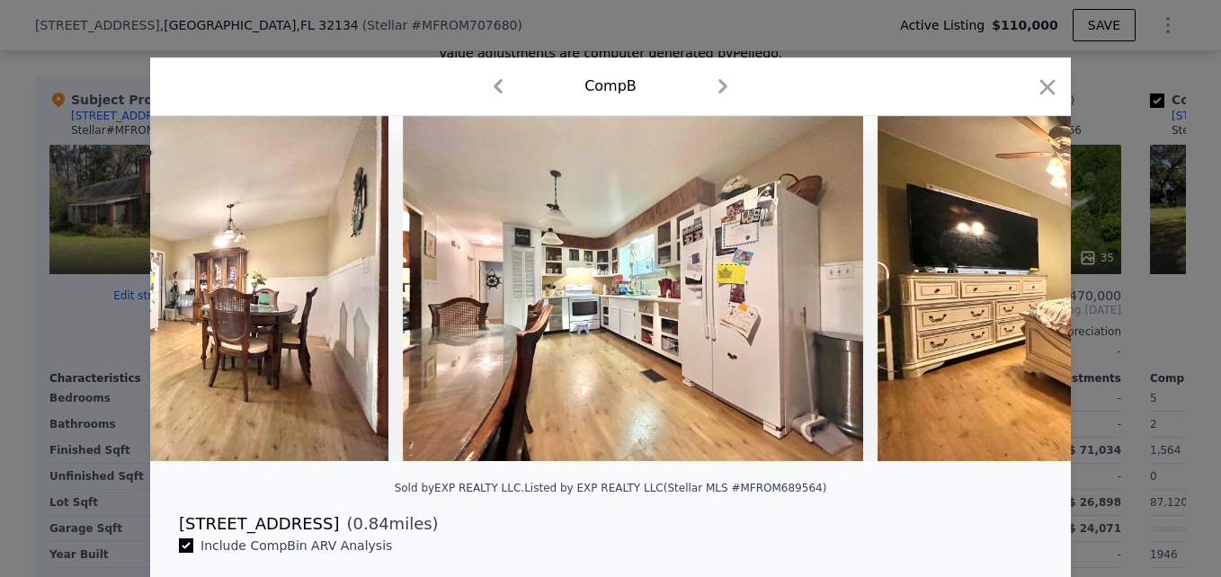
scroll to position [0, 3020]
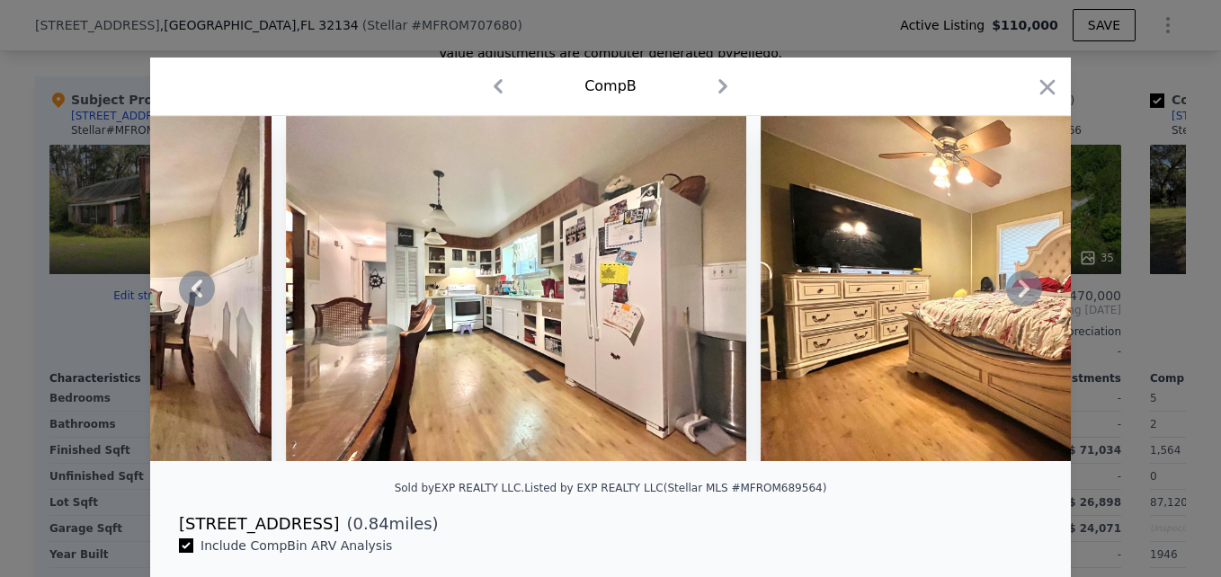
click at [1012, 292] on icon at bounding box center [1024, 289] width 36 height 36
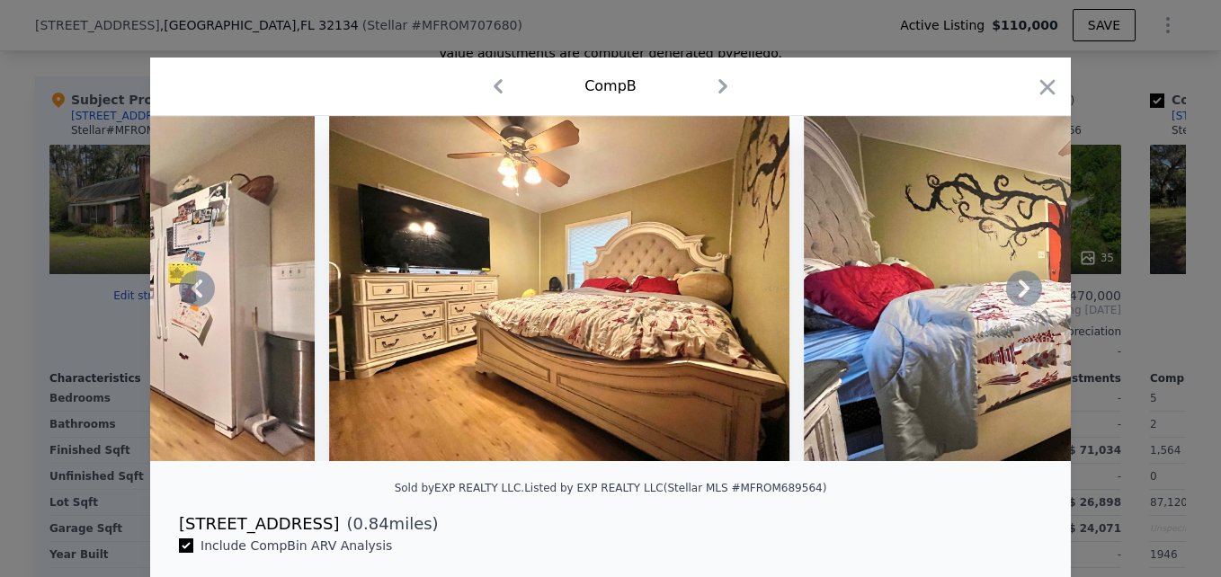
click at [1012, 292] on icon at bounding box center [1024, 289] width 36 height 36
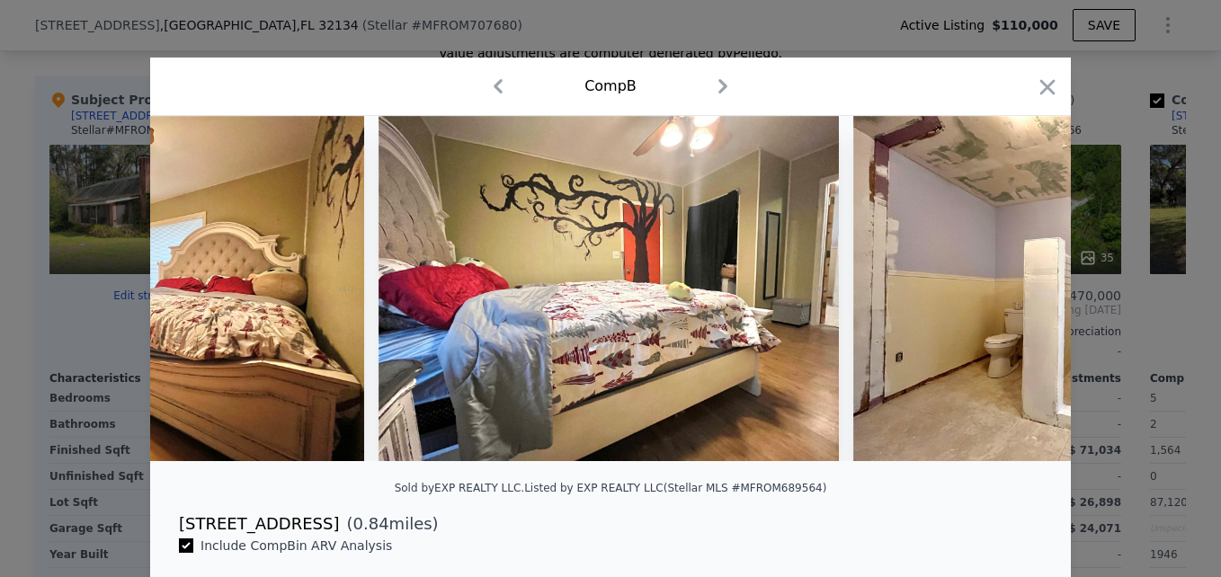
scroll to position [0, 3883]
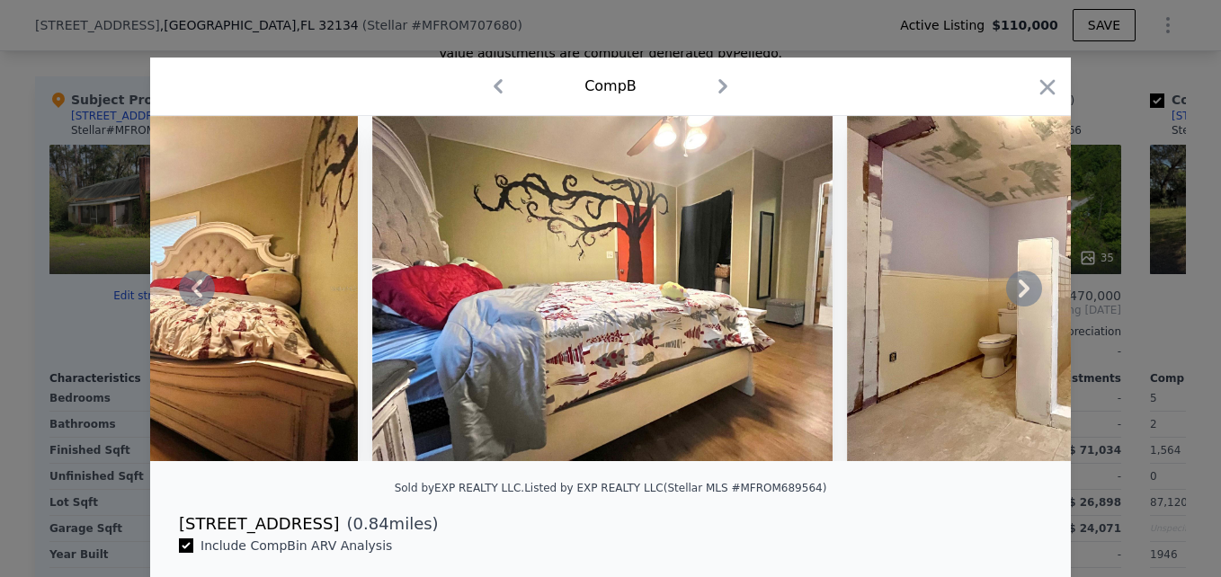
click at [1012, 292] on icon at bounding box center [1024, 289] width 36 height 36
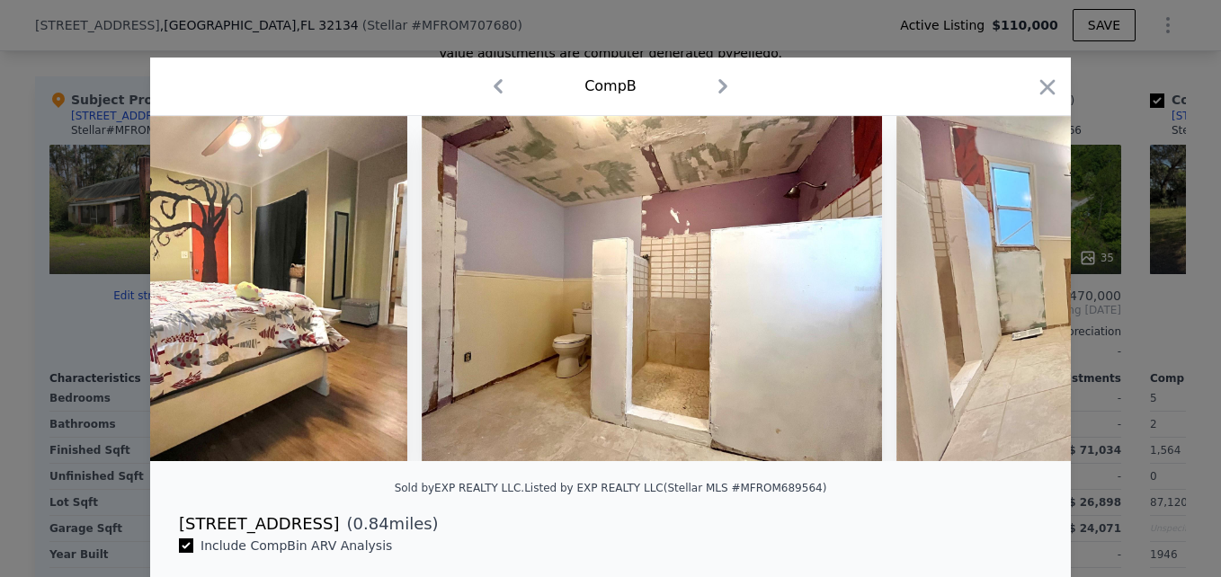
scroll to position [0, 4315]
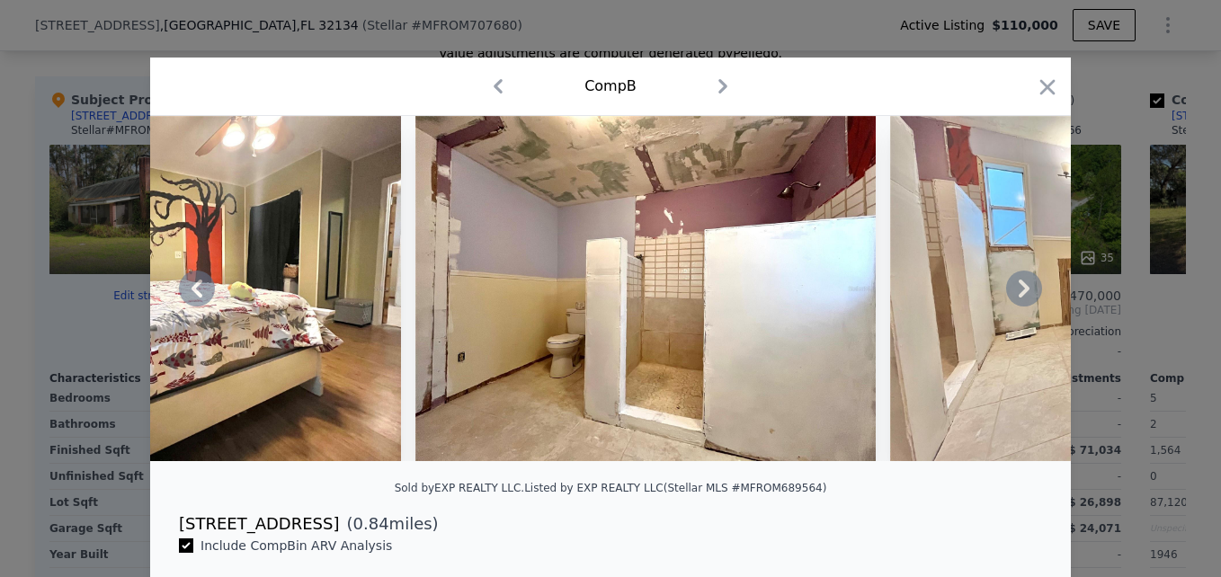
click at [1012, 292] on icon at bounding box center [1024, 289] width 36 height 36
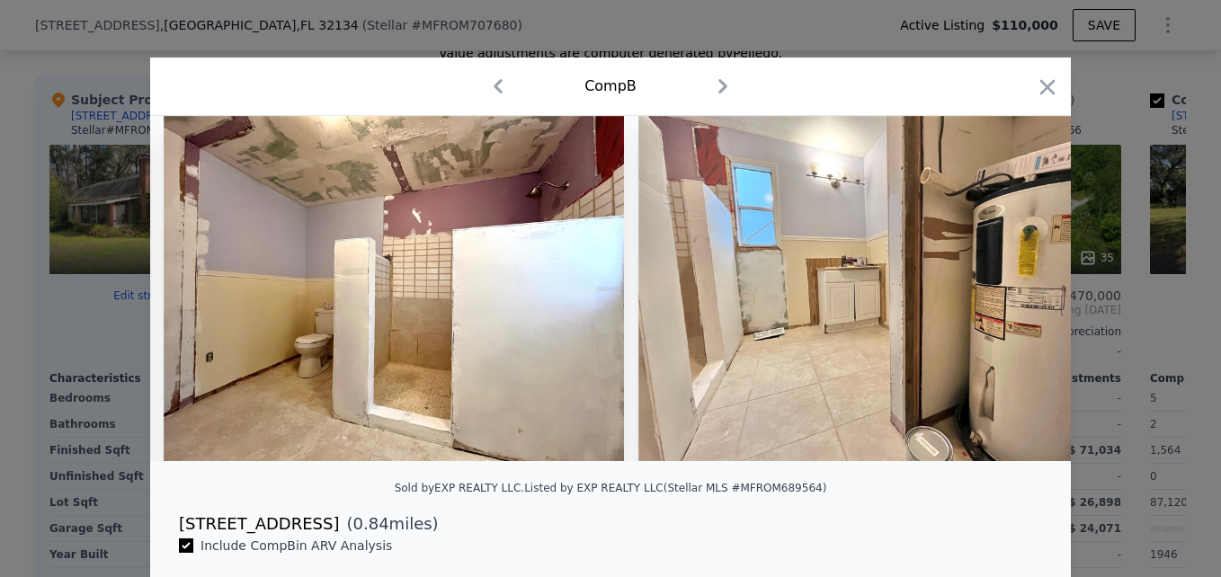
scroll to position [0, 4746]
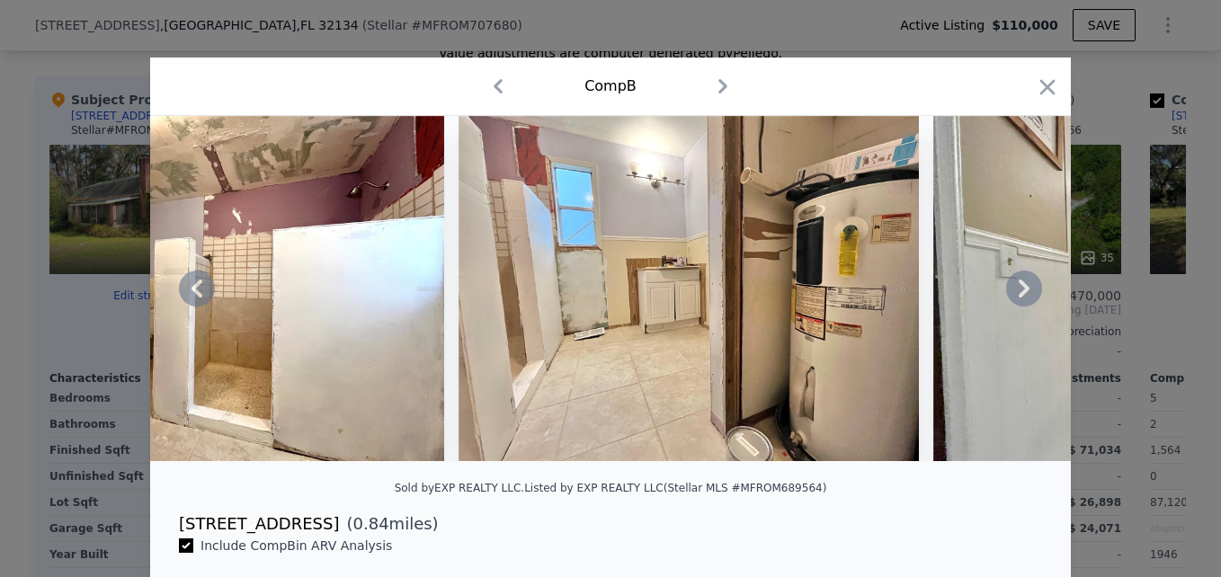
click at [1012, 292] on icon at bounding box center [1024, 289] width 36 height 36
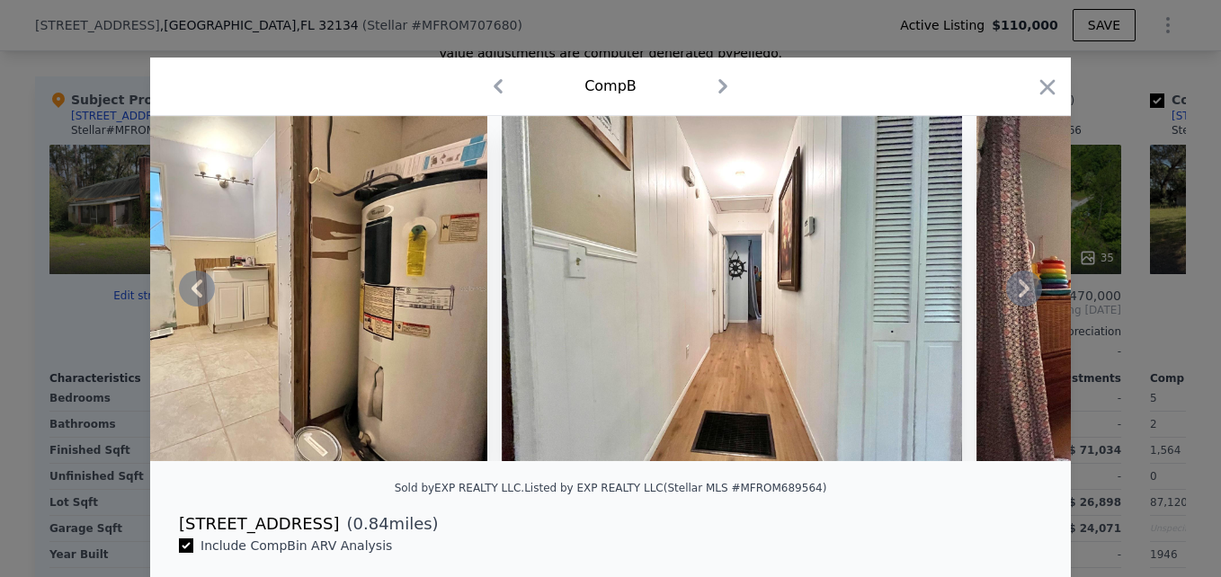
click at [1012, 292] on icon at bounding box center [1024, 289] width 36 height 36
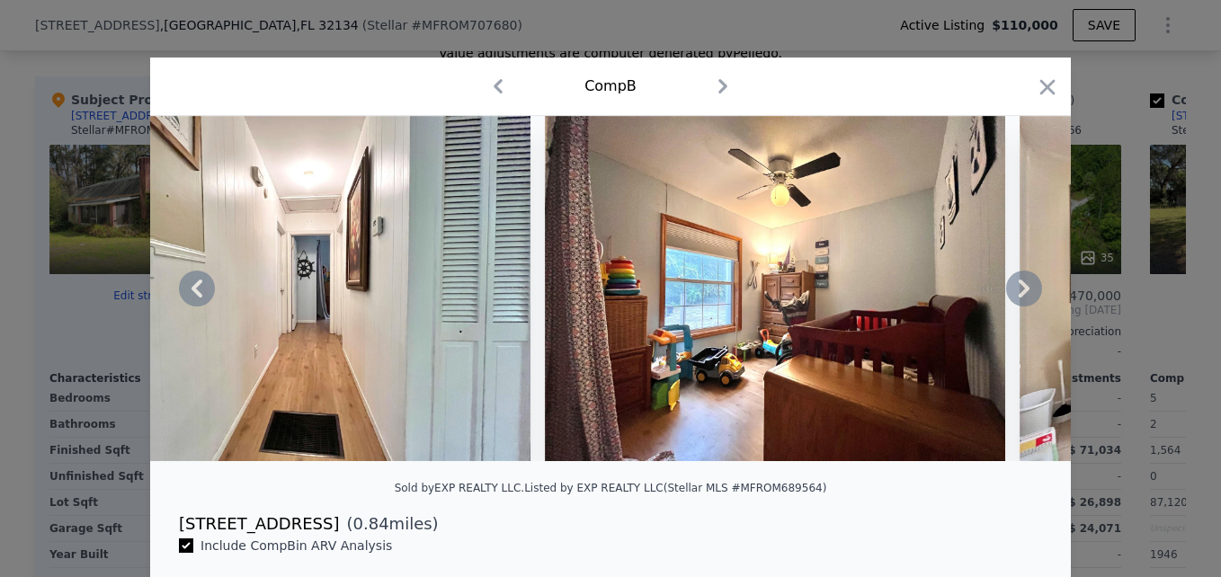
click at [1012, 292] on icon at bounding box center [1024, 289] width 36 height 36
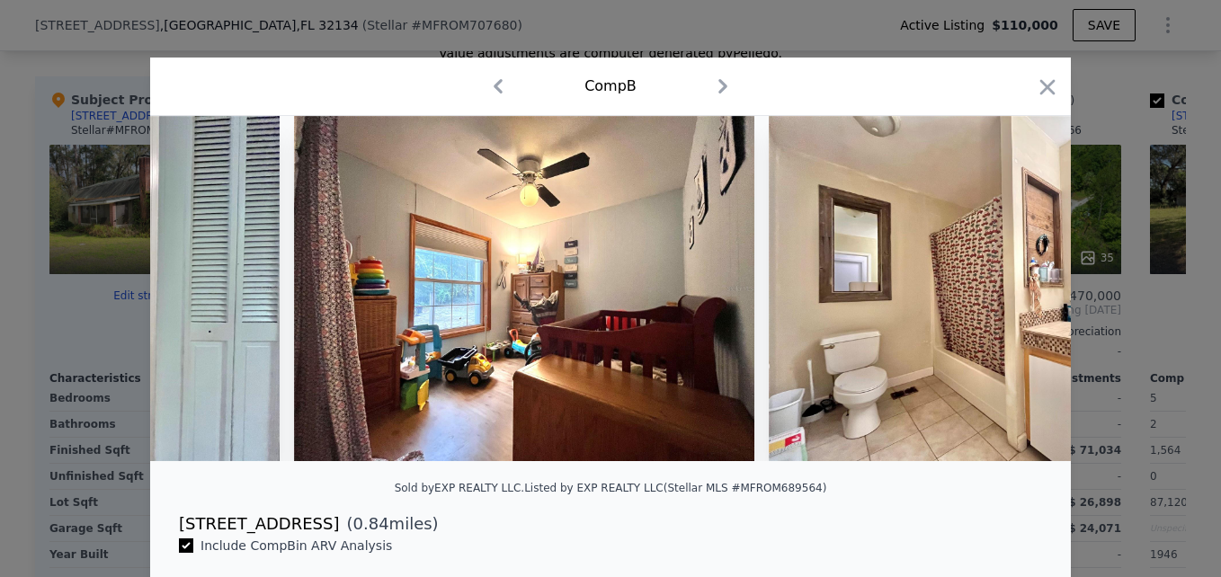
scroll to position [0, 6041]
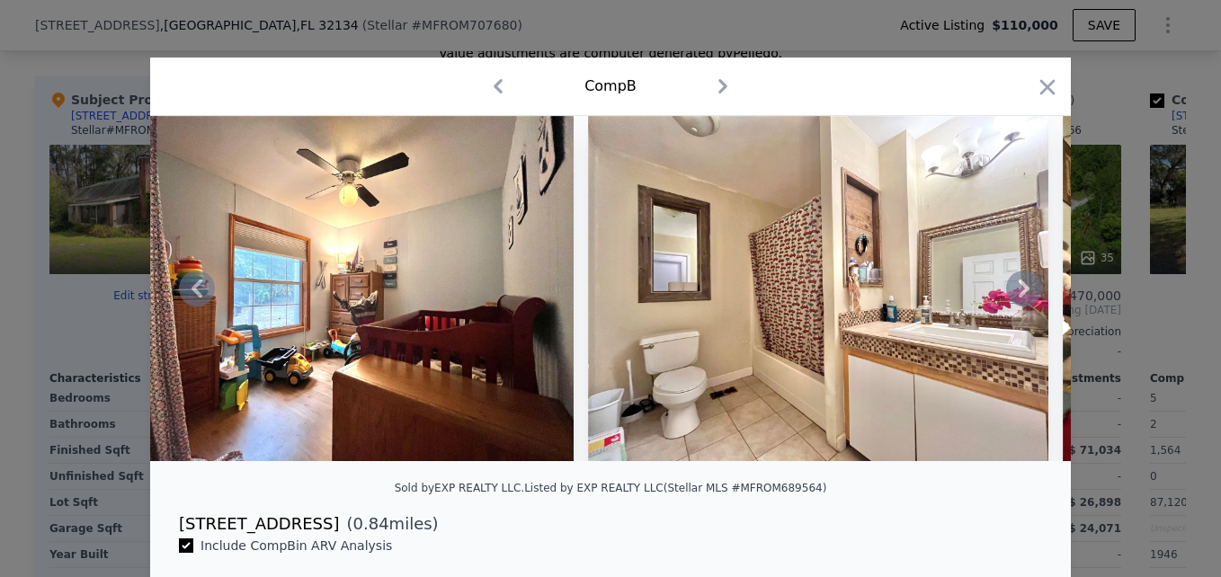
click at [1012, 292] on icon at bounding box center [1024, 289] width 36 height 36
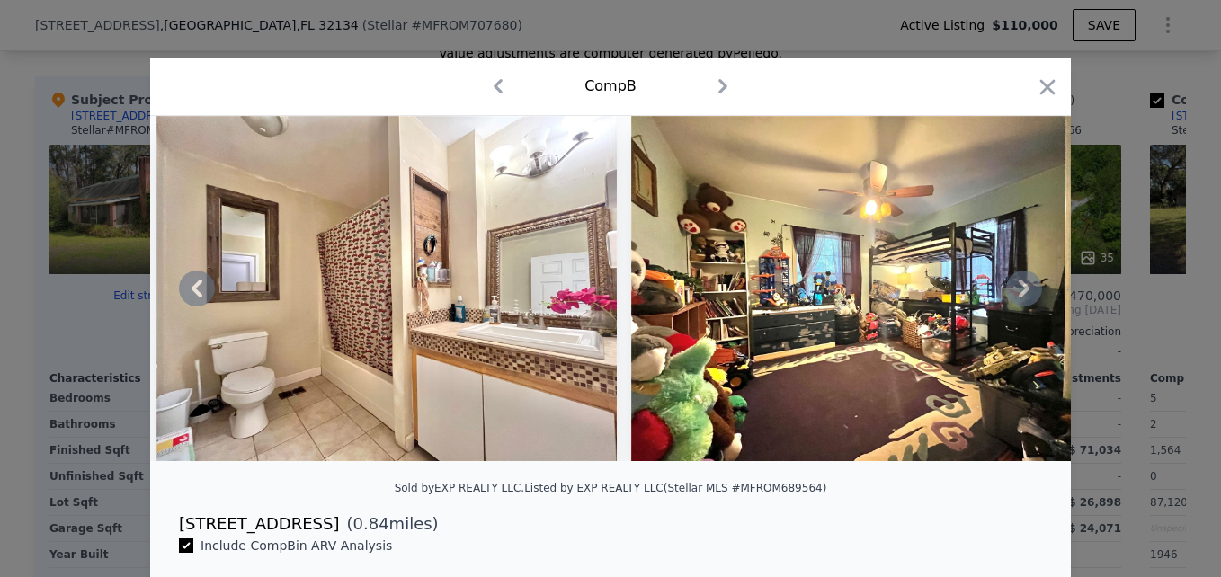
click at [1012, 292] on icon at bounding box center [1024, 289] width 36 height 36
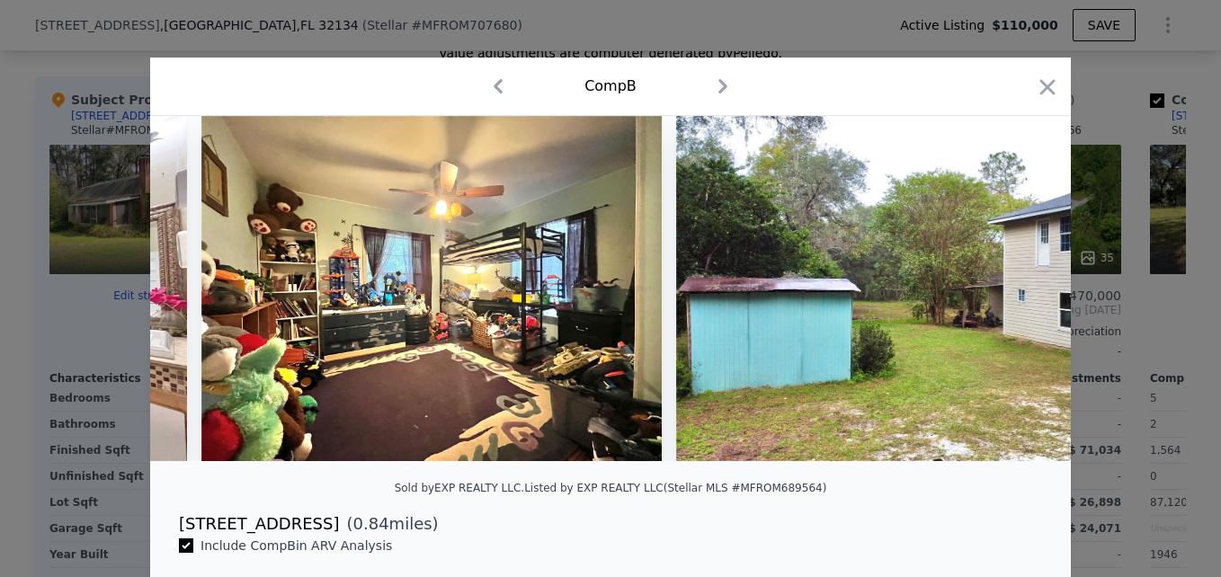
scroll to position [0, 6904]
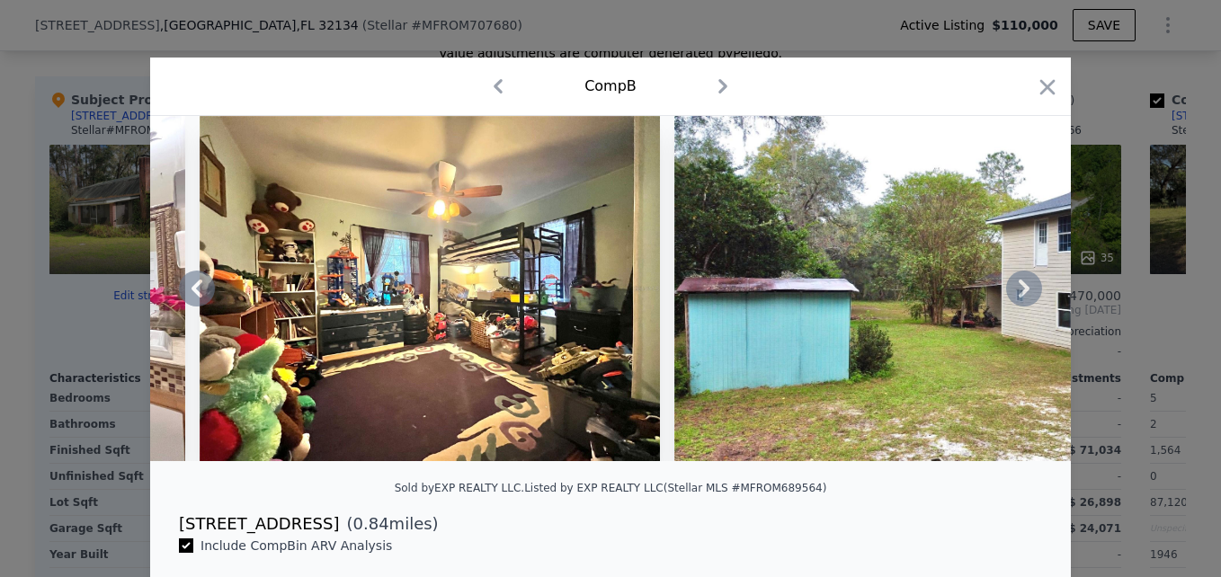
click at [1012, 292] on icon at bounding box center [1024, 289] width 36 height 36
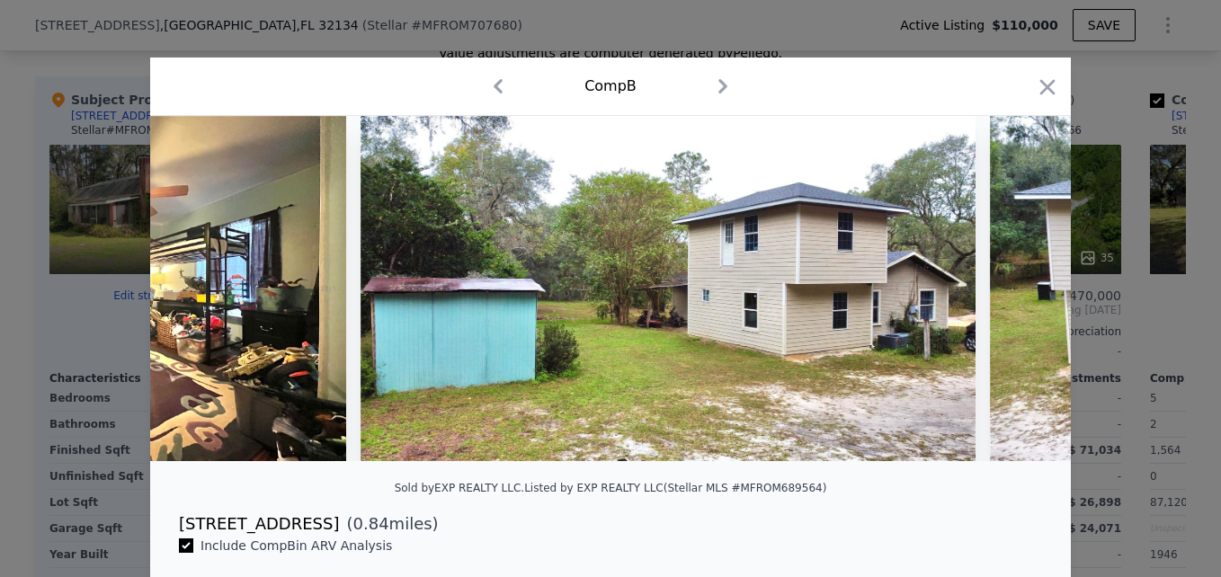
scroll to position [0, 7335]
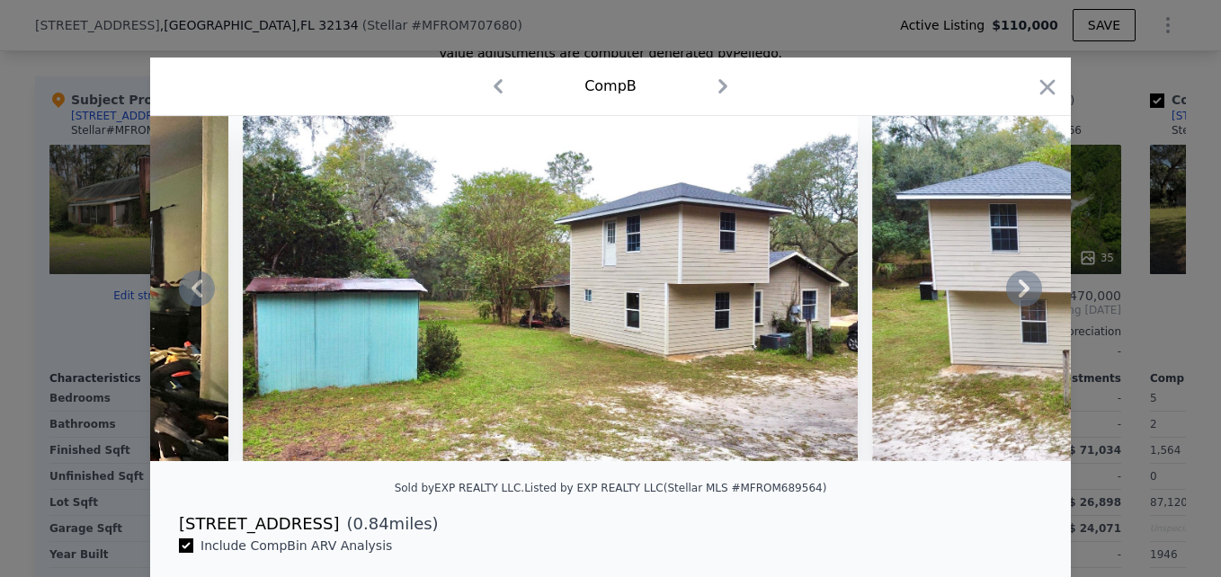
click at [1012, 292] on icon at bounding box center [1024, 289] width 36 height 36
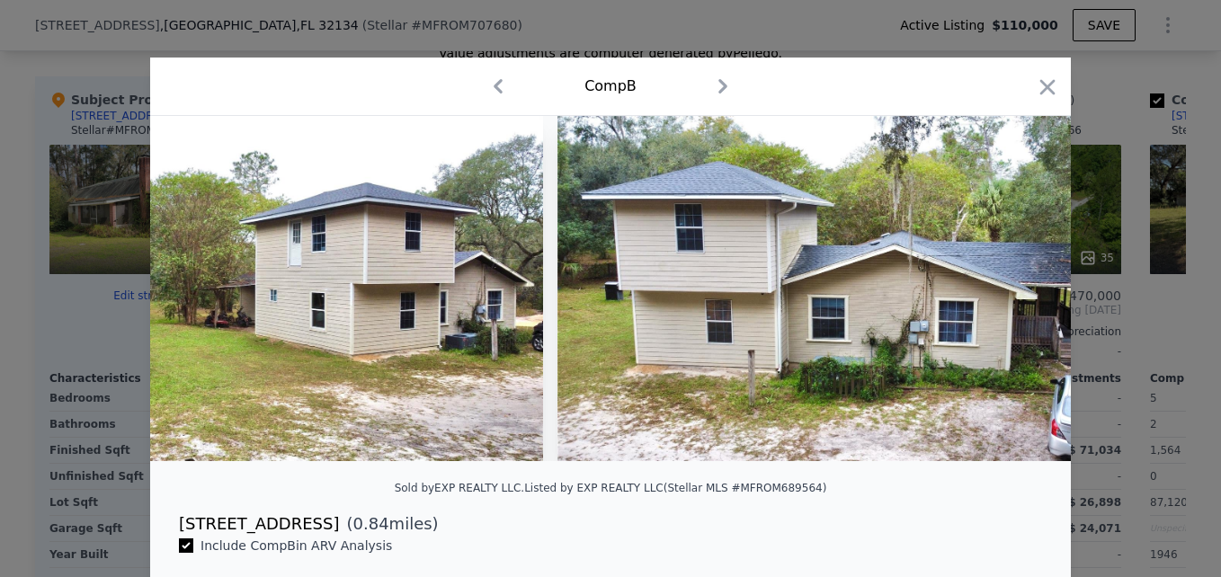
scroll to position [0, 7767]
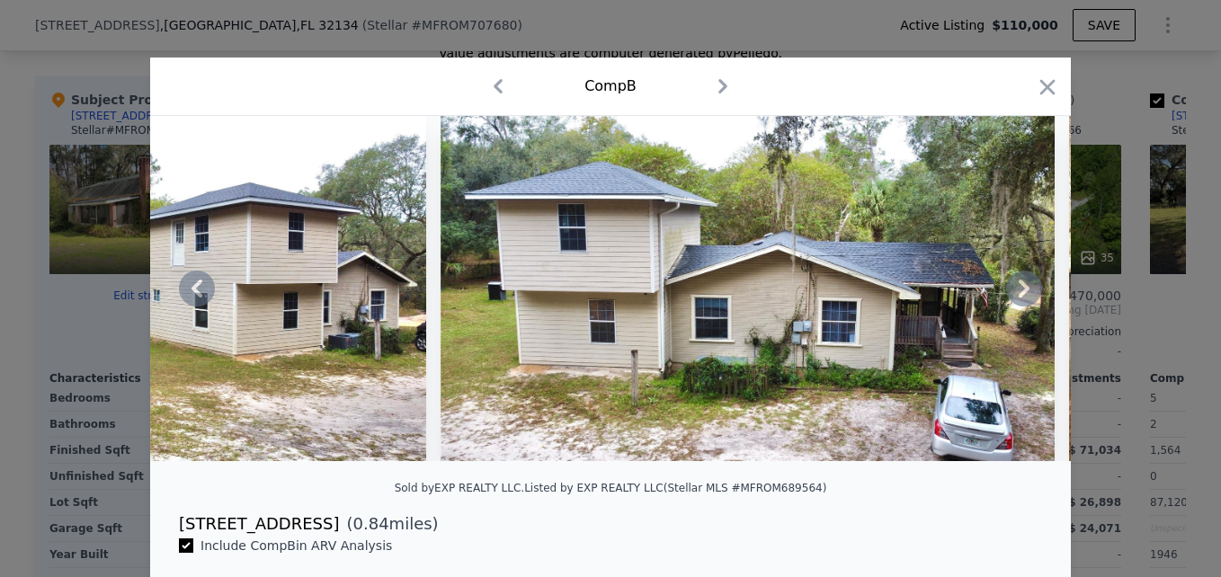
click at [1012, 292] on icon at bounding box center [1024, 289] width 36 height 36
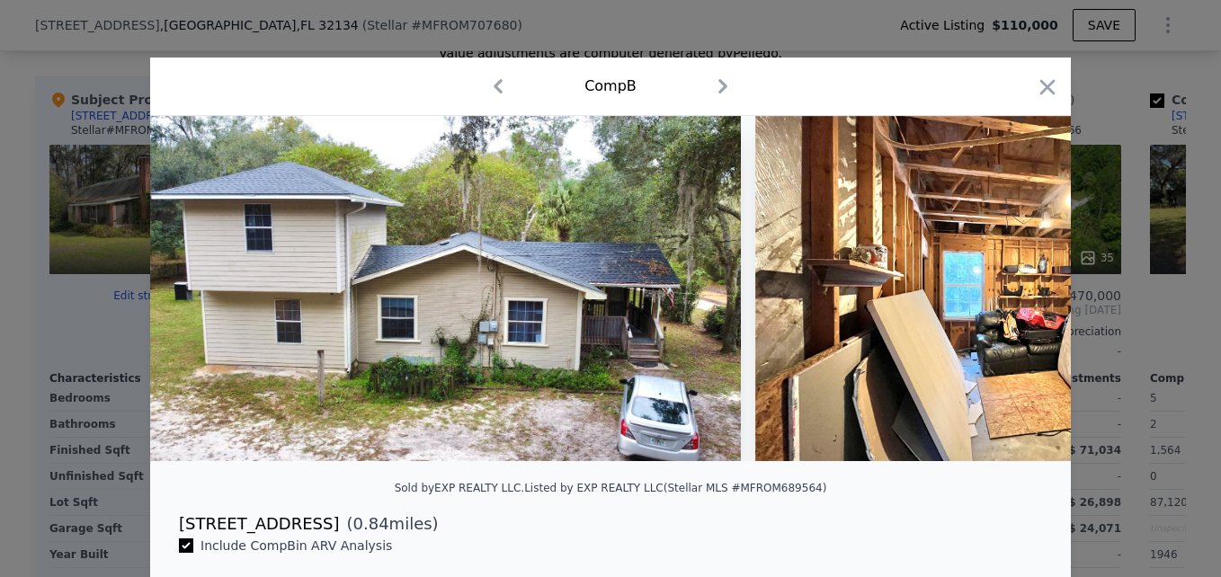
scroll to position [0, 8198]
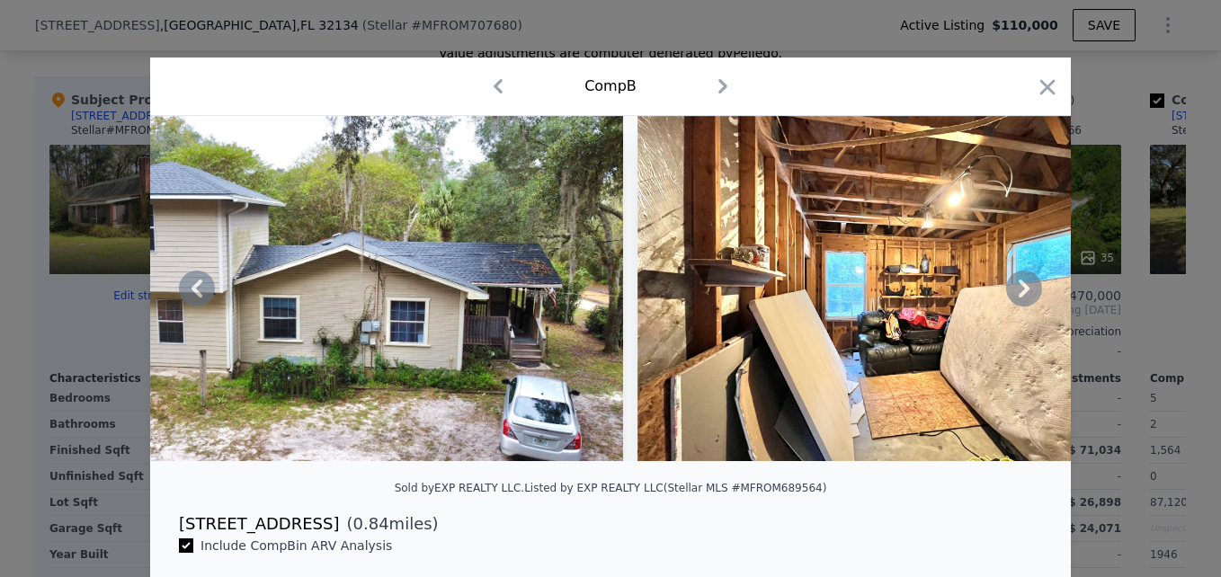
click at [1012, 292] on icon at bounding box center [1024, 289] width 36 height 36
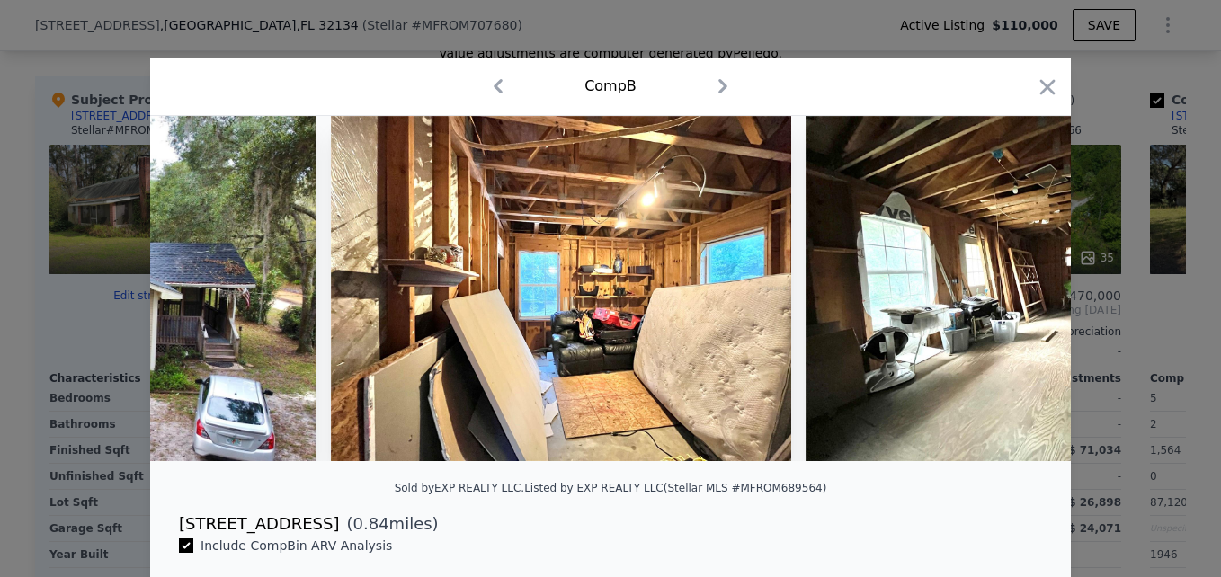
scroll to position [0, 8629]
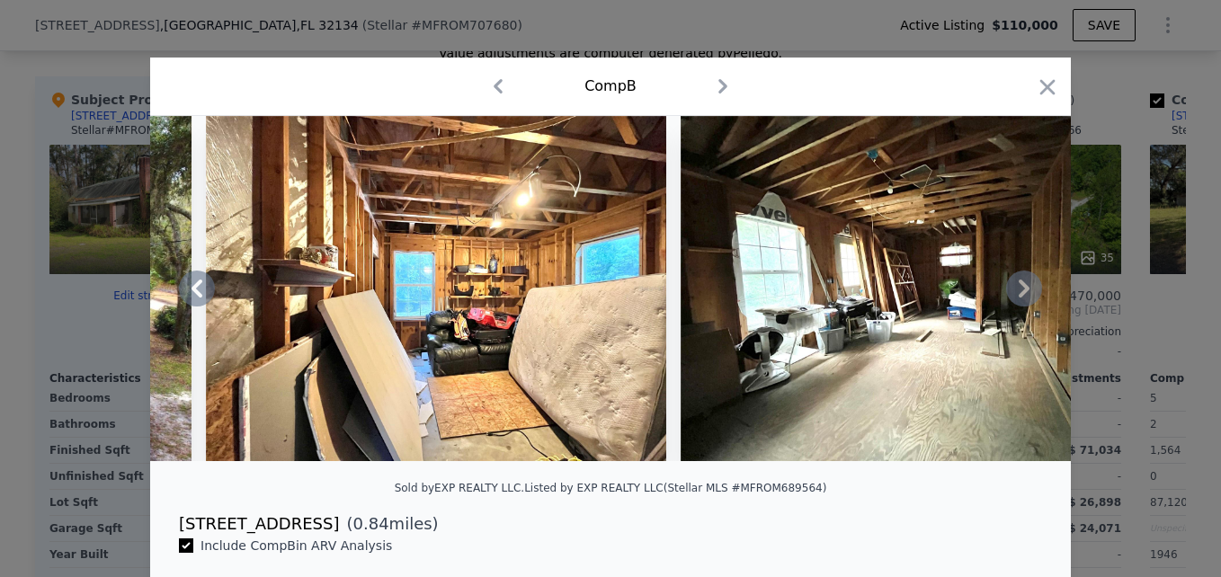
click at [1012, 292] on icon at bounding box center [1024, 289] width 36 height 36
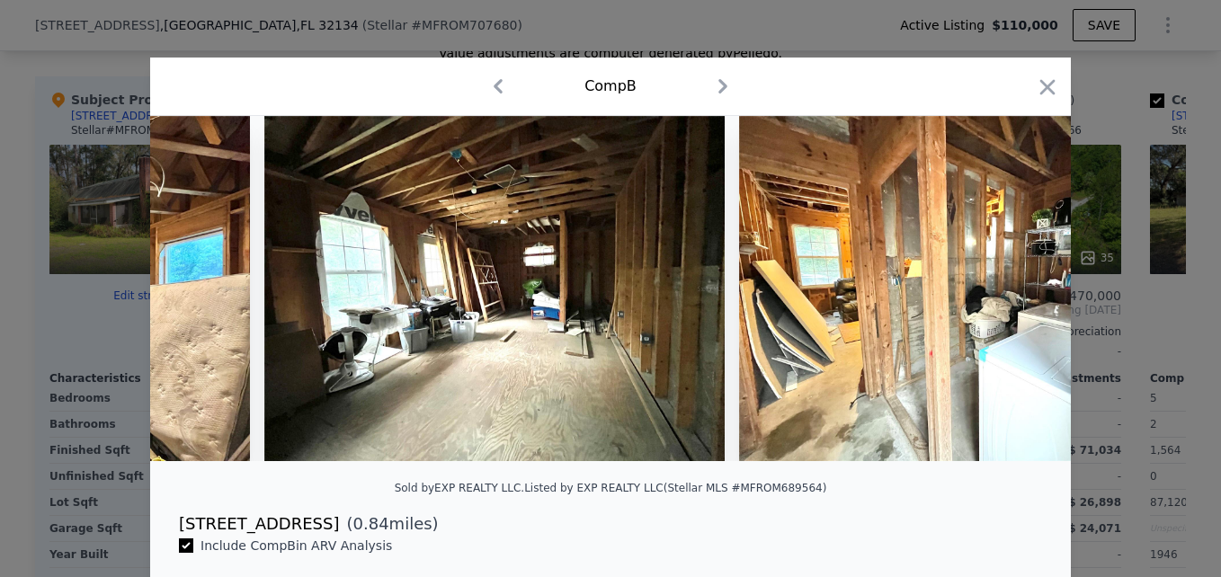
scroll to position [0, 9061]
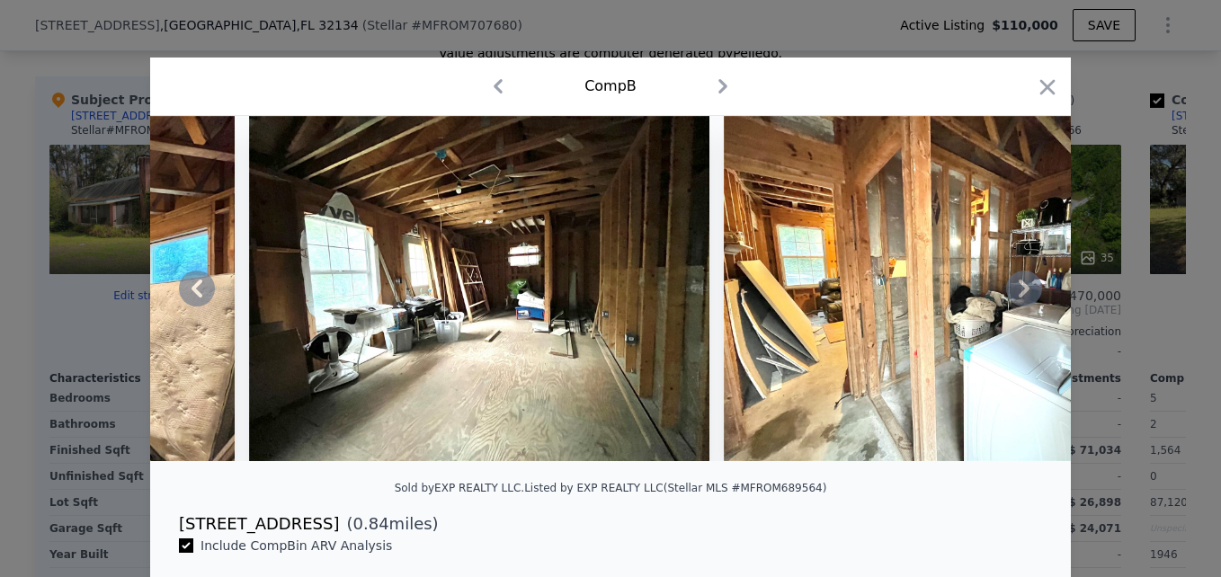
click at [1012, 292] on icon at bounding box center [1024, 289] width 36 height 36
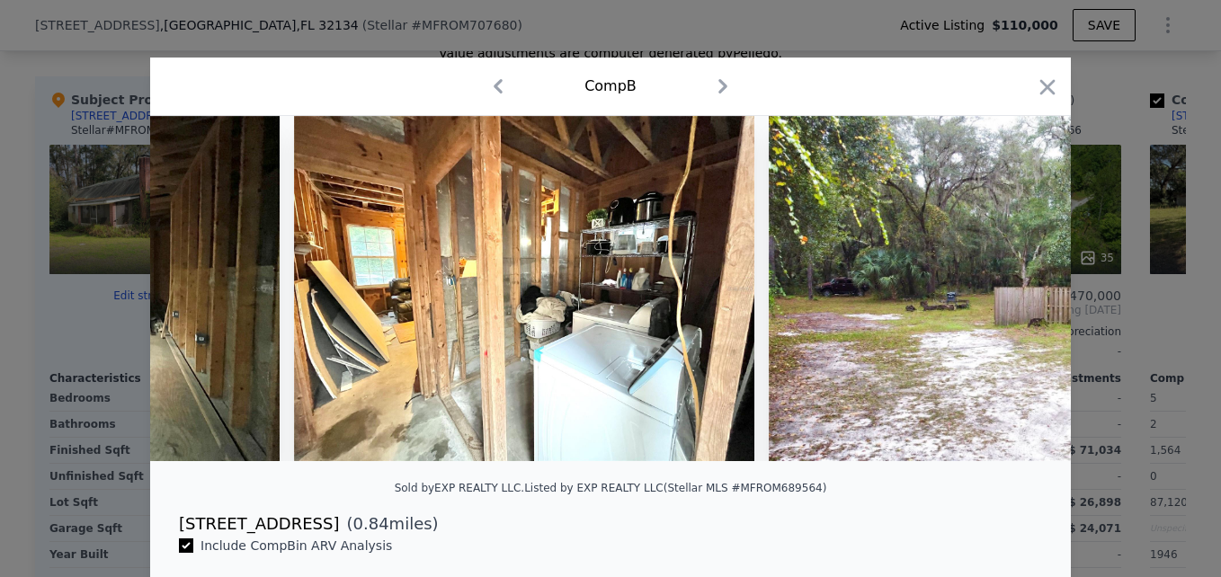
scroll to position [0, 9492]
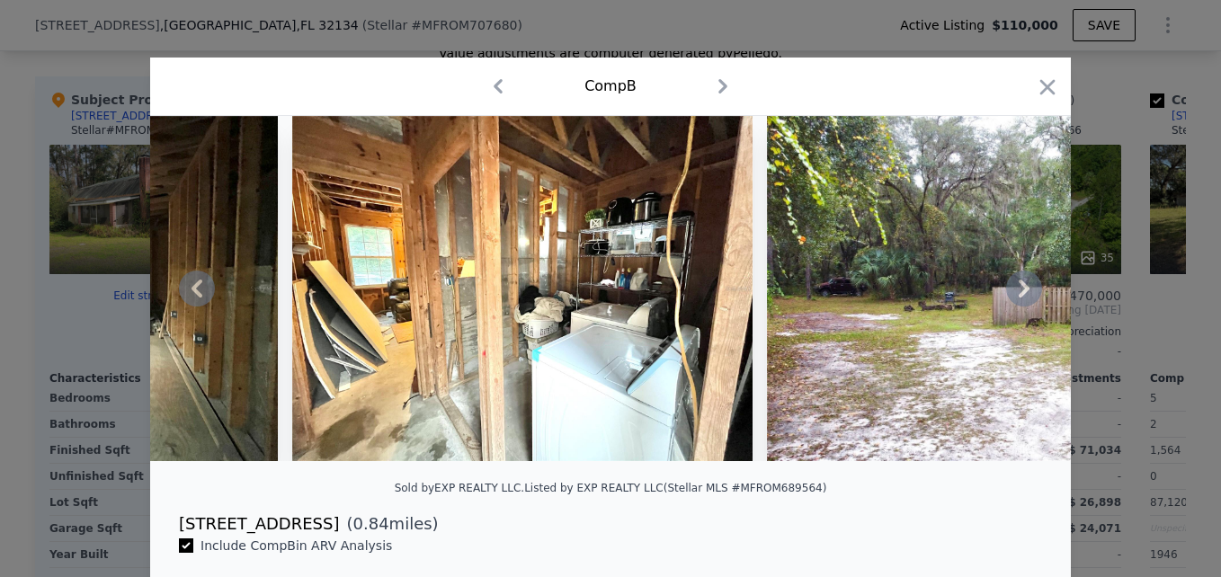
click at [1012, 292] on icon at bounding box center [1024, 289] width 36 height 36
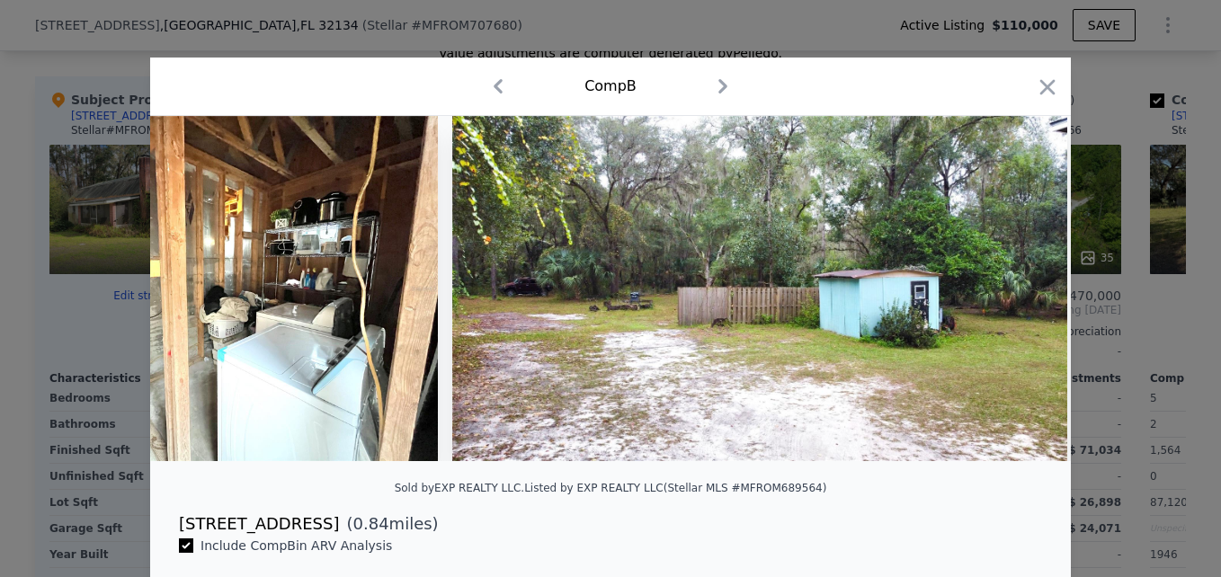
scroll to position [0, 9924]
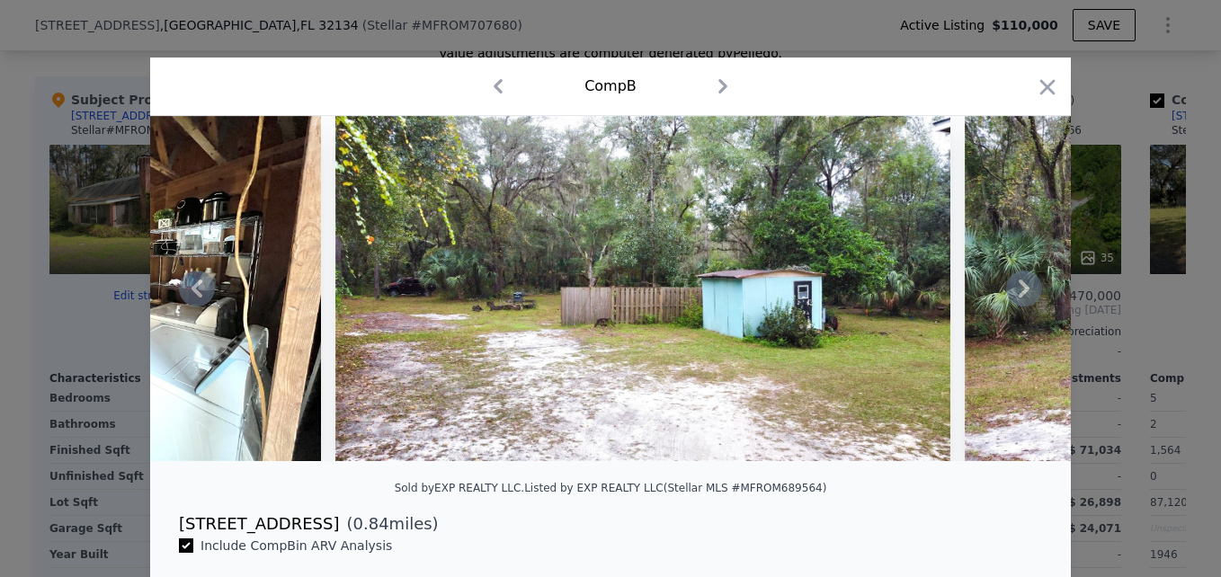
click at [1012, 292] on icon at bounding box center [1024, 289] width 36 height 36
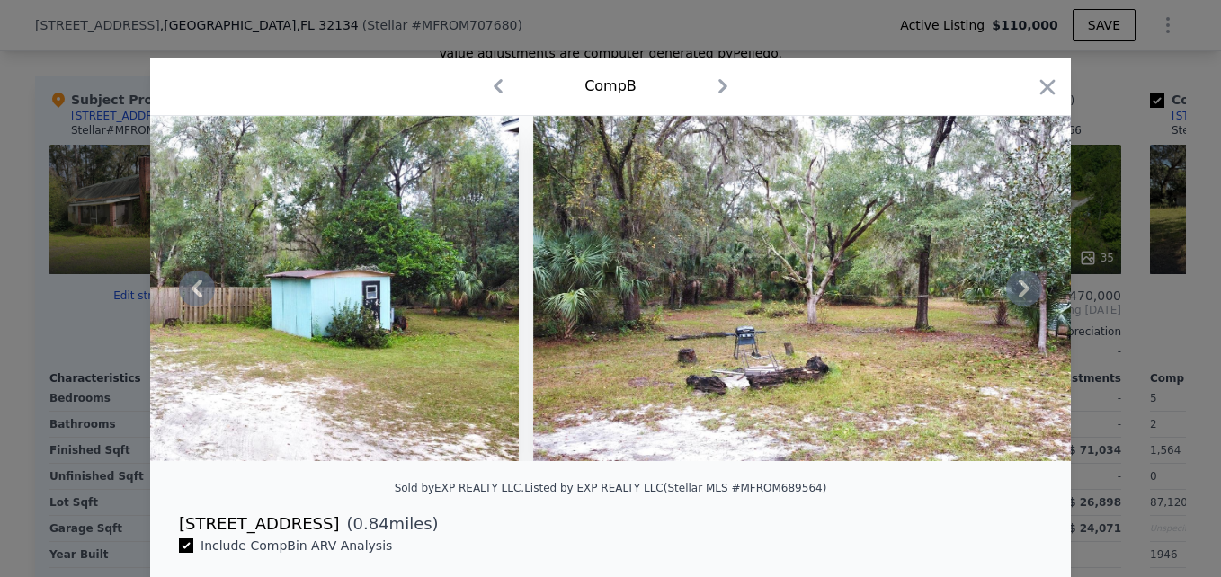
click at [1012, 292] on icon at bounding box center [1024, 289] width 36 height 36
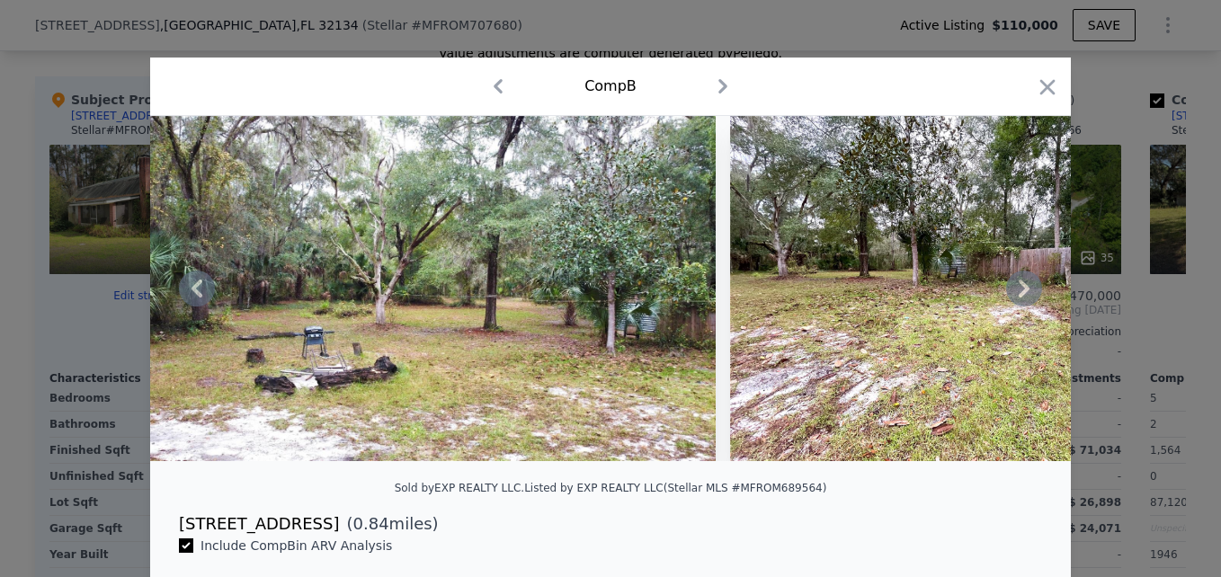
click at [1012, 292] on icon at bounding box center [1024, 289] width 36 height 36
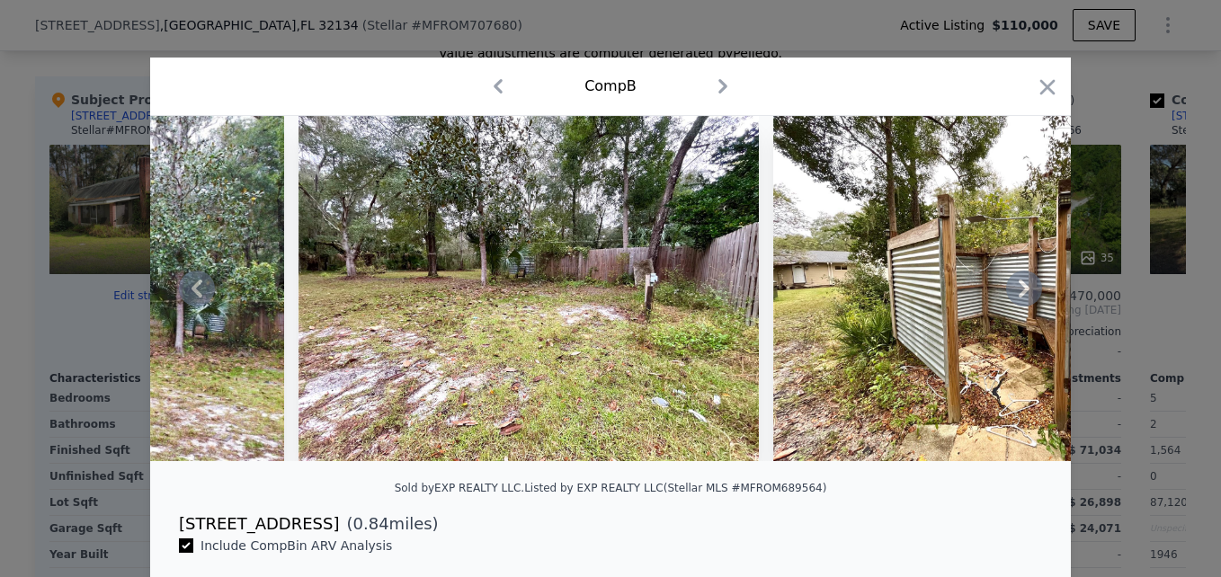
click at [1012, 292] on icon at bounding box center [1024, 289] width 36 height 36
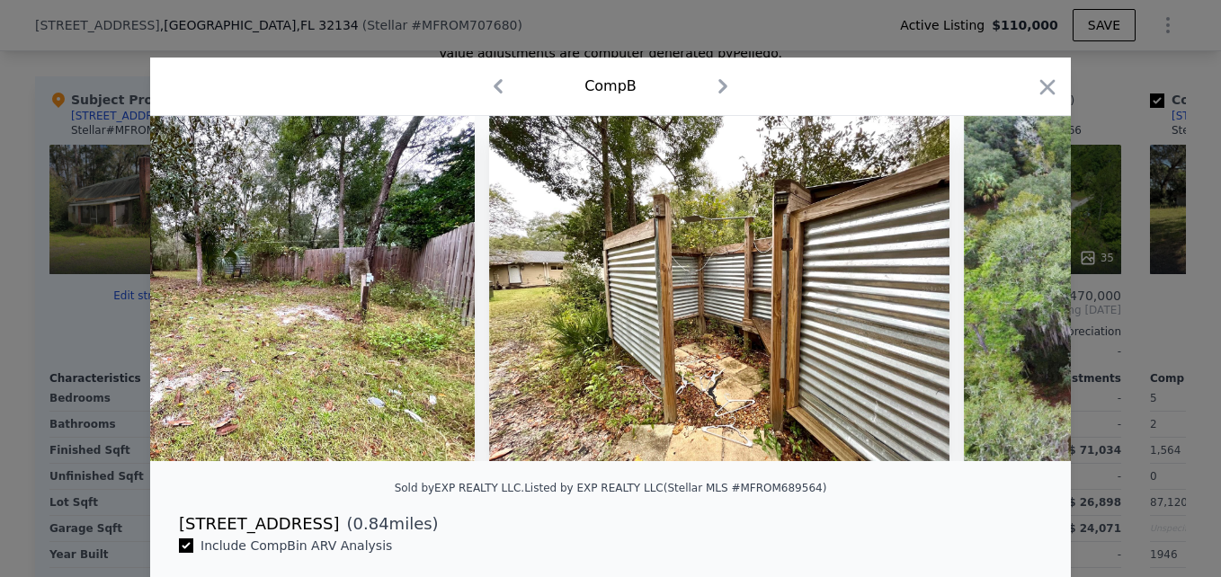
scroll to position [0, 11650]
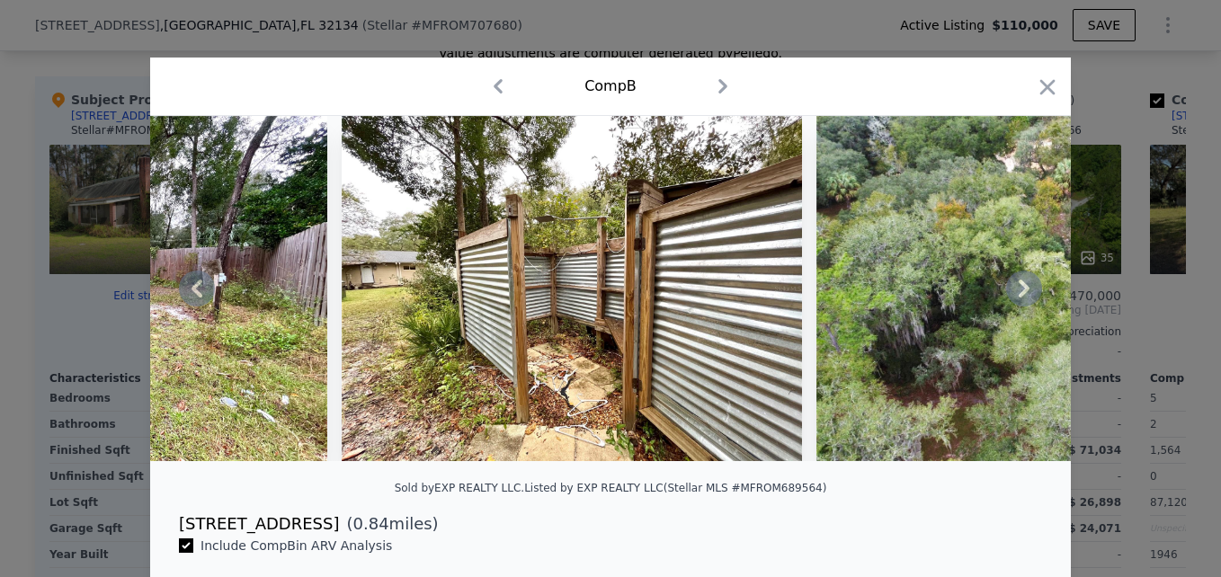
click at [1012, 292] on icon at bounding box center [1024, 289] width 36 height 36
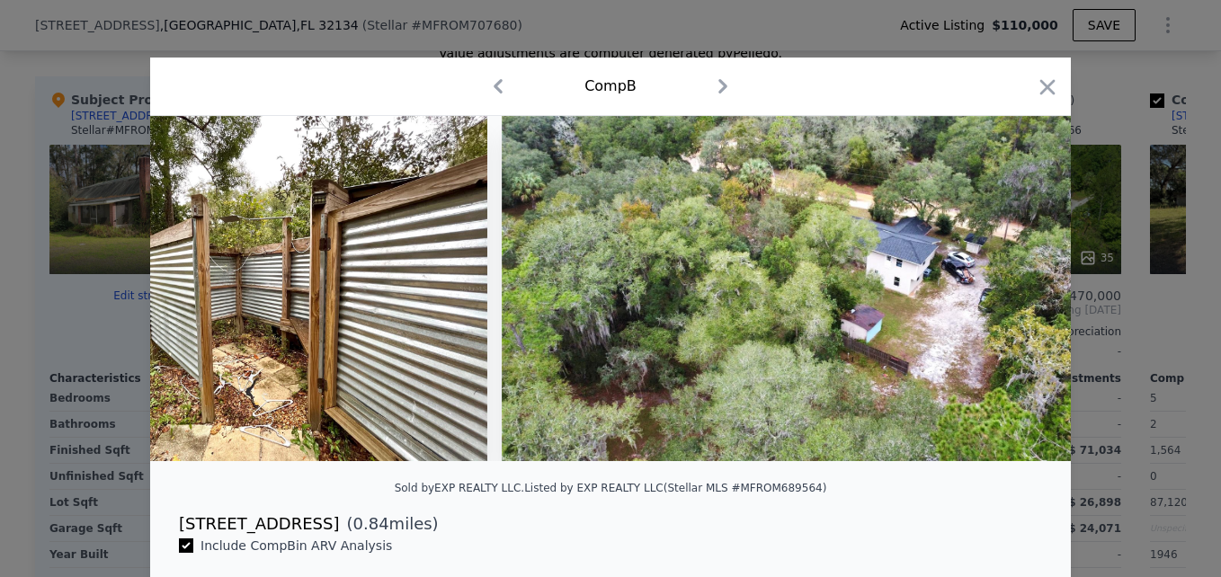
scroll to position [0, 12081]
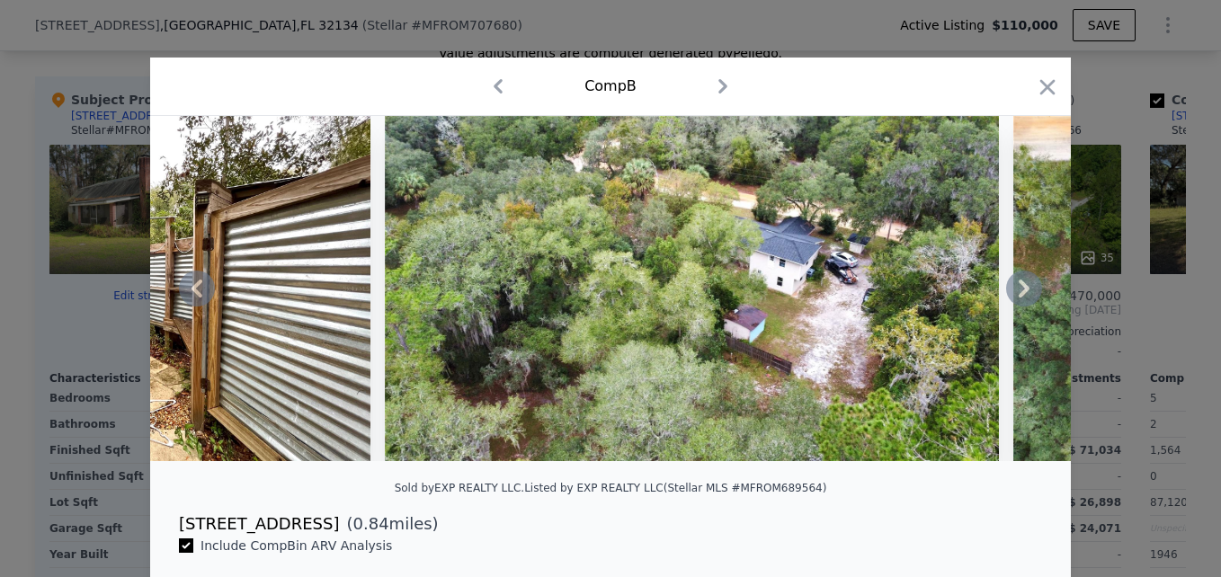
click at [1012, 292] on icon at bounding box center [1024, 289] width 36 height 36
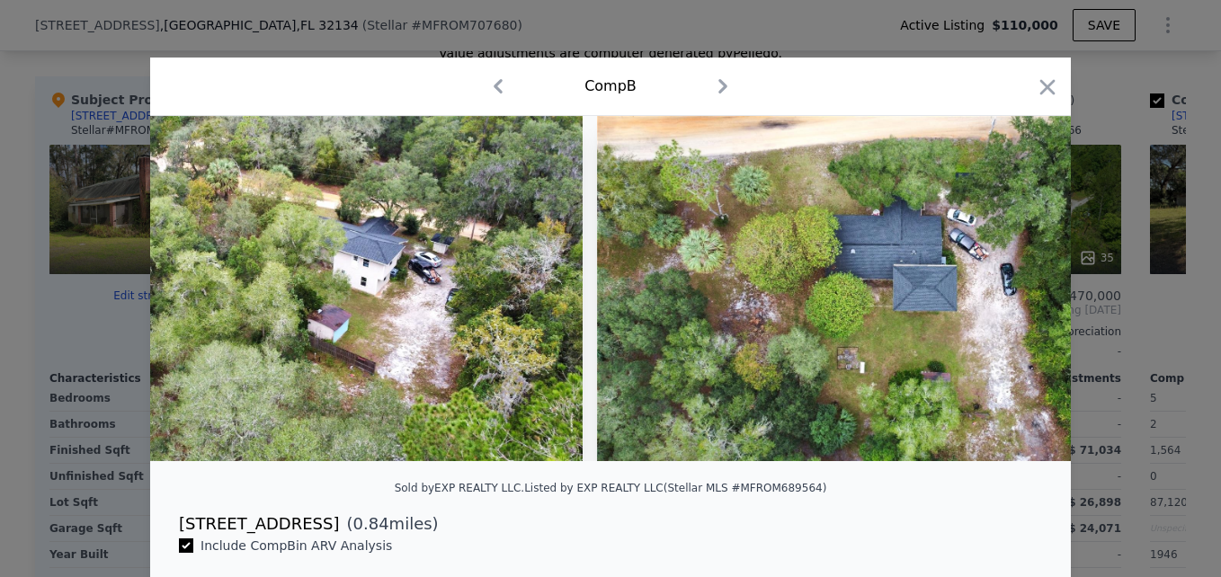
scroll to position [0, 12513]
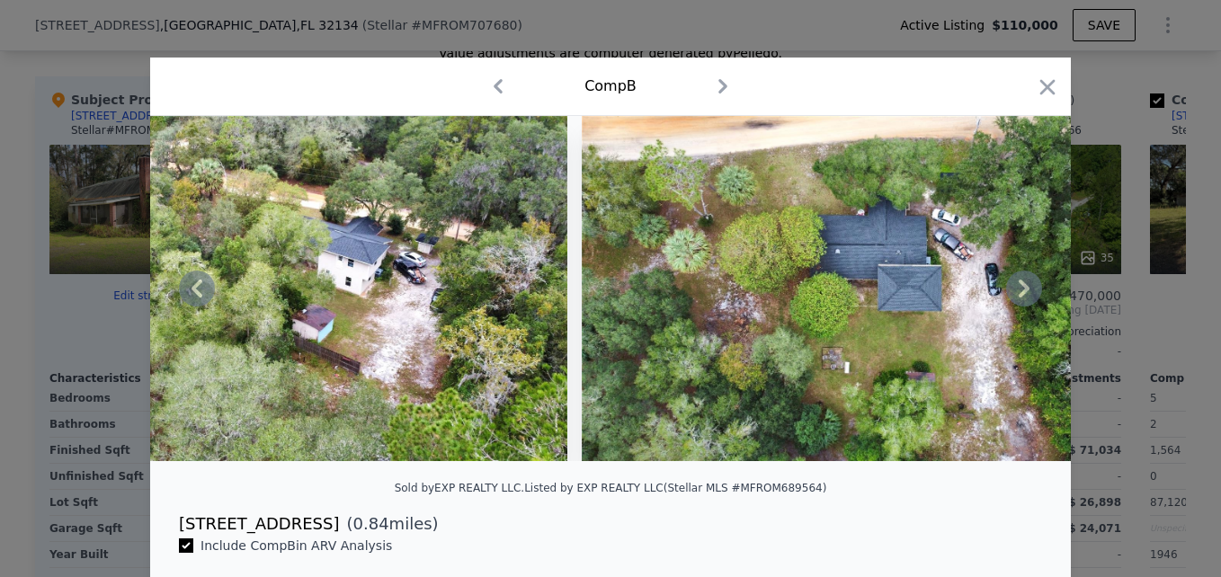
click at [1012, 292] on icon at bounding box center [1024, 289] width 36 height 36
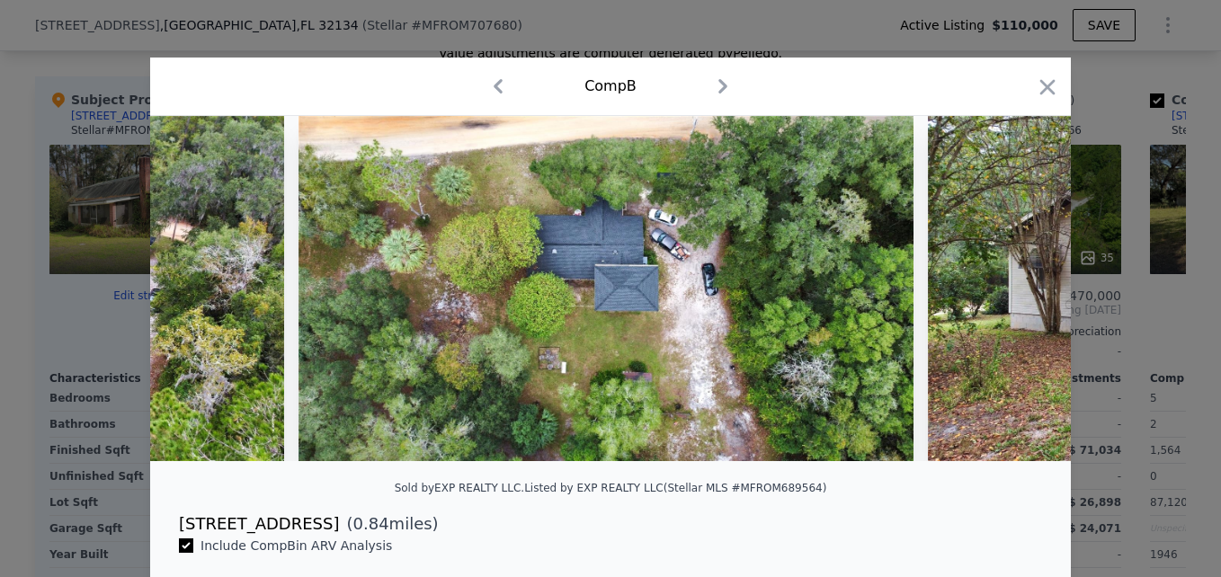
scroll to position [0, 12944]
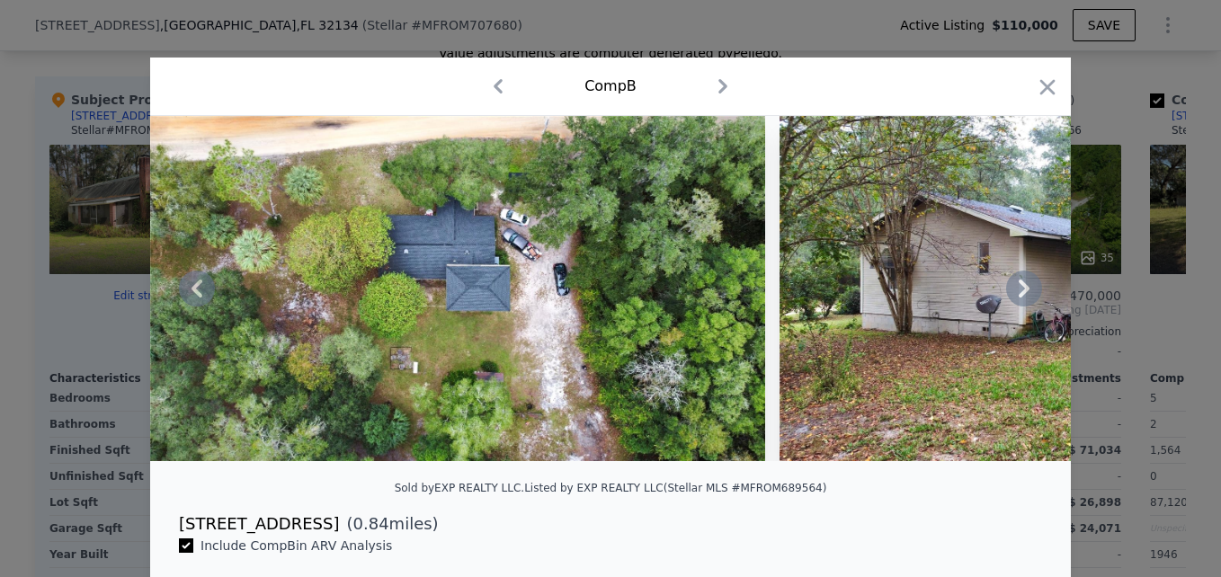
click at [1012, 292] on icon at bounding box center [1024, 289] width 36 height 36
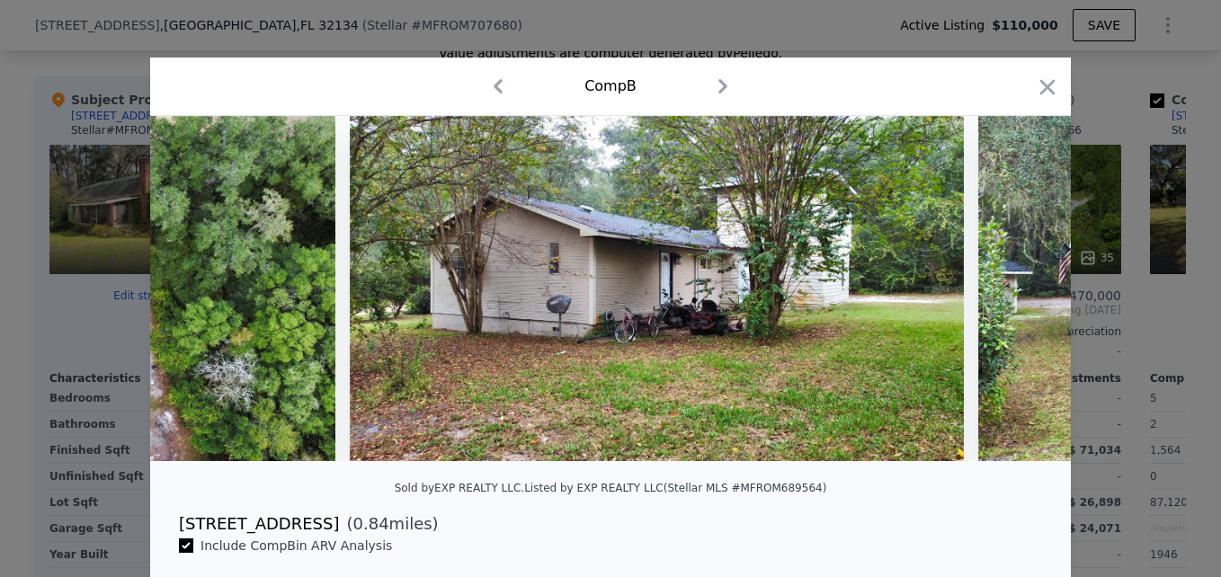
scroll to position [0, 13376]
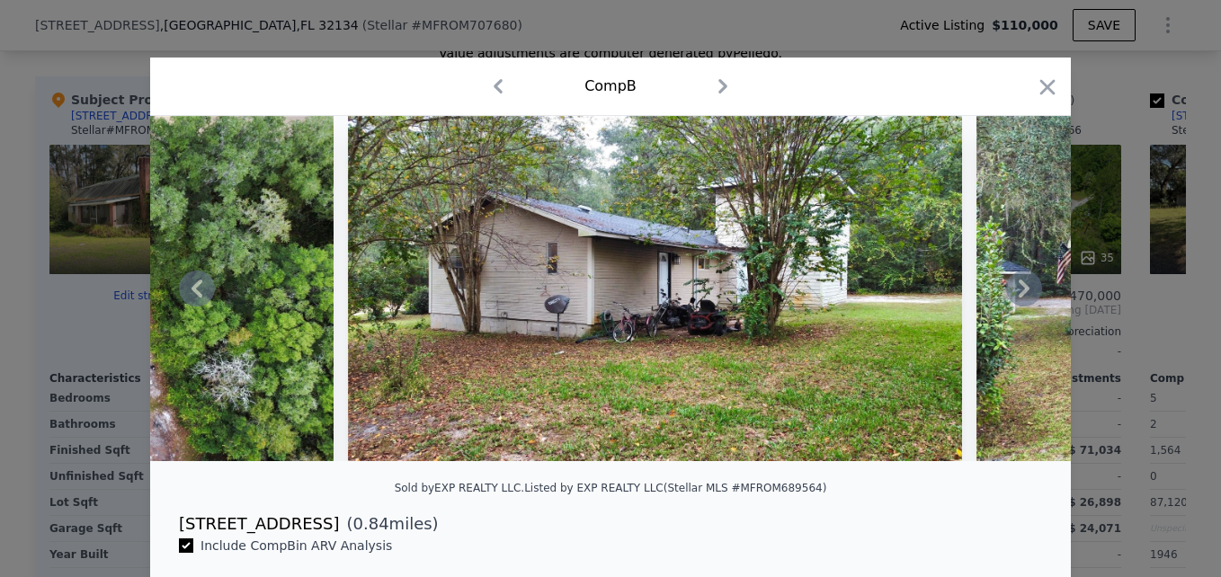
click at [1012, 292] on icon at bounding box center [1024, 289] width 36 height 36
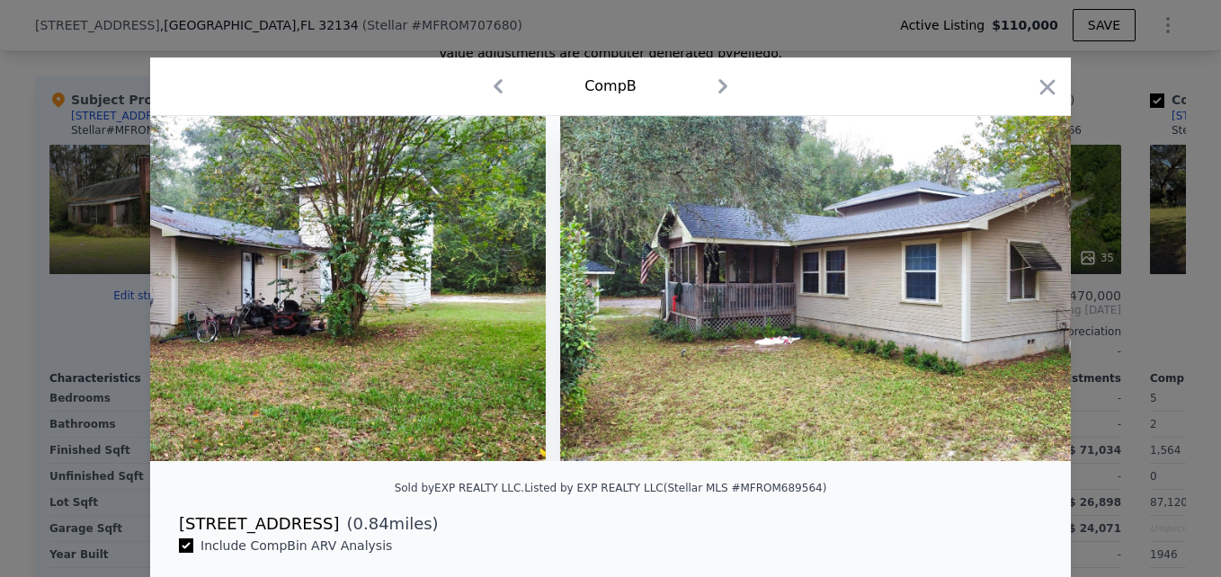
scroll to position [0, 13807]
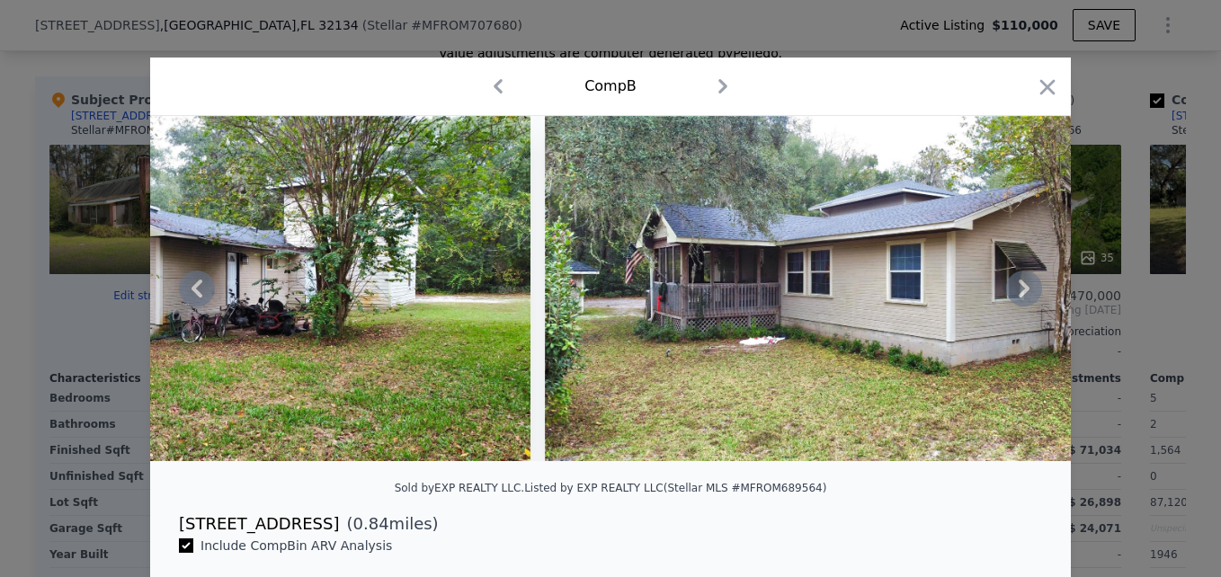
click at [1012, 292] on icon at bounding box center [1024, 289] width 36 height 36
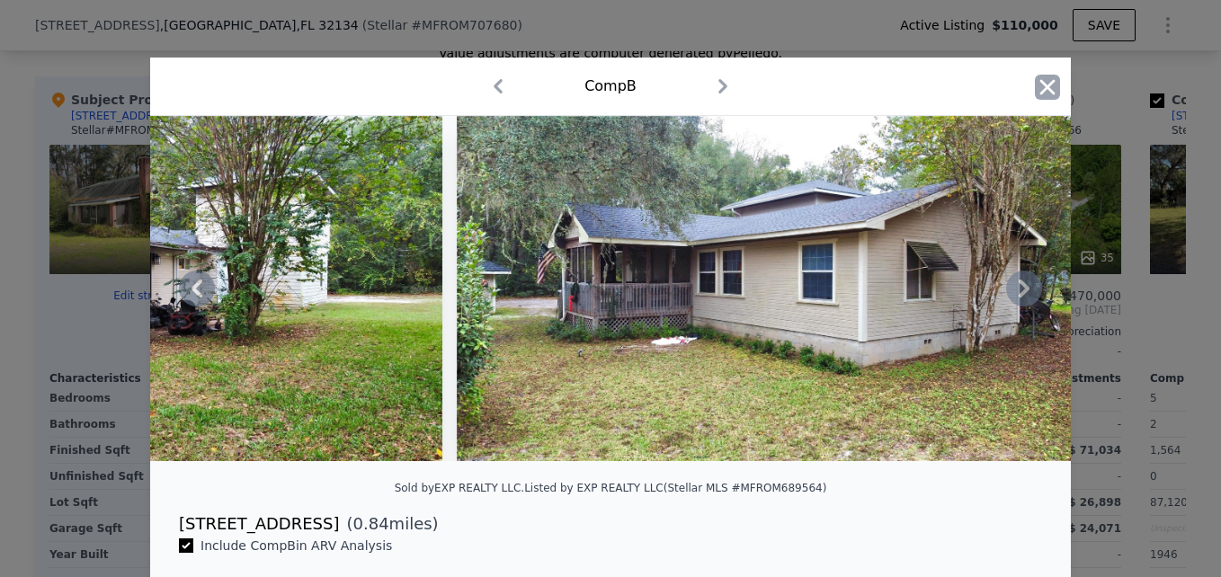
click at [1040, 83] on icon "button" at bounding box center [1047, 86] width 15 height 15
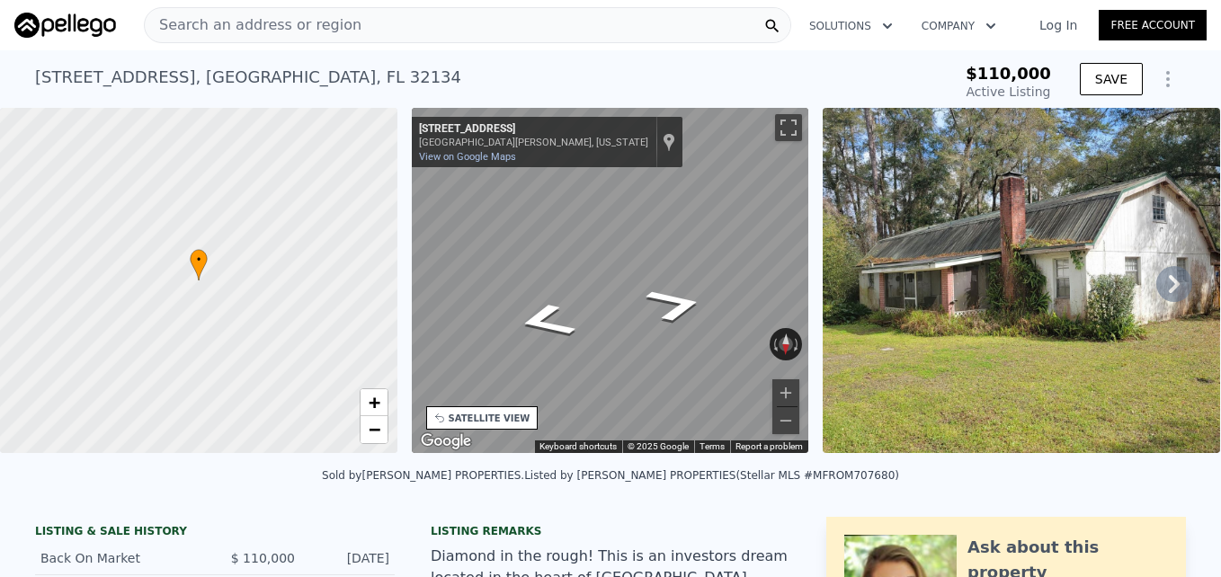
drag, startPoint x: 910, startPoint y: 81, endPoint x: 831, endPoint y: 78, distance: 78.3
click at [831, 78] on div "[STREET_ADDRESS] Active at $110k" at bounding box center [459, 83] width 849 height 50
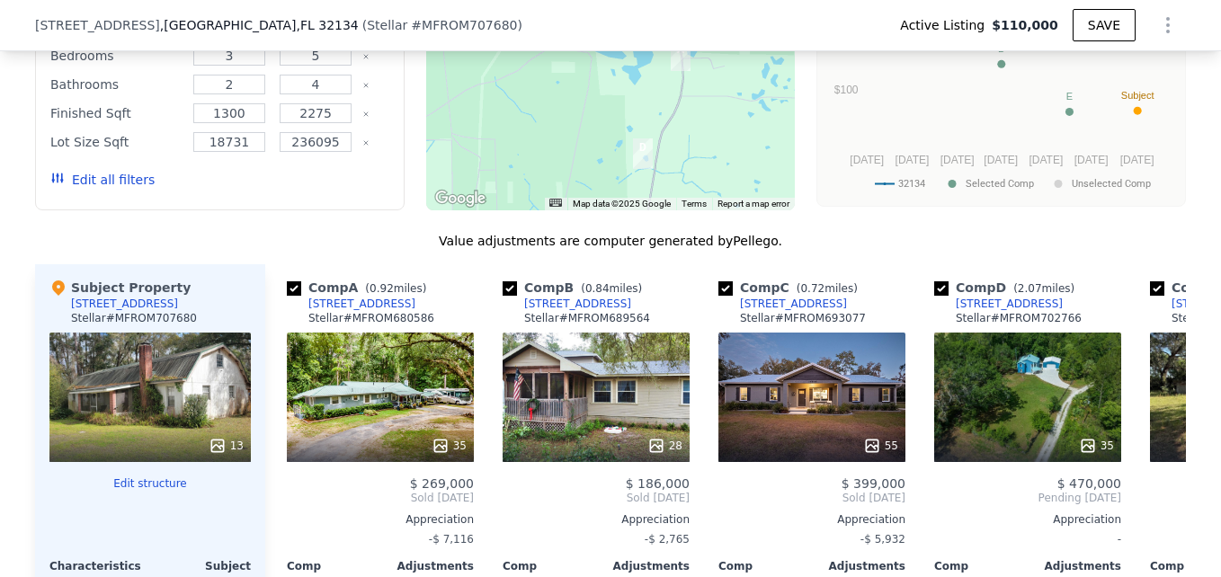
scroll to position [1756, 0]
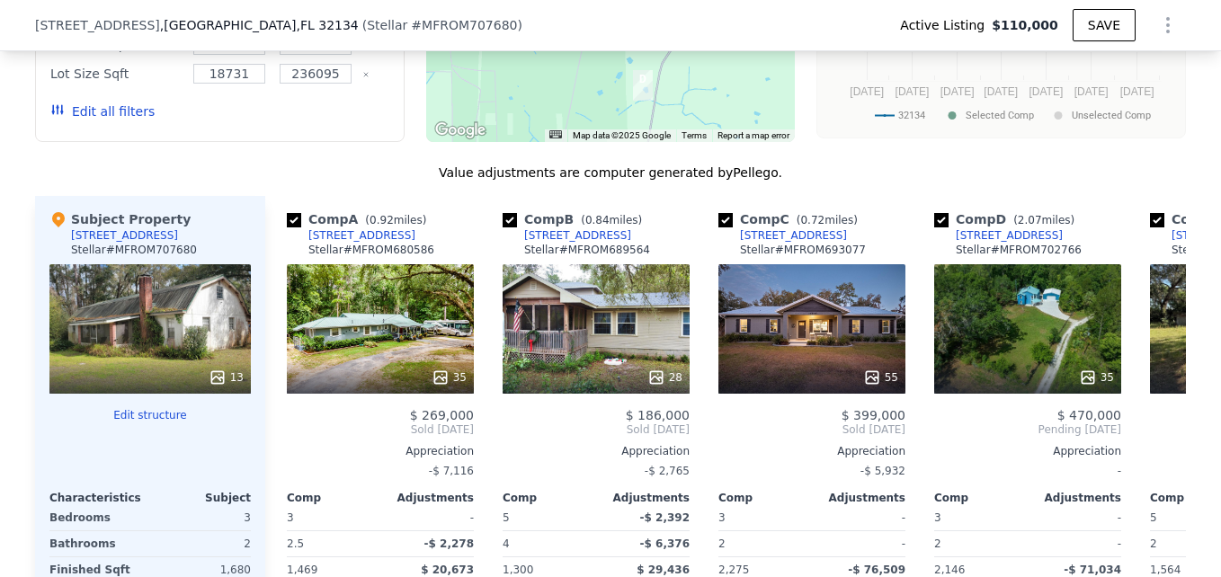
click at [93, 374] on div at bounding box center [149, 377] width 201 height 32
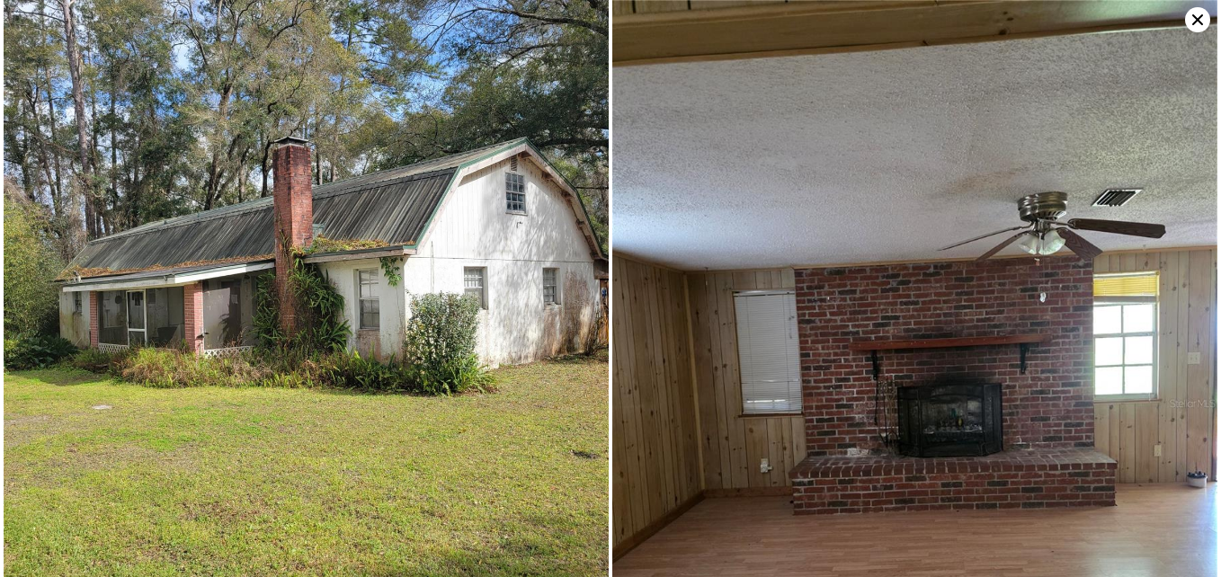
click at [93, 374] on img at bounding box center [306, 302] width 605 height 605
click at [1195, 13] on icon at bounding box center [1197, 19] width 25 height 25
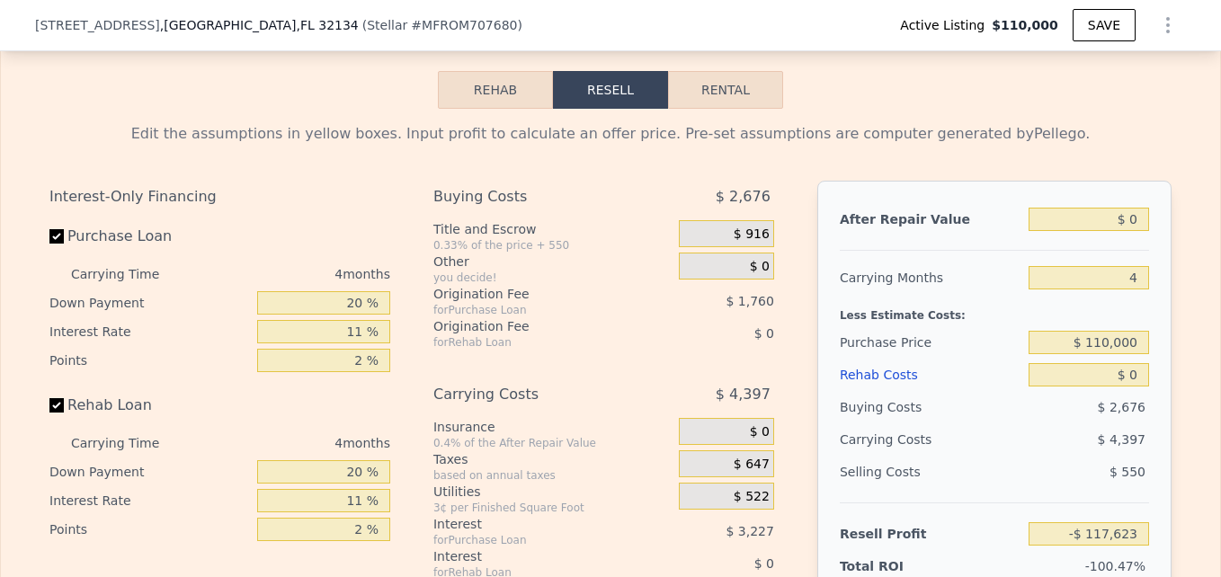
scroll to position [2641, 0]
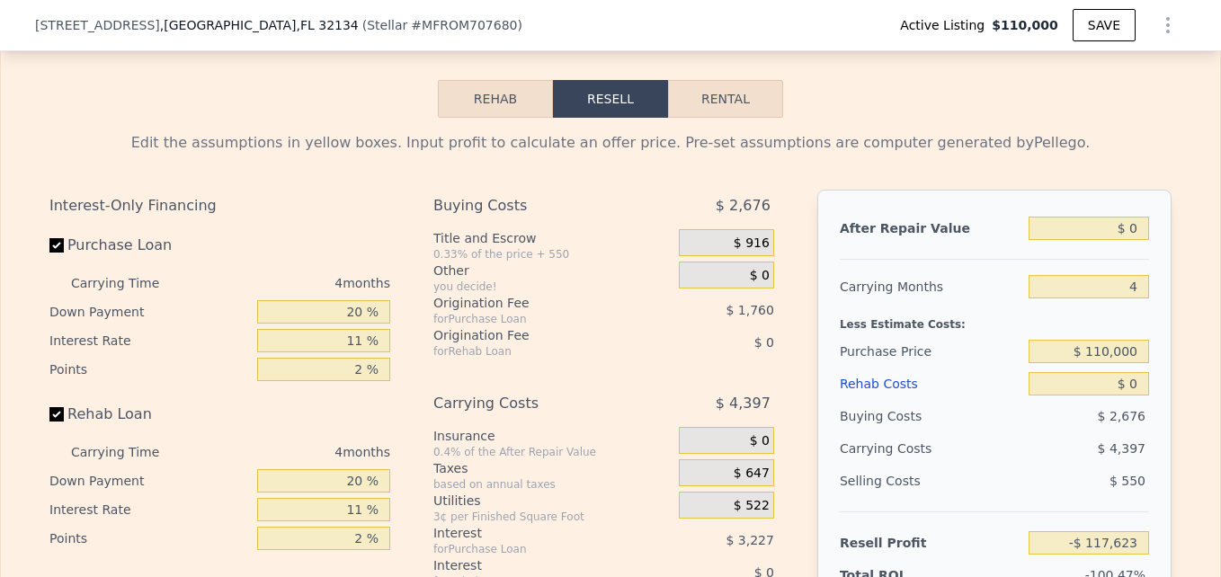
click at [498, 118] on button "Rehab" at bounding box center [495, 99] width 115 height 38
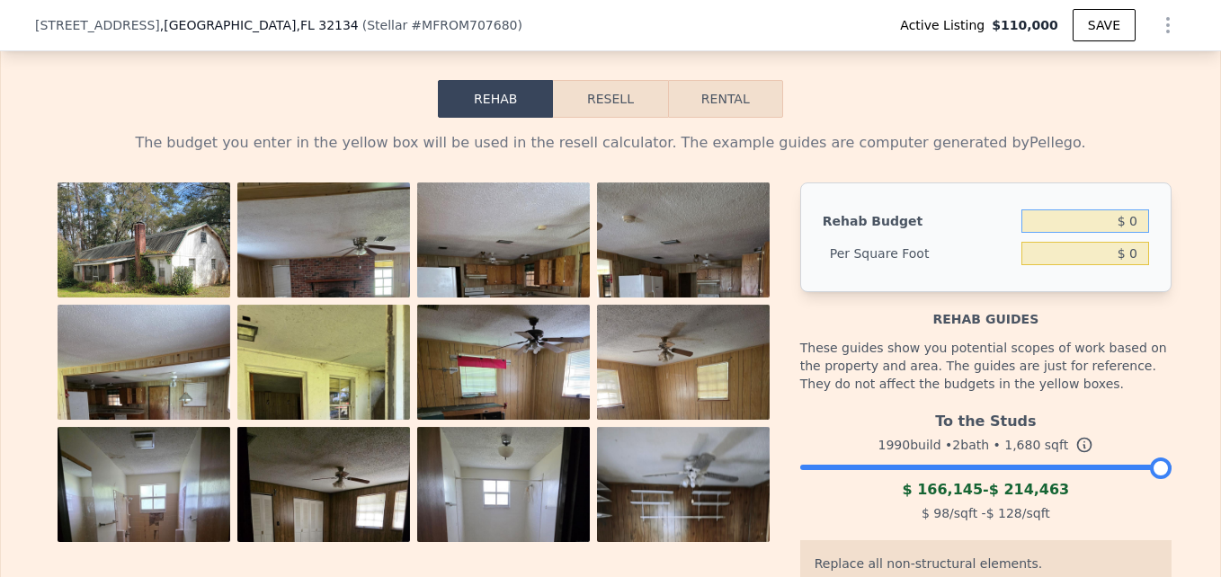
click at [1129, 233] on input "$ 0" at bounding box center [1085, 220] width 128 height 23
type input "$ 80,000"
type input "$ 47.62"
click at [1128, 224] on div "Rehab Budget $ 80,000 Per Square Foot $ 47.62" at bounding box center [985, 237] width 371 height 110
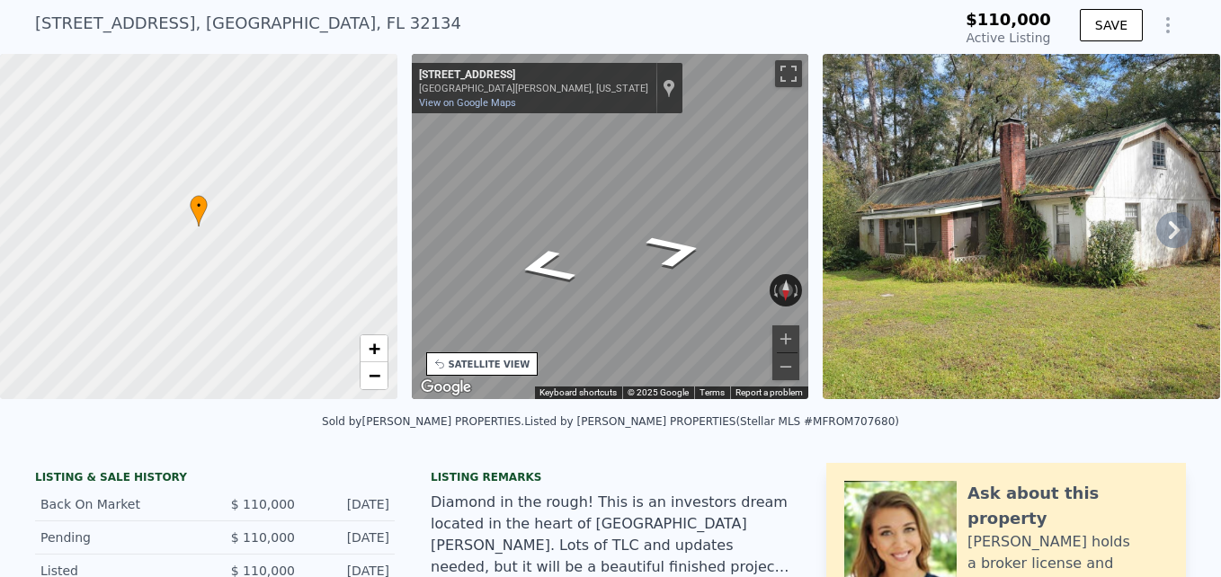
scroll to position [0, 0]
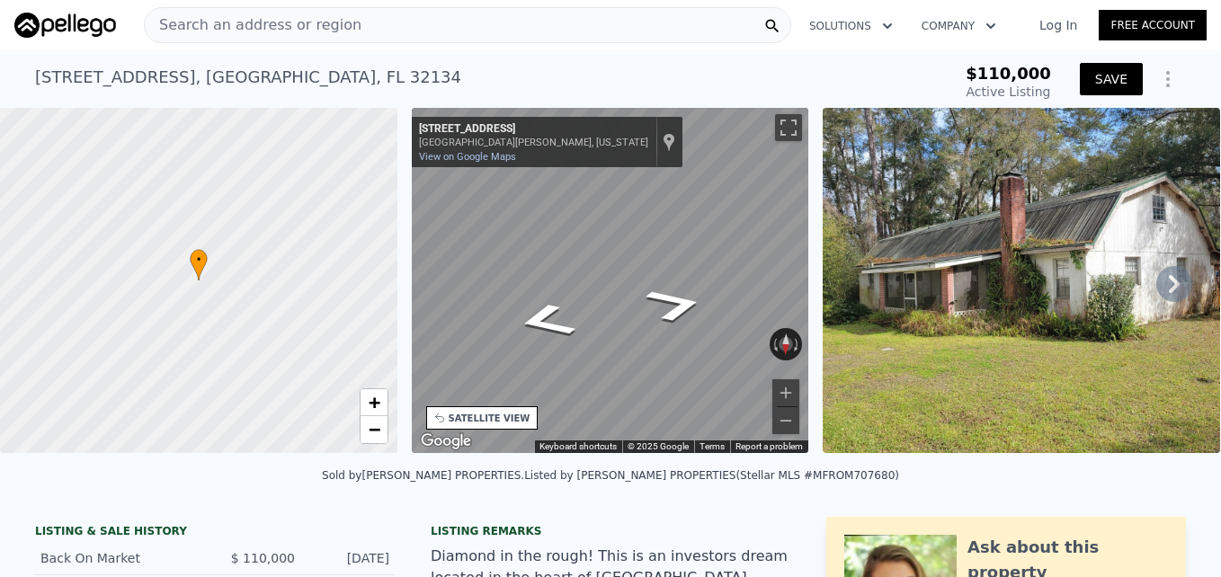
click at [1099, 81] on button "SAVE" at bounding box center [1111, 79] width 63 height 32
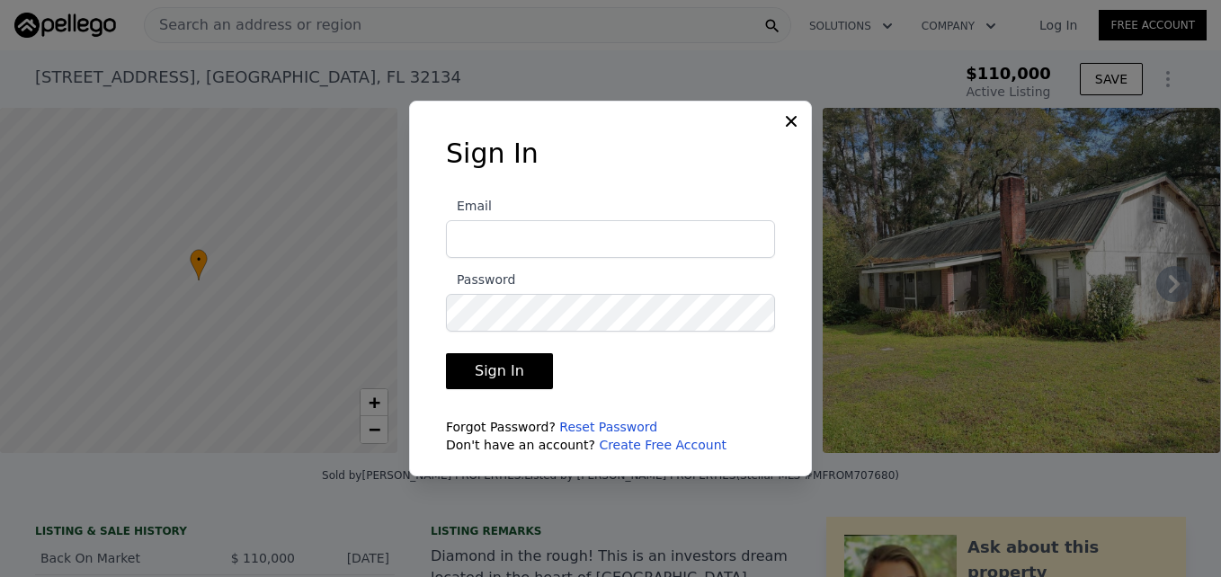
click at [791, 120] on icon at bounding box center [791, 121] width 18 height 18
